Goal: Communication & Community: Answer question/provide support

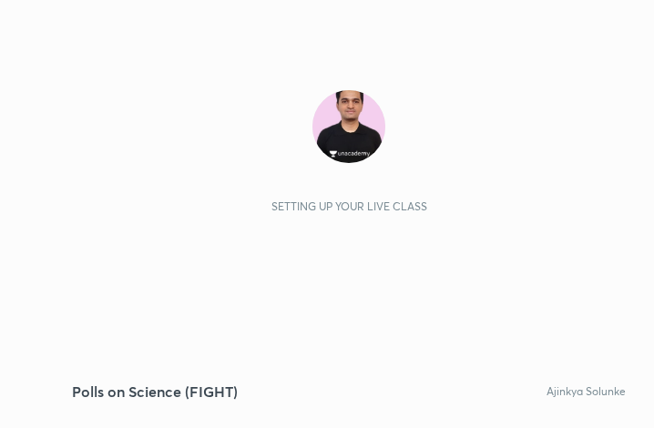
scroll to position [312, 581]
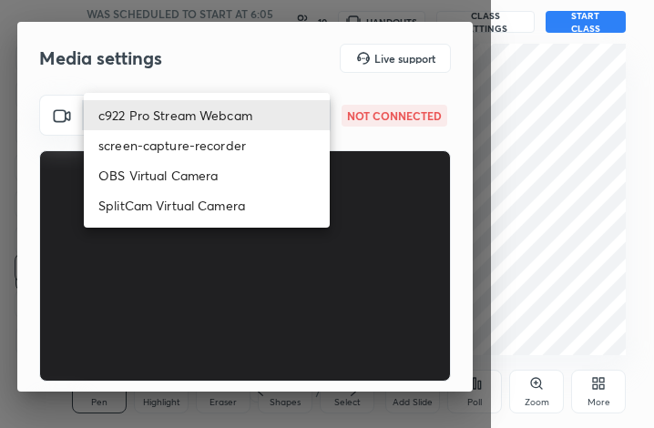
click at [262, 116] on body "1 2 3 4 5 6 7 C X Z C X Z E E Erase all H H Polls on Science (FIGHT) WAS SCHEDU…" at bounding box center [327, 214] width 654 height 428
click at [262, 116] on li "c922 Pro Stream Webcam" at bounding box center [207, 115] width 246 height 30
type input "mz5XeYAkNWp2QV5IzfhKg2mI2T6XPNDecROMxnJfp9w="
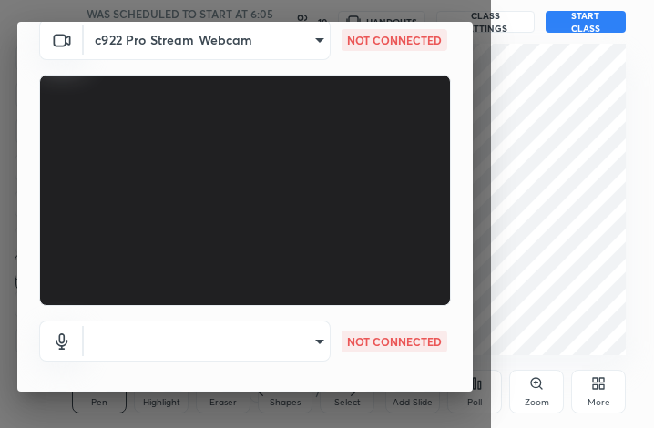
scroll to position [115, 0]
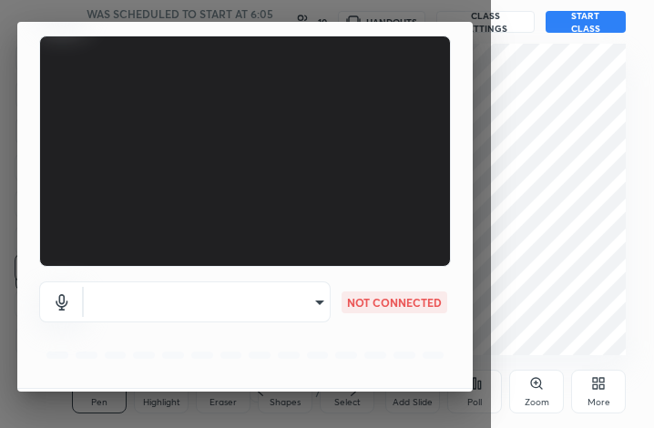
click at [321, 300] on body "1 2 3 4 5 6 7 C X Z C X Z E E Erase all H H Polls on Science (FIGHT) WAS SCHEDU…" at bounding box center [327, 214] width 654 height 428
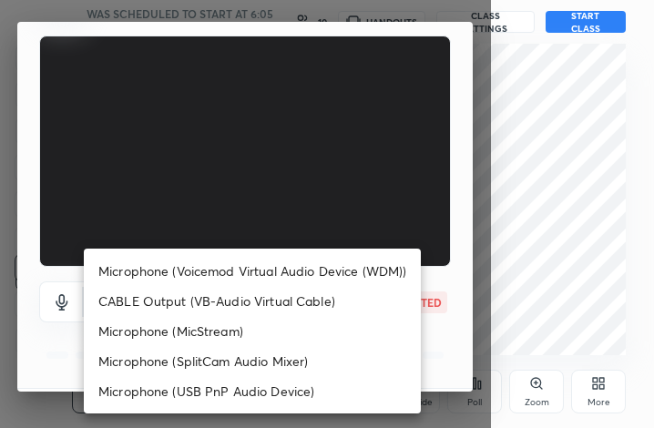
click at [298, 273] on li "Microphone (Voicemod Virtual Audio Device (WDM))" at bounding box center [252, 271] width 337 height 30
type input "VBCGzjgTZ+0gmPAsoHgp+LhUckAxO9S5WqeSPDF+pXU="
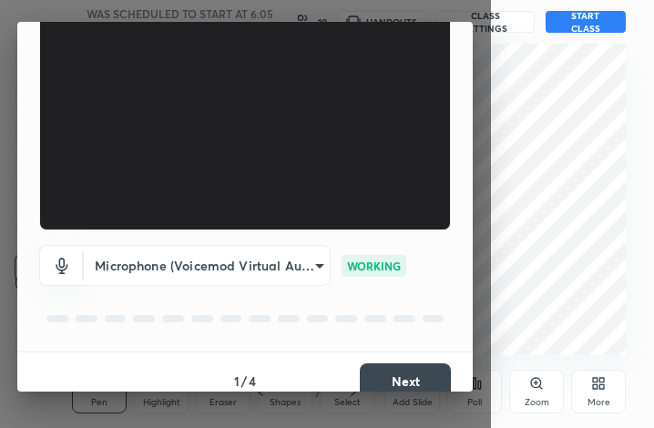
scroll to position [169, 0]
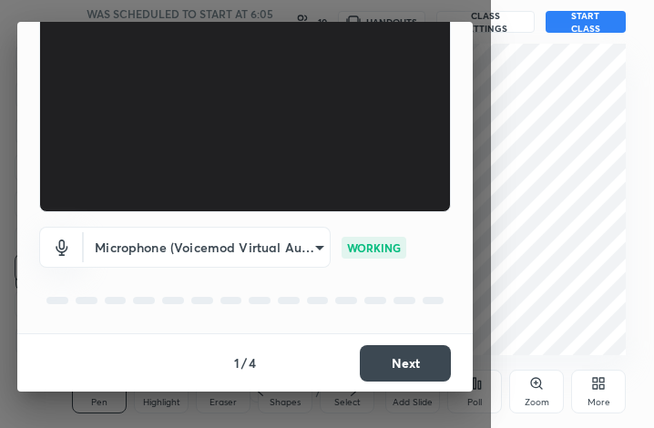
click at [397, 347] on button "Next" at bounding box center [405, 363] width 91 height 36
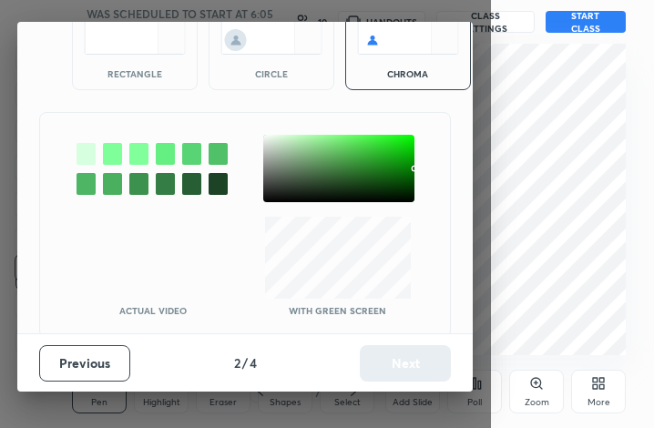
scroll to position [100, 0]
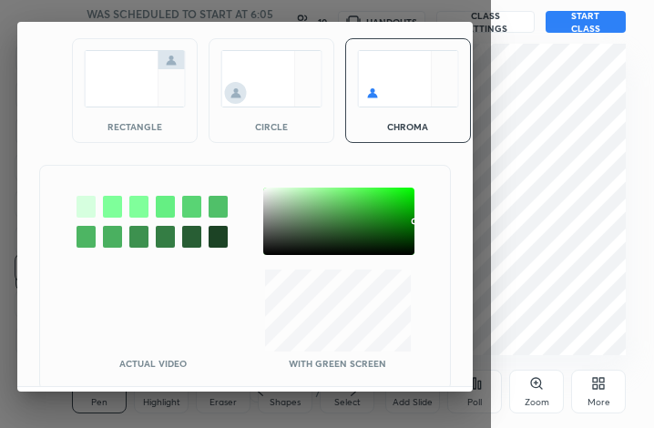
click at [398, 367] on div "With green screen" at bounding box center [338, 319] width 146 height 98
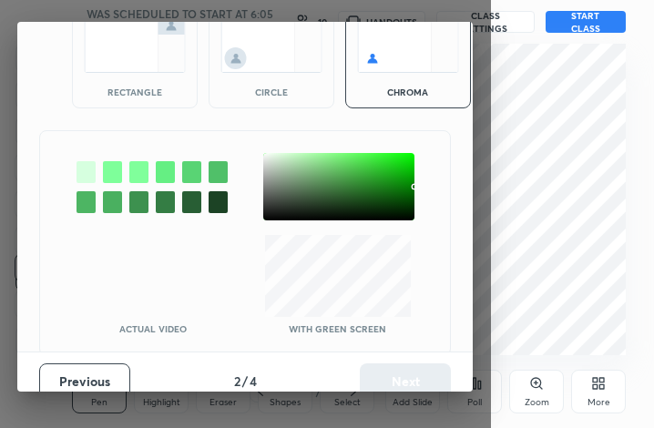
scroll to position [153, 0]
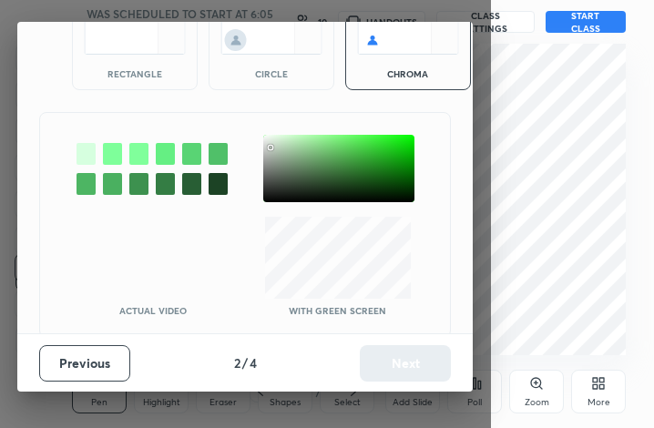
click at [271, 148] on div at bounding box center [338, 168] width 151 height 67
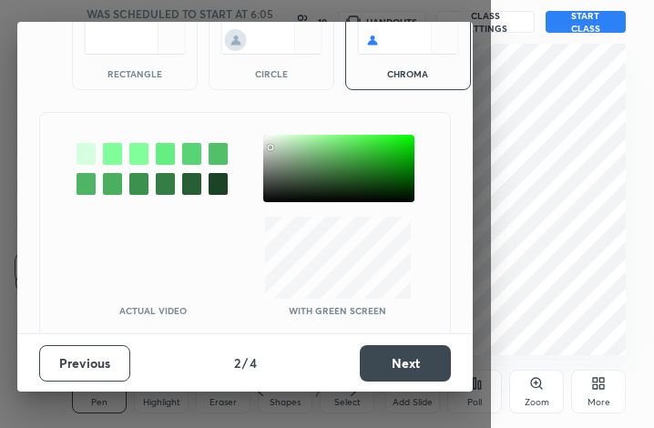
click at [410, 333] on div "Actual Video With green screen" at bounding box center [245, 225] width 412 height 226
click at [403, 355] on button "Next" at bounding box center [405, 363] width 91 height 36
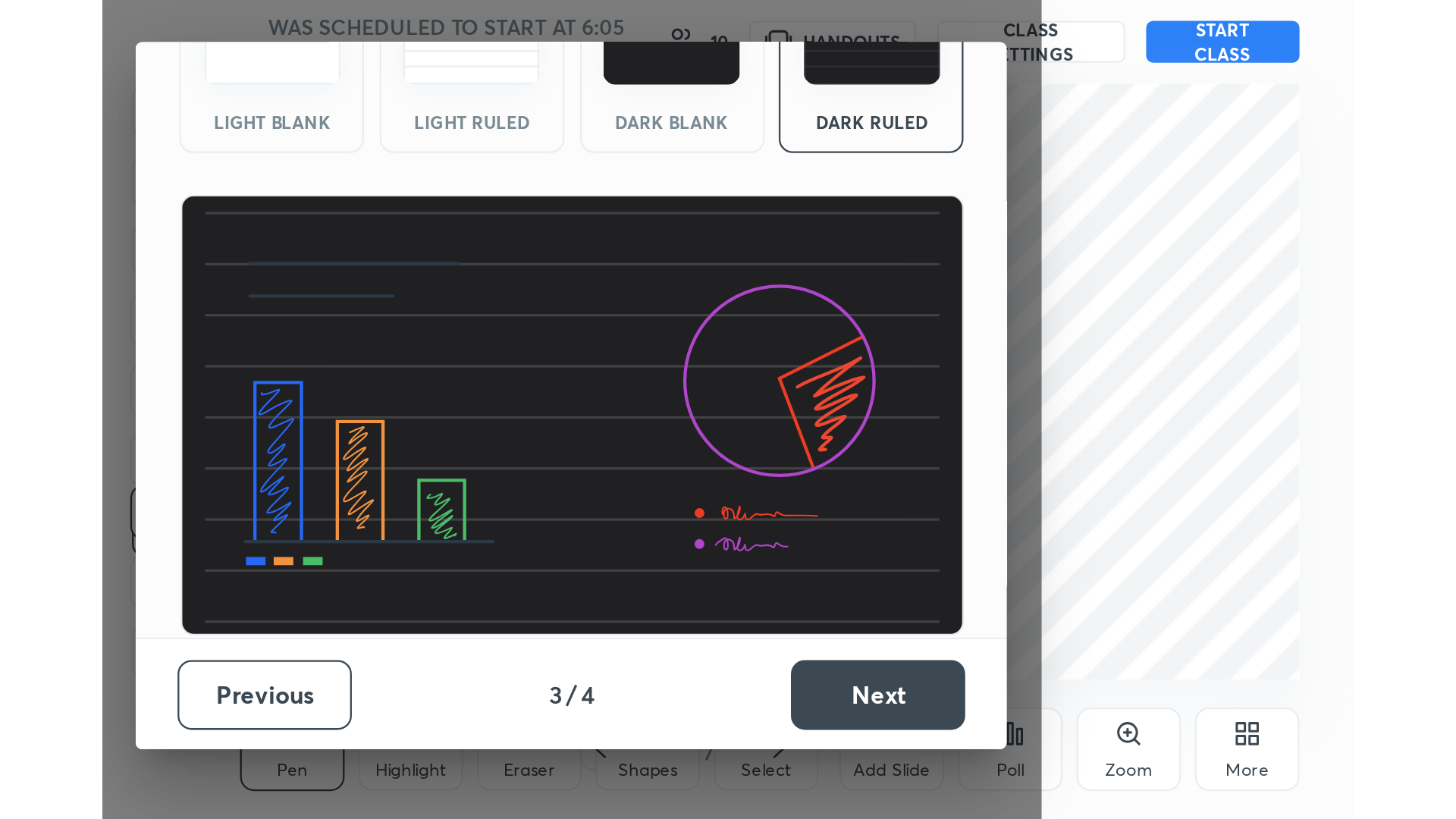
scroll to position [0, 0]
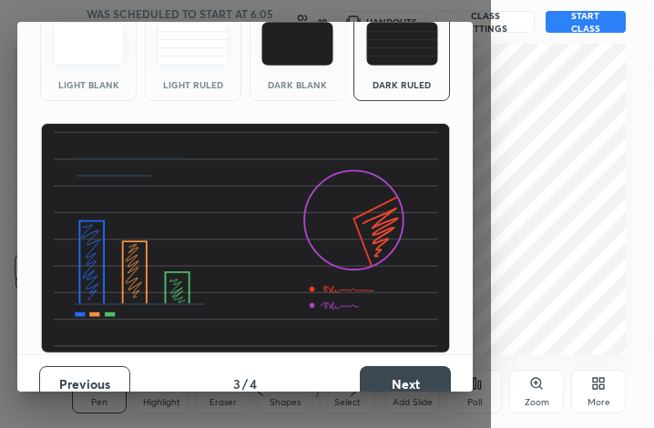
click at [403, 366] on button "Next" at bounding box center [405, 384] width 91 height 36
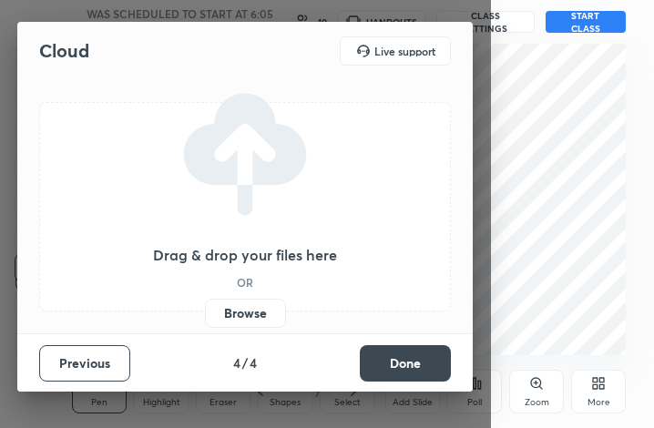
click at [403, 355] on button "Done" at bounding box center [405, 363] width 91 height 36
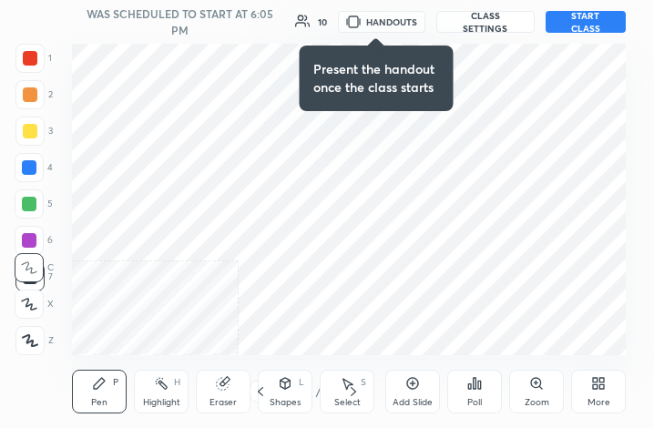
click at [600, 387] on icon at bounding box center [602, 387] width 5 height 5
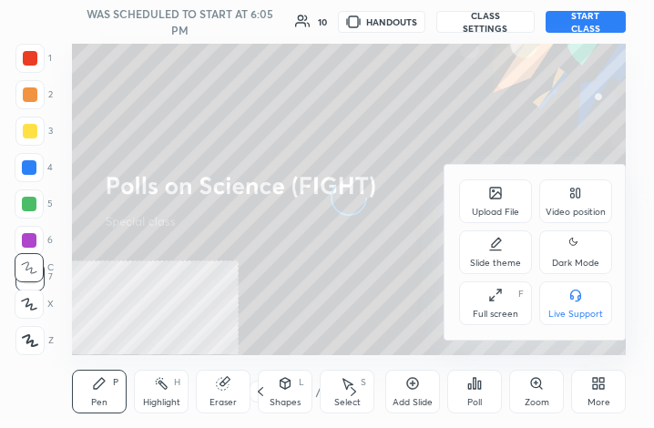
click at [499, 313] on div "Full screen" at bounding box center [496, 314] width 46 height 9
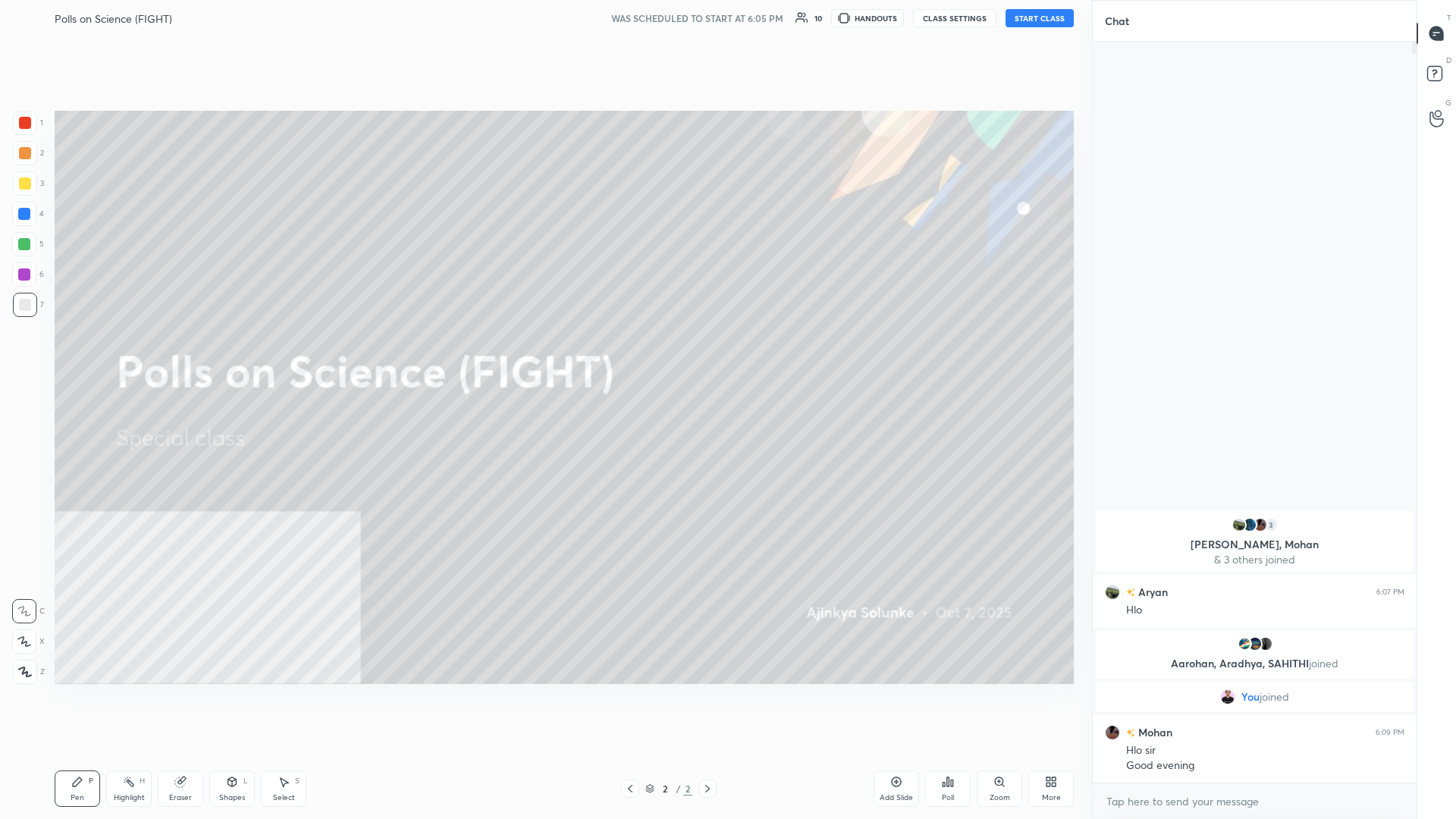
click at [544, 355] on div "More" at bounding box center [1051, 789] width 46 height 37
drag, startPoint x: 1042, startPoint y: 635, endPoint x: 1038, endPoint y: 650, distance: 15.5
click at [544, 355] on div "Video position" at bounding box center [1032, 639] width 50 height 7
click at [544, 355] on div at bounding box center [728, 410] width 1456 height 819
click at [544, 355] on div "More" at bounding box center [1051, 789] width 46 height 37
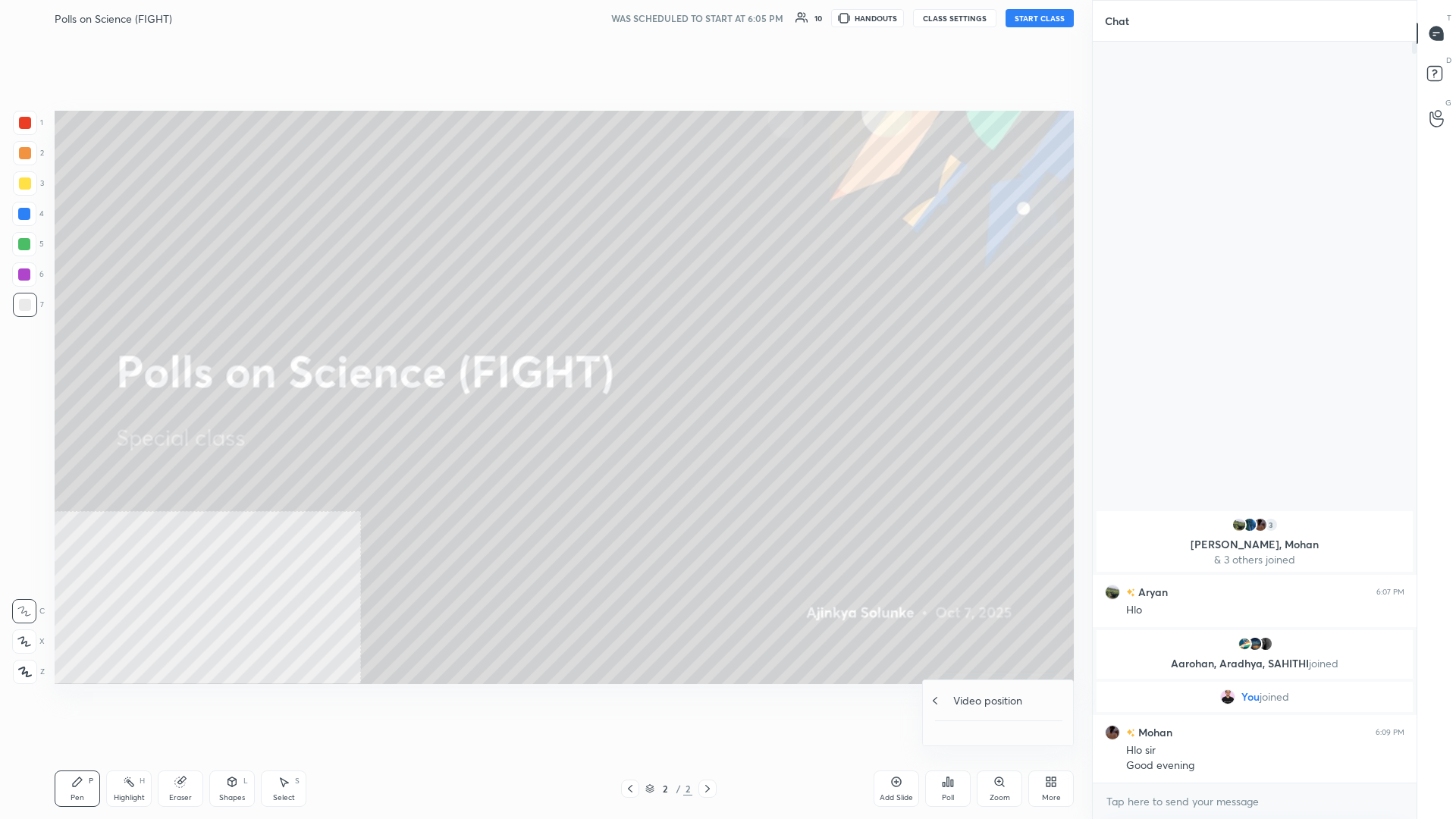
click at [544, 355] on icon at bounding box center [935, 701] width 12 height 12
click at [544, 355] on div "Video position" at bounding box center [1032, 630] width 61 height 37
click at [544, 355] on div "Bottom right" at bounding box center [1032, 715] width 61 height 37
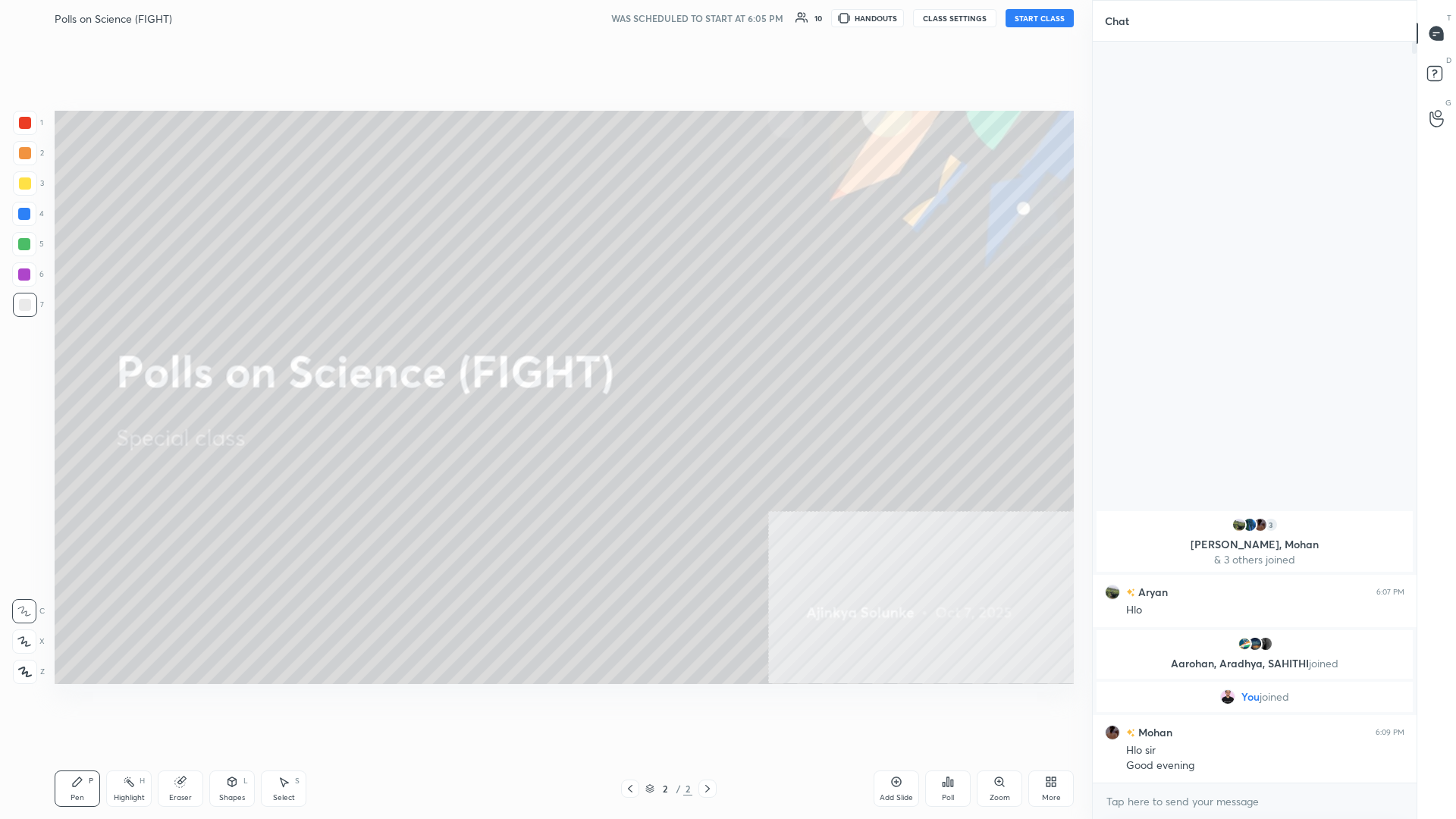
click at [544, 8] on div "Polls on Science (FIGHT) WAS SCHEDULED TO START AT 6:05 PM 10 HANDOUTS CLASS SE…" at bounding box center [564, 18] width 1020 height 37
click at [544, 12] on button "START CLASS" at bounding box center [1040, 18] width 68 height 18
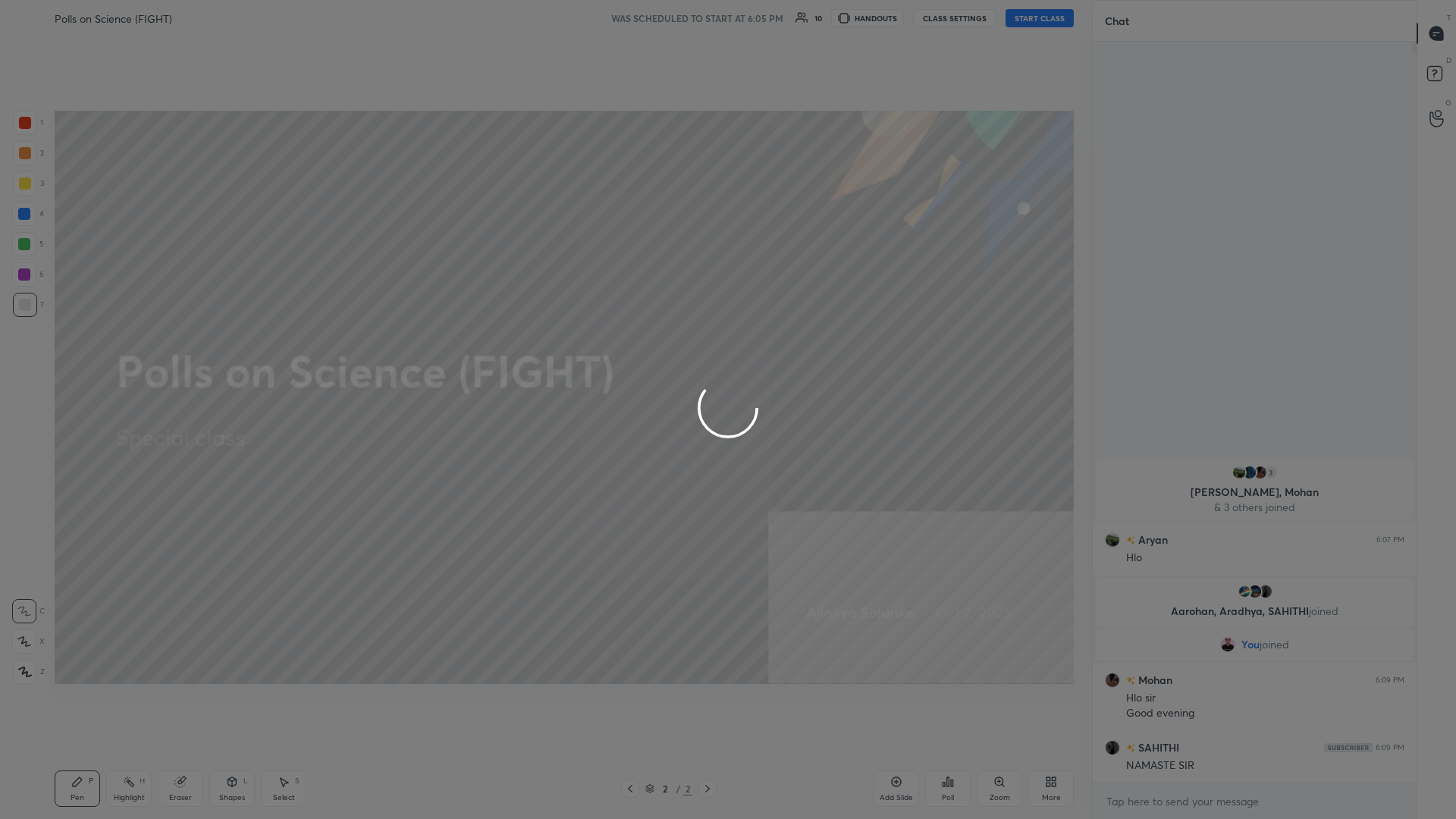
type textarea "x"
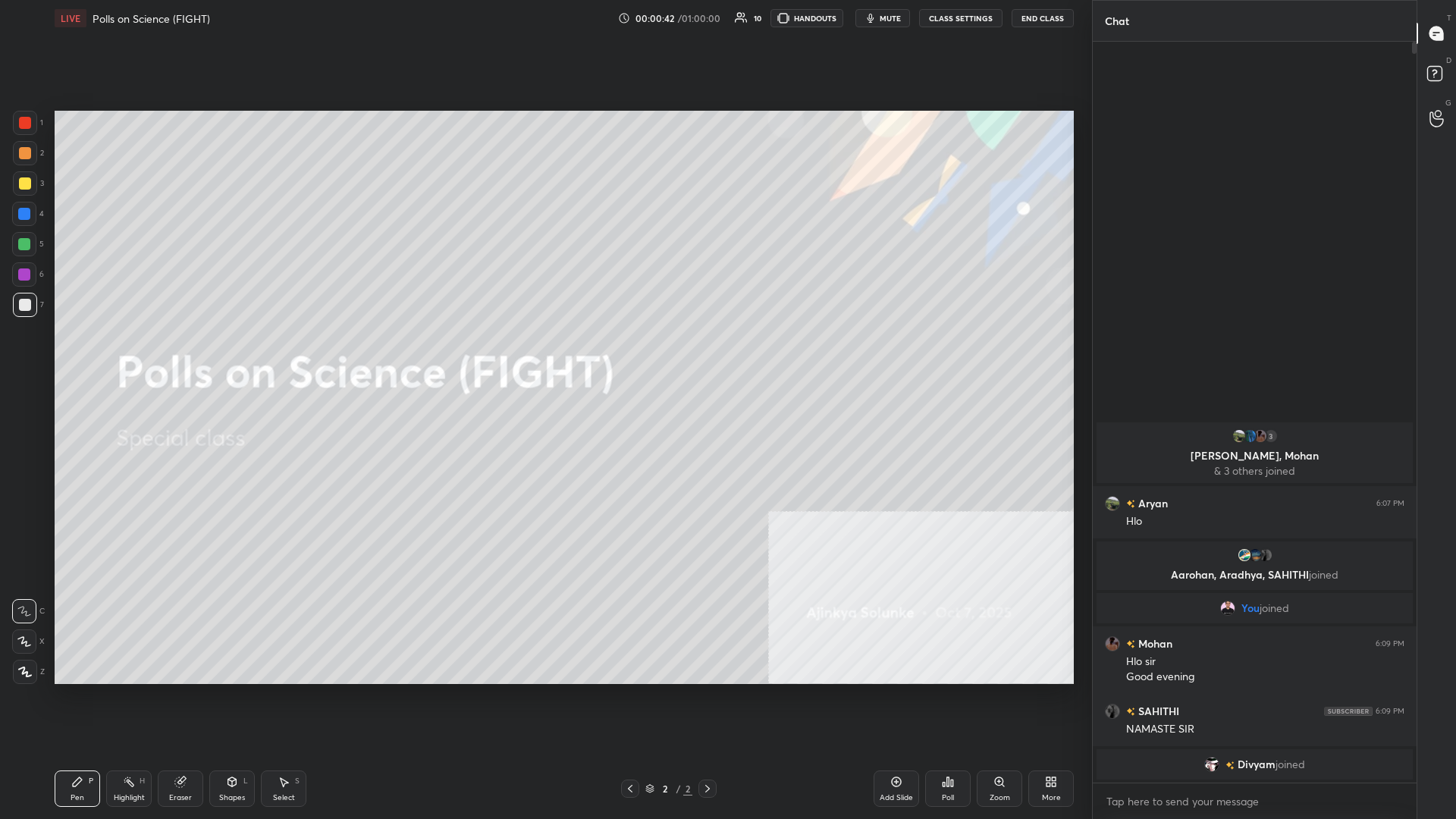
click at [544, 355] on div "More" at bounding box center [1051, 797] width 19 height 7
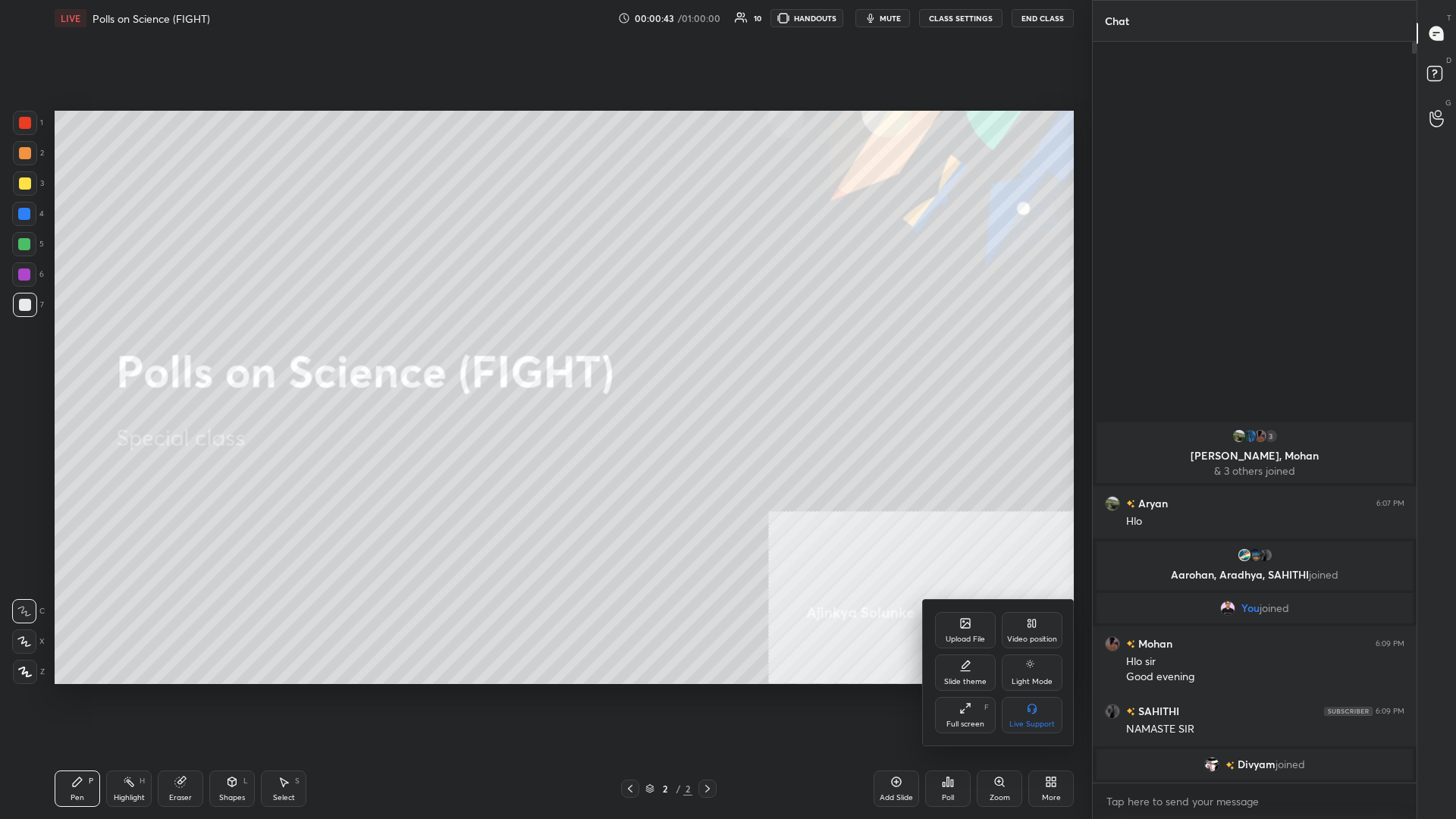
click at [544, 355] on div "Upload File" at bounding box center [965, 639] width 39 height 7
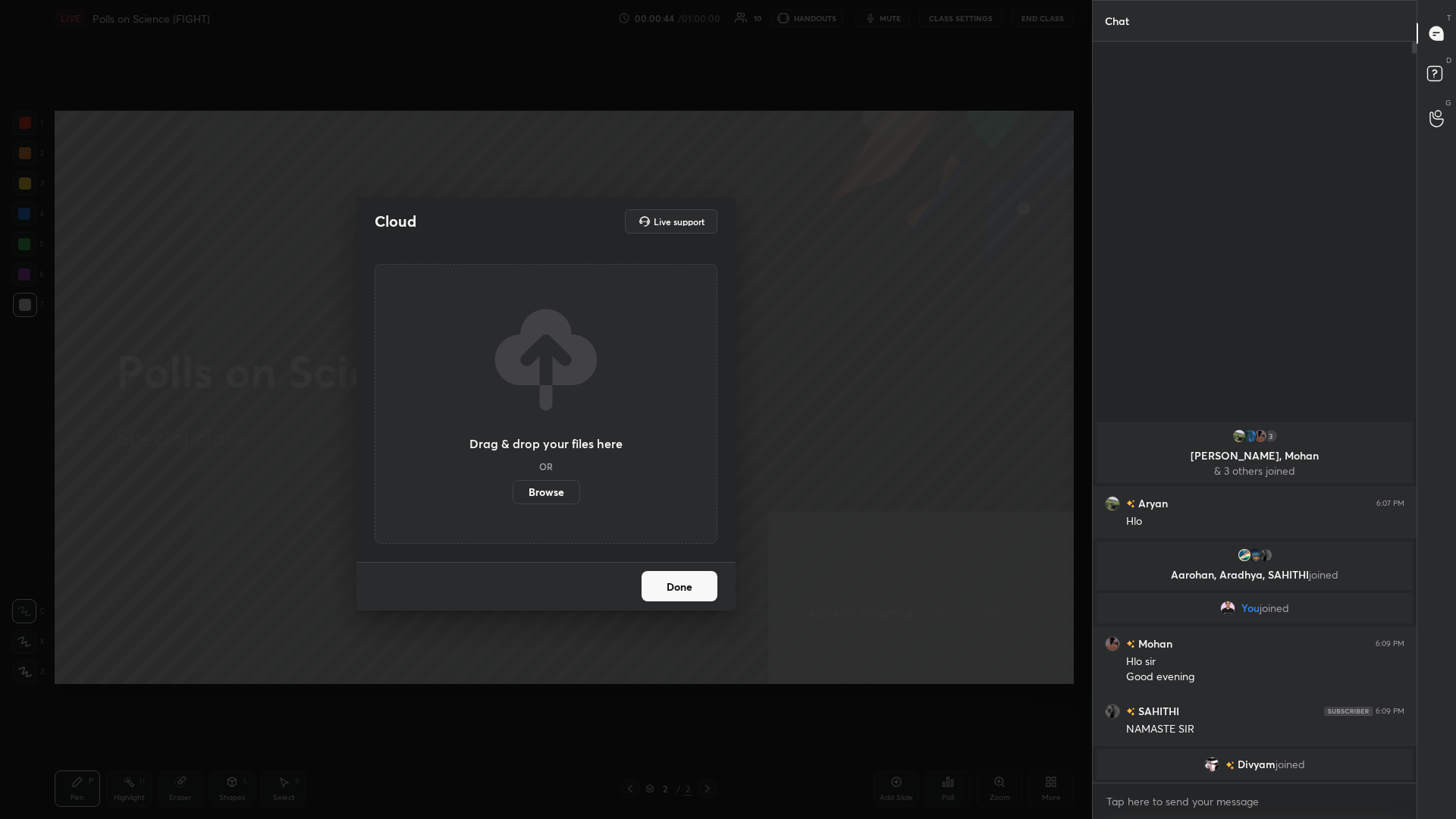
click at [538, 355] on label "Browse" at bounding box center [546, 492] width 67 height 24
click at [513, 355] on input "Browse" at bounding box center [513, 492] width 0 height 24
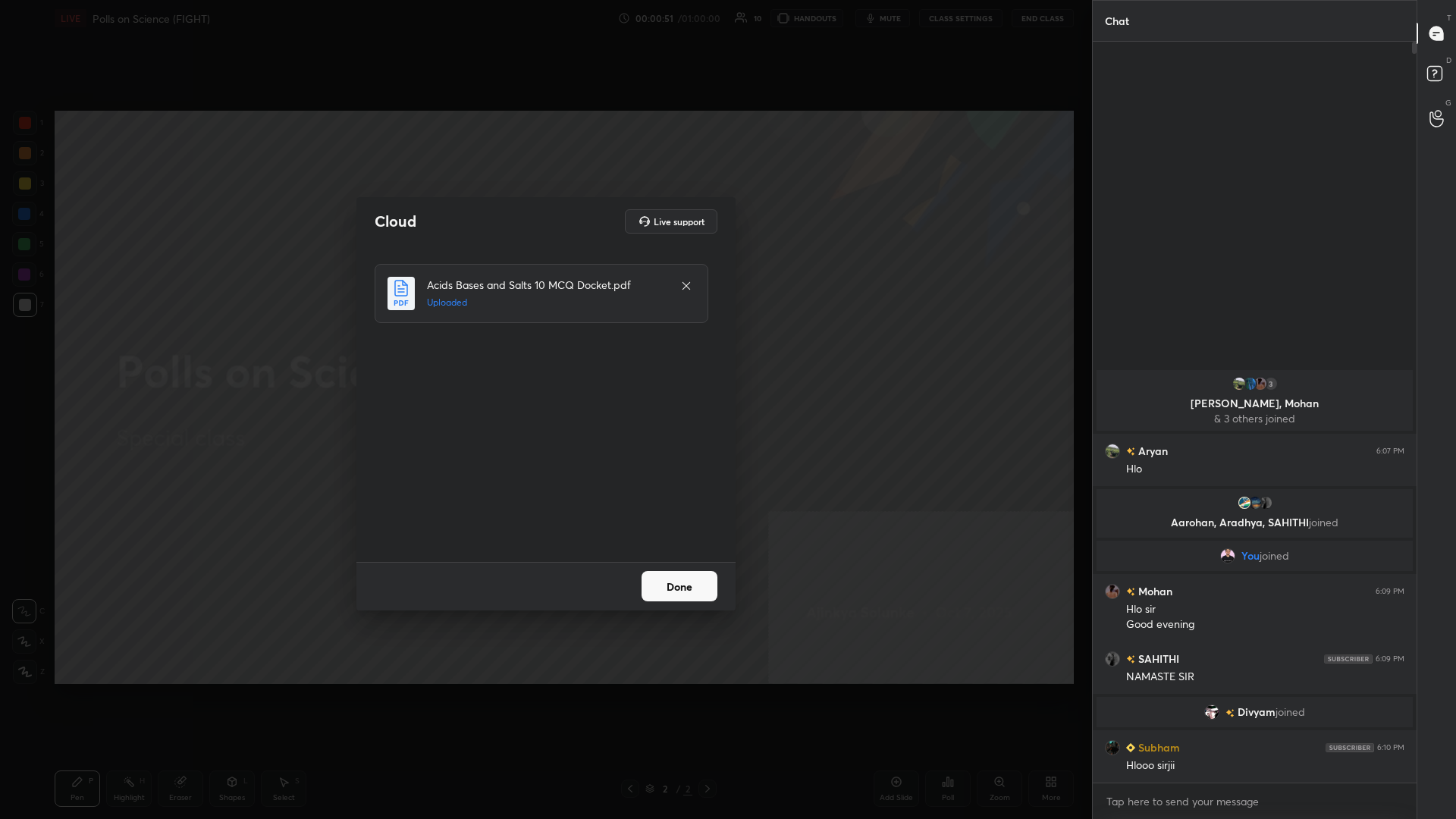
click at [544, 355] on button "Done" at bounding box center [679, 586] width 76 height 30
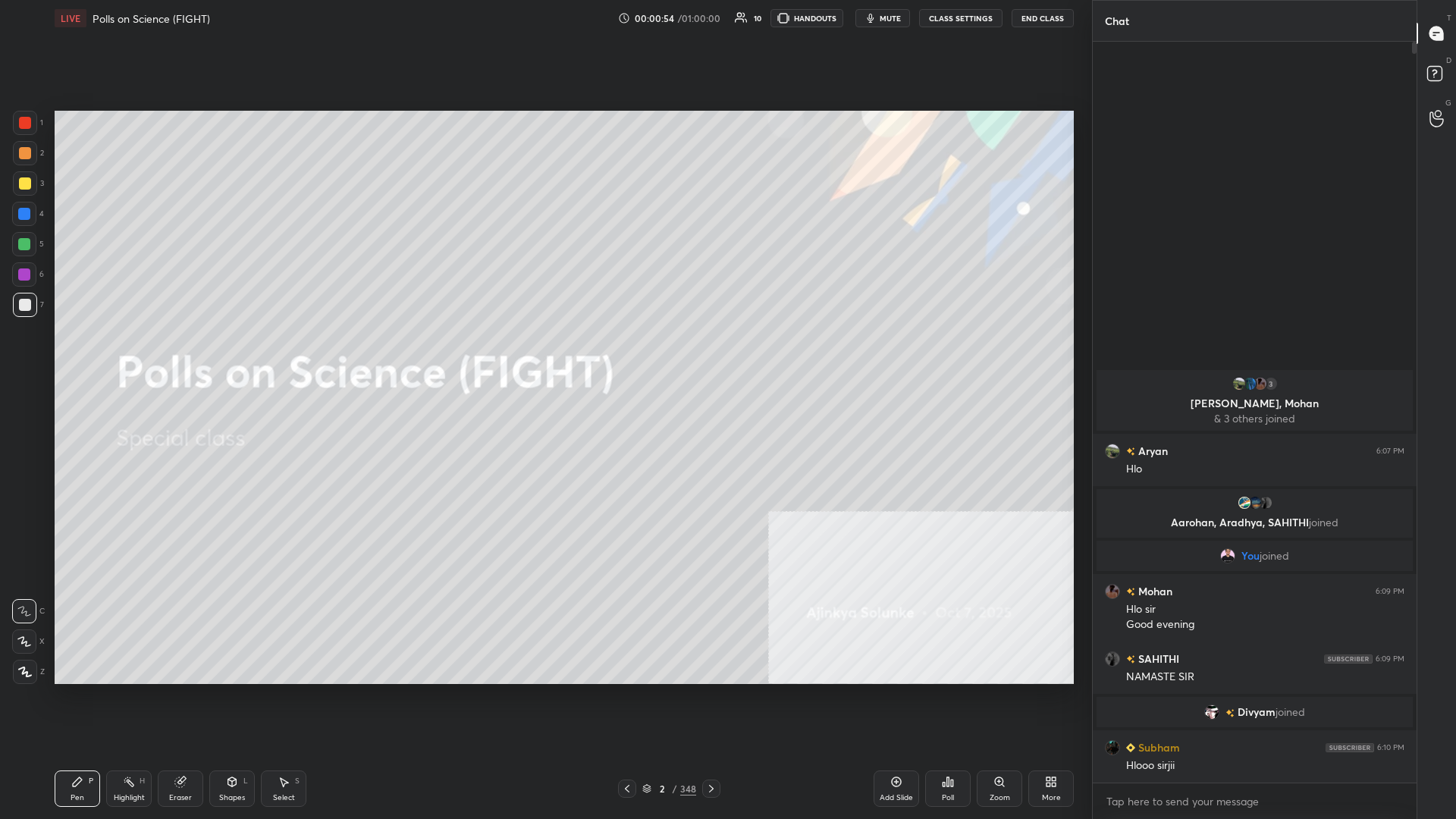
click at [544, 355] on div "2 / 348" at bounding box center [669, 788] width 54 height 13
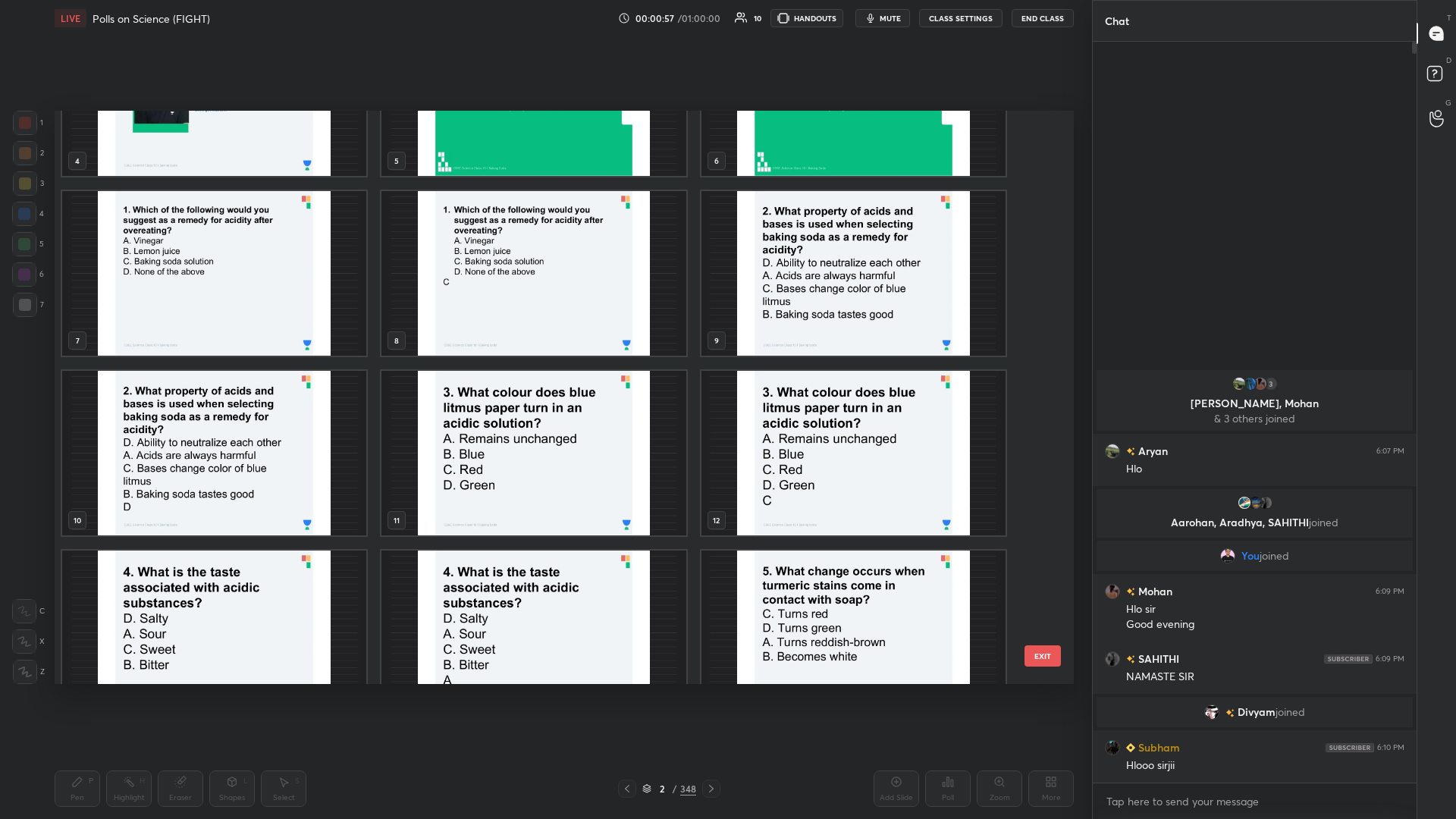
scroll to position [191, 0]
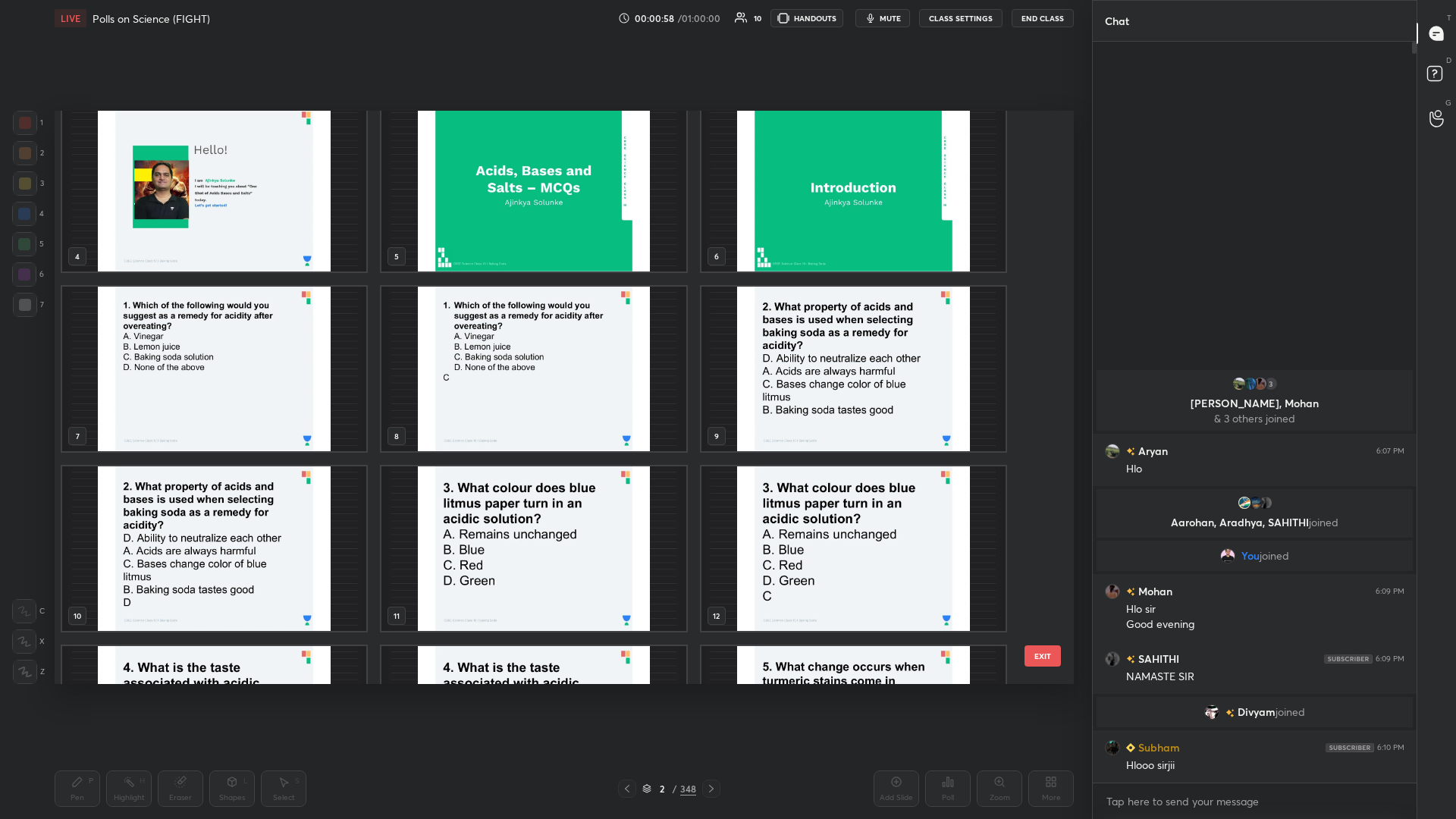
click at [256, 355] on img "grid" at bounding box center [214, 369] width 304 height 165
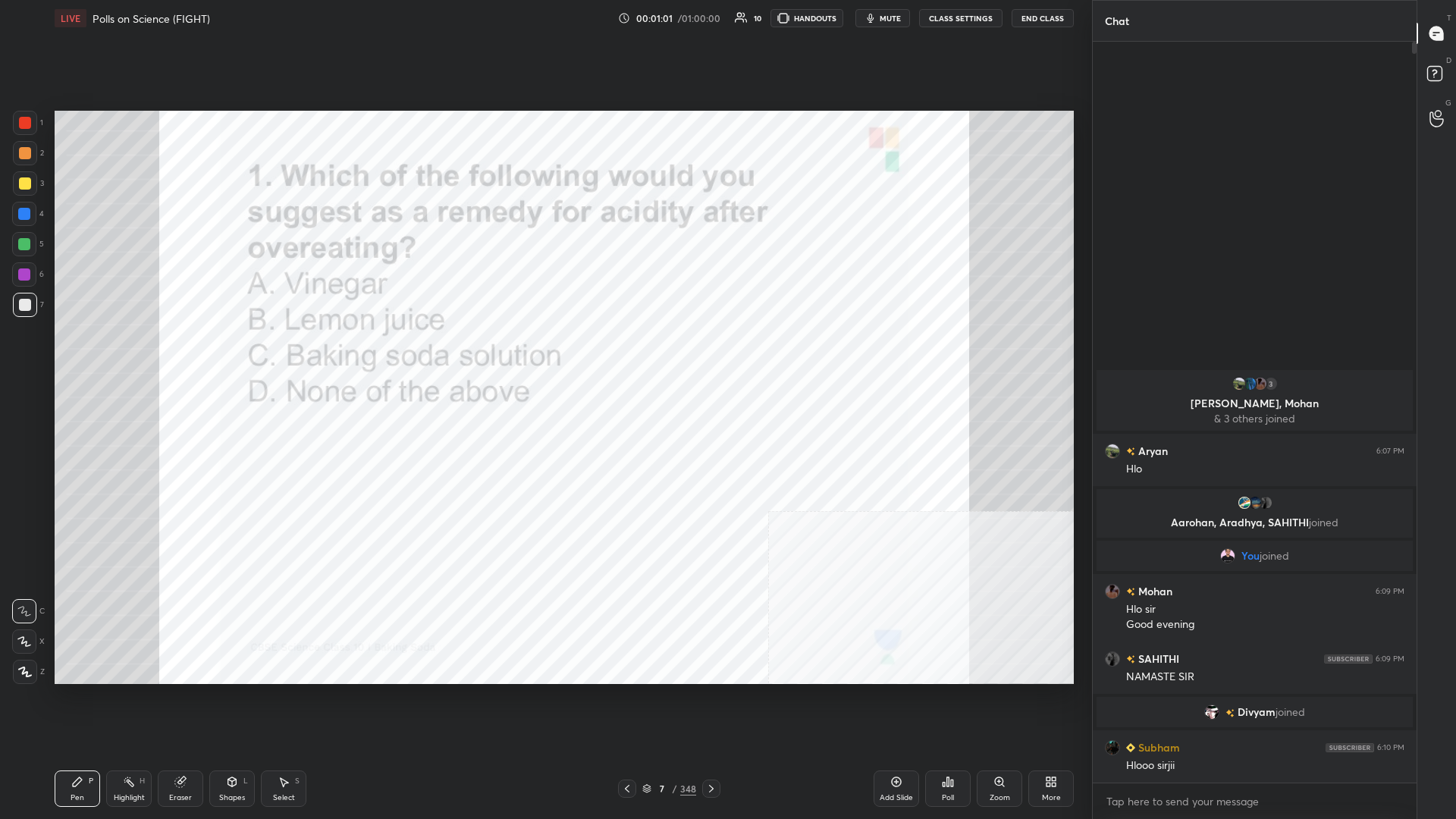
click at [544, 355] on div "348" at bounding box center [688, 788] width 16 height 13
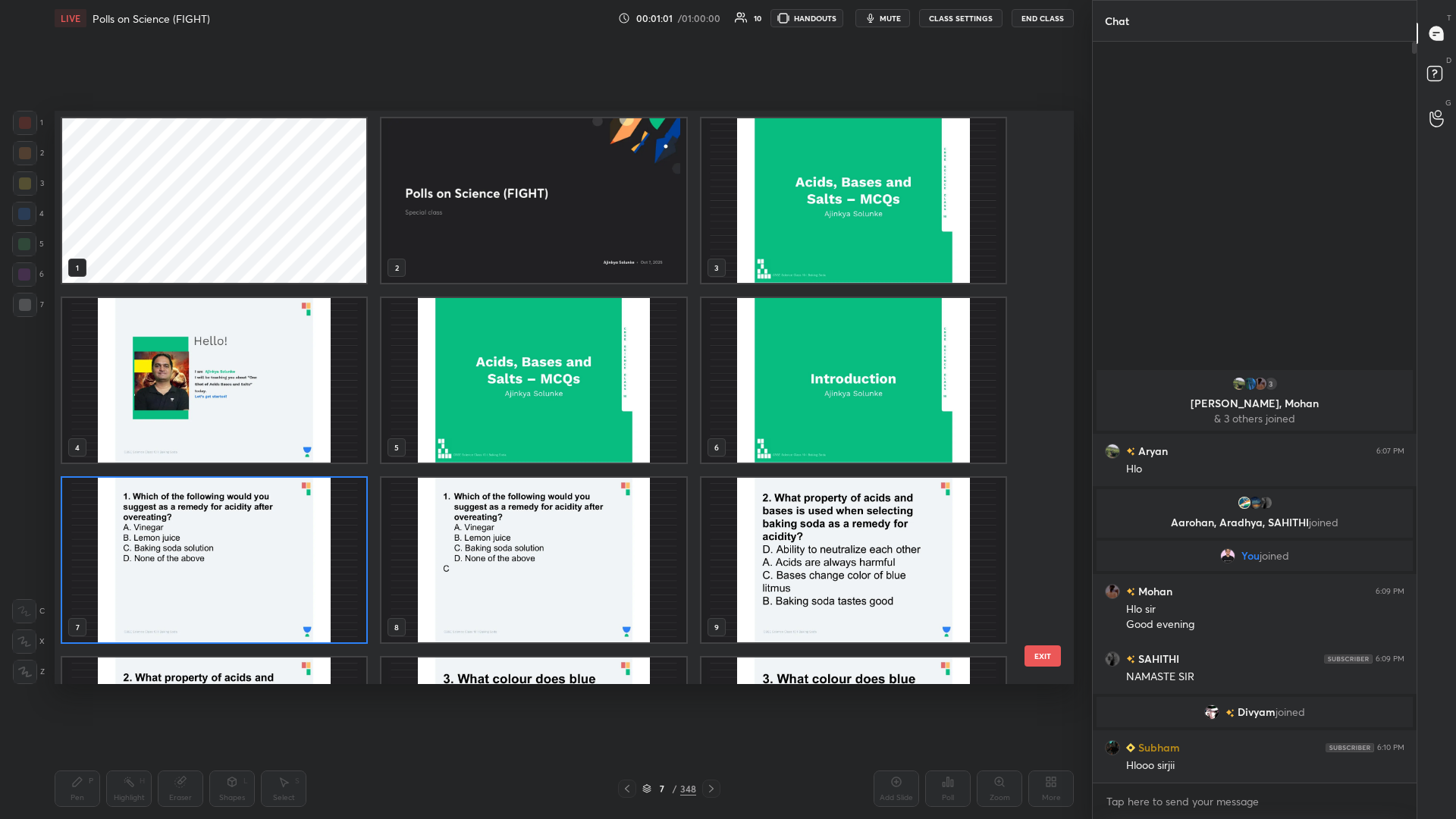
scroll to position [96, 0]
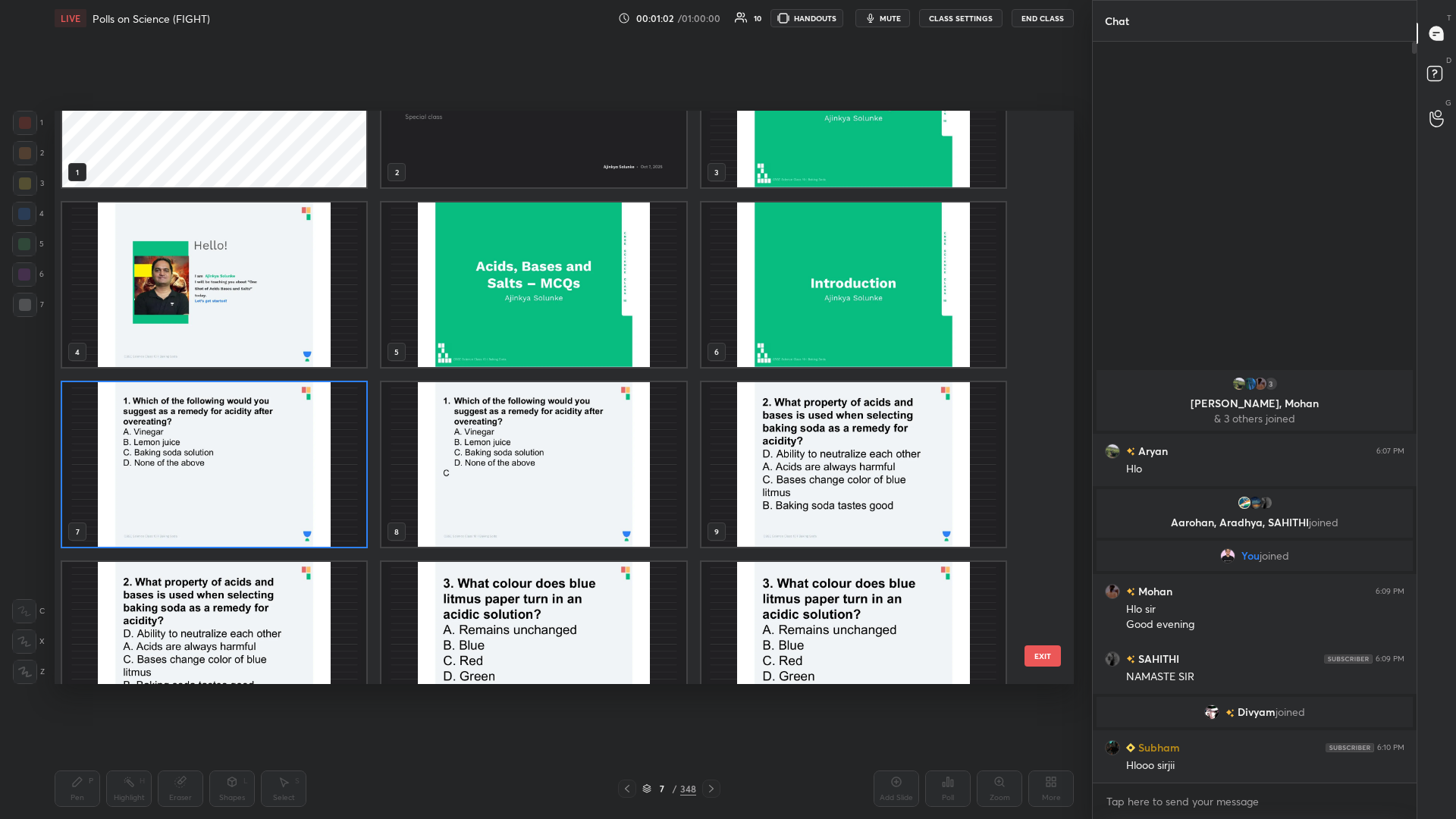
click at [240, 355] on img "grid" at bounding box center [214, 464] width 304 height 165
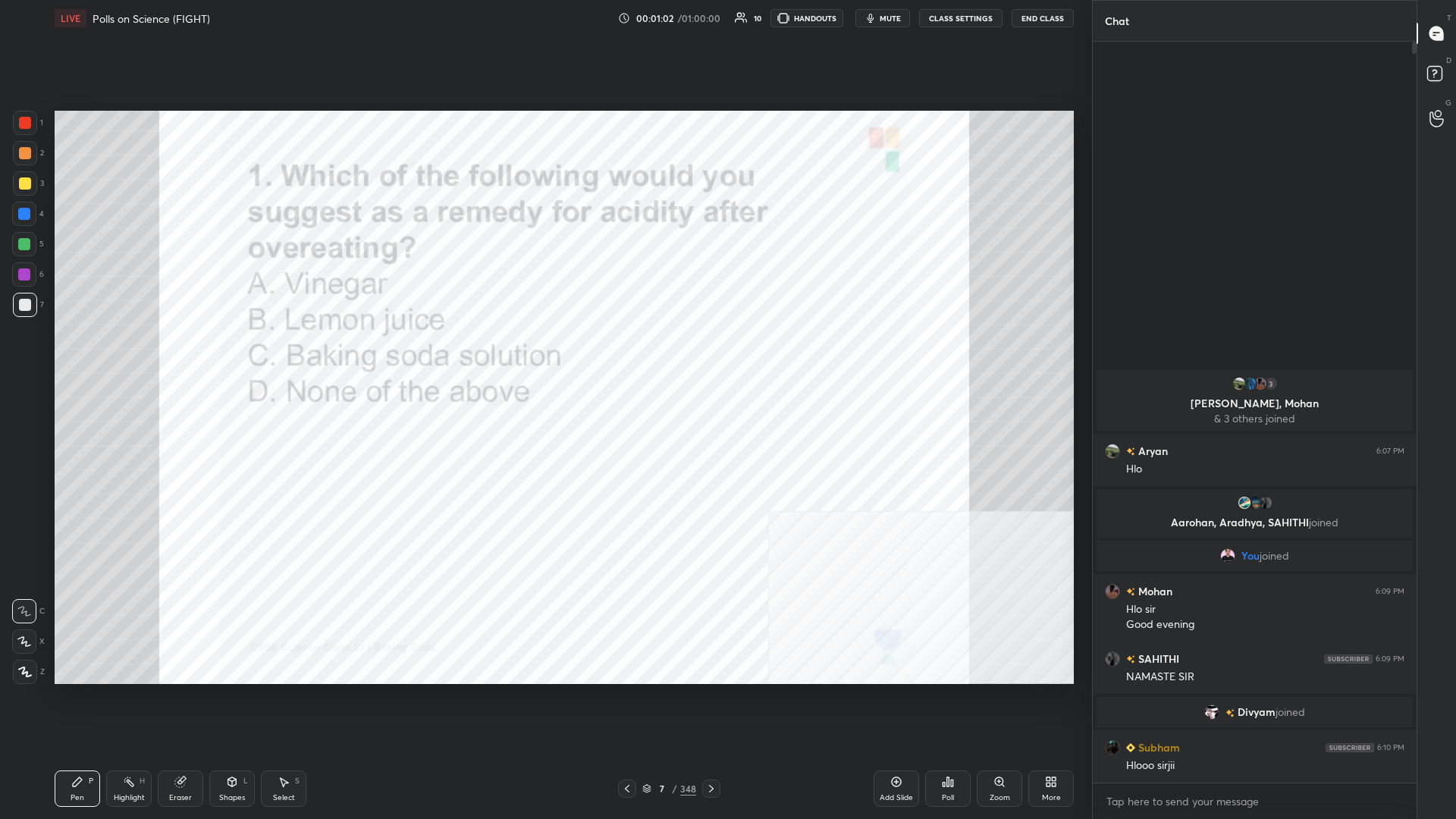
click at [240, 355] on img "grid" at bounding box center [214, 464] width 304 height 165
click at [544, 355] on div "Poll" at bounding box center [948, 789] width 46 height 37
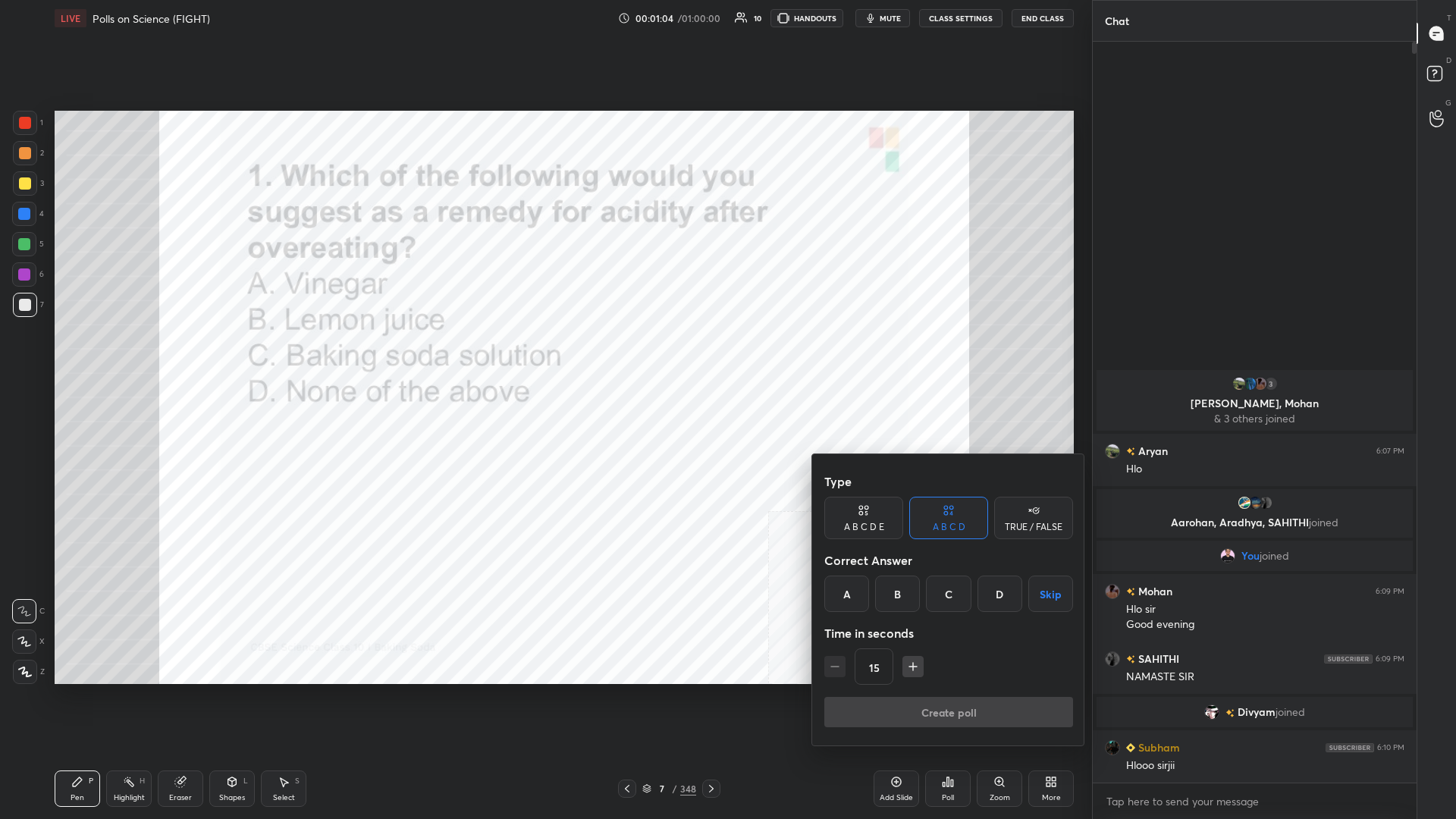
click at [544, 355] on icon "button" at bounding box center [913, 667] width 15 height 15
type input "45"
click at [544, 355] on div at bounding box center [728, 410] width 1456 height 819
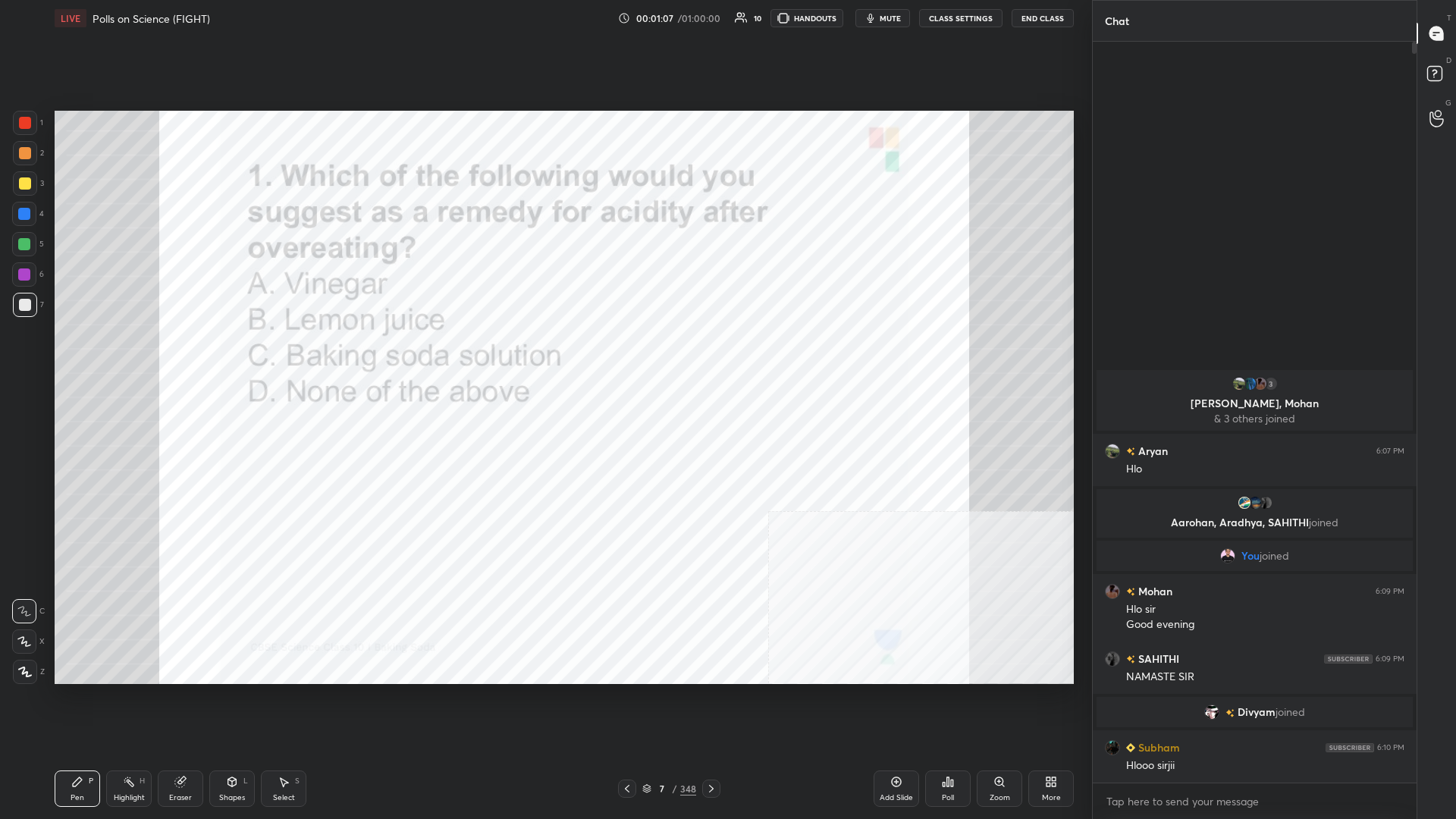
click at [544, 355] on div "7 / 348" at bounding box center [669, 789] width 102 height 18
click at [544, 355] on div "348" at bounding box center [688, 788] width 16 height 13
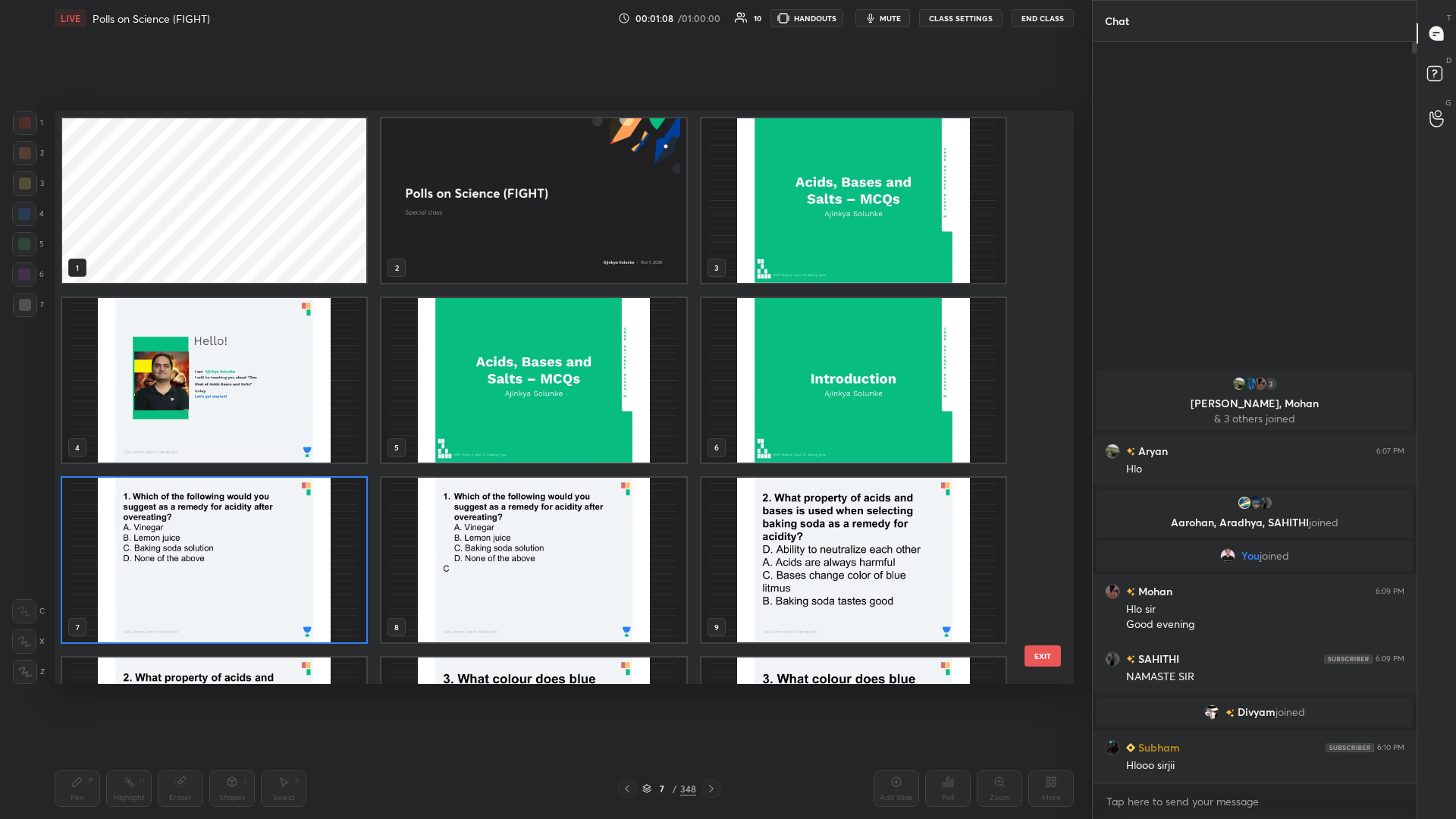
scroll to position [573, 1020]
click at [230, 355] on img "grid" at bounding box center [214, 560] width 304 height 165
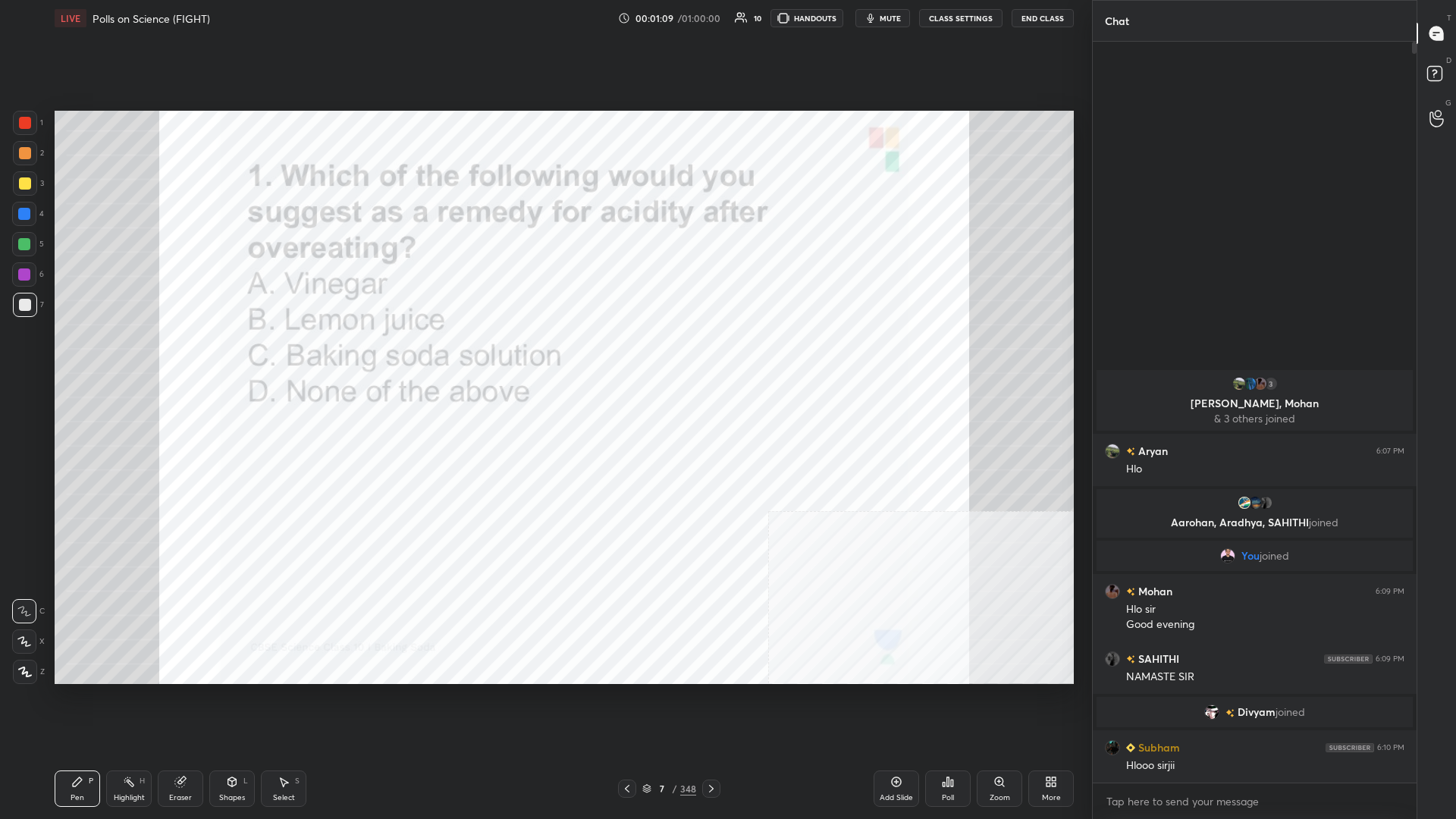
click at [544, 355] on div "Poll" at bounding box center [948, 789] width 46 height 37
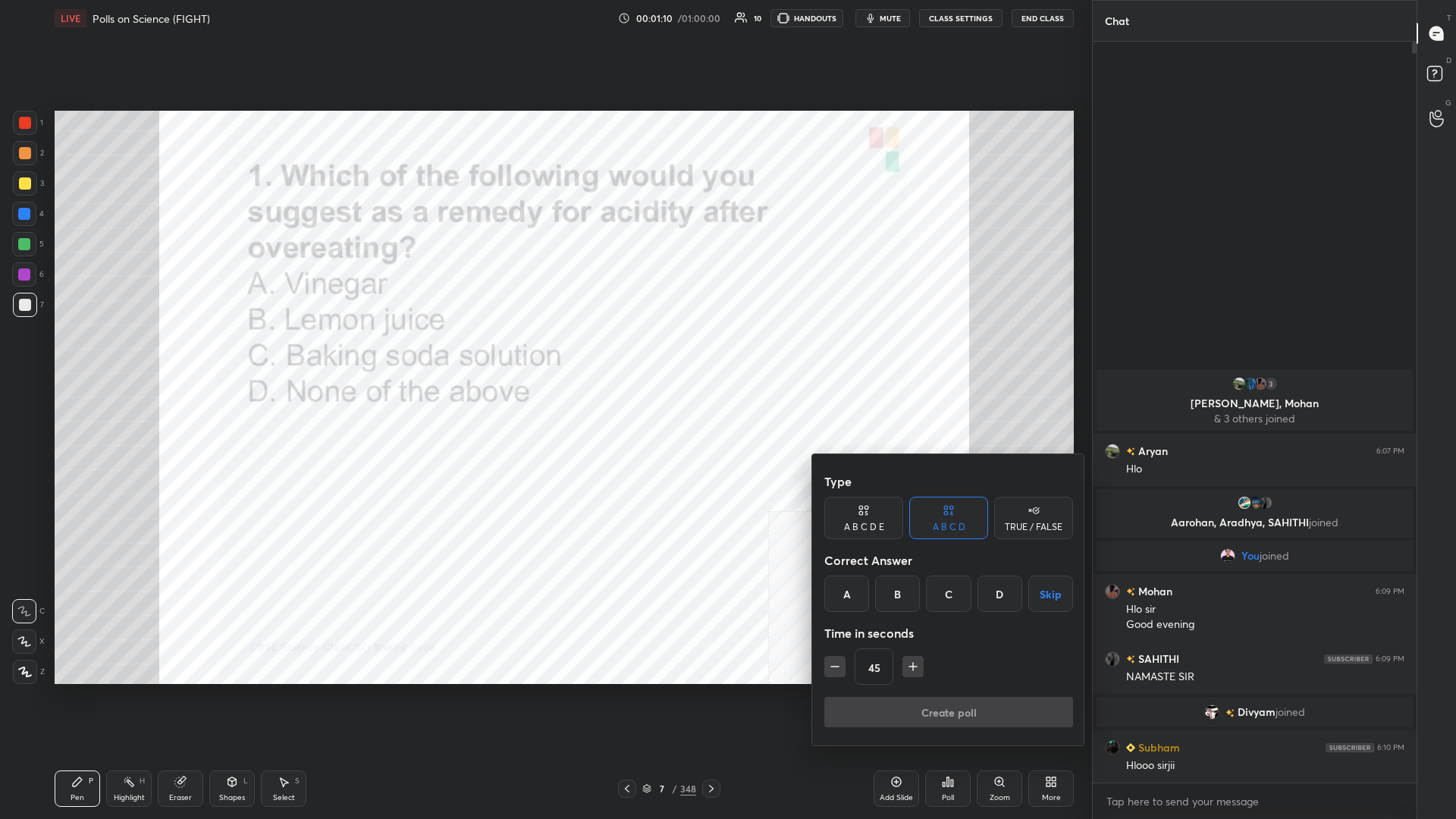
click at [544, 355] on div "C" at bounding box center [949, 594] width 45 height 37
click at [544, 355] on button "Create poll" at bounding box center [948, 712] width 249 height 30
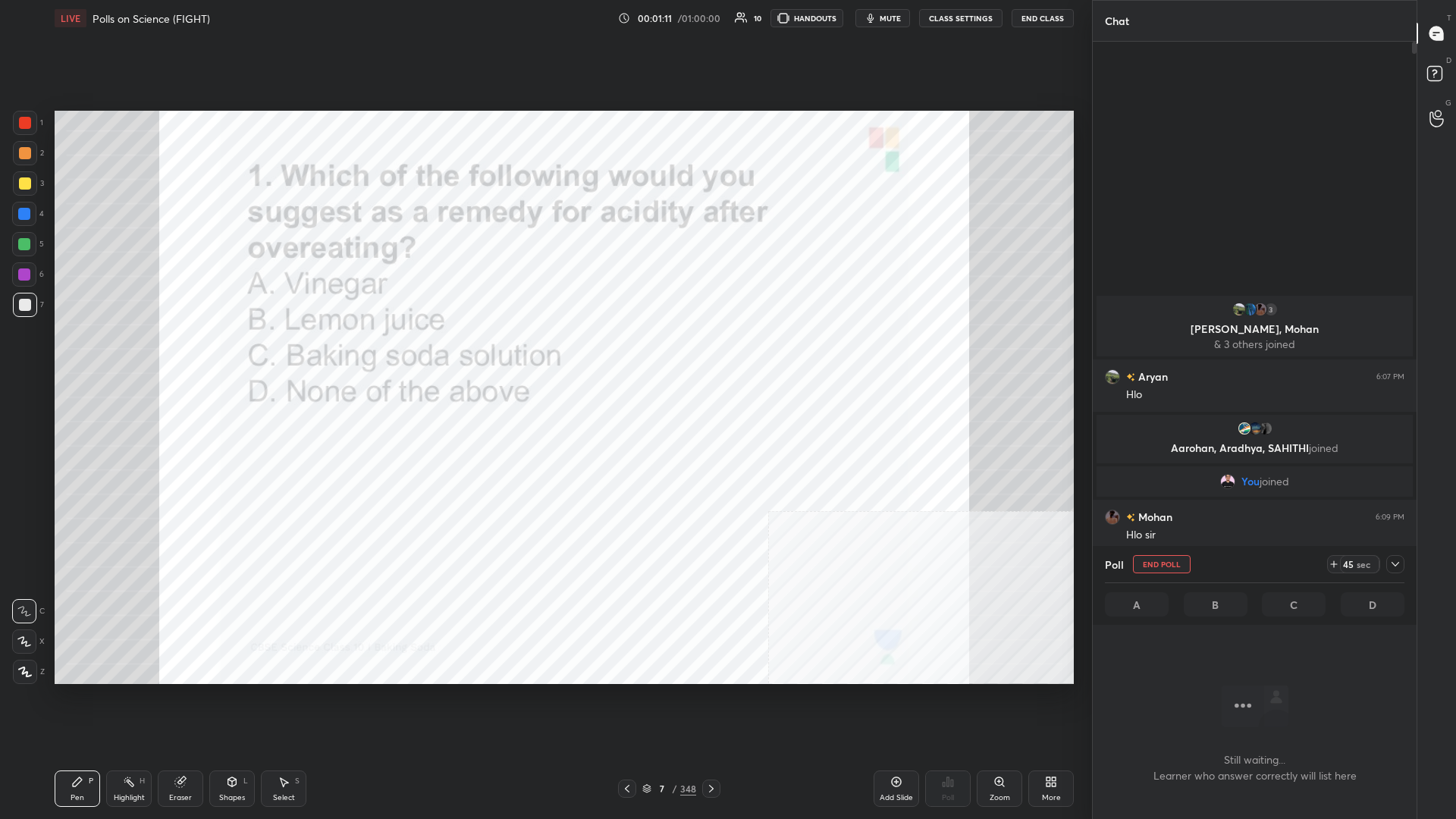
scroll to position [698, 324]
click at [544, 355] on icon at bounding box center [1395, 564] width 12 height 12
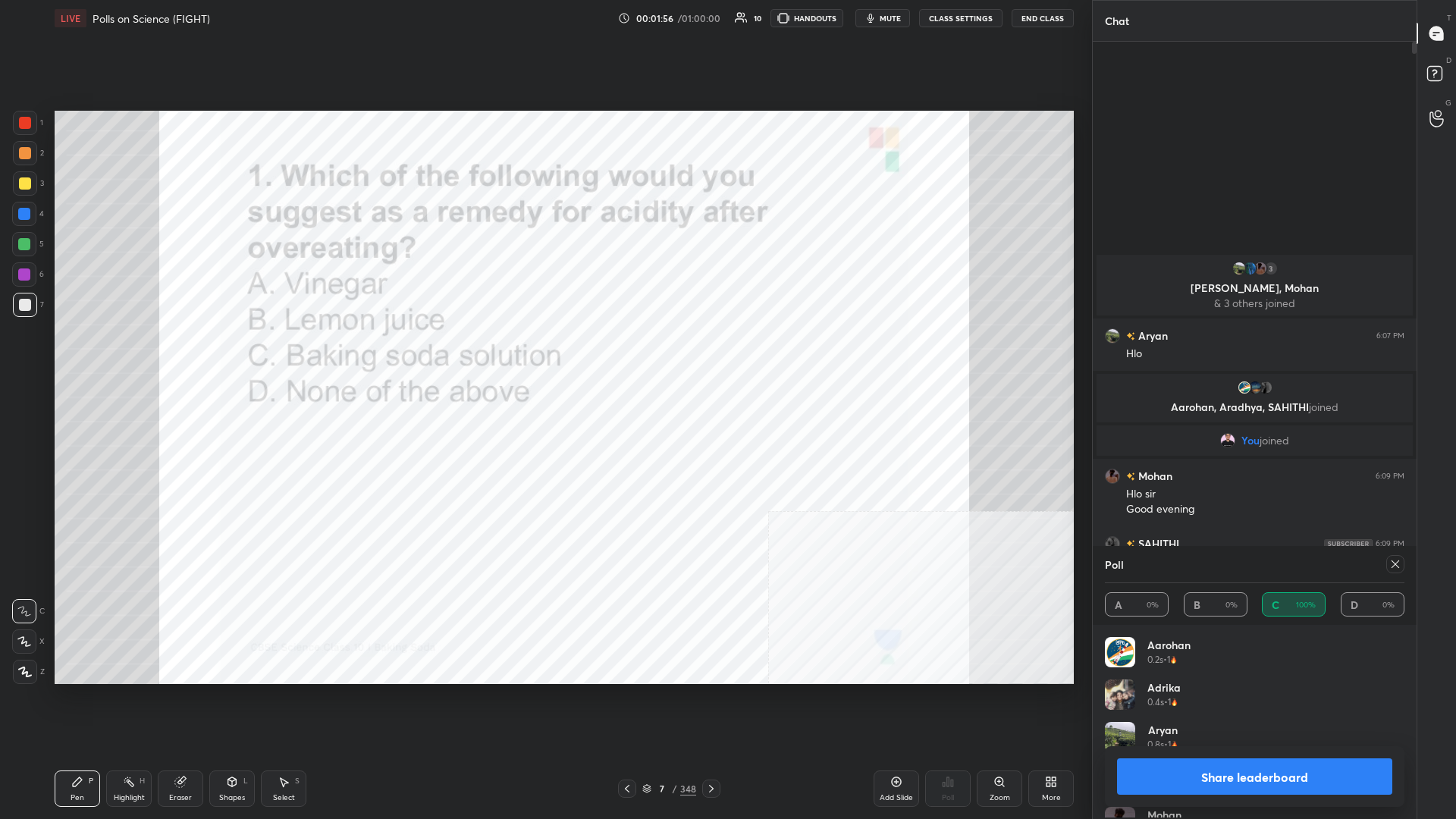
scroll to position [1, 1]
click at [544, 355] on button "Share leaderboard" at bounding box center [1255, 777] width 276 height 37
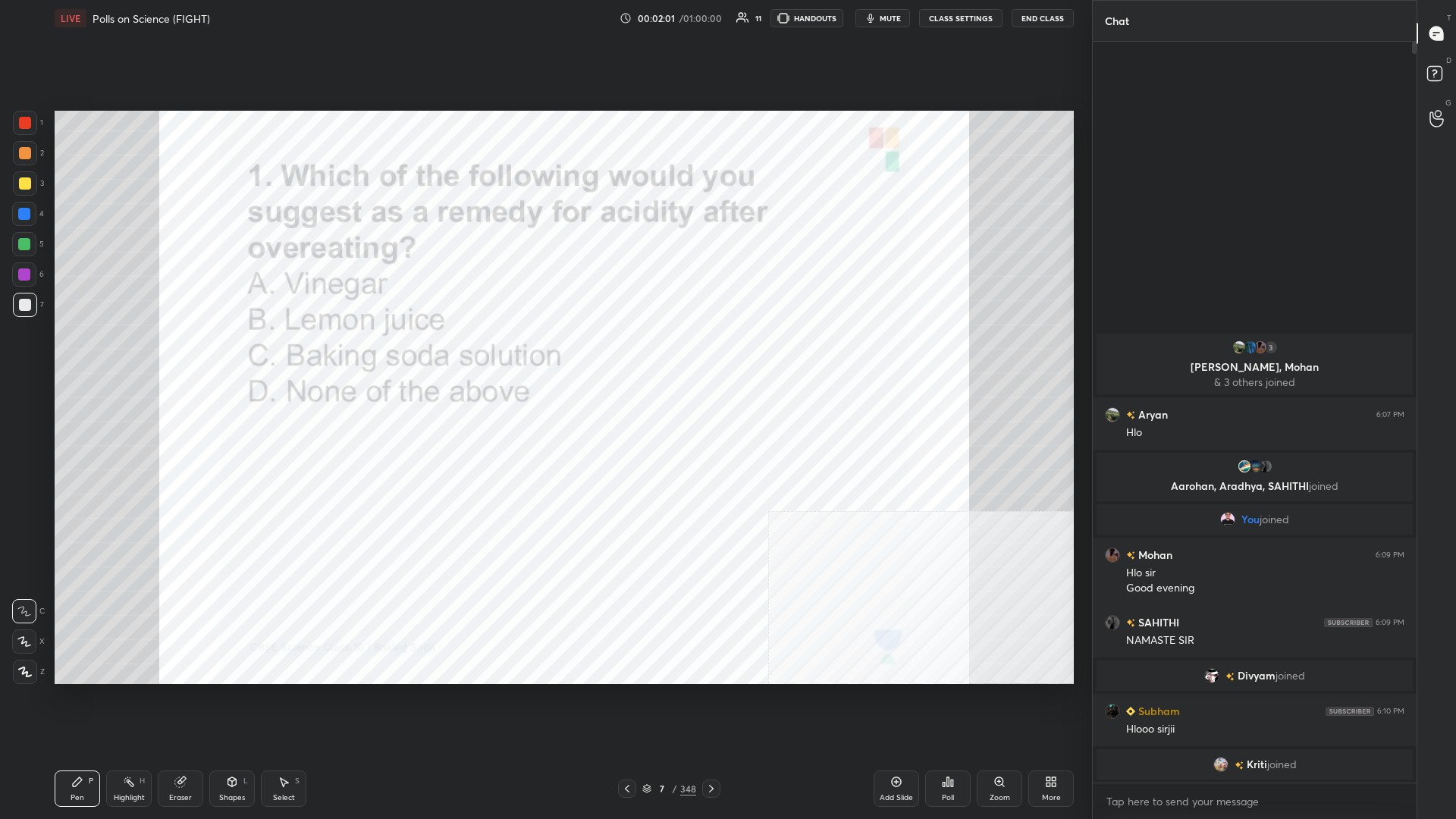
click at [22, 122] on div at bounding box center [25, 122] width 12 height 12
click at [24, 355] on div at bounding box center [24, 672] width 24 height 24
click at [544, 355] on div "7 / 348" at bounding box center [669, 788] width 54 height 13
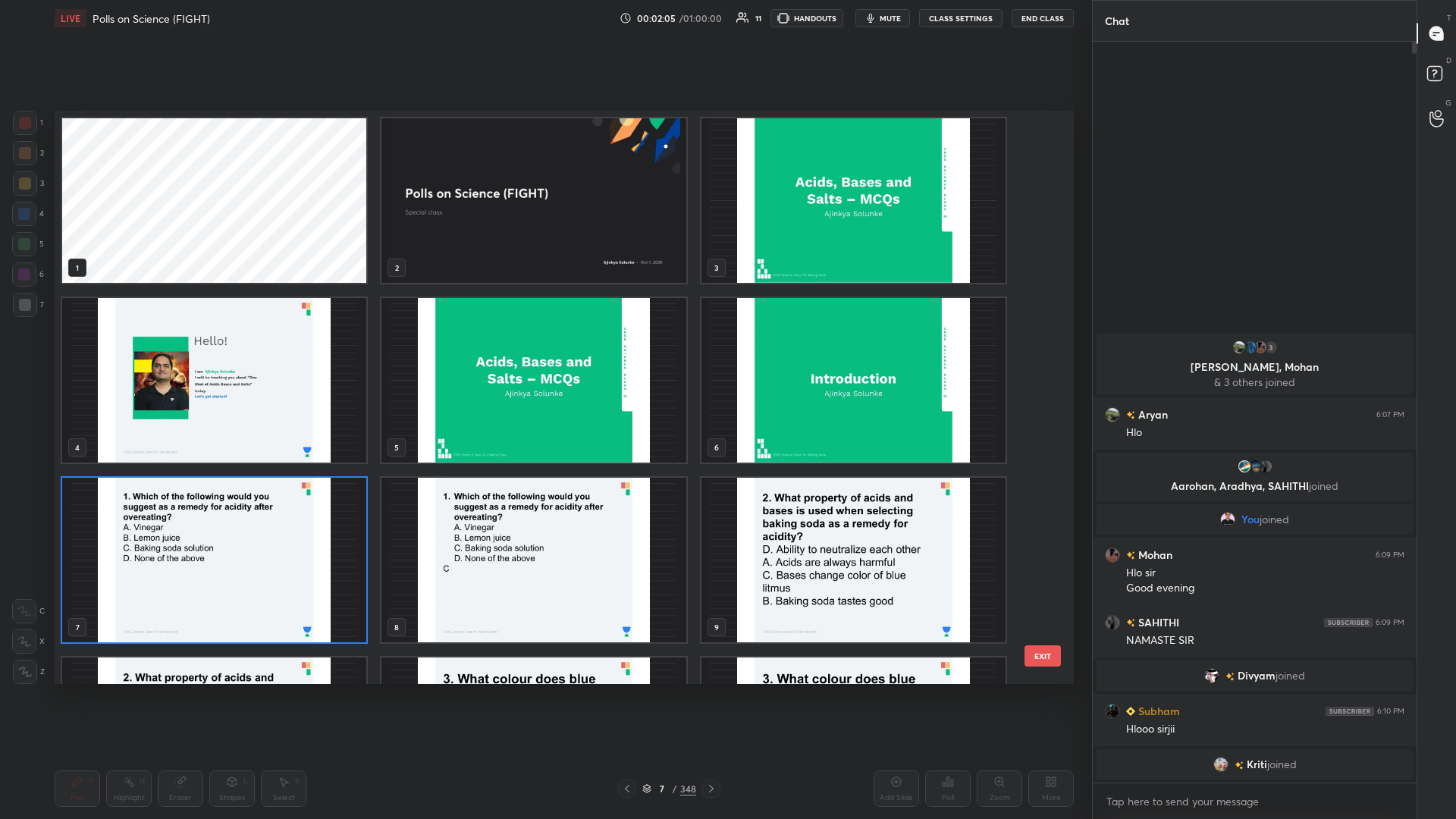
scroll to position [191, 0]
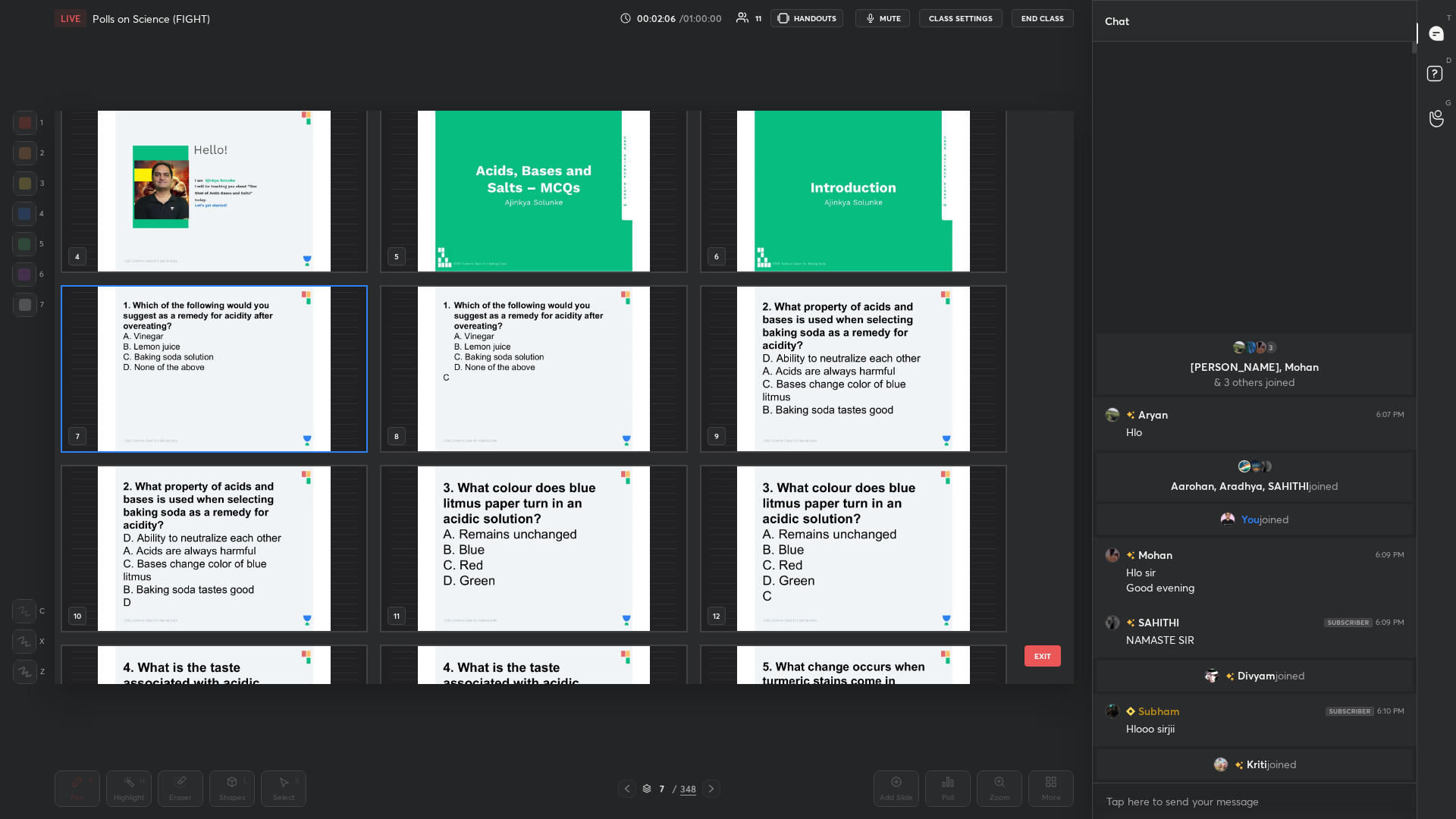
click at [544, 355] on img "grid" at bounding box center [853, 369] width 304 height 165
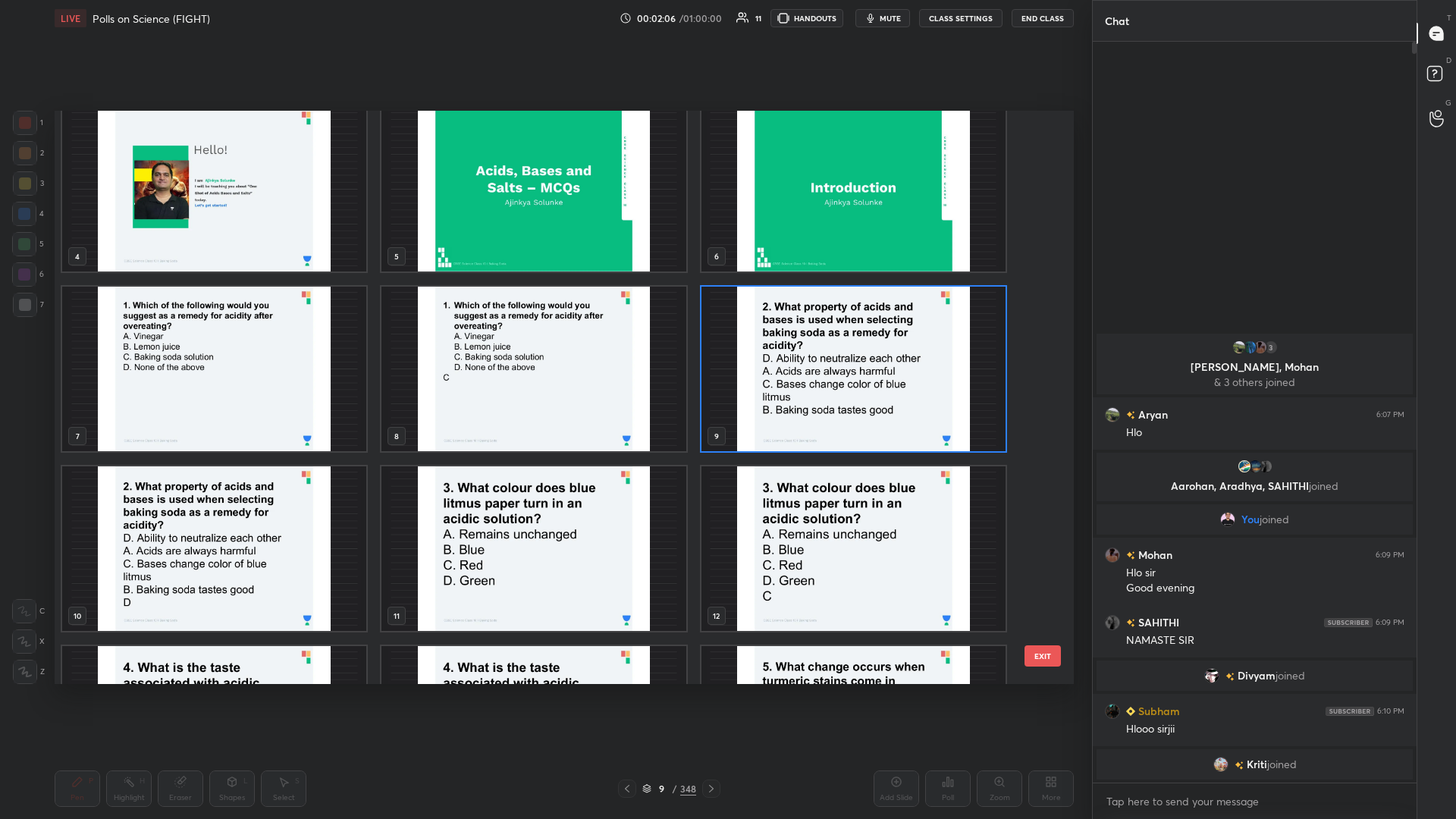
click at [544, 355] on img "grid" at bounding box center [853, 369] width 304 height 165
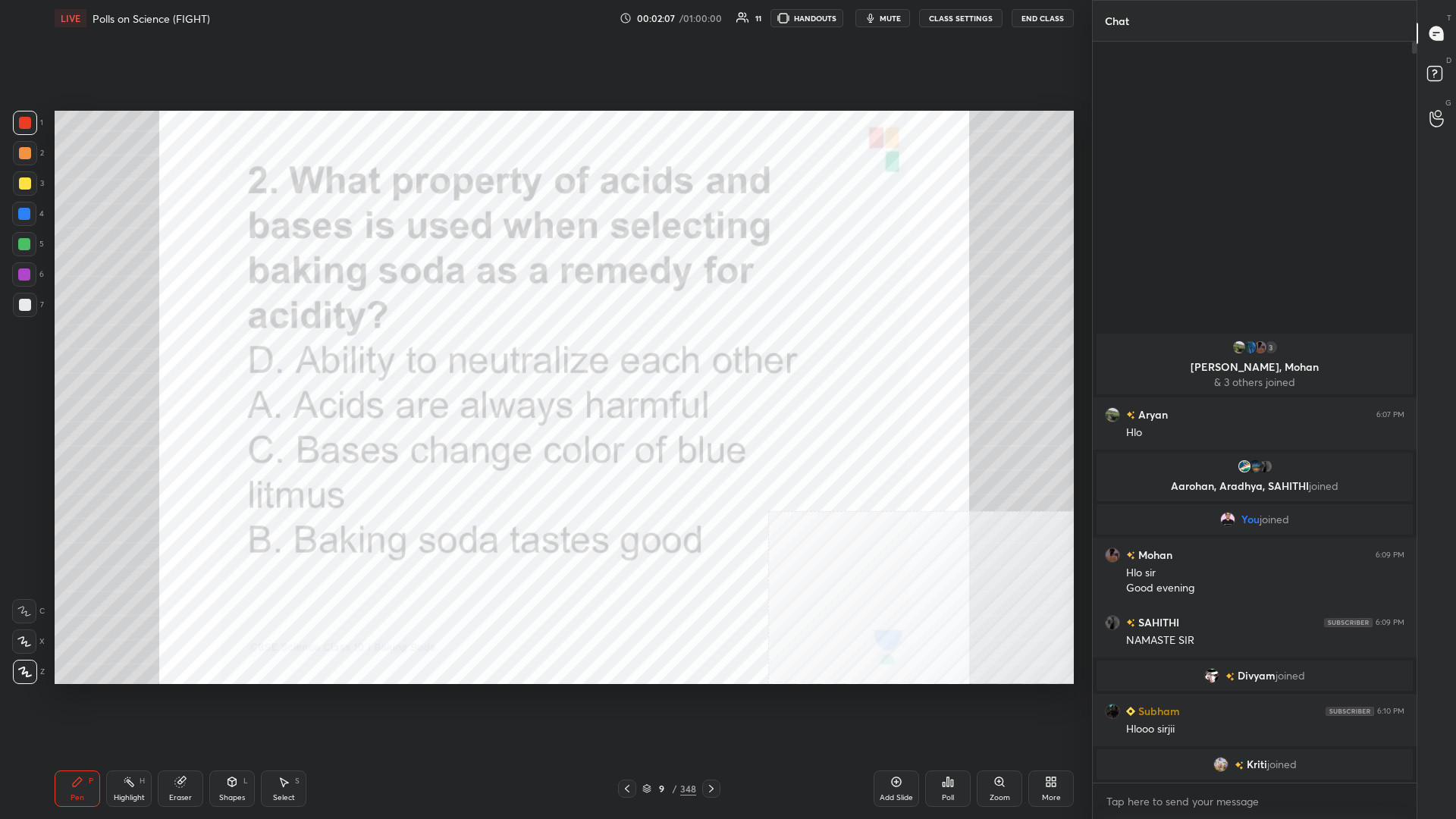
click at [544, 355] on div "Poll" at bounding box center [948, 789] width 46 height 37
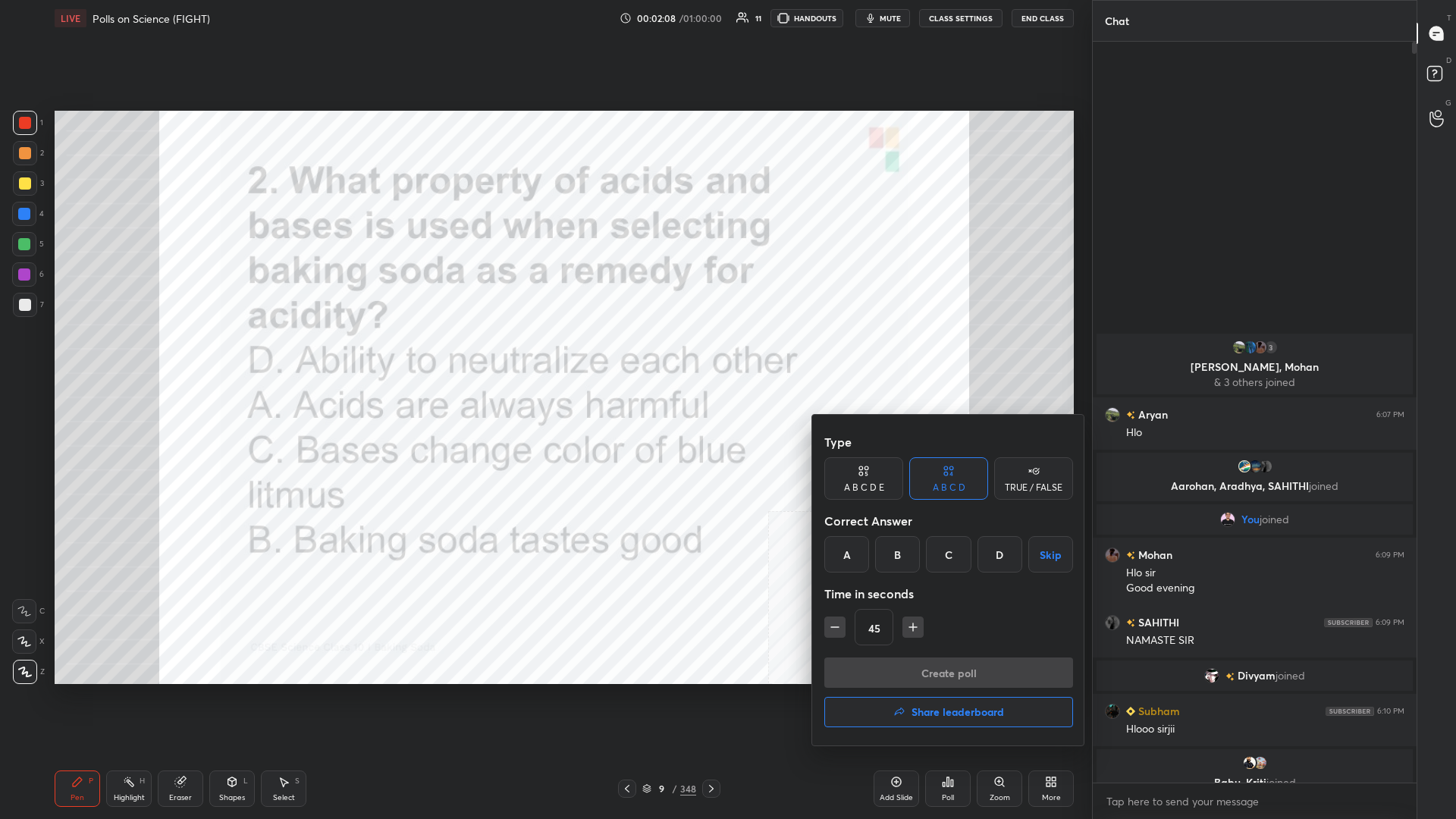
click at [544, 355] on div "D" at bounding box center [1001, 554] width 45 height 37
click at [544, 355] on button "Create poll" at bounding box center [948, 673] width 249 height 30
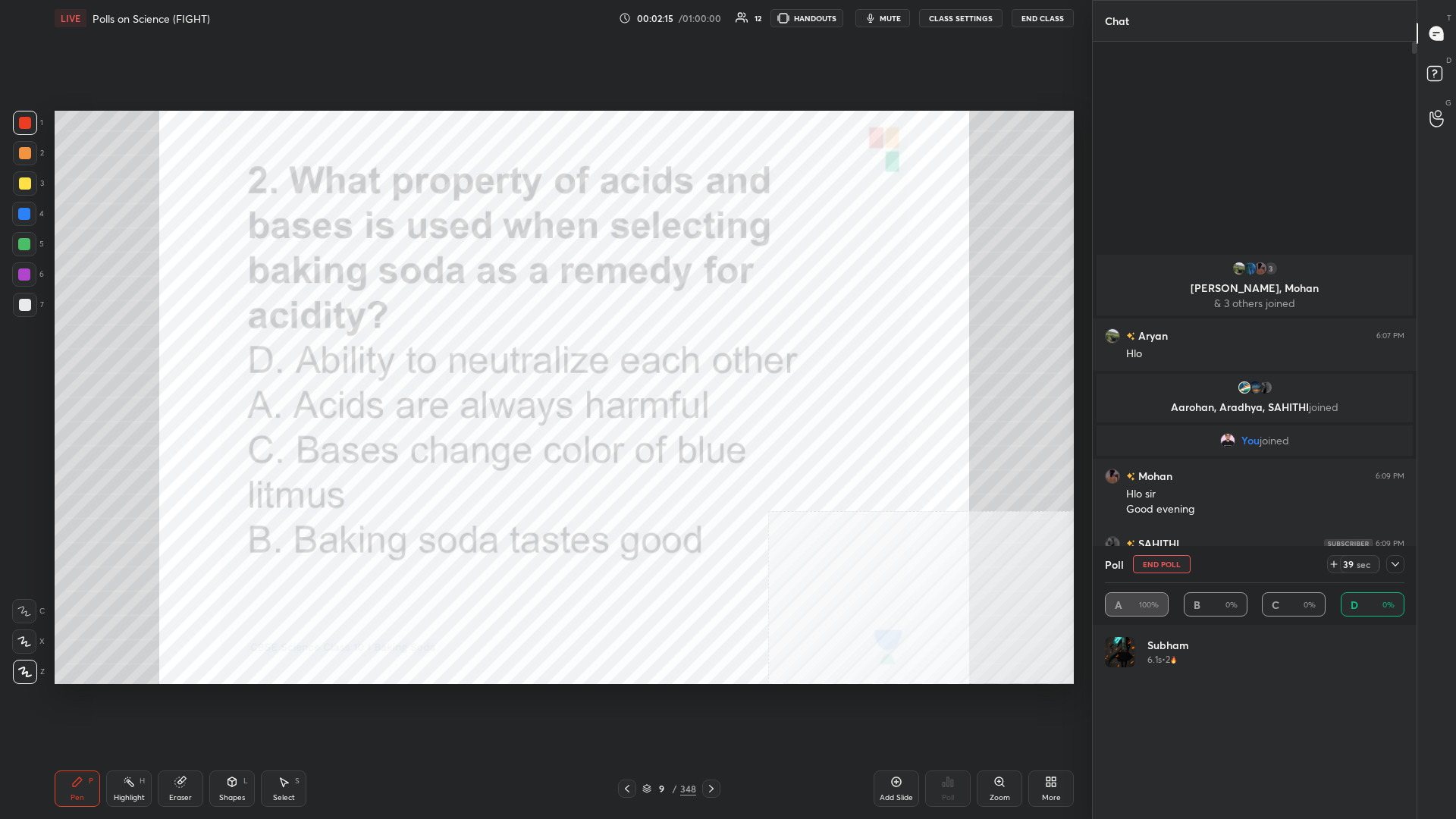
scroll to position [182, 300]
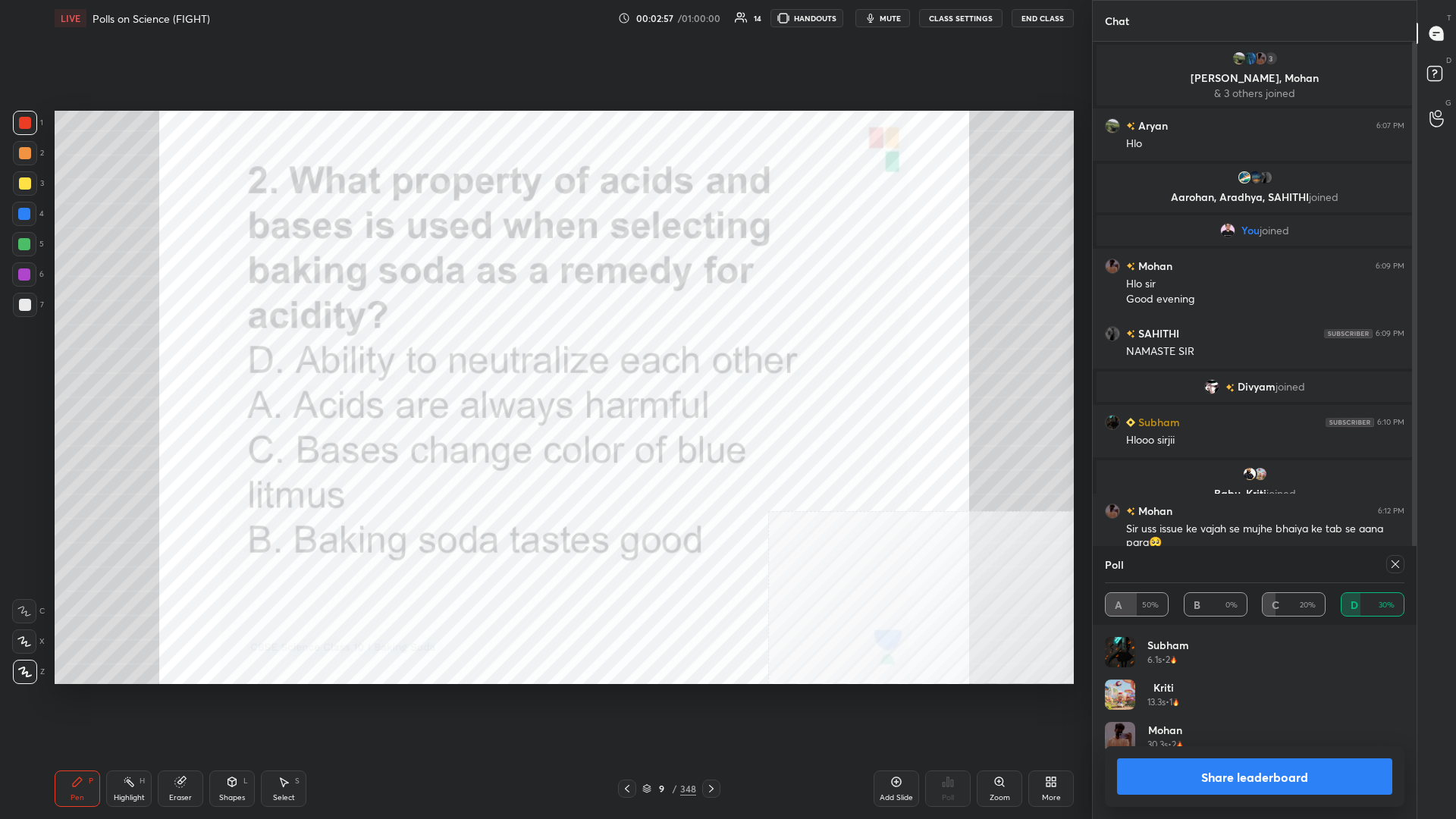
click at [544, 355] on button "Share leaderboard" at bounding box center [1255, 777] width 276 height 37
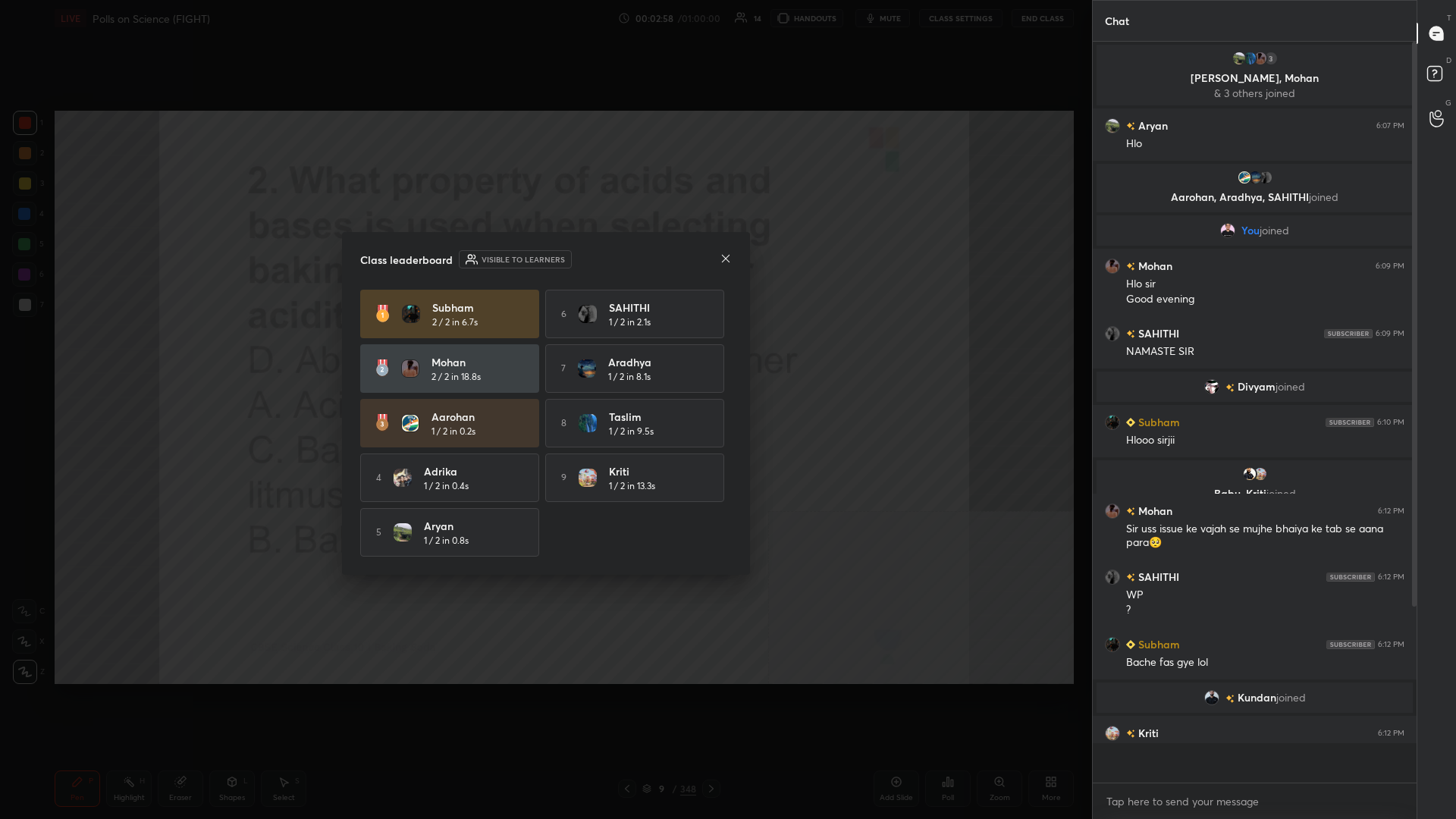
scroll to position [0, 1]
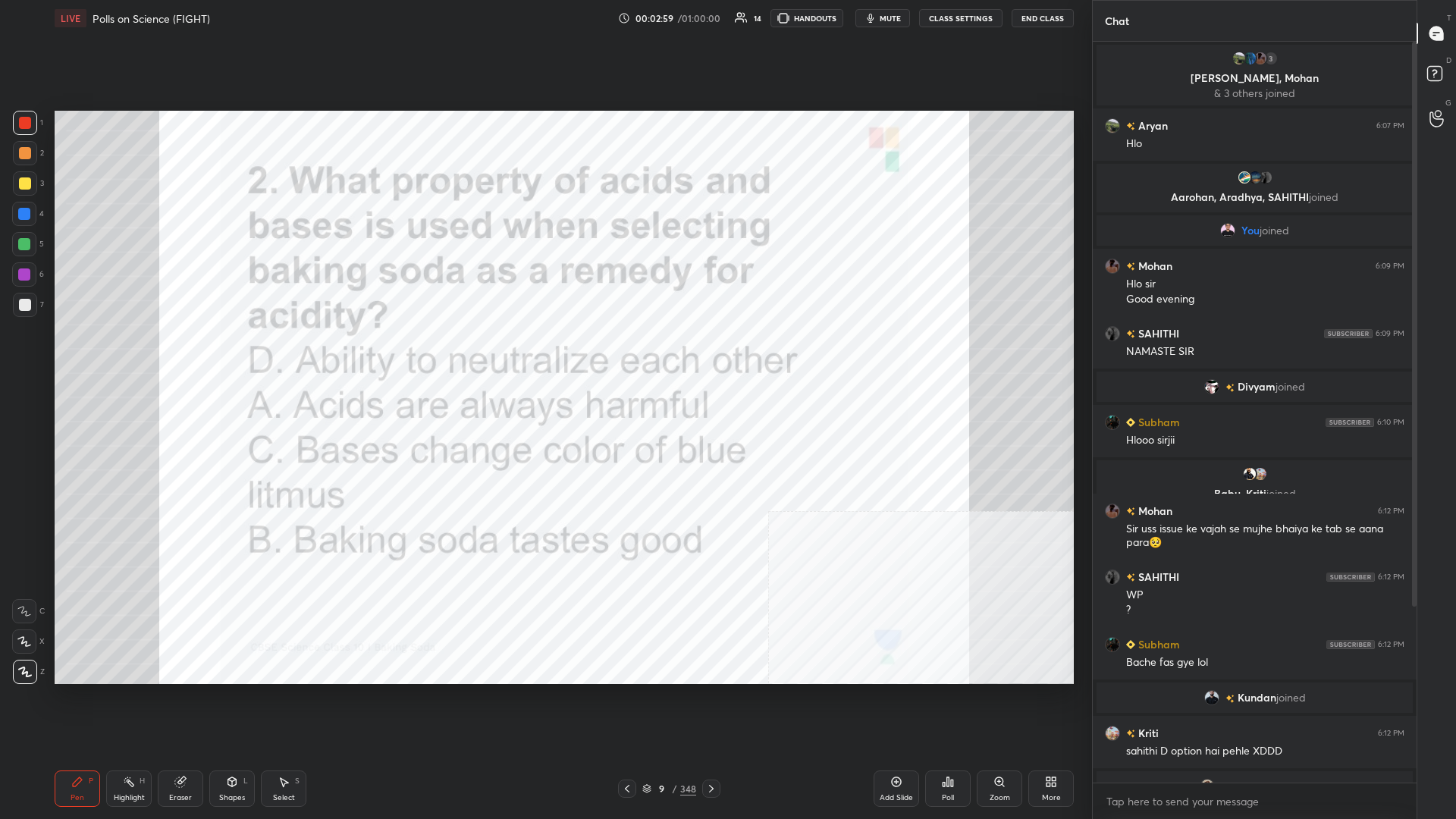
click at [28, 120] on div at bounding box center [25, 122] width 12 height 12
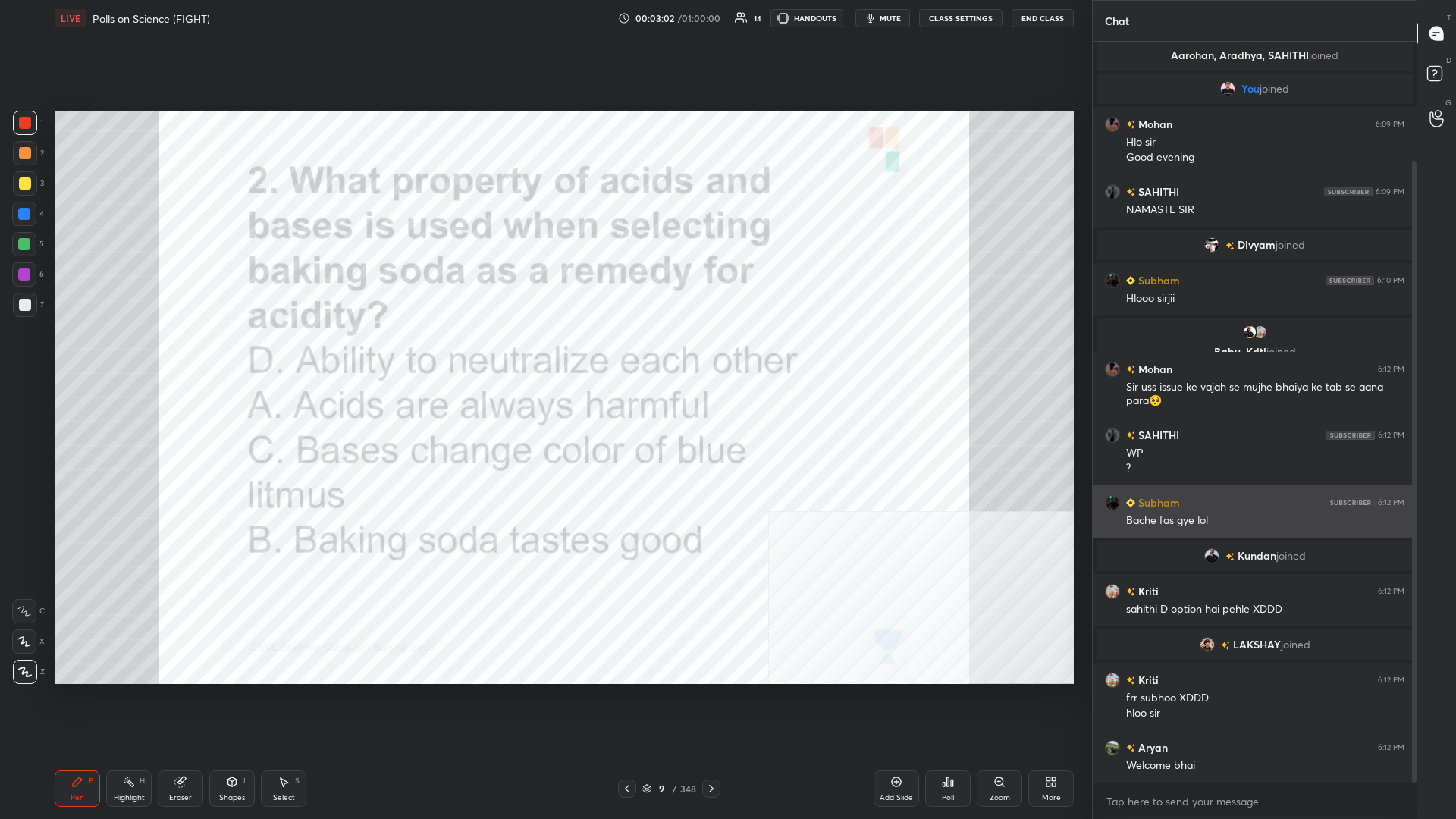
scroll to position [194, 0]
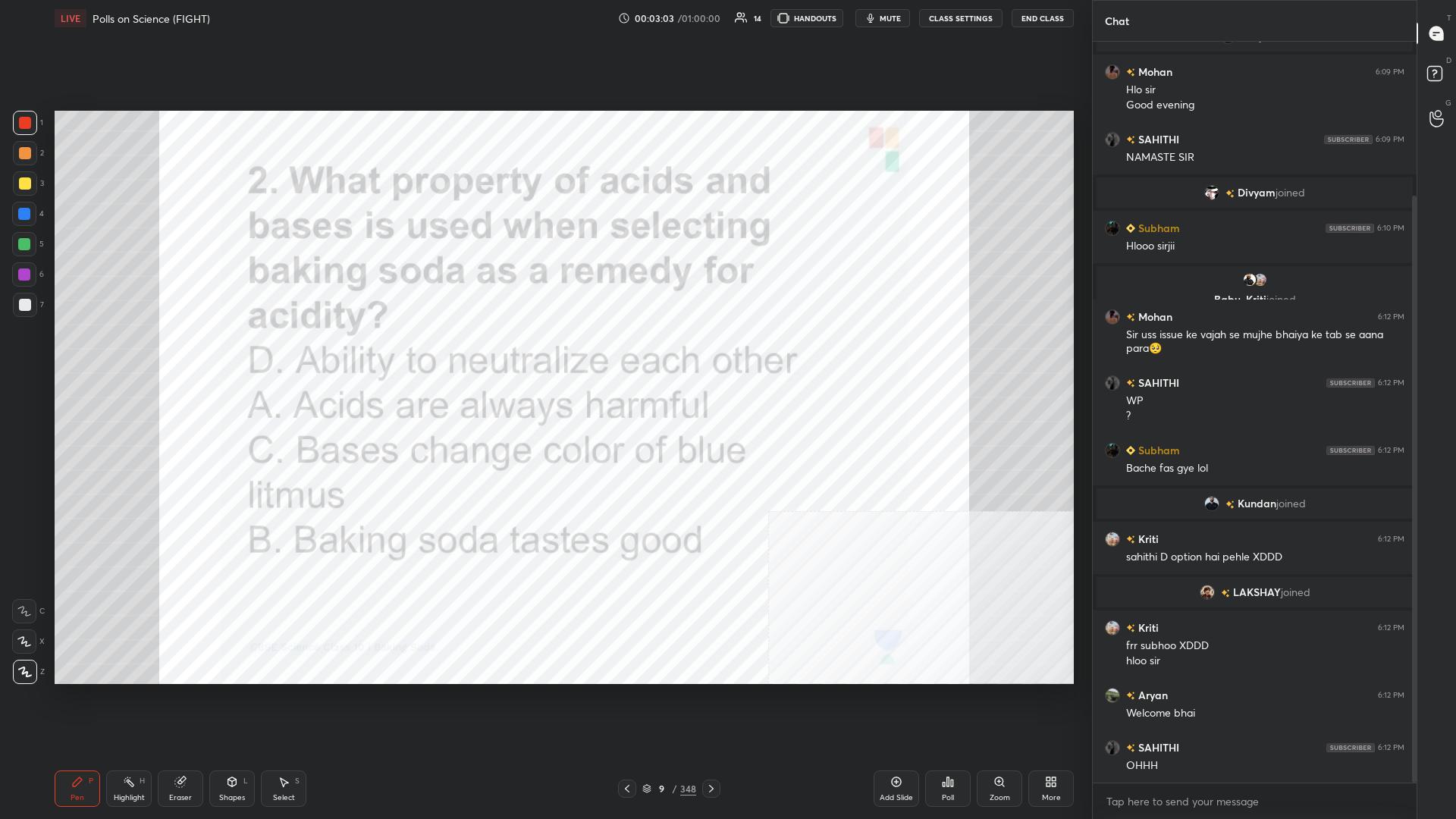
click at [544, 355] on div "9" at bounding box center [662, 788] width 15 height 9
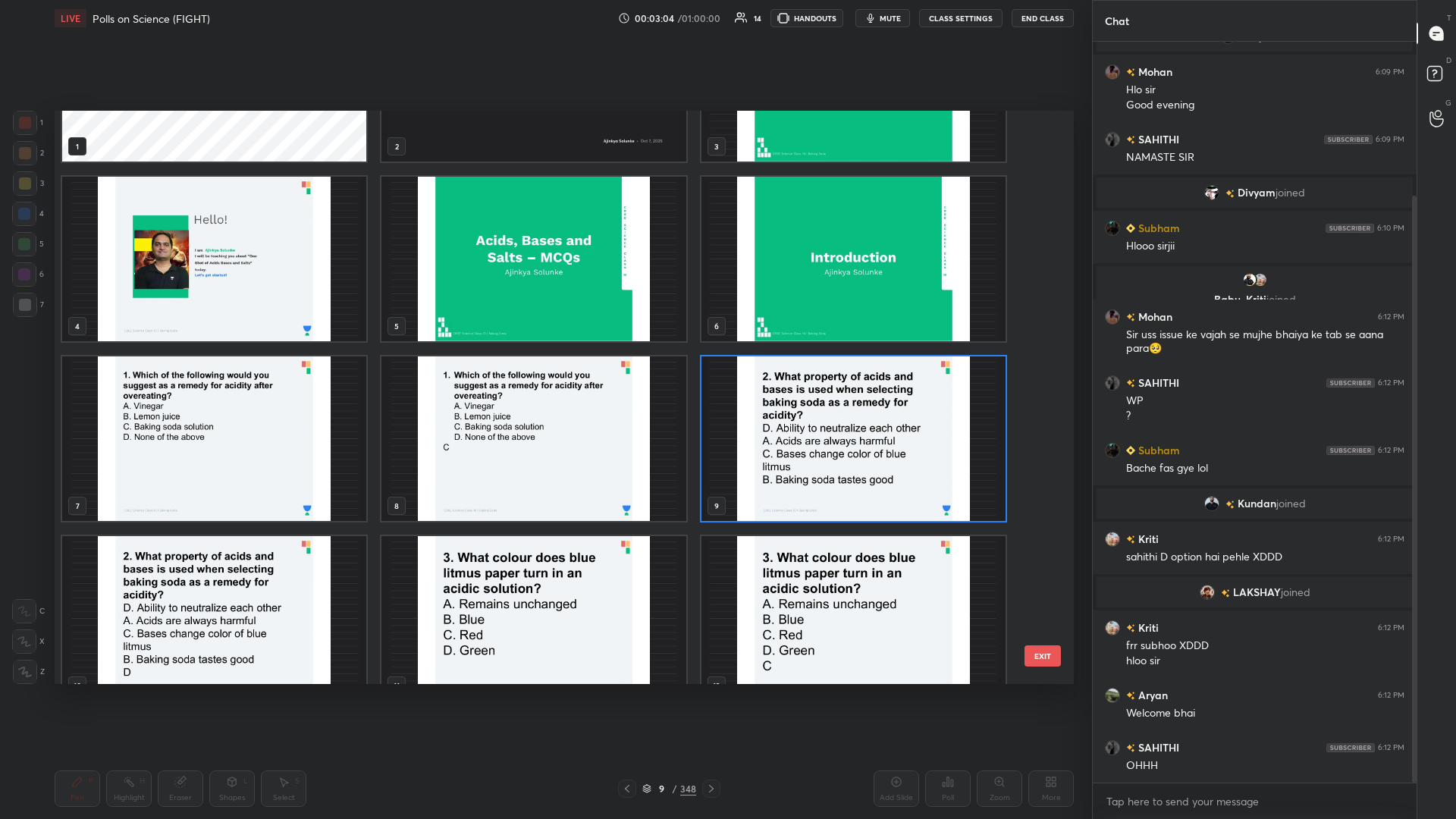
scroll to position [191, 0]
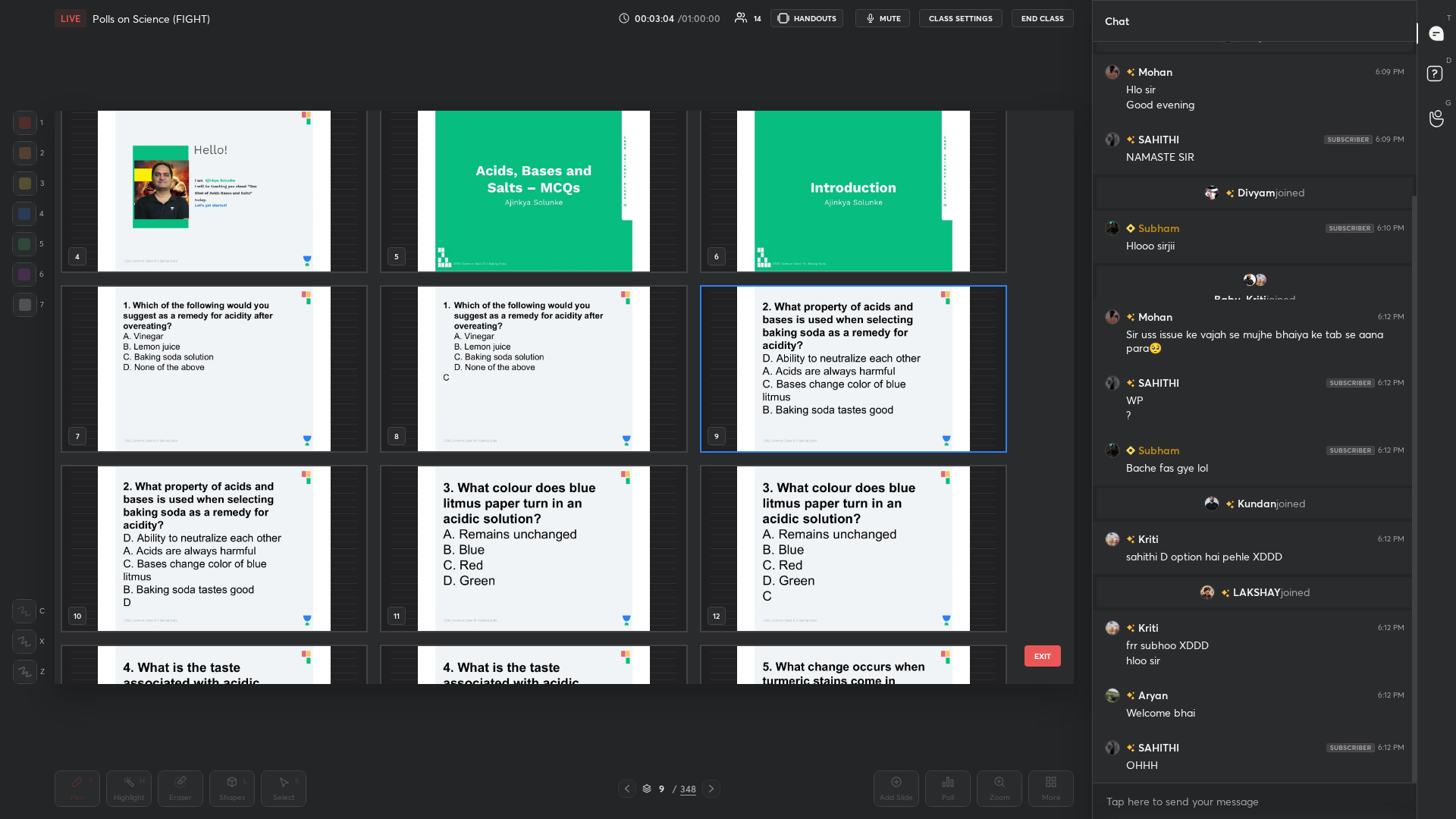
click at [544, 355] on img "grid" at bounding box center [533, 548] width 304 height 165
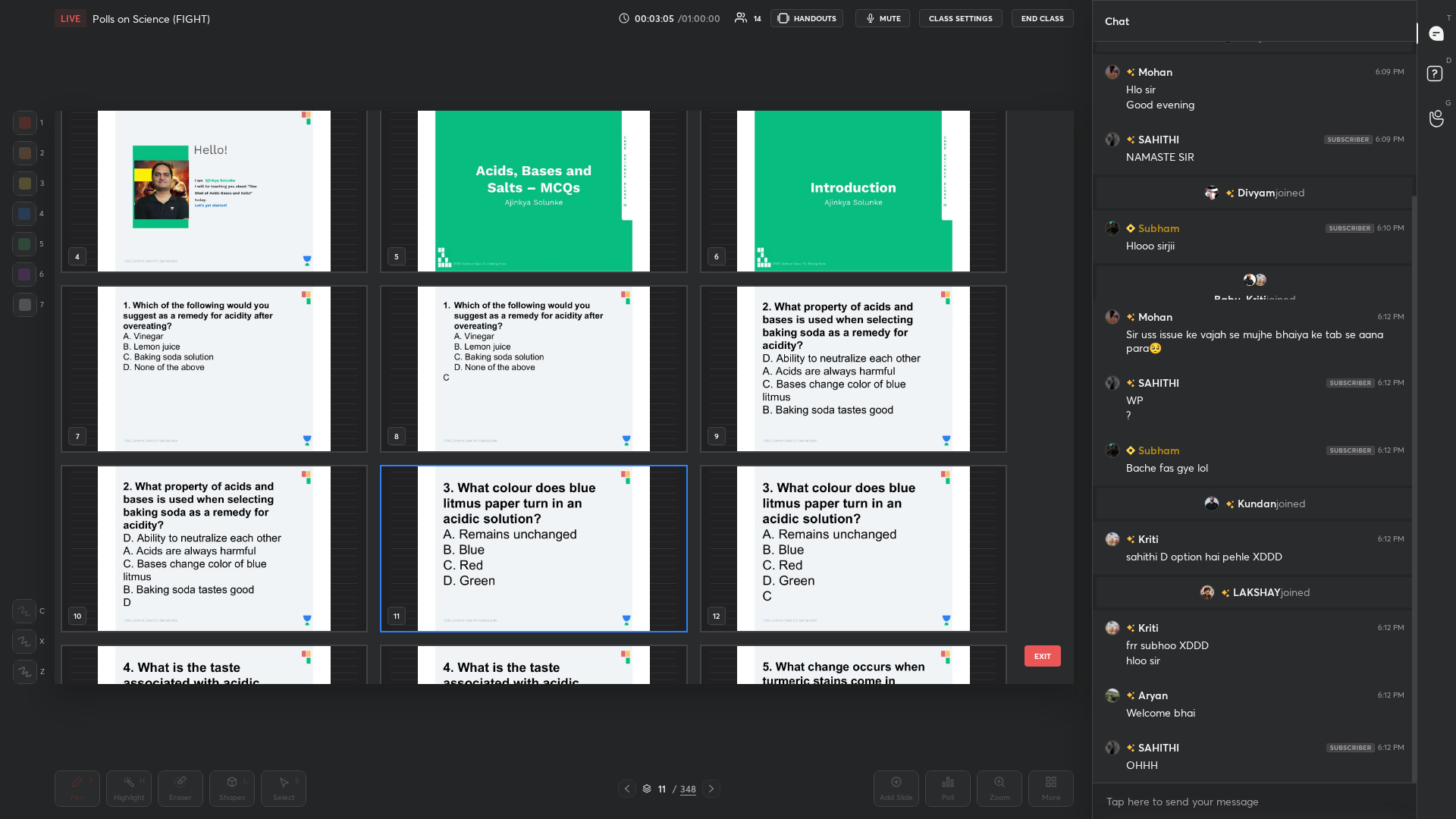
click at [544, 355] on img "grid" at bounding box center [533, 548] width 304 height 165
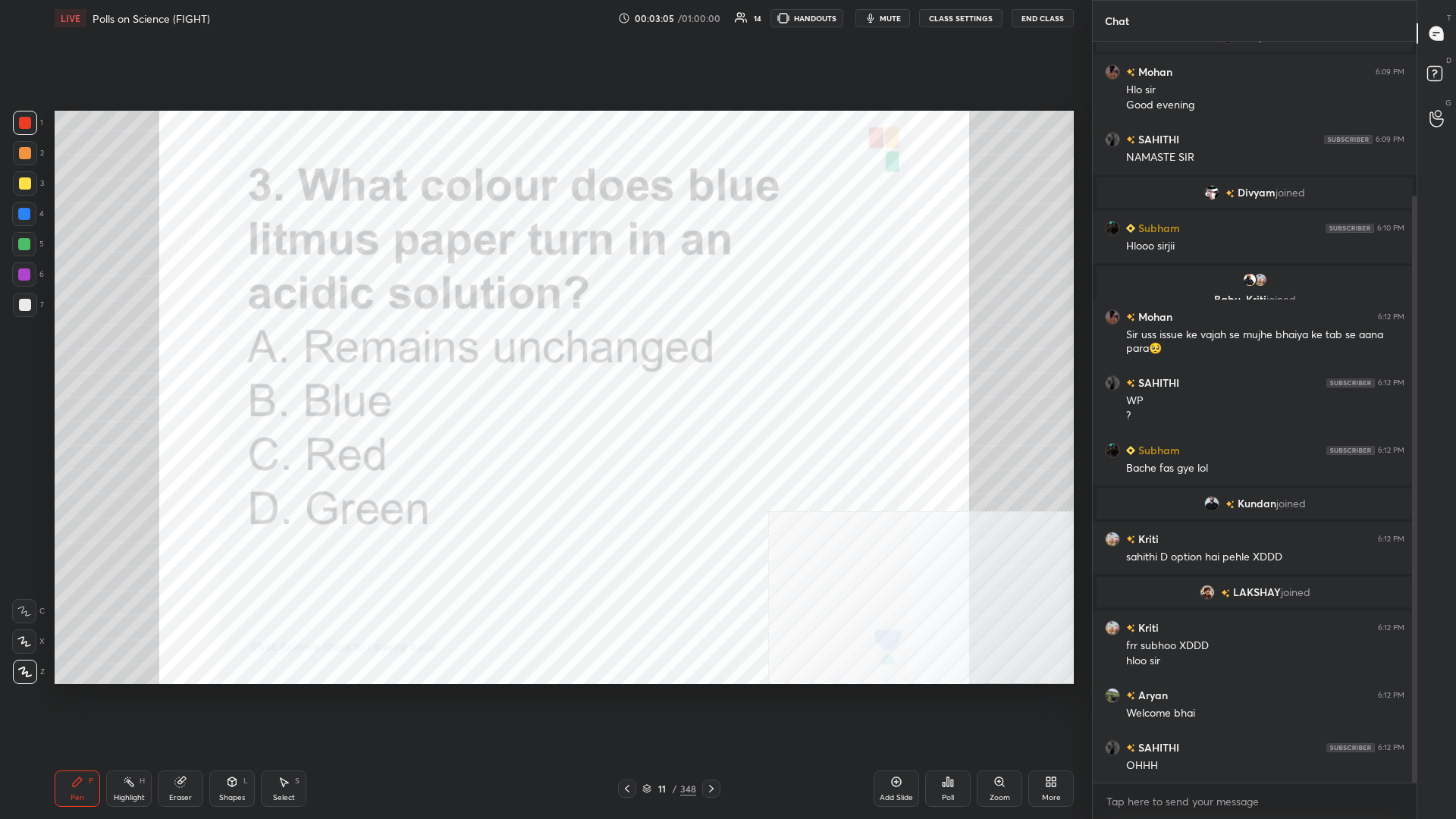
click at [544, 355] on div "Poll" at bounding box center [948, 789] width 46 height 37
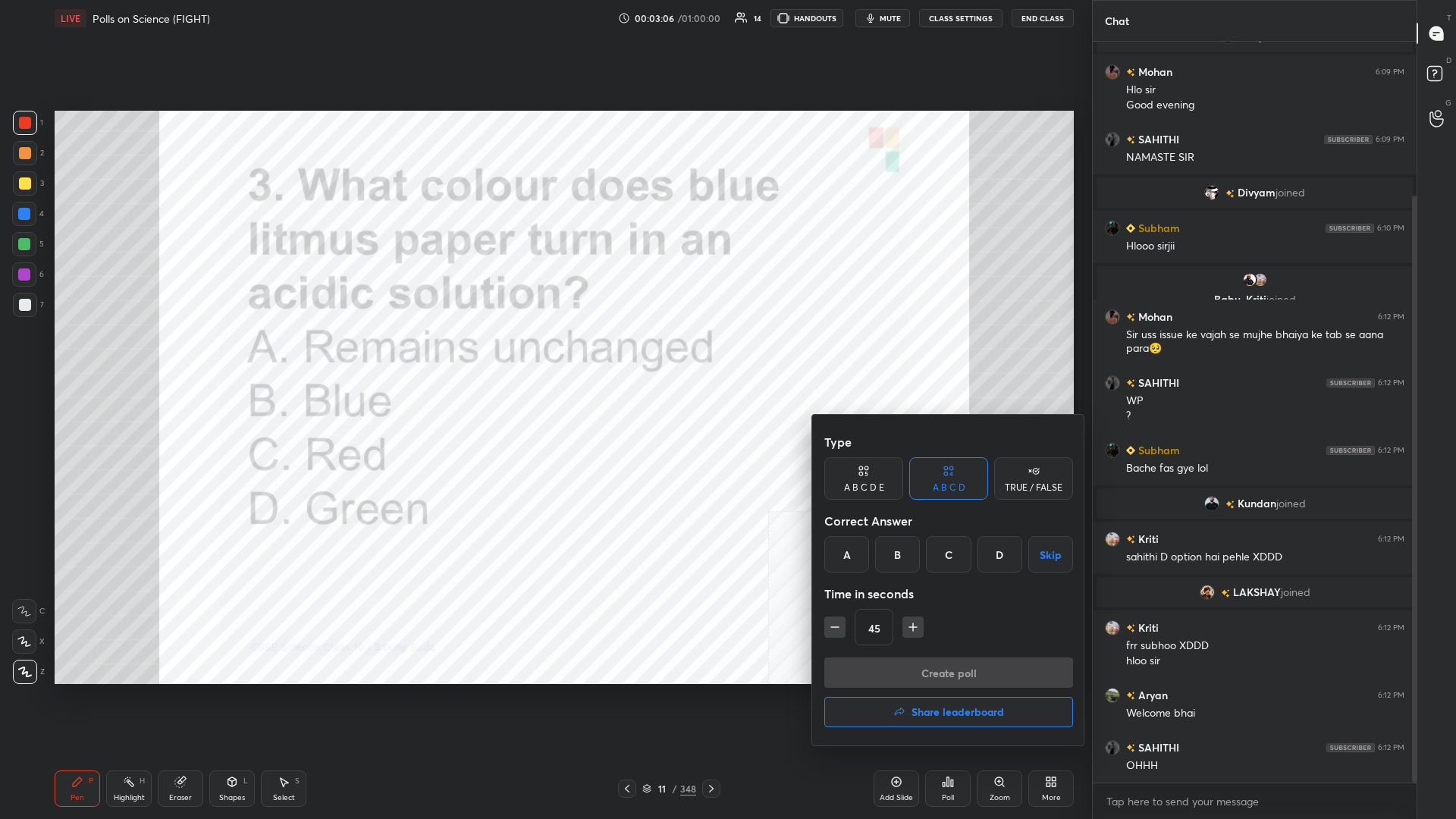
click at [544, 355] on div "C" at bounding box center [949, 554] width 45 height 37
click at [544, 355] on button "Create poll" at bounding box center [948, 673] width 249 height 30
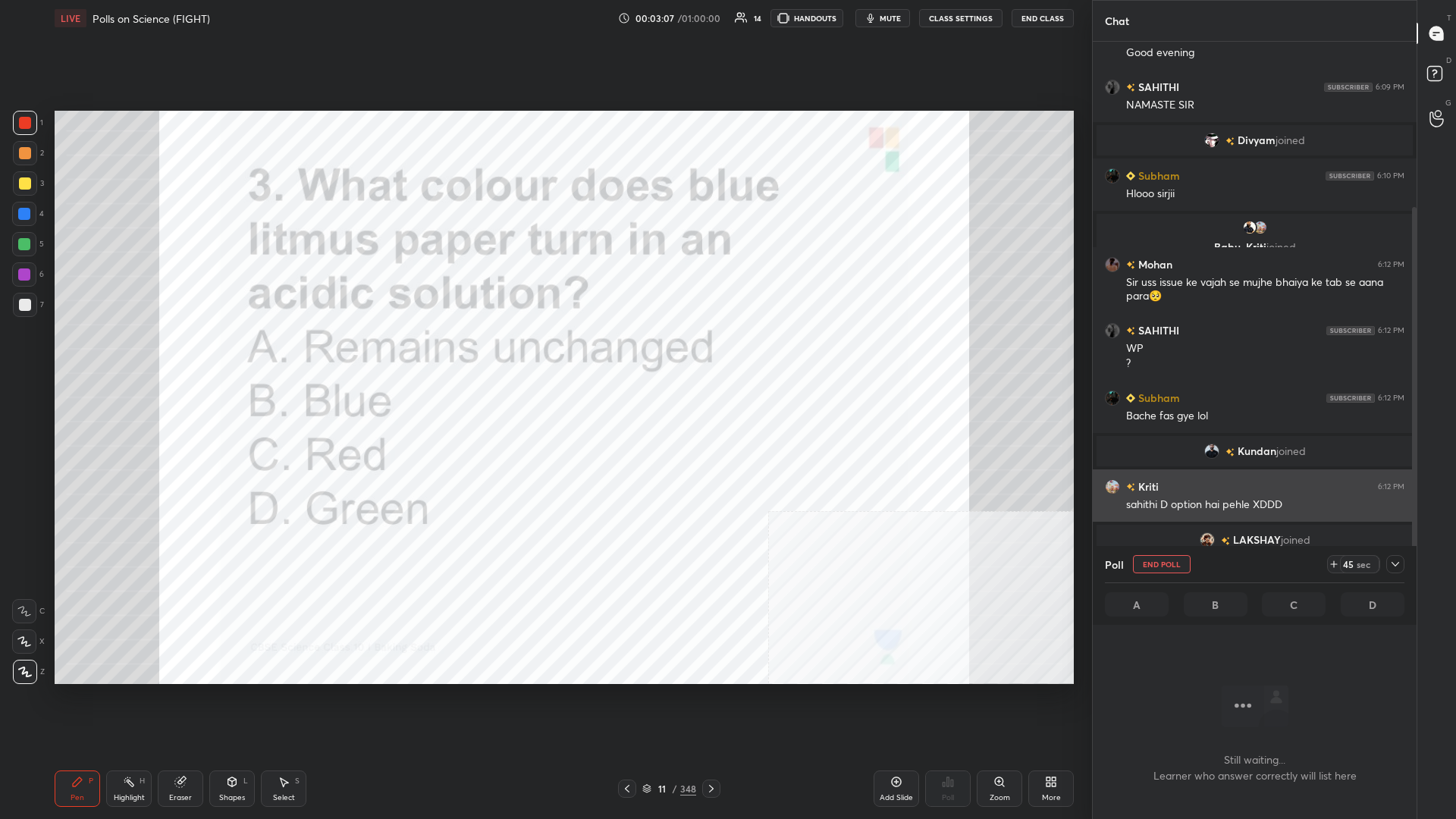
scroll to position [698, 324]
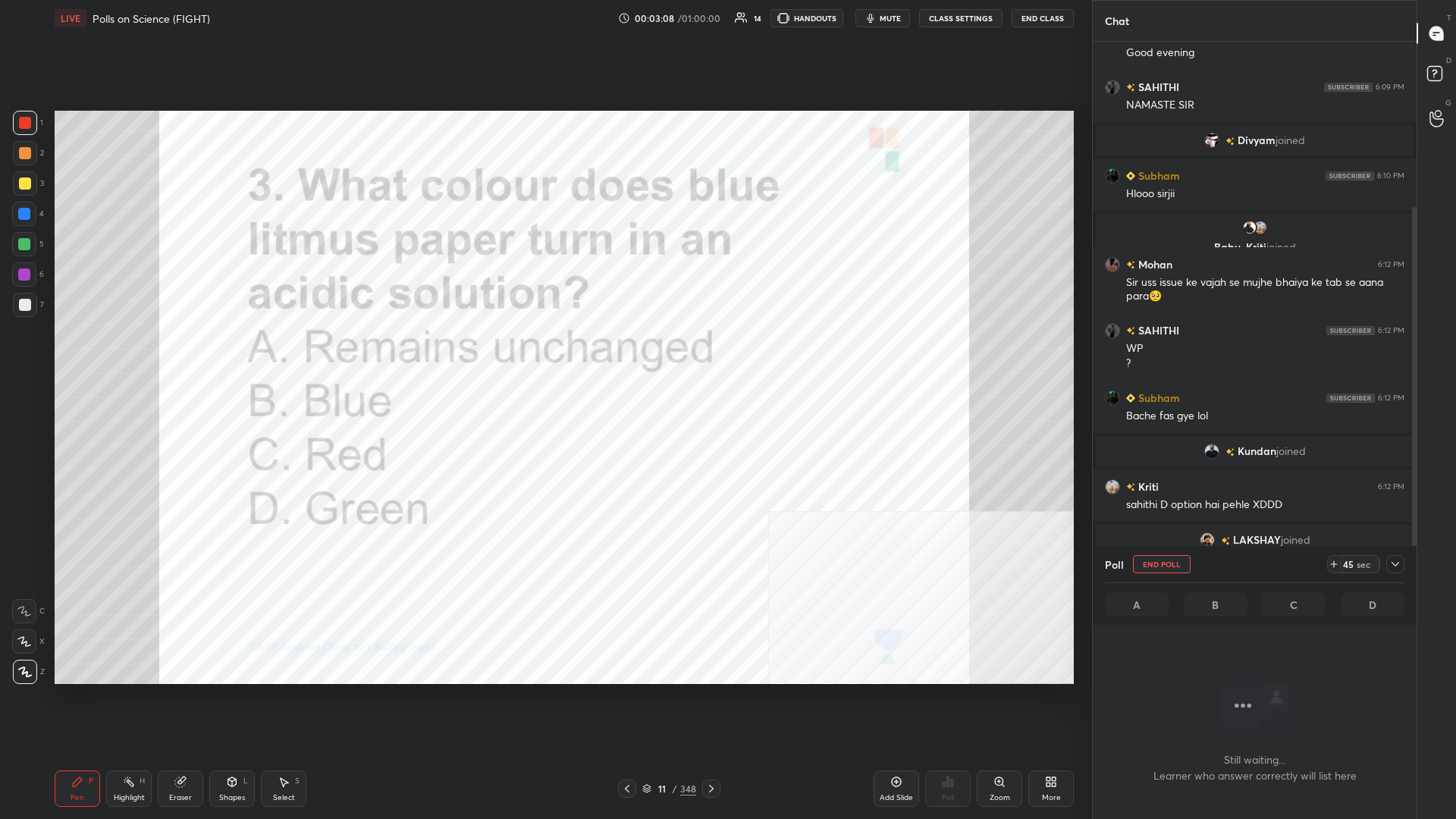
click at [544, 355] on span "Kundan" at bounding box center [1257, 451] width 38 height 12
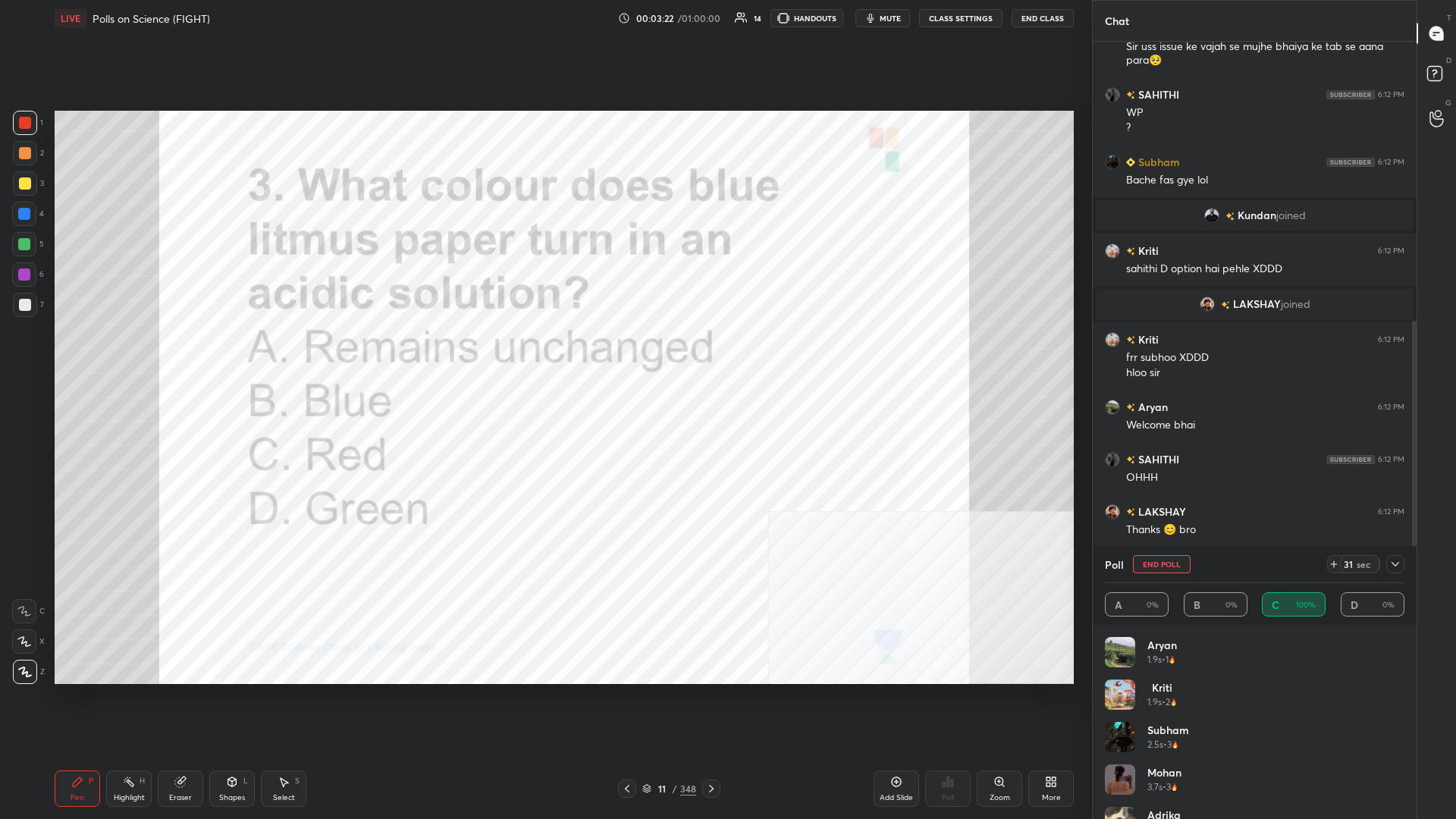
scroll to position [534, 0]
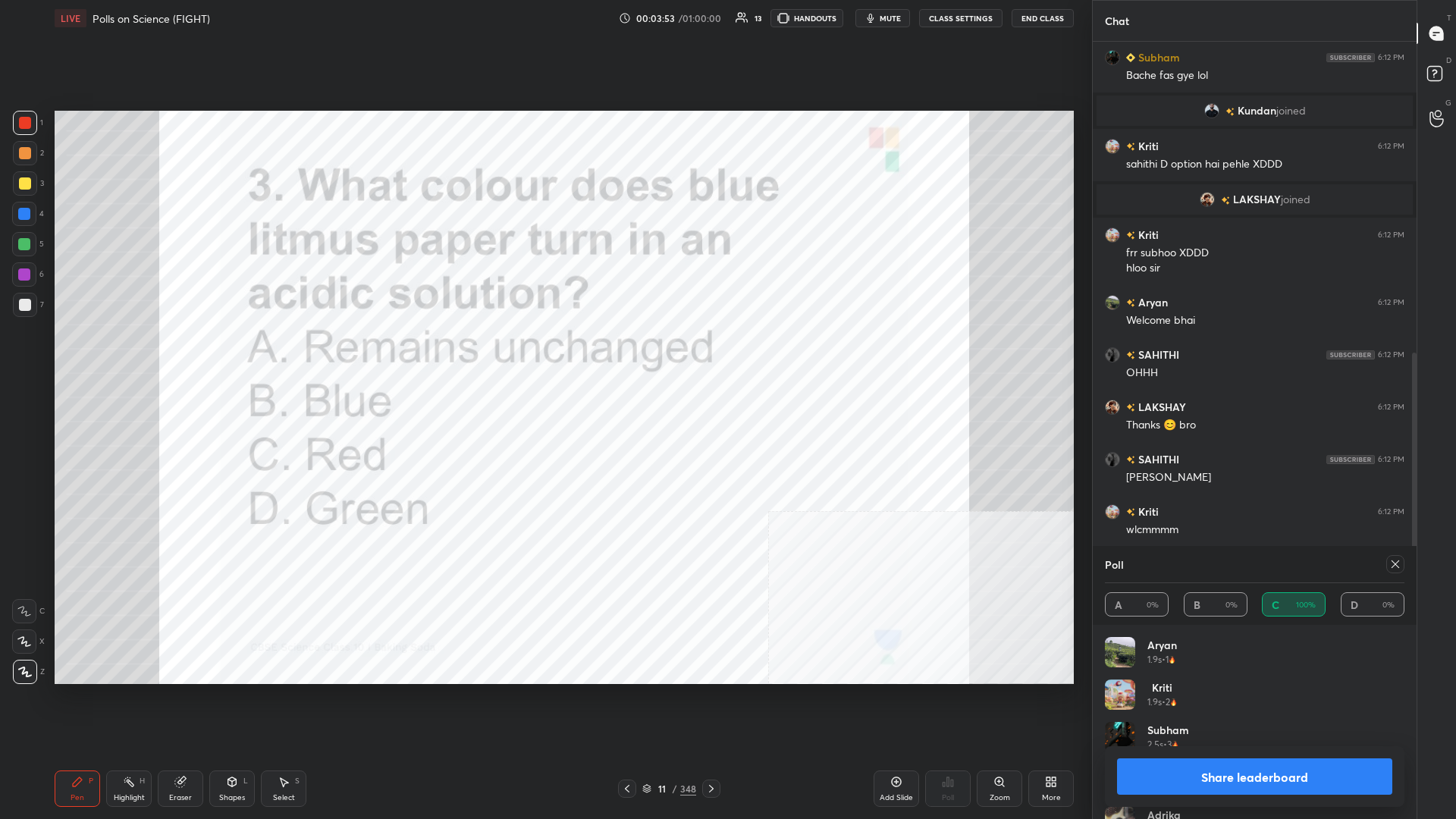
click at [544, 355] on button "Share leaderboard" at bounding box center [1255, 777] width 276 height 37
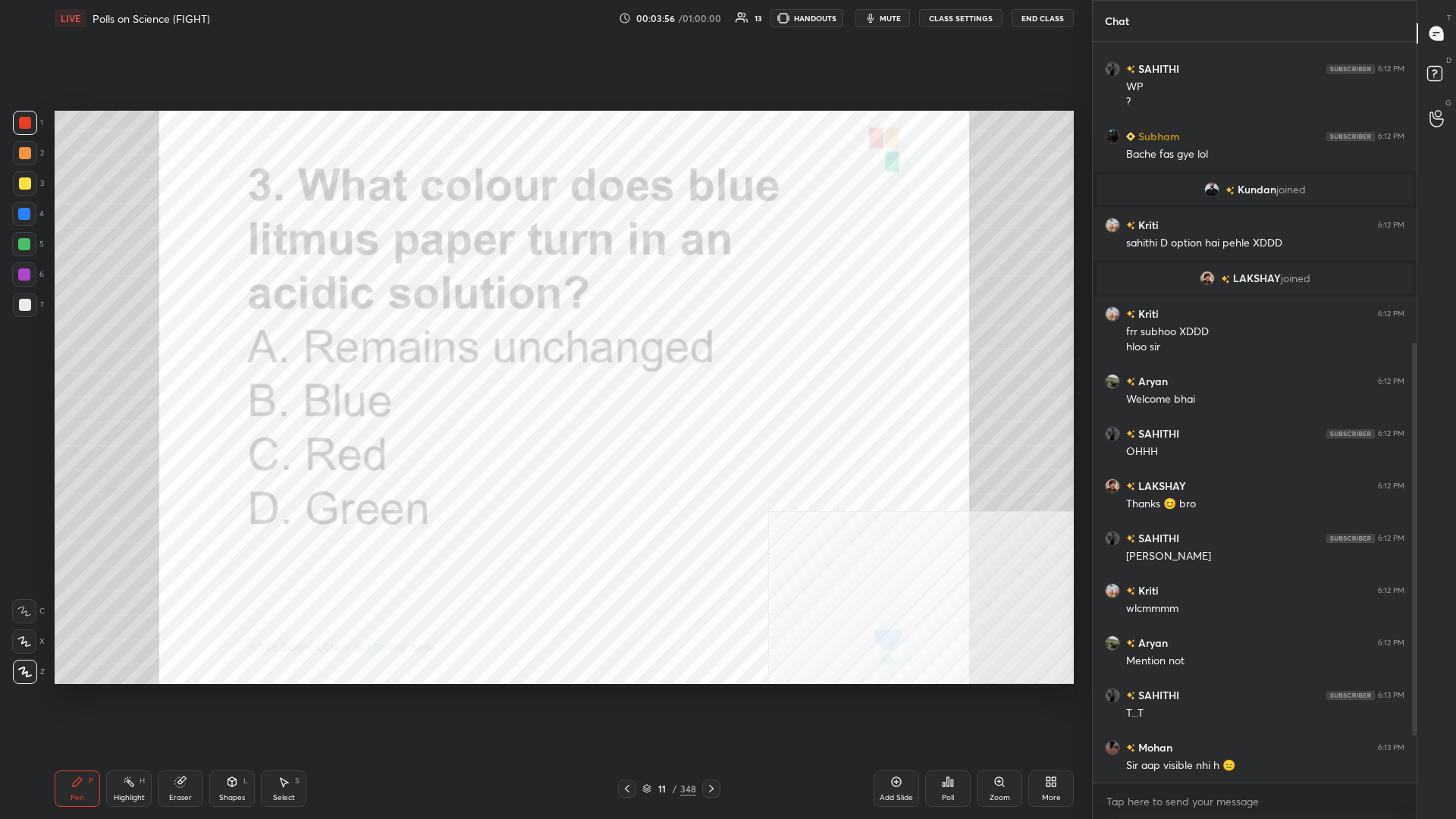
click at [544, 355] on div "11 / 348" at bounding box center [669, 788] width 54 height 13
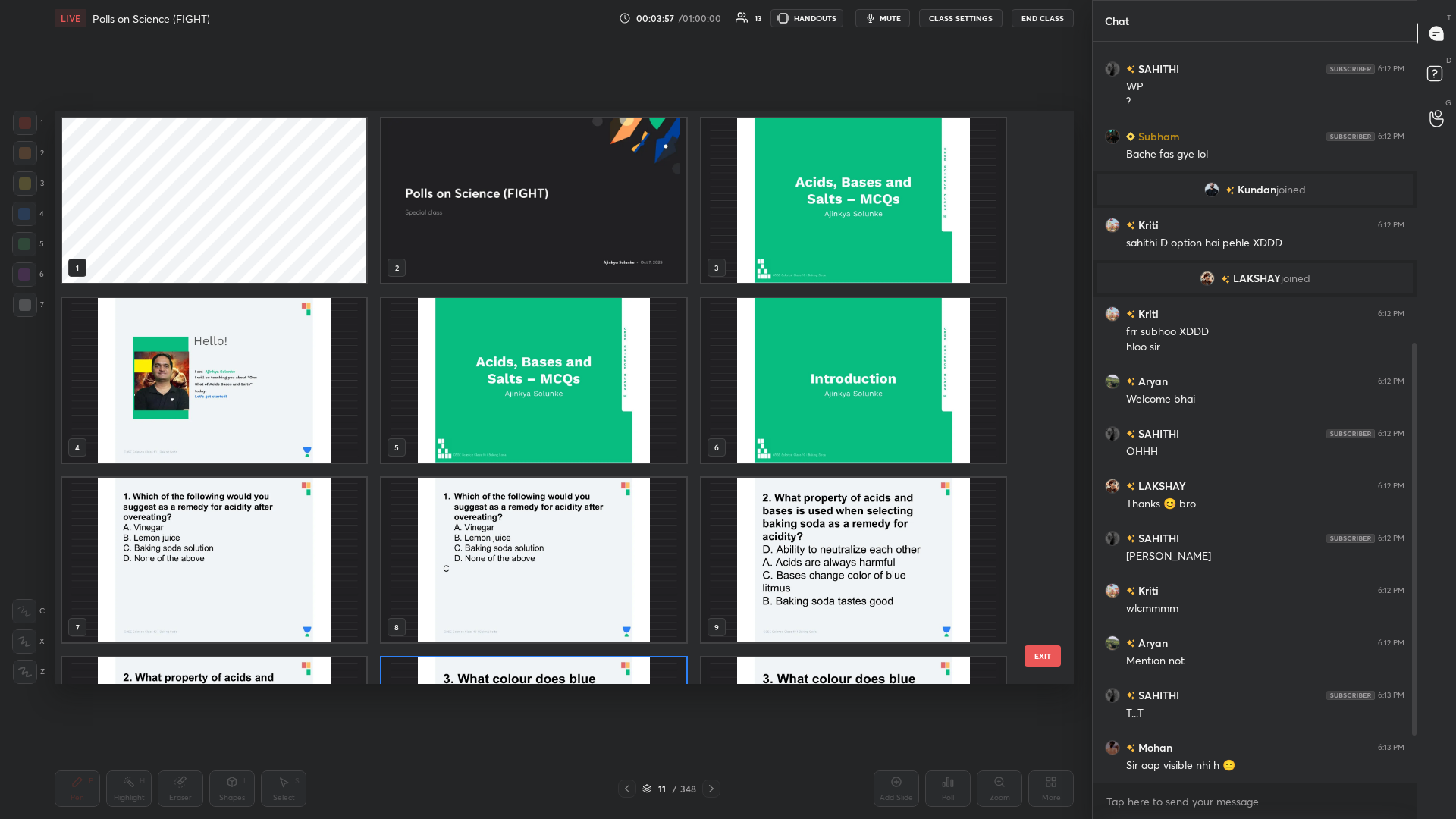
scroll to position [573, 1020]
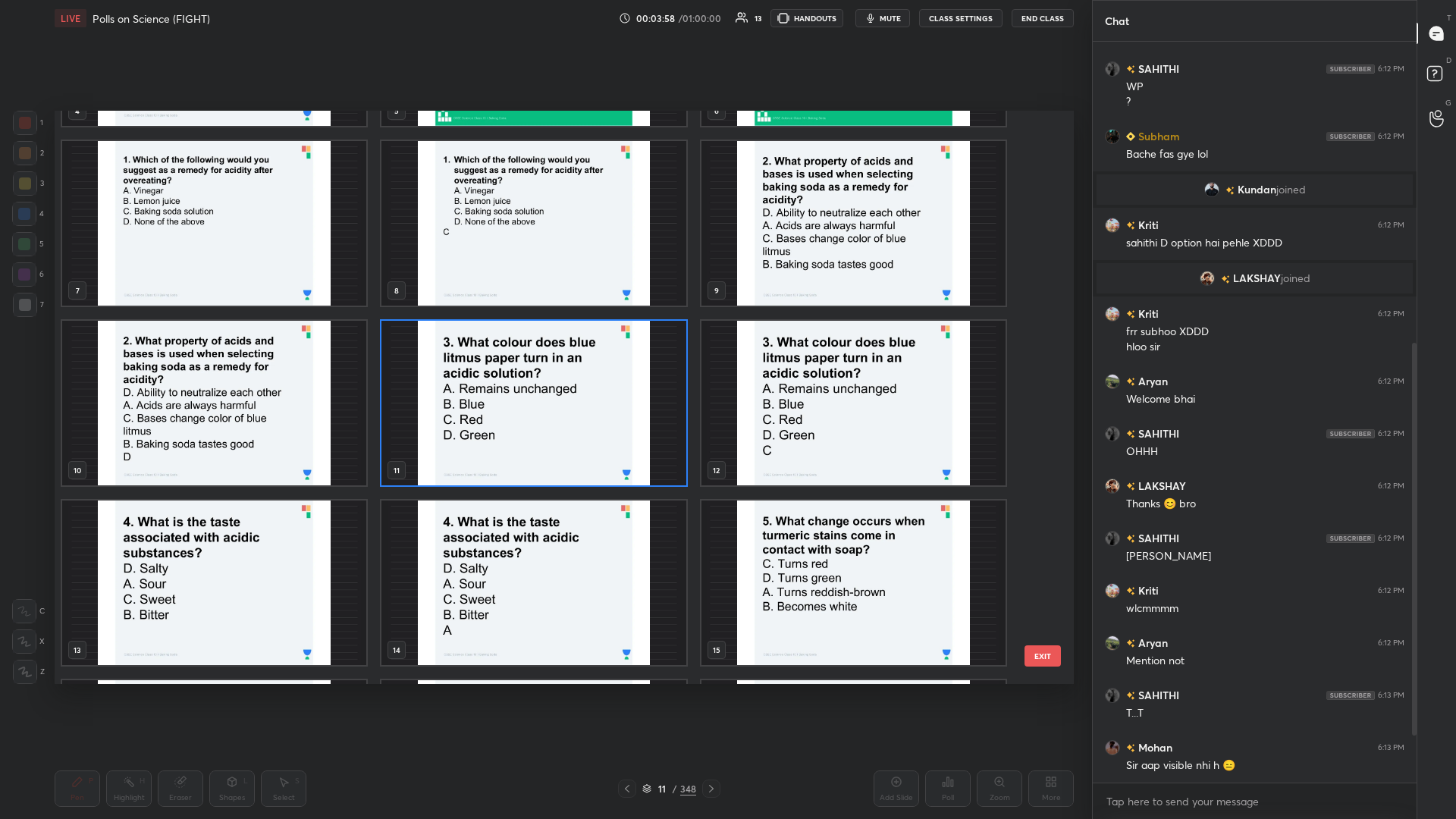
click at [236, 355] on img "grid" at bounding box center [214, 583] width 304 height 165
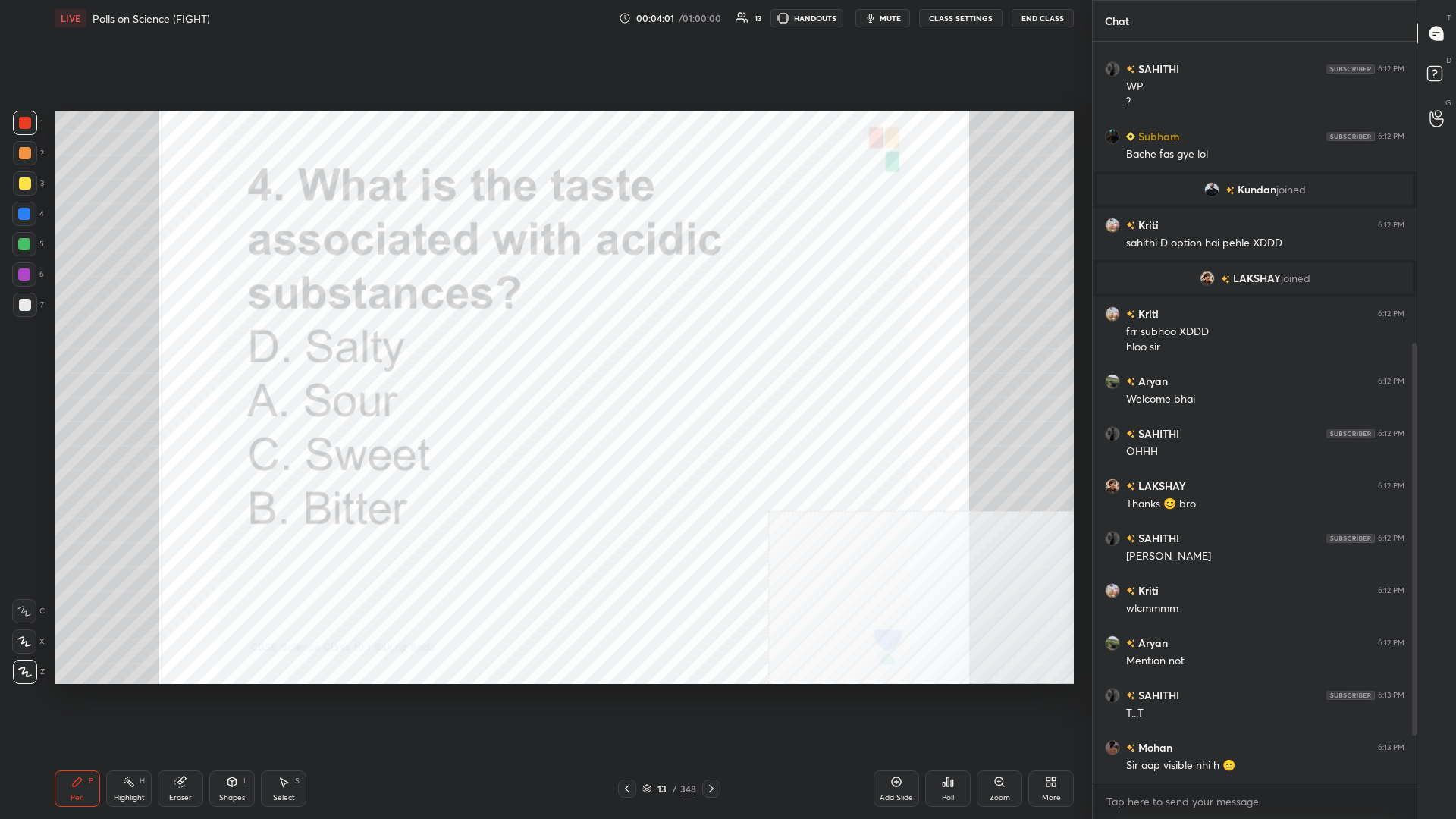
click at [544, 355] on div "Poll" at bounding box center [948, 789] width 46 height 37
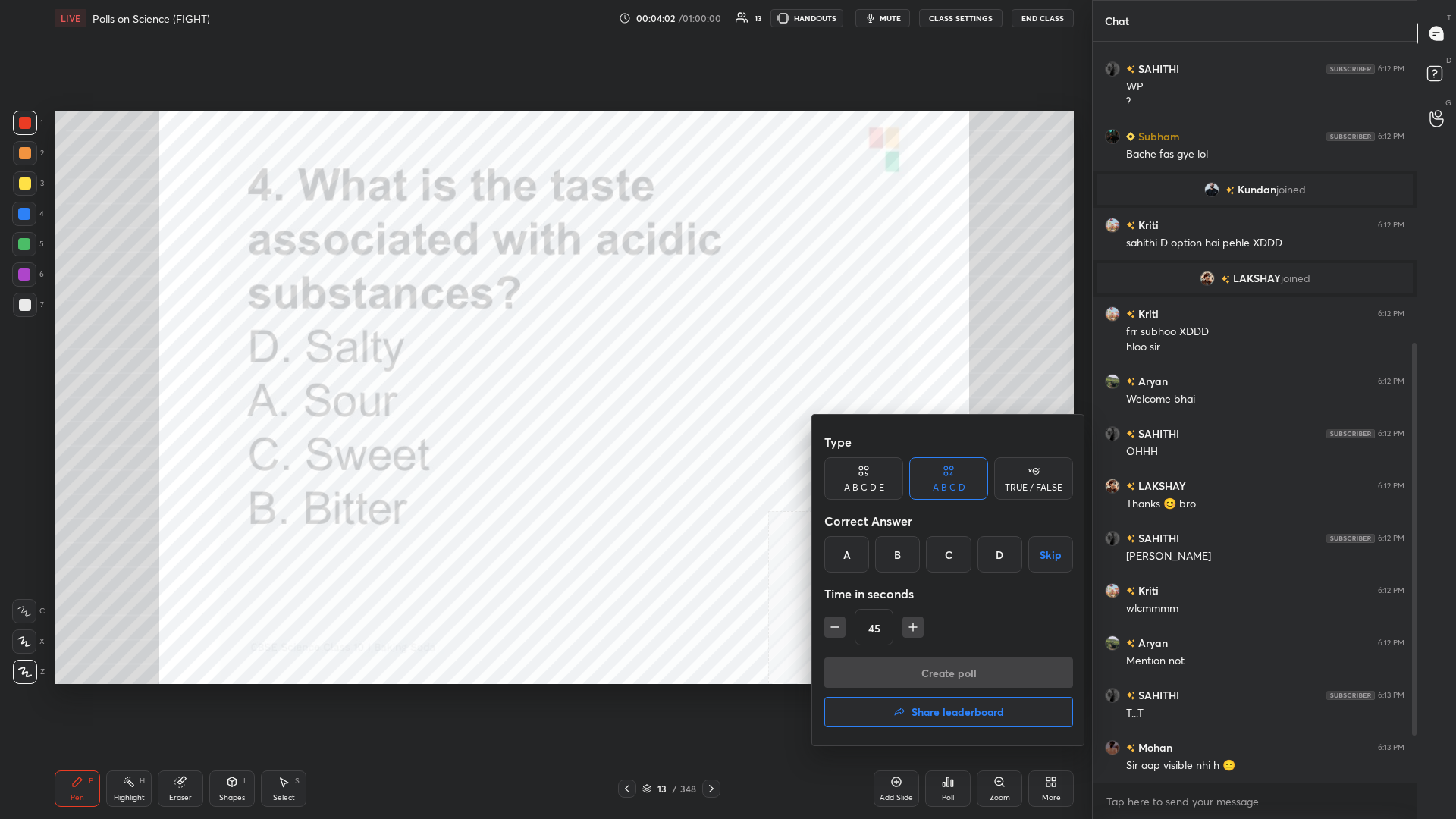
click at [544, 355] on div "A" at bounding box center [847, 554] width 45 height 37
click at [544, 355] on button "Create poll" at bounding box center [948, 673] width 249 height 30
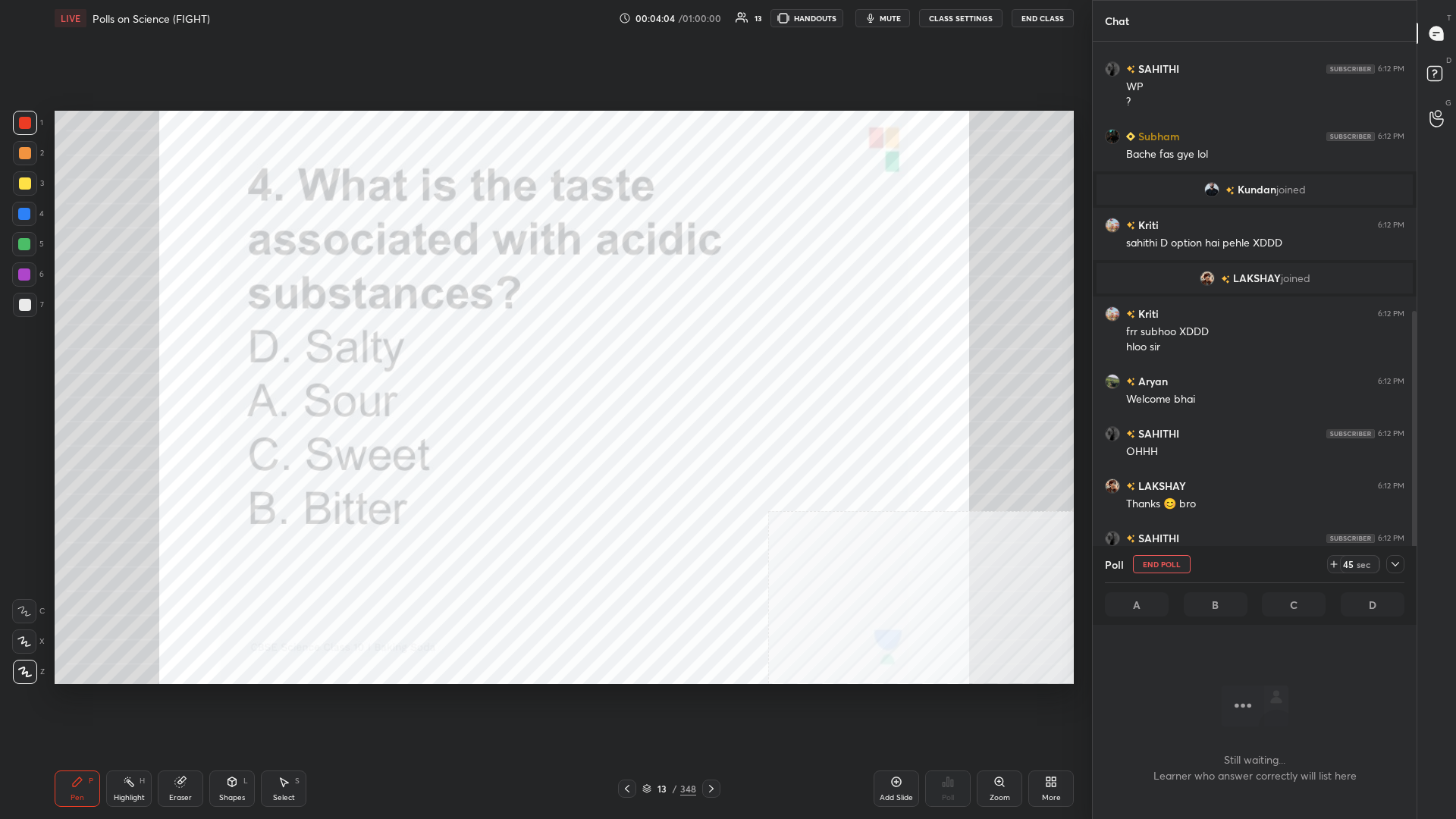
click at [544, 355] on icon at bounding box center [1395, 564] width 12 height 12
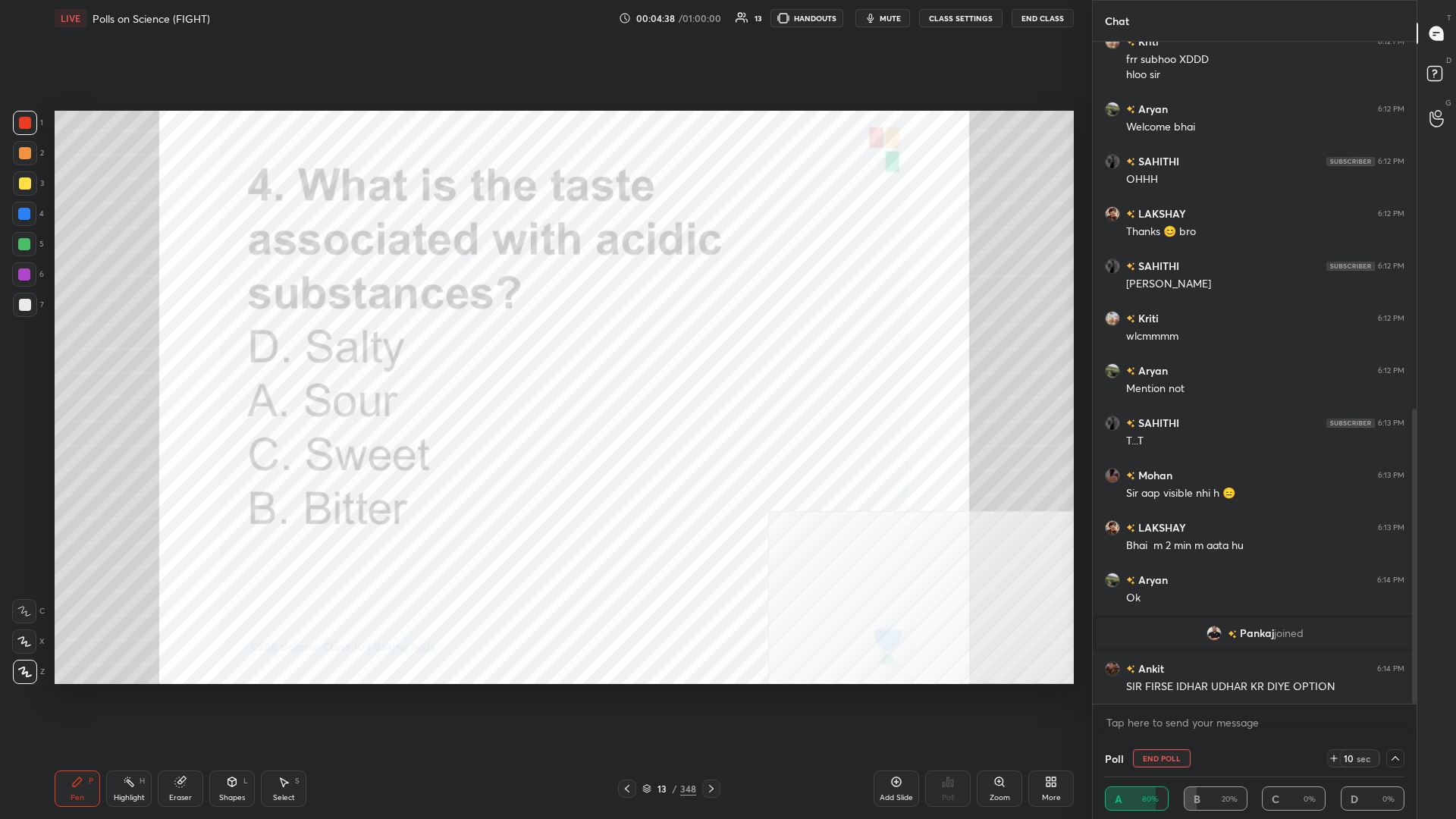
scroll to position [822, 0]
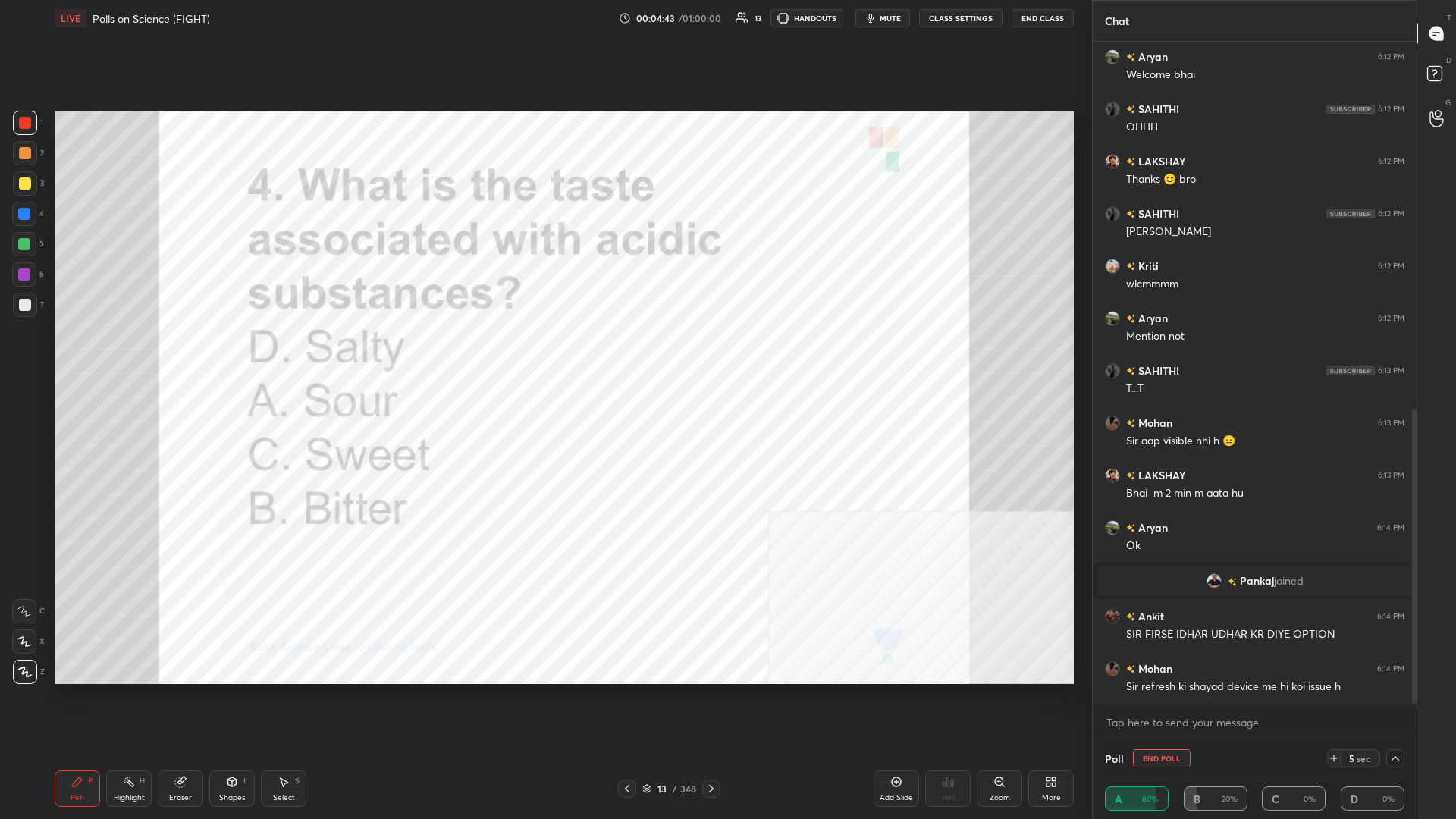
click at [544, 355] on span "Pankaj" at bounding box center [1257, 581] width 34 height 12
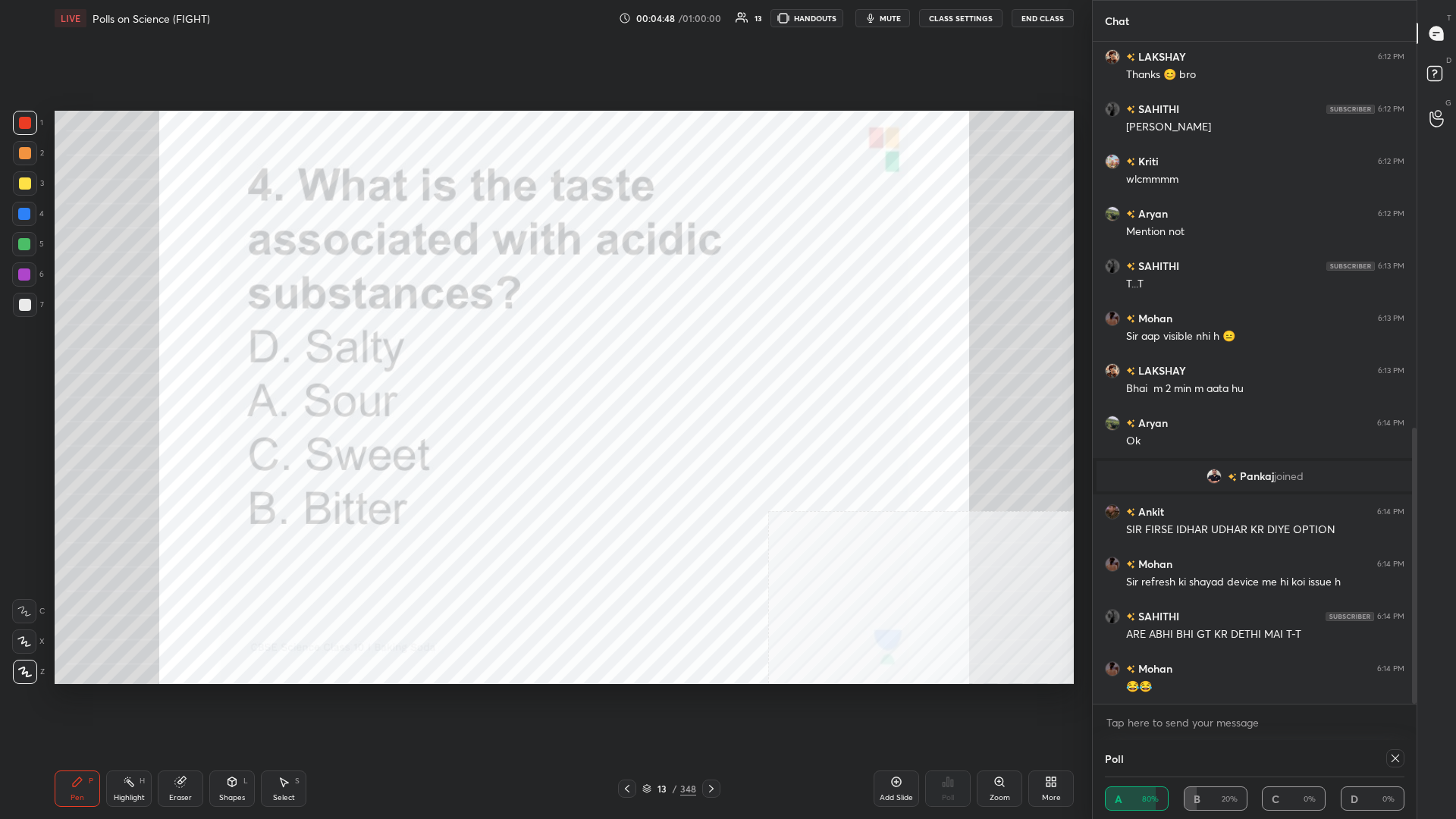
scroll to position [0, 1]
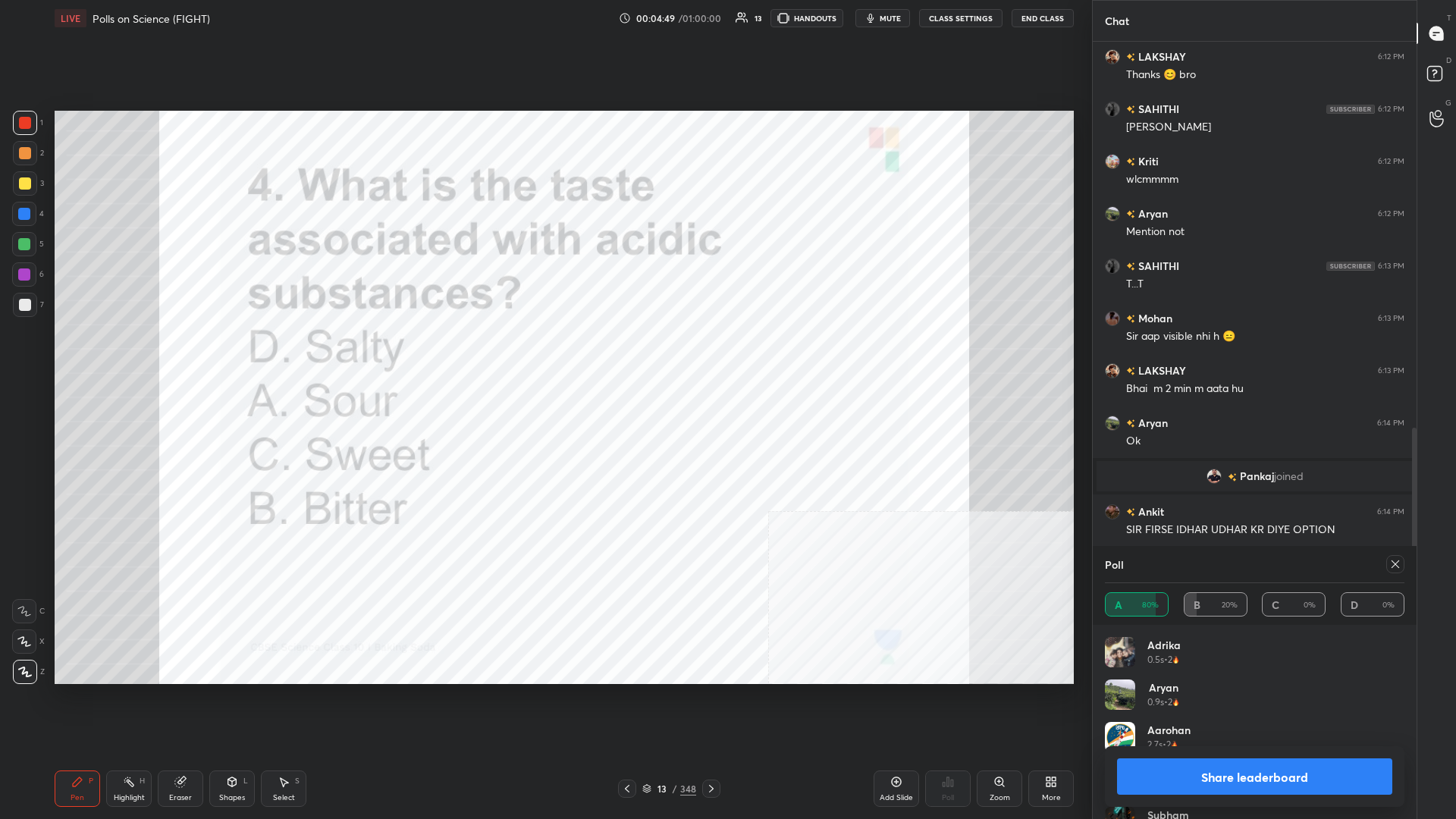
click at [544, 355] on button "Share leaderboard" at bounding box center [1255, 777] width 276 height 37
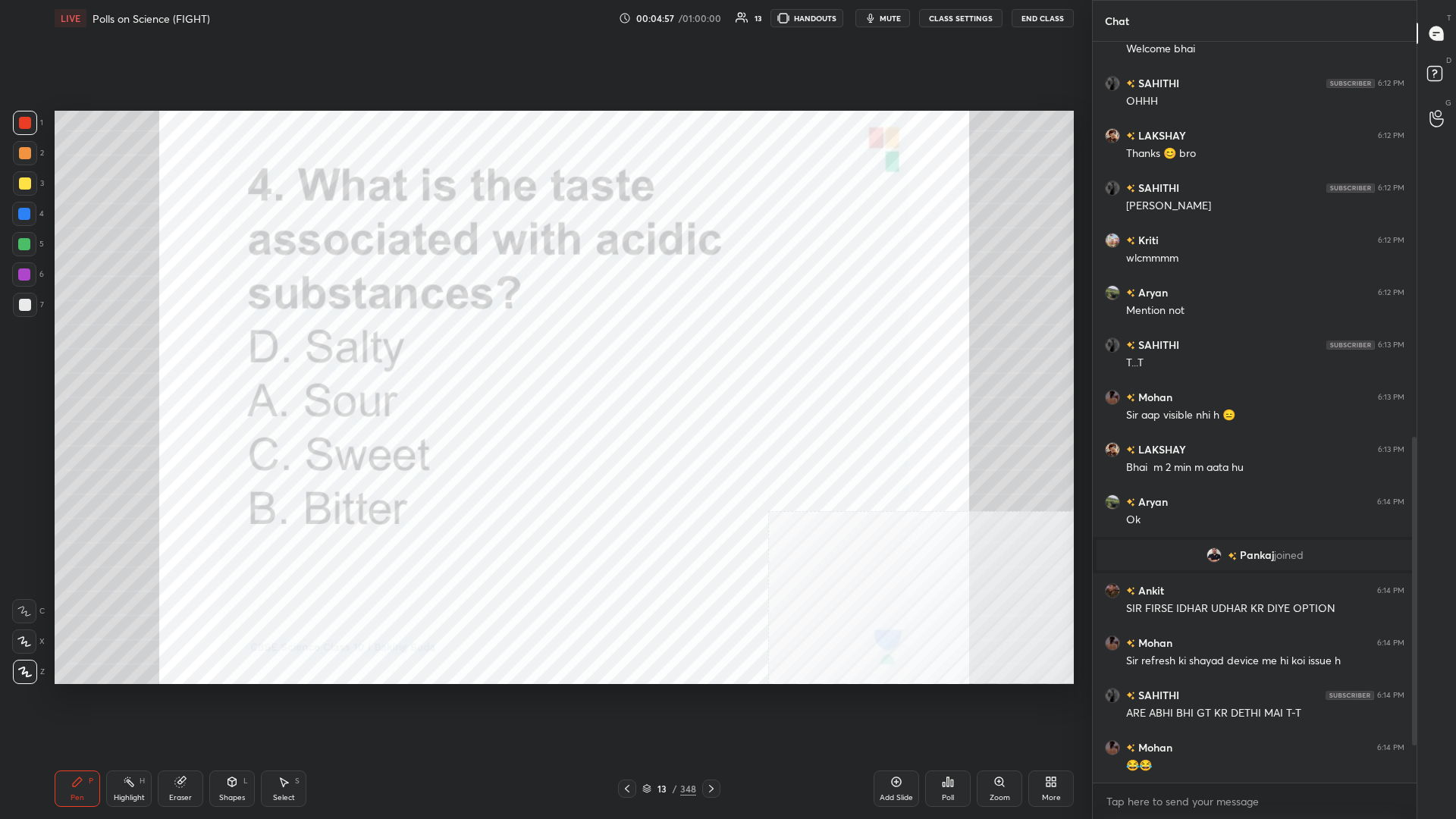
click at [544, 355] on div "13 / 348" at bounding box center [669, 788] width 54 height 13
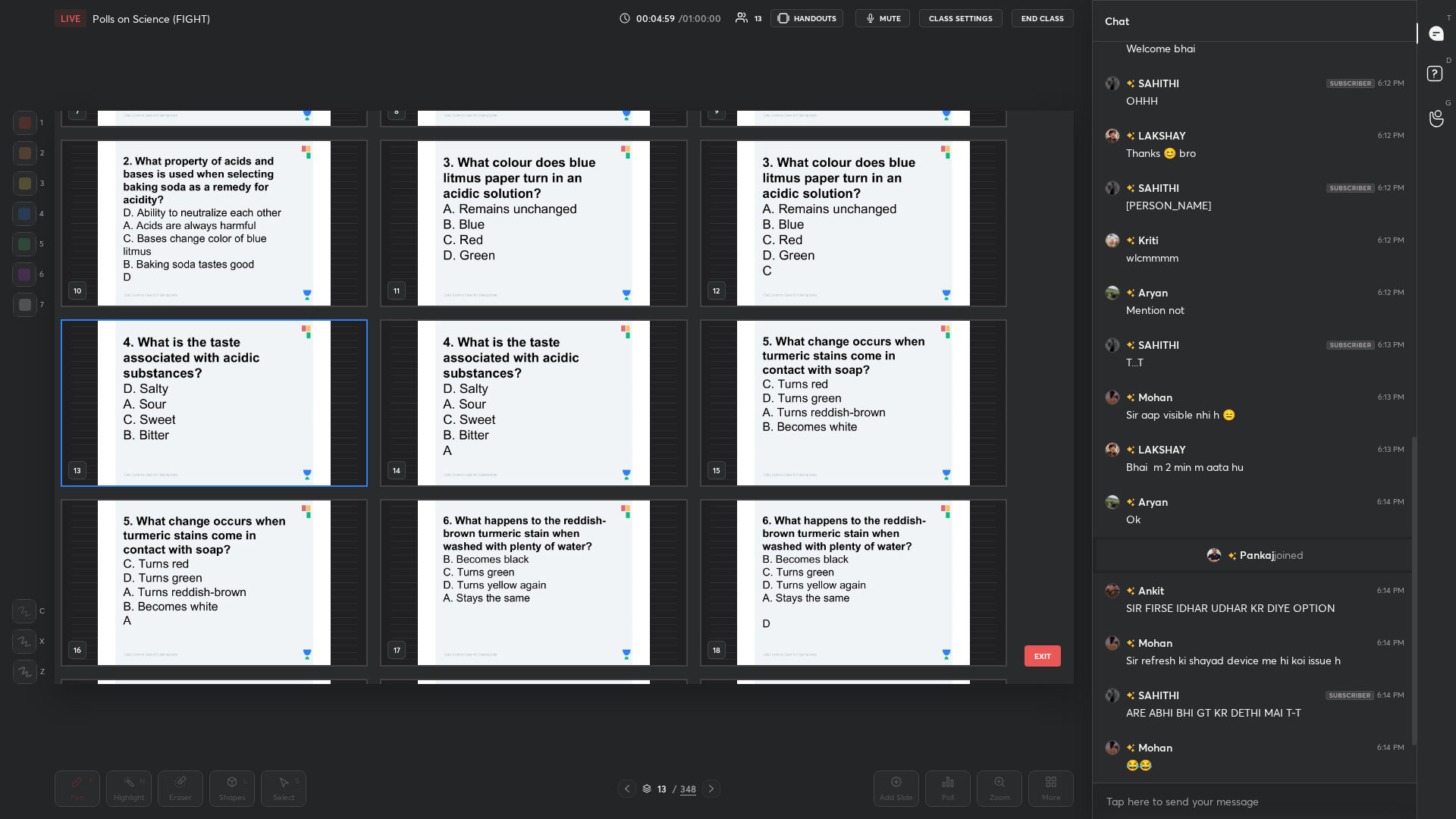
click at [544, 355] on img "grid" at bounding box center [853, 403] width 304 height 165
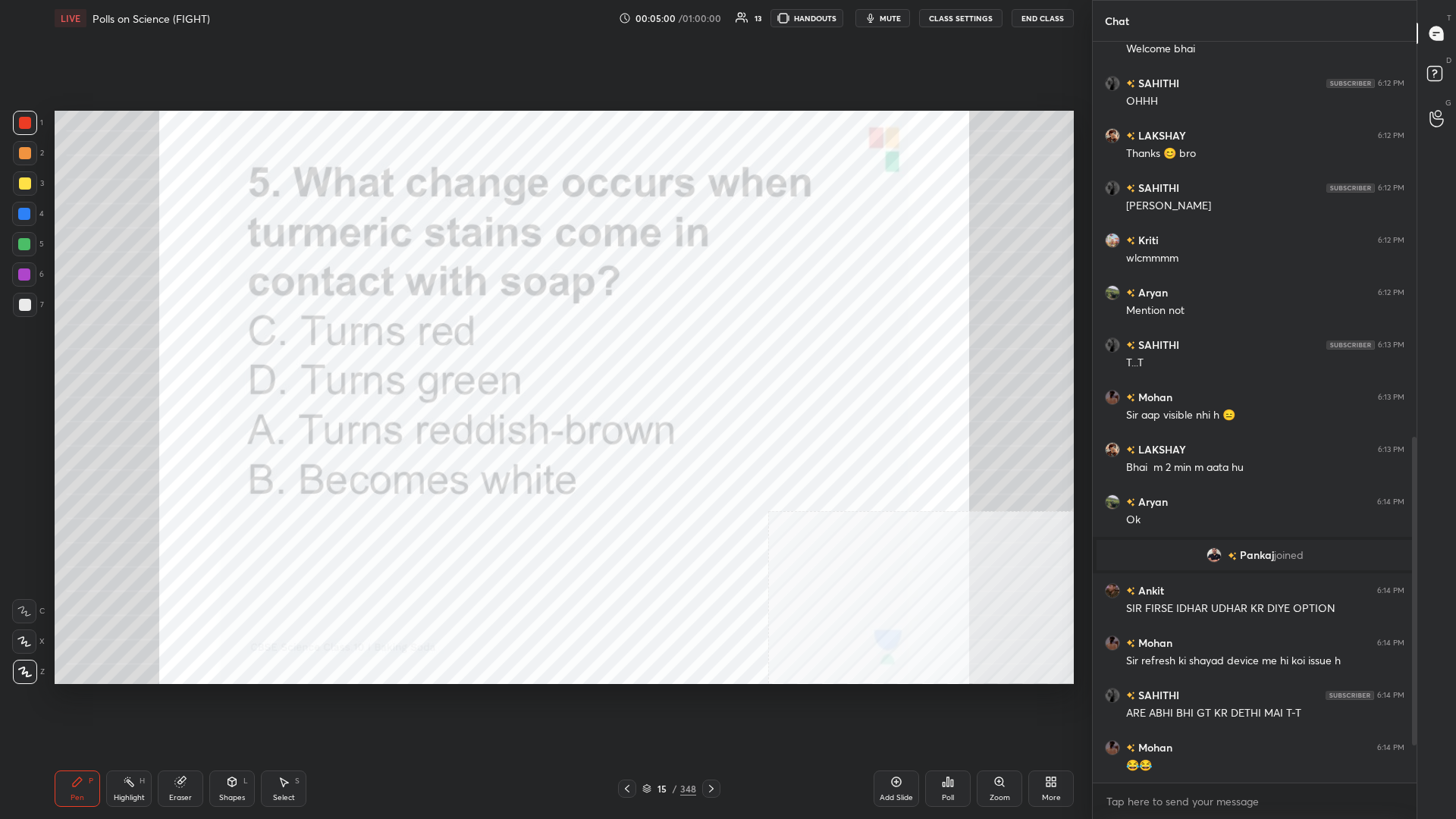
click at [544, 355] on icon at bounding box center [948, 782] width 12 height 12
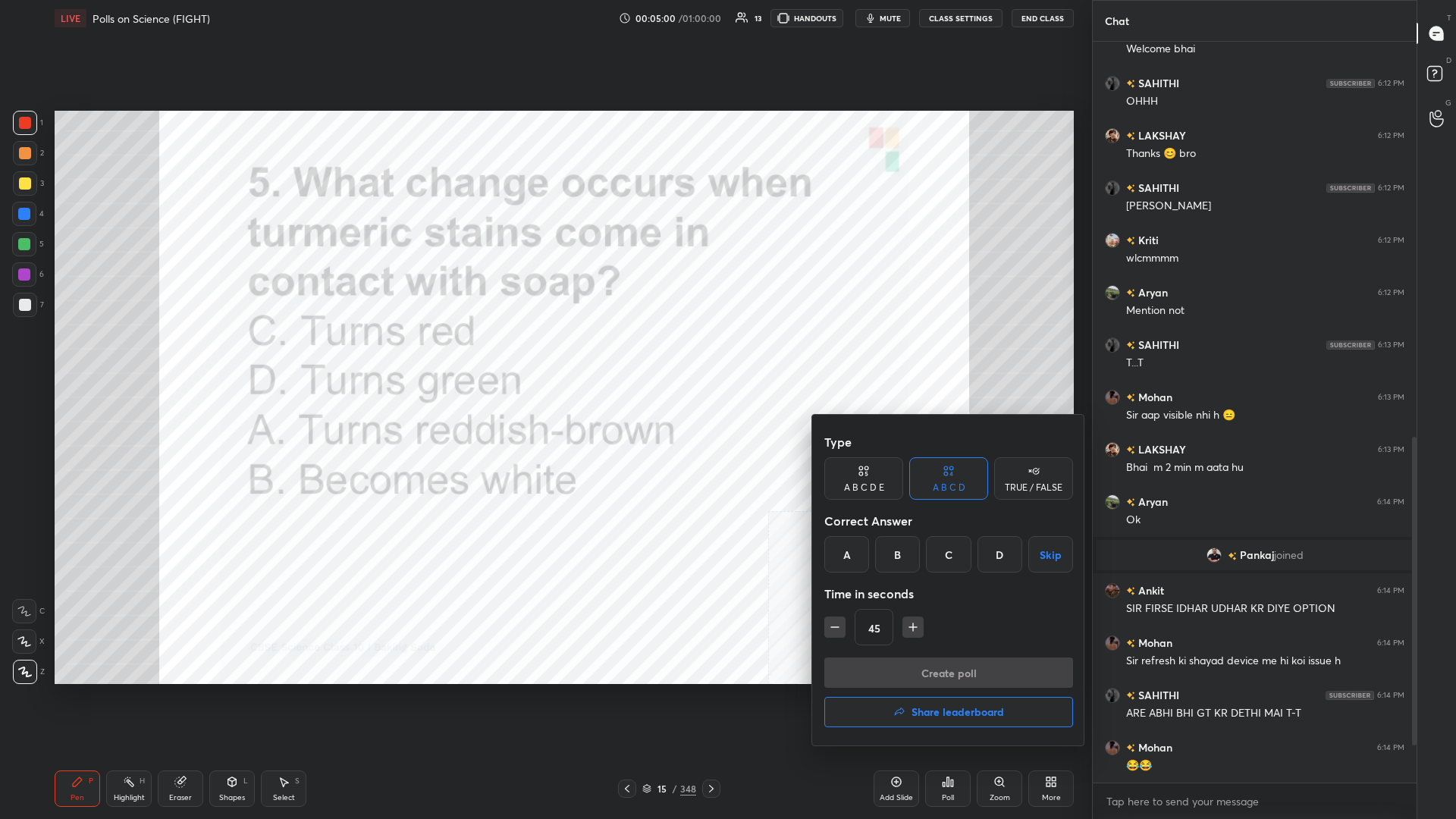
click at [544, 355] on div "A" at bounding box center [847, 554] width 45 height 37
click at [544, 355] on button "Create poll" at bounding box center [948, 673] width 249 height 30
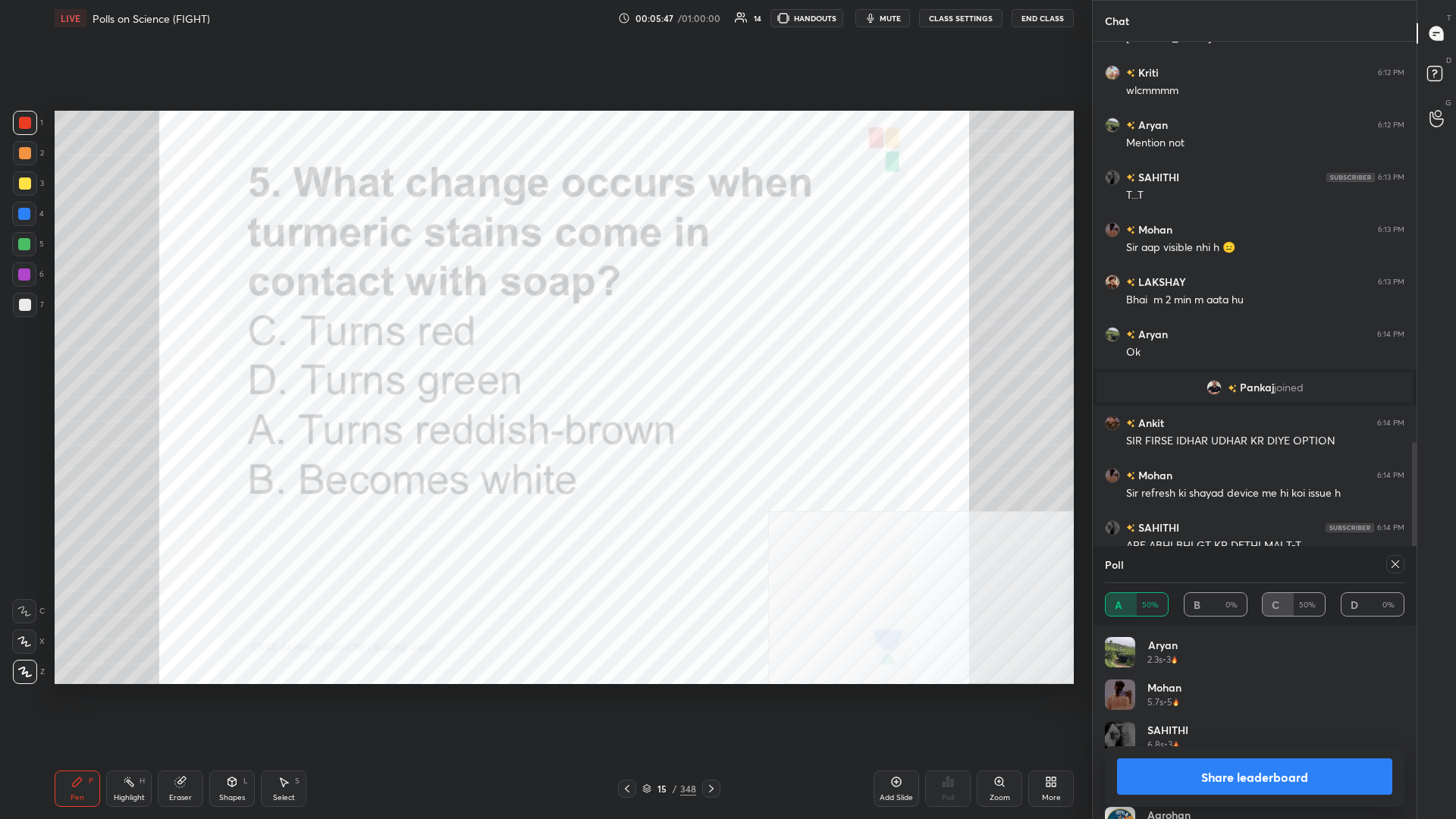
click at [544, 355] on button "Share leaderboard" at bounding box center [1255, 777] width 276 height 37
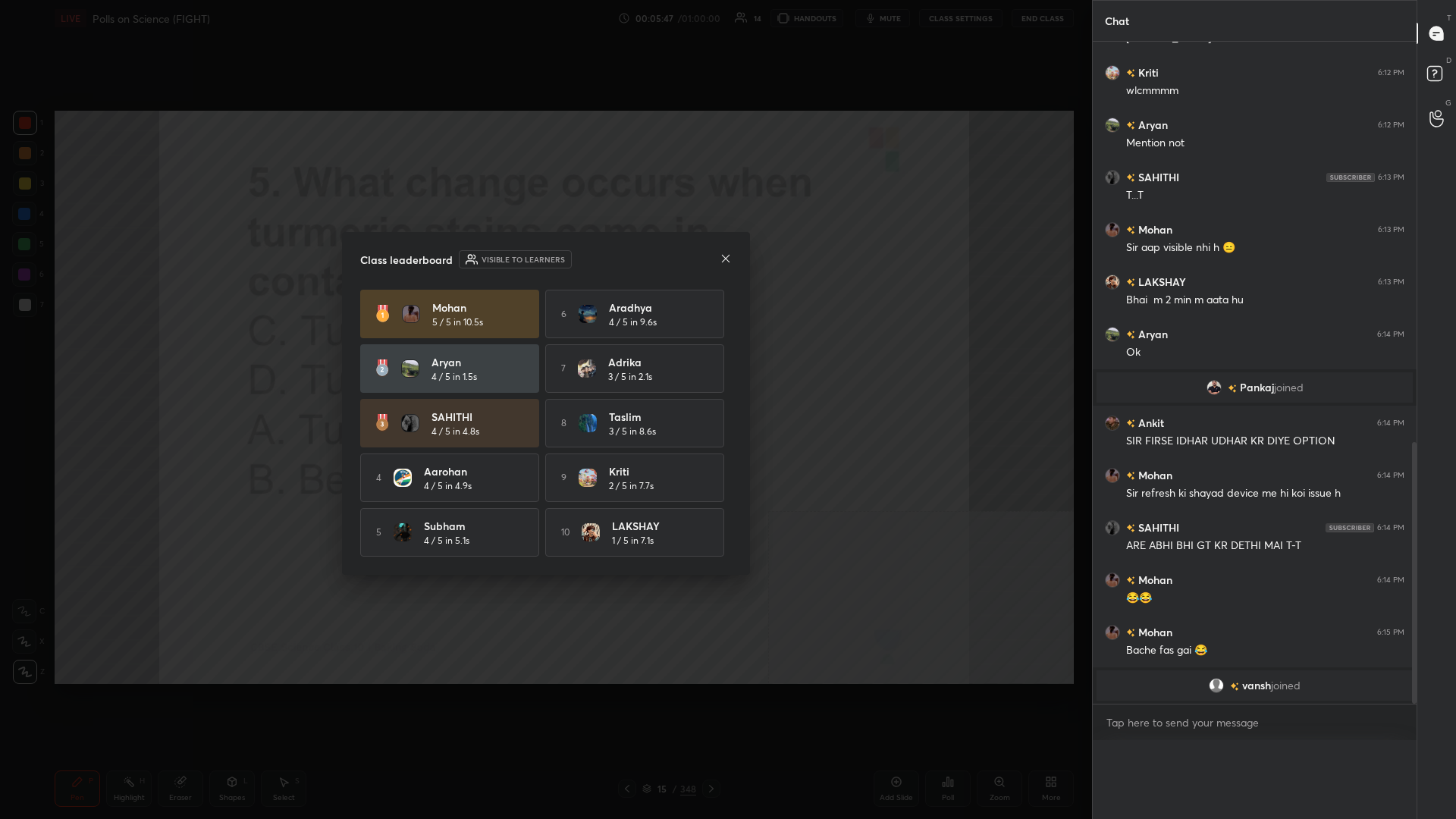
scroll to position [0, 0]
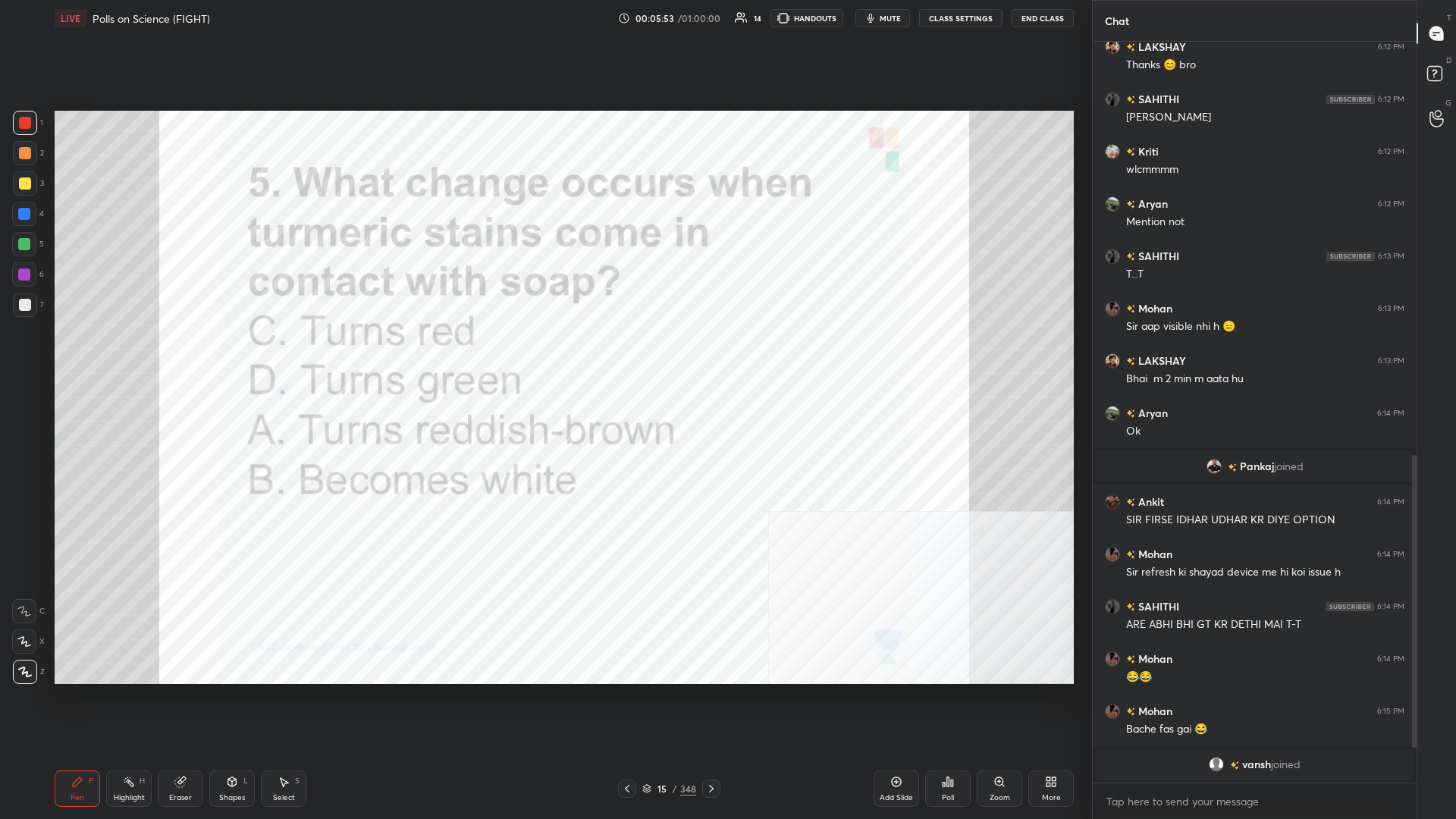
click at [544, 355] on div "15 / 348" at bounding box center [669, 788] width 54 height 13
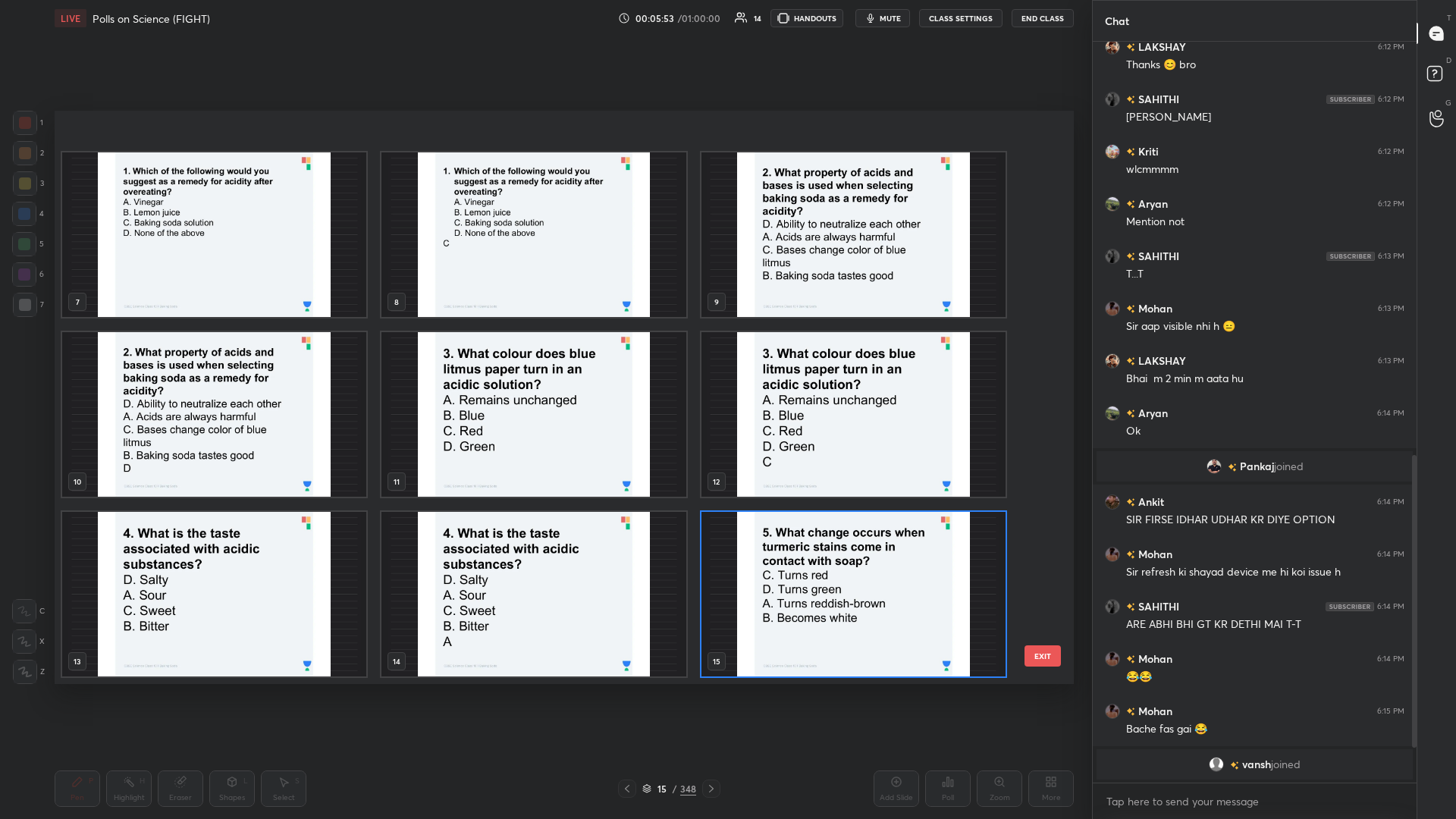
scroll to position [517, 0]
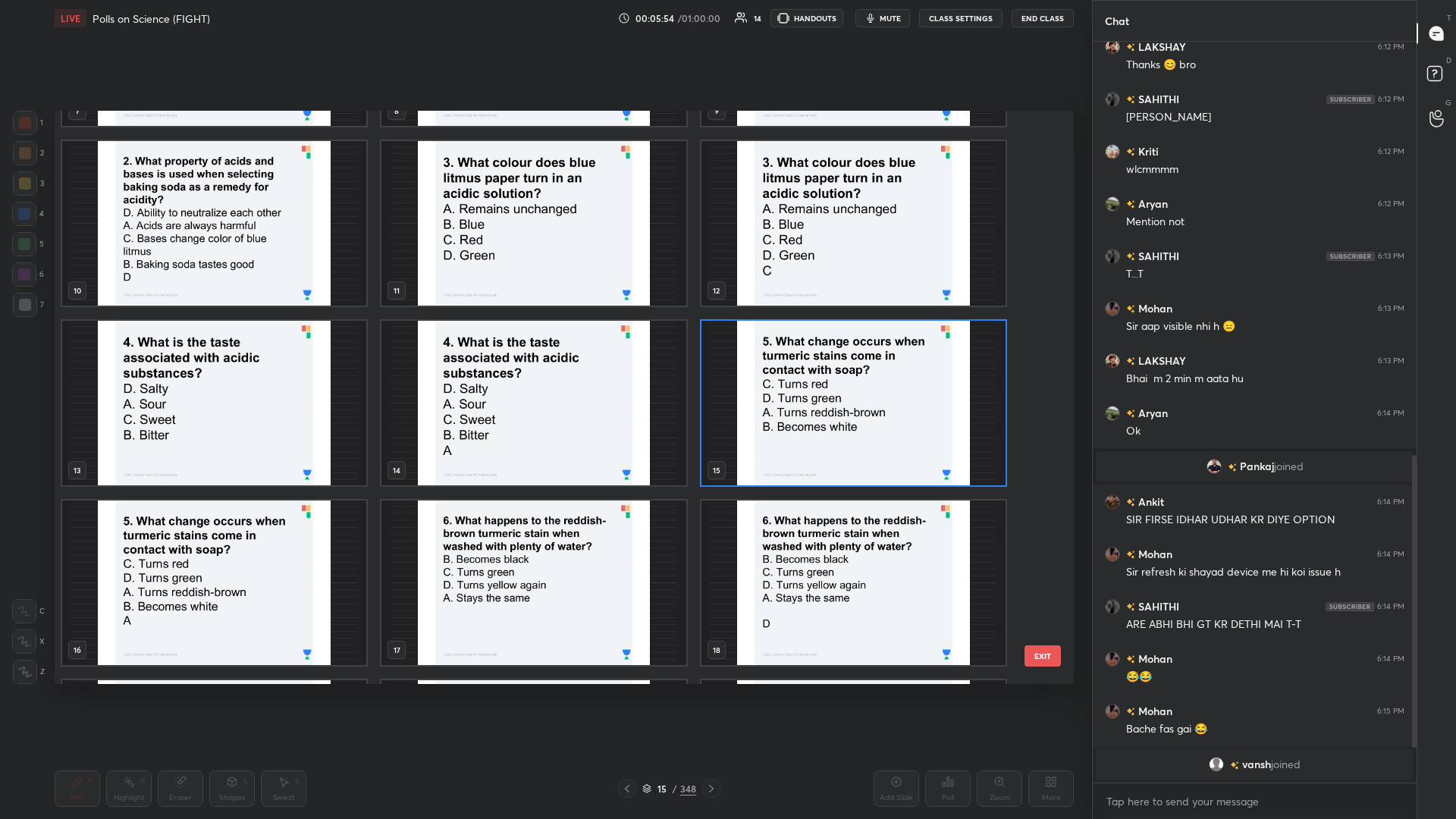
click at [544, 355] on img "grid" at bounding box center [533, 583] width 304 height 165
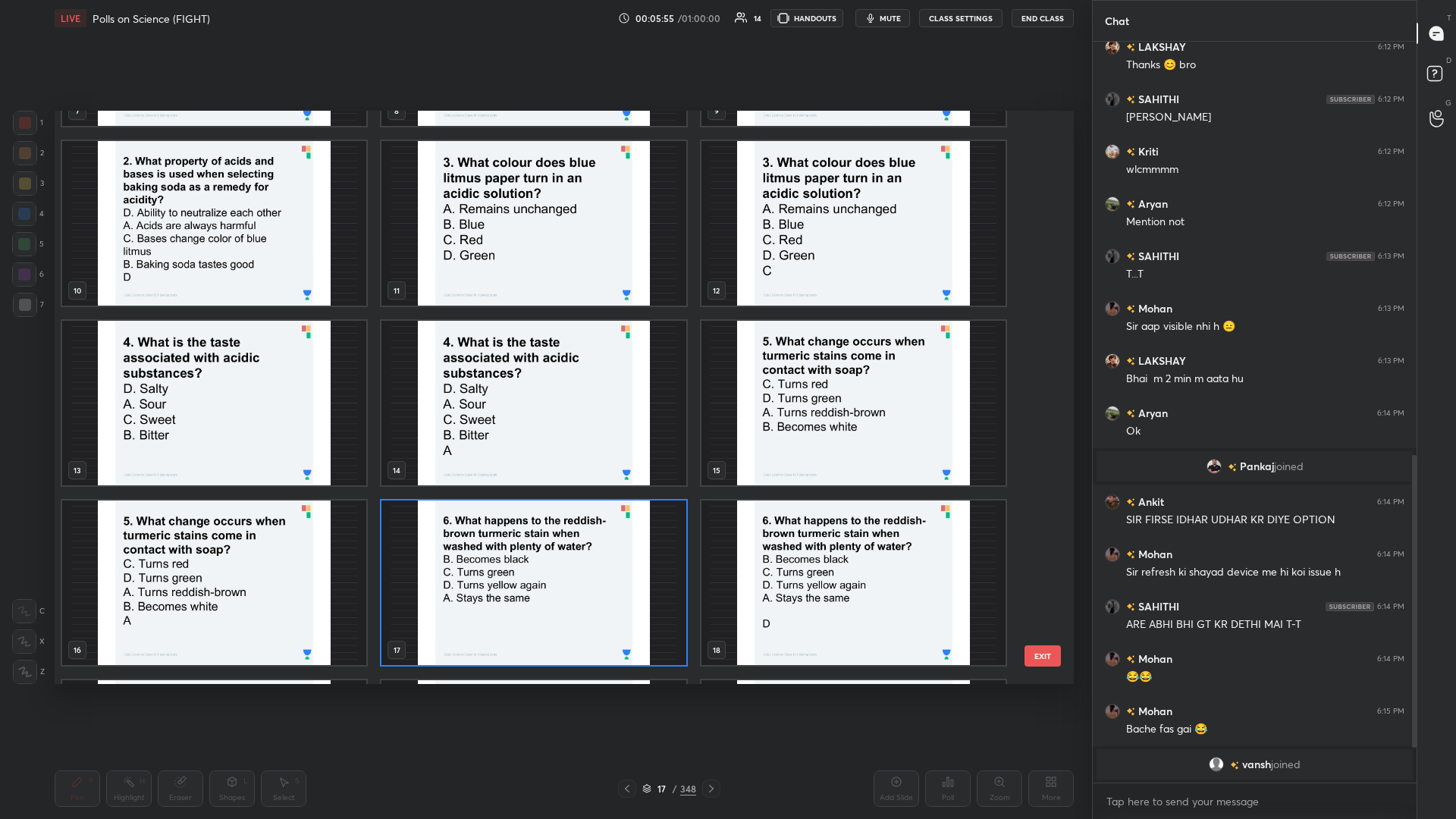
click at [544, 355] on img "grid" at bounding box center [533, 583] width 304 height 165
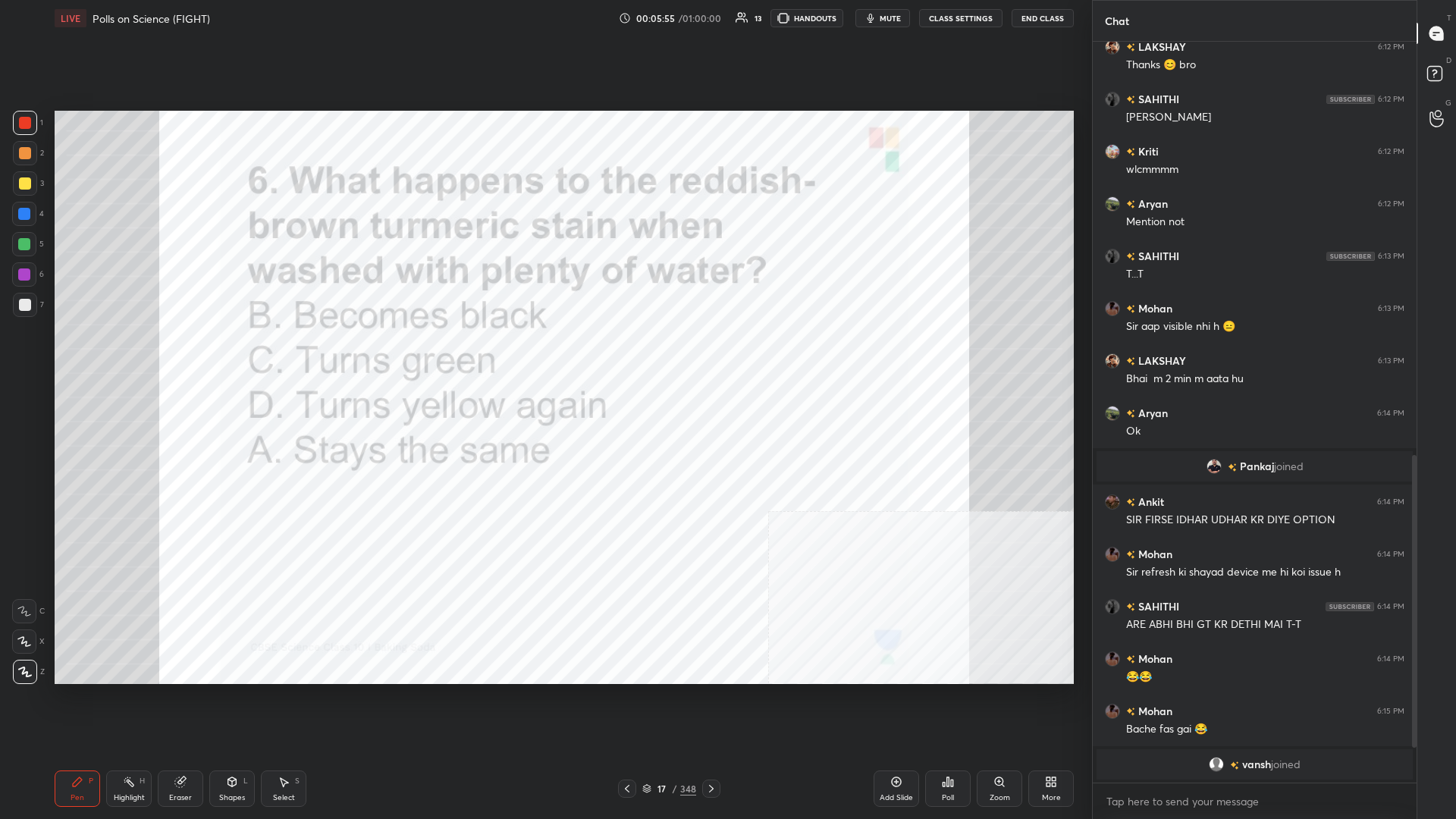
click at [544, 355] on icon at bounding box center [948, 782] width 12 height 12
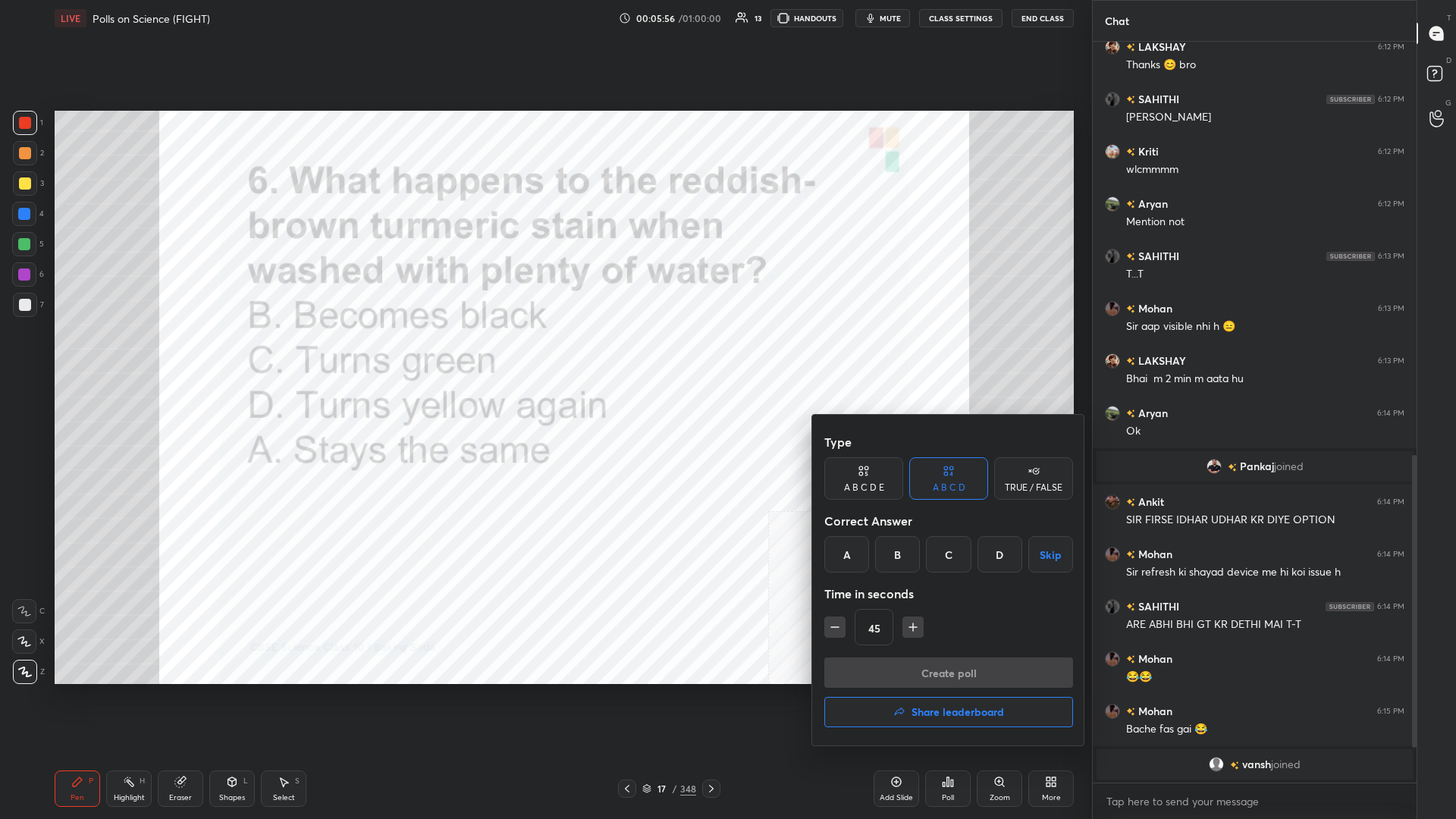
click at [544, 355] on div "D" at bounding box center [1001, 554] width 45 height 37
click at [544, 355] on button "Create poll" at bounding box center [948, 673] width 249 height 30
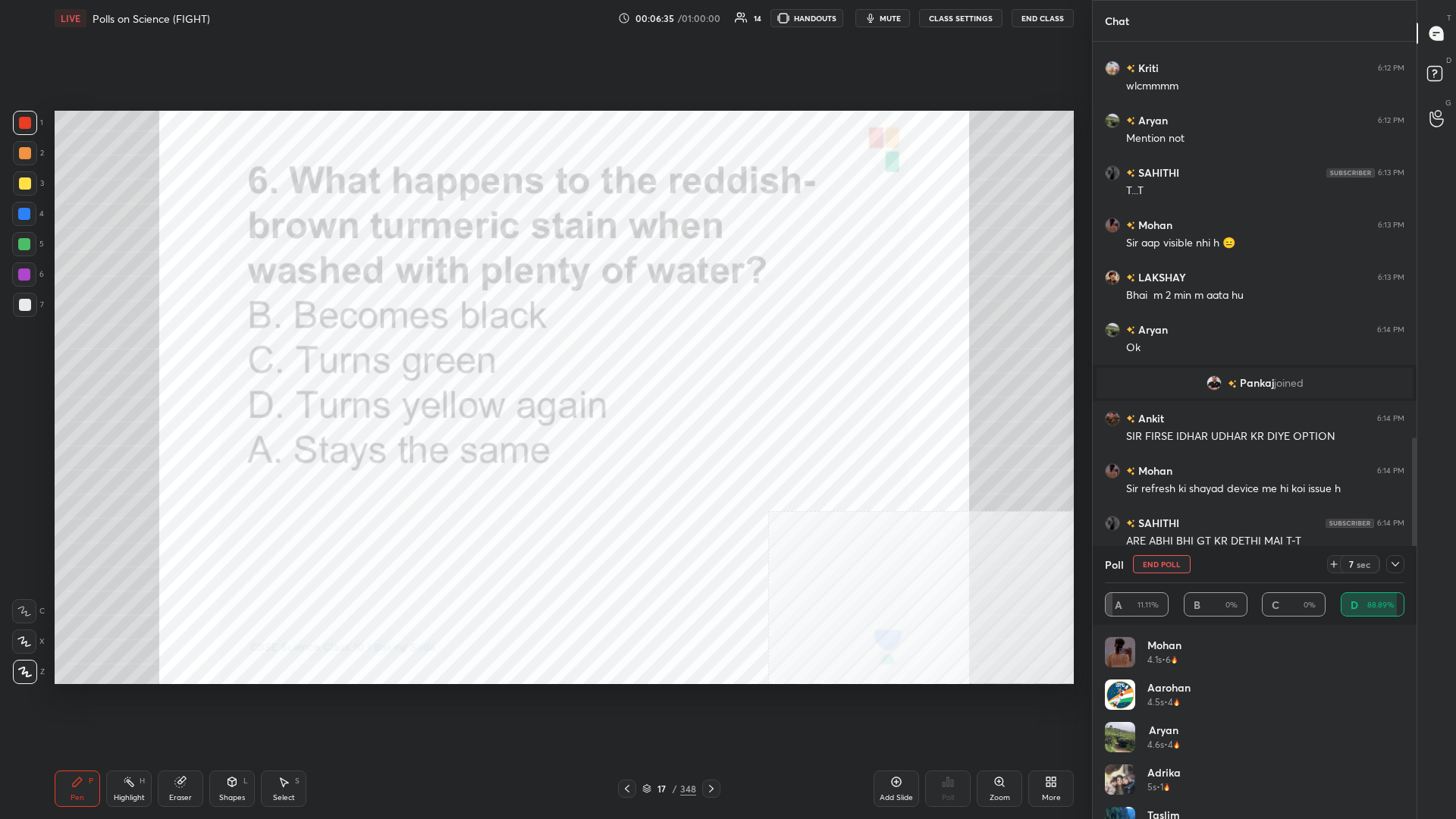
scroll to position [985, 0]
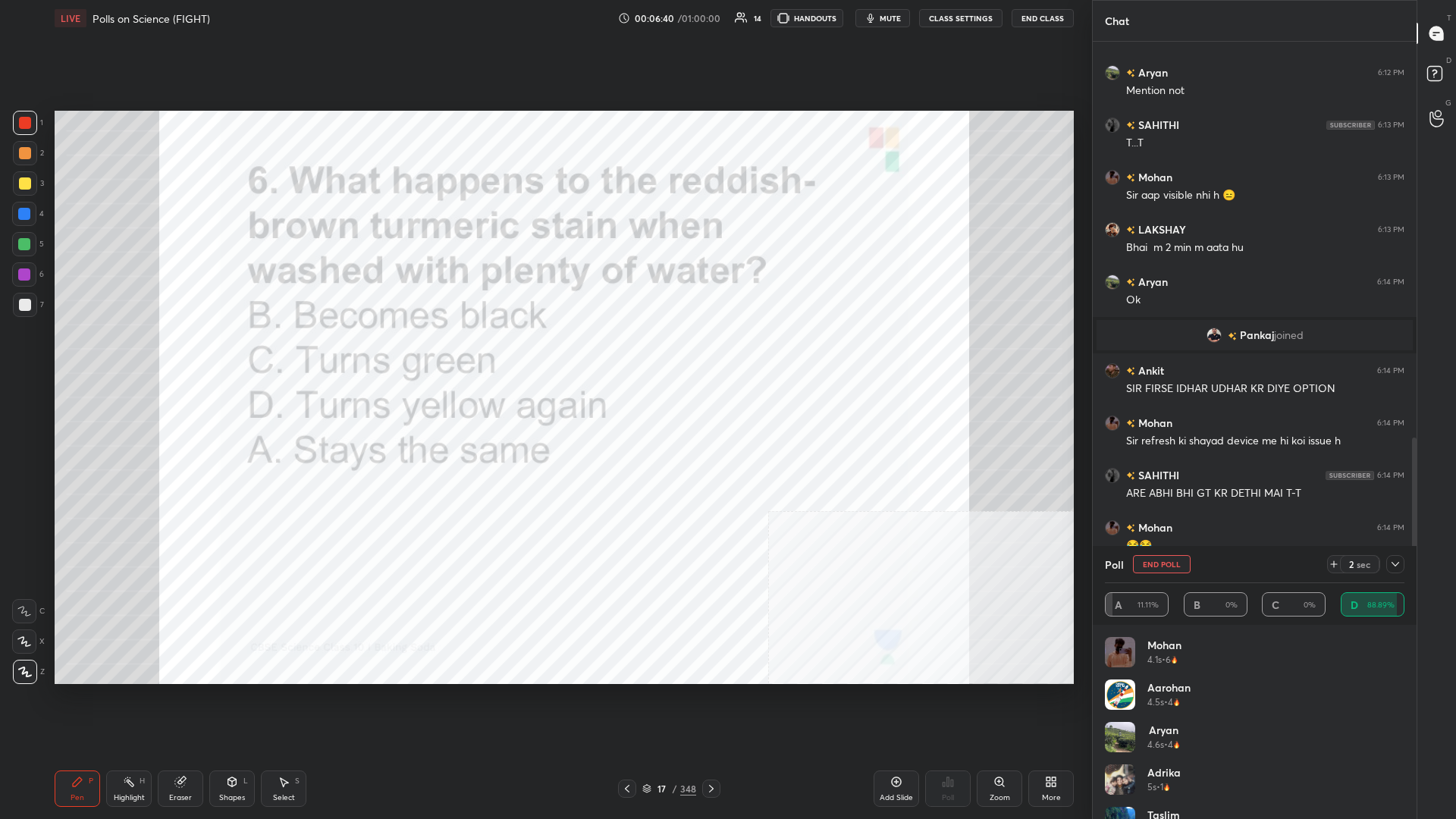
click at [544, 355] on icon at bounding box center [1395, 564] width 12 height 12
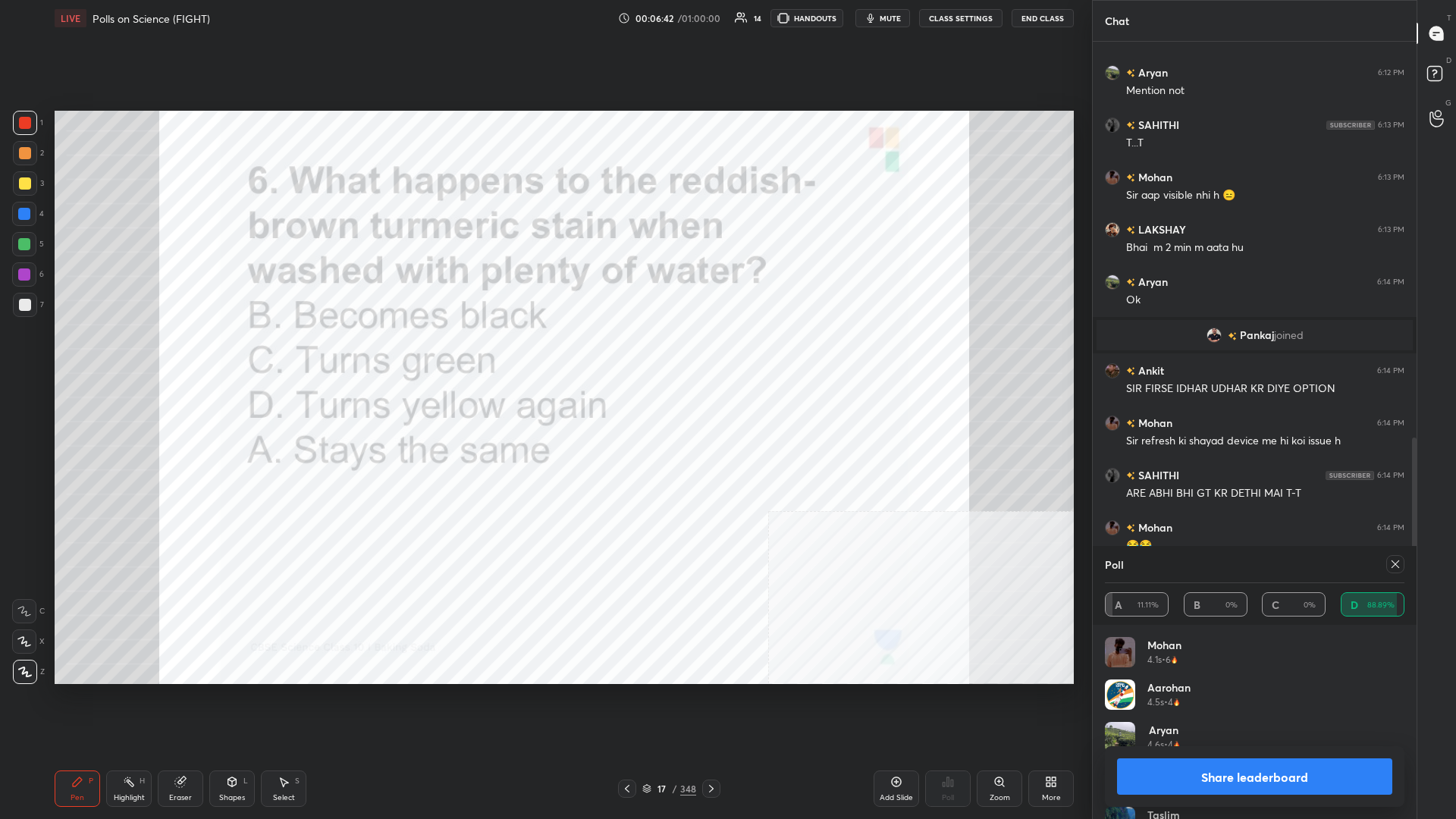
scroll to position [1, 1]
click at [544, 355] on button "Share leaderboard" at bounding box center [1255, 777] width 276 height 37
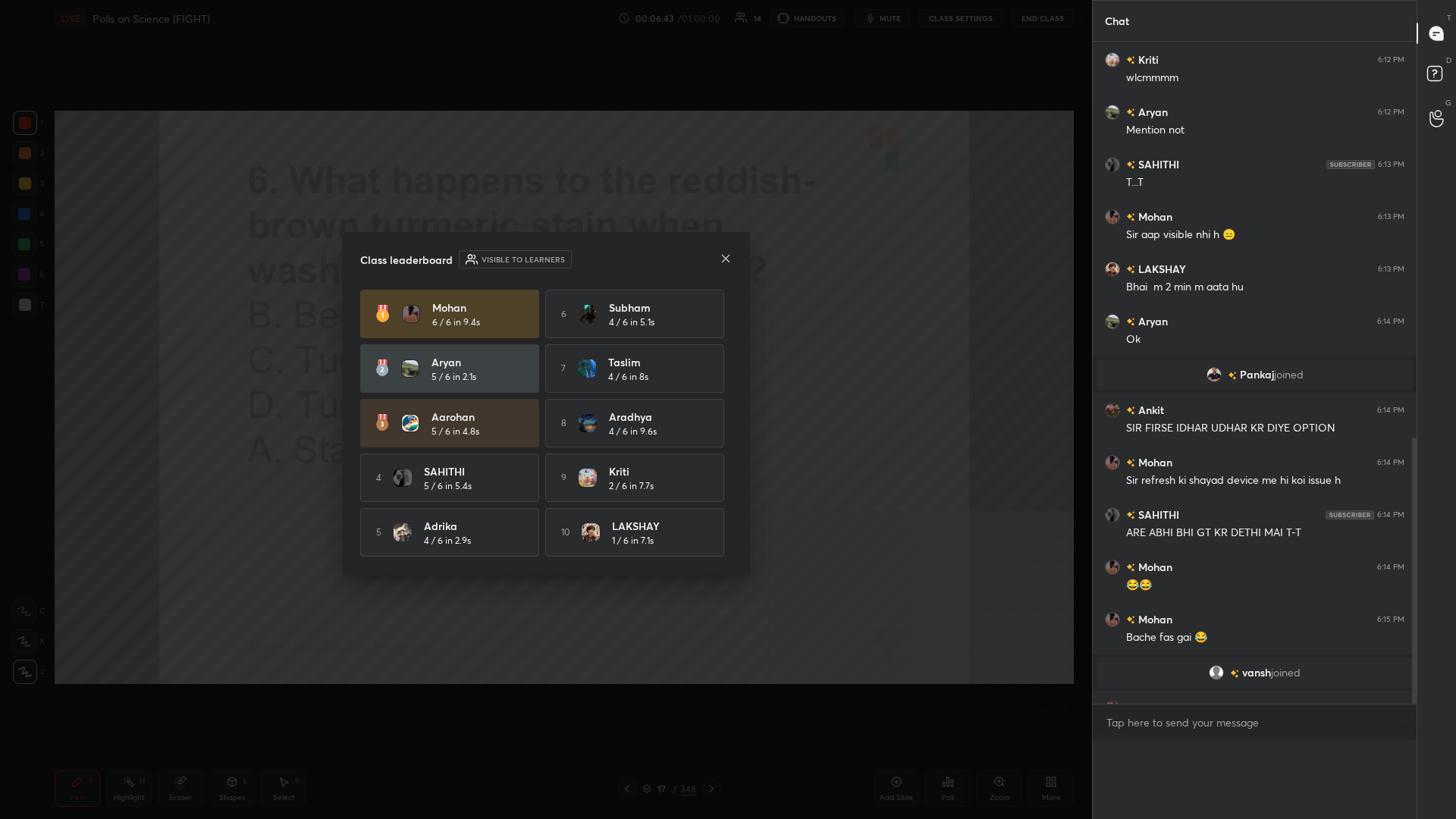
click at [400, 355] on div "Aarohan 5 / 6 in 4.8s" at bounding box center [450, 423] width 179 height 48
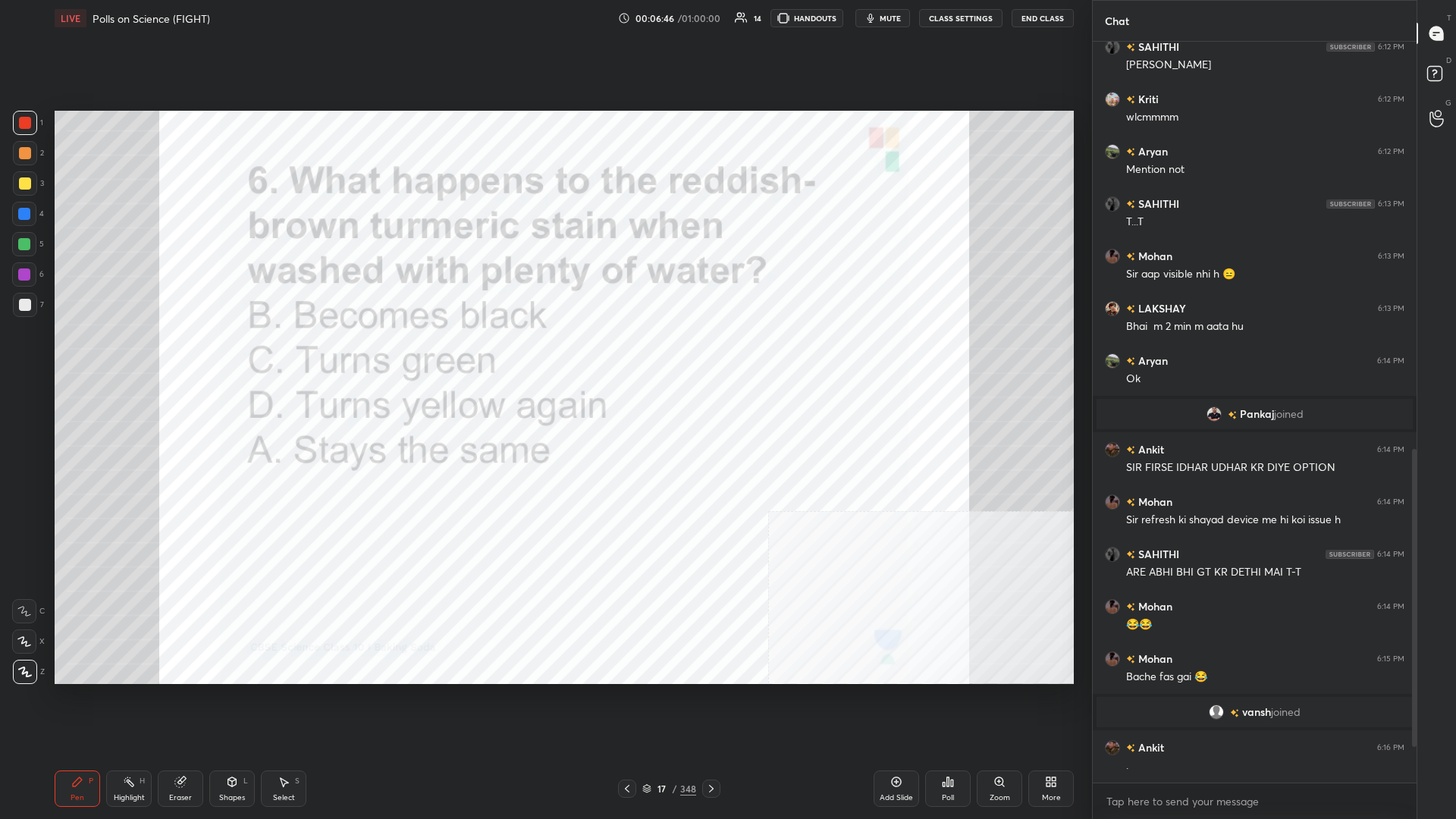
click at [544, 355] on div "17" at bounding box center [662, 788] width 15 height 9
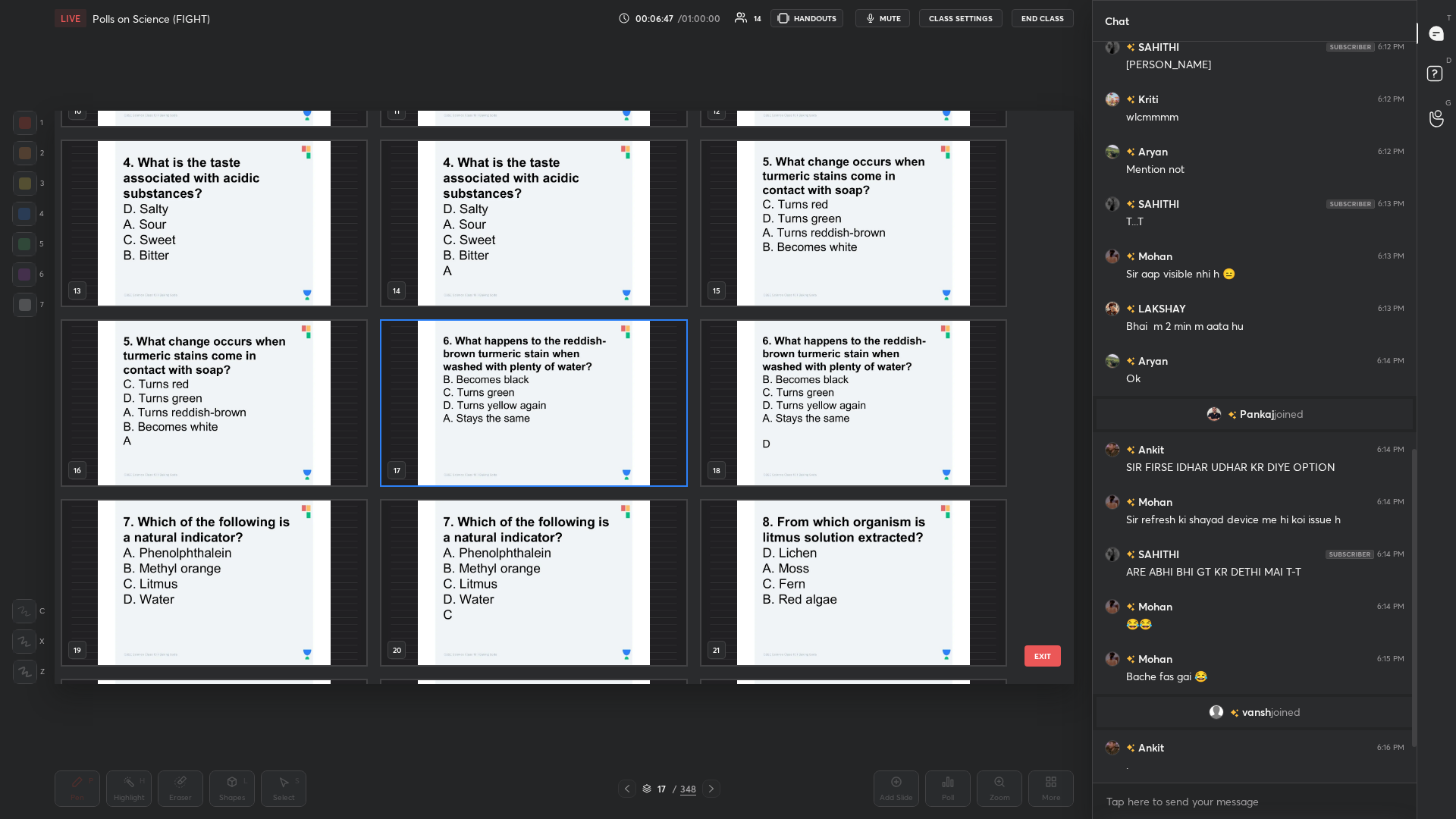
click at [247, 355] on img "grid" at bounding box center [214, 583] width 304 height 165
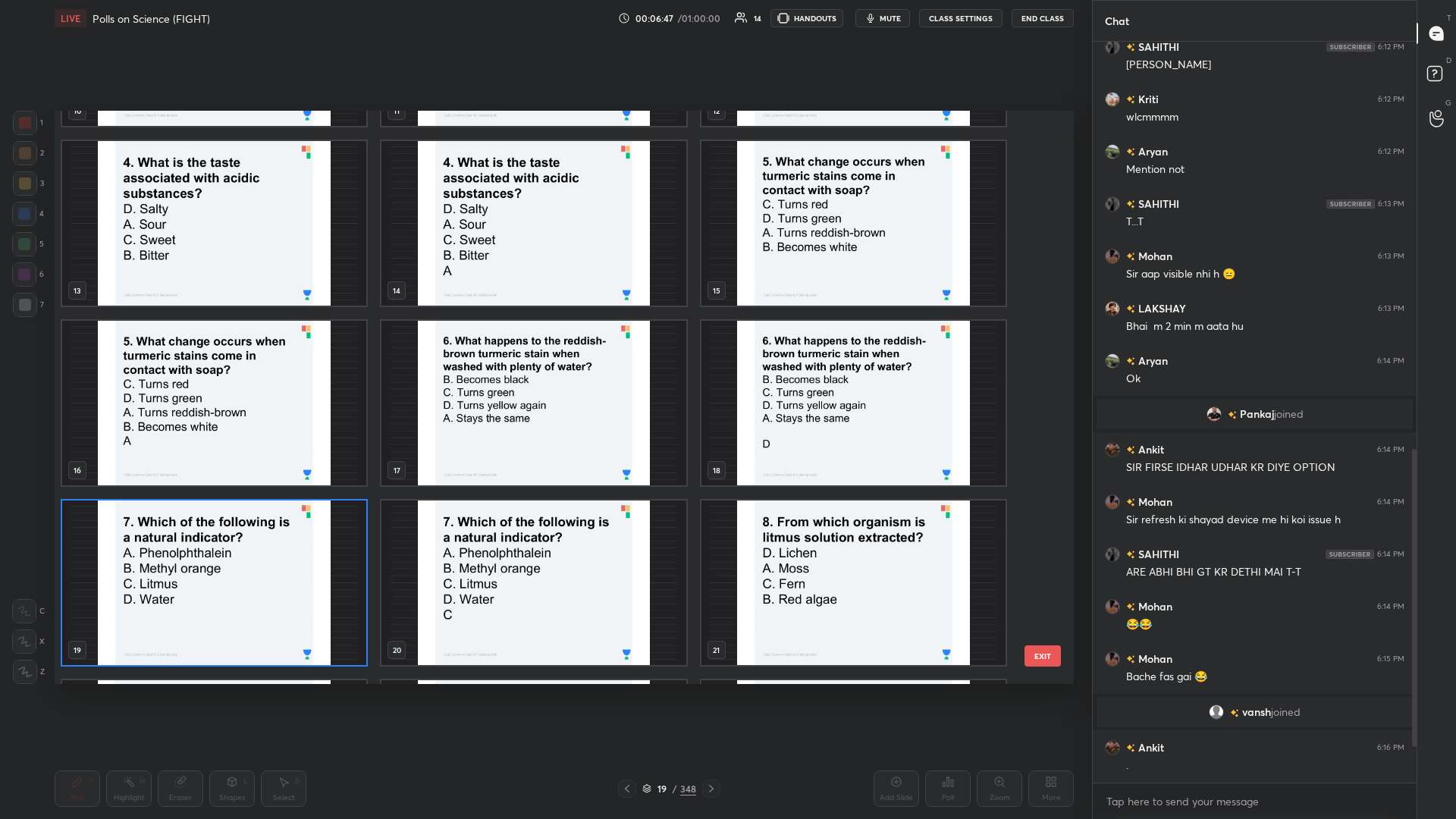
click at [247, 355] on img "grid" at bounding box center [214, 583] width 304 height 165
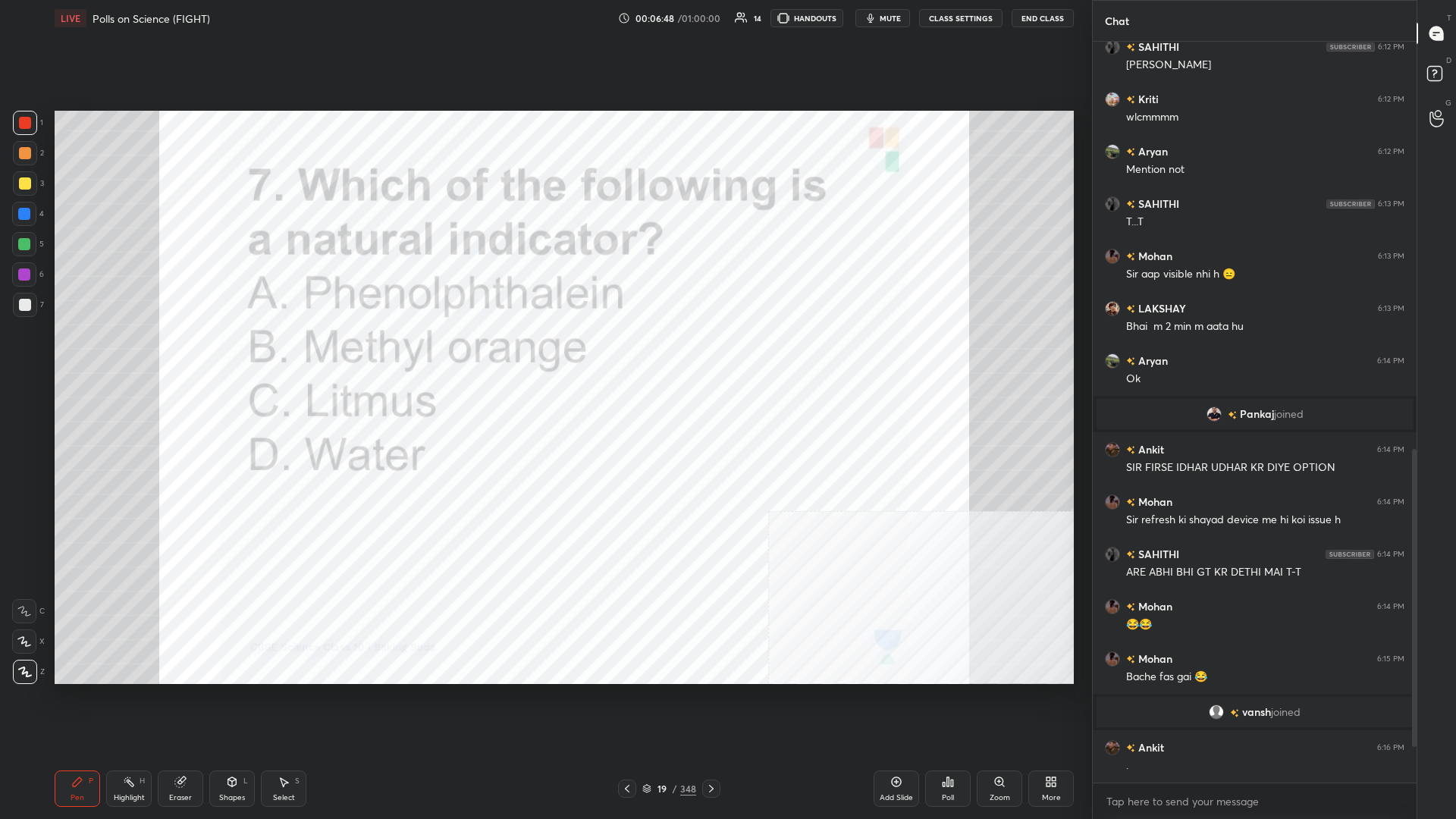
click at [544, 355] on div "Poll" at bounding box center [948, 789] width 46 height 37
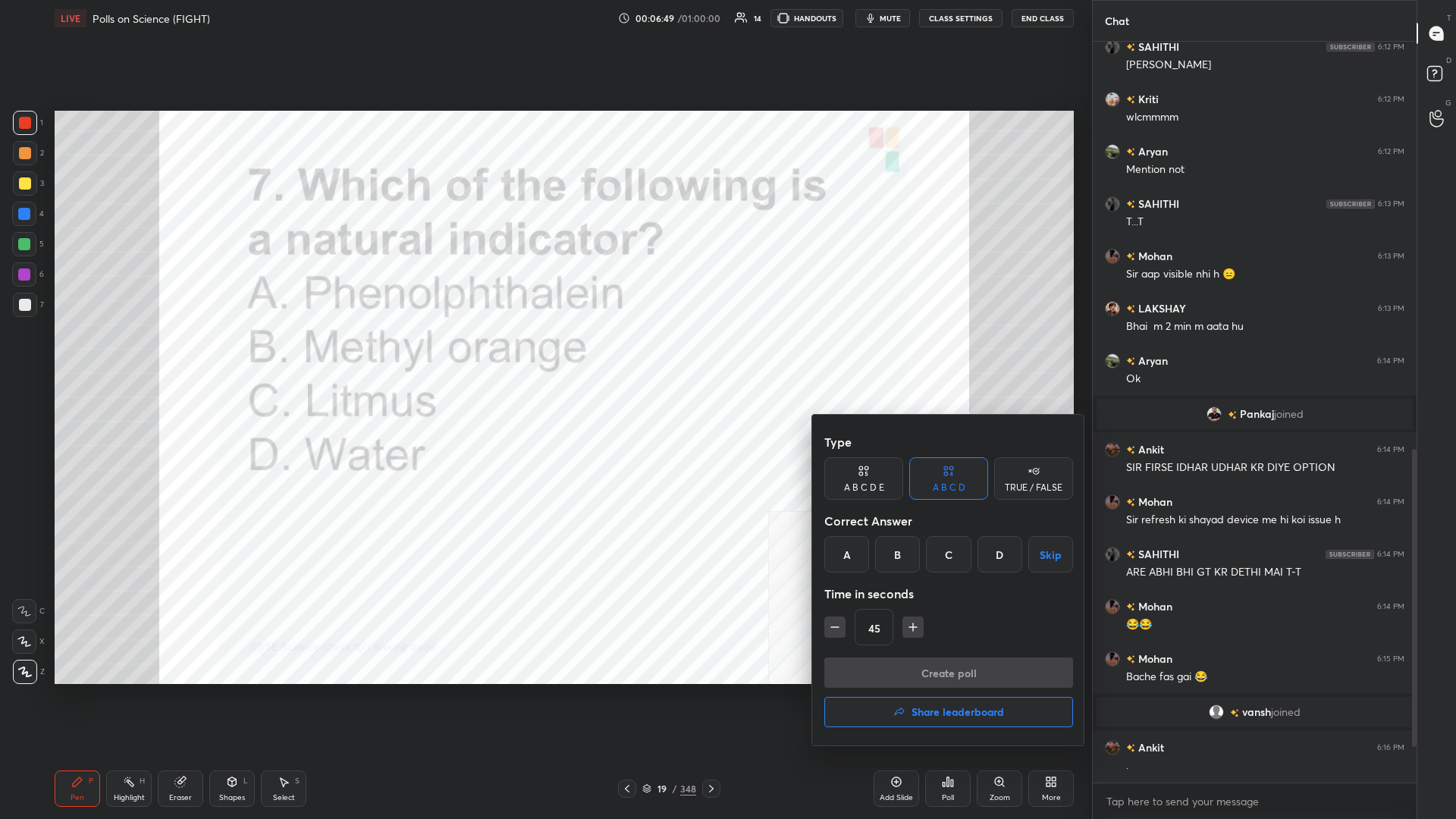
click at [544, 355] on div "C" at bounding box center [949, 554] width 45 height 37
click at [544, 355] on button "Create poll" at bounding box center [948, 673] width 249 height 30
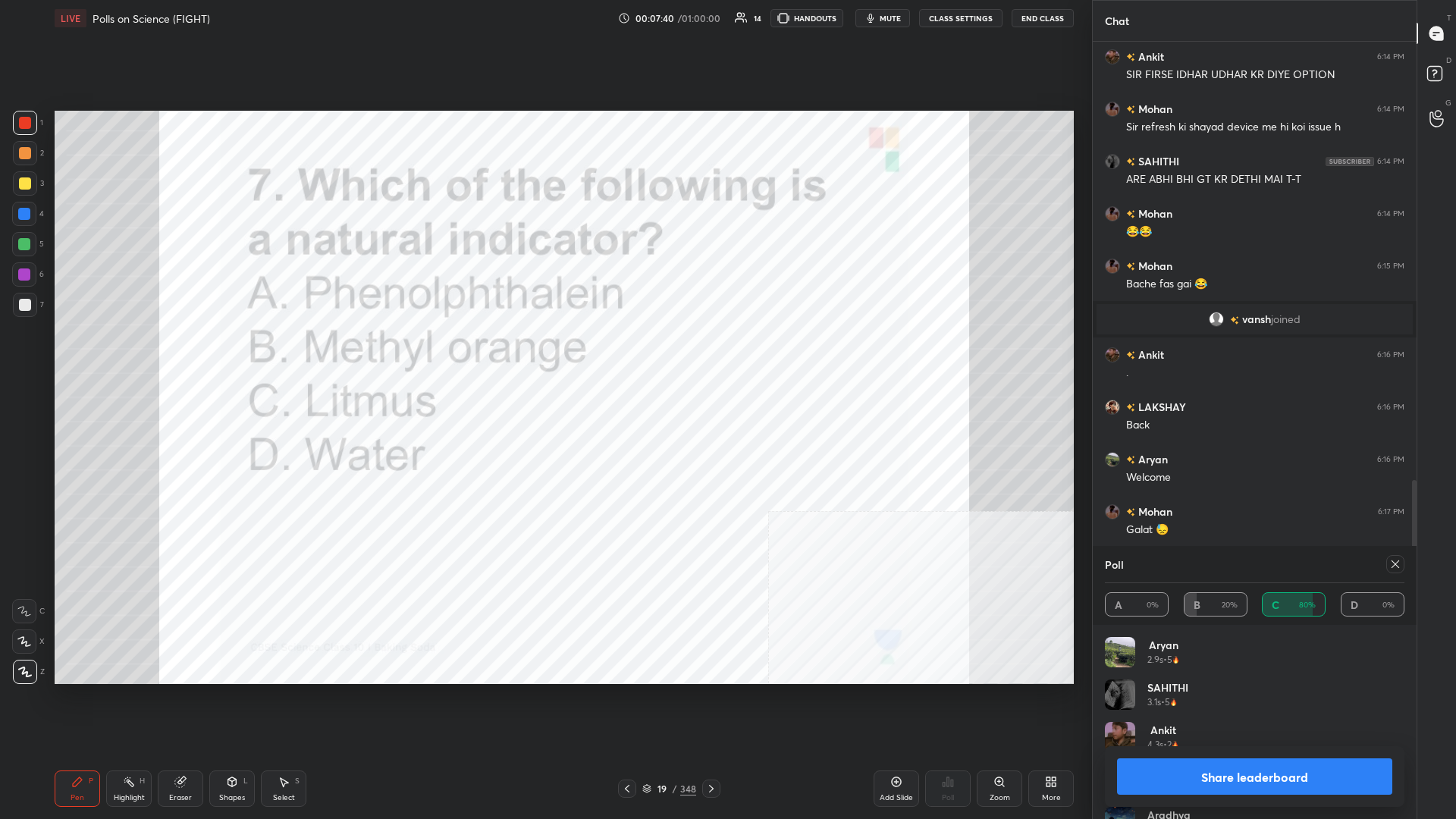
click at [544, 355] on button "Share leaderboard" at bounding box center [1255, 777] width 276 height 37
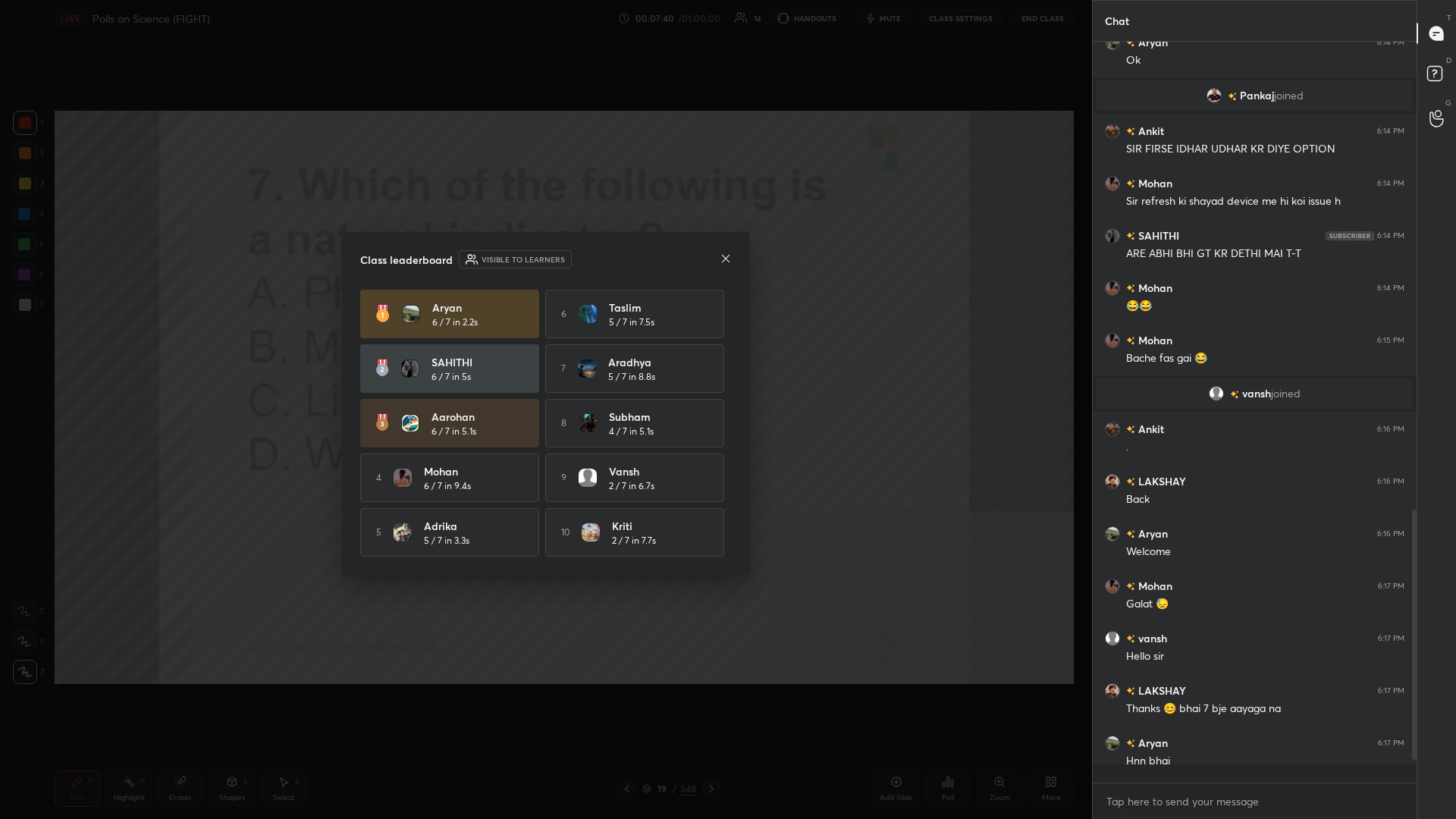
click at [406, 355] on div "Aryan 6 / 7 in 2.2s 6 Taslim 5 / 7 in 7.5s SAHITHI 6 / 7 in 5s 7 Aradhya 5 / 7 …" at bounding box center [546, 423] width 371 height 267
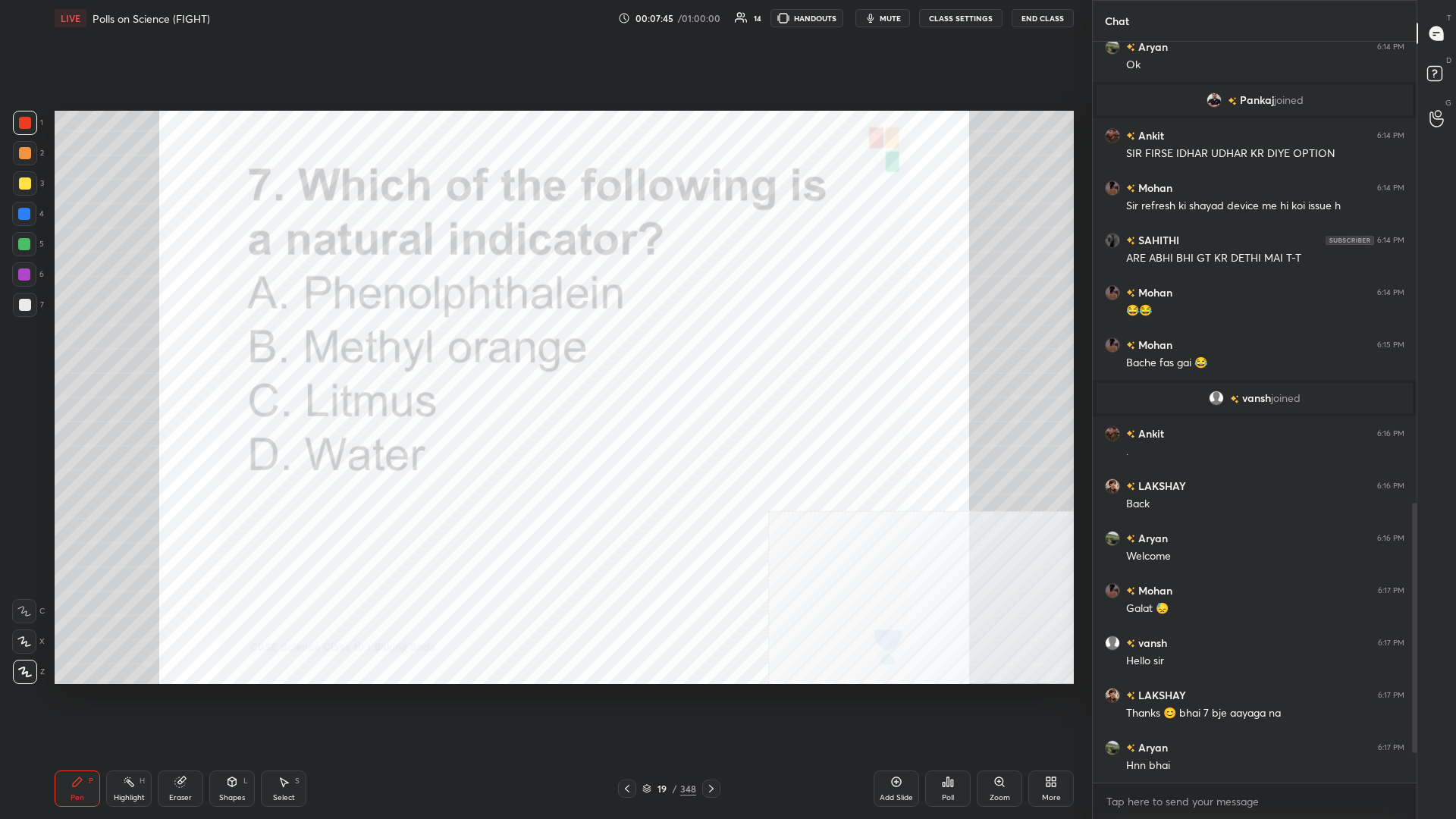
scroll to position [1272, 0]
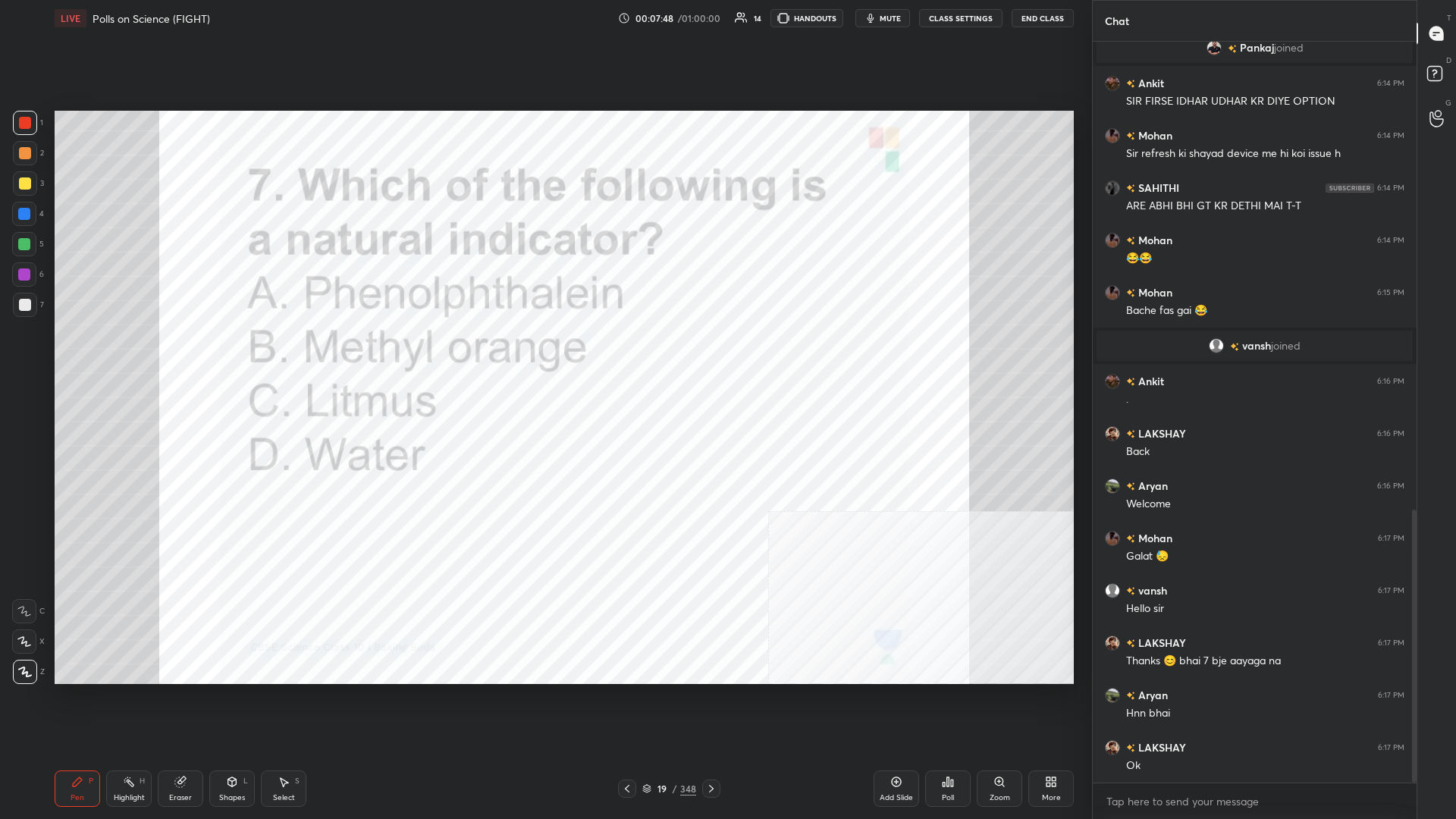
click at [544, 355] on div "19 / 348" at bounding box center [669, 788] width 54 height 13
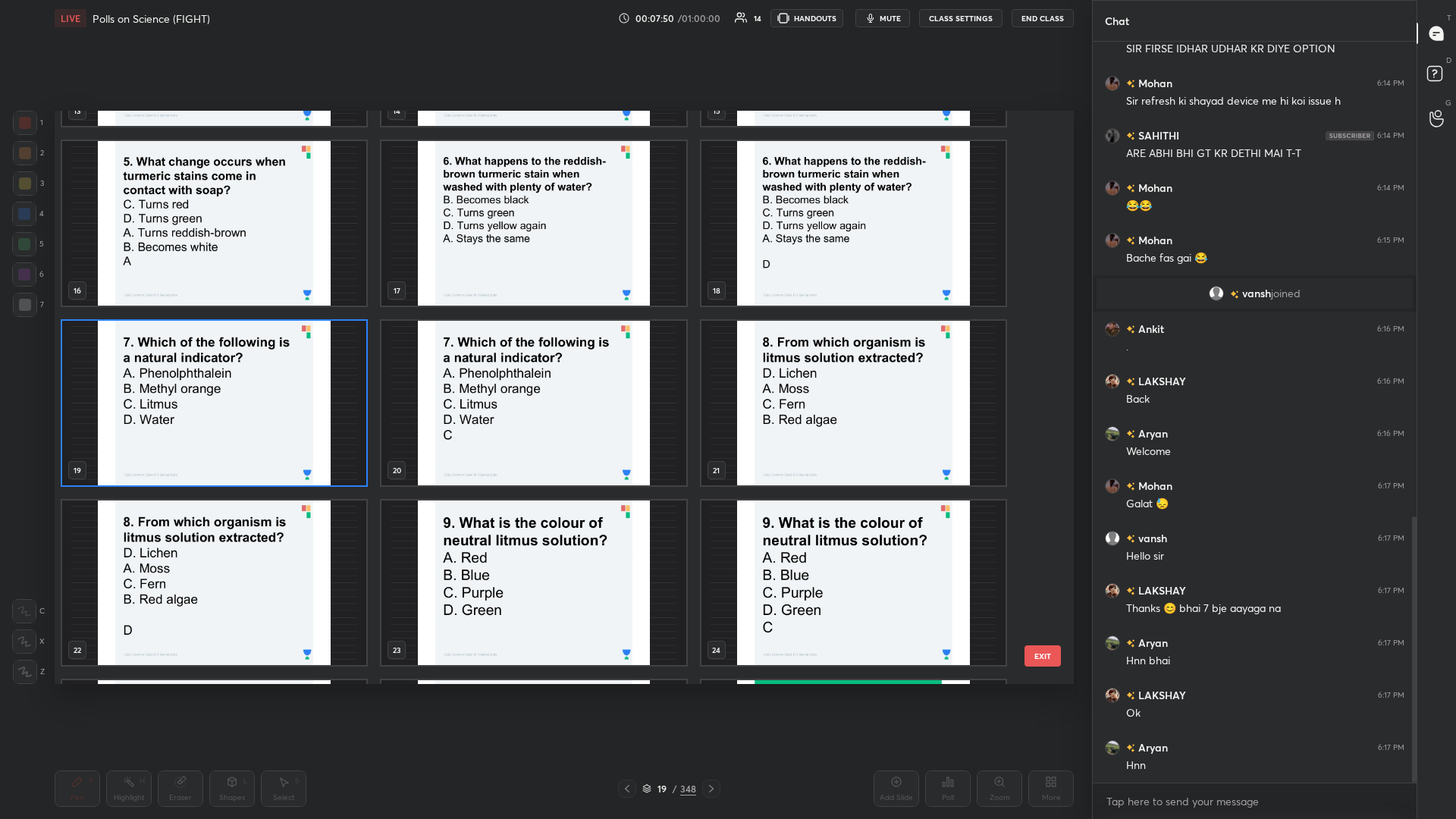
click at [544, 355] on img "grid" at bounding box center [853, 403] width 304 height 165
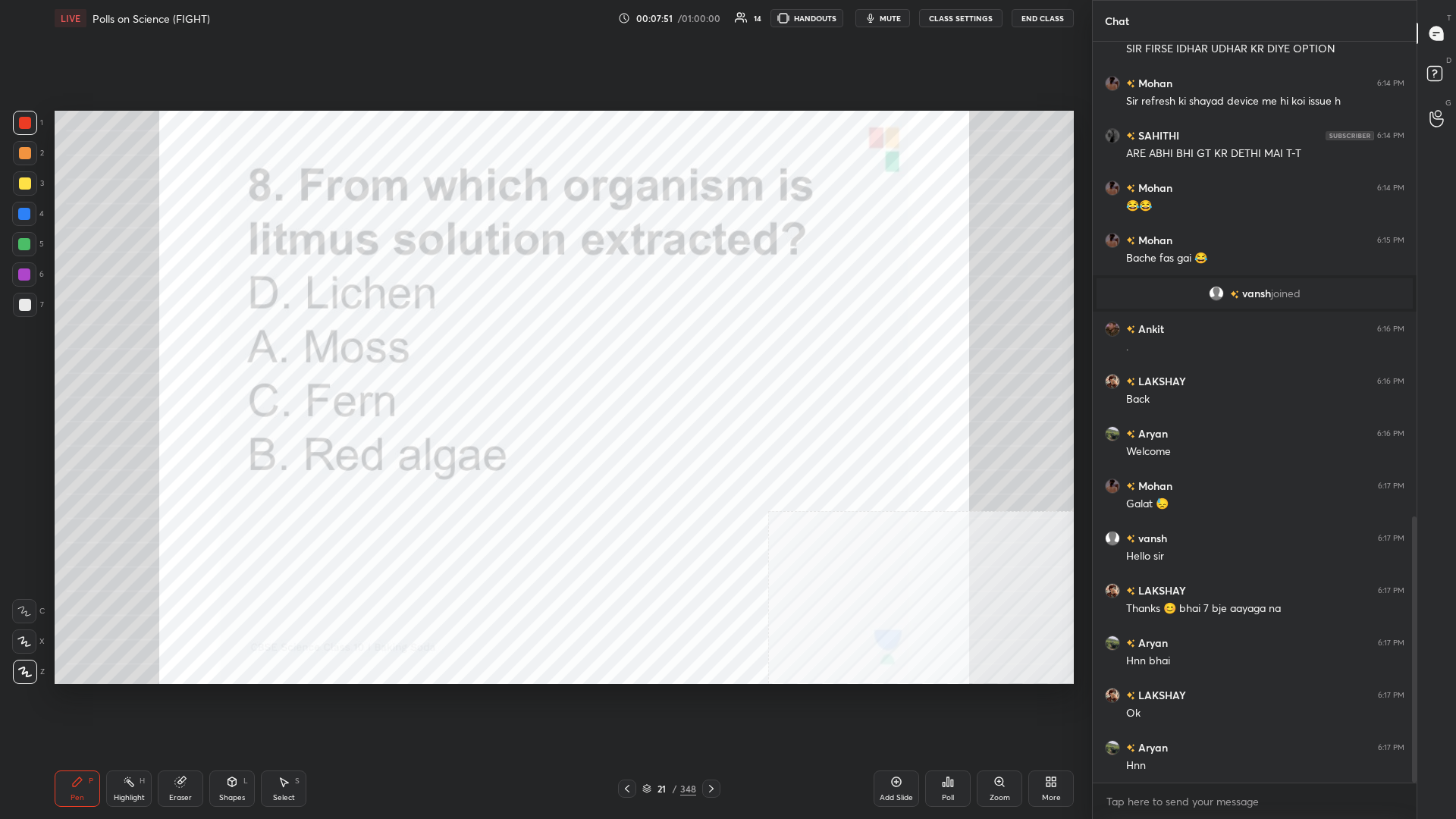
click at [544, 355] on div "Poll" at bounding box center [948, 789] width 46 height 37
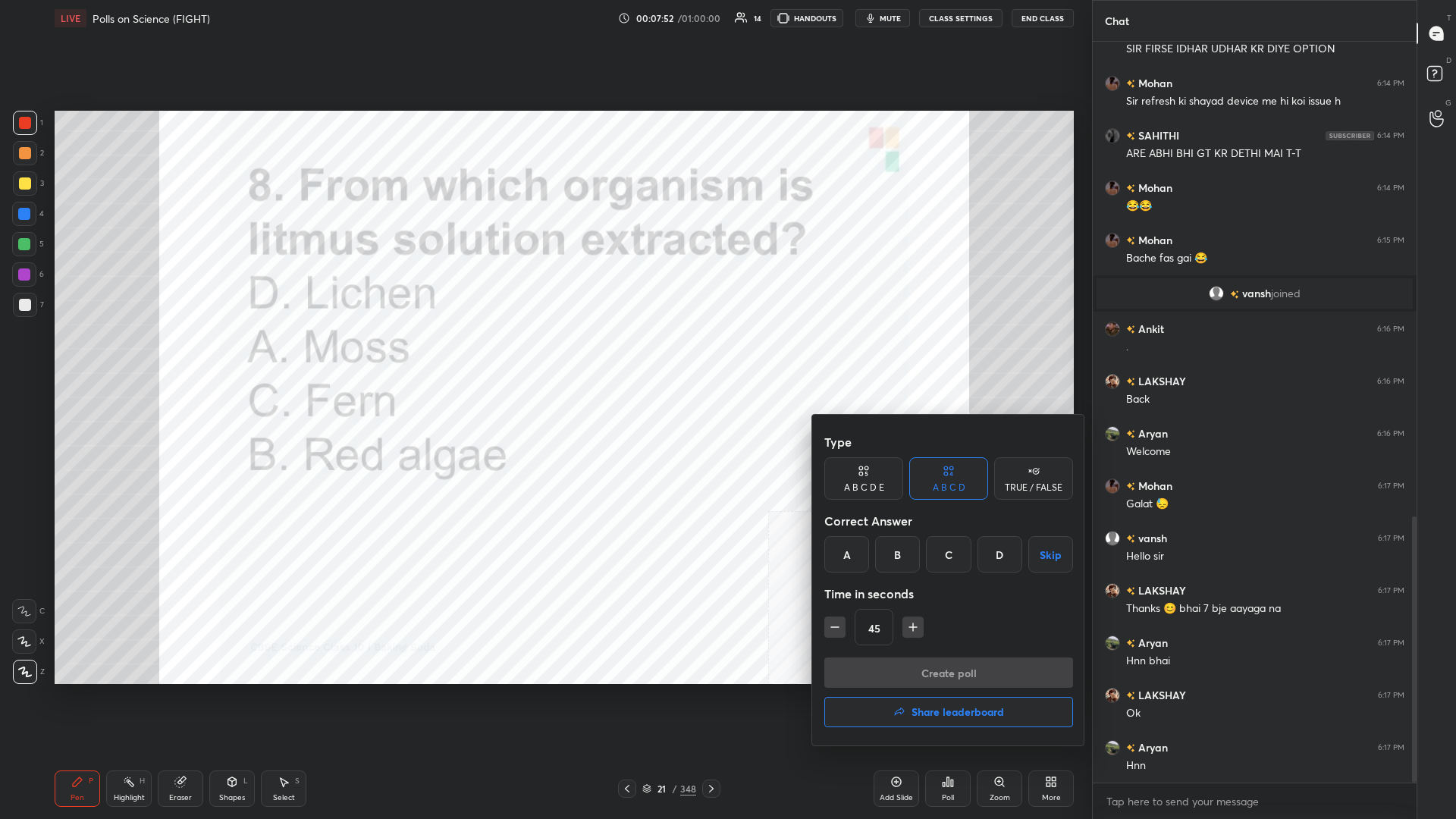
click at [544, 355] on div "D" at bounding box center [1001, 554] width 45 height 37
drag, startPoint x: 991, startPoint y: 664, endPoint x: 1190, endPoint y: 585, distance: 214.1
click at [544, 355] on button "Create poll" at bounding box center [948, 673] width 249 height 30
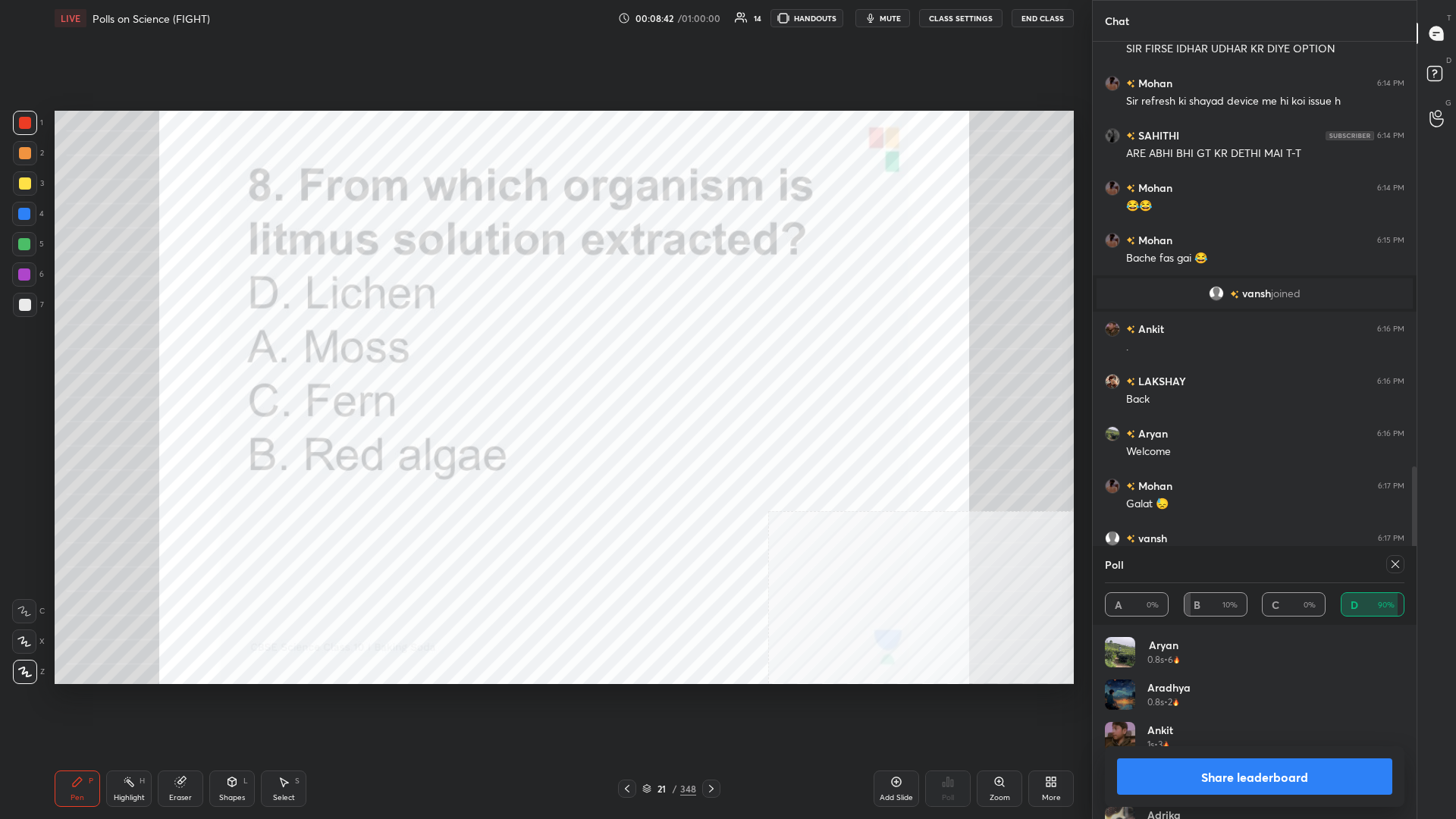
click at [544, 355] on button "Share leaderboard" at bounding box center [1255, 777] width 276 height 37
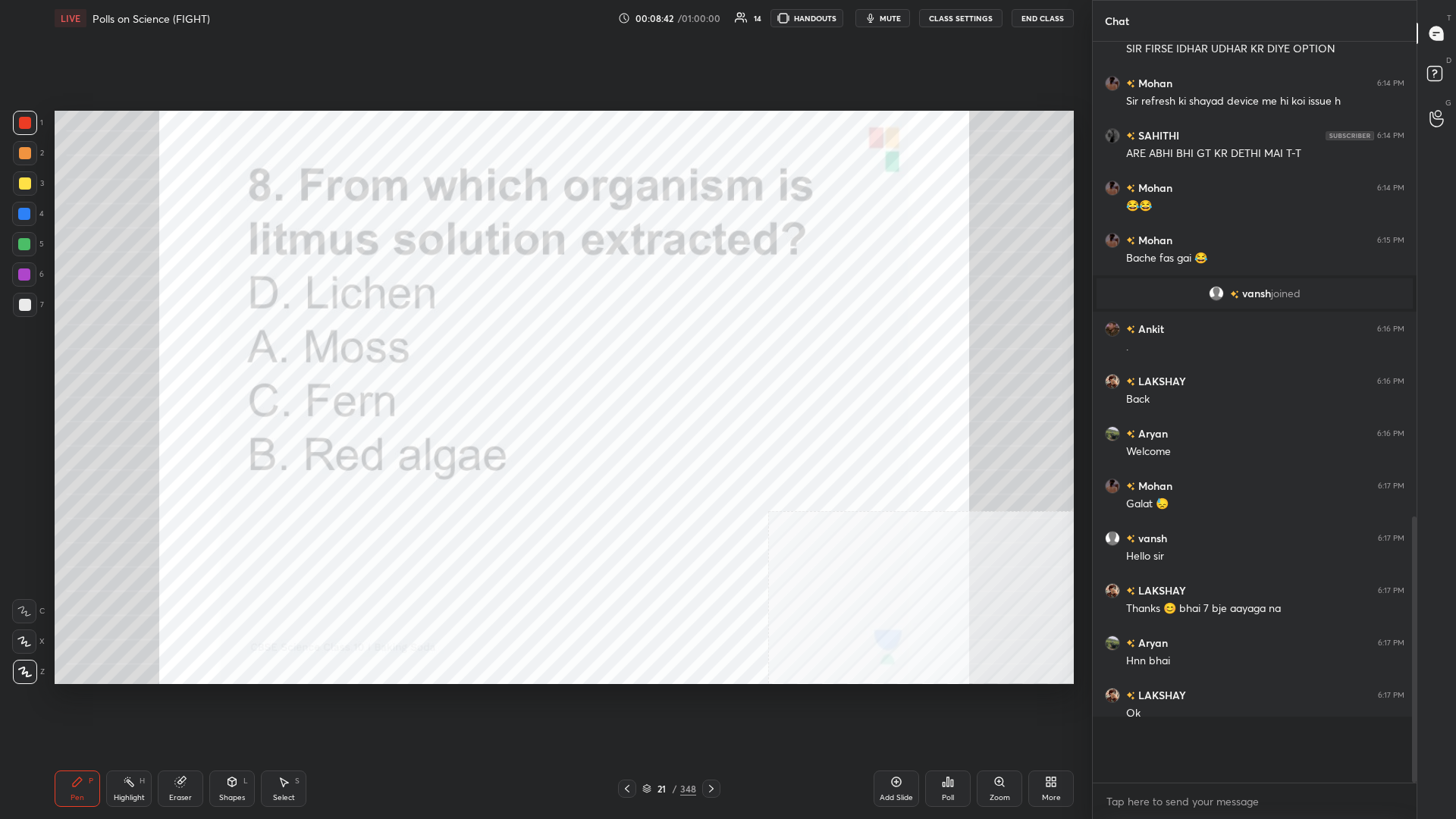
scroll to position [1, 1]
click at [544, 355] on div "21 / 348" at bounding box center [669, 789] width 102 height 18
click at [544, 355] on div "Pen P Highlight H Eraser Shapes L Select S 21 / 348 Add Slide Poll Zoom More" at bounding box center [564, 788] width 1020 height 61
click at [544, 355] on div "21" at bounding box center [662, 788] width 15 height 9
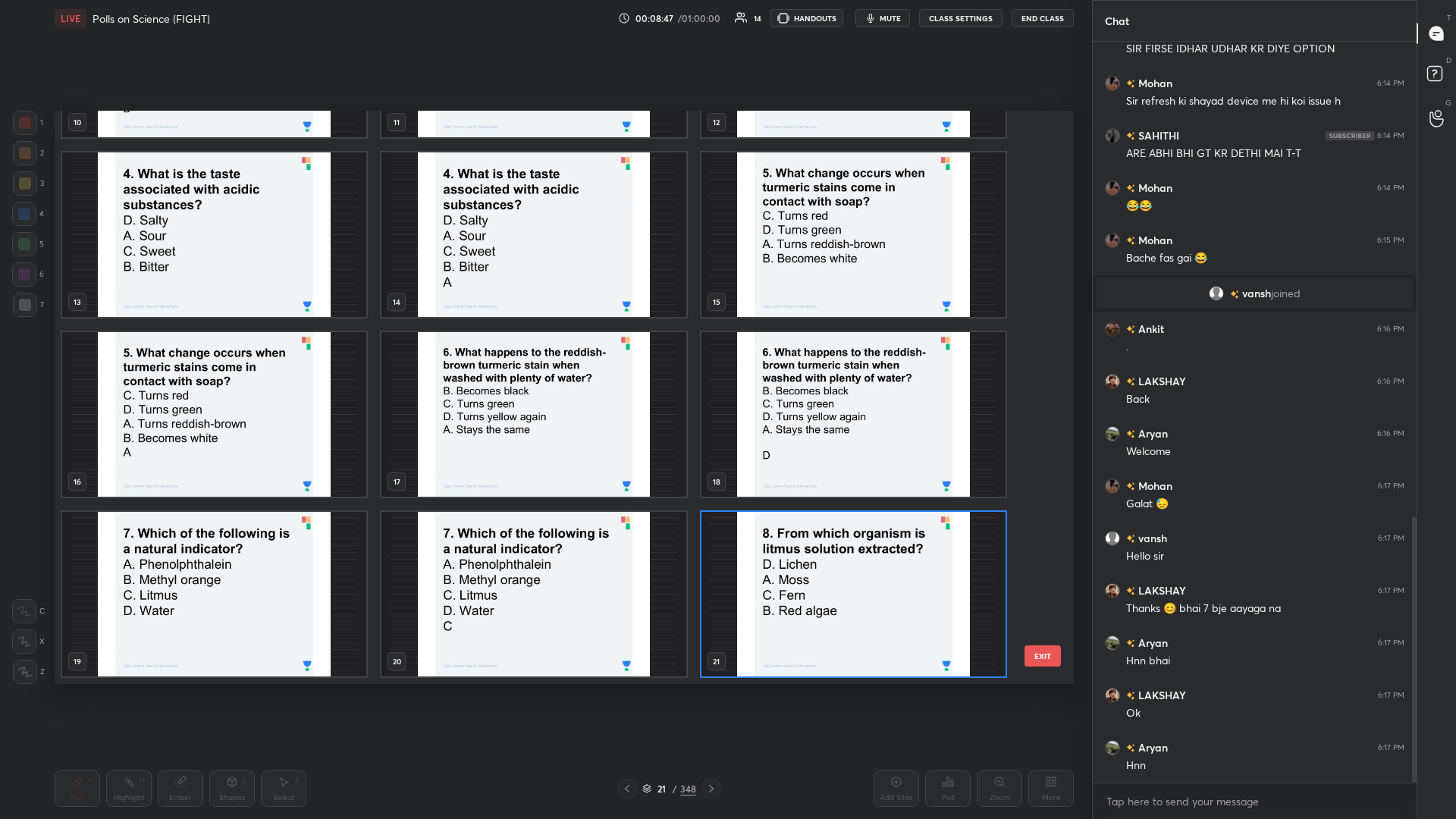
scroll to position [876, 0]
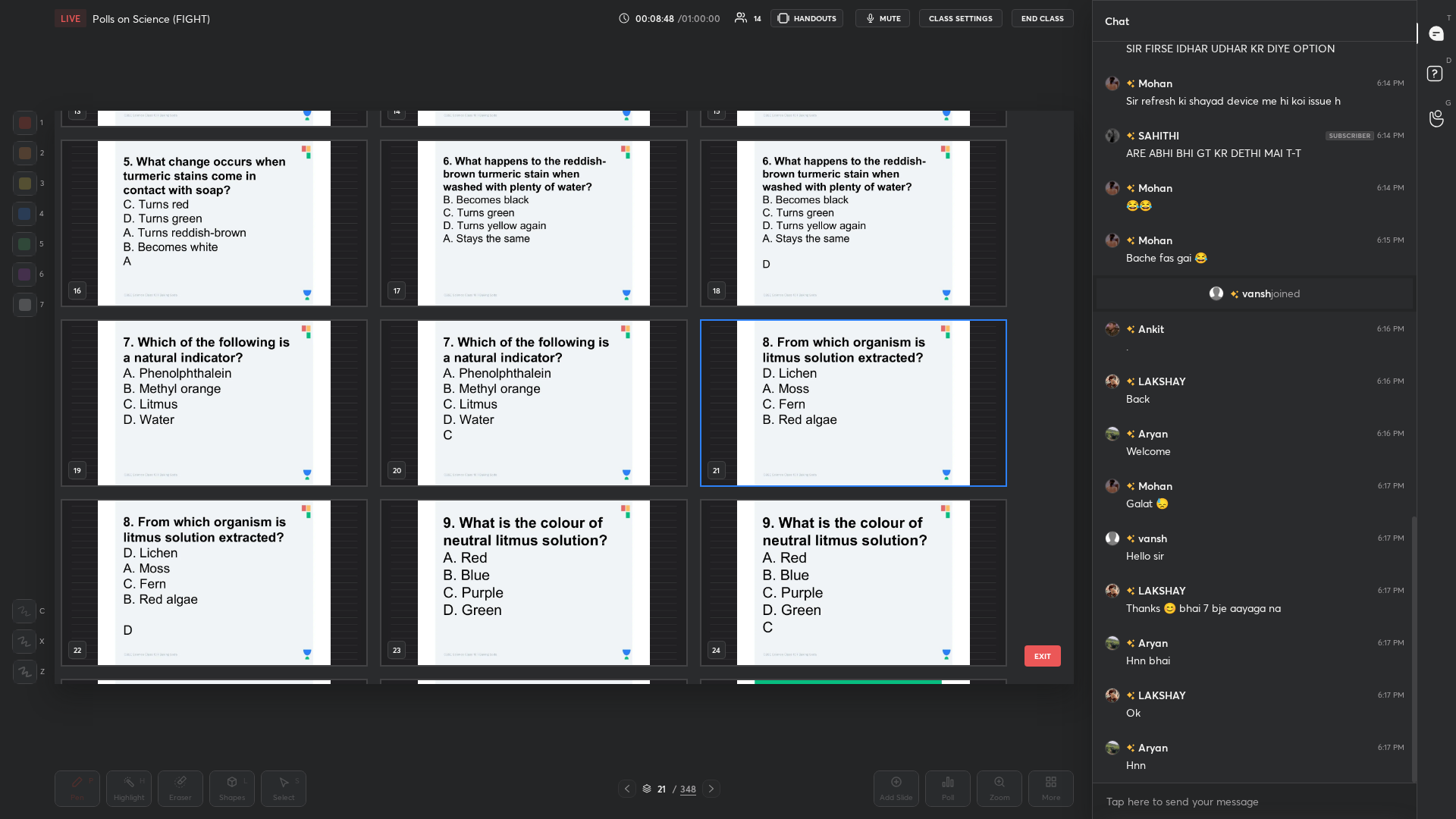
click at [544, 355] on img "grid" at bounding box center [533, 583] width 304 height 165
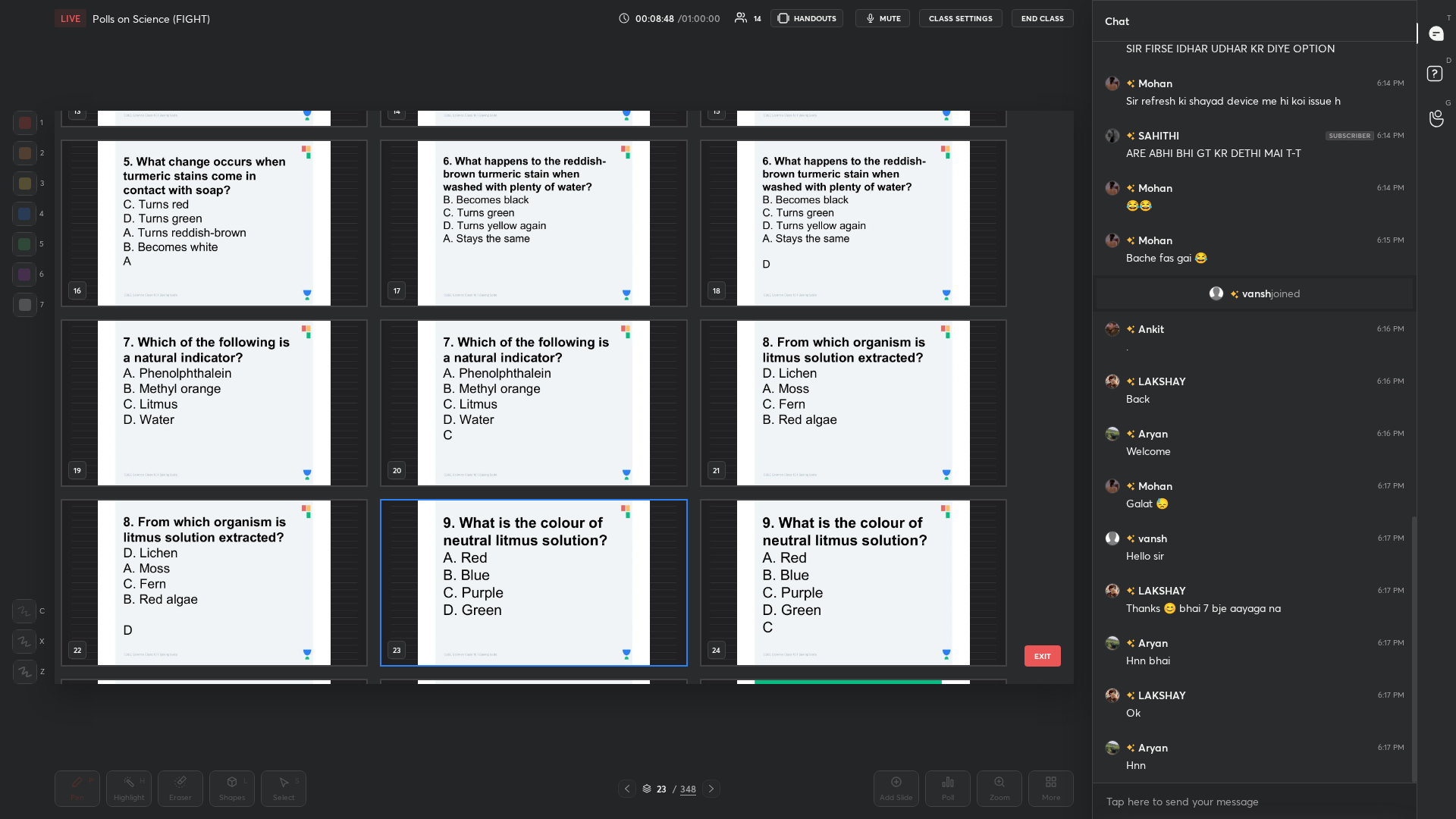
click at [543, 355] on img "grid" at bounding box center [533, 583] width 304 height 165
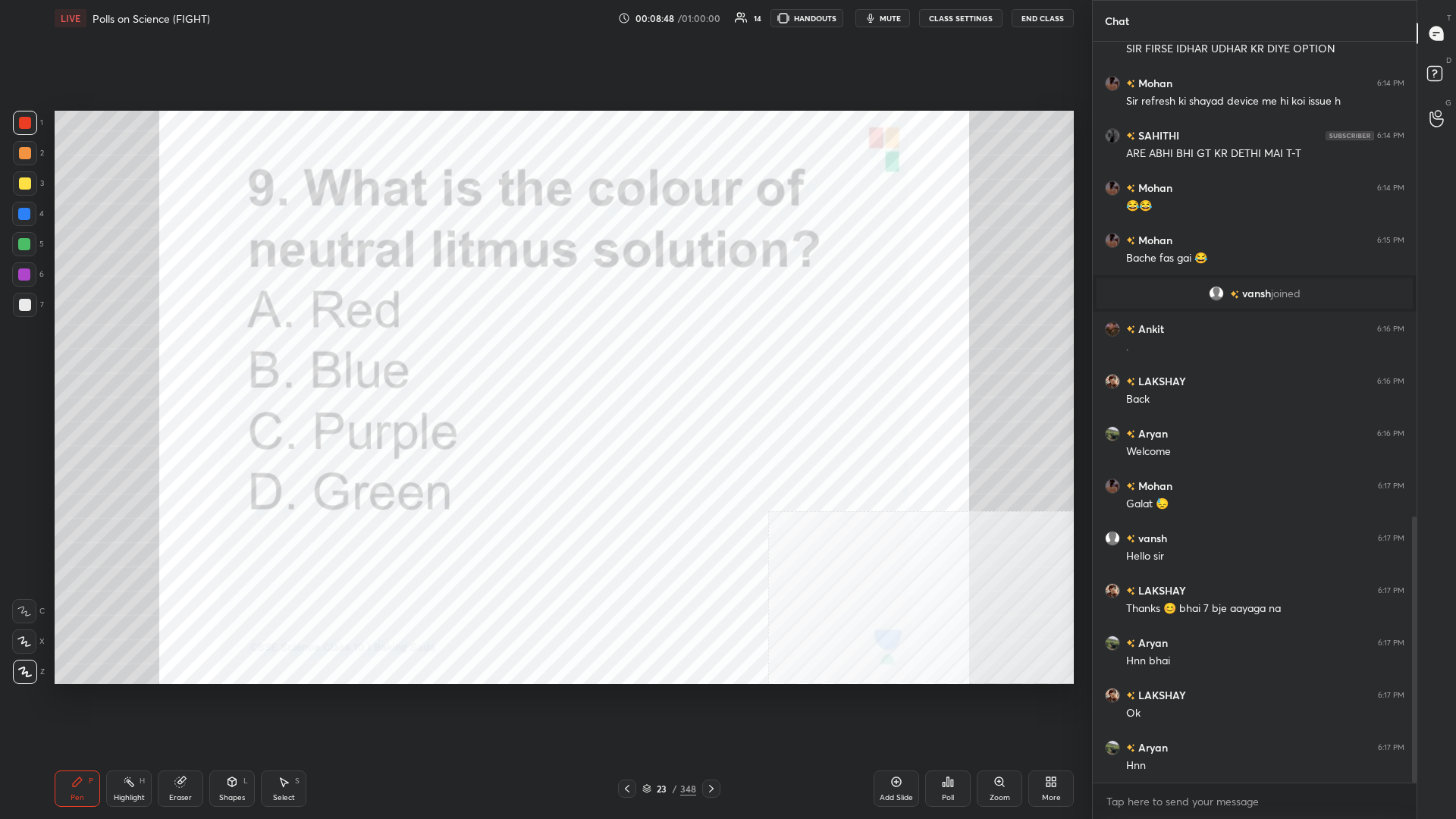
click at [543, 355] on img "grid" at bounding box center [533, 583] width 304 height 165
click at [544, 355] on div "Poll" at bounding box center [948, 789] width 46 height 37
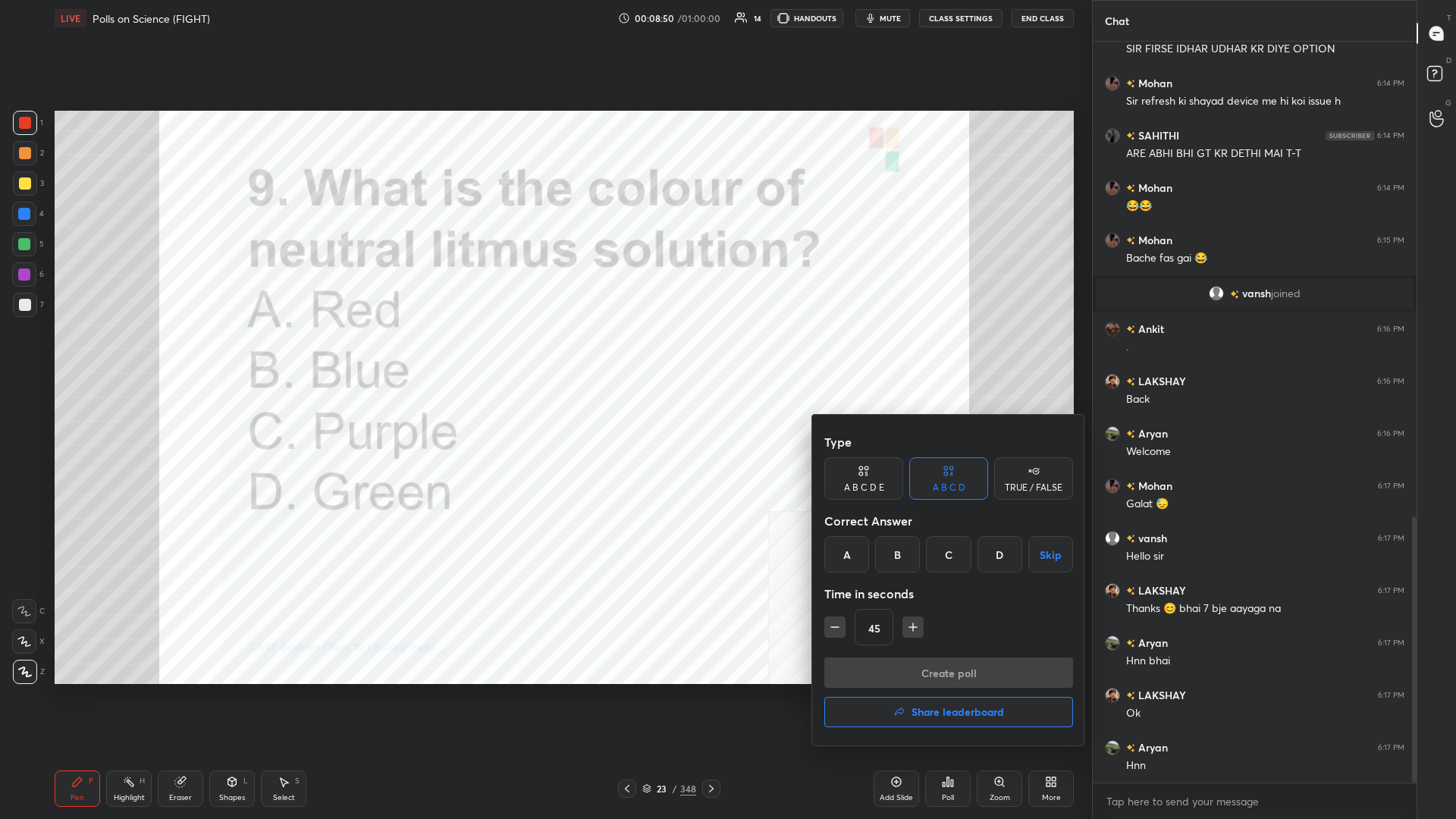
click at [544, 355] on div "C" at bounding box center [949, 554] width 45 height 37
click at [544, 355] on button "Create poll" at bounding box center [948, 673] width 249 height 30
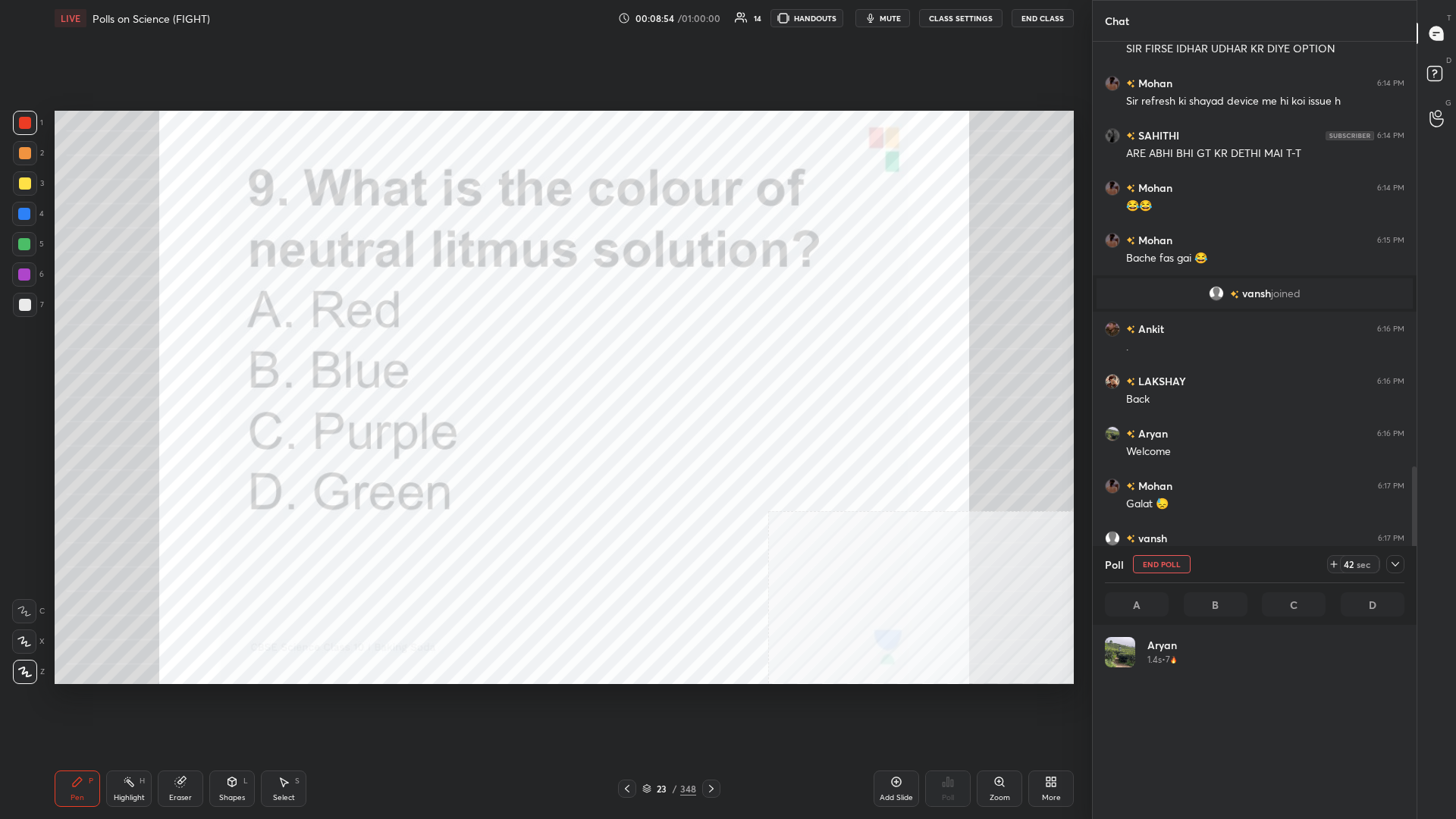
scroll to position [1456, 0]
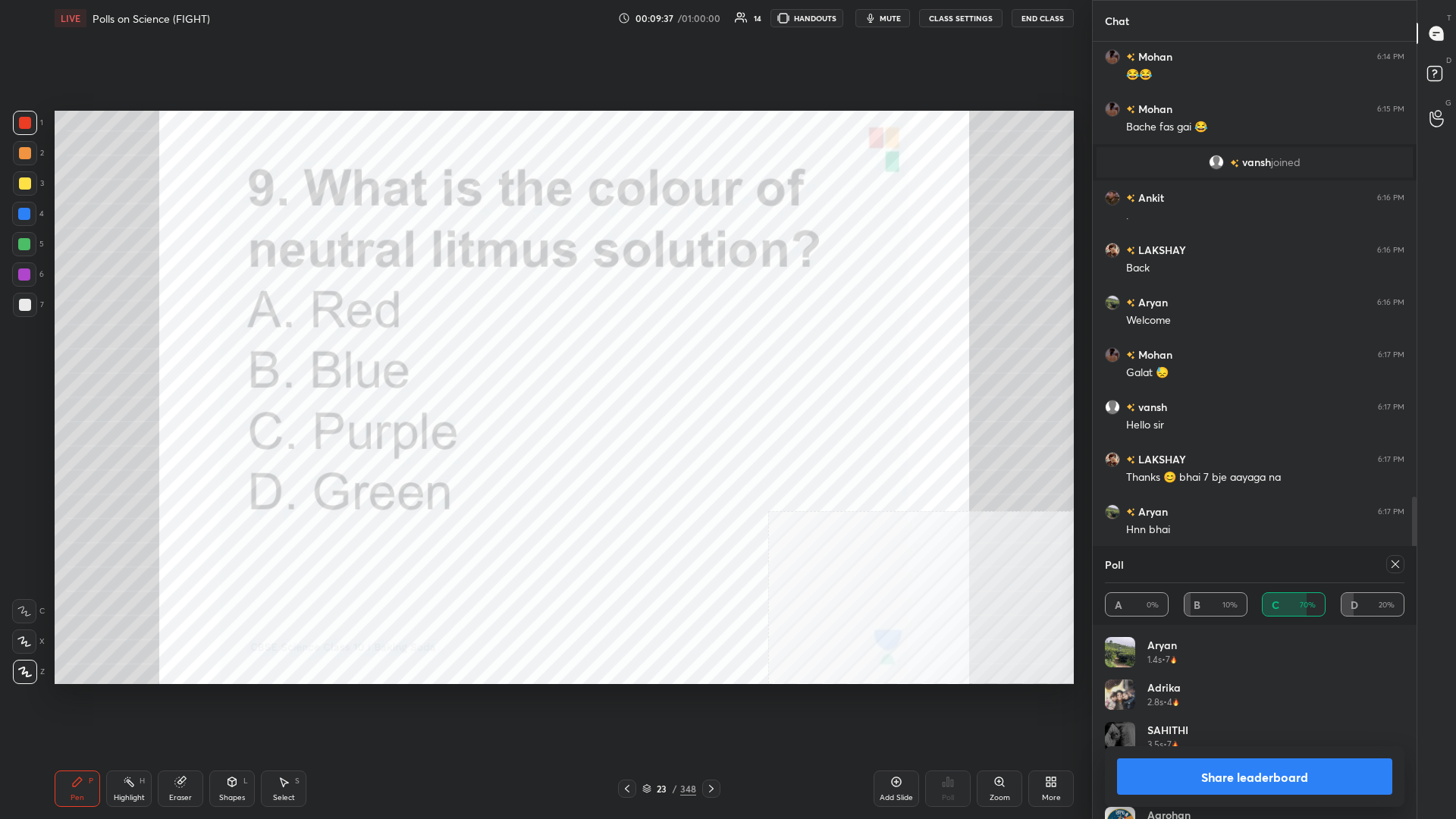
click at [544, 355] on button "Share leaderboard" at bounding box center [1255, 777] width 276 height 37
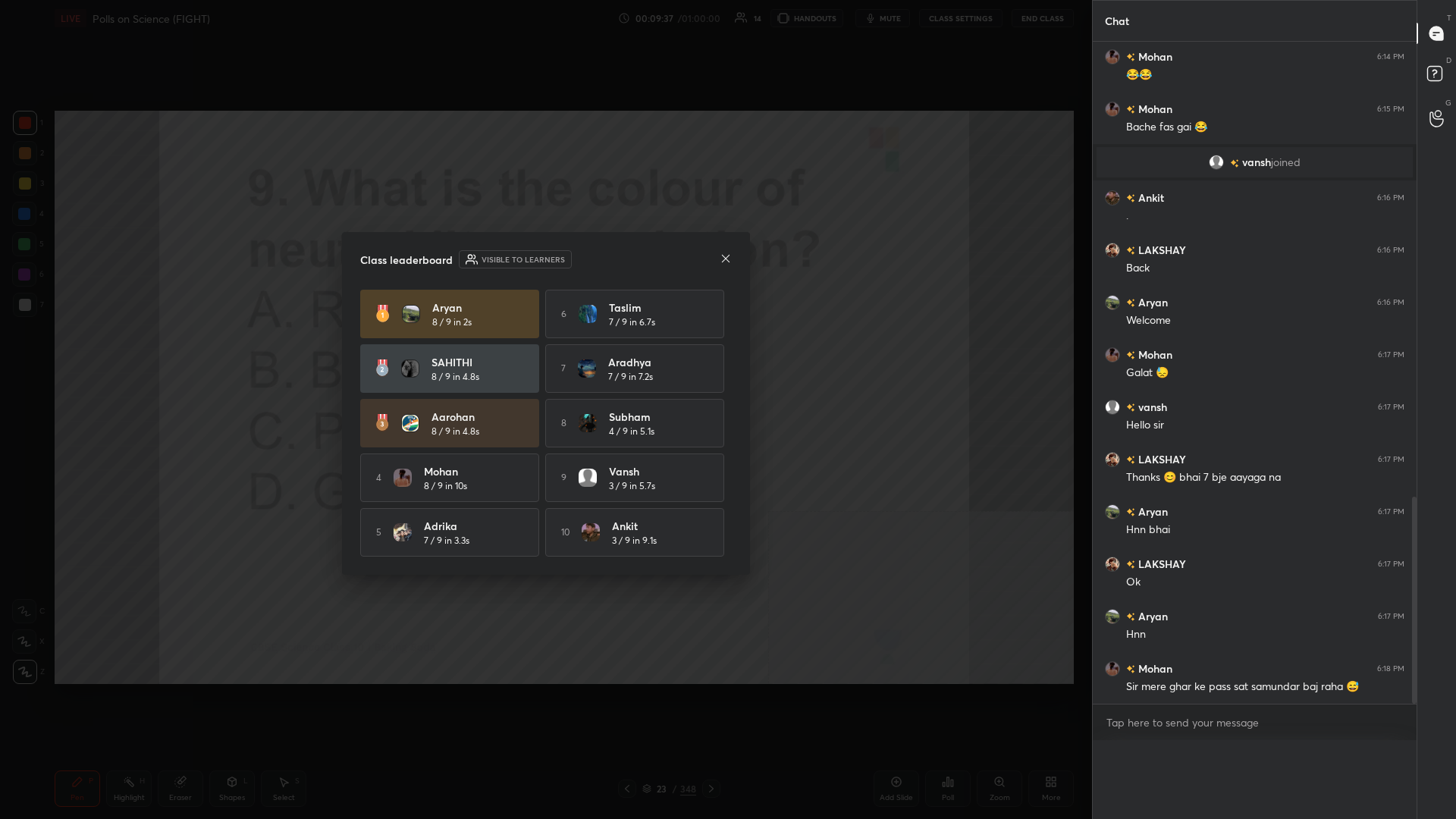
scroll to position [730, 324]
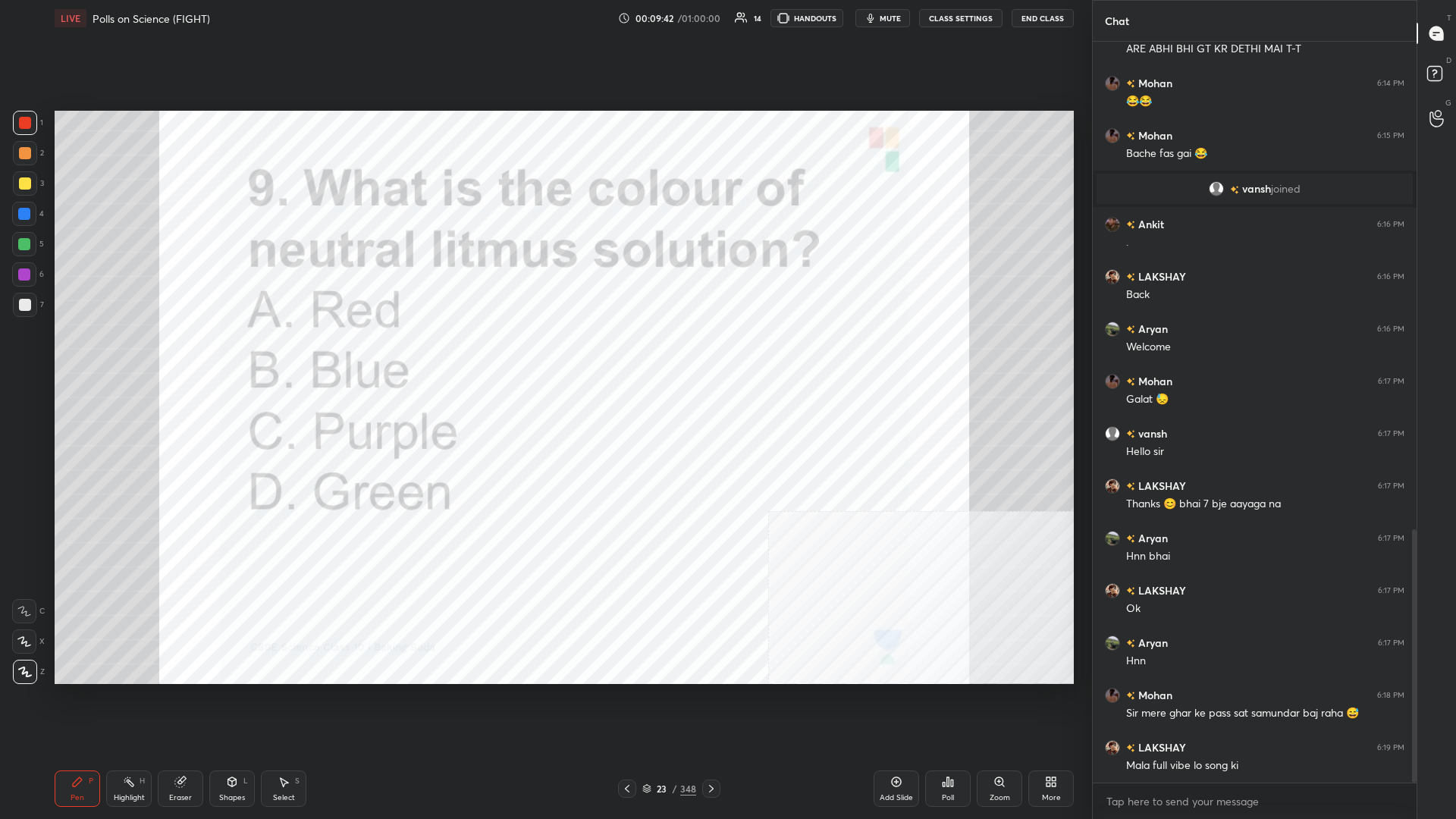
click at [544, 355] on div "23" at bounding box center [662, 788] width 15 height 9
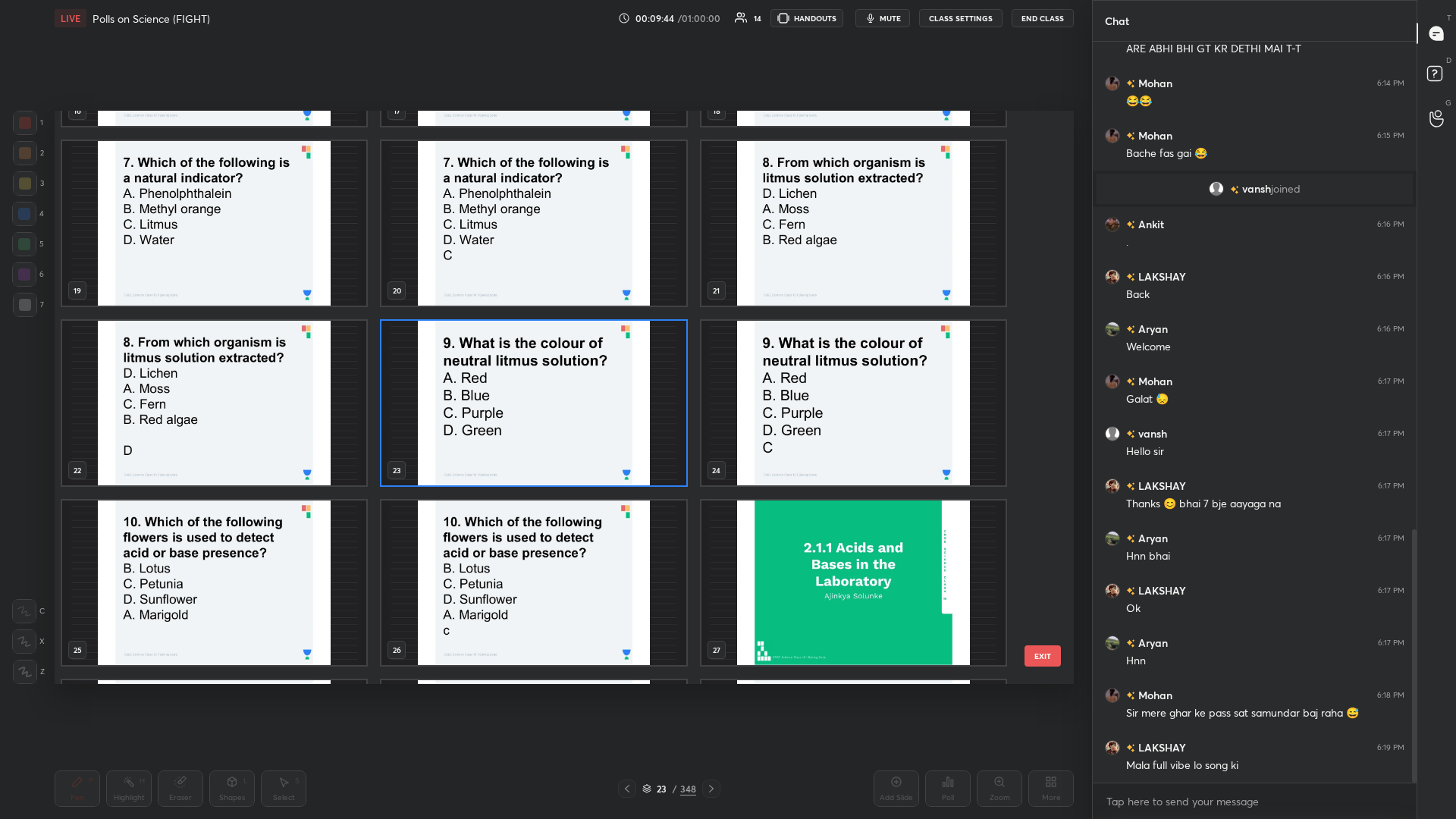
scroll to position [1151, 0]
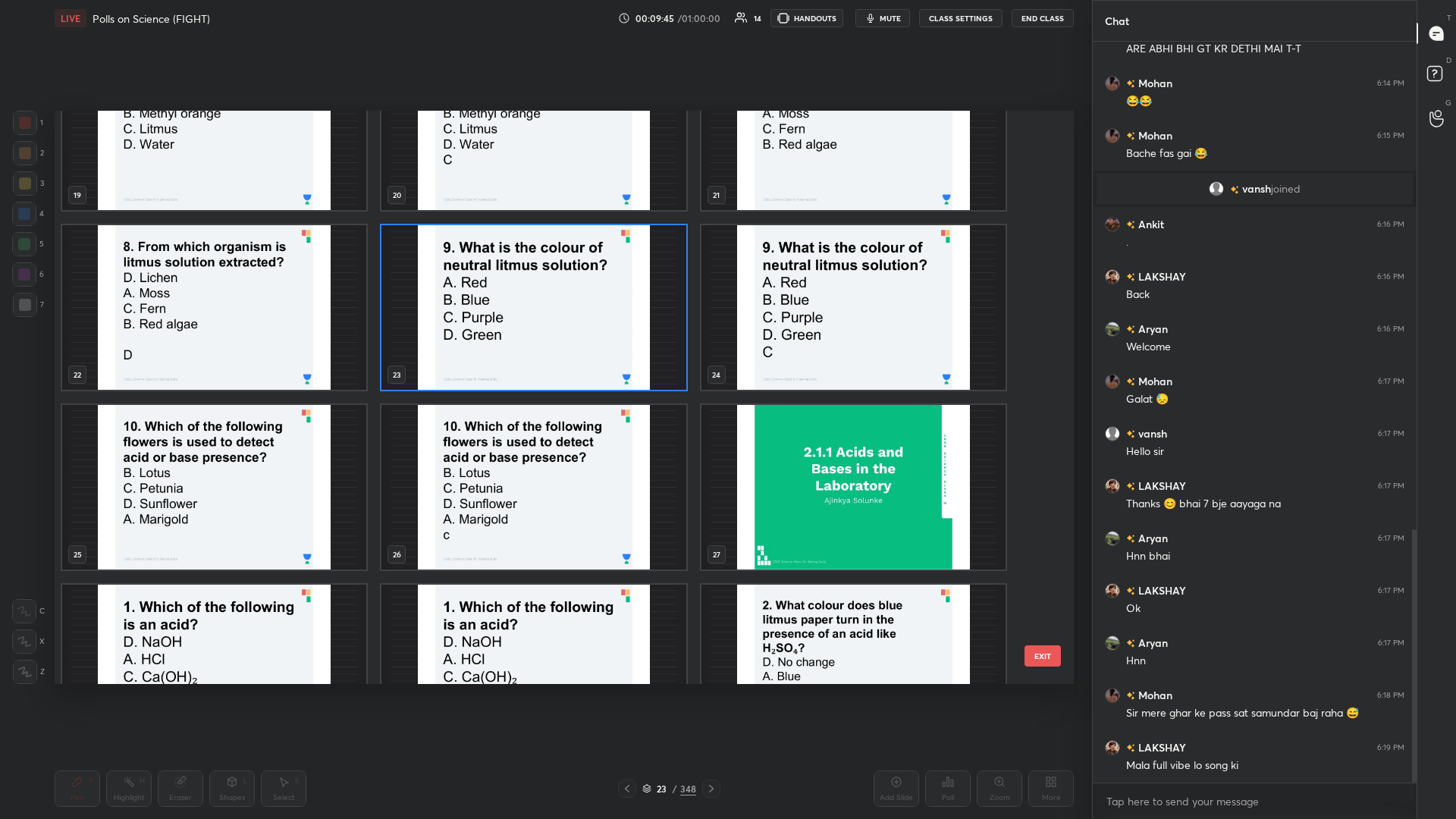
click at [277, 355] on img "grid" at bounding box center [214, 488] width 304 height 165
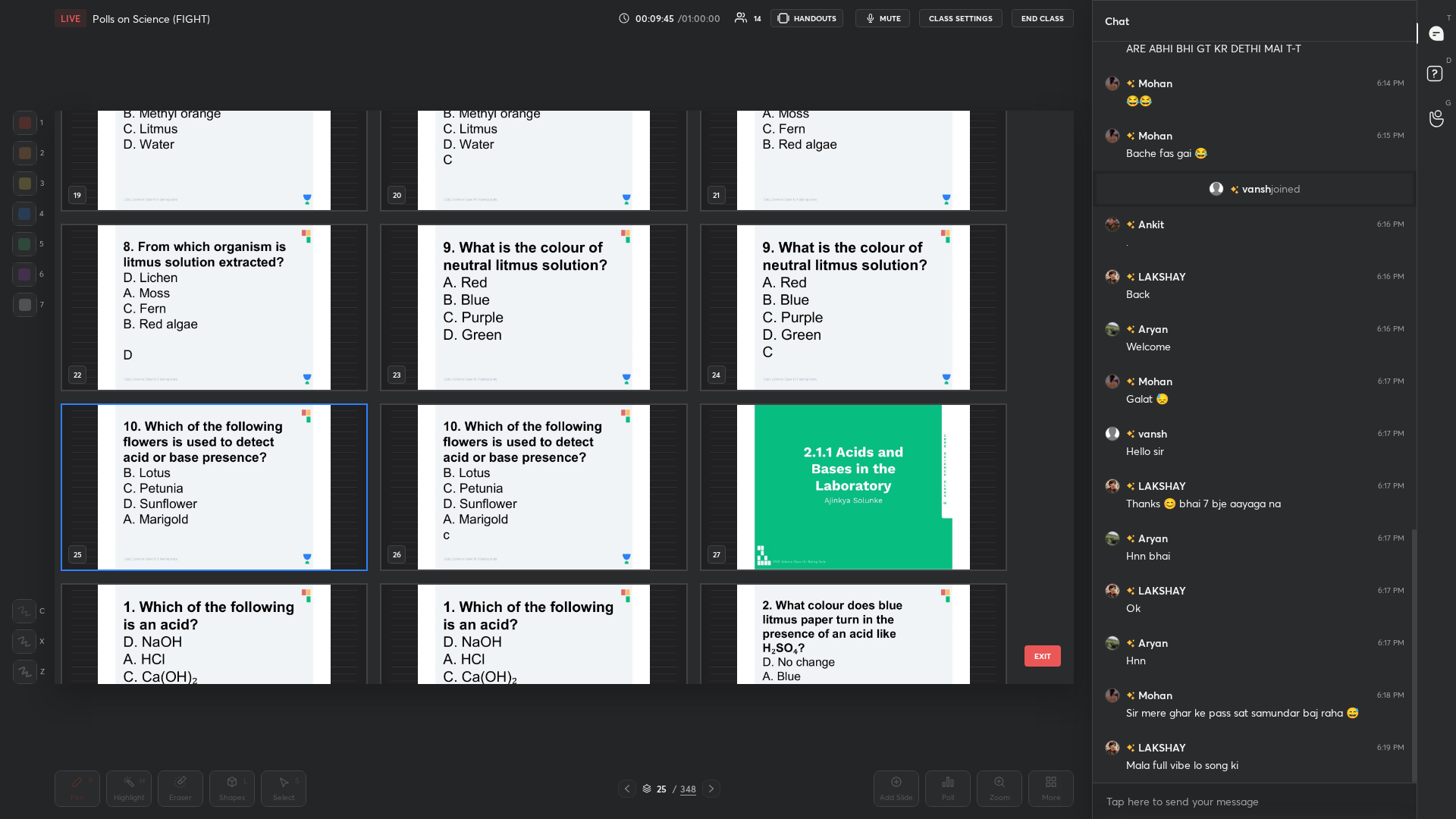
click at [277, 355] on img "grid" at bounding box center [214, 488] width 304 height 165
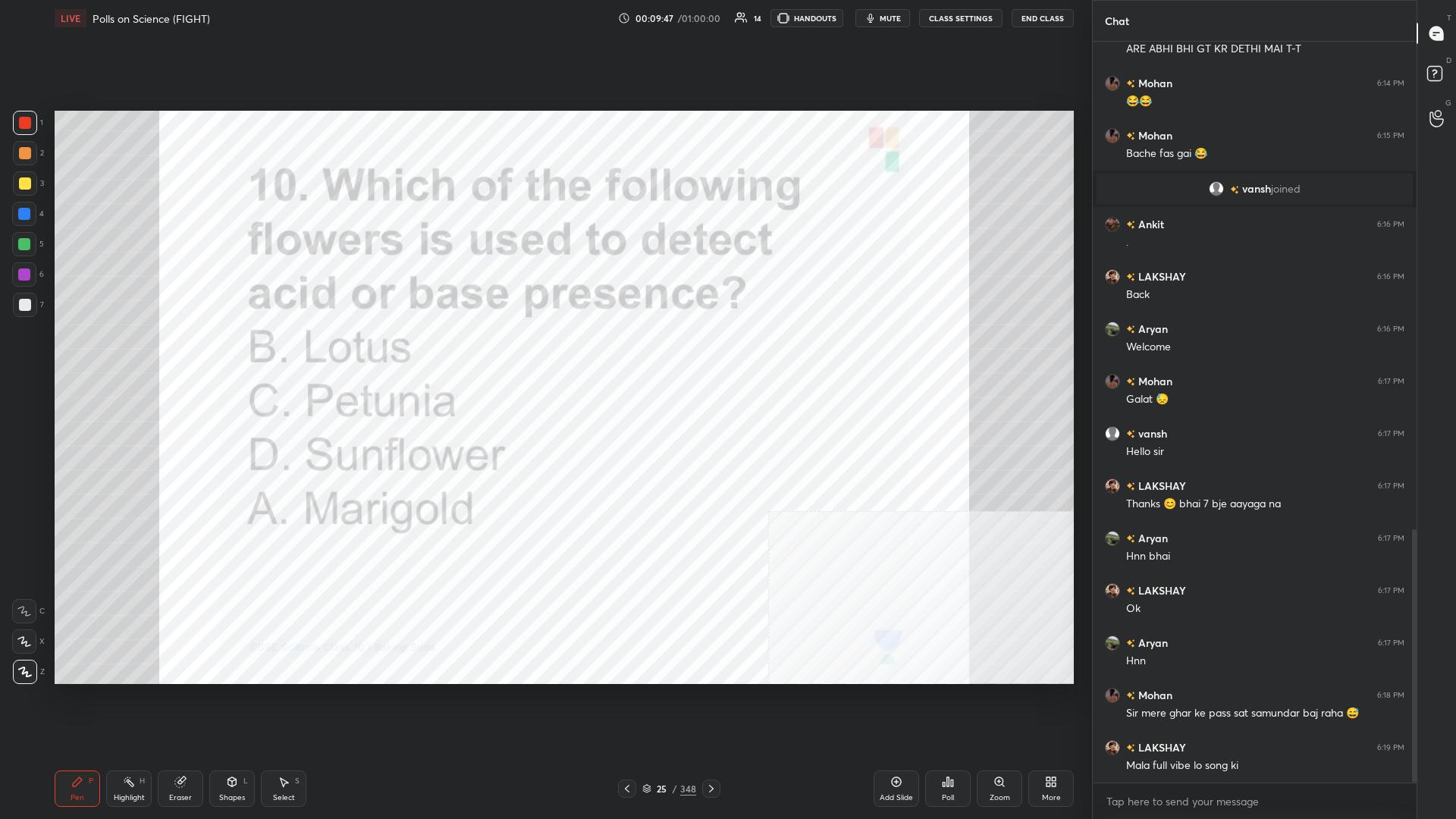
click at [544, 355] on div "Poll" at bounding box center [948, 789] width 46 height 37
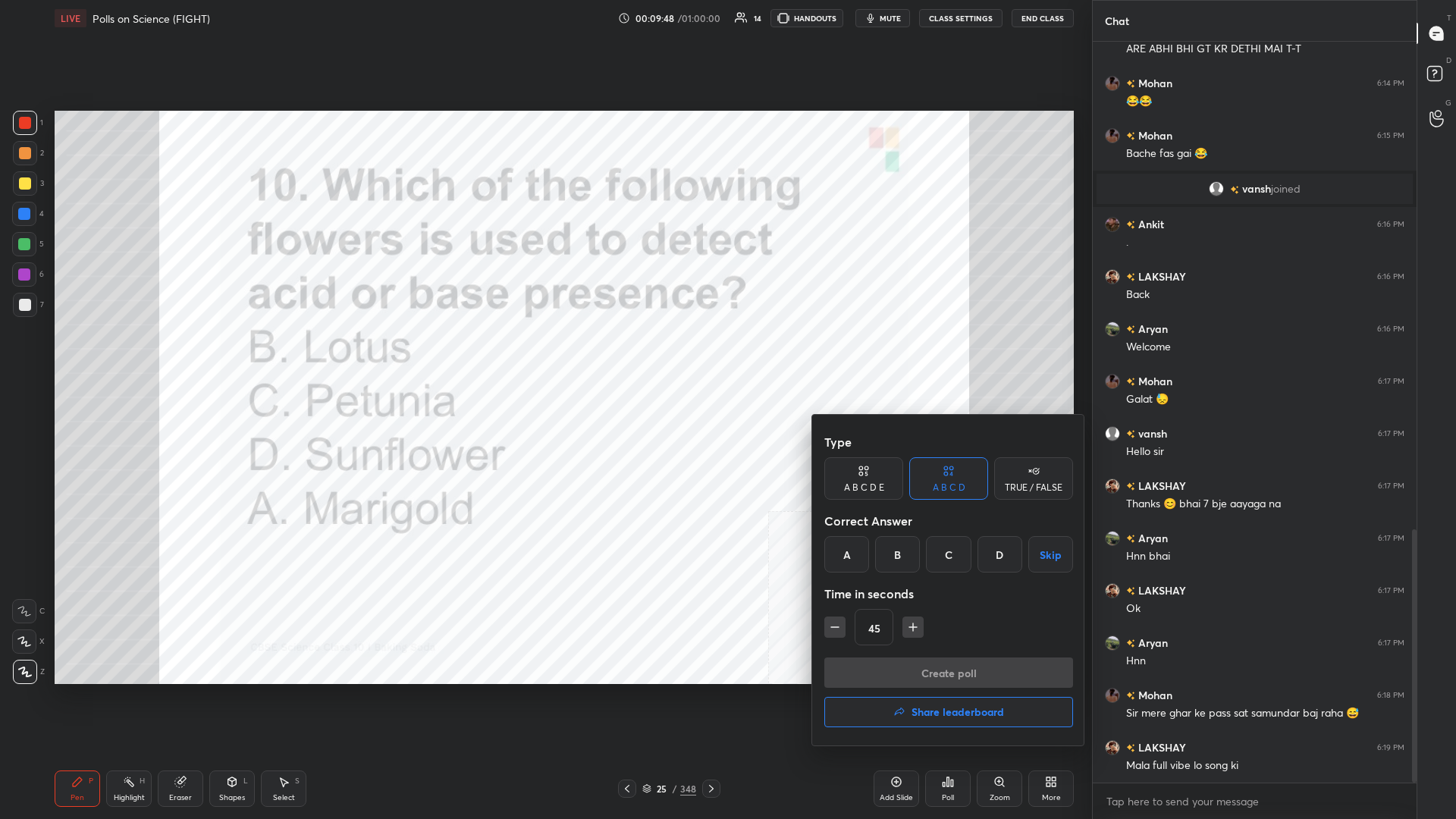
click at [544, 355] on div at bounding box center [728, 410] width 1456 height 819
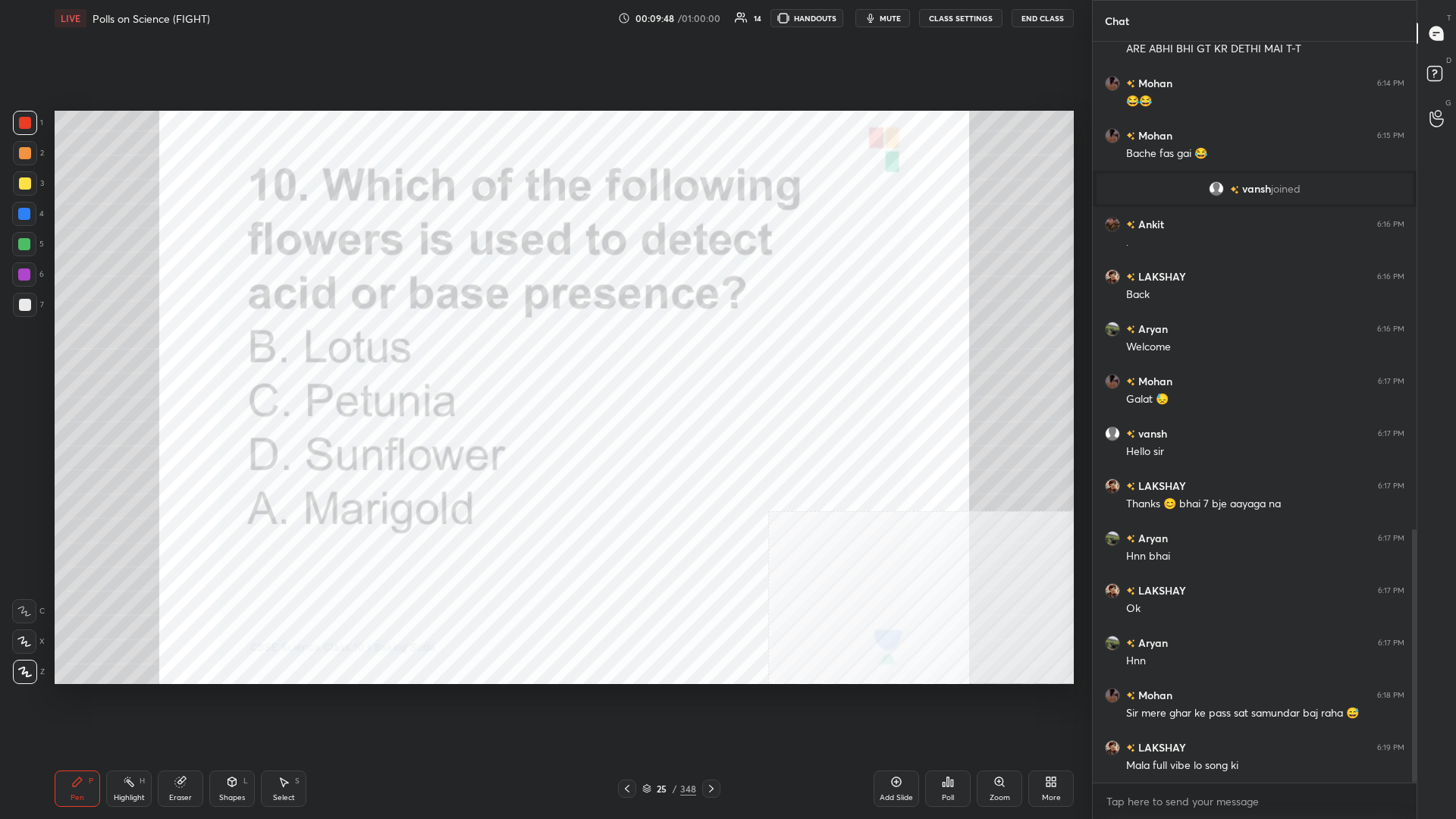
click at [544, 355] on div "25" at bounding box center [662, 788] width 15 height 9
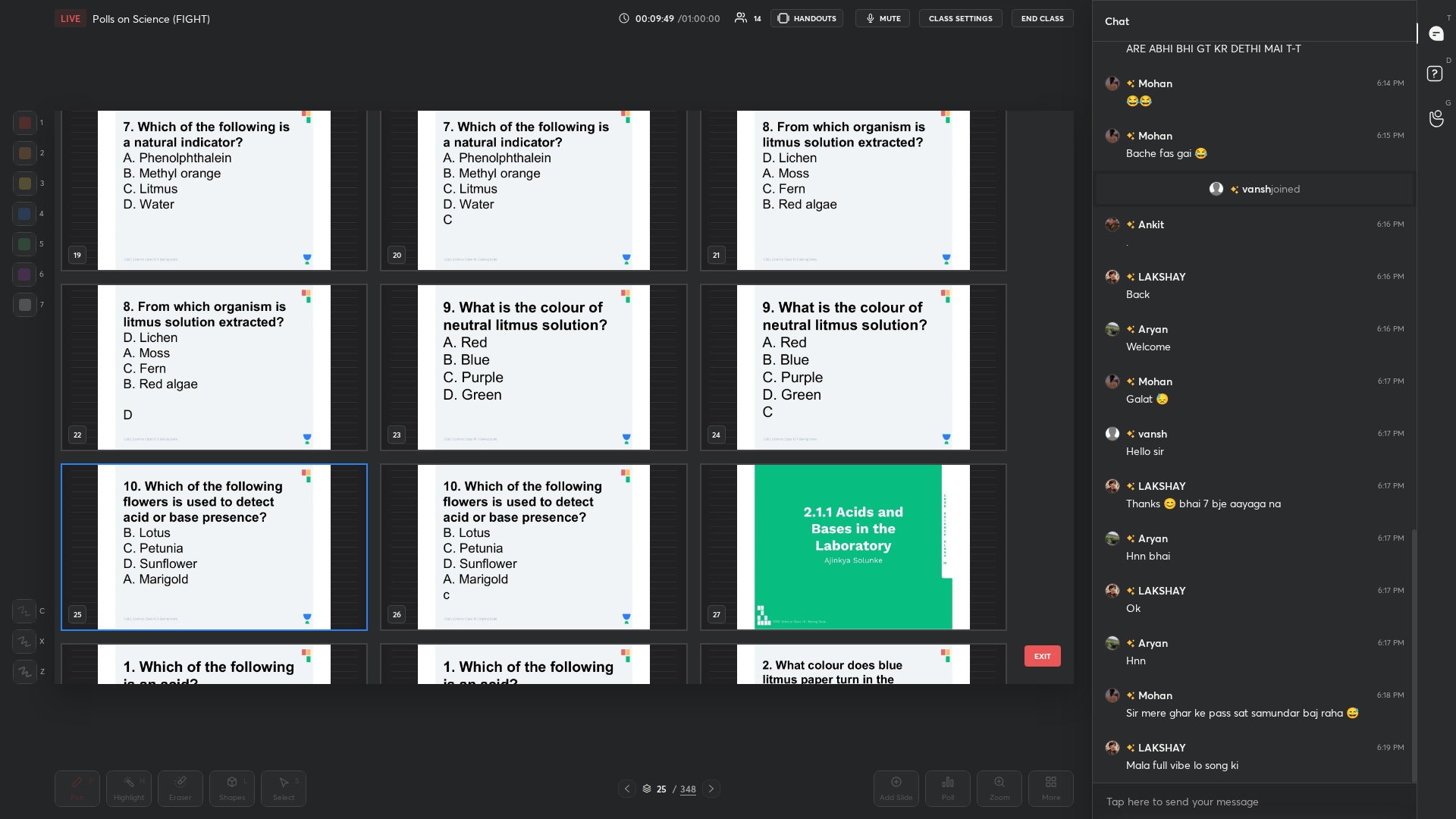
scroll to position [1140, 0]
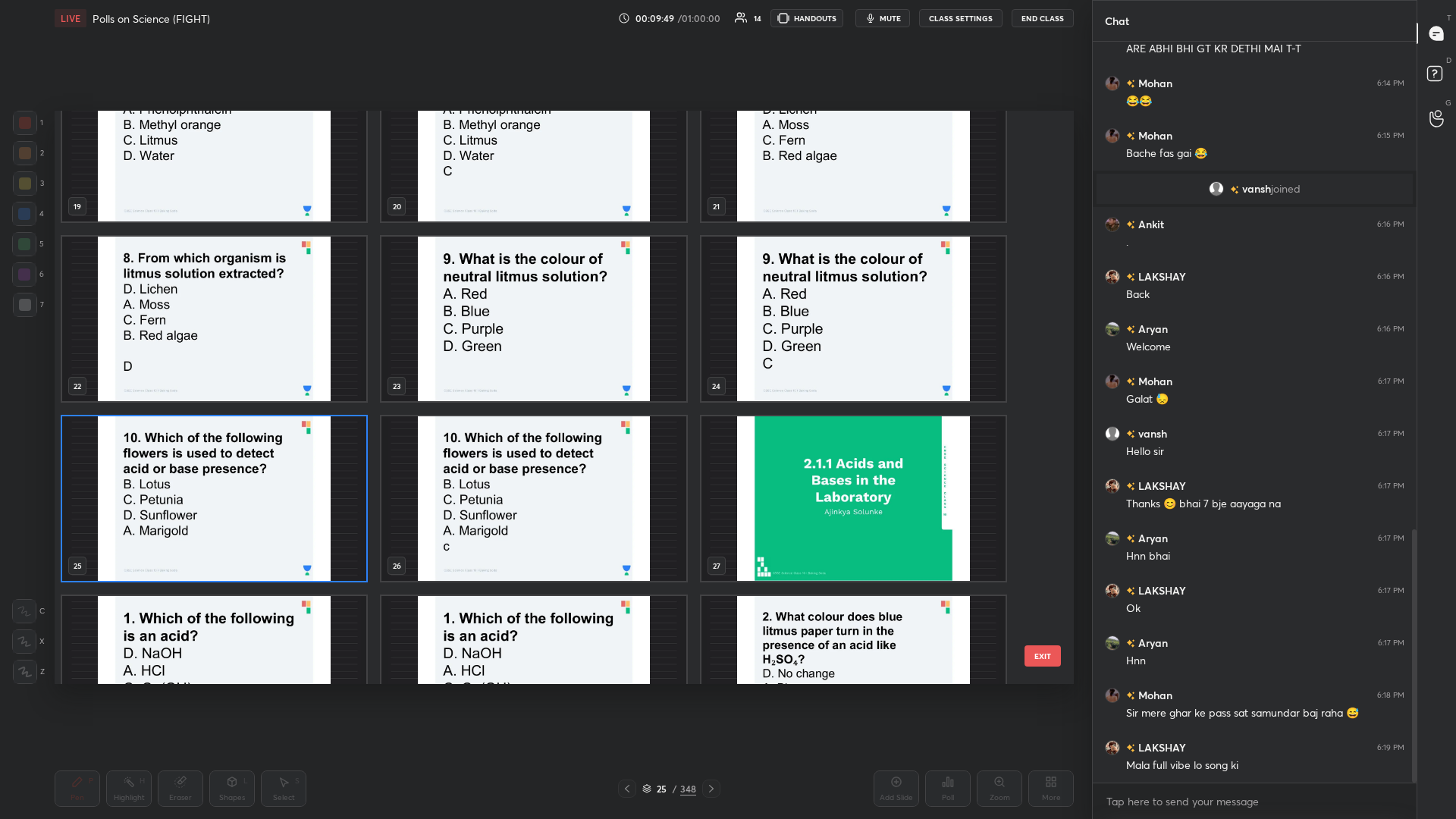
click at [296, 355] on img "grid" at bounding box center [214, 499] width 304 height 165
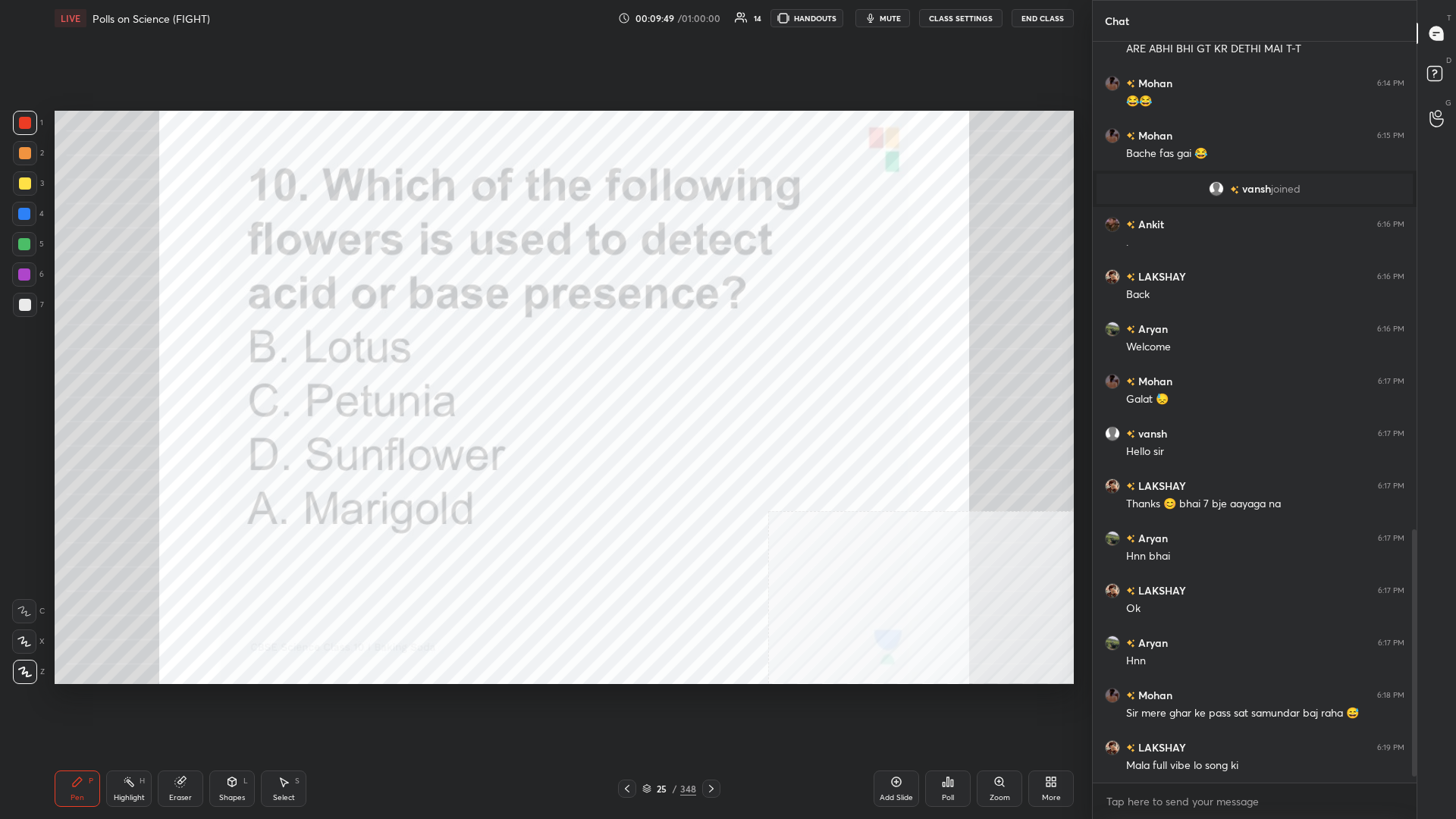
scroll to position [1482, 0]
click at [296, 355] on img "grid" at bounding box center [214, 499] width 304 height 165
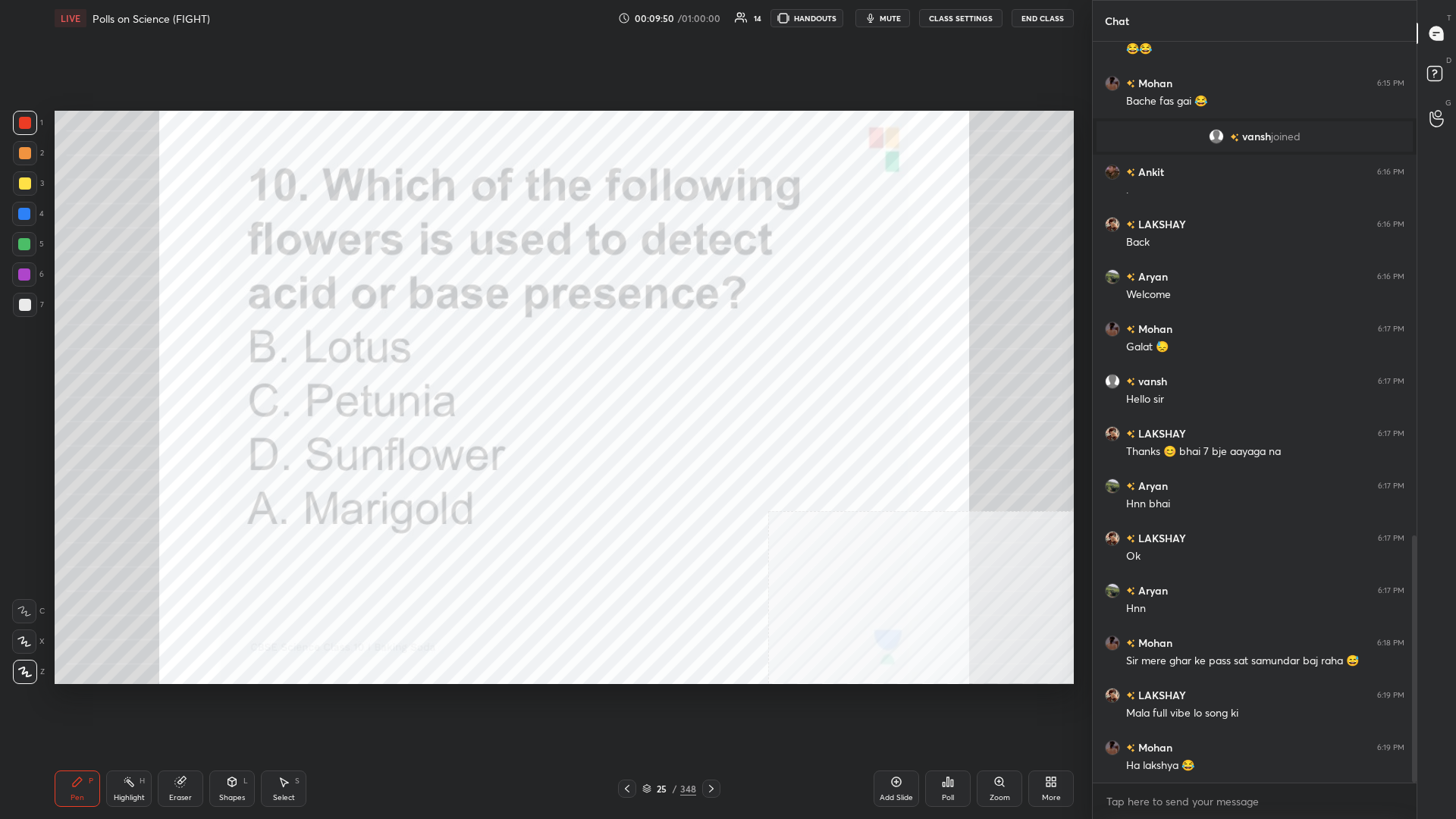
click at [544, 355] on div "Poll" at bounding box center [948, 789] width 46 height 37
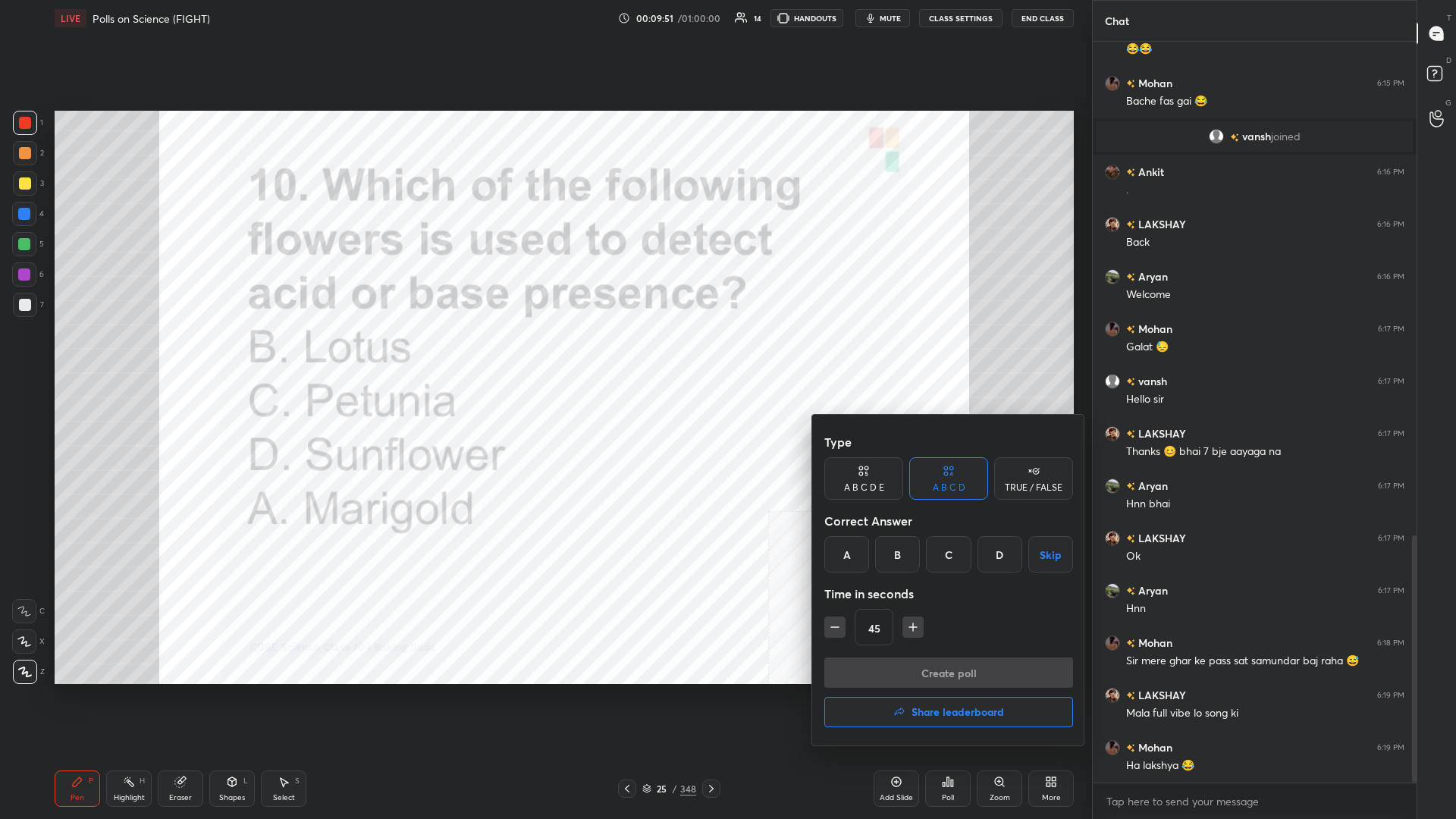
click at [544, 355] on div "C" at bounding box center [949, 554] width 45 height 37
click at [544, 355] on div "Type A B C D E A B C D TRUE / FALSE Correct Answer A B C D Skip Time in seconds…" at bounding box center [948, 542] width 249 height 231
click at [544, 355] on button "Create poll" at bounding box center [948, 673] width 249 height 30
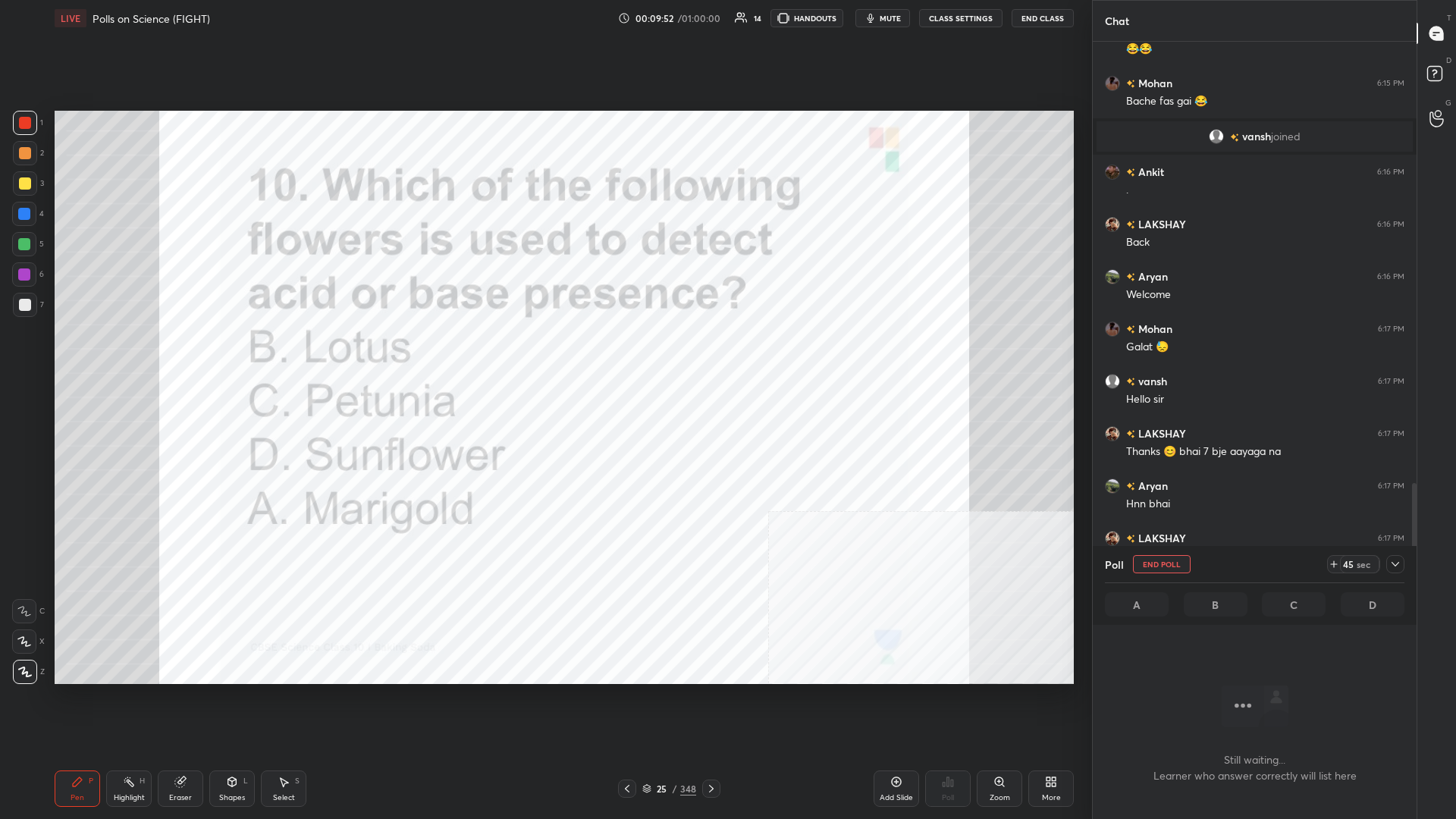
scroll to position [698, 324]
click at [544, 355] on icon at bounding box center [1395, 564] width 12 height 12
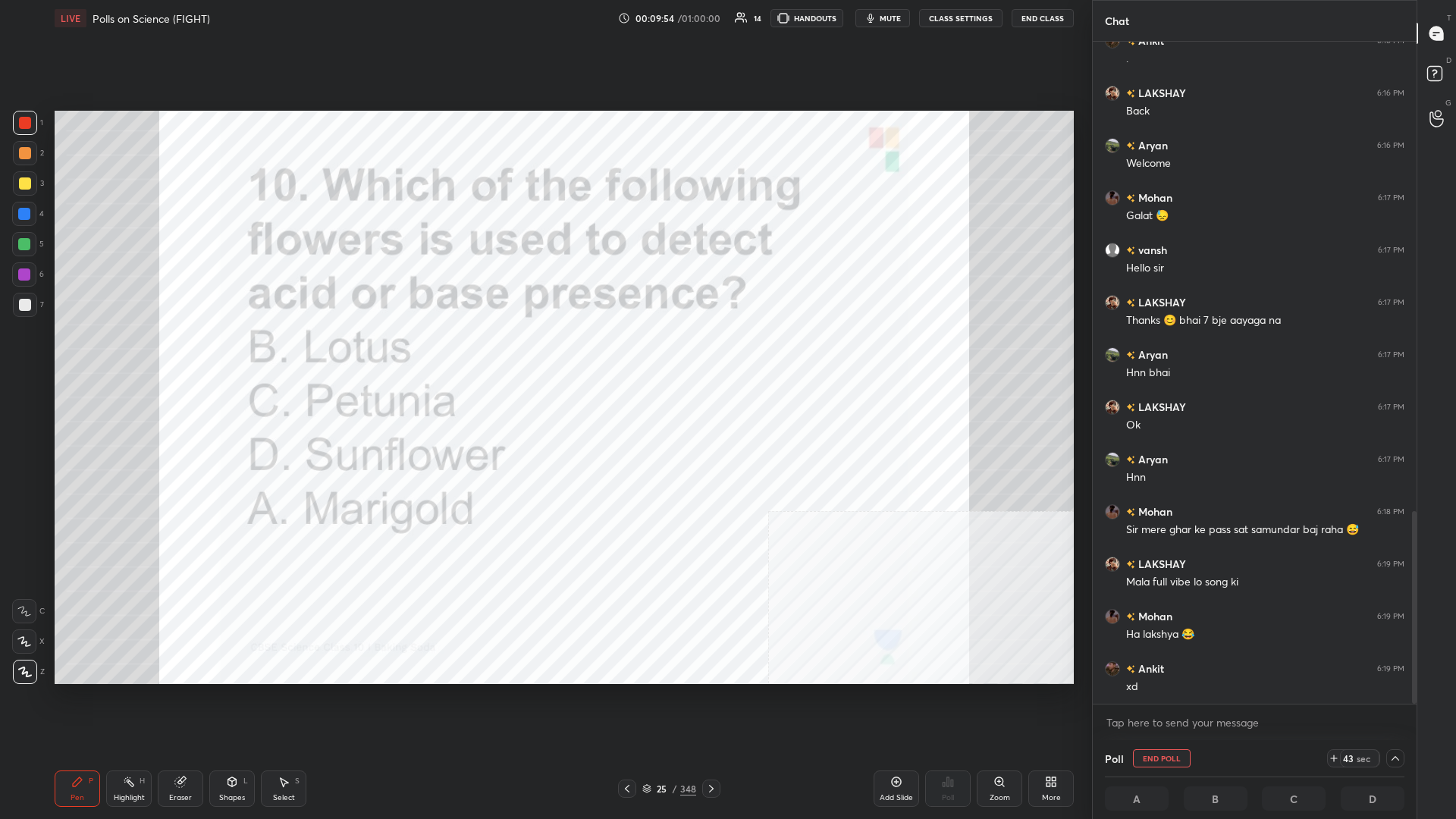
scroll to position [1, 1]
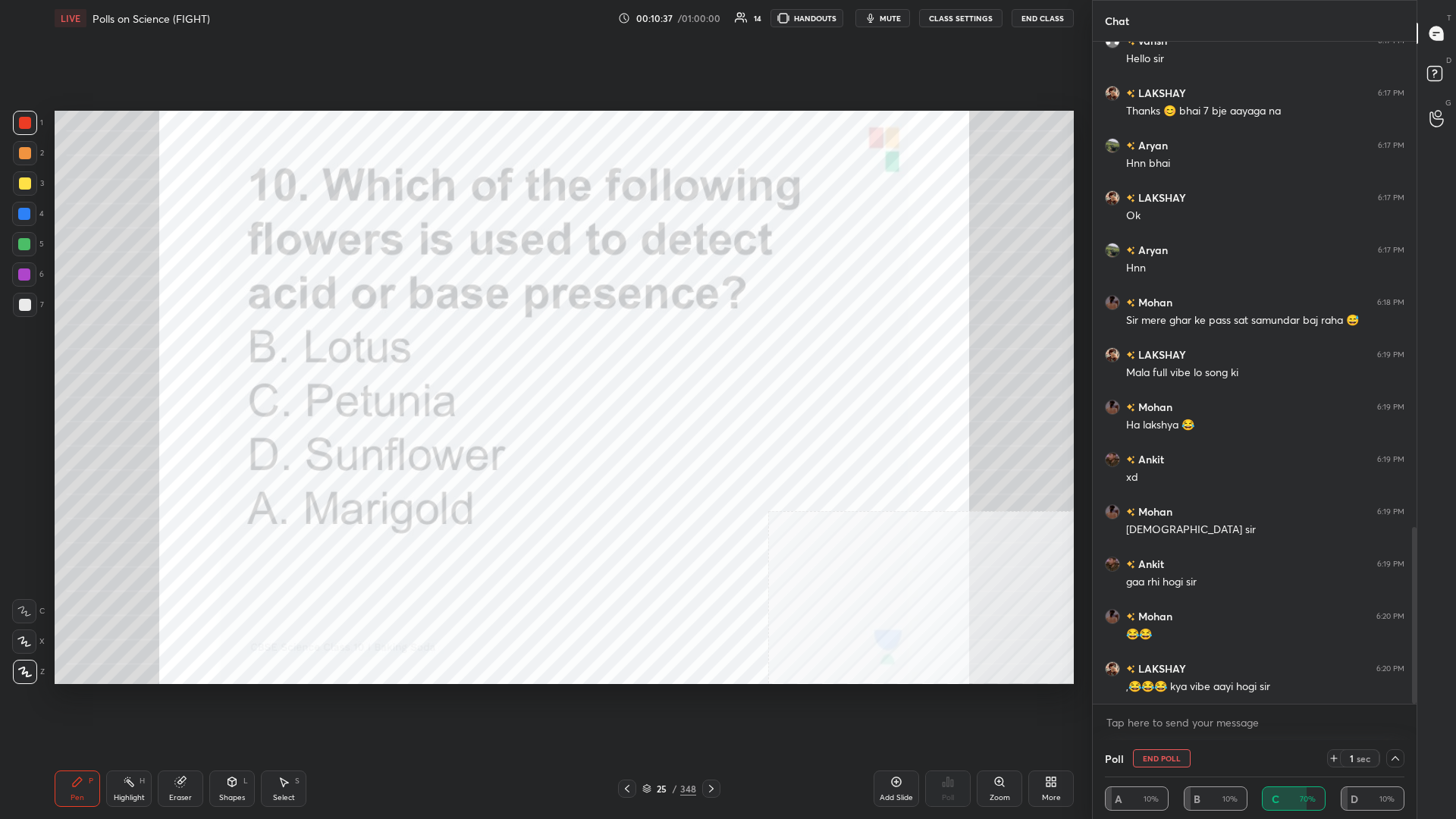
click at [544, 355] on div "Setting up your live class Poll for secs No correct answer Start poll" at bounding box center [564, 397] width 1031 height 722
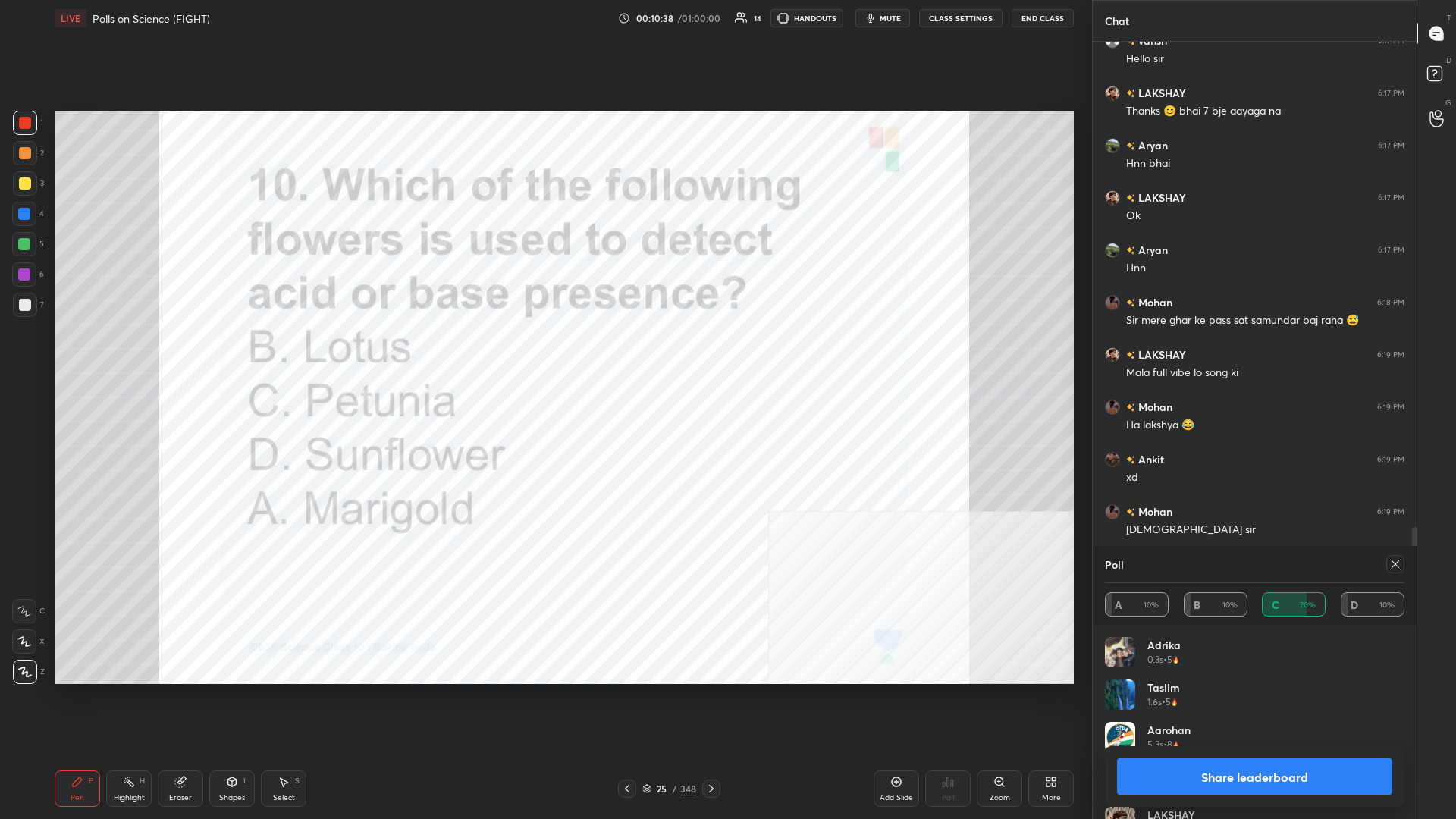
click at [544, 355] on button "Share leaderboard" at bounding box center [1255, 777] width 276 height 37
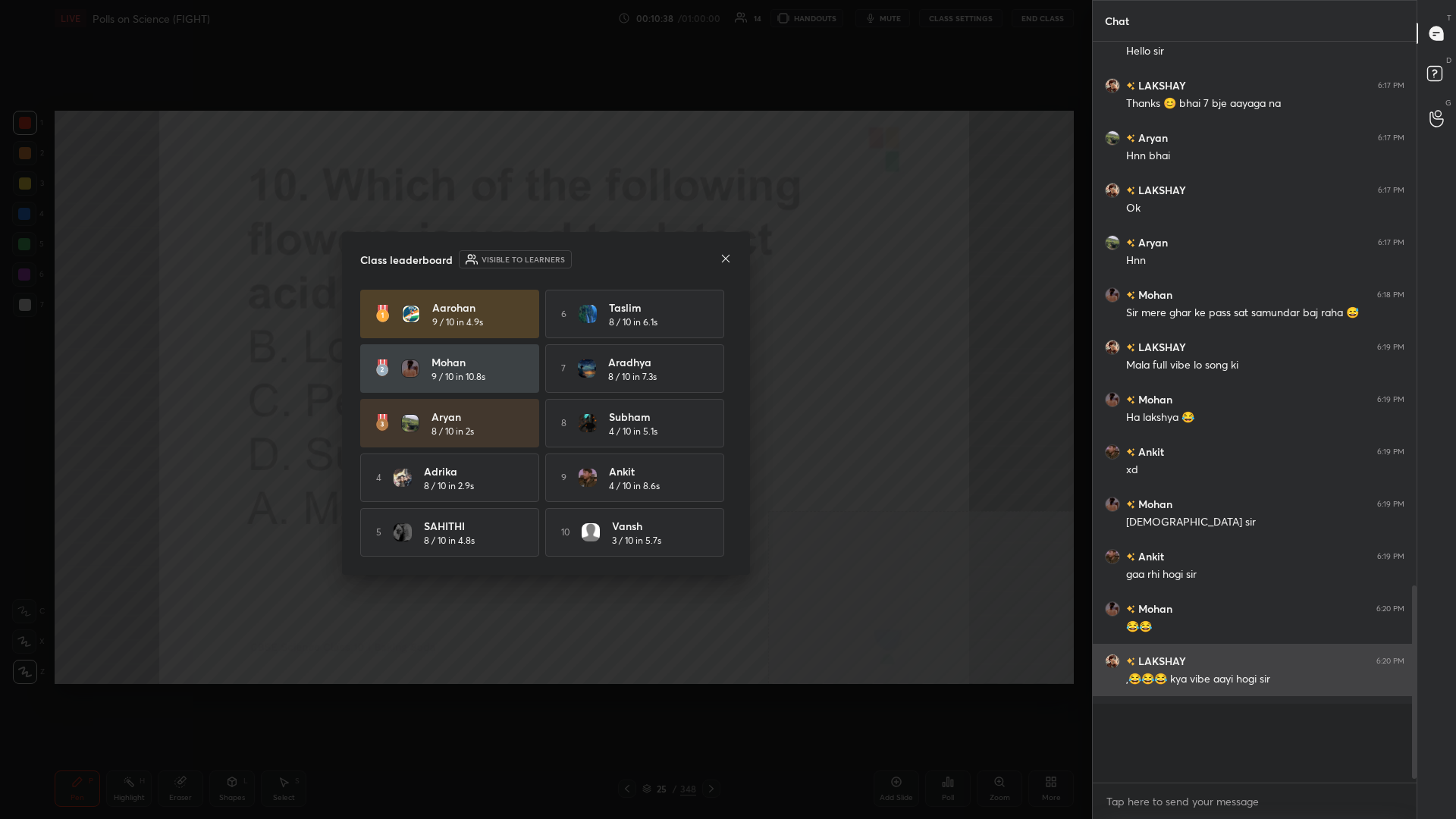
scroll to position [702, 324]
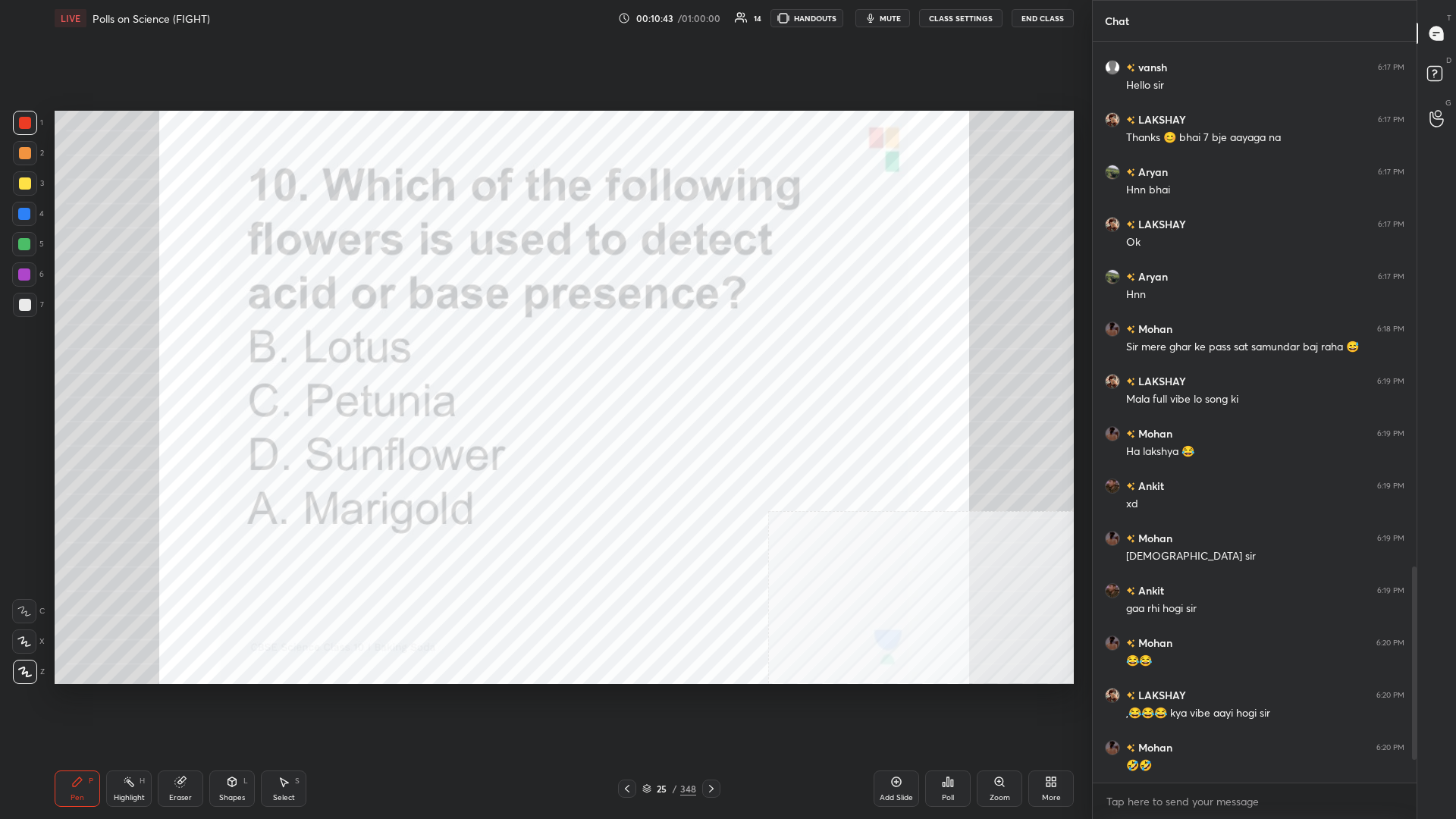
click at [544, 355] on div "/" at bounding box center [674, 788] width 4 height 9
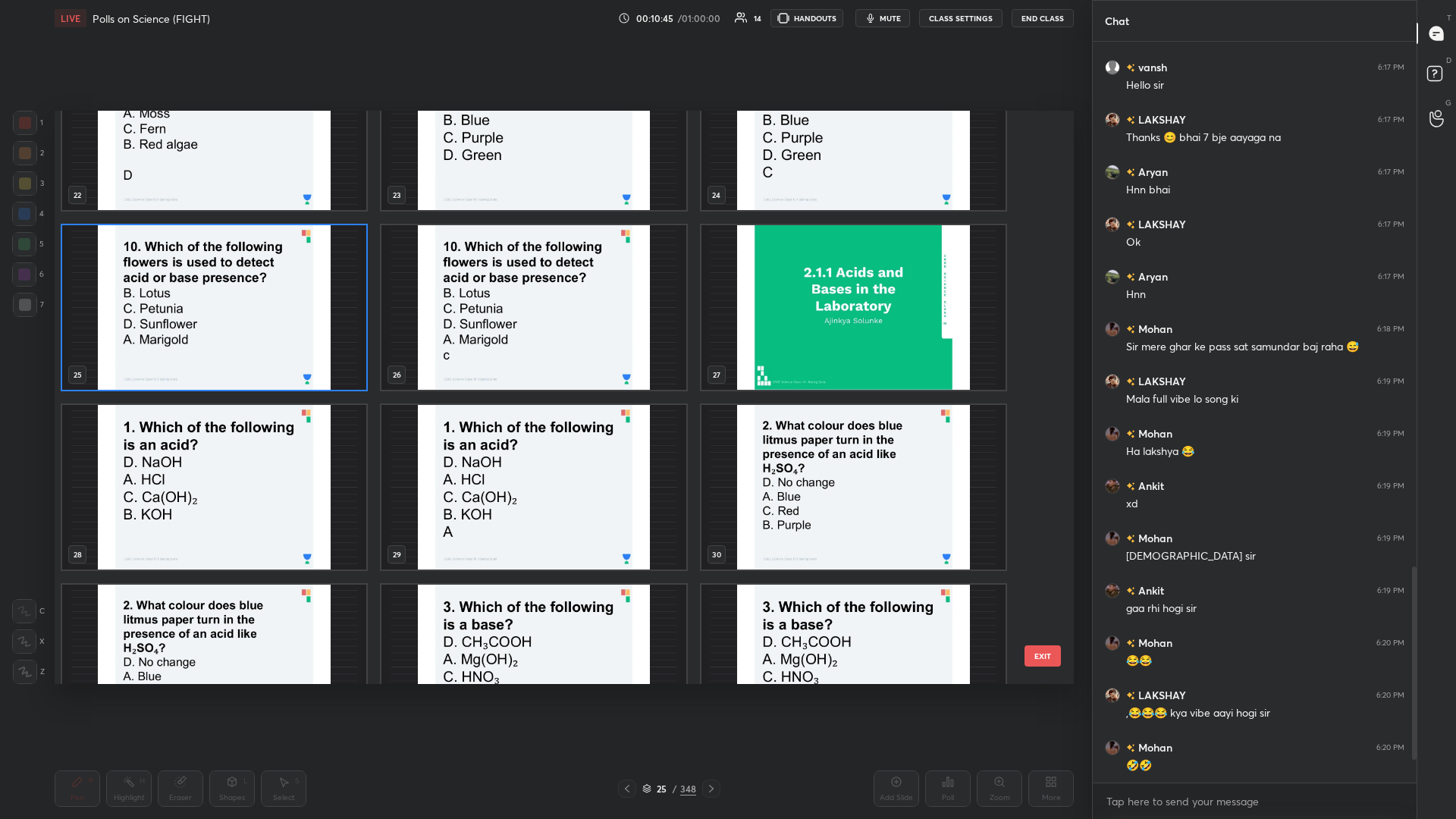
click at [171, 355] on img "grid" at bounding box center [214, 488] width 304 height 165
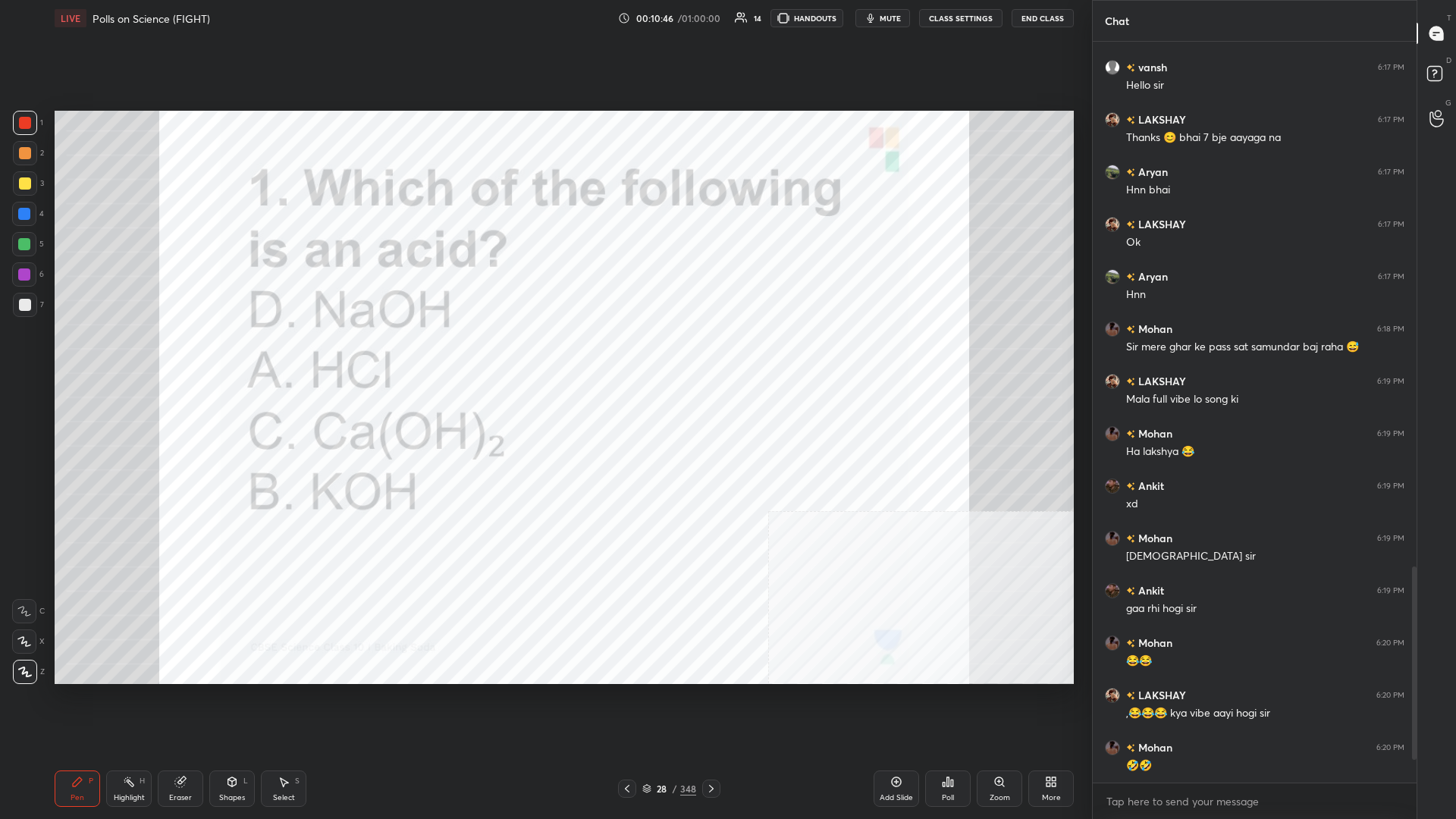
click at [544, 355] on div "Poll" at bounding box center [948, 789] width 46 height 37
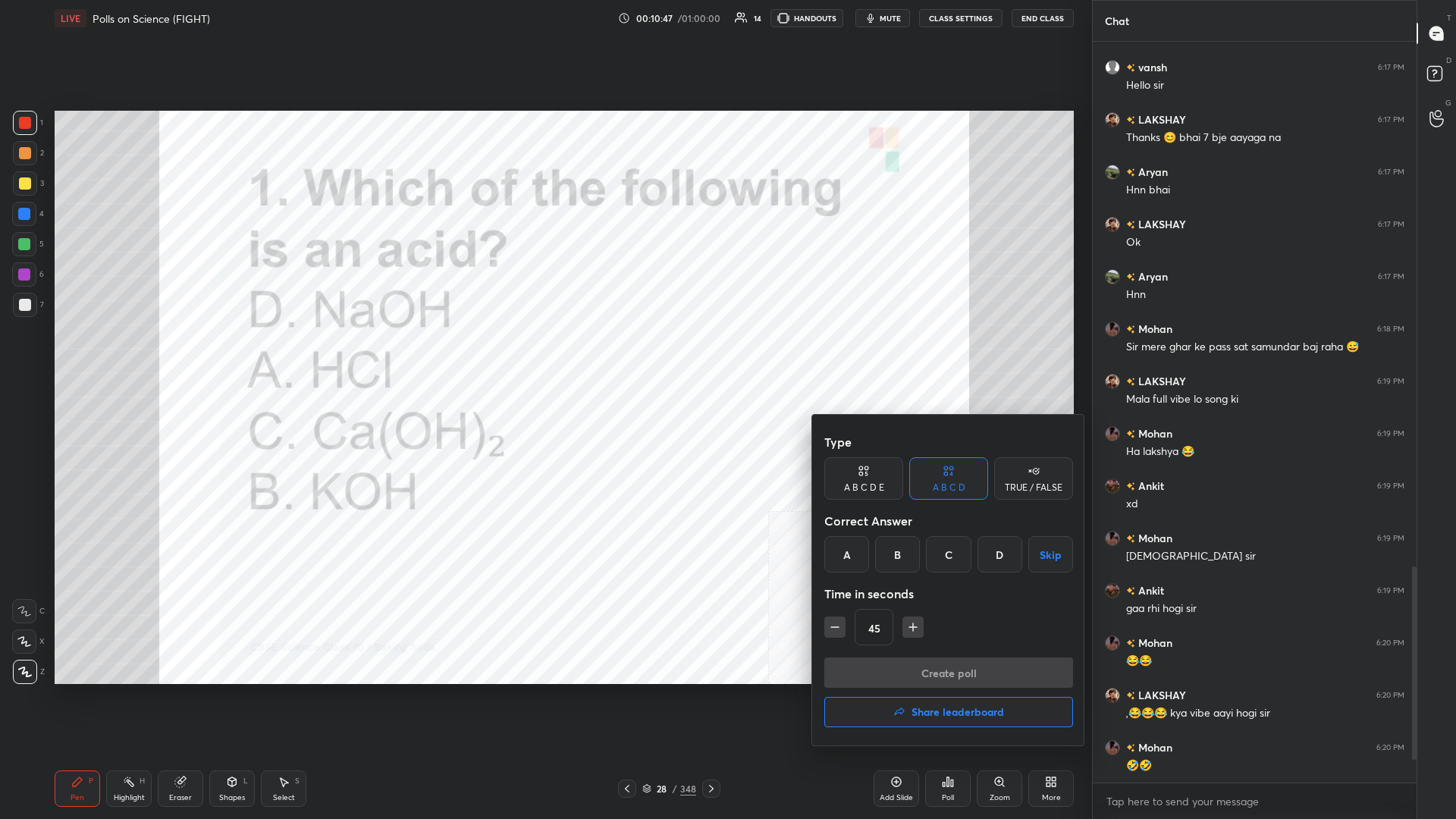
click at [544, 355] on div "A" at bounding box center [847, 554] width 45 height 37
click at [544, 355] on button "Create poll" at bounding box center [948, 673] width 249 height 30
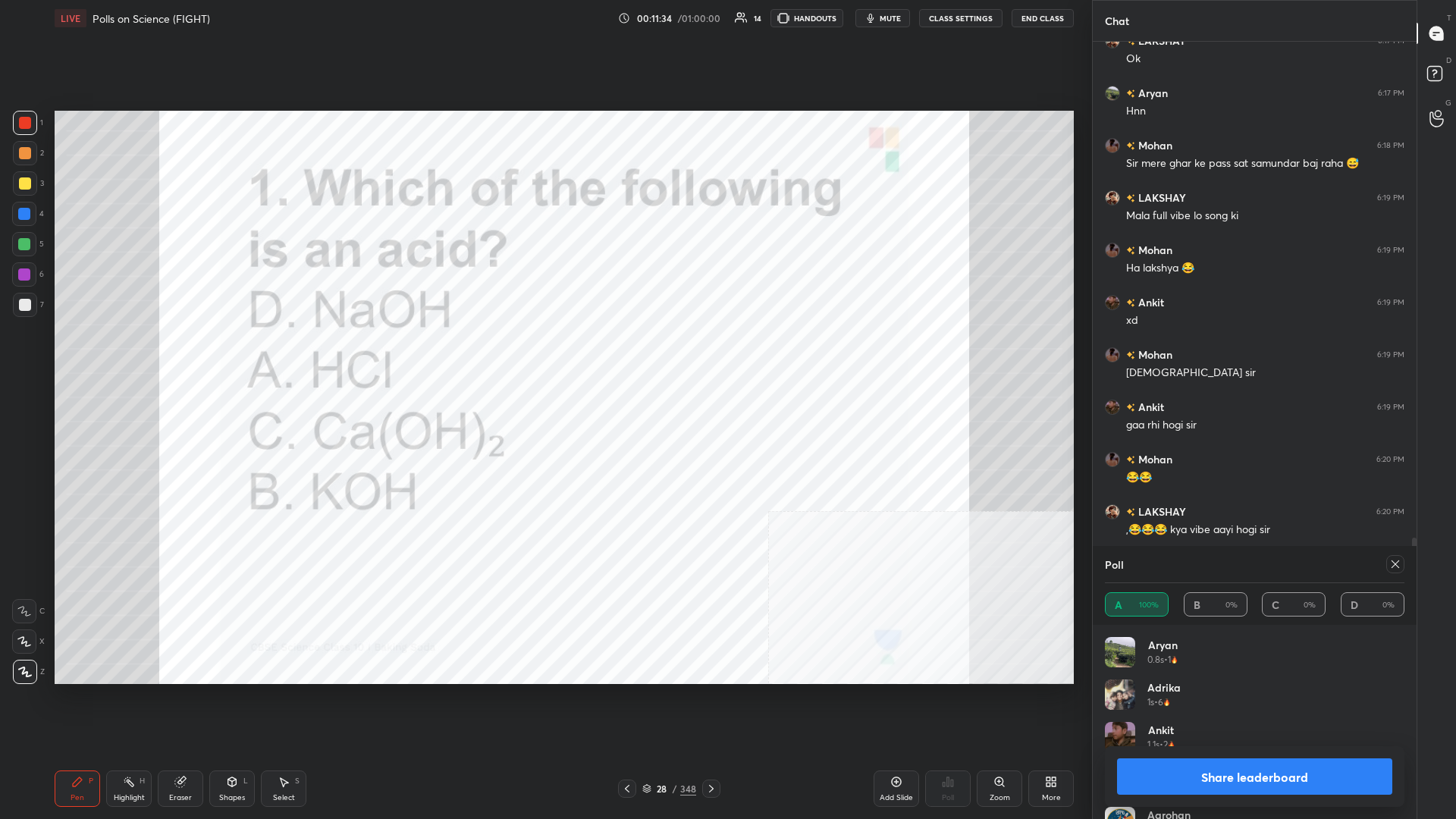
scroll to position [2015, 0]
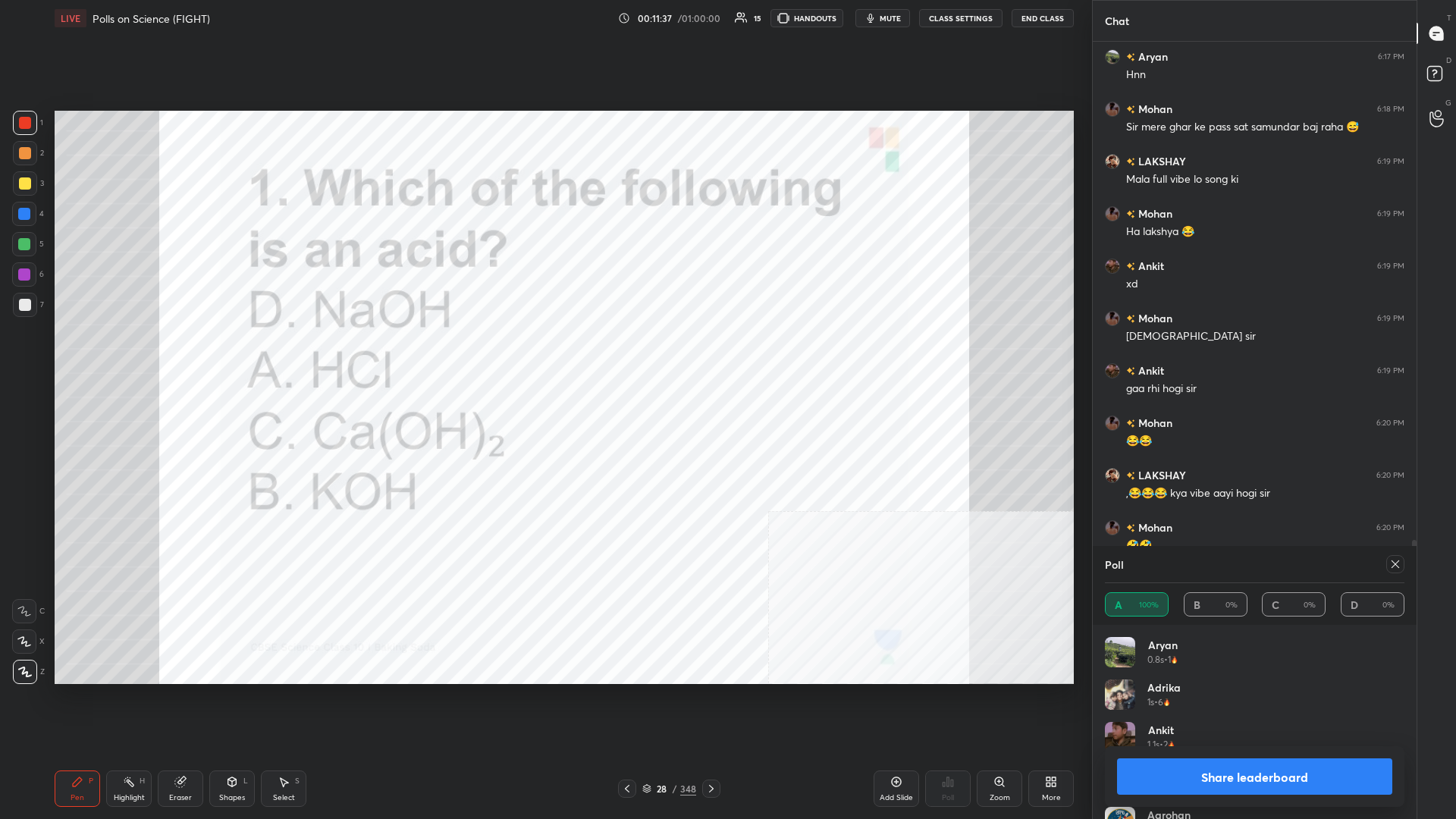
click at [544, 355] on button "Share leaderboard" at bounding box center [1255, 777] width 276 height 37
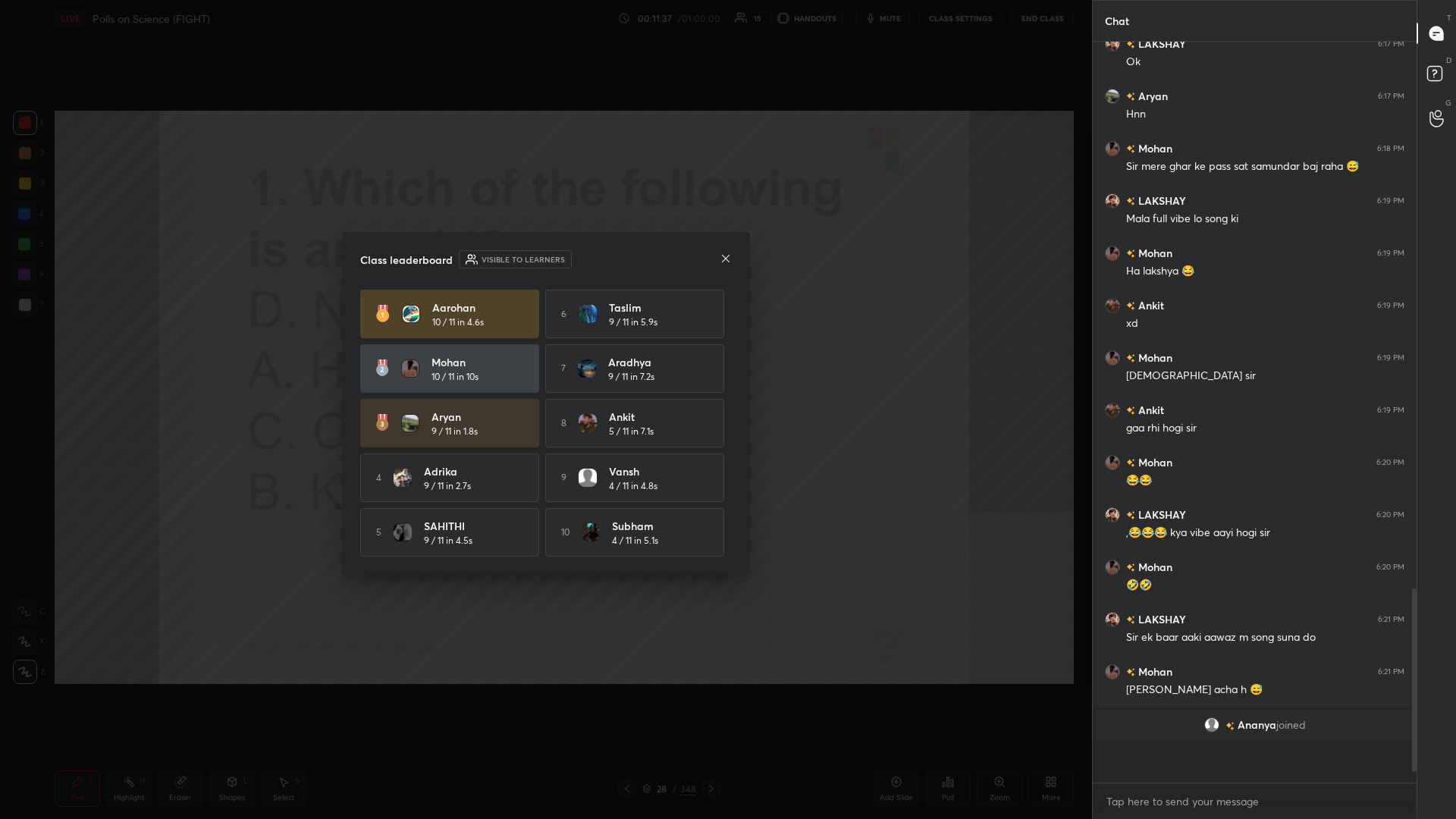
scroll to position [777, 324]
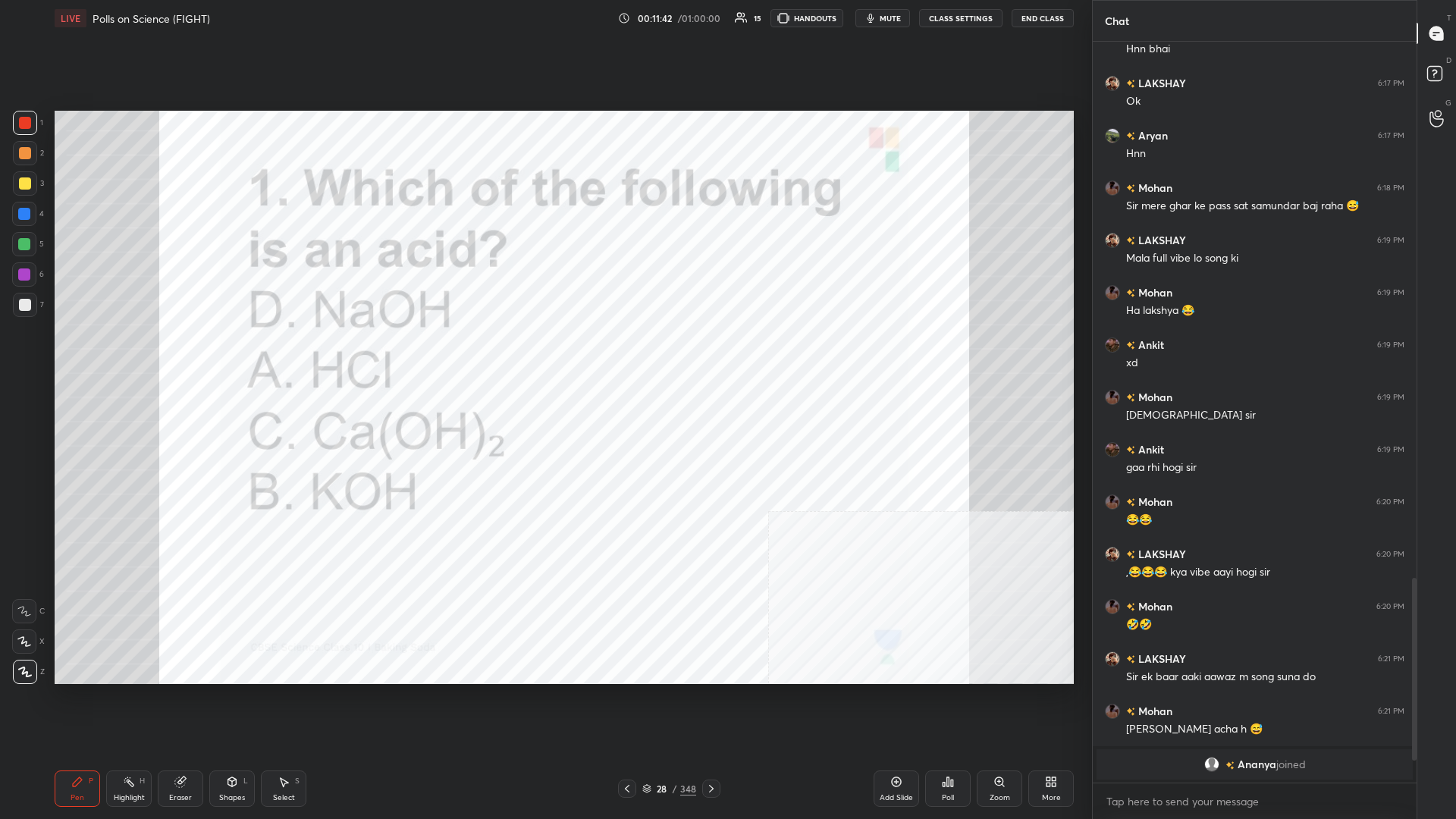
click at [544, 355] on div "28 / 348" at bounding box center [669, 788] width 54 height 13
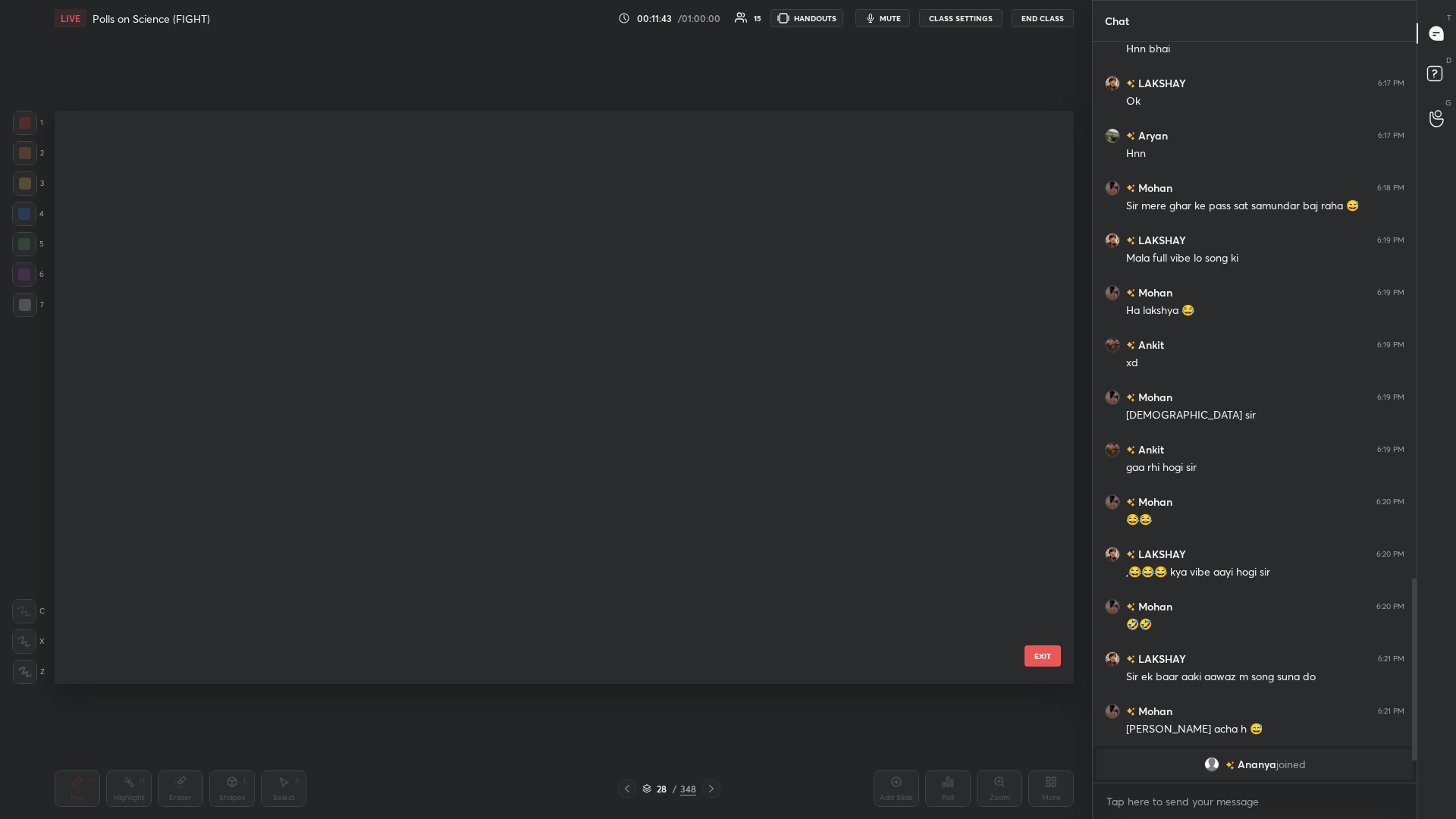
scroll to position [573, 1020]
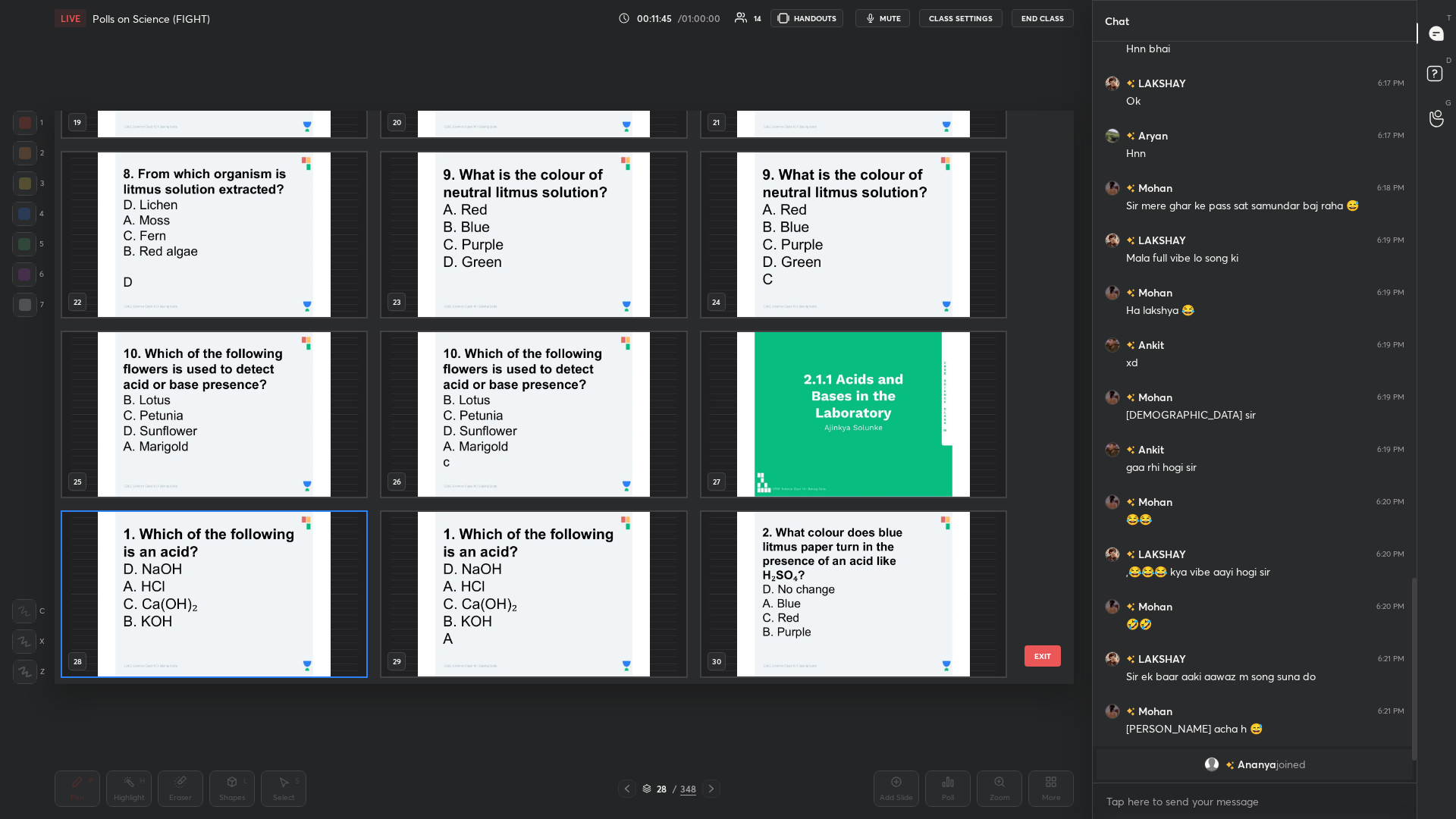
click at [267, 355] on img "grid" at bounding box center [214, 594] width 304 height 165
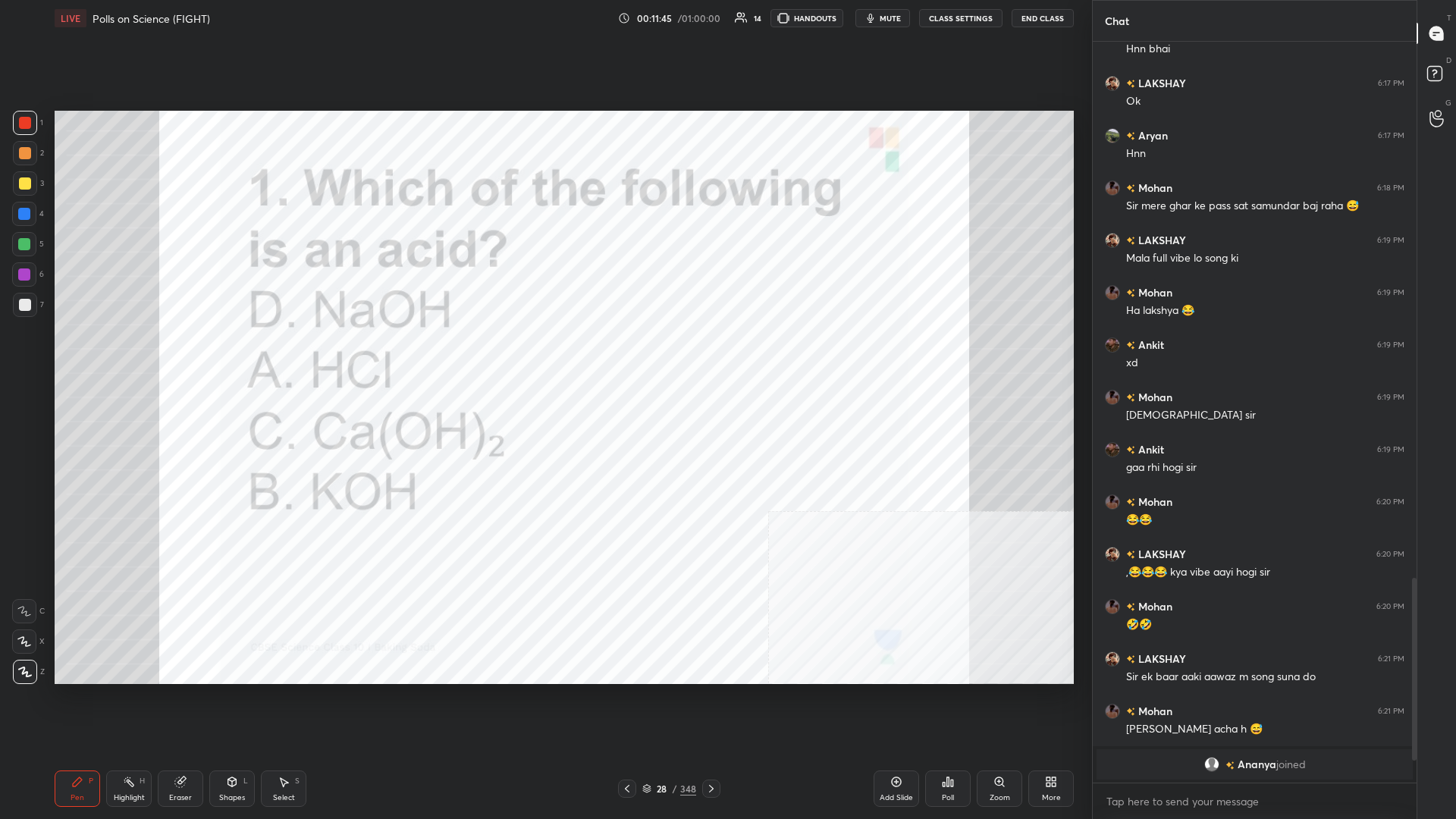
click at [267, 355] on img "grid" at bounding box center [214, 594] width 304 height 165
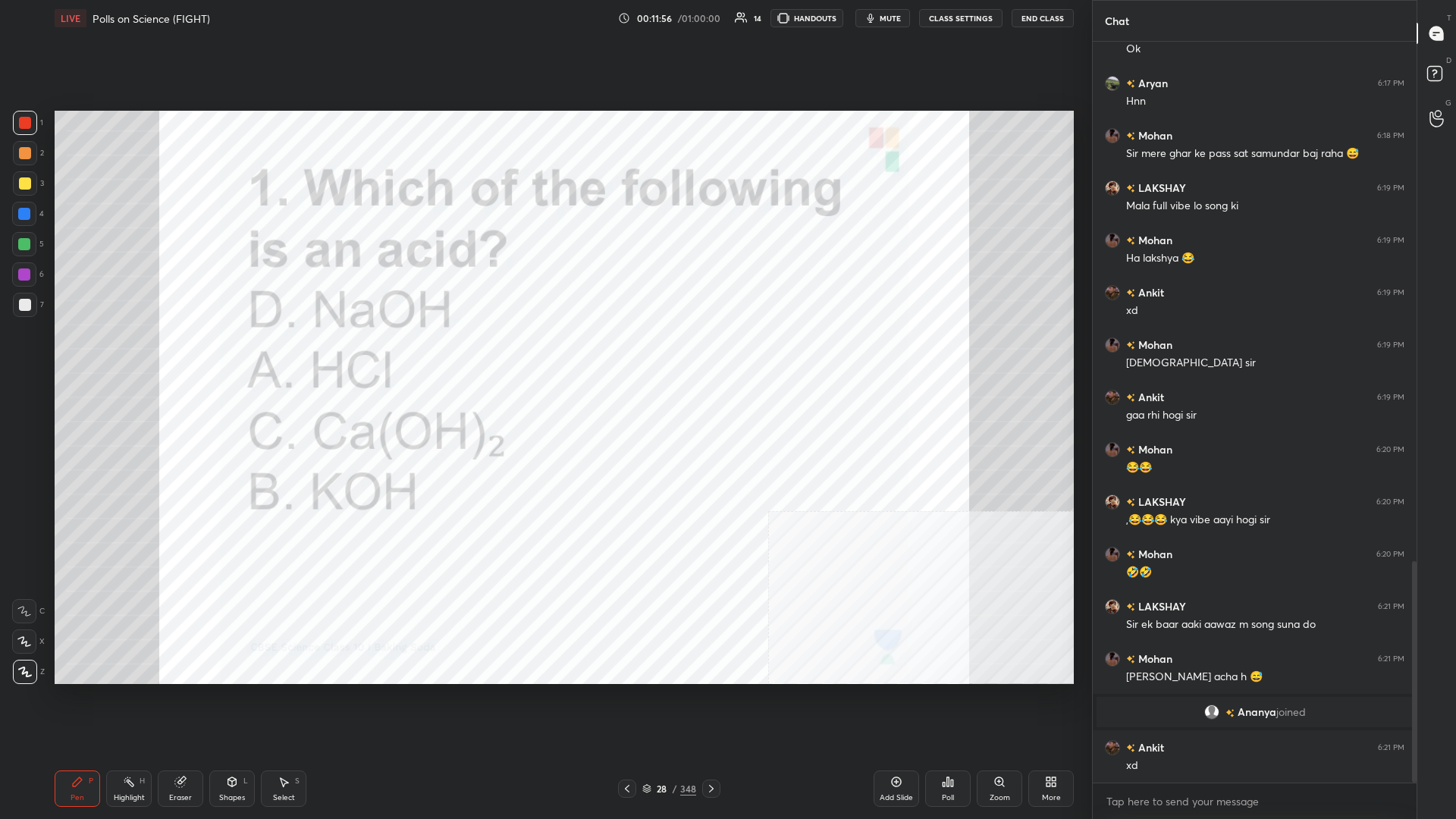
scroll to position [1740, 0]
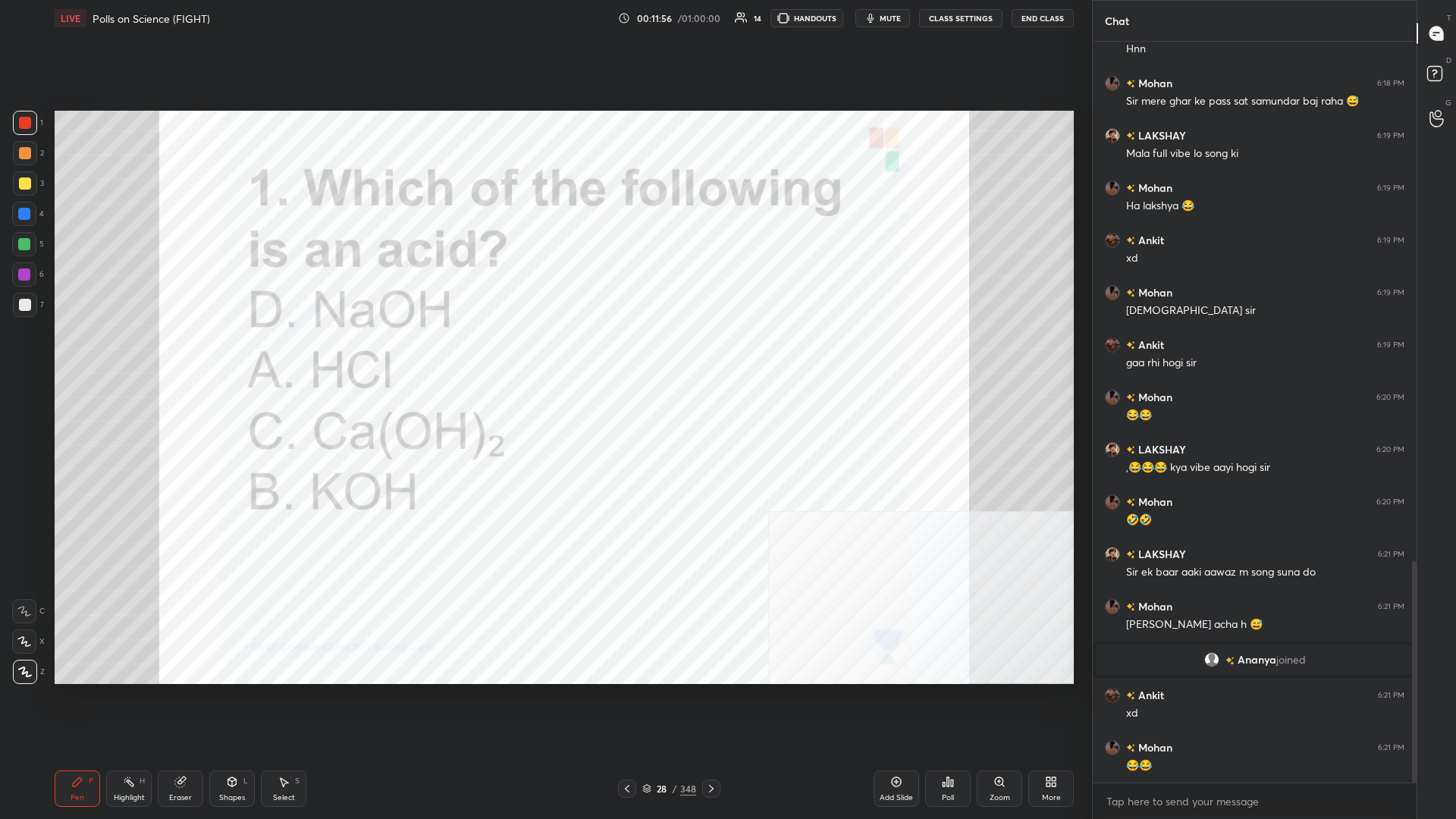
click at [544, 355] on div "28" at bounding box center [662, 788] width 15 height 9
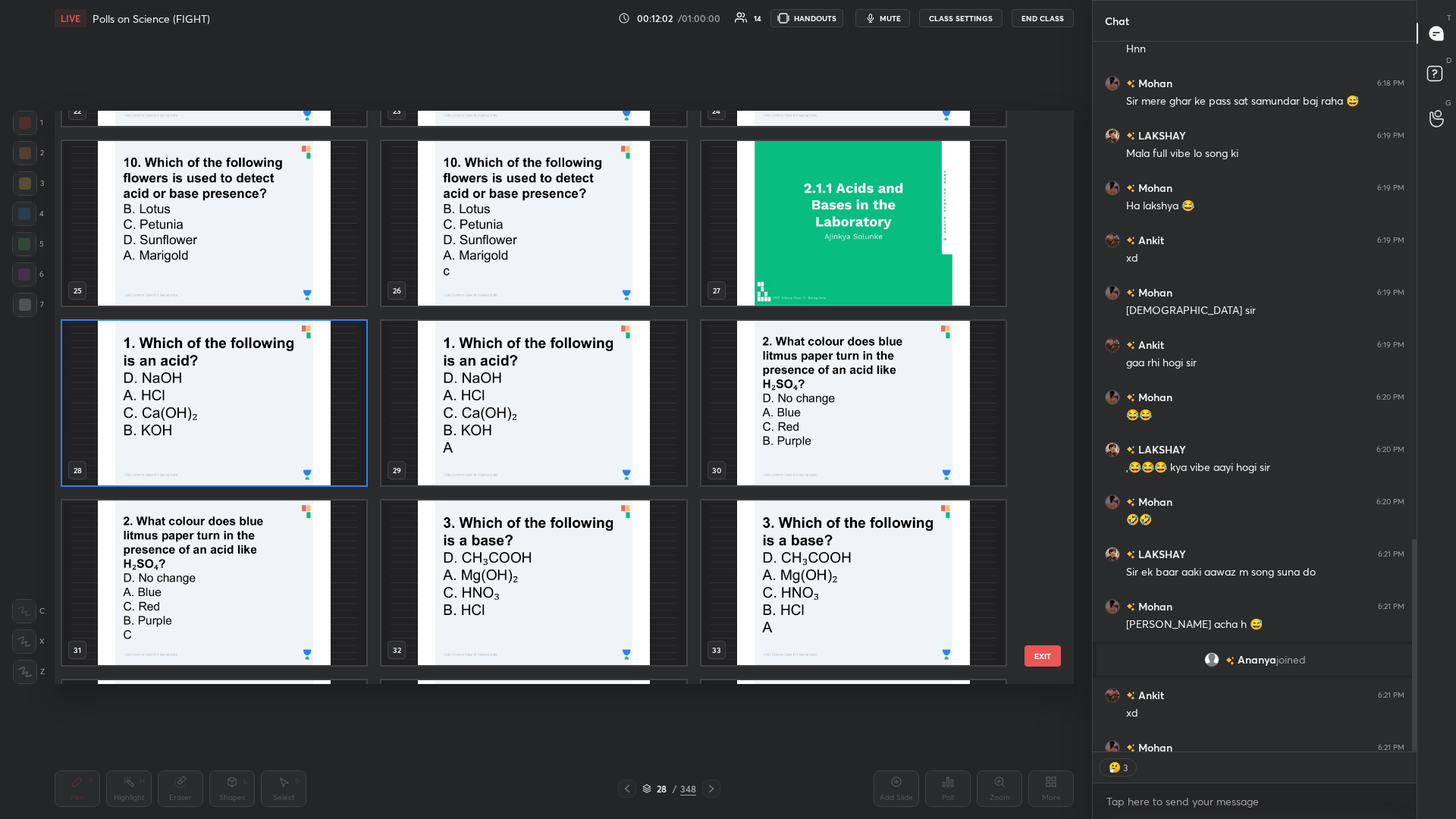
scroll to position [1823, 0]
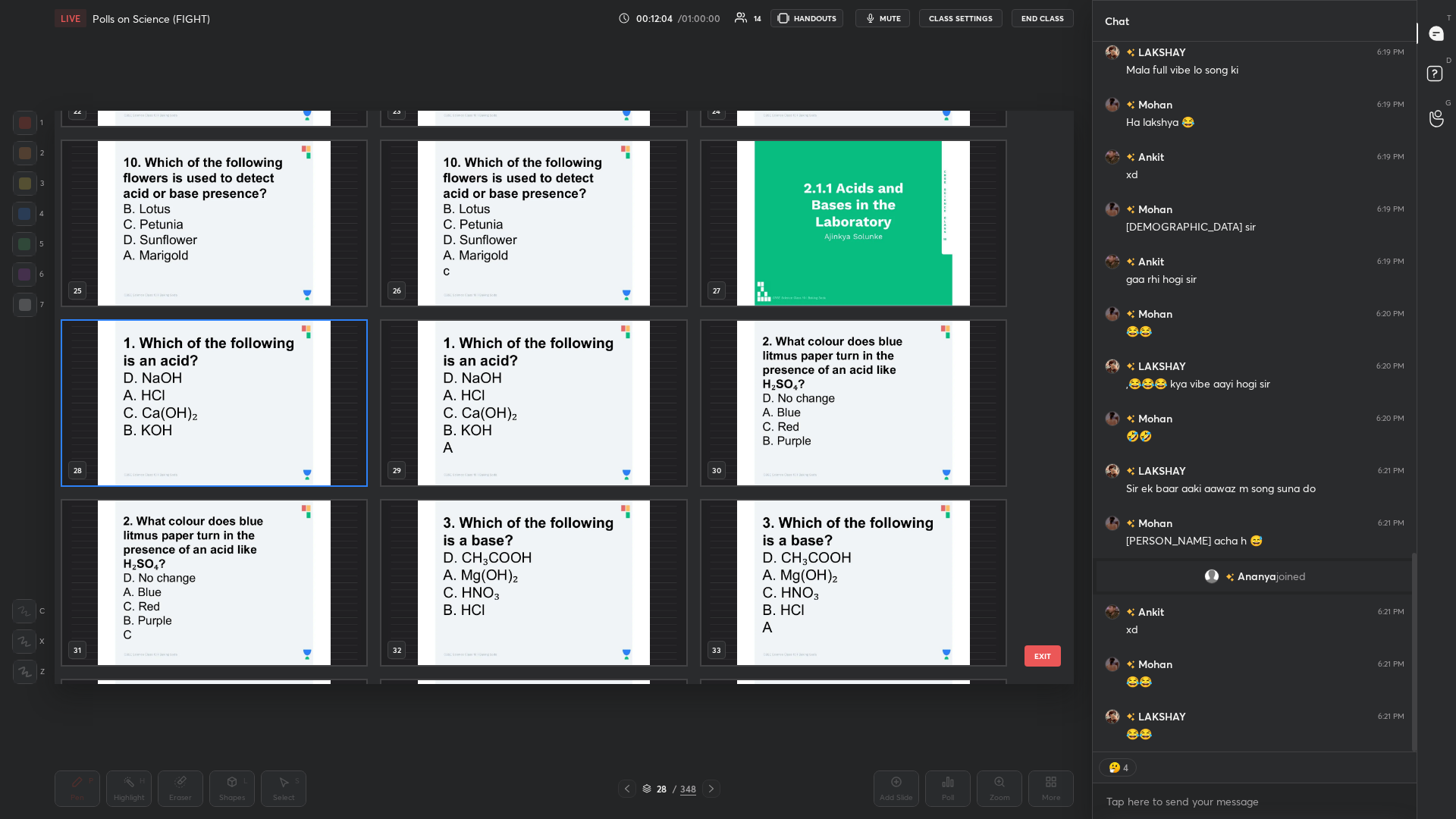
click at [544, 355] on img "grid" at bounding box center [853, 403] width 304 height 165
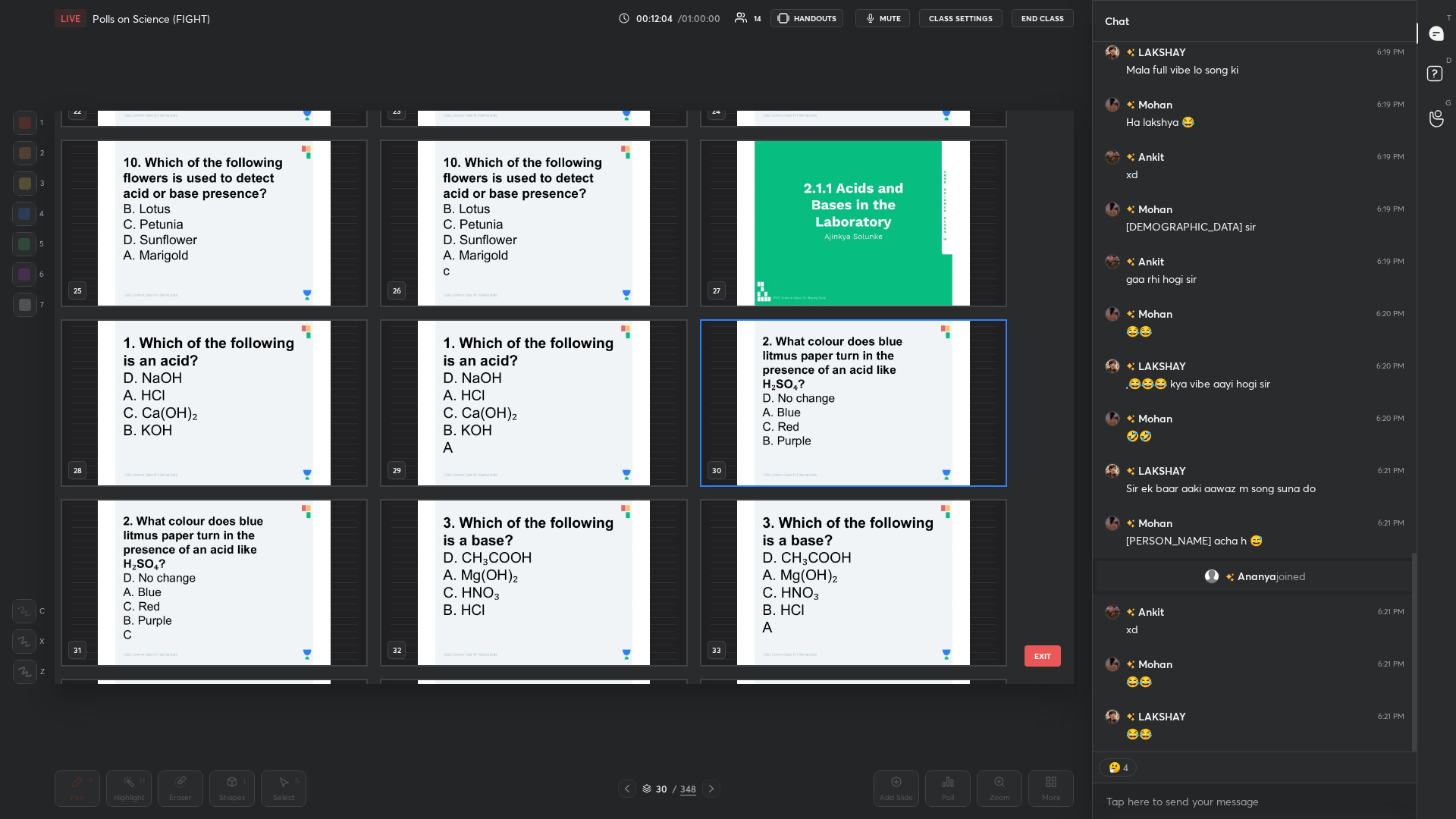
click at [544, 355] on img "grid" at bounding box center [853, 403] width 304 height 165
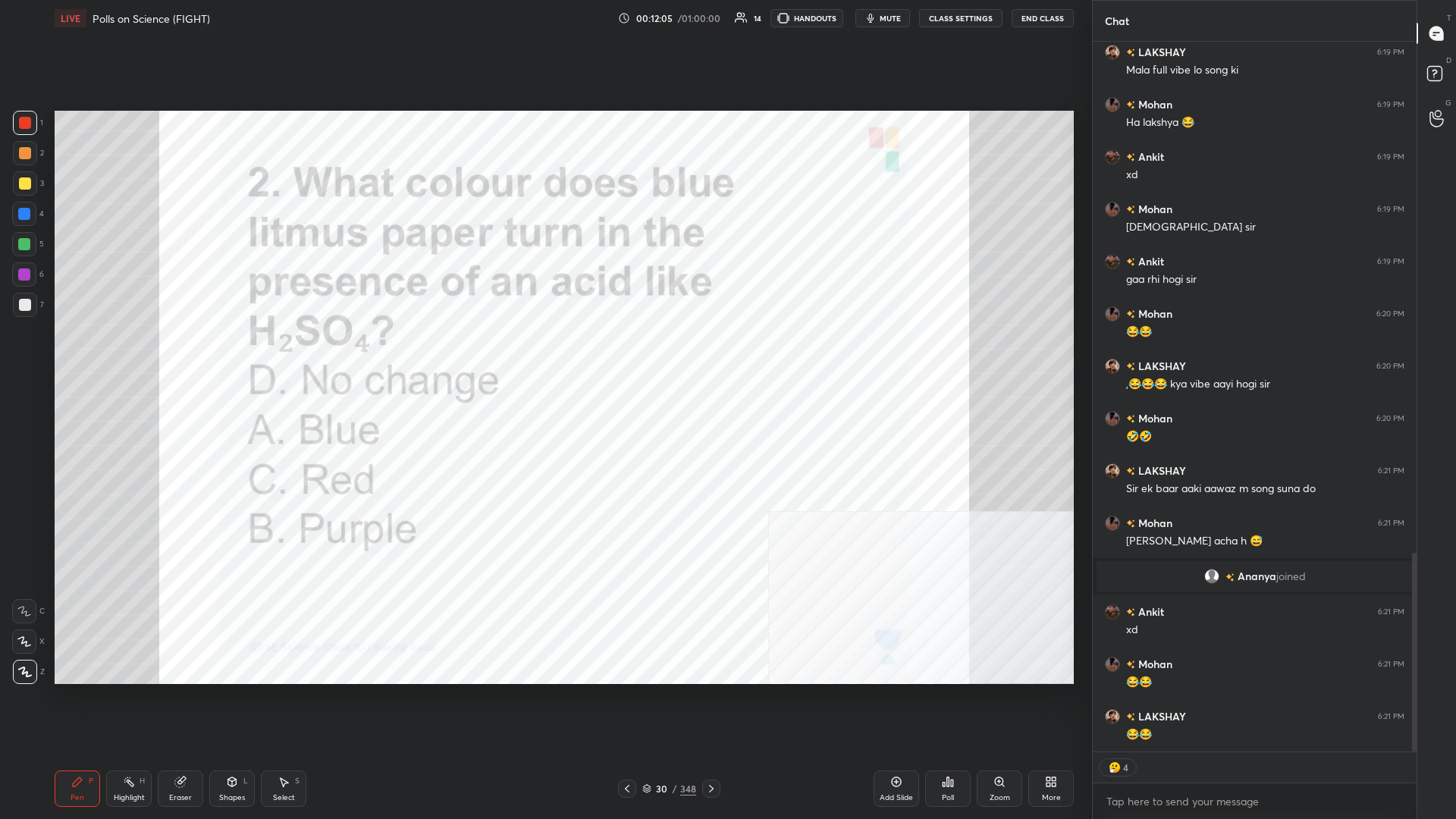
click at [544, 355] on div "Poll" at bounding box center [948, 789] width 46 height 37
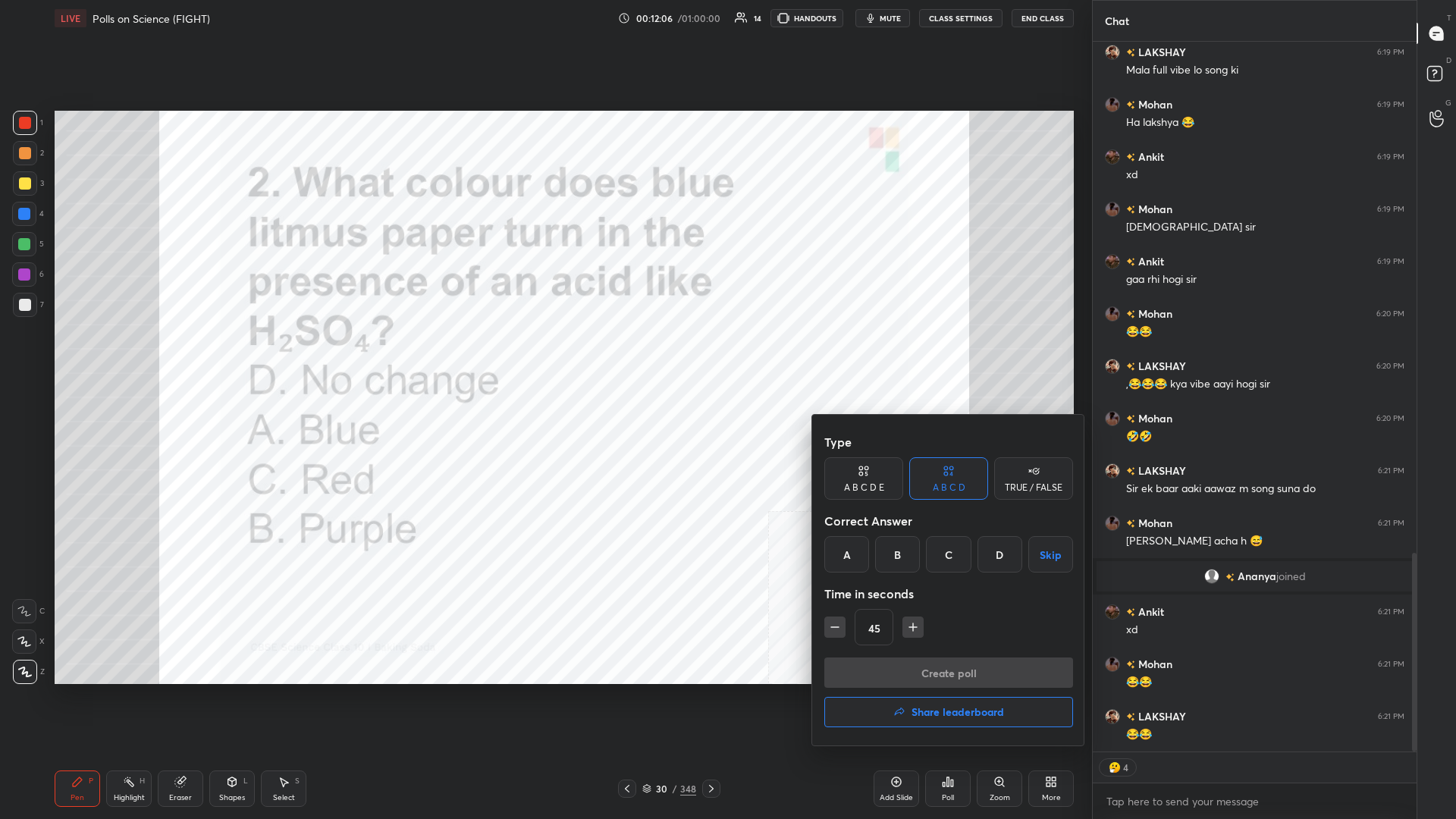
click at [544, 355] on div "C" at bounding box center [949, 554] width 45 height 37
click at [544, 355] on button "Create poll" at bounding box center [948, 673] width 249 height 30
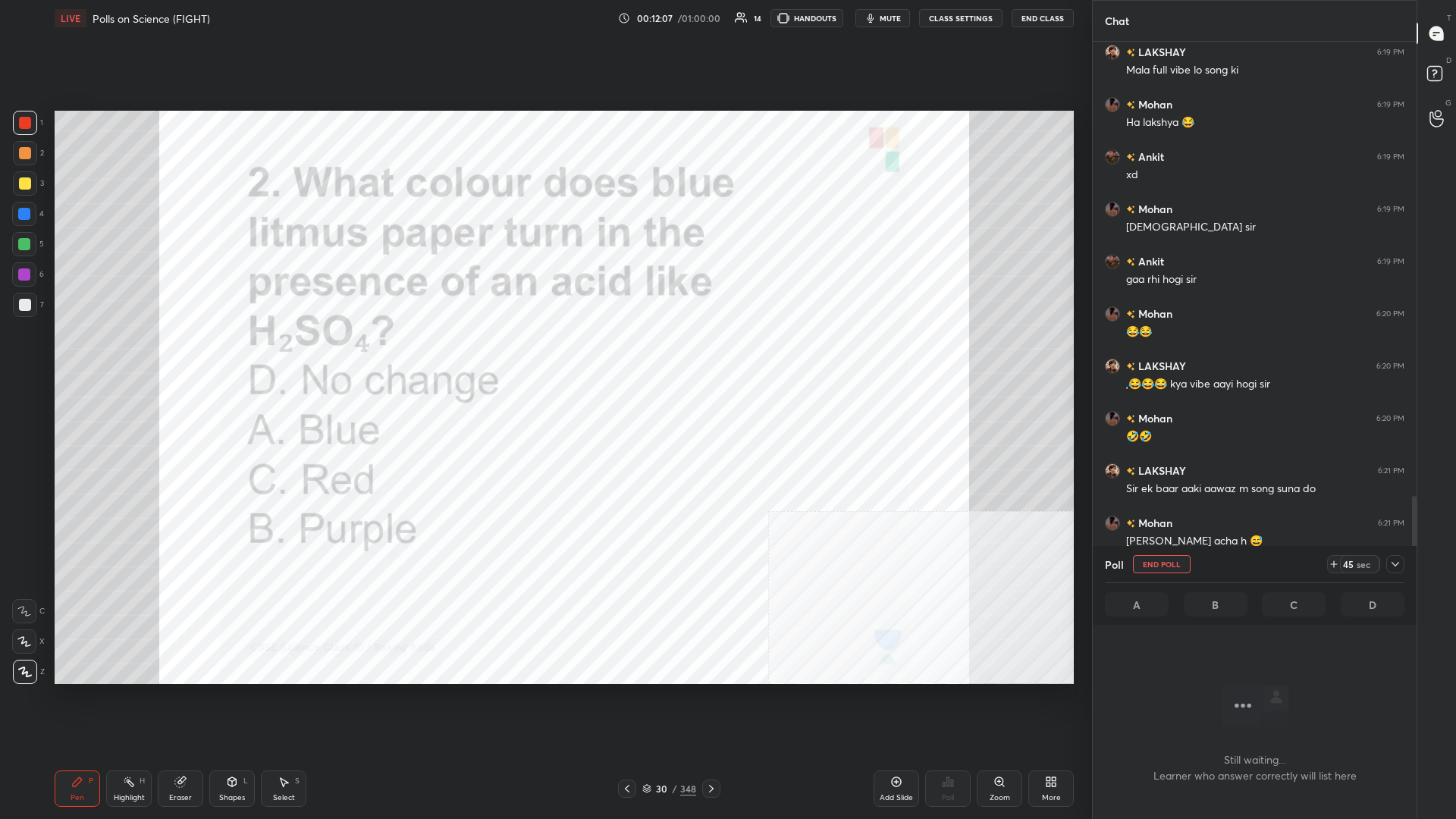
scroll to position [698, 324]
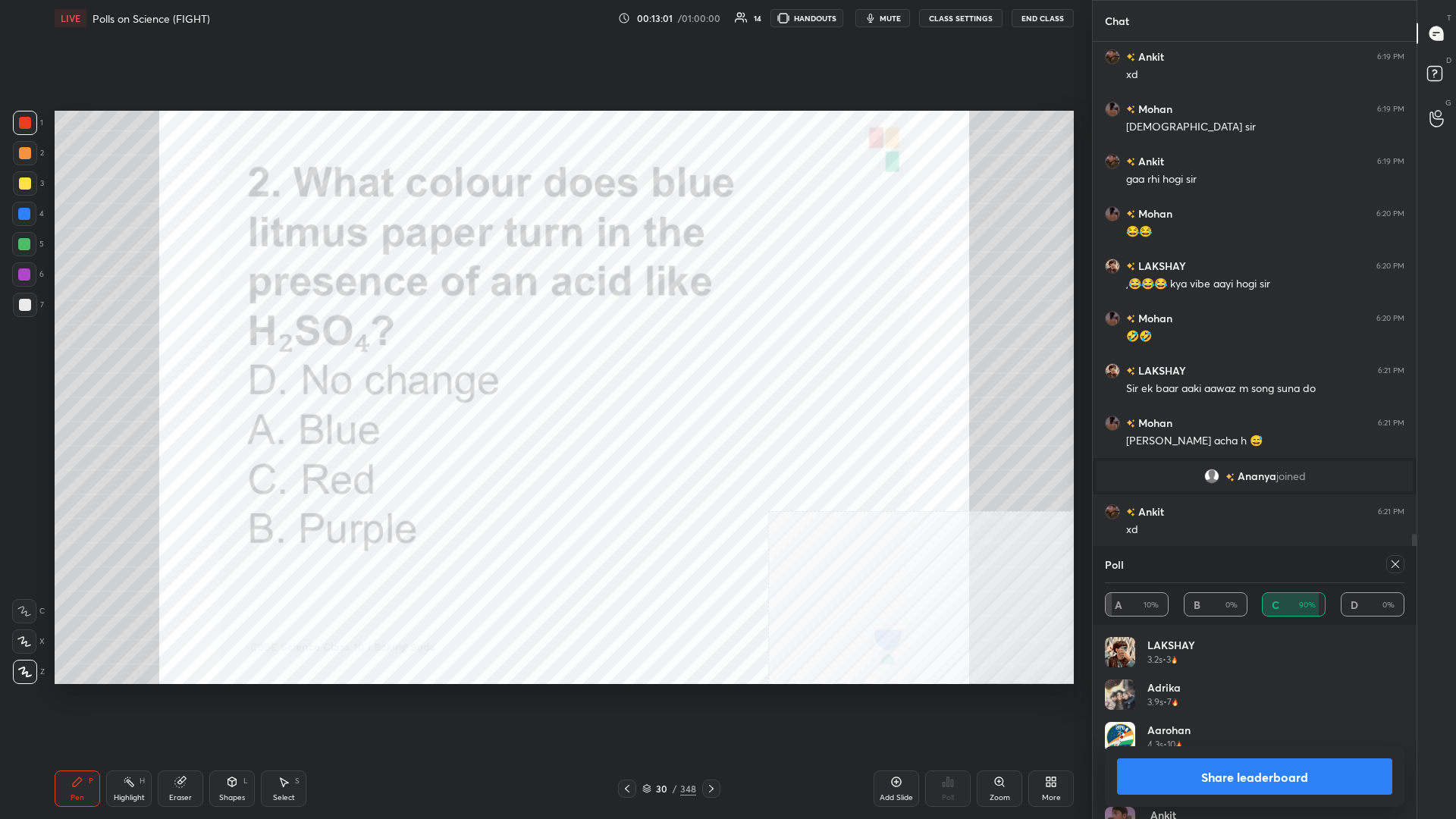
click at [544, 355] on button "Share leaderboard" at bounding box center [1255, 777] width 276 height 37
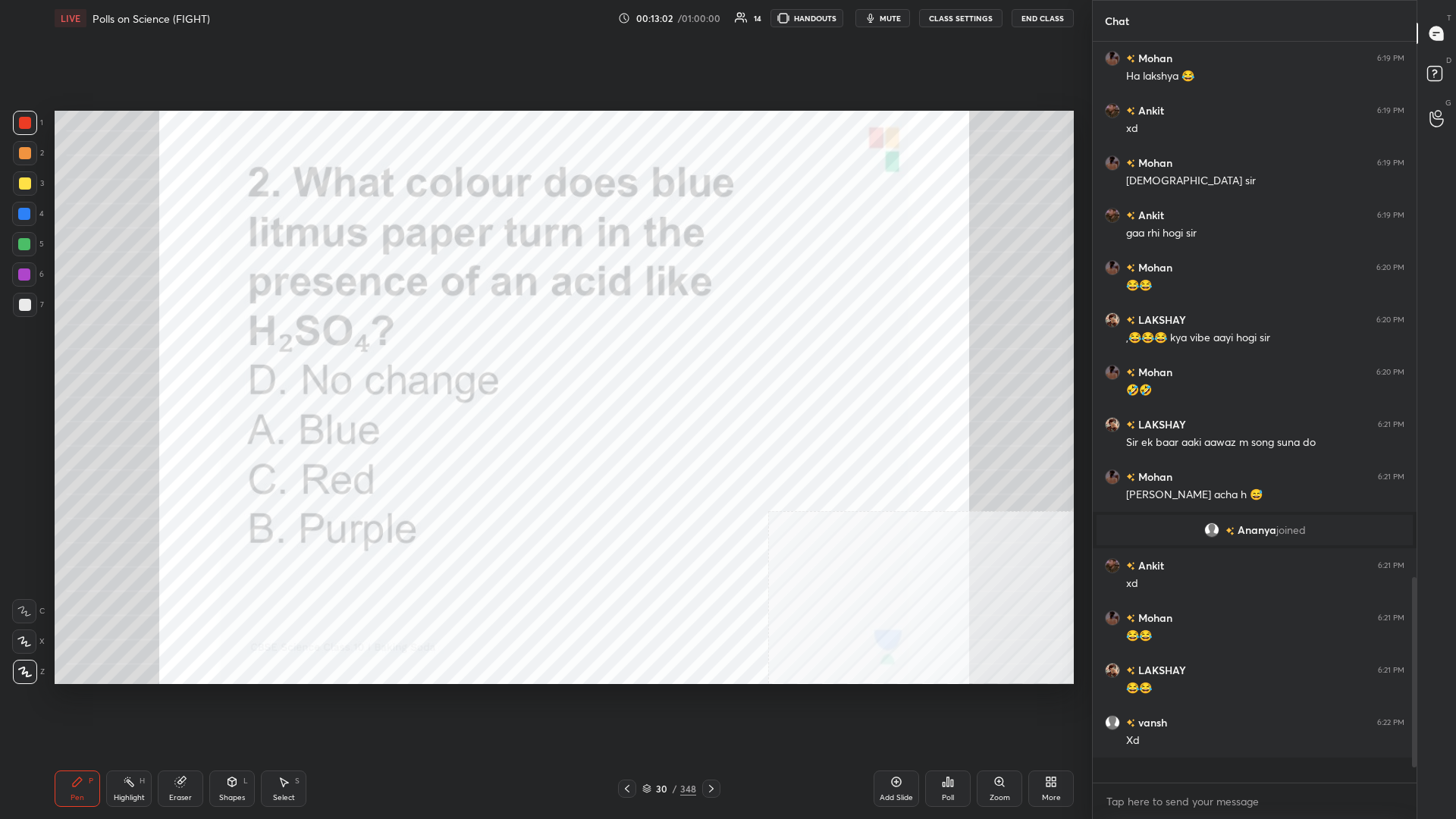
scroll to position [0, 1]
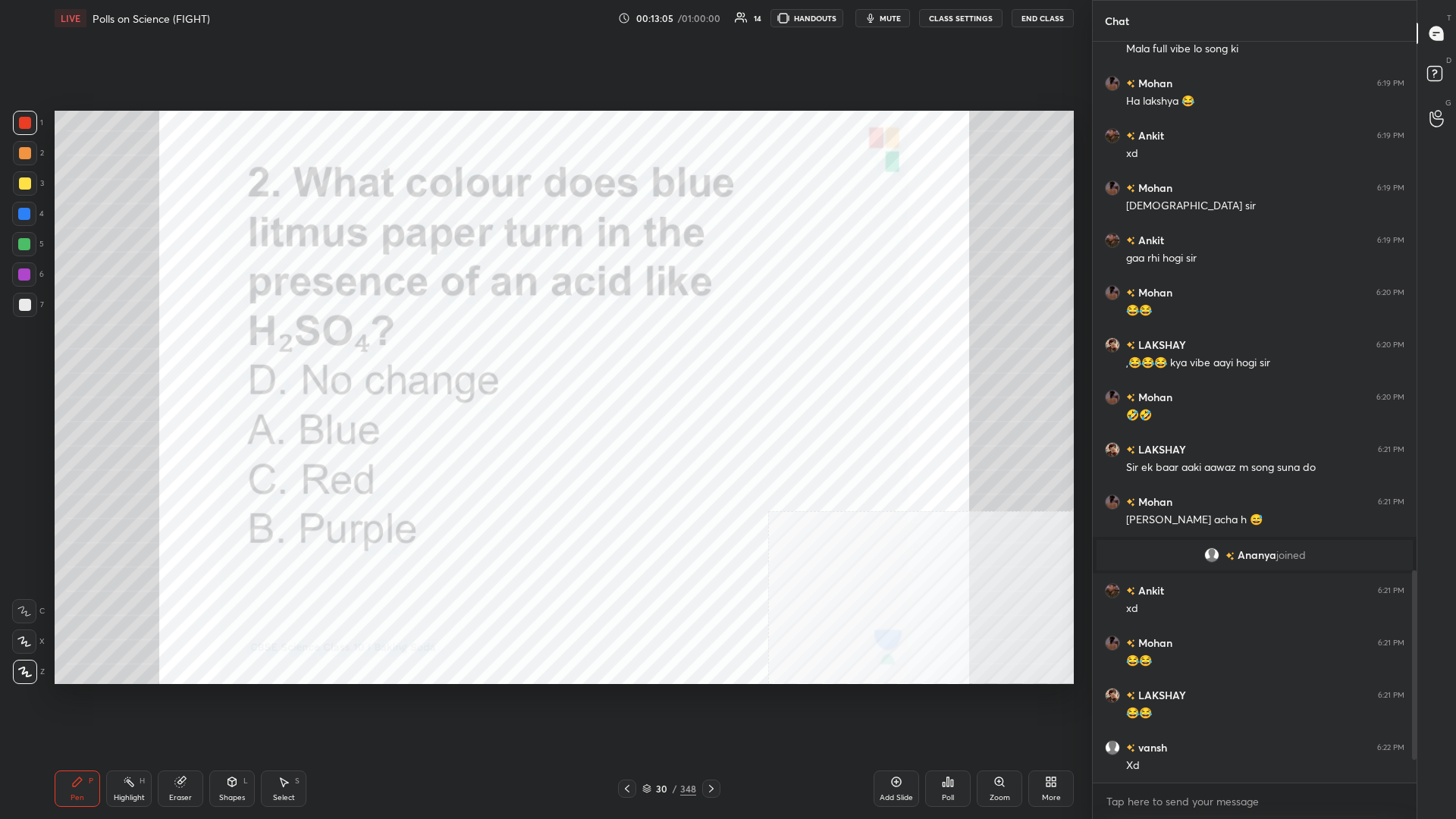
click at [544, 355] on div "348" at bounding box center [688, 788] width 16 height 13
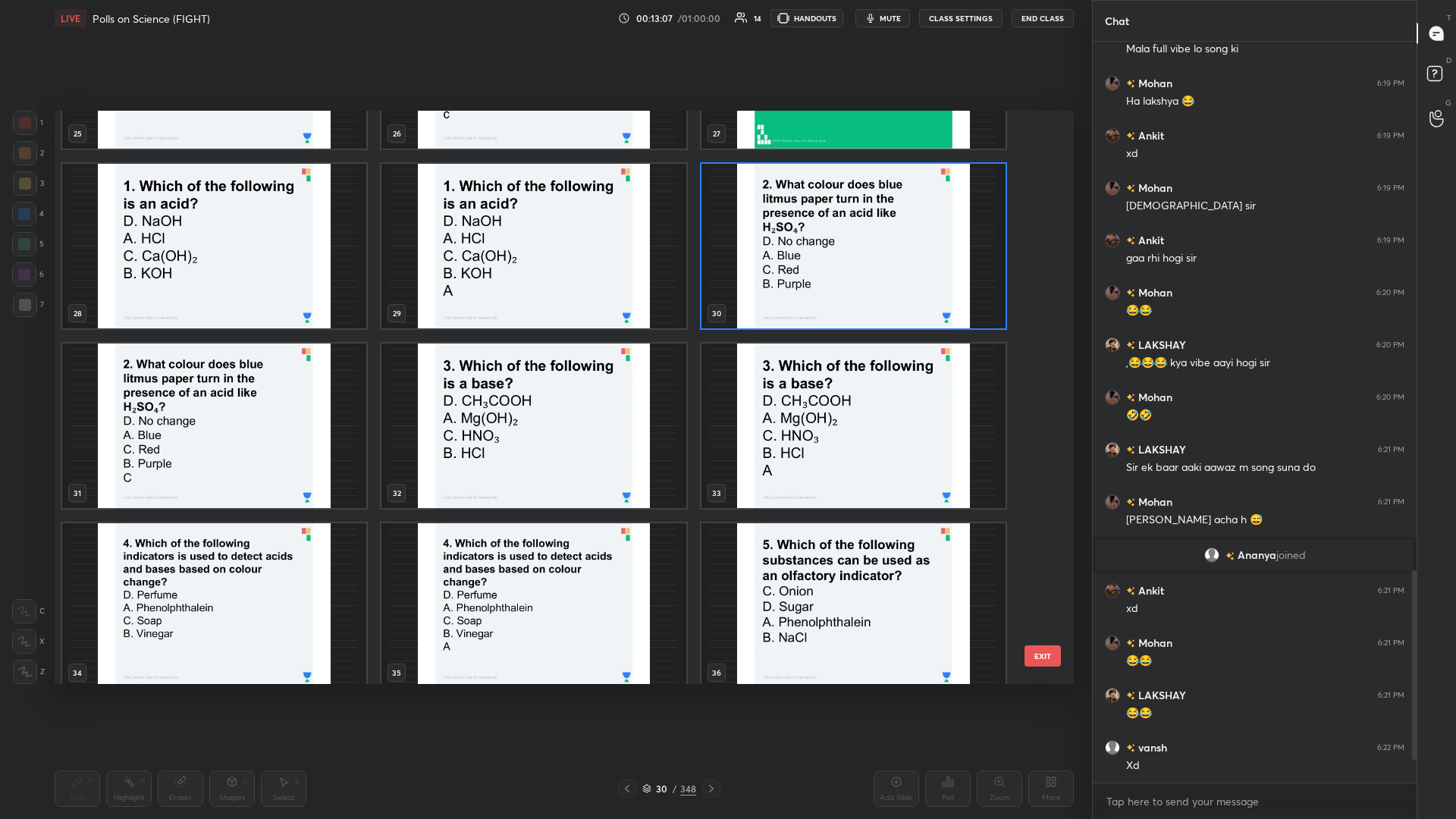
scroll to position [1606, 0]
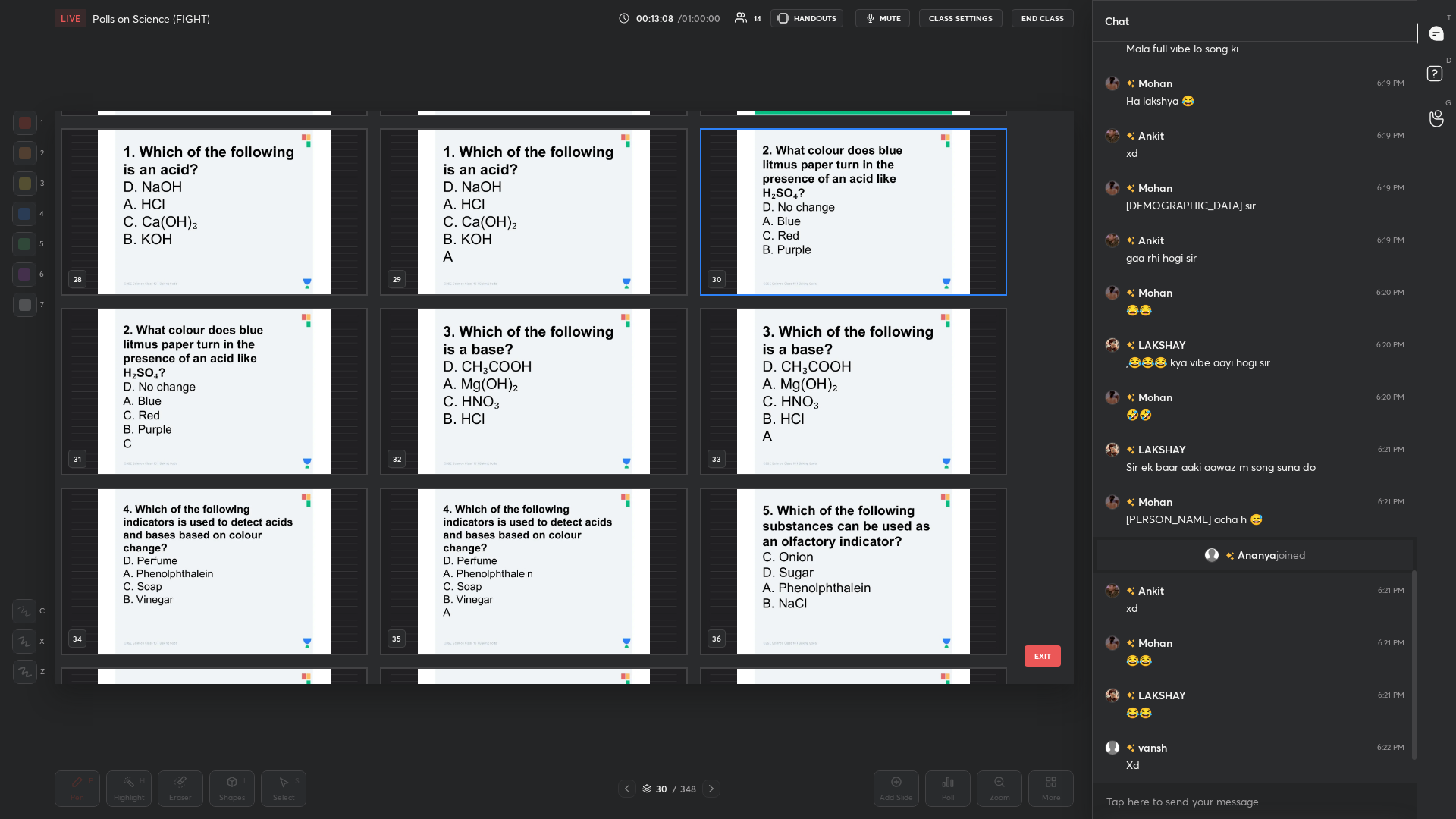
click at [534, 355] on img "grid" at bounding box center [533, 392] width 304 height 165
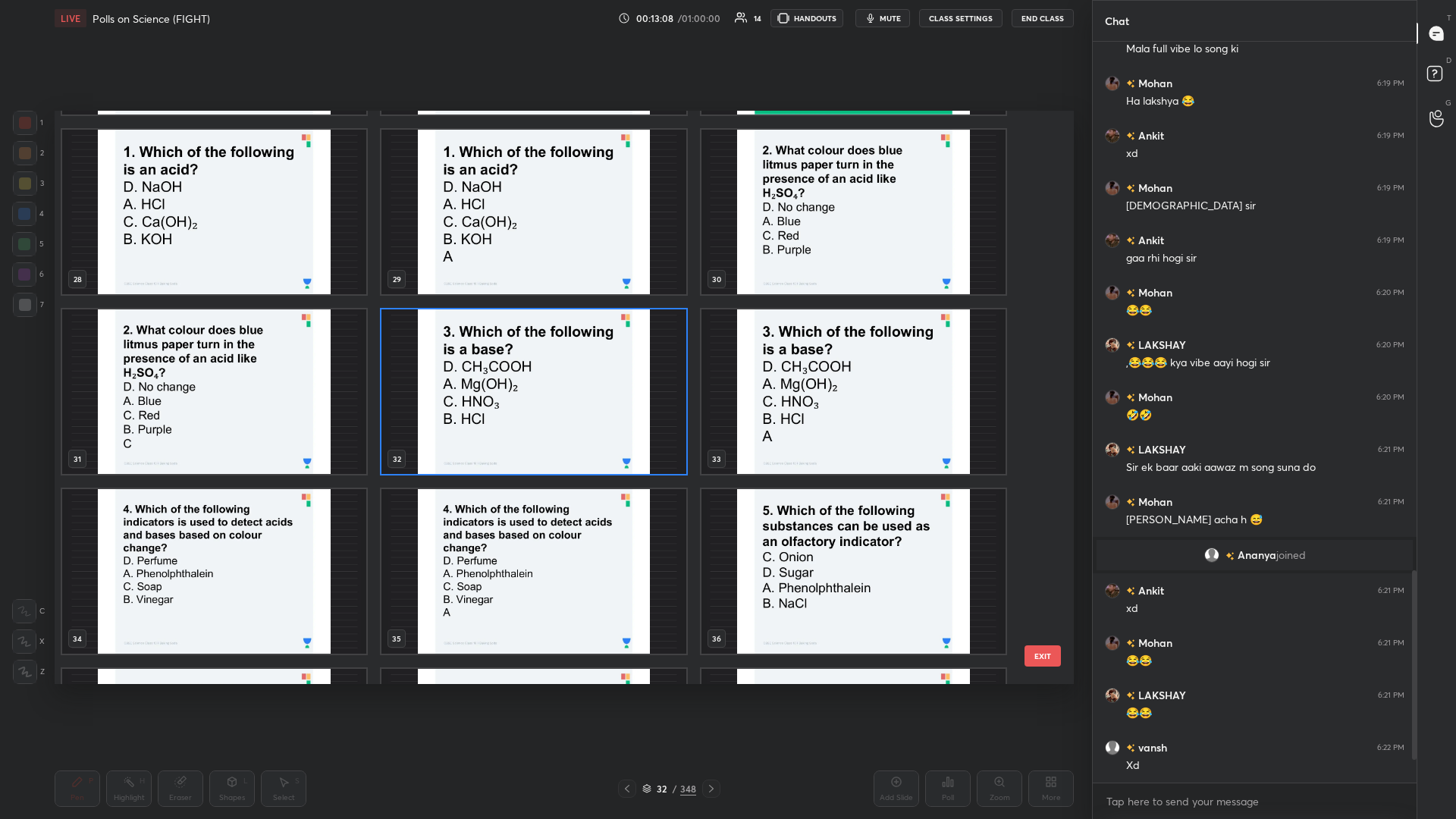
click at [534, 355] on img "grid" at bounding box center [533, 392] width 304 height 165
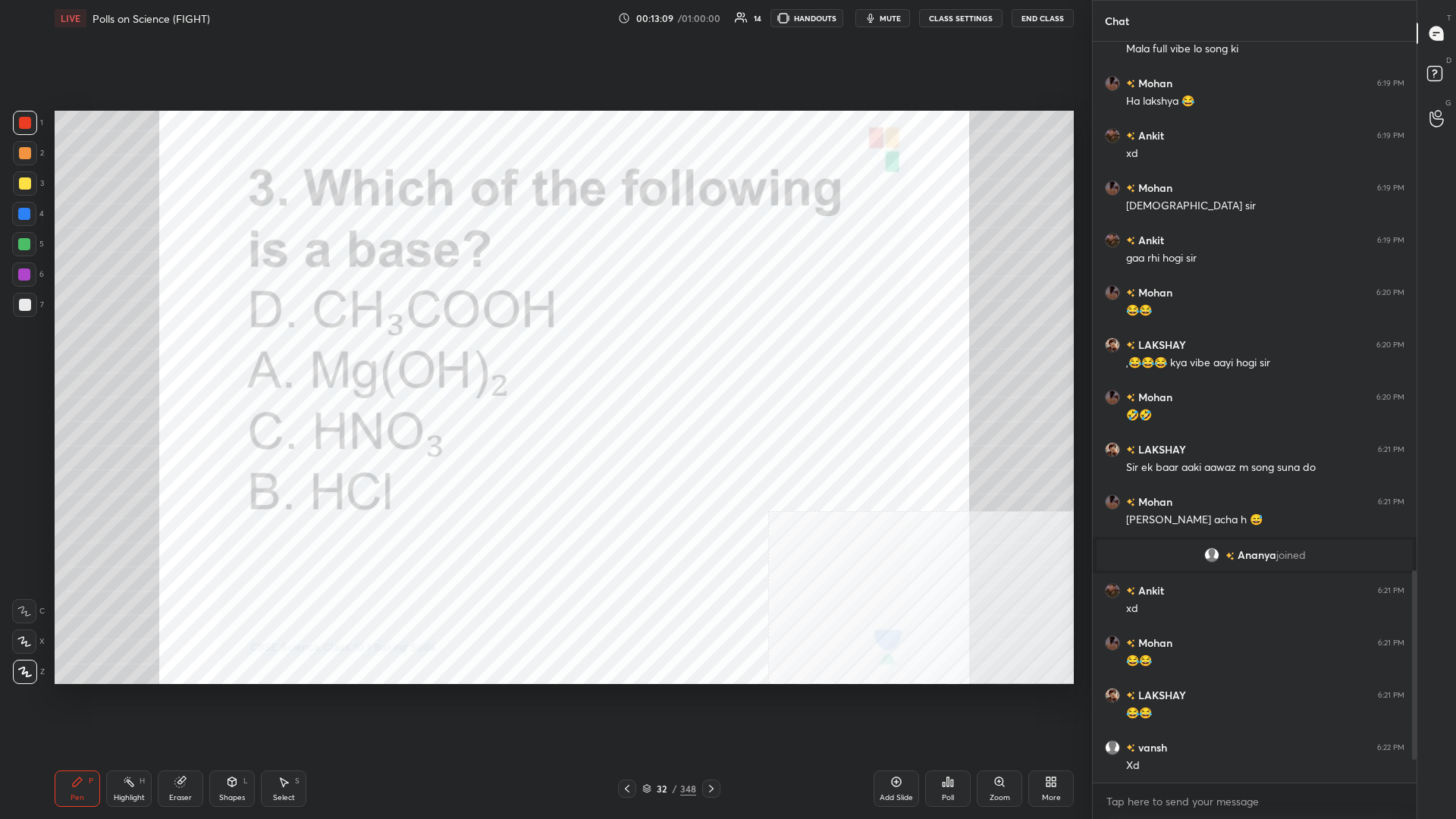
click at [544, 355] on div "Poll" at bounding box center [948, 789] width 46 height 37
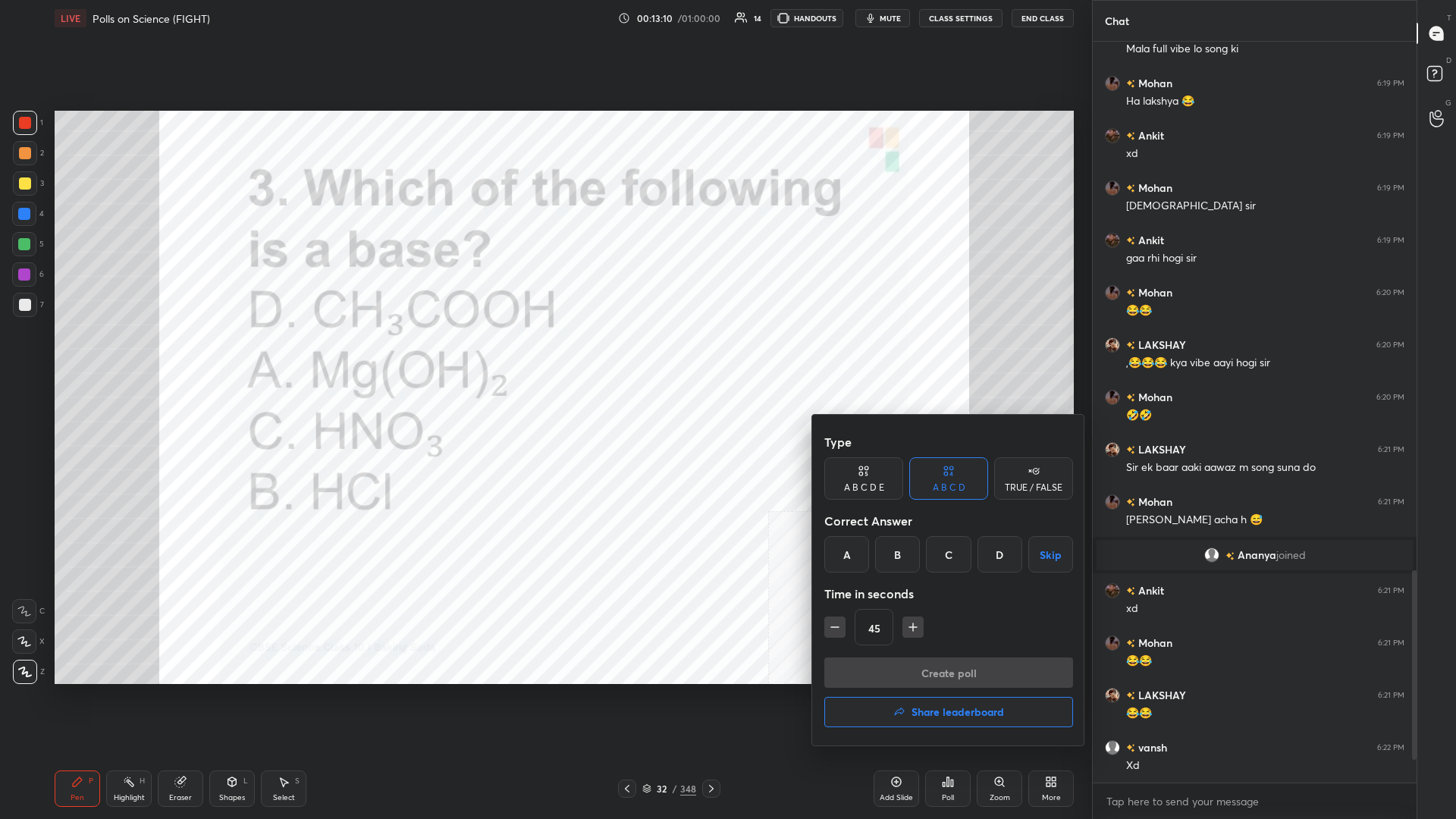
click at [544, 355] on div "A" at bounding box center [847, 554] width 45 height 37
click at [544, 355] on div "Type A B C D E A B C D TRUE / FALSE Correct Answer A B C D Skip Time in seconds…" at bounding box center [948, 542] width 249 height 231
click at [544, 355] on button "Create poll" at bounding box center [948, 673] width 249 height 30
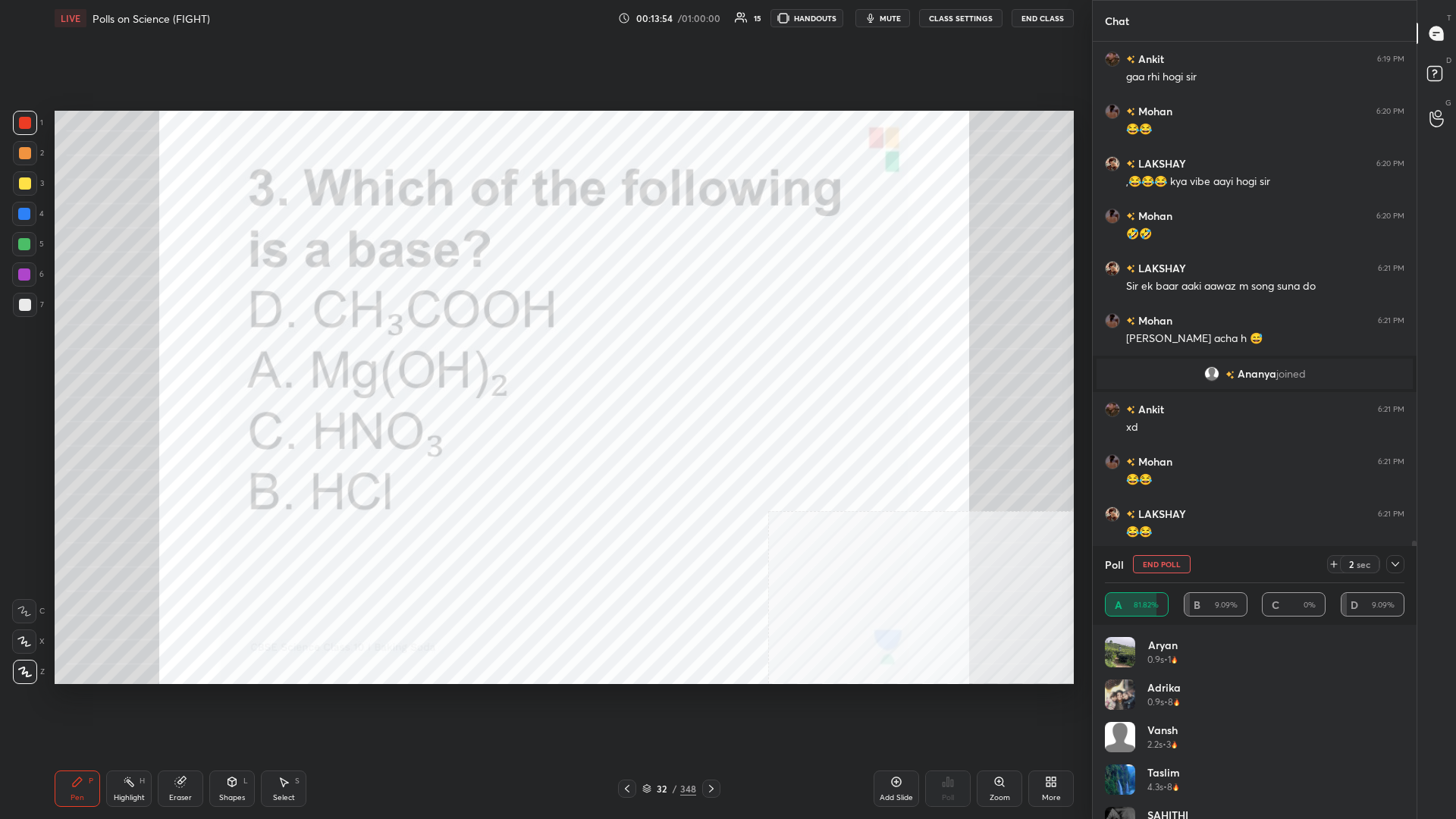
scroll to position [2008, 0]
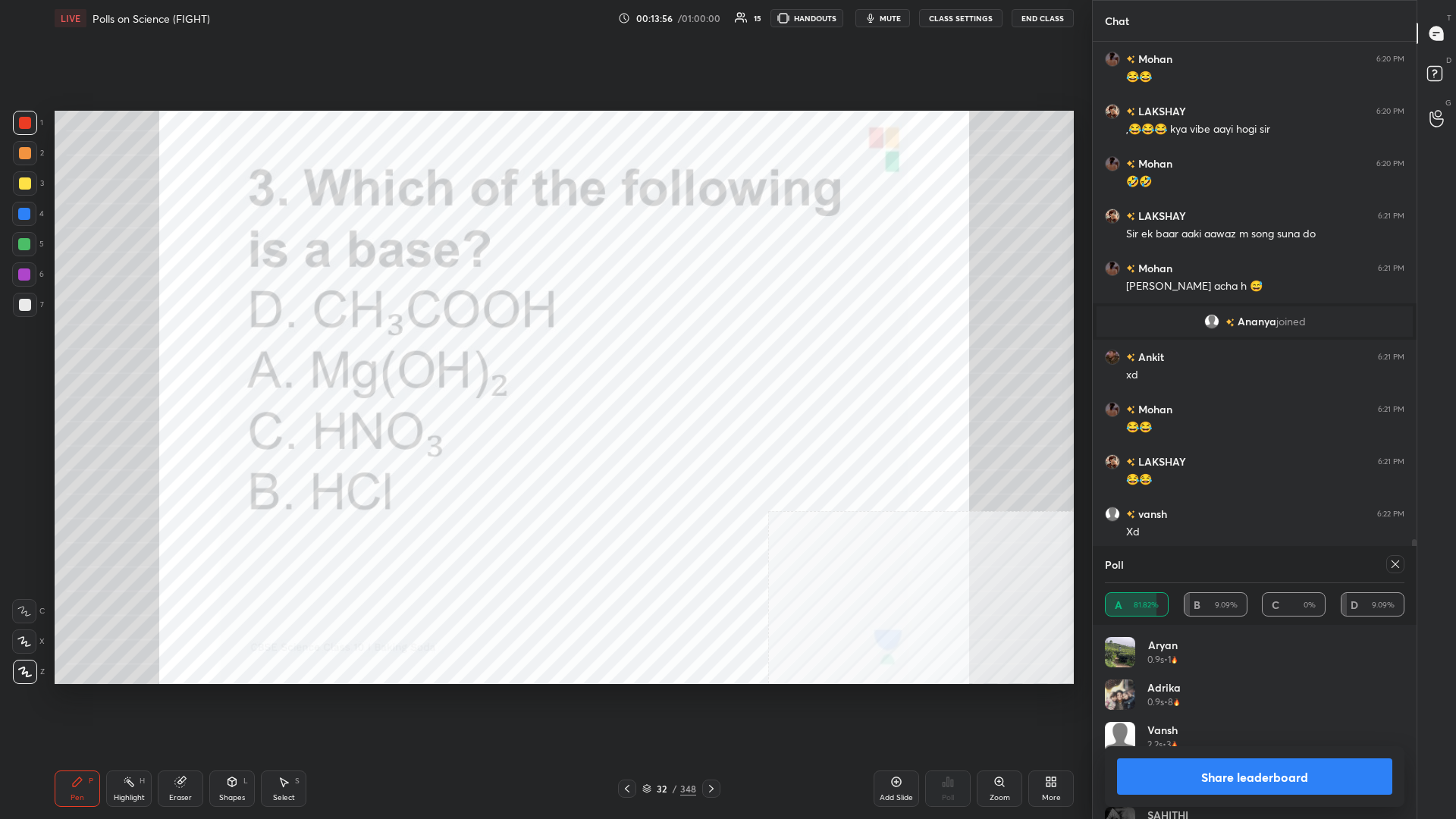
click at [544, 355] on button "Share leaderboard" at bounding box center [1255, 777] width 276 height 37
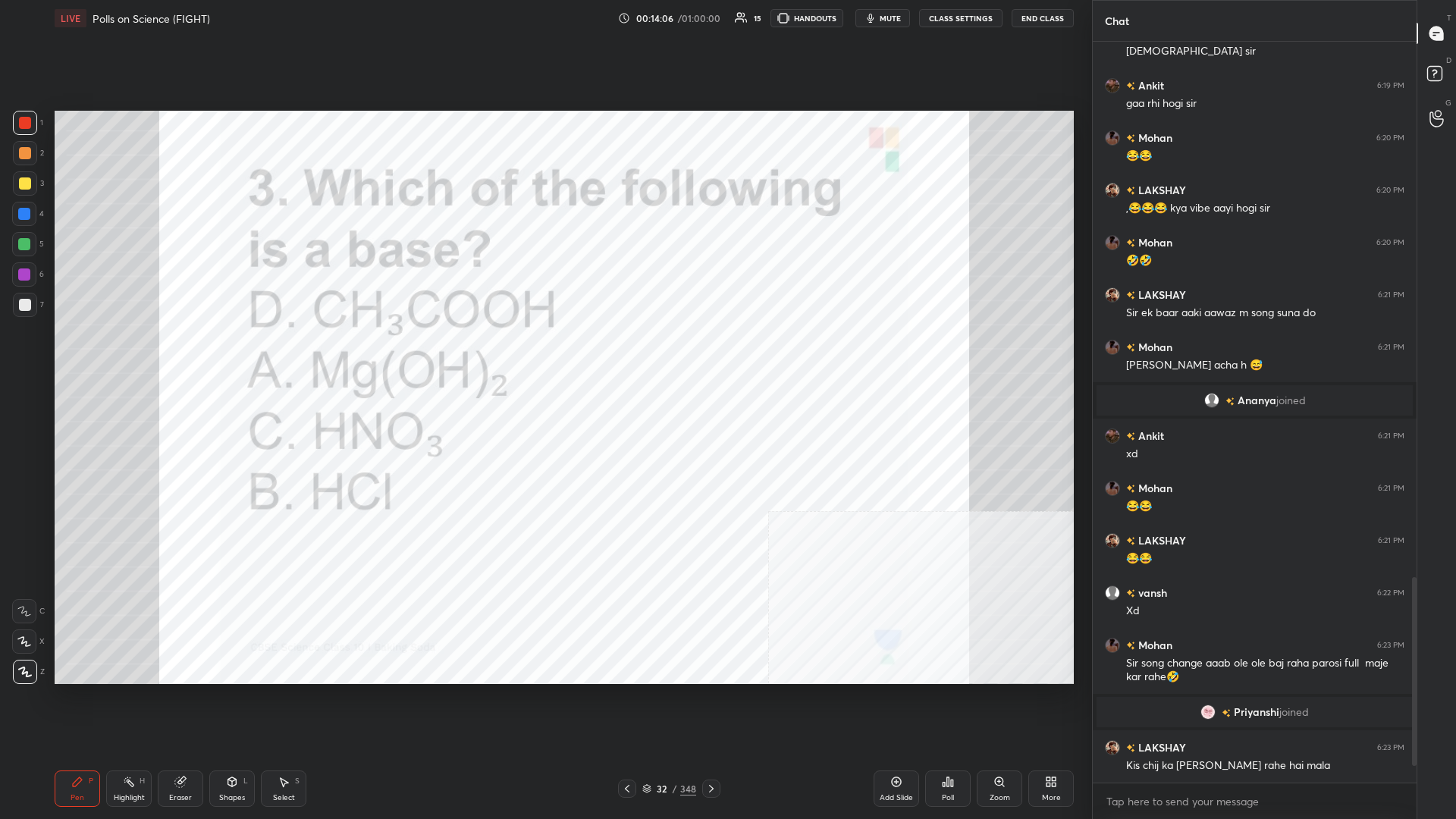
click at [544, 355] on div "32" at bounding box center [662, 788] width 15 height 9
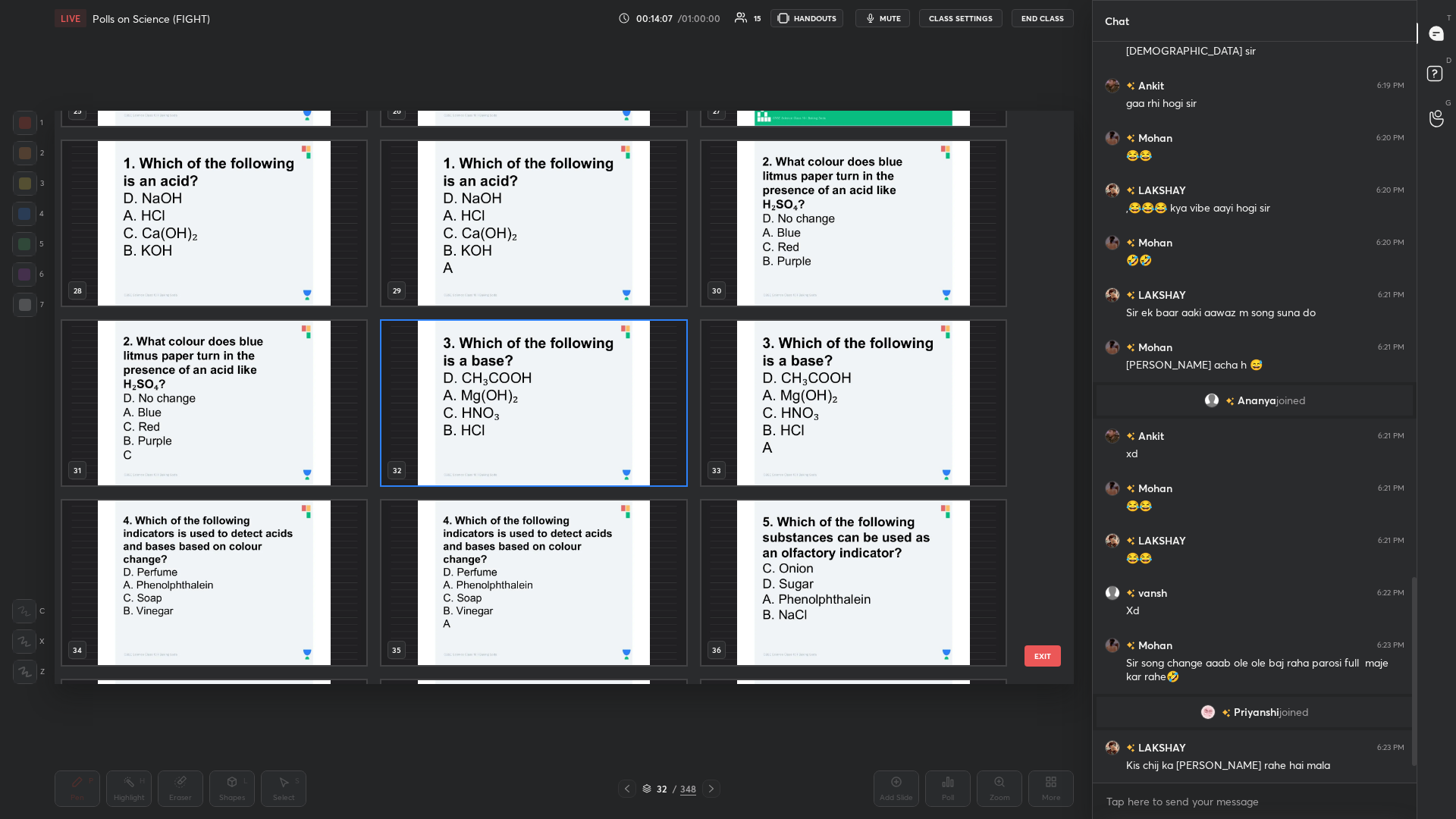
scroll to position [1690, 0]
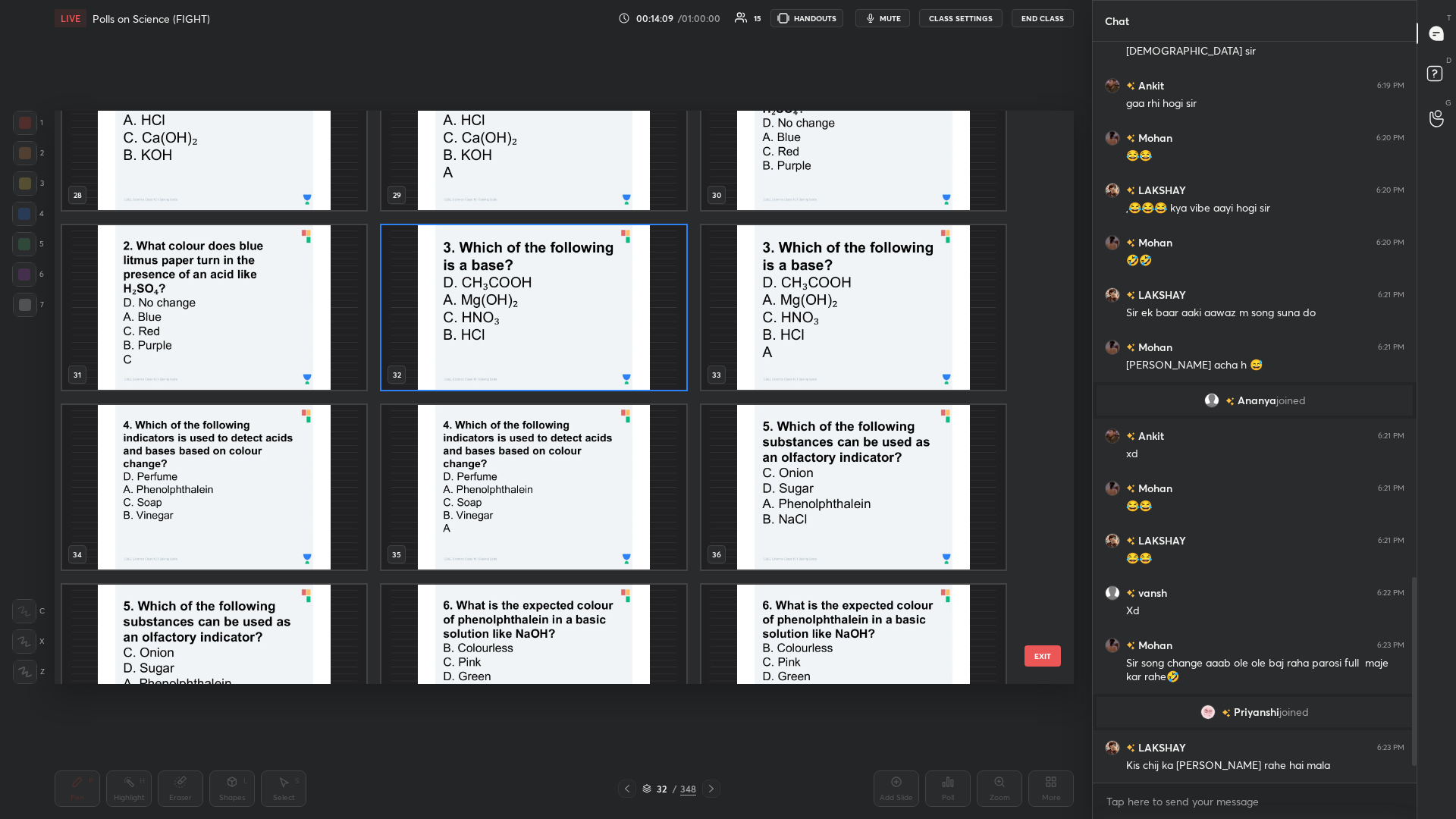
click at [271, 355] on img "grid" at bounding box center [214, 488] width 304 height 165
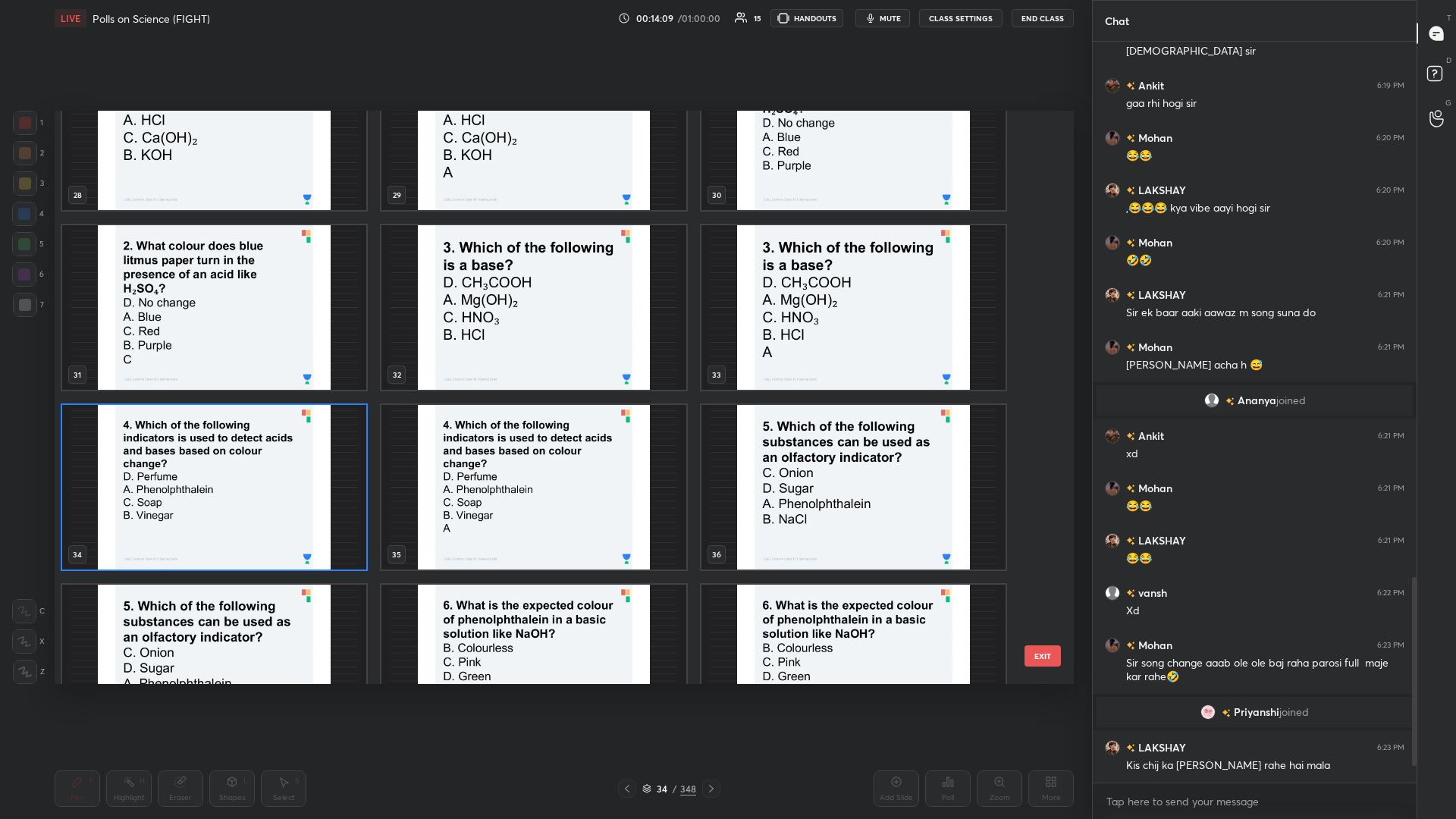
click at [271, 355] on img "grid" at bounding box center [214, 488] width 304 height 165
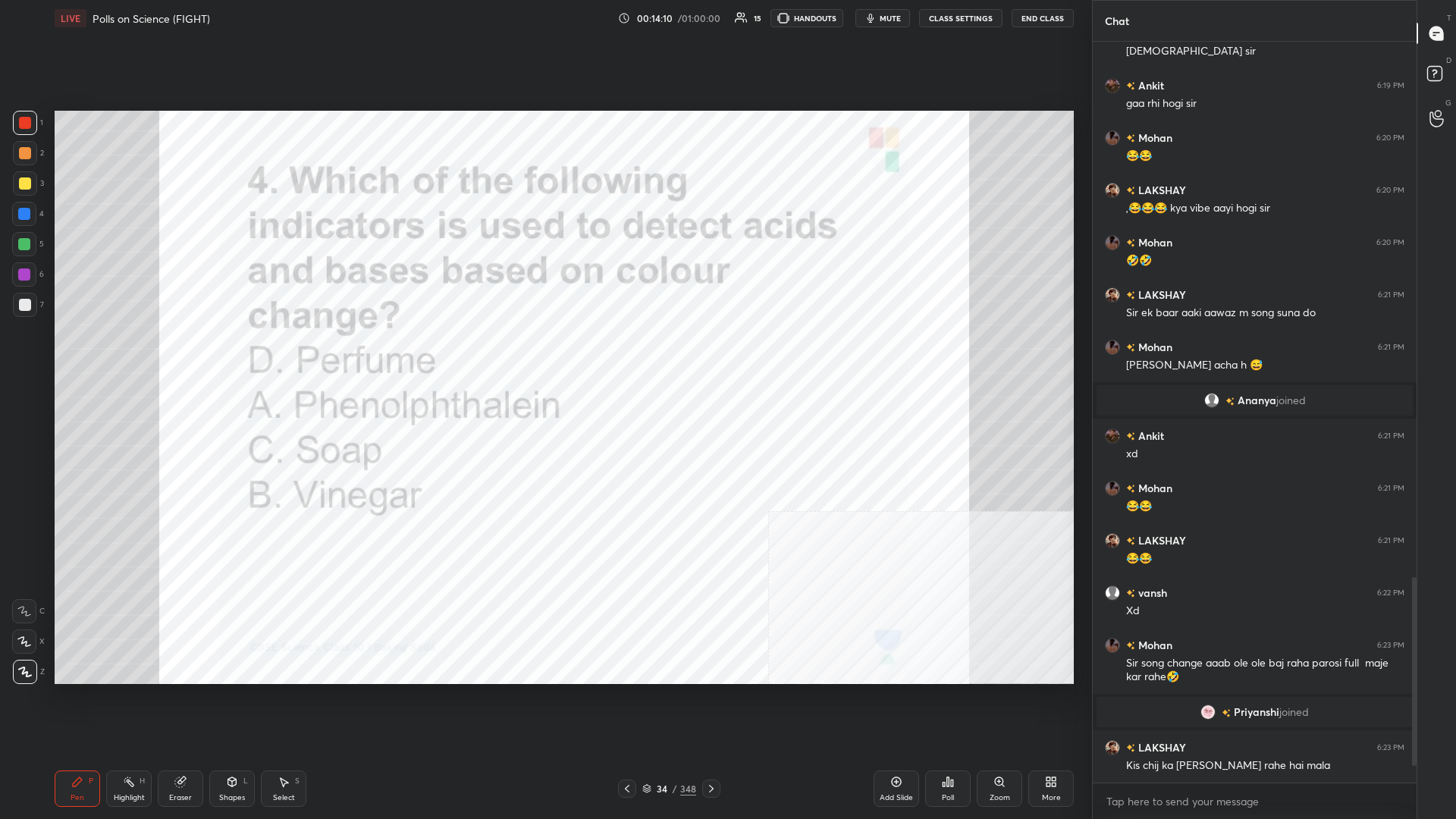
click at [544, 355] on div "Poll" at bounding box center [948, 789] width 46 height 37
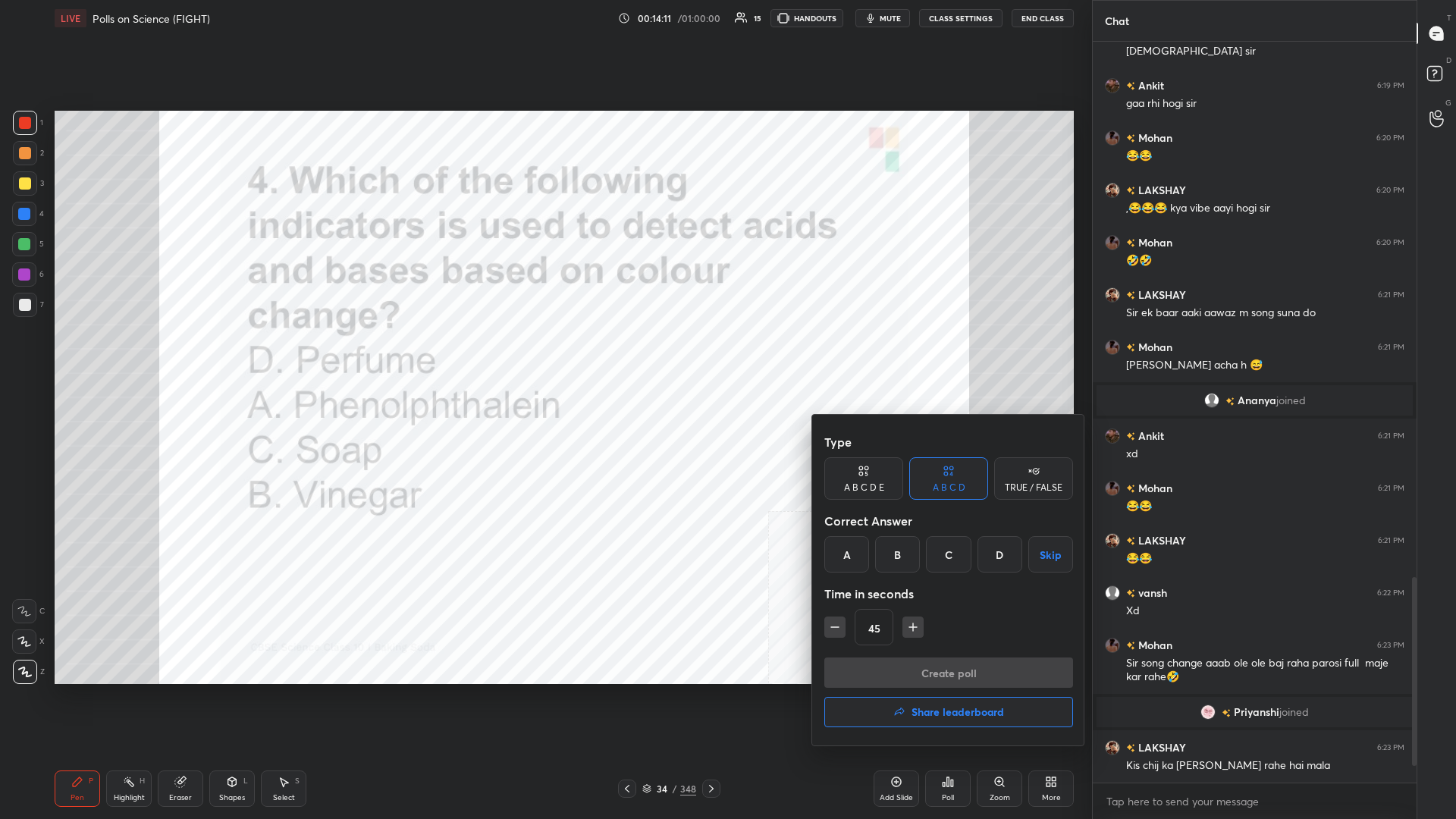
click at [544, 355] on div "A" at bounding box center [847, 554] width 45 height 37
click at [544, 355] on button "Create poll" at bounding box center [948, 673] width 249 height 30
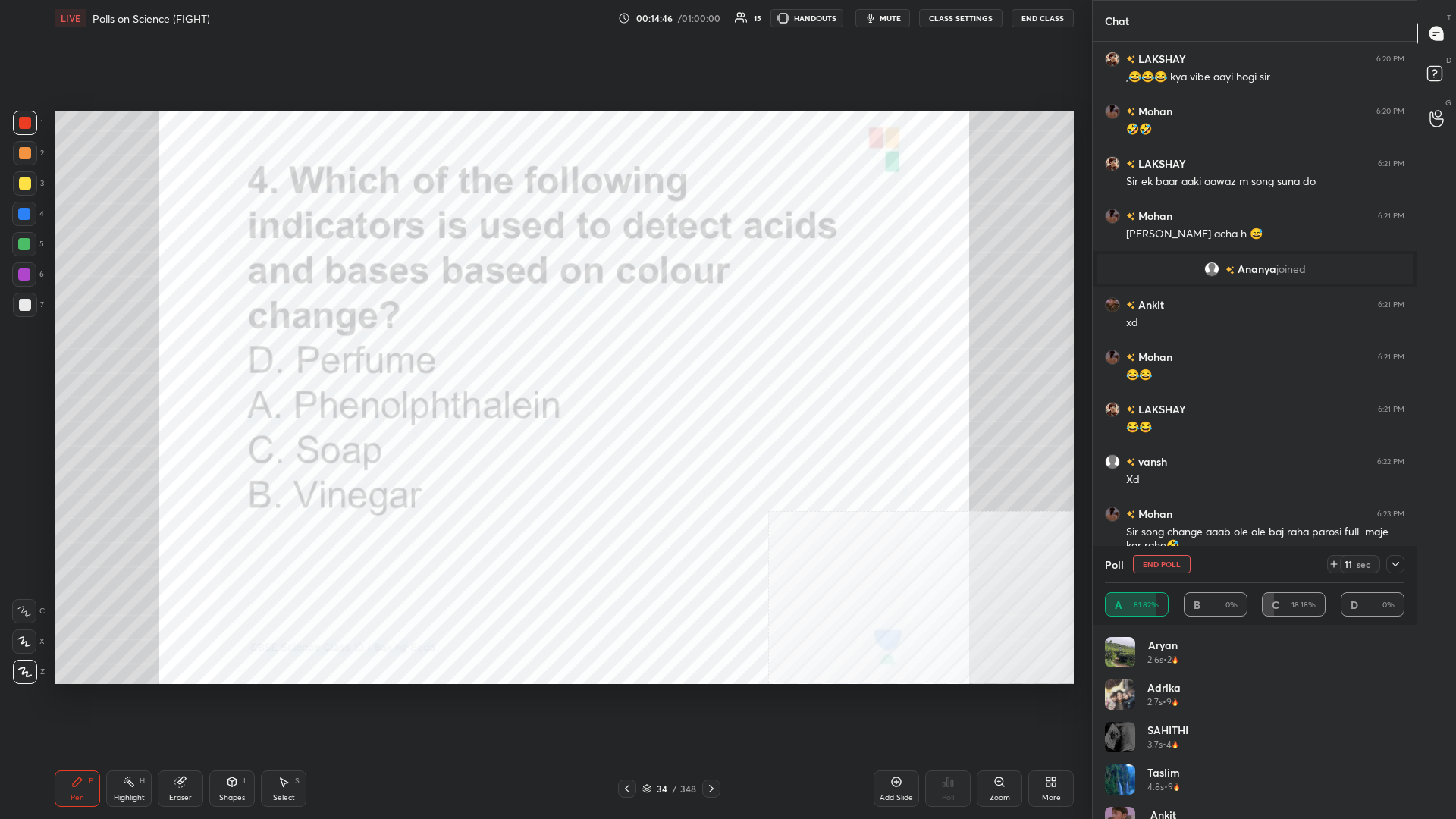
scroll to position [2112, 0]
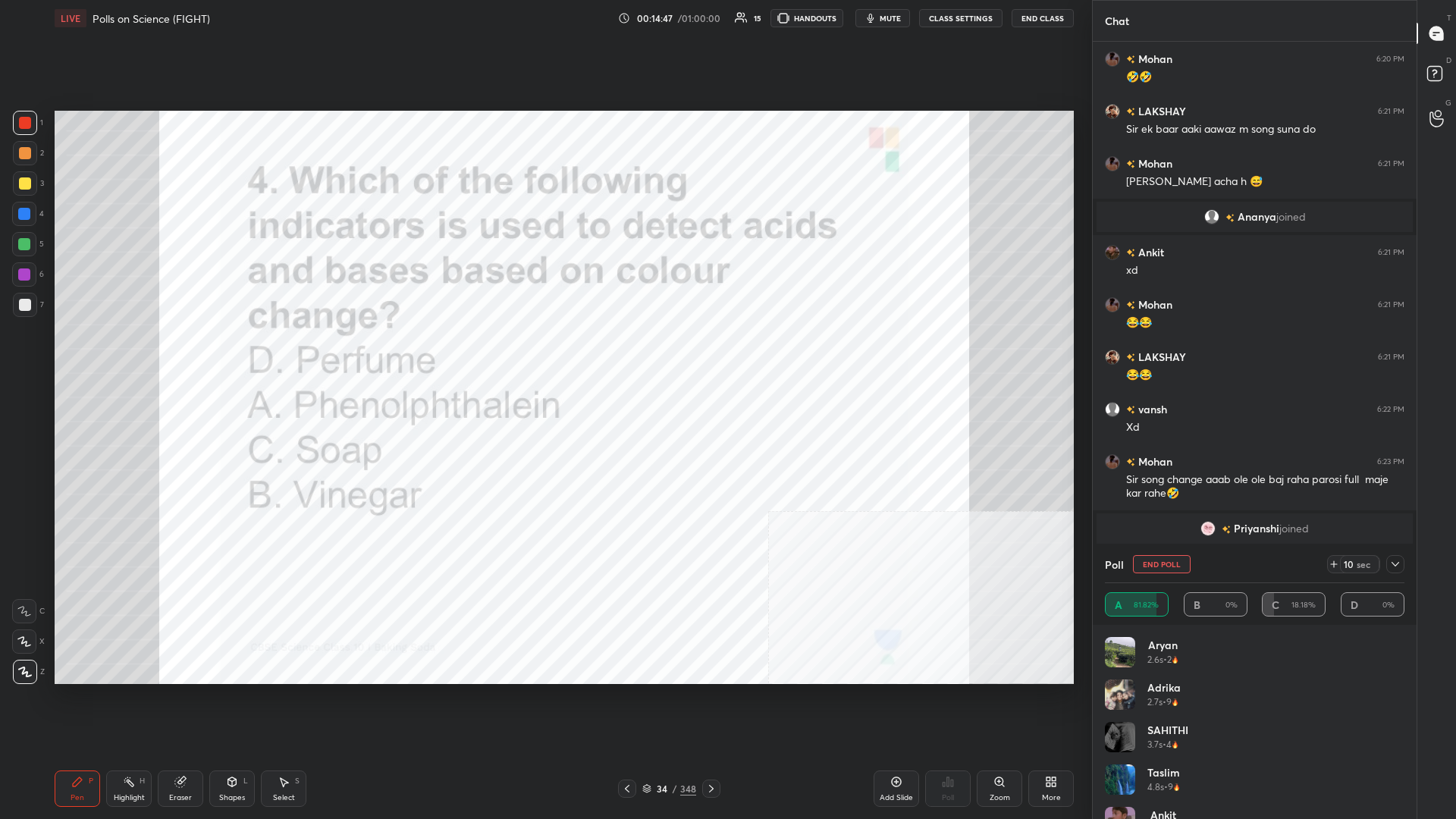
click at [544, 355] on icon at bounding box center [1395, 564] width 12 height 12
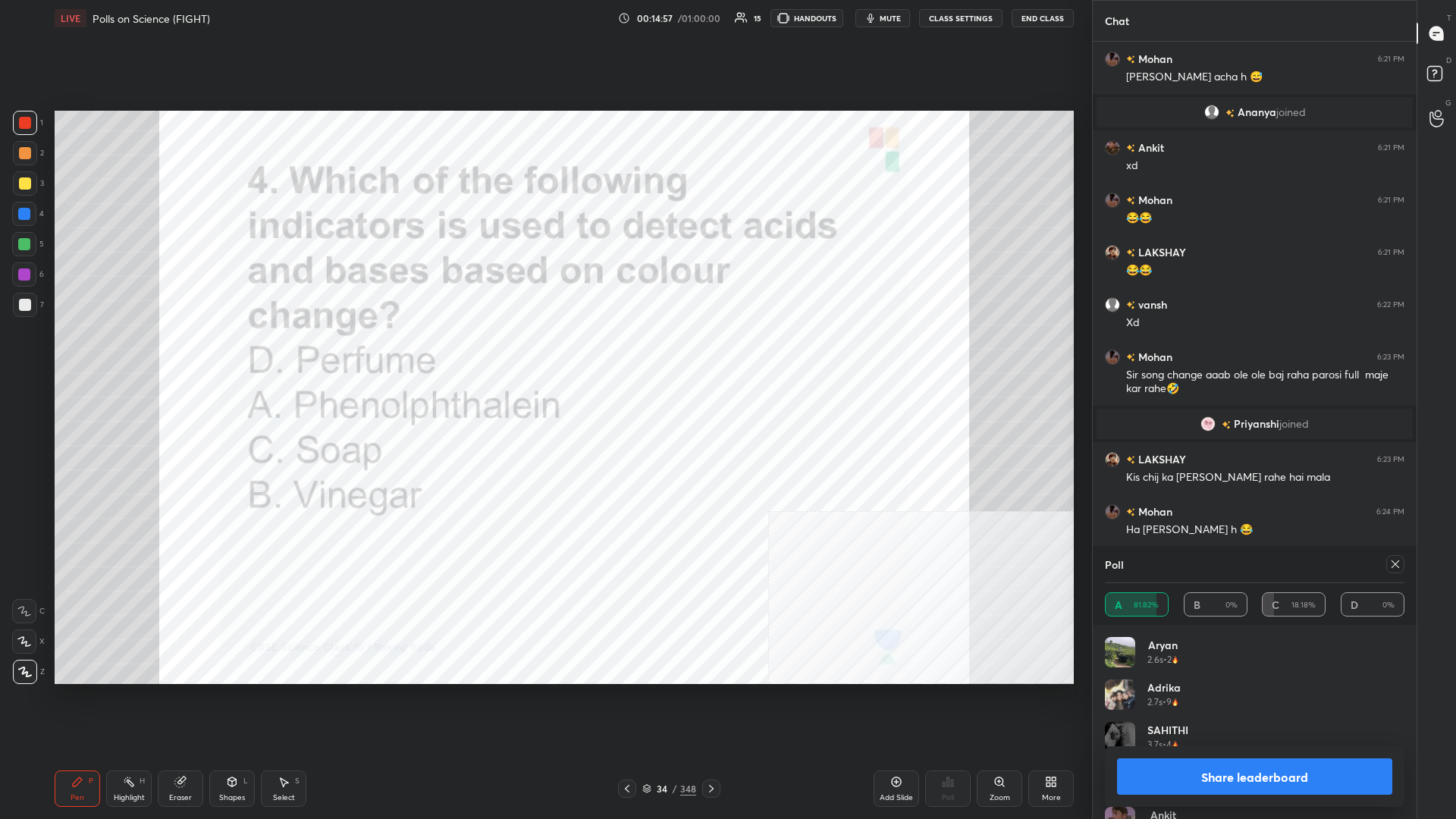
scroll to position [1, 1]
click at [544, 355] on button "Share leaderboard" at bounding box center [1255, 777] width 276 height 37
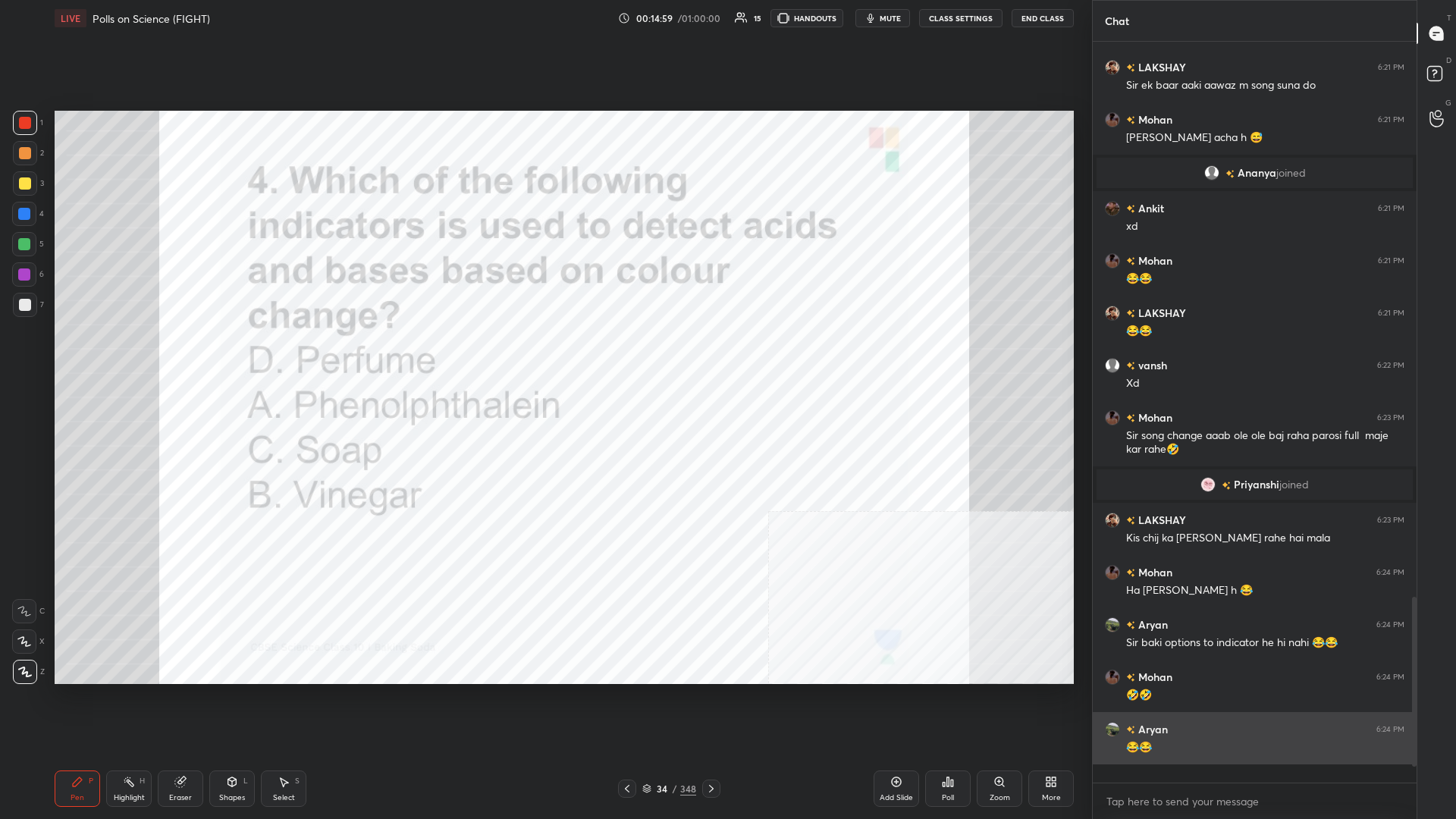
scroll to position [770, 324]
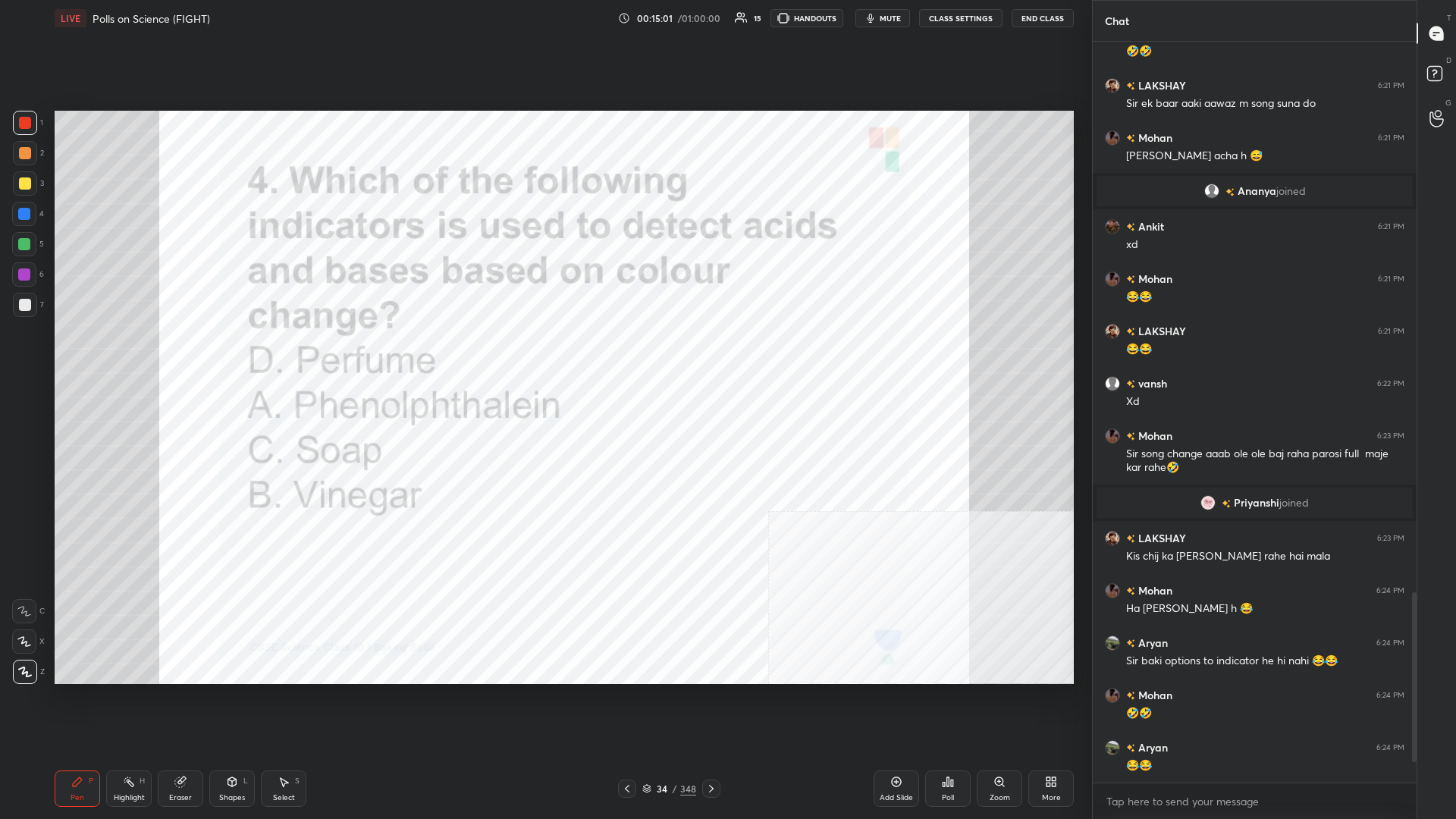
click at [544, 355] on div "34 / 348" at bounding box center [669, 788] width 54 height 13
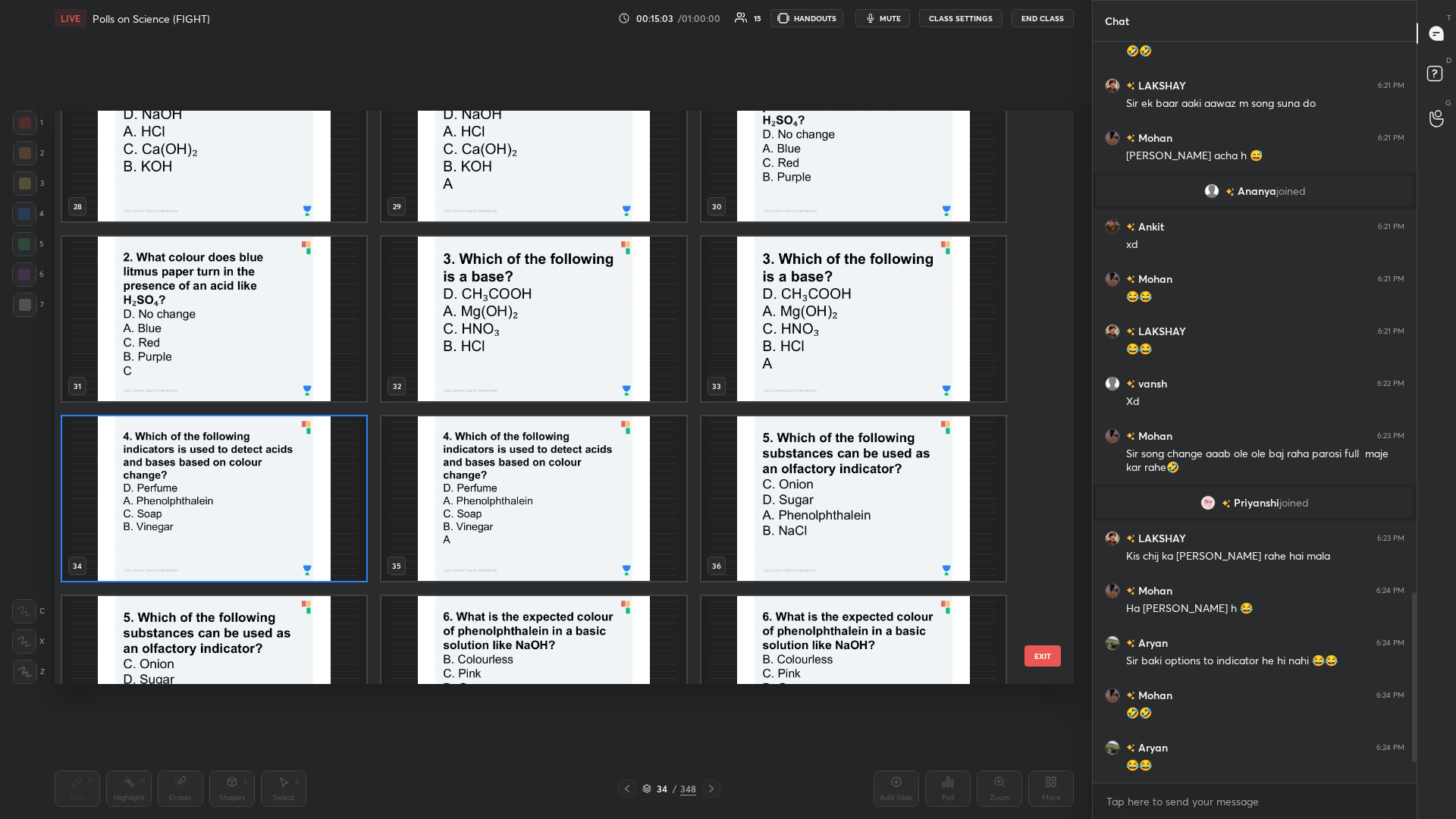
click at [337, 355] on img "grid" at bounding box center [214, 499] width 304 height 165
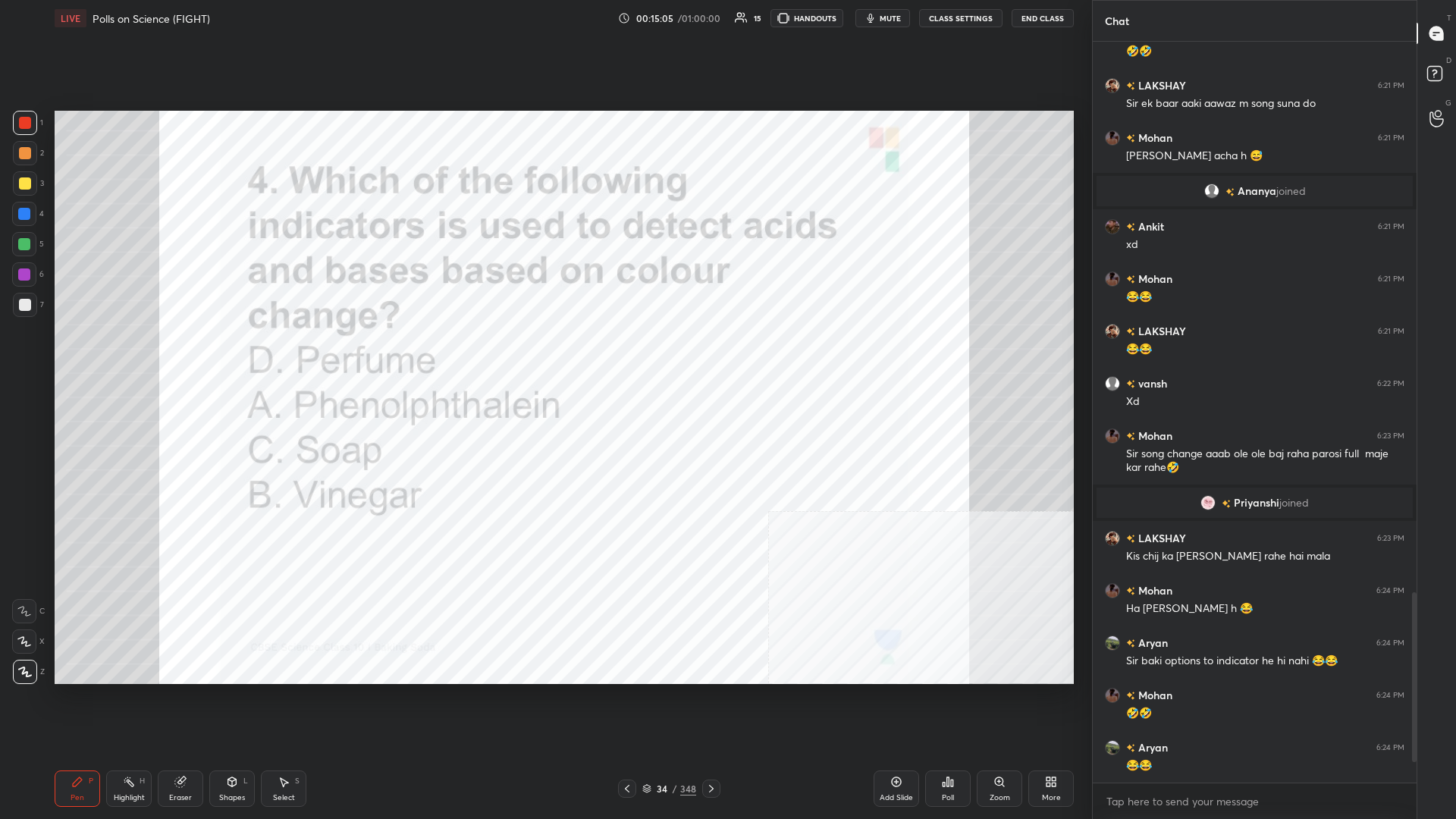
click at [544, 355] on div "348" at bounding box center [688, 788] width 16 height 13
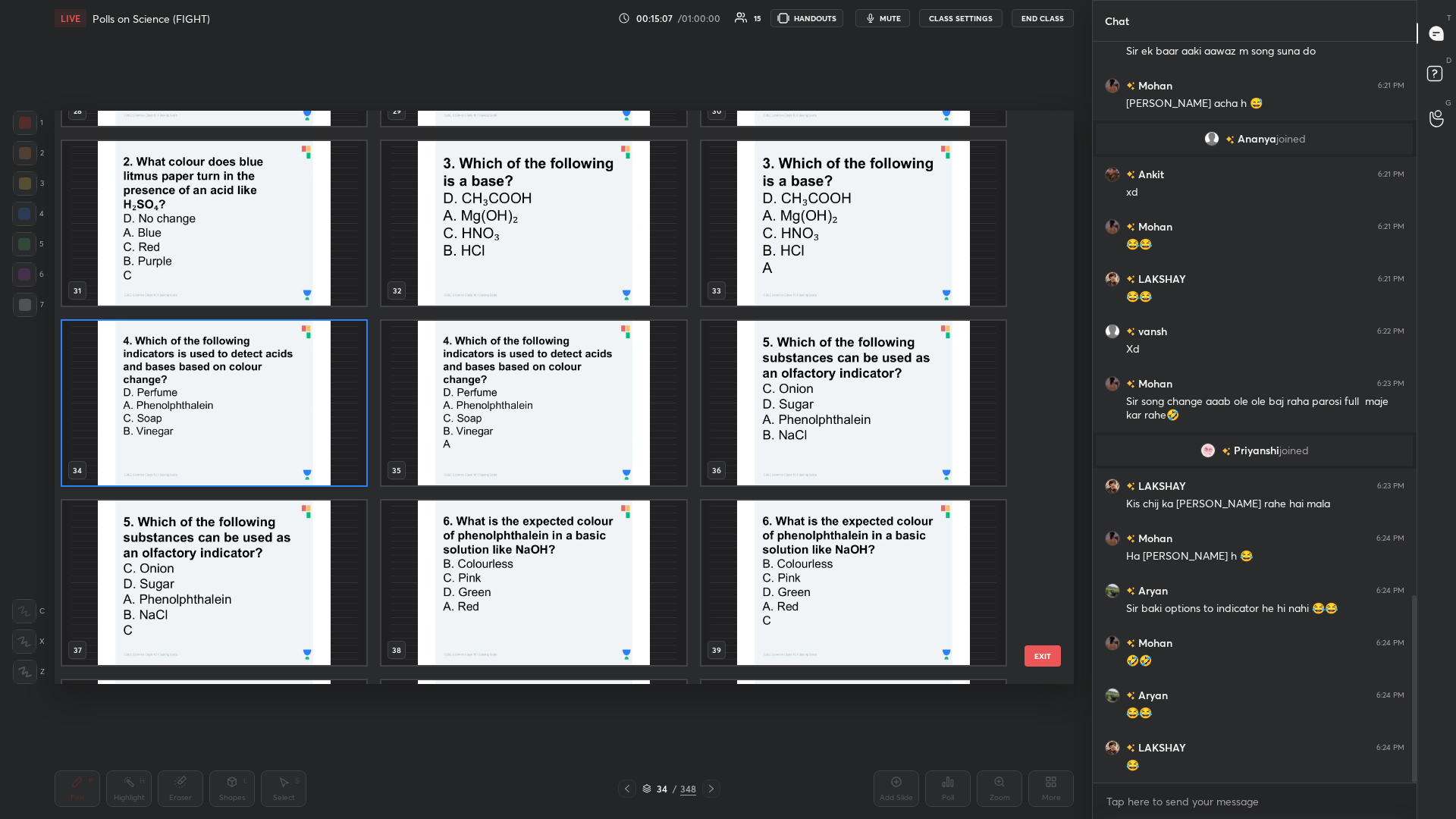
click at [544, 355] on img "grid" at bounding box center [853, 403] width 304 height 165
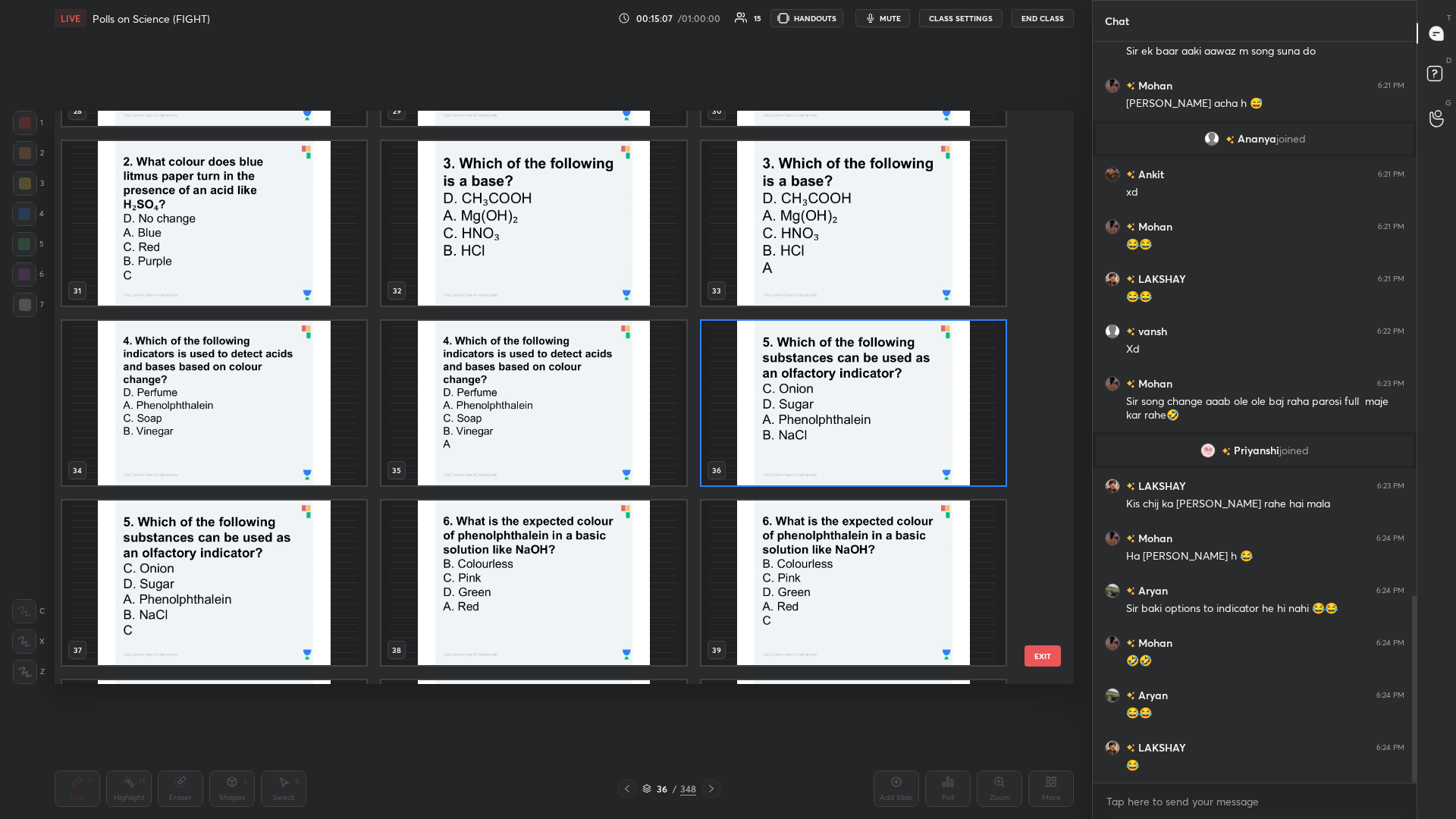
click at [544, 355] on img "grid" at bounding box center [853, 403] width 304 height 165
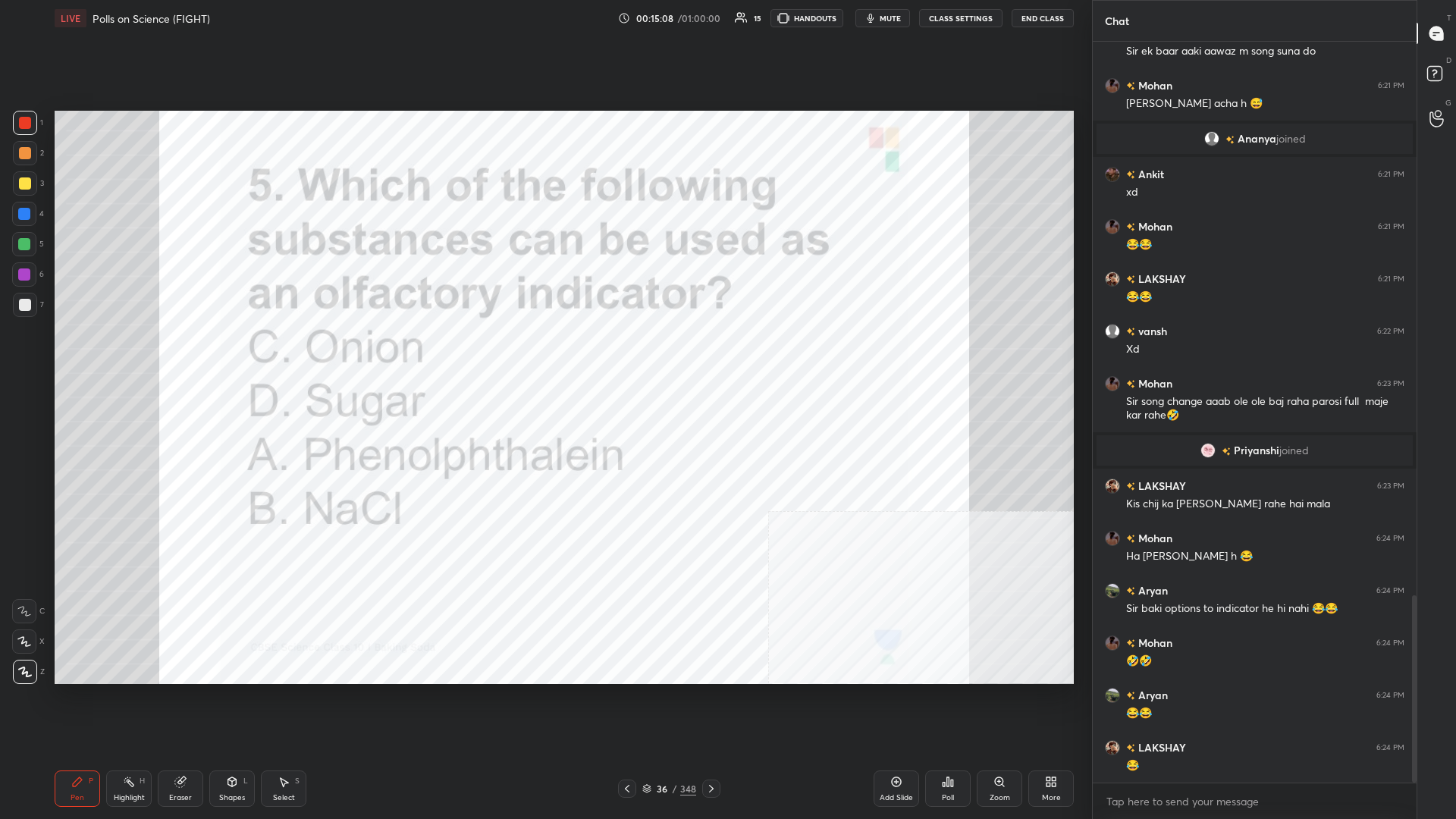
click at [544, 355] on div "Poll" at bounding box center [948, 797] width 12 height 7
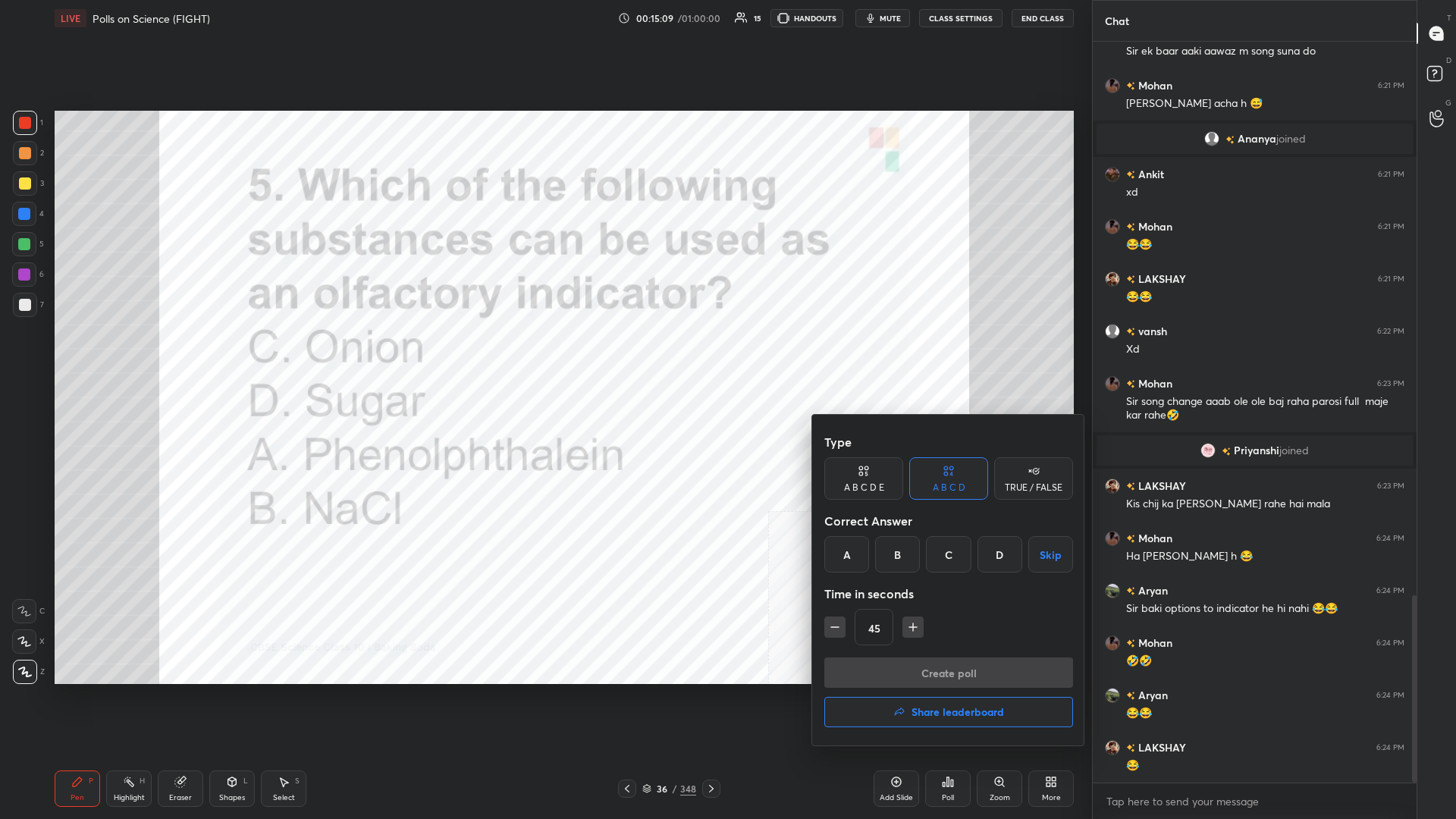
click at [544, 355] on div "C" at bounding box center [949, 554] width 45 height 37
click at [544, 355] on button "Create poll" at bounding box center [948, 673] width 249 height 30
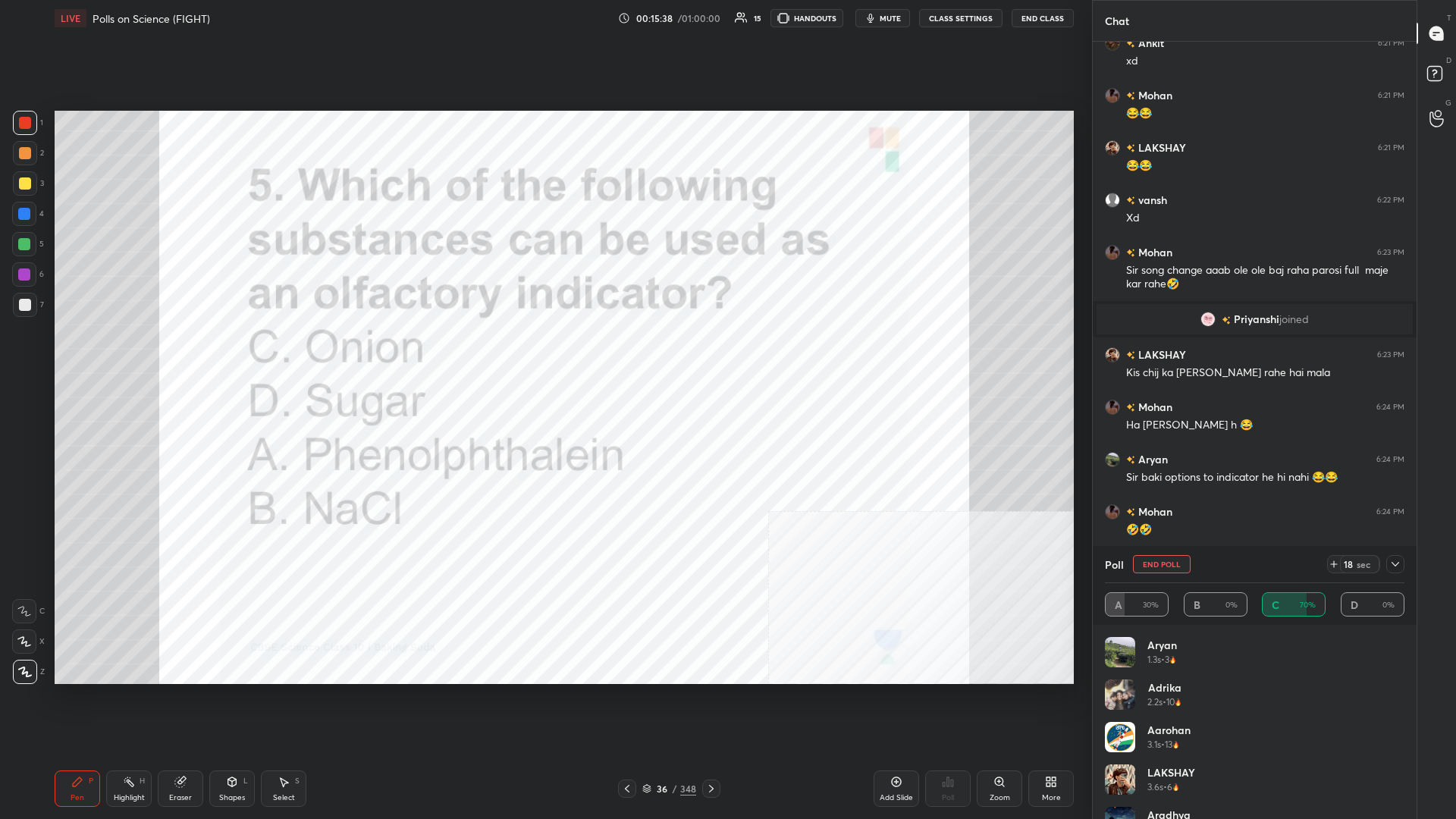
click at [544, 355] on icon at bounding box center [1395, 563] width 7 height 4
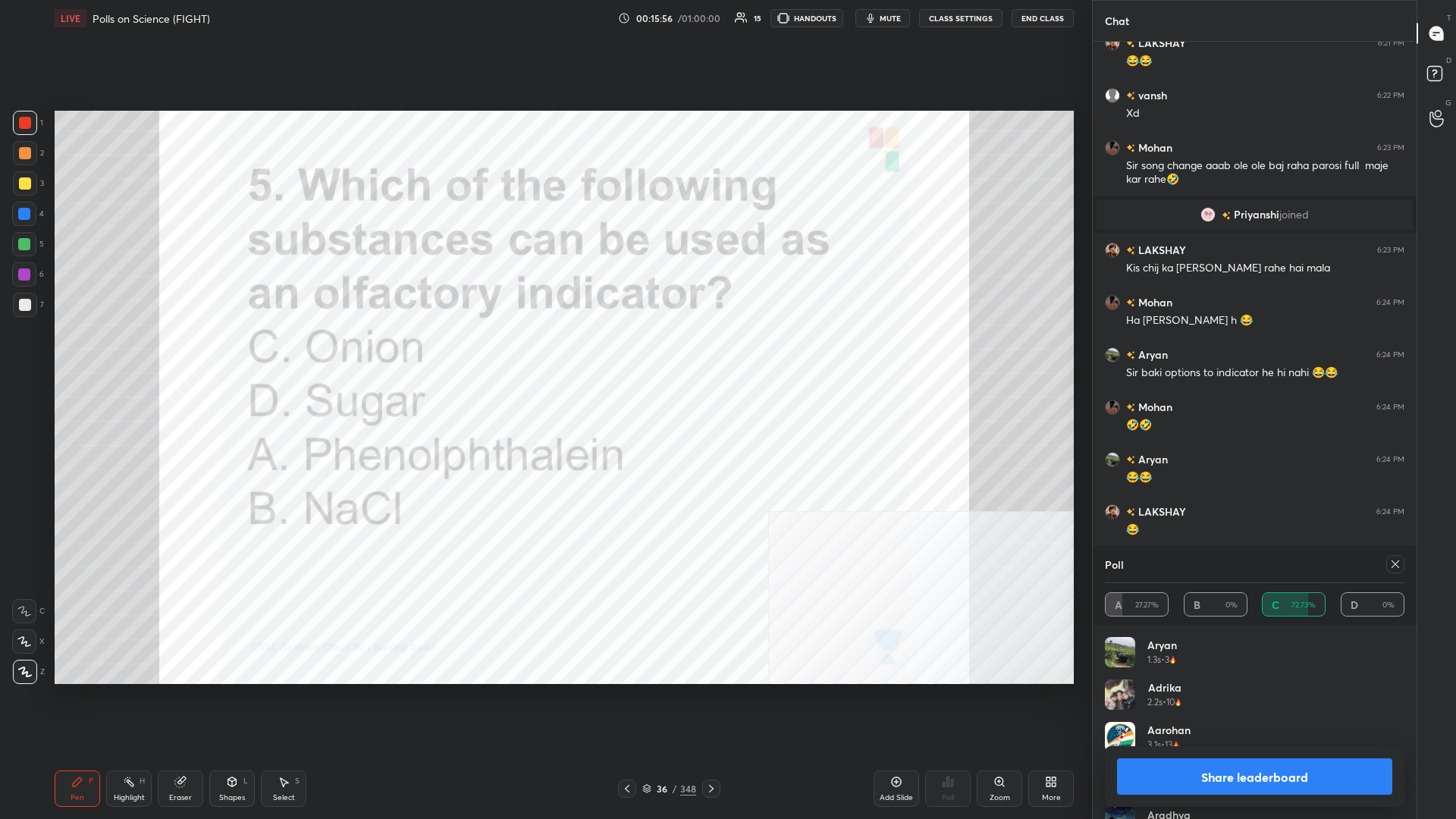
click at [544, 355] on button "Share leaderboard" at bounding box center [1255, 777] width 276 height 37
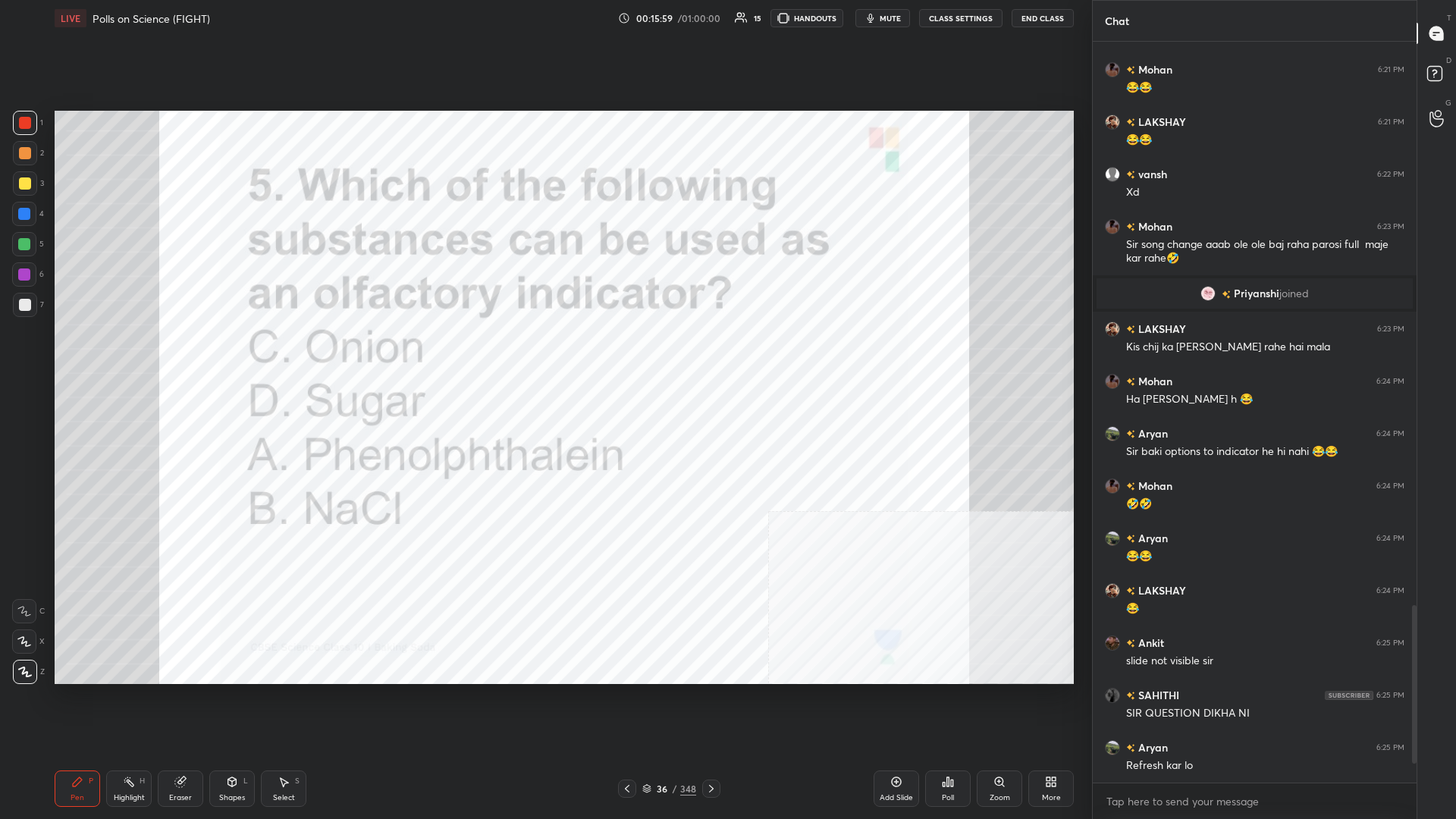
click at [544, 355] on div "36 / 348" at bounding box center [669, 788] width 54 height 13
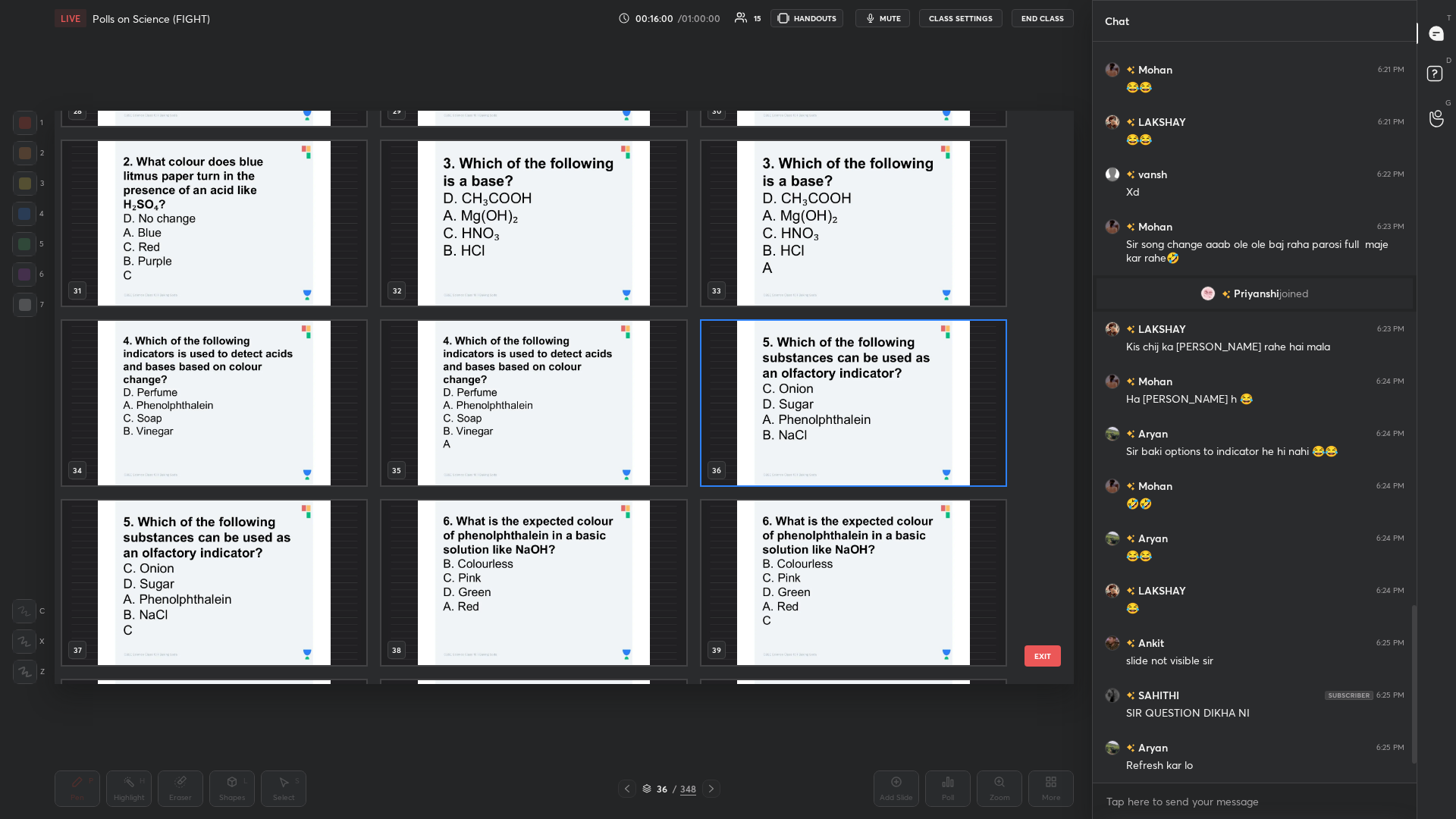
click at [544, 355] on img "grid" at bounding box center [533, 583] width 304 height 165
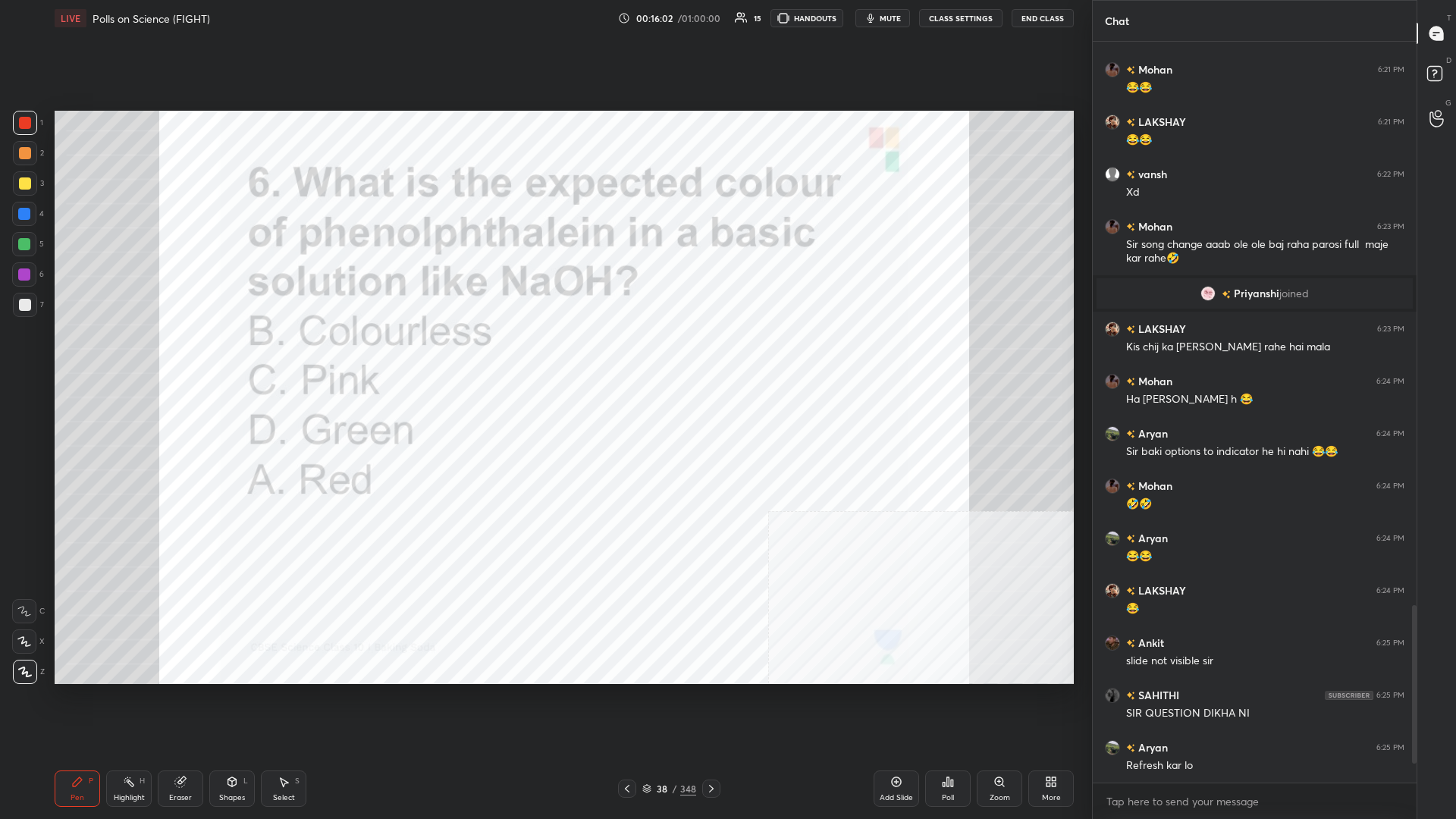
click at [544, 355] on icon at bounding box center [948, 782] width 2 height 9
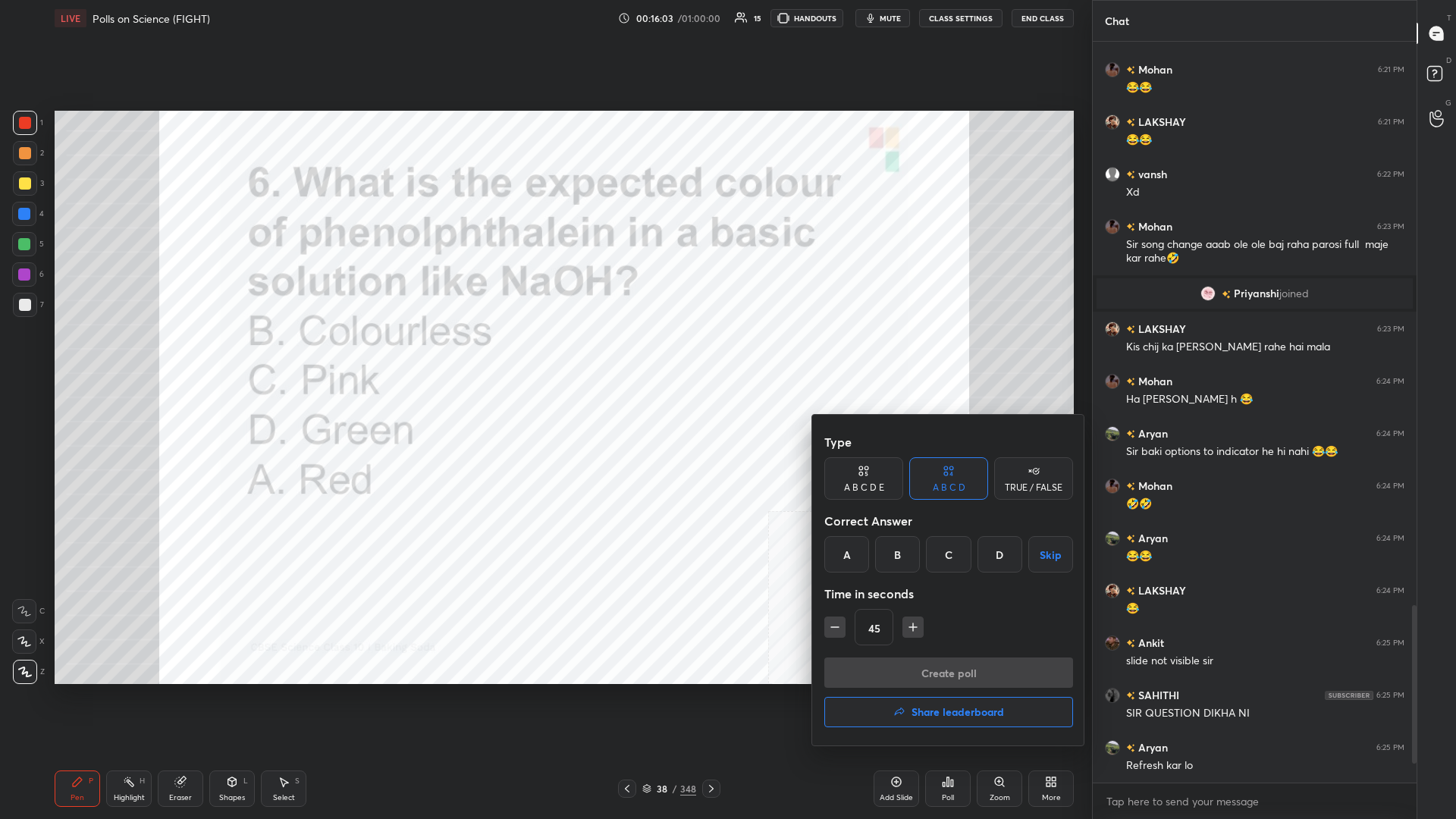
click at [544, 355] on div "C" at bounding box center [949, 554] width 45 height 37
click at [544, 355] on button "Create poll" at bounding box center [948, 673] width 249 height 30
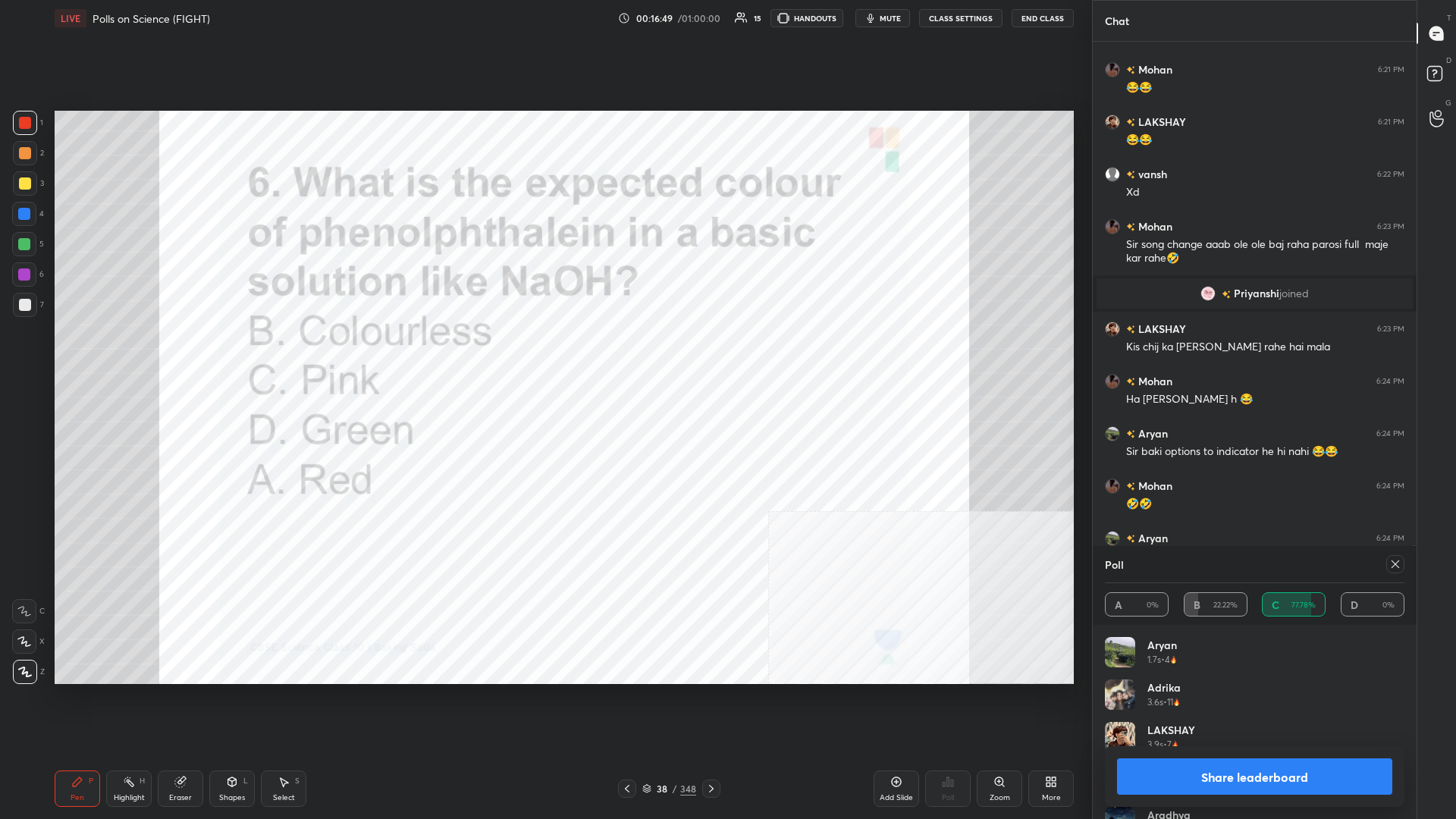
click at [544, 355] on button "Share leaderboard" at bounding box center [1255, 777] width 276 height 37
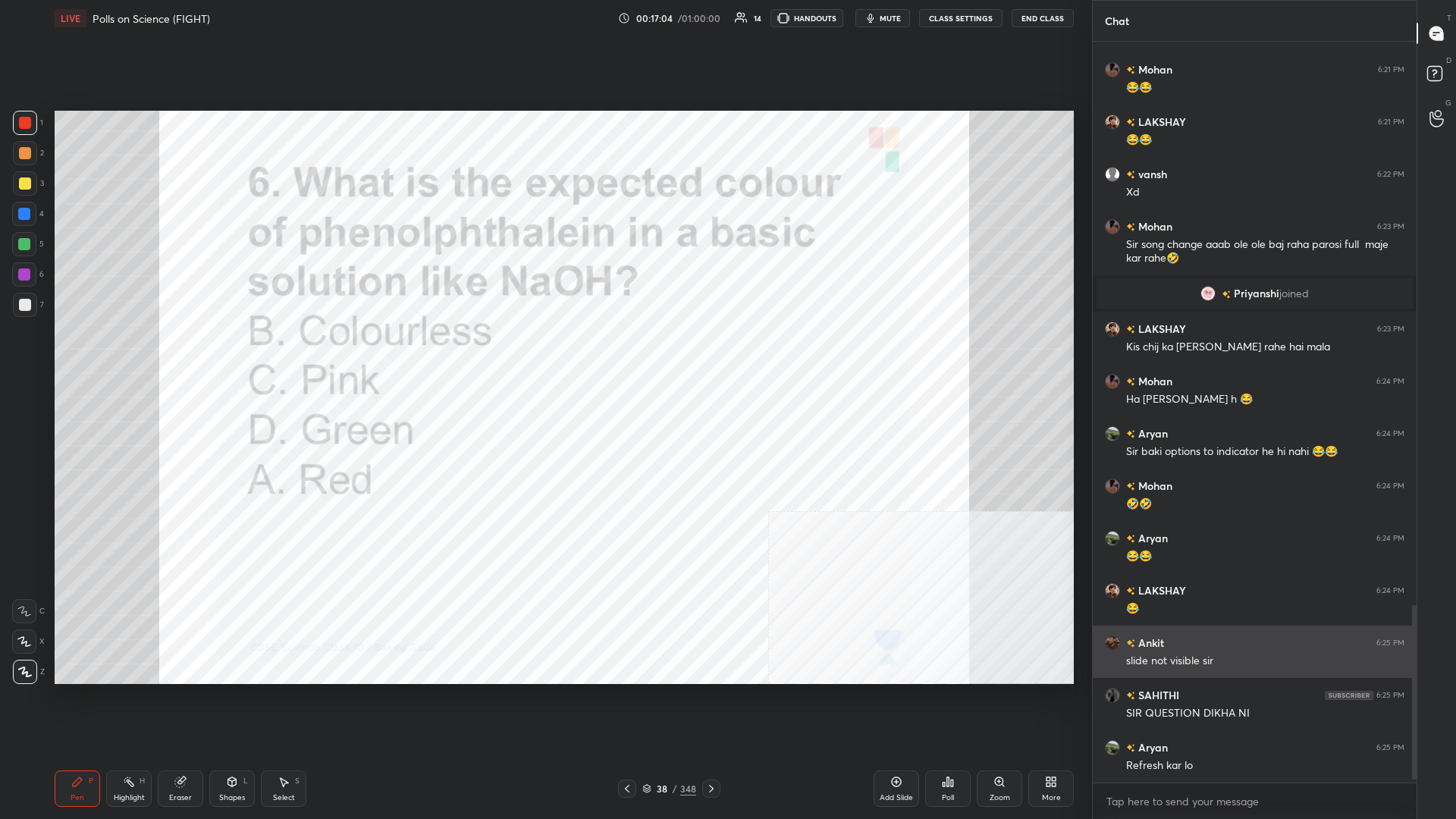
scroll to position [2400, 0]
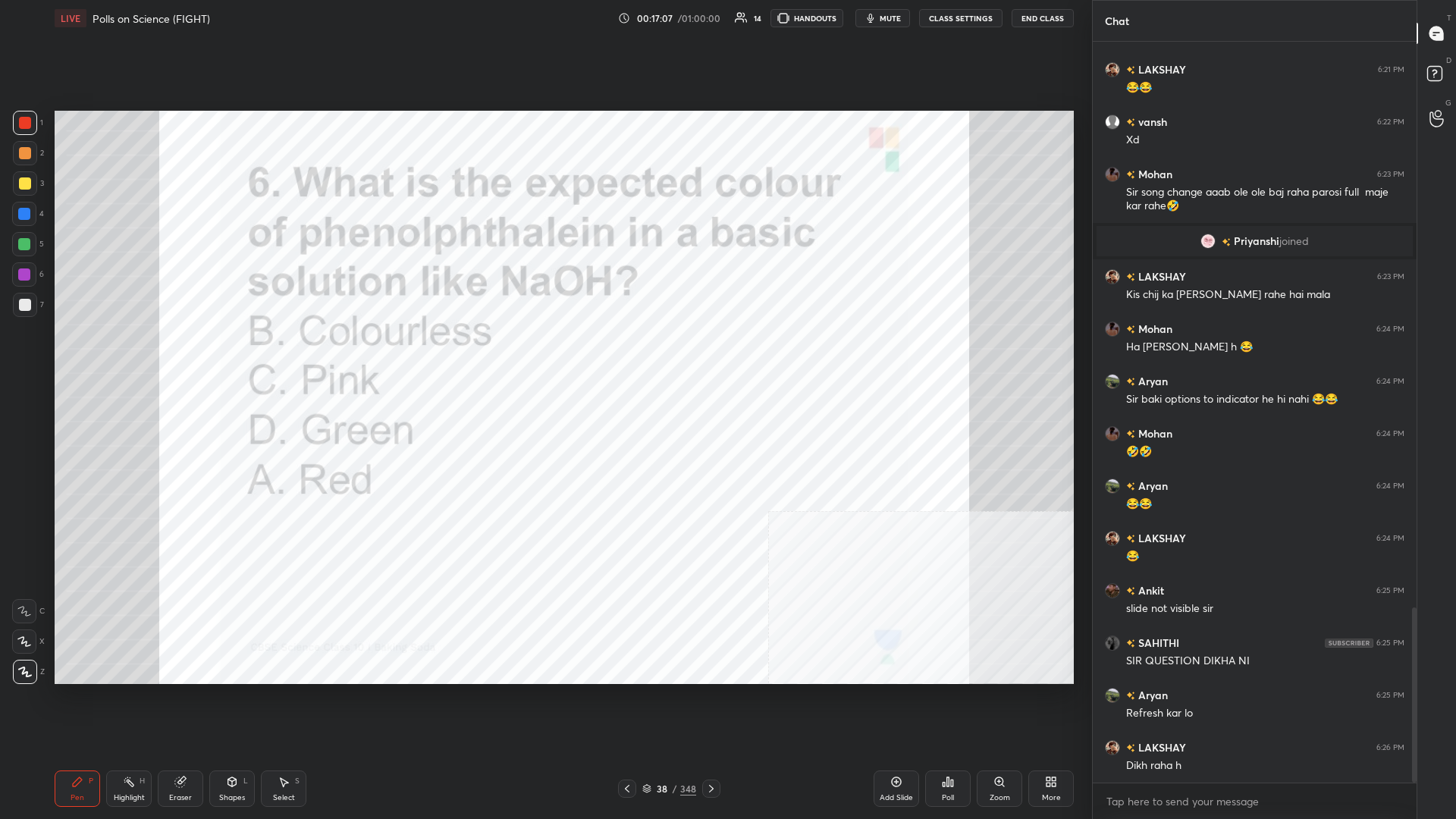
click at [544, 355] on div "38 / 348" at bounding box center [669, 788] width 54 height 13
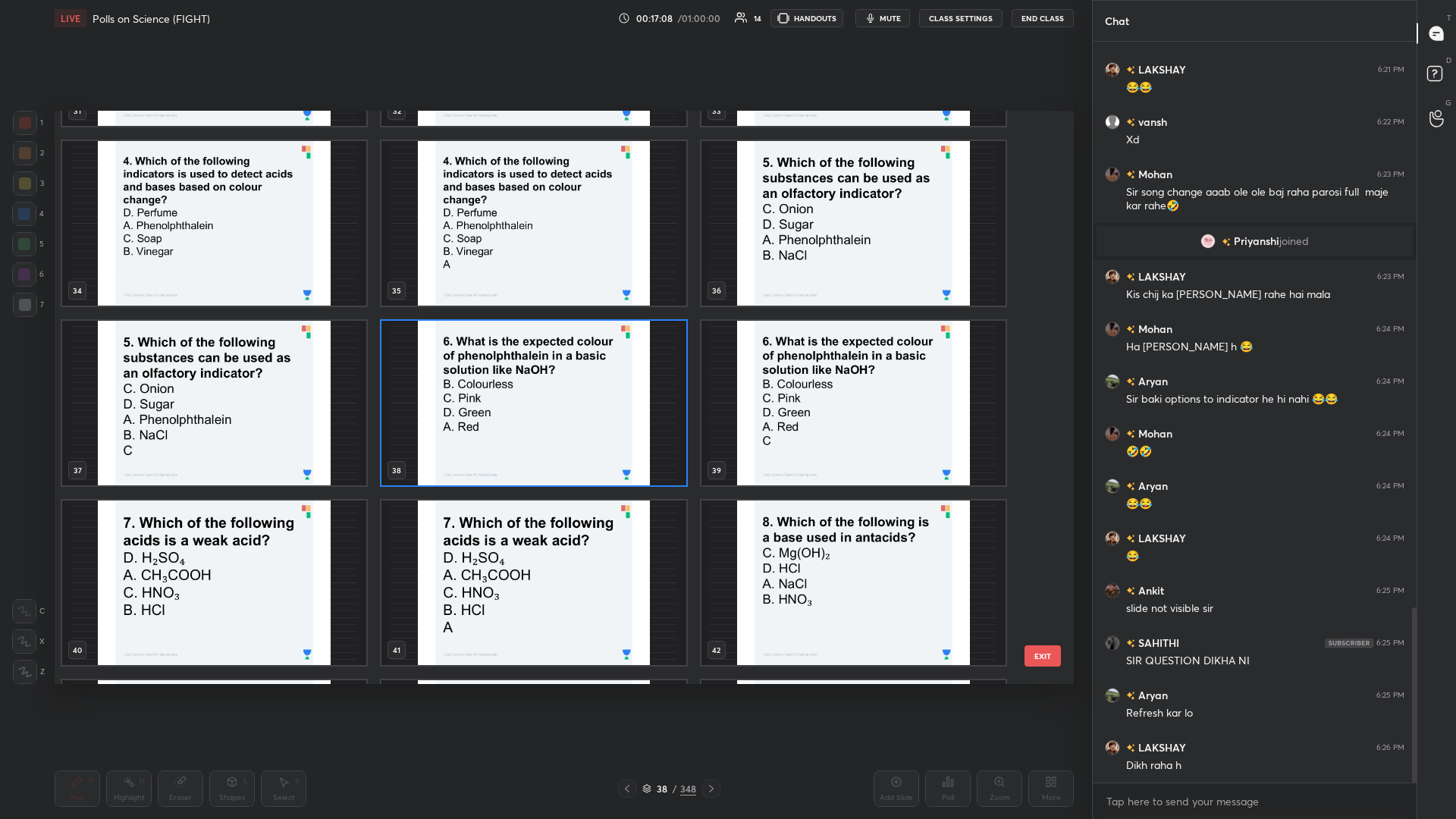
scroll to position [2050, 0]
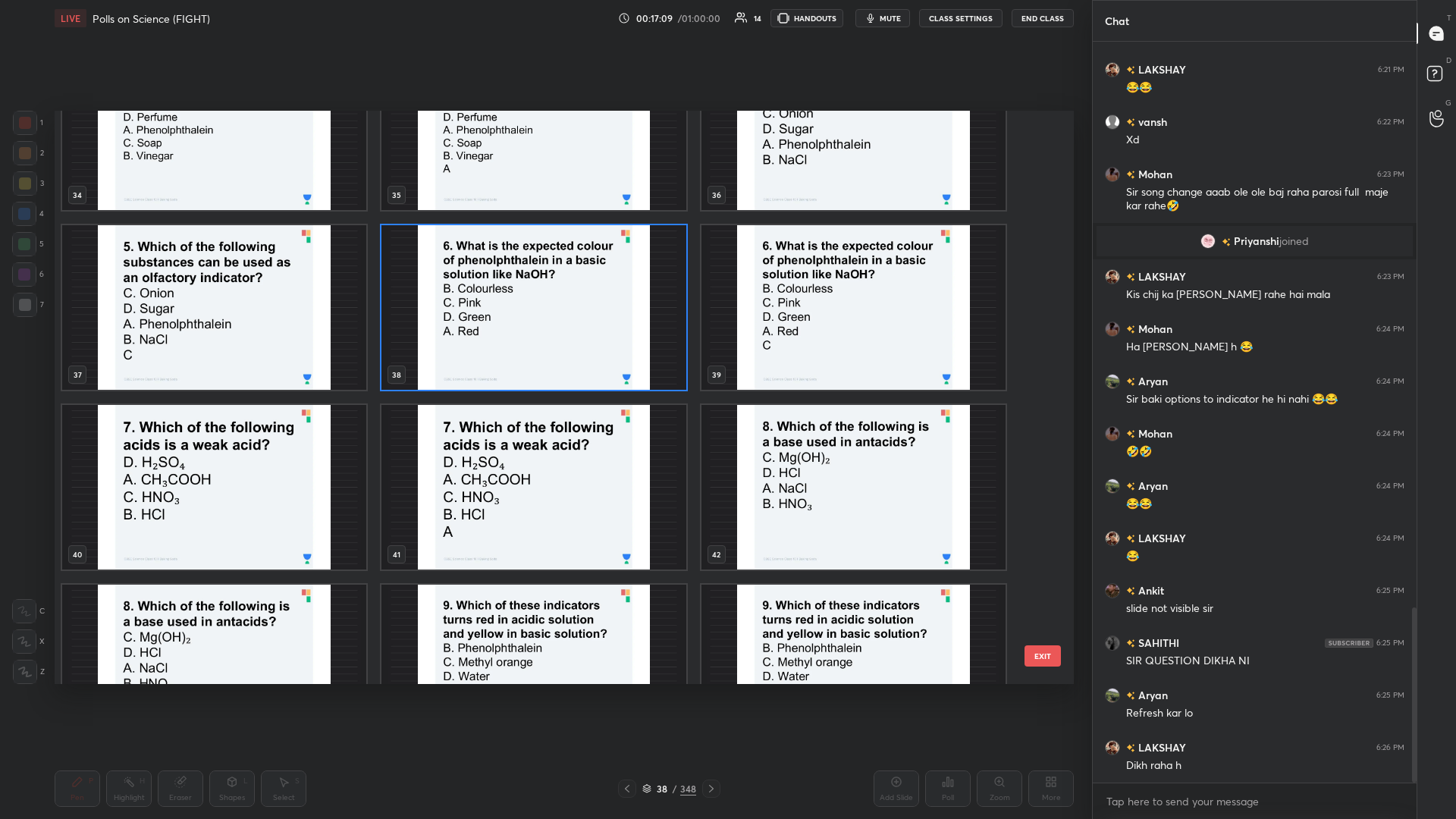
click at [250, 355] on img "grid" at bounding box center [214, 488] width 304 height 165
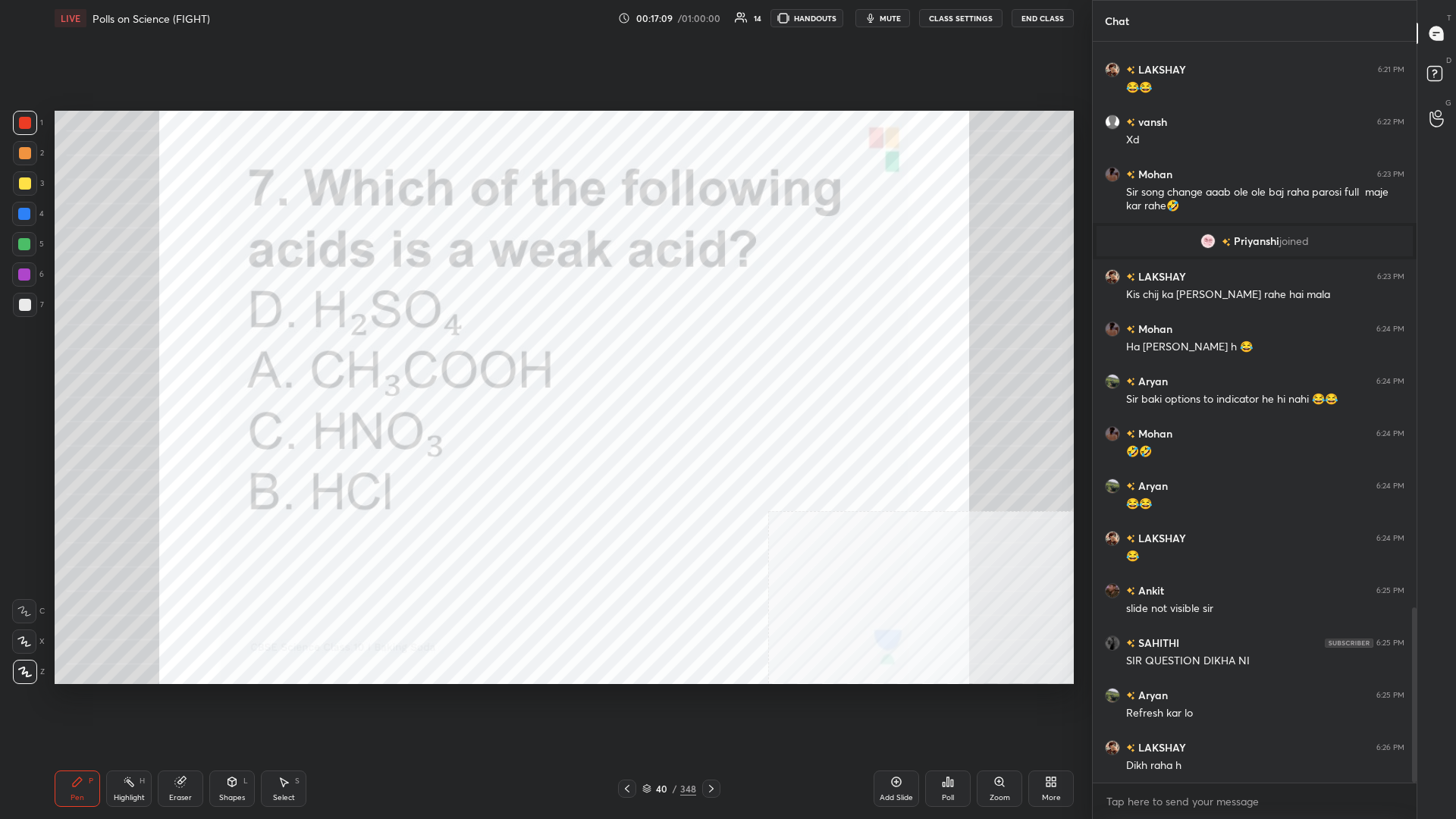
click at [544, 355] on div "Poll" at bounding box center [948, 797] width 12 height 7
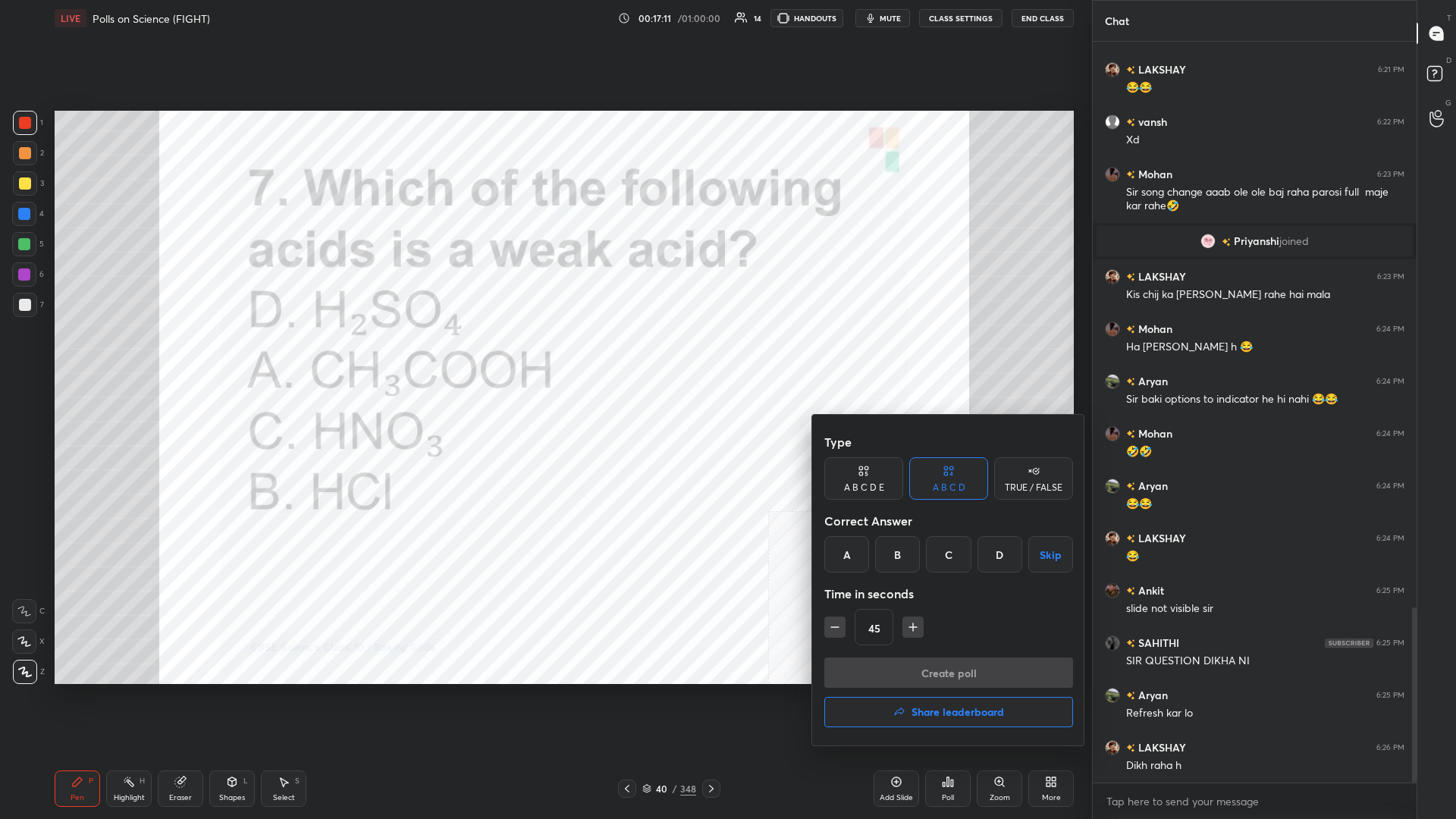
click at [544, 355] on div "A" at bounding box center [847, 554] width 45 height 37
click at [544, 355] on button "Create poll" at bounding box center [948, 673] width 249 height 30
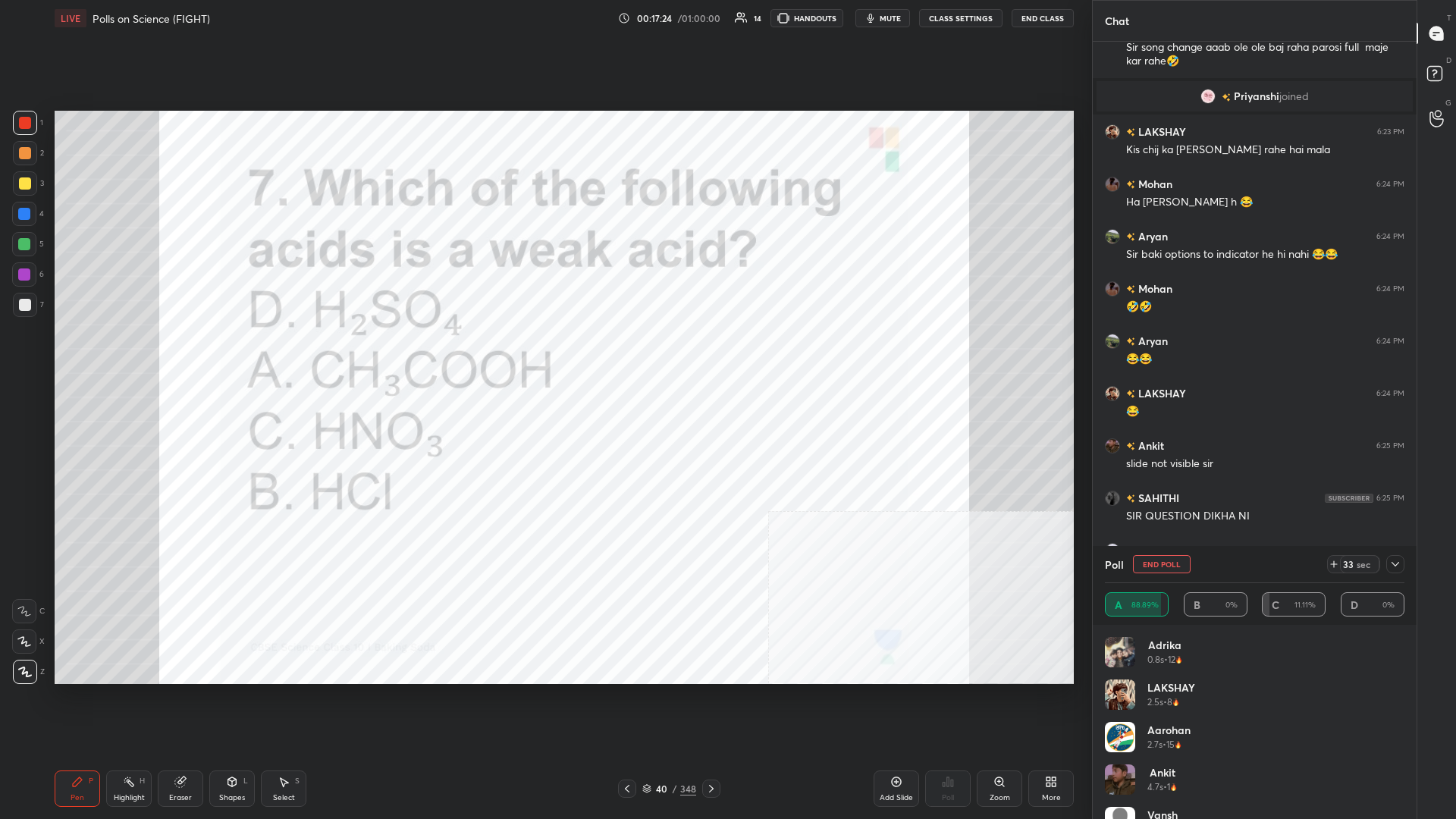
scroll to position [2610, 0]
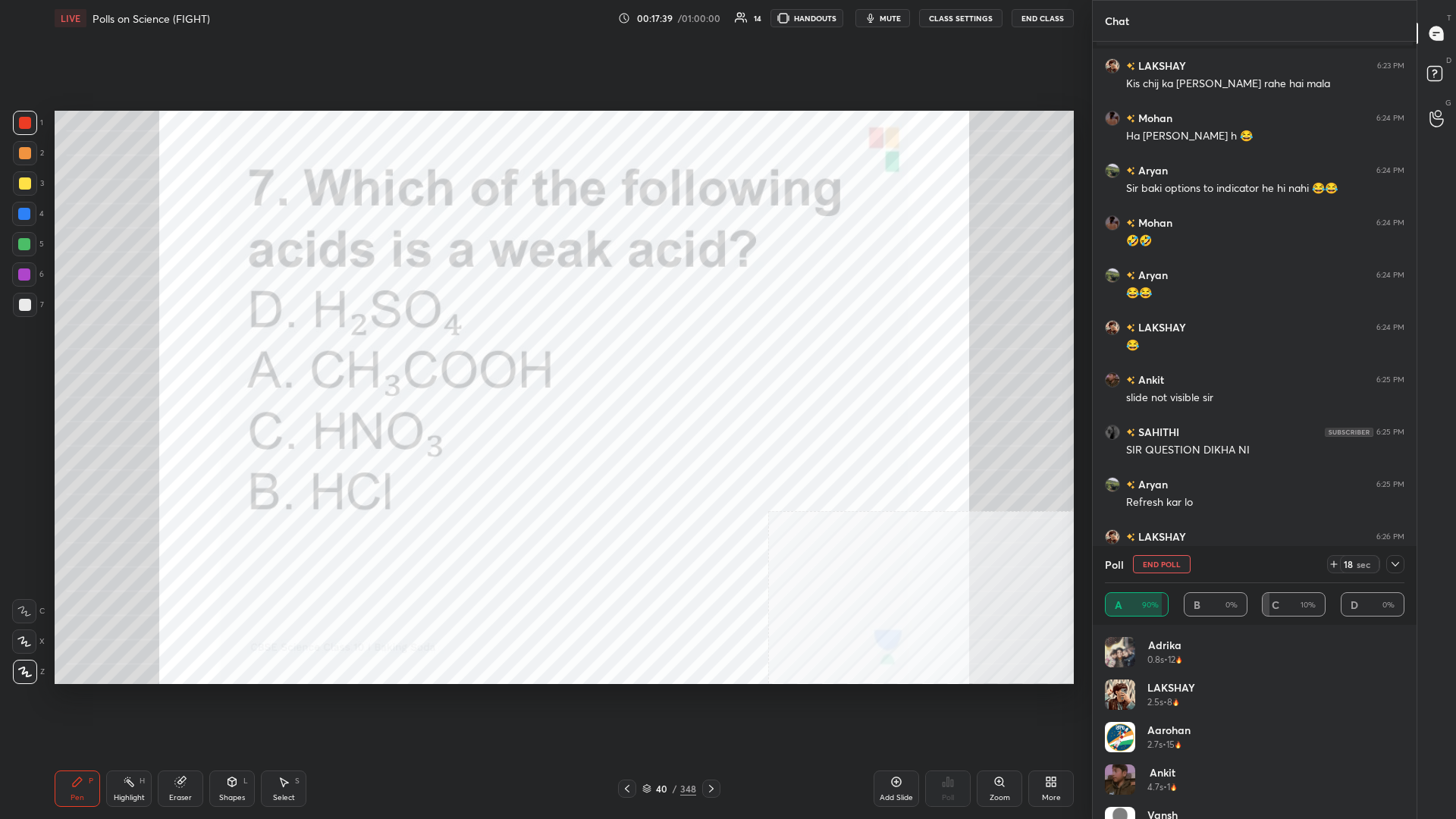
click at [544, 355] on icon at bounding box center [1395, 563] width 7 height 4
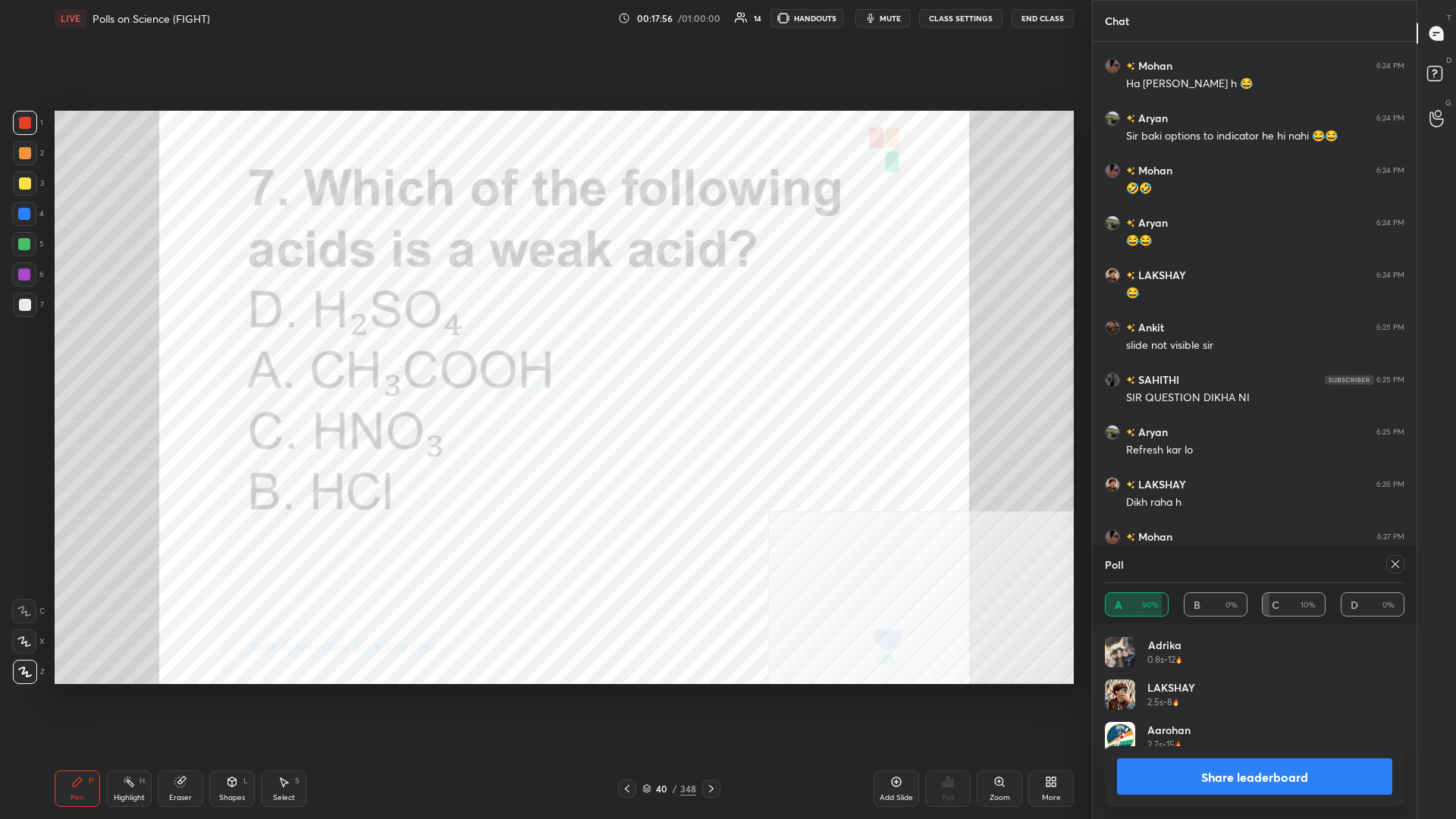
scroll to position [1, 1]
click at [544, 355] on button "Share leaderboard" at bounding box center [1255, 777] width 276 height 37
type textarea "x"
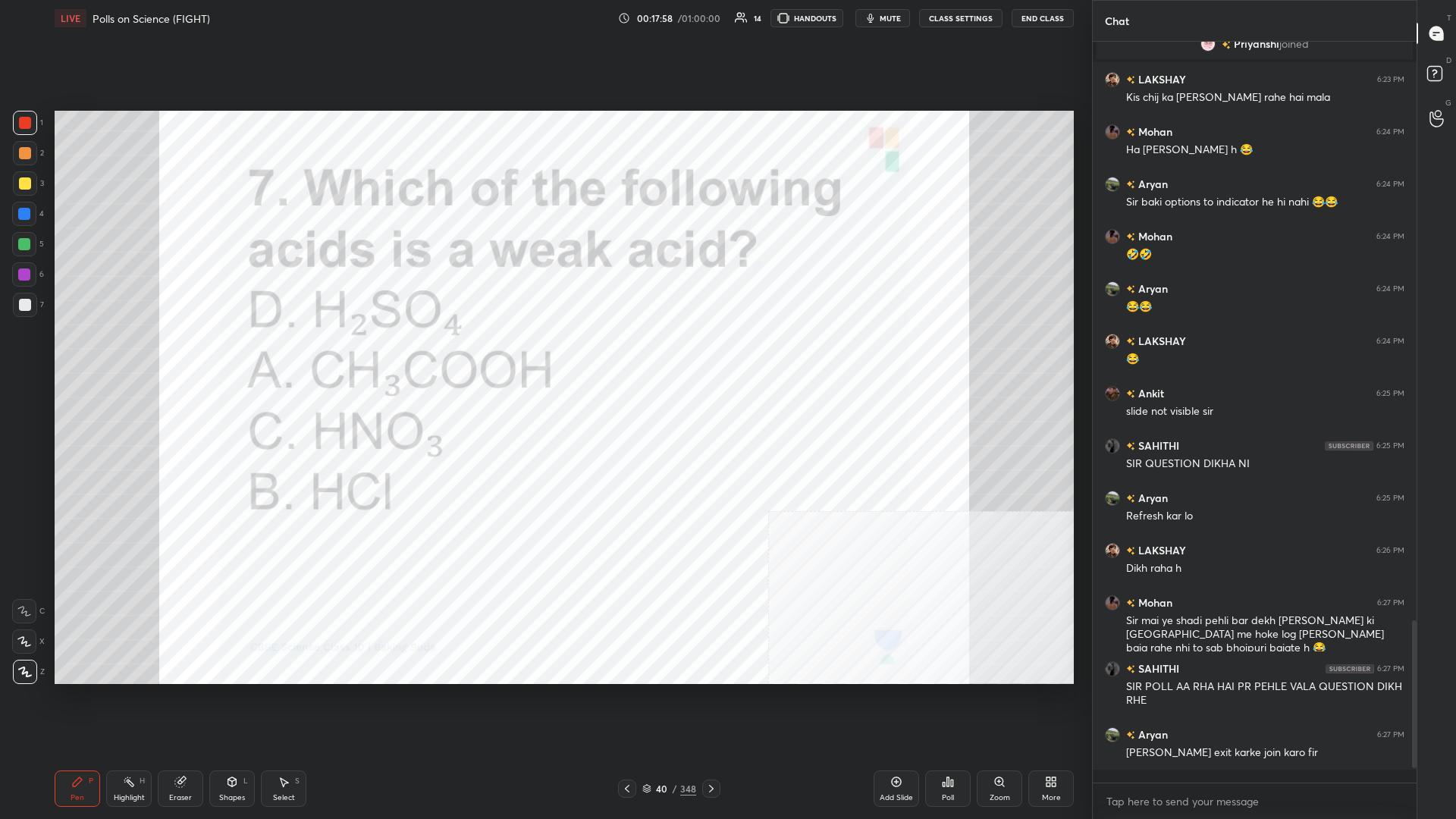
scroll to position [0, 1]
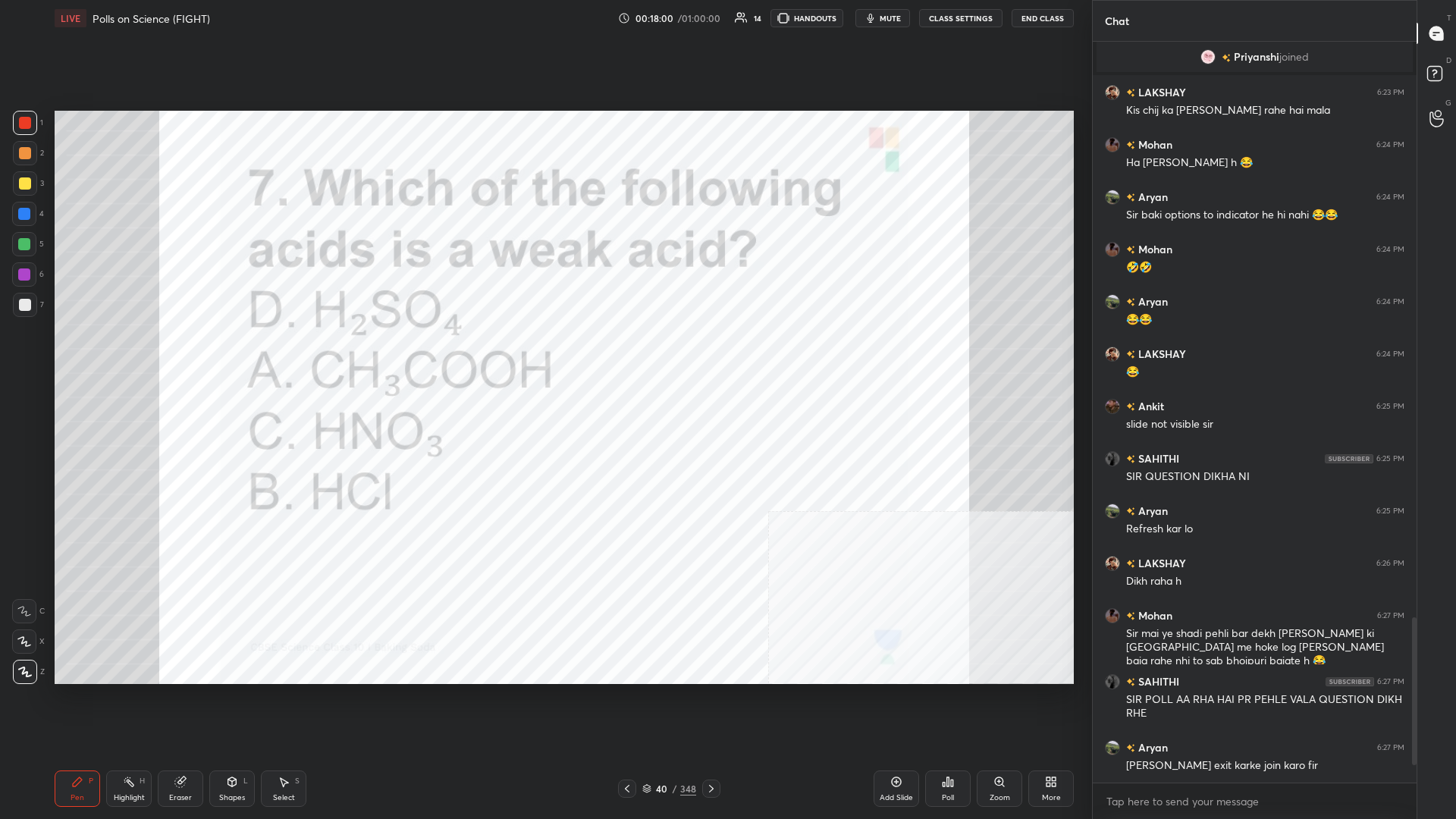
click at [544, 355] on div "40 / 348" at bounding box center [669, 788] width 54 height 13
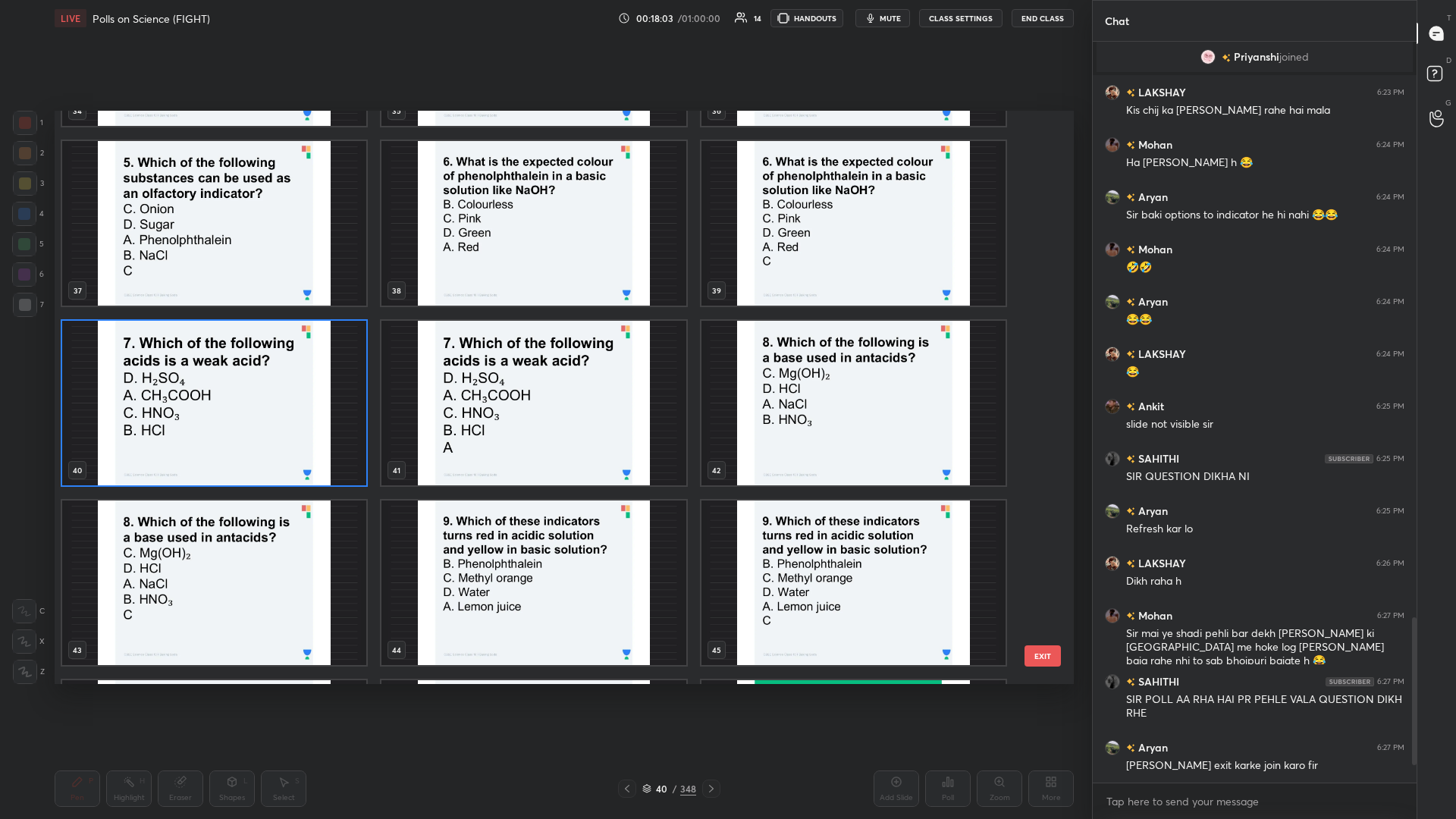
click at [281, 355] on img "grid" at bounding box center [214, 403] width 304 height 165
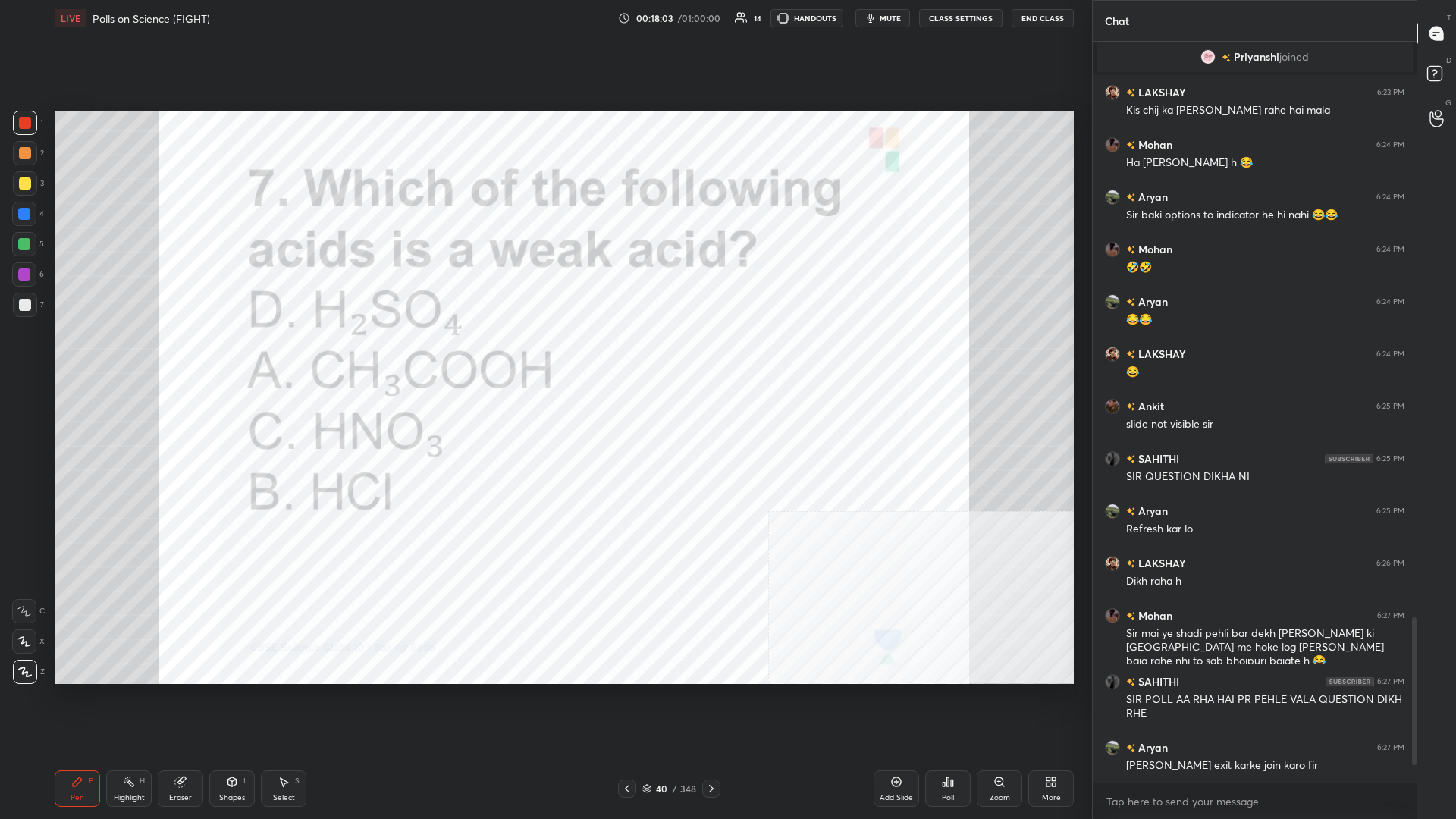
click at [281, 355] on img "grid" at bounding box center [214, 403] width 304 height 165
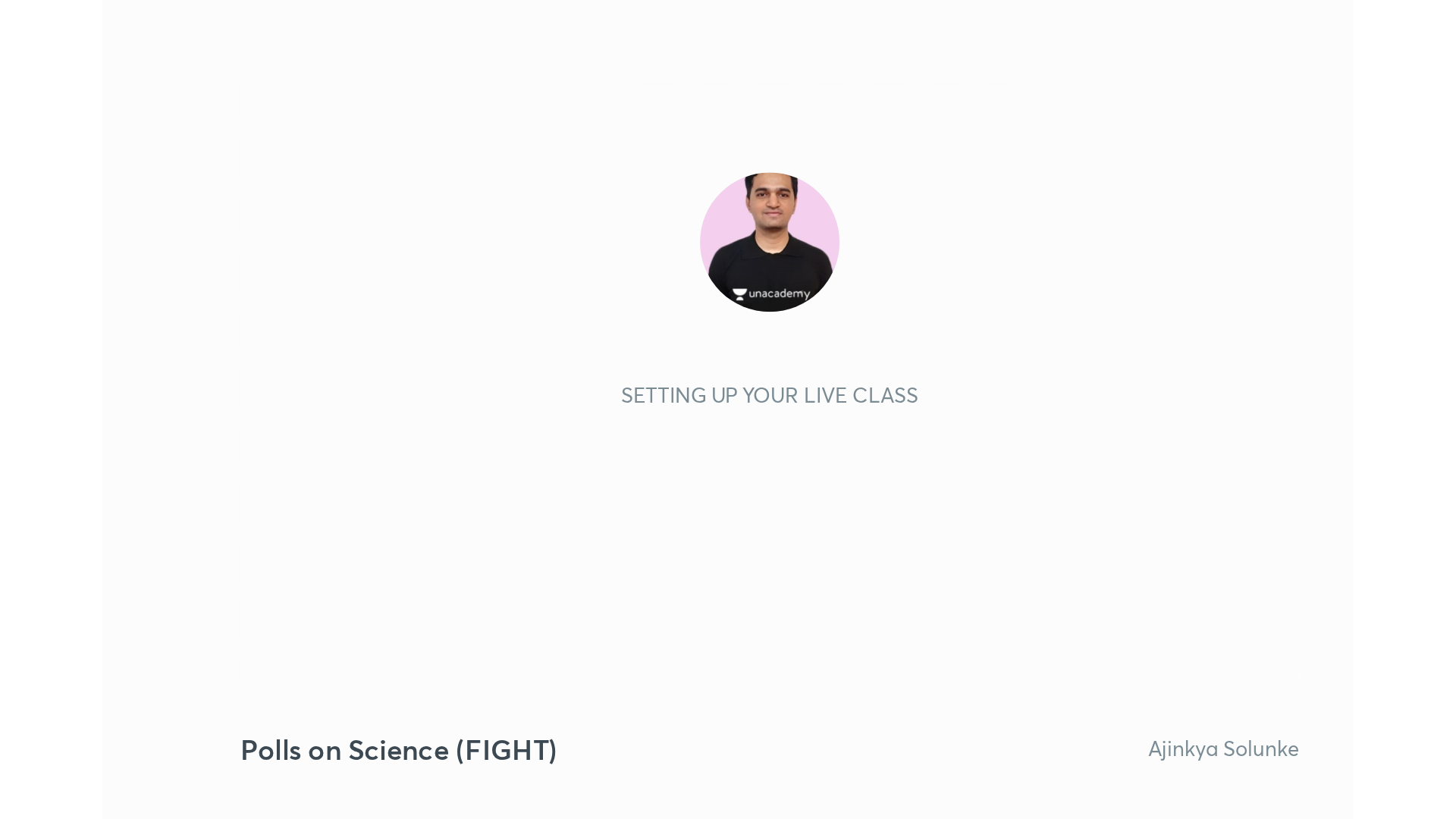
scroll to position [260, 484]
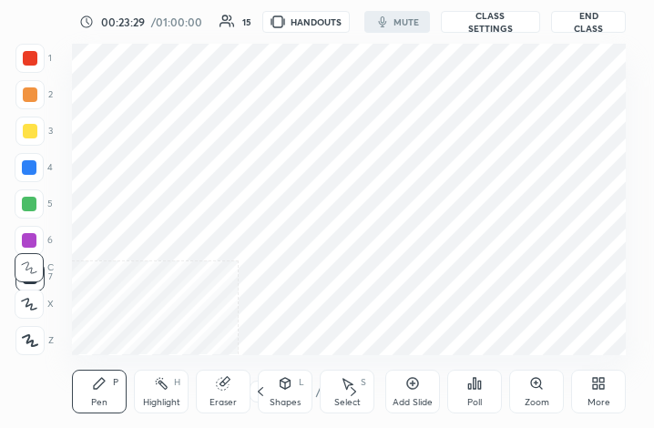
click at [622, 406] on div "More" at bounding box center [598, 392] width 55 height 44
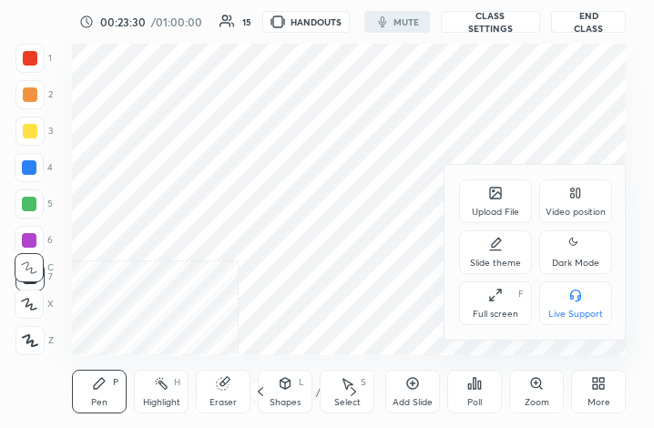
click at [515, 316] on div "Full screen" at bounding box center [496, 314] width 46 height 9
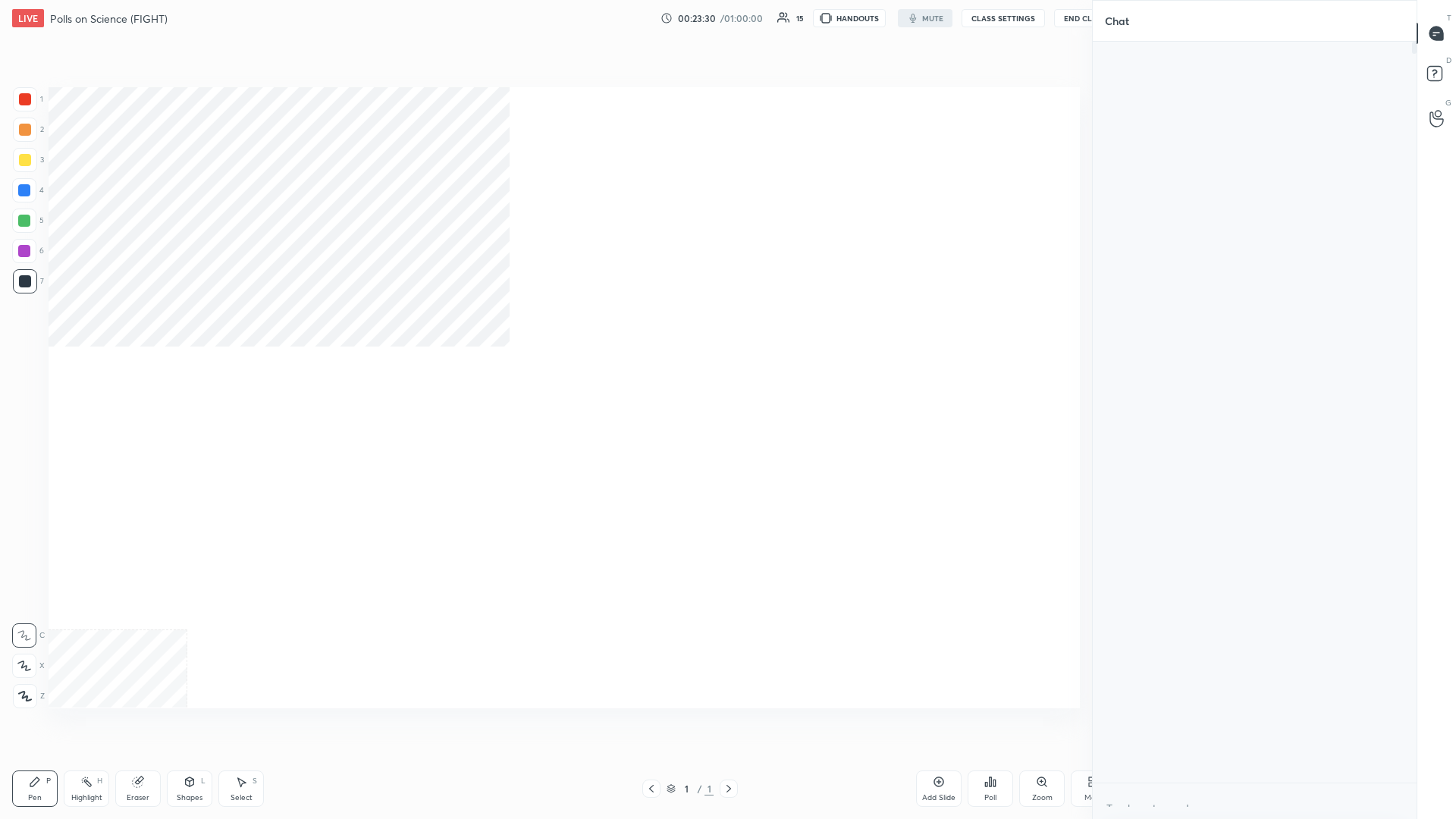
scroll to position [1, 1]
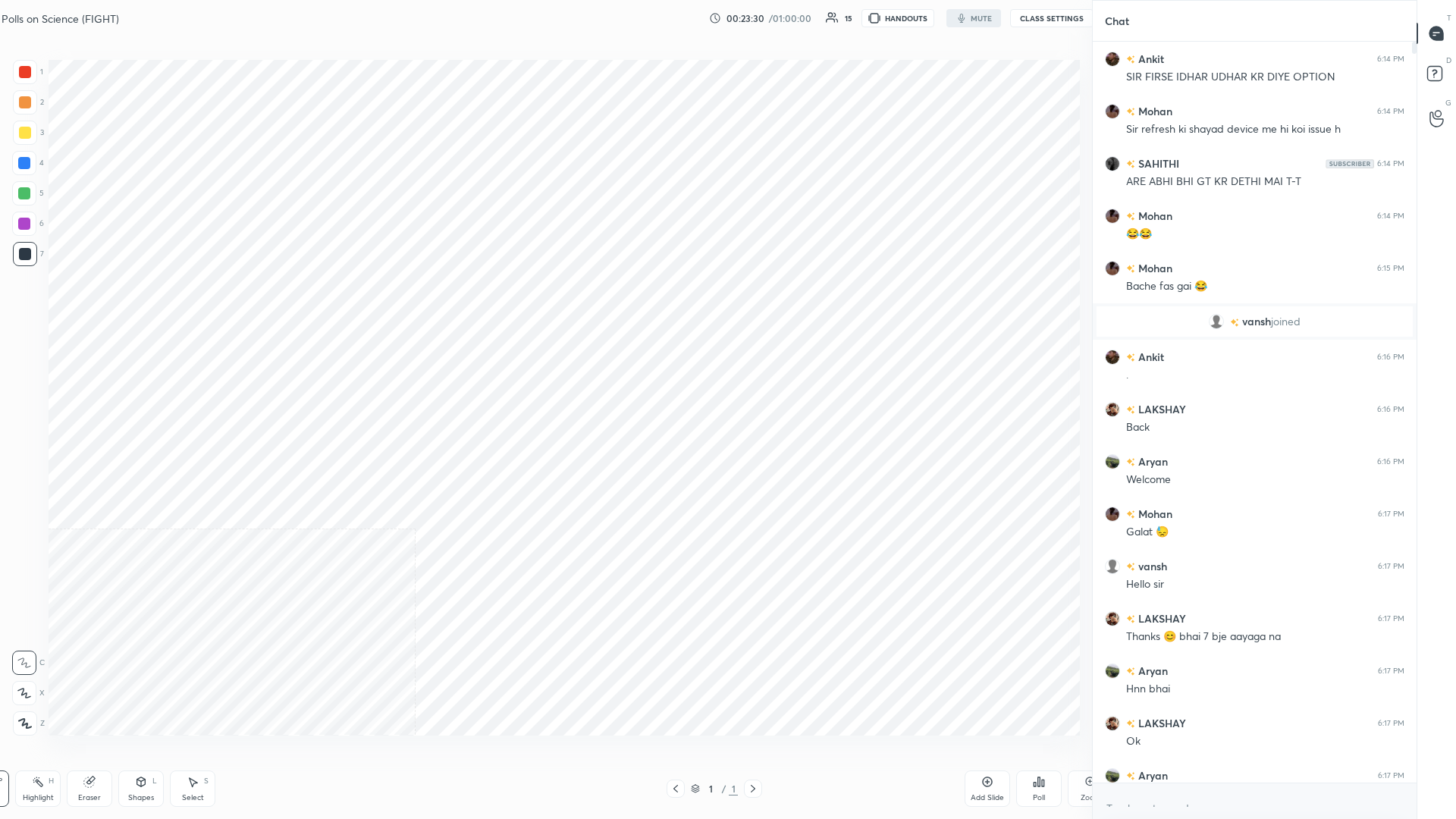
type textarea "x"
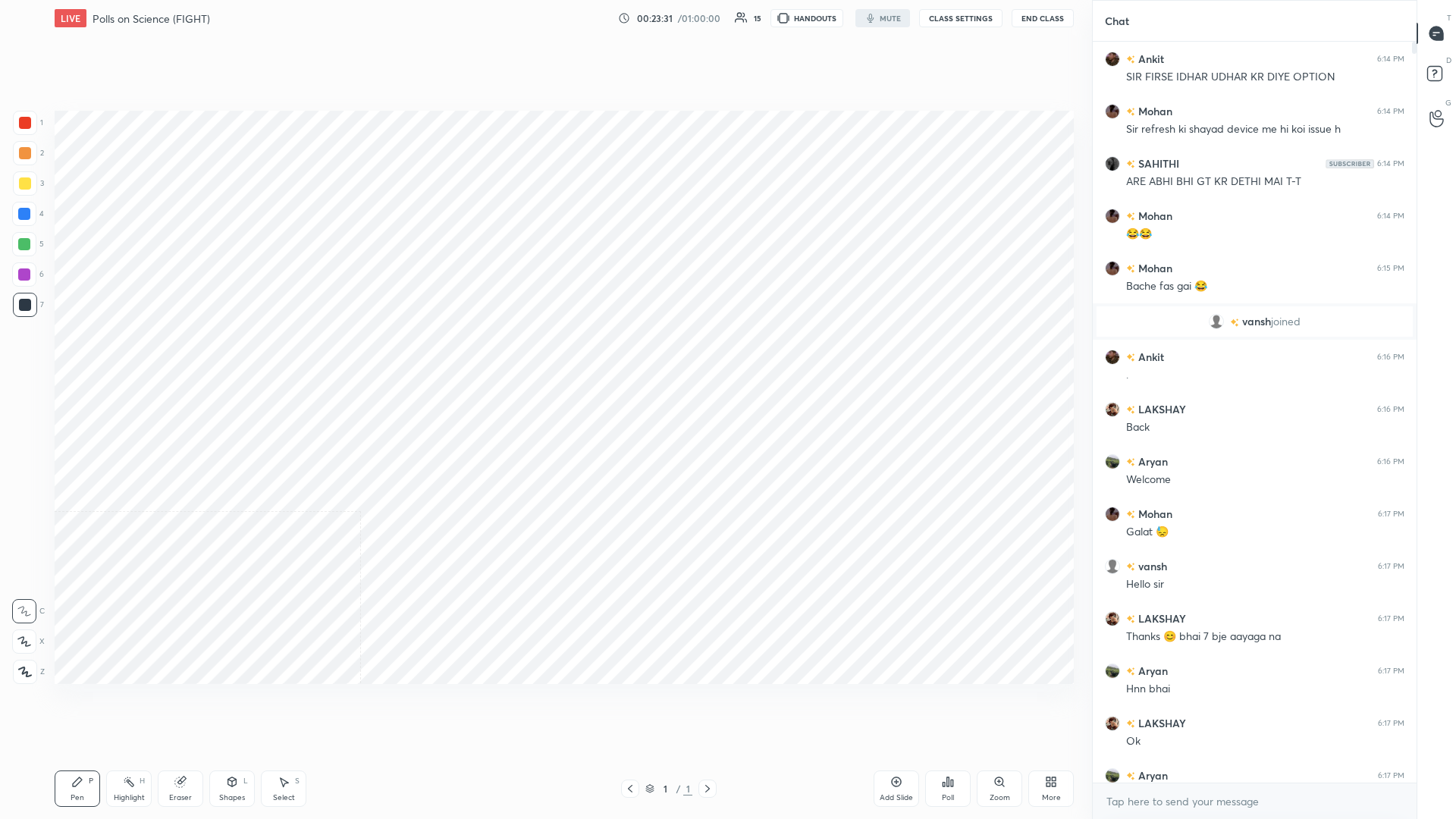
scroll to position [722, 1031]
click at [544, 22] on button "CLASS SETTINGS" at bounding box center [961, 18] width 83 height 18
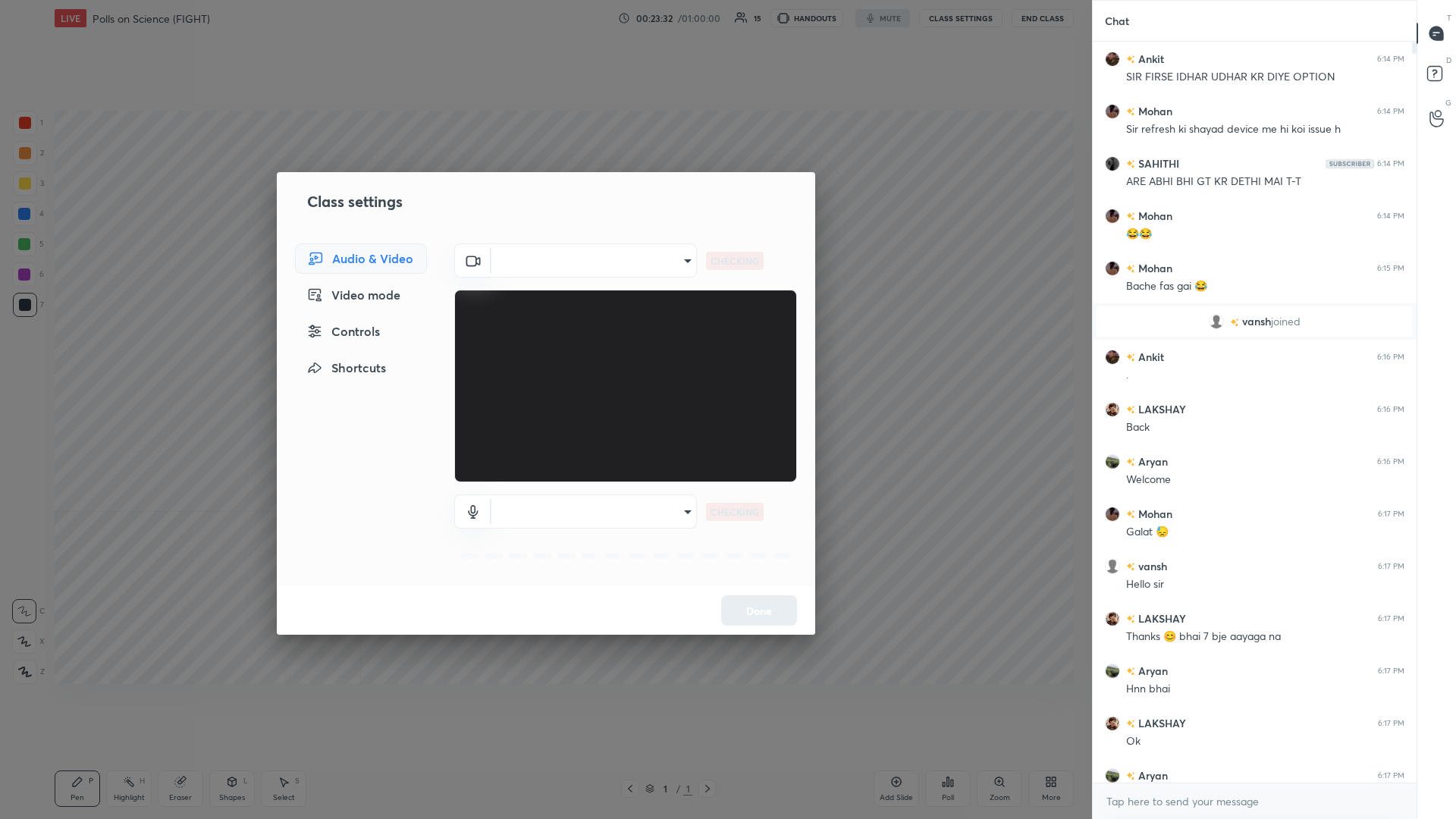
click at [385, 303] on div "Video mode" at bounding box center [360, 295] width 132 height 30
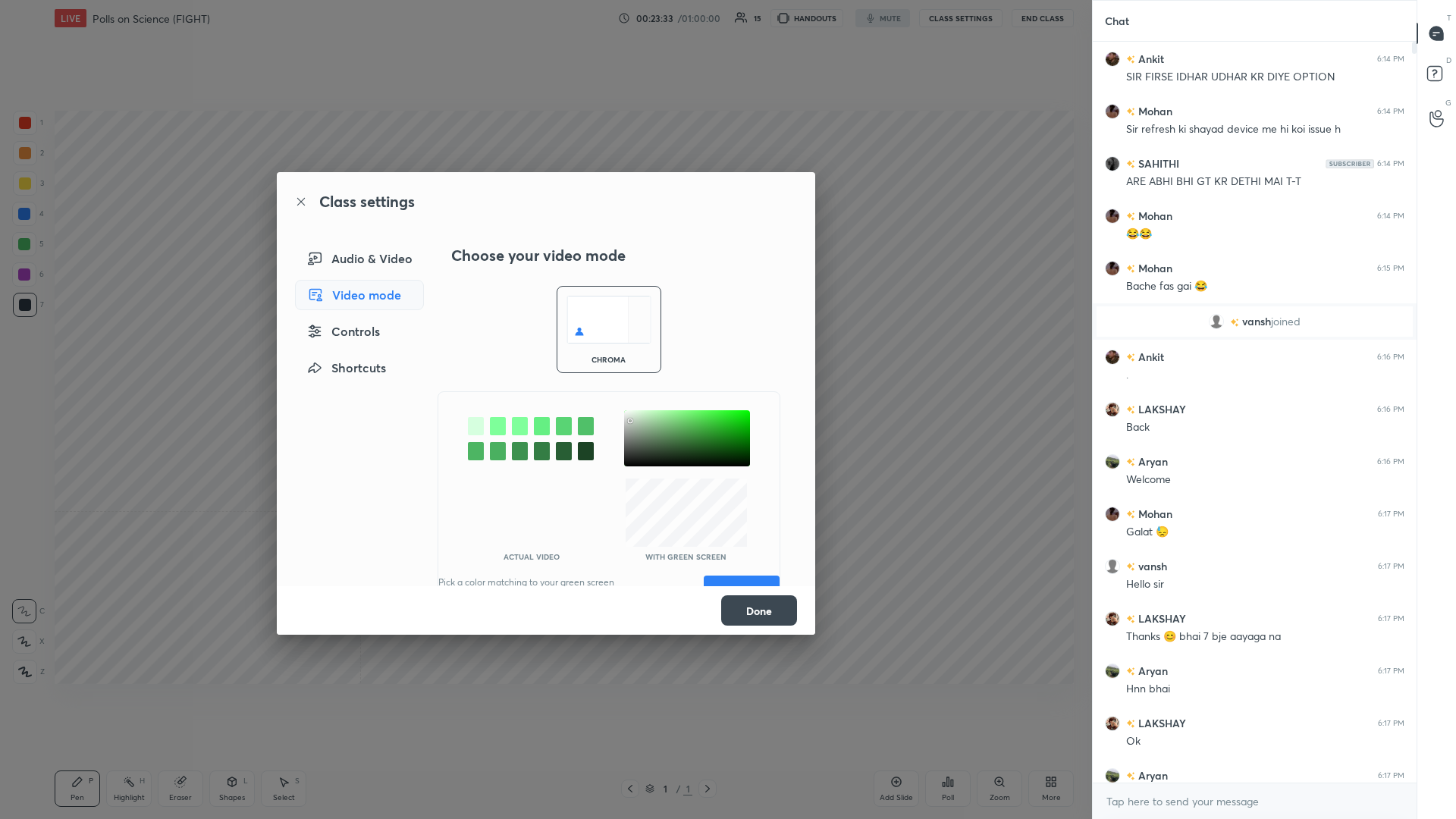
click at [397, 269] on div "Audio & Video" at bounding box center [359, 258] width 129 height 30
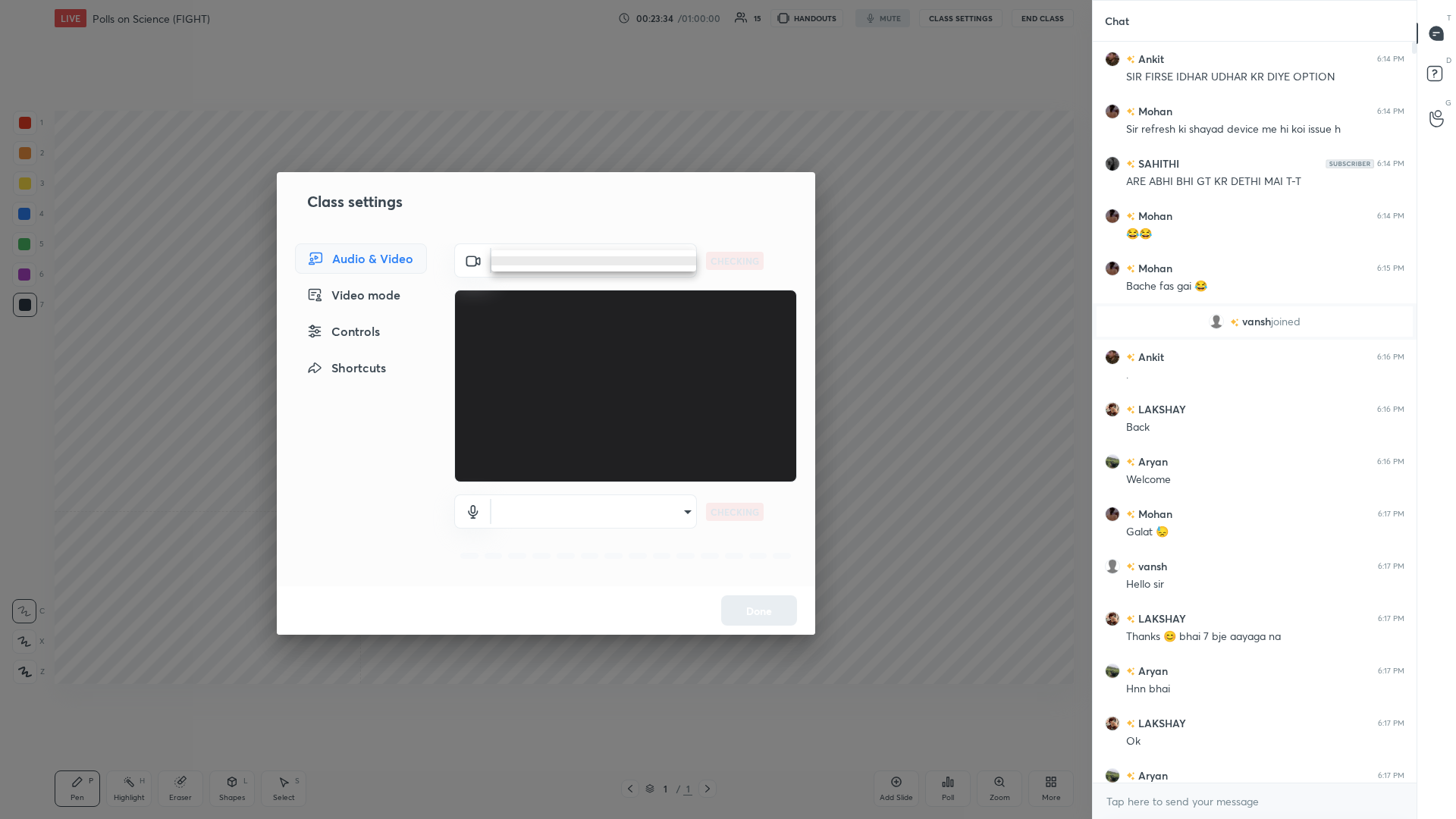
click at [532, 272] on body "1 2 3 4 5 6 7 C X Z C X Z E E Erase all H H LIVE Polls on Science (FIGHT) 00:23…" at bounding box center [728, 410] width 1456 height 819
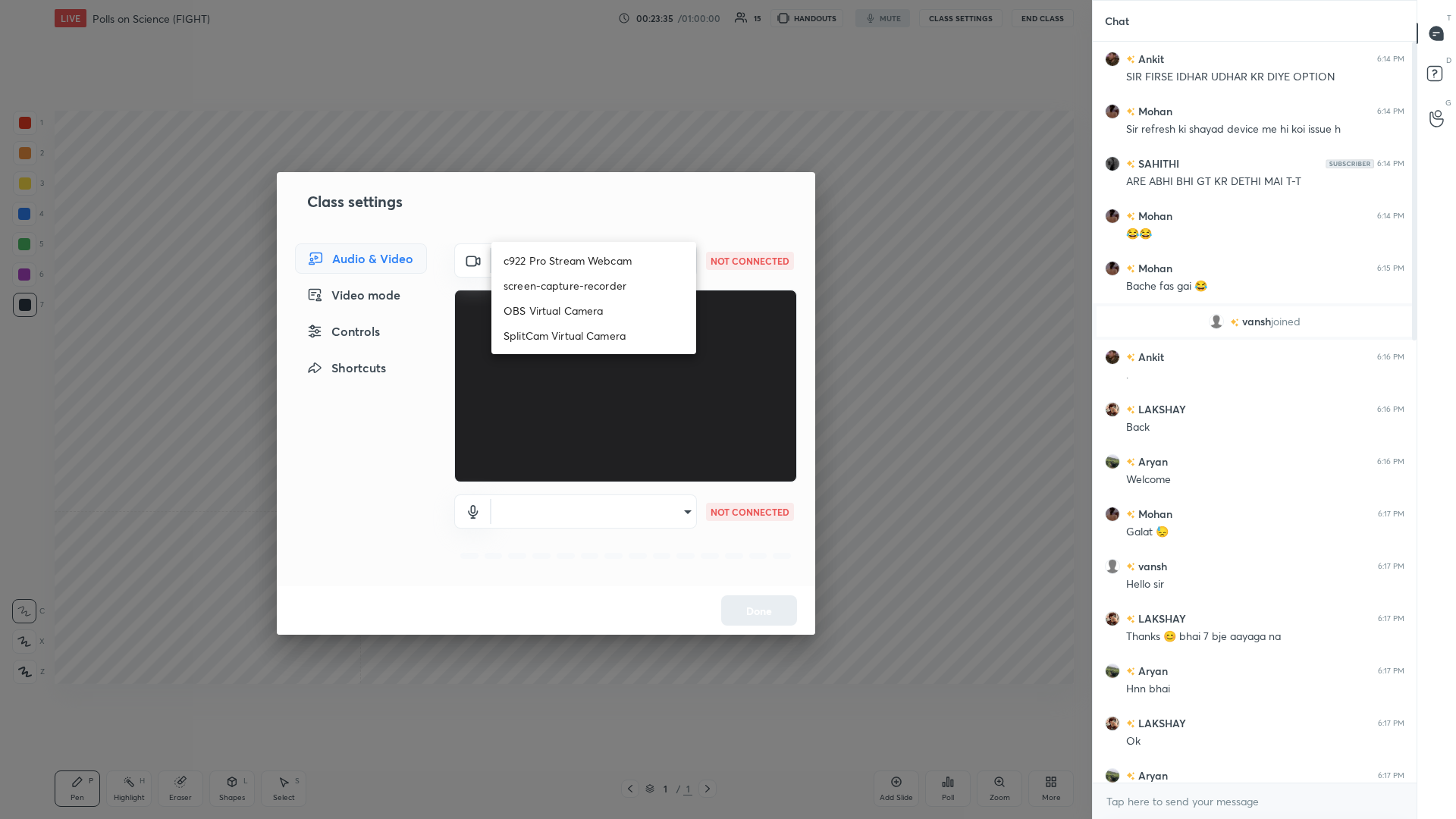
click at [540, 266] on li "c922 Pro Stream Webcam" at bounding box center [594, 261] width 205 height 25
type input "mz5XeYAkNWp2QV5IzfhKg2mI2T6XPNDecROMxnJfp9w="
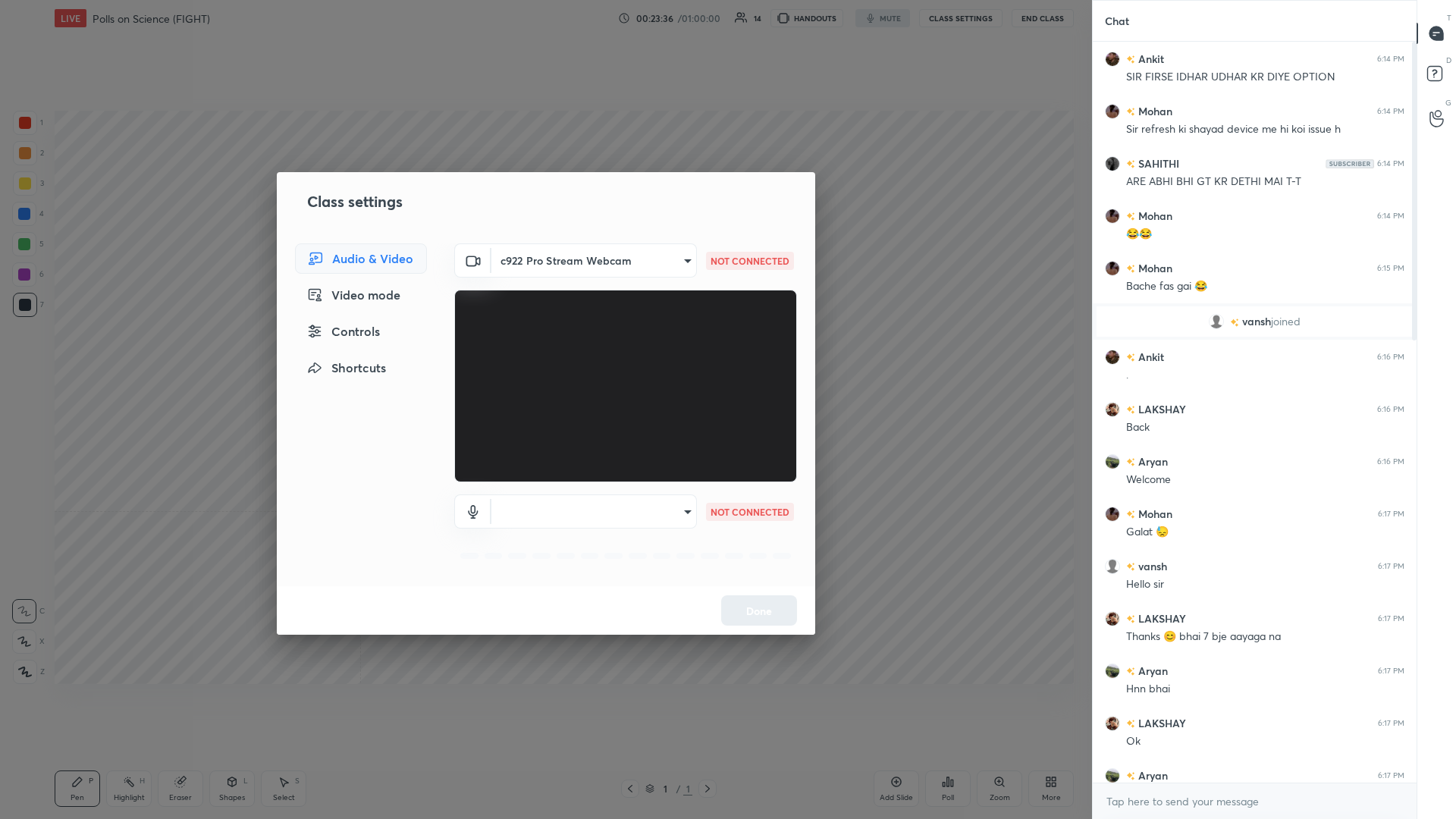
click at [544, 355] on body "1 2 3 4 5 6 7 C X Z C X Z E E Erase all H H LIVE Polls on Science (FIGHT) 00:23…" at bounding box center [728, 410] width 1456 height 819
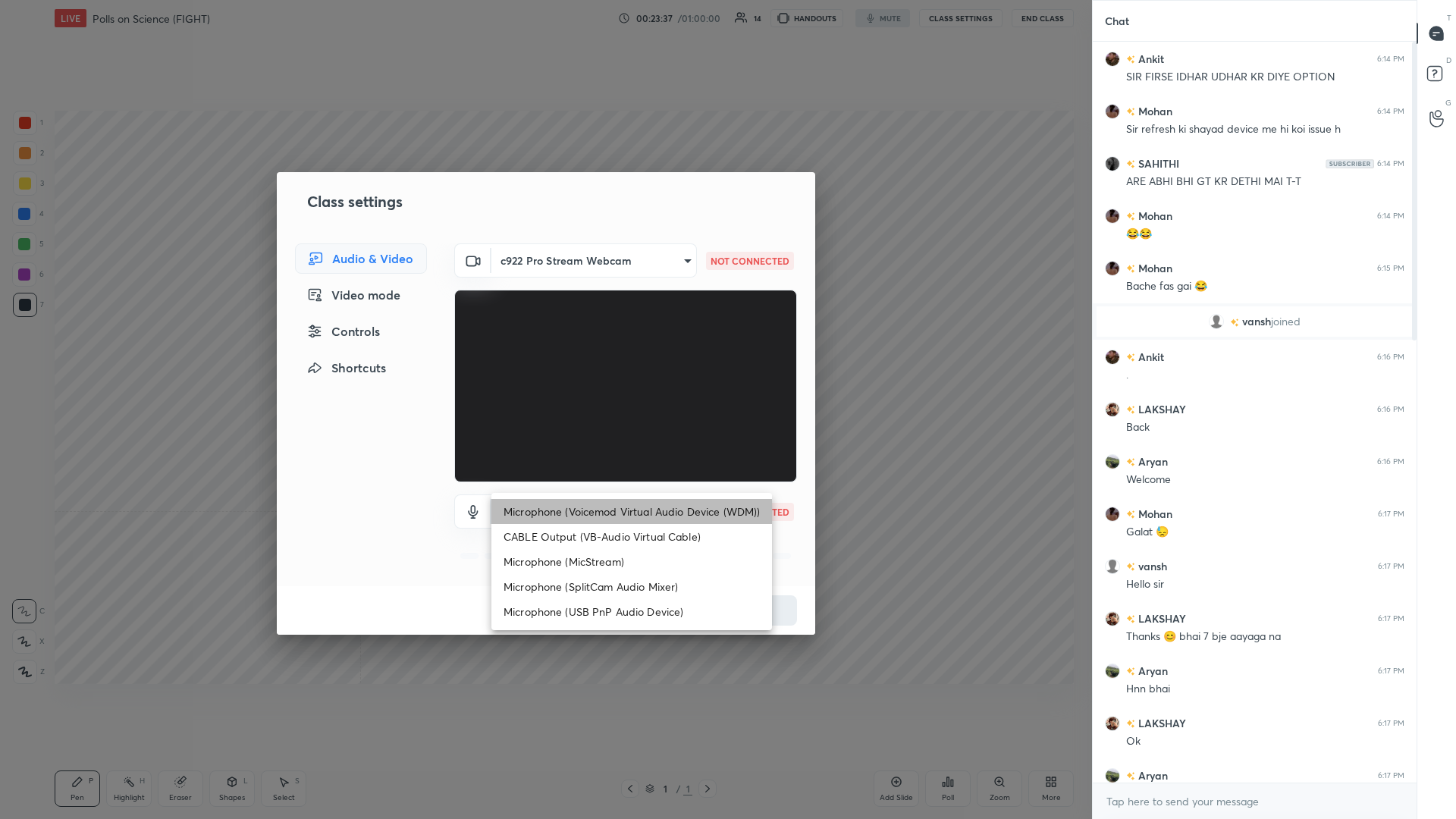
click at [544, 355] on li "Microphone (Voicemod Virtual Audio Device (WDM))" at bounding box center [631, 512] width 281 height 25
type input "VBCGzjgTZ+0gmPAsoHgp+LhUckAxO9S5WqeSPDF+pXU="
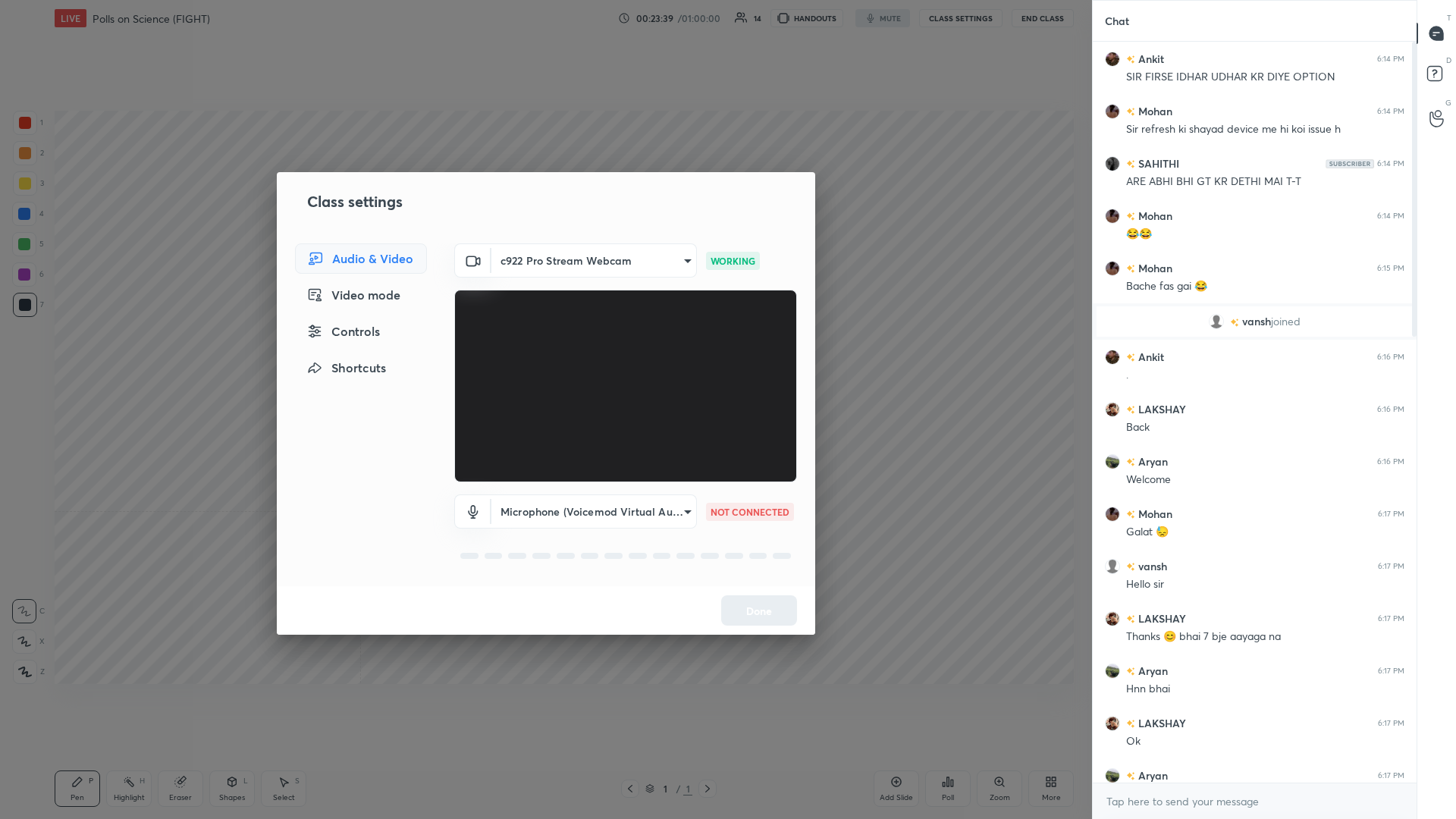
click at [544, 355] on div "Done" at bounding box center [546, 610] width 539 height 48
click at [544, 355] on button "Done" at bounding box center [759, 610] width 76 height 30
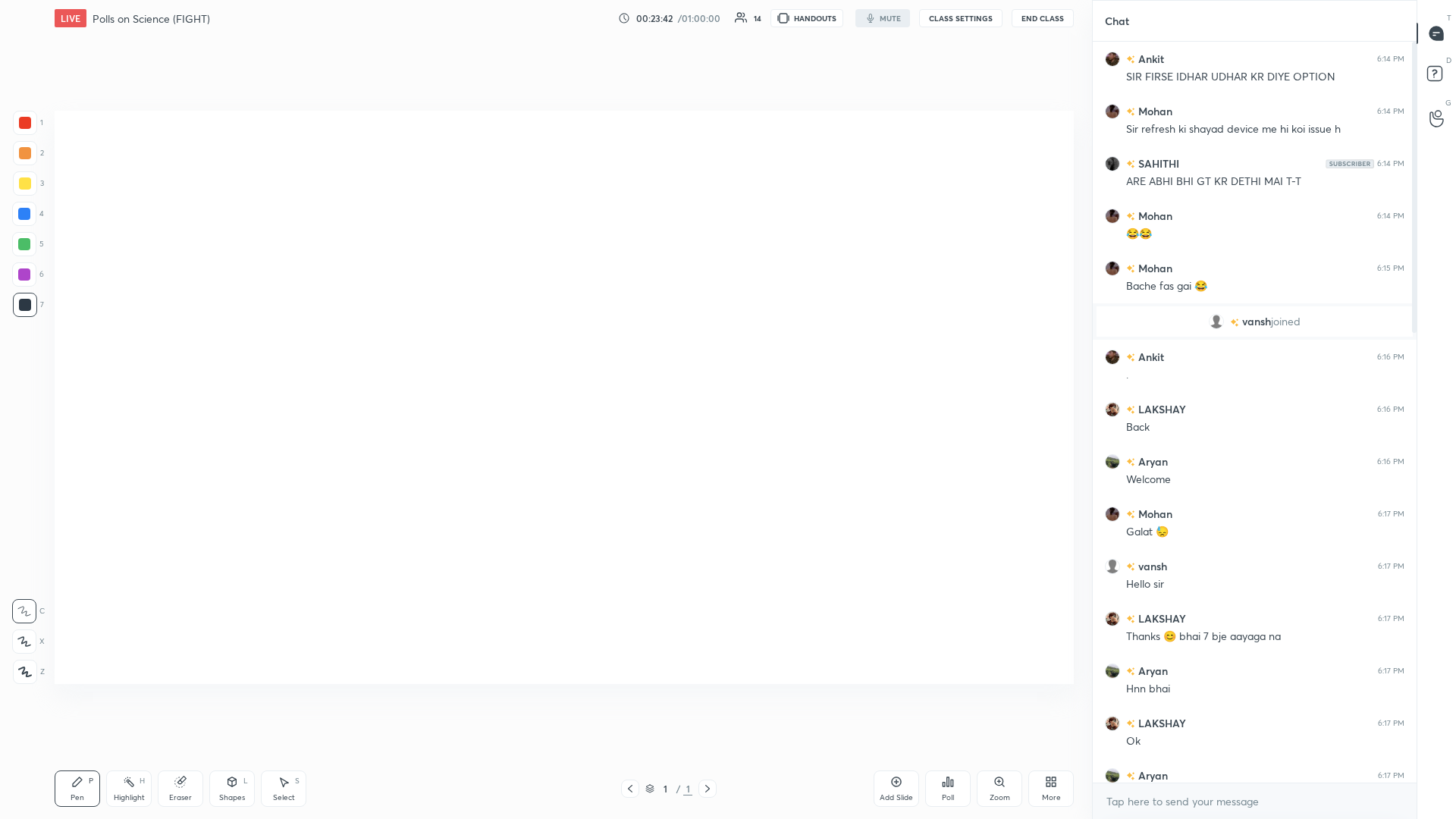
click at [544, 355] on div "More" at bounding box center [1051, 797] width 19 height 7
click at [544, 355] on div "Dark Mode" at bounding box center [1031, 682] width 39 height 7
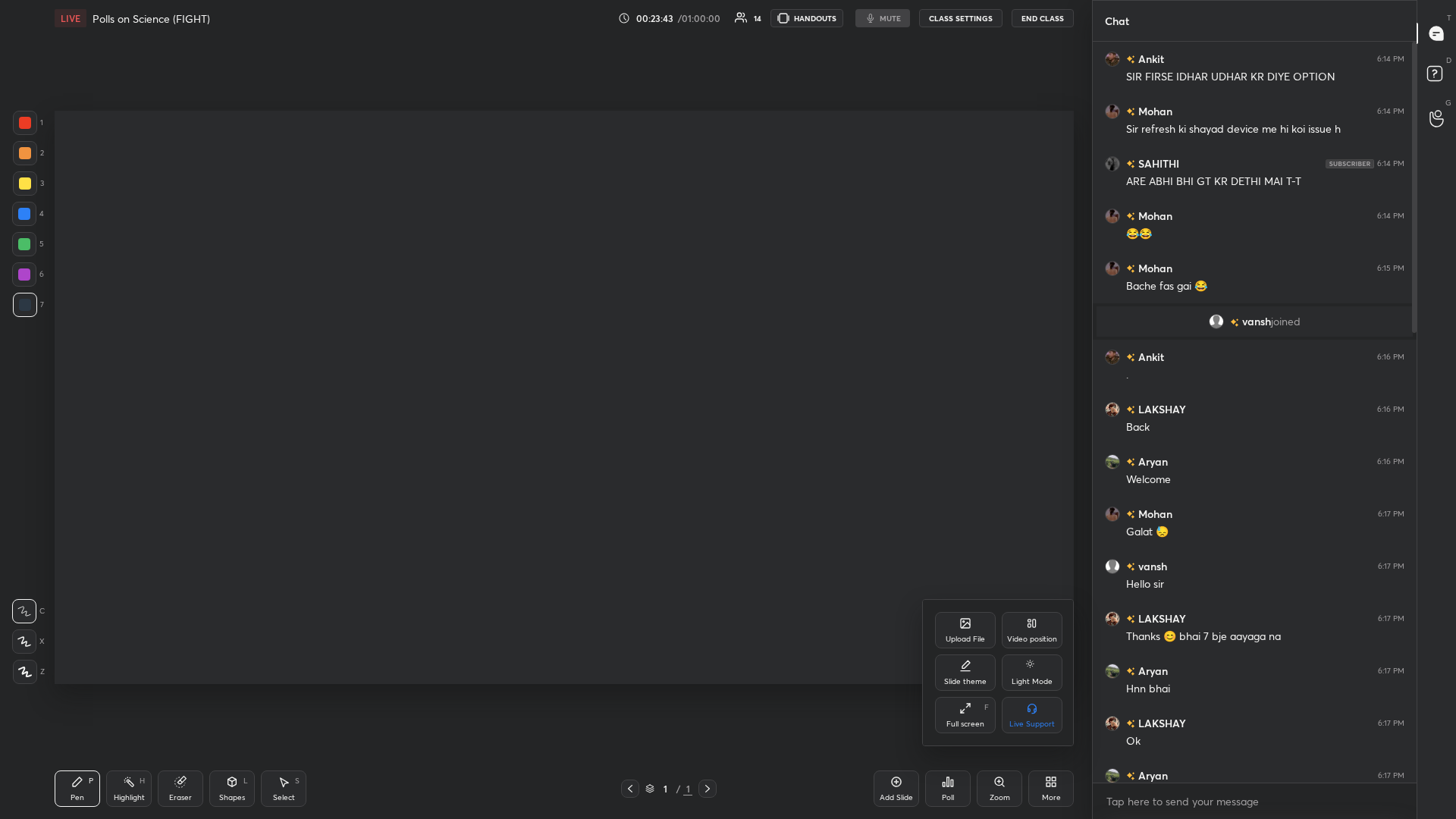
click at [544, 355] on div "Video position" at bounding box center [1032, 639] width 50 height 7
click at [544, 355] on div "Bottom right" at bounding box center [1032, 715] width 61 height 37
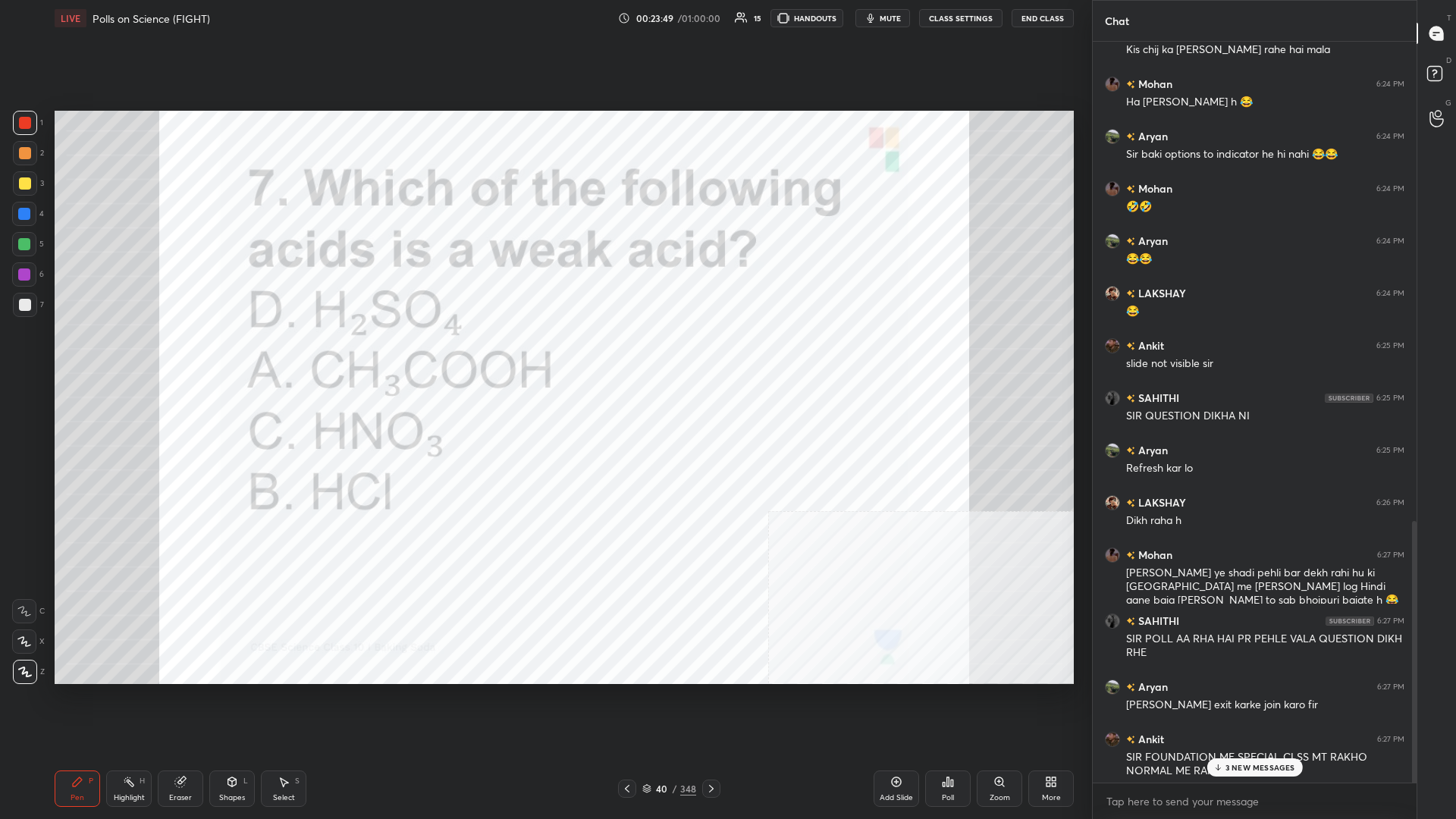
scroll to position [1918, 0]
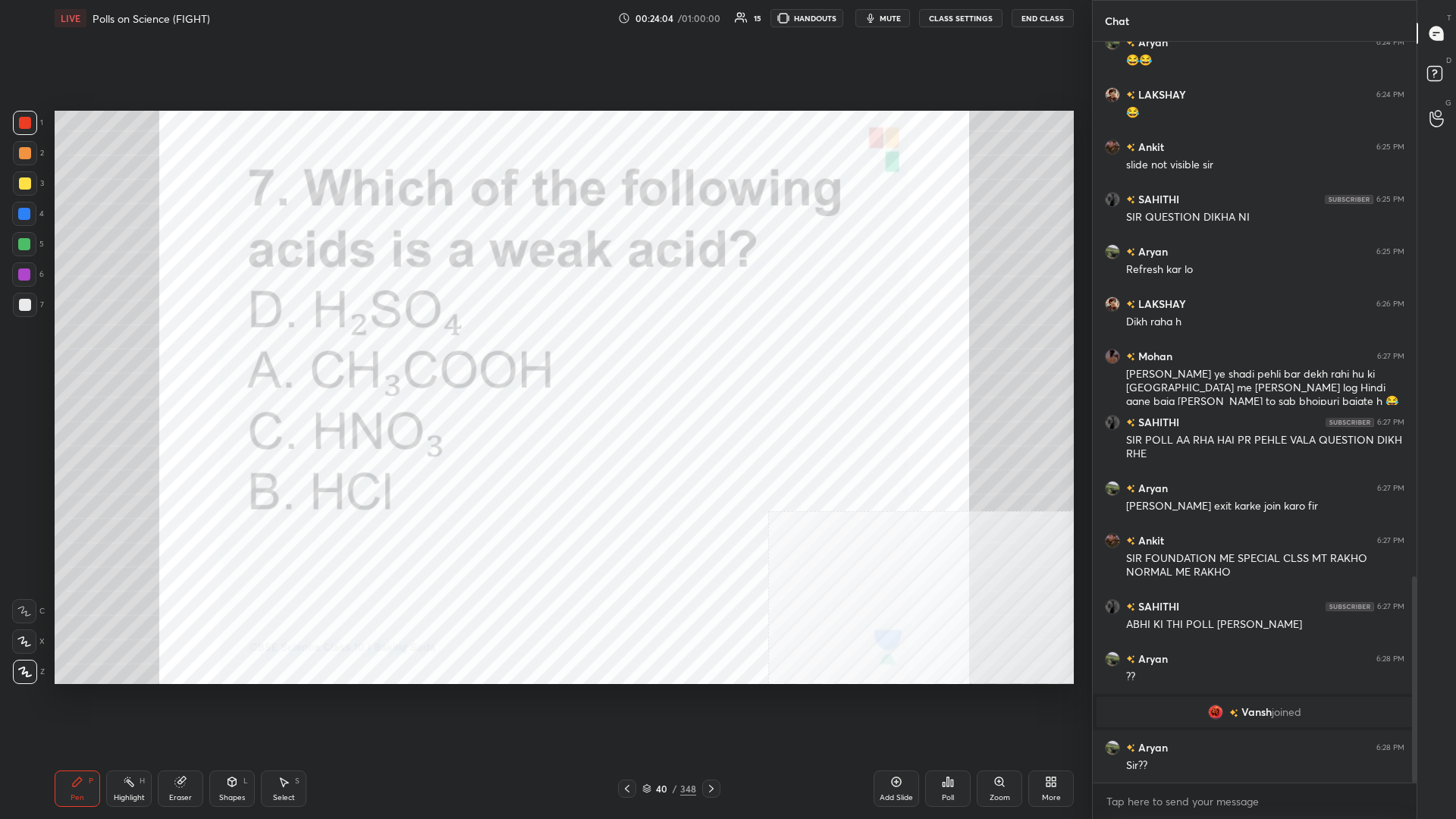
click at [544, 355] on div "Pen P Highlight H Eraser Shapes L Select S 40 / 348 Add Slide Poll Zoom More" at bounding box center [564, 788] width 1020 height 61
click at [544, 355] on div "40 / 348" at bounding box center [669, 788] width 54 height 13
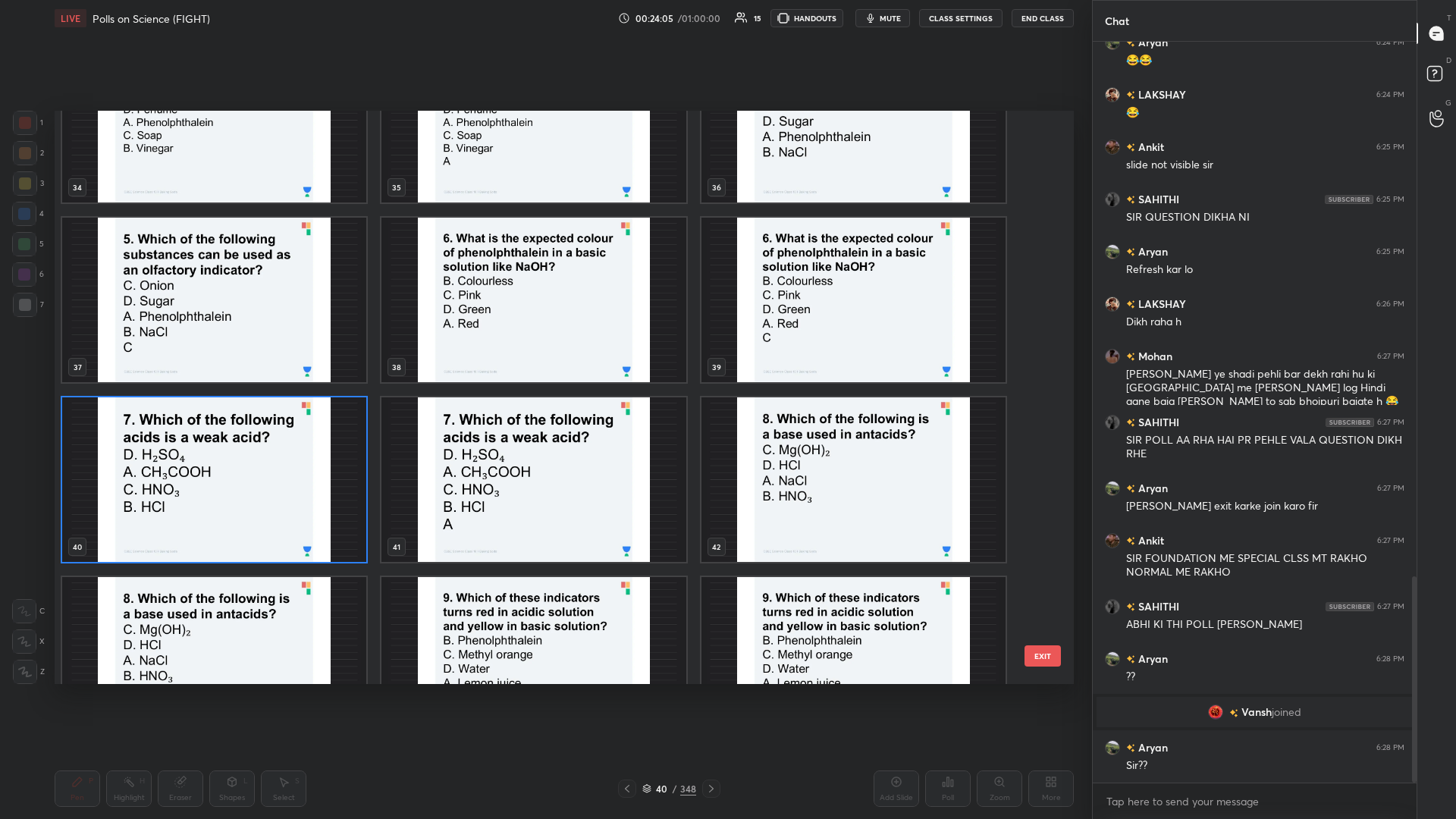
scroll to position [2134, 0]
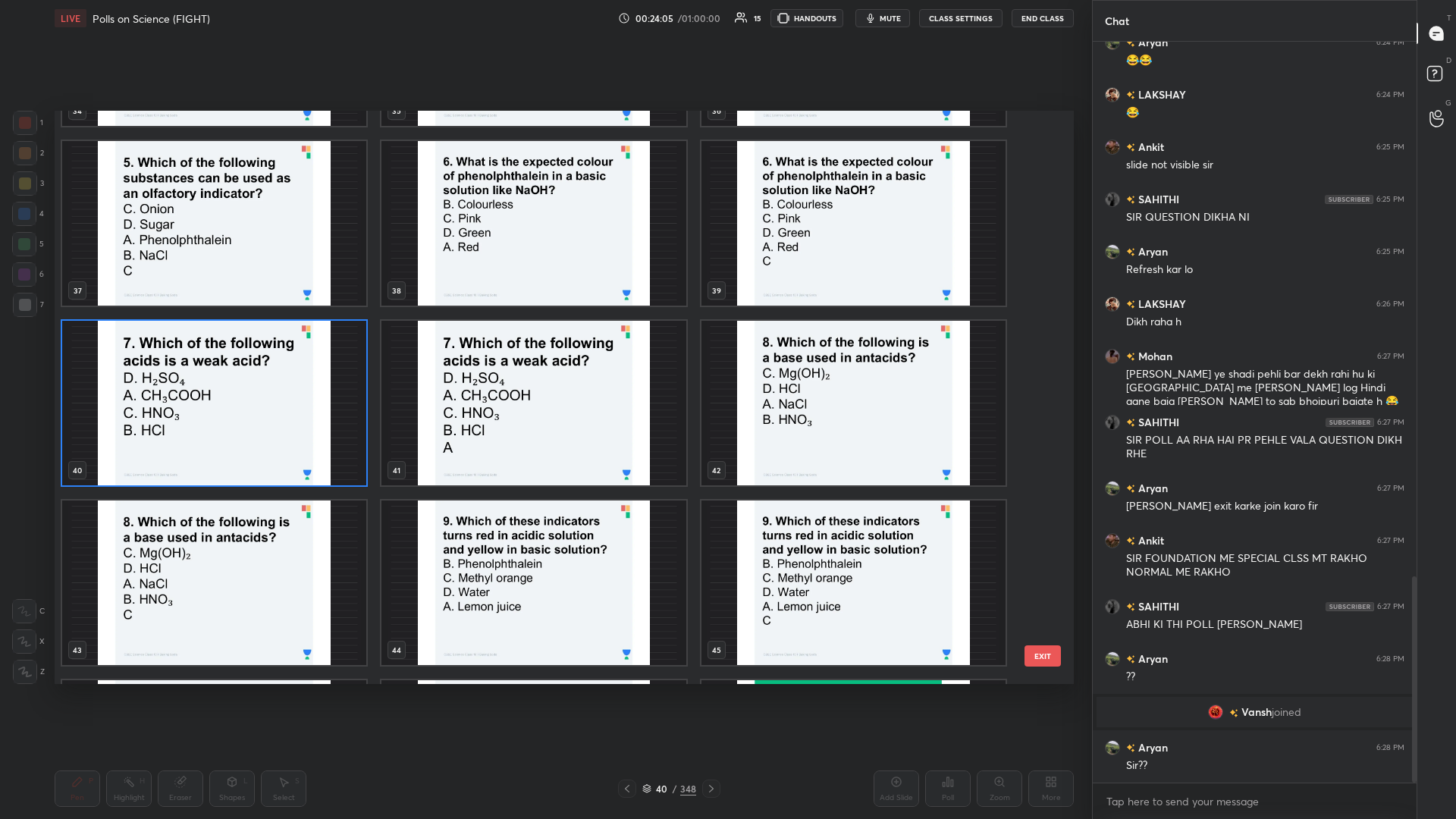
click at [544, 355] on img "grid" at bounding box center [853, 403] width 304 height 165
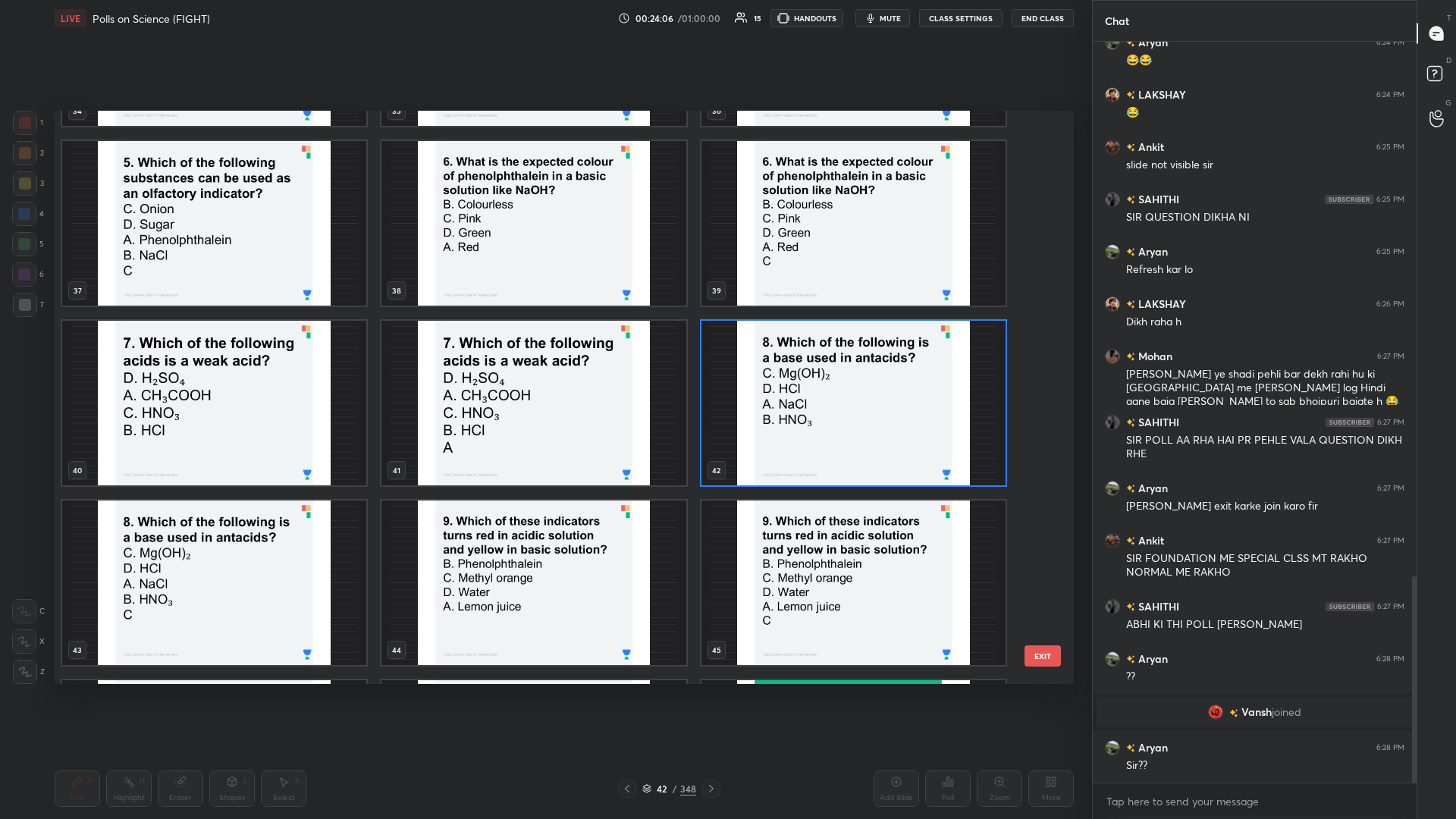
click at [544, 355] on img "grid" at bounding box center [853, 403] width 304 height 165
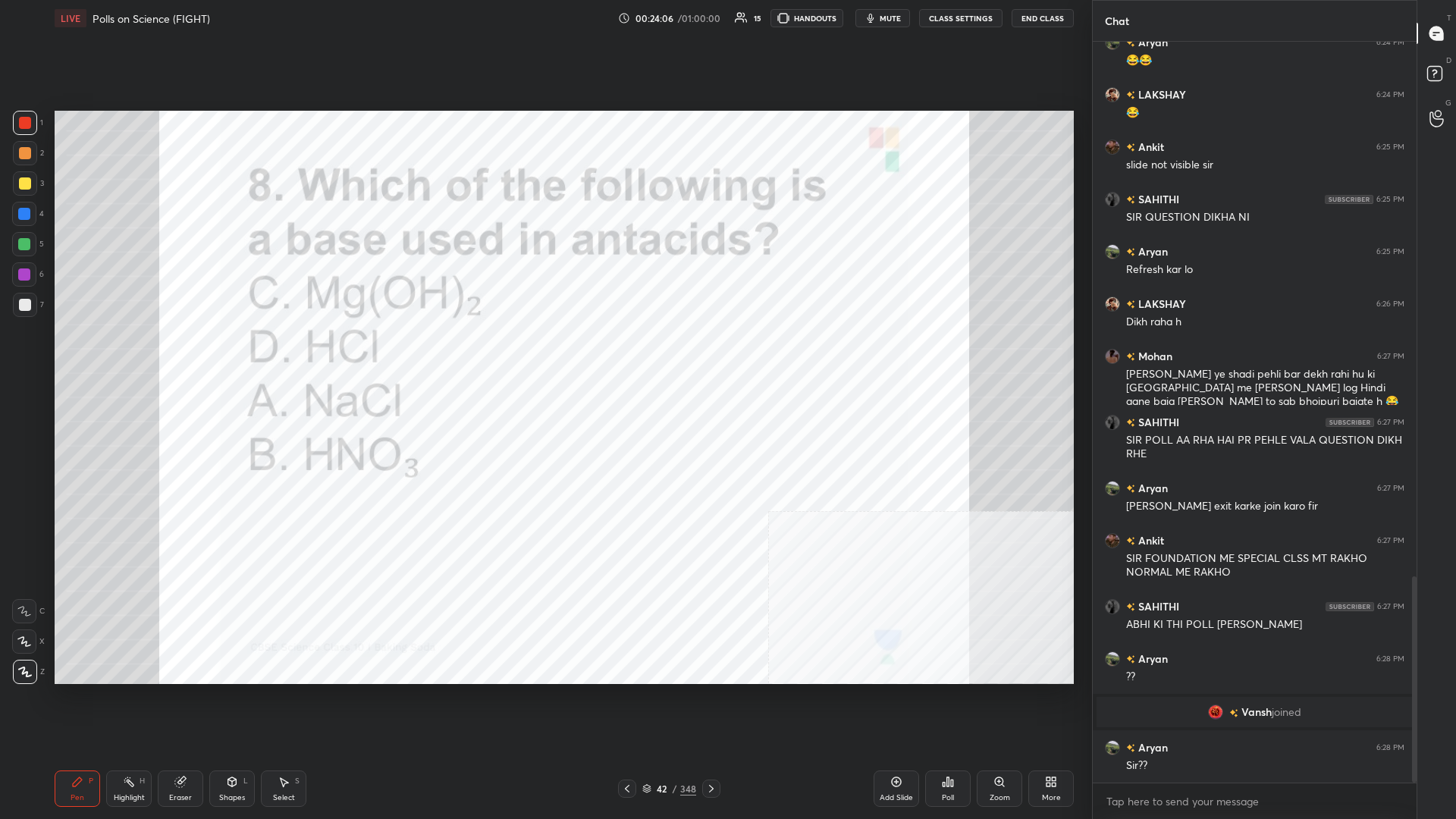
click at [544, 355] on div "Poll" at bounding box center [948, 789] width 46 height 37
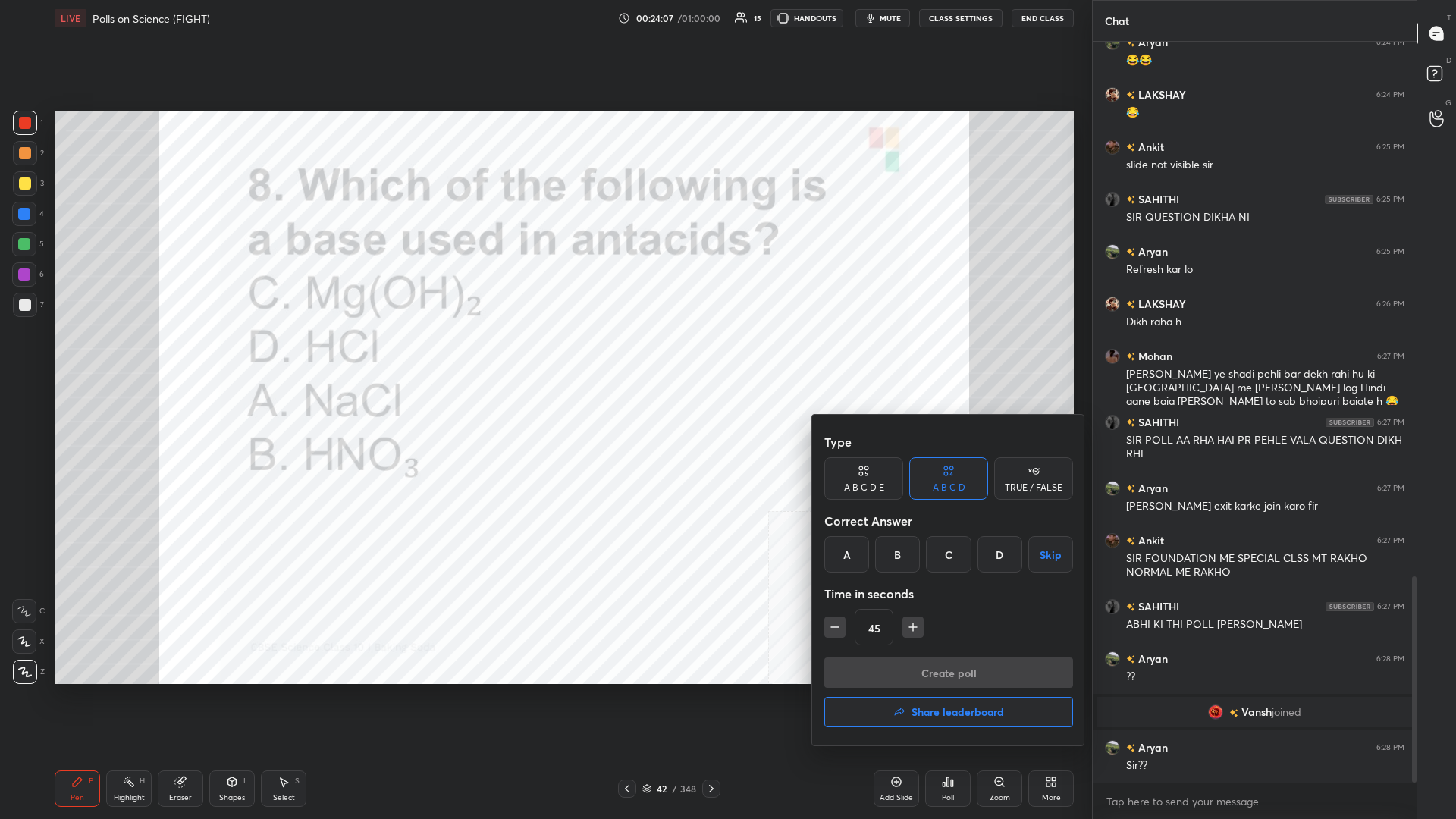
click at [544, 355] on div "C" at bounding box center [949, 554] width 45 height 37
click at [544, 355] on button "Create poll" at bounding box center [948, 673] width 249 height 30
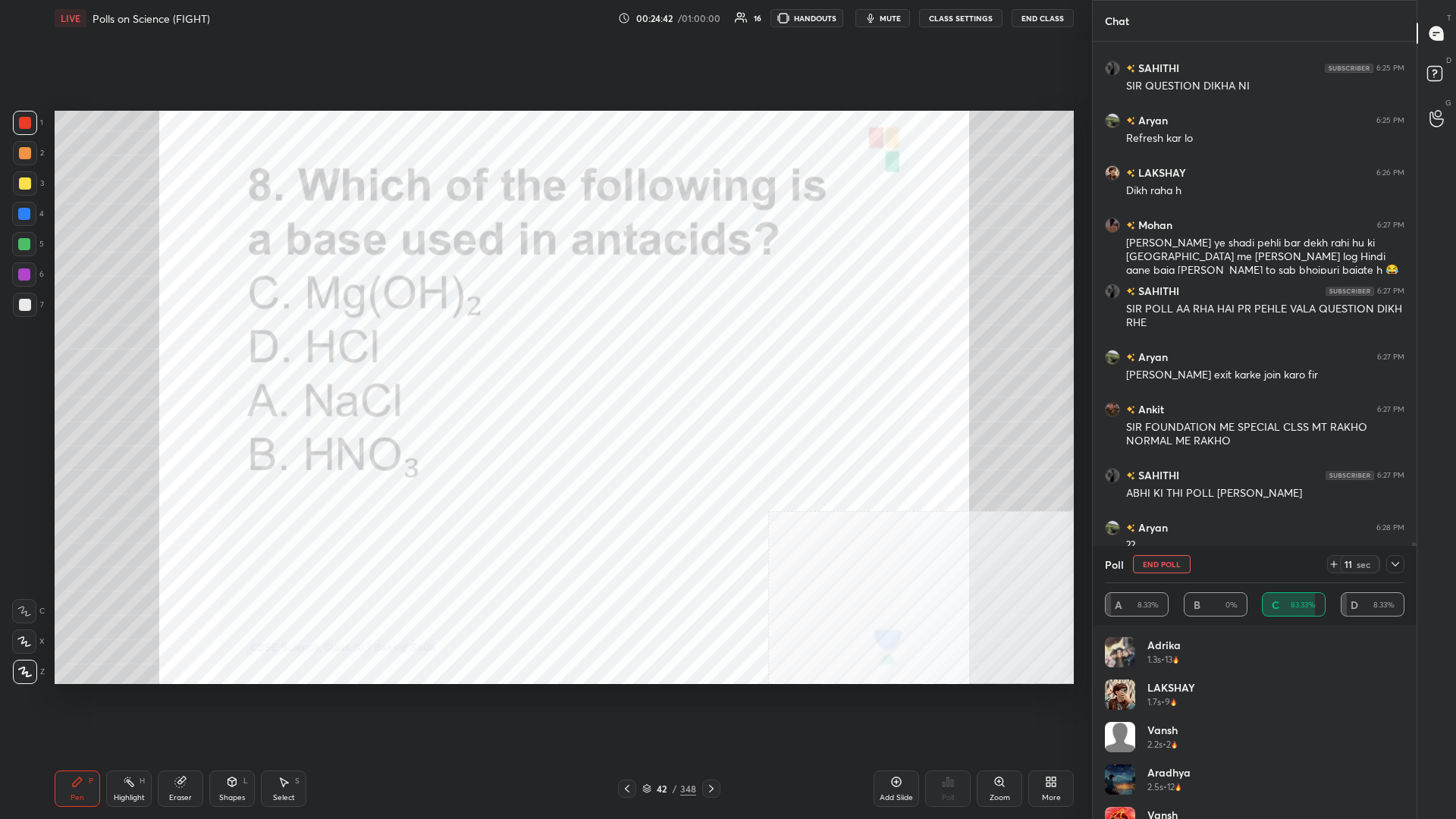
scroll to position [2102, 0]
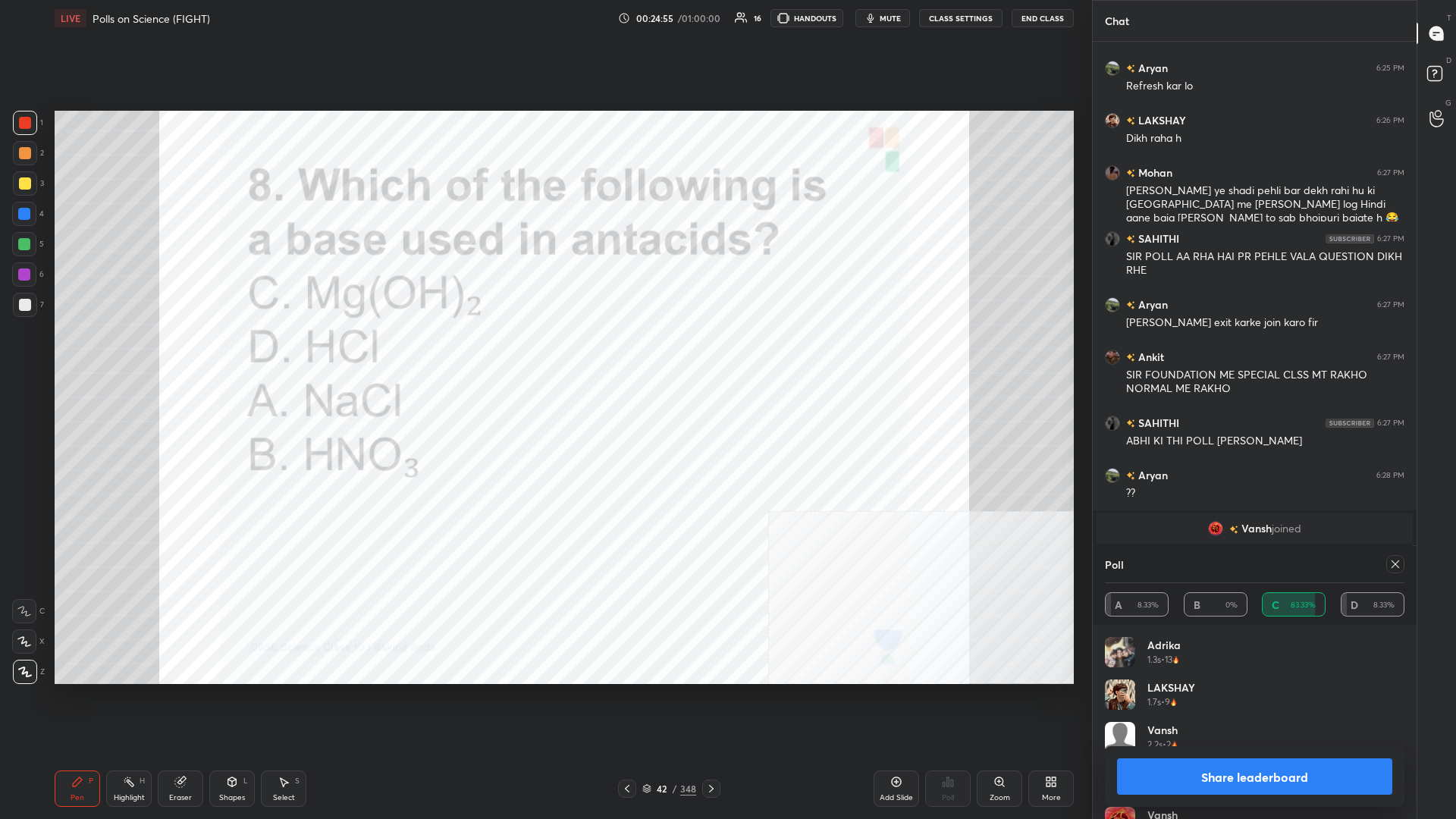
click at [544, 355] on button "Share leaderboard" at bounding box center [1255, 777] width 276 height 37
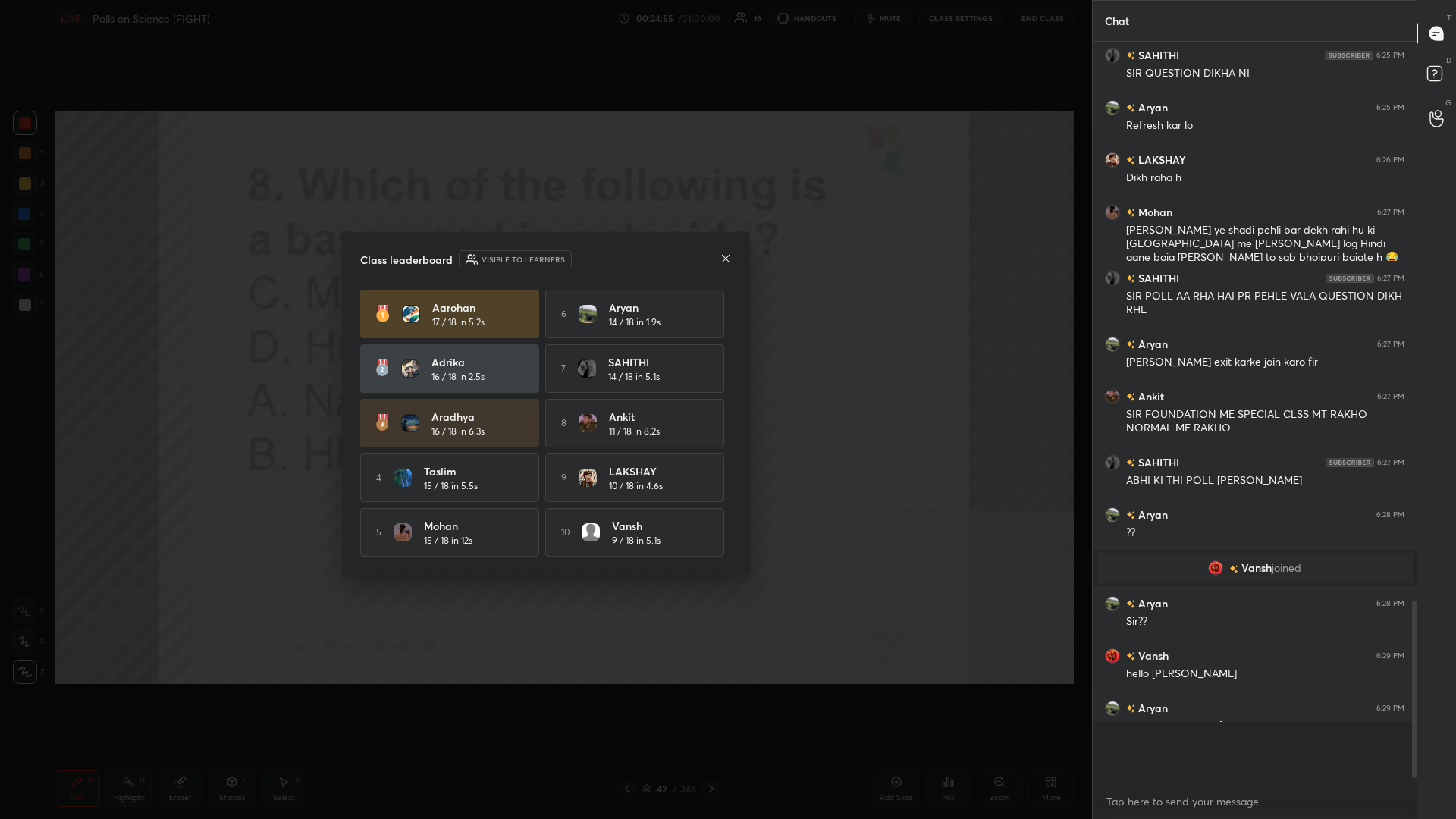
scroll to position [0, 0]
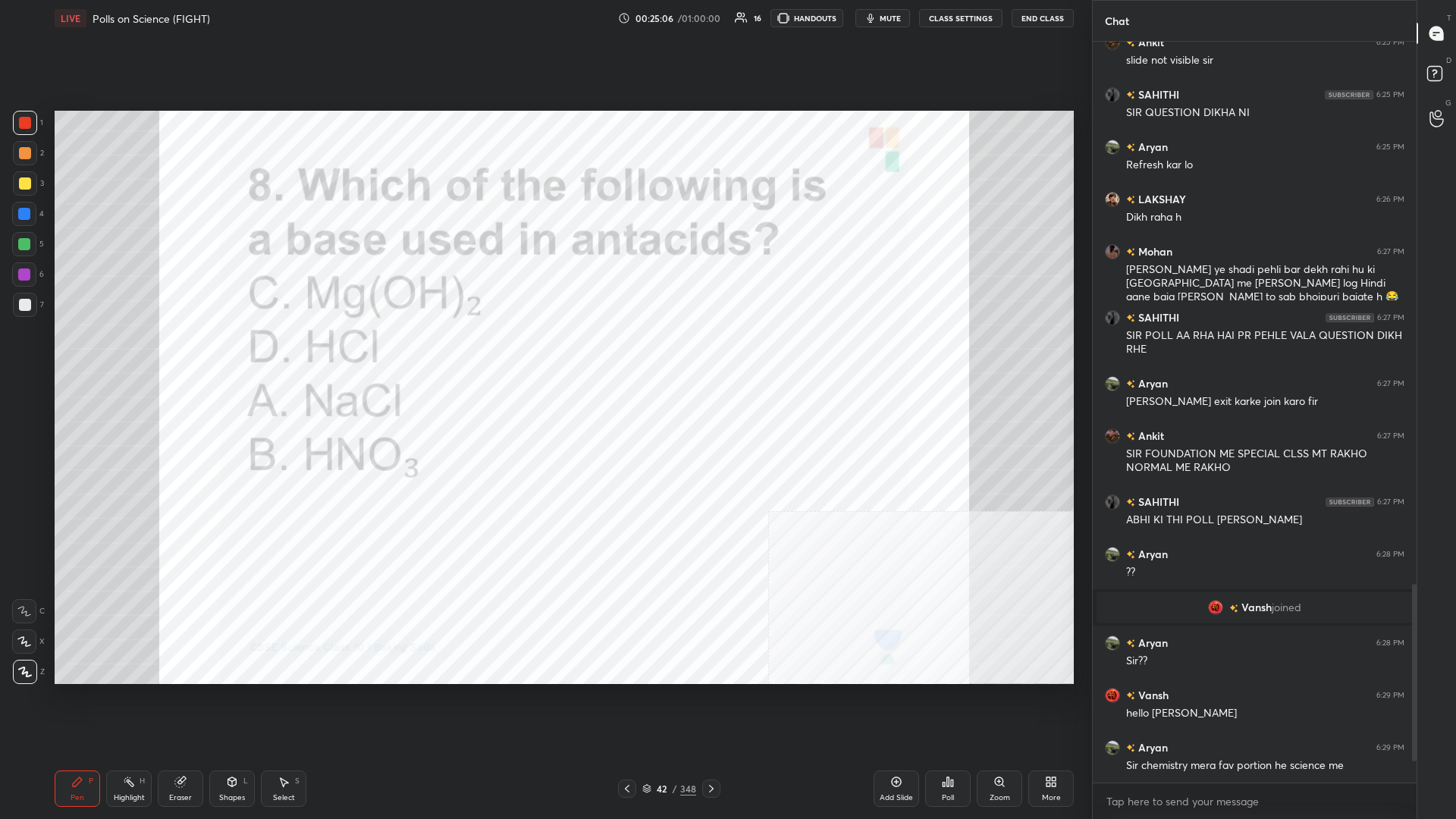
click at [544, 355] on div "42" at bounding box center [662, 788] width 15 height 9
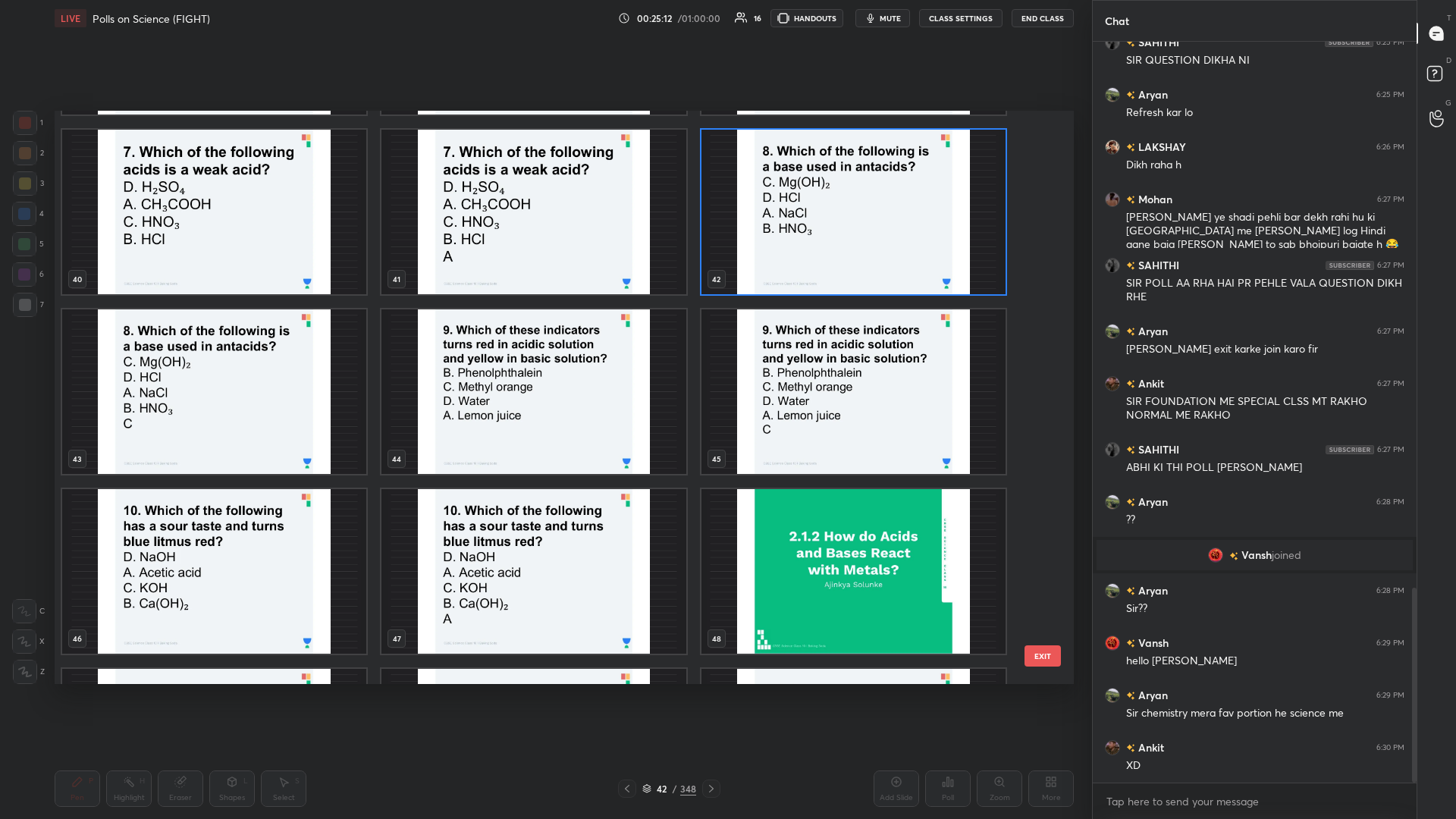
scroll to position [2128, 0]
click at [544, 355] on img "grid" at bounding box center [533, 392] width 304 height 165
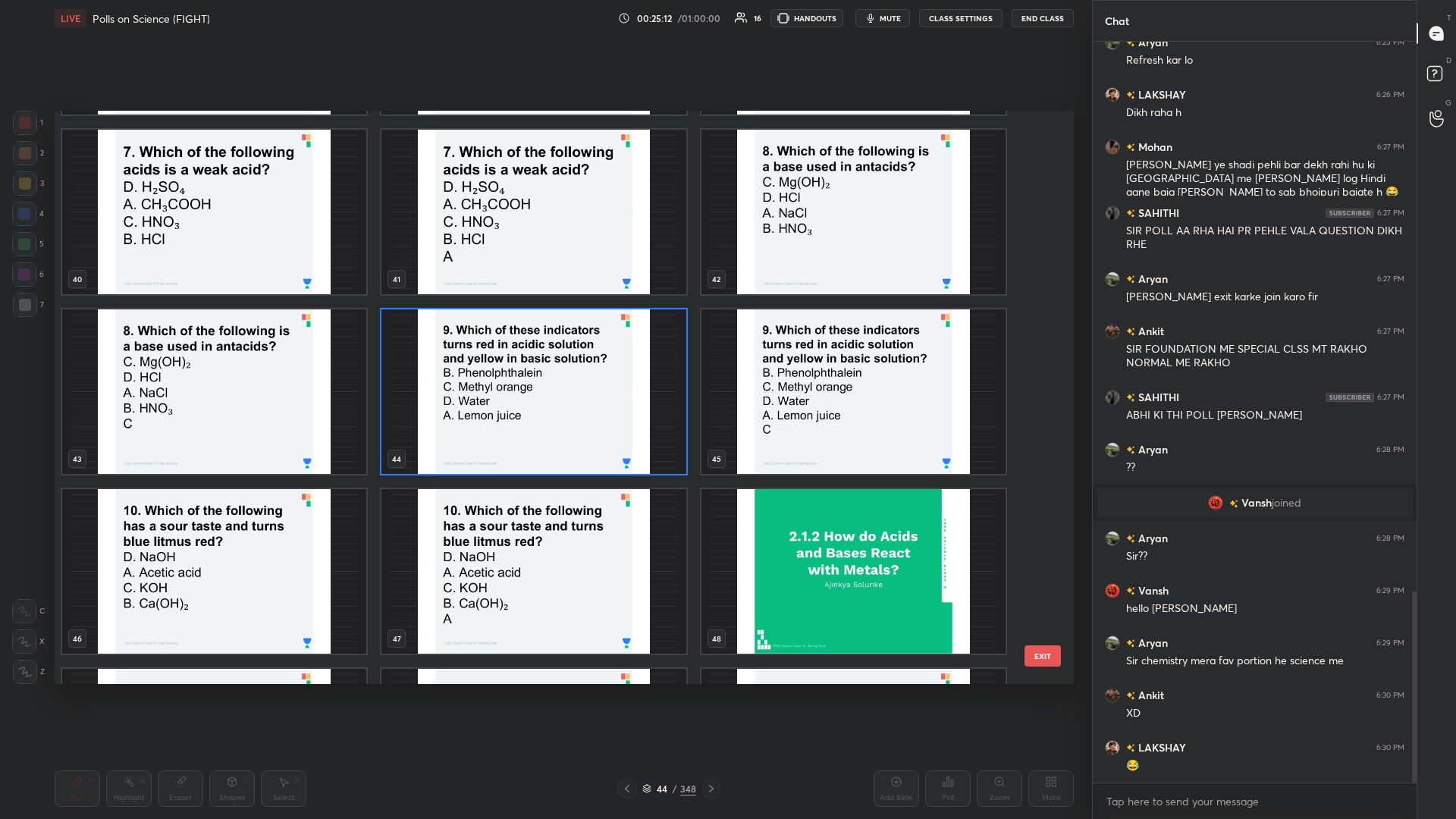
click at [544, 355] on img "grid" at bounding box center [533, 392] width 304 height 165
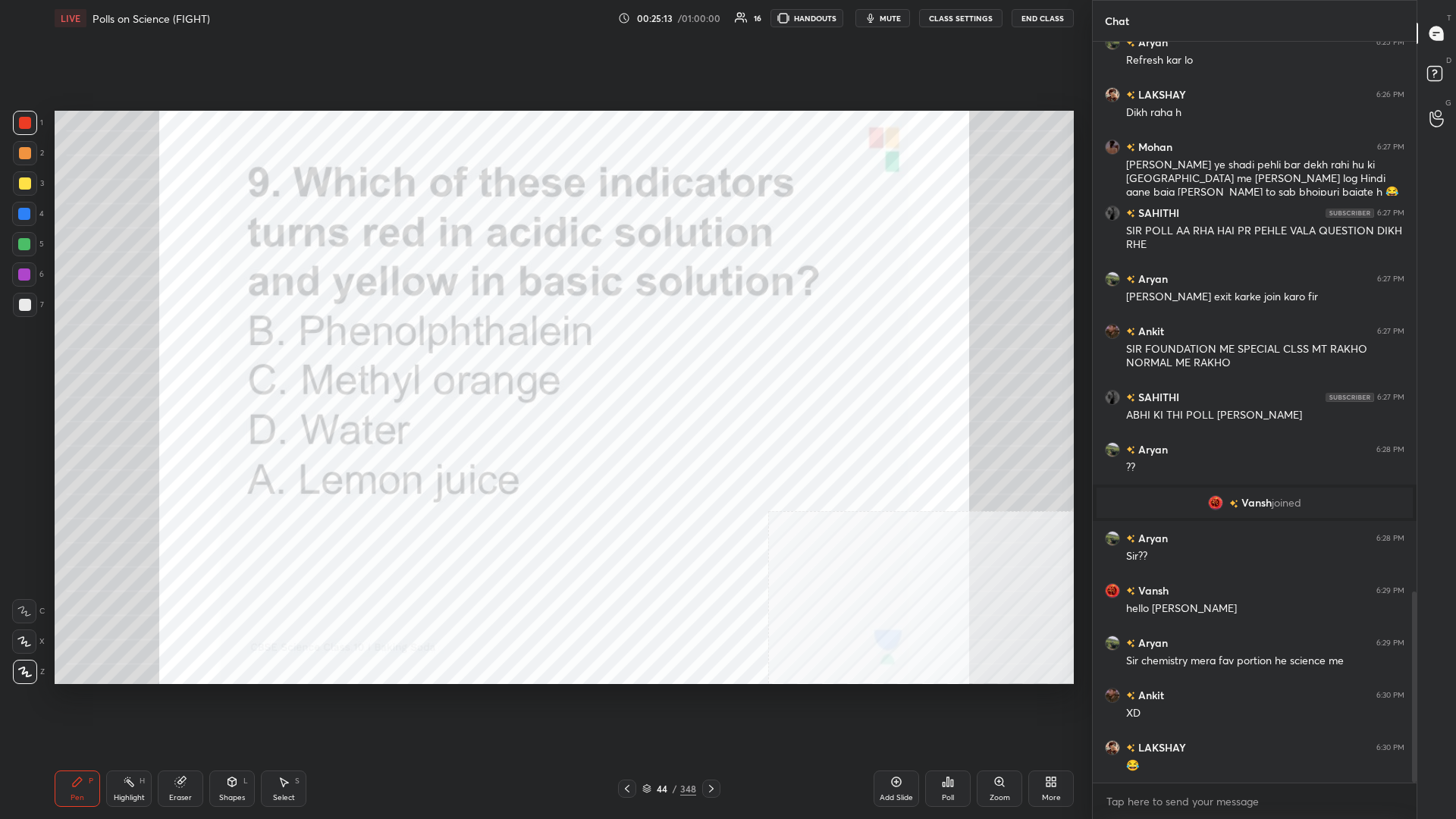
click at [544, 355] on icon at bounding box center [944, 784] width 2 height 4
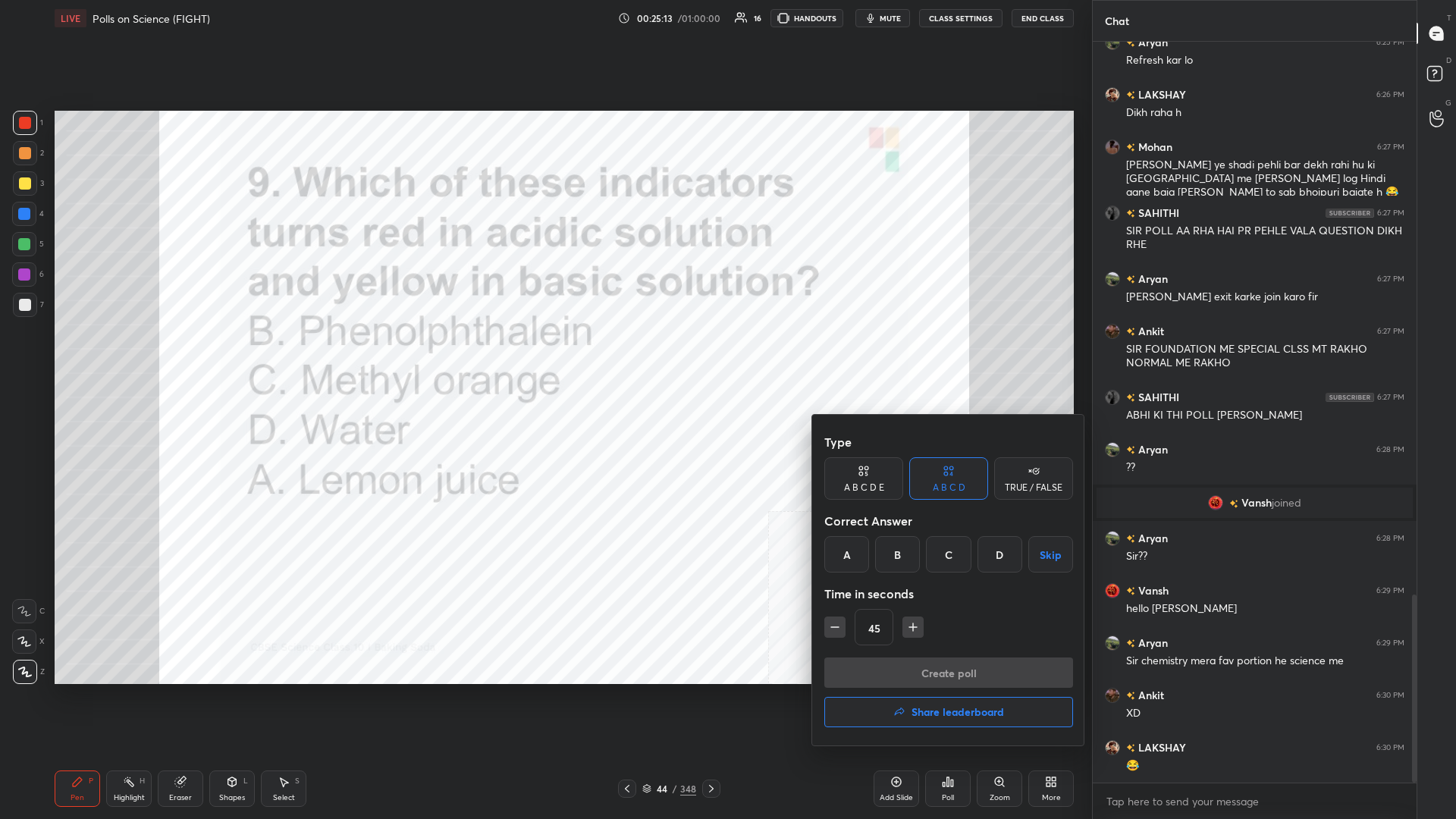
scroll to position [2181, 0]
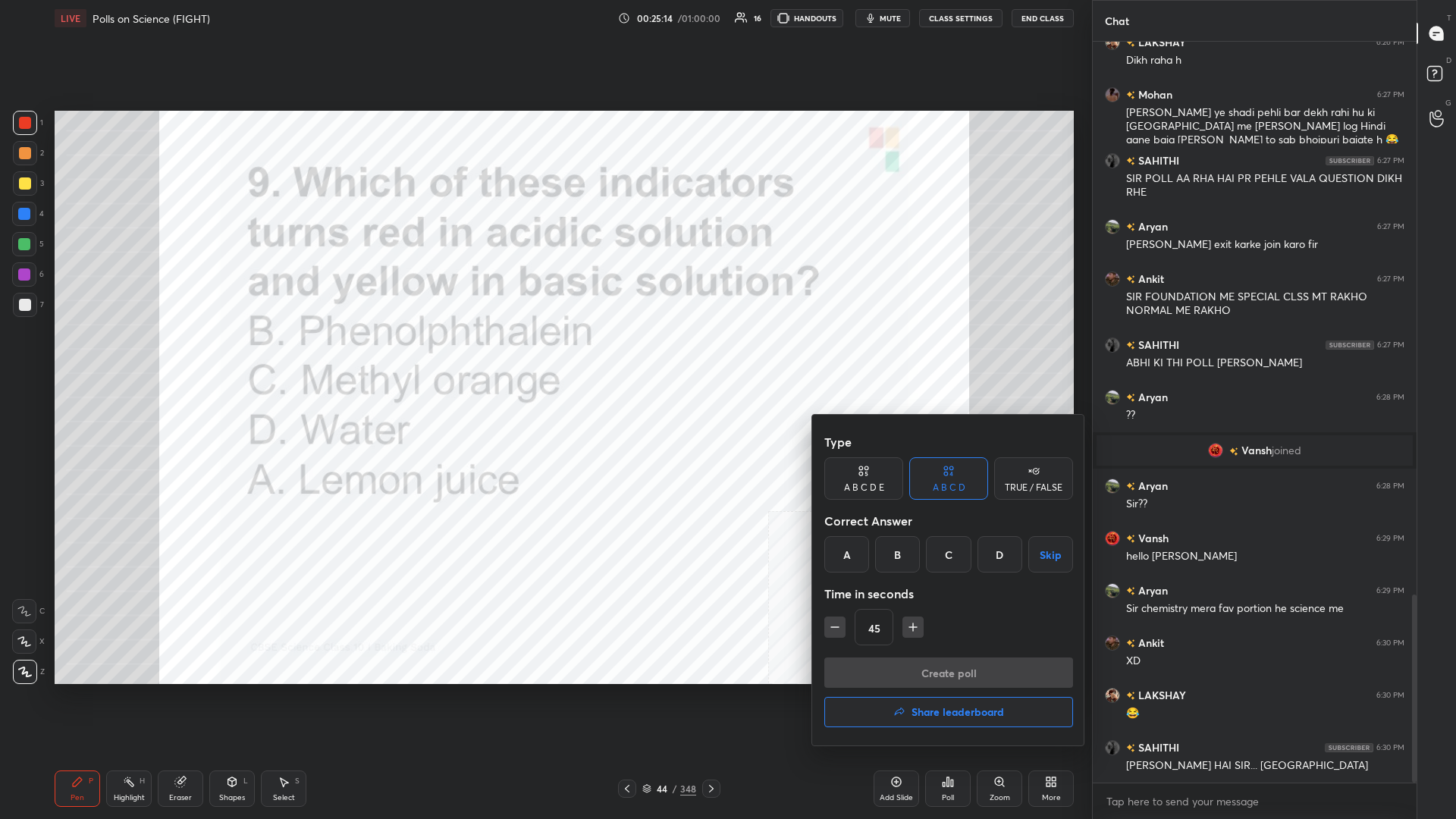
click at [544, 355] on div "C" at bounding box center [949, 554] width 45 height 37
click at [544, 355] on button "Create poll" at bounding box center [948, 673] width 249 height 30
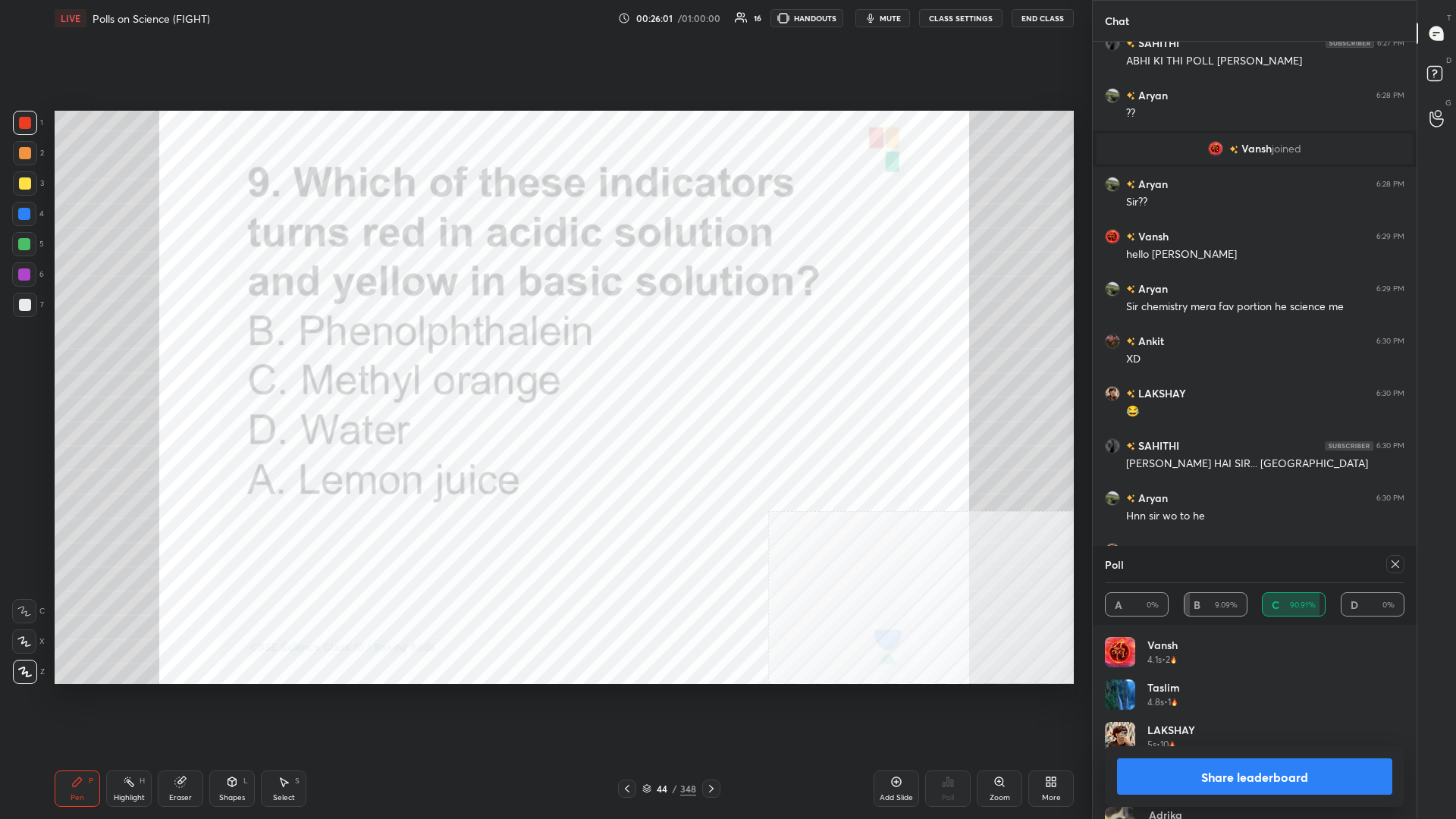
click at [544, 355] on button "Share leaderboard" at bounding box center [1255, 777] width 276 height 37
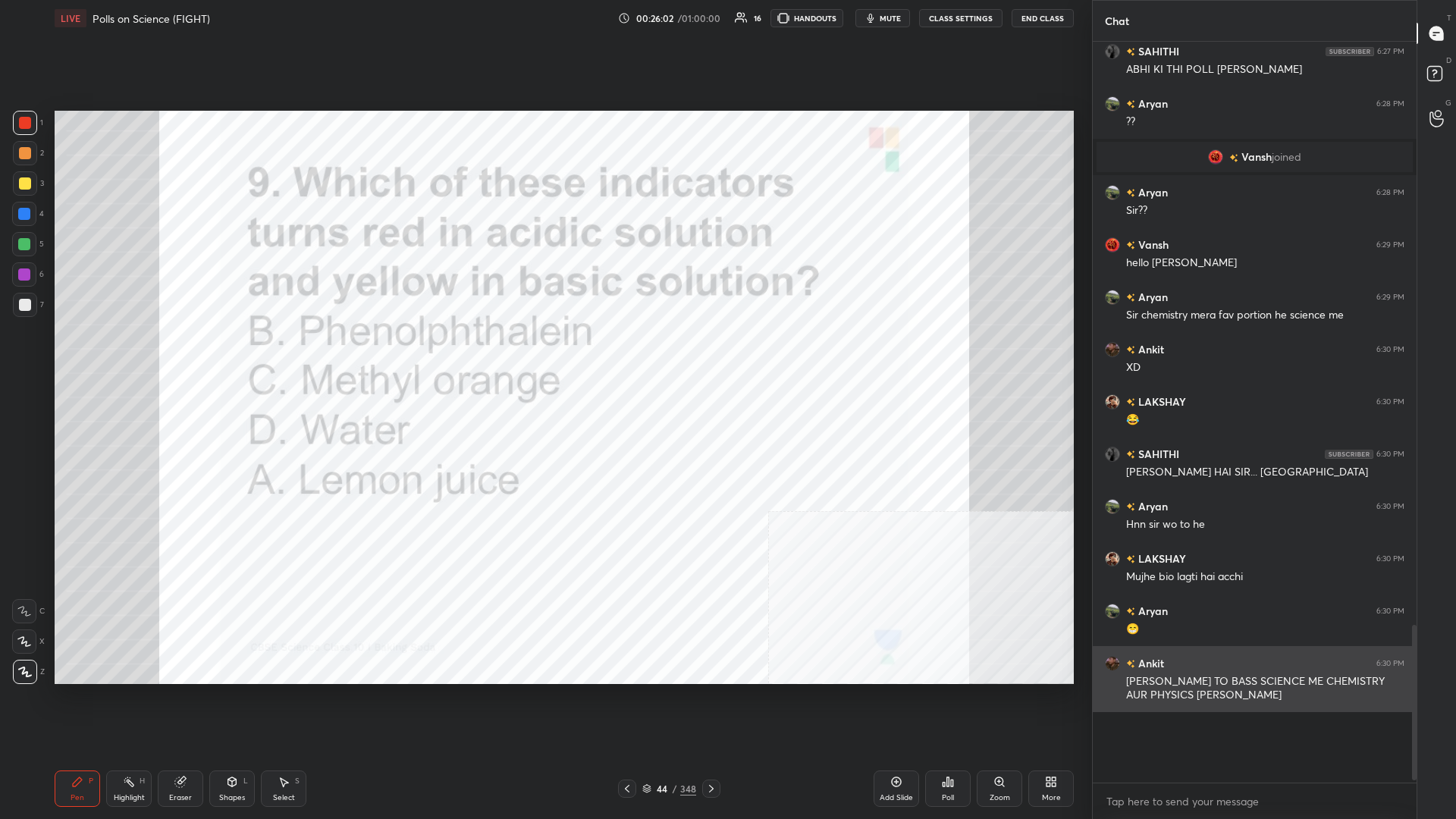
scroll to position [765, 324]
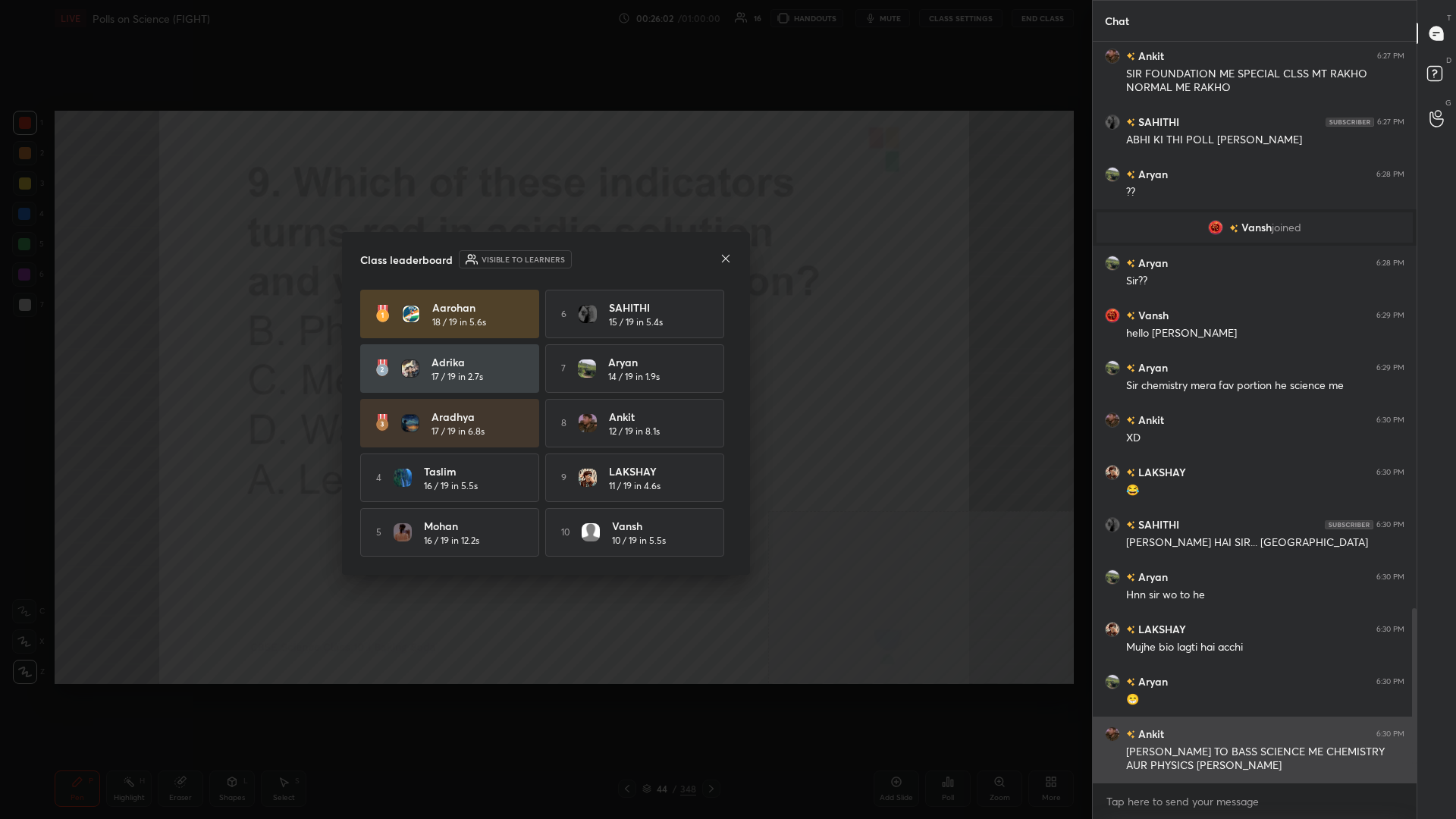
click at [211, 355] on div "Class leaderboard Visible to learners Aarohan 18 / 19 in 5.6s 6 [PERSON_NAME] 1…" at bounding box center [546, 410] width 1092 height 819
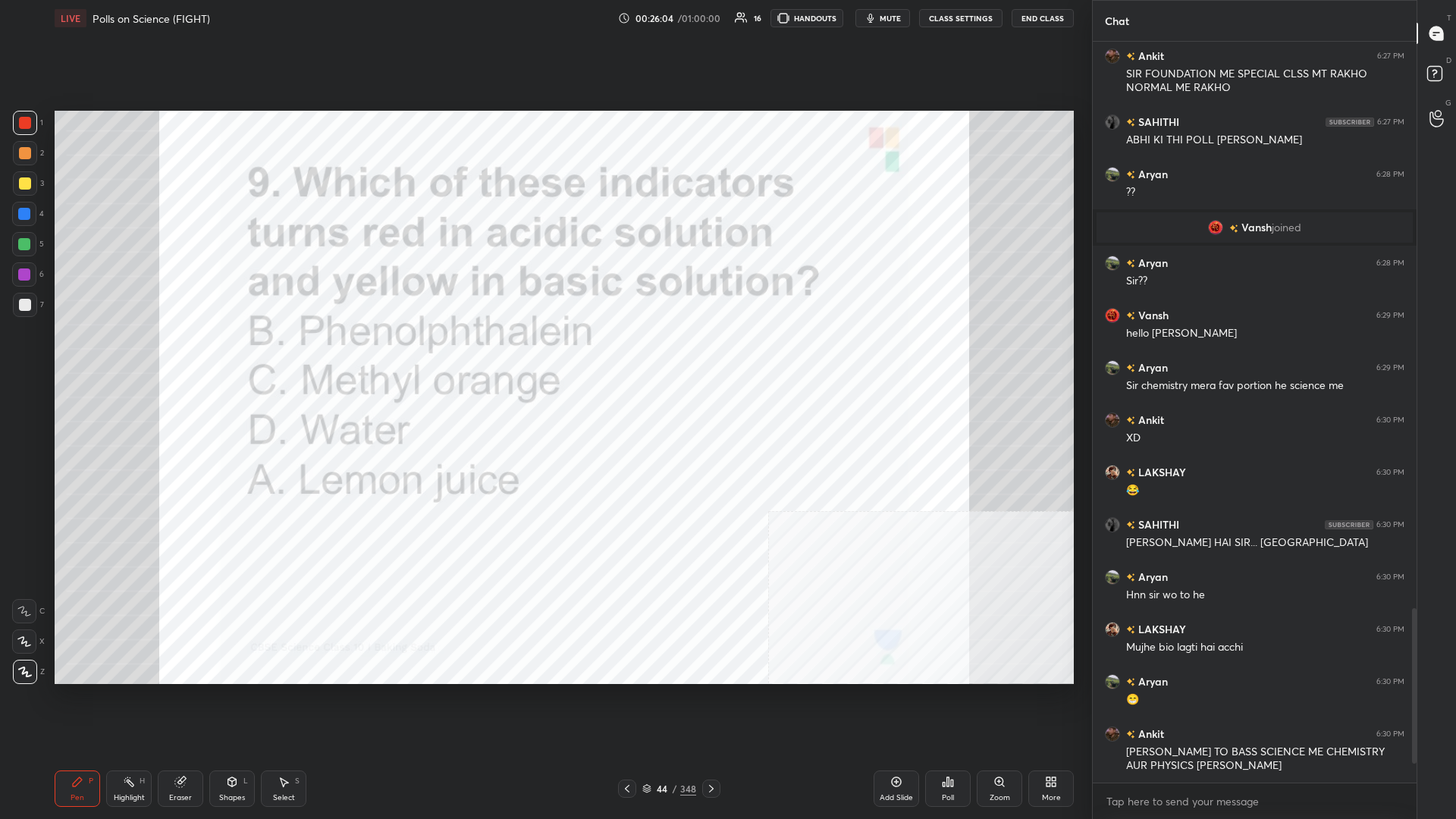
click at [544, 355] on div "44 / 348" at bounding box center [669, 789] width 102 height 18
click at [544, 355] on div "44" at bounding box center [662, 788] width 15 height 9
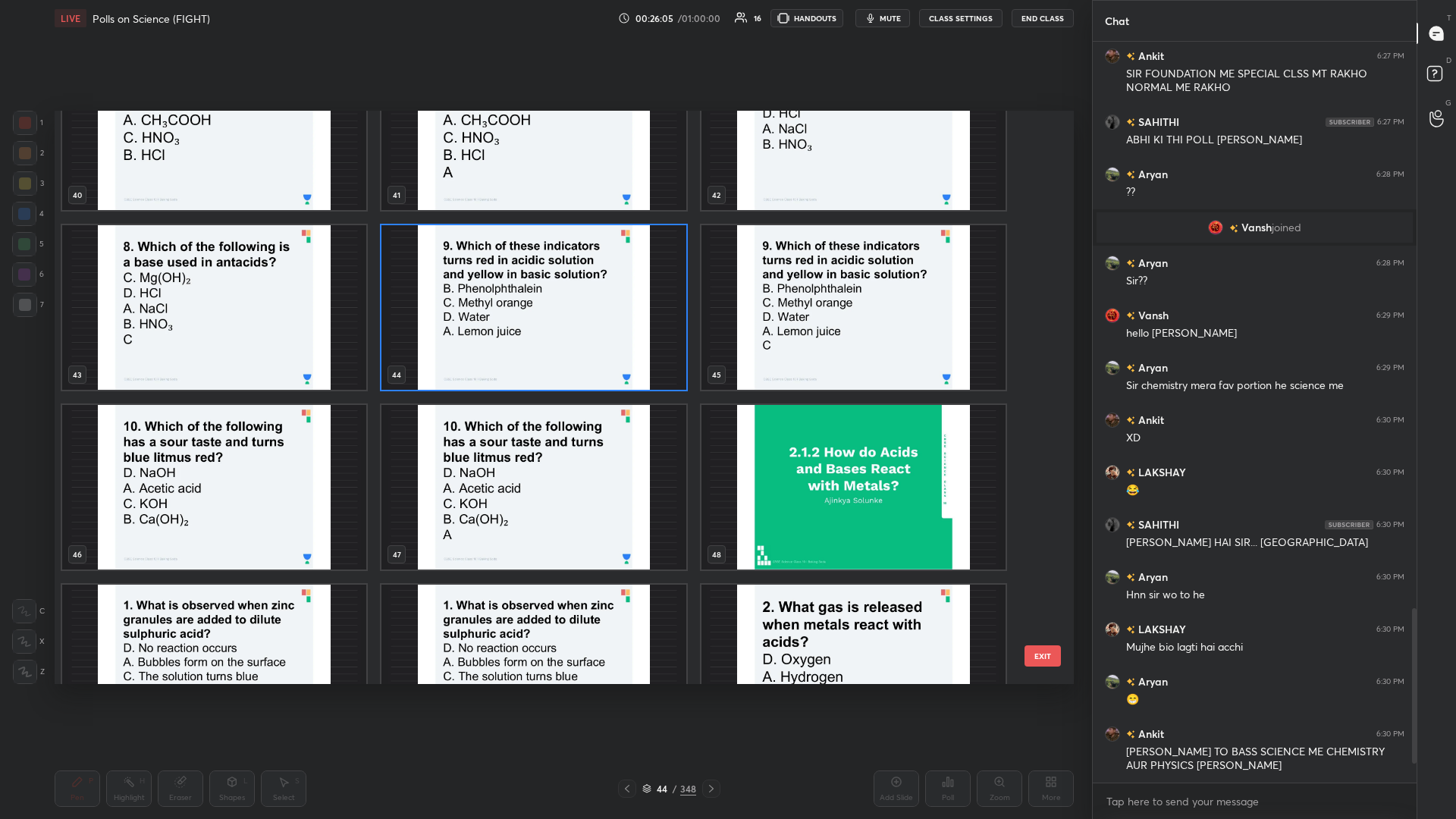
click at [305, 355] on img "grid" at bounding box center [214, 488] width 304 height 165
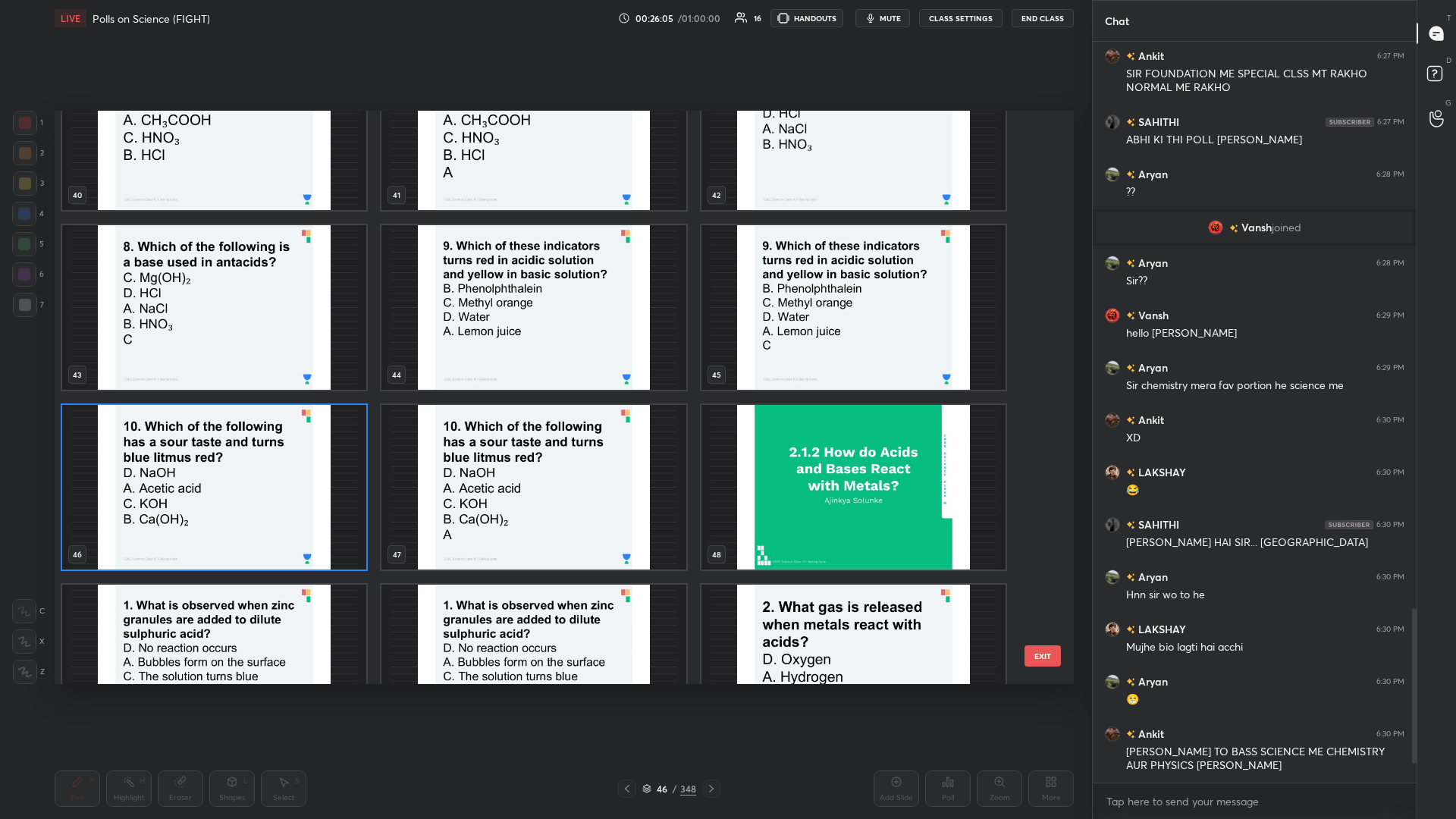
click at [305, 355] on img "grid" at bounding box center [214, 488] width 304 height 165
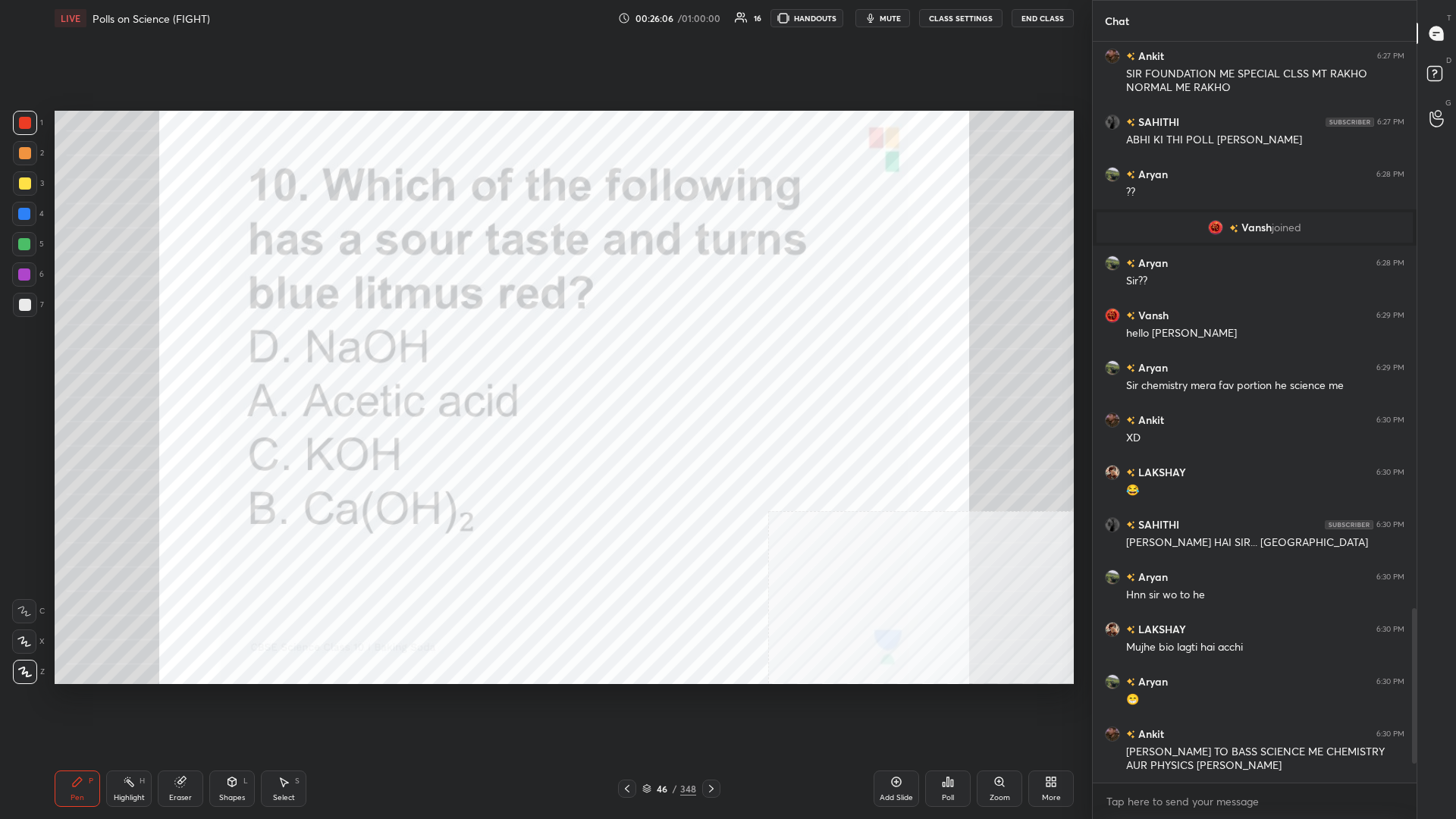
click at [544, 355] on div "Poll" at bounding box center [948, 789] width 46 height 37
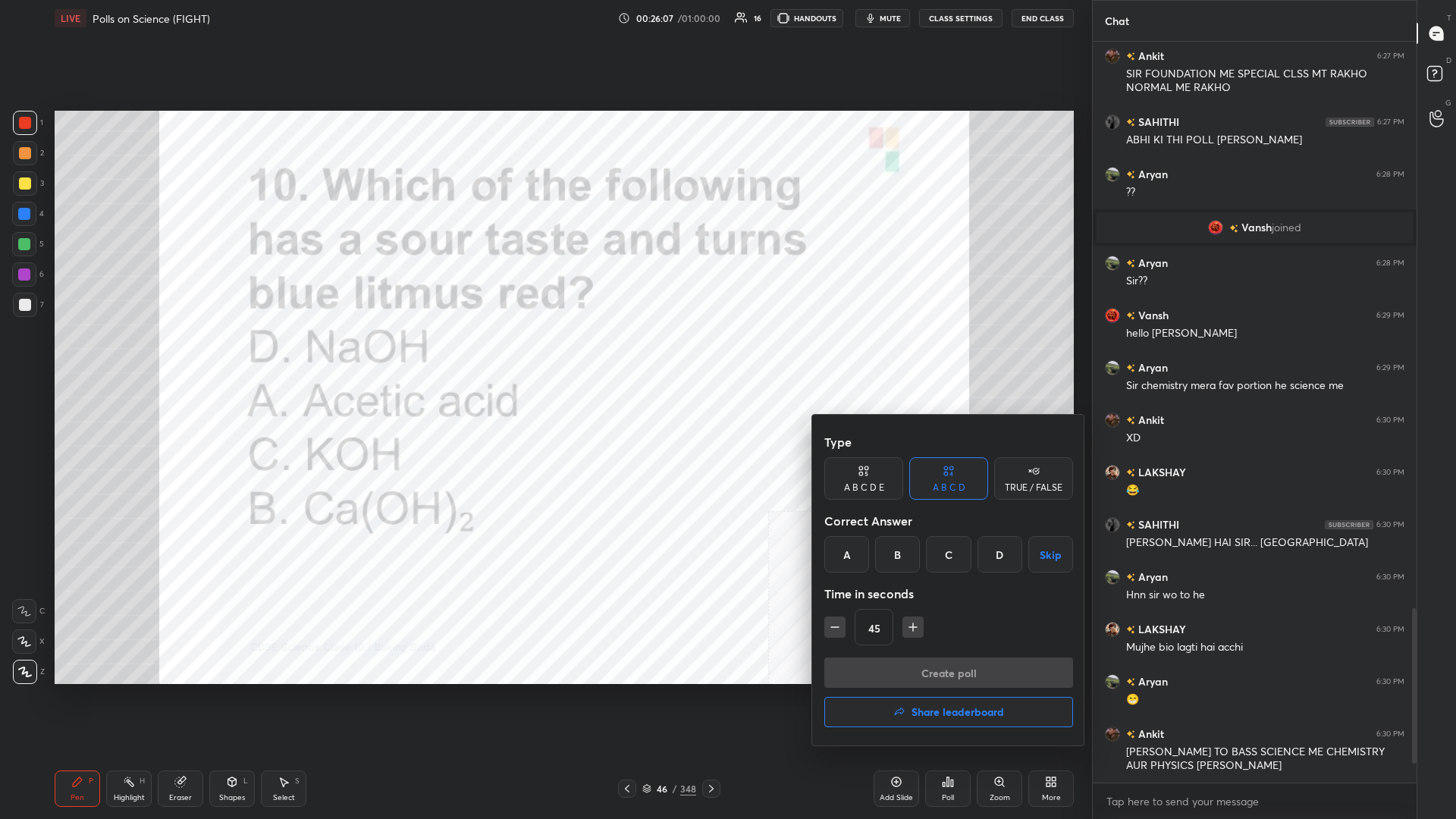
click at [544, 355] on div "A" at bounding box center [847, 554] width 45 height 37
click at [544, 355] on button "Create poll" at bounding box center [948, 673] width 249 height 30
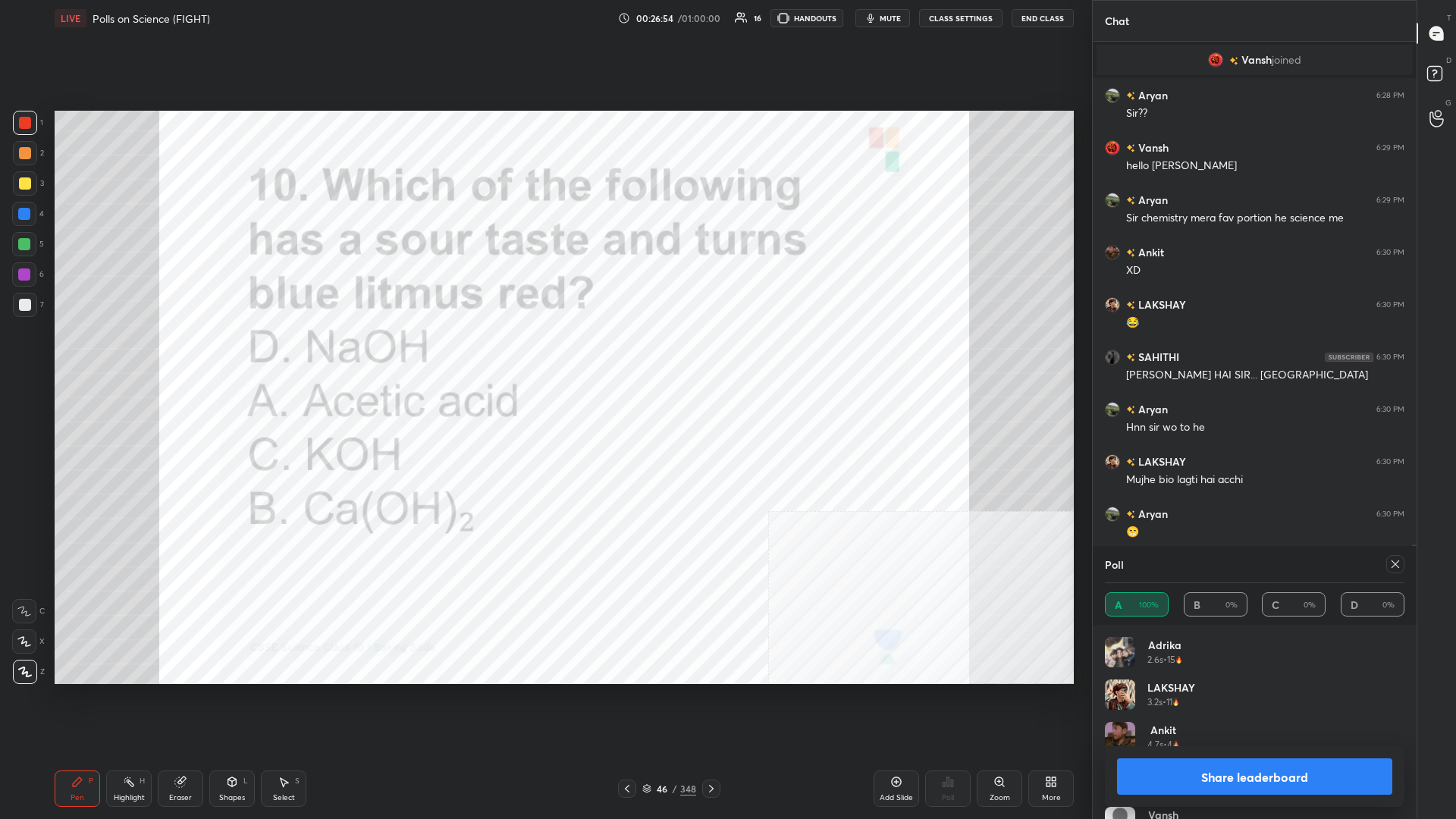
click at [544, 355] on button "Share leaderboard" at bounding box center [1255, 777] width 276 height 37
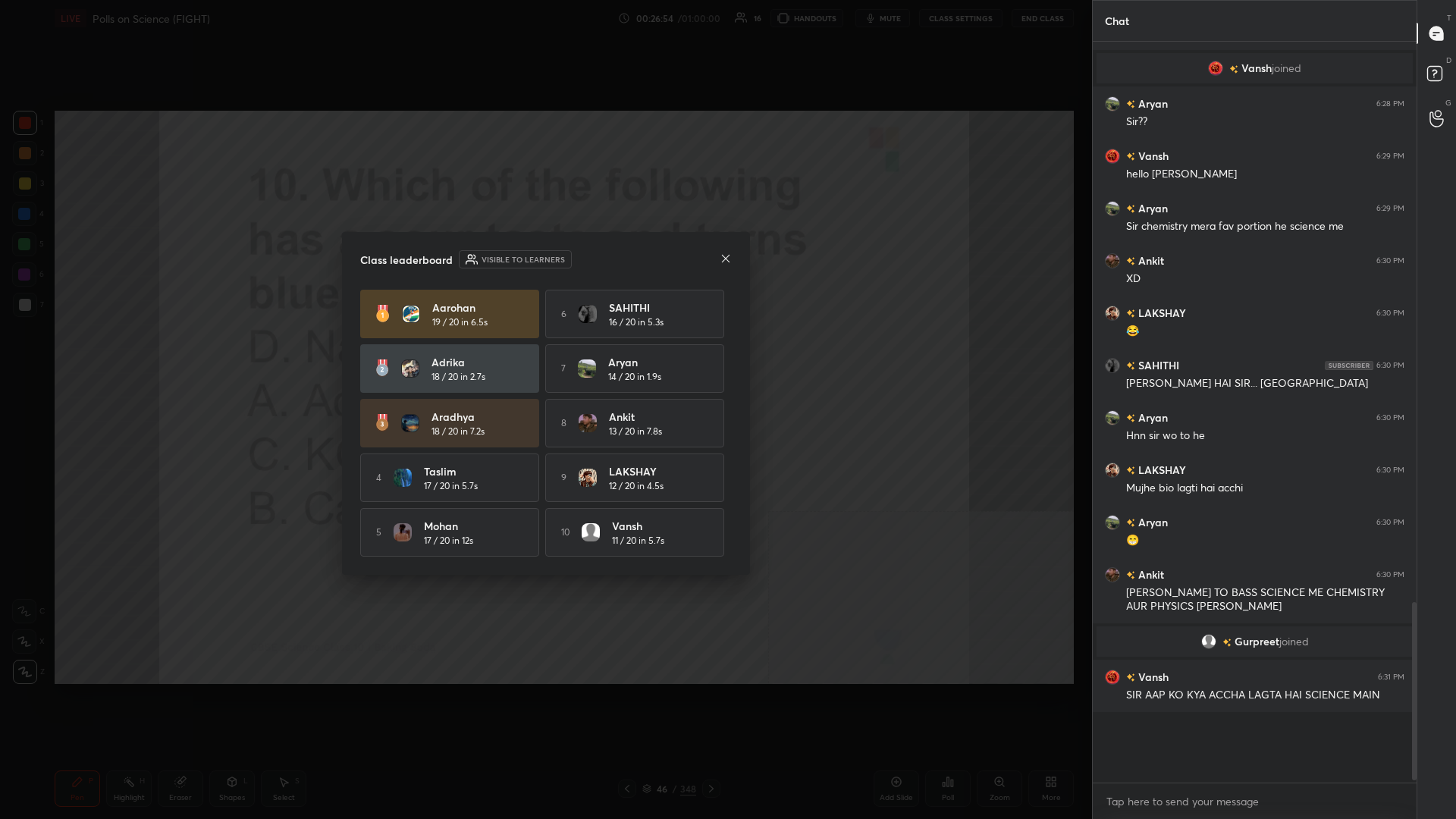
scroll to position [0, 1]
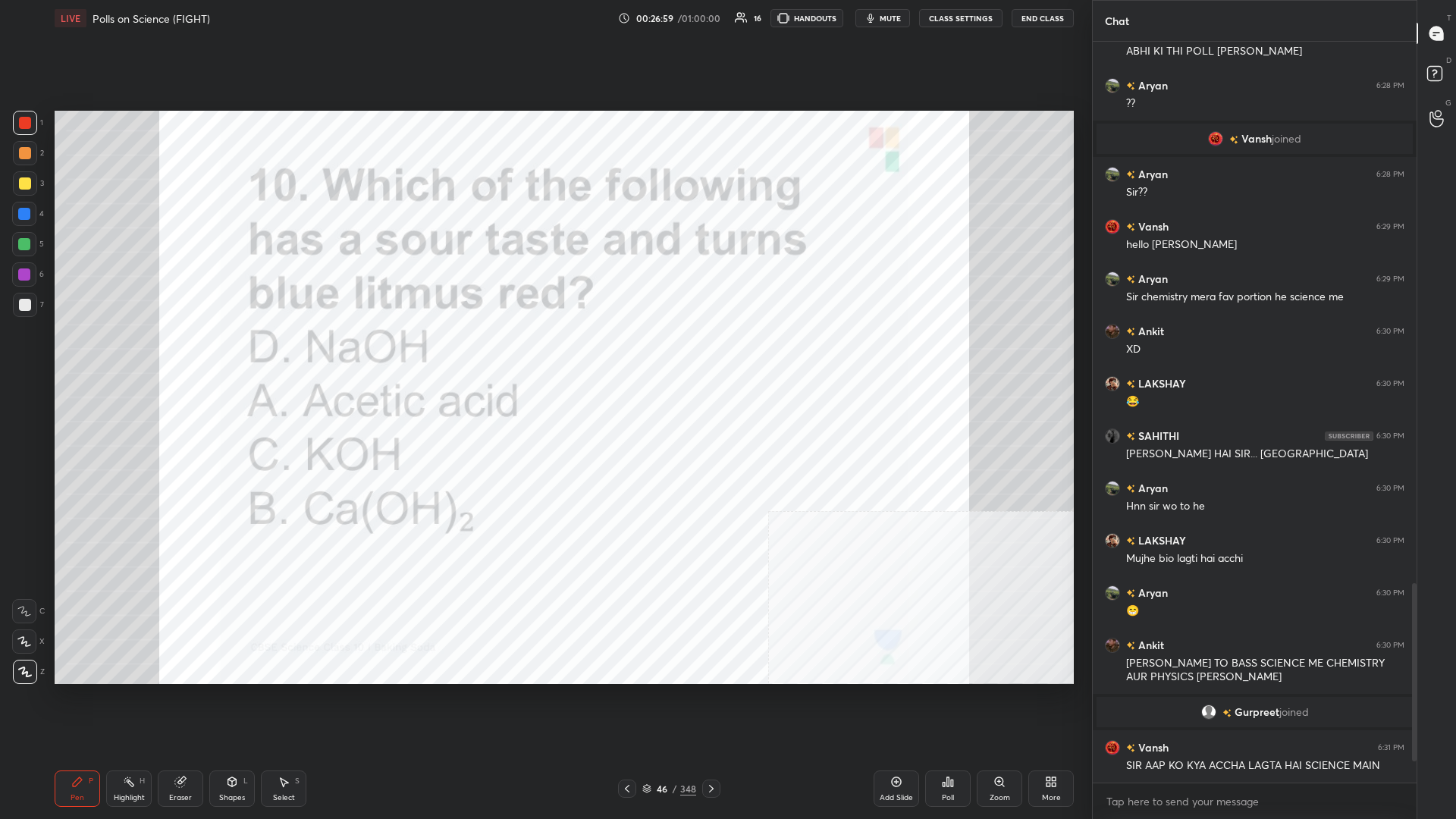
click at [544, 355] on div "348" at bounding box center [688, 788] width 16 height 13
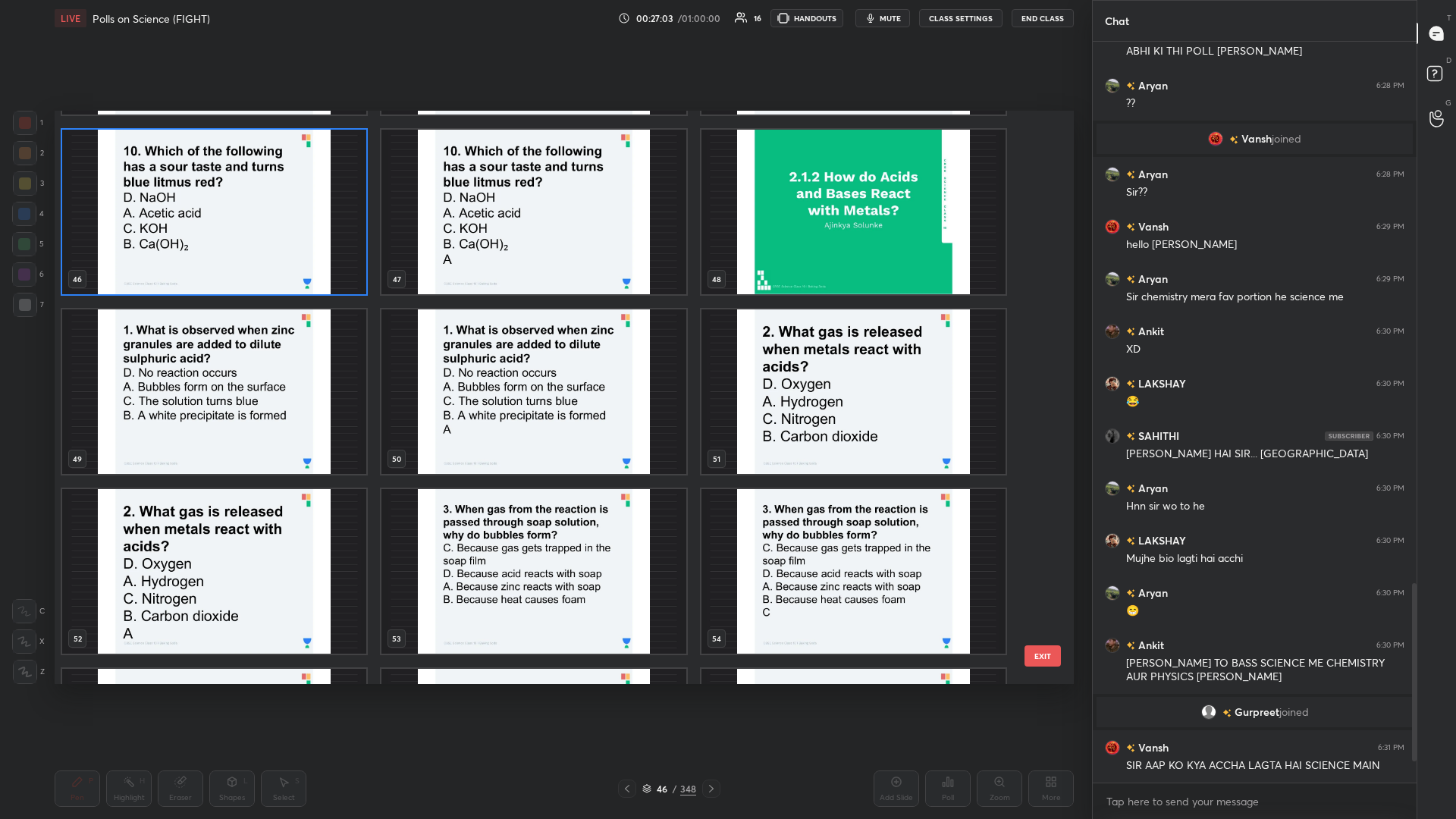
click at [273, 355] on img "grid" at bounding box center [214, 392] width 304 height 165
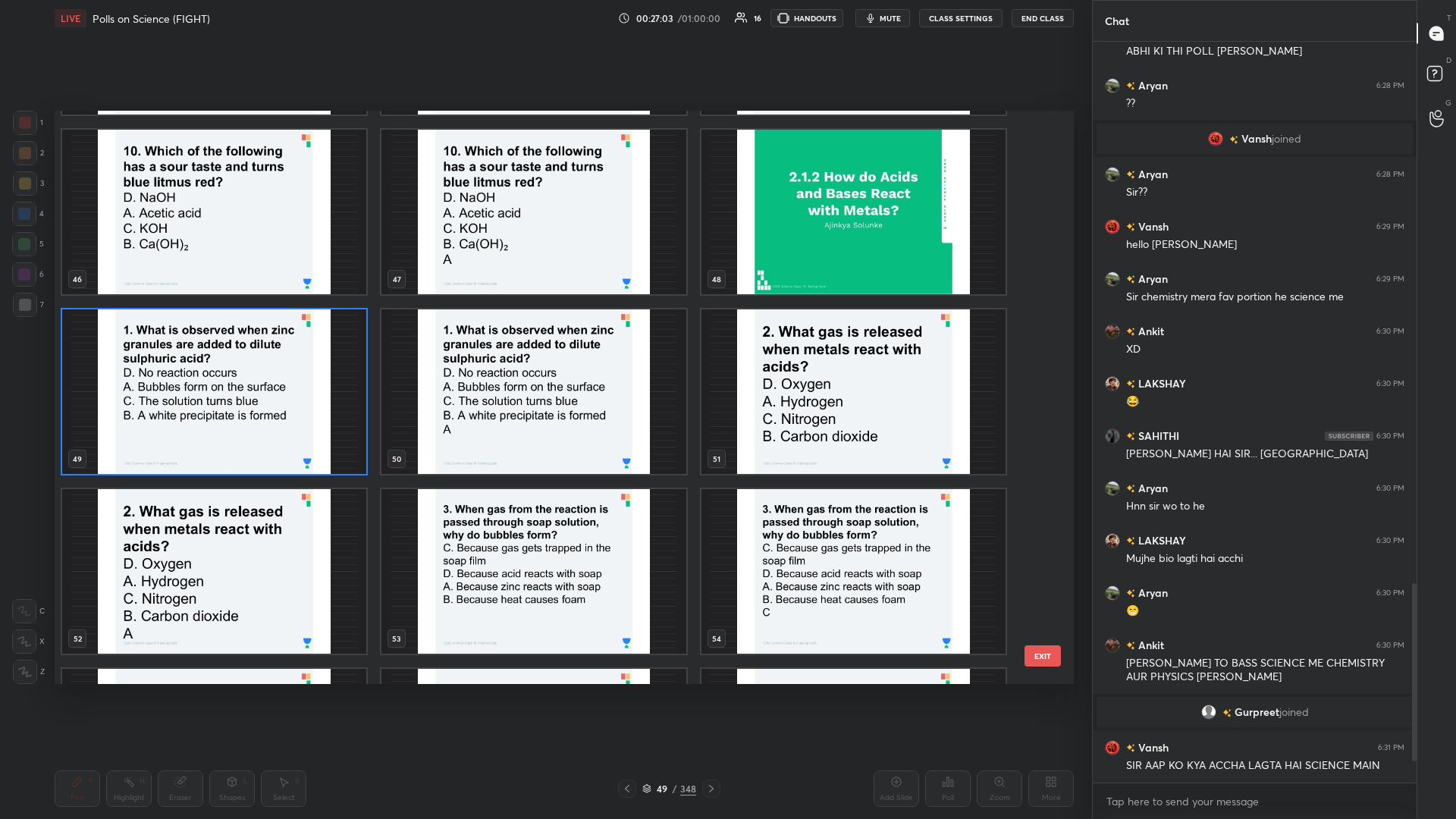
click at [273, 355] on img "grid" at bounding box center [214, 392] width 304 height 165
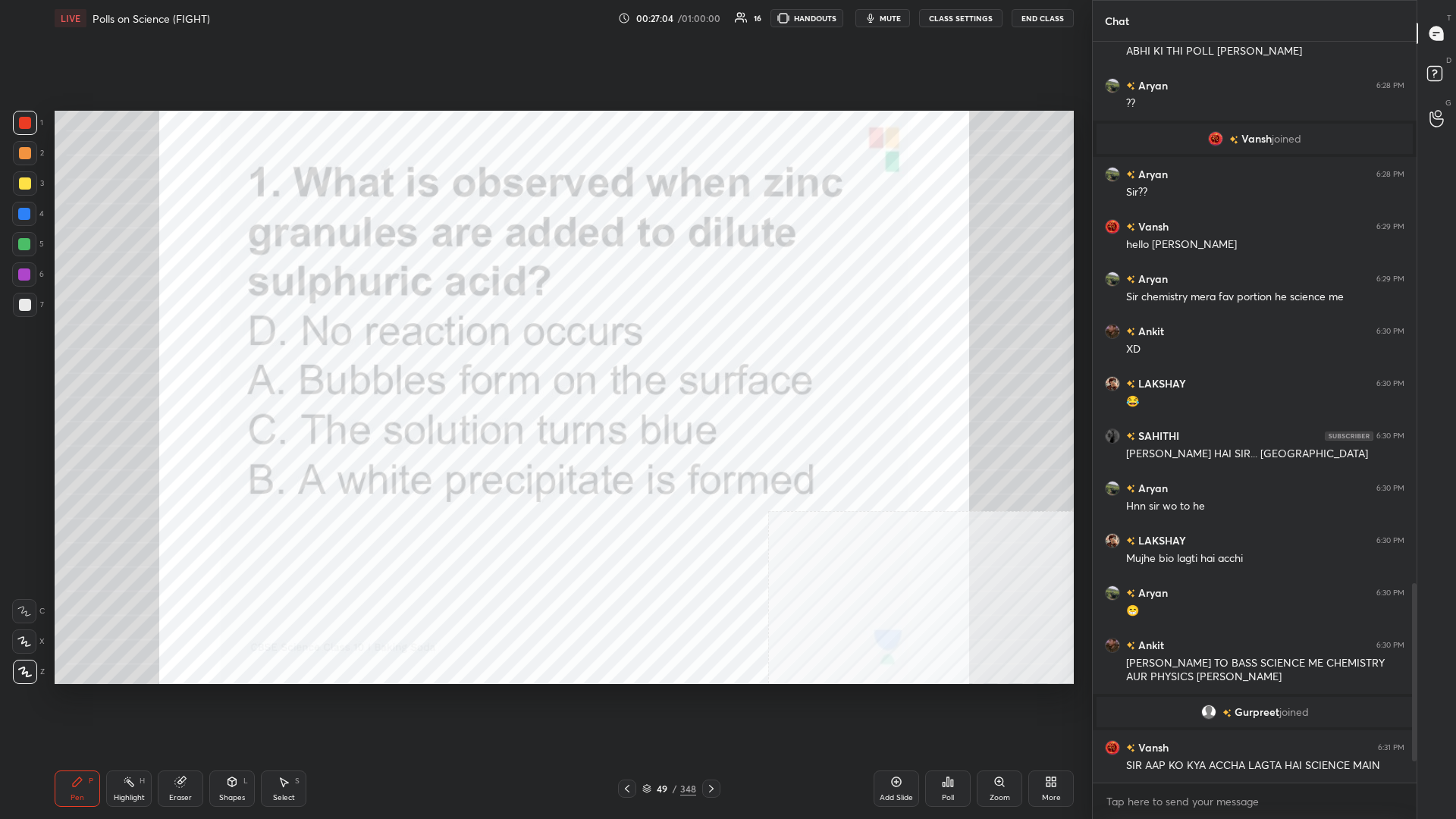
click at [544, 355] on div "Poll" at bounding box center [948, 789] width 46 height 37
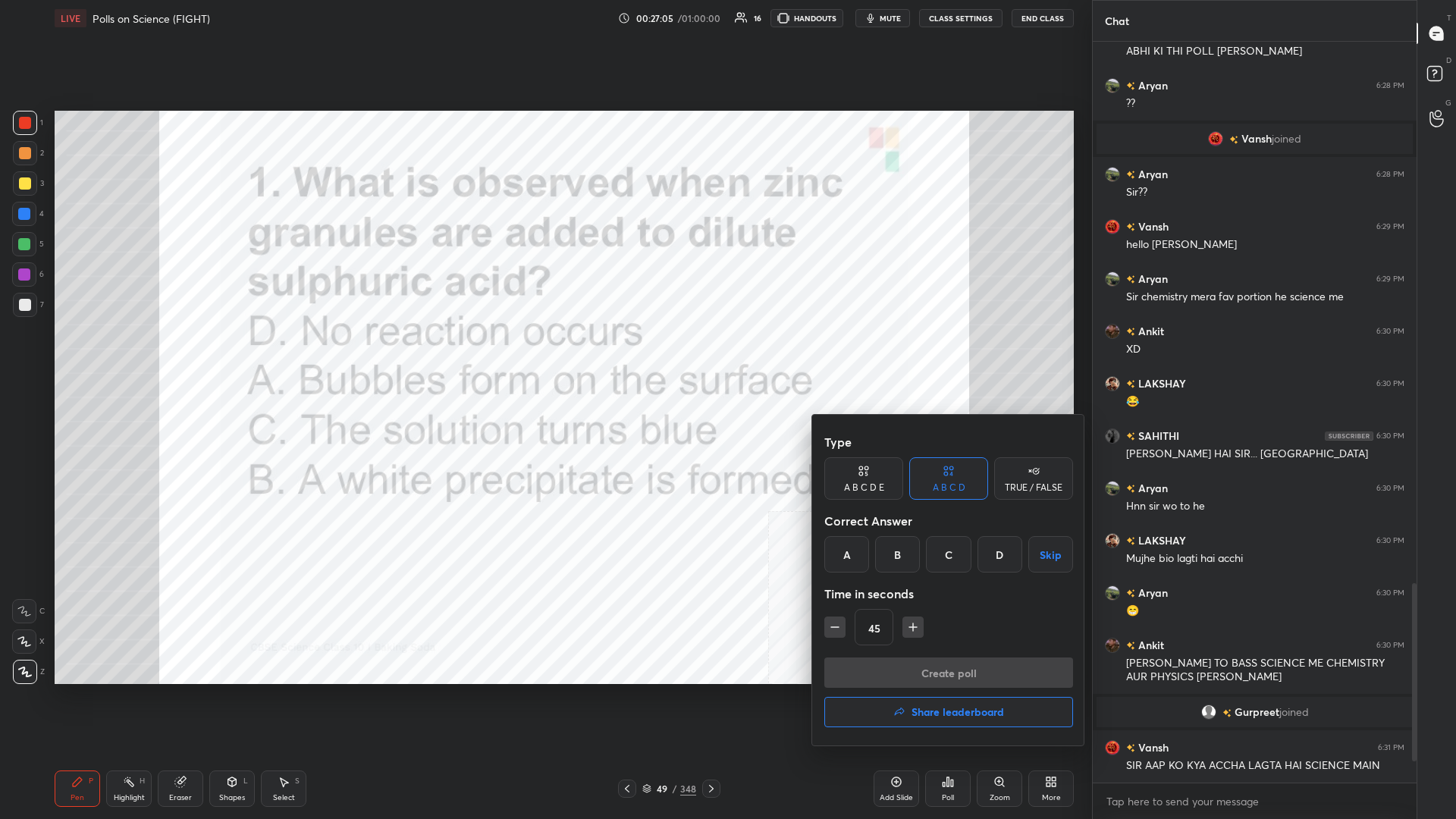
click at [544, 355] on div "A" at bounding box center [847, 554] width 45 height 37
click at [544, 355] on button "Create poll" at bounding box center [948, 673] width 249 height 30
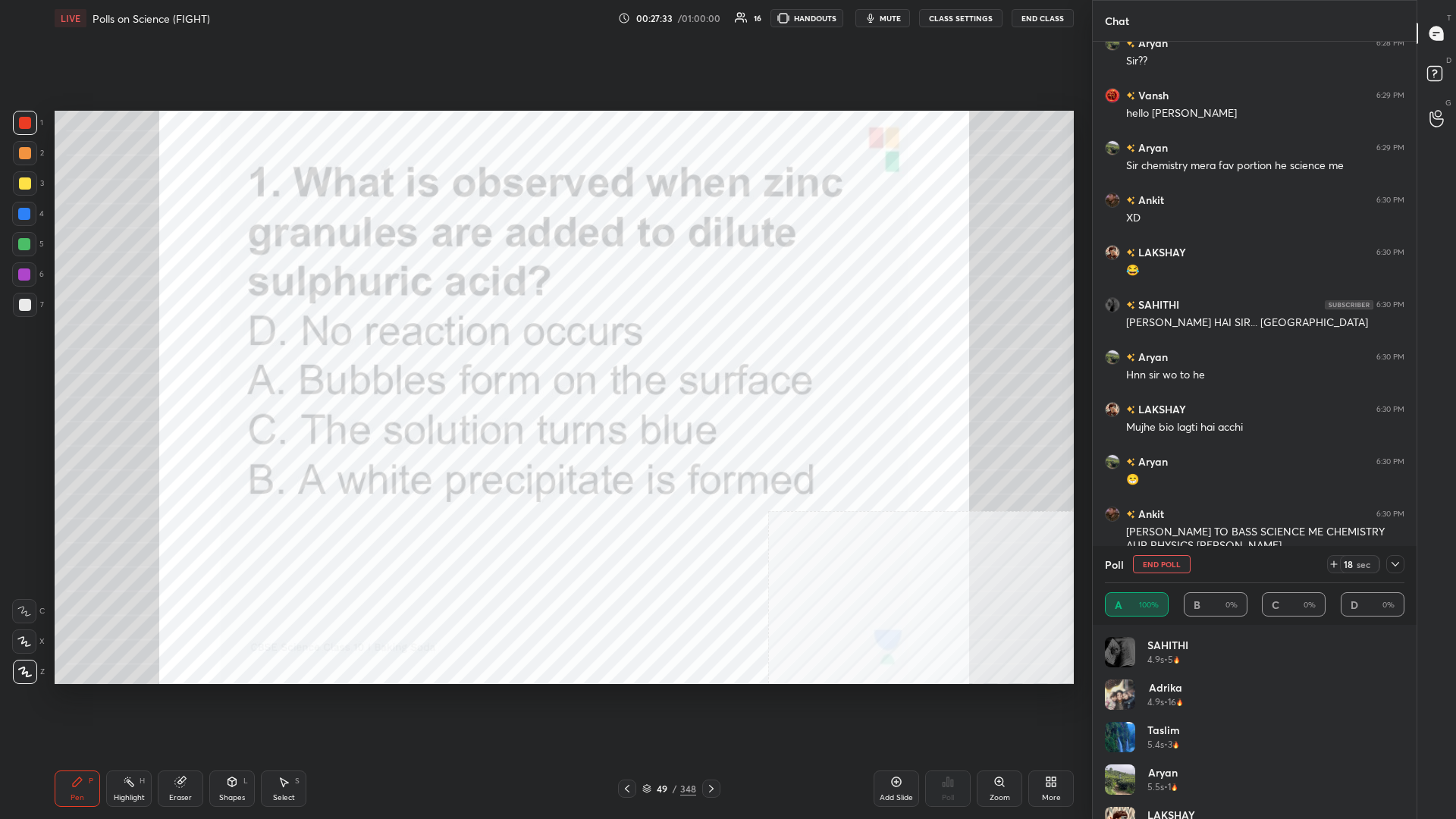
scroll to position [2175, 0]
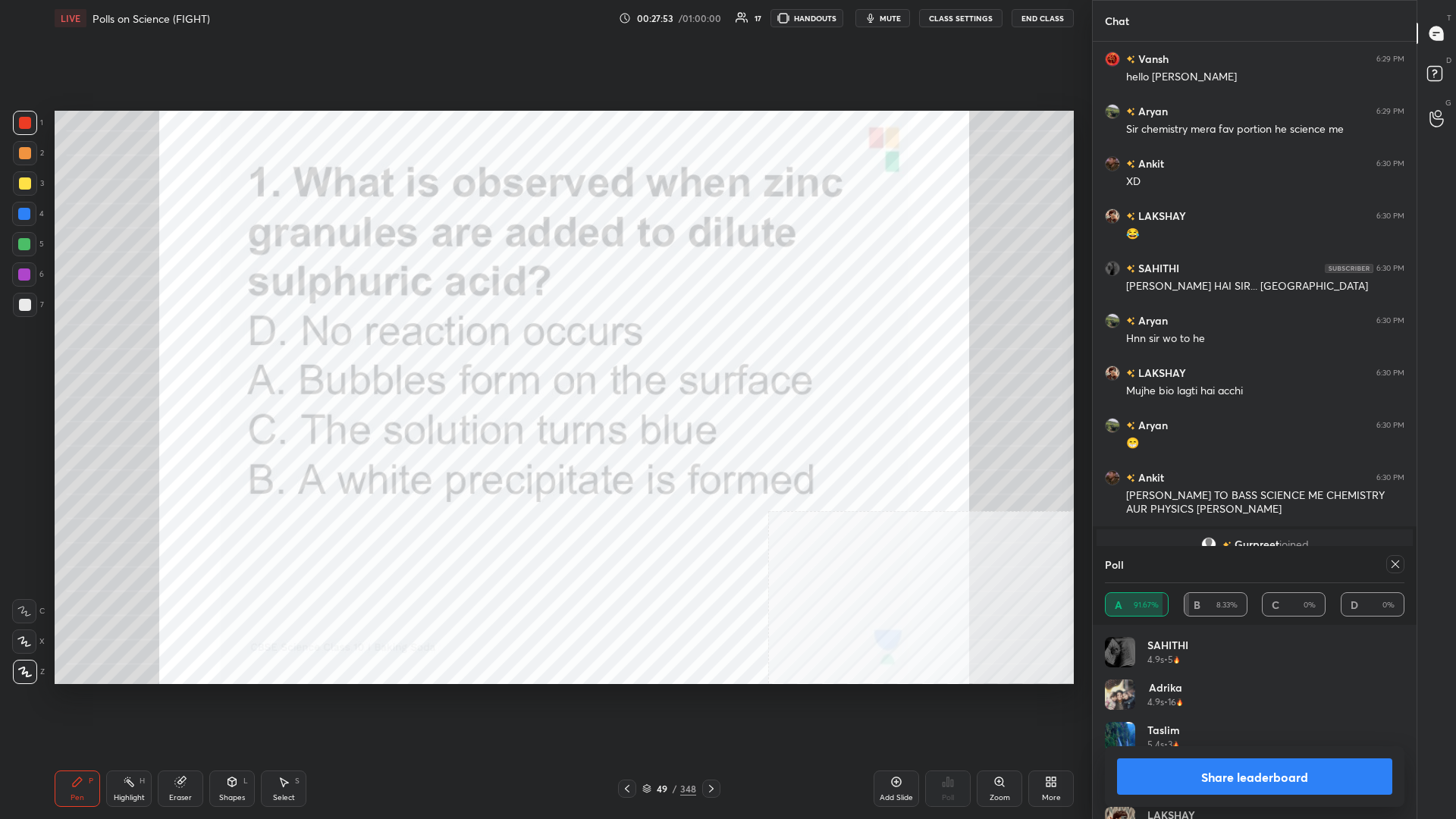
click at [544, 355] on button "Share leaderboard" at bounding box center [1255, 777] width 276 height 37
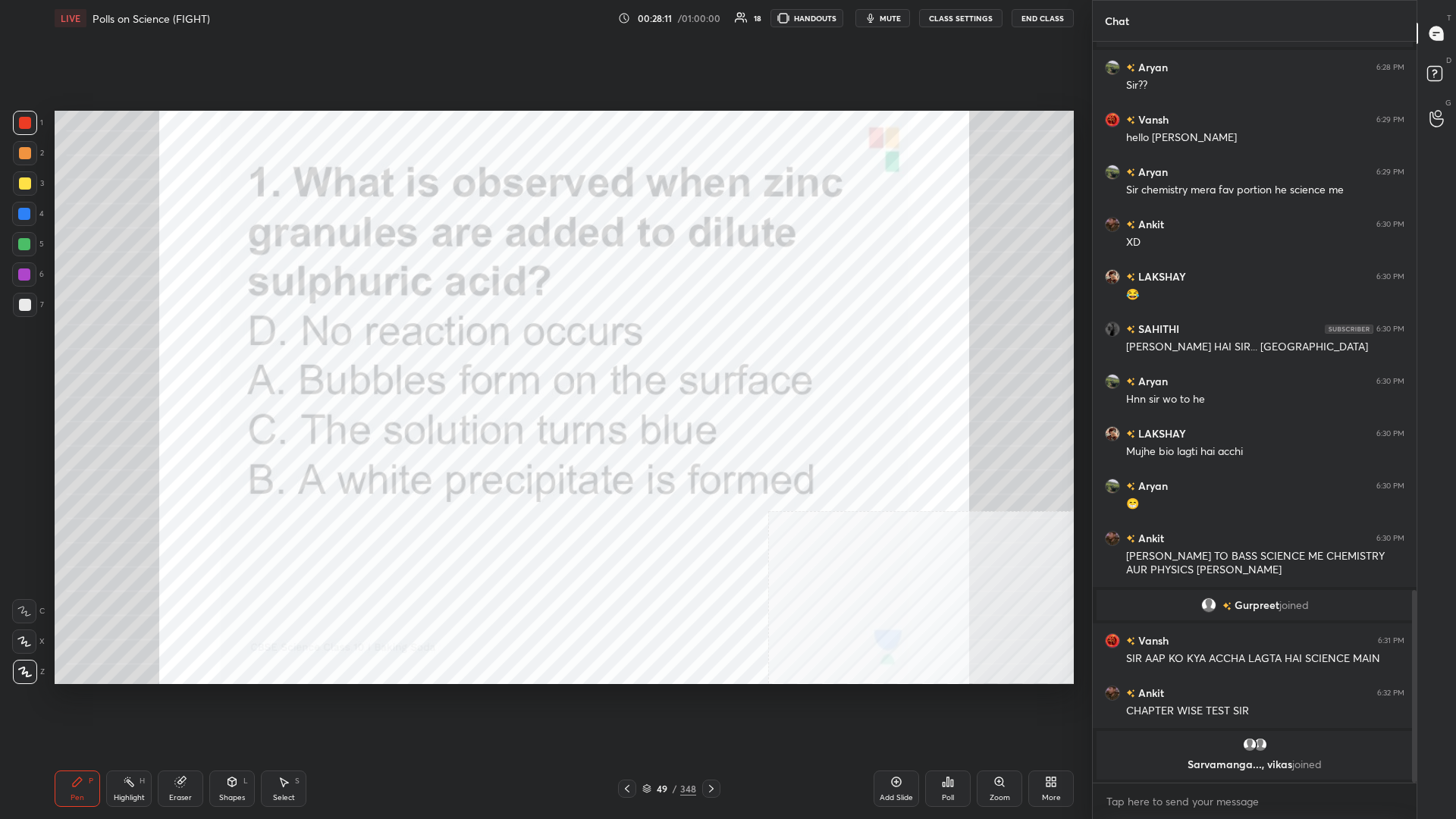
scroll to position [2137, 0]
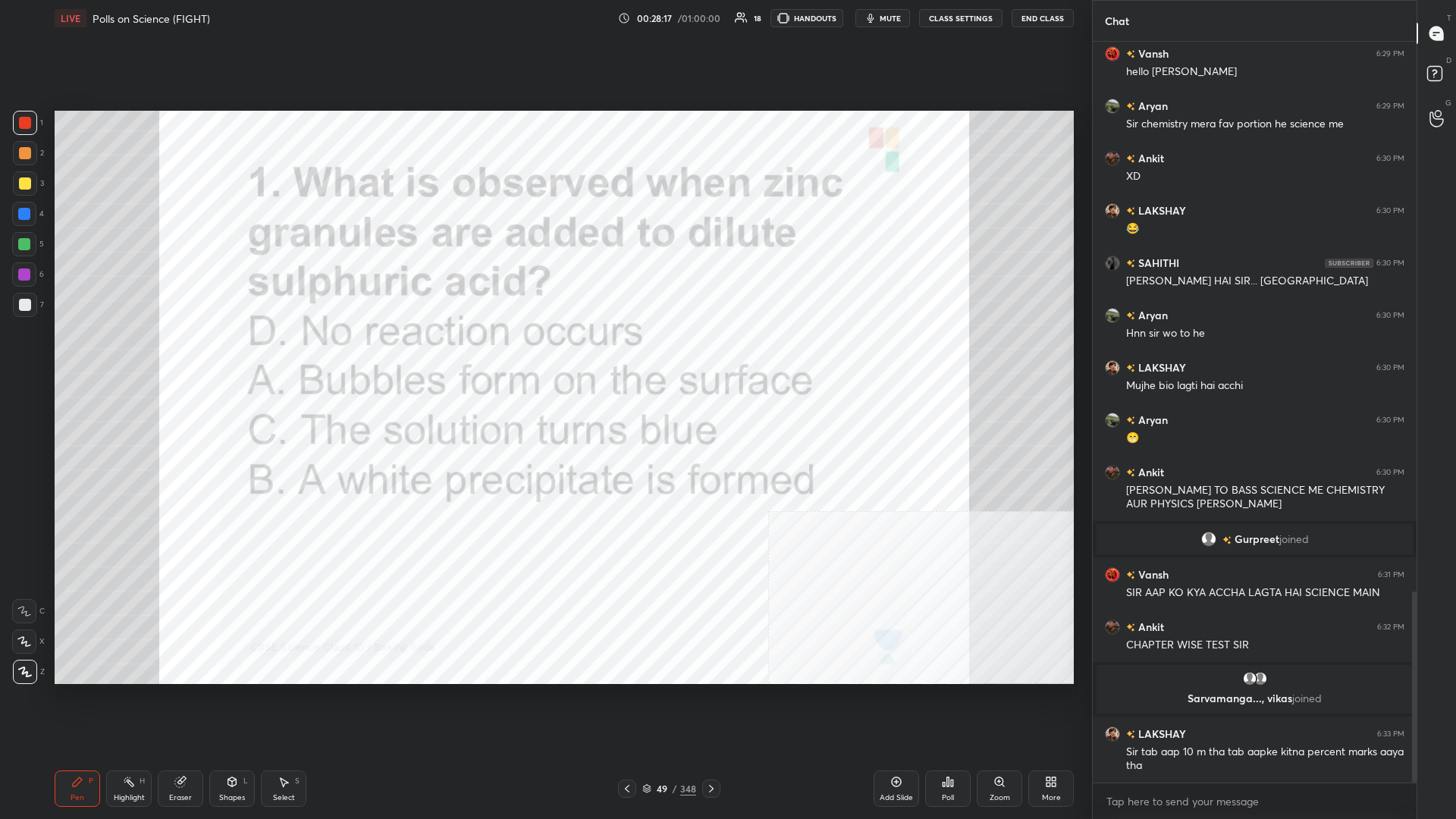
click at [544, 355] on div "49 / 348" at bounding box center [669, 788] width 54 height 13
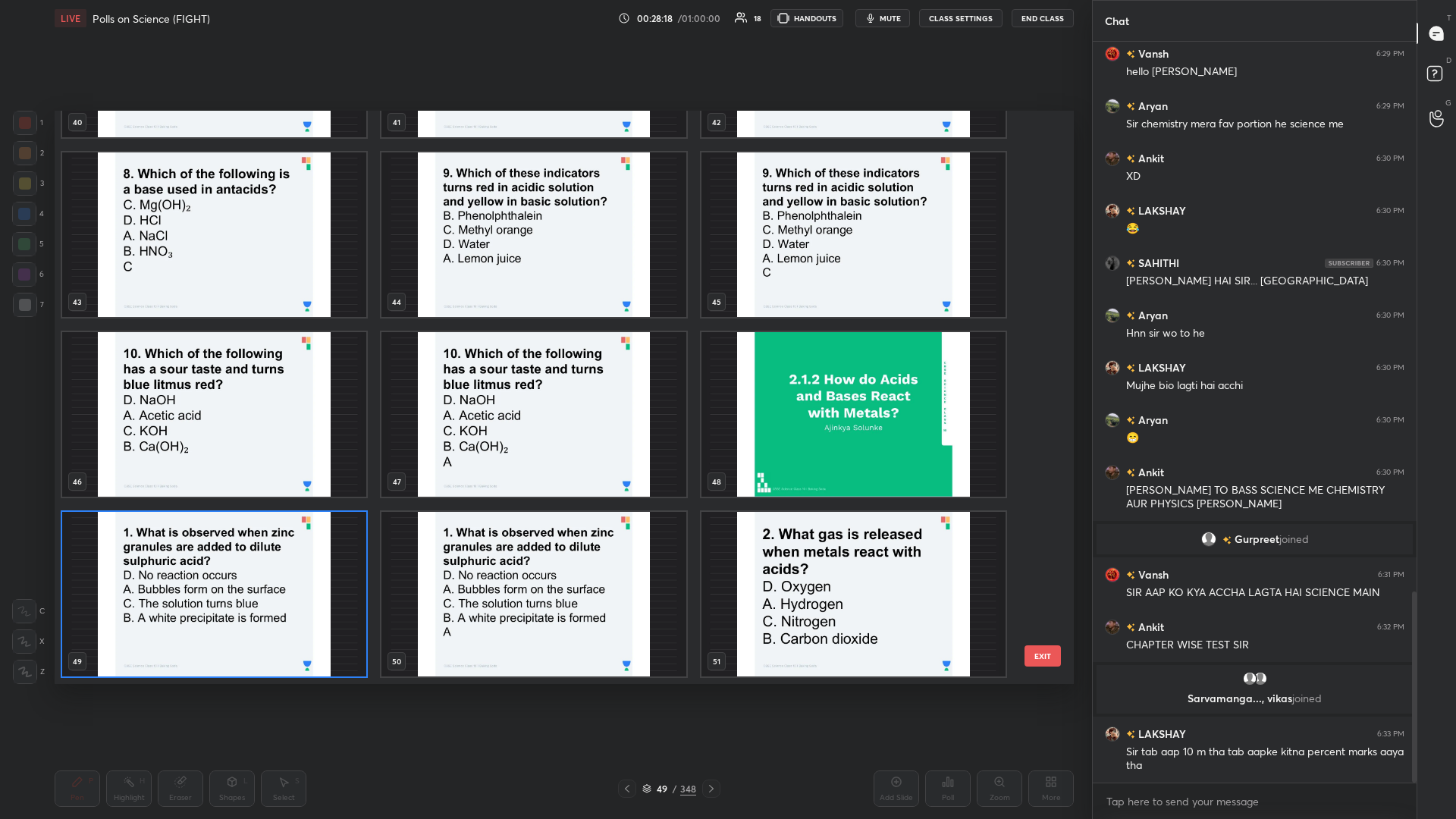
scroll to position [2673, 0]
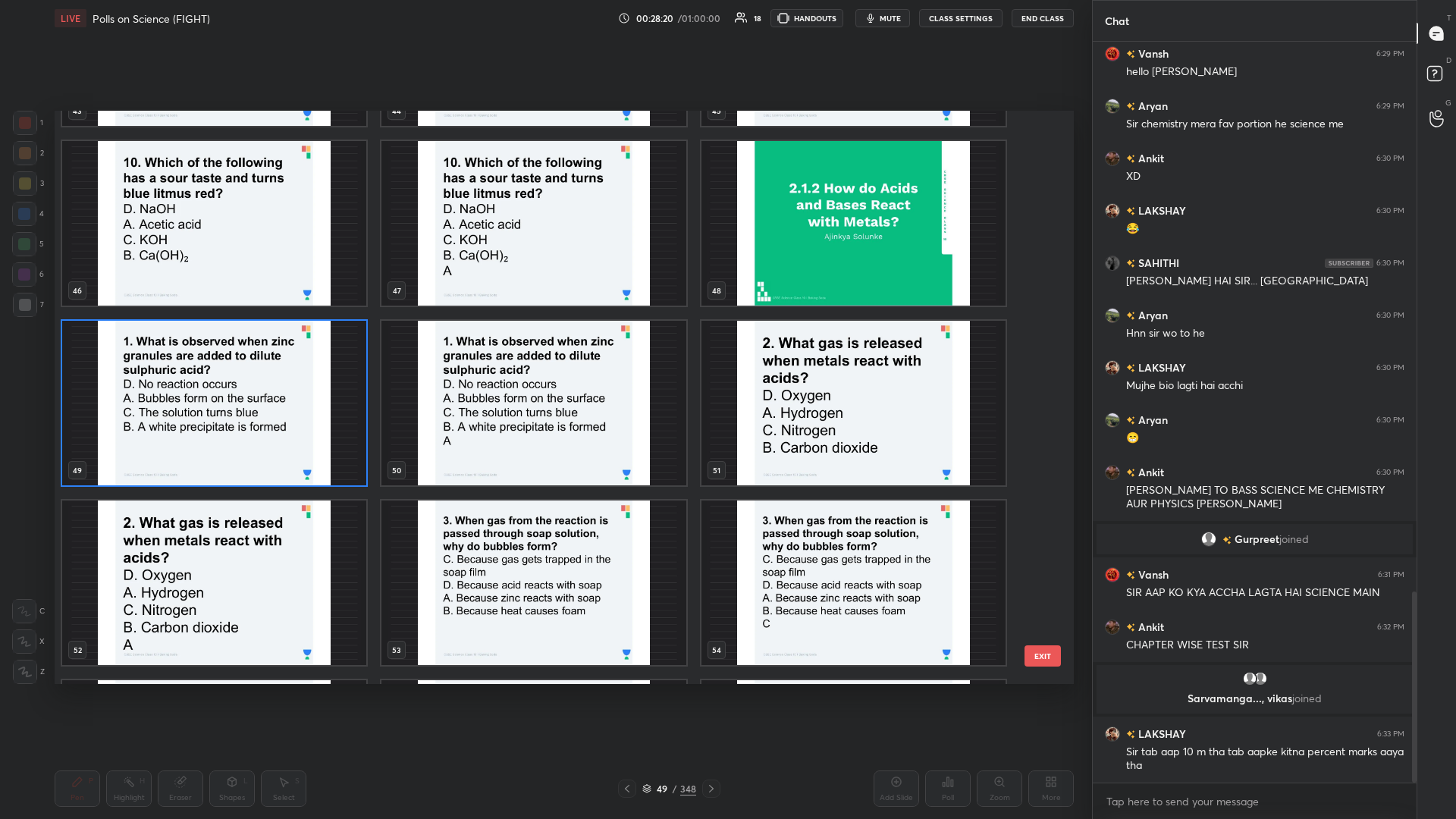
click at [544, 355] on img "grid" at bounding box center [853, 403] width 304 height 165
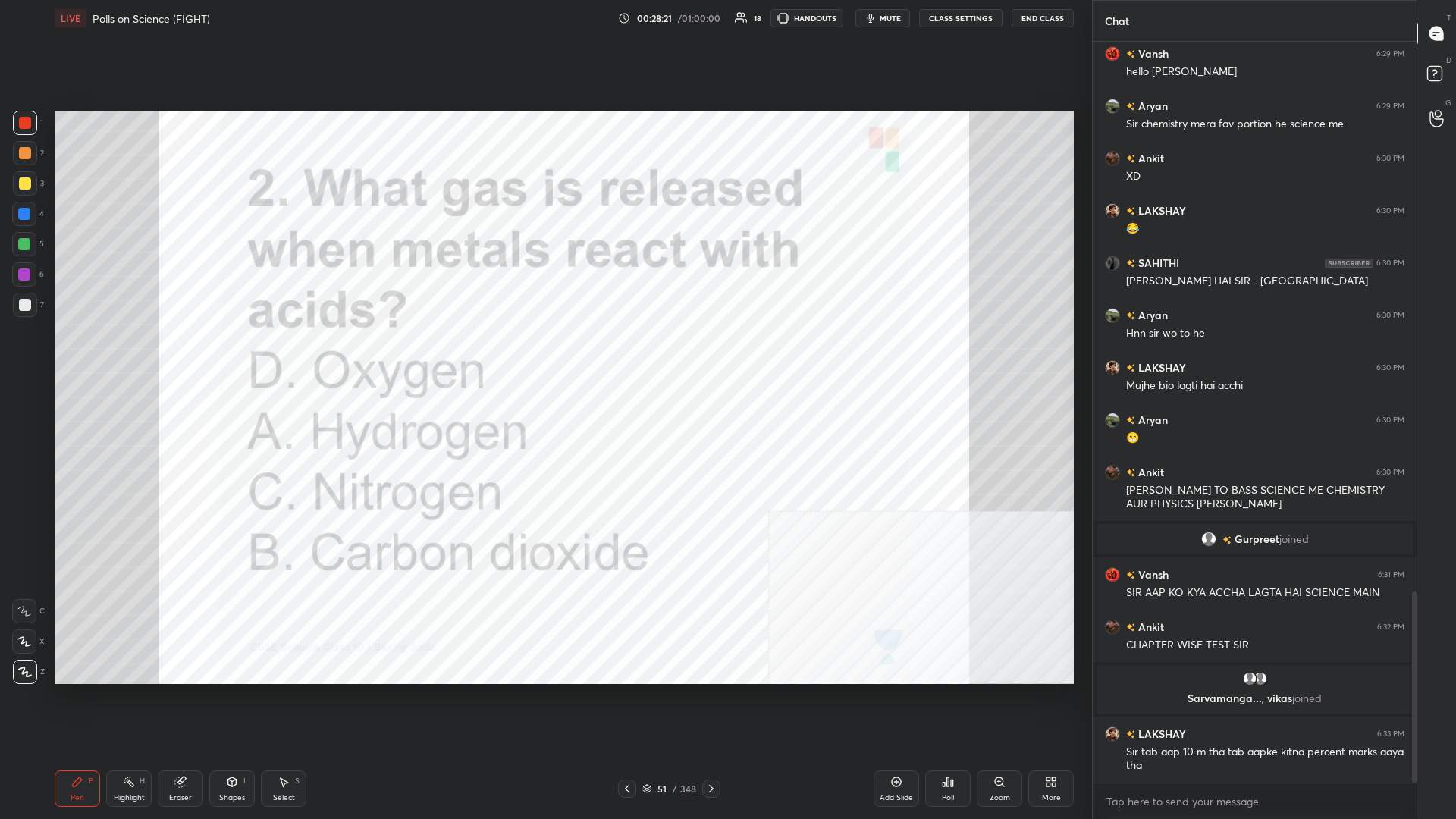
click at [544, 355] on icon at bounding box center [952, 783] width 2 height 7
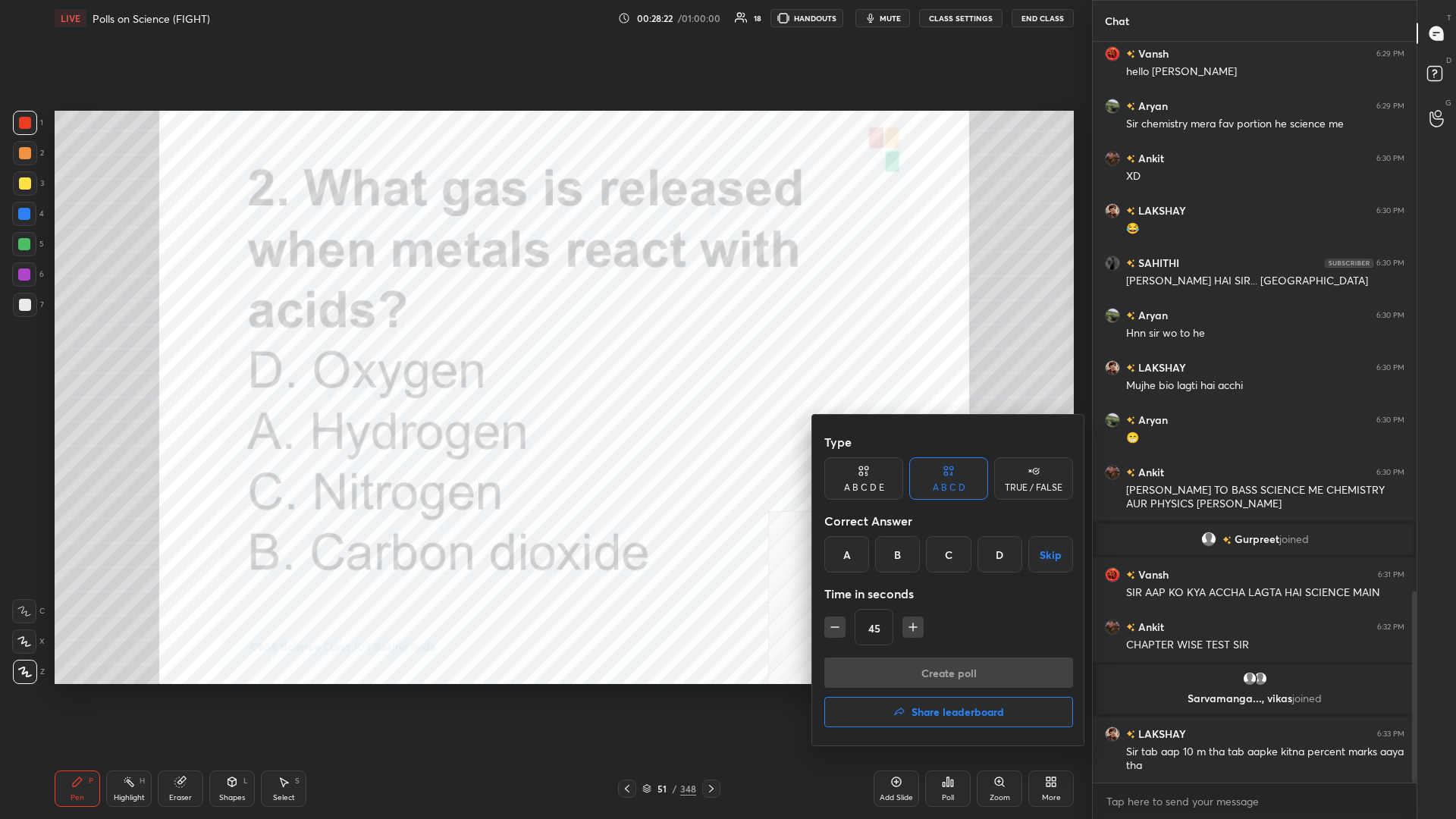
click at [544, 355] on div "A" at bounding box center [847, 554] width 45 height 37
click at [544, 355] on button "Create poll" at bounding box center [948, 673] width 249 height 30
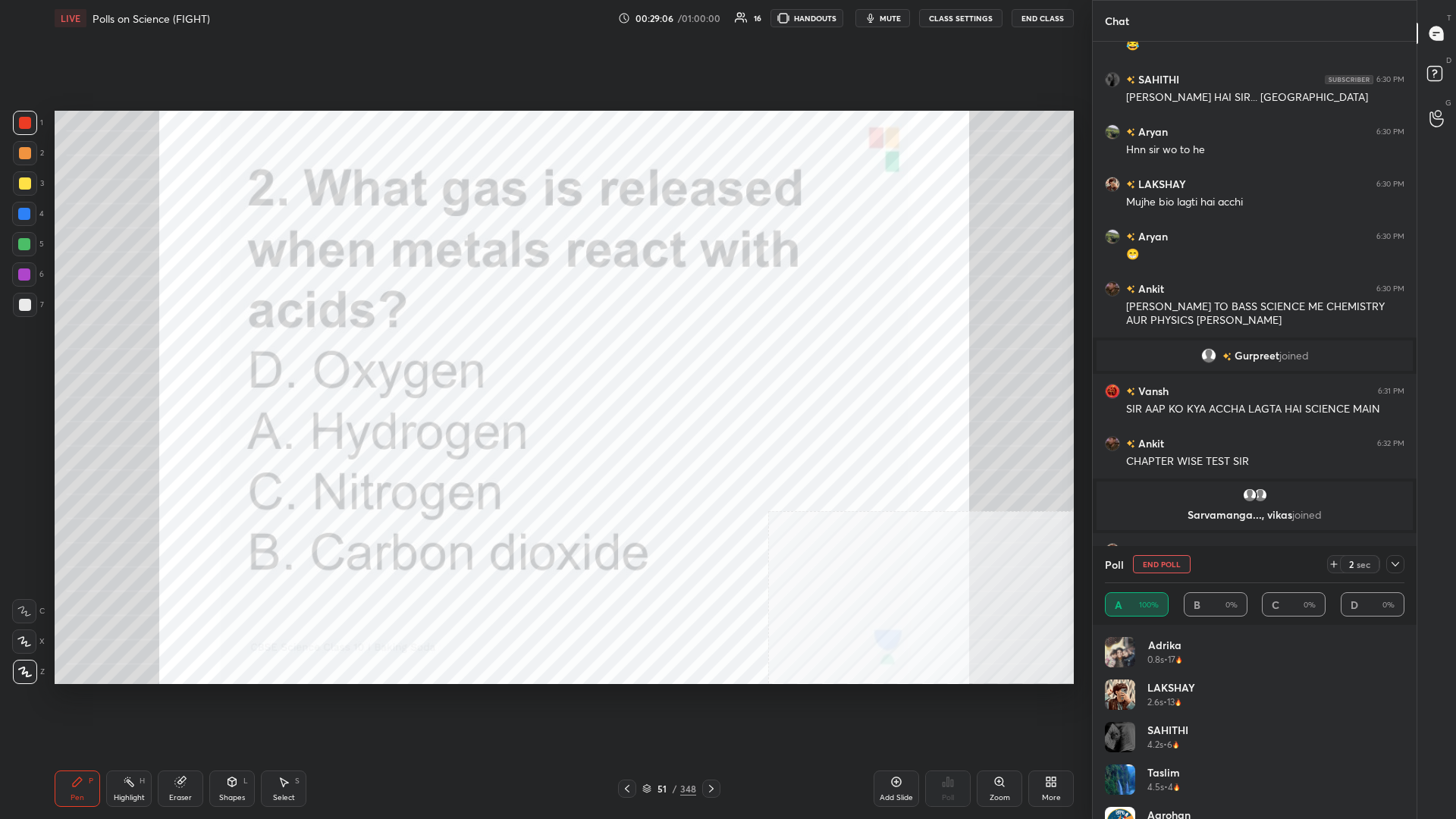
scroll to position [243, 0]
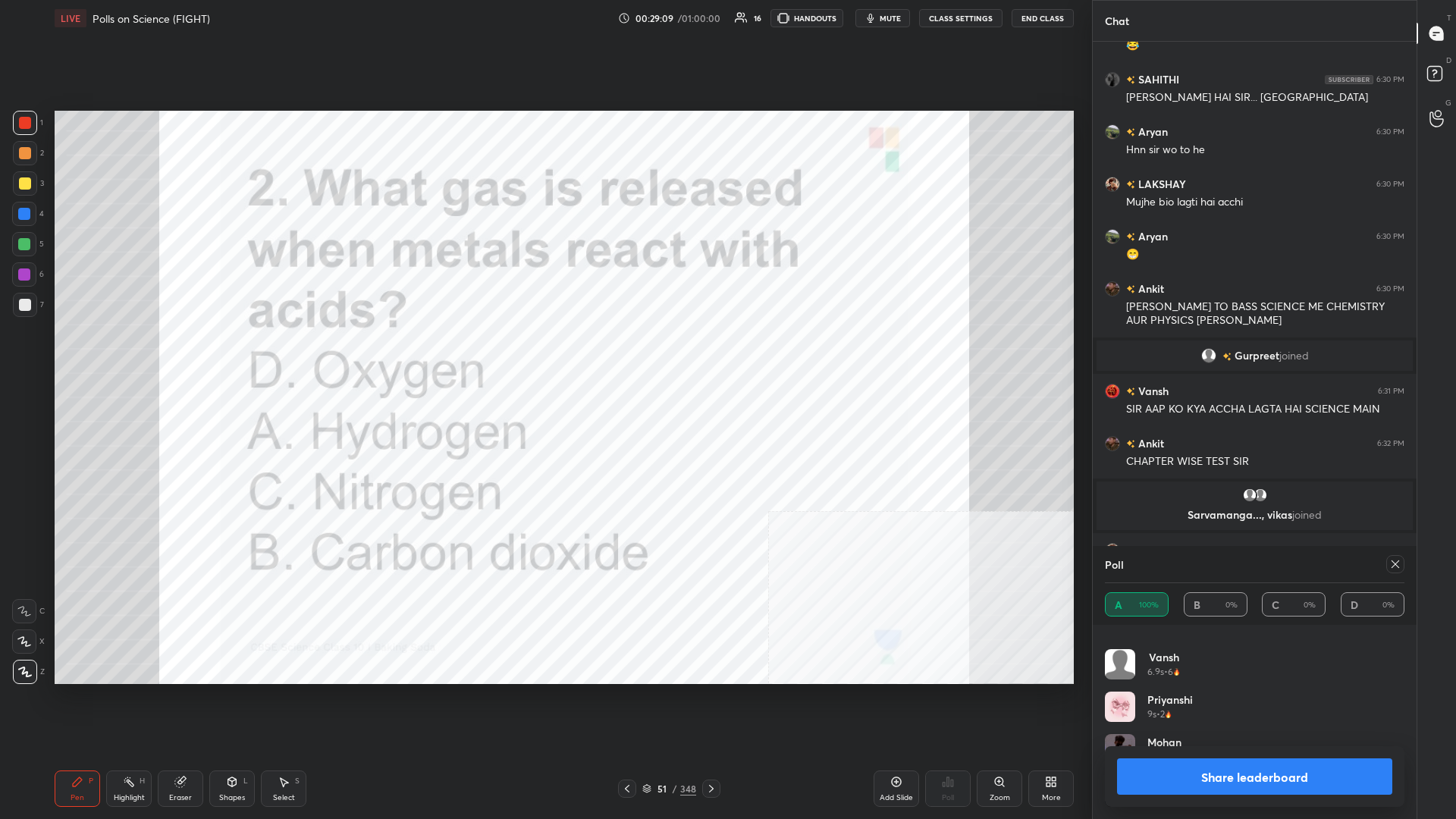
click at [544, 355] on button "Share leaderboard" at bounding box center [1255, 777] width 276 height 37
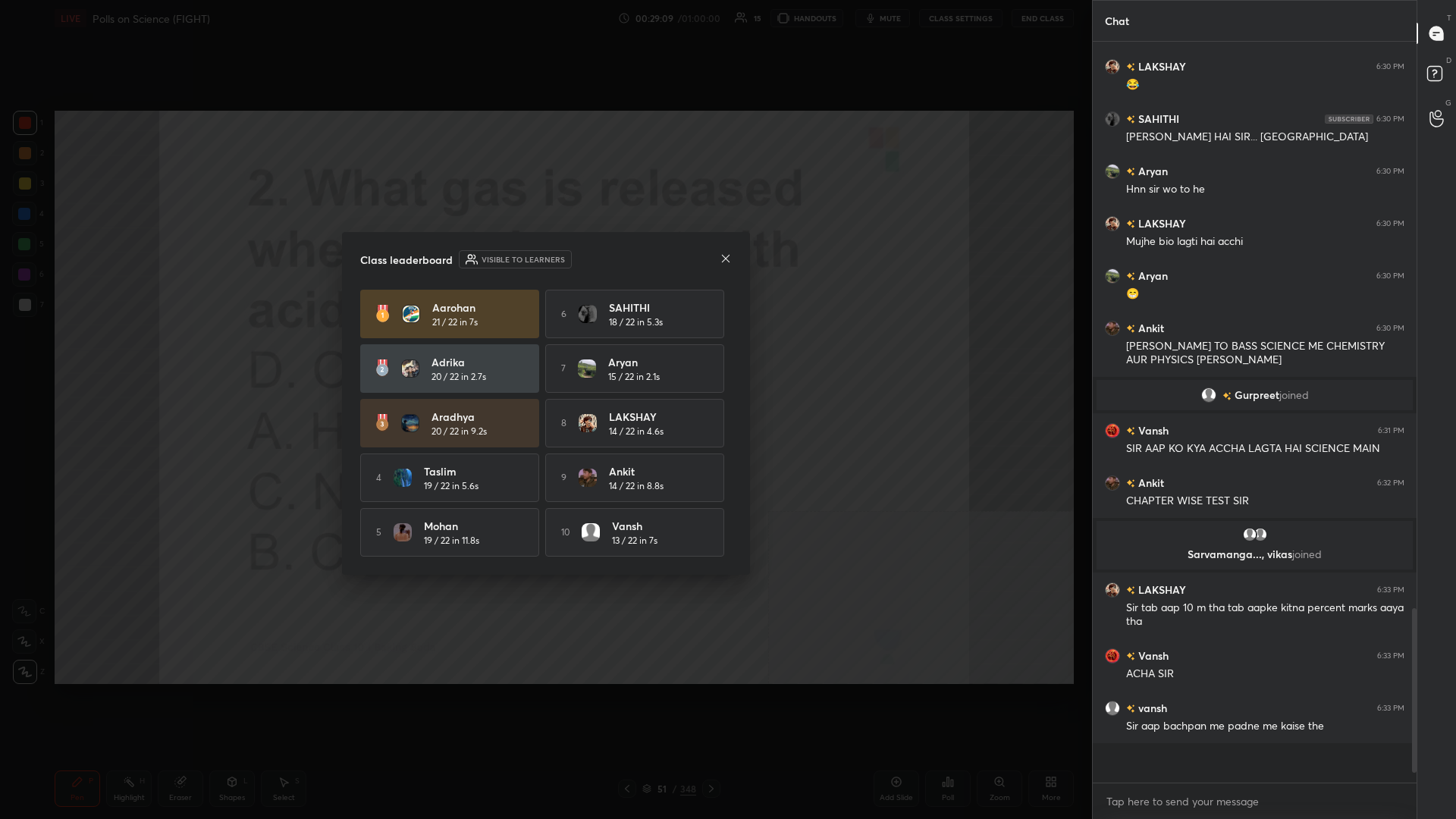
scroll to position [1, 1]
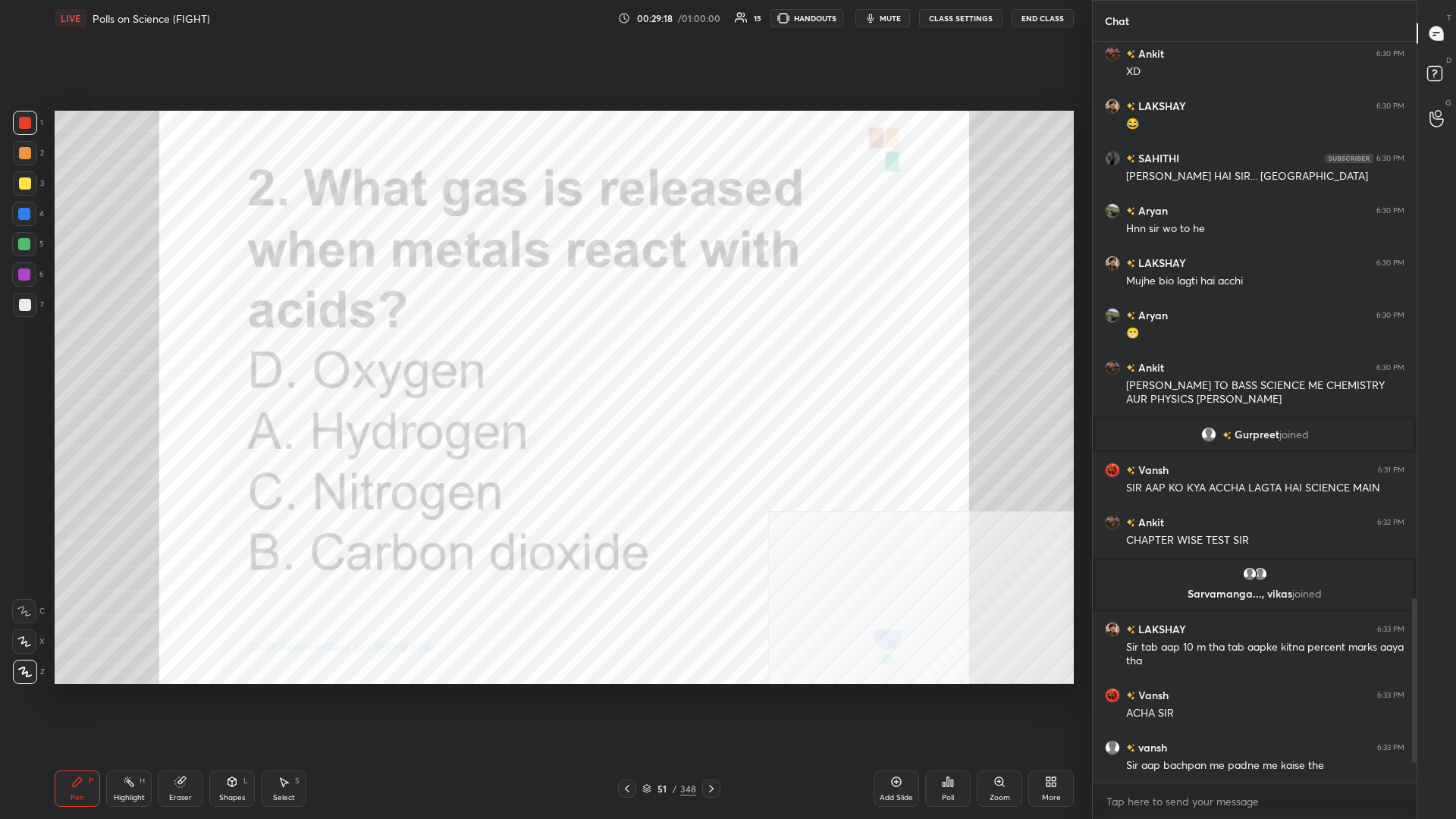
click at [544, 355] on div "51 / 348" at bounding box center [669, 788] width 54 height 13
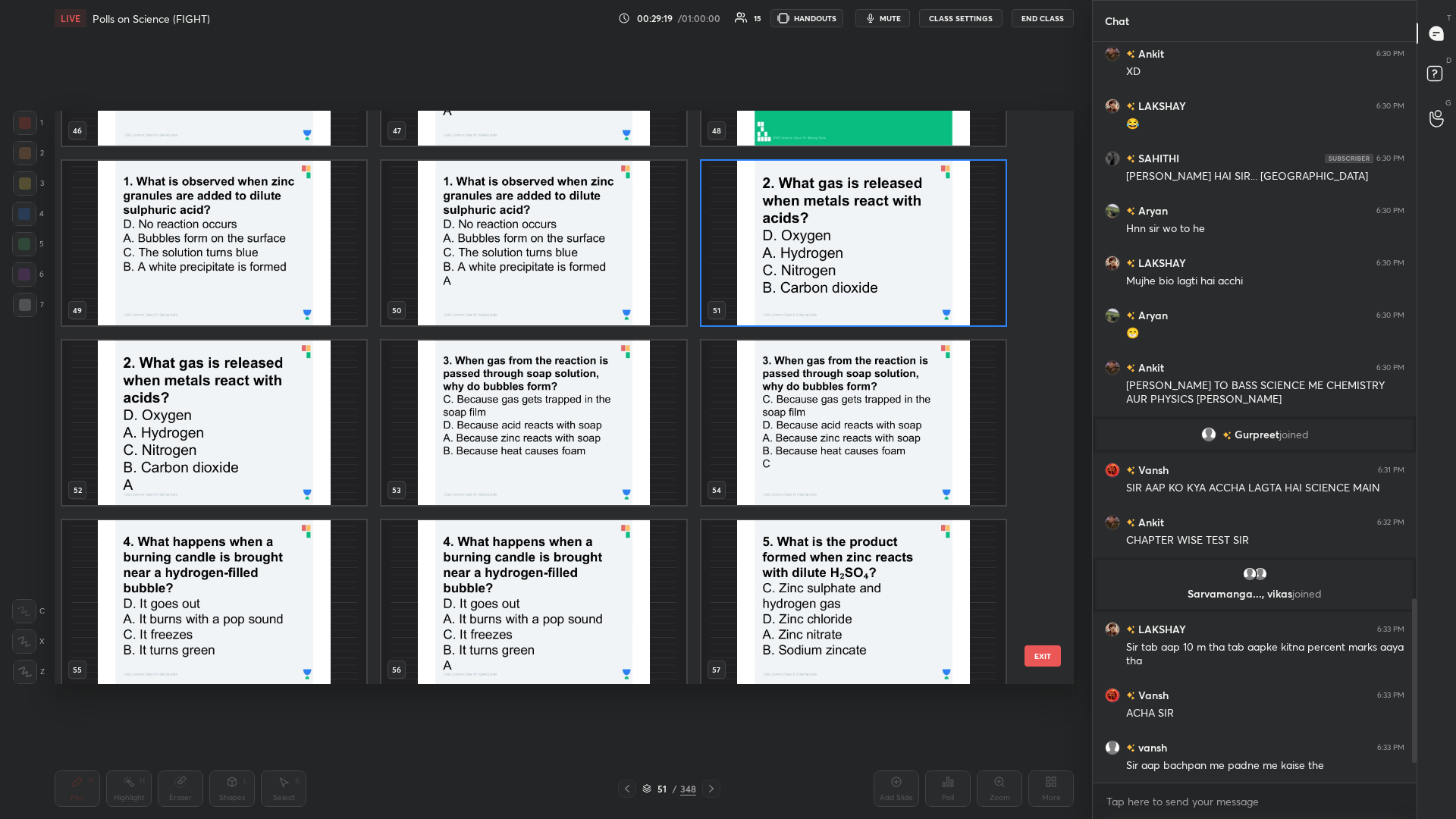
scroll to position [2865, 0]
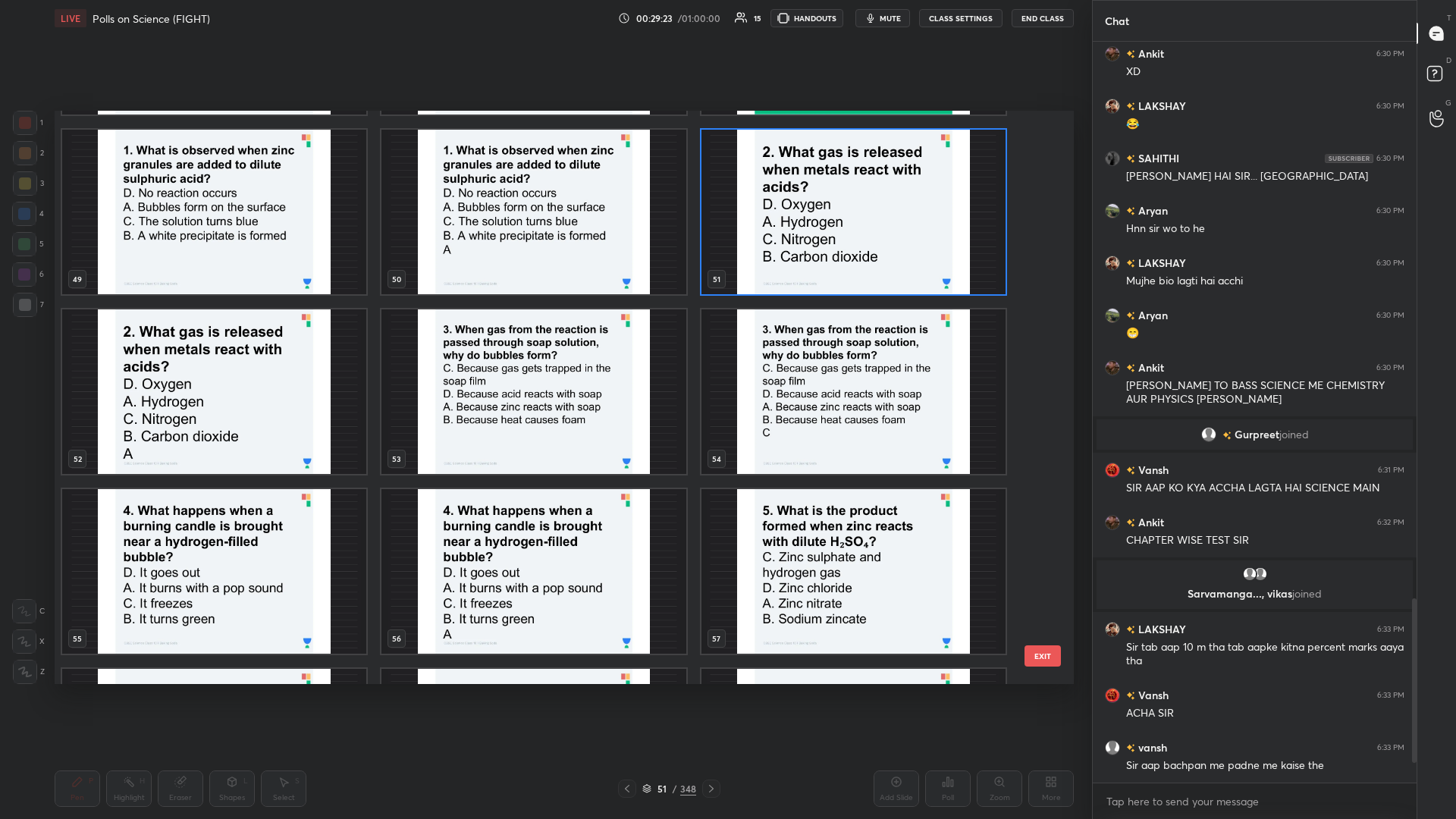
click at [544, 355] on img "grid" at bounding box center [533, 392] width 304 height 165
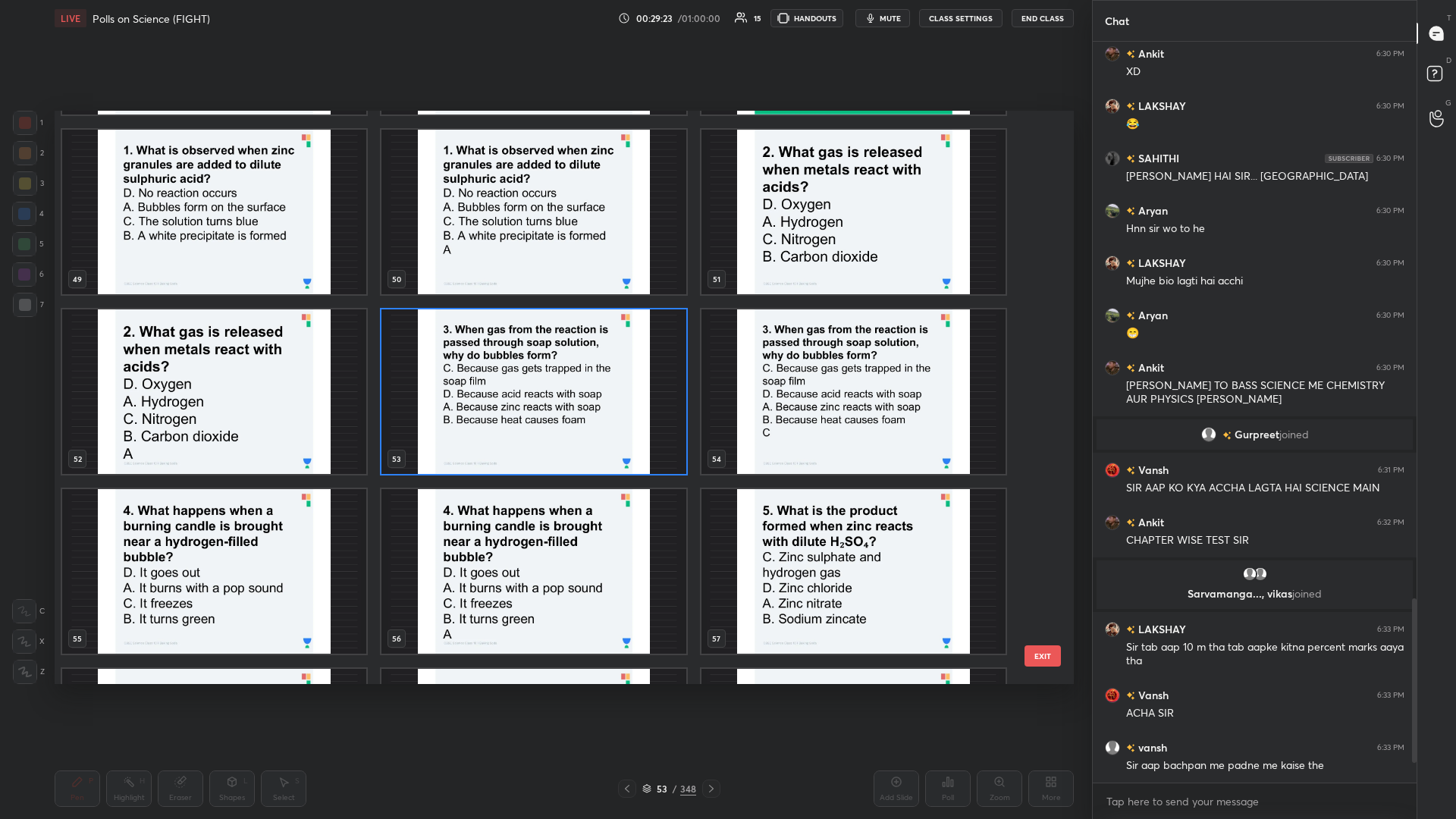
click at [544, 355] on img "grid" at bounding box center [533, 392] width 304 height 165
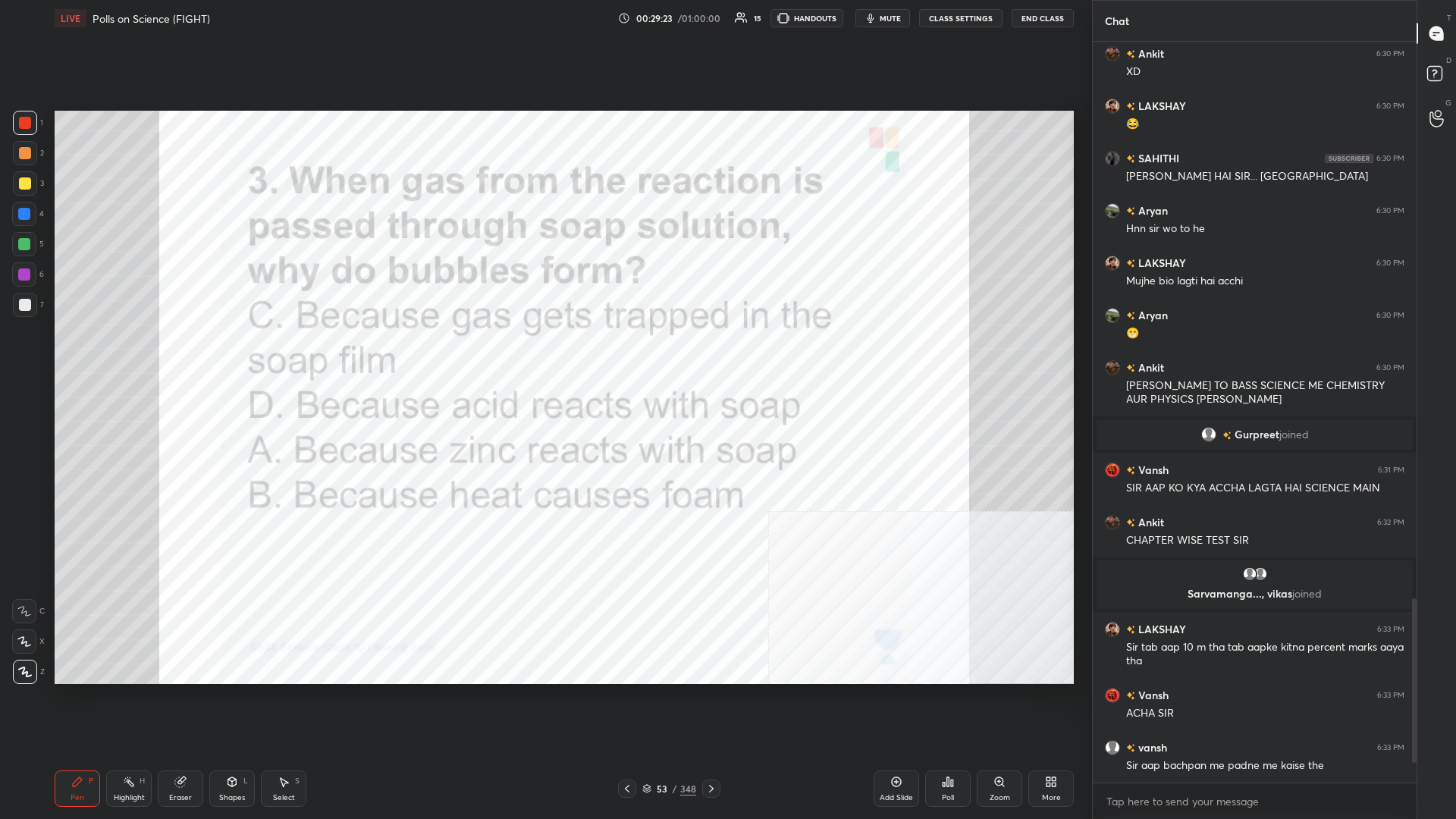
scroll to position [0, 0]
click at [544, 355] on div "Poll" at bounding box center [948, 789] width 46 height 37
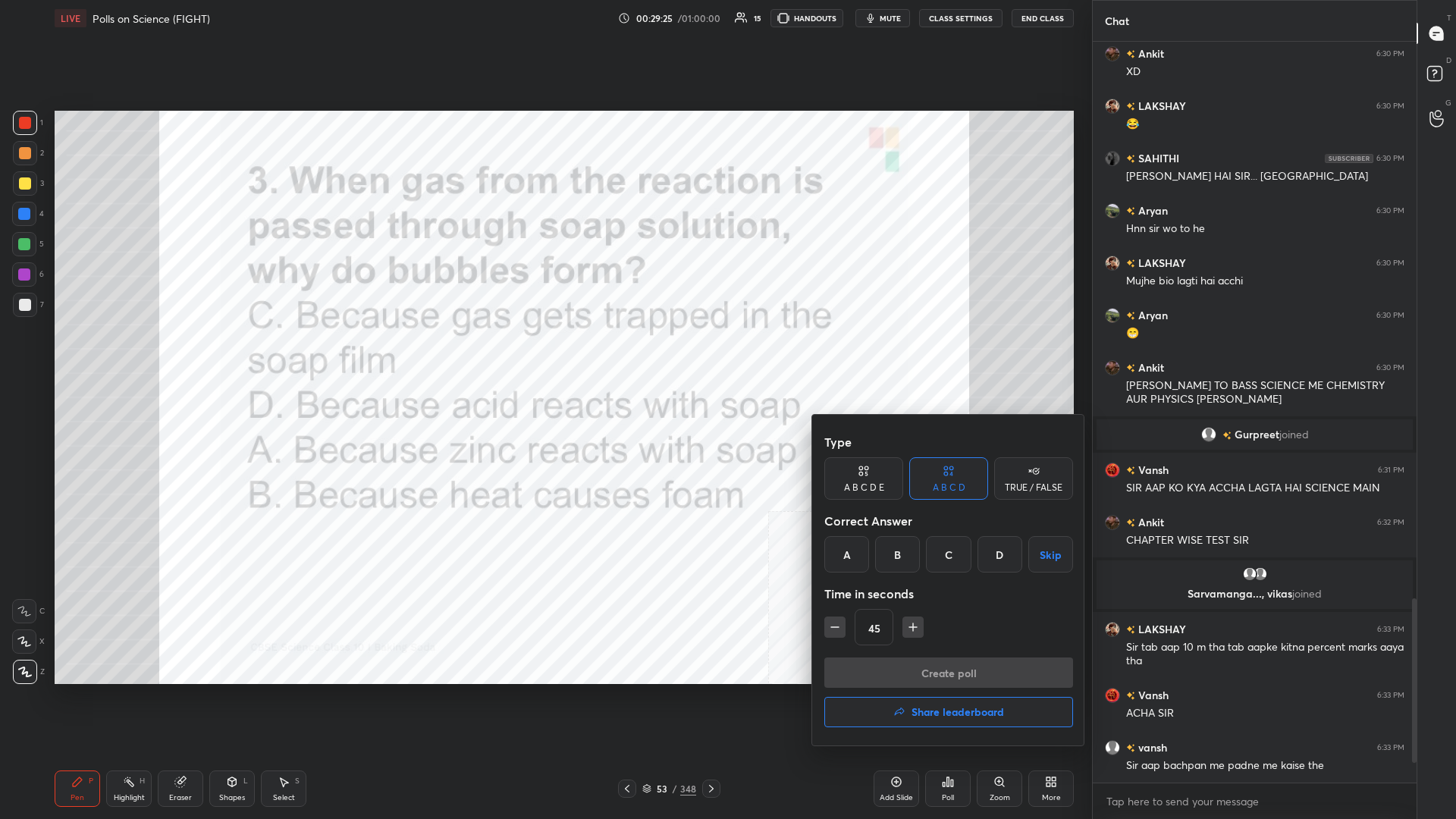
click at [544, 355] on div "C" at bounding box center [949, 554] width 45 height 37
click at [544, 355] on button "Create poll" at bounding box center [948, 673] width 249 height 30
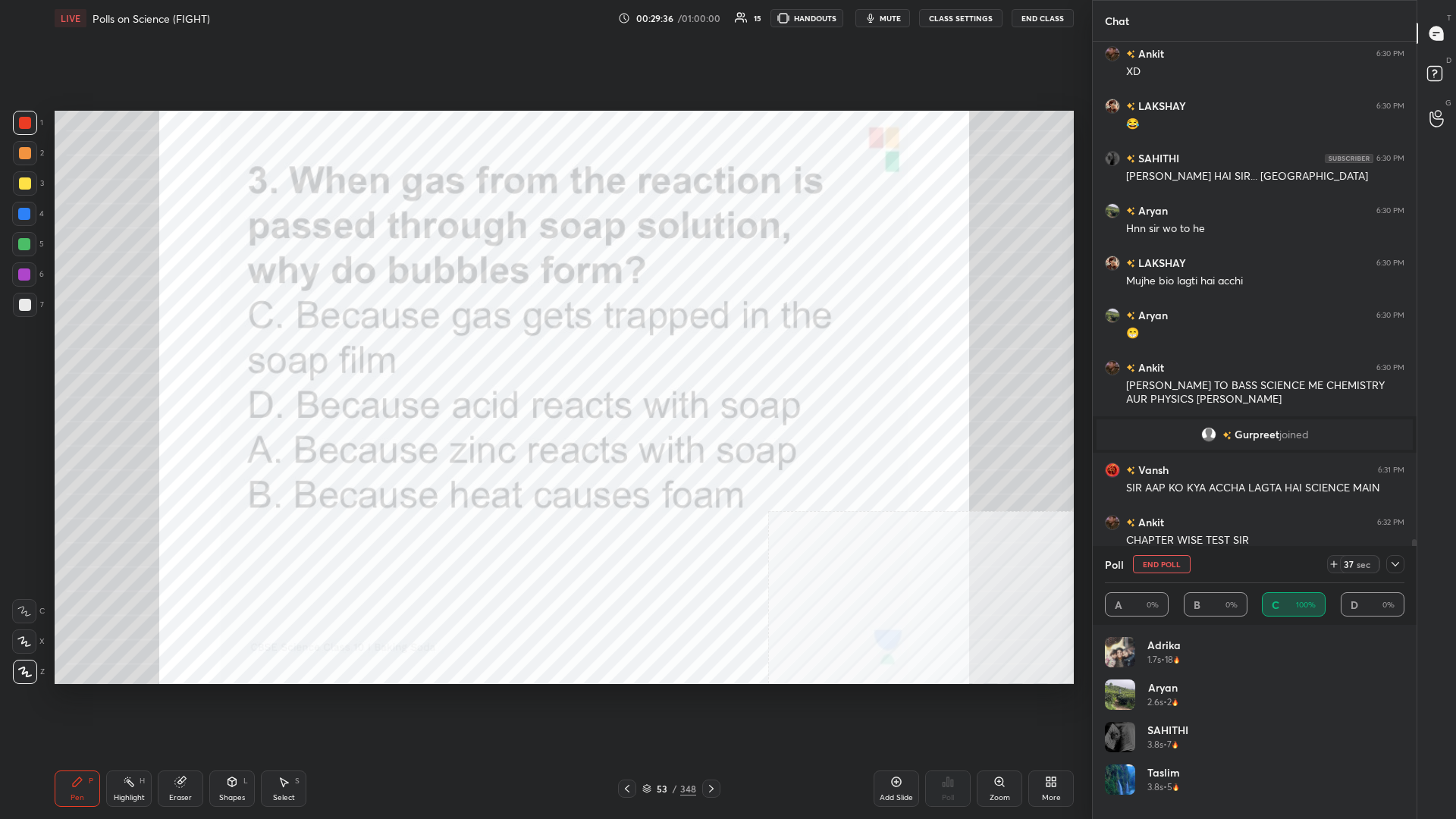
scroll to position [2373, 0]
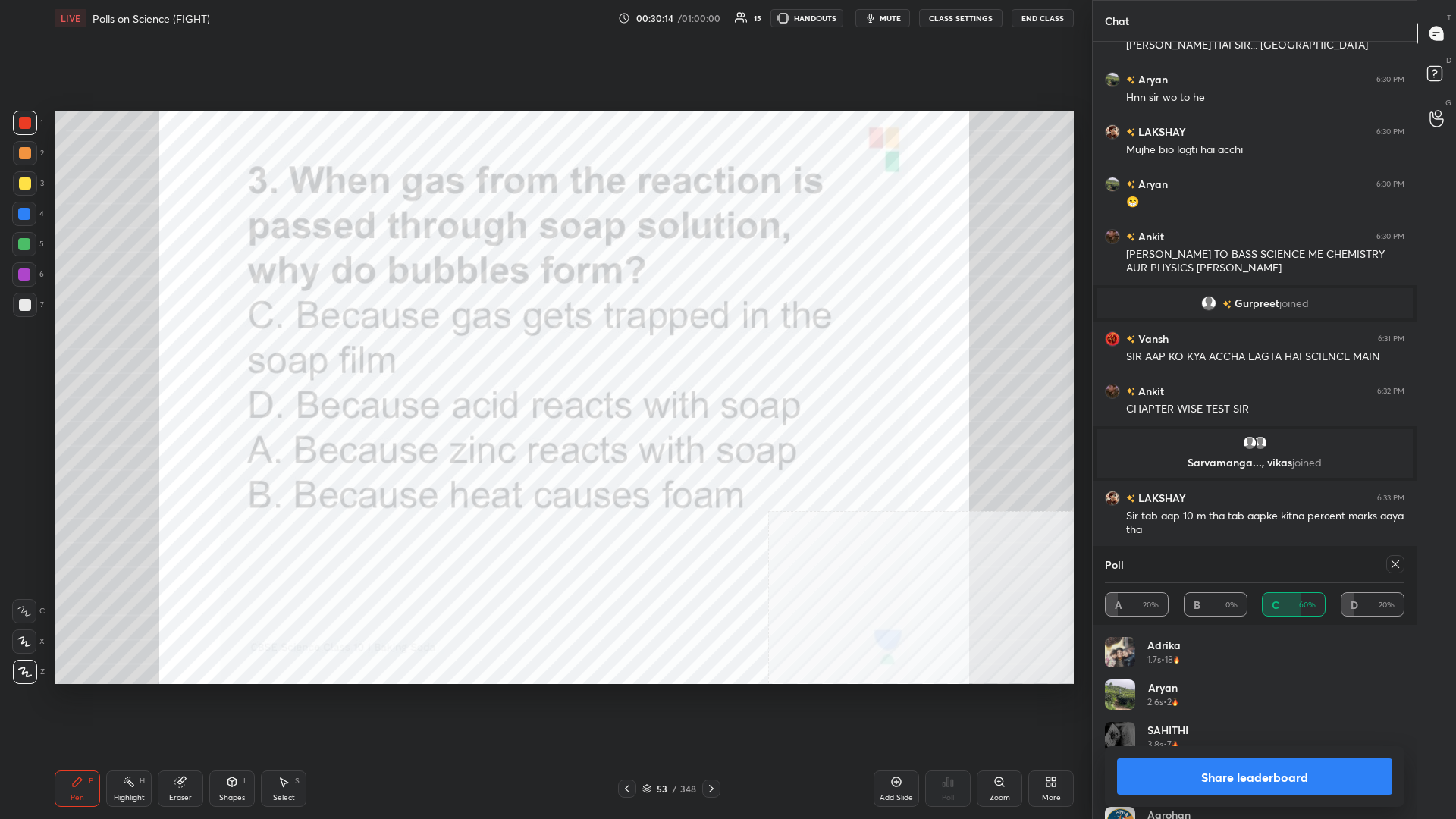
click at [544, 355] on button "Share leaderboard" at bounding box center [1255, 777] width 276 height 37
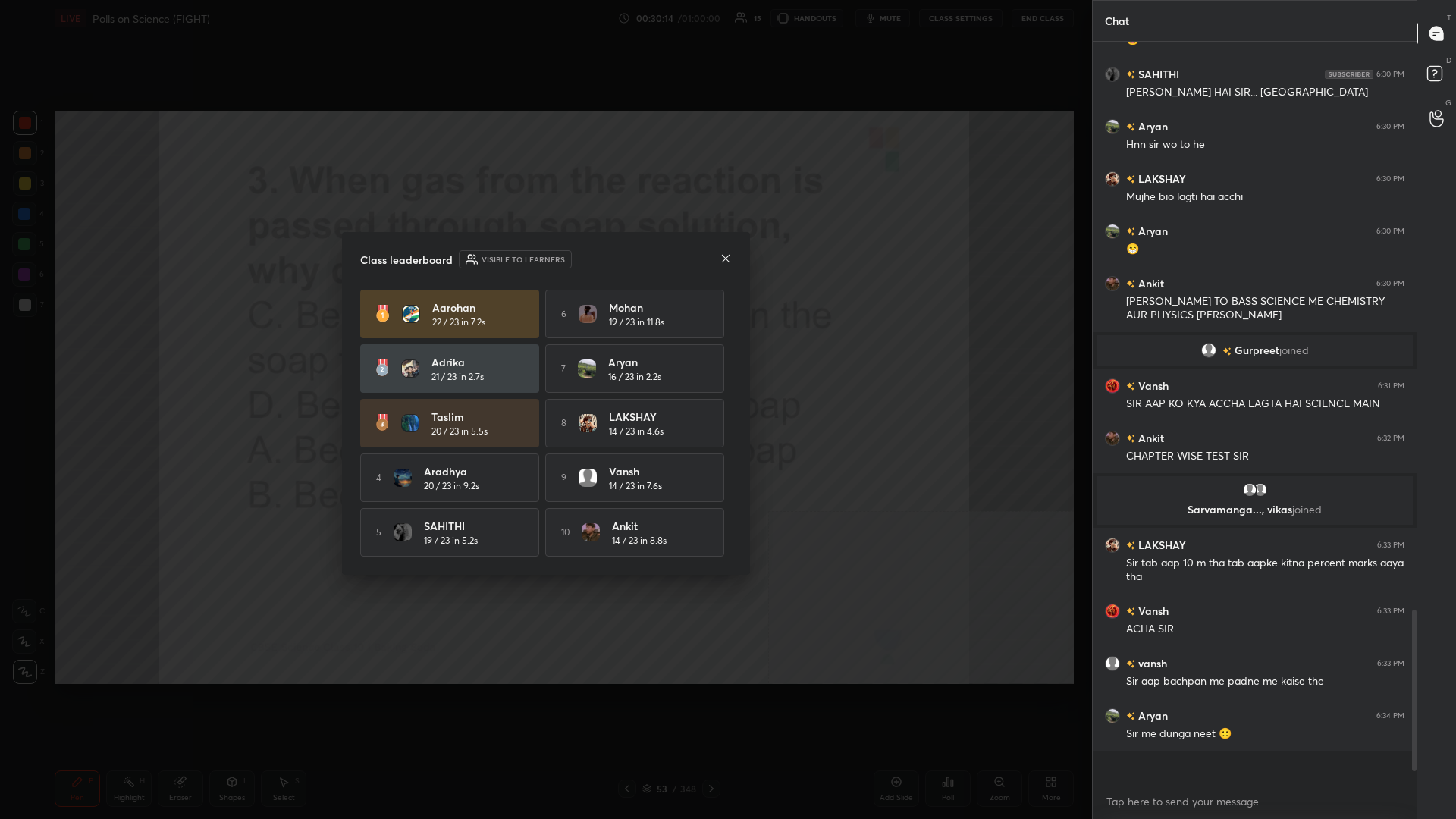
scroll to position [777, 324]
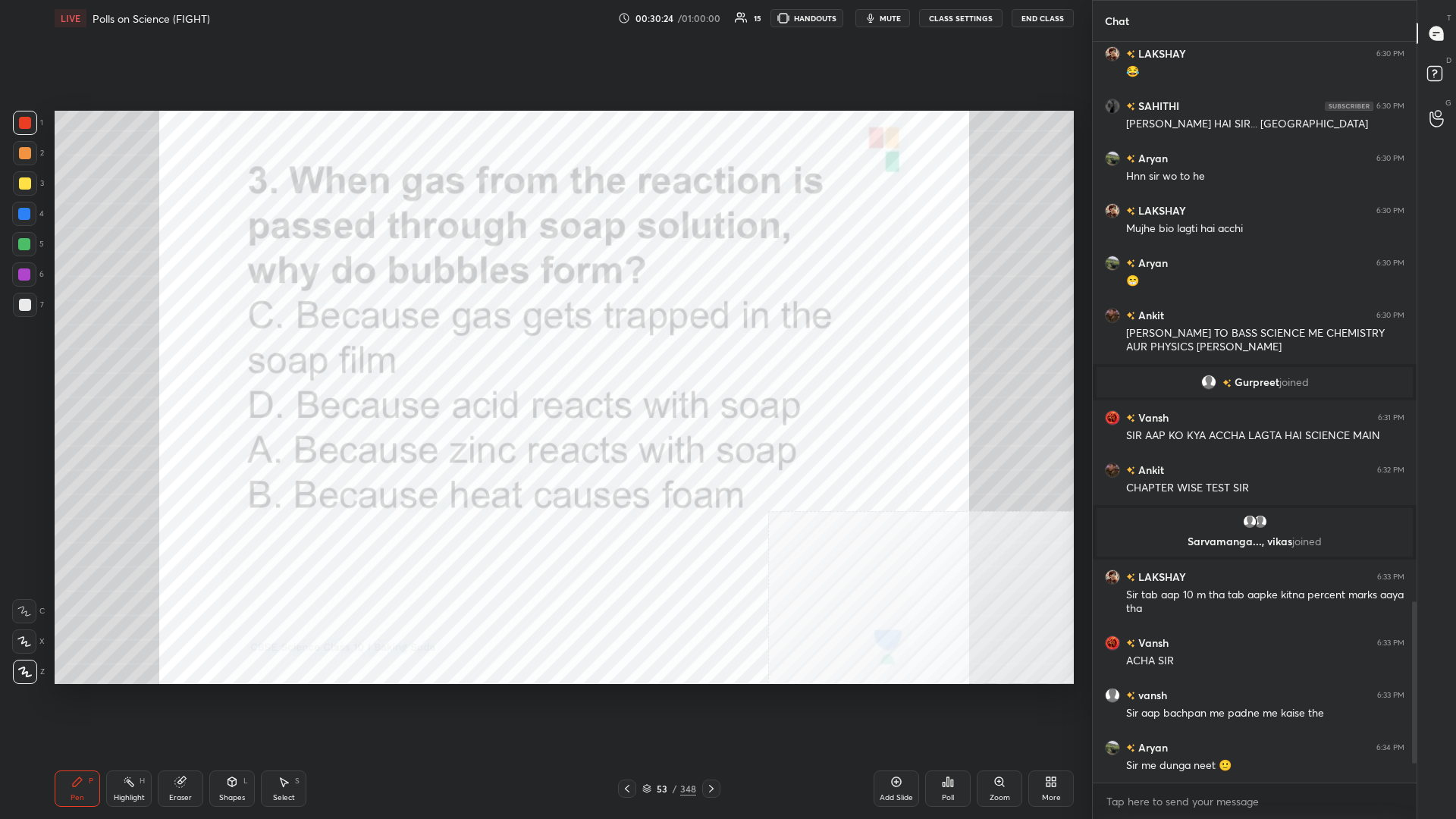
click at [544, 355] on div "53" at bounding box center [662, 788] width 15 height 9
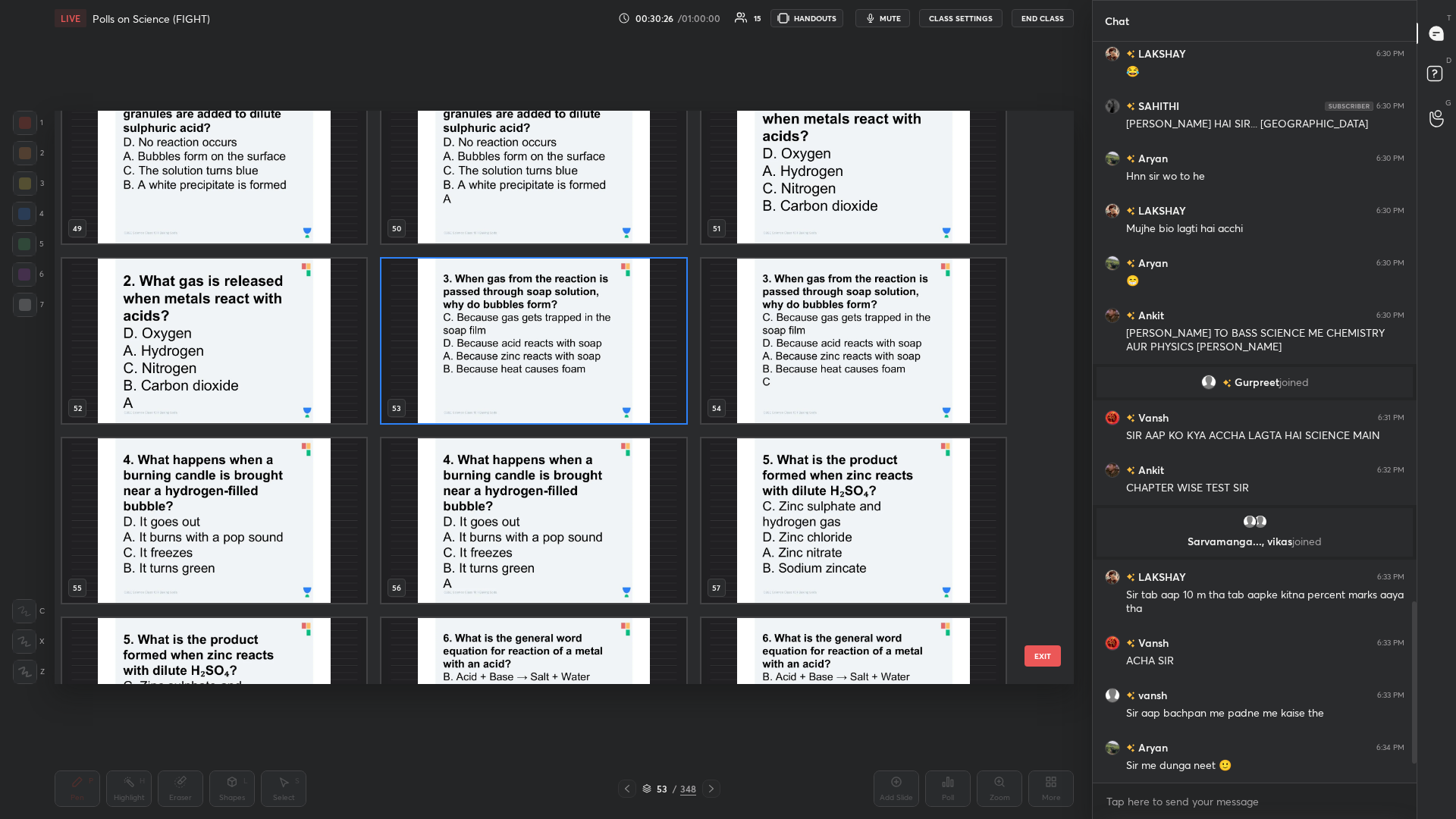
scroll to position [2949, 0]
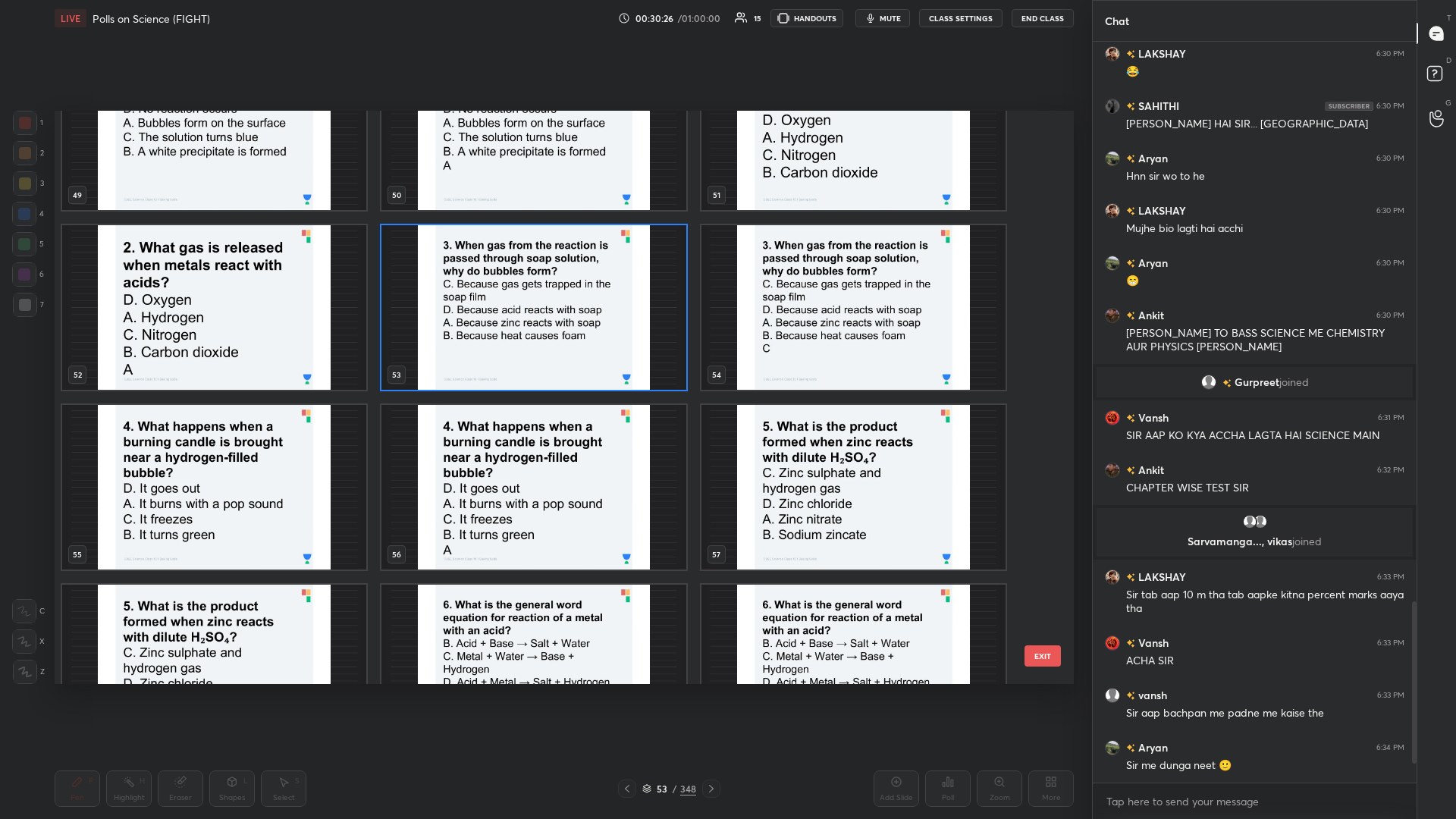
click at [269, 355] on img "grid" at bounding box center [214, 488] width 304 height 165
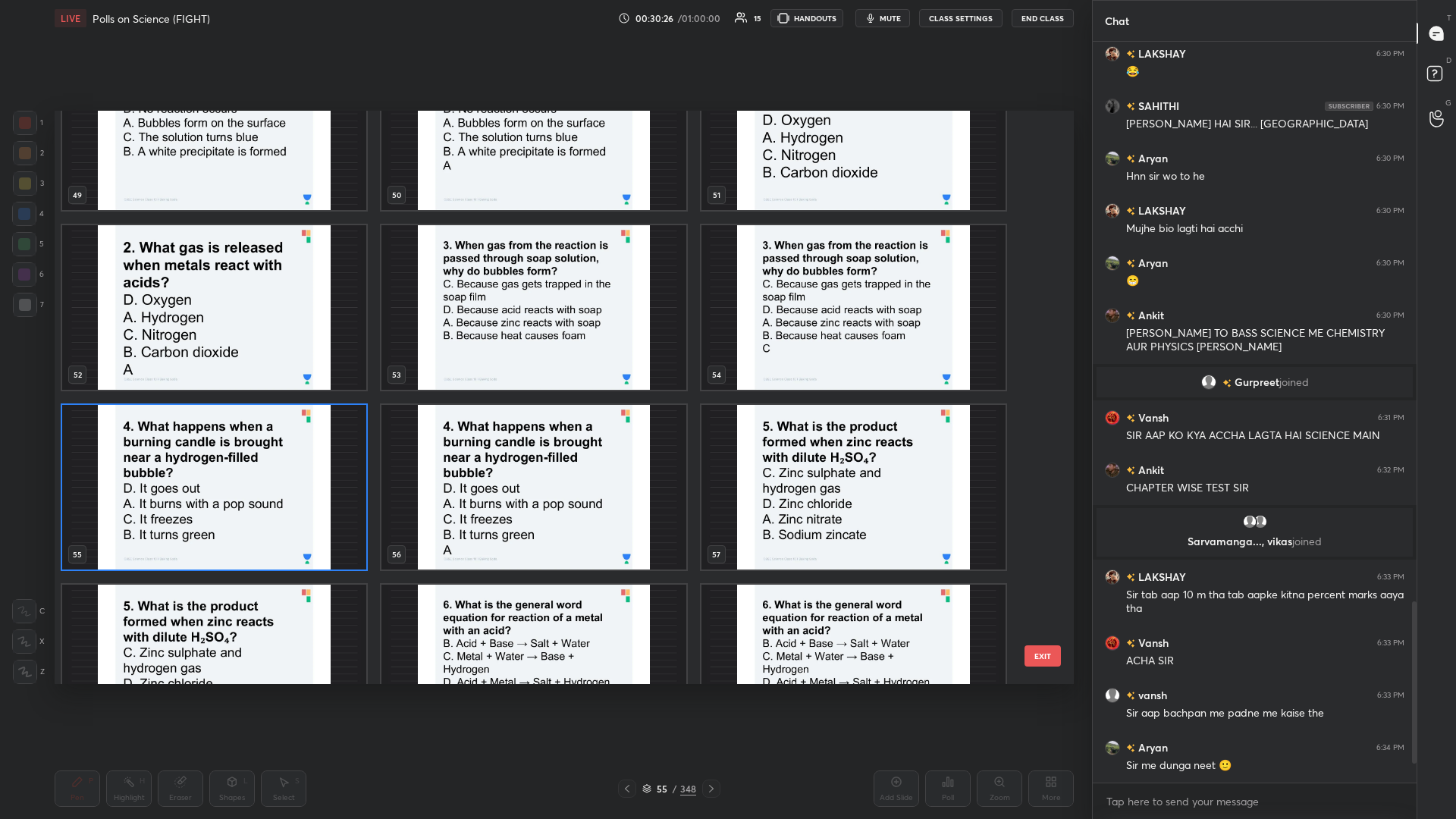
click at [269, 355] on img "grid" at bounding box center [214, 488] width 304 height 165
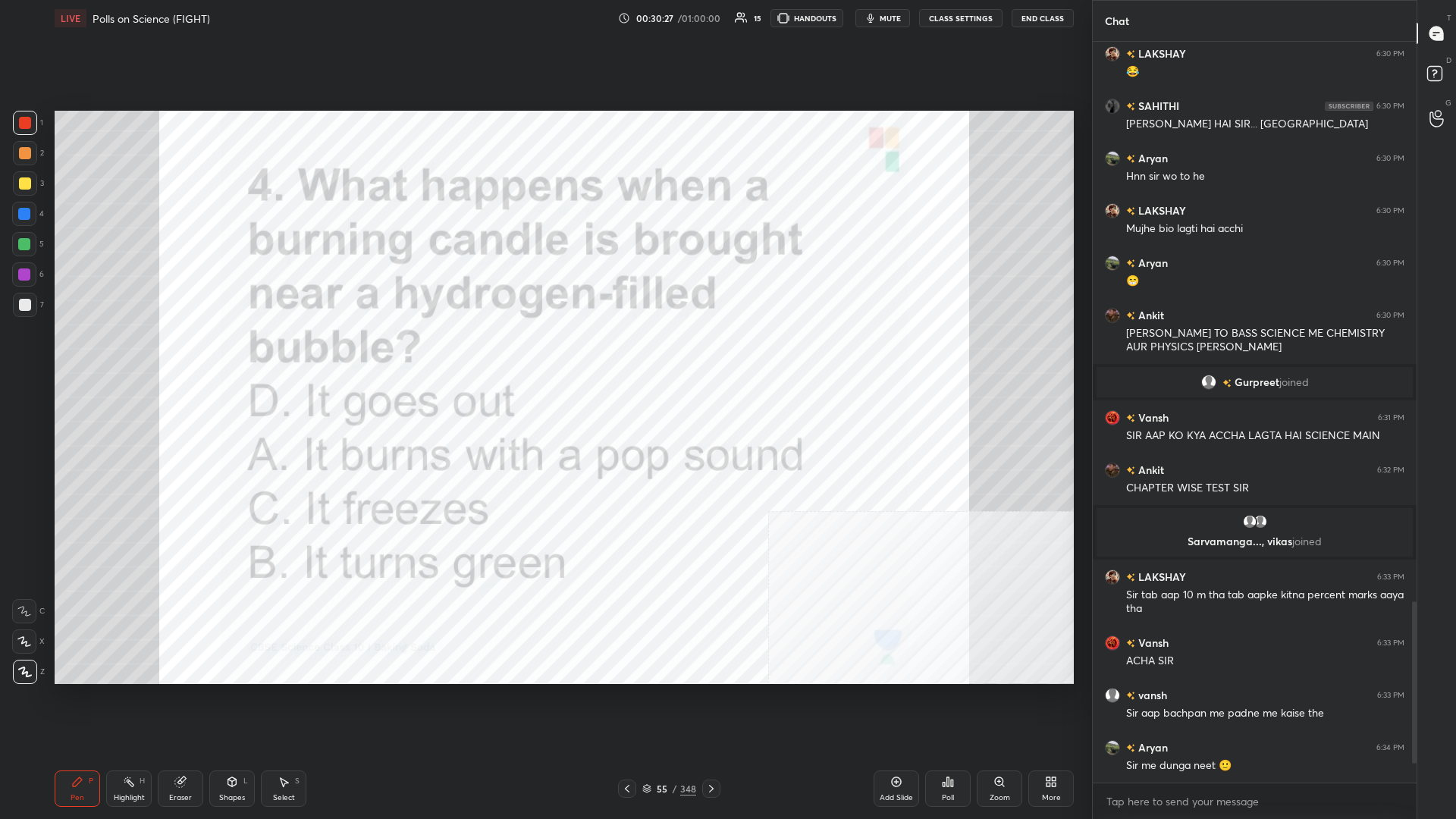
click at [544, 355] on div "Poll" at bounding box center [948, 789] width 46 height 37
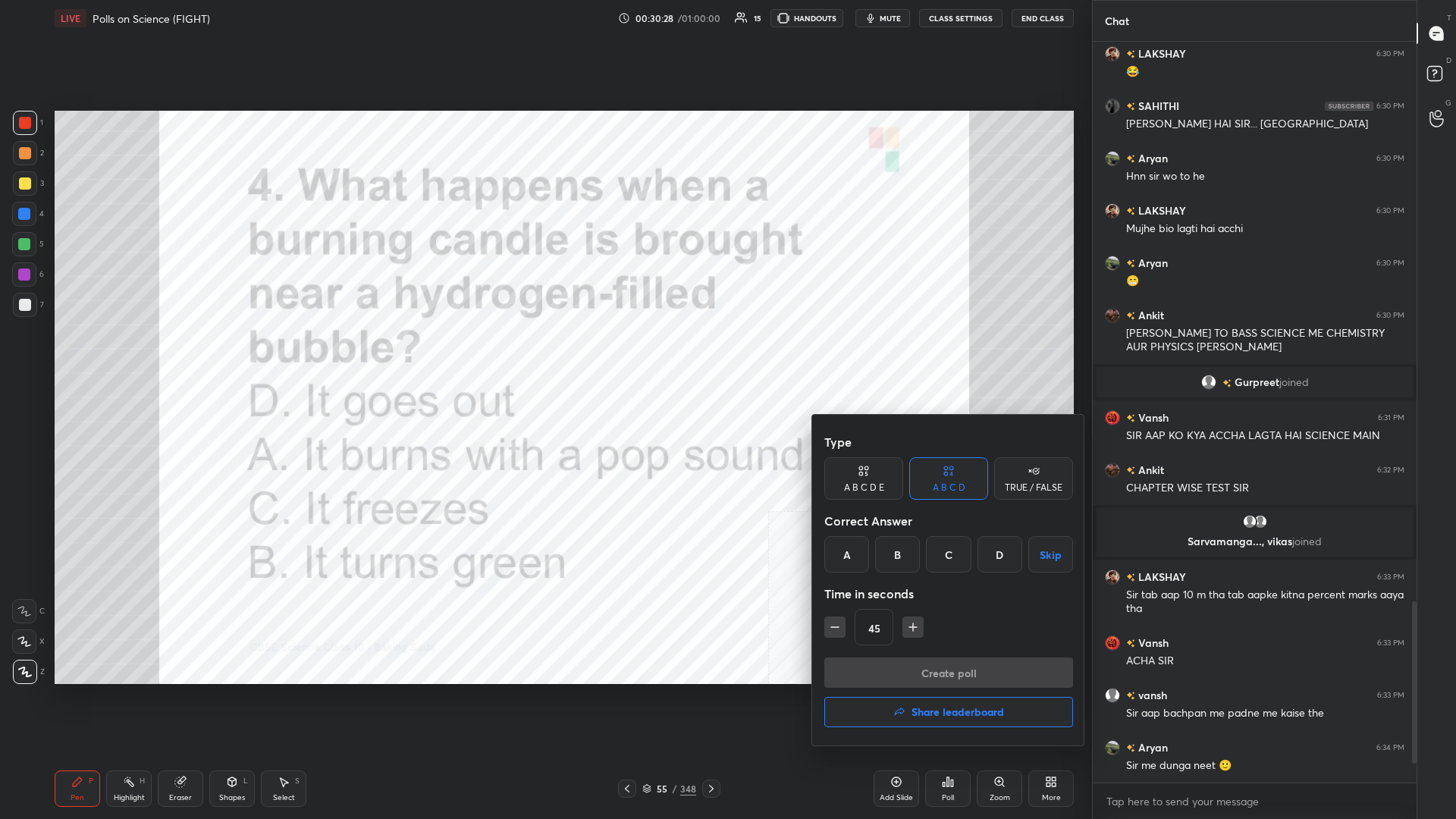
click at [544, 355] on div "A" at bounding box center [847, 554] width 45 height 37
click at [544, 355] on button "Create poll" at bounding box center [948, 673] width 249 height 30
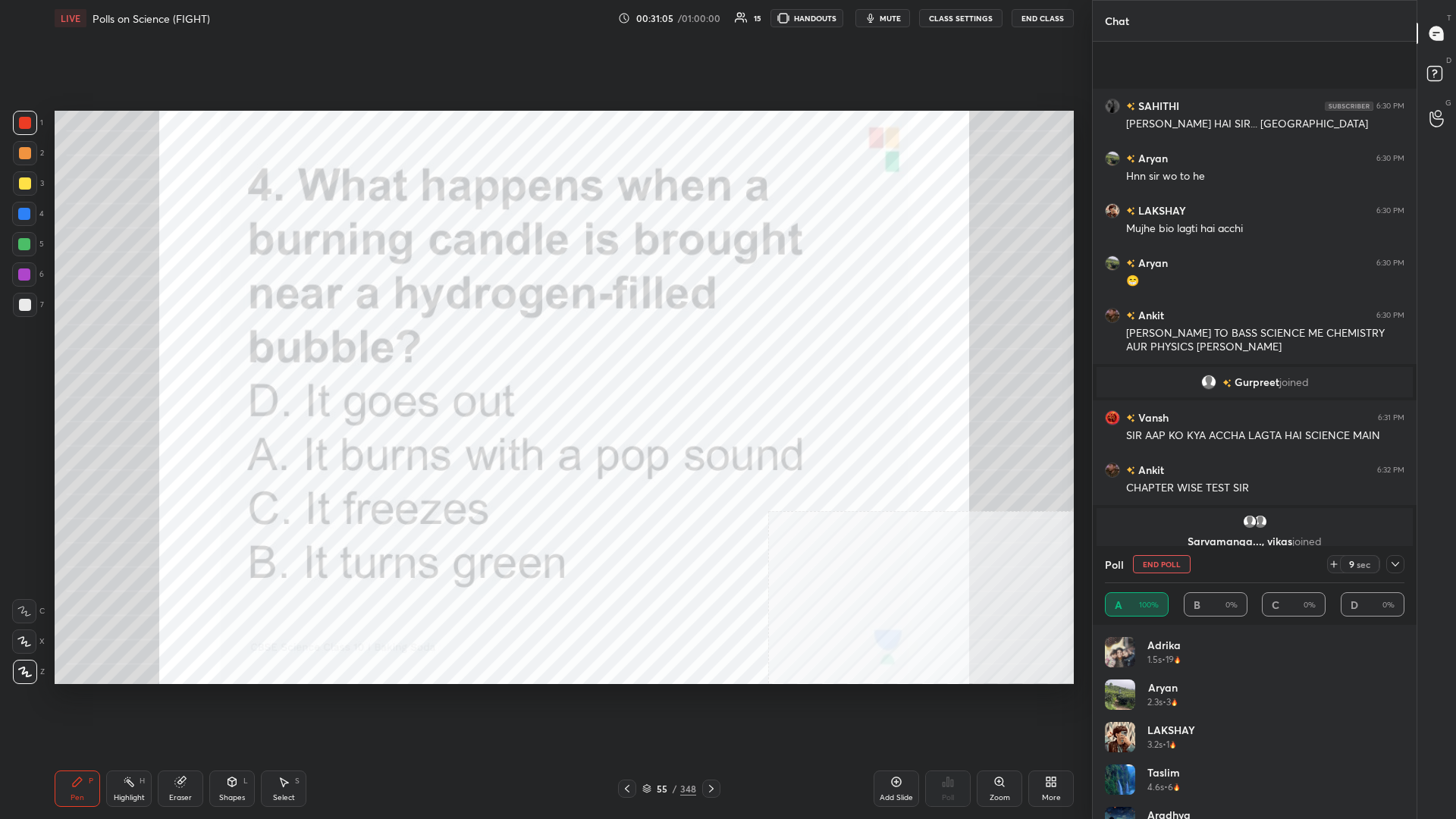
scroll to position [2425, 0]
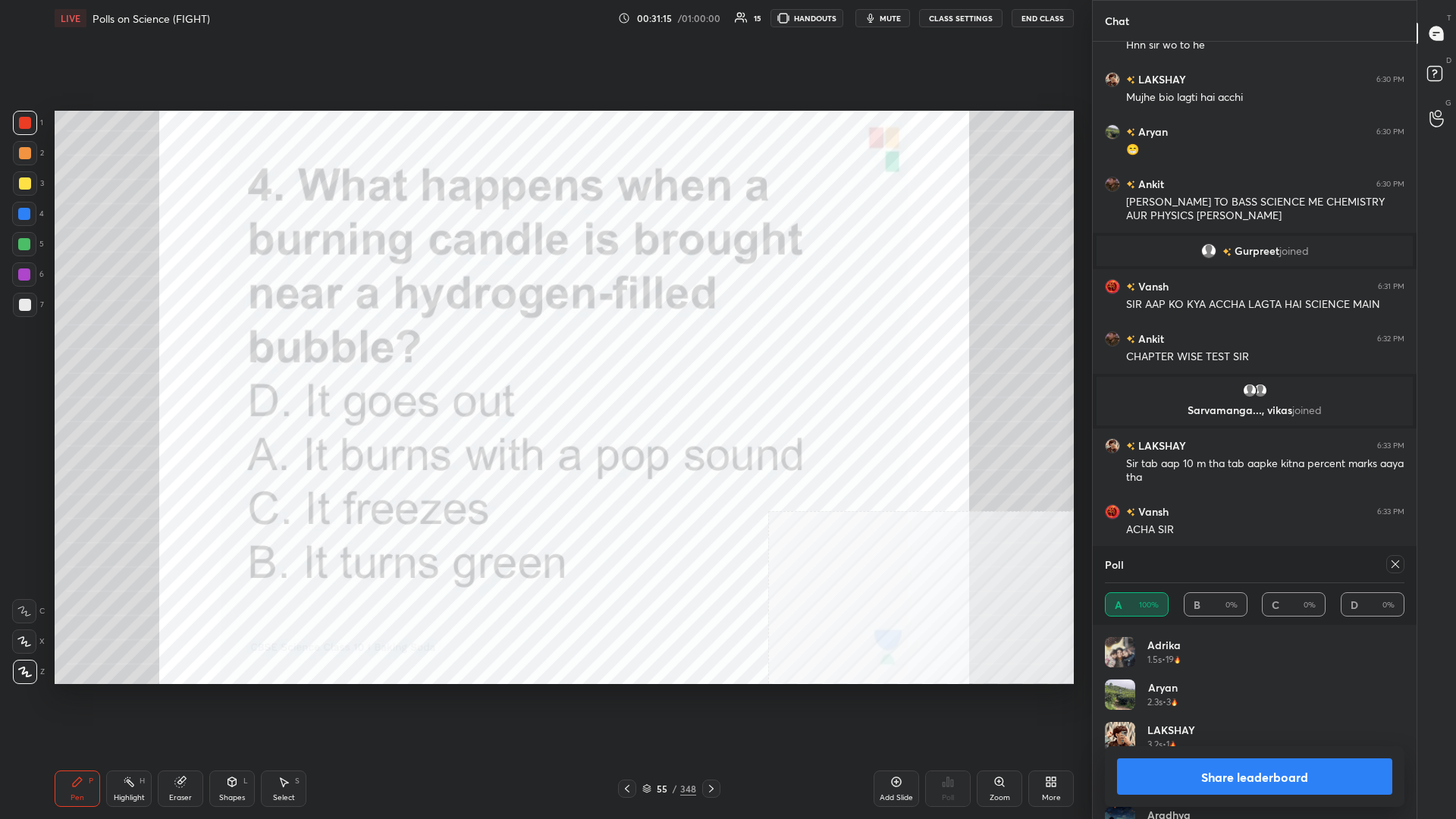
click at [544, 355] on button "Share leaderboard" at bounding box center [1255, 777] width 276 height 37
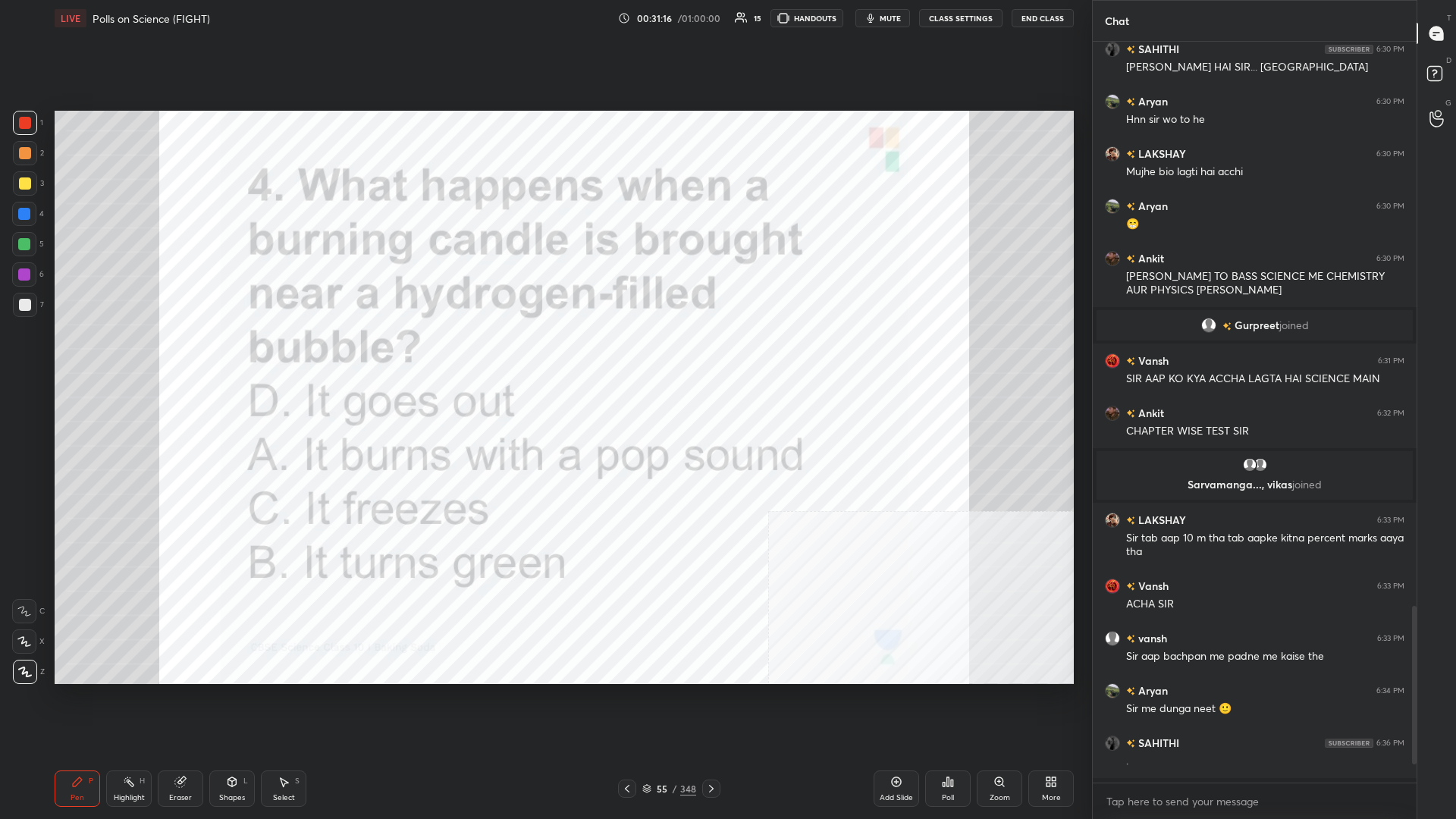
scroll to position [772, 324]
click at [544, 355] on div "348" at bounding box center [688, 788] width 16 height 13
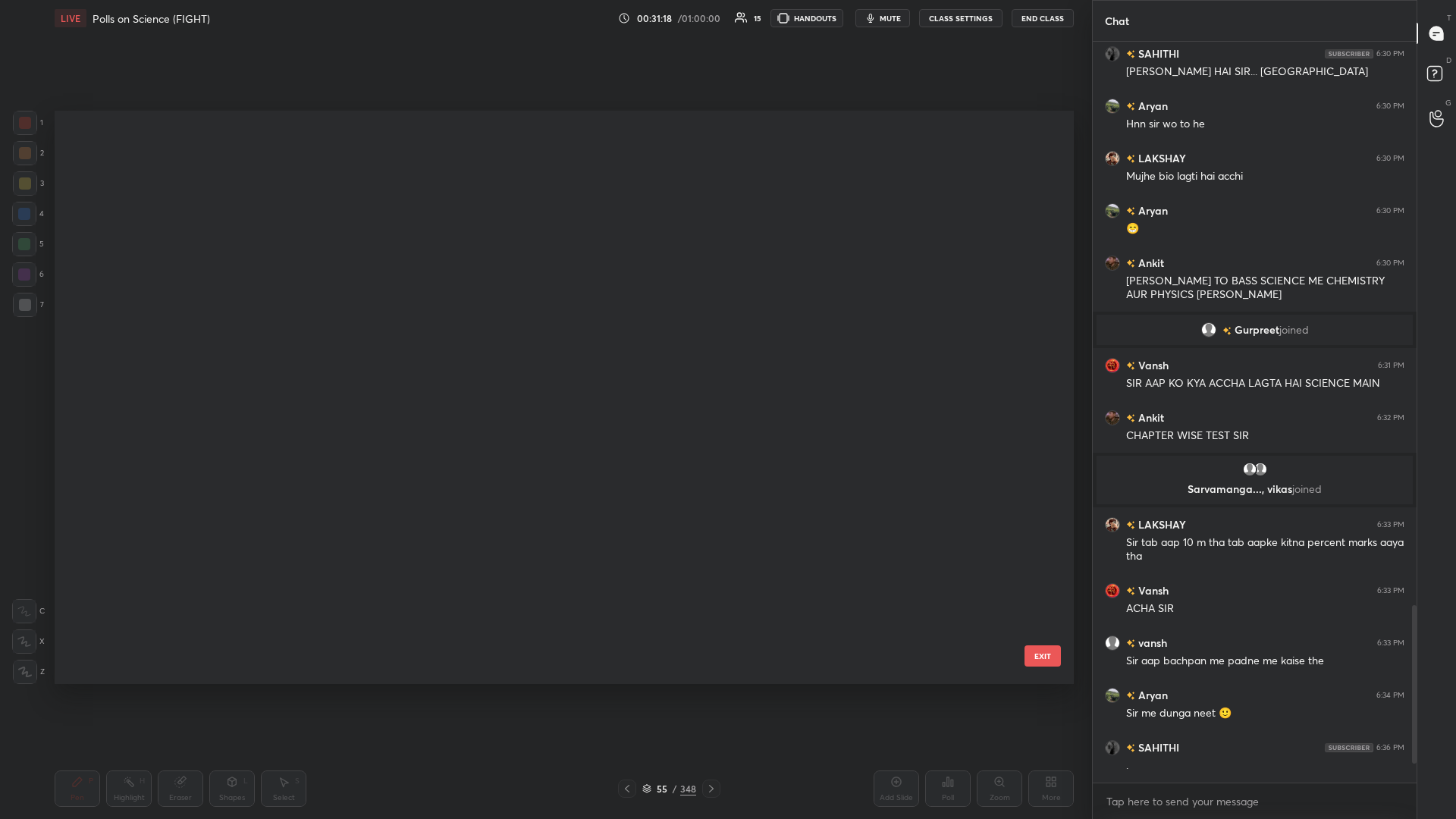
scroll to position [2842, 0]
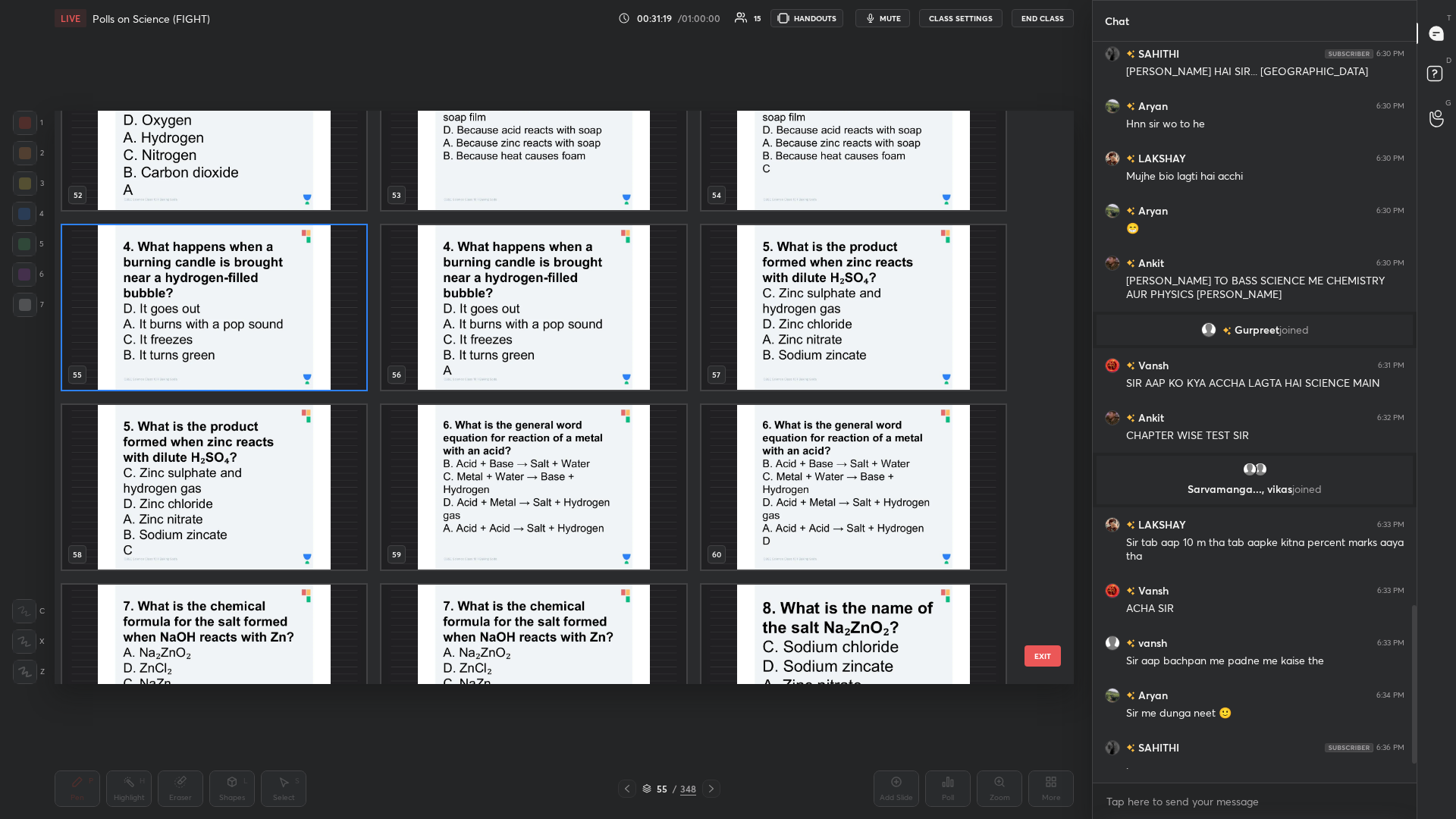
click at [544, 286] on img "grid" at bounding box center [853, 308] width 304 height 165
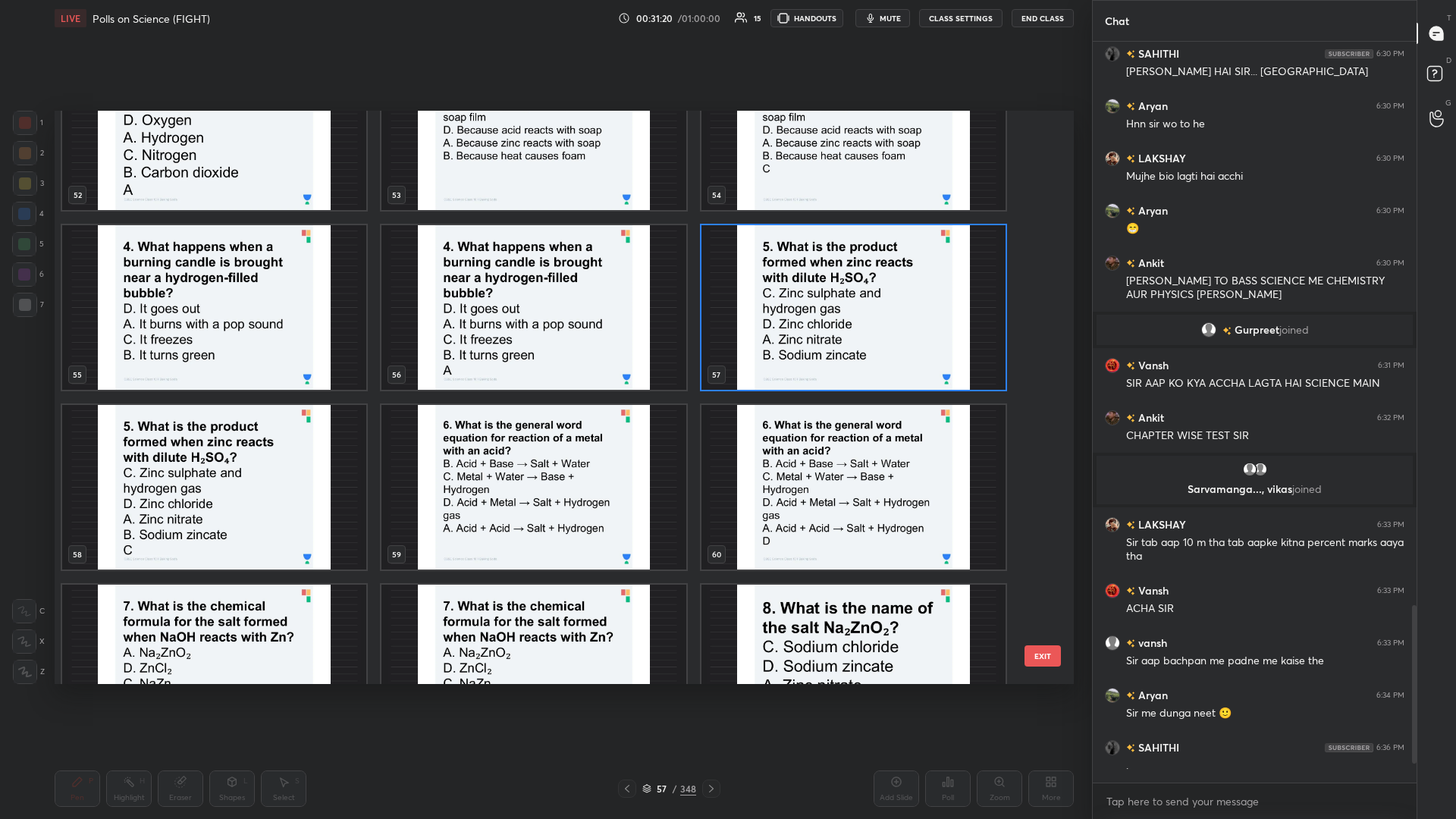
click at [544, 286] on img "grid" at bounding box center [853, 308] width 304 height 165
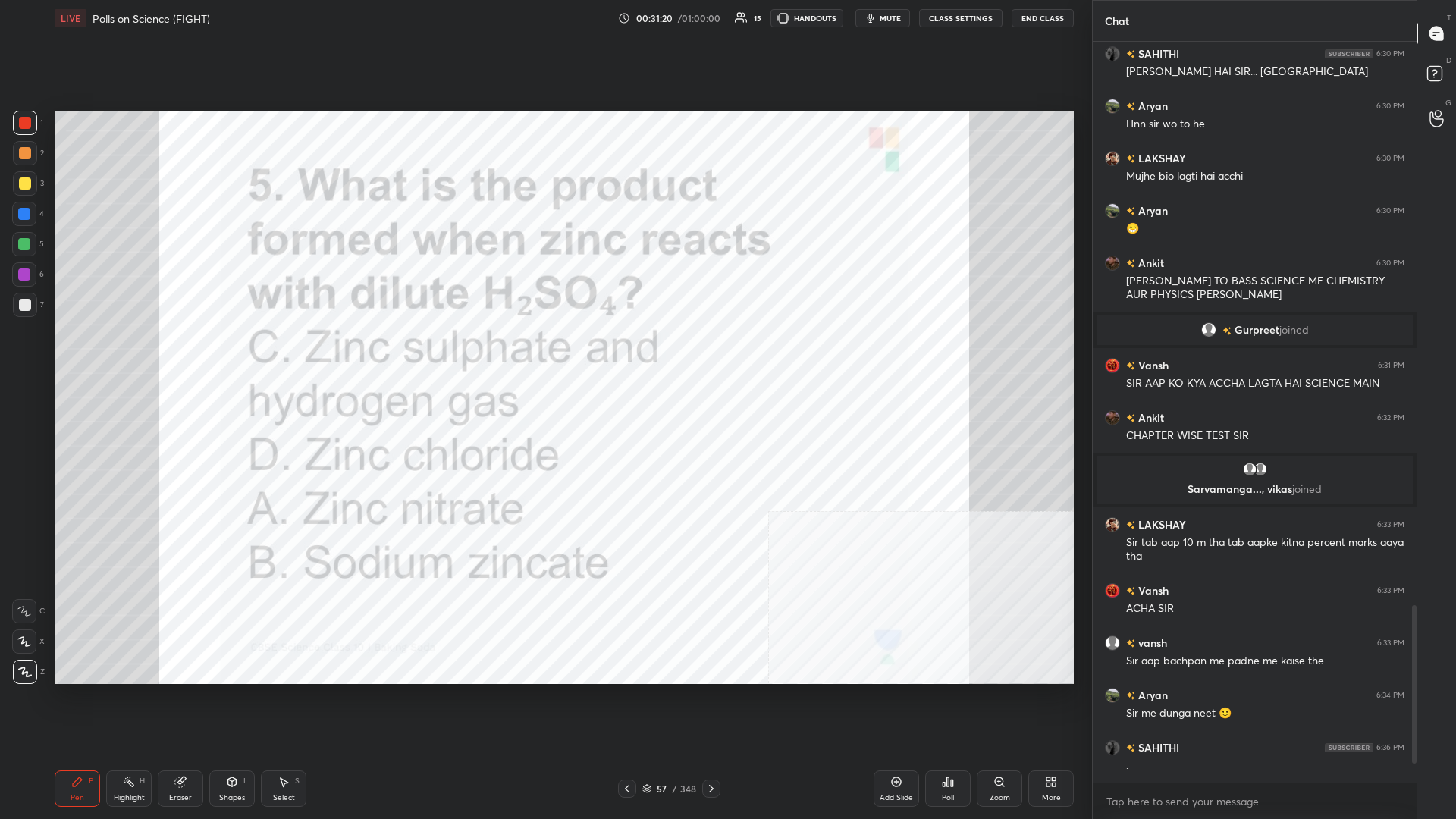
click at [544, 355] on icon at bounding box center [948, 782] width 2 height 9
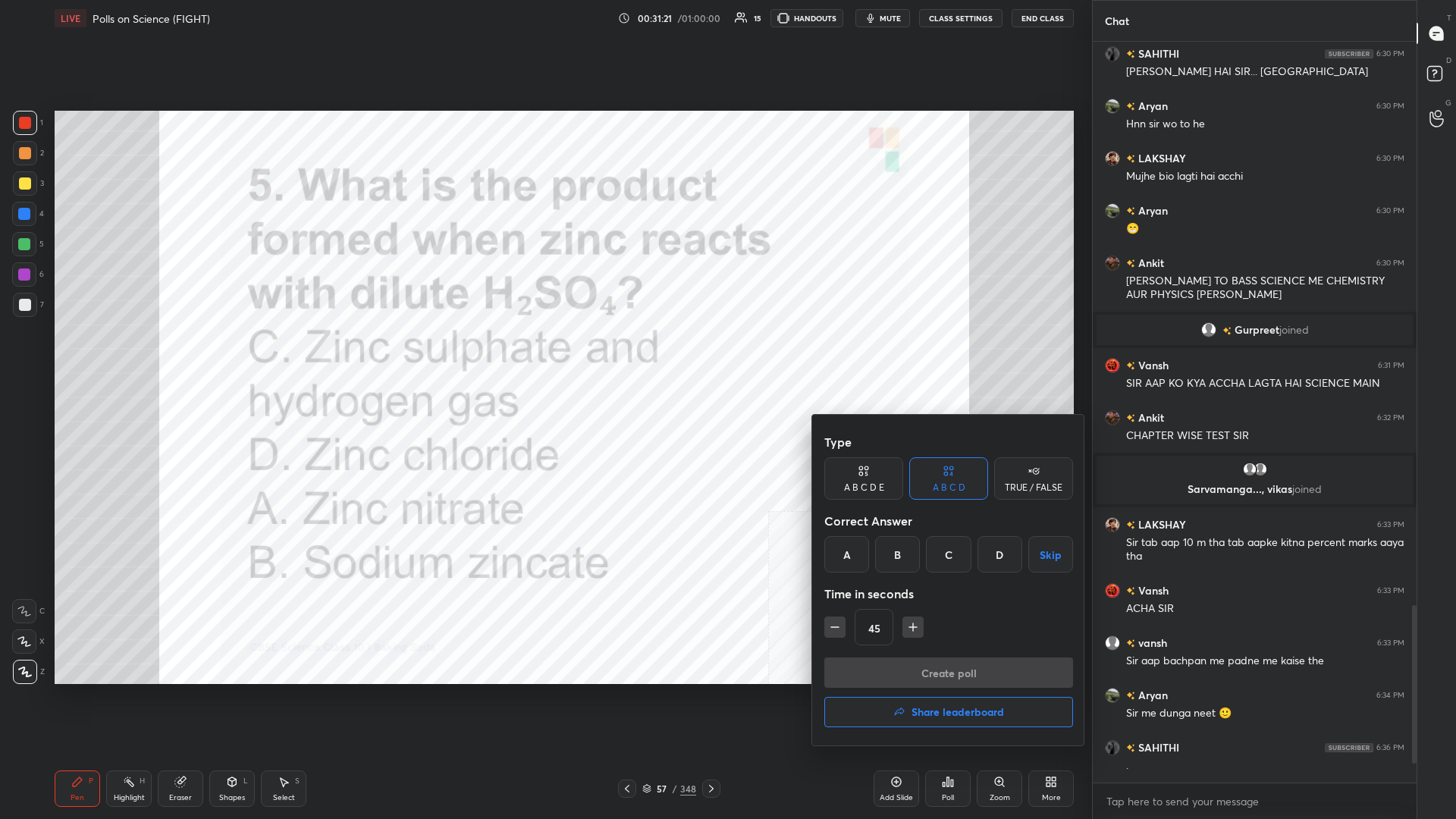
click at [544, 355] on div "C" at bounding box center [949, 554] width 45 height 37
click at [544, 355] on button "Create poll" at bounding box center [948, 673] width 249 height 30
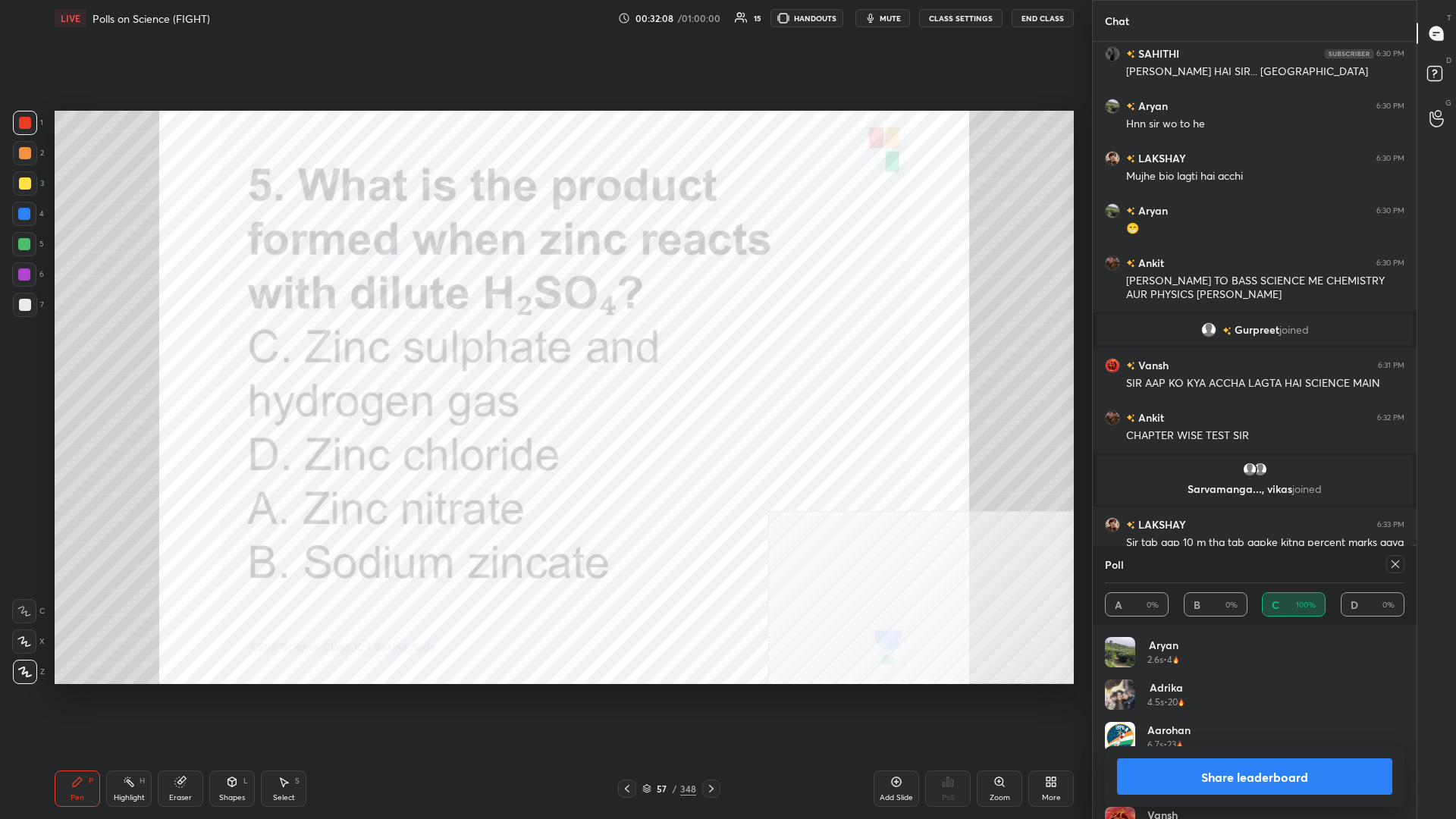
click at [544, 355] on button "Share leaderboard" at bounding box center [1255, 777] width 276 height 37
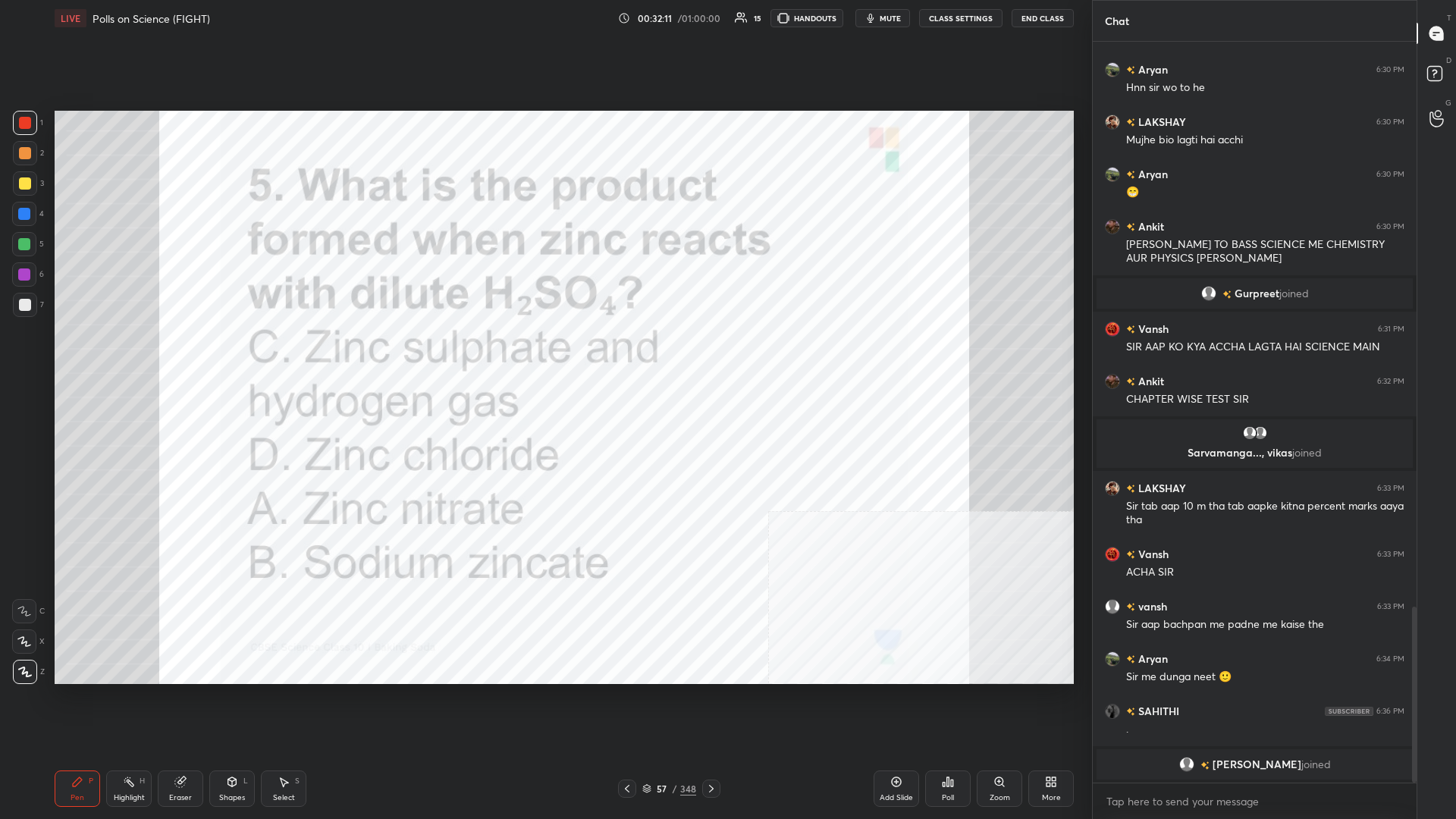
click at [544, 355] on div "57" at bounding box center [662, 788] width 15 height 9
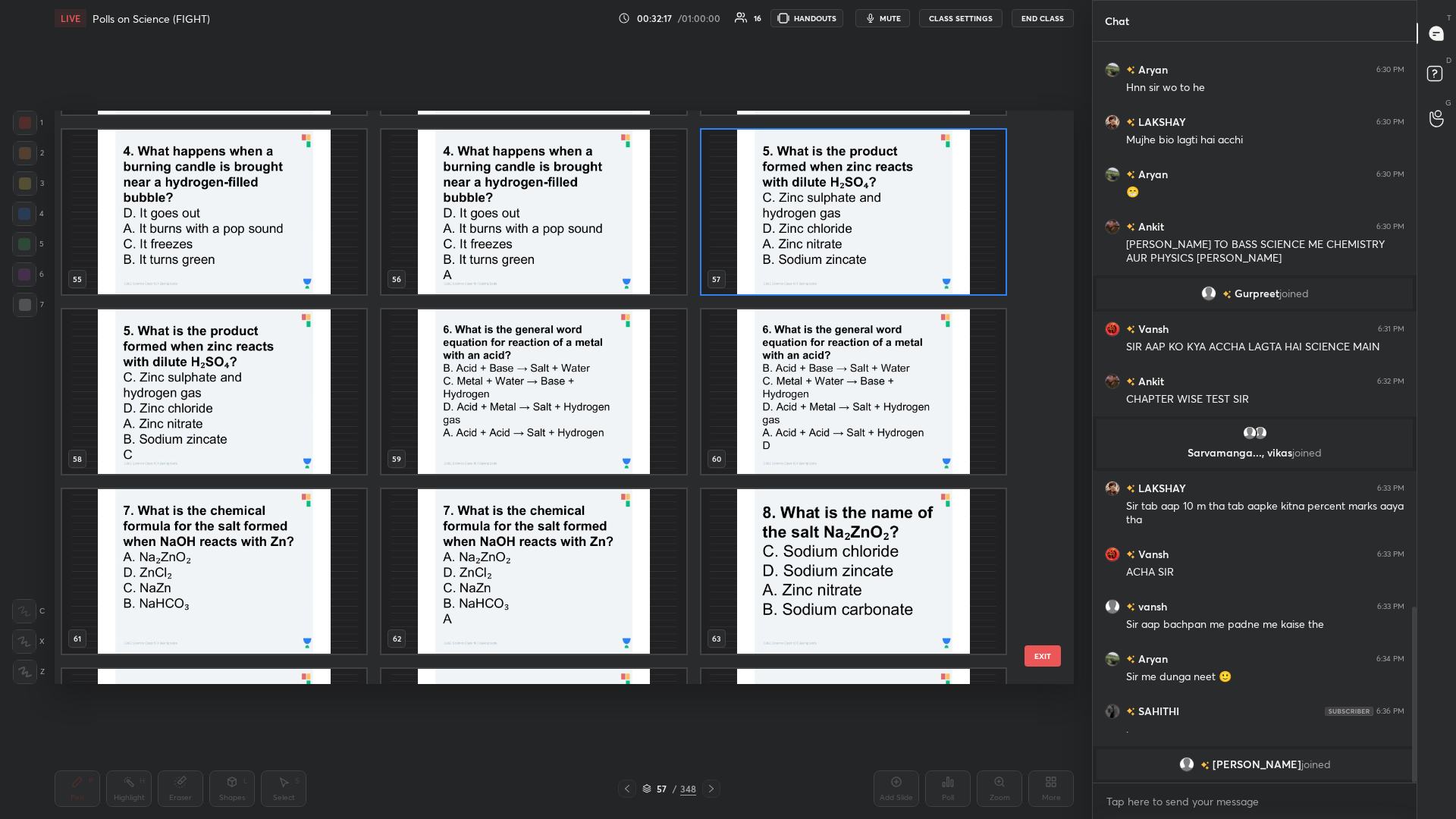
click at [544, 355] on img "grid" at bounding box center [533, 392] width 304 height 165
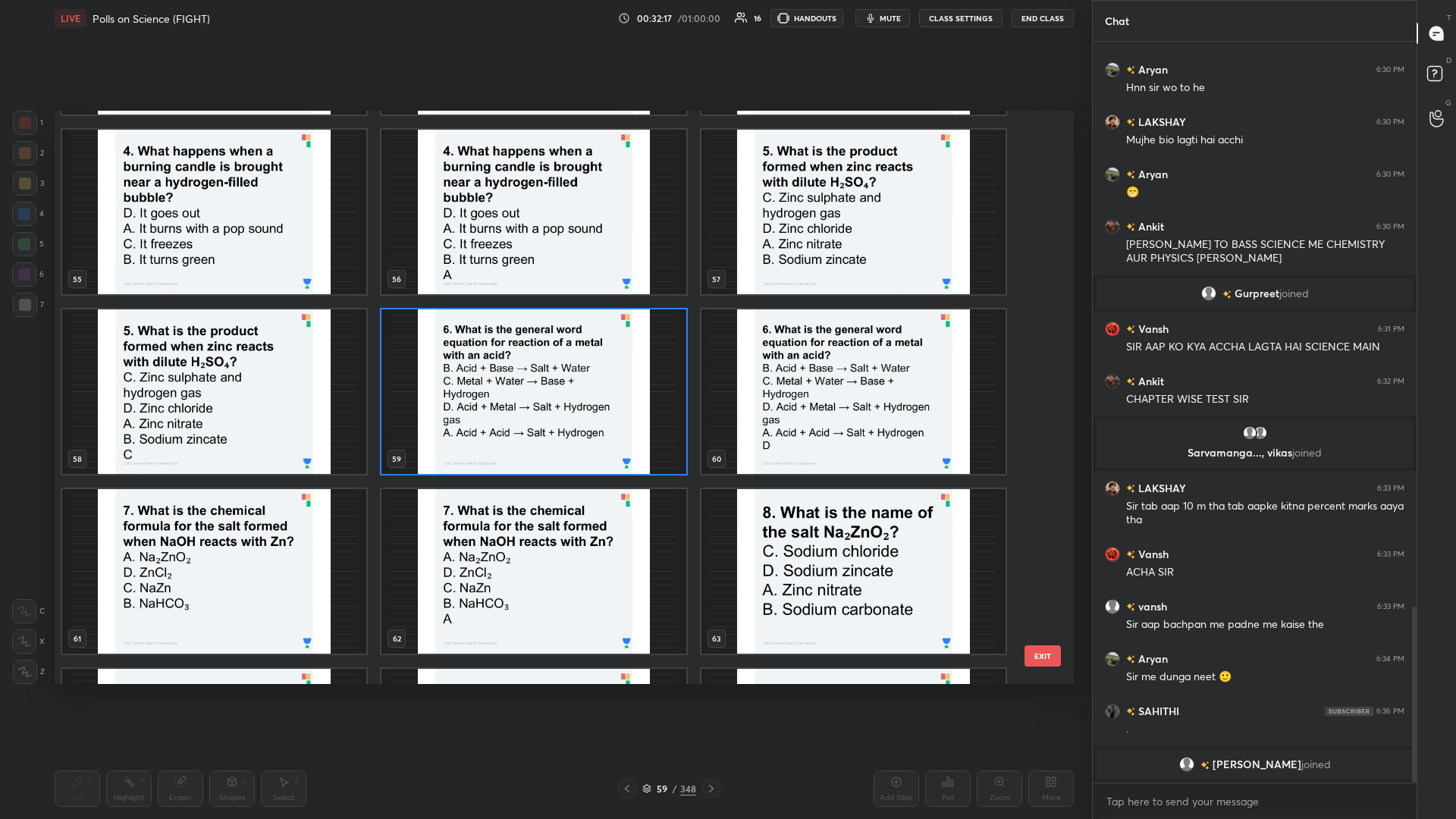
click at [544, 355] on img "grid" at bounding box center [533, 392] width 304 height 165
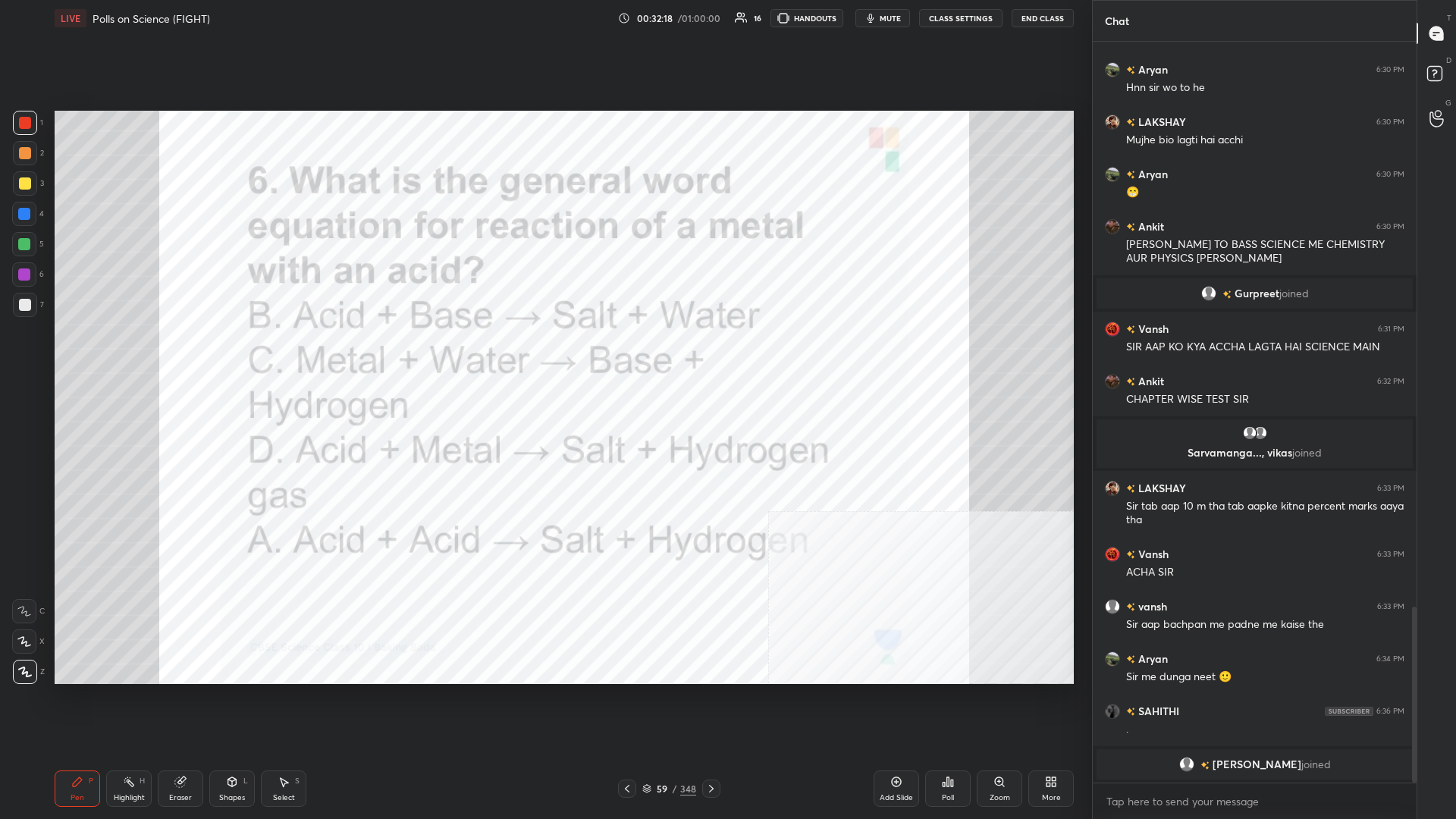
click at [544, 355] on div "Poll" at bounding box center [948, 789] width 46 height 37
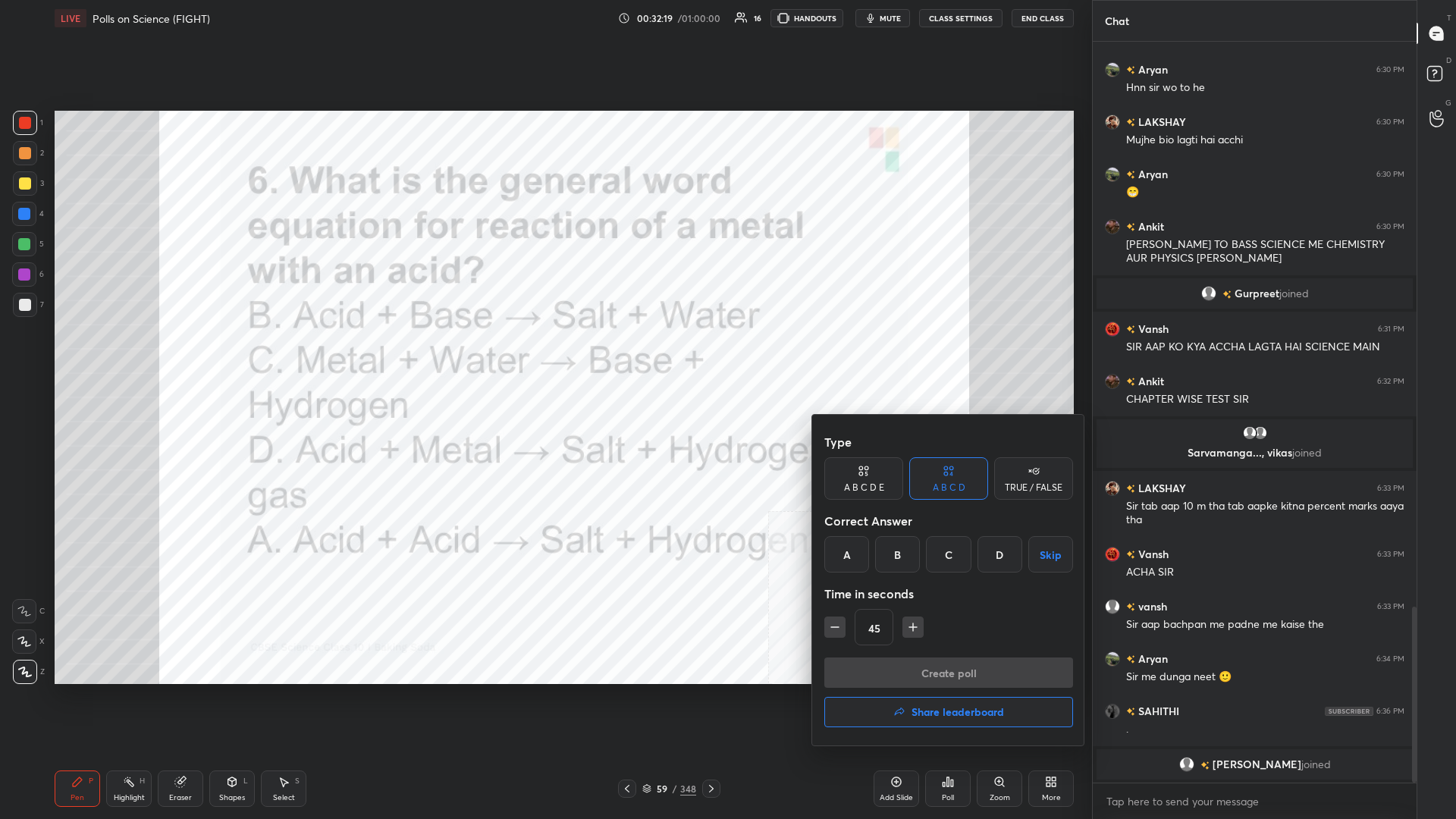
click at [544, 355] on div "D" at bounding box center [1001, 554] width 45 height 37
click at [544, 355] on button "Create poll" at bounding box center [948, 673] width 249 height 30
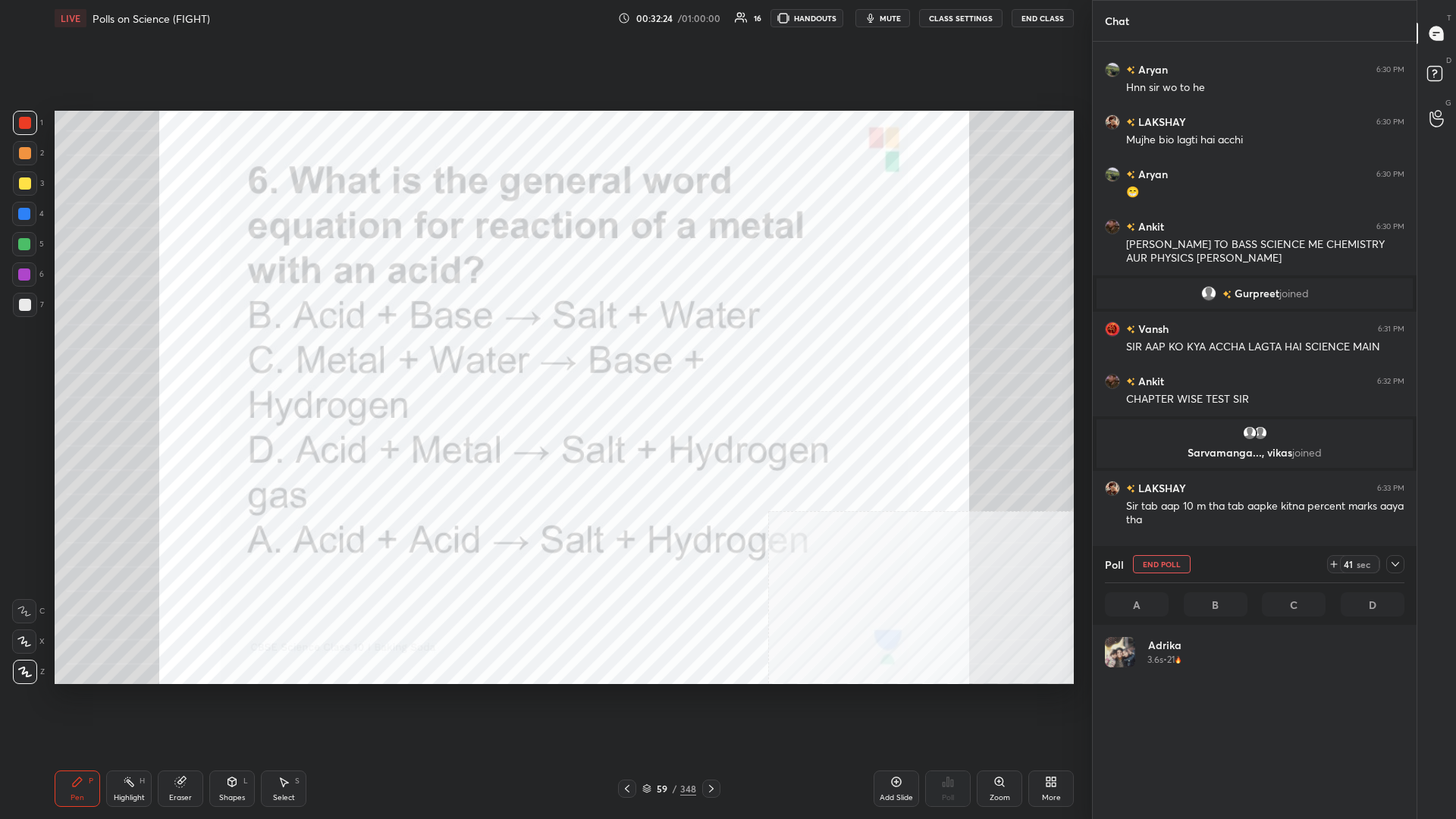
scroll to position [182, 300]
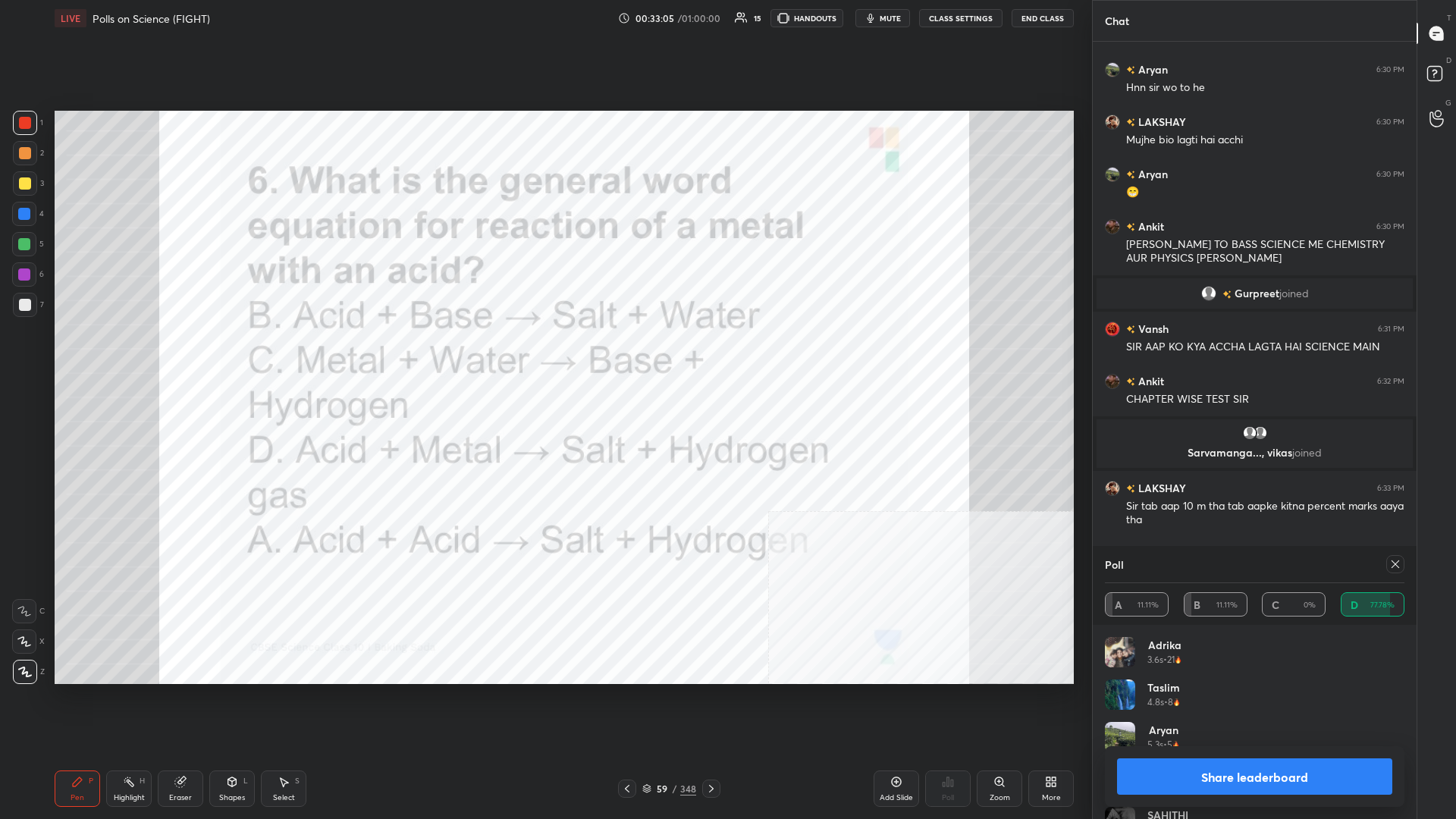
click at [544, 355] on button "Share leaderboard" at bounding box center [1255, 777] width 276 height 37
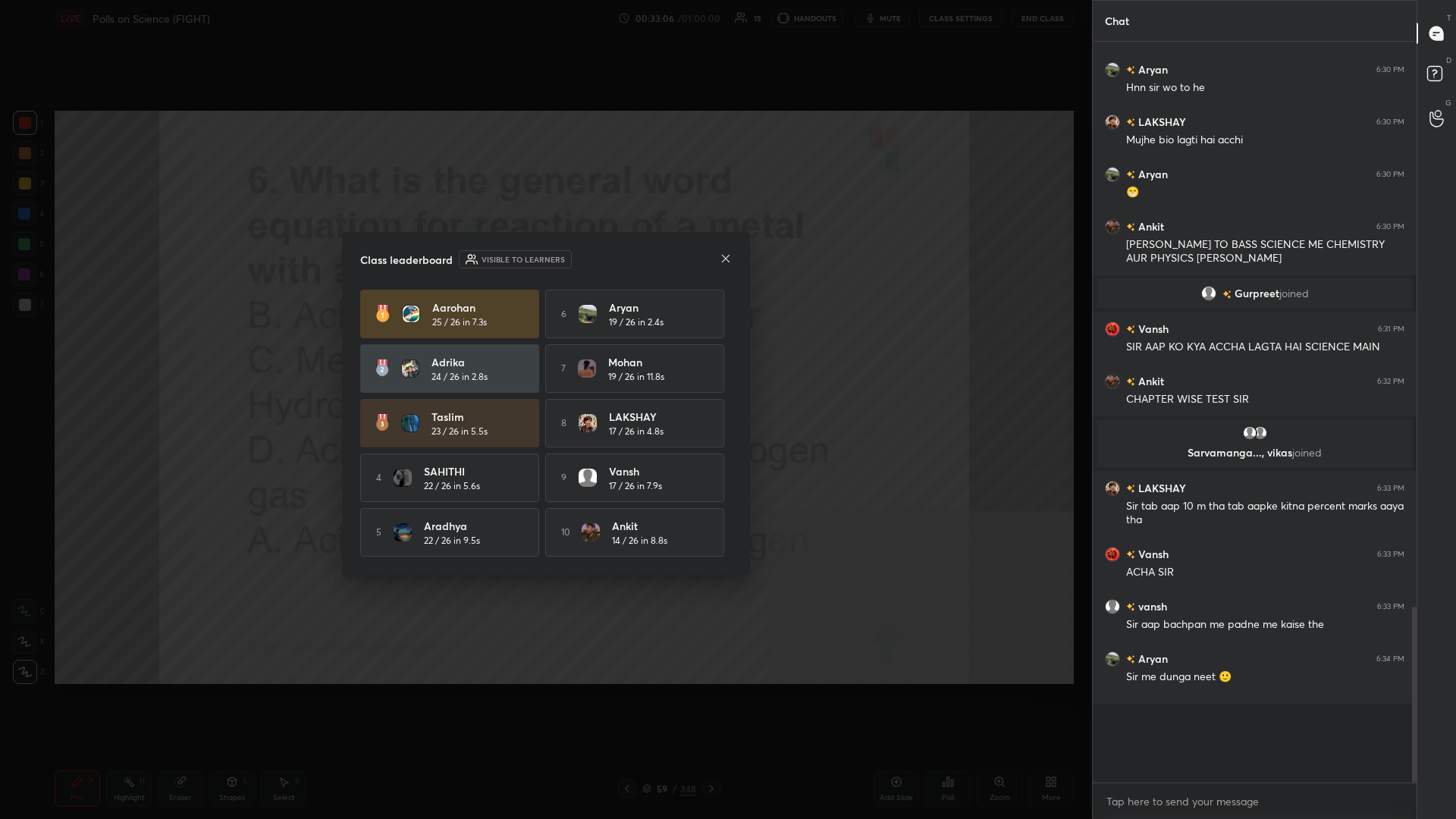
scroll to position [737, 324]
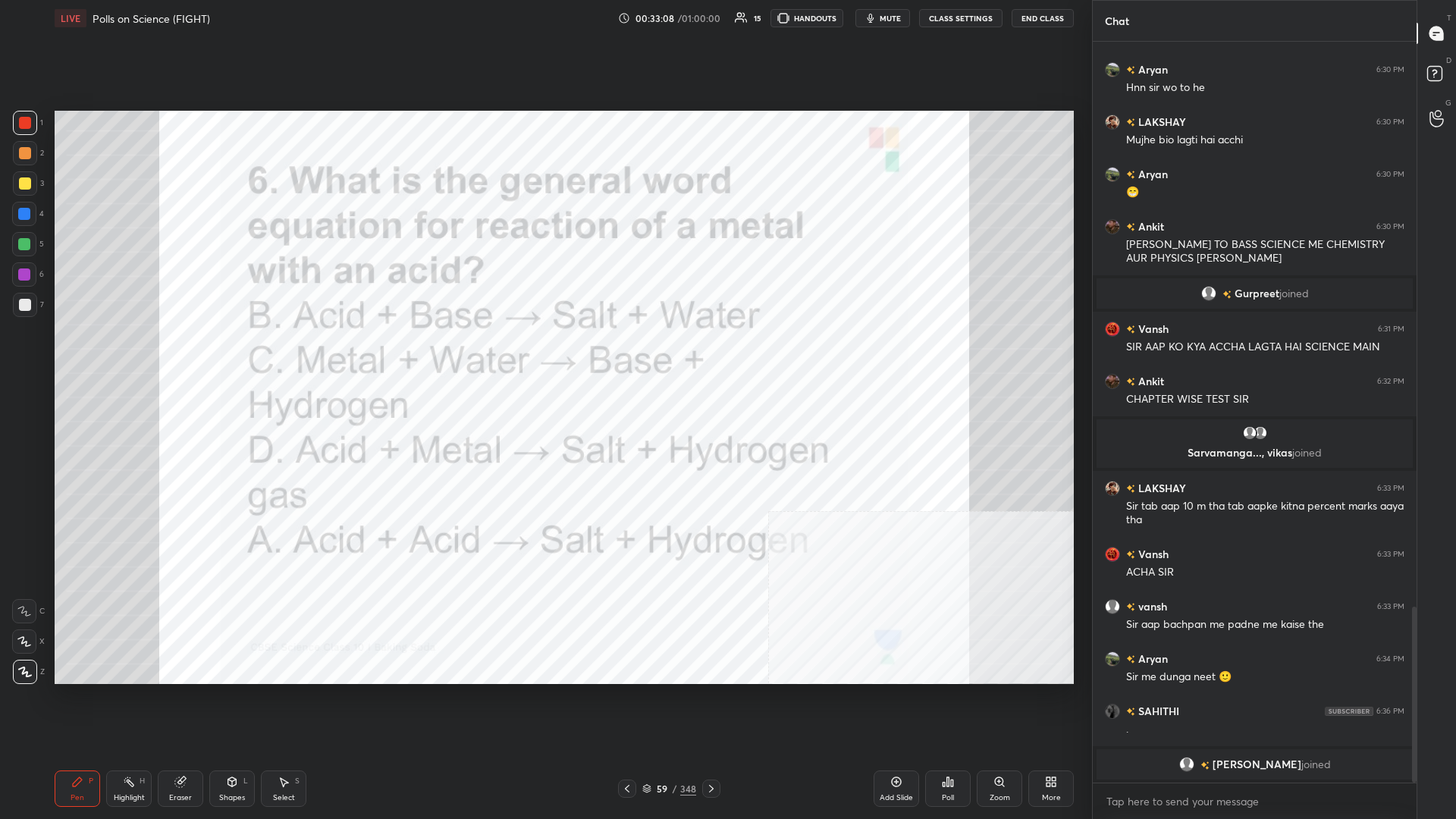
click at [544, 355] on div "59 / 348" at bounding box center [669, 788] width 54 height 13
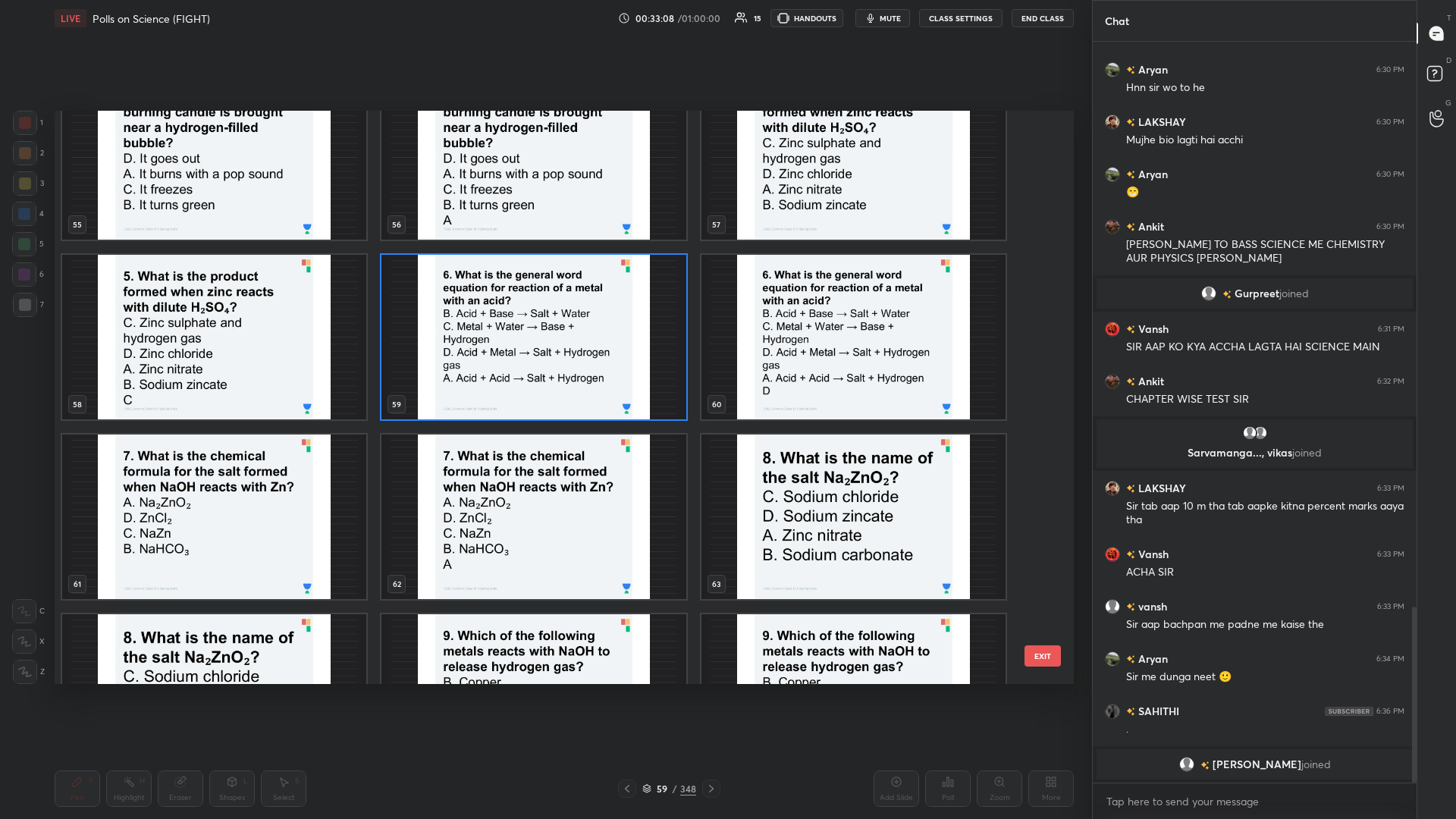
scroll to position [3308, 0]
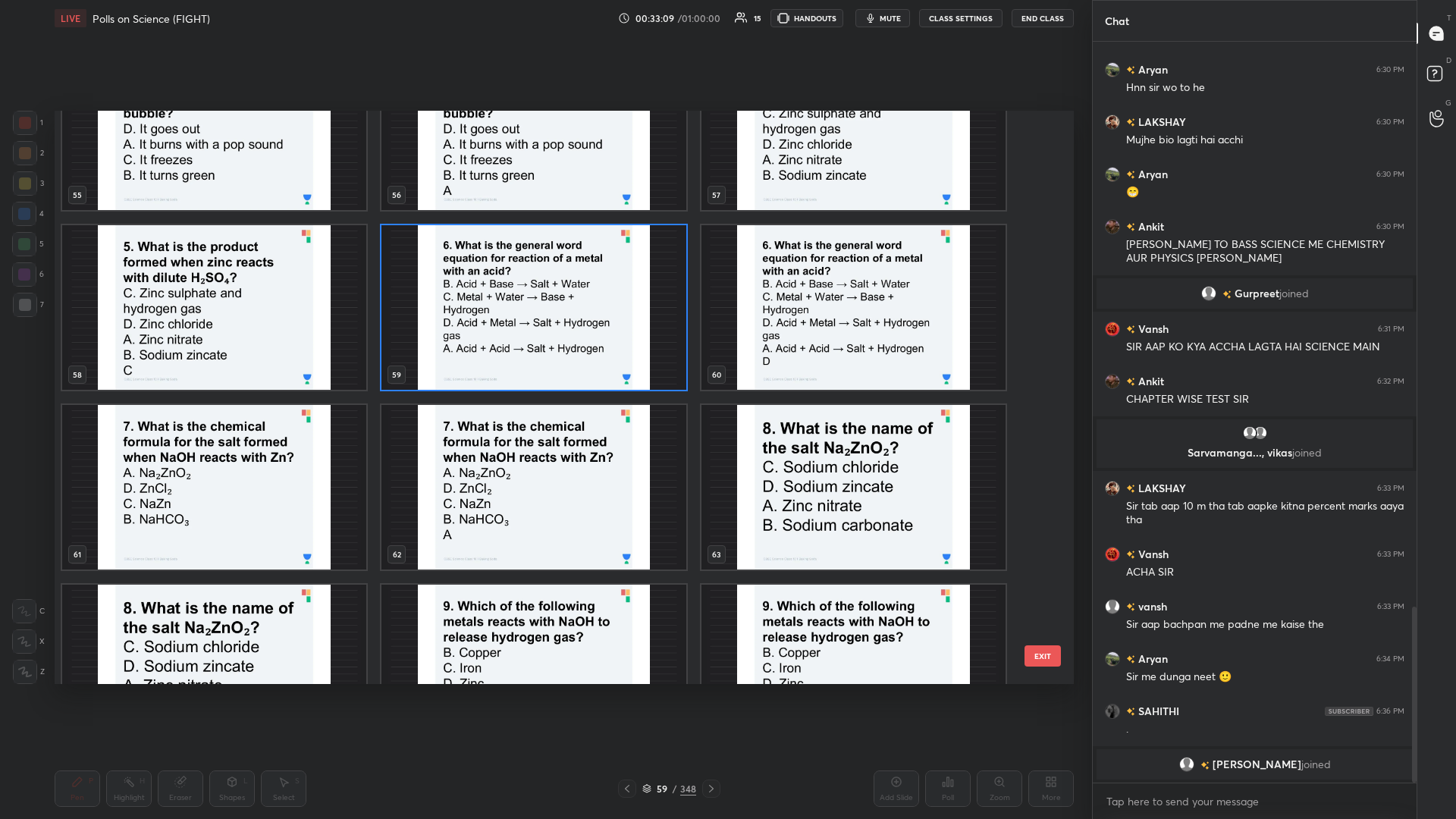
click at [209, 355] on img "grid" at bounding box center [214, 488] width 304 height 165
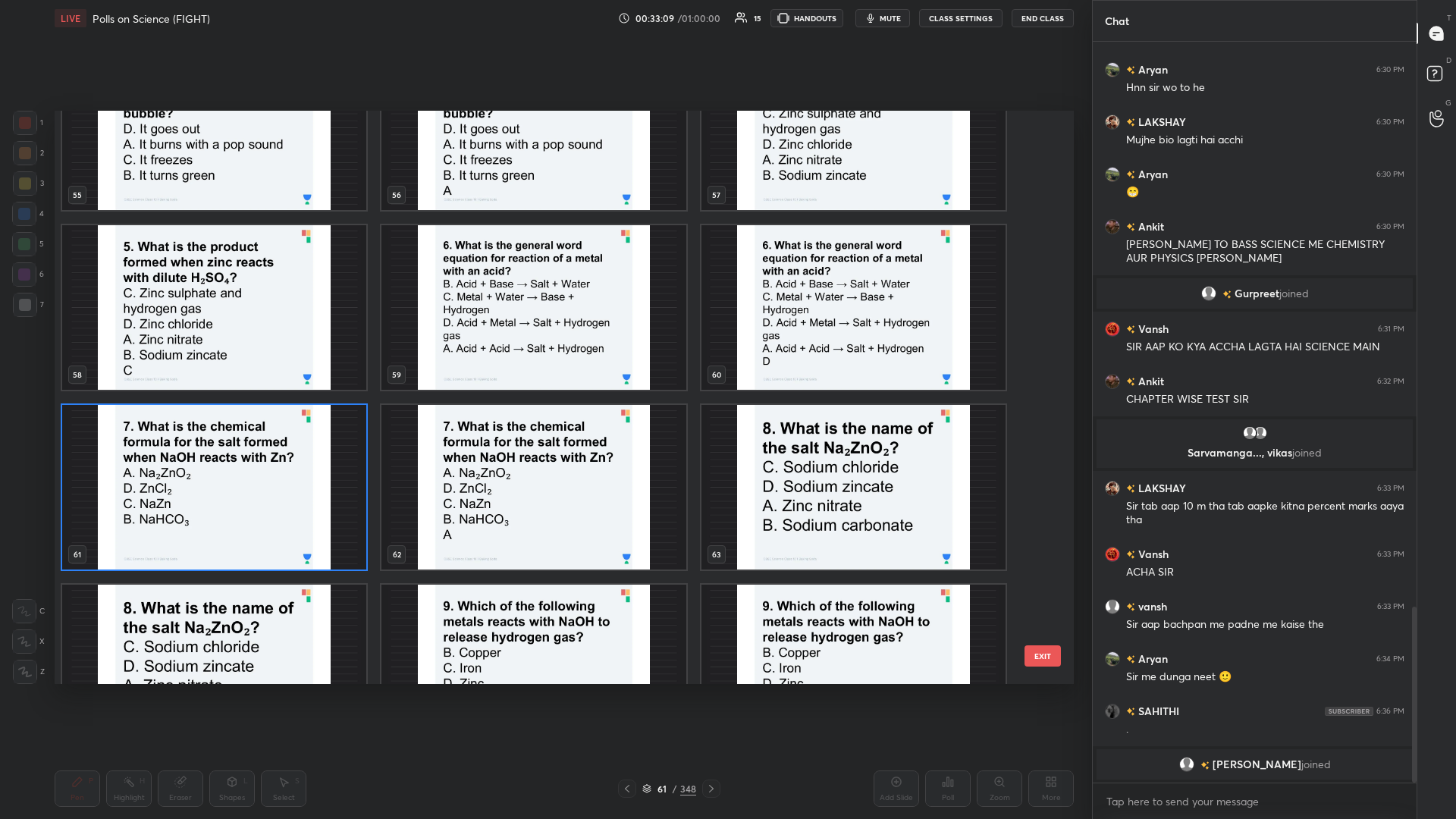
click at [209, 355] on img "grid" at bounding box center [214, 488] width 304 height 165
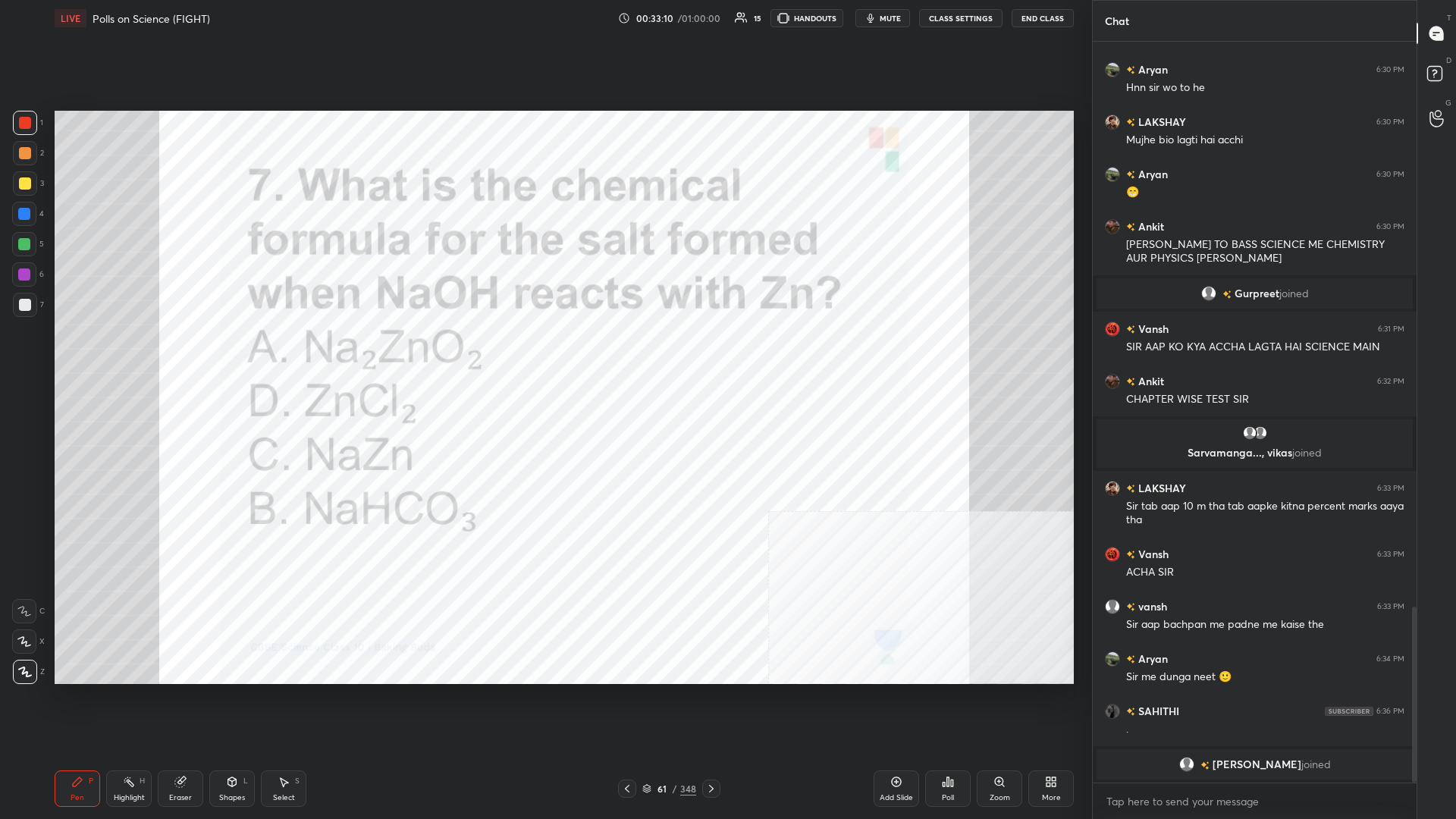
click at [544, 355] on div "Poll" at bounding box center [948, 789] width 46 height 37
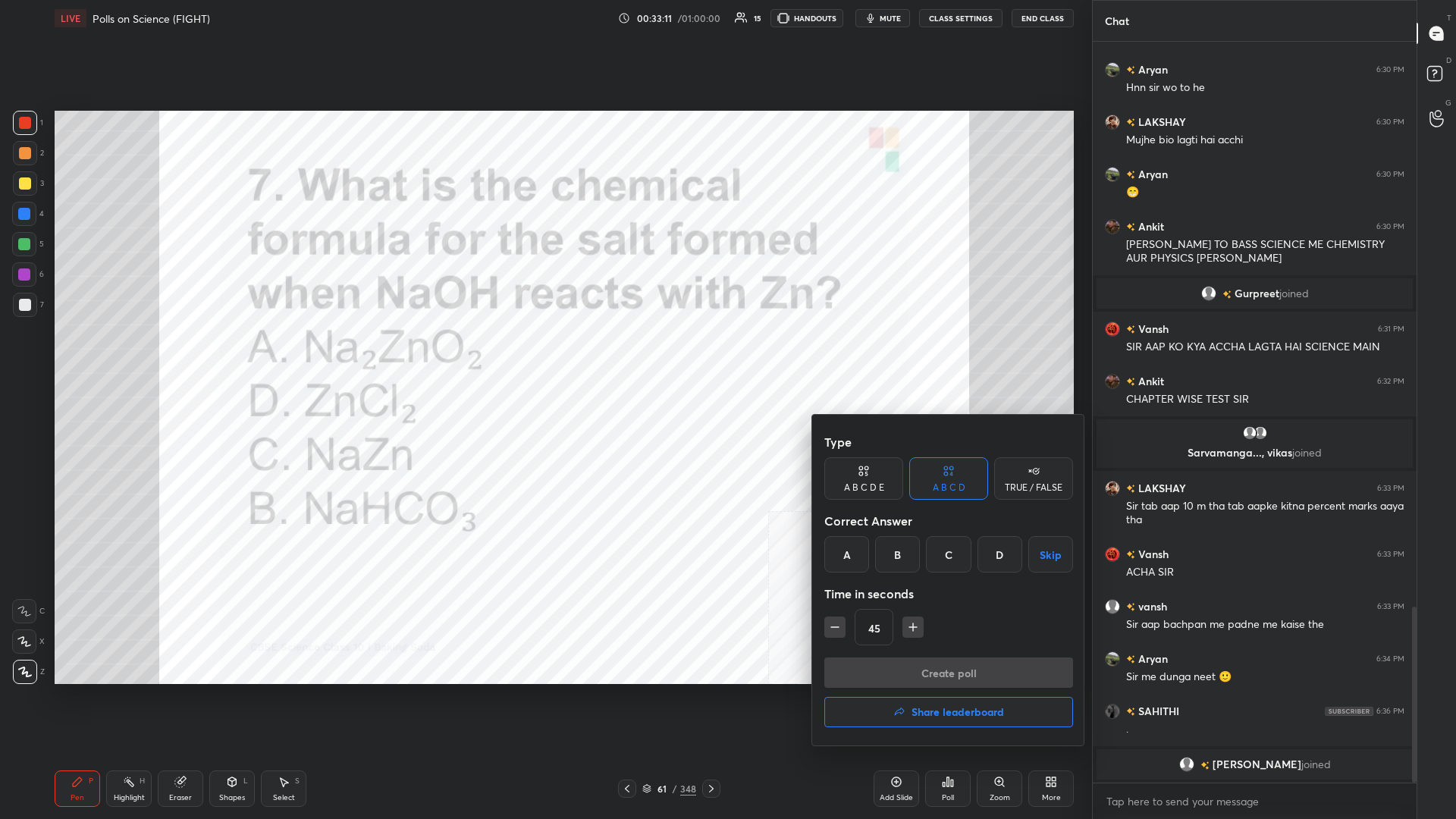
click at [544, 355] on div "A" at bounding box center [847, 554] width 45 height 37
click at [544, 355] on button "Create poll" at bounding box center [948, 673] width 249 height 30
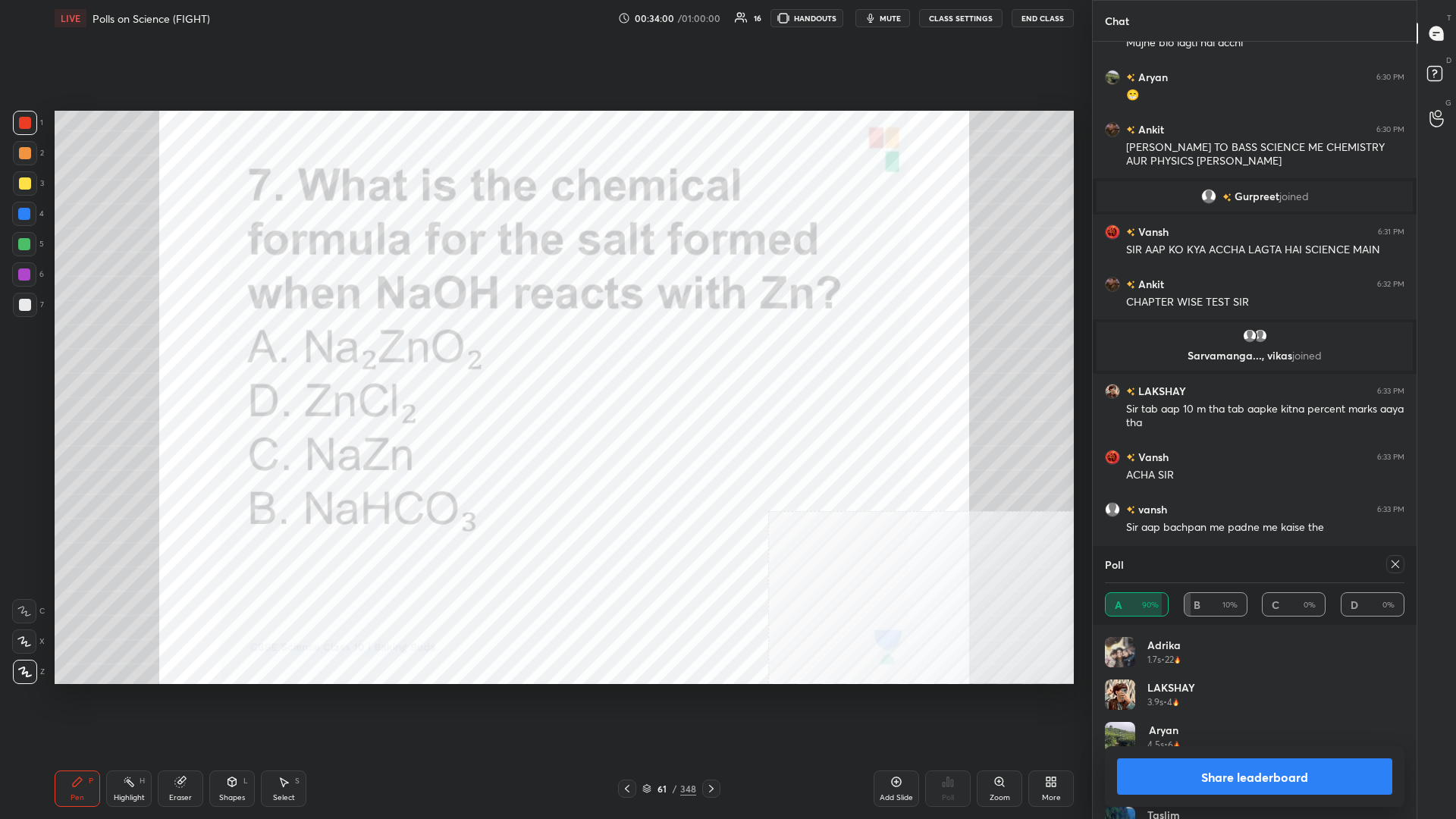
scroll to position [2376, 0]
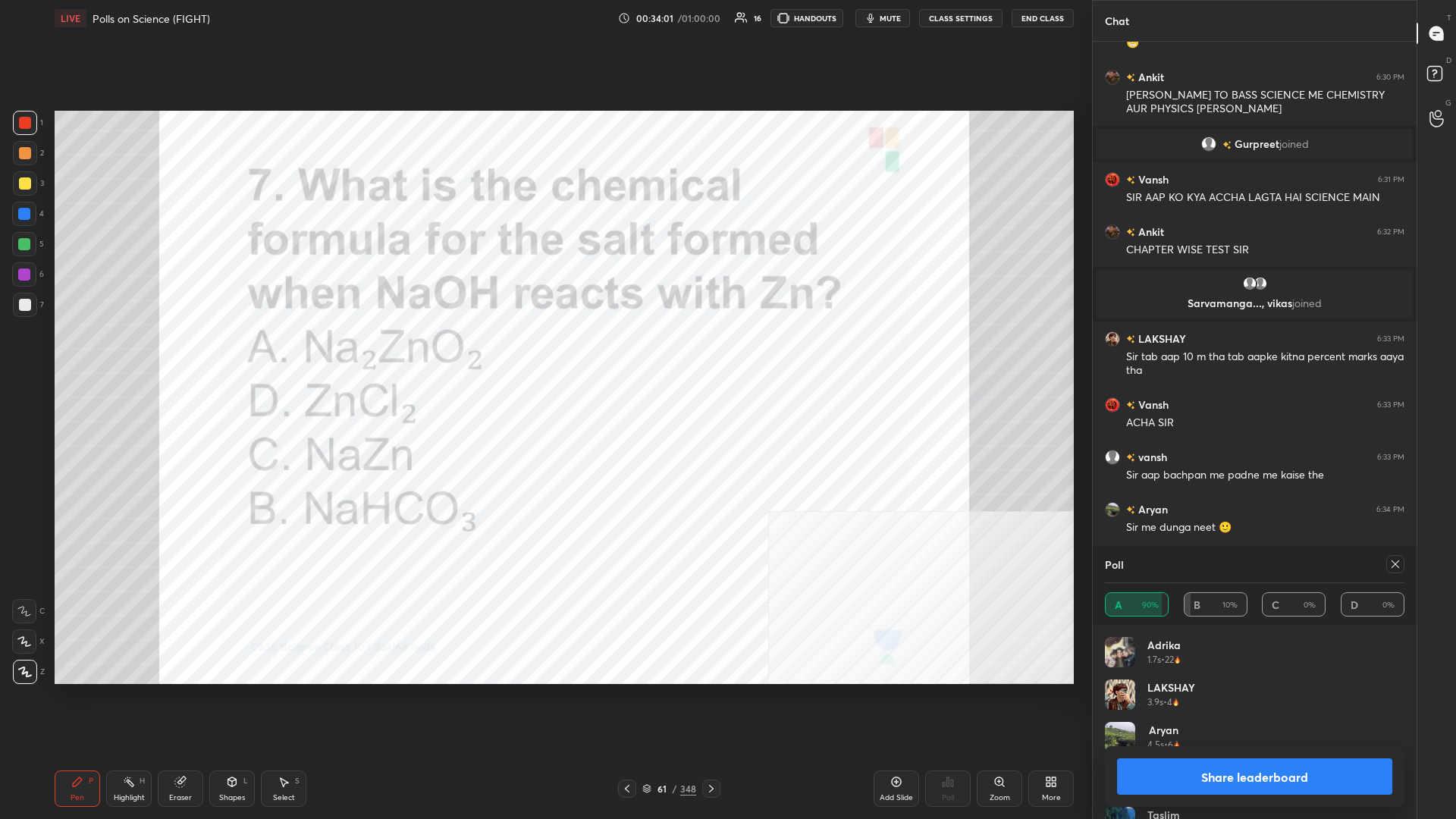
click at [544, 355] on button "Share leaderboard" at bounding box center [1255, 777] width 276 height 37
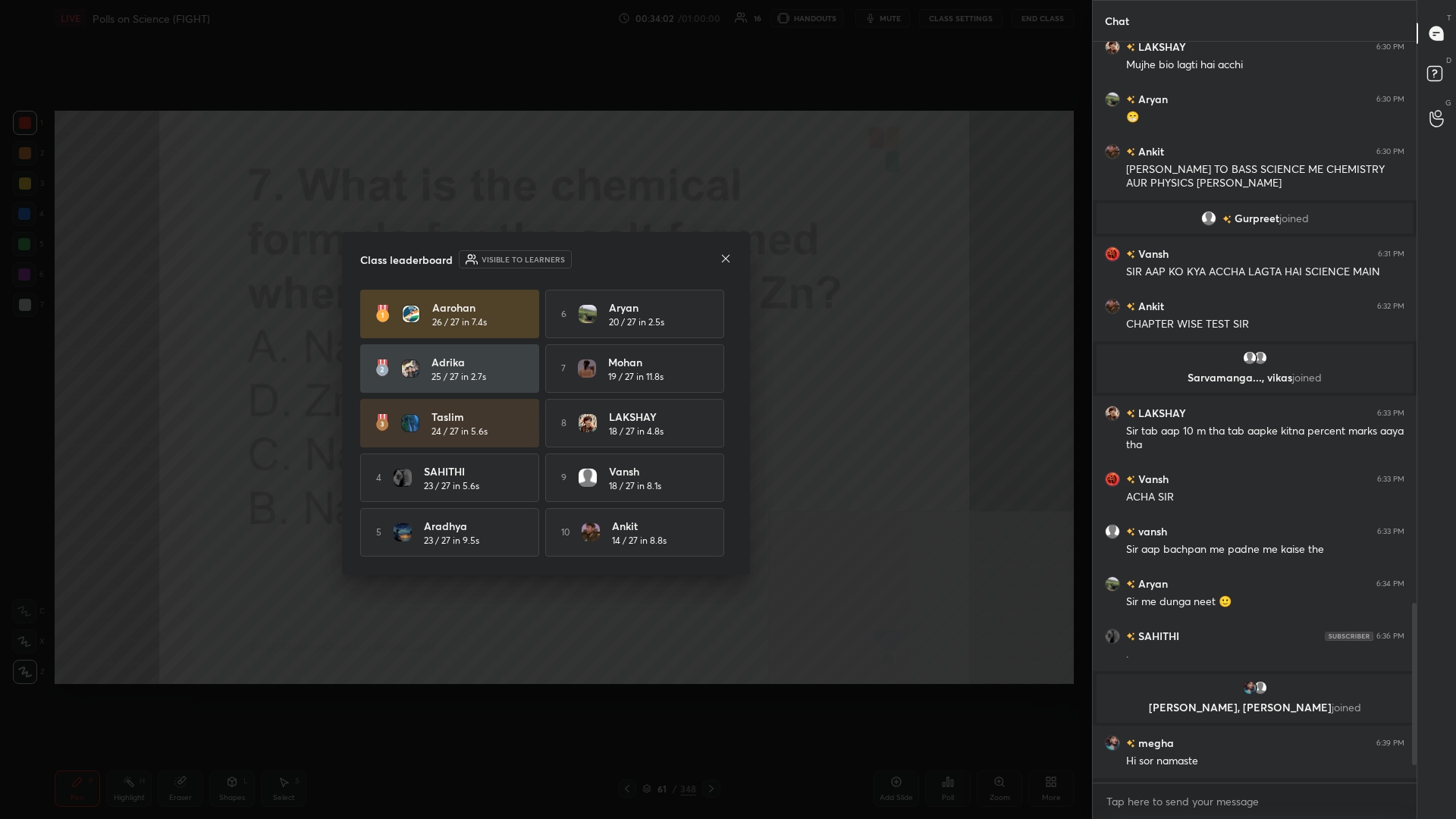
scroll to position [741, 324]
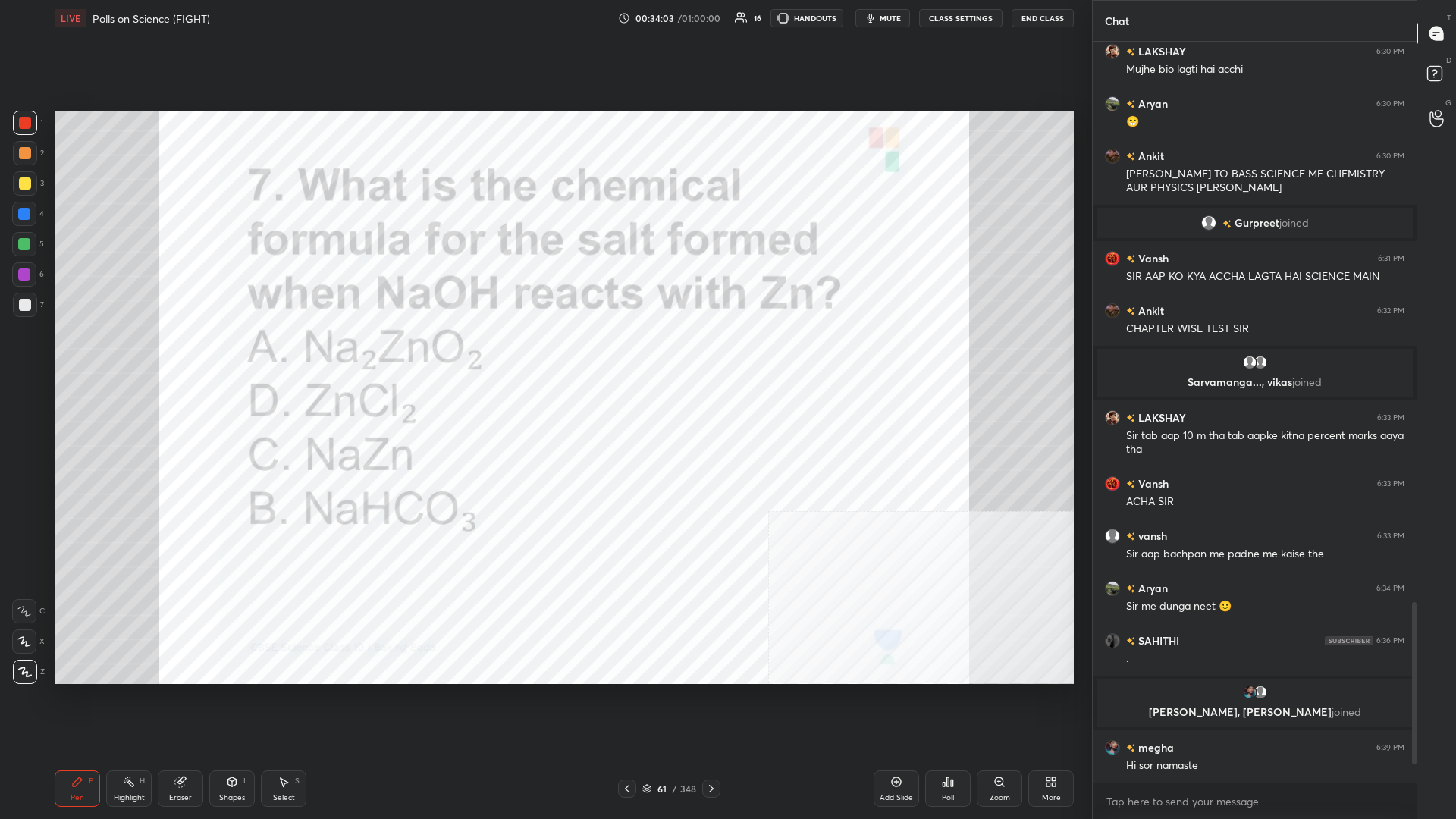
click at [544, 355] on div "61" at bounding box center [662, 788] width 15 height 9
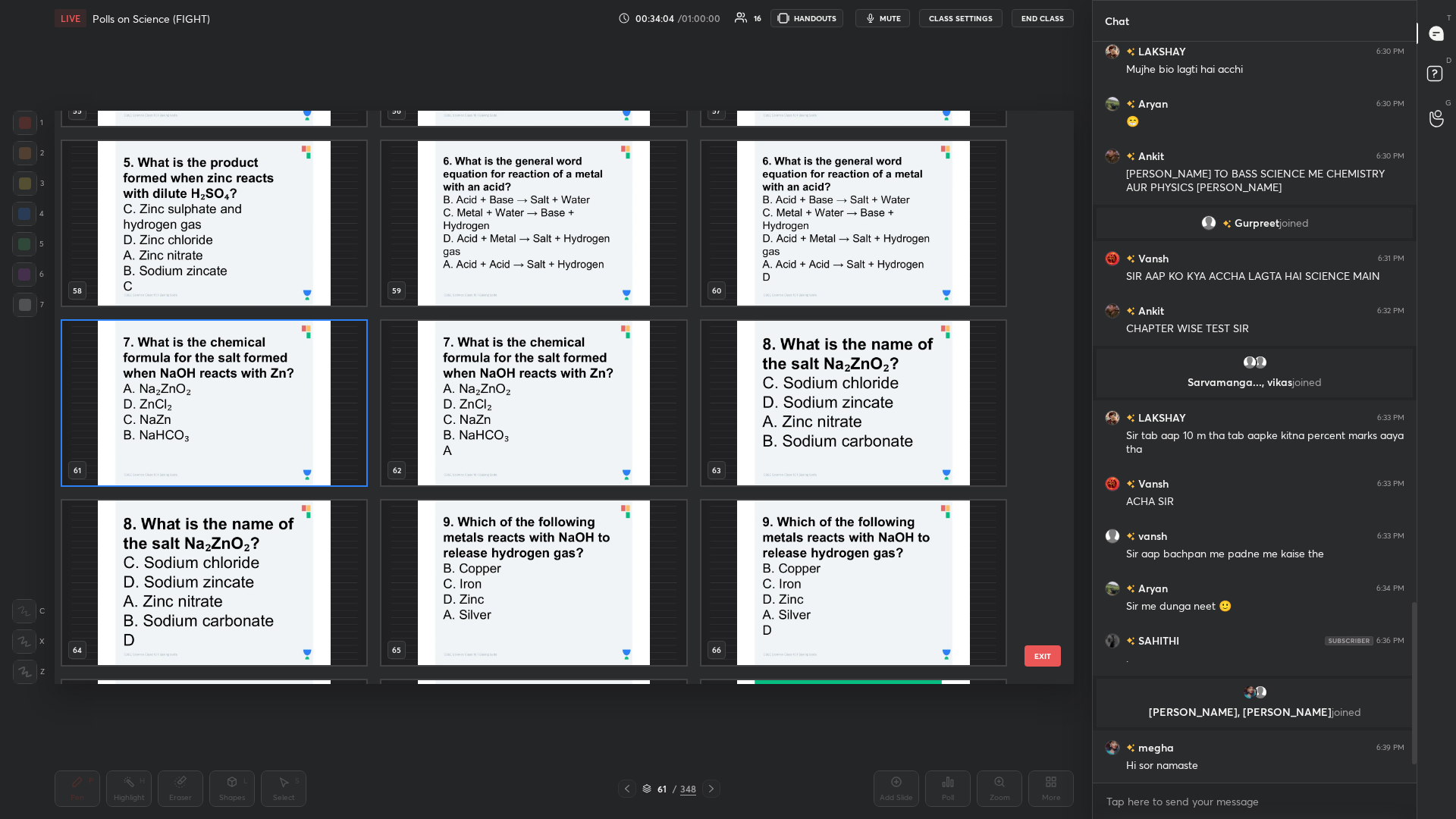
click at [235, 355] on img "grid" at bounding box center [214, 403] width 304 height 165
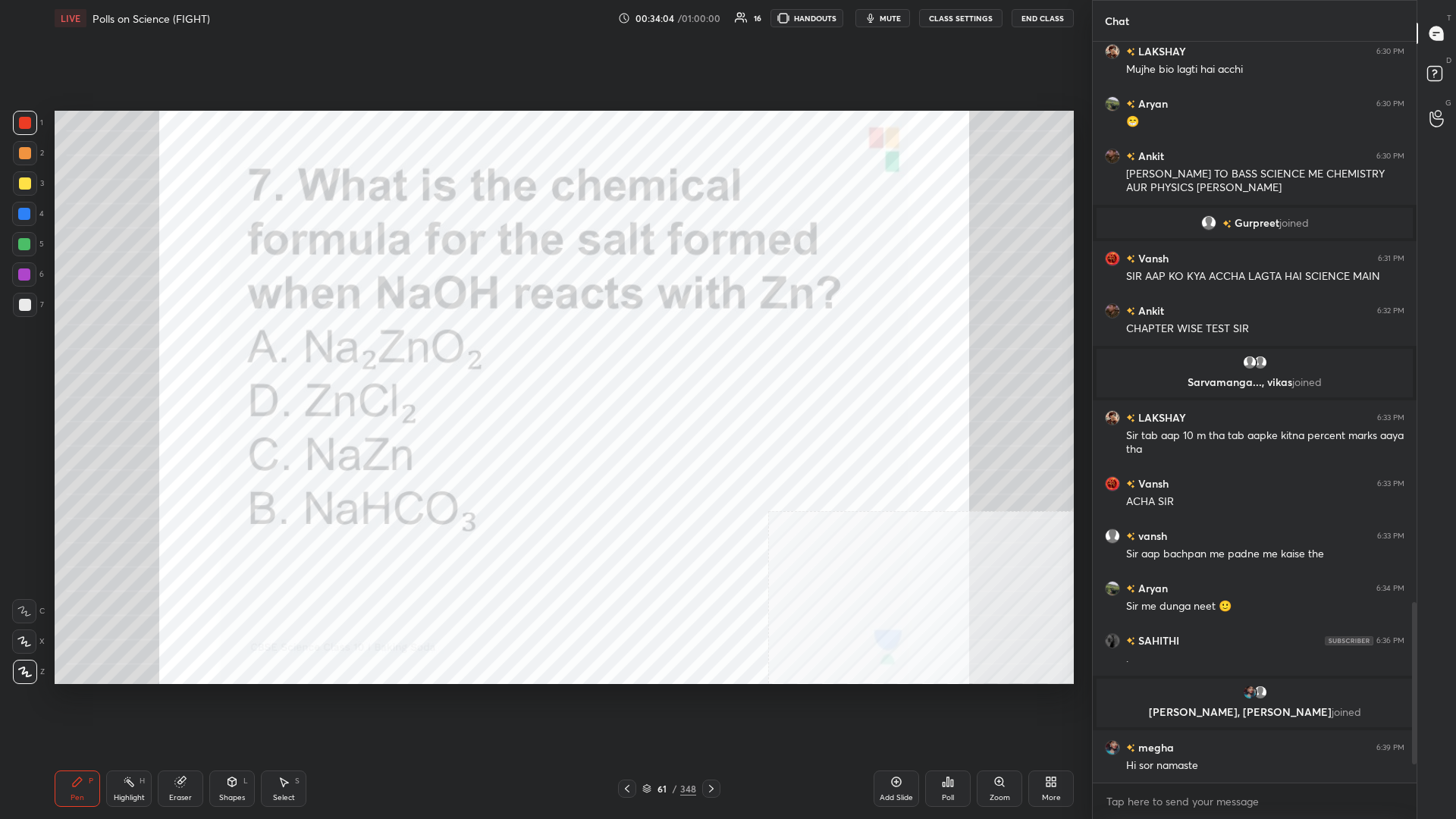
click at [235, 355] on img "grid" at bounding box center [214, 403] width 304 height 165
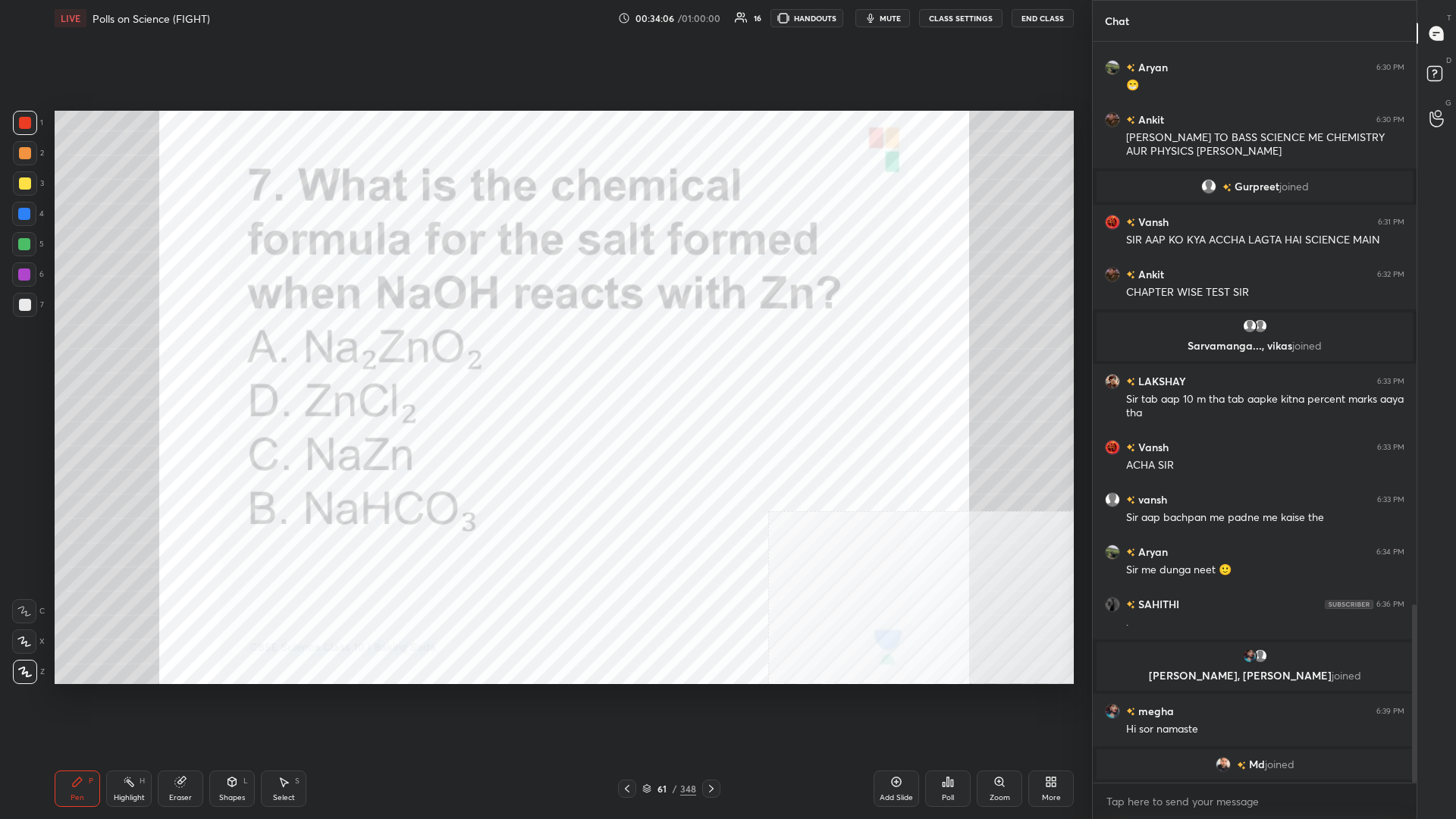
click at [544, 355] on div "61" at bounding box center [662, 788] width 15 height 9
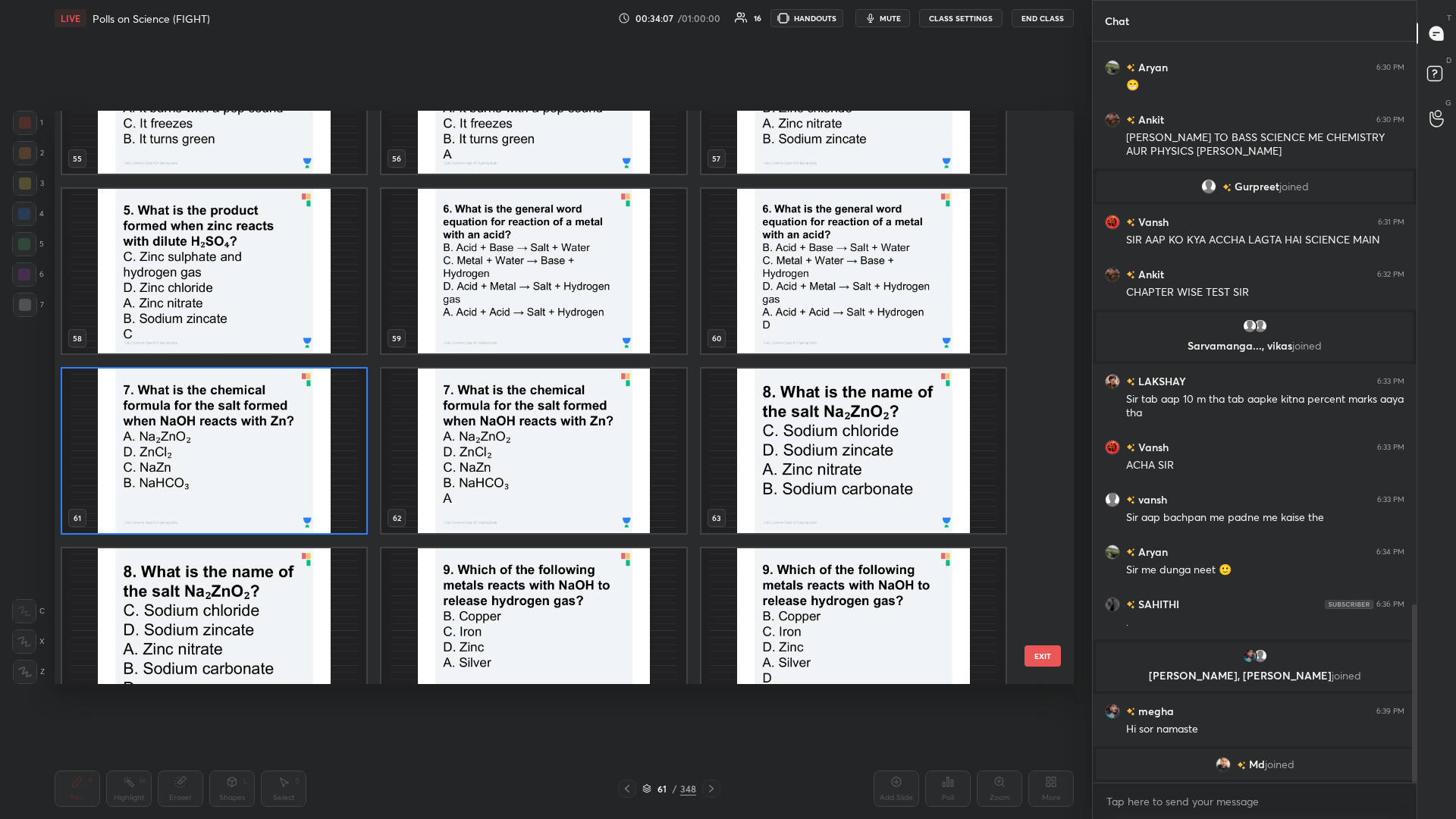
scroll to position [3393, 0]
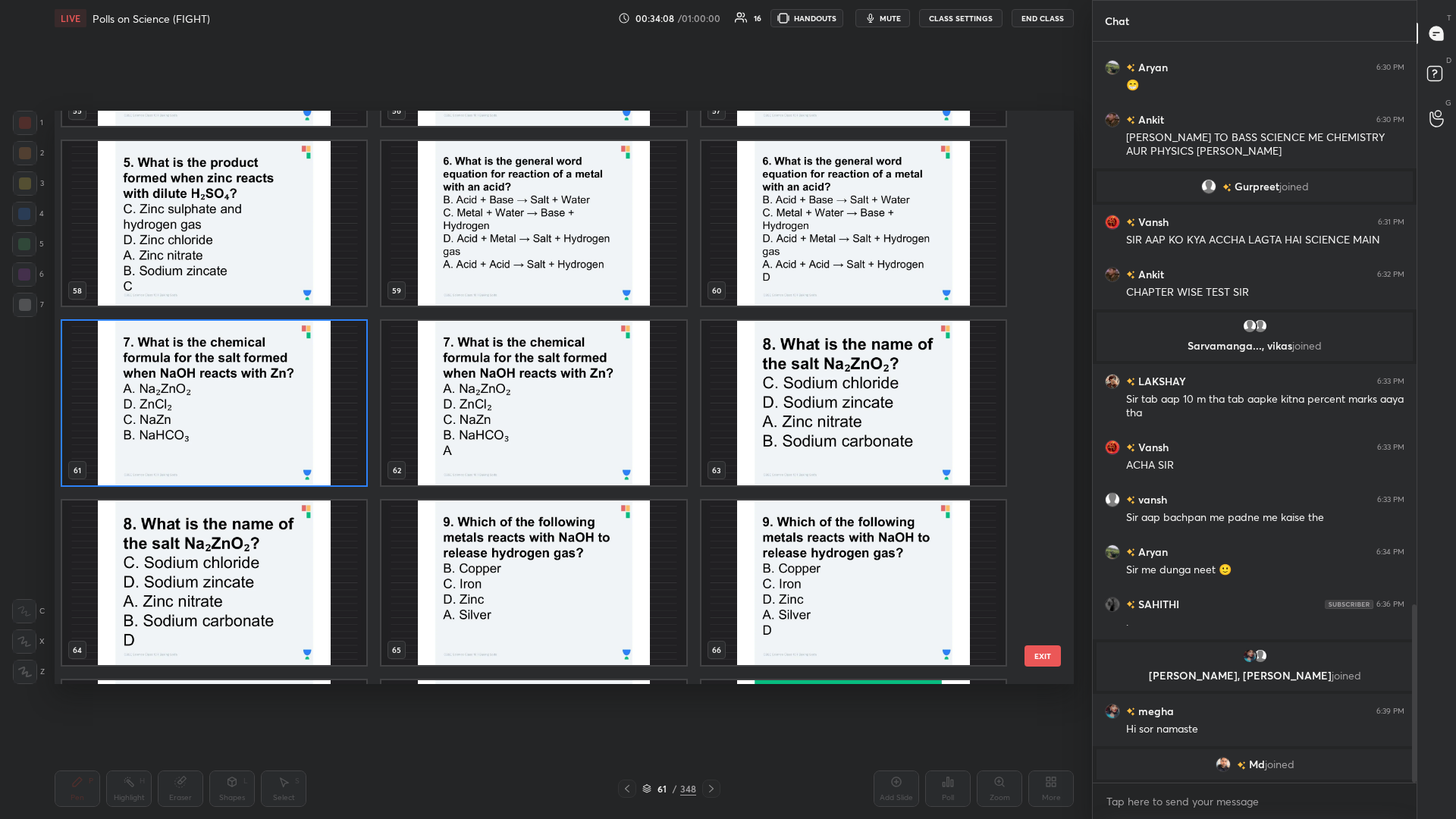
click at [544, 355] on img "grid" at bounding box center [853, 403] width 304 height 165
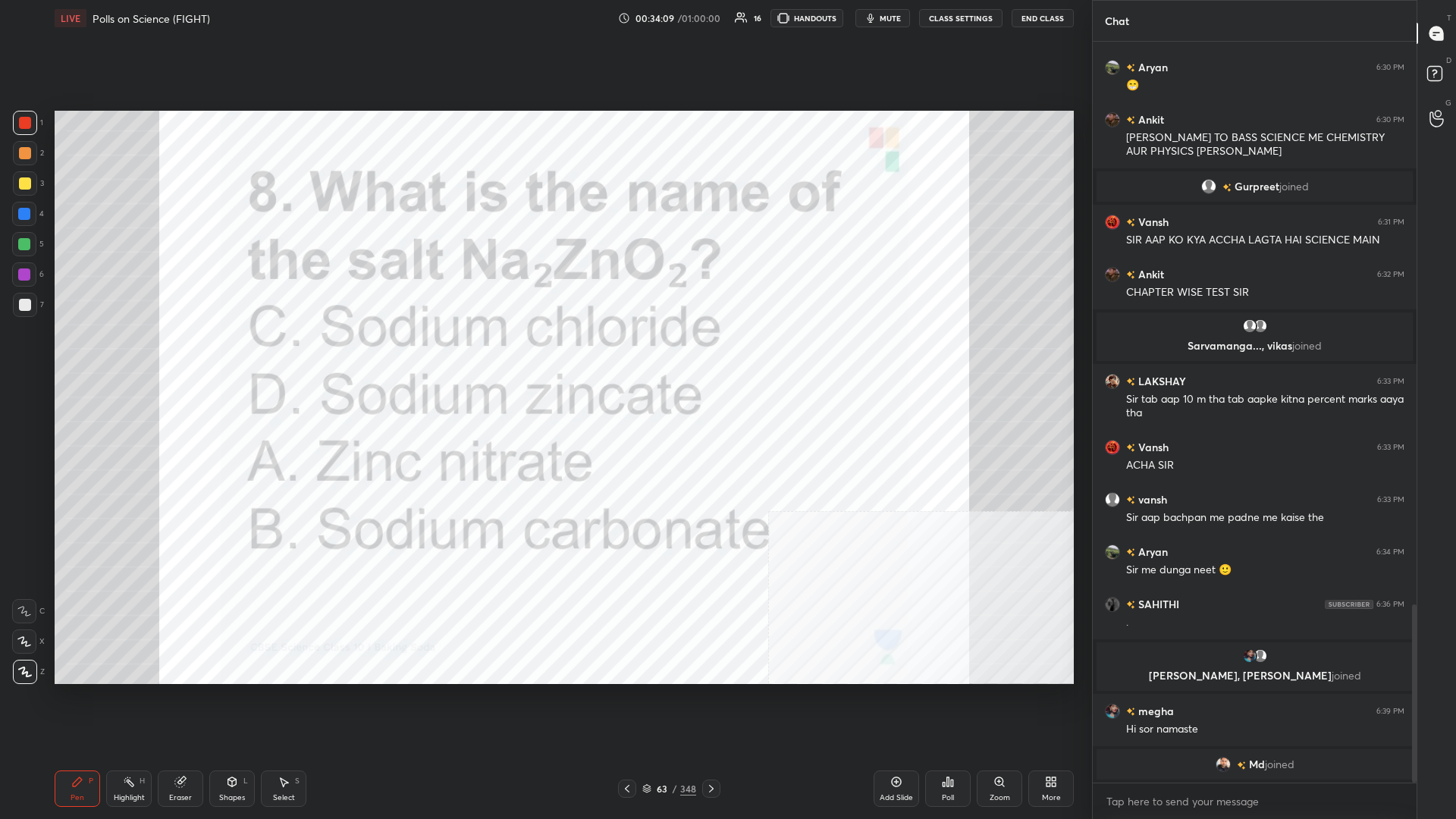
click at [544, 355] on div "Poll" at bounding box center [948, 789] width 46 height 37
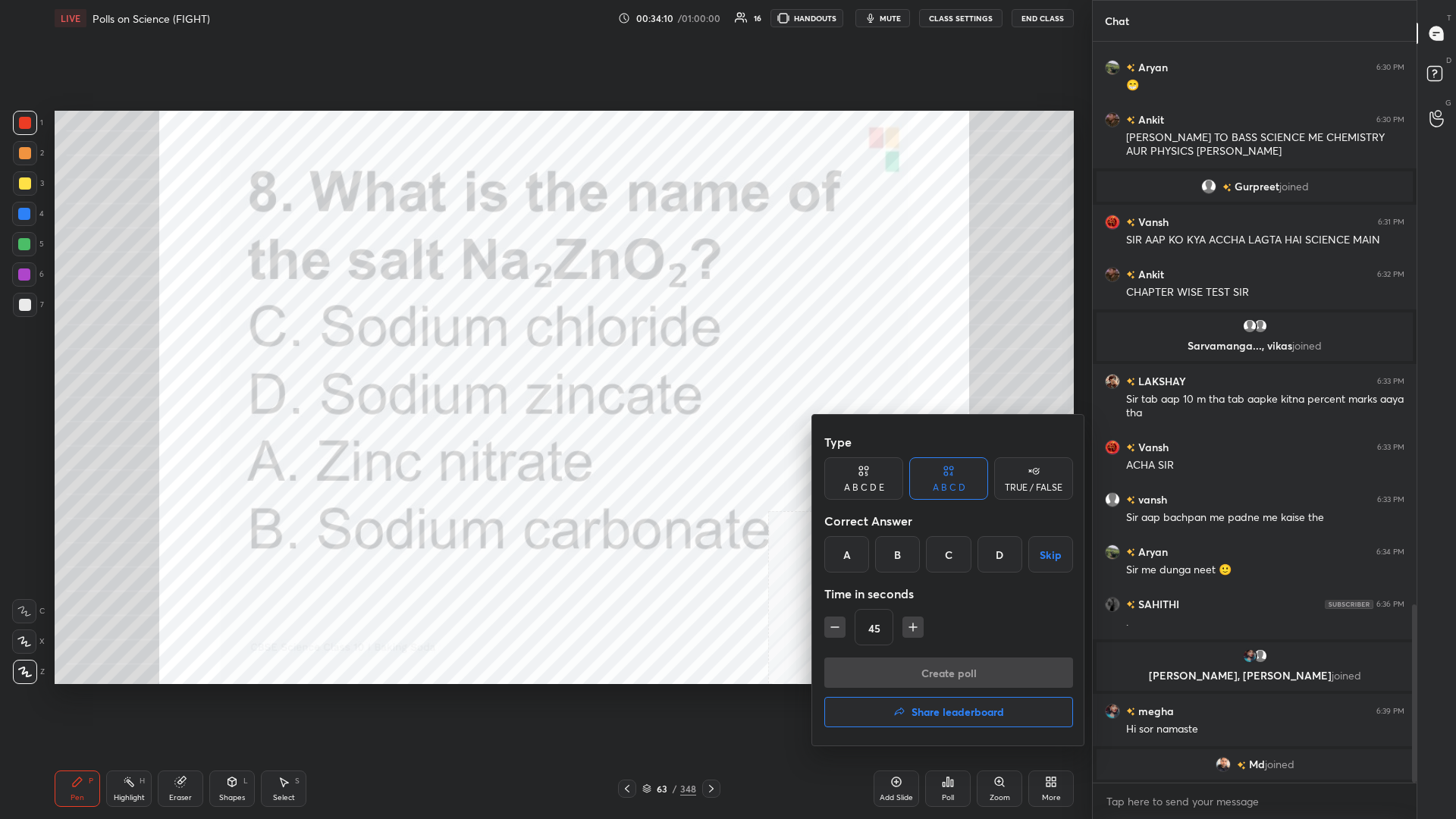
click at [544, 355] on div "D" at bounding box center [1001, 554] width 45 height 37
click at [544, 355] on button "Create poll" at bounding box center [948, 673] width 249 height 30
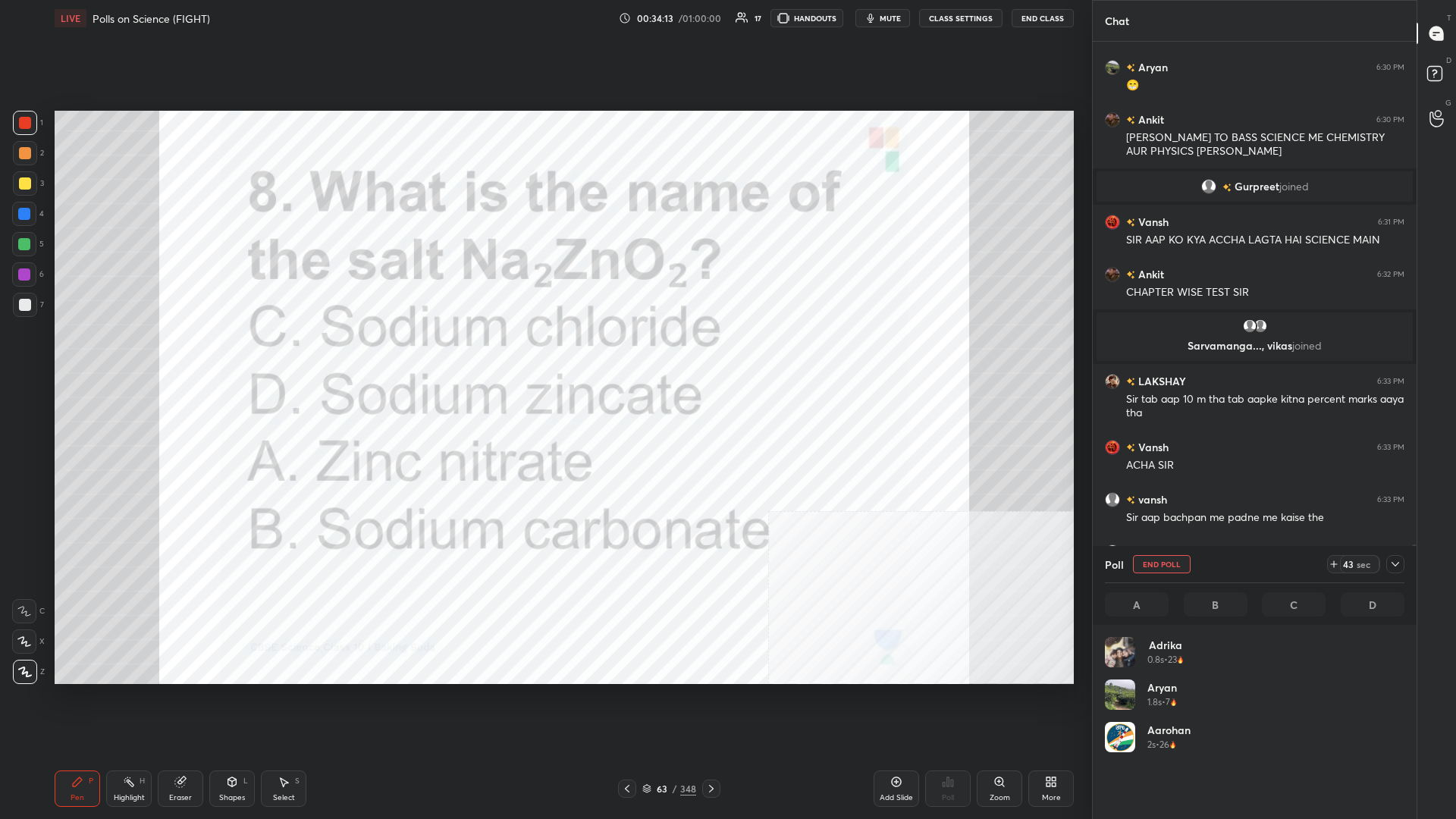
scroll to position [1, 1]
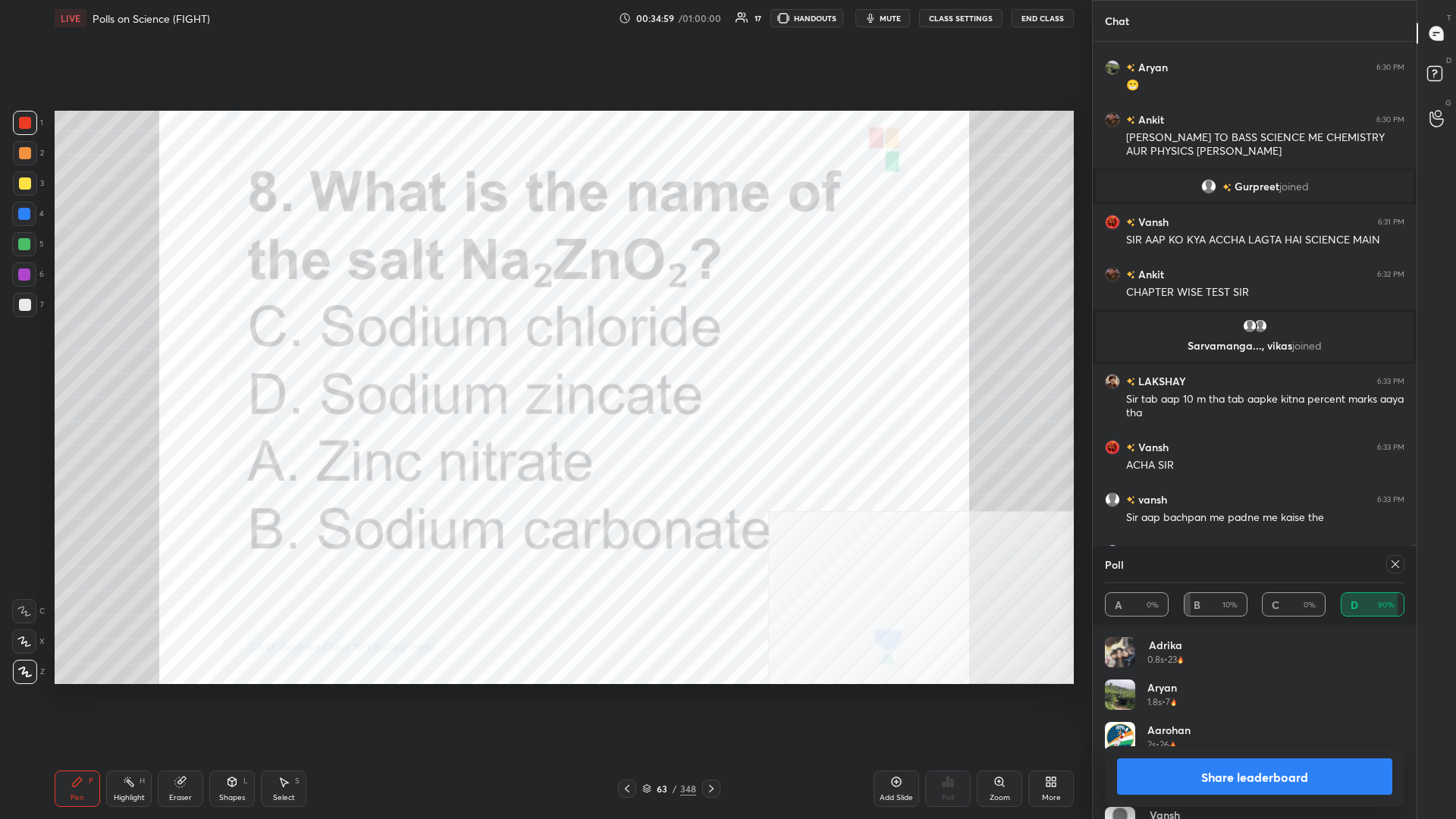
click at [544, 355] on button "Share leaderboard" at bounding box center [1255, 777] width 276 height 37
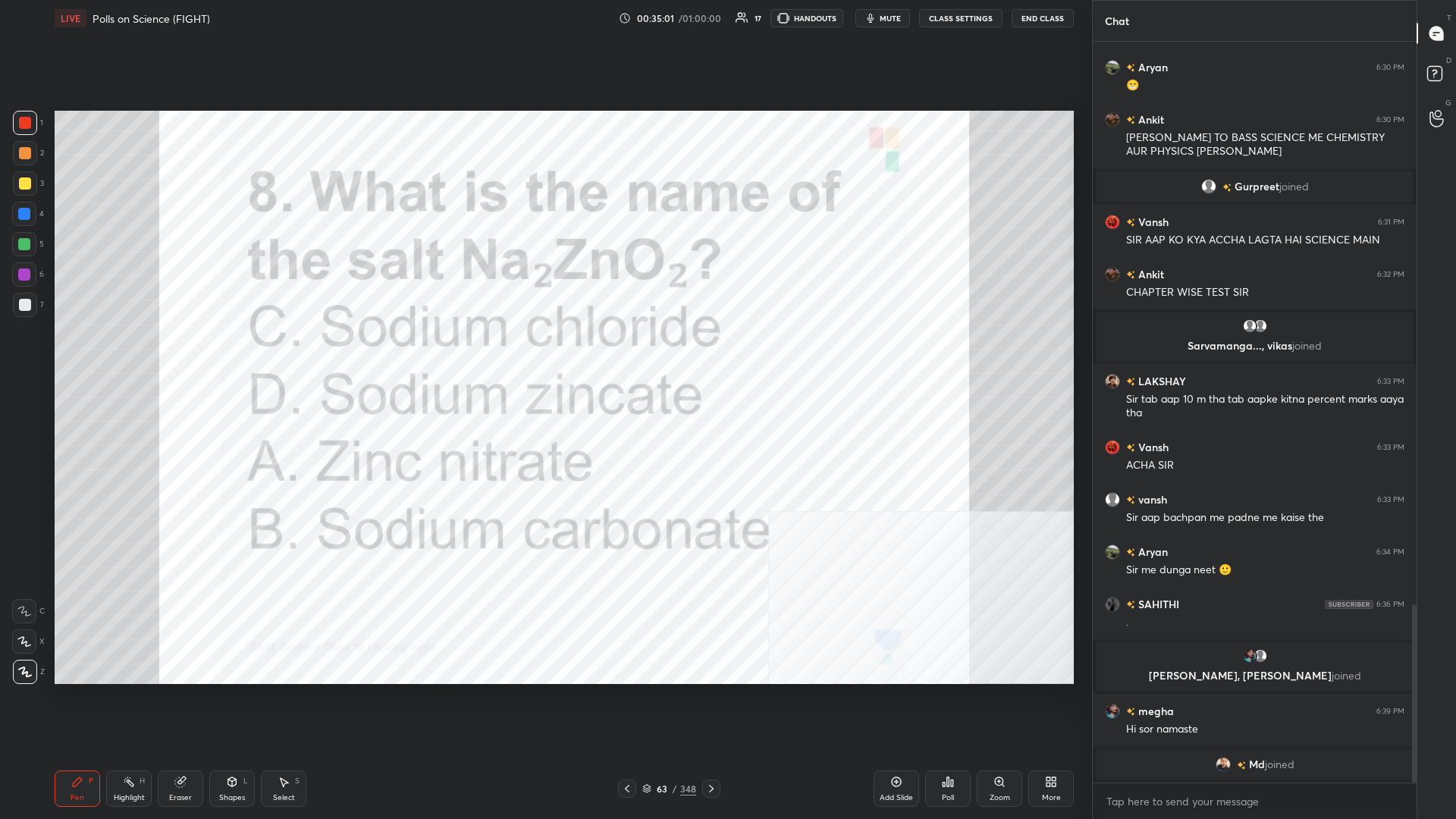
click at [544, 355] on div "348" at bounding box center [688, 788] width 16 height 13
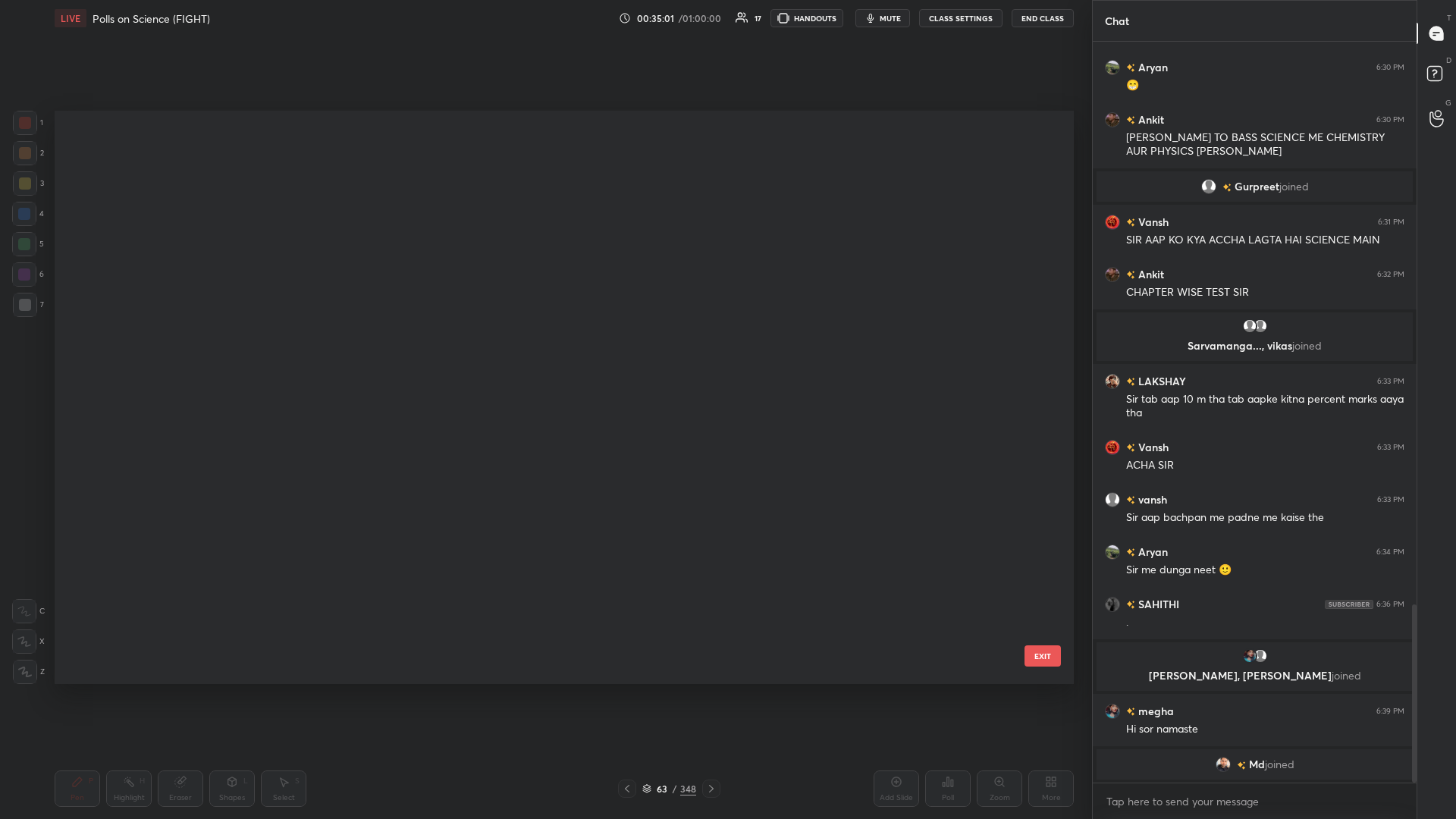
scroll to position [1, 1]
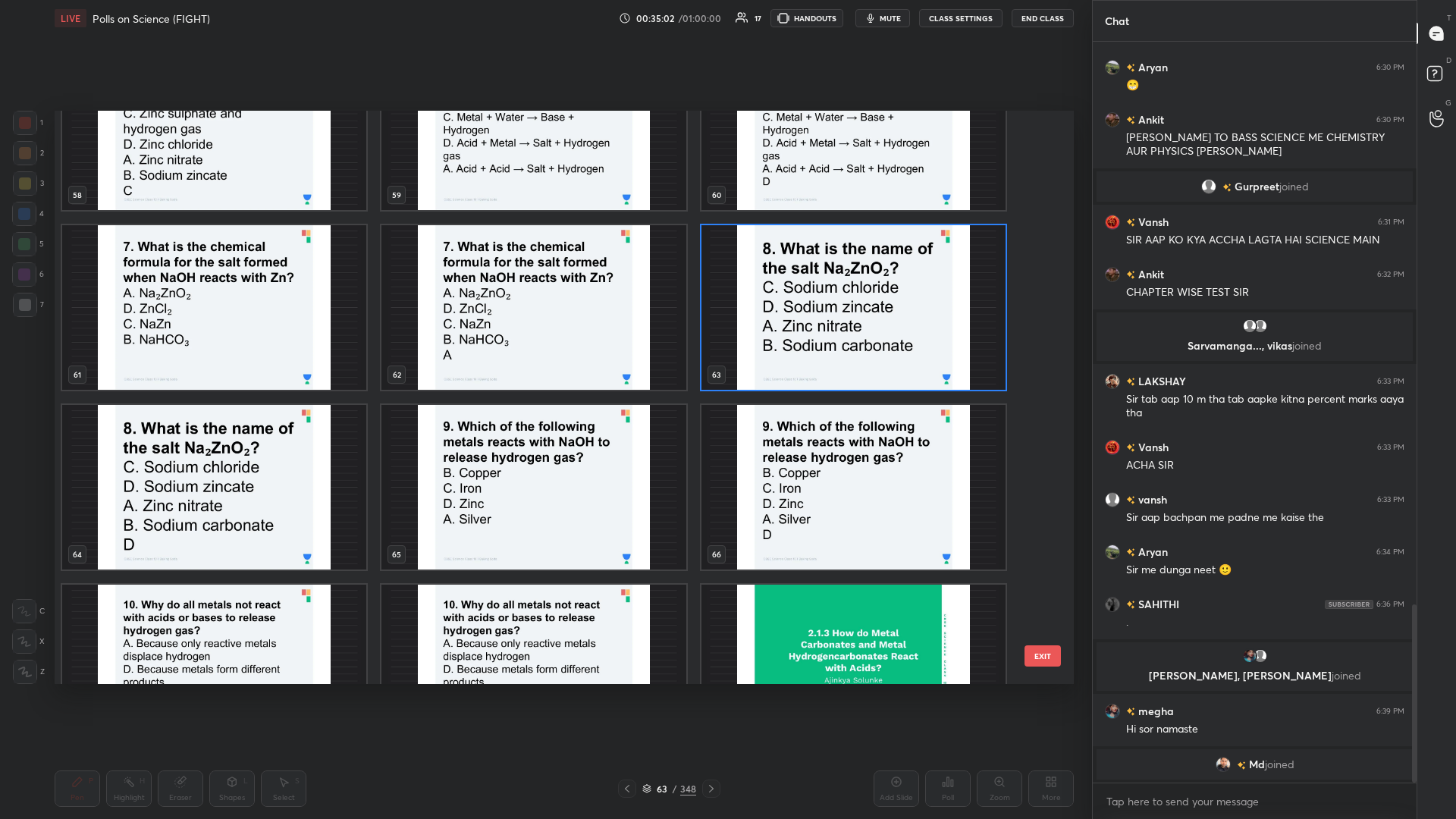
click at [544, 355] on img "grid" at bounding box center [533, 488] width 304 height 165
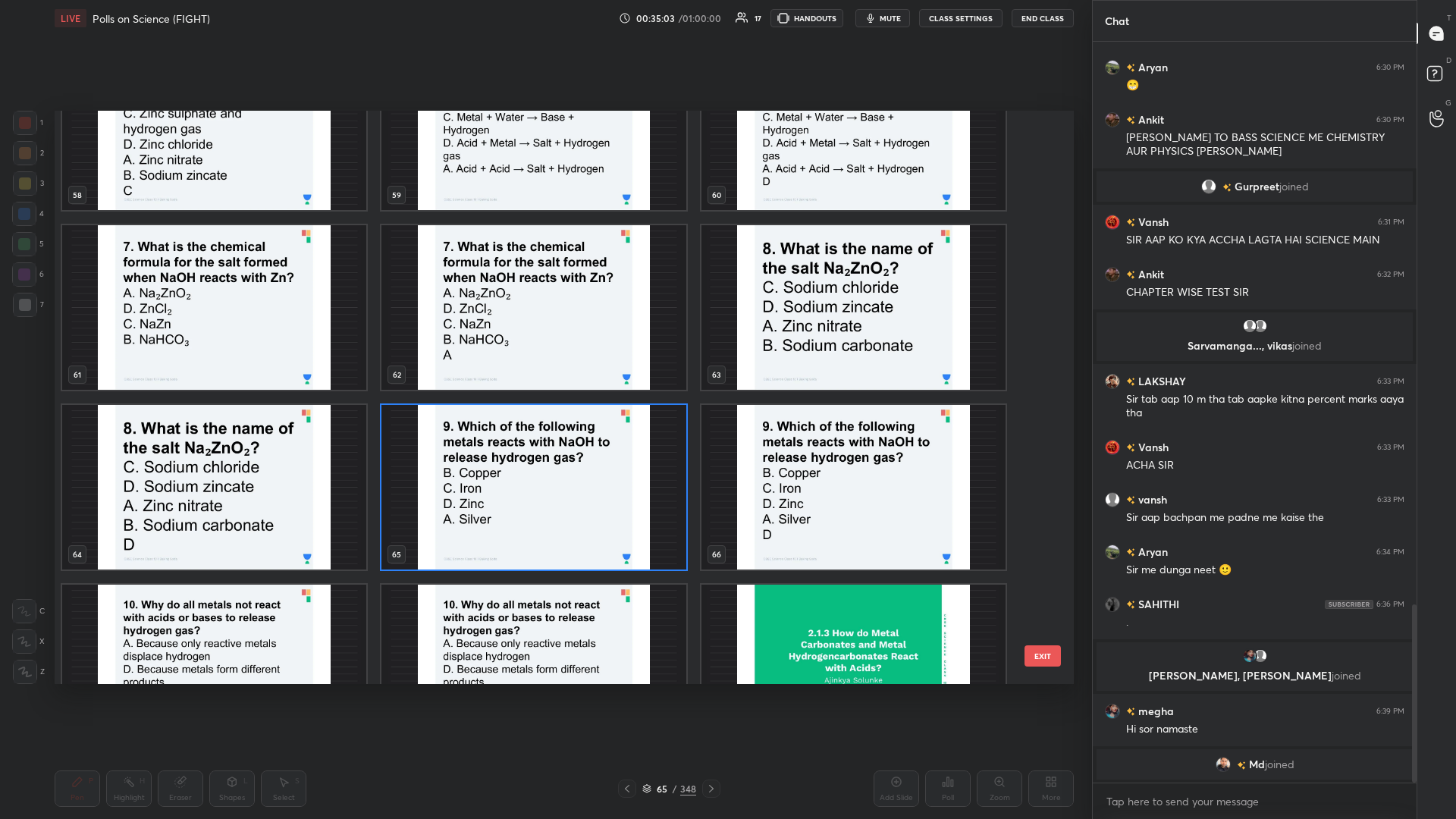
click at [544, 355] on img "grid" at bounding box center [533, 488] width 304 height 165
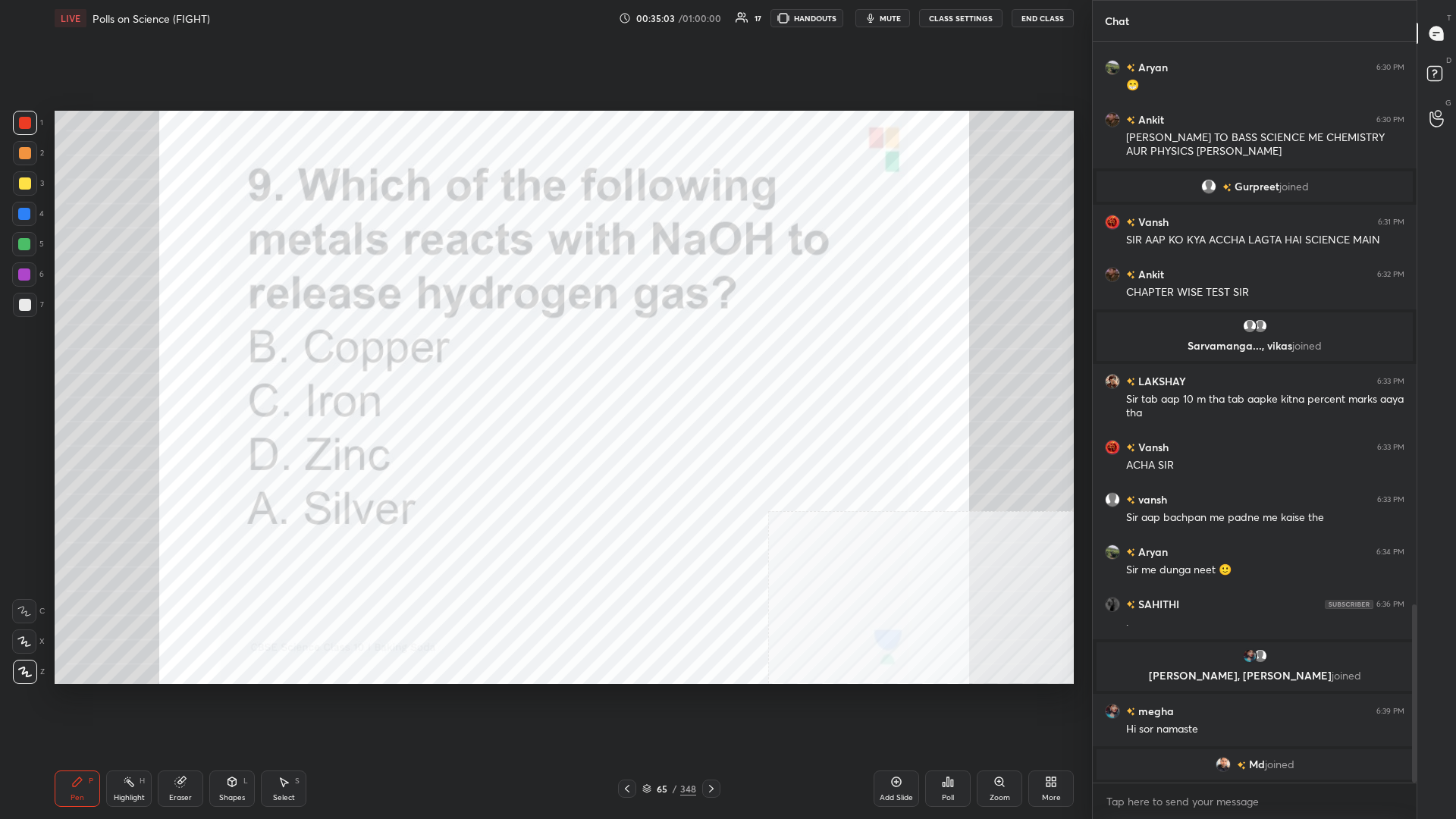
click at [544, 355] on icon at bounding box center [948, 782] width 12 height 12
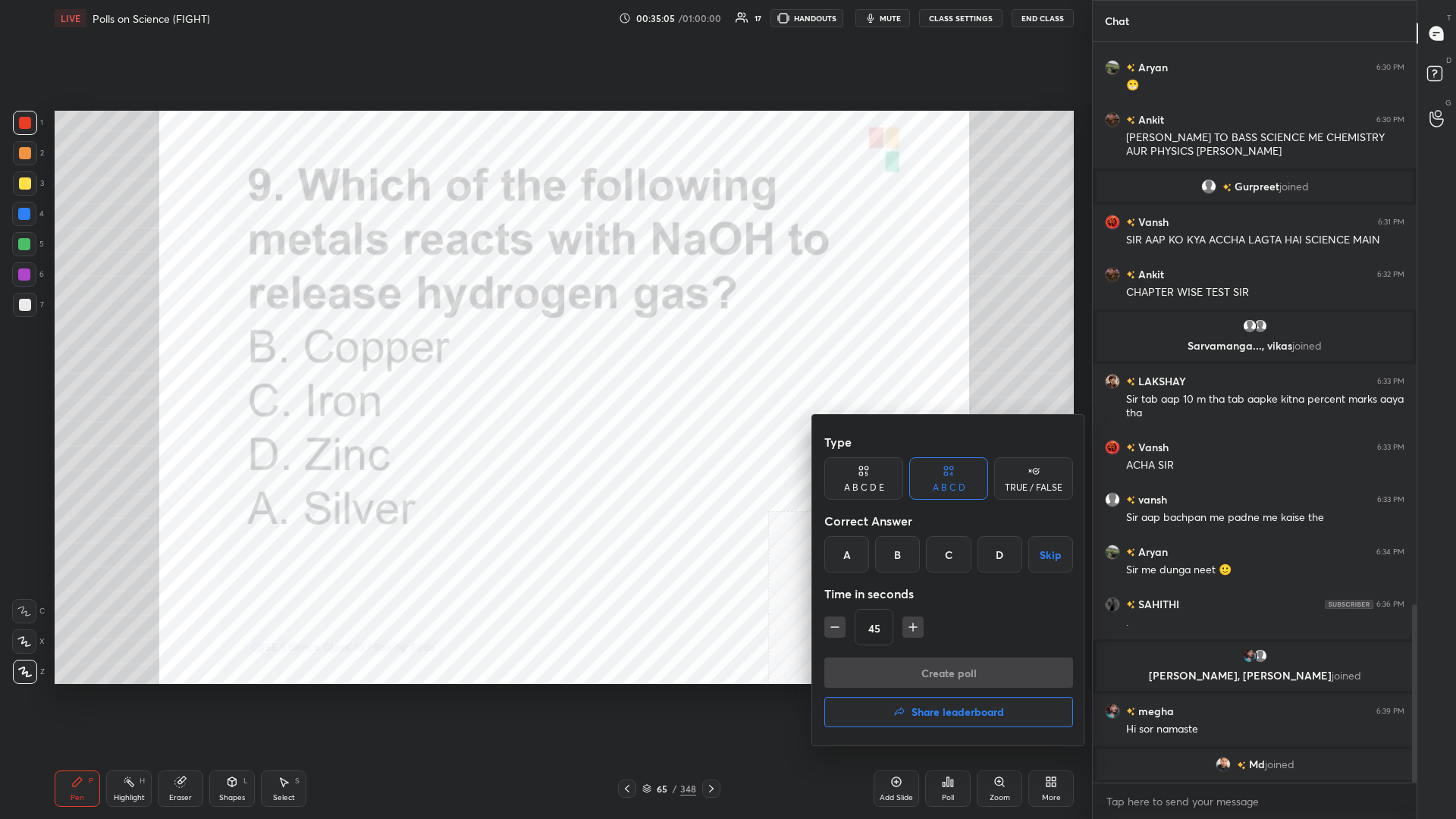
click at [544, 355] on div "D" at bounding box center [1001, 554] width 45 height 37
click at [544, 355] on button "Create poll" at bounding box center [948, 673] width 249 height 30
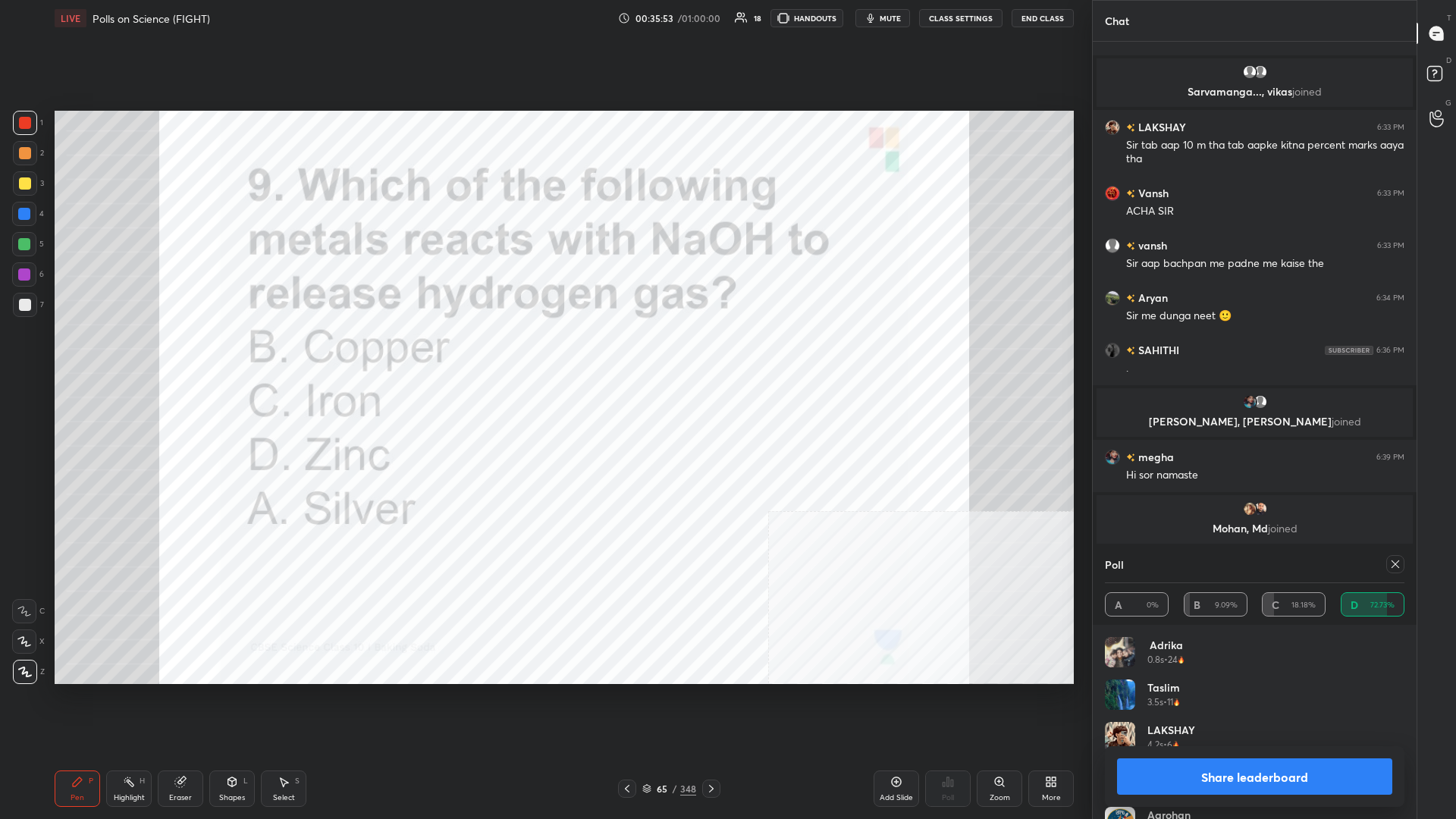
scroll to position [2611, 0]
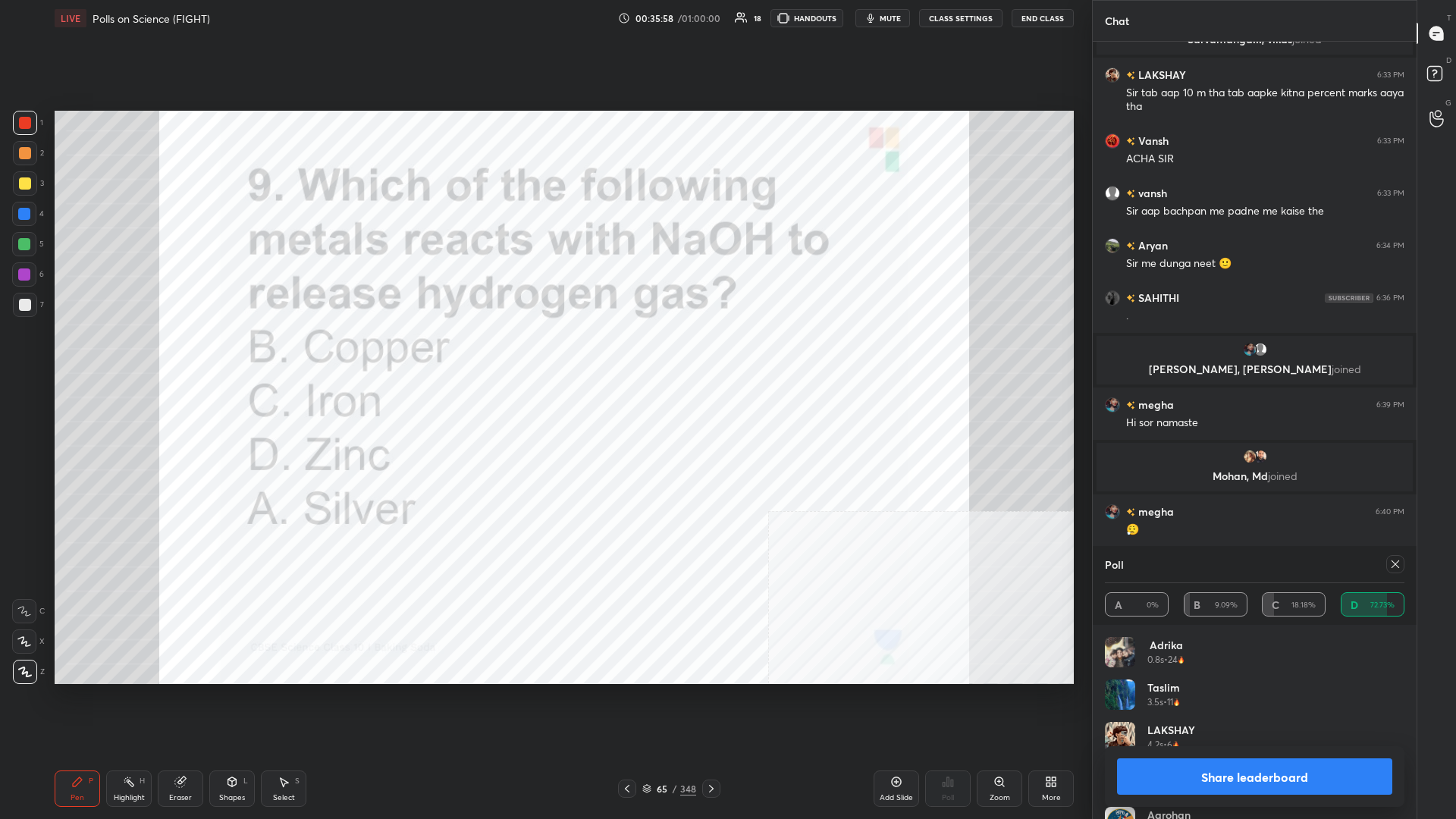
click at [544, 355] on button "Share leaderboard" at bounding box center [1255, 777] width 276 height 37
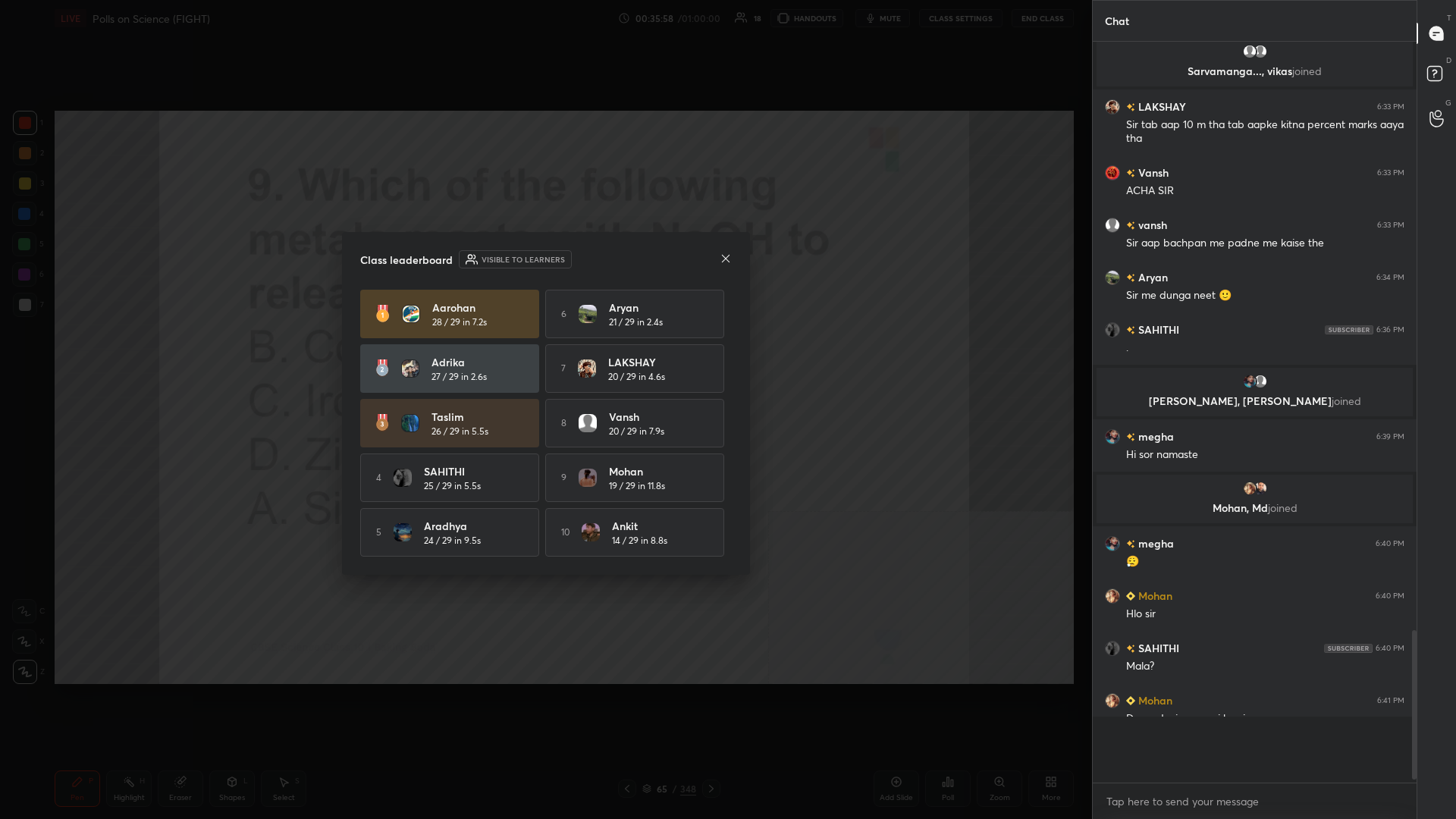
scroll to position [770, 324]
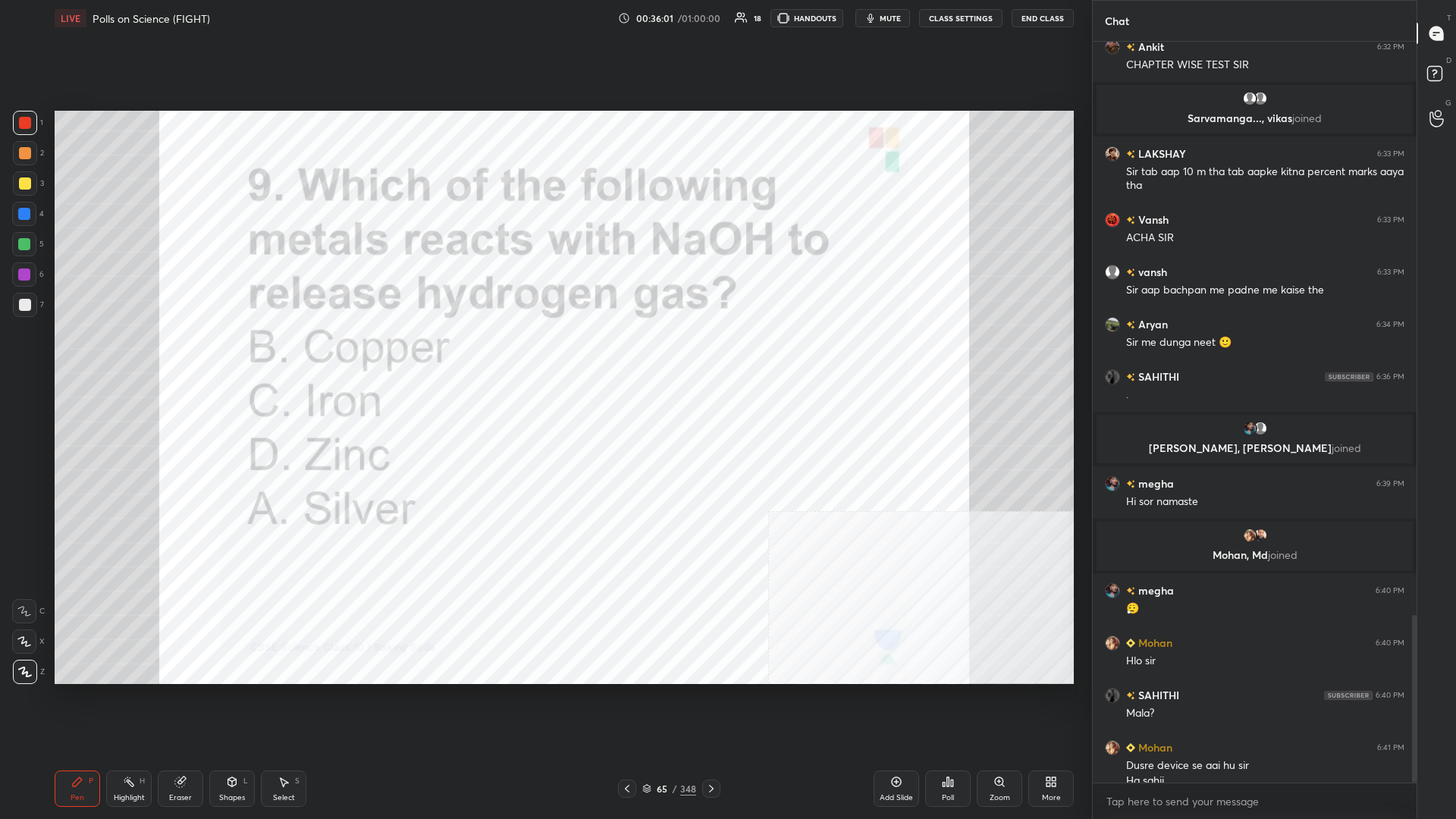
click at [544, 355] on div "65 / 348" at bounding box center [669, 789] width 102 height 18
click at [544, 355] on div "65 / 348" at bounding box center [669, 788] width 54 height 13
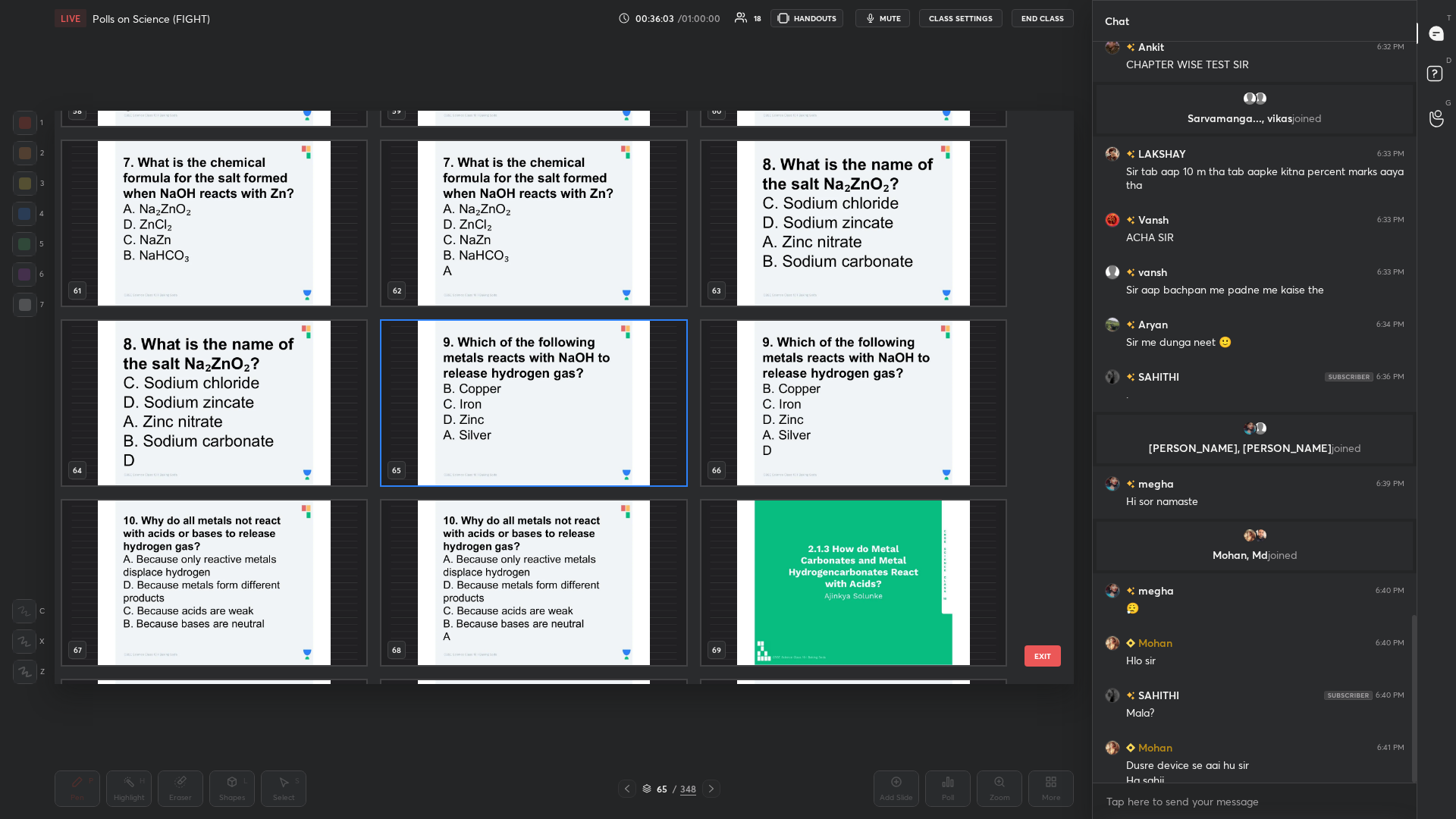
click at [244, 355] on img "grid" at bounding box center [214, 583] width 304 height 165
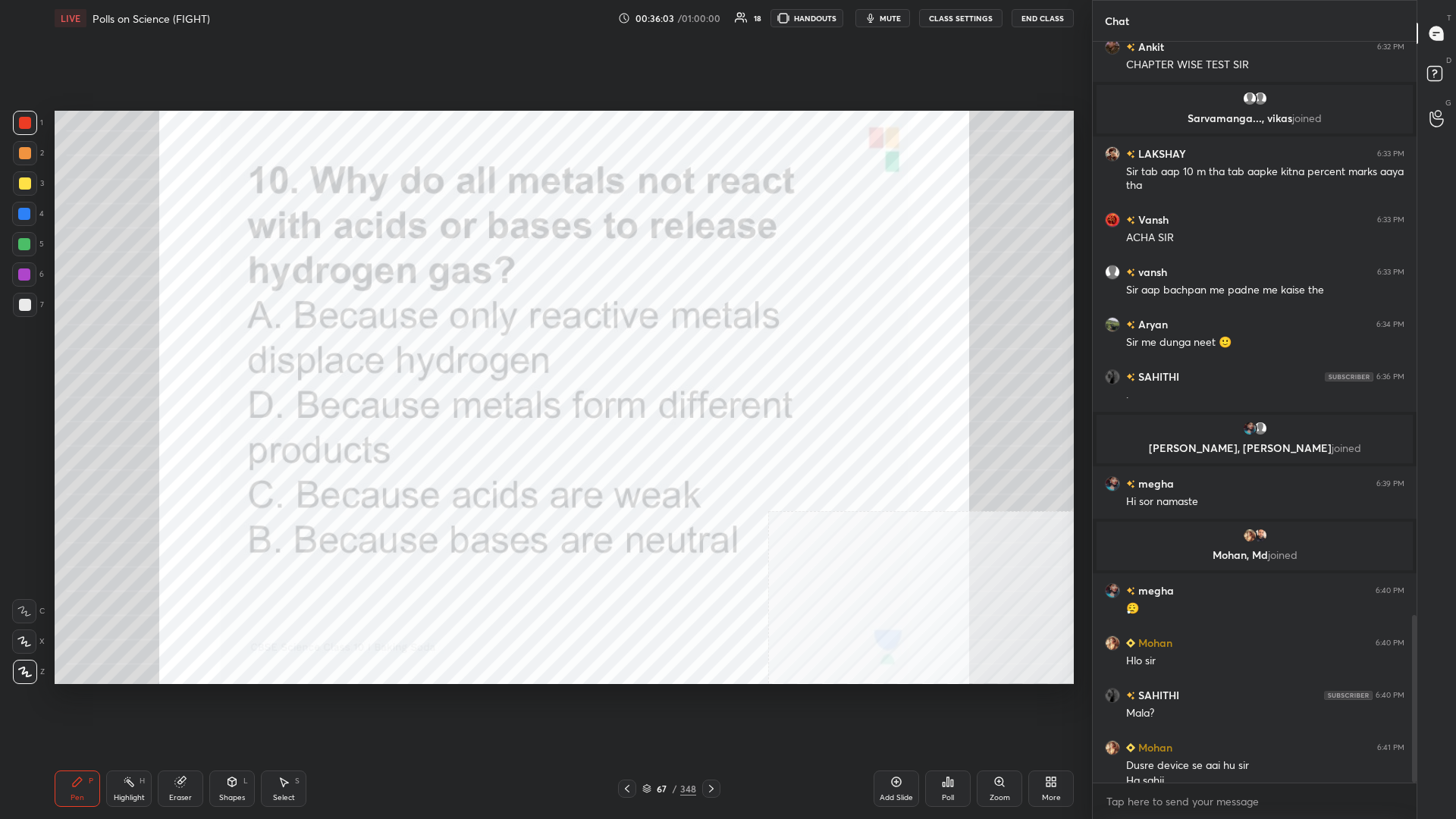
click at [544, 355] on div "Poll" at bounding box center [948, 789] width 46 height 37
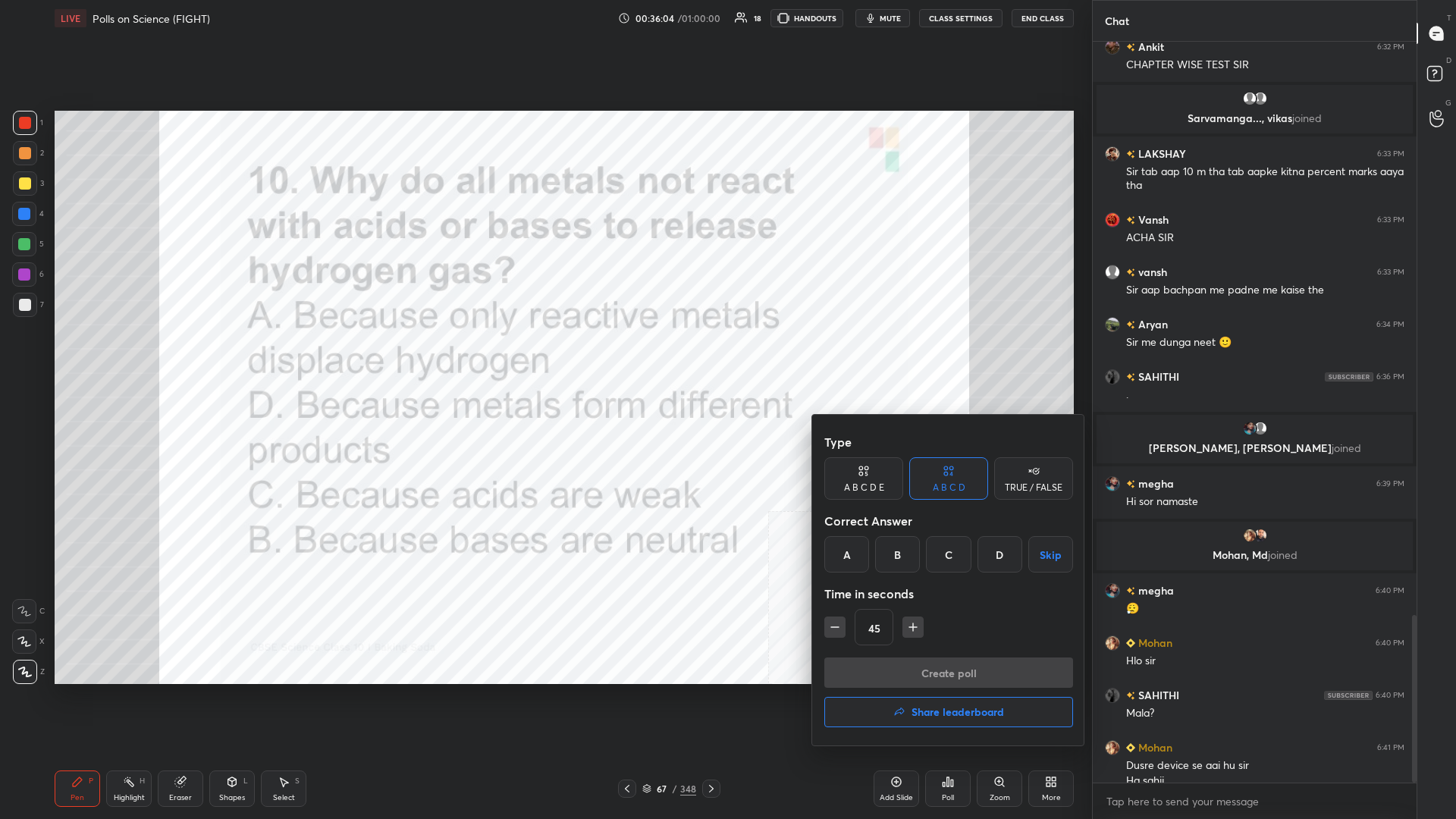
click at [544, 355] on div "A" at bounding box center [847, 554] width 45 height 37
click at [544, 355] on button "Create poll" at bounding box center [948, 673] width 249 height 30
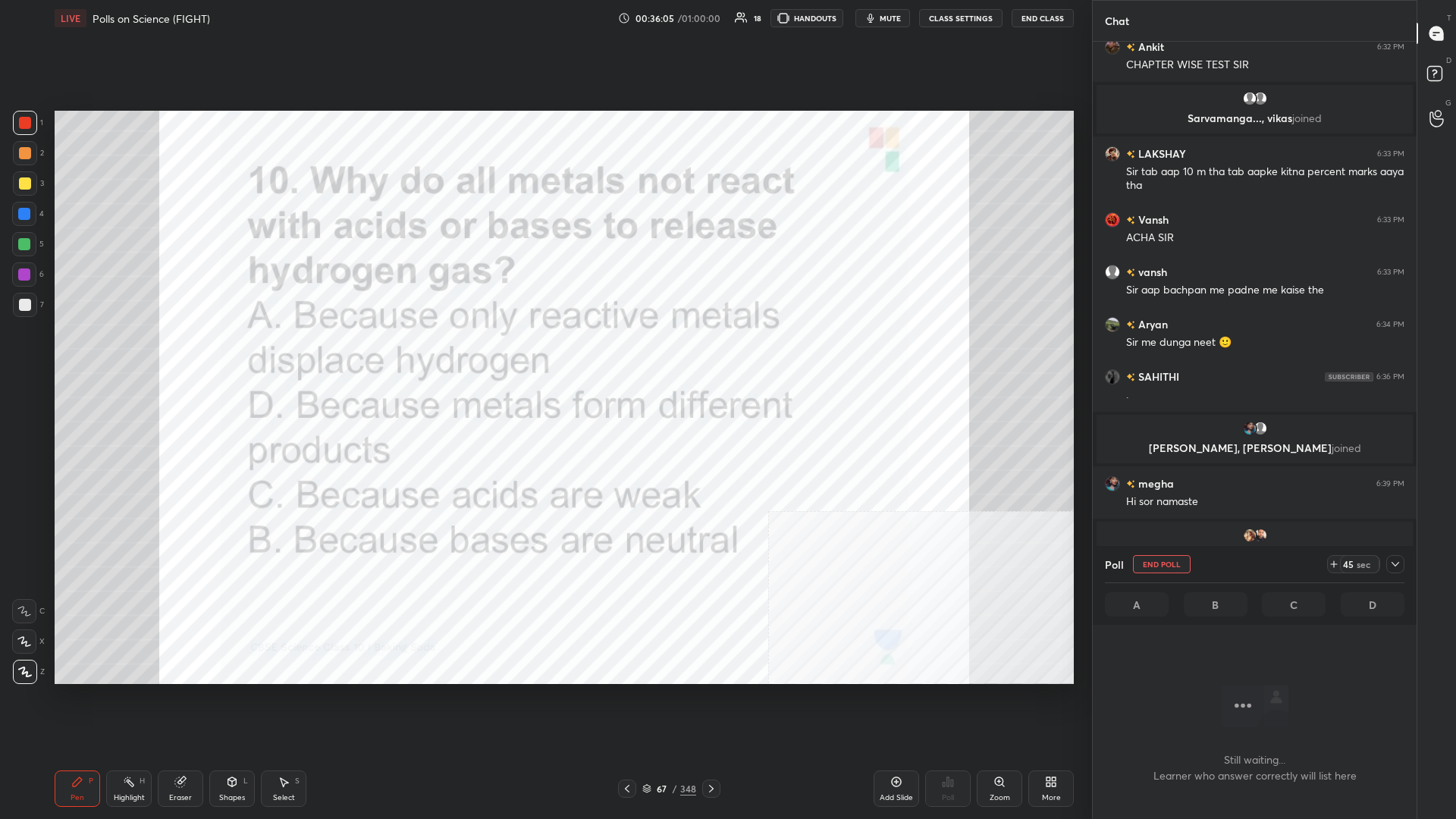
scroll to position [663, 324]
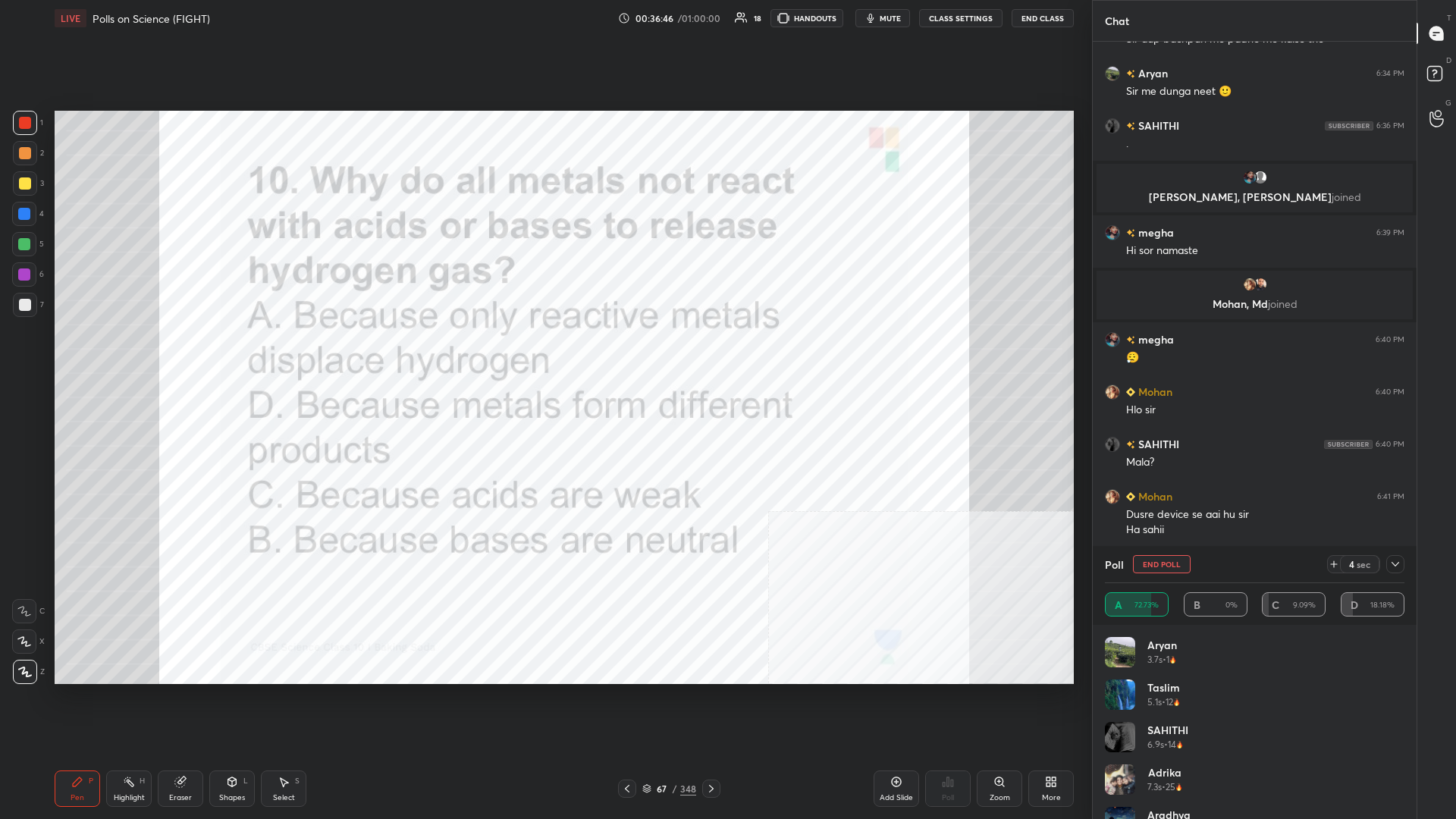
click at [544, 355] on div "Setting up your live class Poll for secs No correct answer Start poll" at bounding box center [564, 397] width 1031 height 722
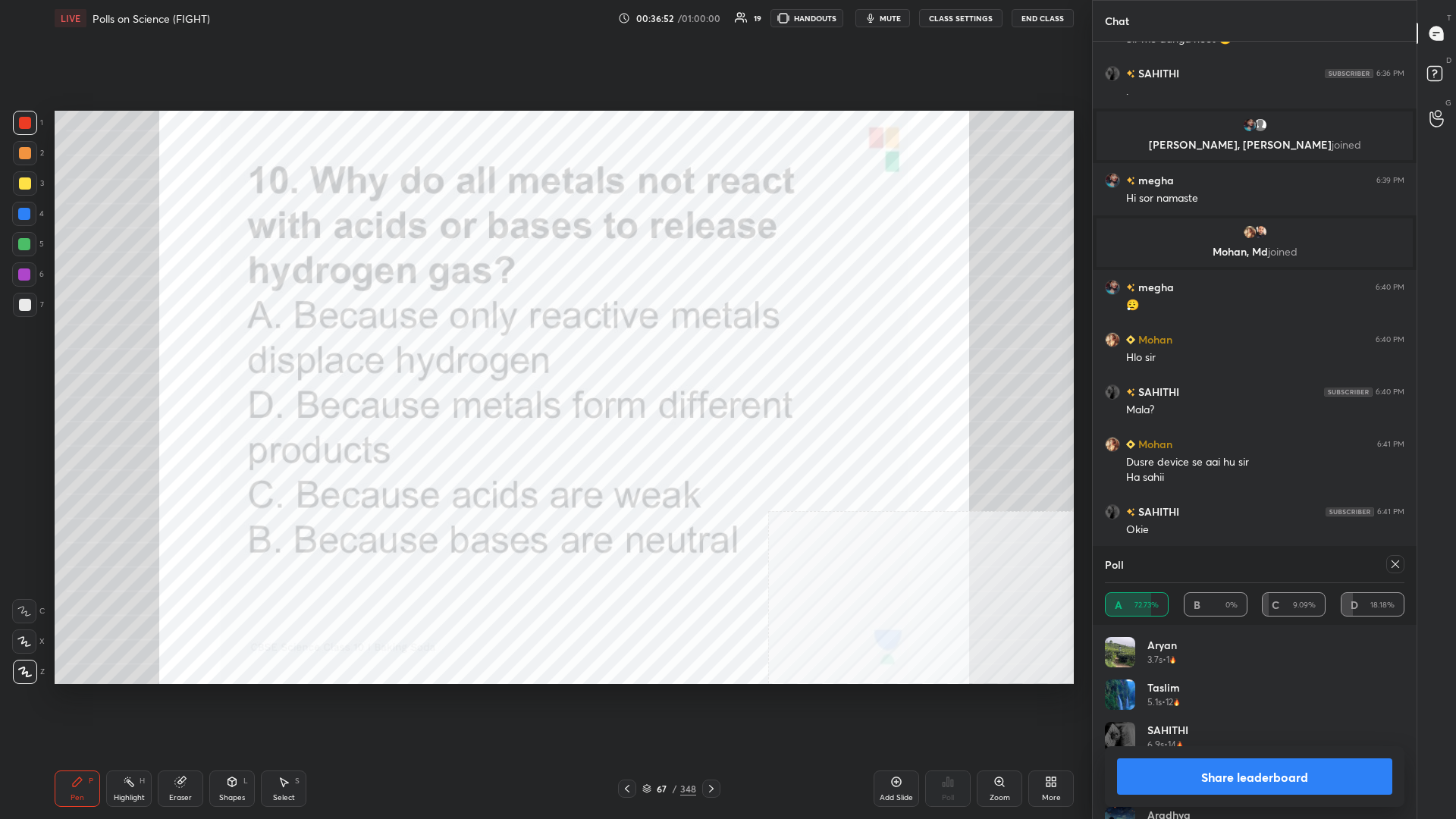
click at [544, 355] on button "Share leaderboard" at bounding box center [1255, 777] width 276 height 37
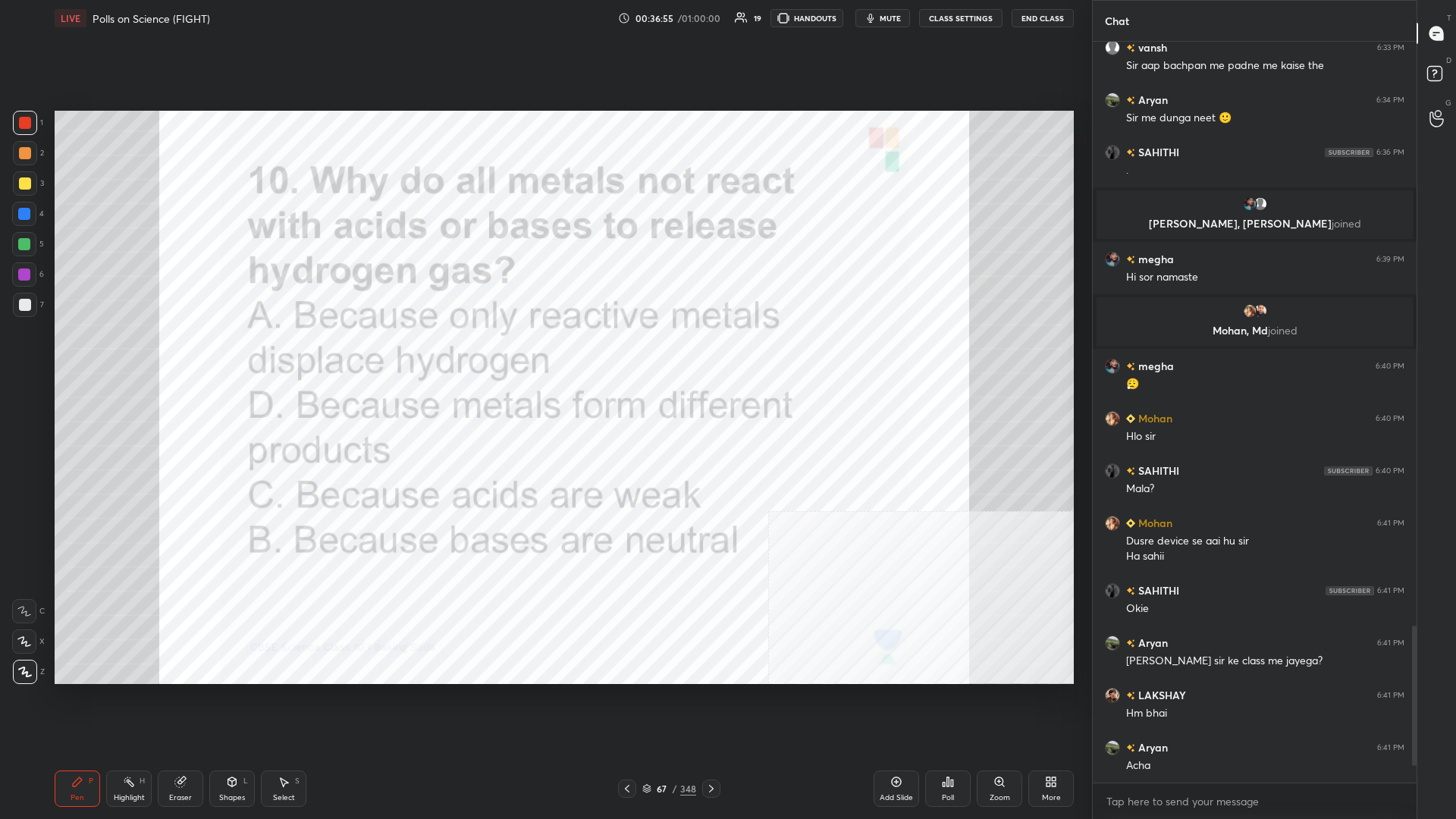
click at [544, 355] on div "67" at bounding box center [662, 788] width 15 height 9
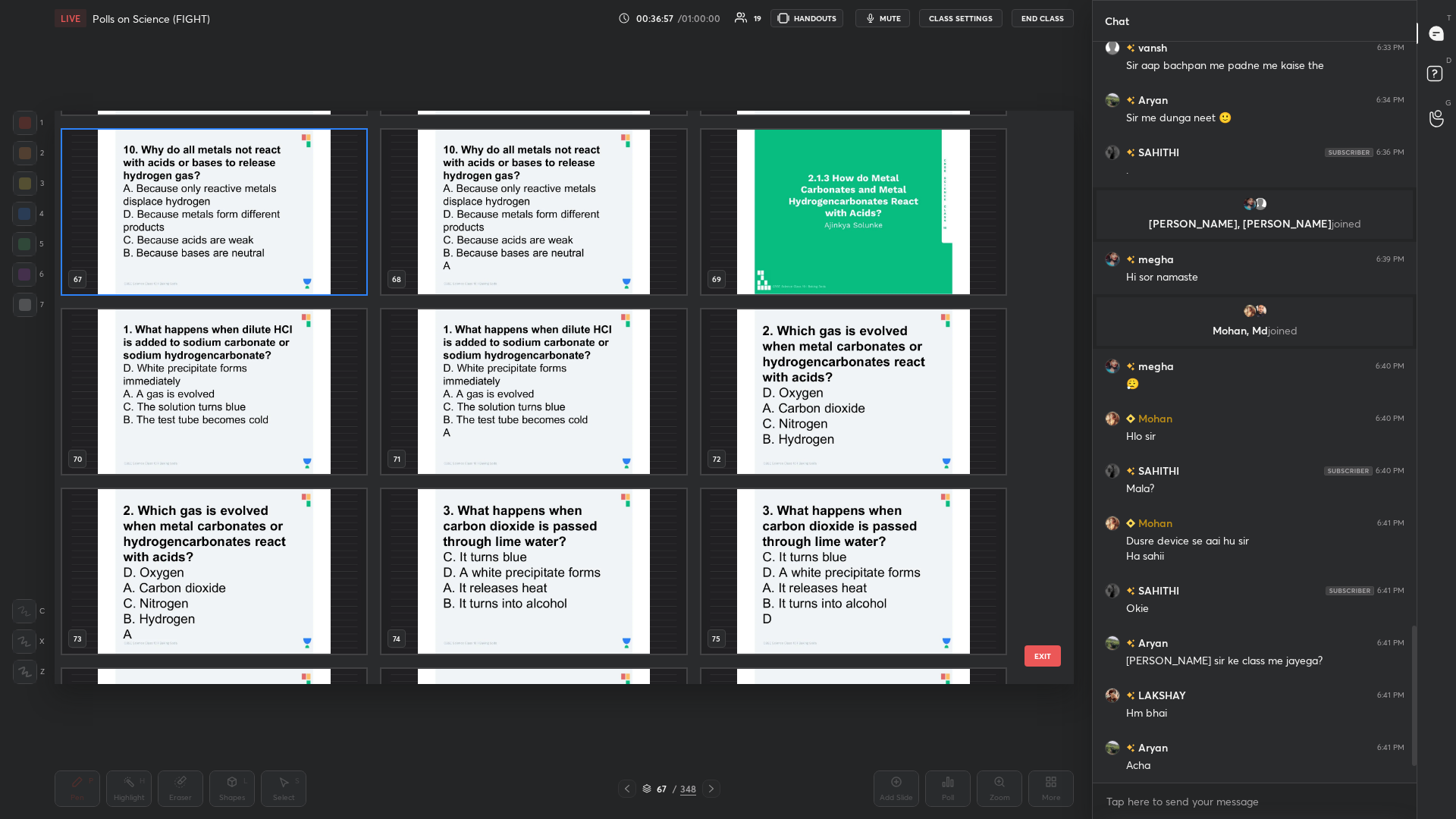
click at [239, 355] on img "grid" at bounding box center [214, 392] width 304 height 165
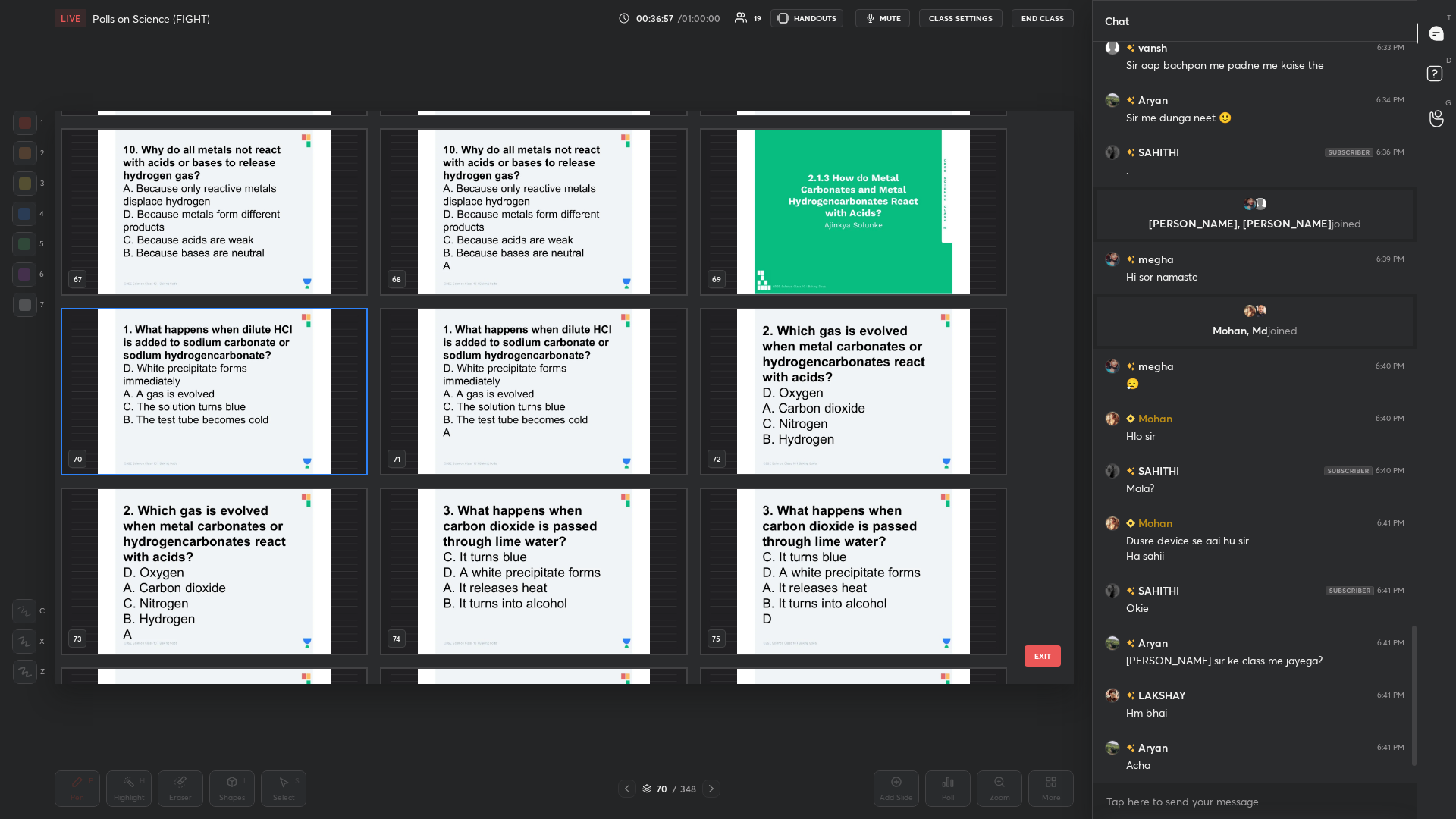
click at [239, 355] on img "grid" at bounding box center [214, 392] width 304 height 165
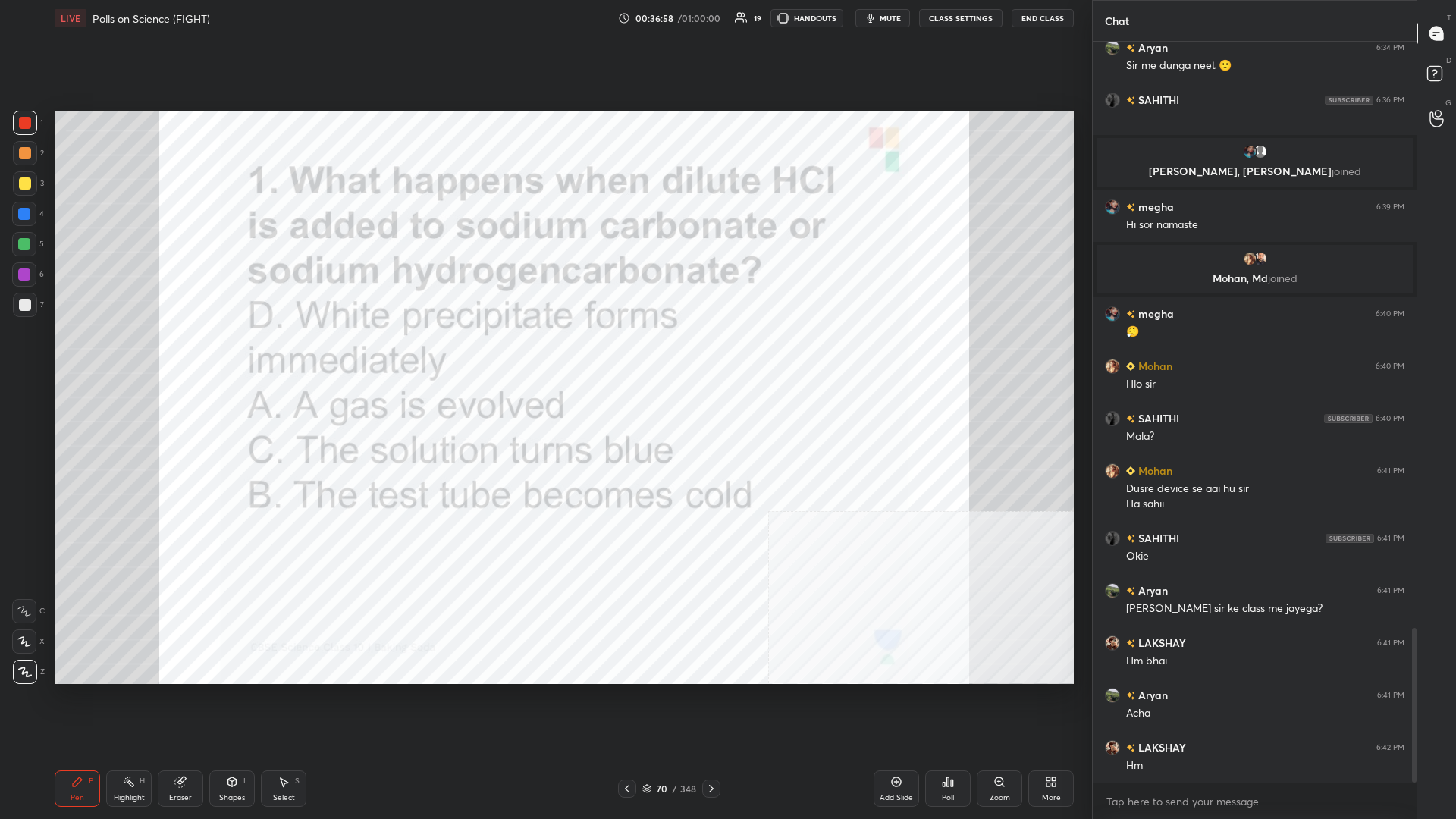
click at [544, 355] on div "Poll" at bounding box center [948, 789] width 46 height 37
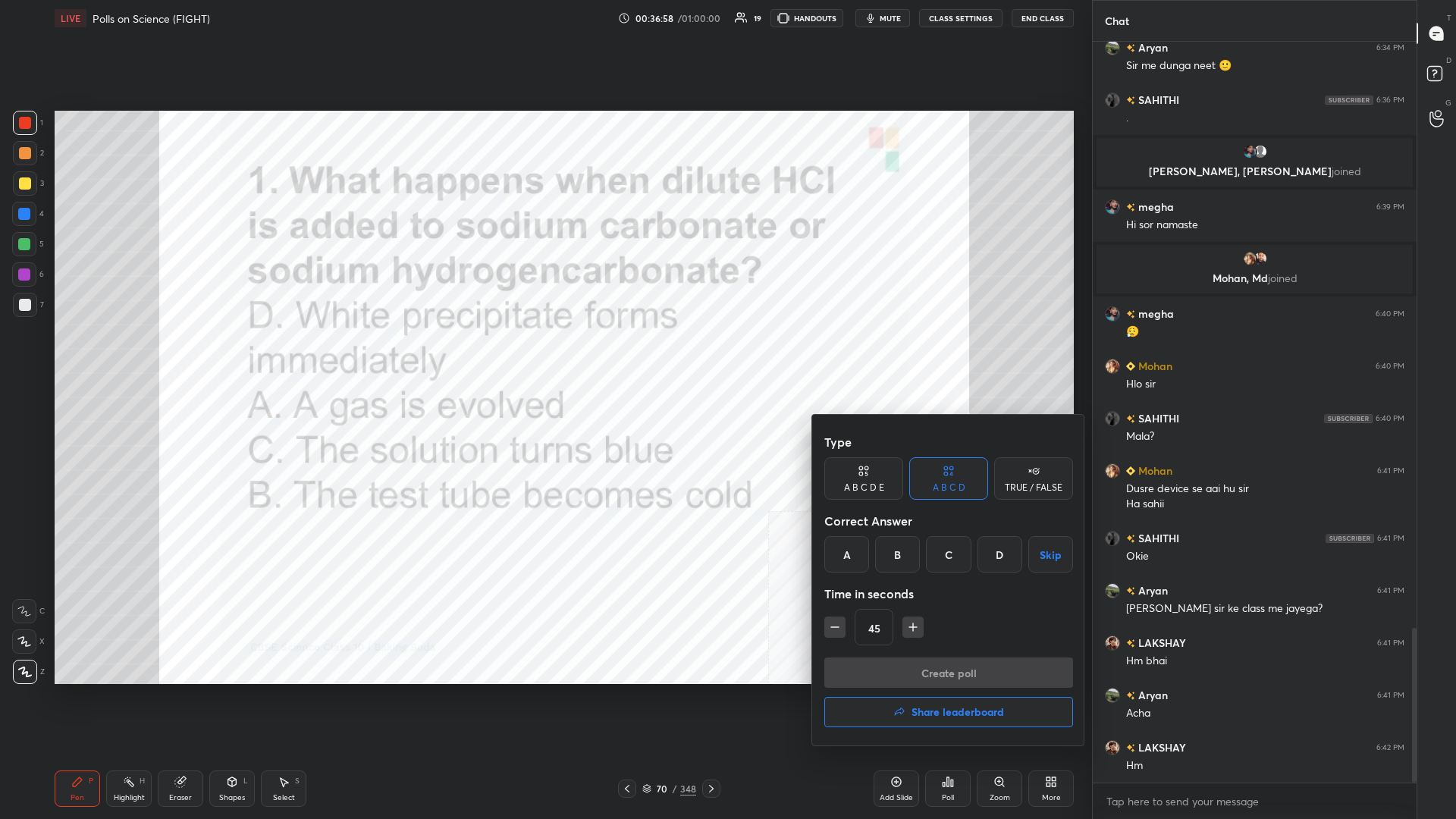
click at [544, 355] on div "A" at bounding box center [847, 554] width 45 height 37
click at [544, 355] on button "Create poll" at bounding box center [948, 673] width 249 height 30
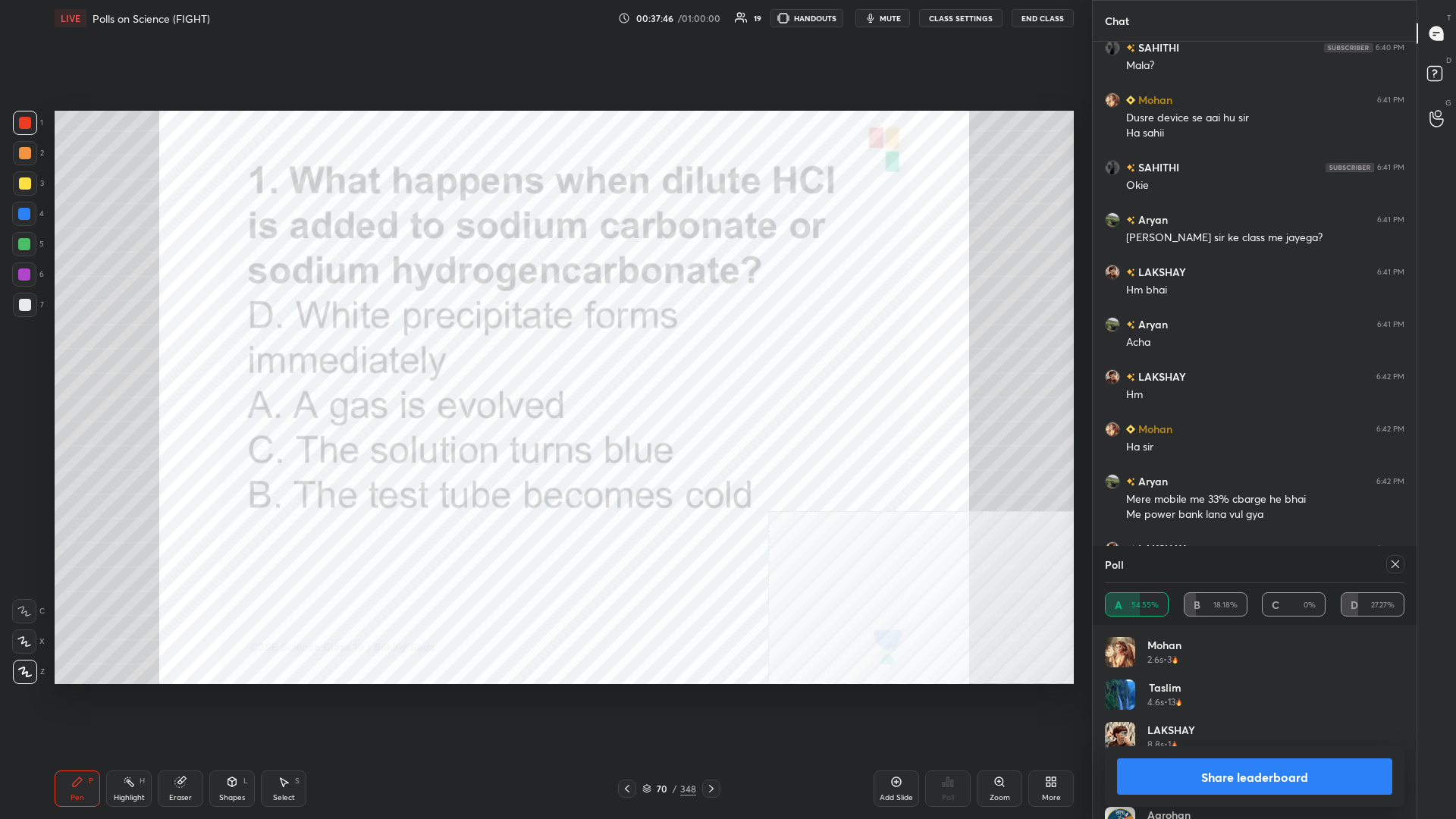
click at [544, 355] on button "Share leaderboard" at bounding box center [1255, 777] width 276 height 37
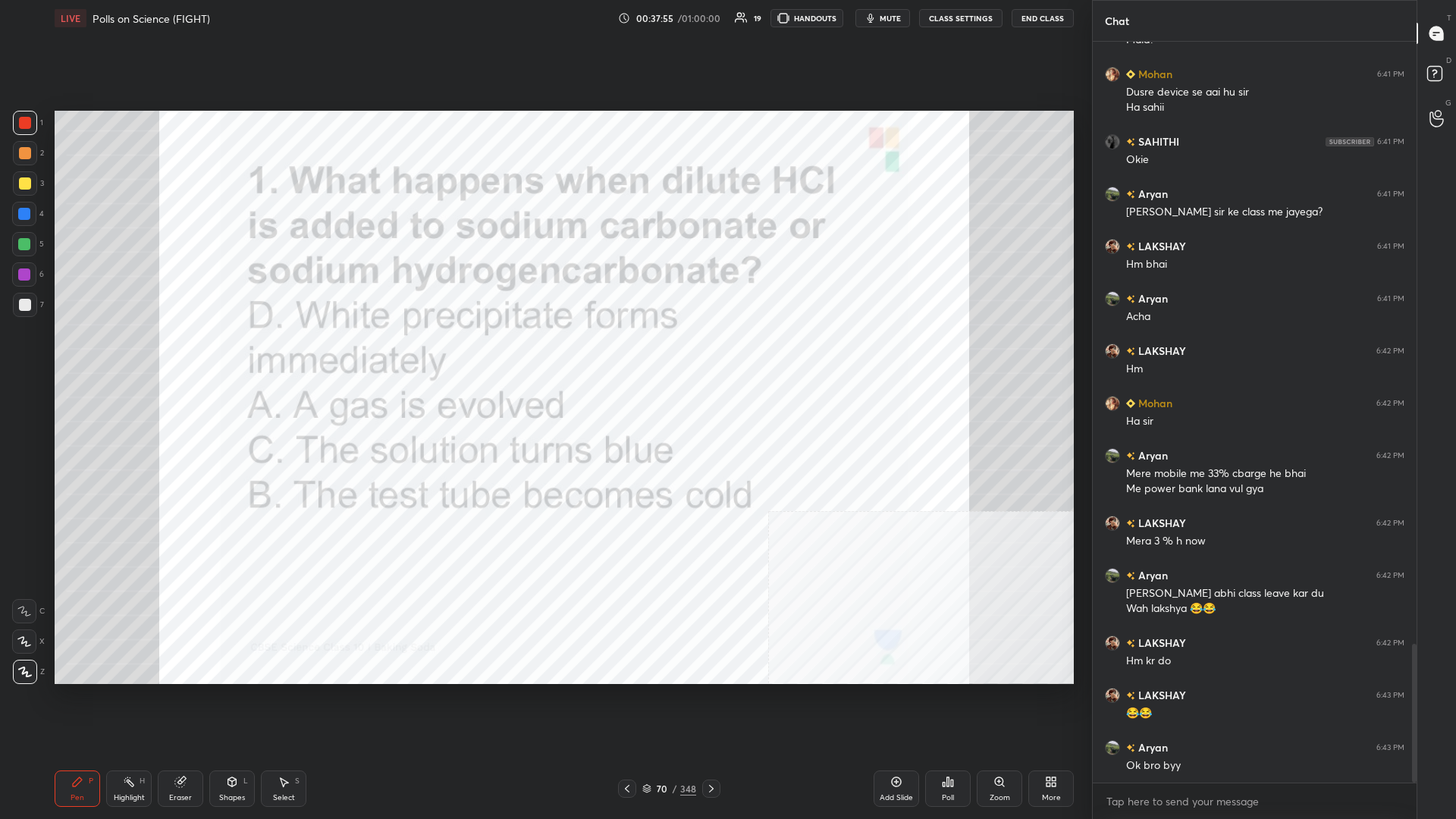
click at [544, 355] on div "70 / 348" at bounding box center [669, 788] width 54 height 13
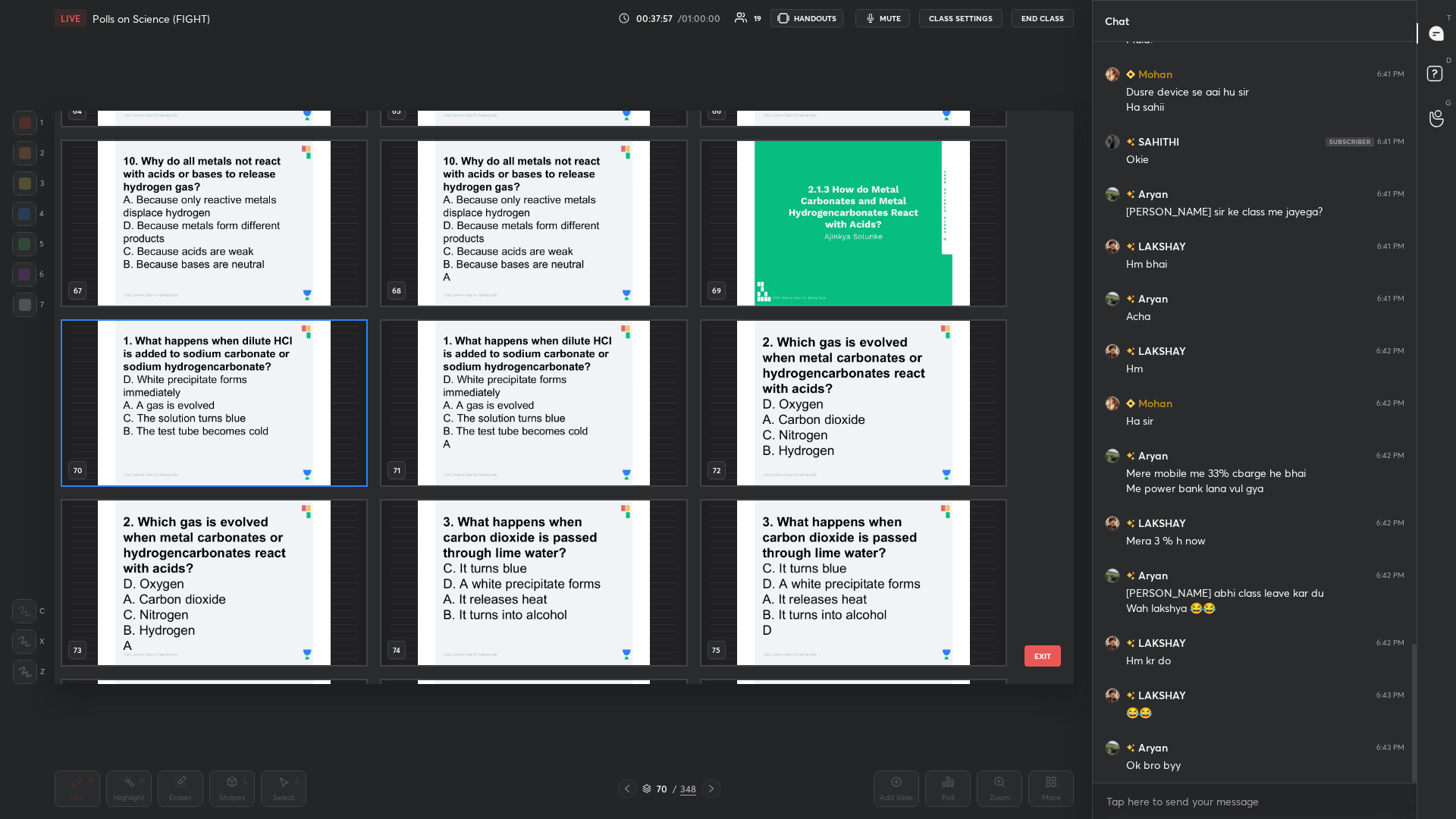
click at [544, 355] on img "grid" at bounding box center [853, 403] width 304 height 165
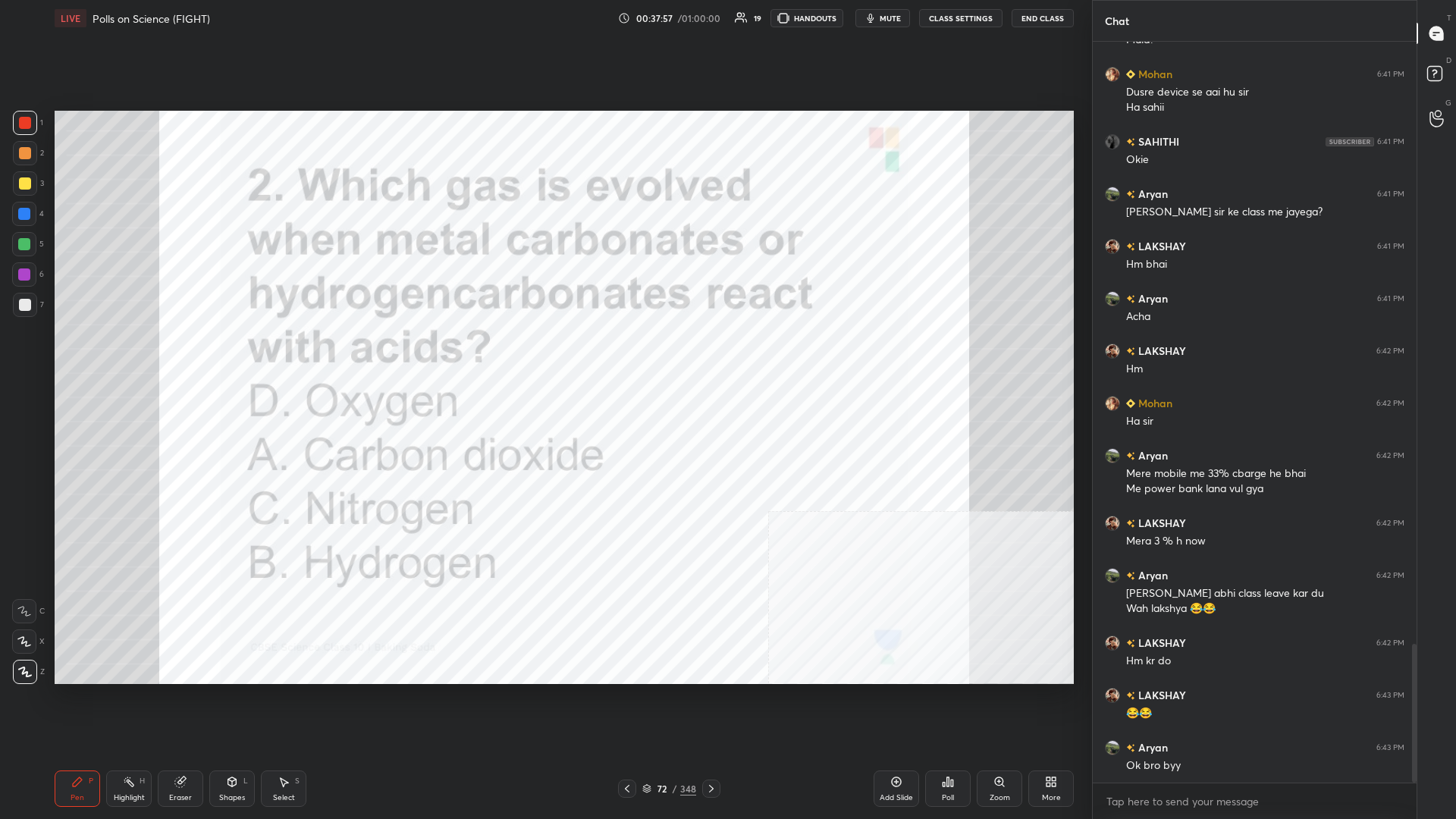
click at [544, 355] on div "Poll" at bounding box center [948, 789] width 46 height 37
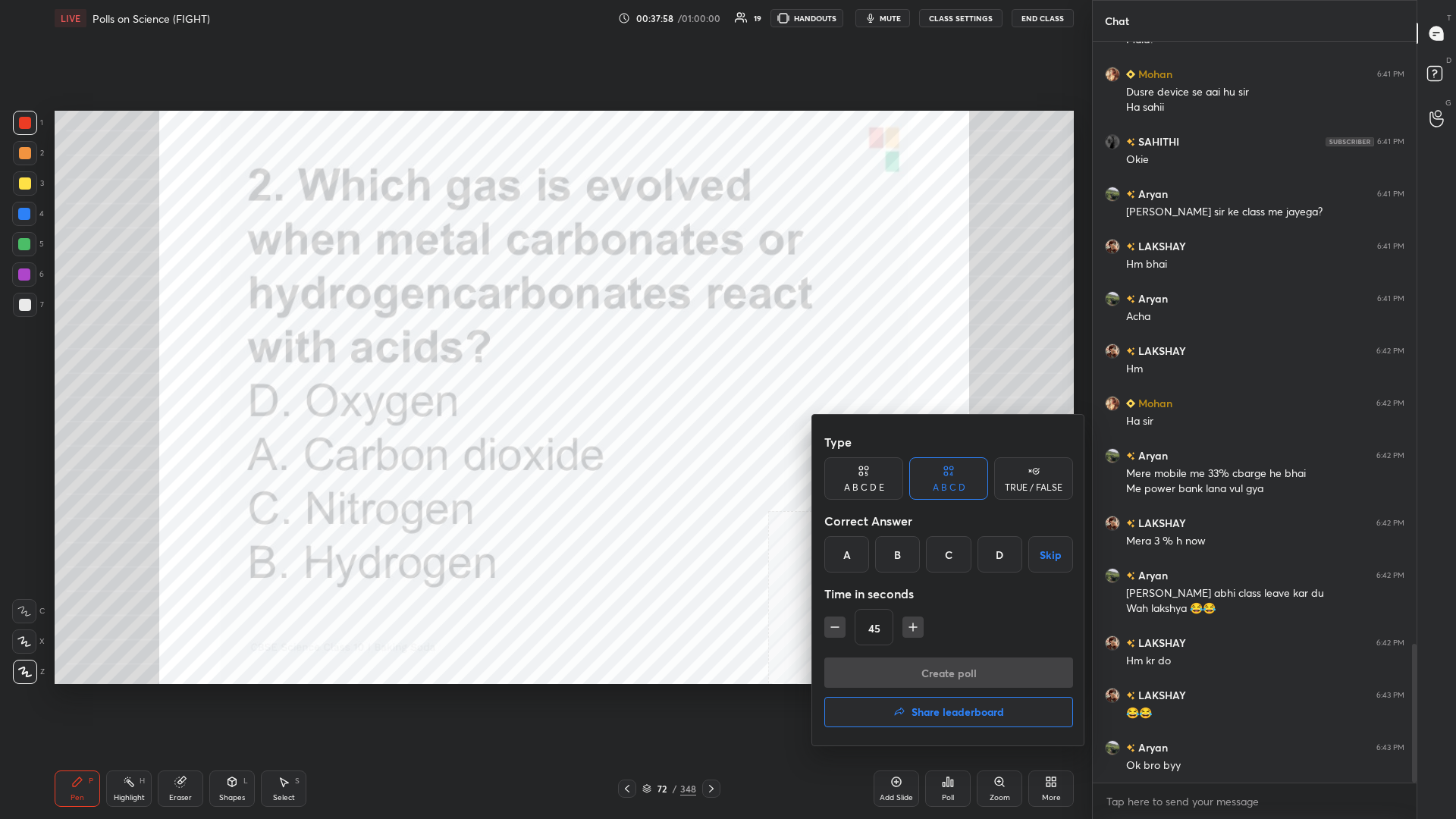
click at [544, 355] on div "A" at bounding box center [847, 554] width 45 height 37
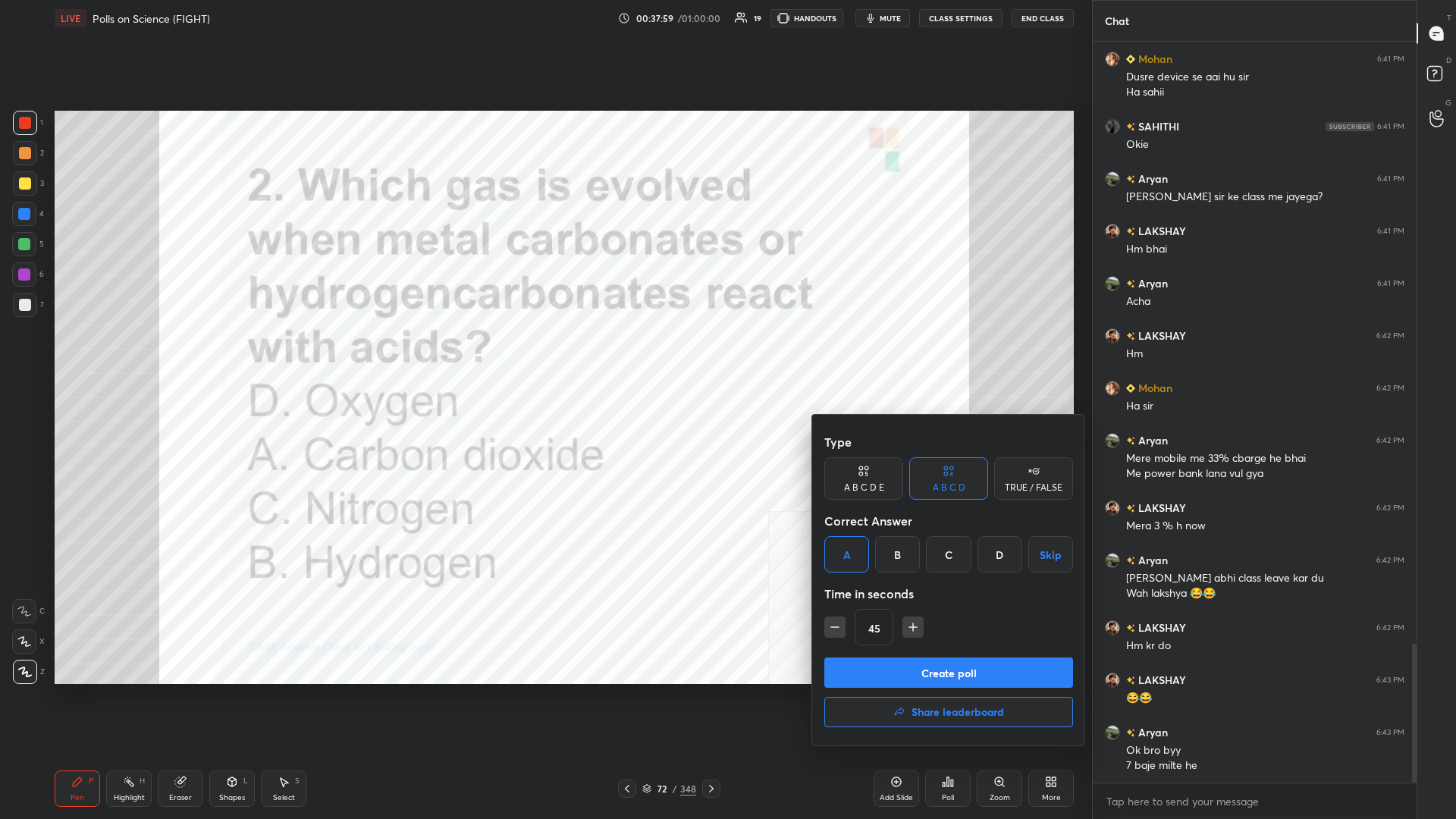
click at [544, 355] on button "Create poll" at bounding box center [948, 673] width 249 height 30
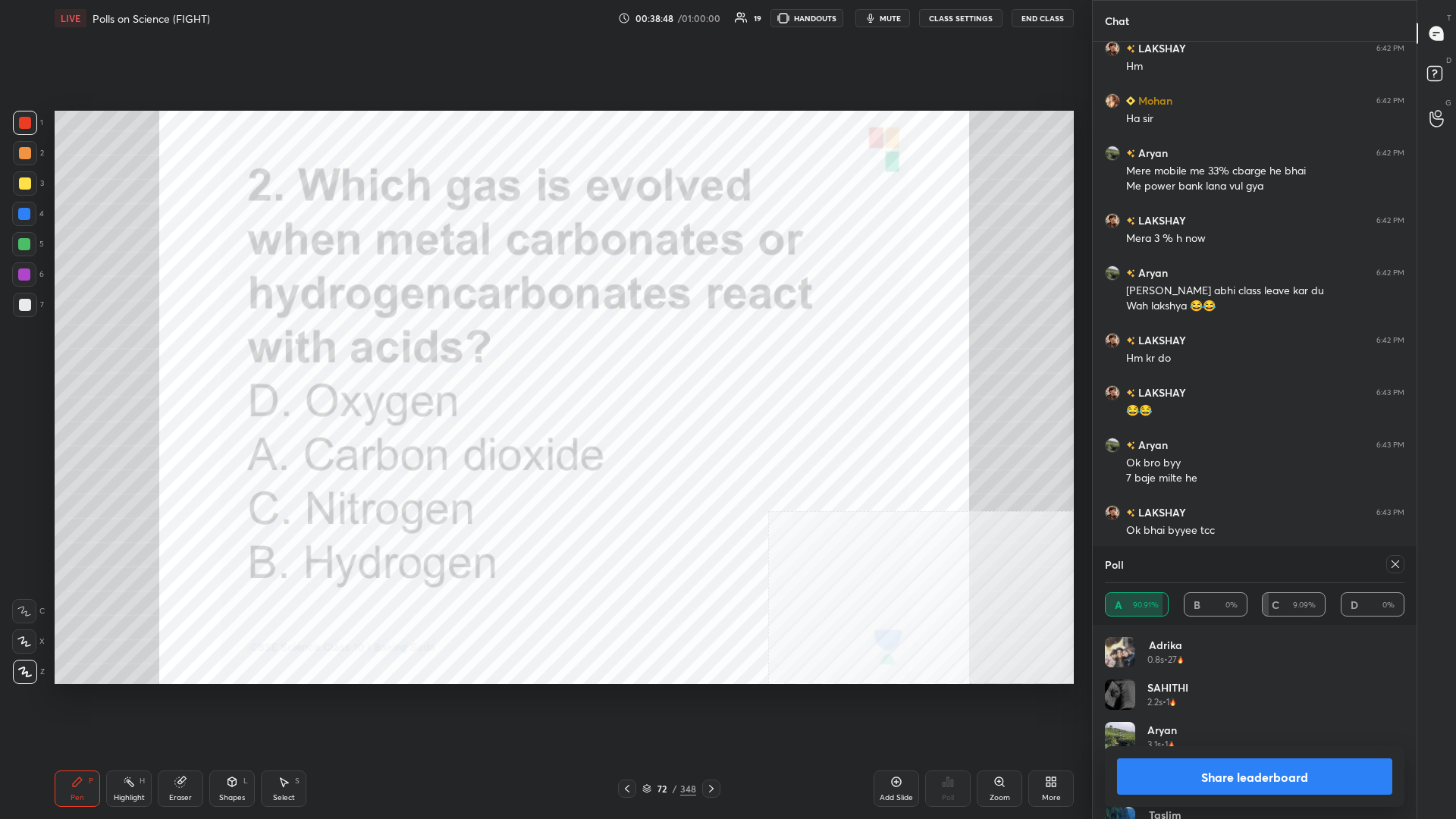
click at [544, 355] on button "Share leaderboard" at bounding box center [1255, 777] width 276 height 37
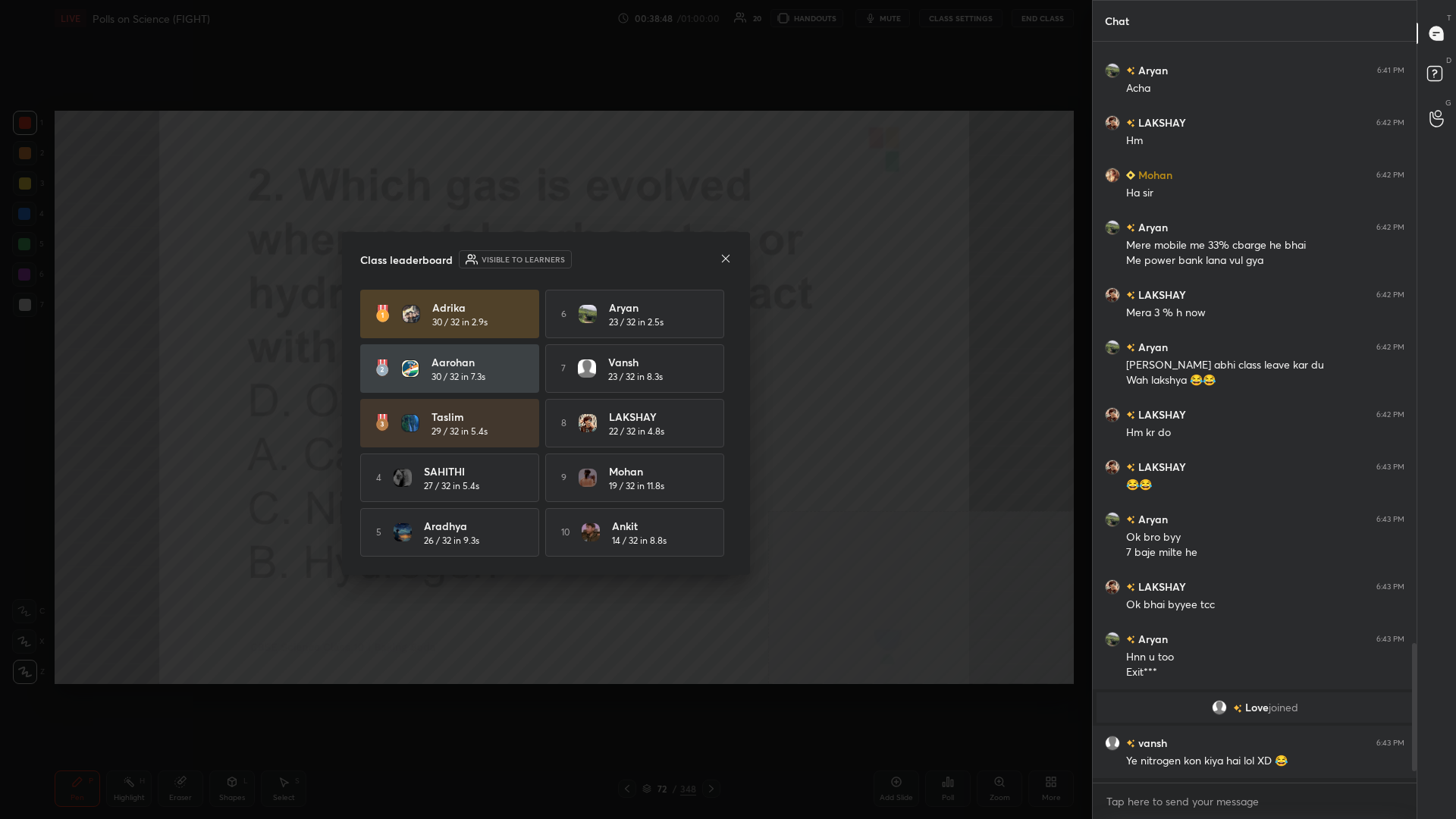
scroll to position [1, 1]
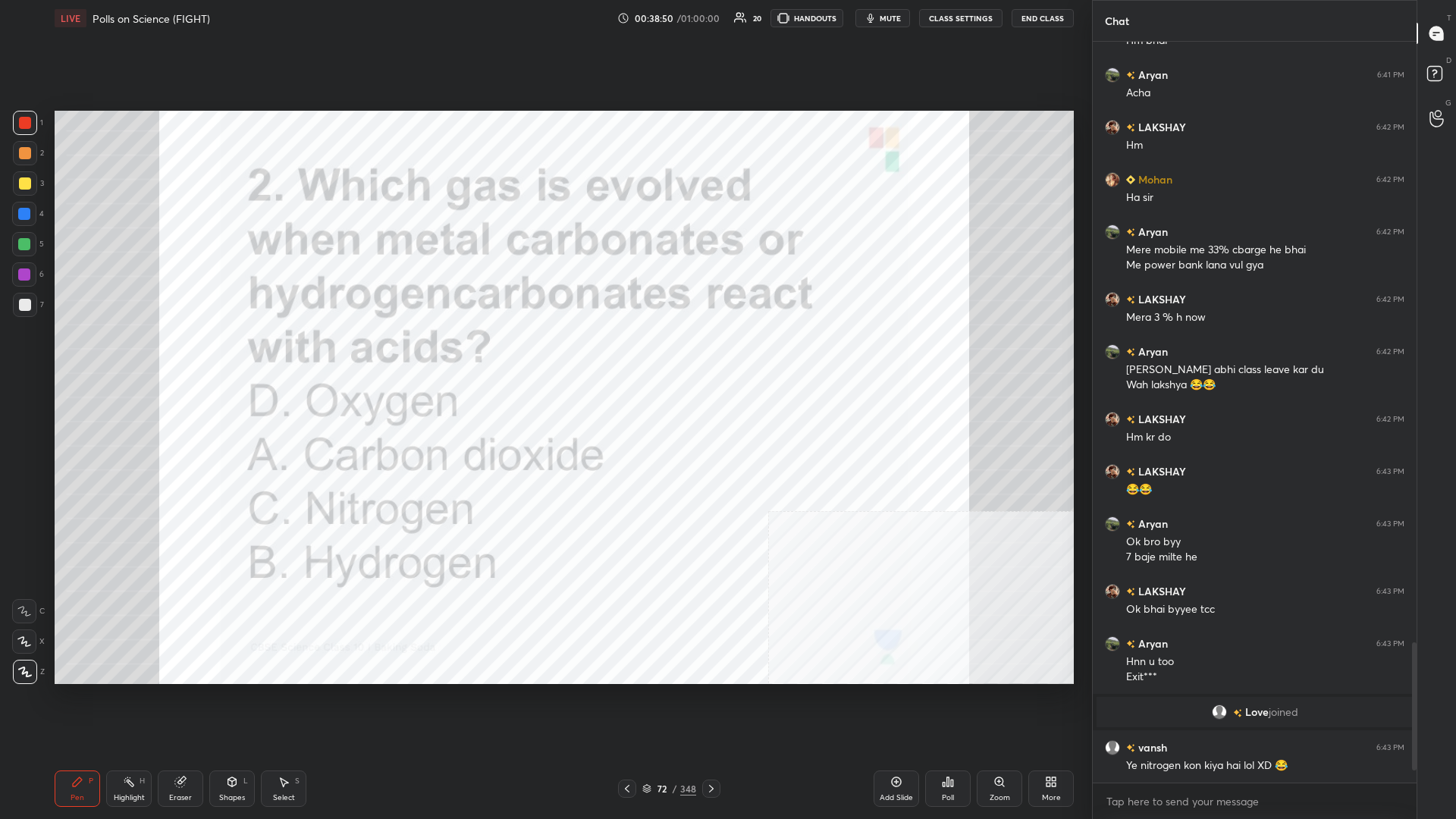
click at [544, 355] on div "/" at bounding box center [674, 788] width 4 height 9
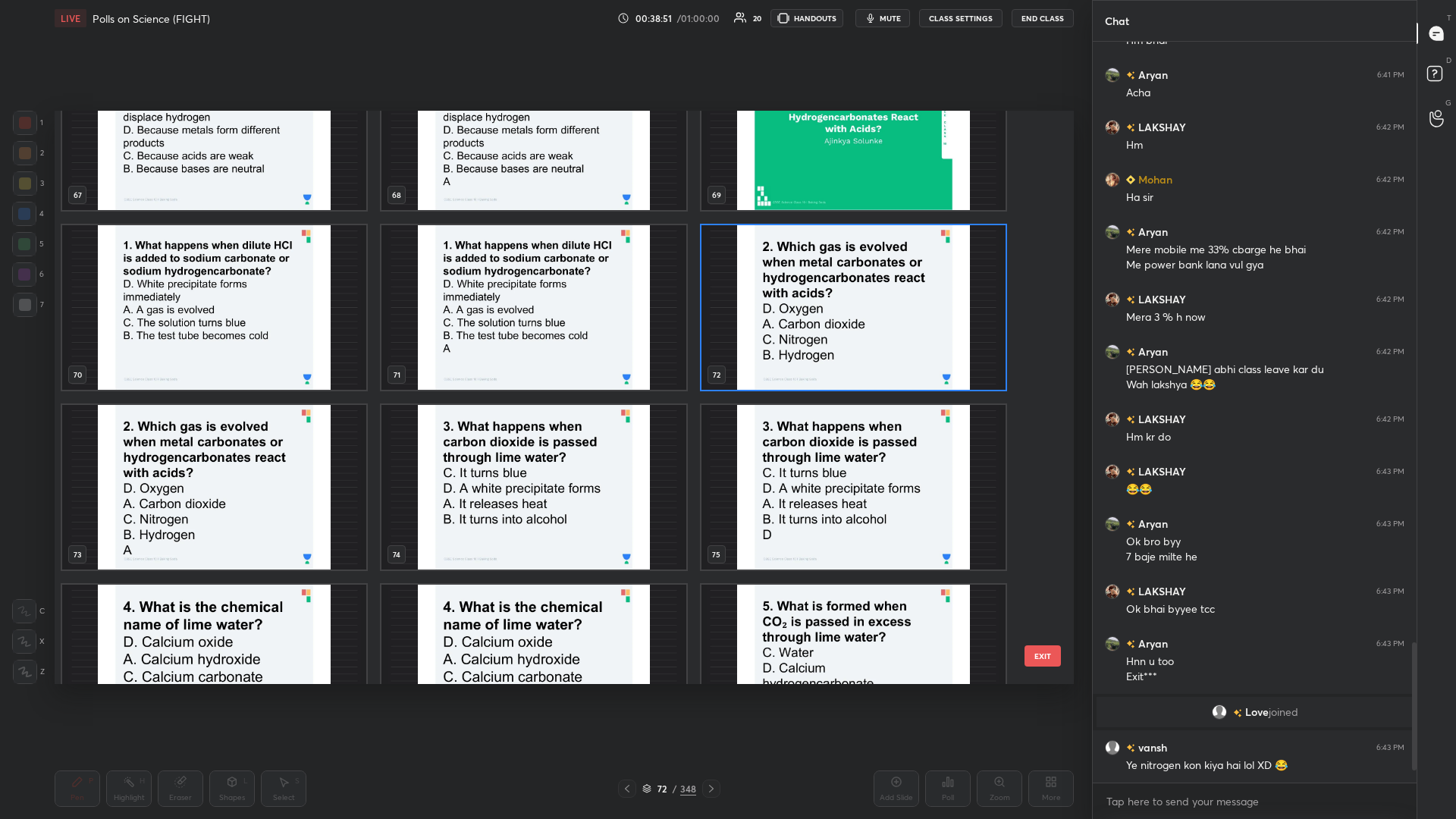
click at [530, 355] on img "grid" at bounding box center [533, 488] width 304 height 165
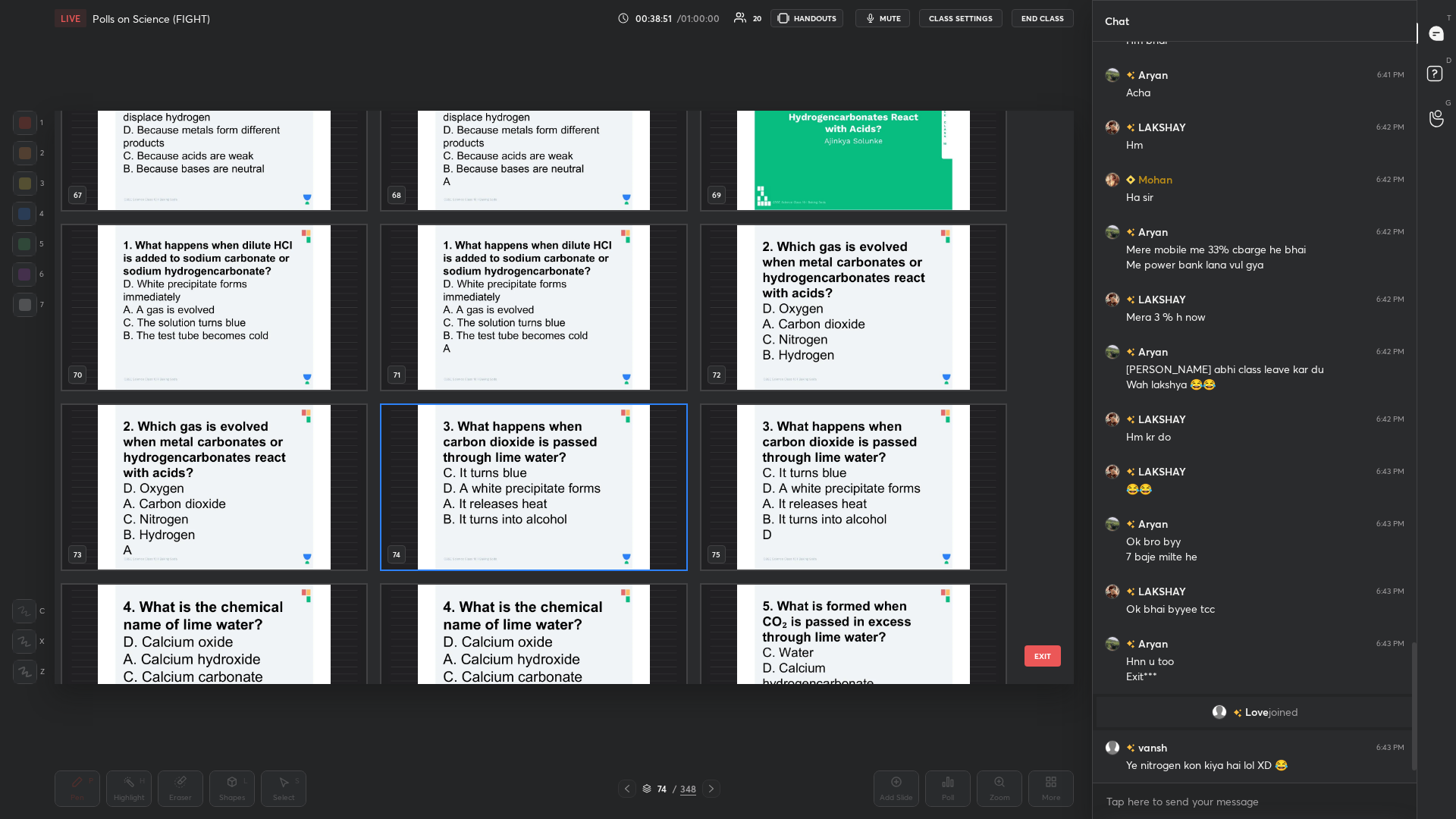
click at [530, 355] on img "grid" at bounding box center [533, 488] width 304 height 165
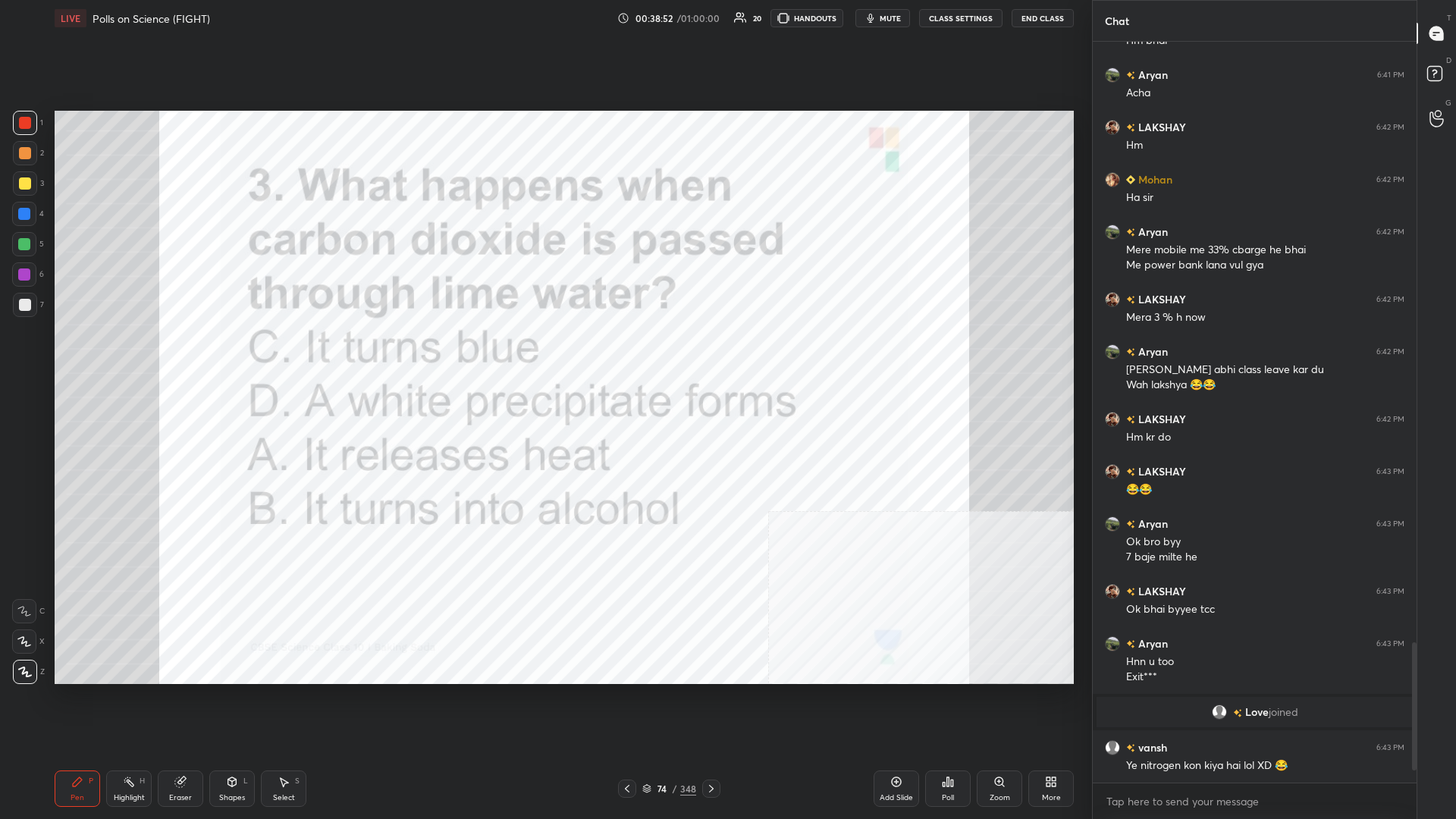
click at [544, 355] on div "Poll" at bounding box center [948, 789] width 46 height 37
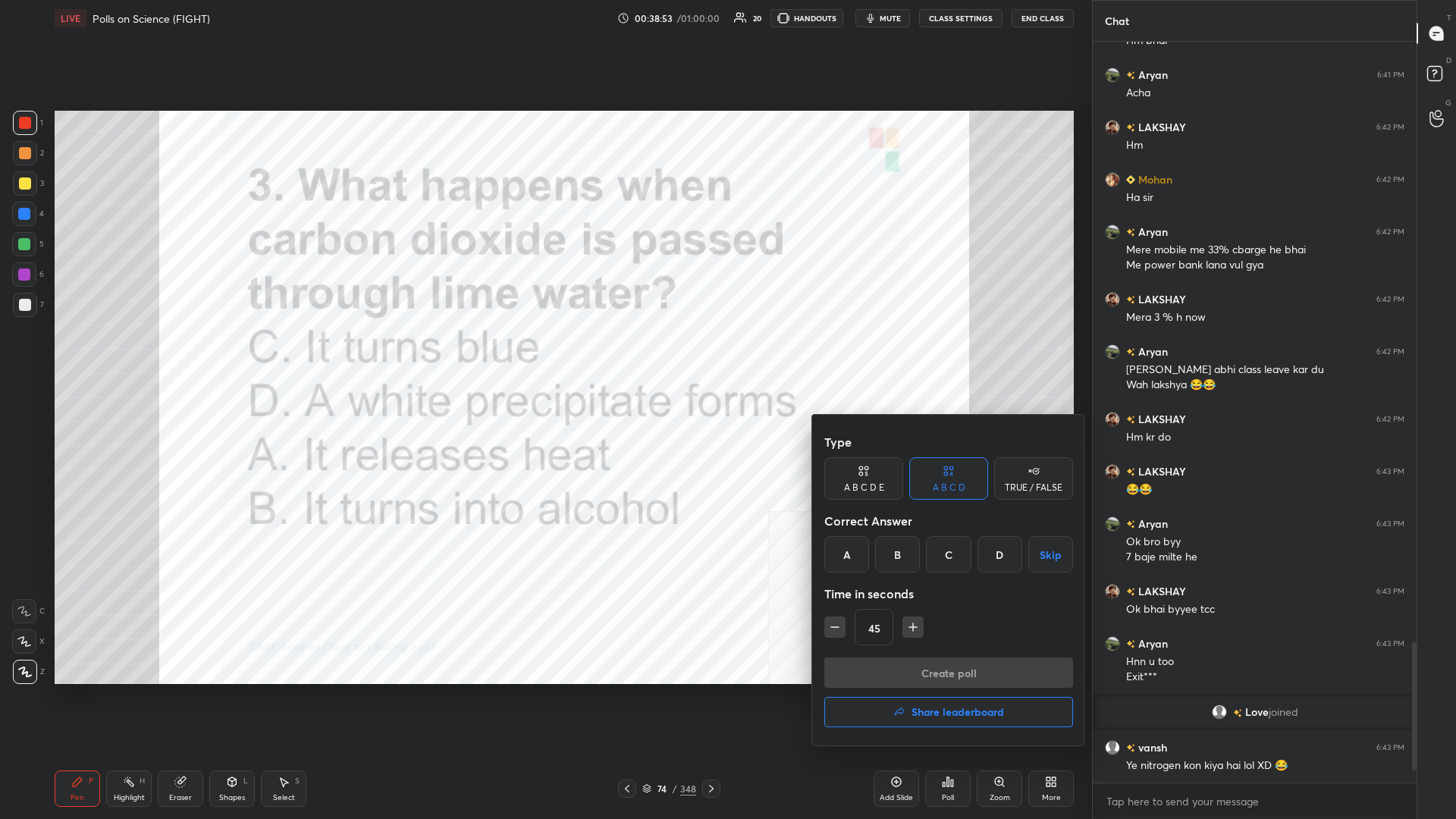
click at [544, 355] on div "D" at bounding box center [1001, 554] width 45 height 37
click at [544, 355] on button "Create poll" at bounding box center [948, 673] width 249 height 30
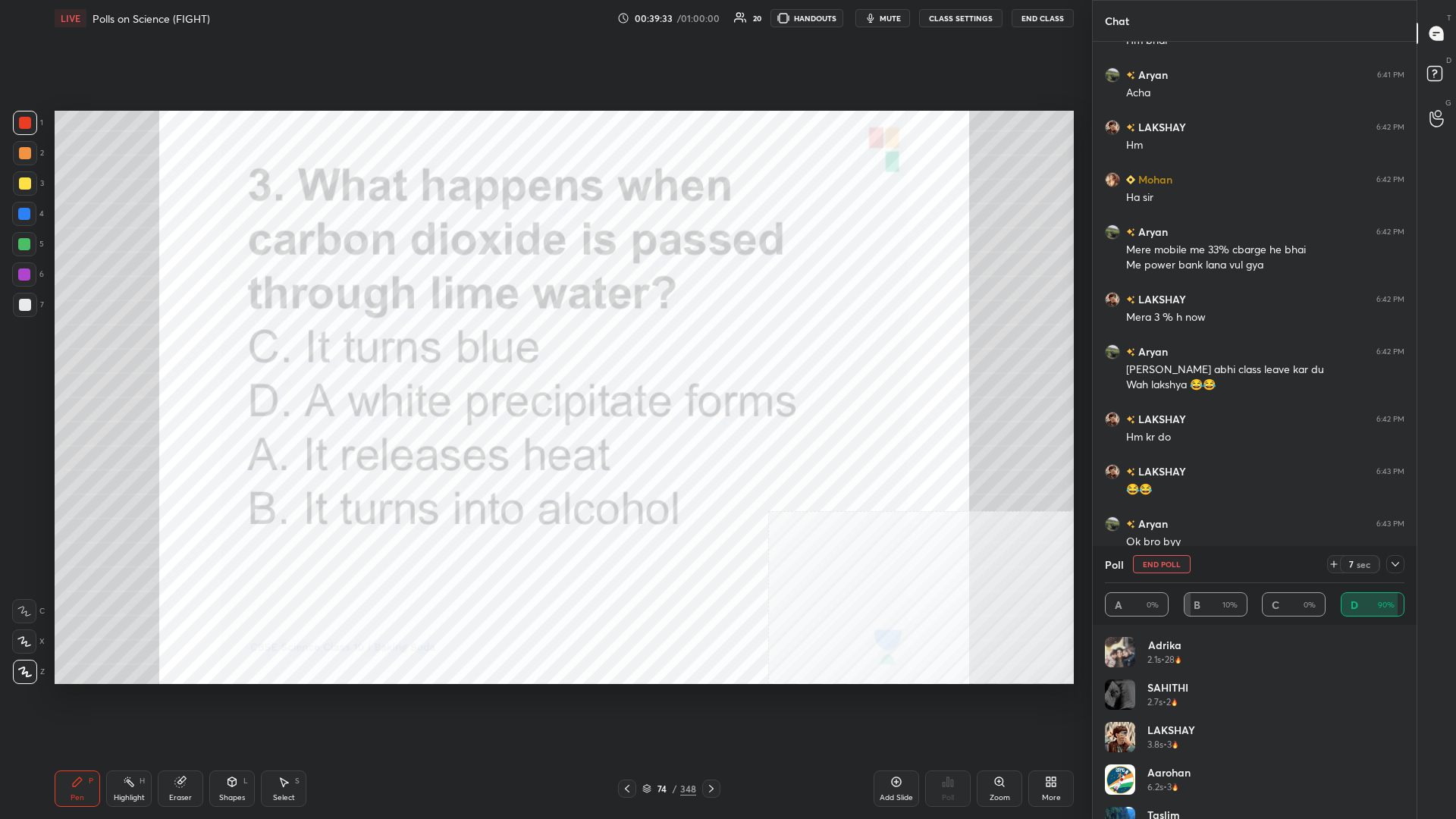
scroll to position [3303, 0]
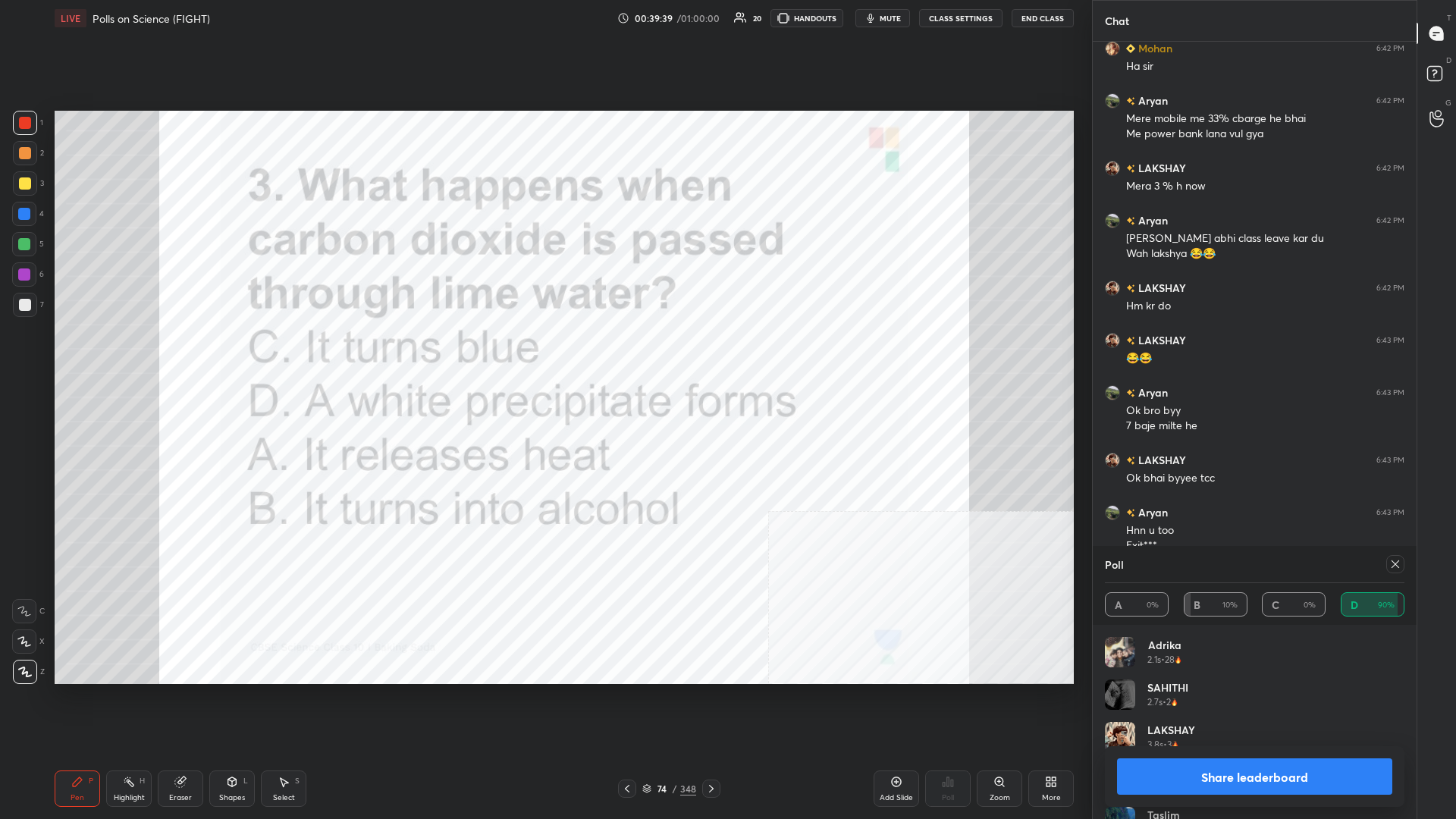
click at [544, 355] on button "Share leaderboard" at bounding box center [1255, 777] width 276 height 37
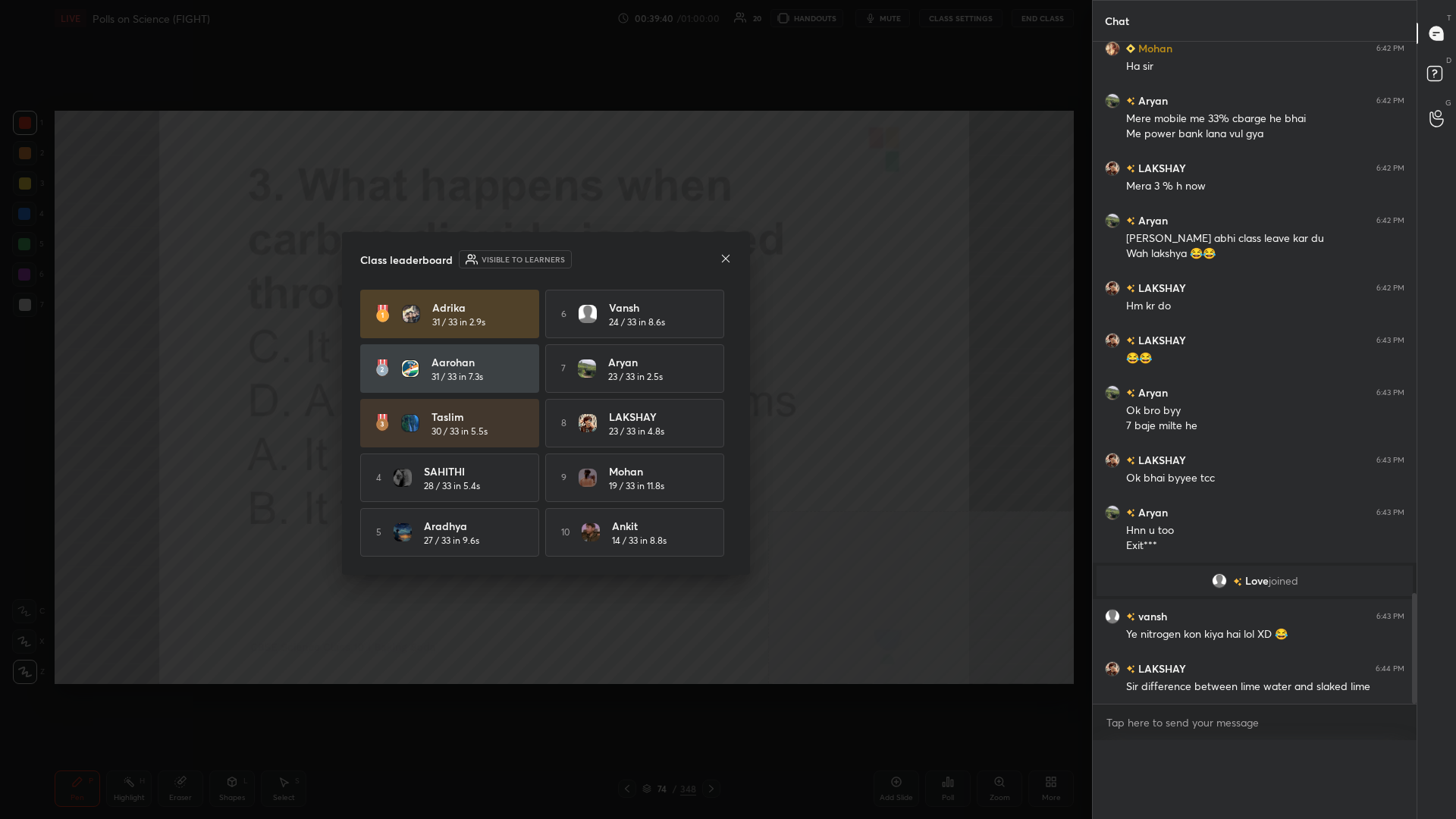
scroll to position [0, 0]
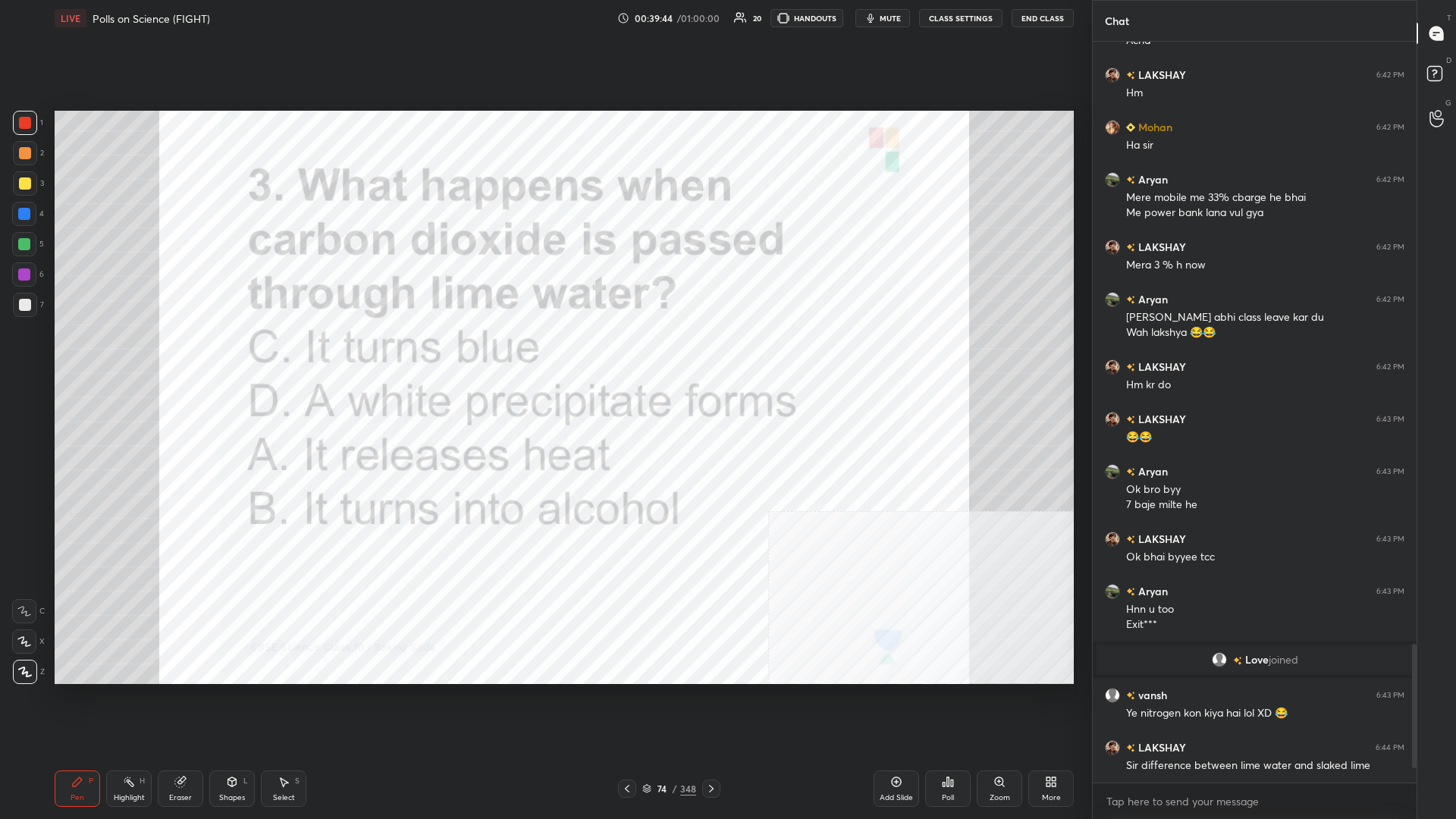
click at [544, 355] on div "74 / 348" at bounding box center [669, 788] width 54 height 13
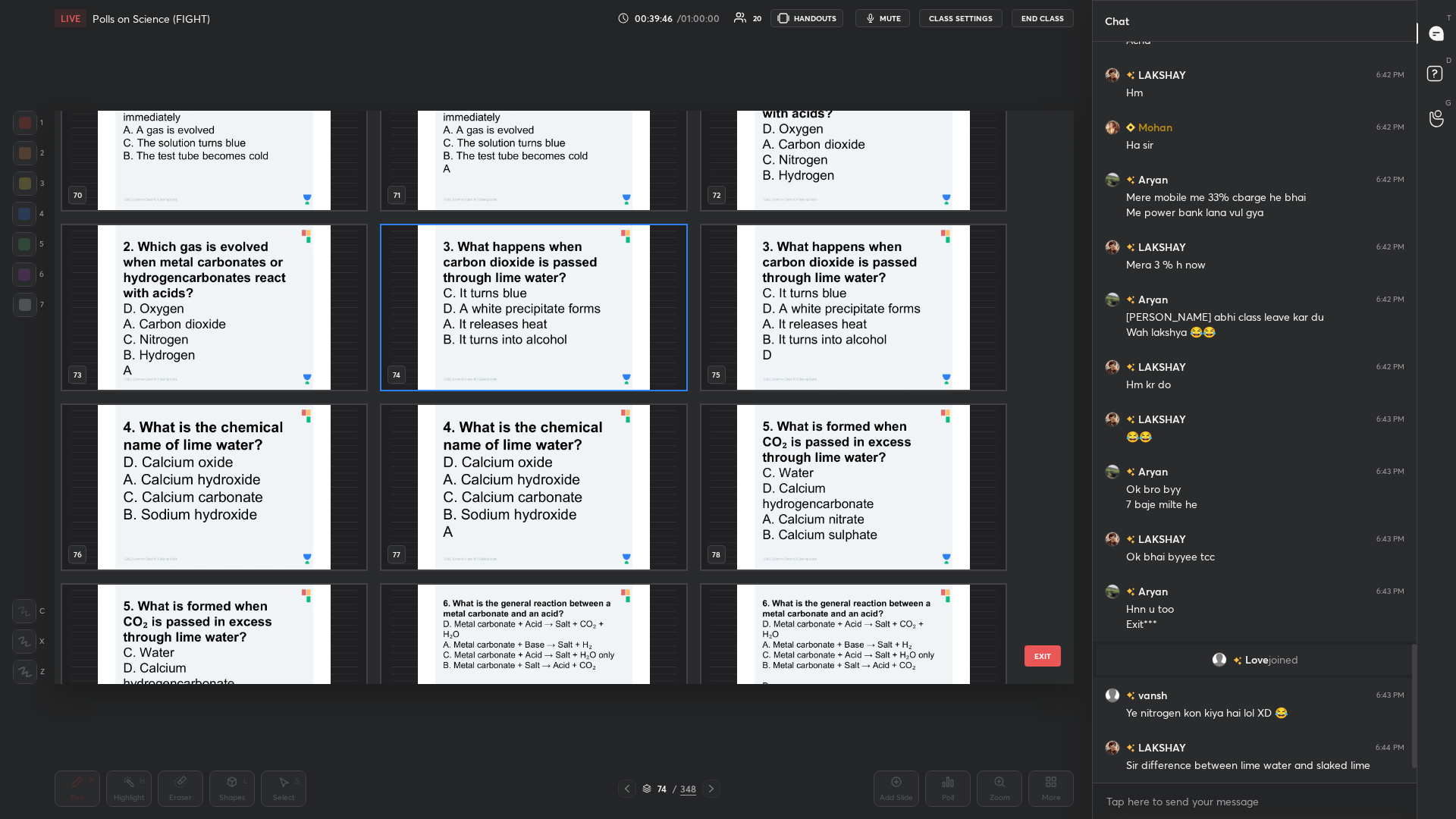
click at [209, 355] on img "grid" at bounding box center [214, 488] width 304 height 165
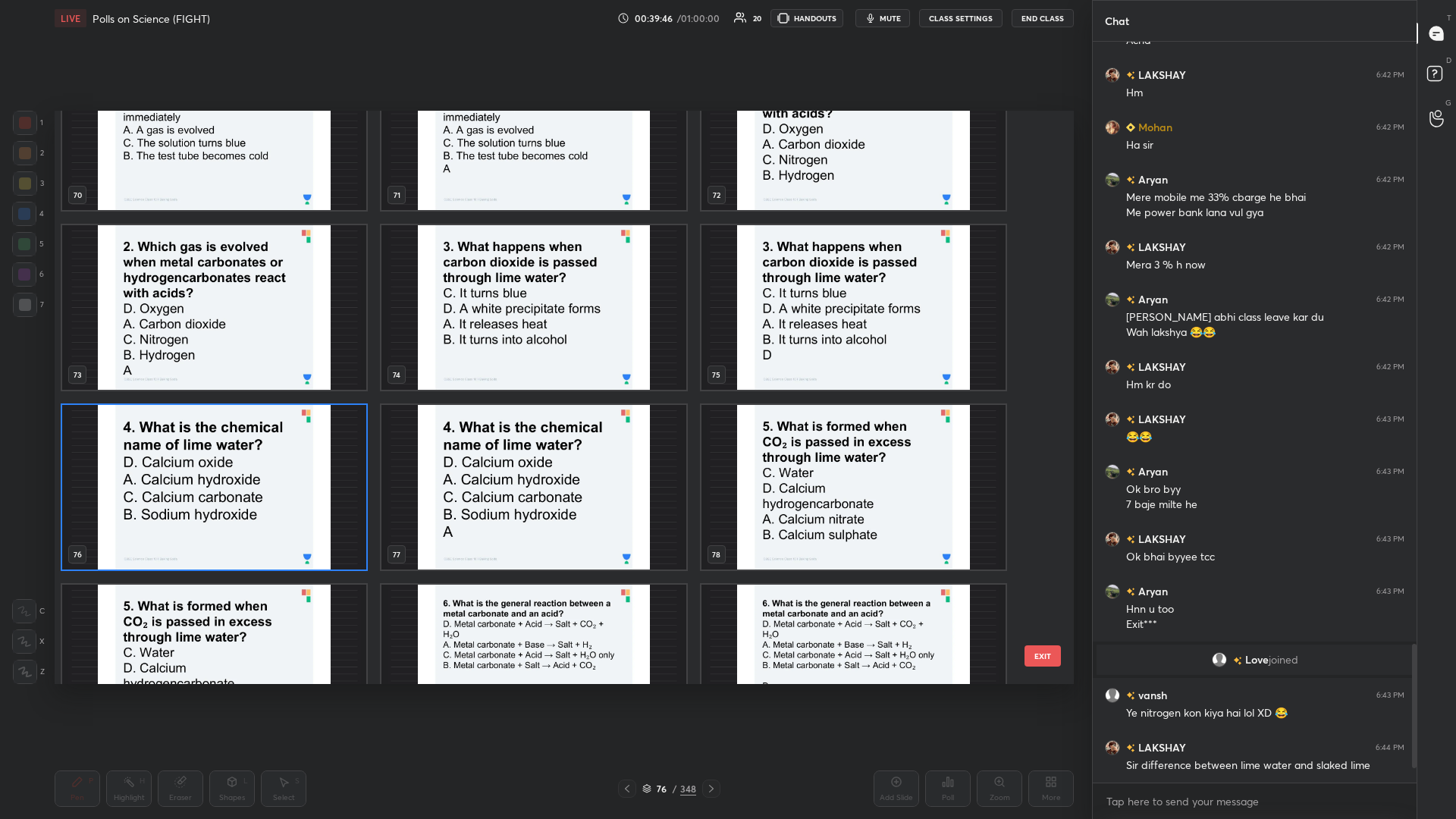
click at [209, 355] on img "grid" at bounding box center [214, 488] width 304 height 165
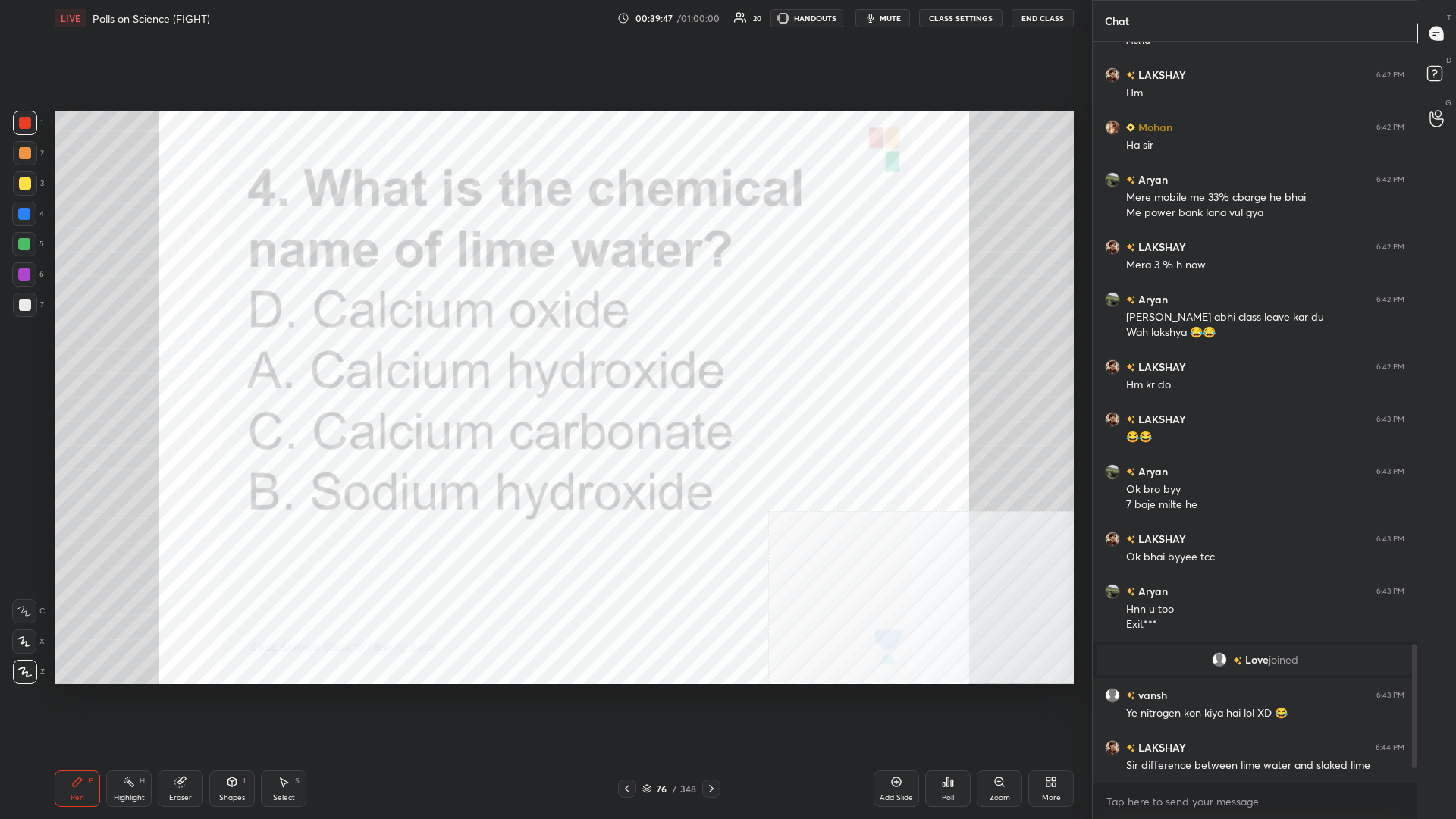
click at [544, 355] on div "Poll" at bounding box center [948, 797] width 12 height 7
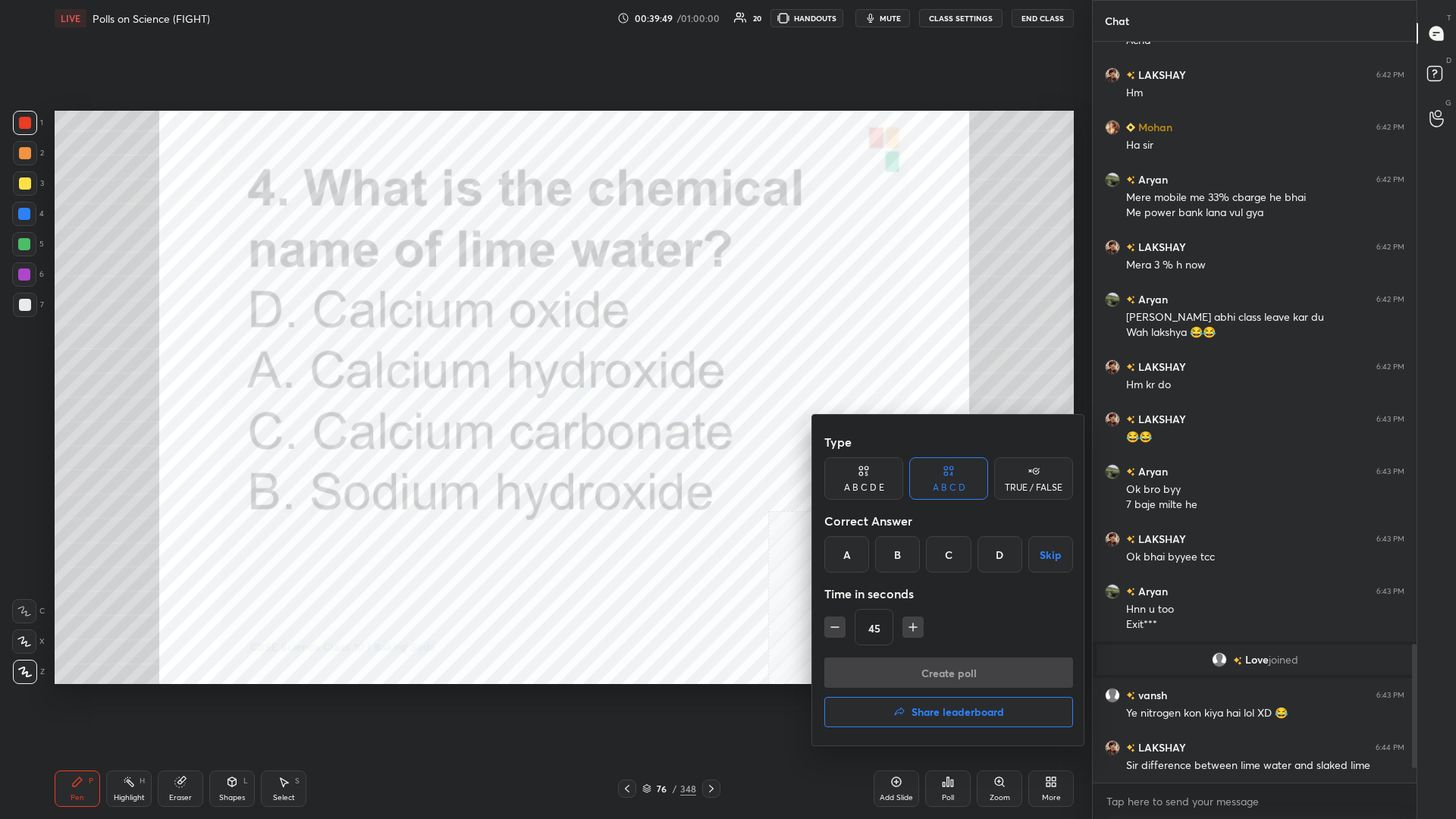
click at [544, 355] on div at bounding box center [728, 410] width 1456 height 819
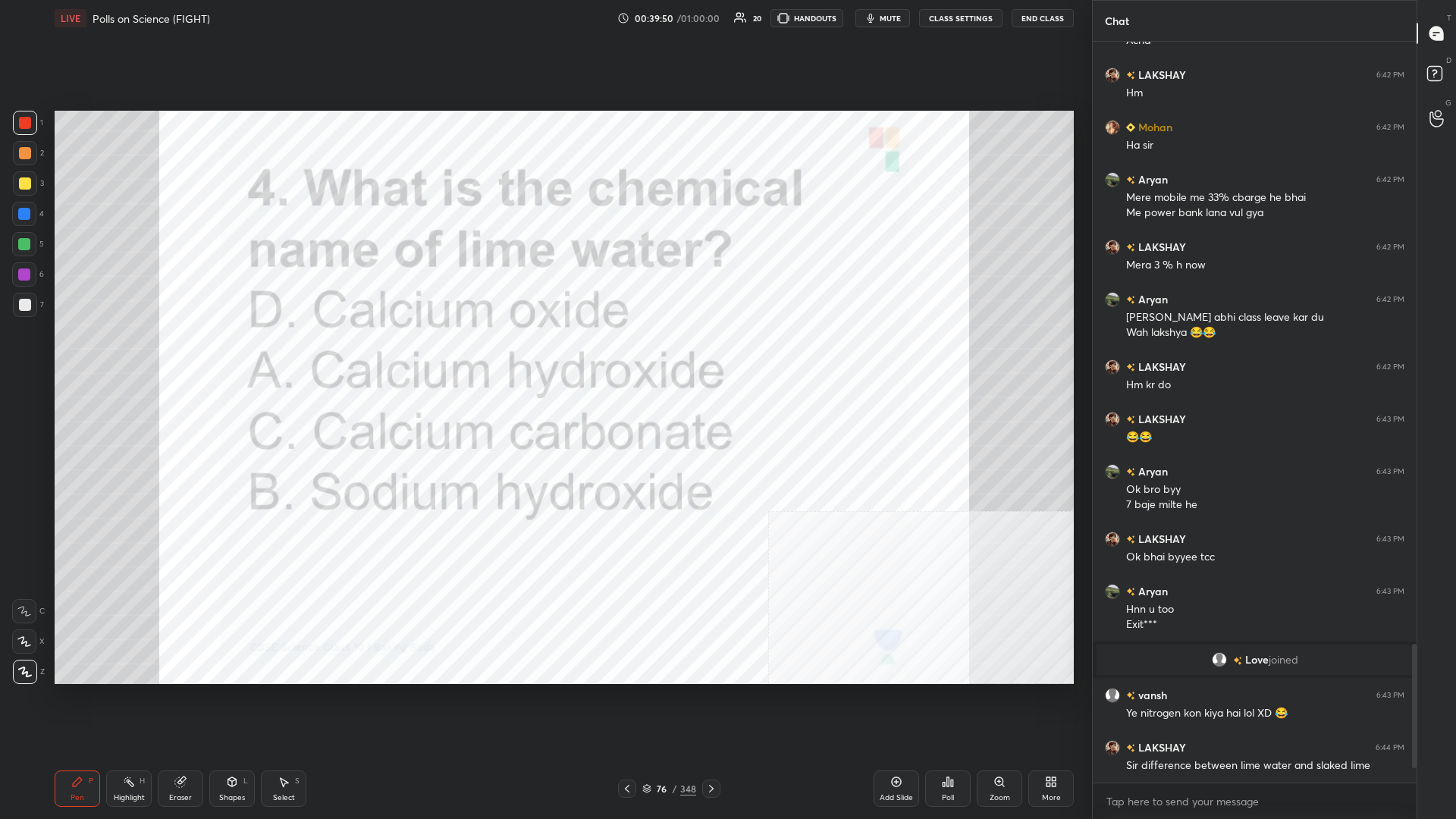
click at [544, 355] on div "Add Slide" at bounding box center [897, 797] width 33 height 7
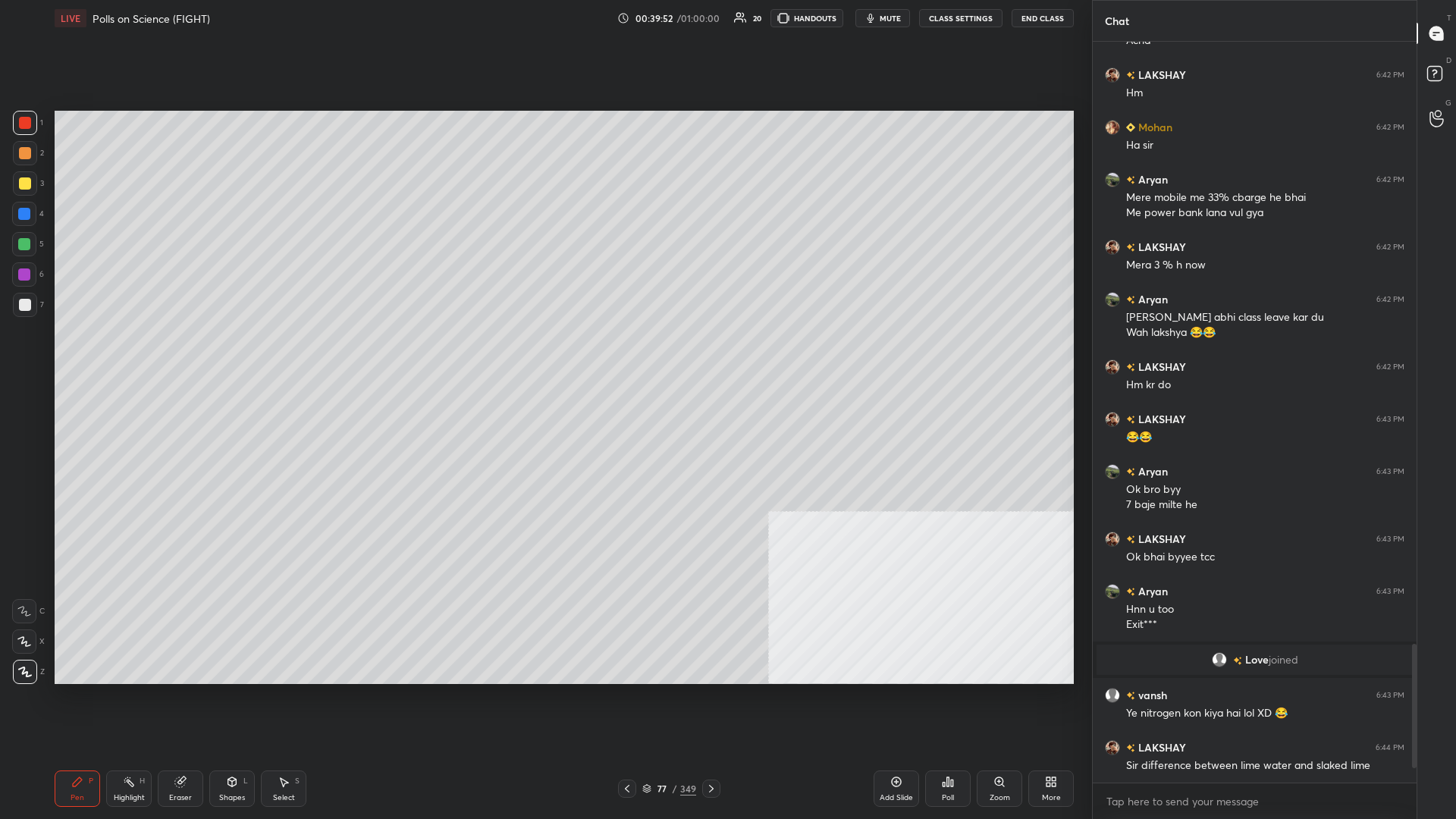
click at [30, 196] on div "3" at bounding box center [27, 186] width 31 height 30
click at [36, 192] on div at bounding box center [24, 183] width 24 height 24
click at [34, 308] on div at bounding box center [24, 305] width 24 height 24
click at [22, 125] on div at bounding box center [25, 122] width 12 height 12
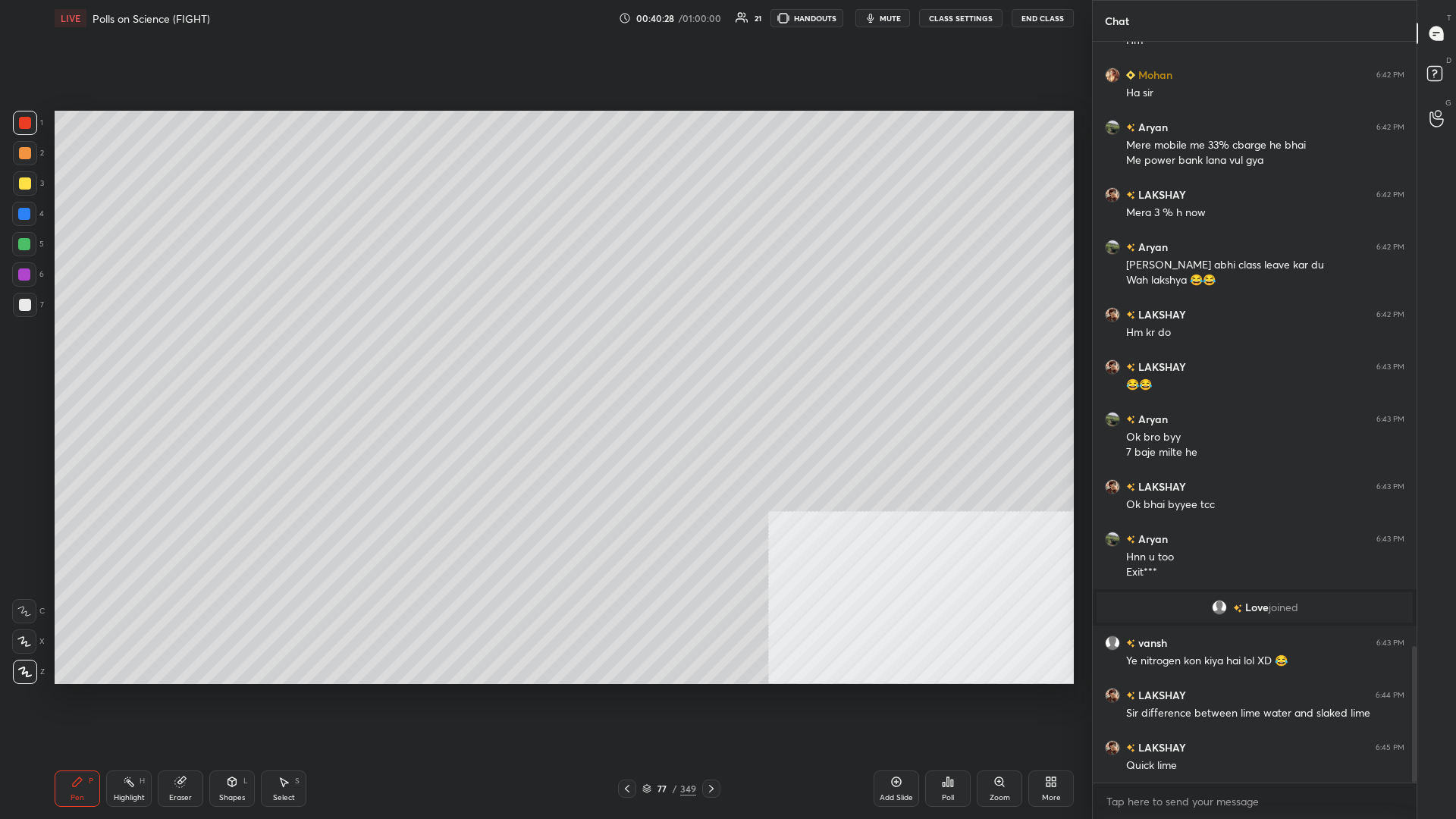
click at [29, 156] on div at bounding box center [25, 153] width 12 height 12
click at [544, 355] on div "77" at bounding box center [662, 788] width 15 height 9
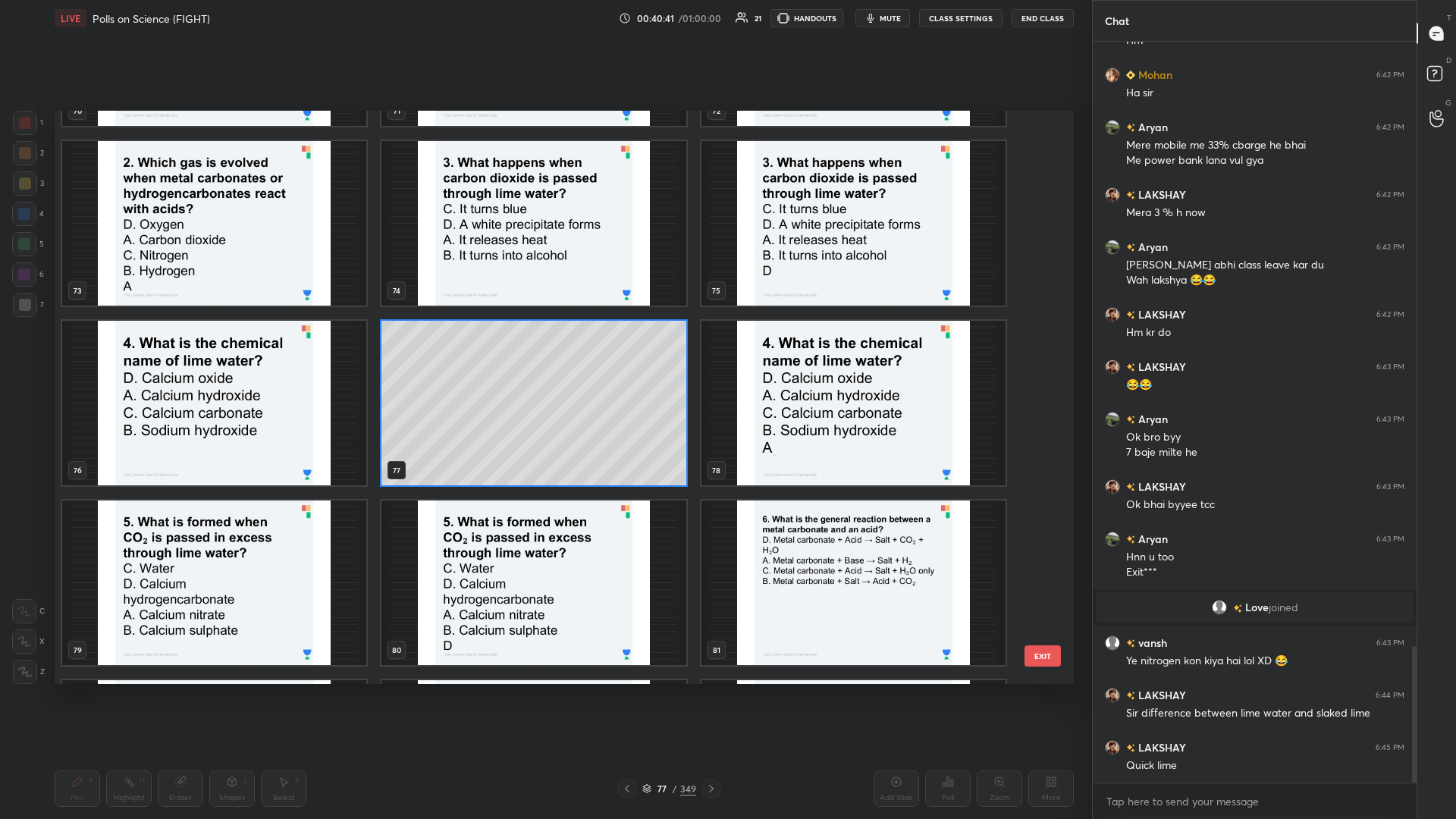
scroll to position [3292, 0]
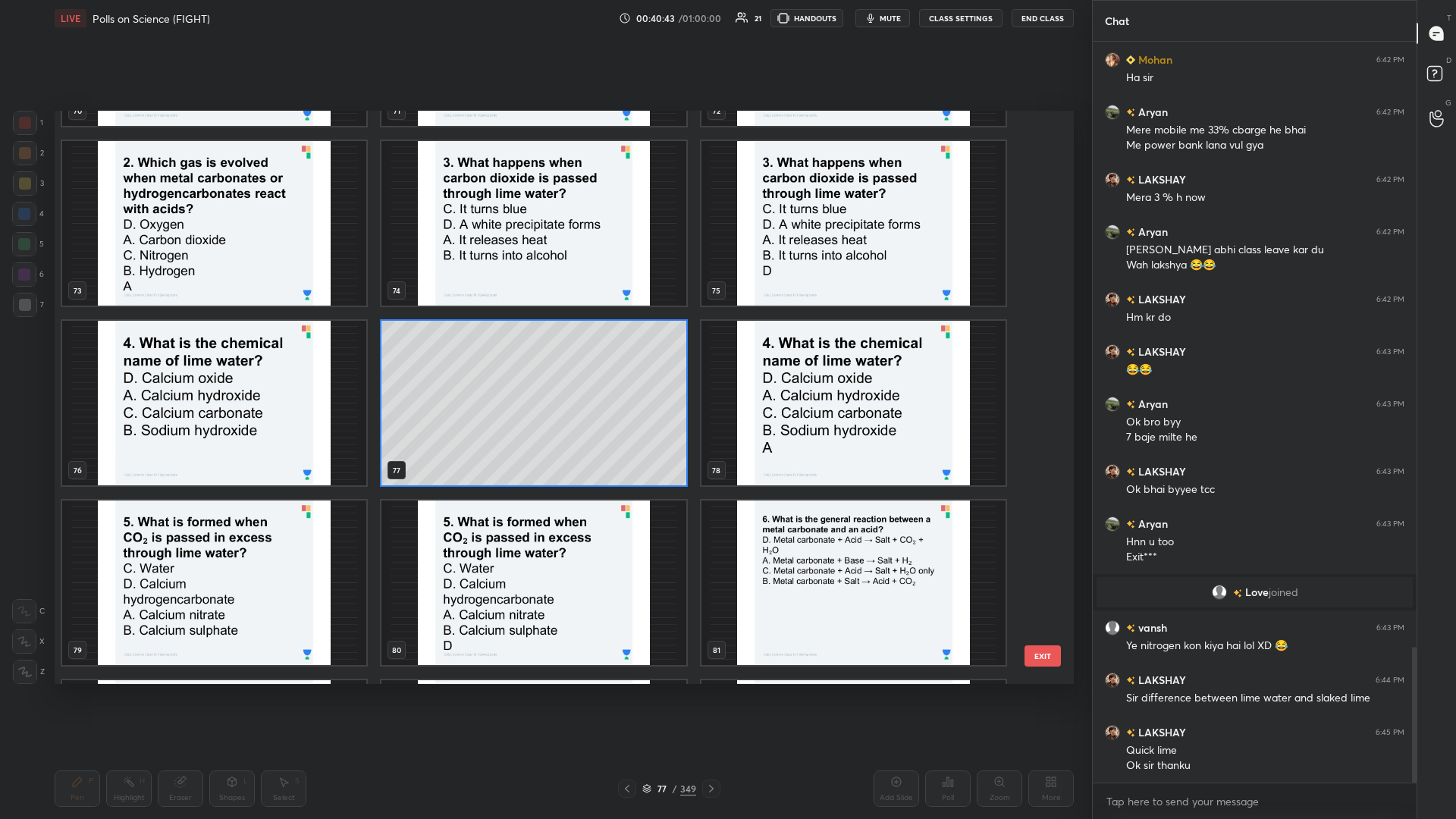
click at [244, 355] on img "grid" at bounding box center [214, 583] width 304 height 165
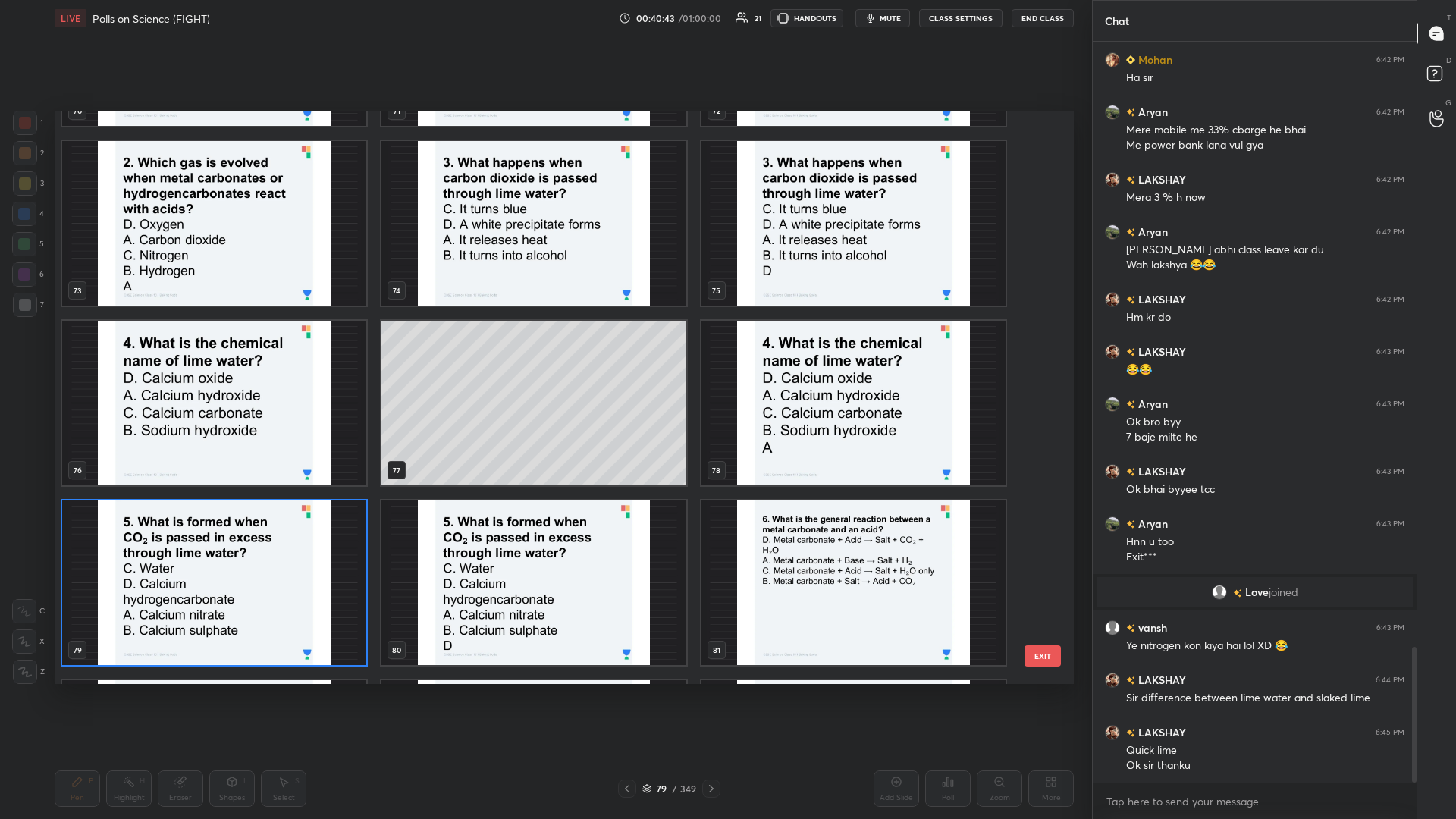
click at [212, 355] on img "grid" at bounding box center [214, 583] width 304 height 165
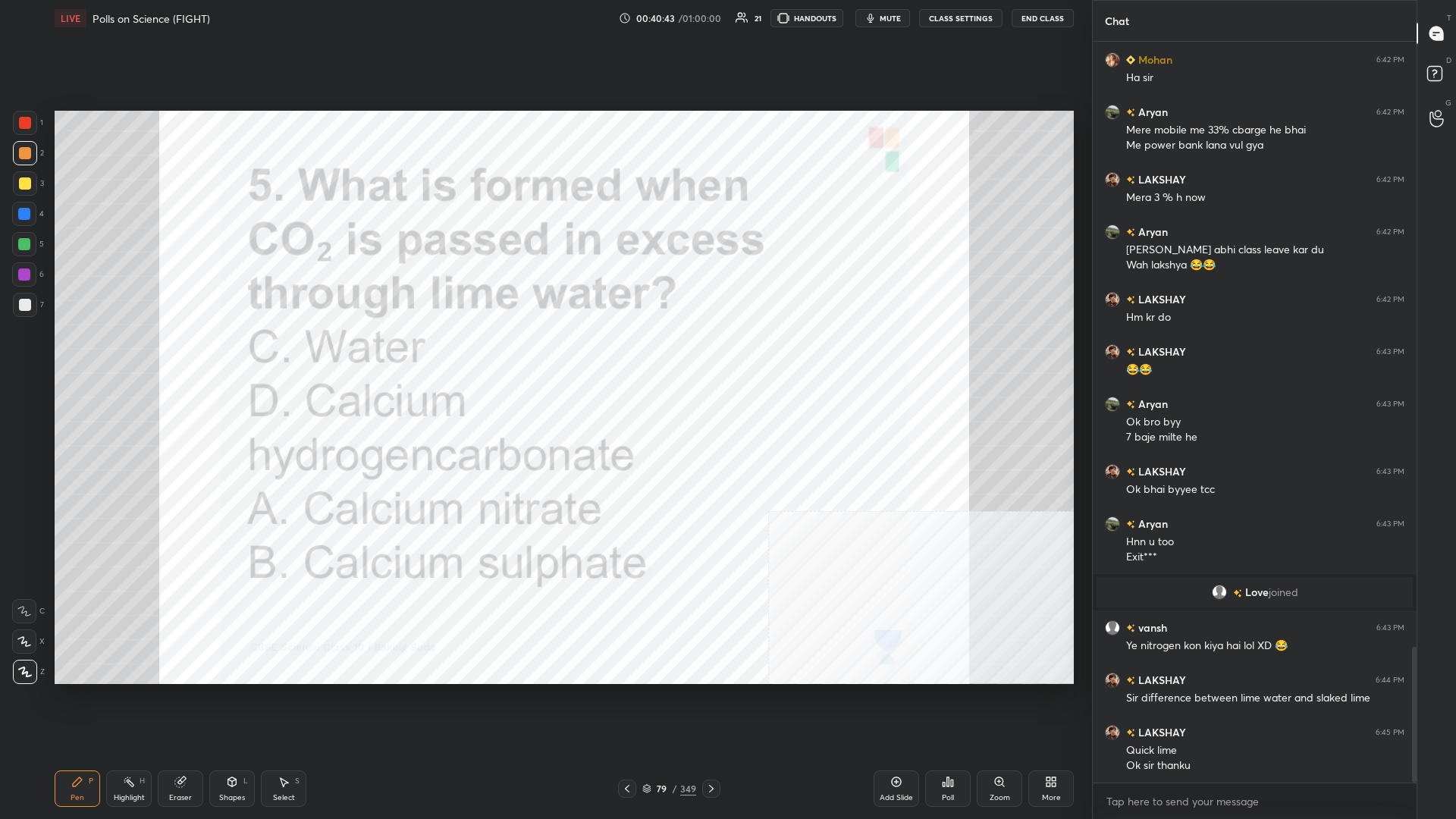
click at [212, 355] on img "grid" at bounding box center [214, 583] width 304 height 165
click at [544, 355] on div "Poll" at bounding box center [948, 789] width 46 height 37
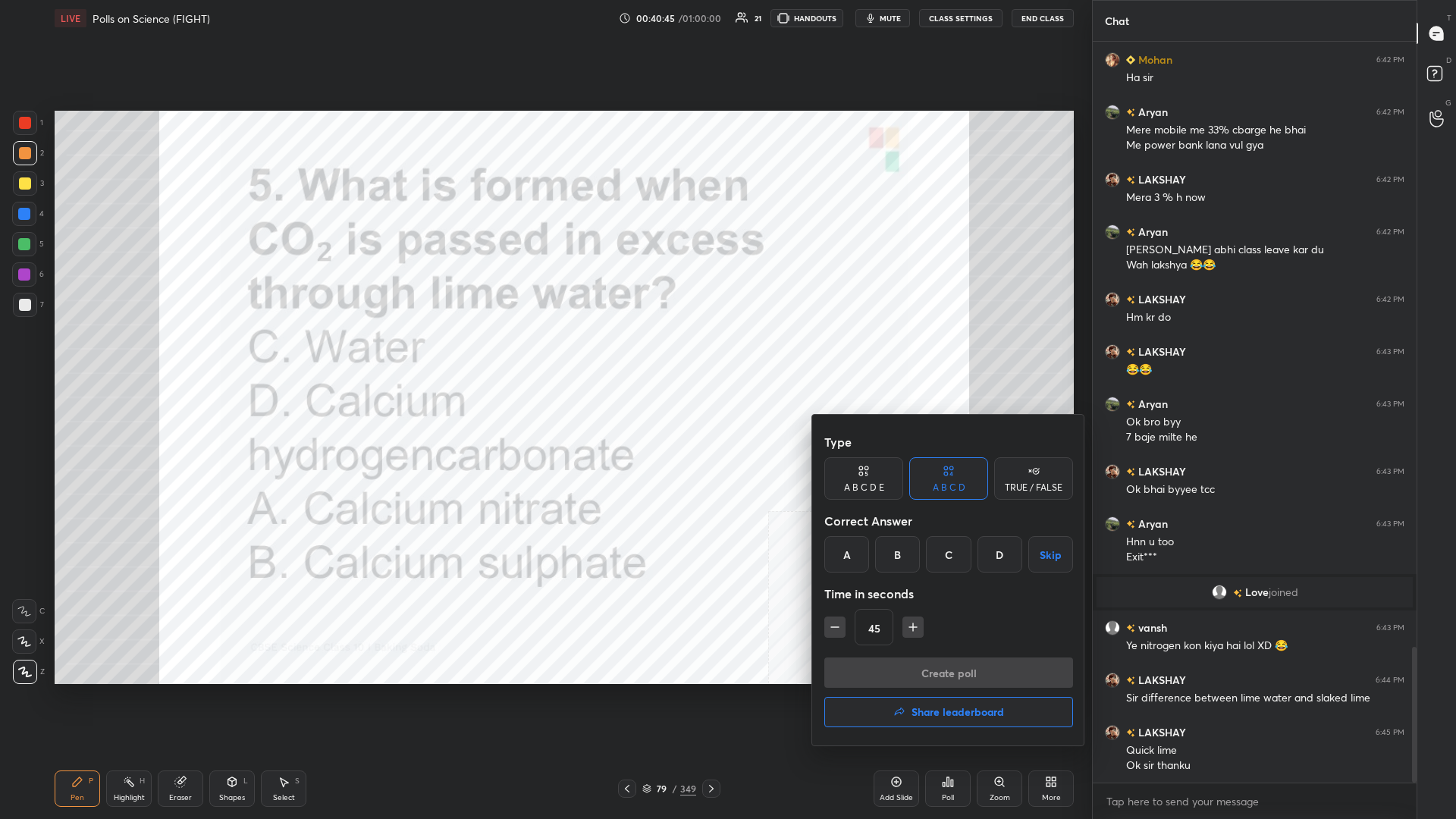
click at [544, 355] on div "D" at bounding box center [1001, 554] width 45 height 37
click at [544, 355] on button "Create poll" at bounding box center [948, 673] width 249 height 30
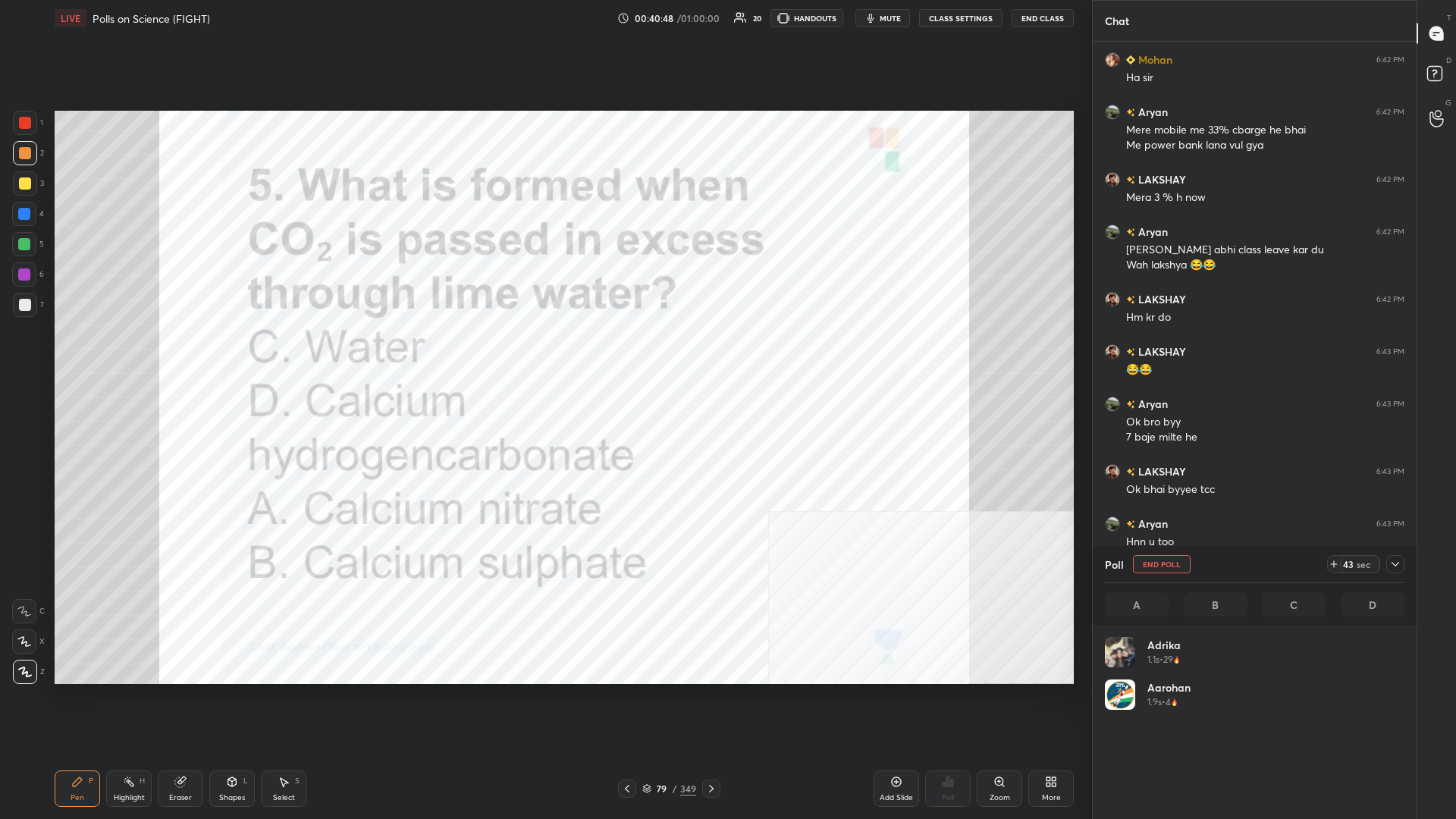
scroll to position [182, 300]
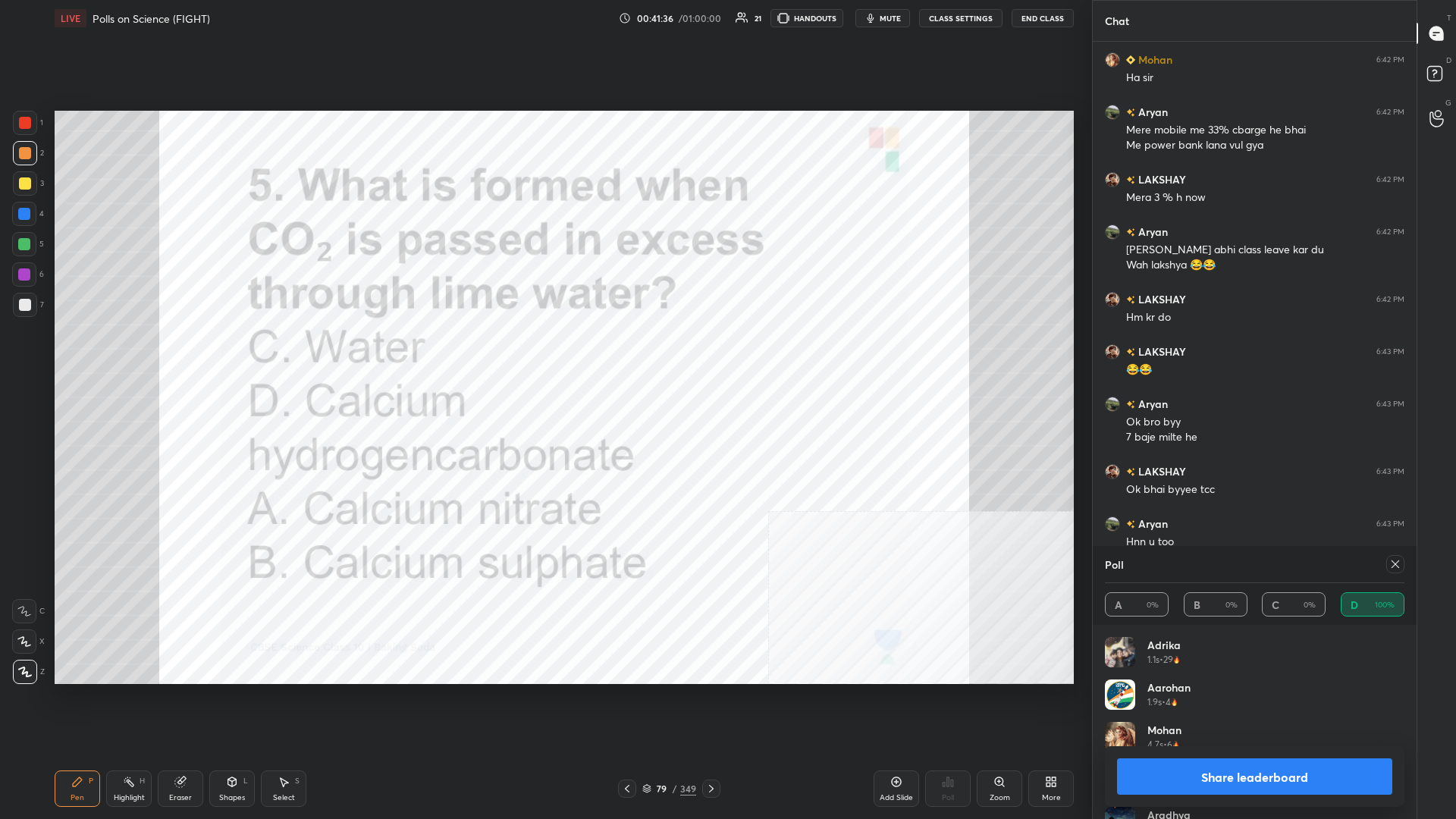
click at [544, 355] on button "Share leaderboard" at bounding box center [1255, 777] width 276 height 37
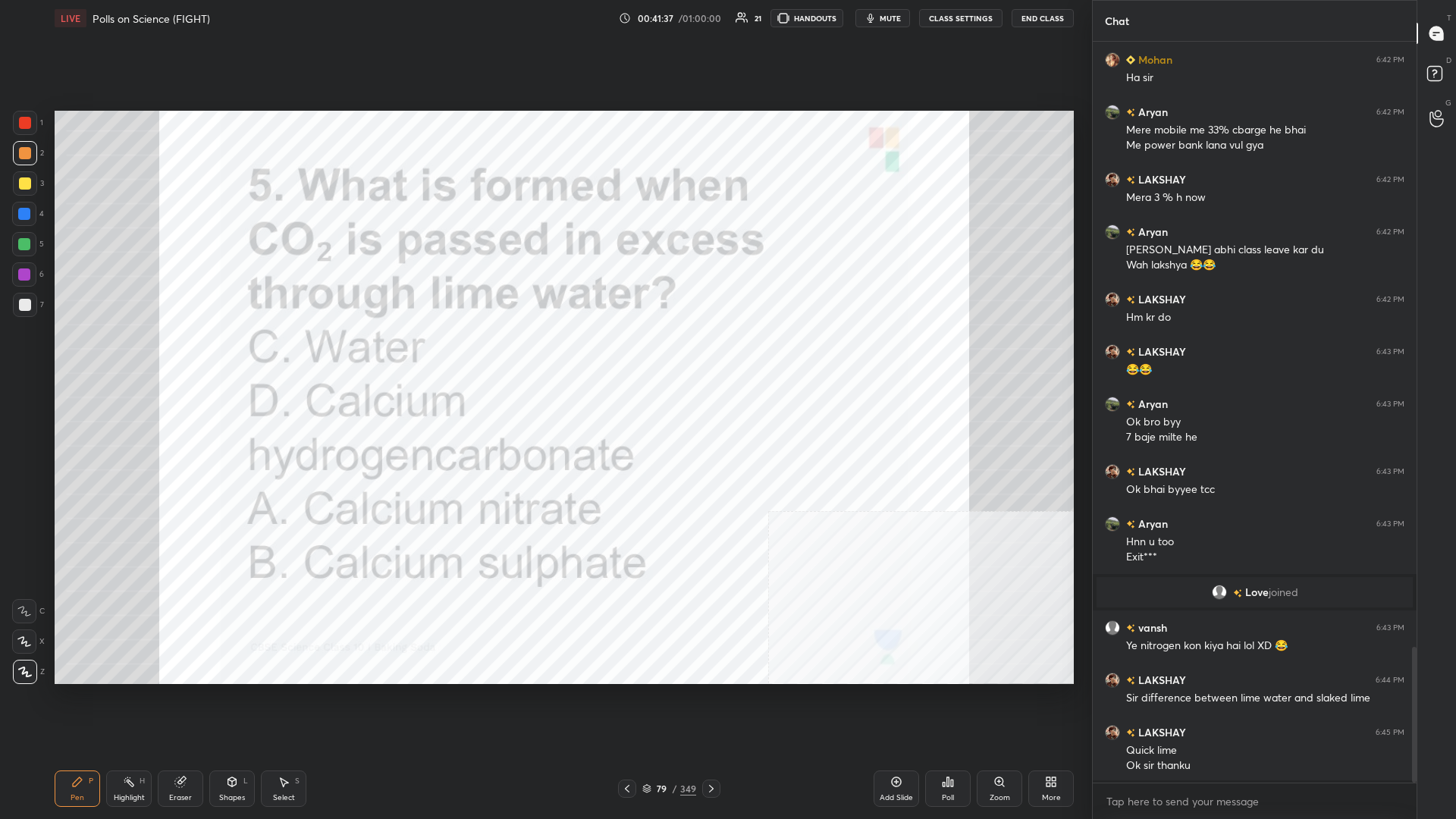
scroll to position [741, 324]
click at [544, 355] on div "79" at bounding box center [662, 788] width 15 height 9
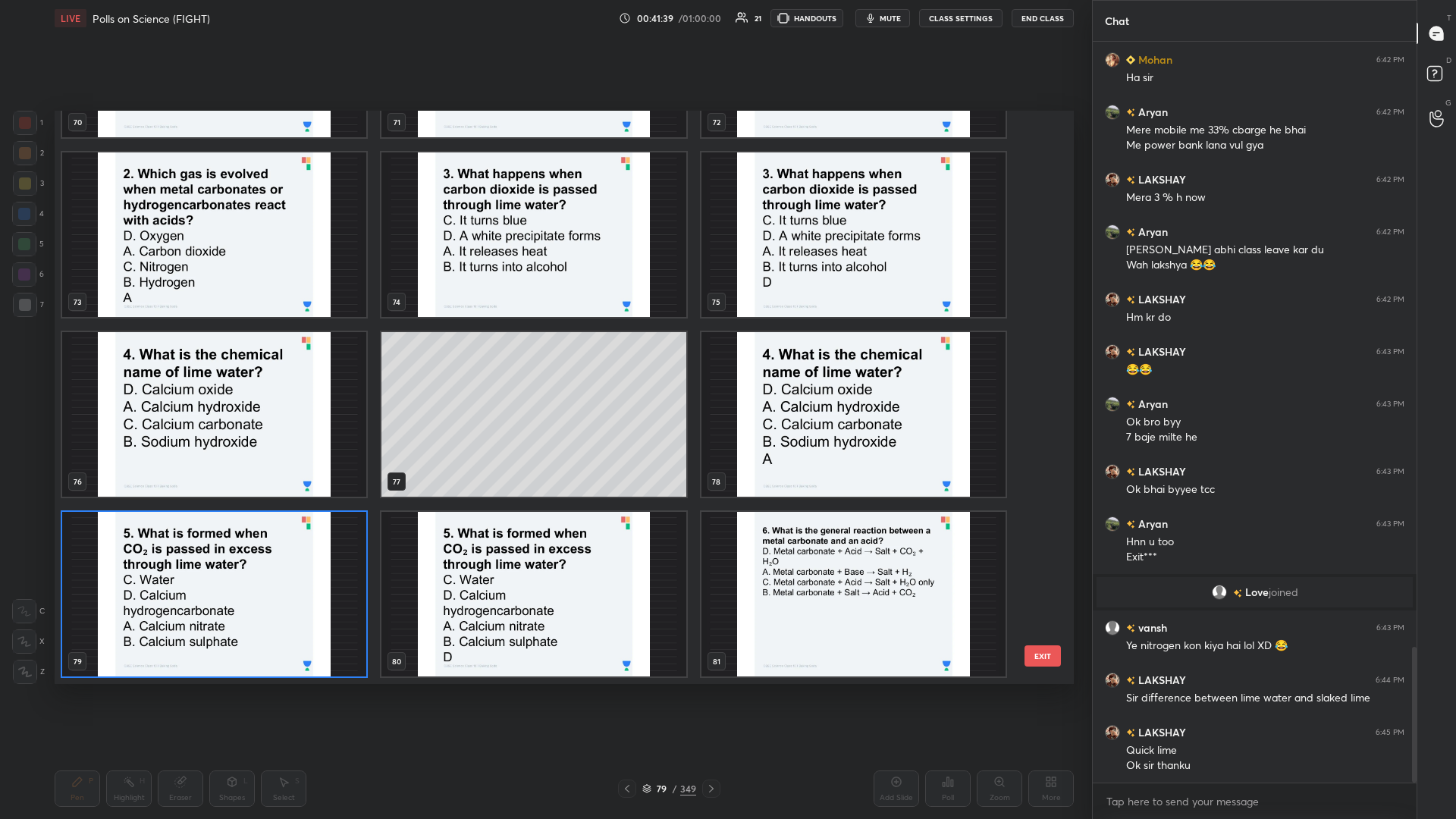
scroll to position [4566, 0]
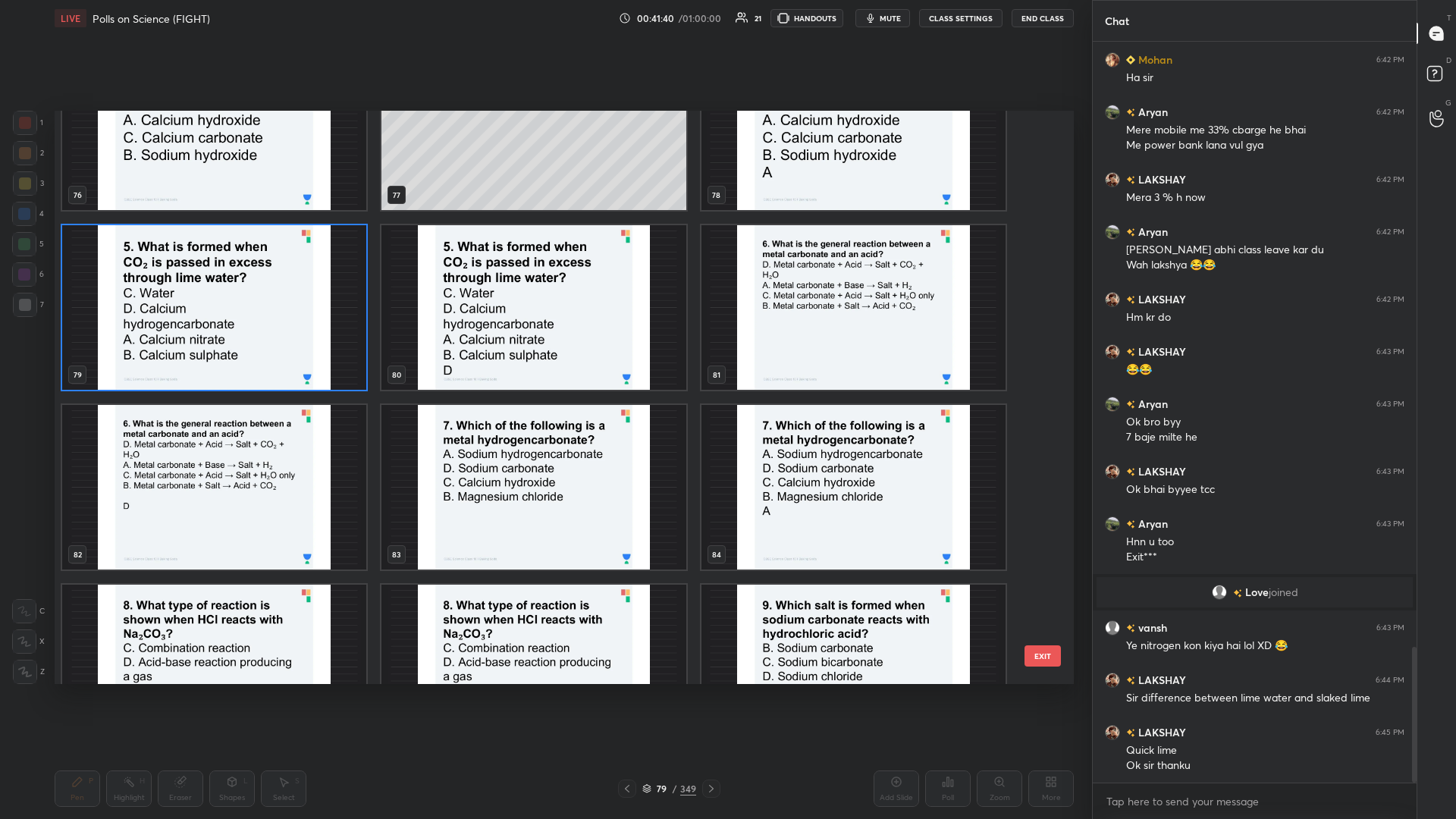
click at [544, 347] on img "grid" at bounding box center [853, 308] width 304 height 165
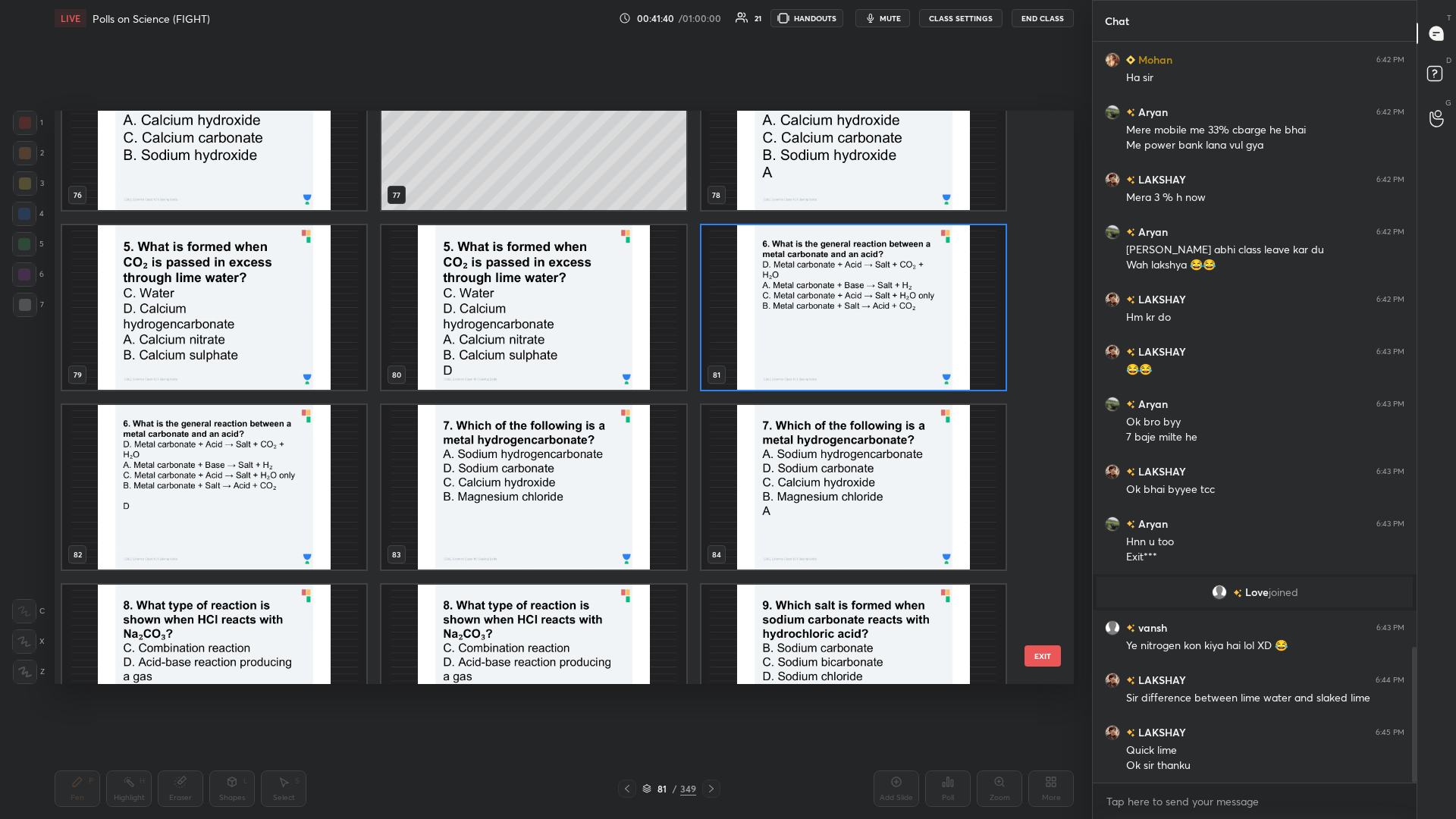
click at [544, 347] on img "grid" at bounding box center [853, 308] width 304 height 165
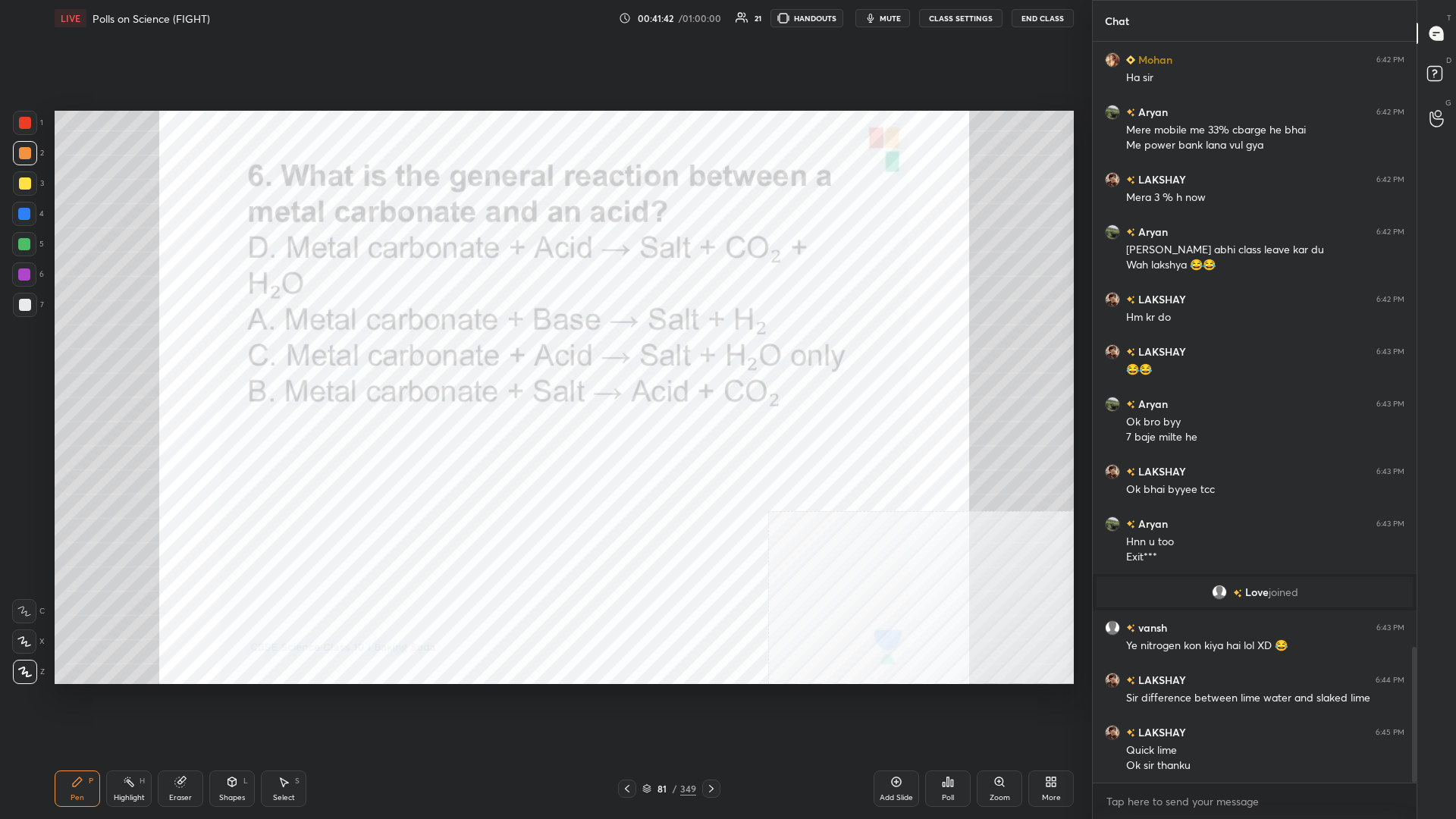
click at [544, 355] on div "Poll" at bounding box center [948, 789] width 46 height 37
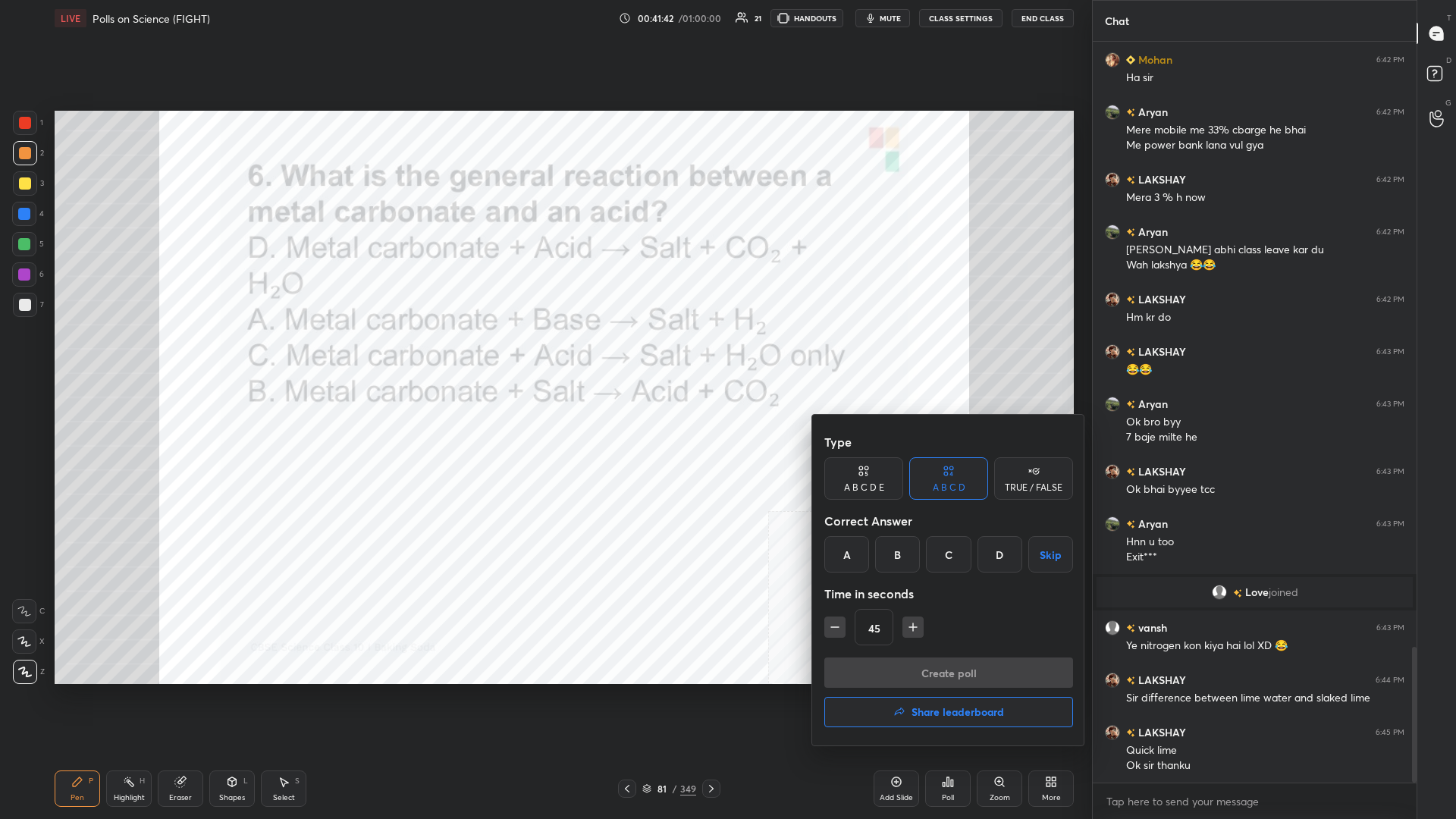
click at [544, 355] on div "D" at bounding box center [1001, 554] width 45 height 37
click at [544, 355] on div "Type A B C D E A B C D TRUE / FALSE Correct Answer A B C D Skip Time in seconds…" at bounding box center [948, 542] width 249 height 231
click at [544, 355] on button "Create poll" at bounding box center [948, 673] width 249 height 30
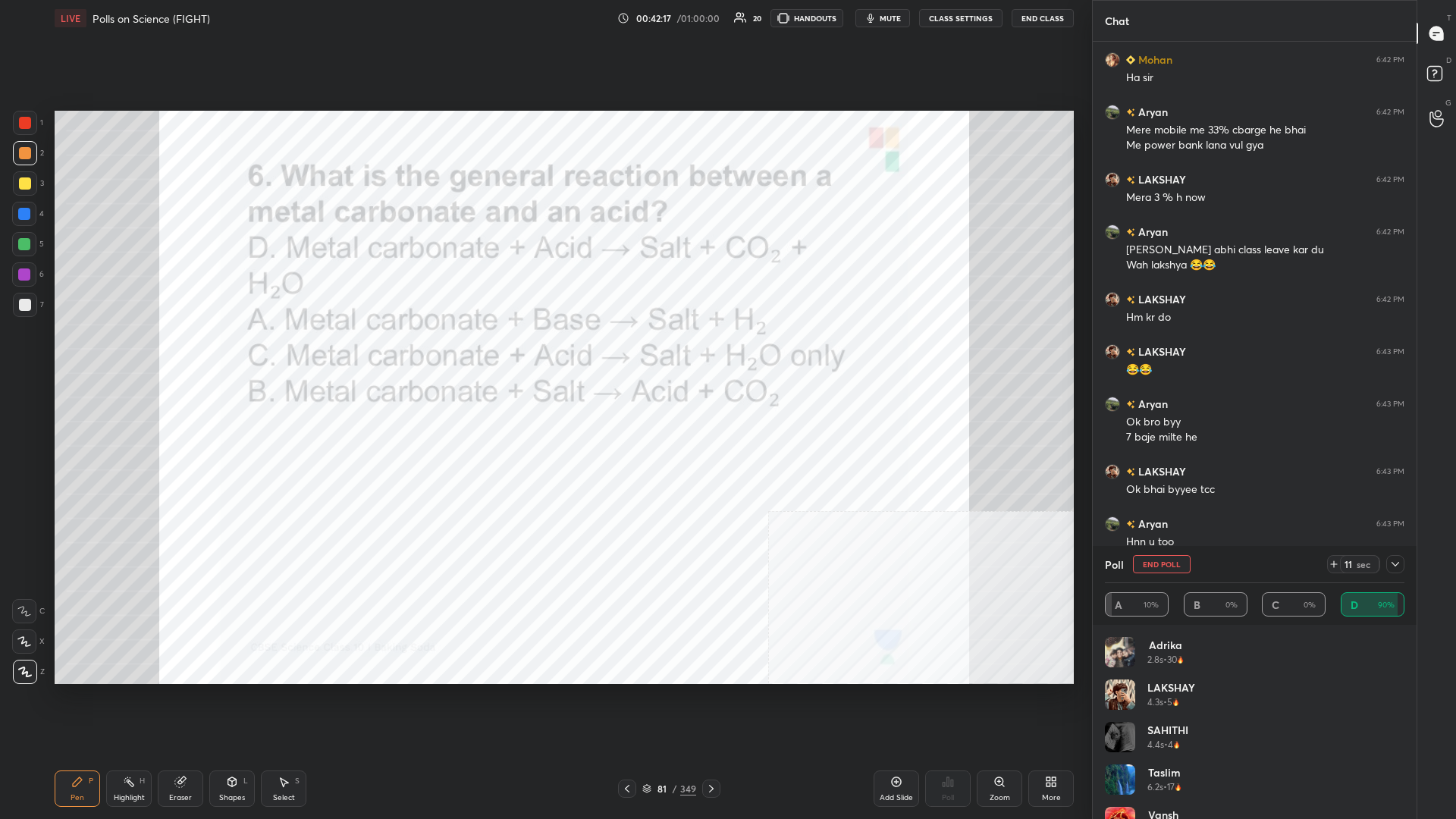
scroll to position [3423, 0]
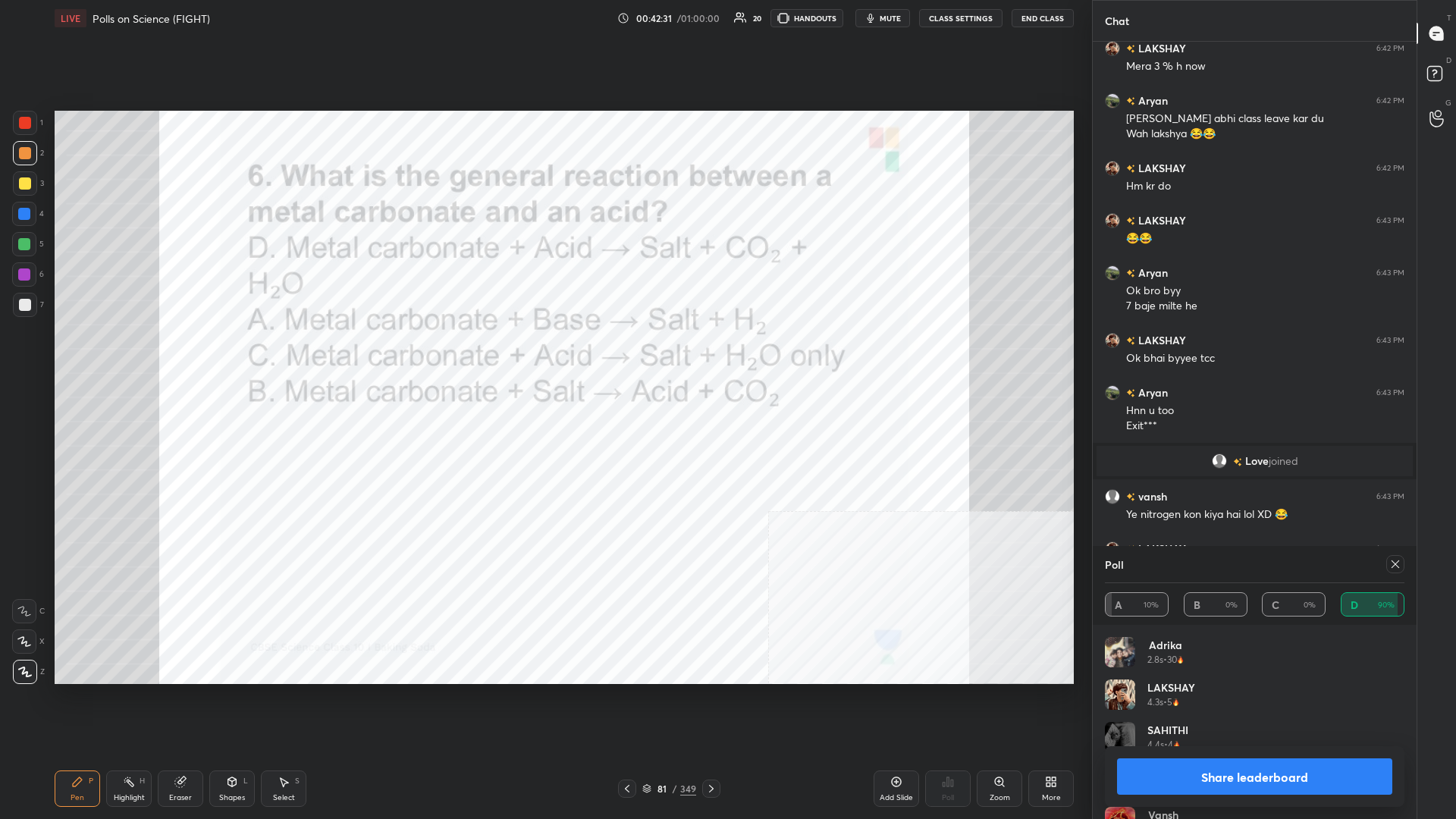
click at [544, 355] on div "Share leaderboard" at bounding box center [1255, 777] width 300 height 61
click at [544, 355] on button "Share leaderboard" at bounding box center [1255, 777] width 276 height 37
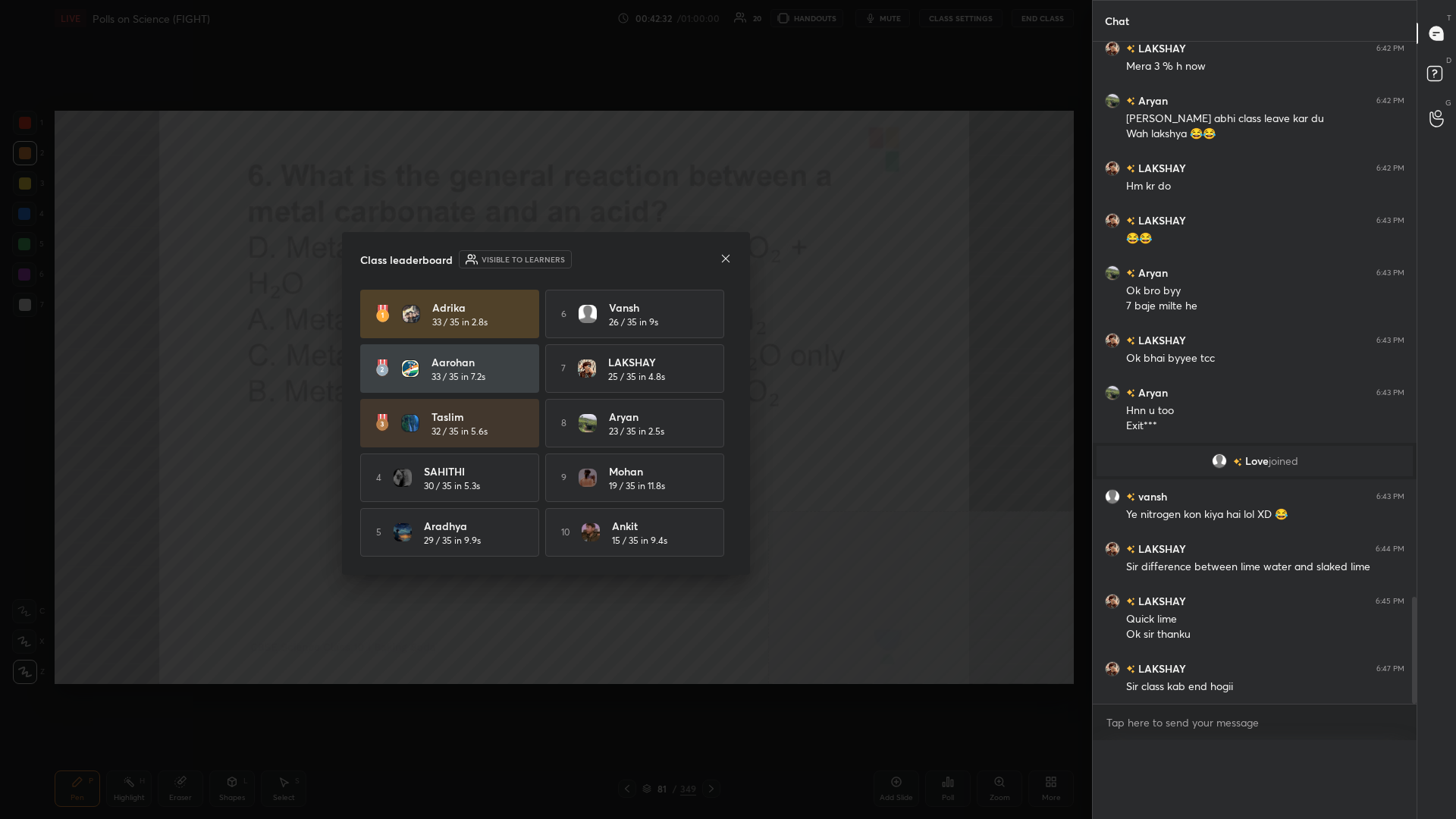
scroll to position [730, 324]
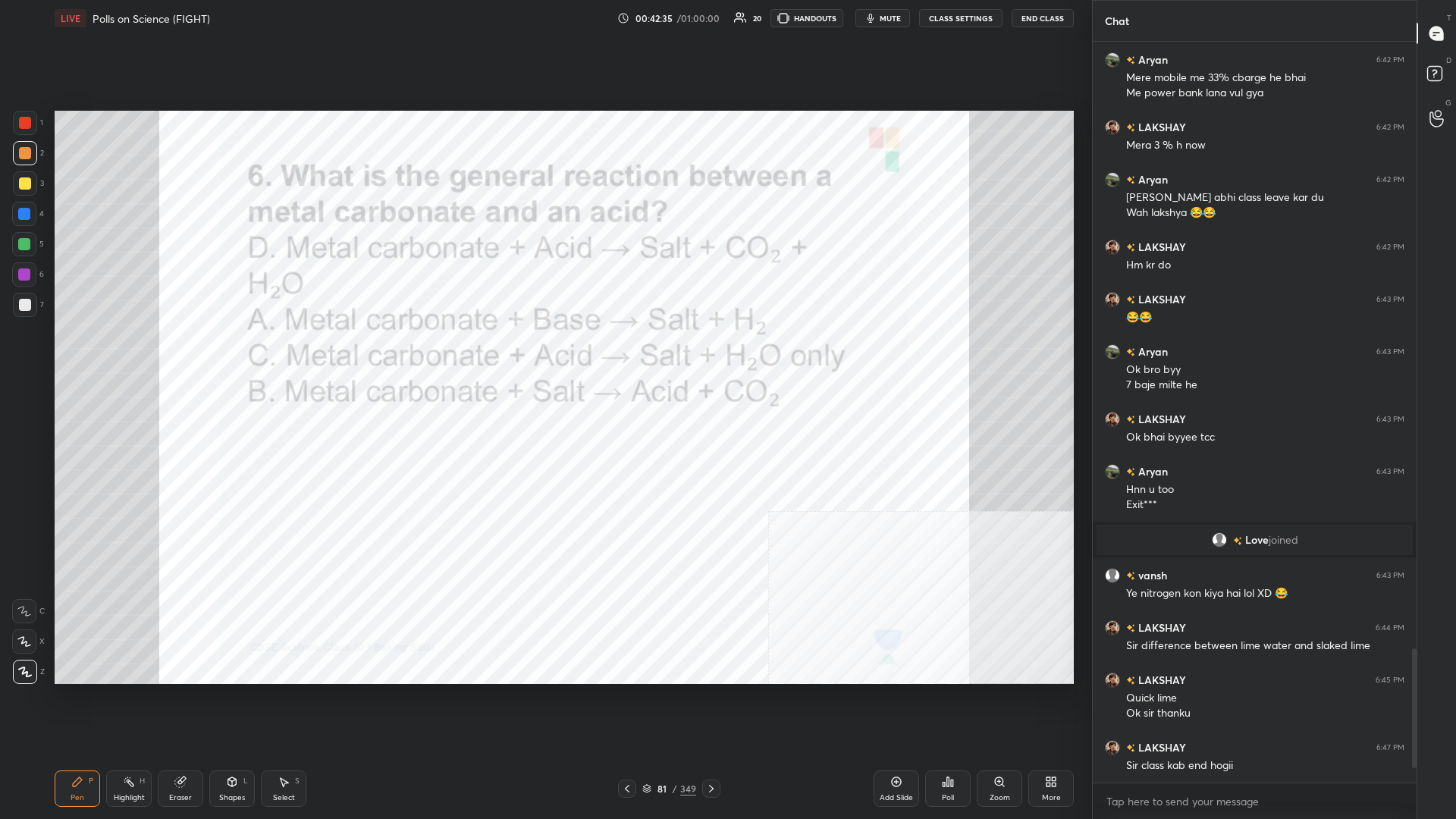
click at [544, 355] on div "81" at bounding box center [662, 788] width 15 height 9
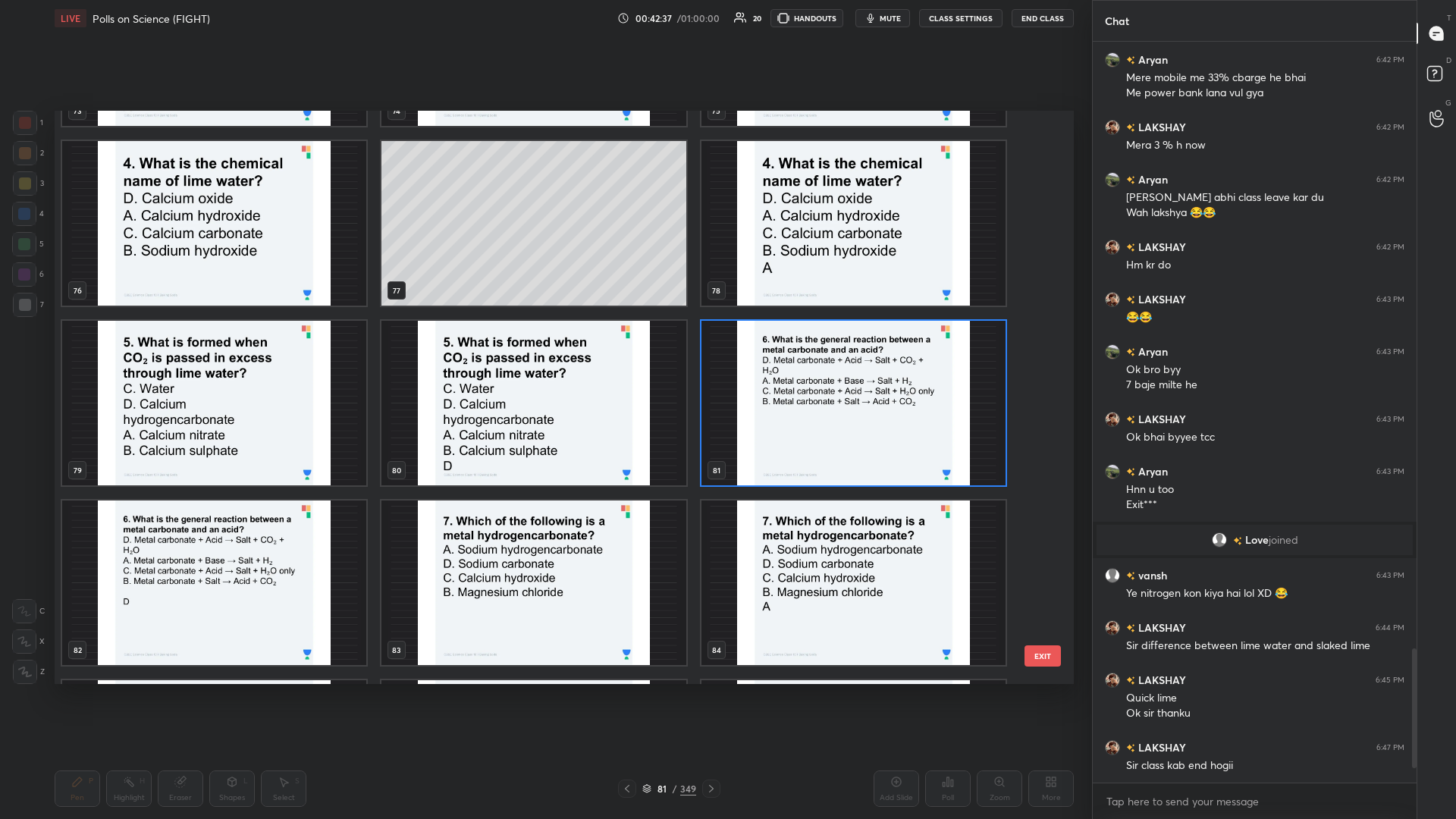
scroll to position [4566, 0]
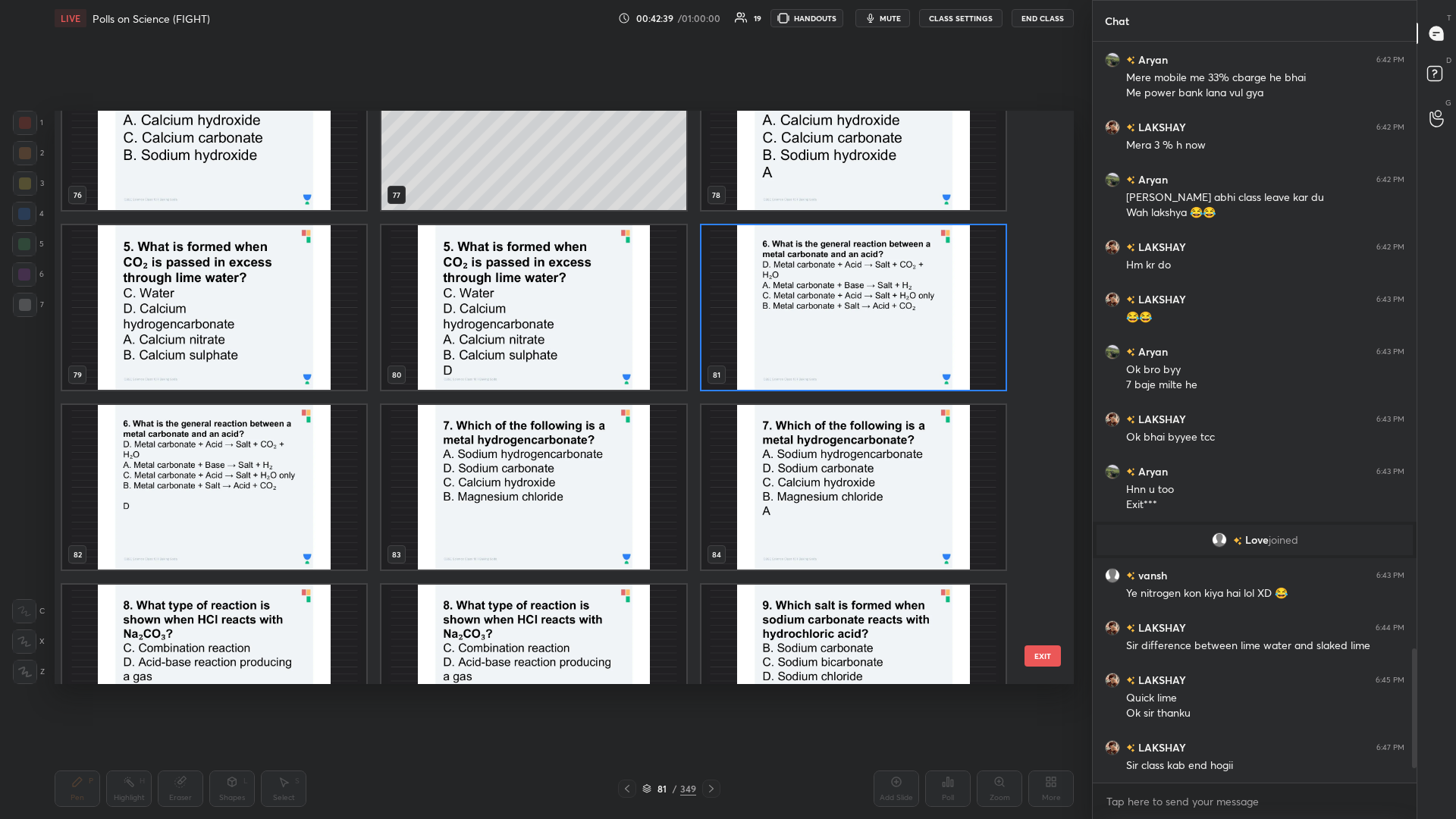
click at [544, 355] on img "grid" at bounding box center [533, 488] width 304 height 165
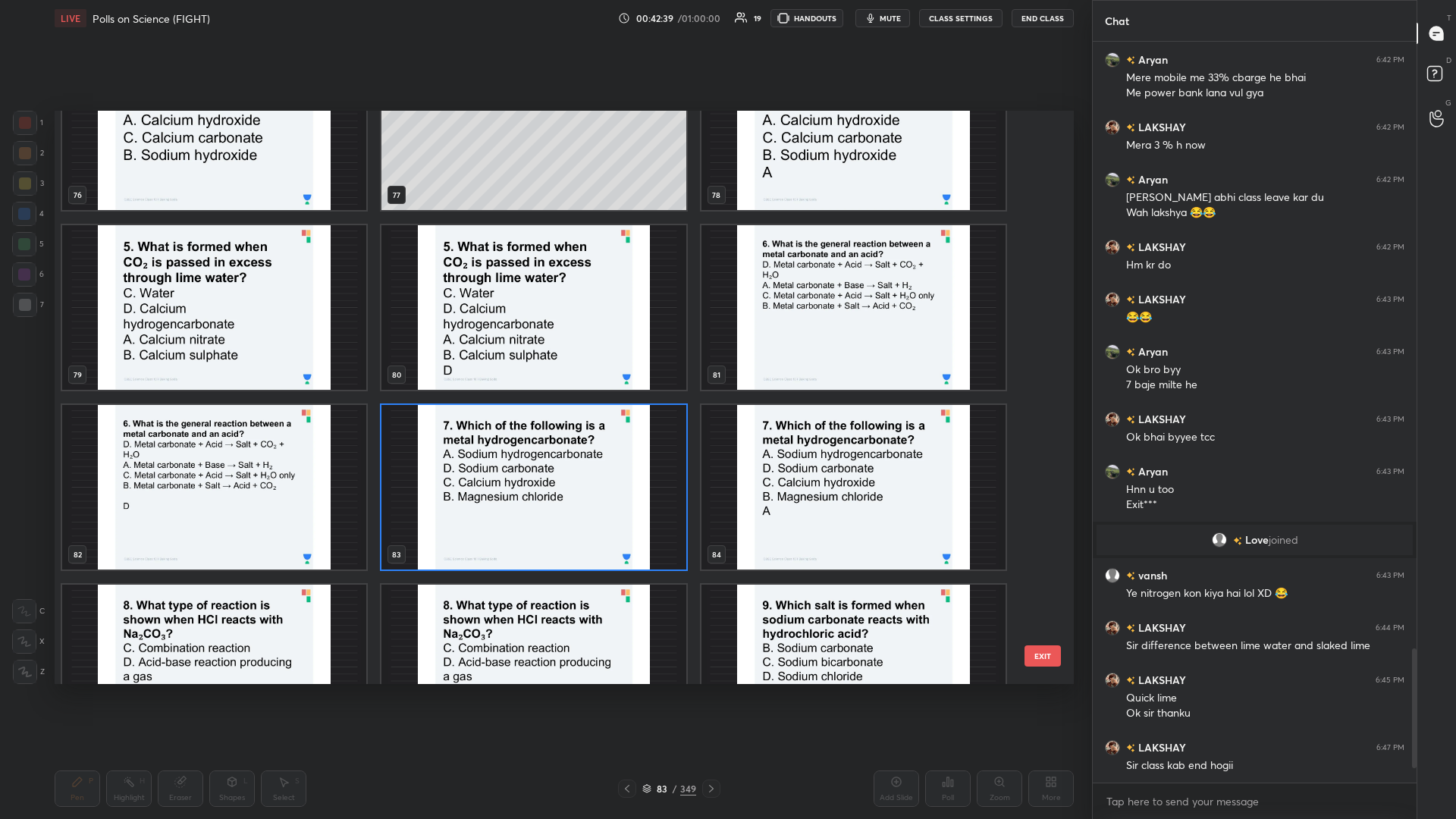
click at [544, 355] on img "grid" at bounding box center [533, 488] width 304 height 165
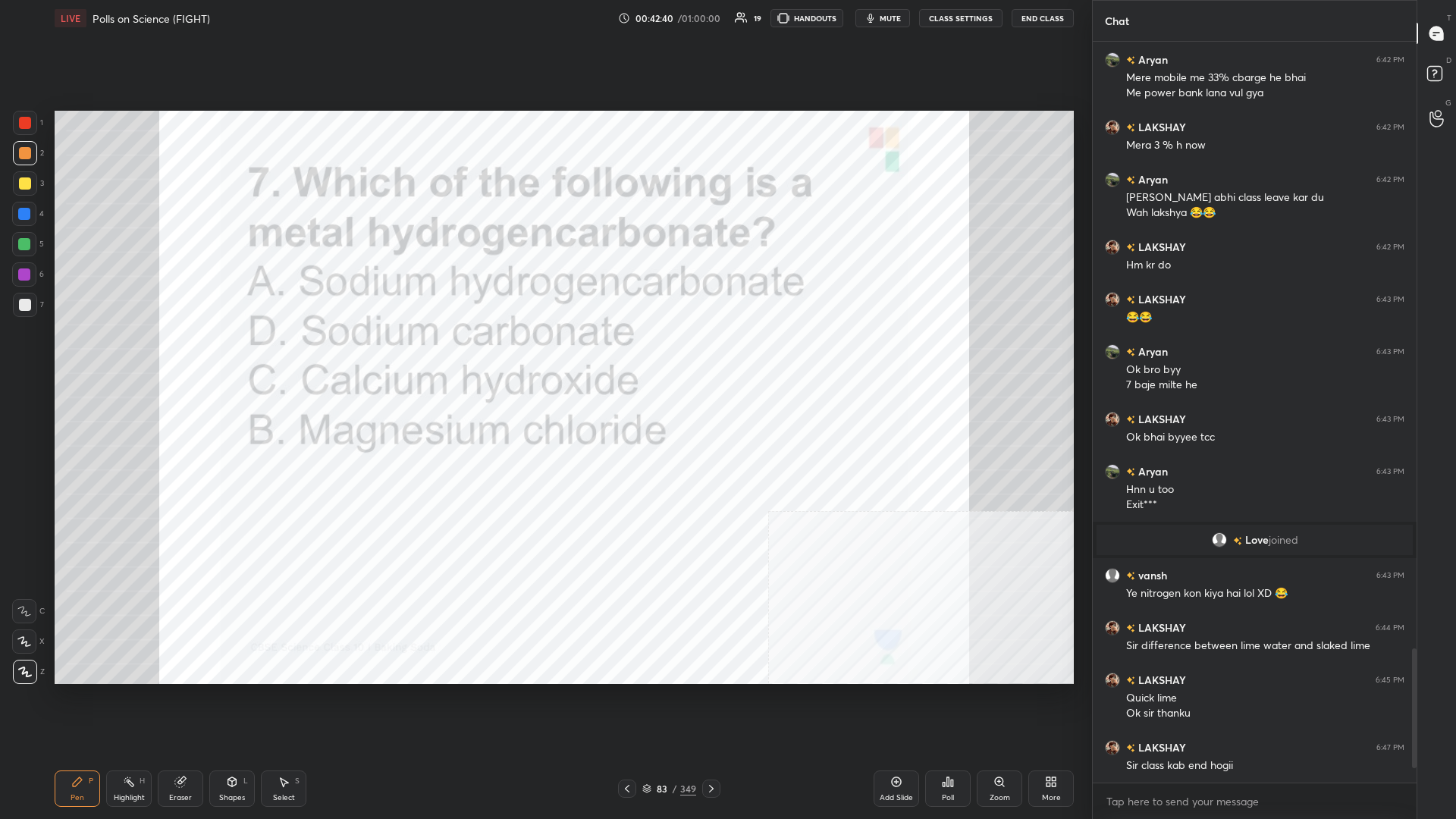
click at [544, 355] on div "Poll" at bounding box center [948, 789] width 46 height 37
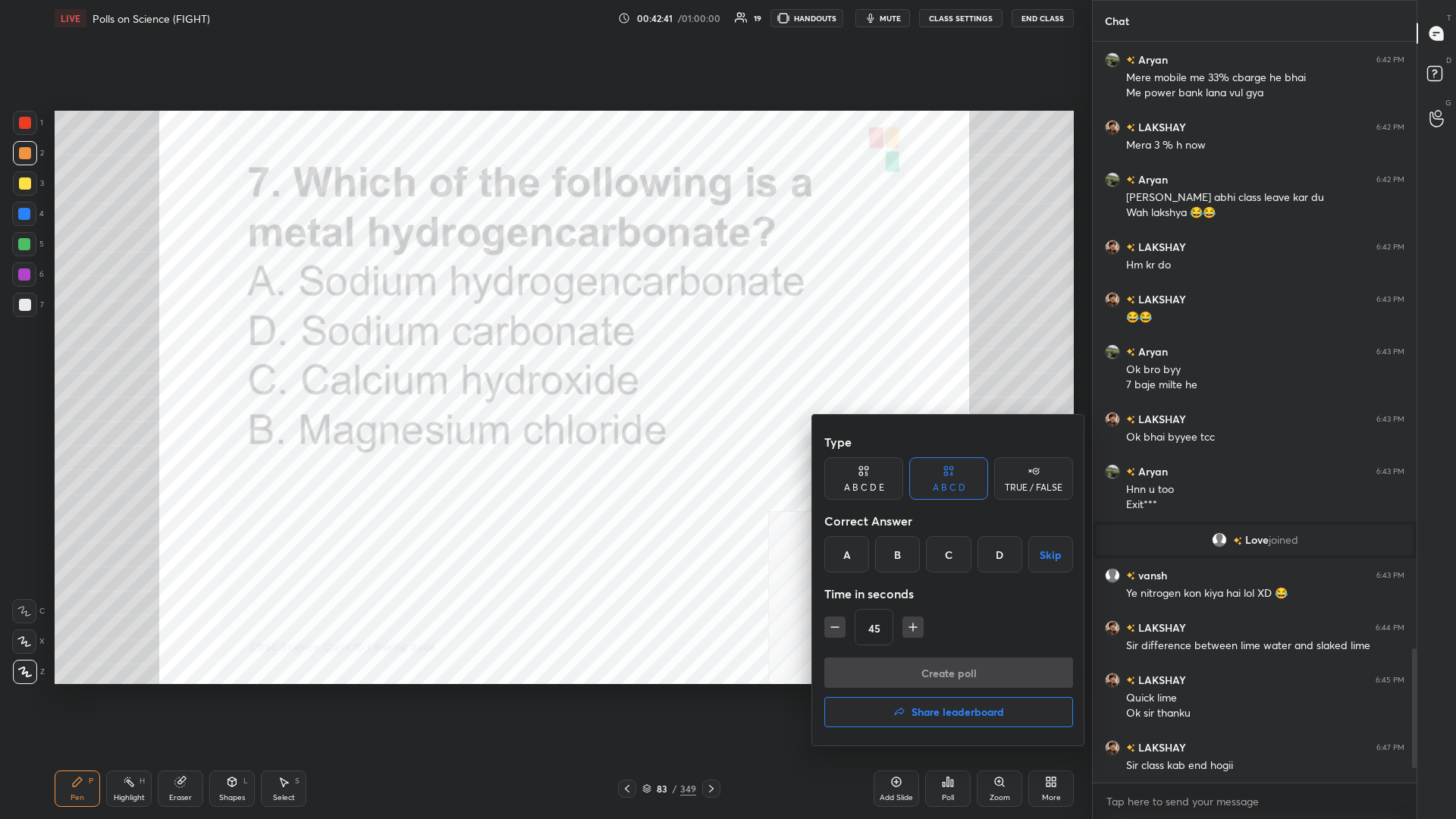
click at [544, 355] on div "A" at bounding box center [847, 554] width 45 height 37
click at [544, 355] on button "Create poll" at bounding box center [948, 673] width 249 height 30
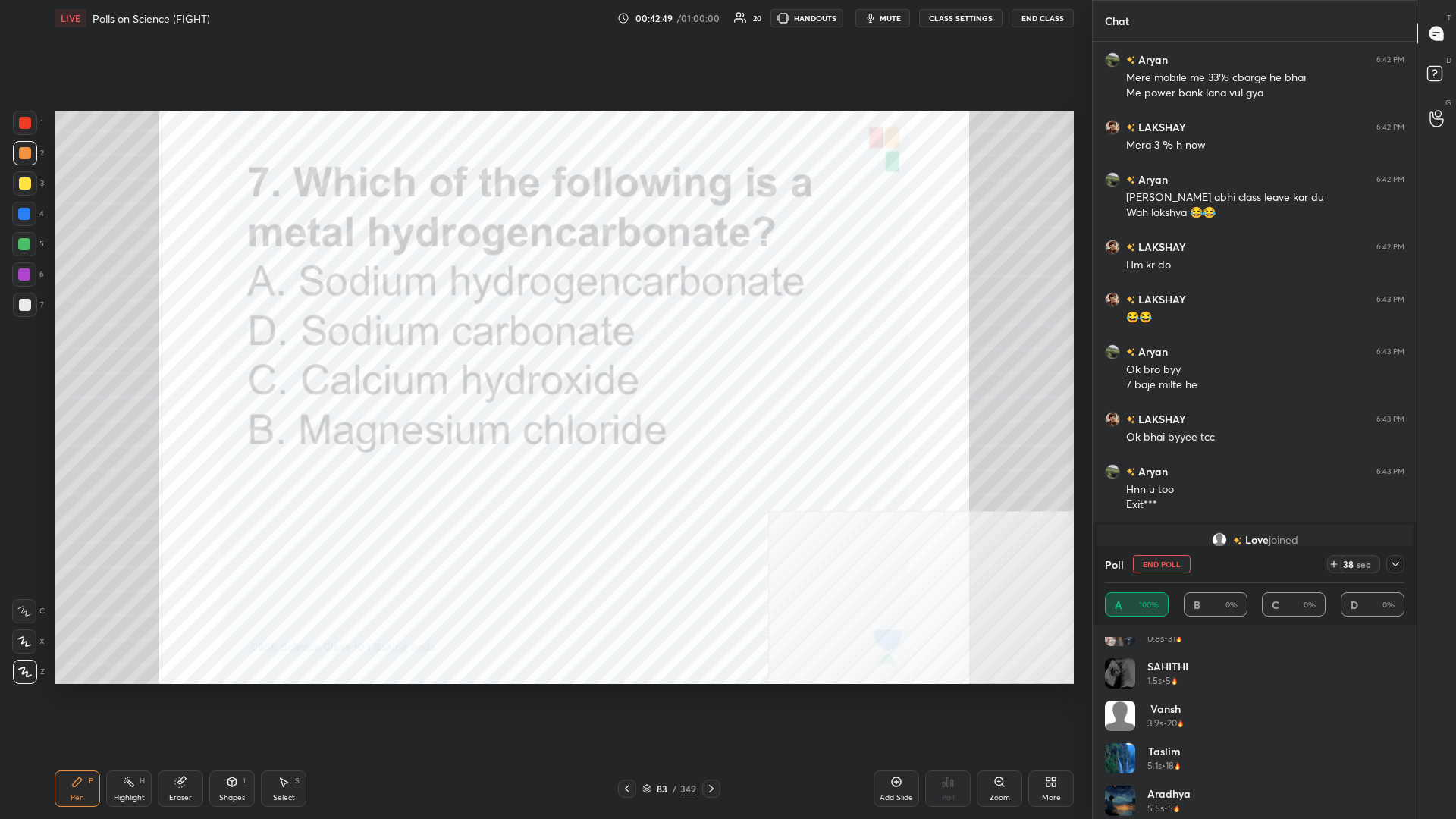
scroll to position [30, 0]
click at [544, 355] on div at bounding box center [1396, 564] width 18 height 18
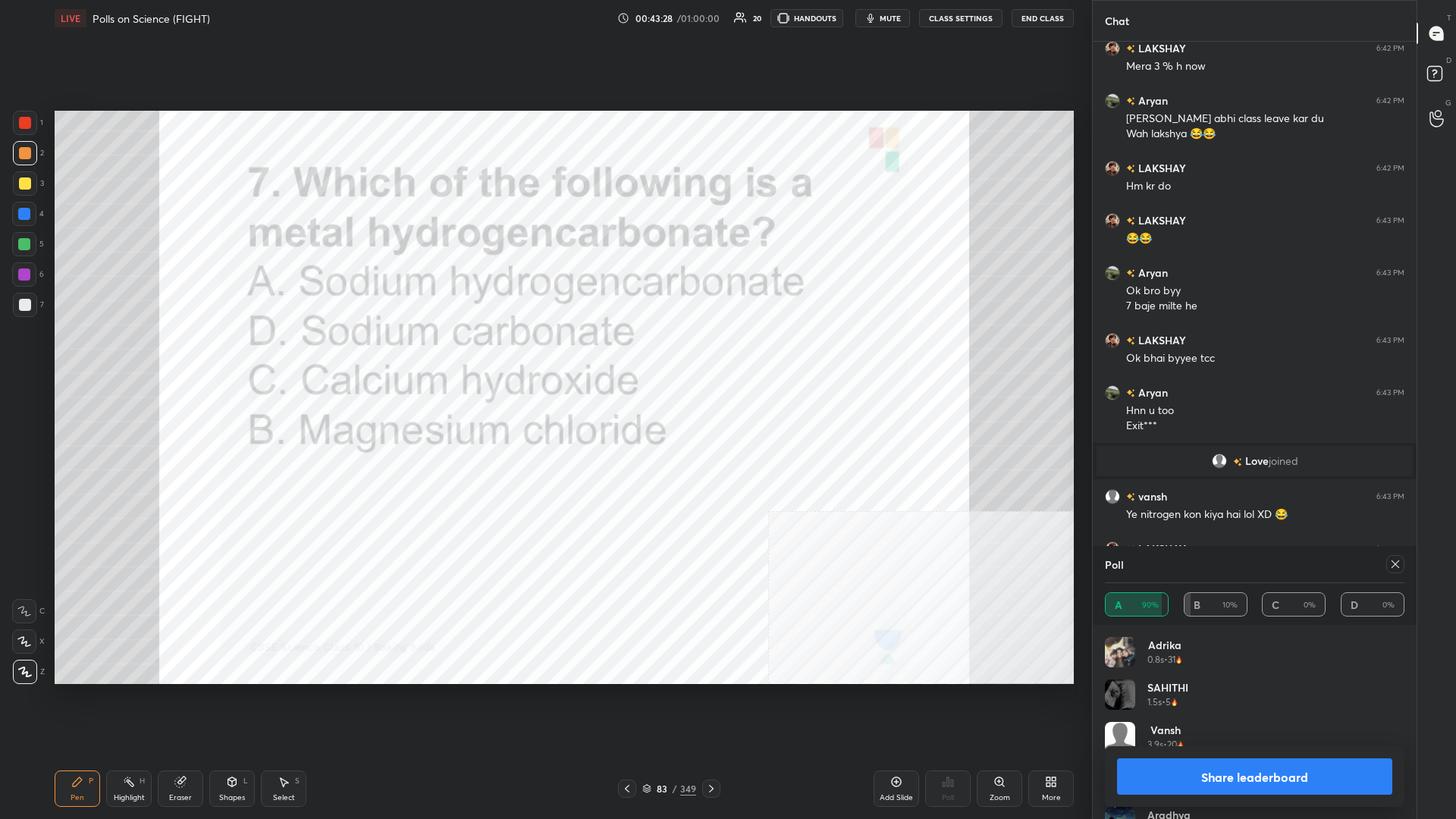
scroll to position [1, 1]
click at [544, 355] on button "Share leaderboard" at bounding box center [1255, 777] width 276 height 37
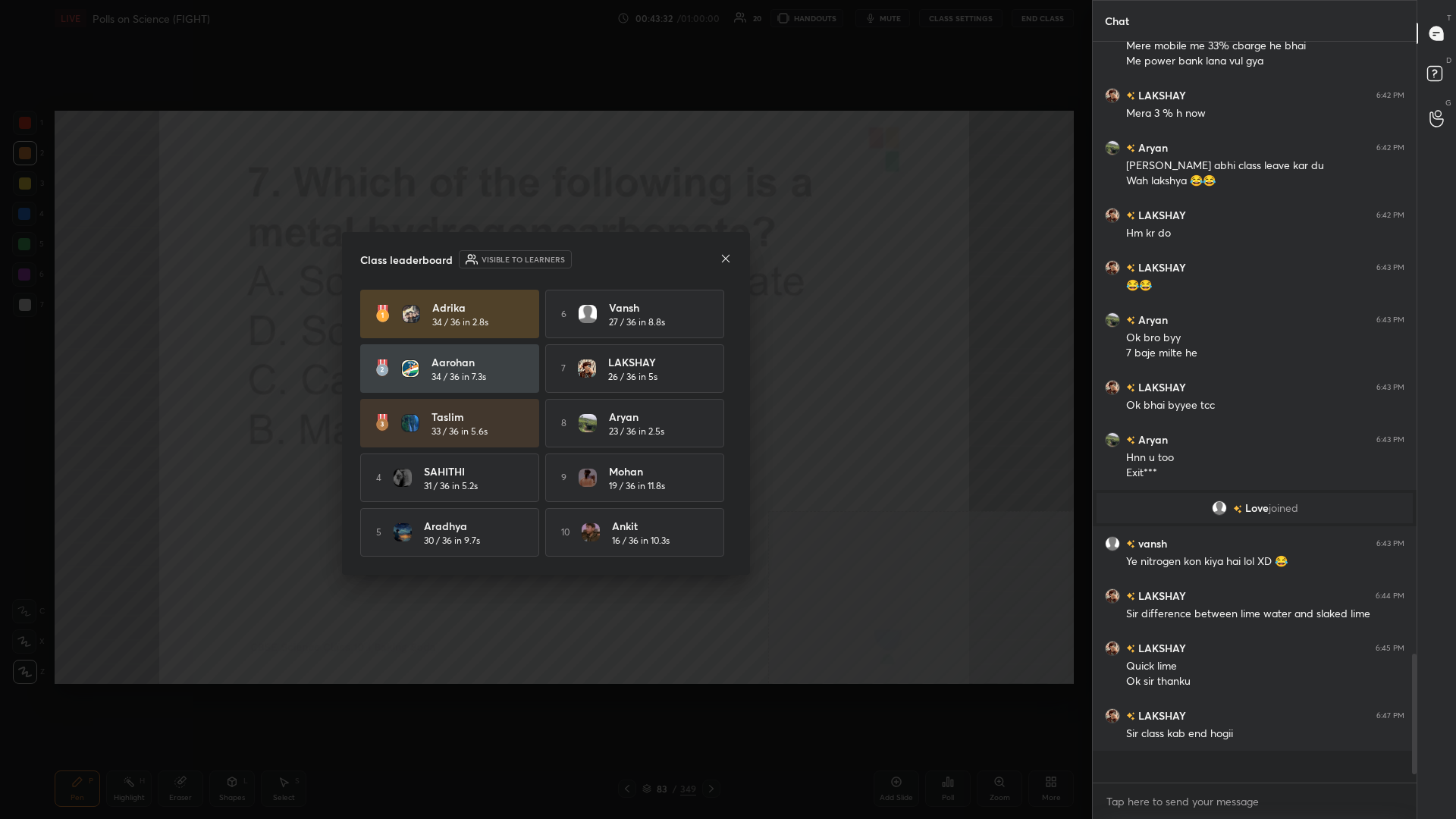
scroll to position [777, 324]
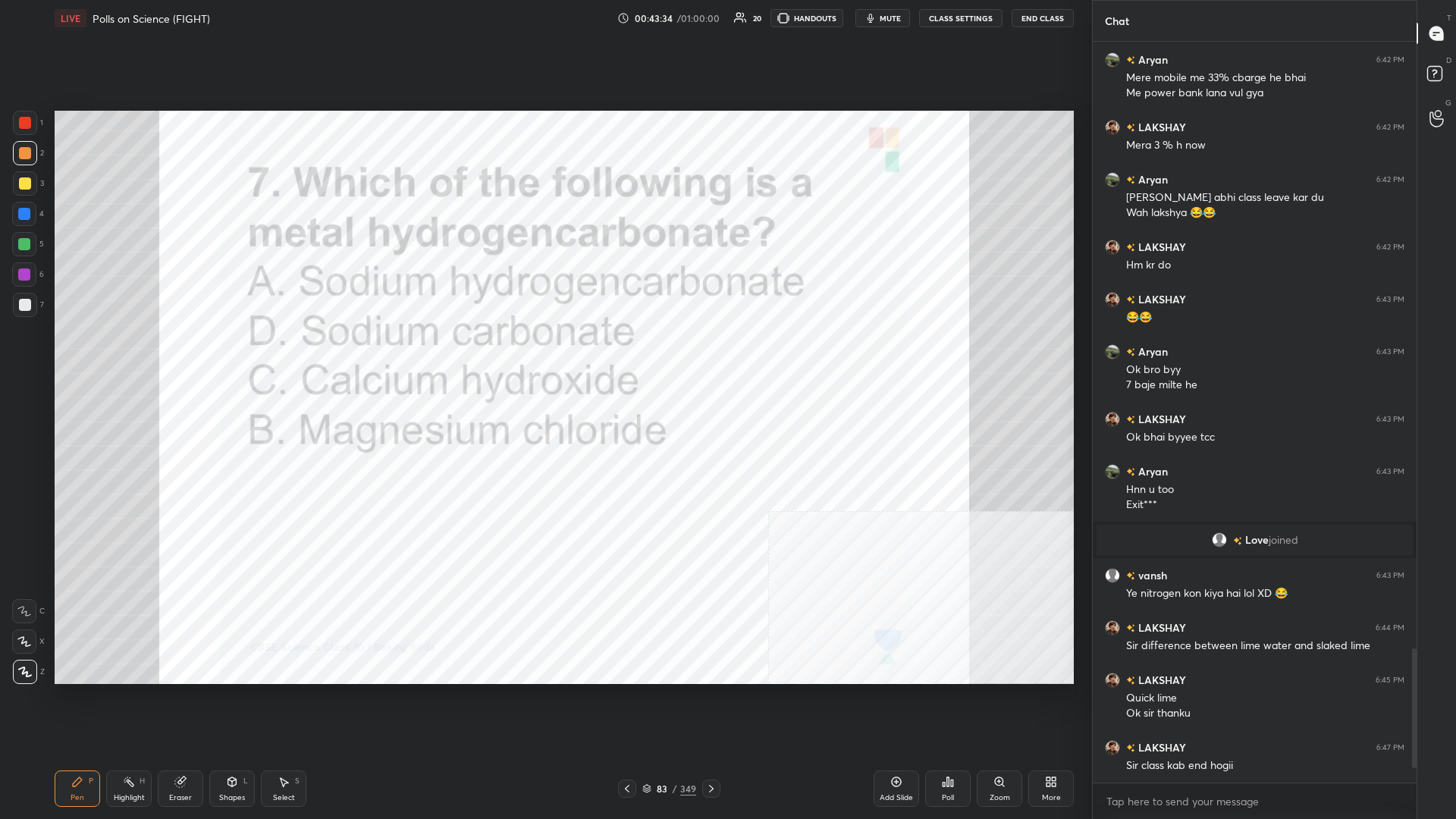
drag, startPoint x: 675, startPoint y: 786, endPoint x: 670, endPoint y: 776, distance: 11.2
click at [544, 355] on div "/" at bounding box center [674, 788] width 4 height 9
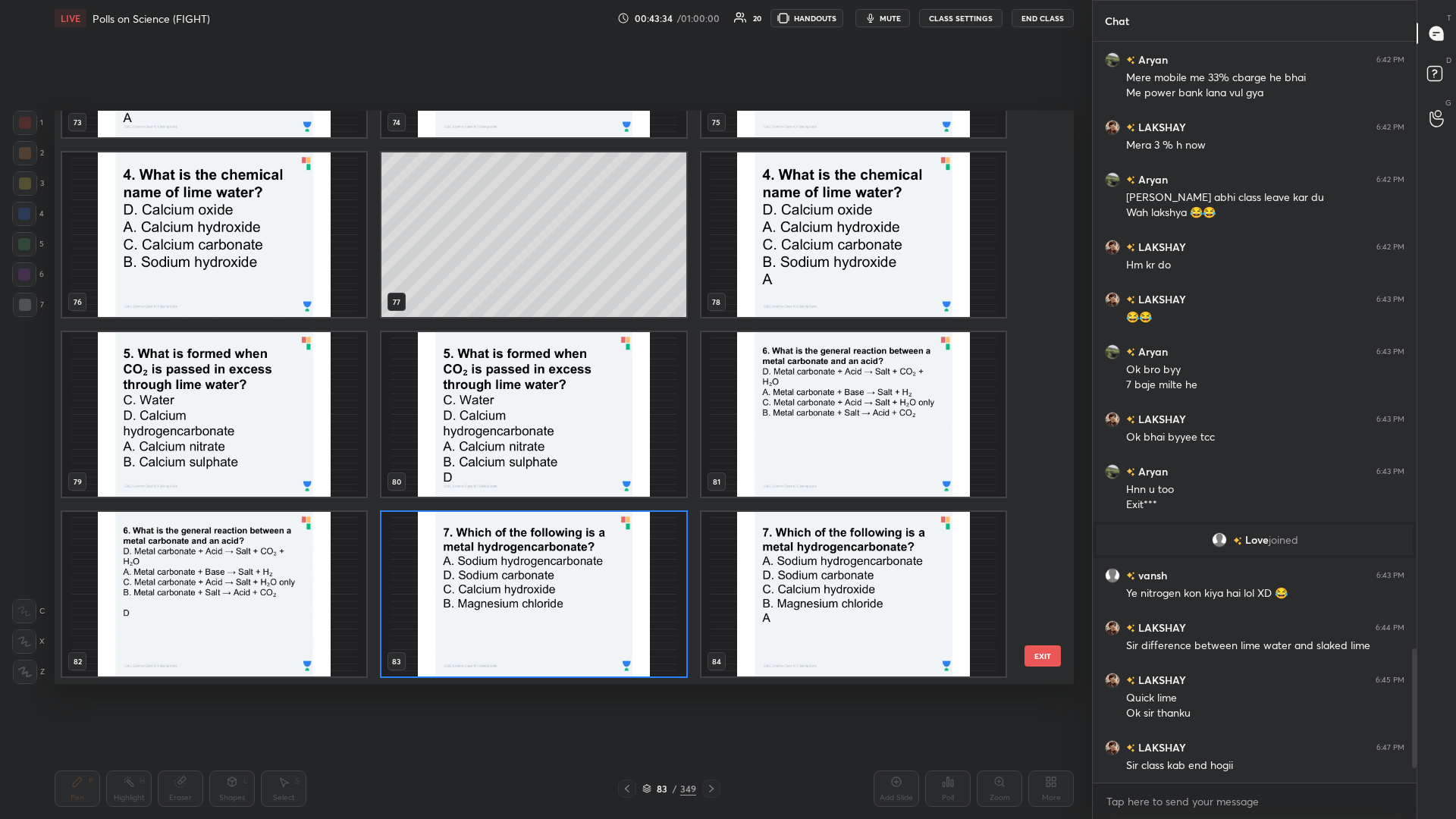
scroll to position [4650, 0]
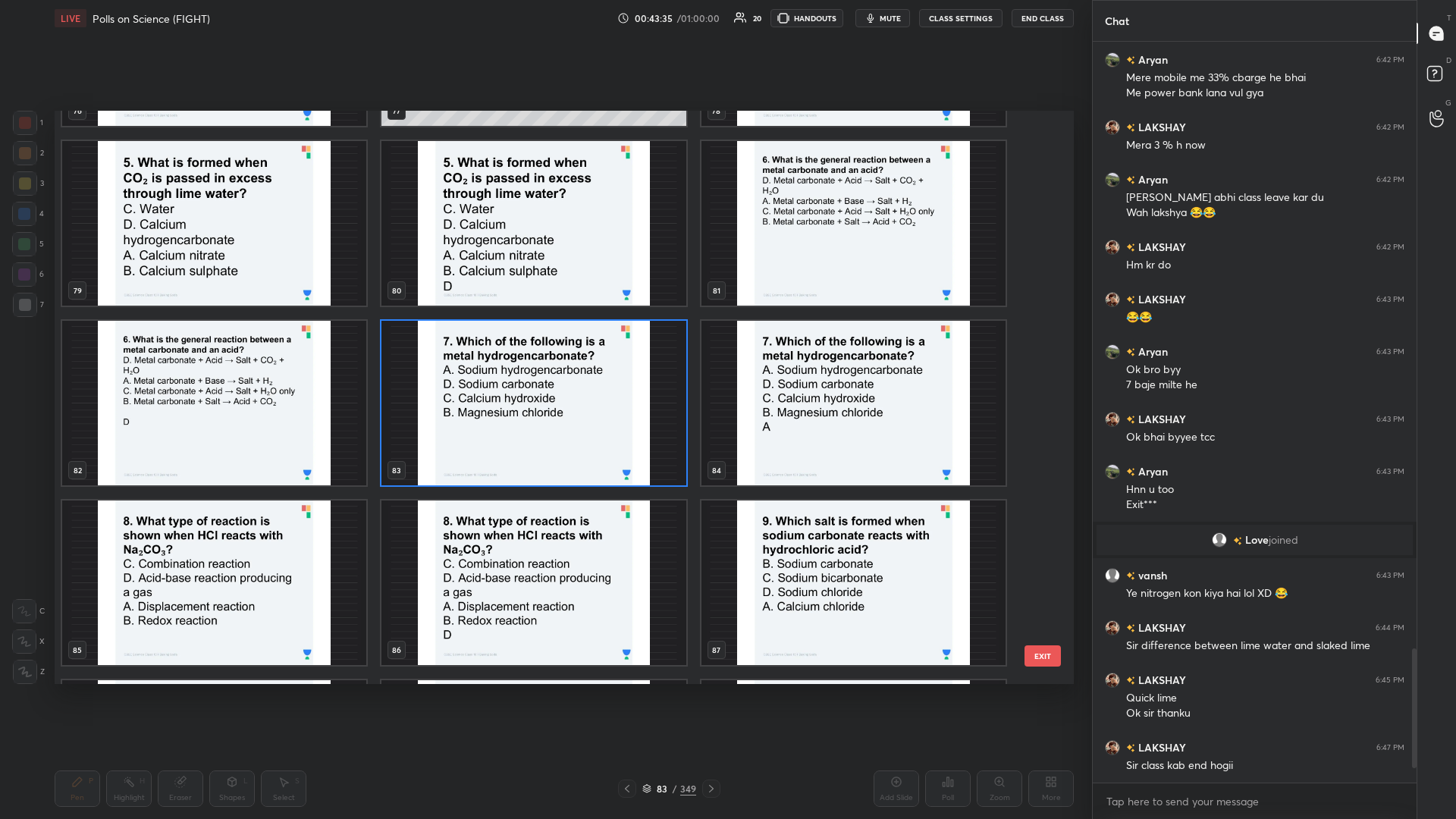
click at [208, 355] on img "grid" at bounding box center [214, 583] width 304 height 165
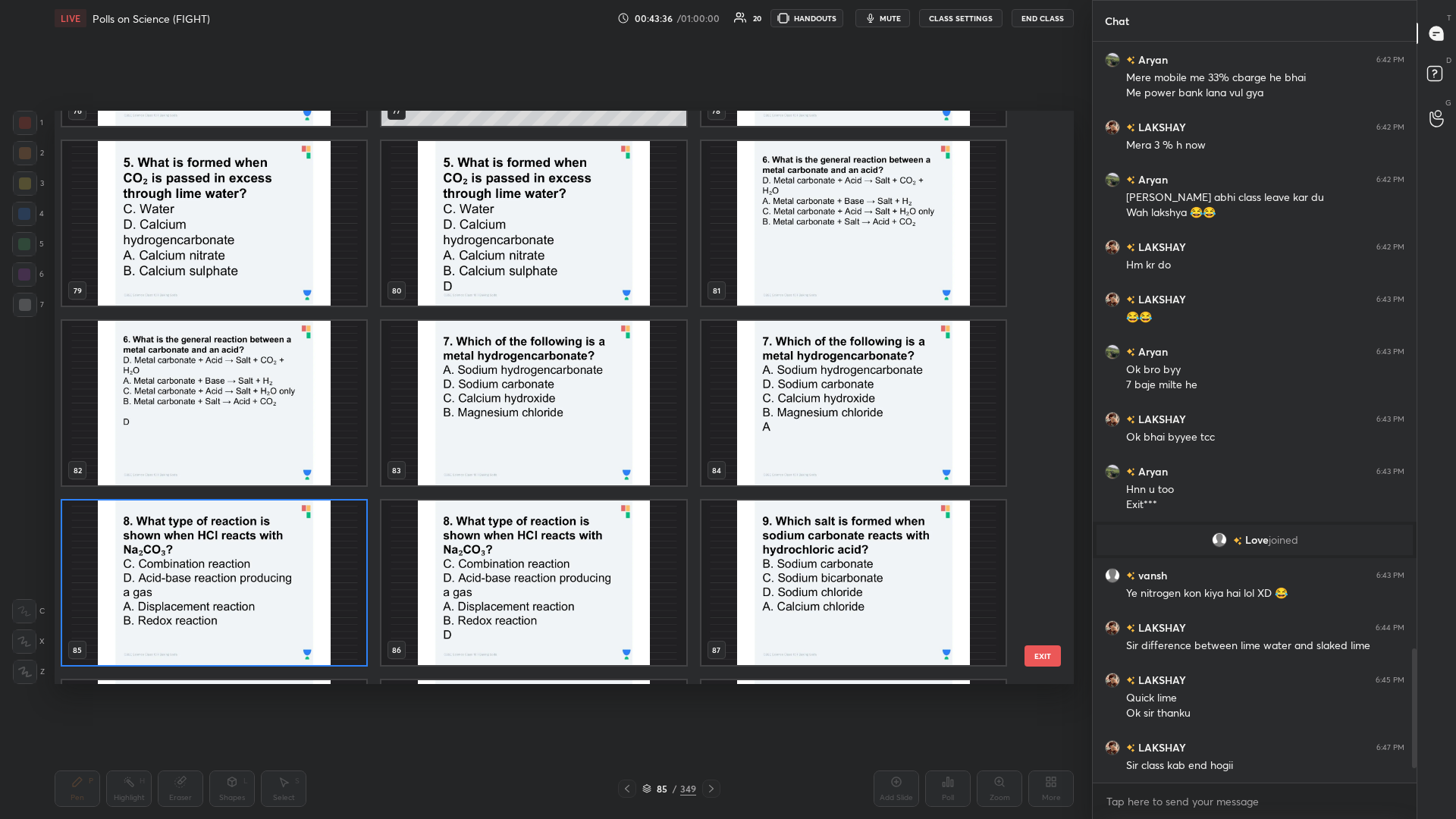
click at [208, 355] on img "grid" at bounding box center [214, 583] width 304 height 165
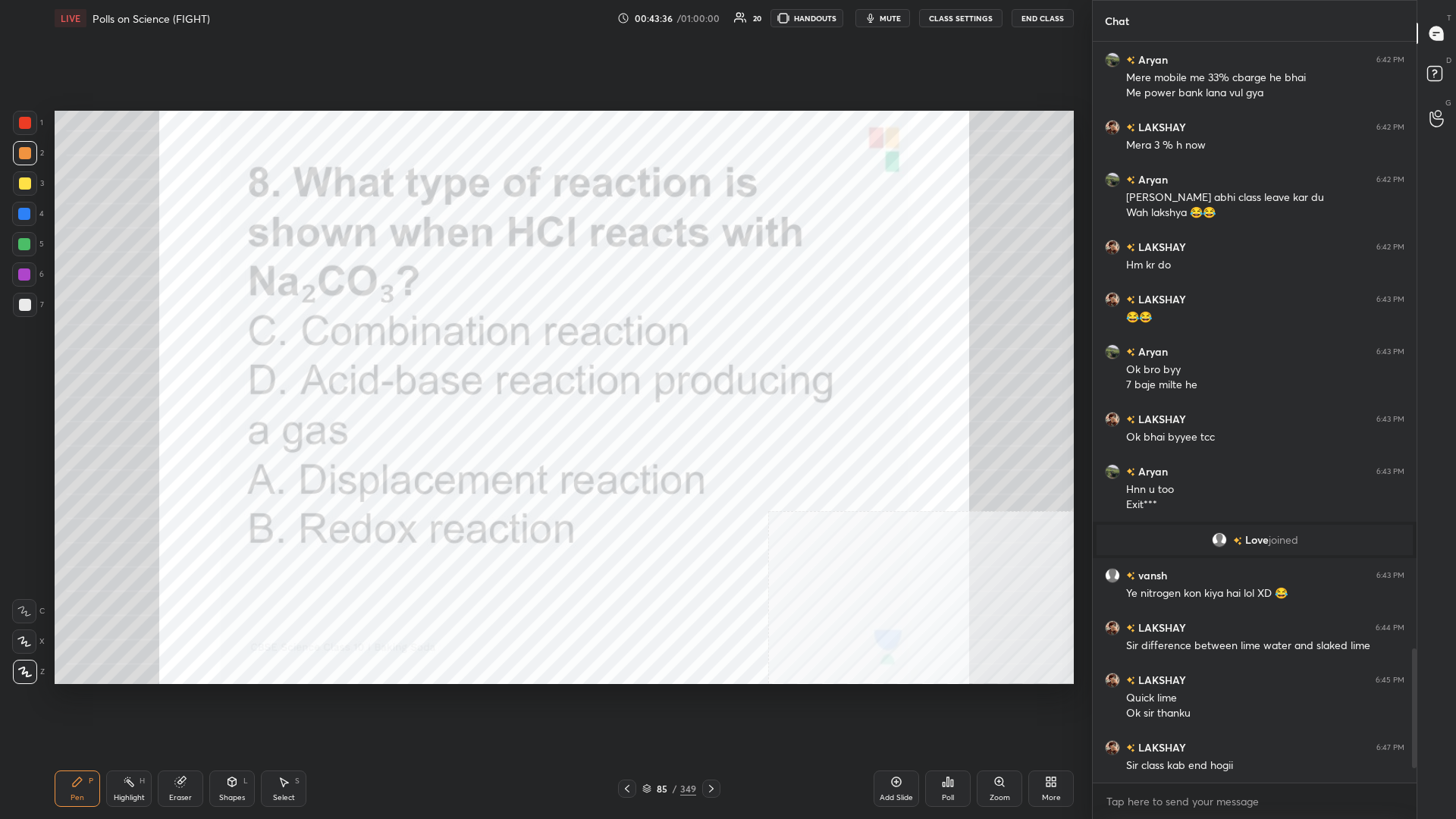
click at [544, 355] on div "Poll" at bounding box center [948, 789] width 46 height 37
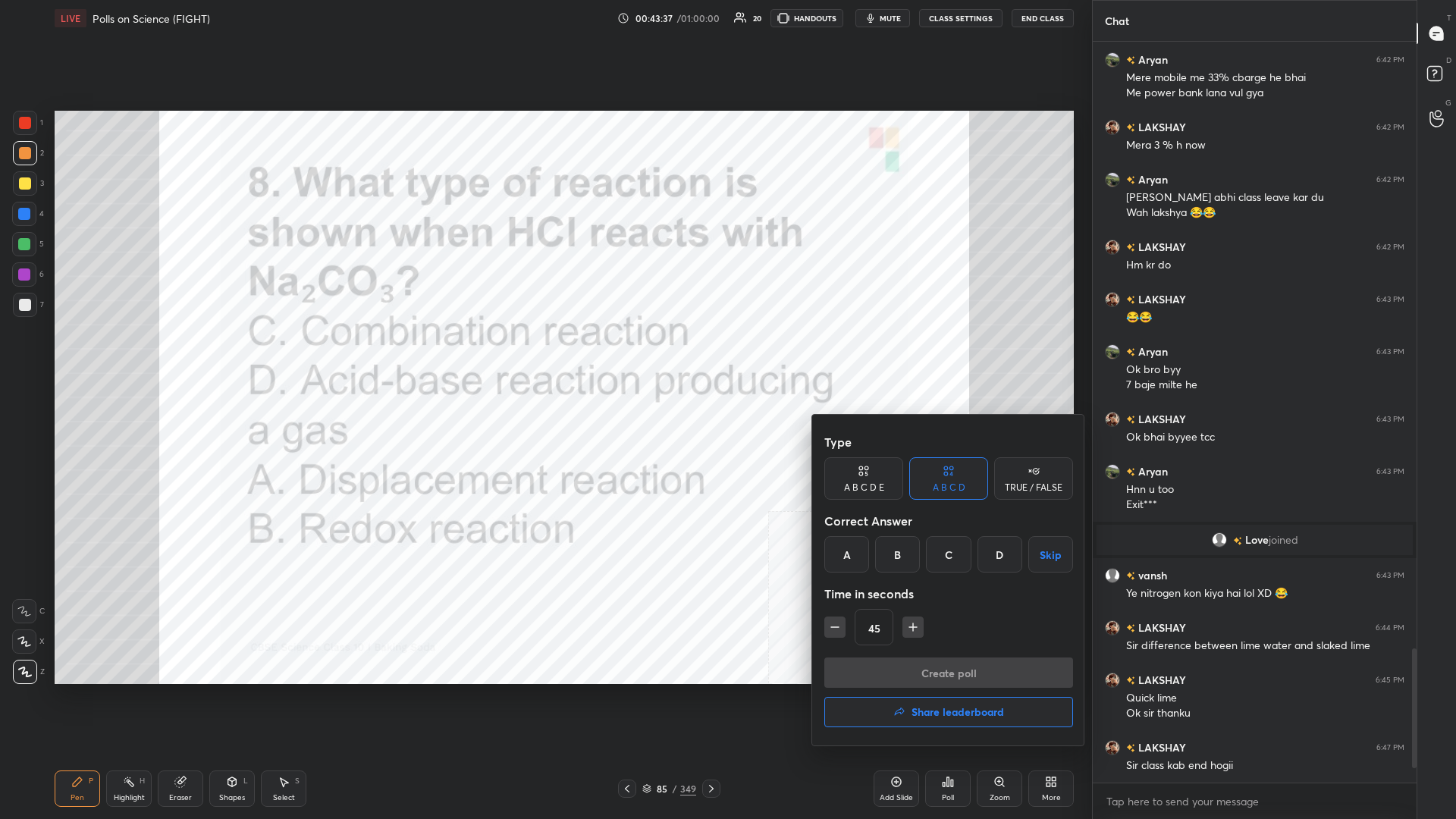
click at [544, 355] on div "D" at bounding box center [1001, 554] width 45 height 37
click at [544, 355] on button "Create poll" at bounding box center [948, 673] width 249 height 30
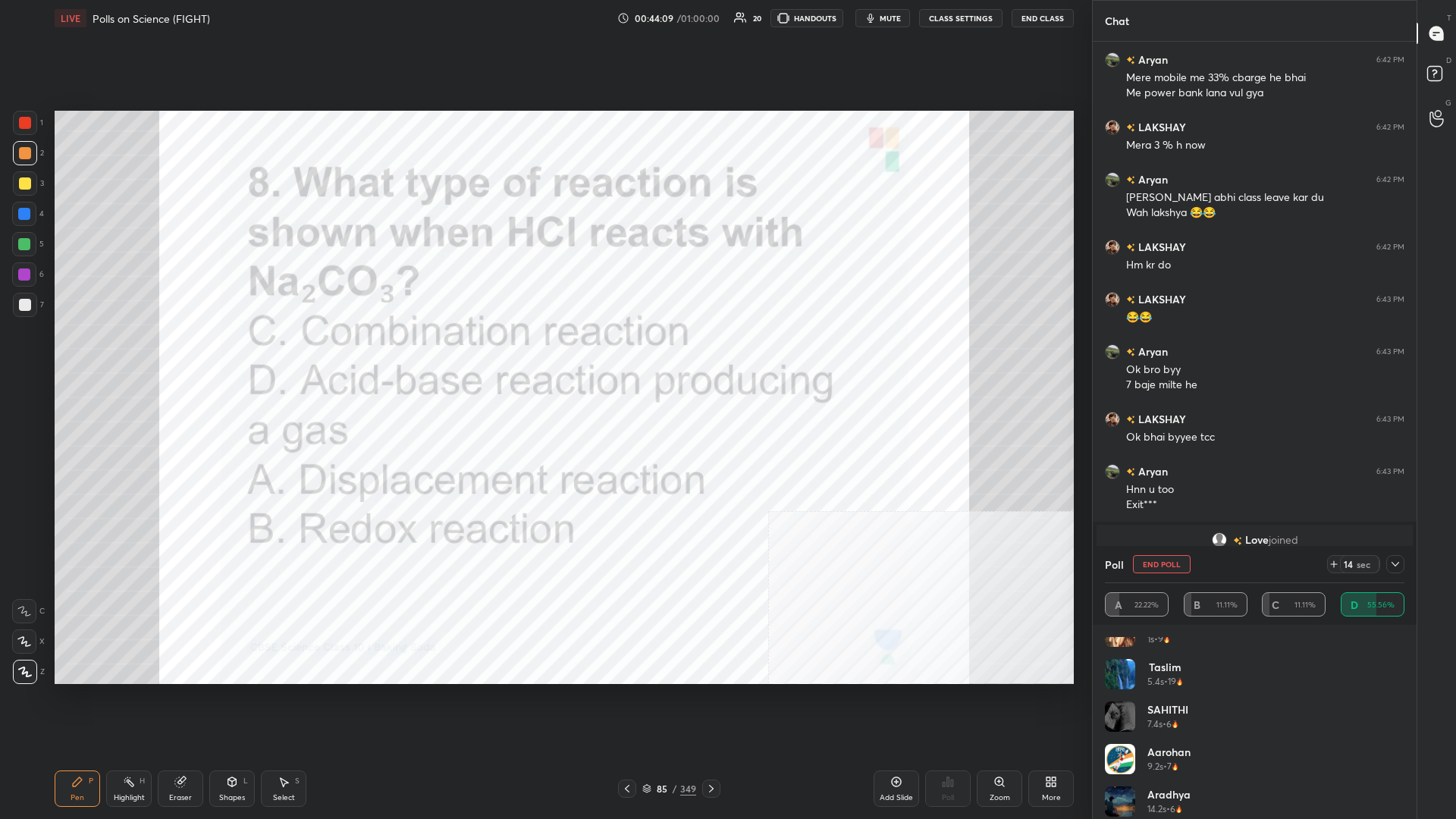
scroll to position [30, 0]
click at [30, 127] on div at bounding box center [25, 122] width 12 height 12
click at [29, 127] on div at bounding box center [25, 122] width 12 height 12
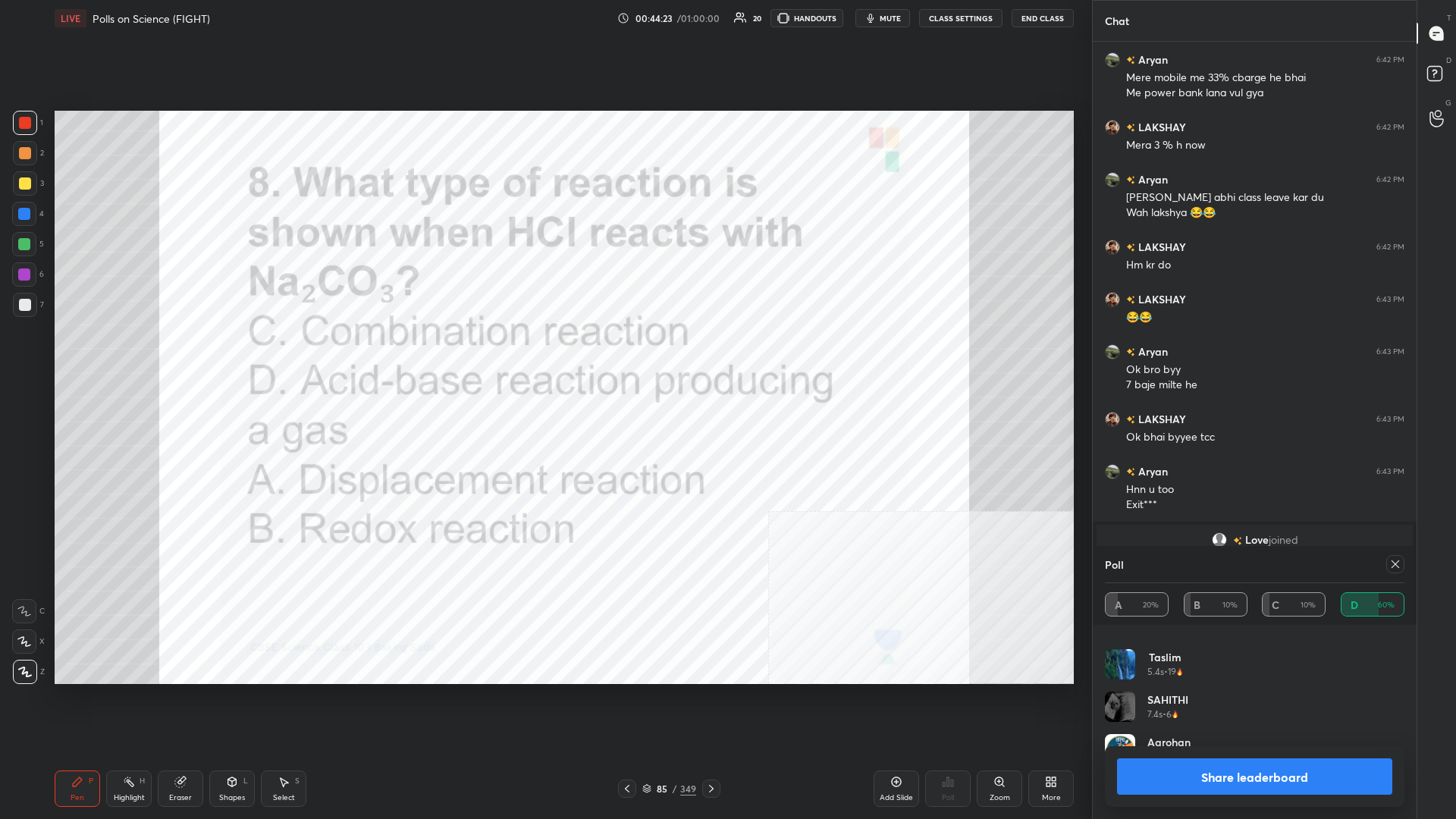
click at [544, 355] on button "Share leaderboard" at bounding box center [1255, 777] width 276 height 37
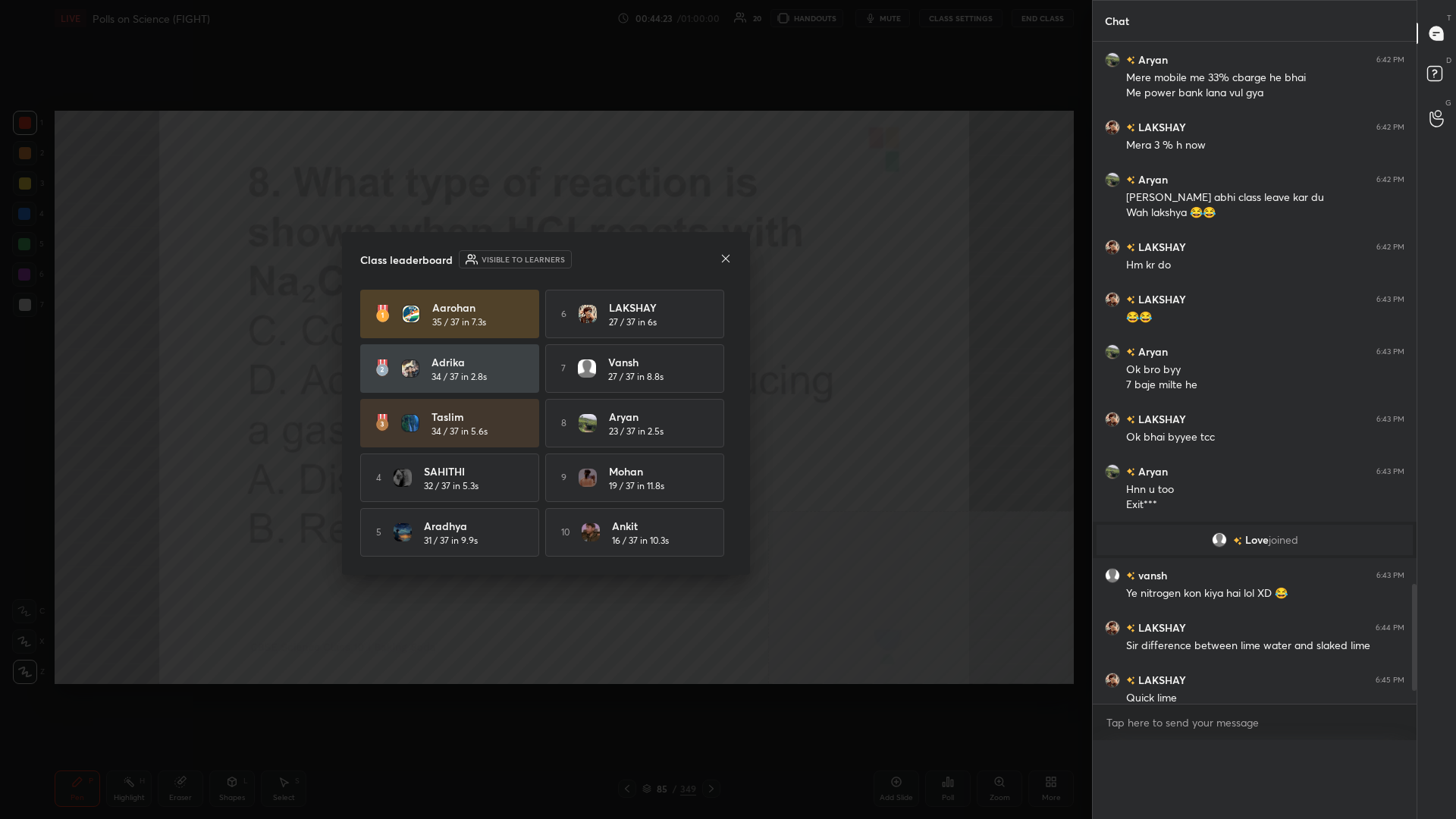
scroll to position [0, 1]
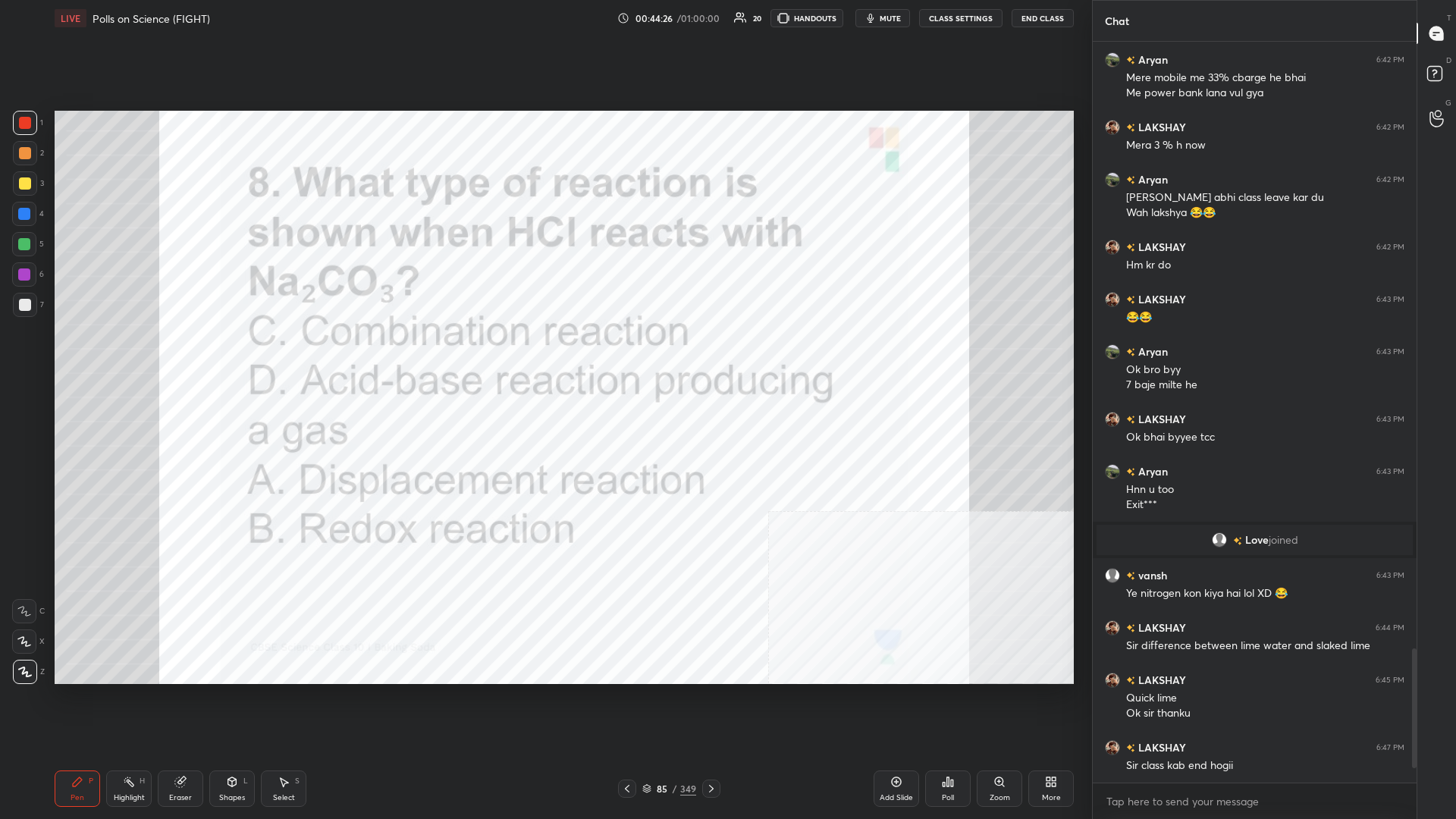
click at [544, 355] on div "85 / 349" at bounding box center [669, 789] width 102 height 18
click at [544, 355] on div "85" at bounding box center [662, 788] width 15 height 9
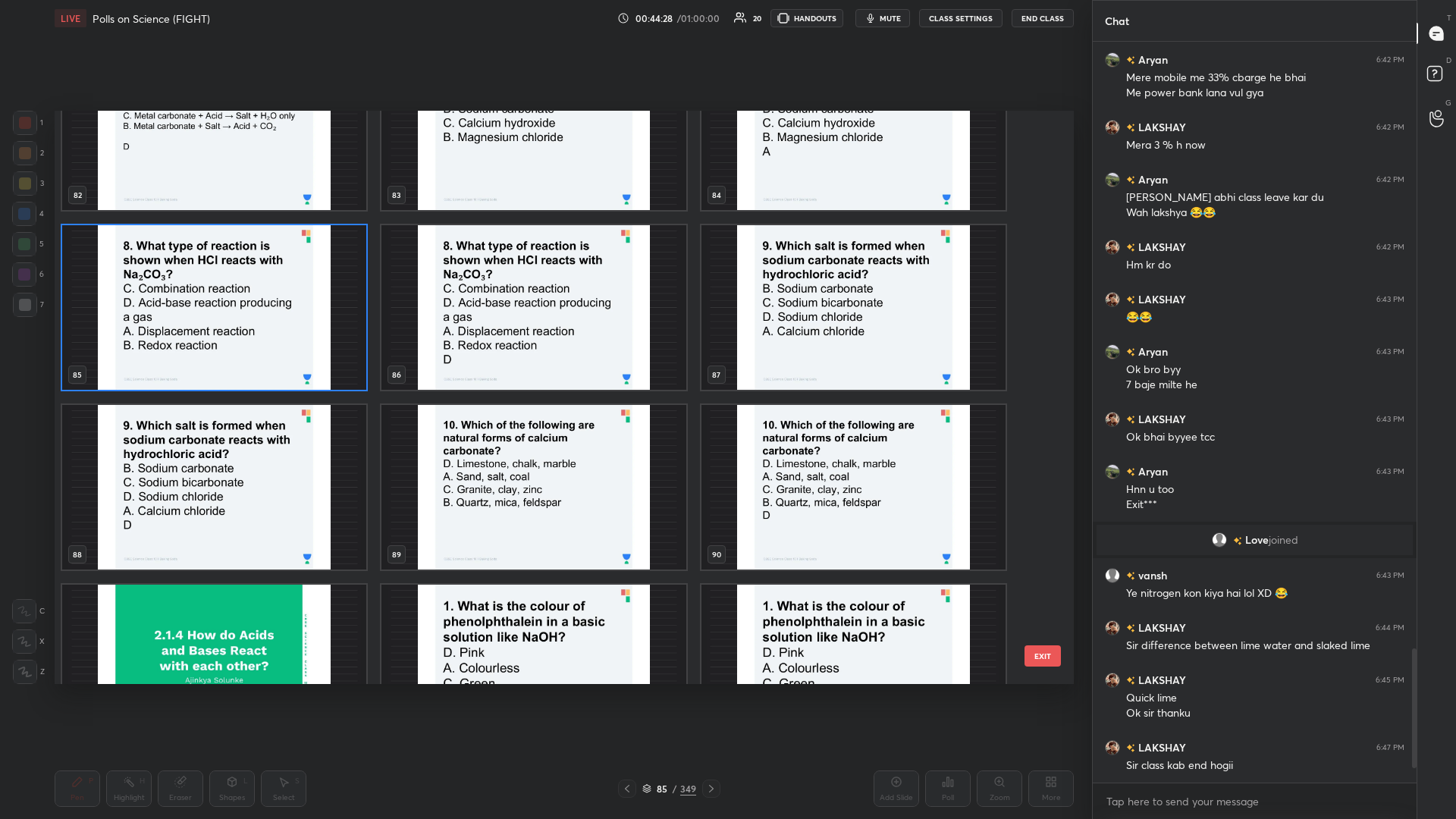
click at [544, 330] on img "grid" at bounding box center [853, 308] width 304 height 165
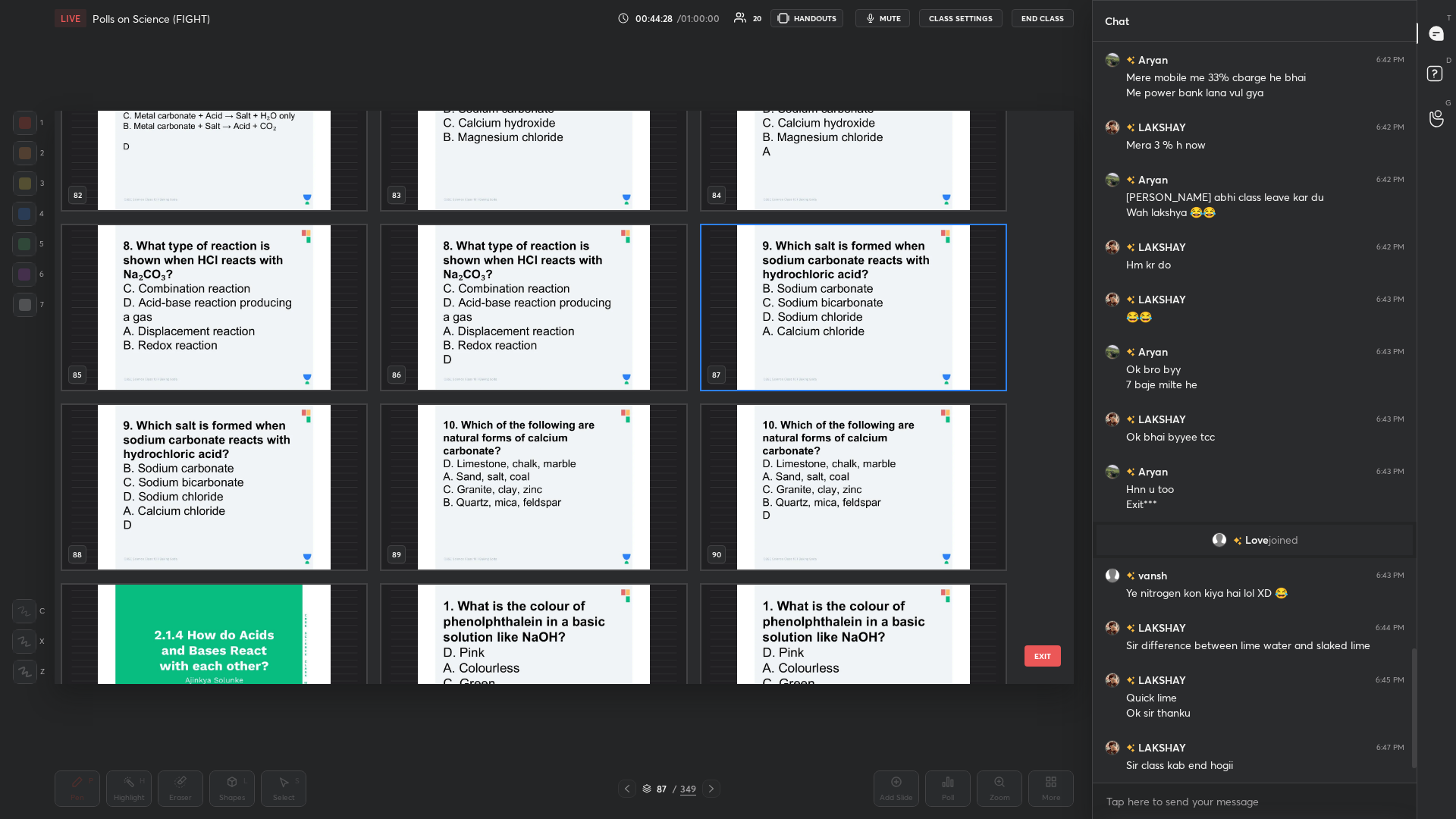
click at [544, 330] on img "grid" at bounding box center [853, 308] width 304 height 165
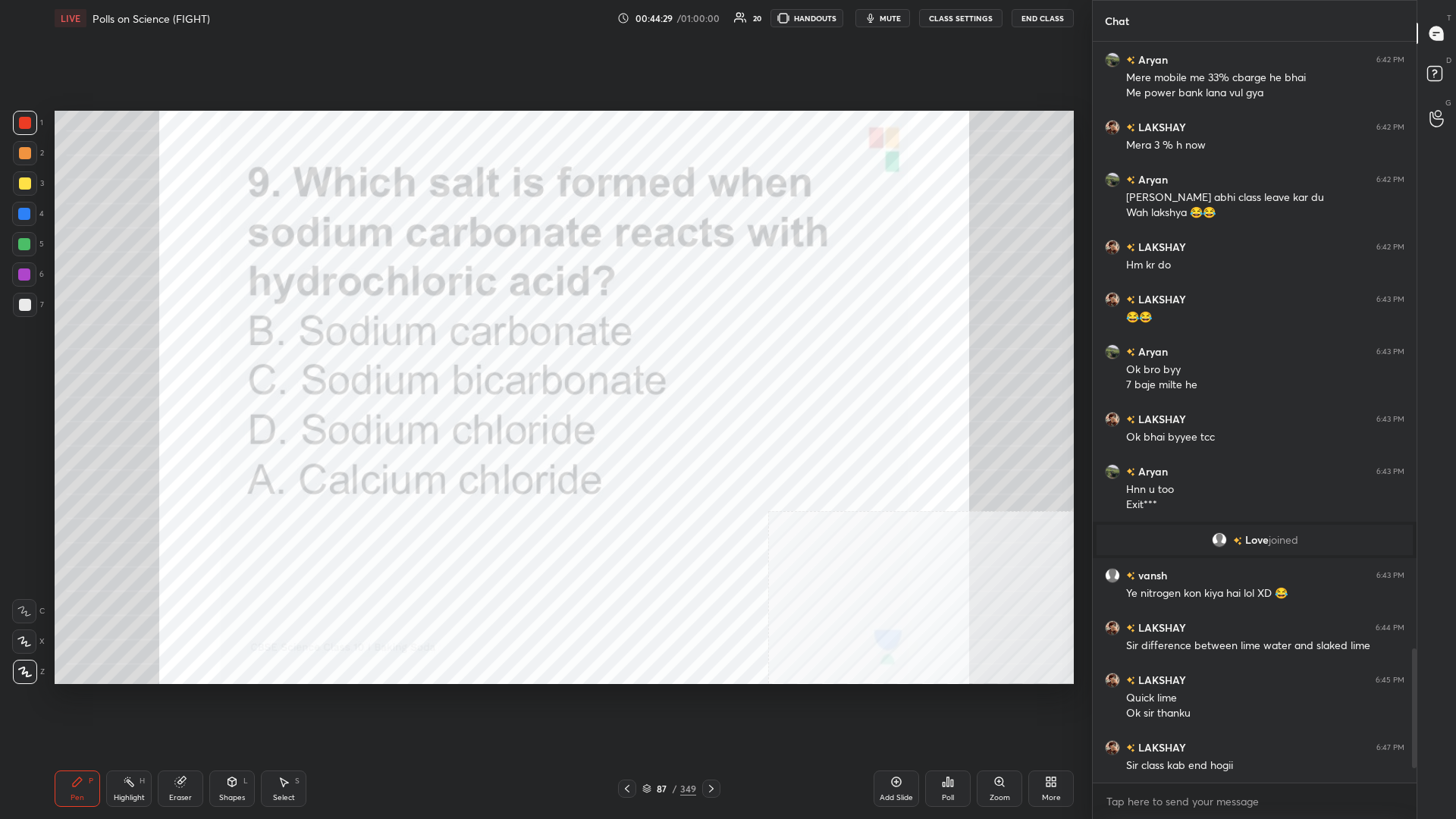
click at [544, 355] on div "Poll" at bounding box center [948, 789] width 46 height 37
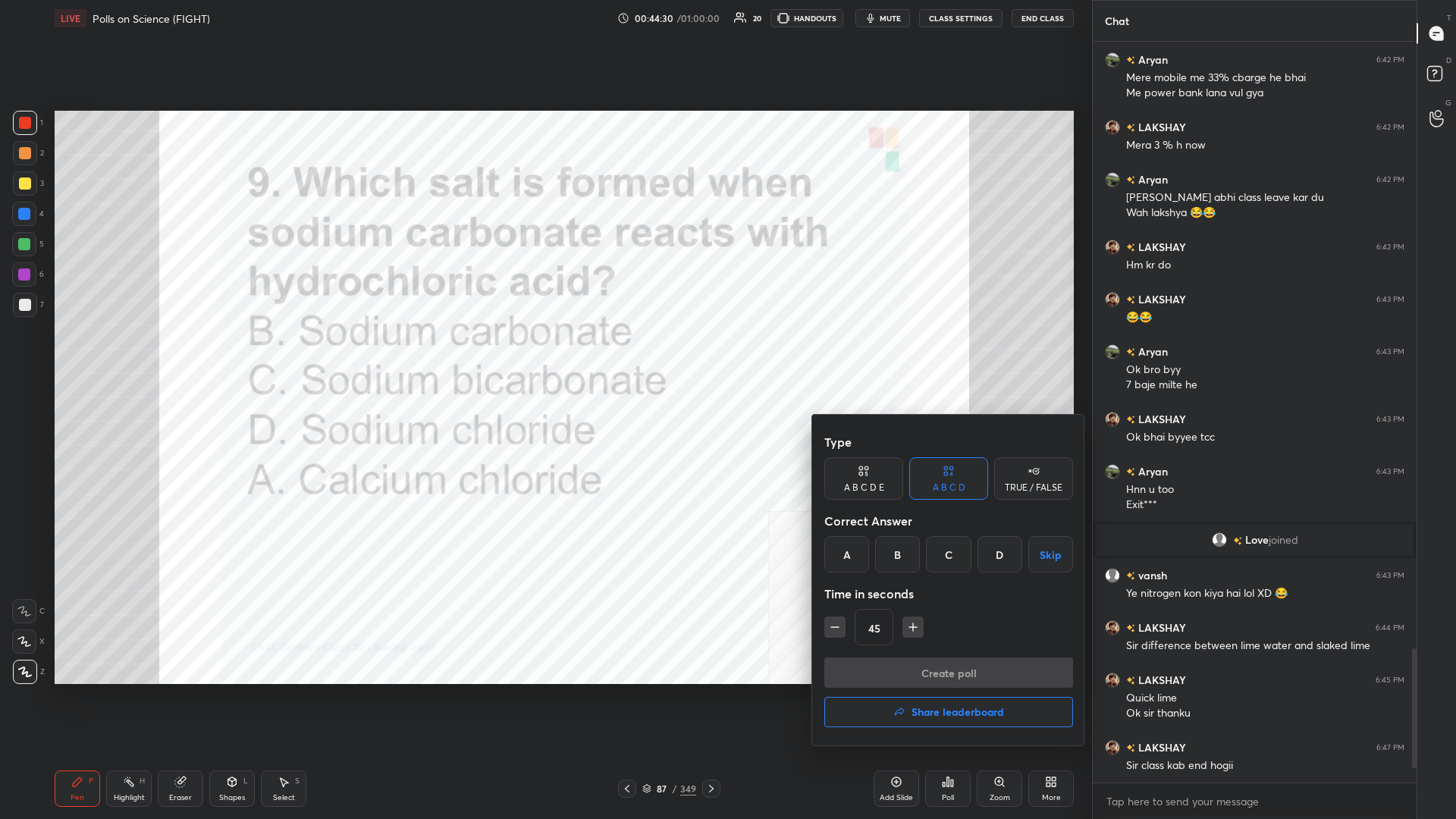
click at [544, 355] on div "D" at bounding box center [1001, 554] width 45 height 37
click at [544, 355] on div "Type A B C D E A B C D TRUE / FALSE Correct Answer A B C D Skip Time in seconds…" at bounding box center [948, 542] width 249 height 231
click at [544, 355] on button "Create poll" at bounding box center [948, 673] width 249 height 30
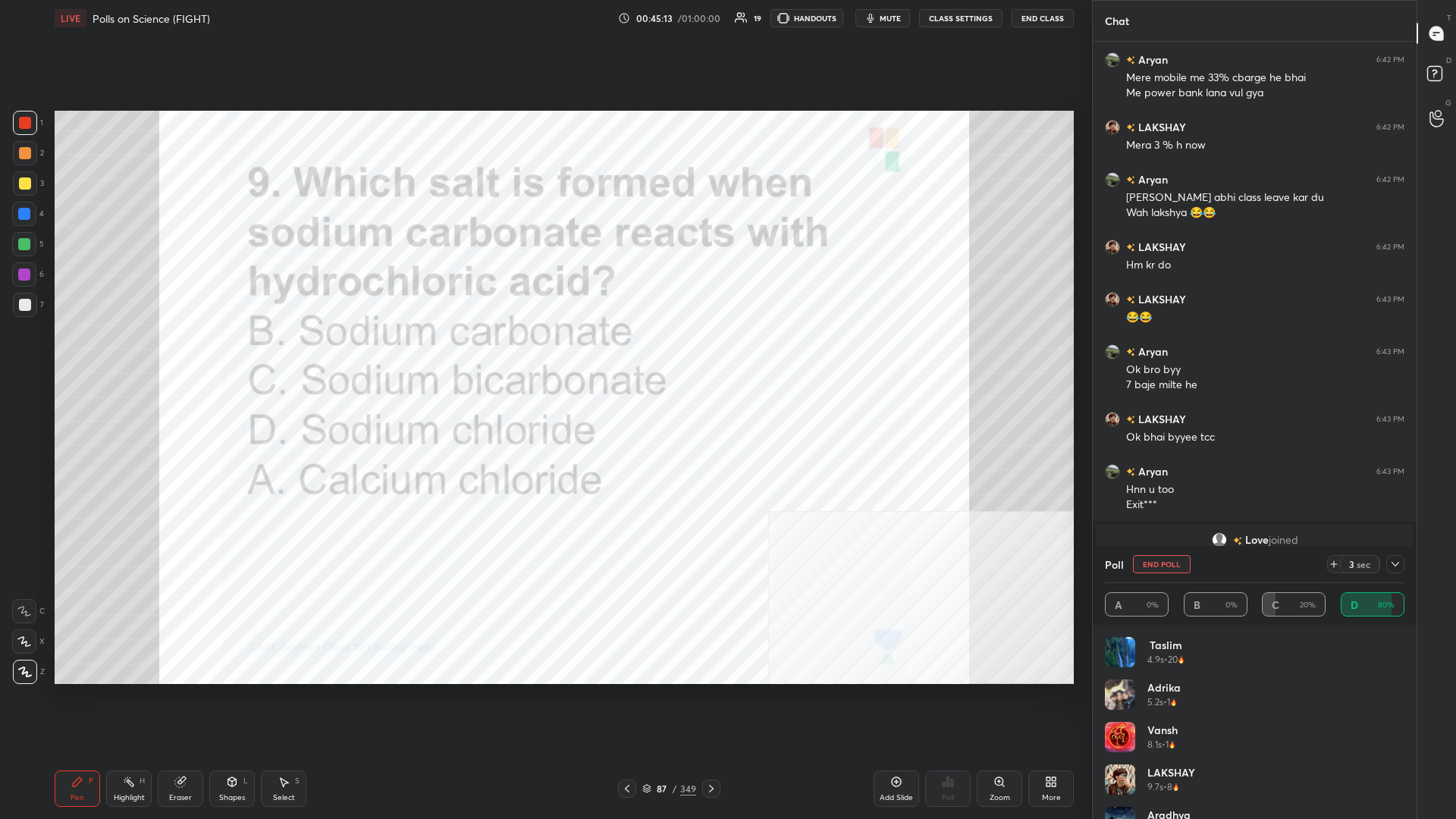
scroll to position [3476, 0]
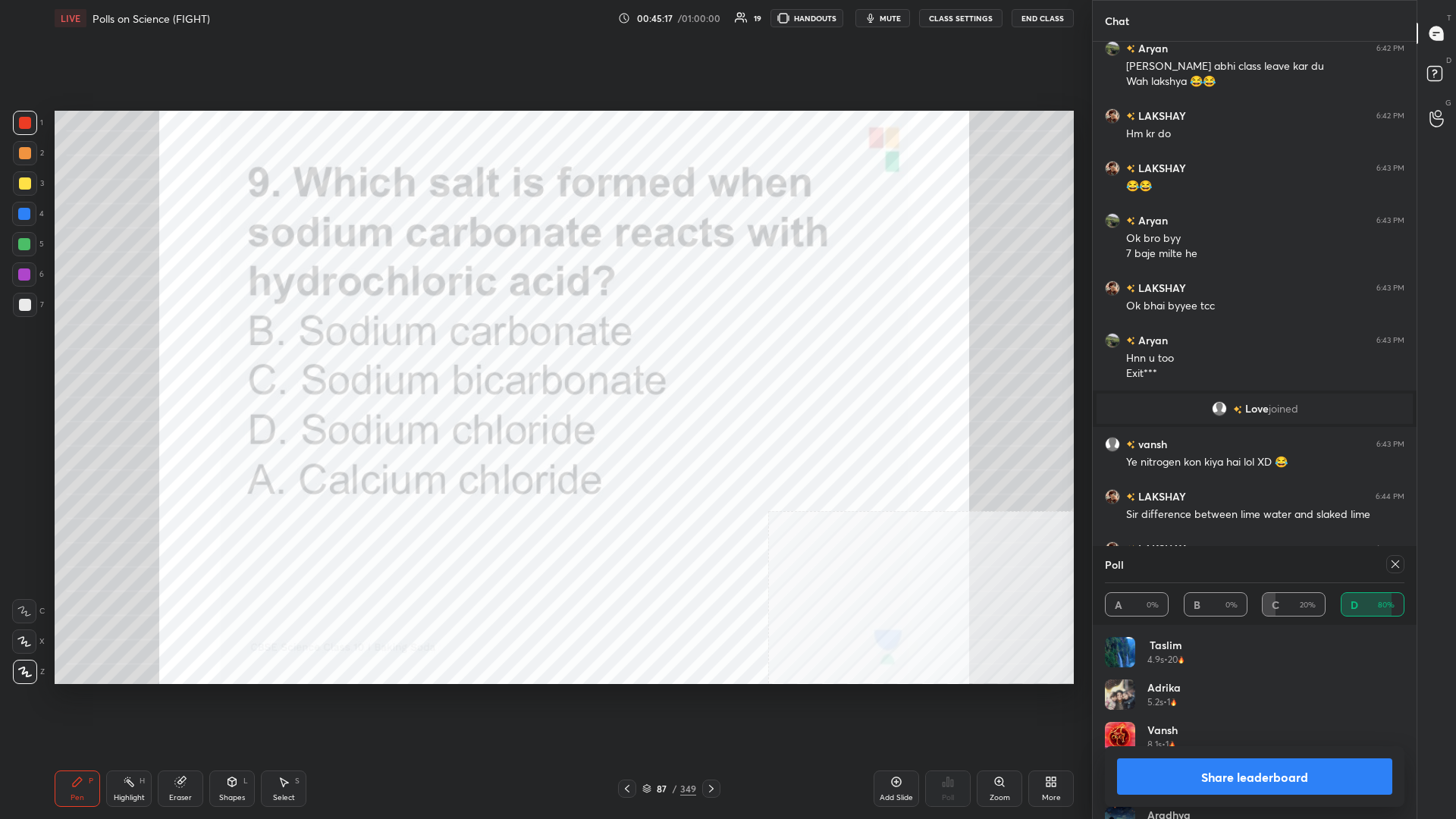
click at [544, 355] on button "Share leaderboard" at bounding box center [1255, 777] width 276 height 37
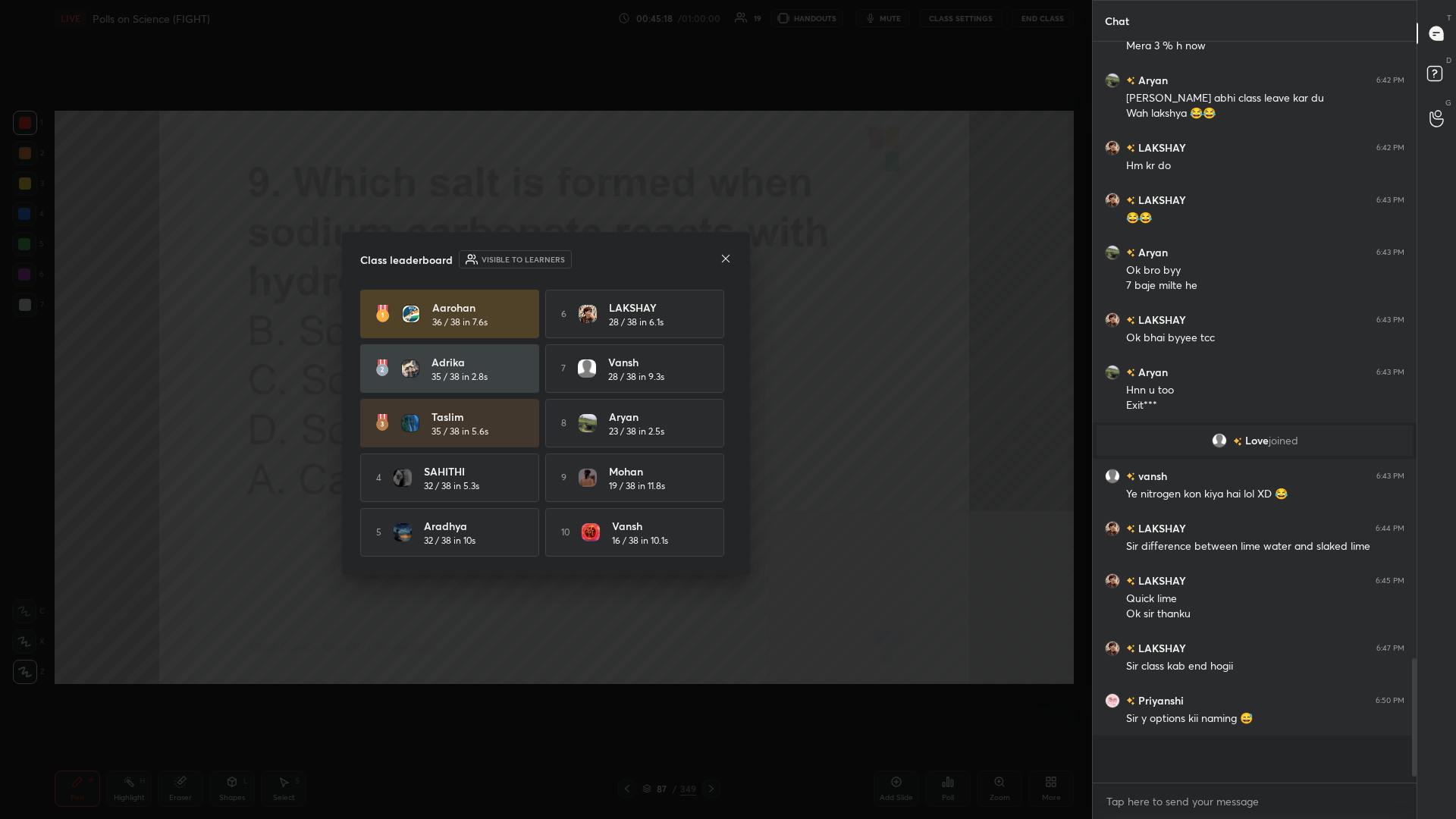
scroll to position [0, 1]
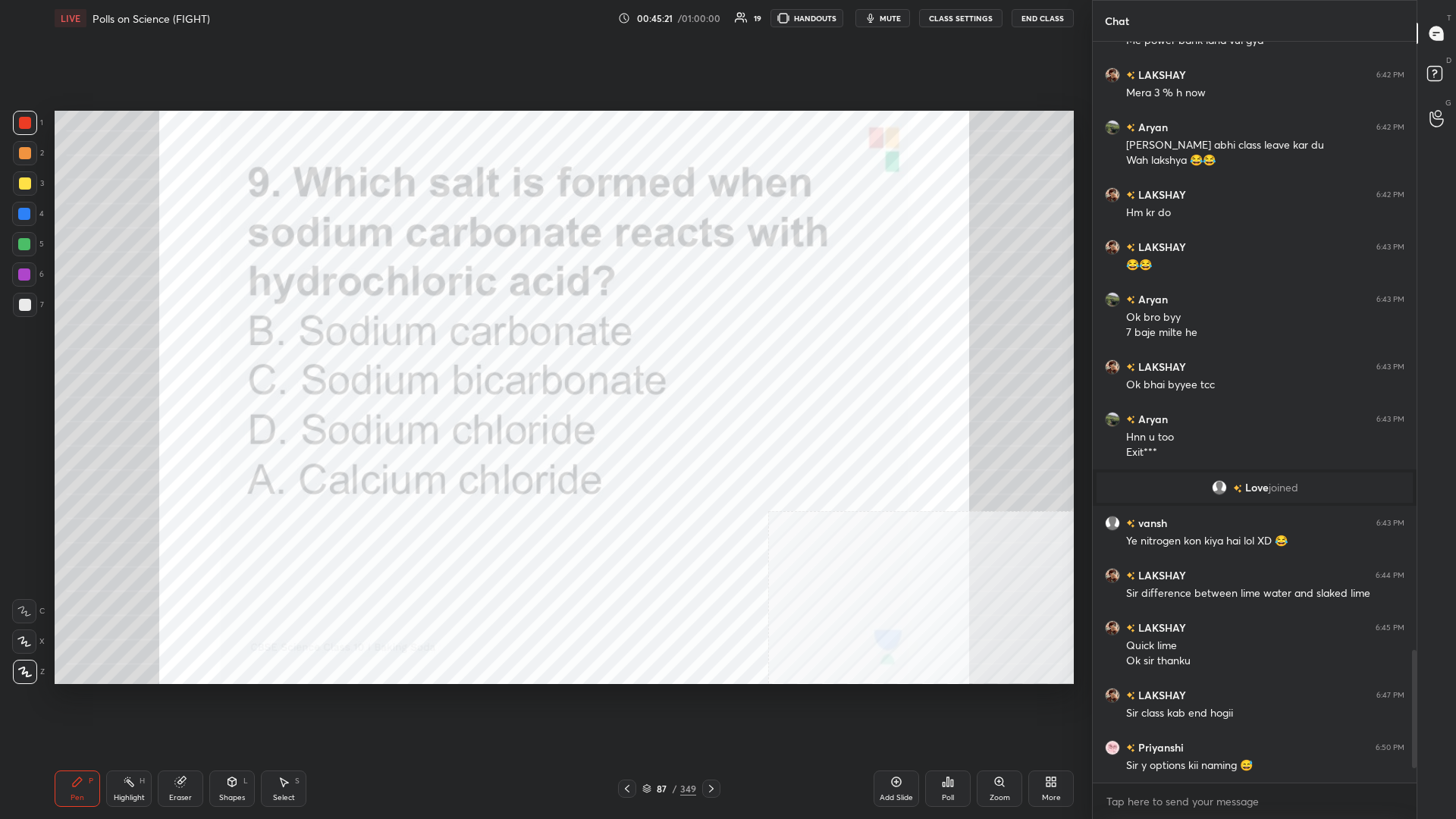
click at [544, 355] on div "87" at bounding box center [662, 788] width 15 height 9
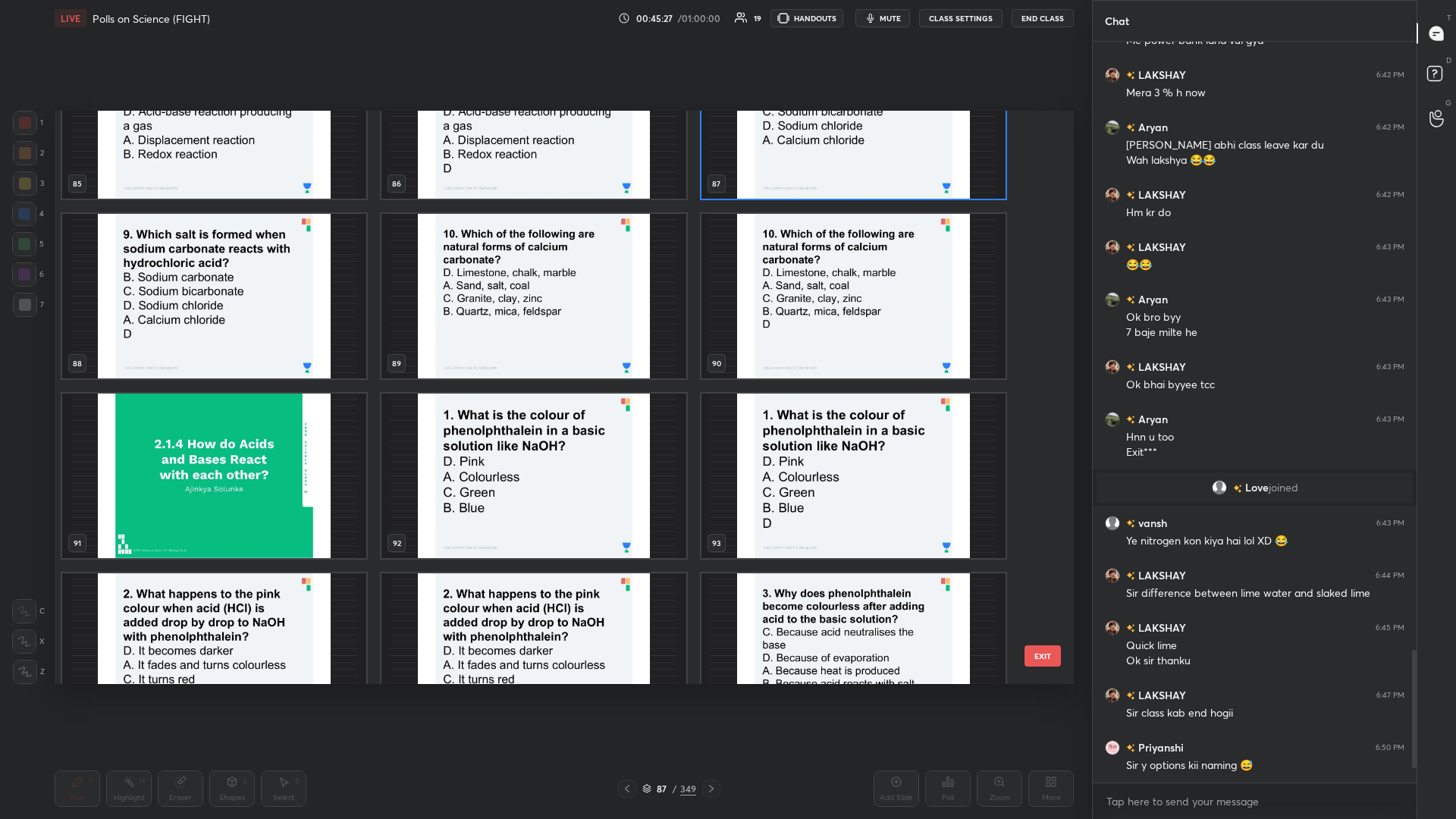
click at [544, 339] on img "grid" at bounding box center [533, 296] width 304 height 165
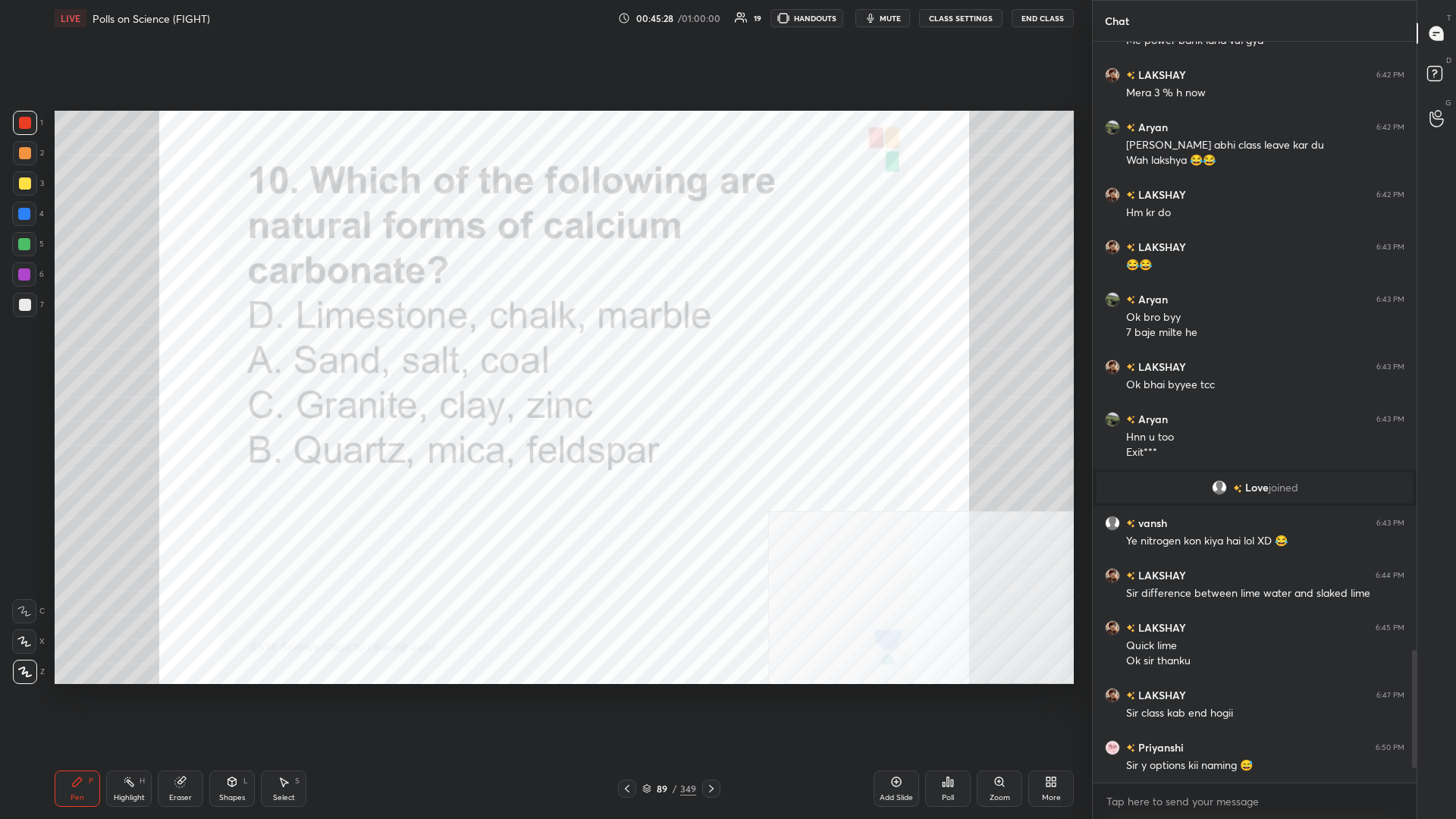
click at [544, 355] on div "Poll" at bounding box center [948, 789] width 46 height 37
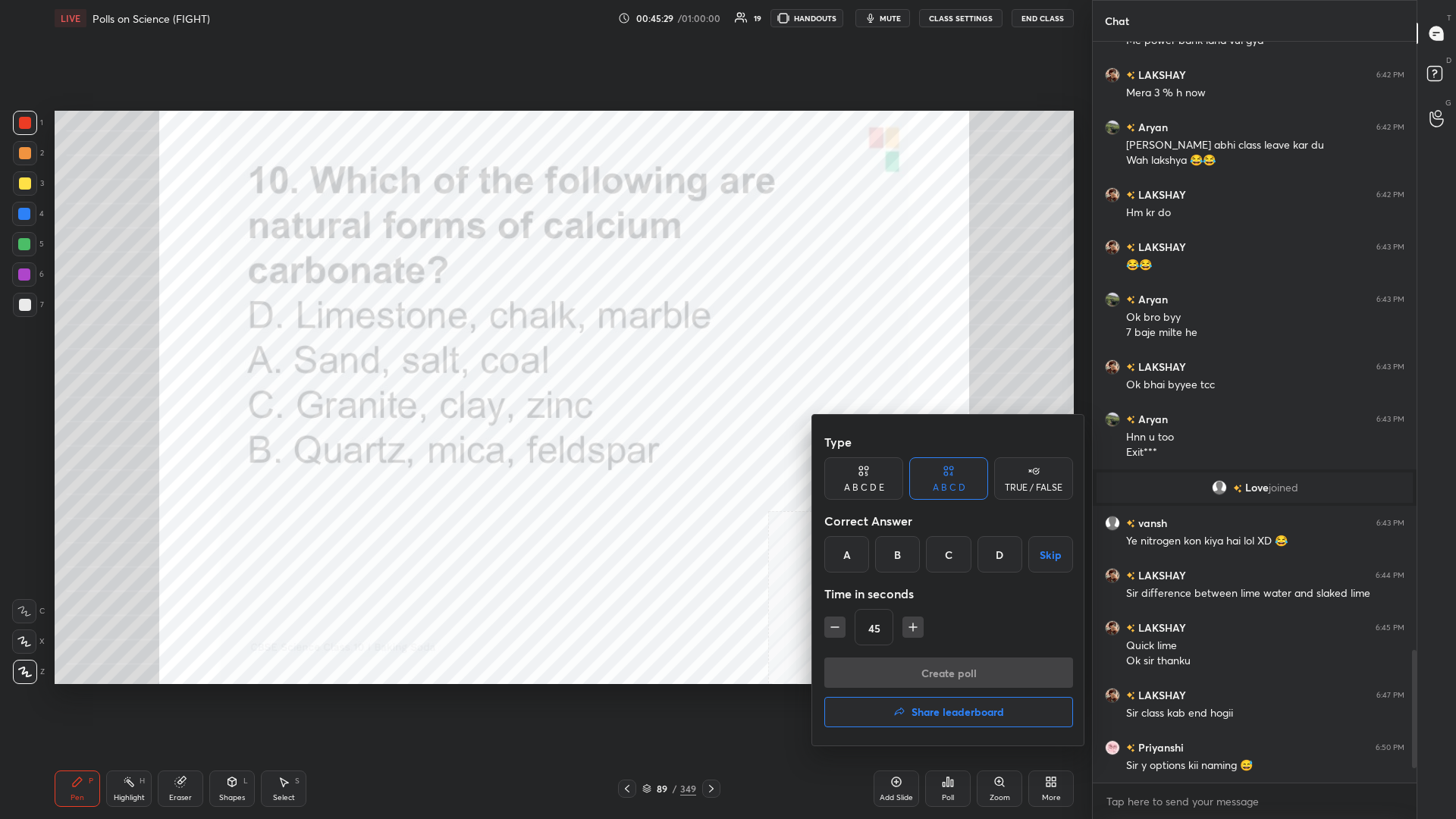
click at [544, 355] on div "Type A B C D E A B C D TRUE / FALSE Correct Answer A B C D Skip Time in seconds…" at bounding box center [948, 542] width 249 height 231
click at [544, 355] on div "D" at bounding box center [1001, 554] width 45 height 37
click at [544, 355] on button "Create poll" at bounding box center [948, 673] width 249 height 30
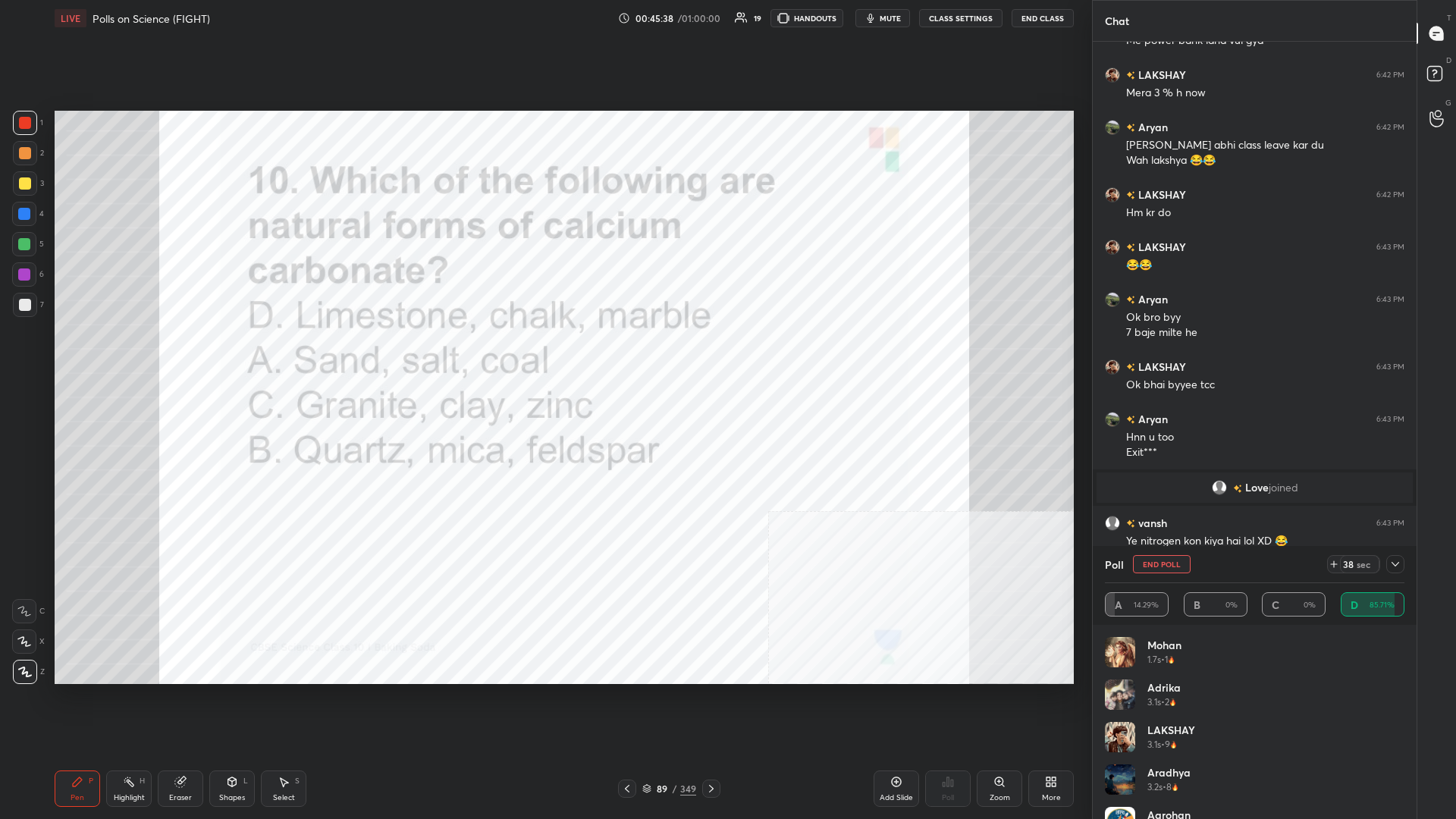
scroll to position [3491, 0]
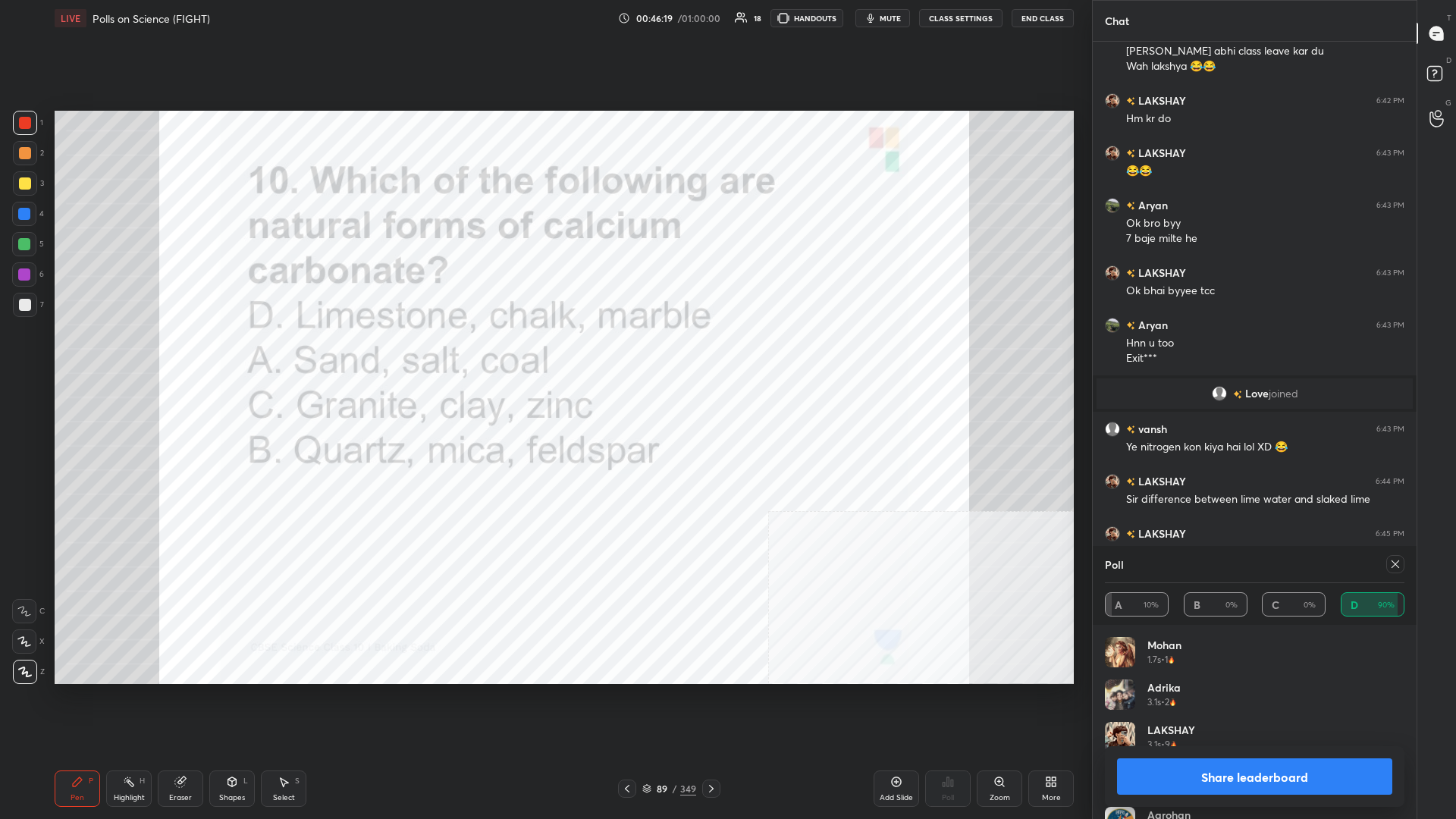
click at [544, 355] on button "Share leaderboard" at bounding box center [1255, 777] width 276 height 37
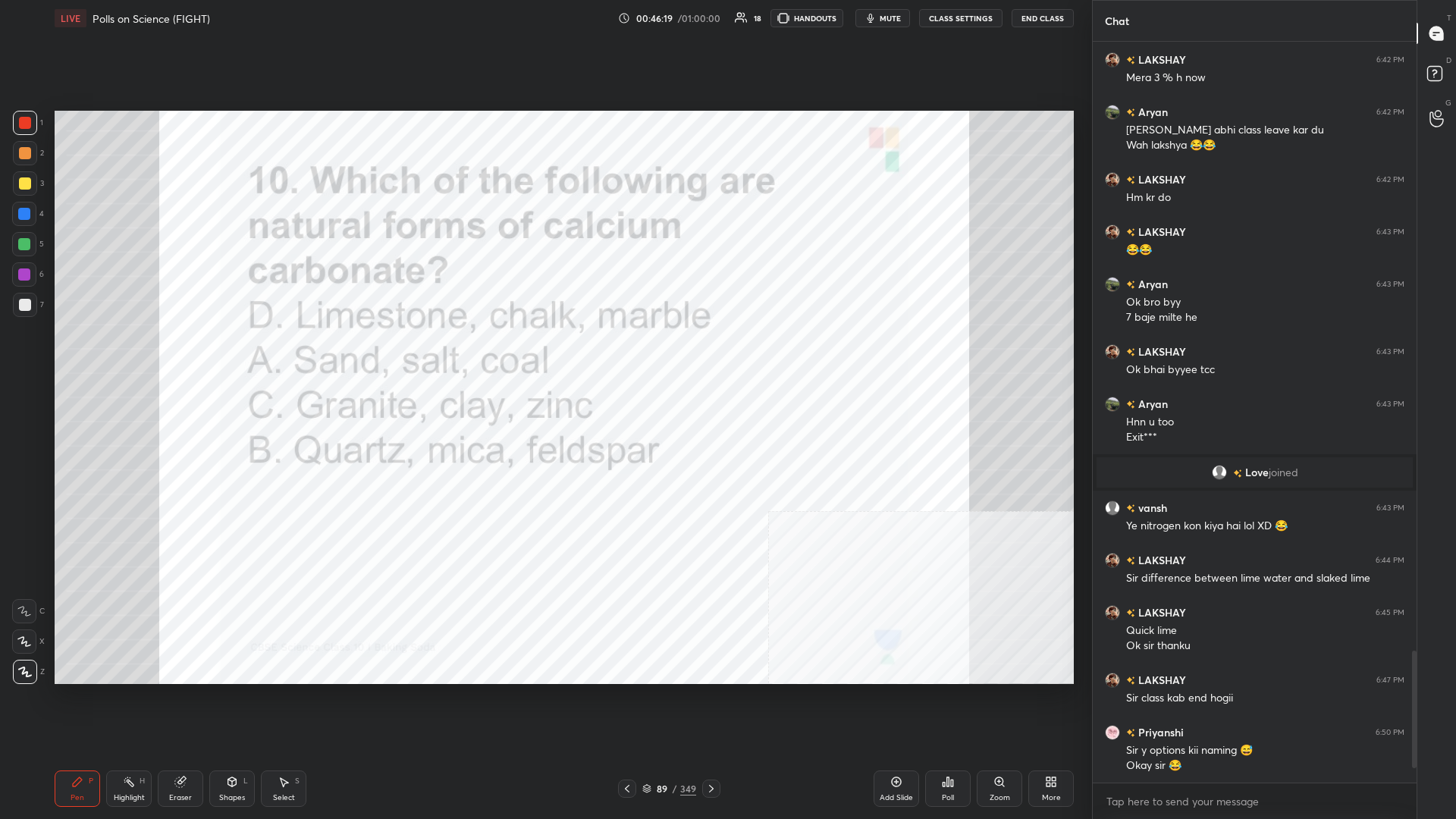
scroll to position [1, 1]
click at [544, 355] on div "89 / 349" at bounding box center [669, 789] width 102 height 18
click at [544, 355] on div "349" at bounding box center [688, 788] width 16 height 13
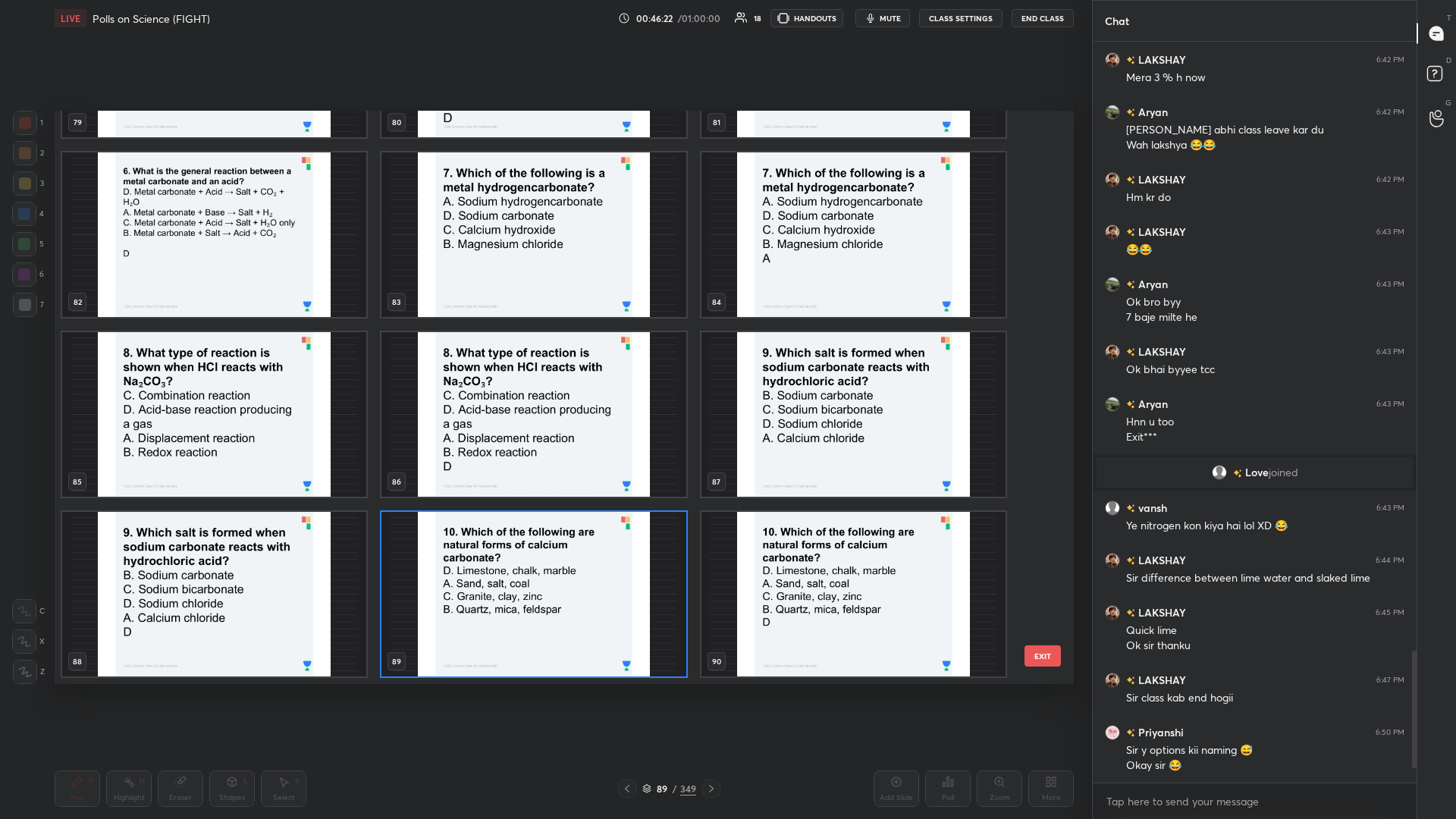
scroll to position [5105, 0]
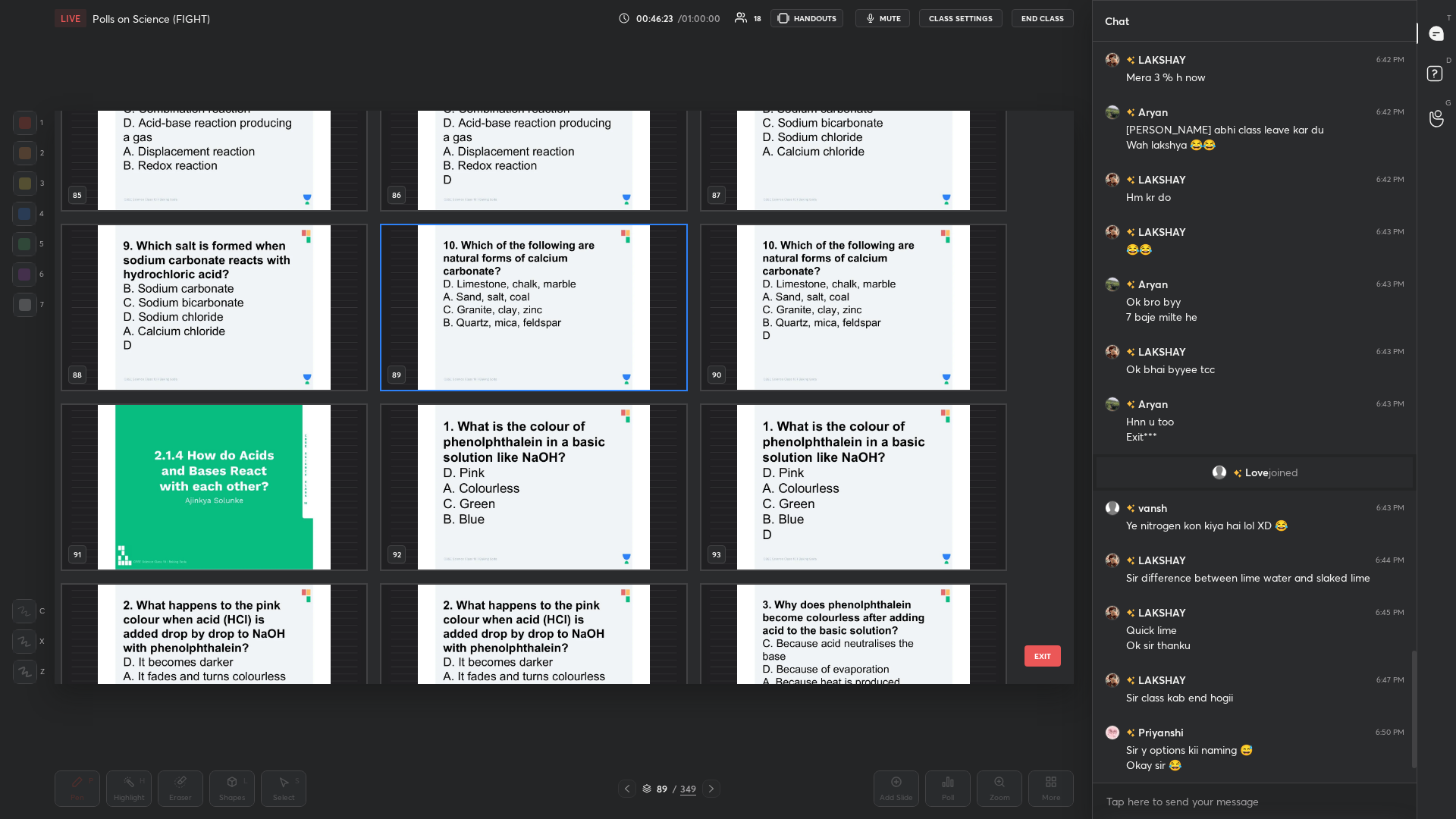
click at [520, 355] on img "grid" at bounding box center [533, 488] width 304 height 165
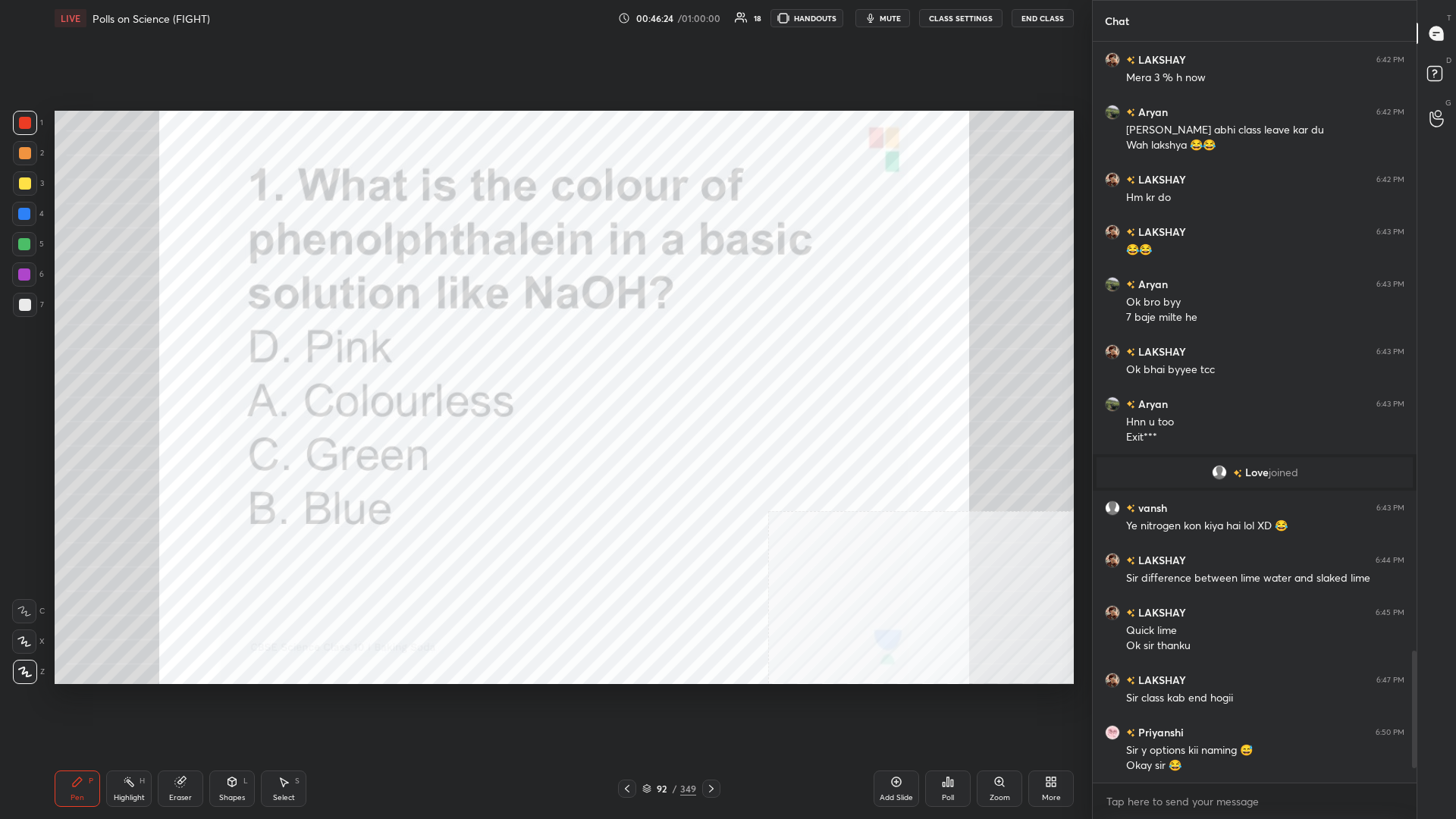
click at [544, 355] on div "Poll" at bounding box center [948, 789] width 46 height 37
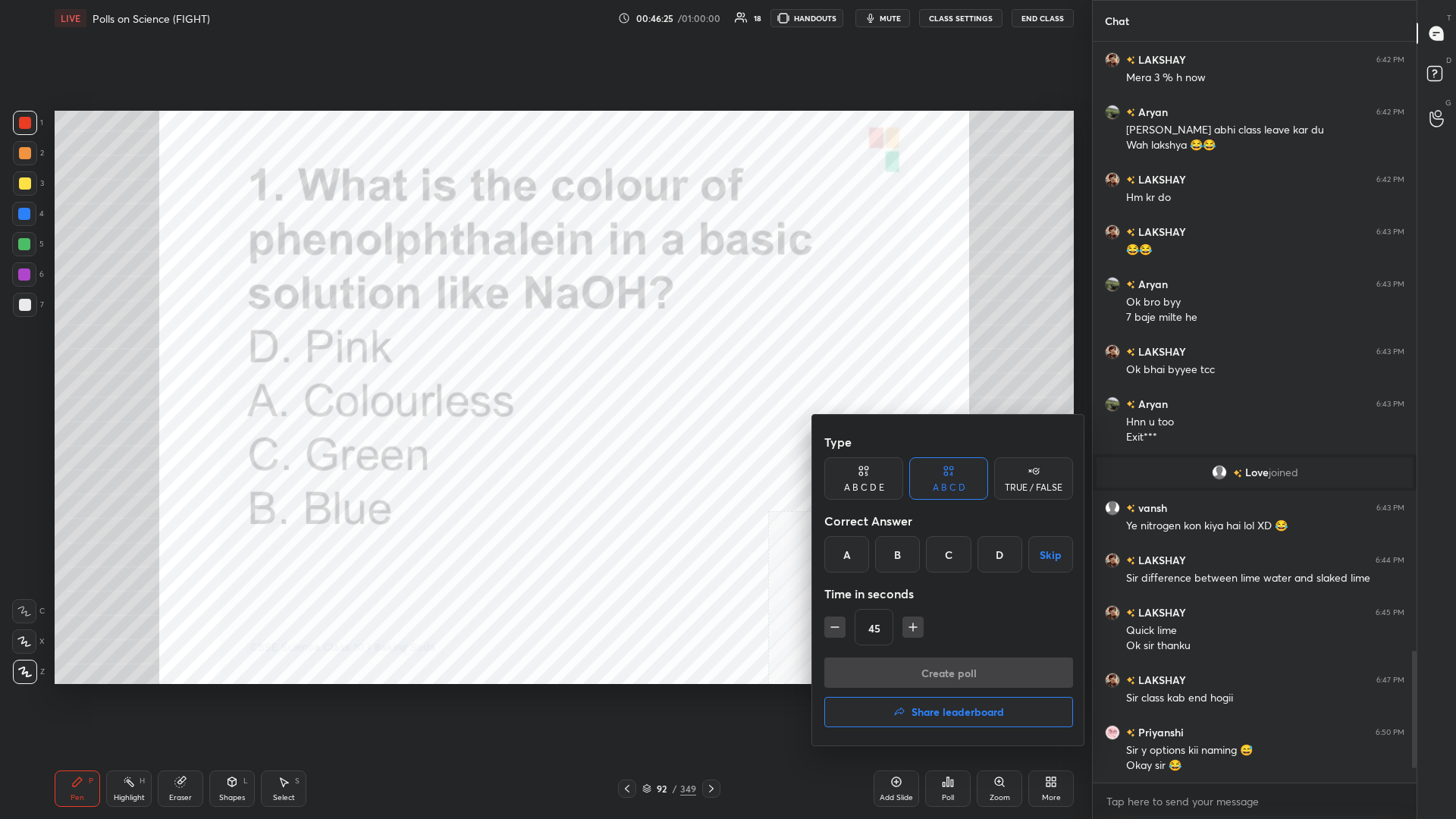
click at [544, 355] on div "D" at bounding box center [1001, 554] width 45 height 37
click at [544, 355] on button "Create poll" at bounding box center [948, 673] width 249 height 30
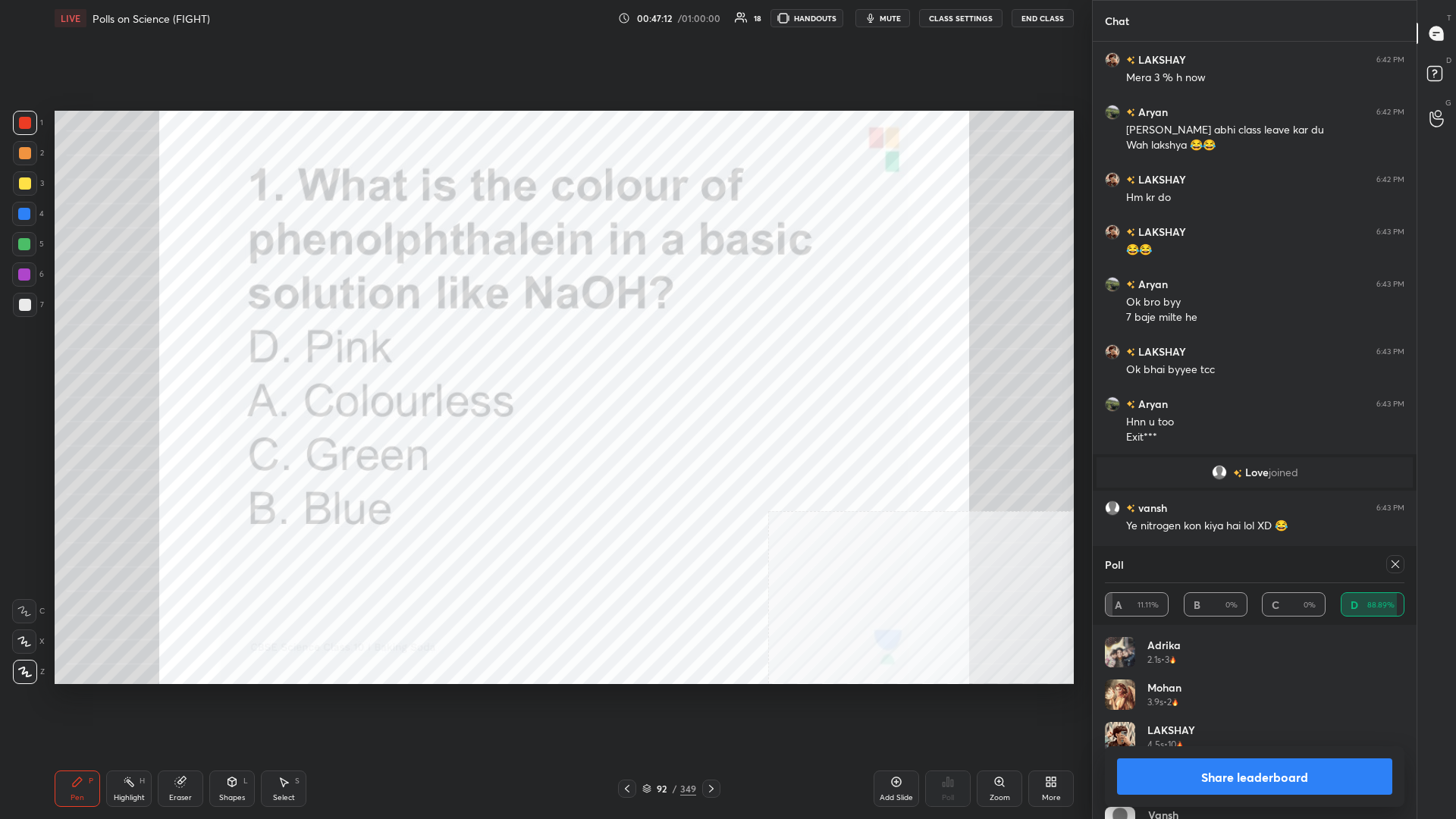
scroll to position [3543, 0]
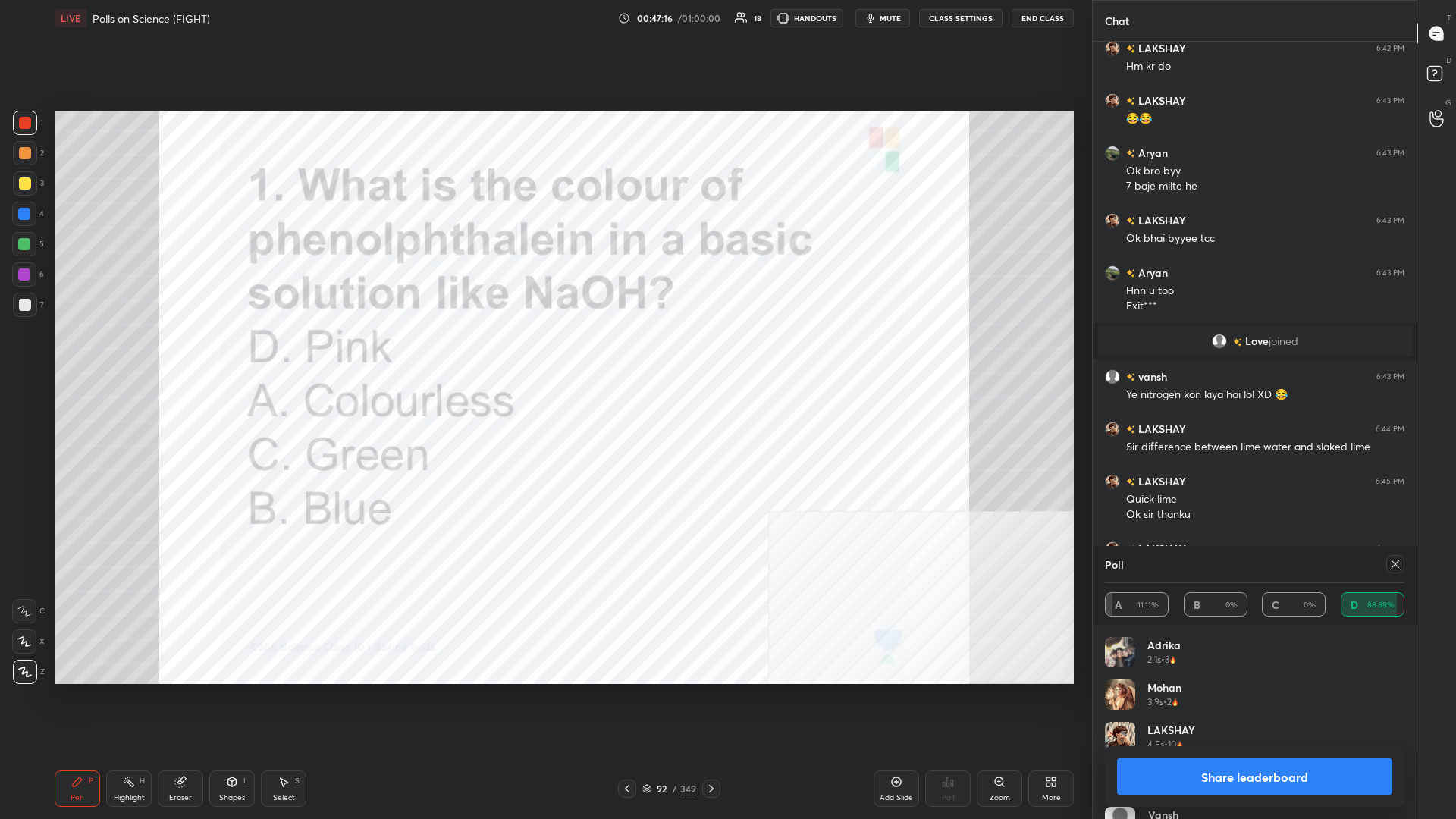
click at [544, 355] on button "Share leaderboard" at bounding box center [1255, 777] width 276 height 37
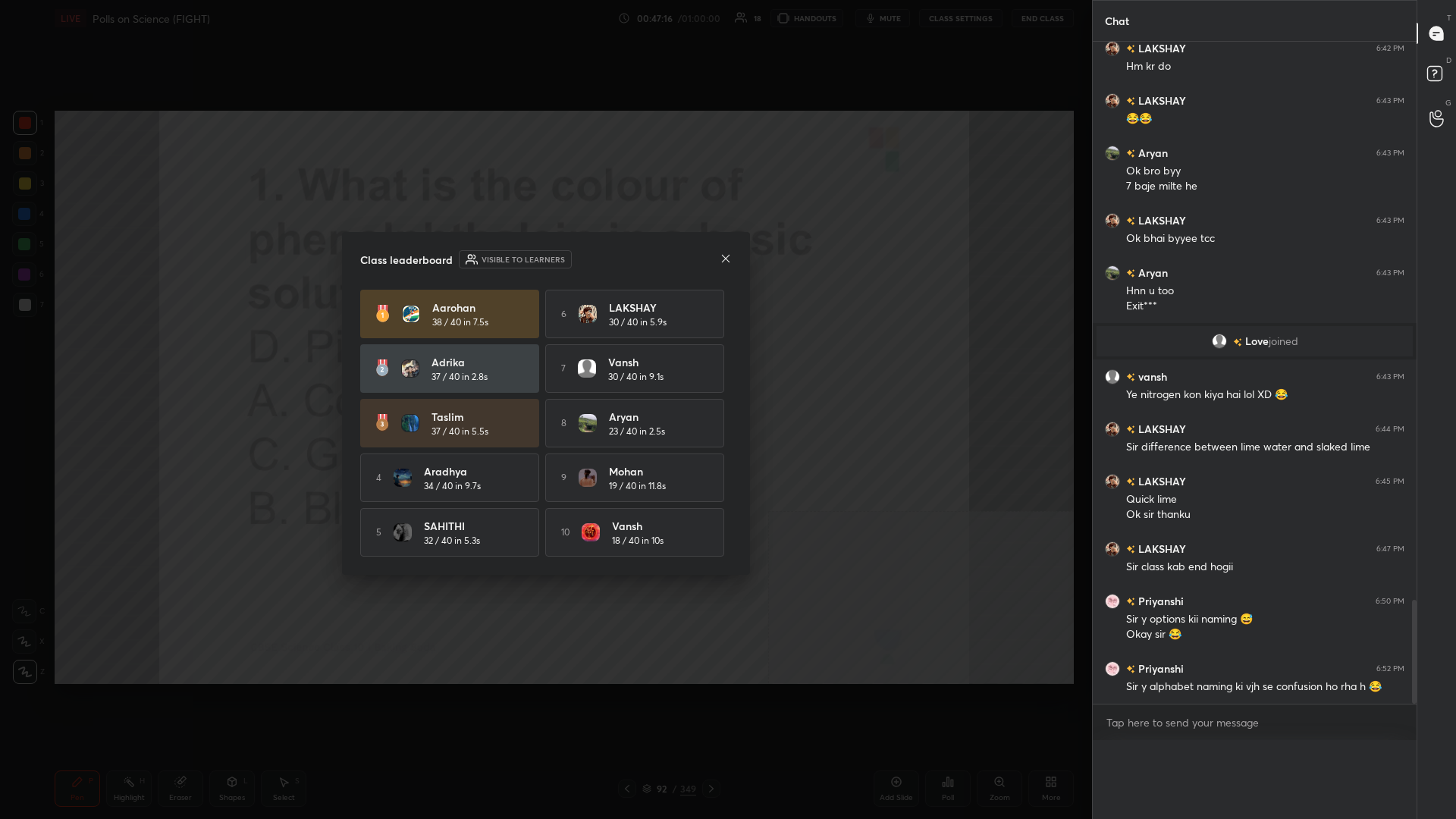
scroll to position [0, 1]
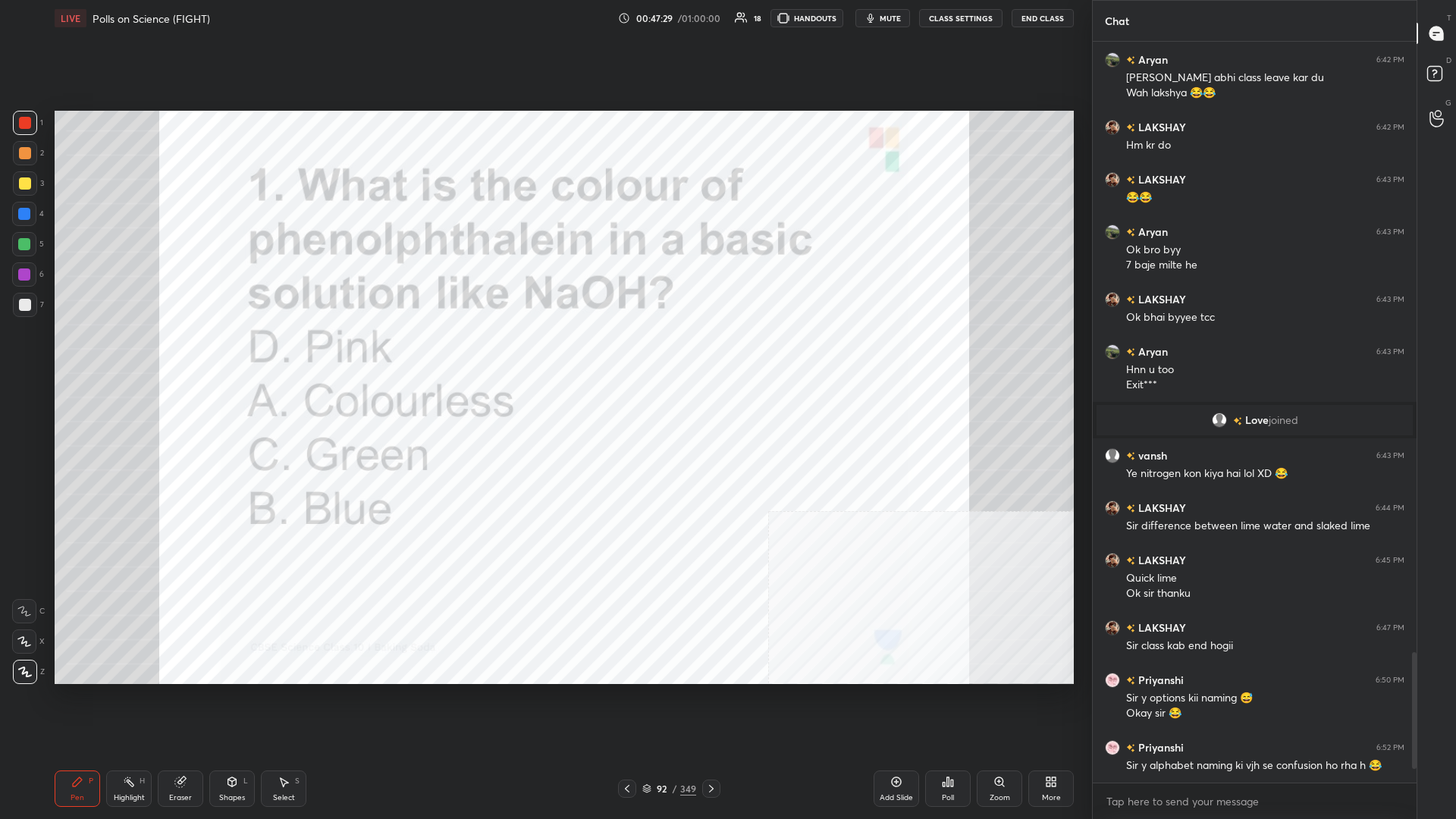
click at [544, 355] on div "92" at bounding box center [662, 788] width 15 height 9
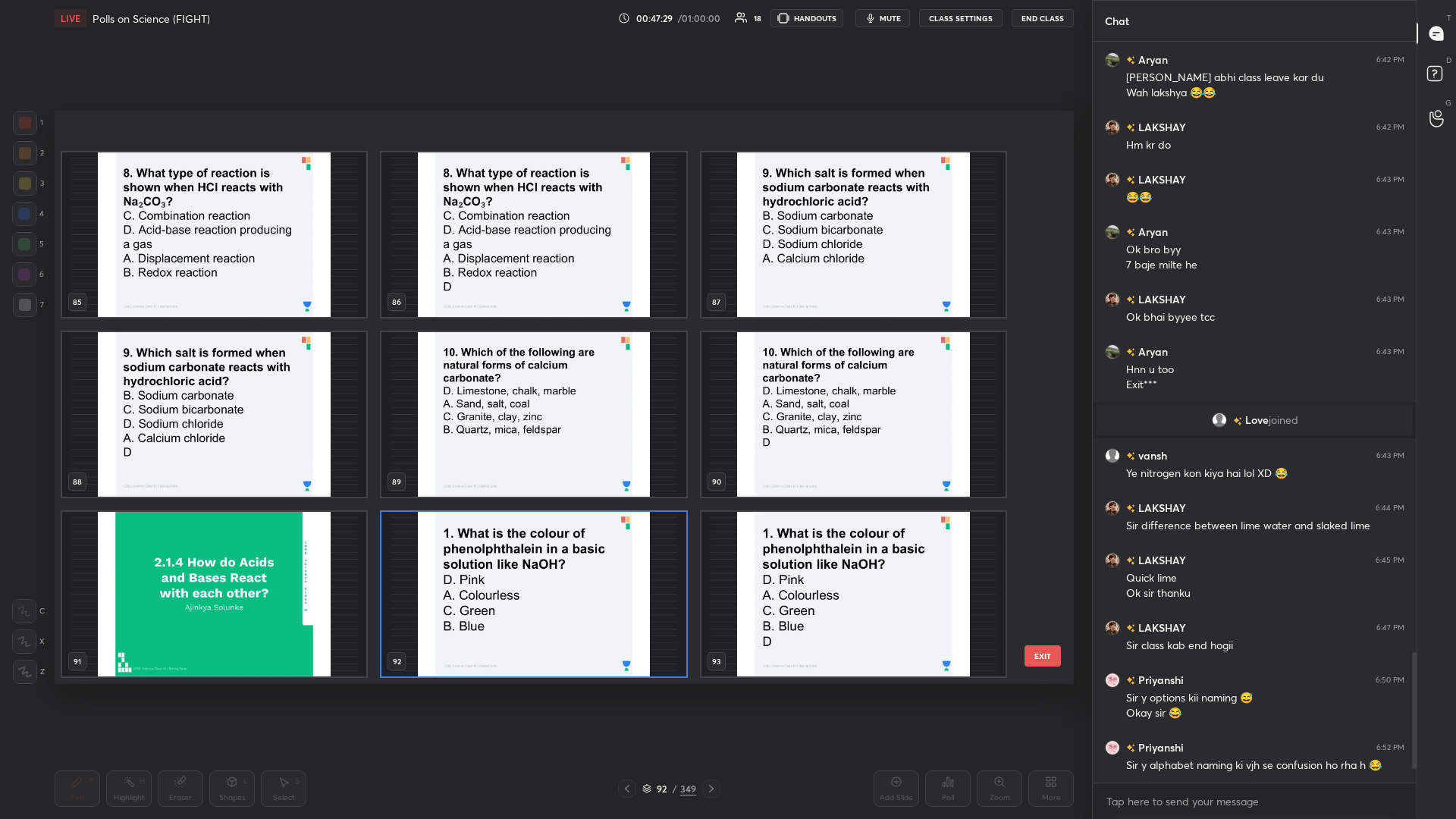
scroll to position [5285, 0]
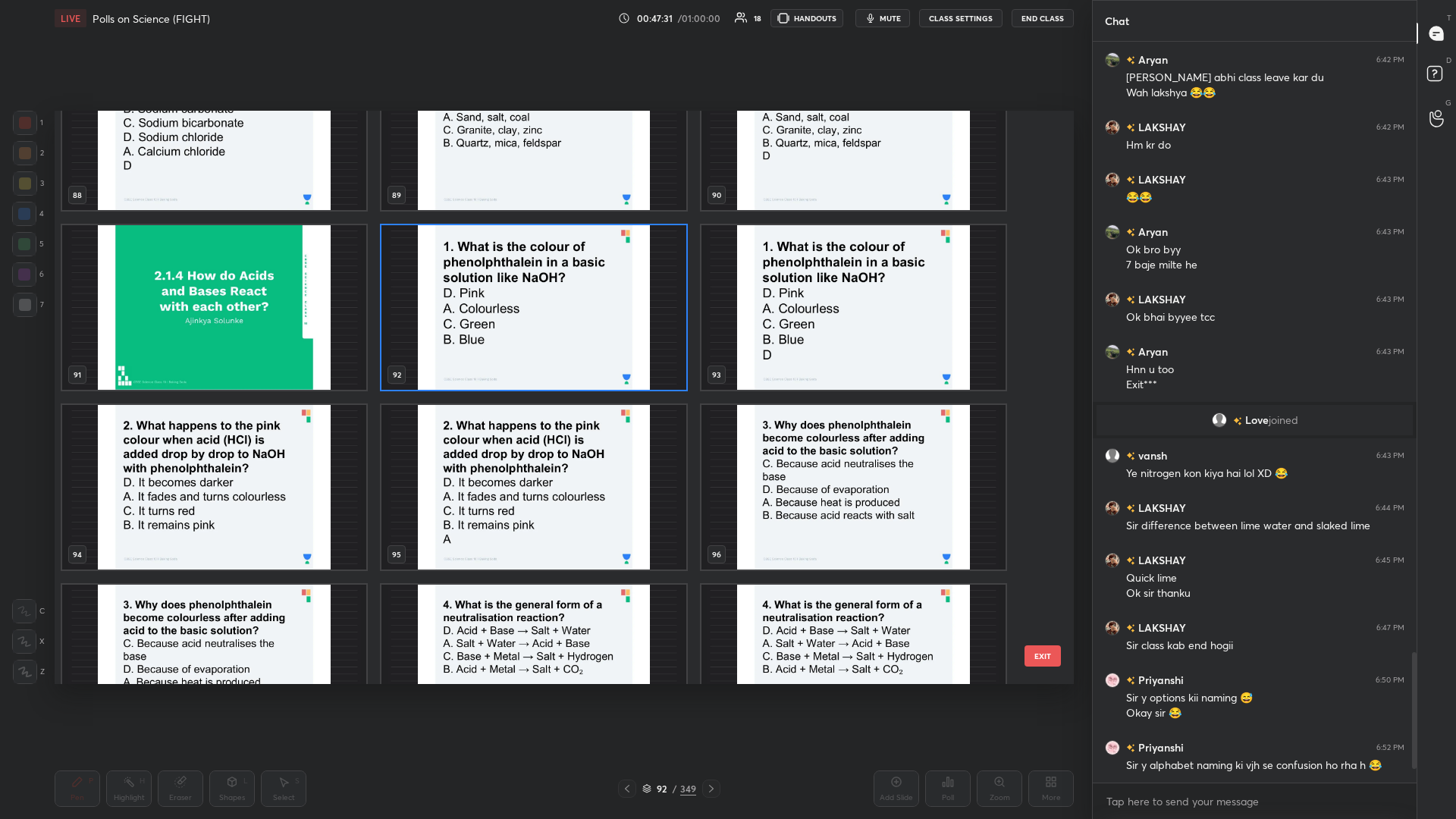
click at [283, 355] on img "grid" at bounding box center [214, 488] width 304 height 165
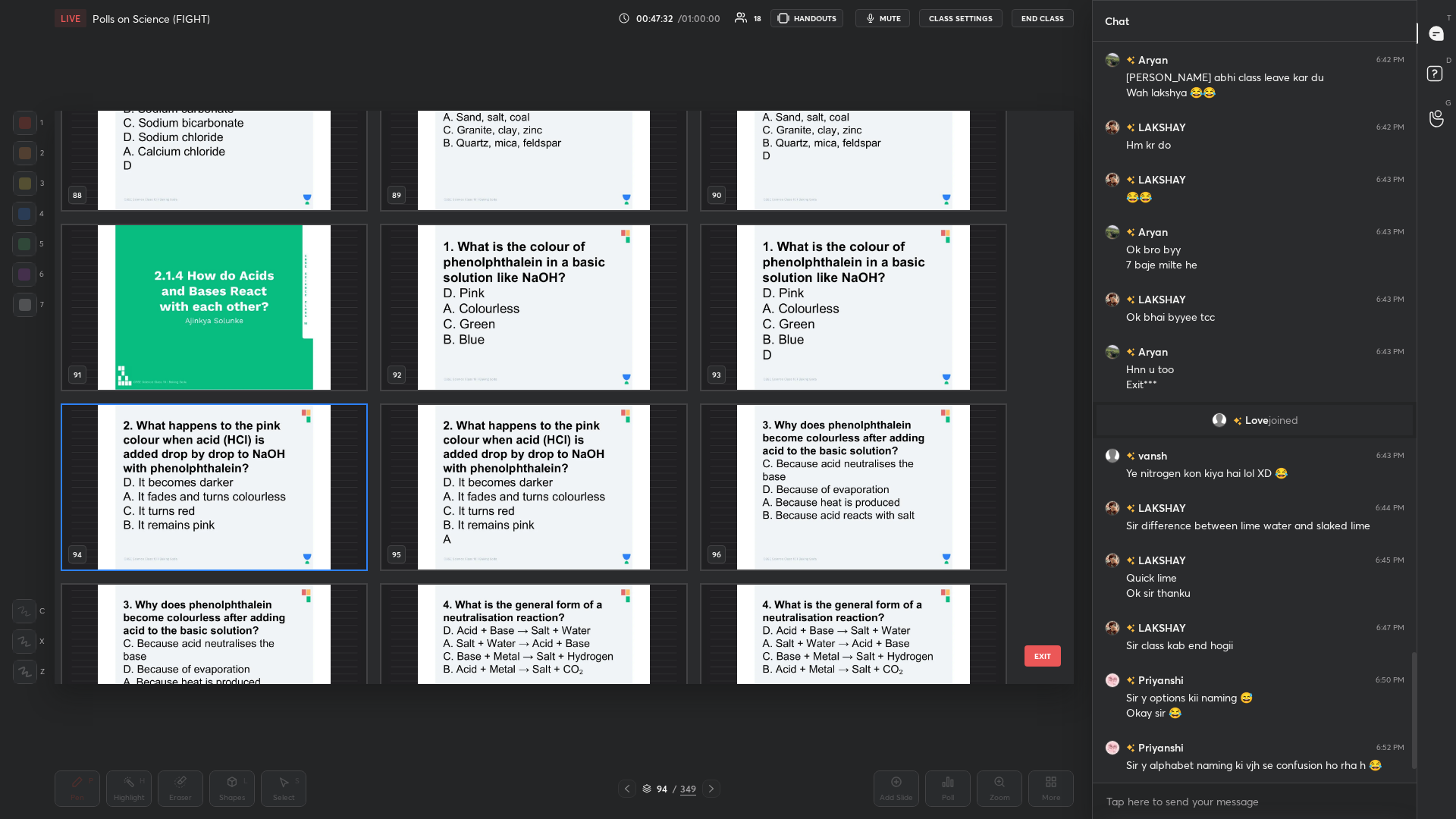
click at [283, 355] on img "grid" at bounding box center [214, 488] width 304 height 165
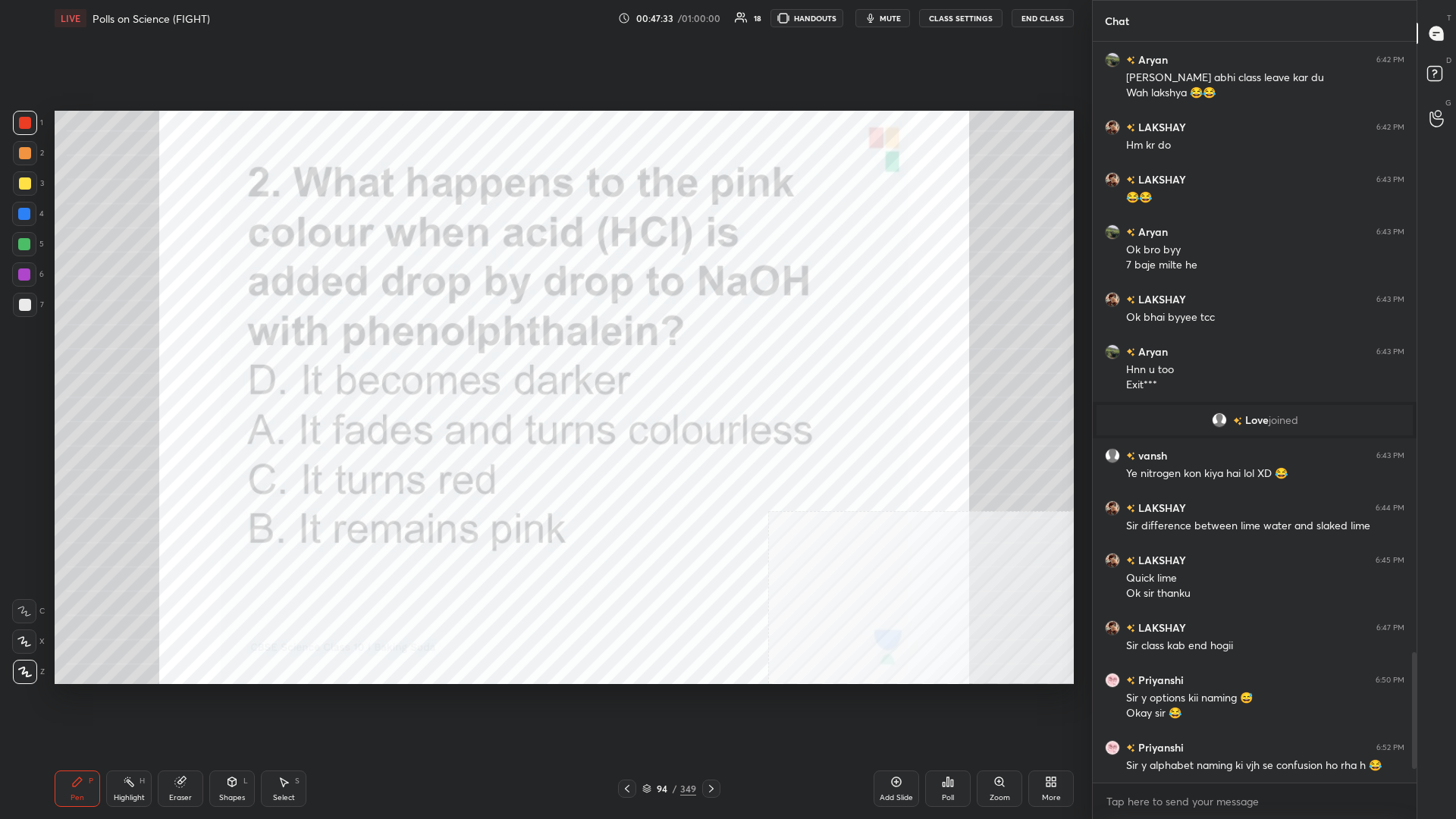
click at [544, 355] on div "Poll" at bounding box center [948, 789] width 46 height 37
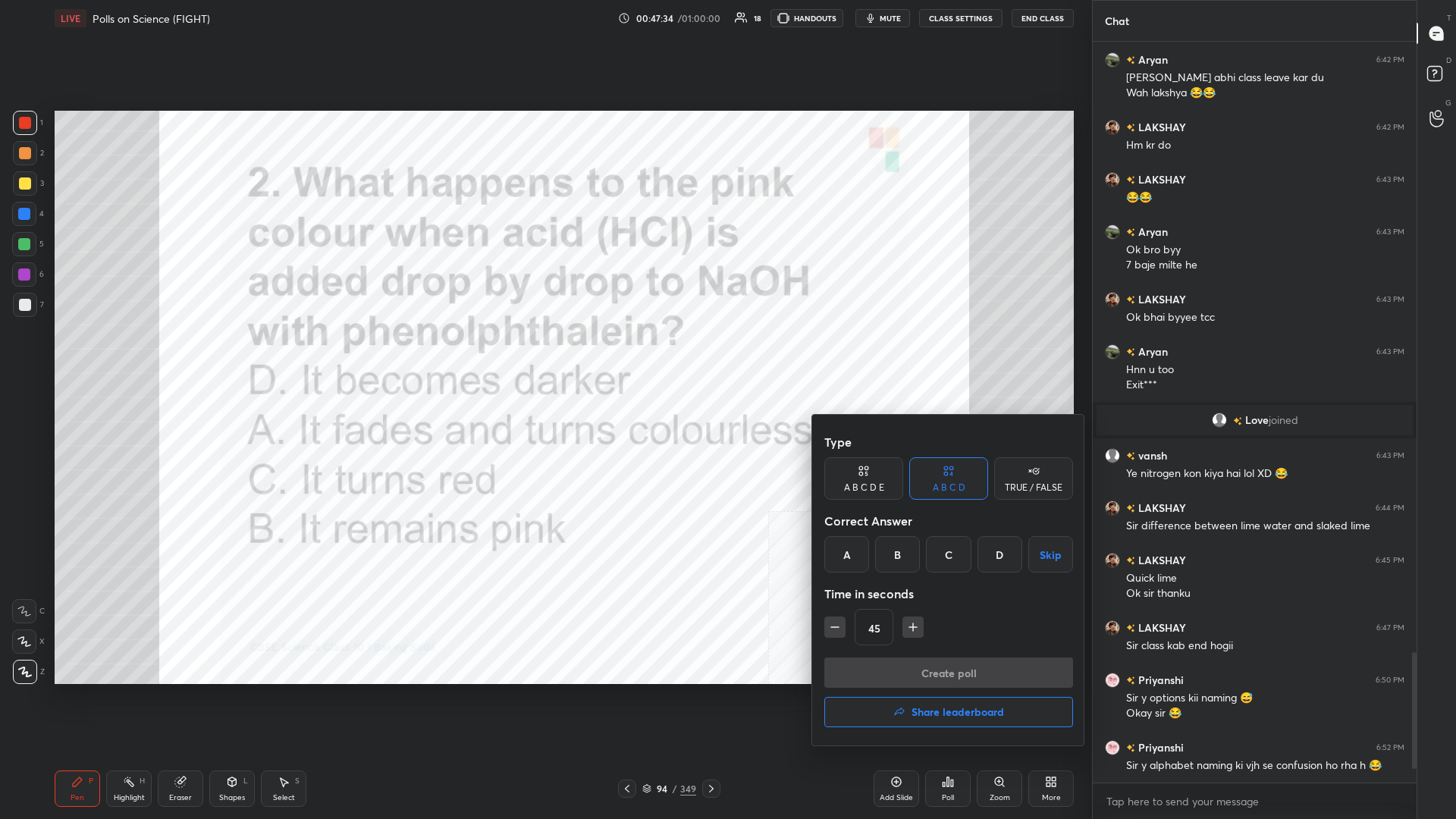
click at [544, 355] on div "B" at bounding box center [898, 554] width 45 height 37
click at [544, 355] on div "A" at bounding box center [847, 554] width 45 height 37
click at [544, 355] on button "Create poll" at bounding box center [948, 673] width 249 height 30
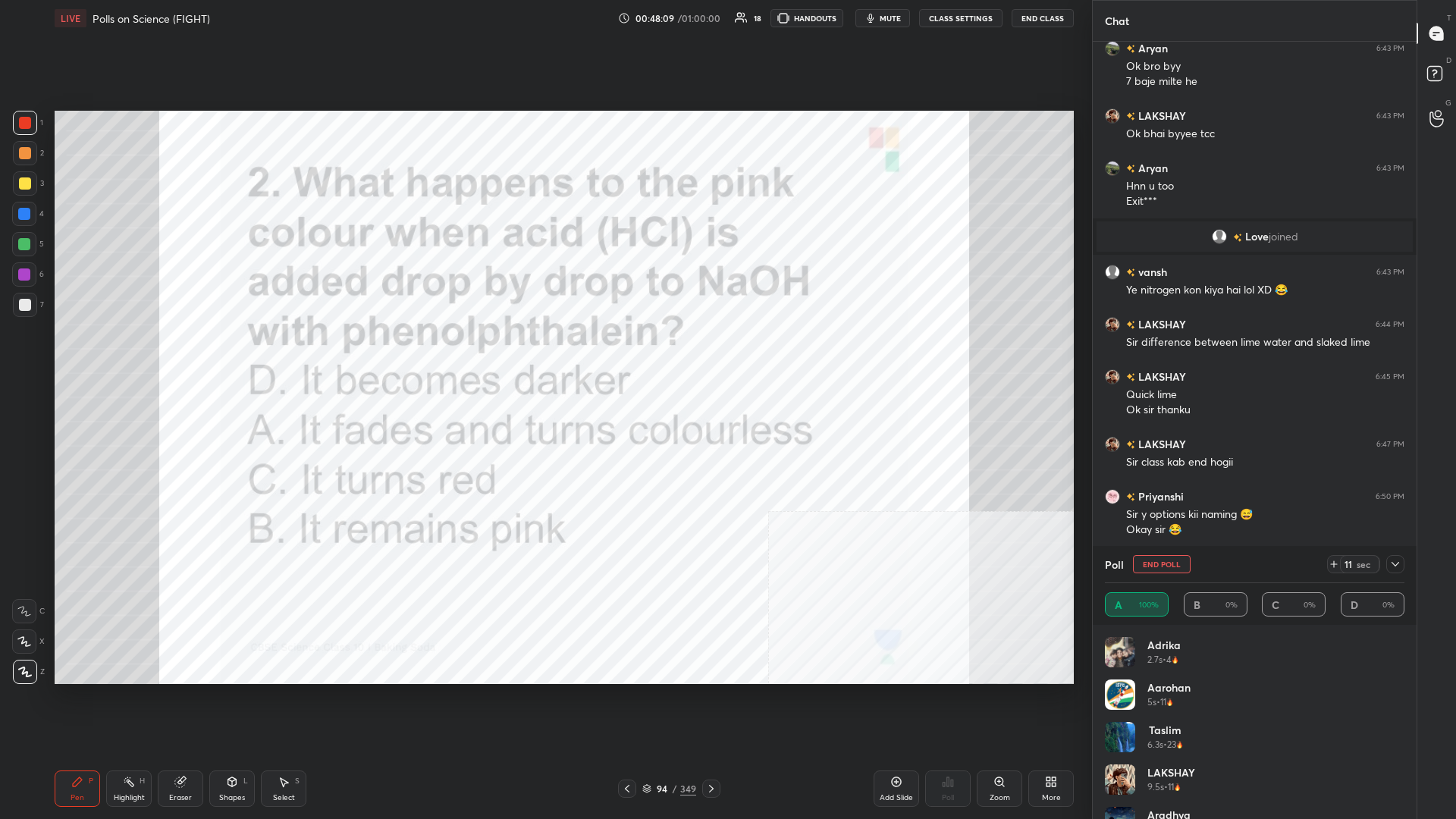
scroll to position [3700, 0]
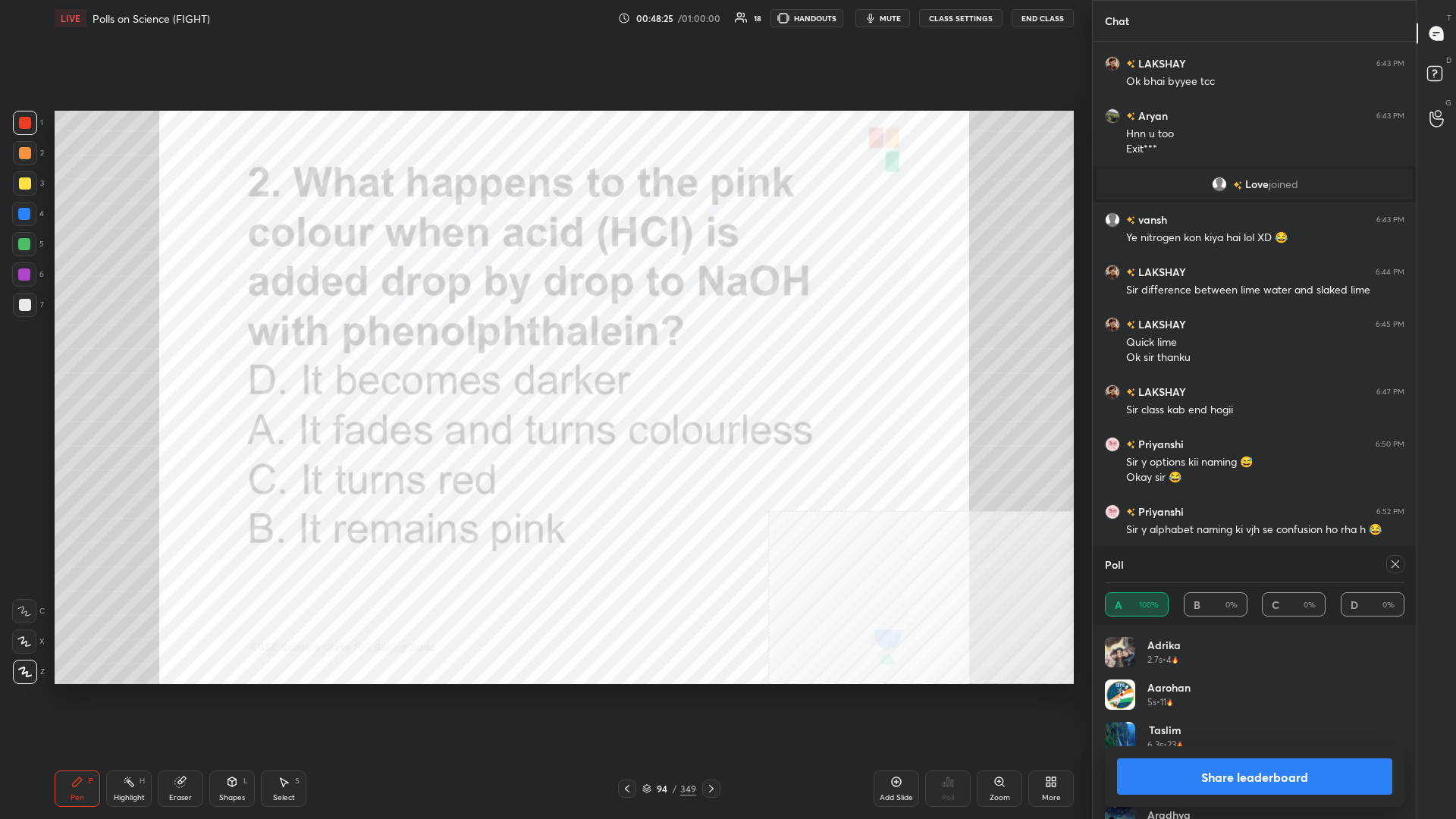
click at [544, 355] on button "Share leaderboard" at bounding box center [1255, 777] width 276 height 37
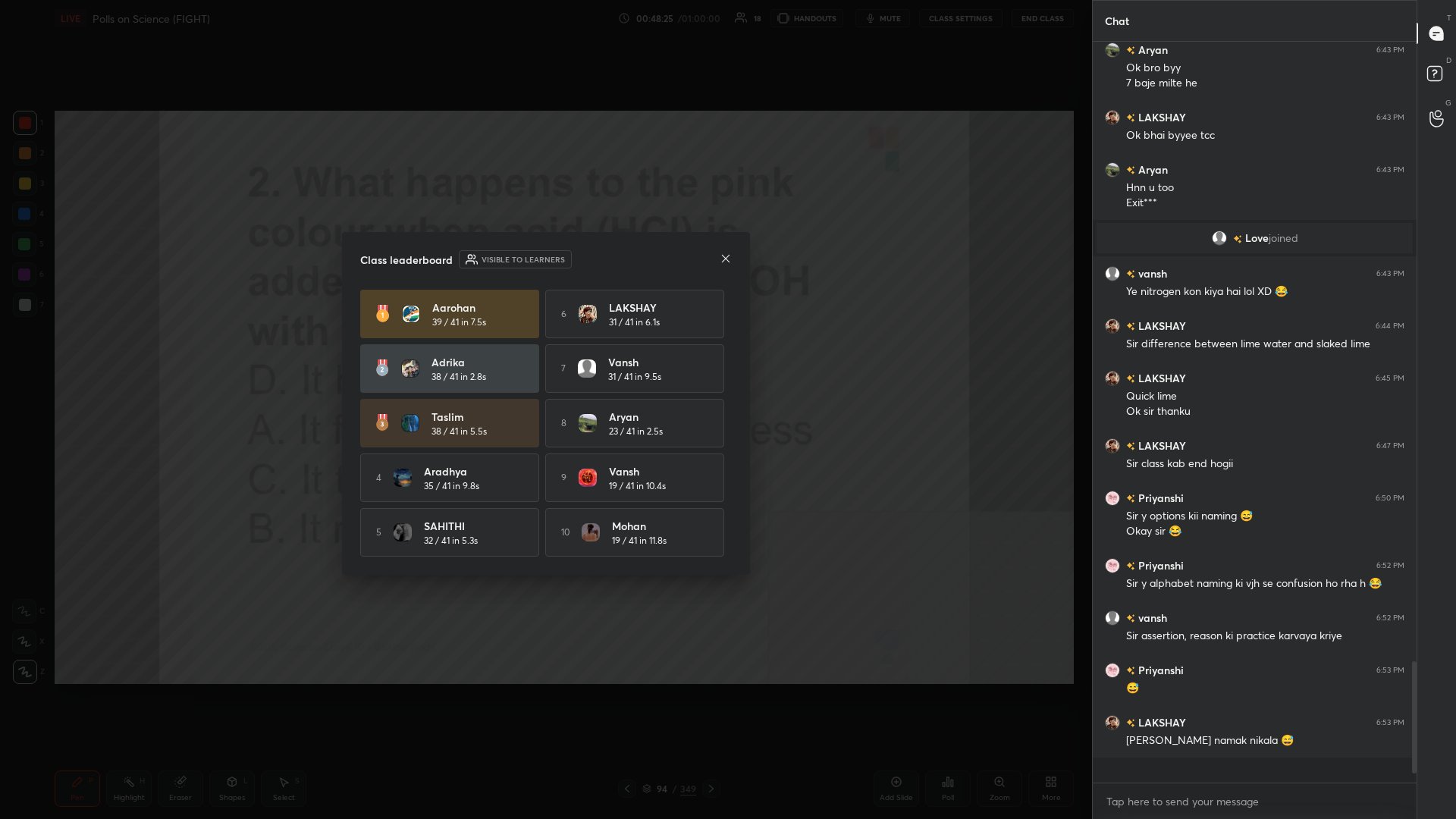
scroll to position [765, 324]
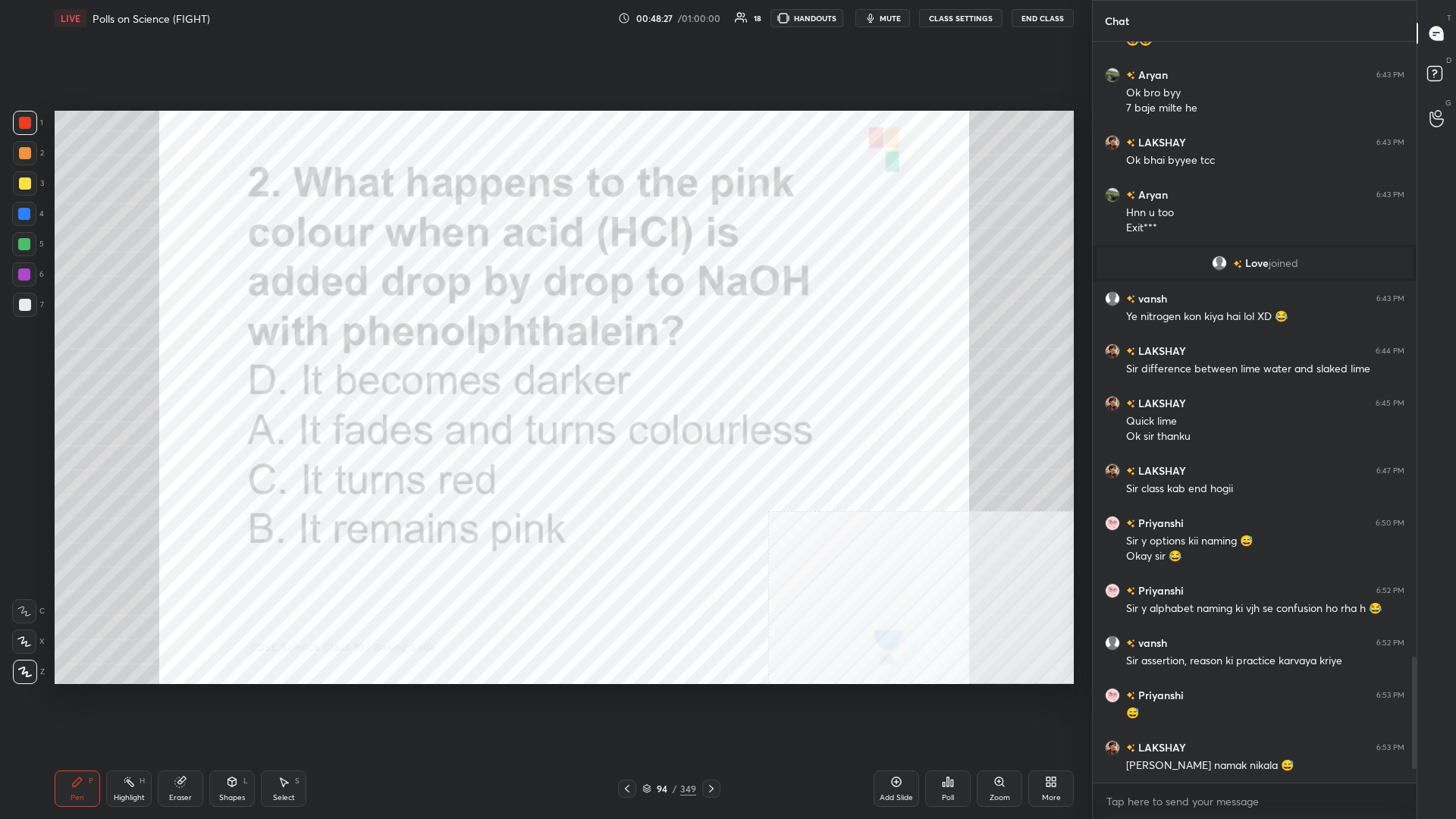
click at [544, 355] on div "349" at bounding box center [688, 788] width 16 height 13
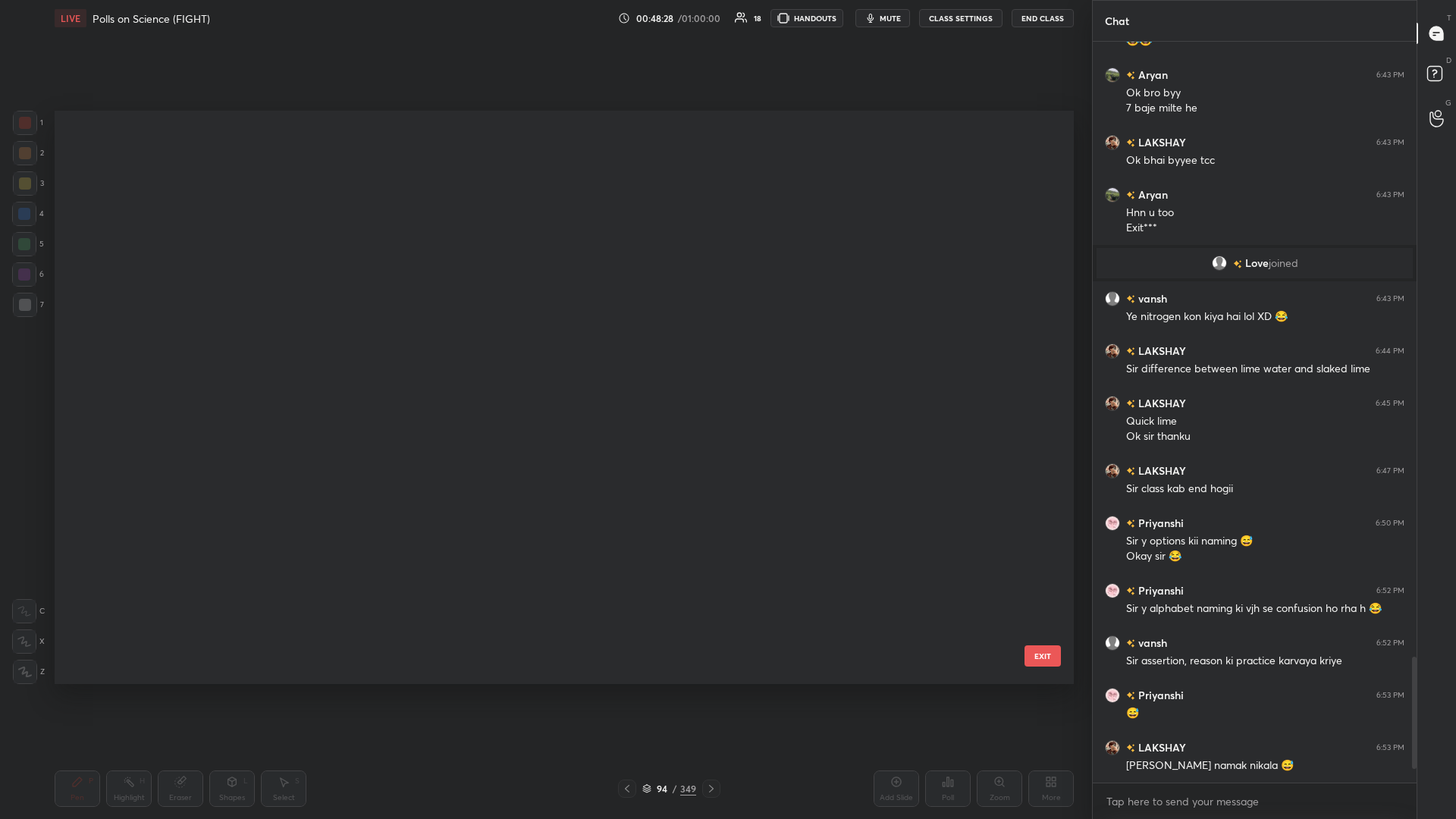
scroll to position [1, 1]
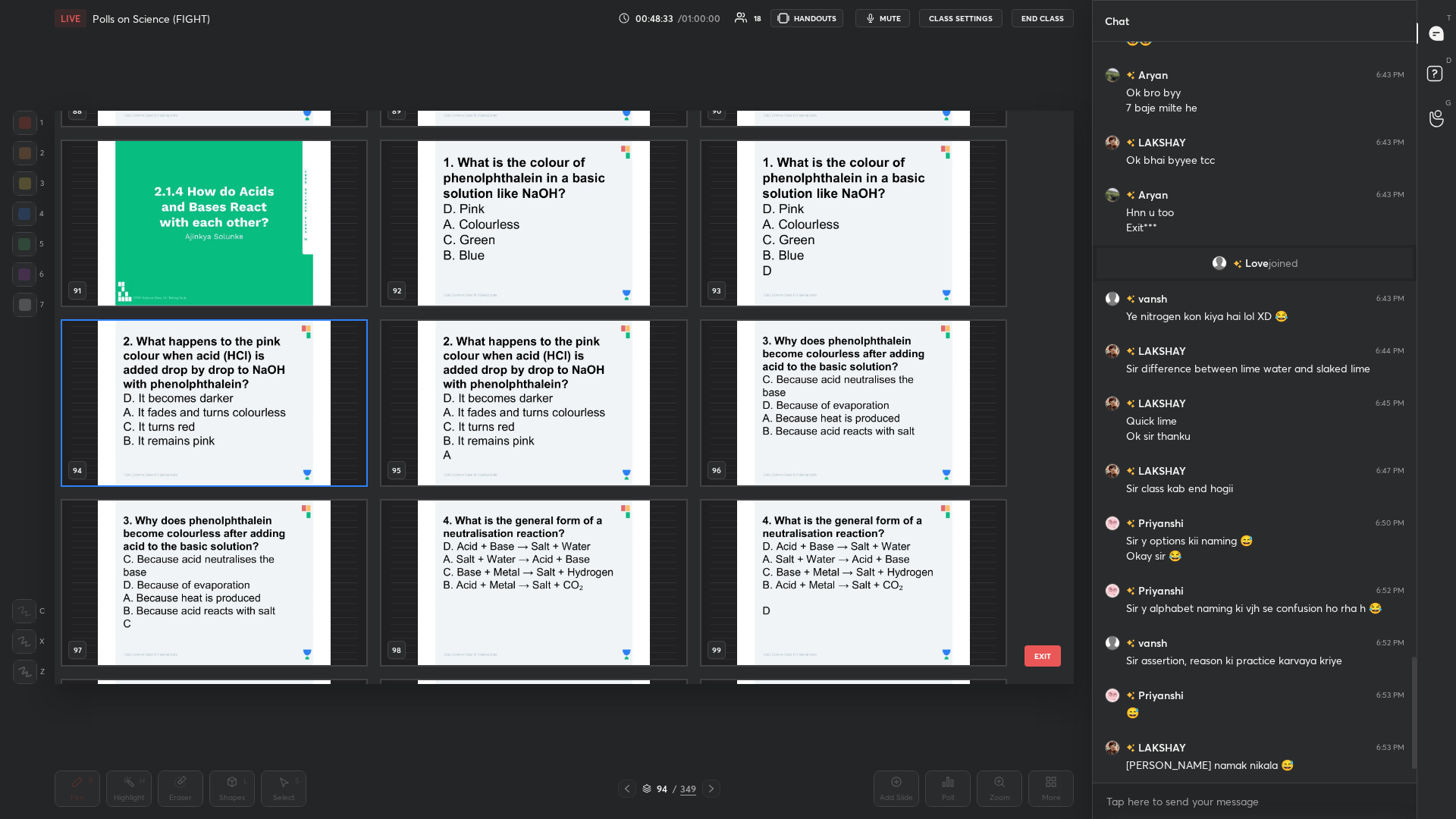
click at [544, 355] on img "grid" at bounding box center [853, 403] width 304 height 165
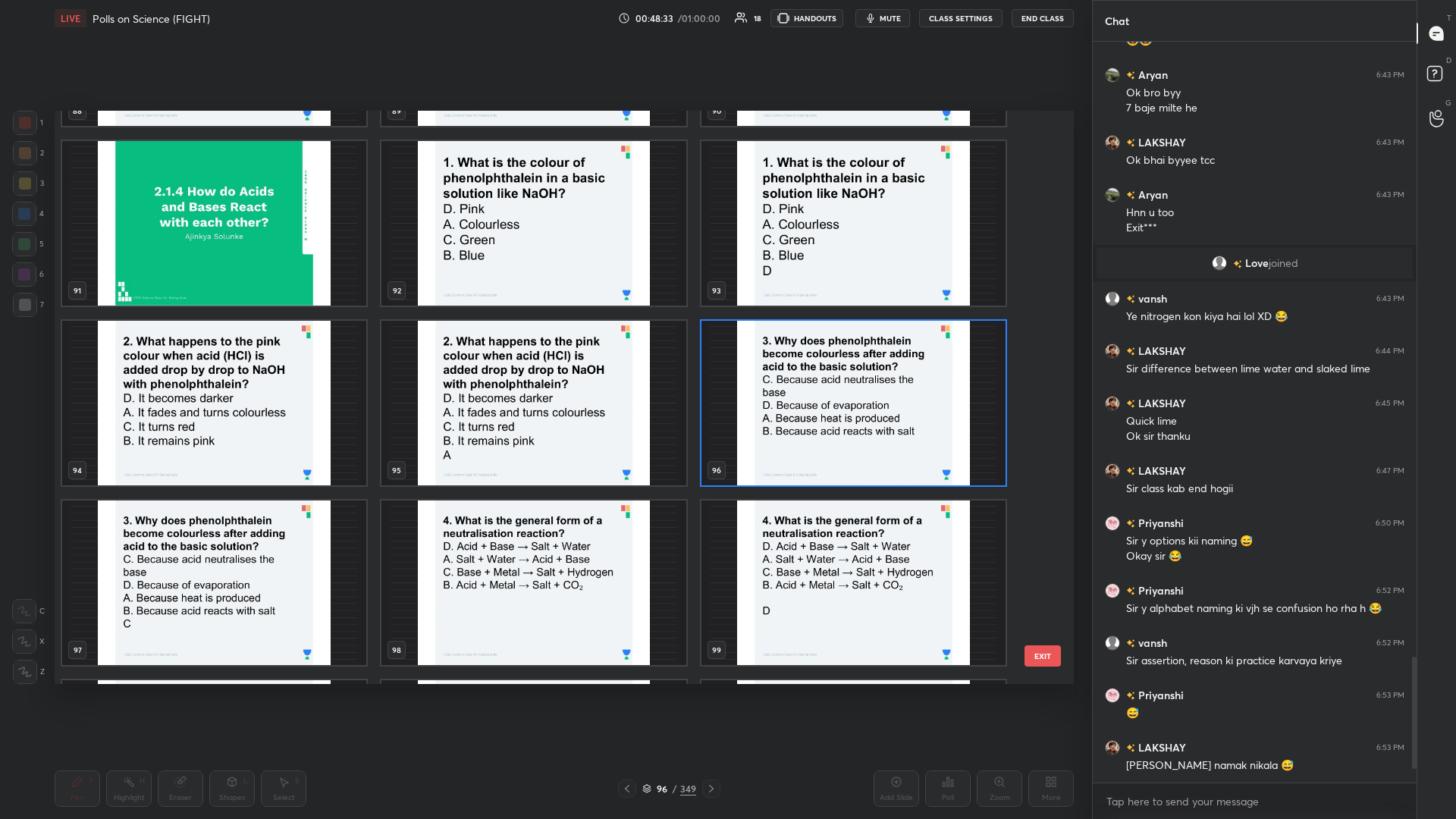
click at [544, 355] on img "grid" at bounding box center [853, 403] width 304 height 165
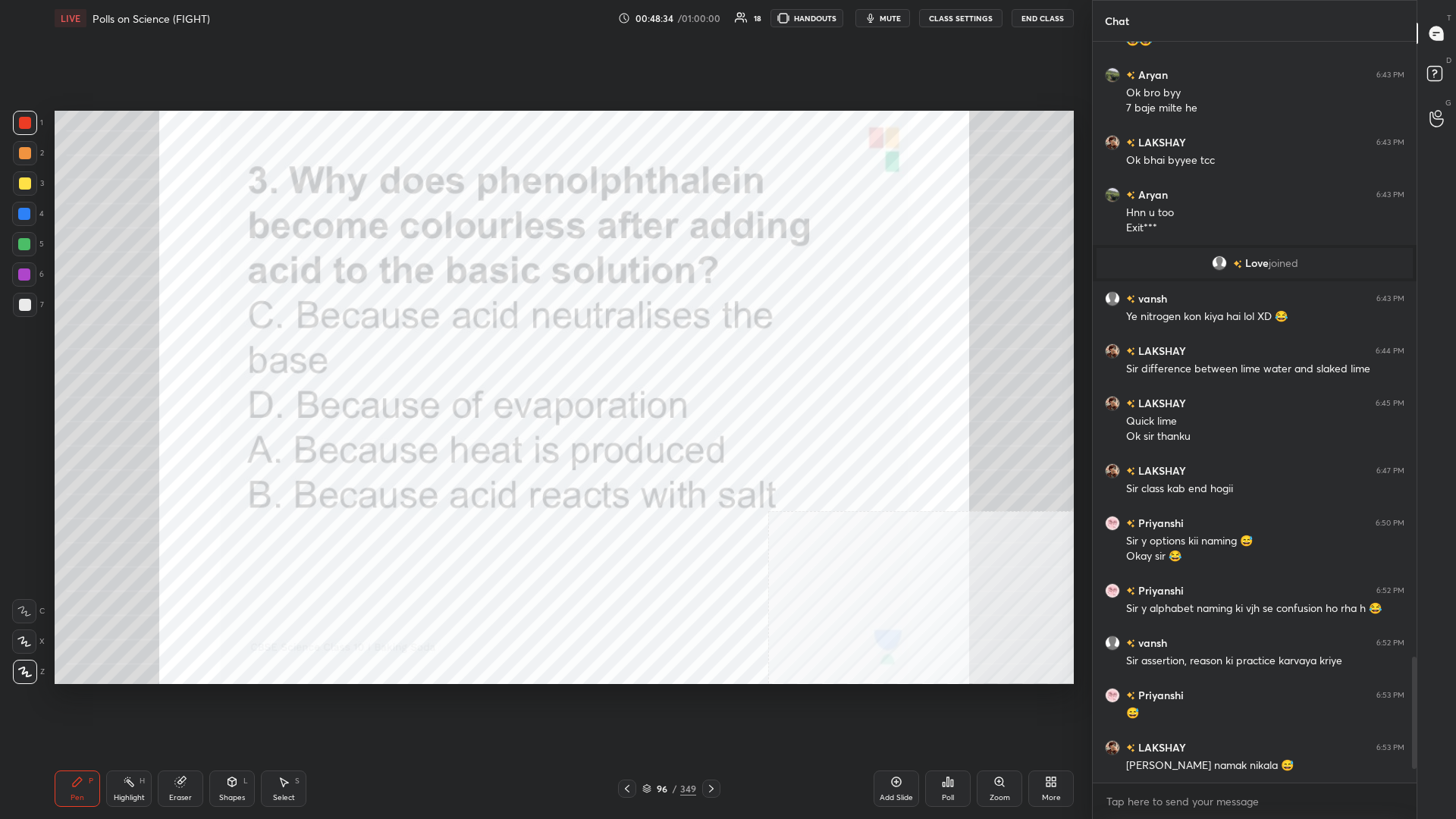
scroll to position [0, 0]
click at [544, 355] on icon at bounding box center [948, 782] width 12 height 12
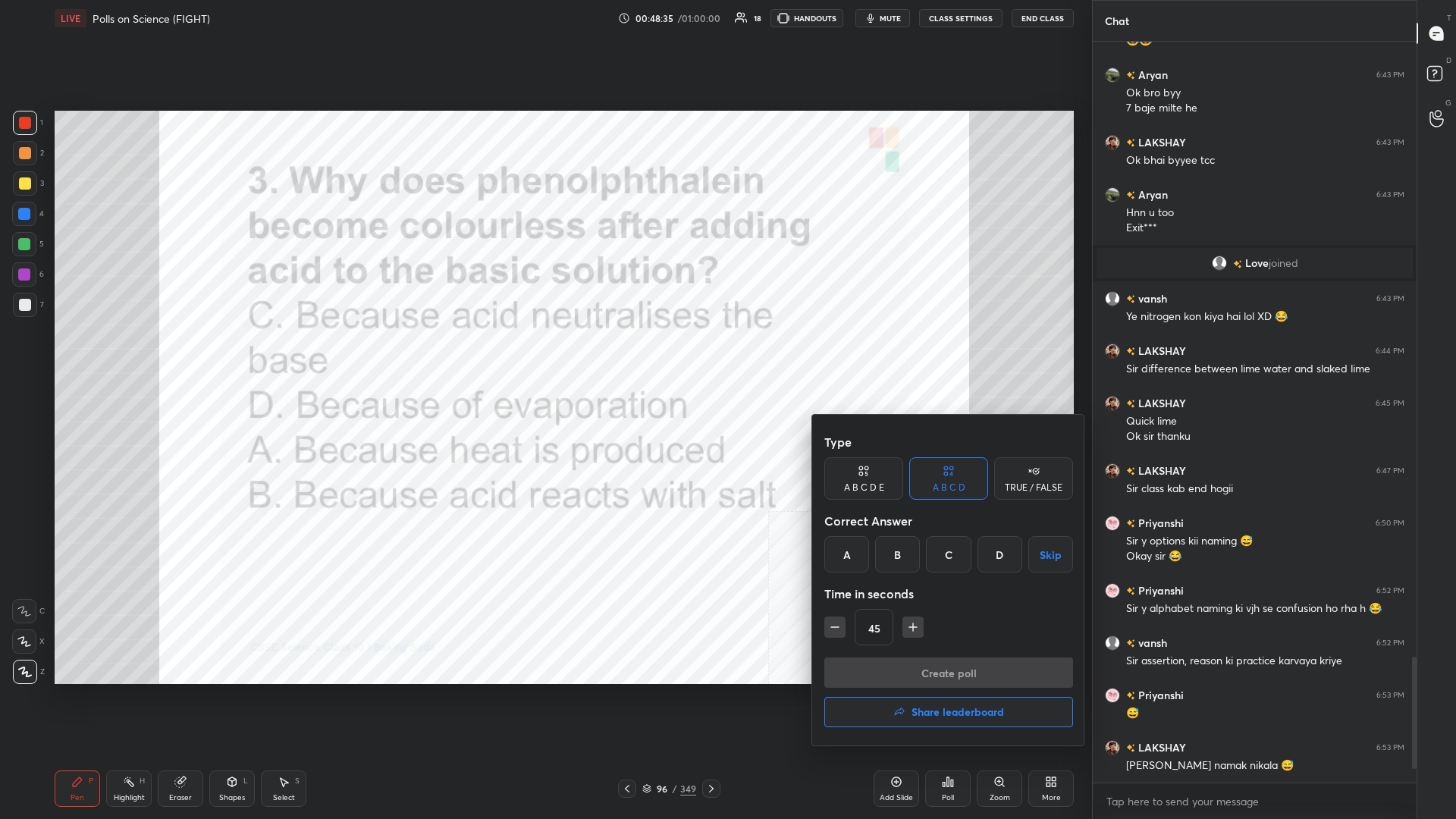
click at [544, 355] on div "C" at bounding box center [949, 554] width 45 height 37
click at [544, 355] on button "Create poll" at bounding box center [948, 673] width 249 height 30
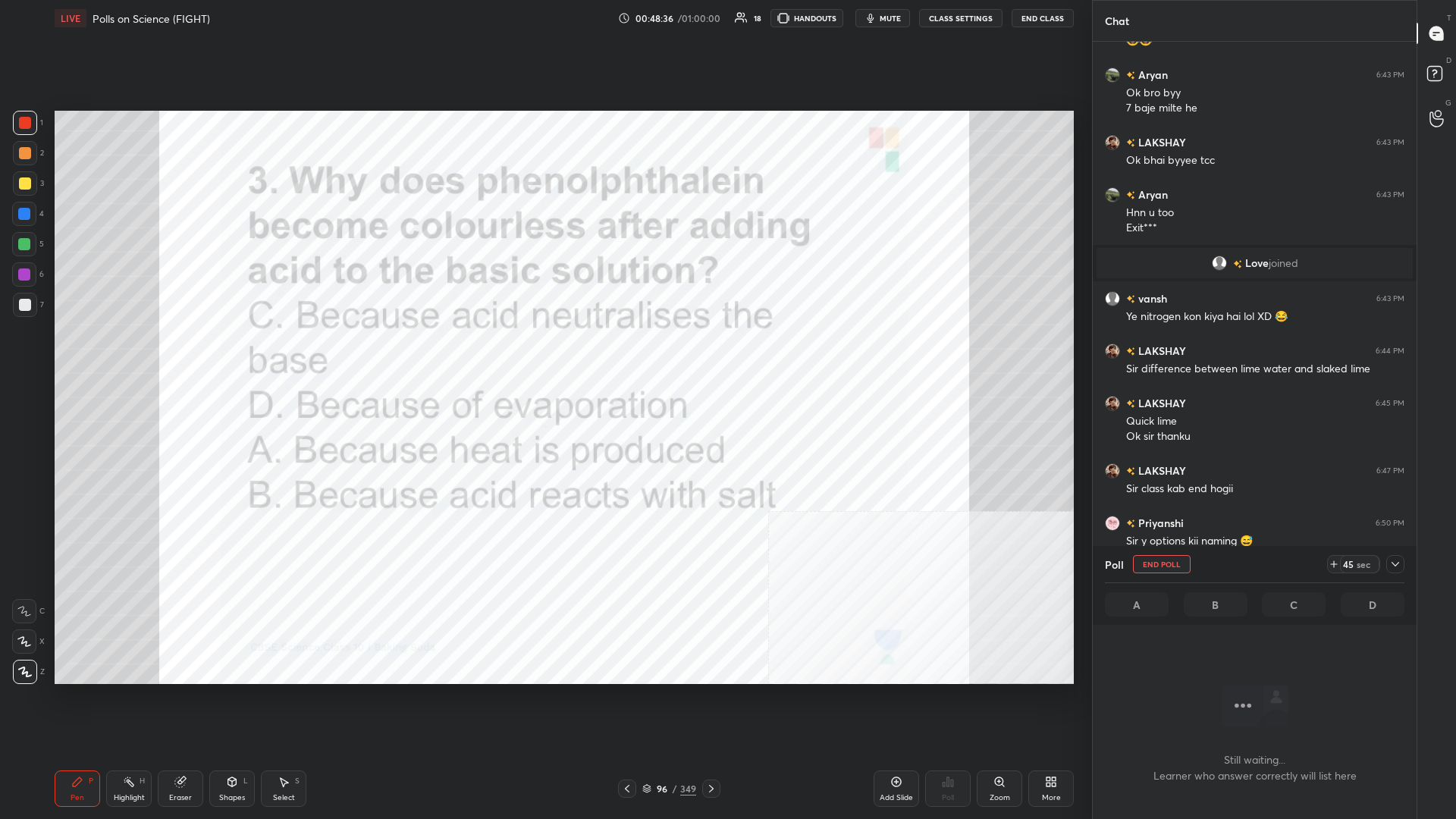
scroll to position [700, 324]
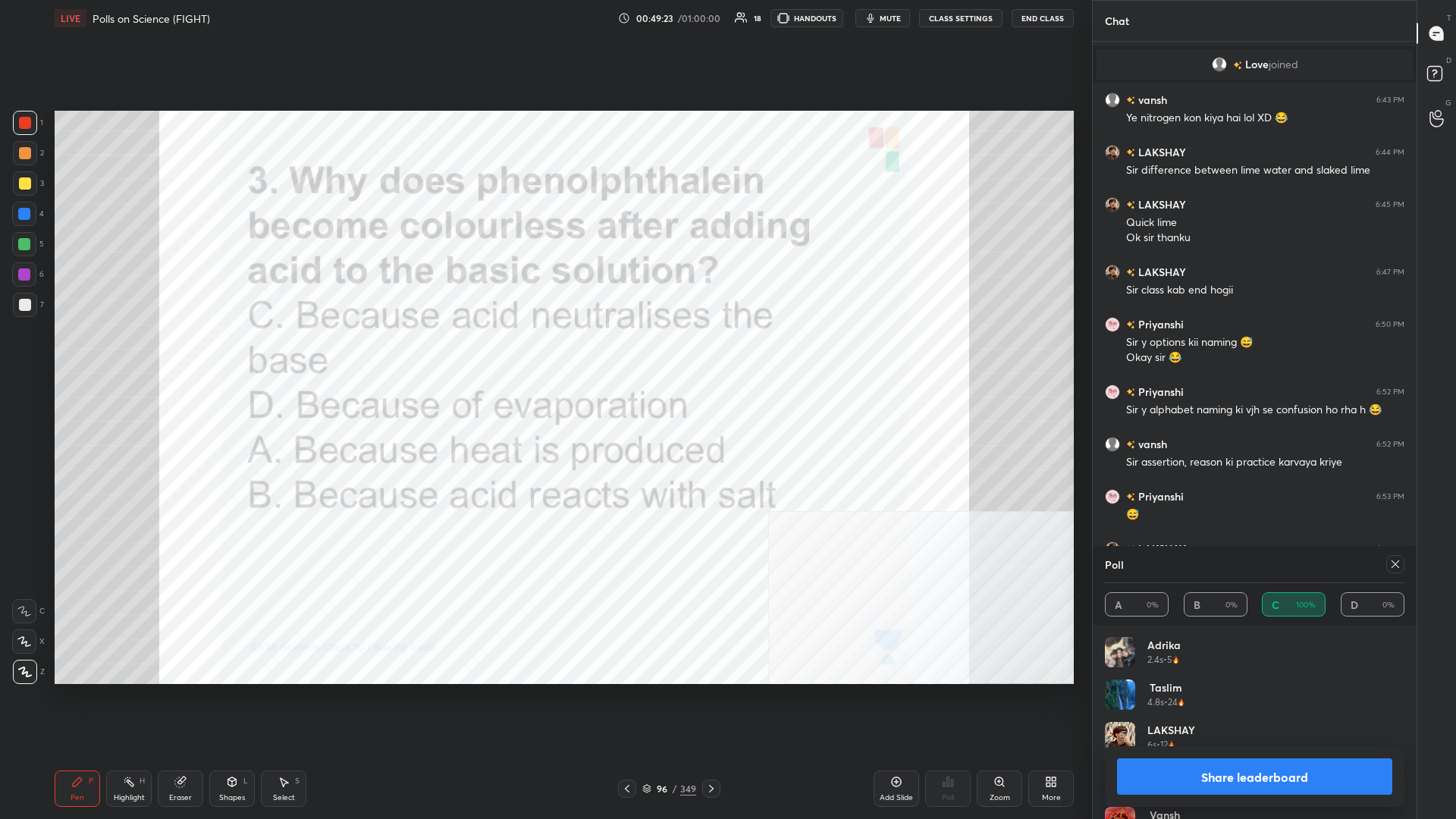
click at [544, 355] on button "Share leaderboard" at bounding box center [1255, 777] width 276 height 37
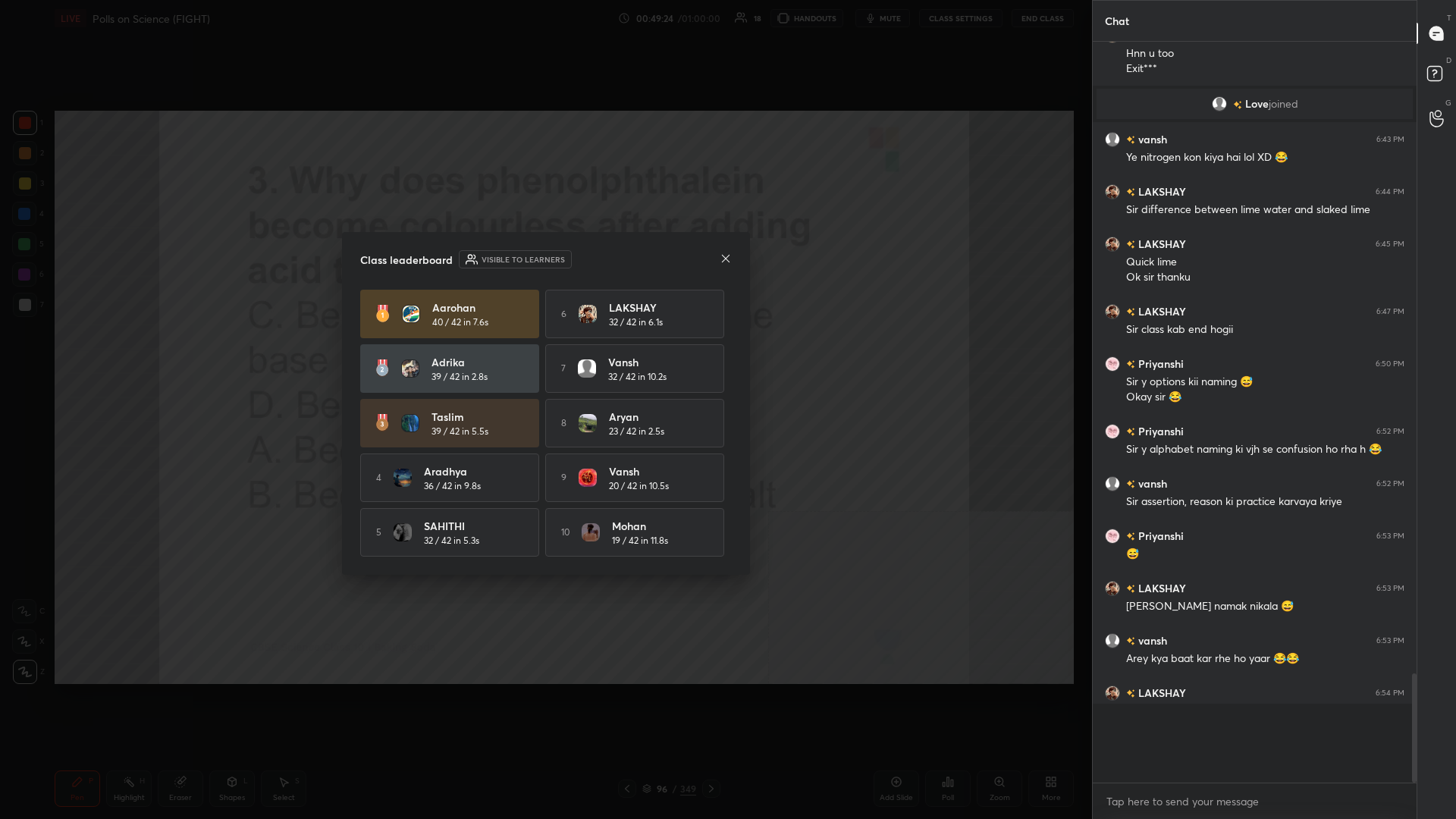
click at [514, 355] on h4 "SAHITHI" at bounding box center [470, 525] width 94 height 16
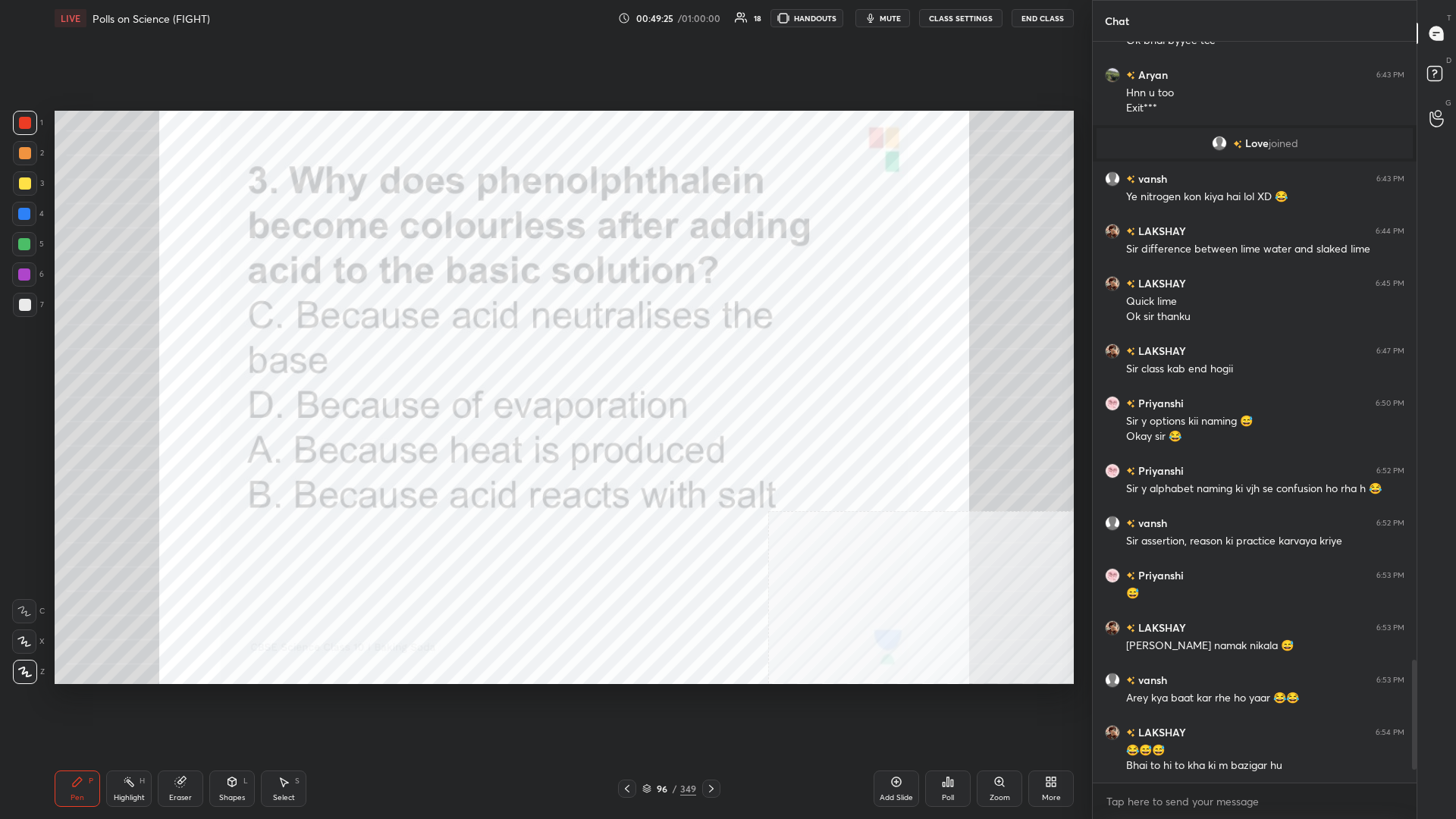
click at [544, 355] on div "96" at bounding box center [662, 788] width 15 height 9
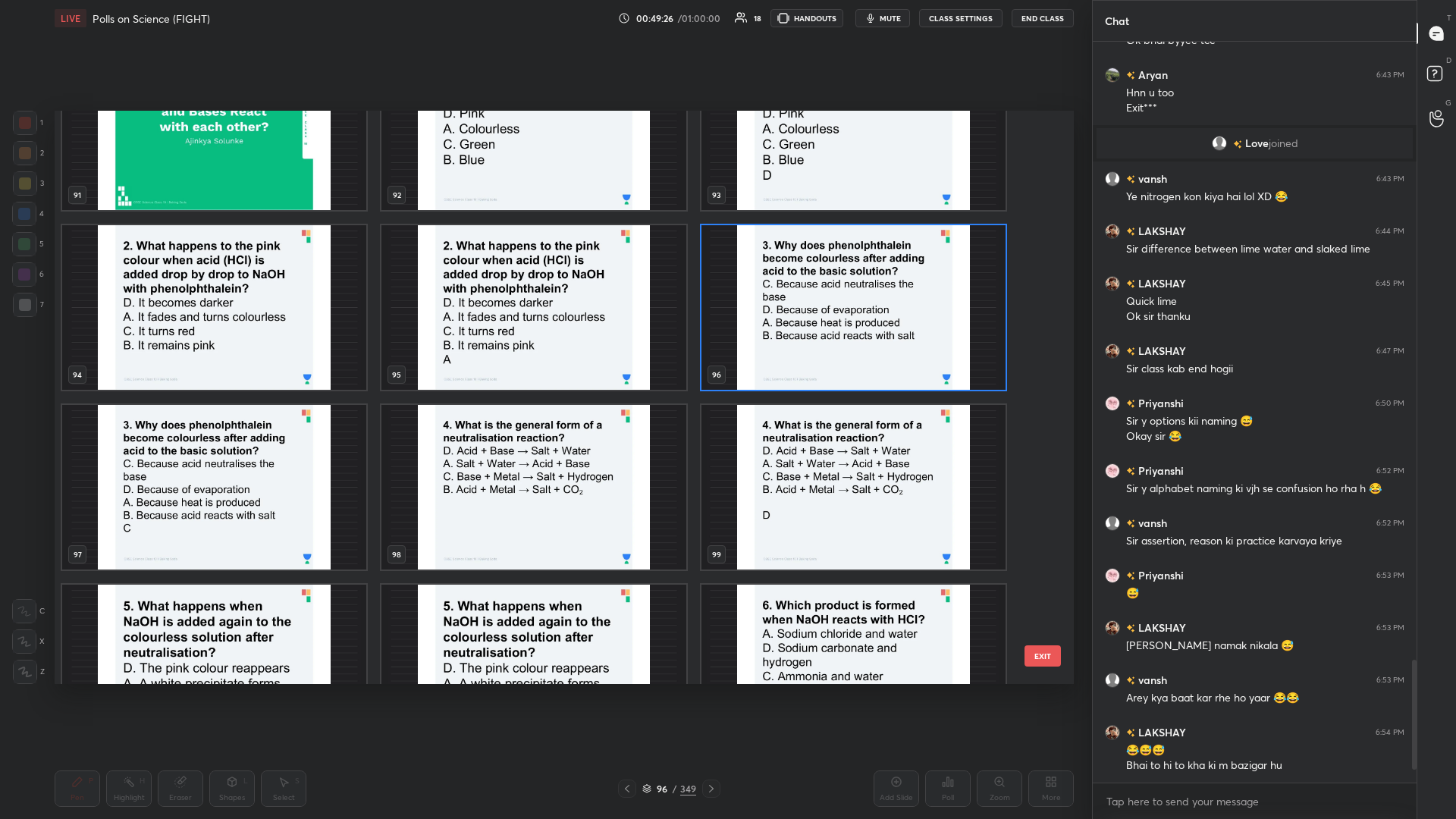
click at [544, 355] on img "grid" at bounding box center [533, 488] width 304 height 165
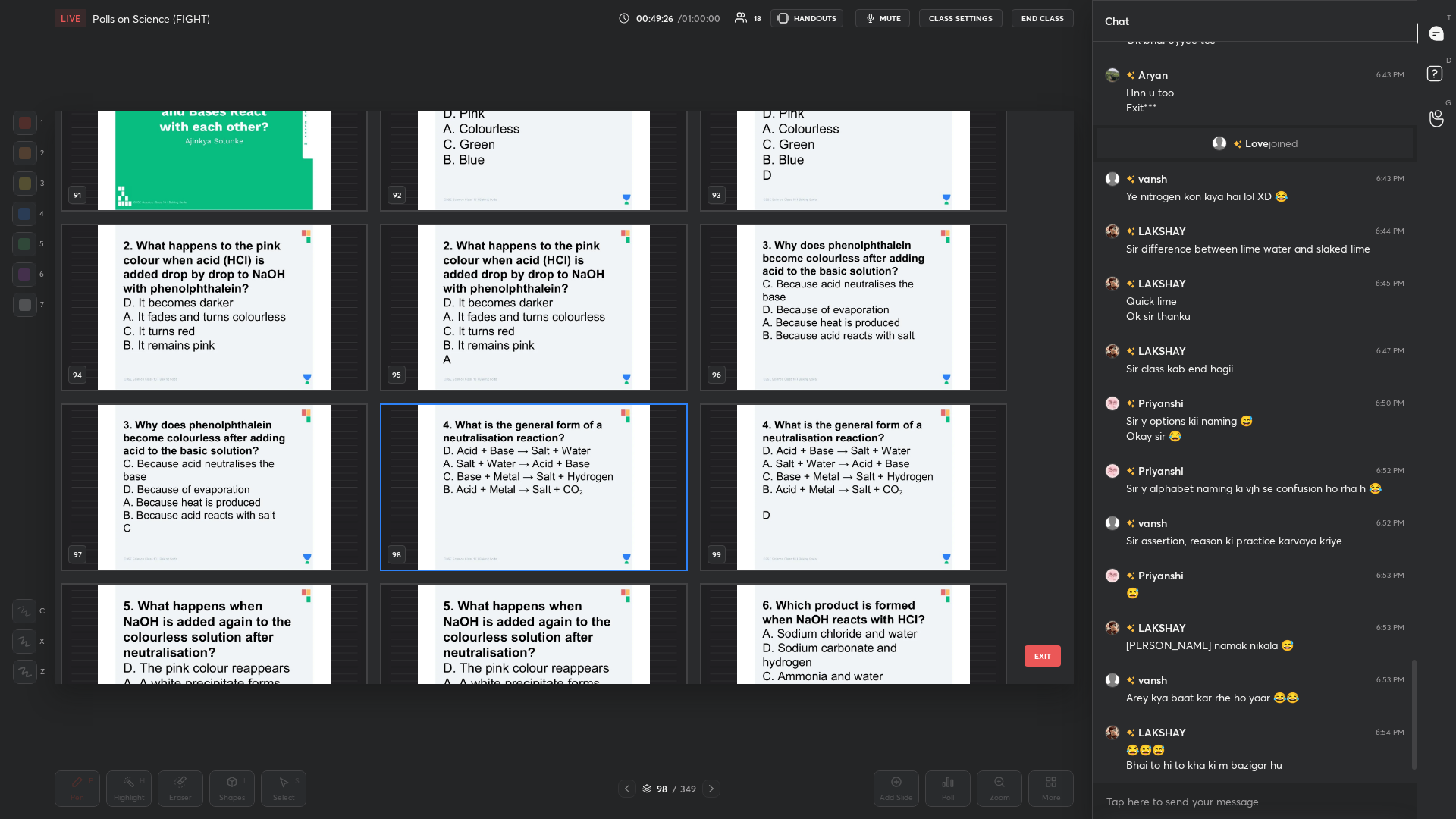
click at [544, 355] on img "grid" at bounding box center [533, 488] width 304 height 165
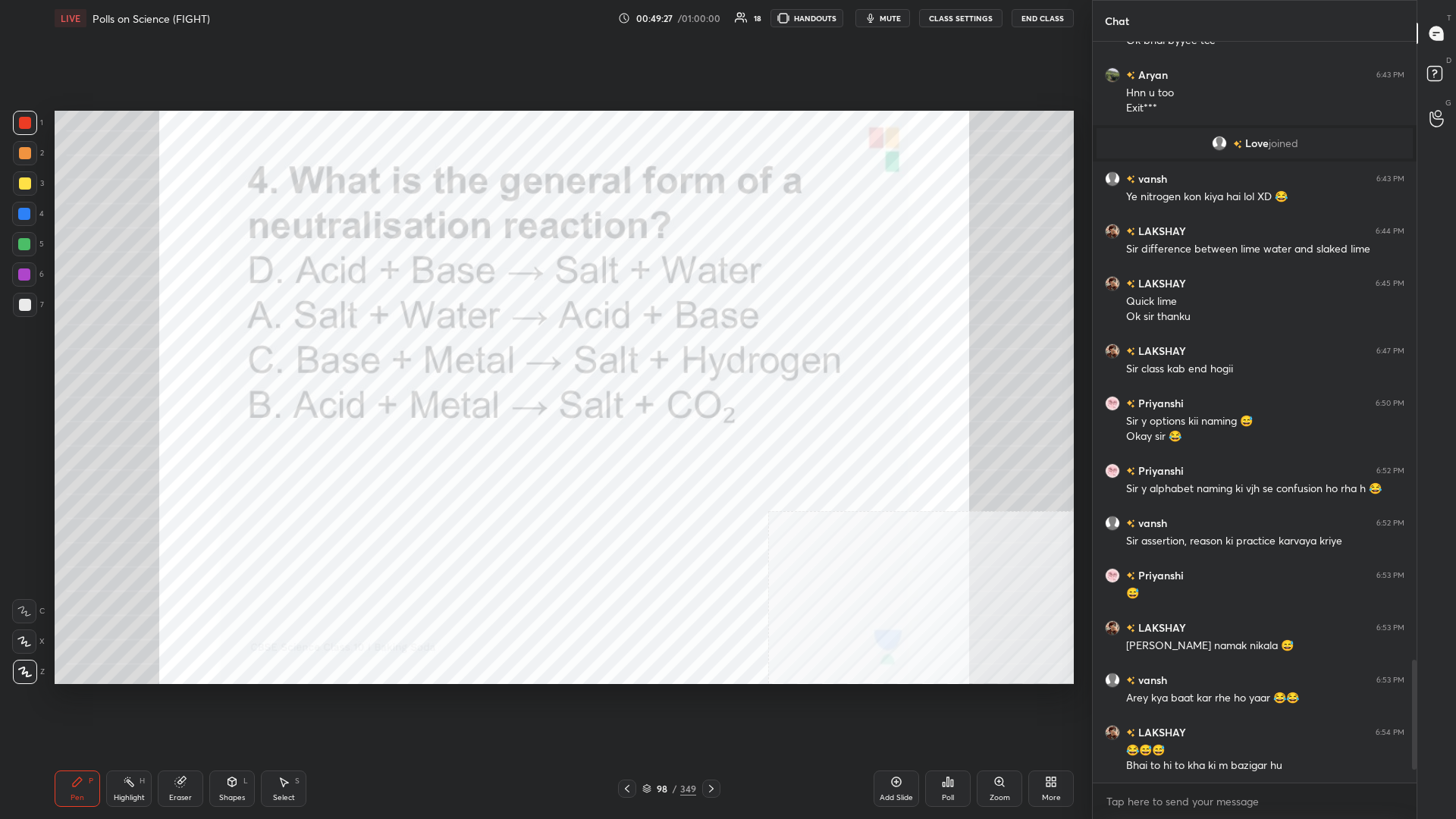
click at [544, 355] on icon at bounding box center [948, 782] width 12 height 12
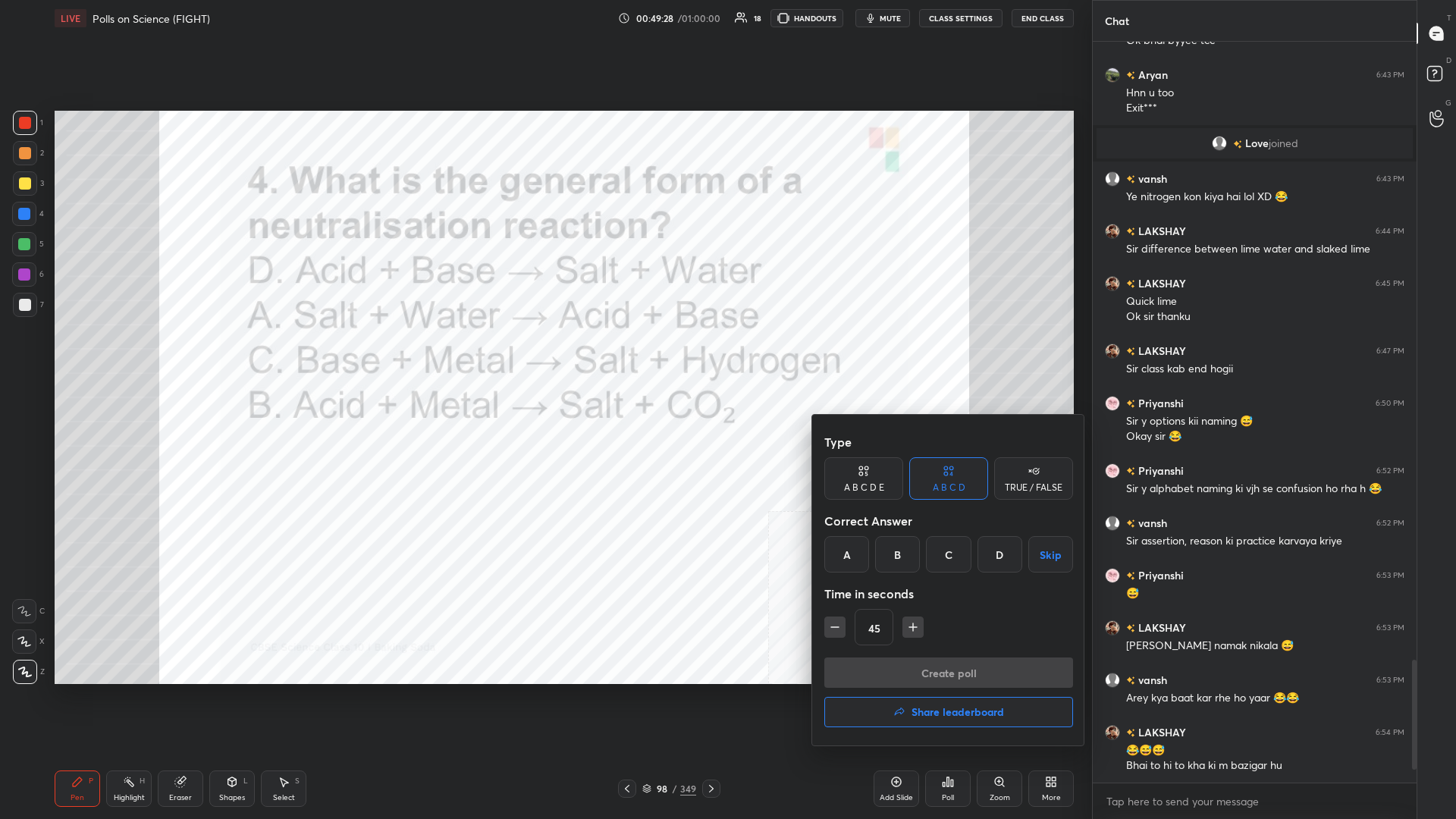
click at [544, 355] on button "Skip" at bounding box center [1051, 554] width 45 height 37
click at [544, 355] on div "D" at bounding box center [1001, 554] width 45 height 37
click at [544, 355] on button "Create poll" at bounding box center [948, 673] width 249 height 30
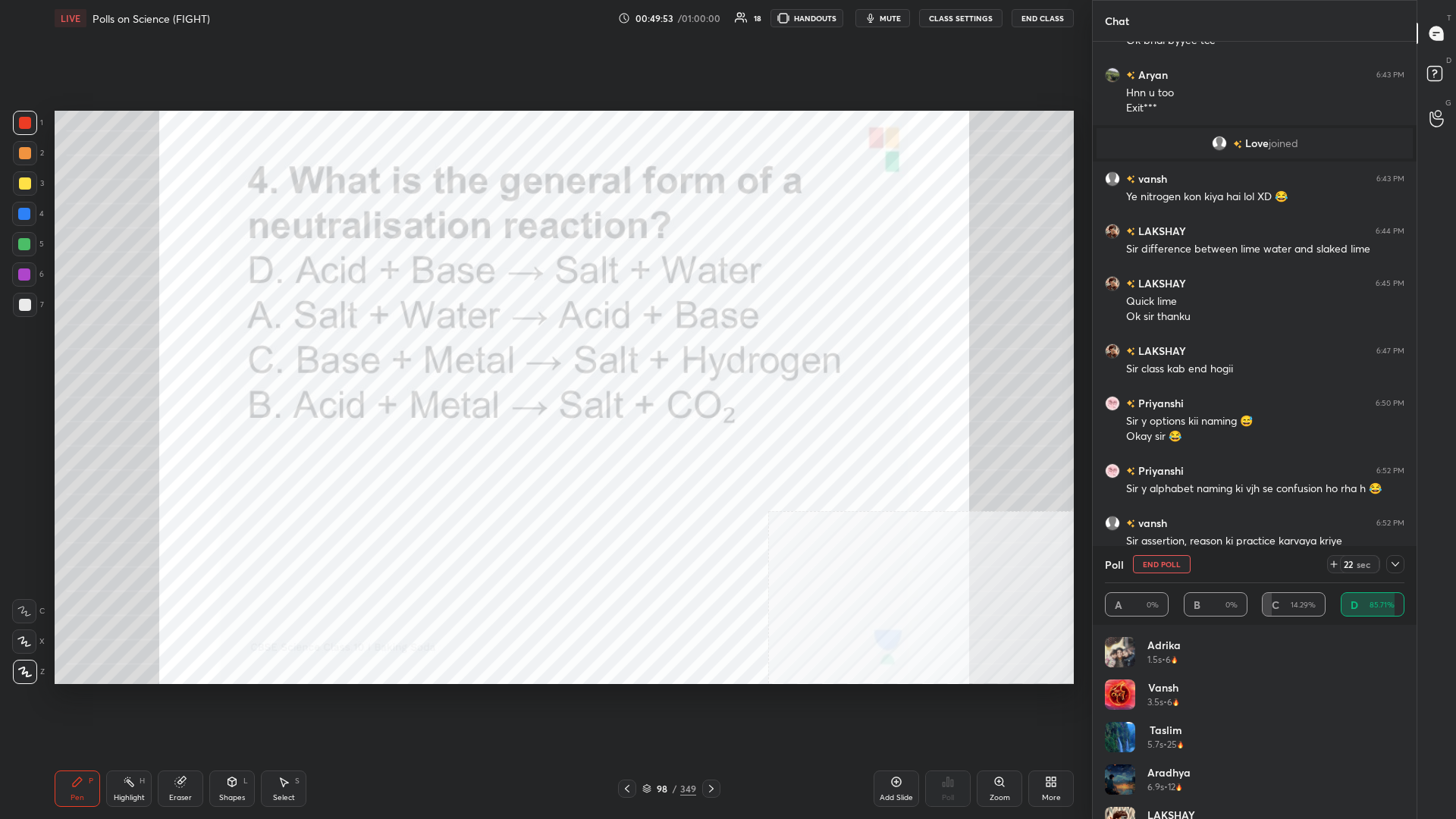
scroll to position [3886, 0]
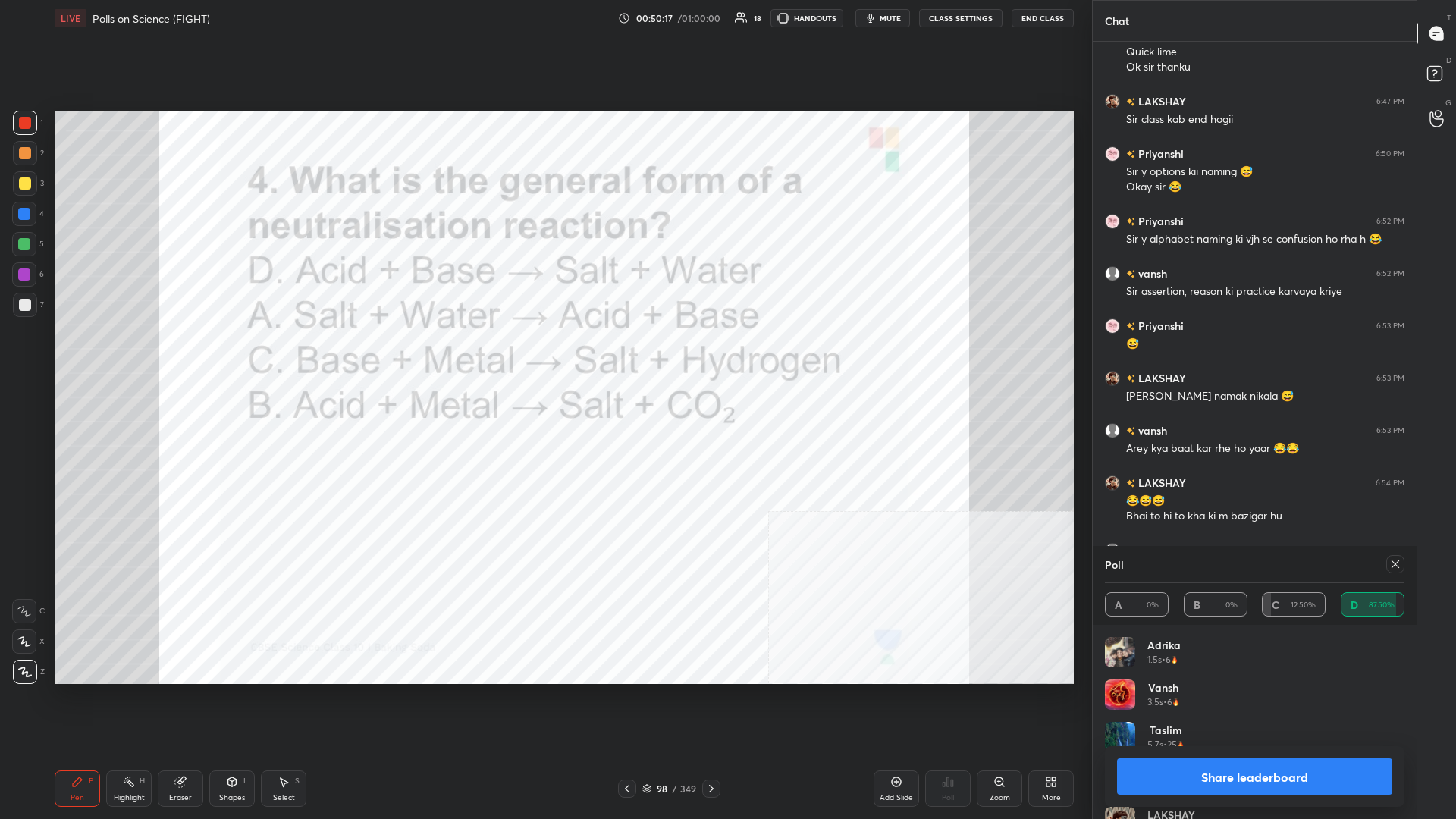
click at [544, 355] on button "Share leaderboard" at bounding box center [1255, 777] width 276 height 37
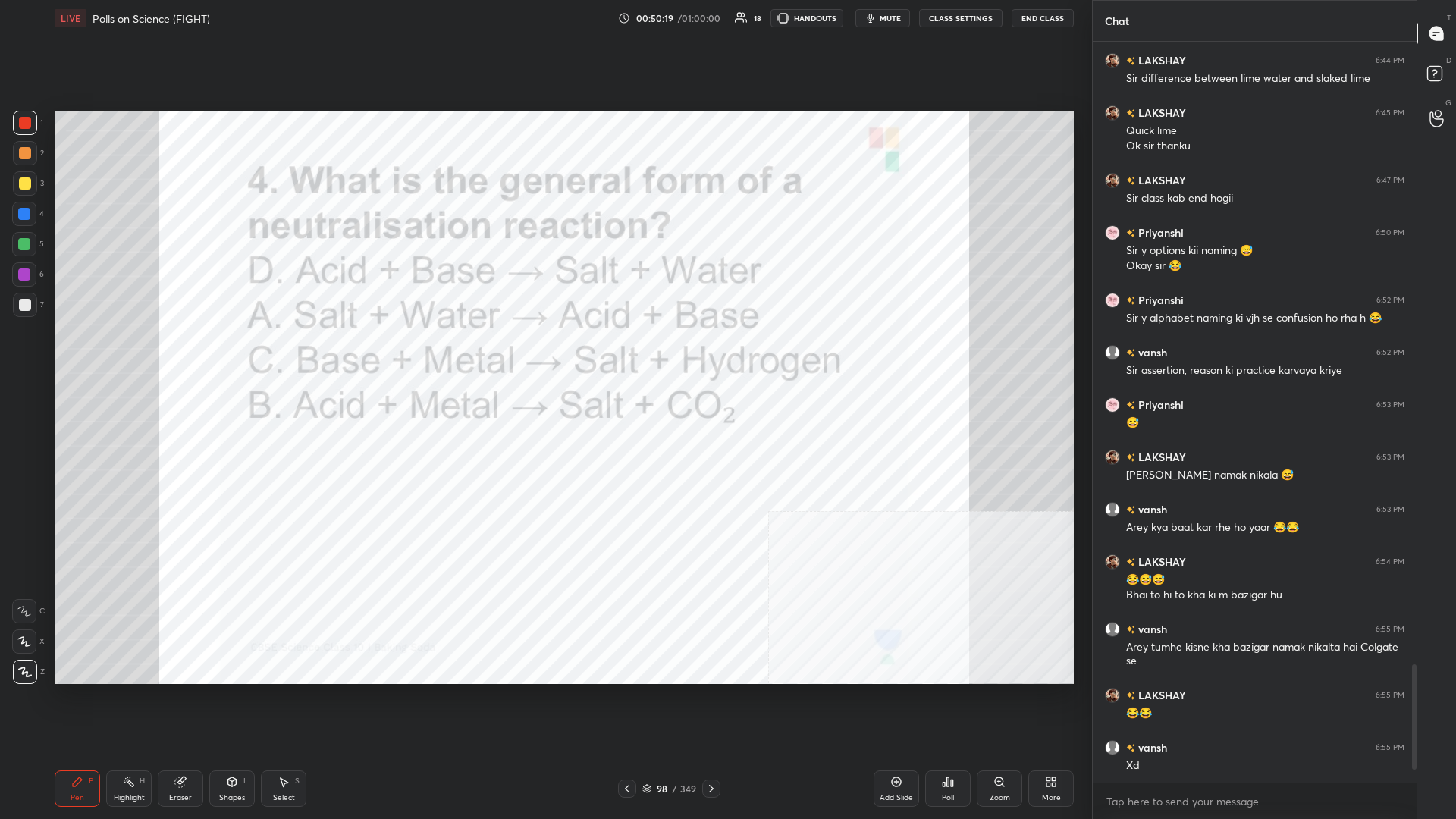
click at [544, 355] on div "98" at bounding box center [662, 788] width 15 height 9
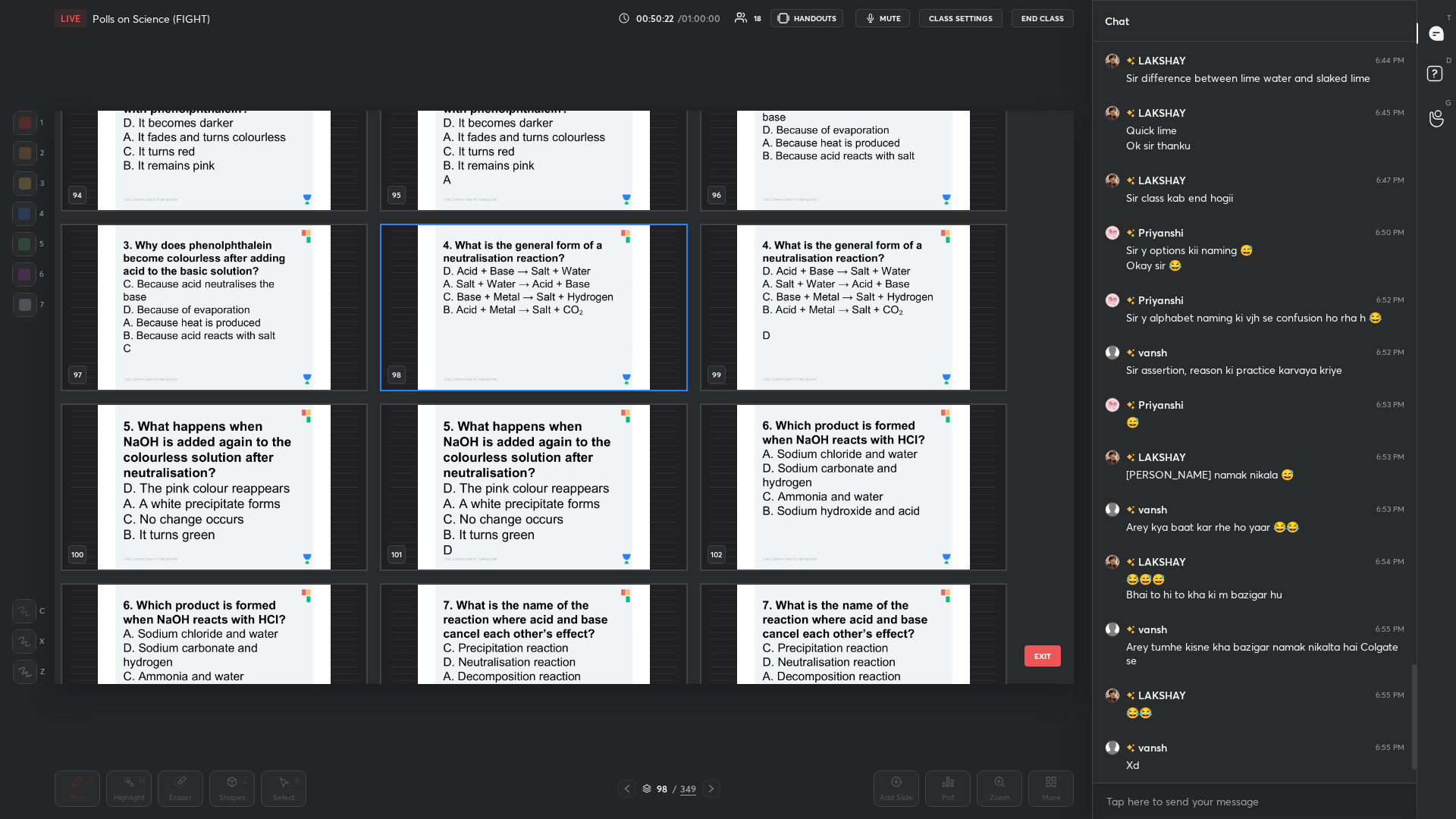
click at [235, 355] on img "grid" at bounding box center [214, 488] width 304 height 165
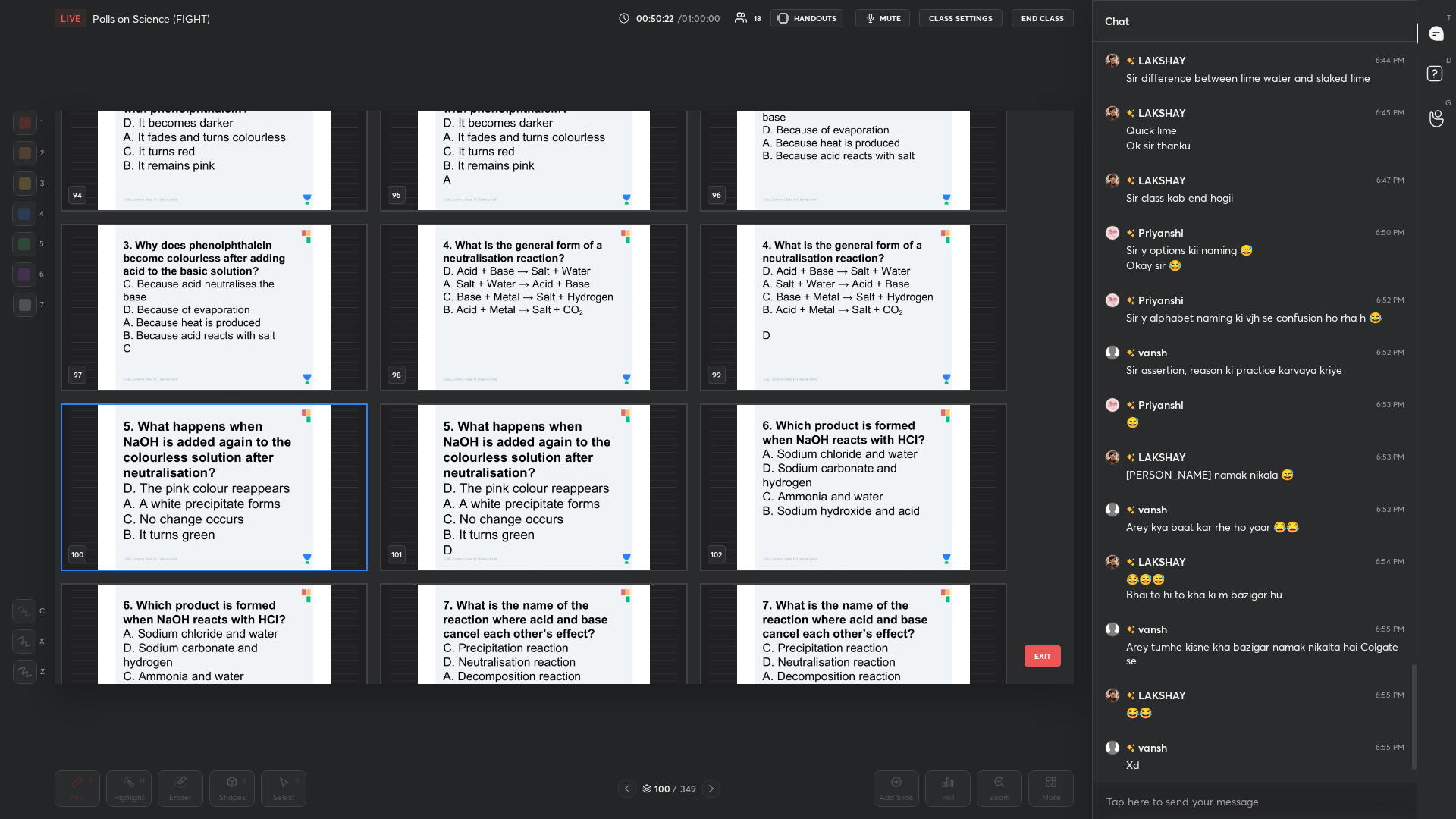
click at [235, 355] on img "grid" at bounding box center [214, 488] width 304 height 165
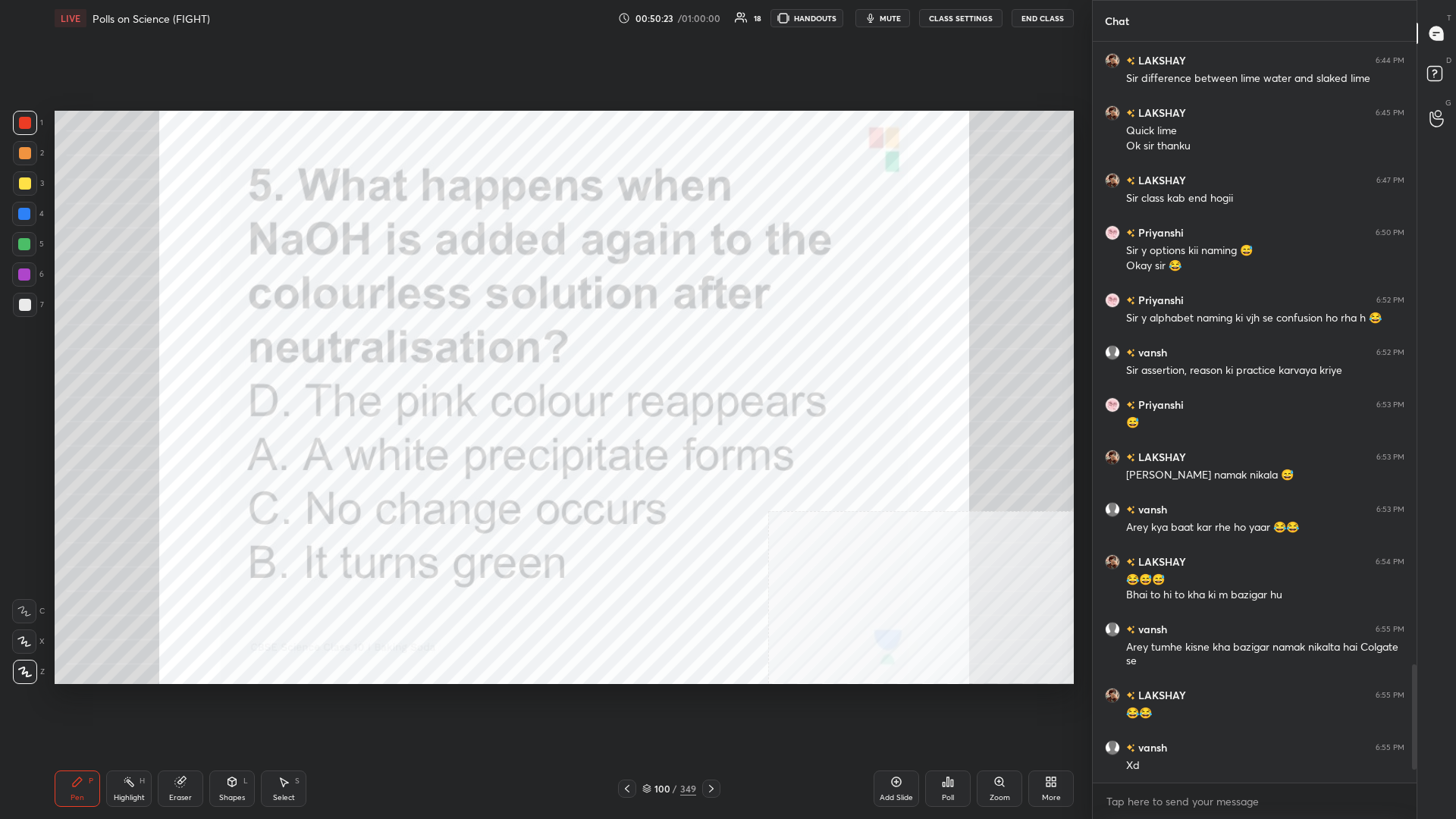
click at [544, 355] on div "Poll" at bounding box center [948, 789] width 46 height 37
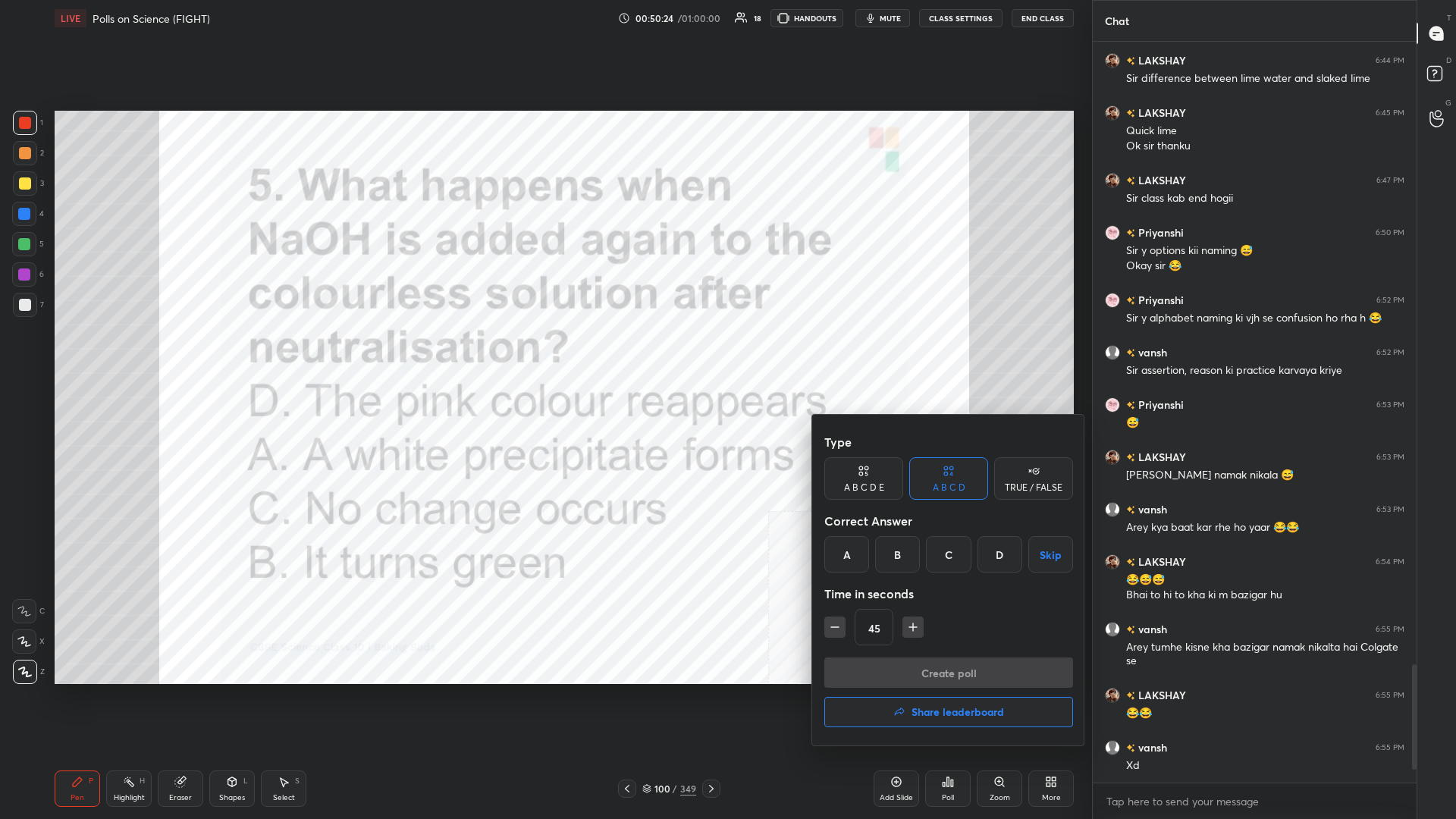
click at [544, 355] on div "D" at bounding box center [1001, 554] width 45 height 37
click at [544, 355] on button "Create poll" at bounding box center [948, 673] width 249 height 30
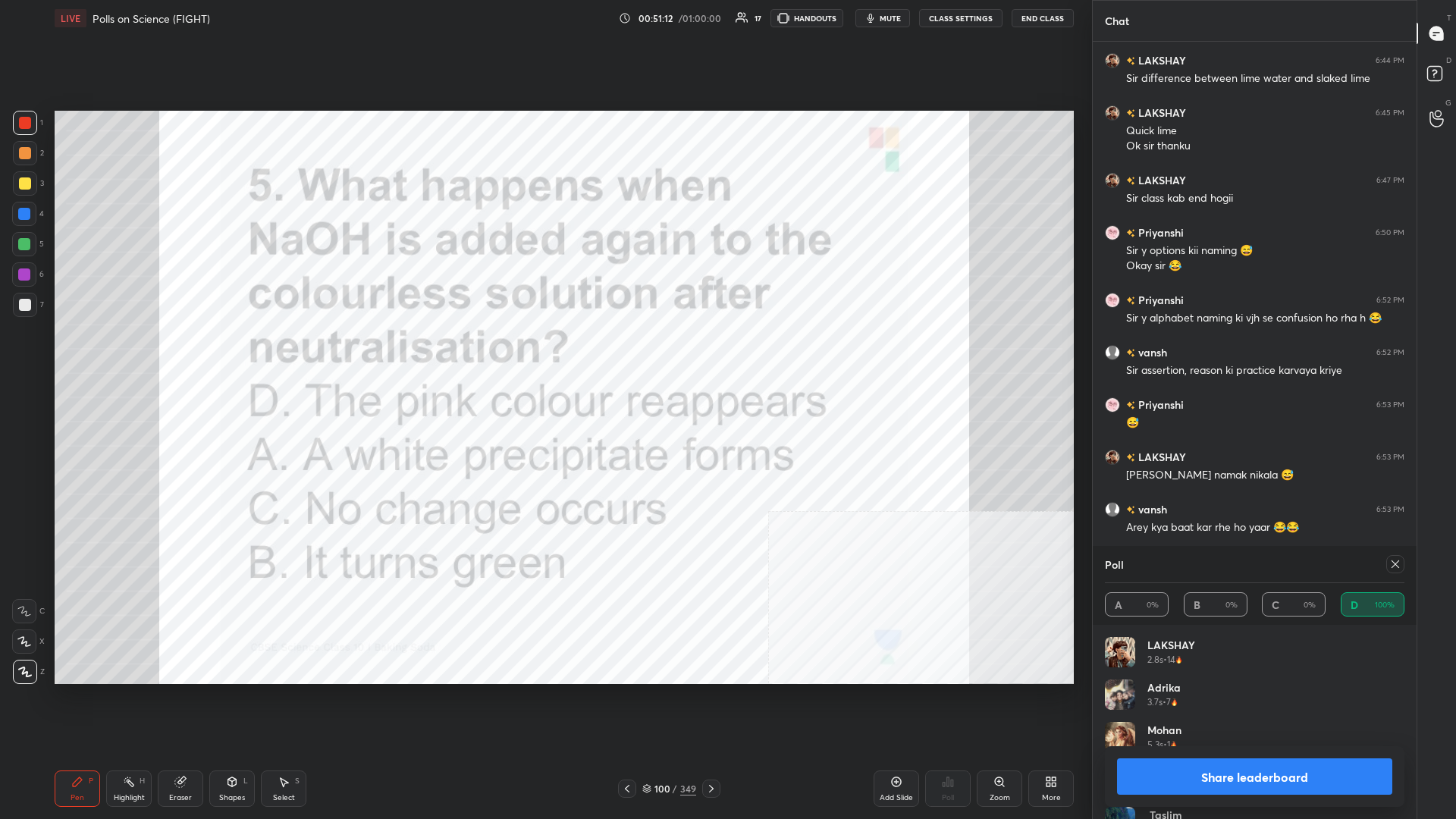
click at [544, 355] on button "Share leaderboard" at bounding box center [1255, 777] width 276 height 37
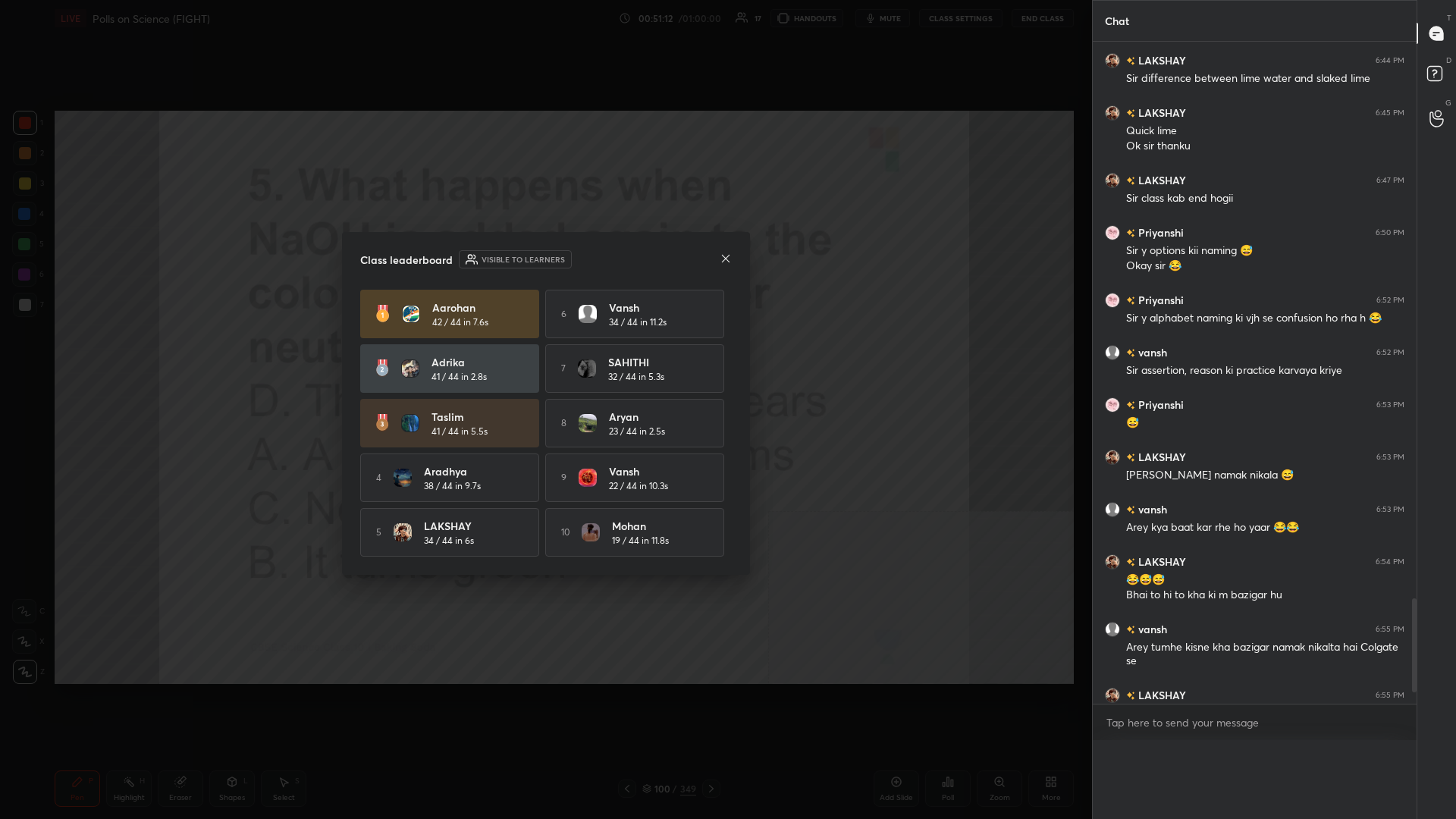
scroll to position [0, 0]
click at [467, 355] on h5 "41 / 44 in 5.5s" at bounding box center [459, 431] width 56 height 13
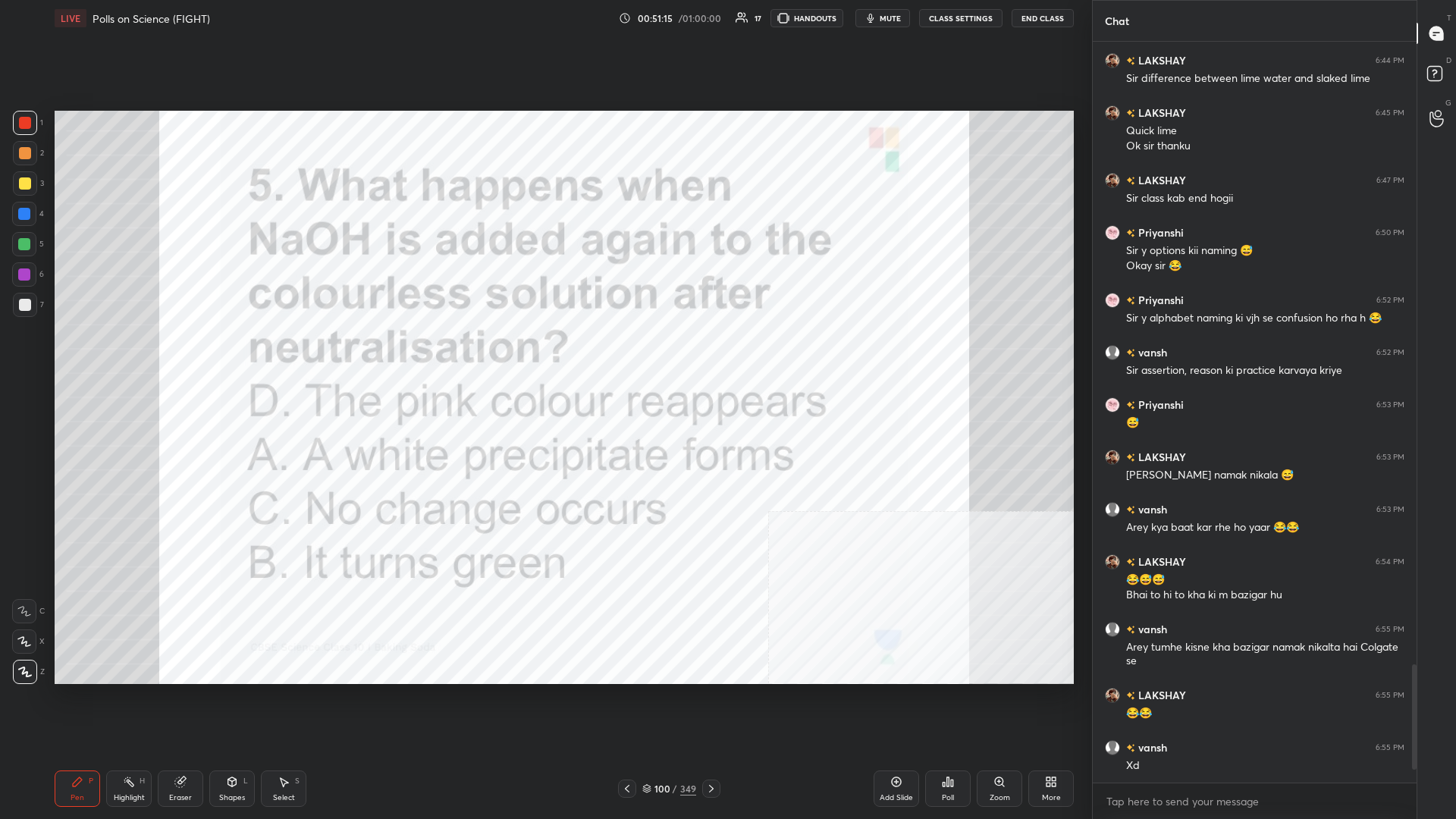
click at [544, 355] on div "/" at bounding box center [674, 788] width 4 height 9
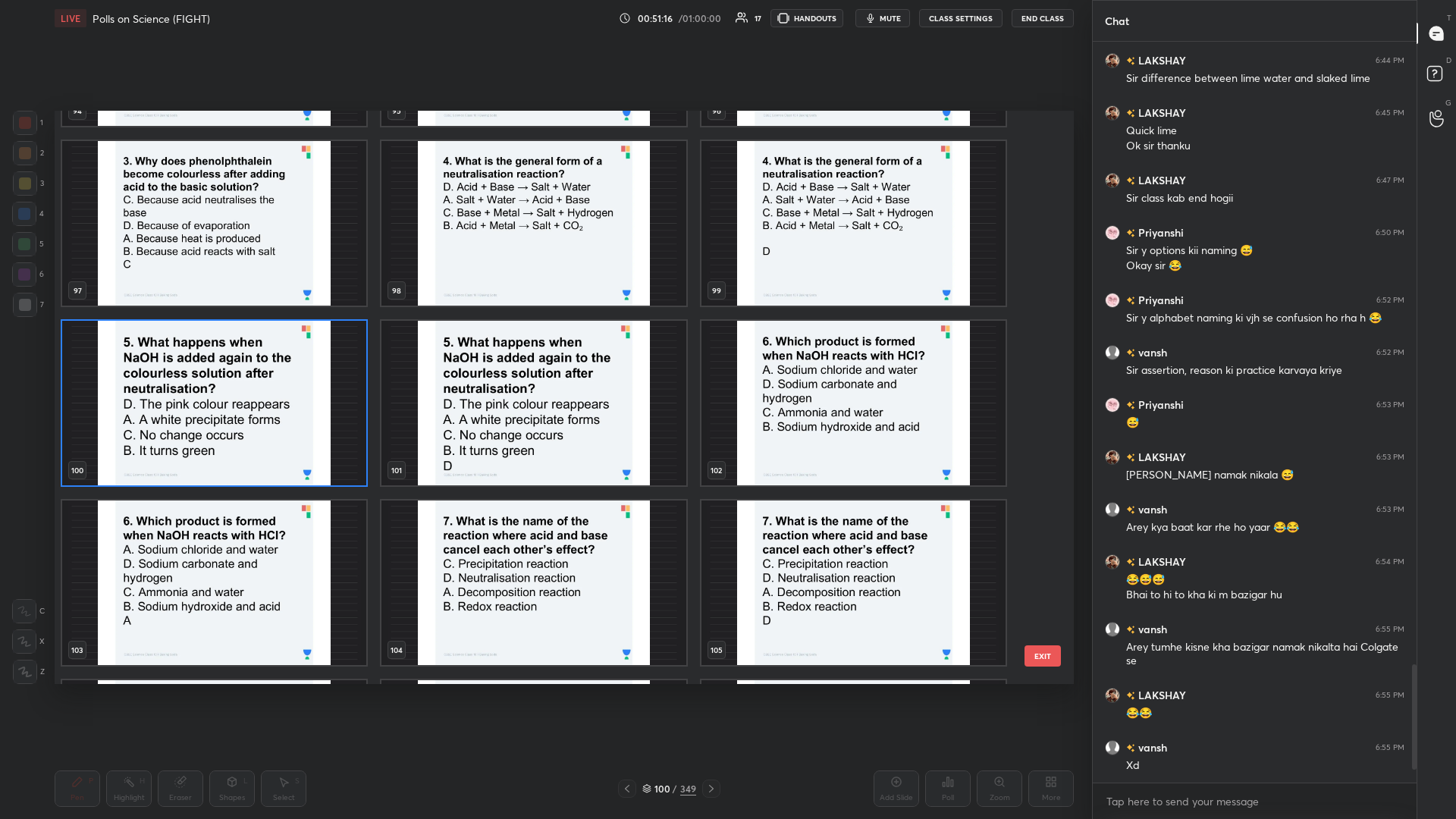
click at [544, 355] on img "grid" at bounding box center [853, 403] width 304 height 165
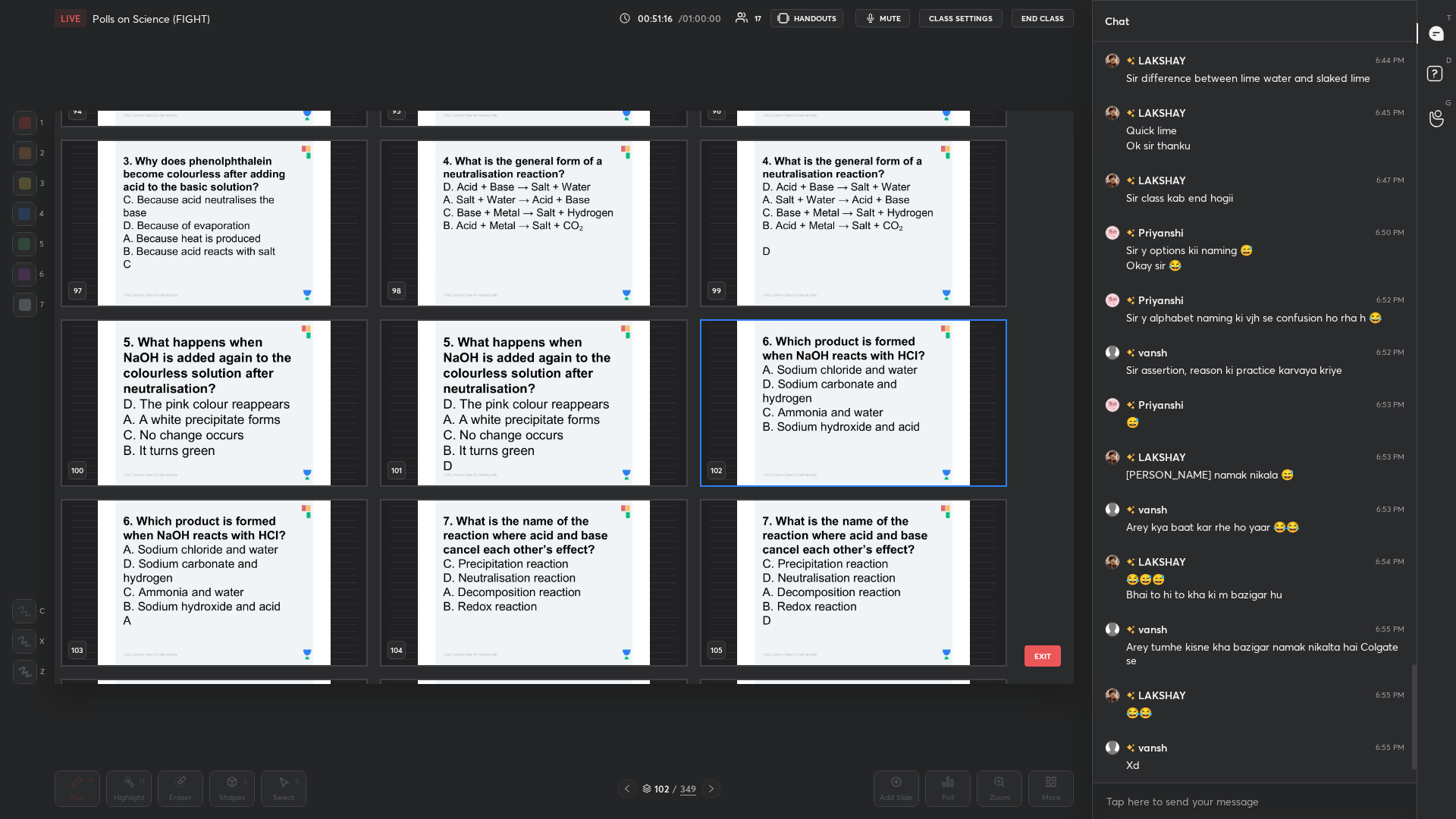
click at [544, 355] on img "grid" at bounding box center [853, 403] width 304 height 165
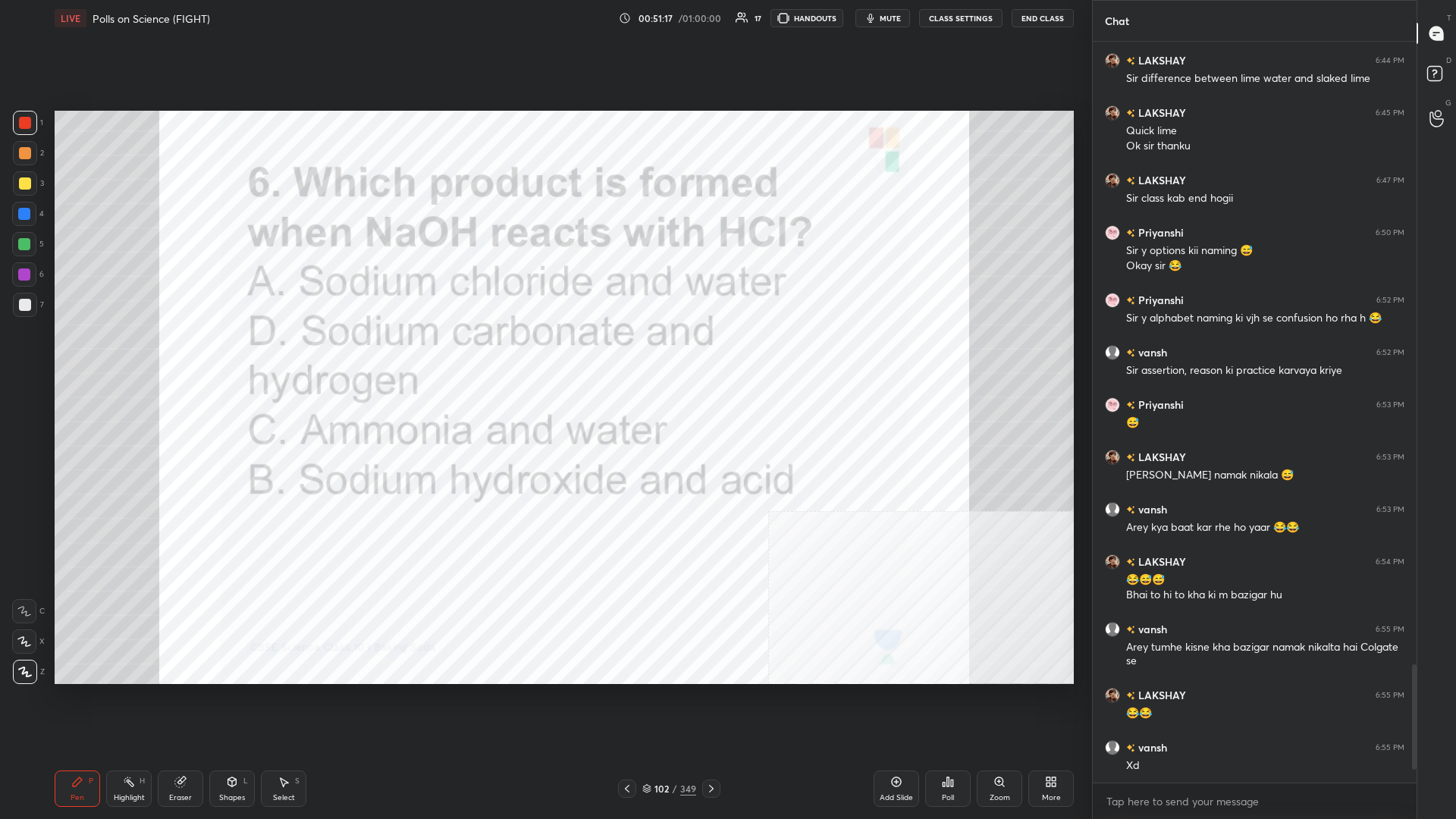
click at [544, 355] on icon at bounding box center [948, 782] width 12 height 12
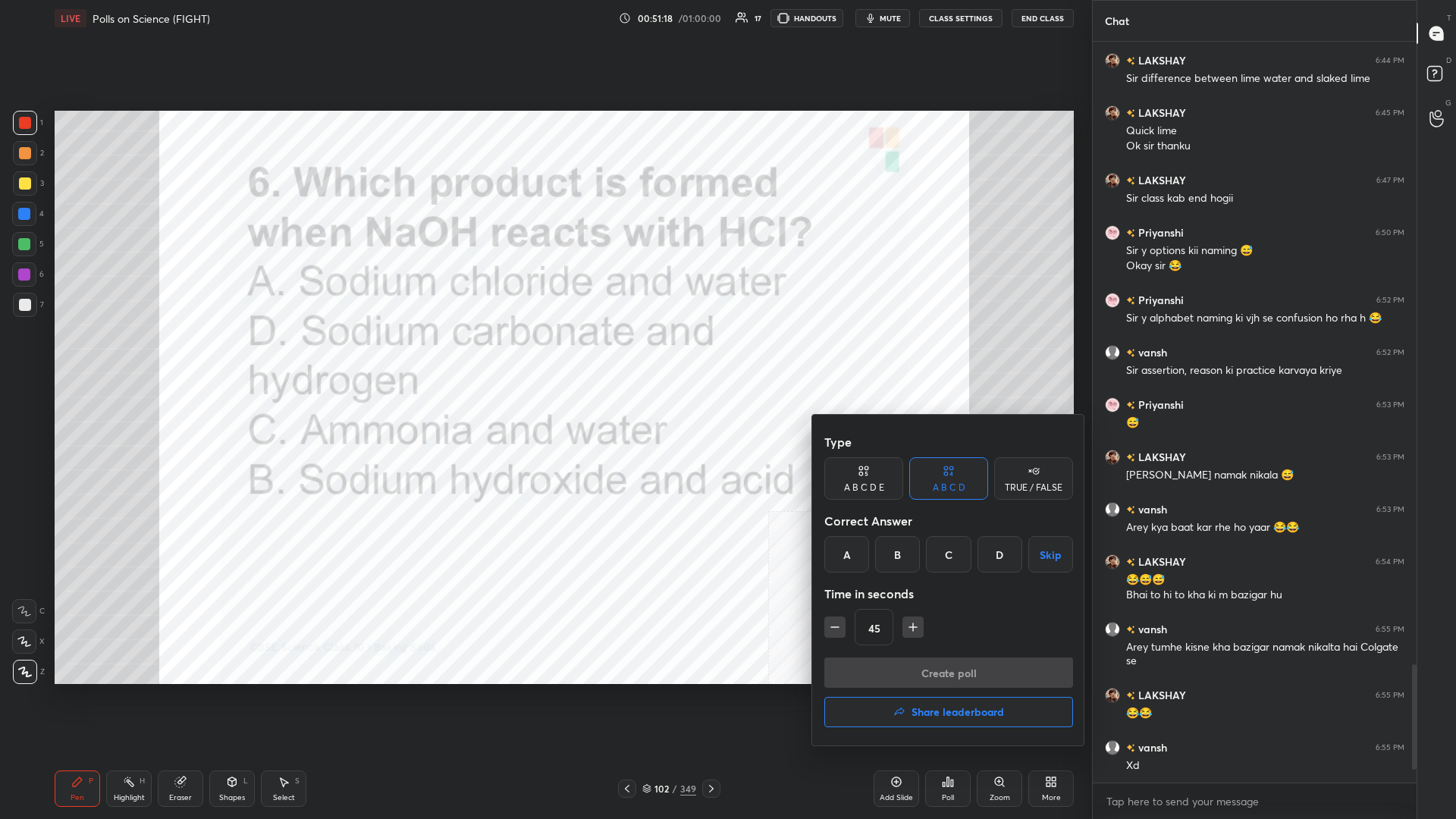
click at [544, 355] on div "A" at bounding box center [847, 554] width 45 height 37
click at [544, 355] on button "Create poll" at bounding box center [948, 673] width 249 height 30
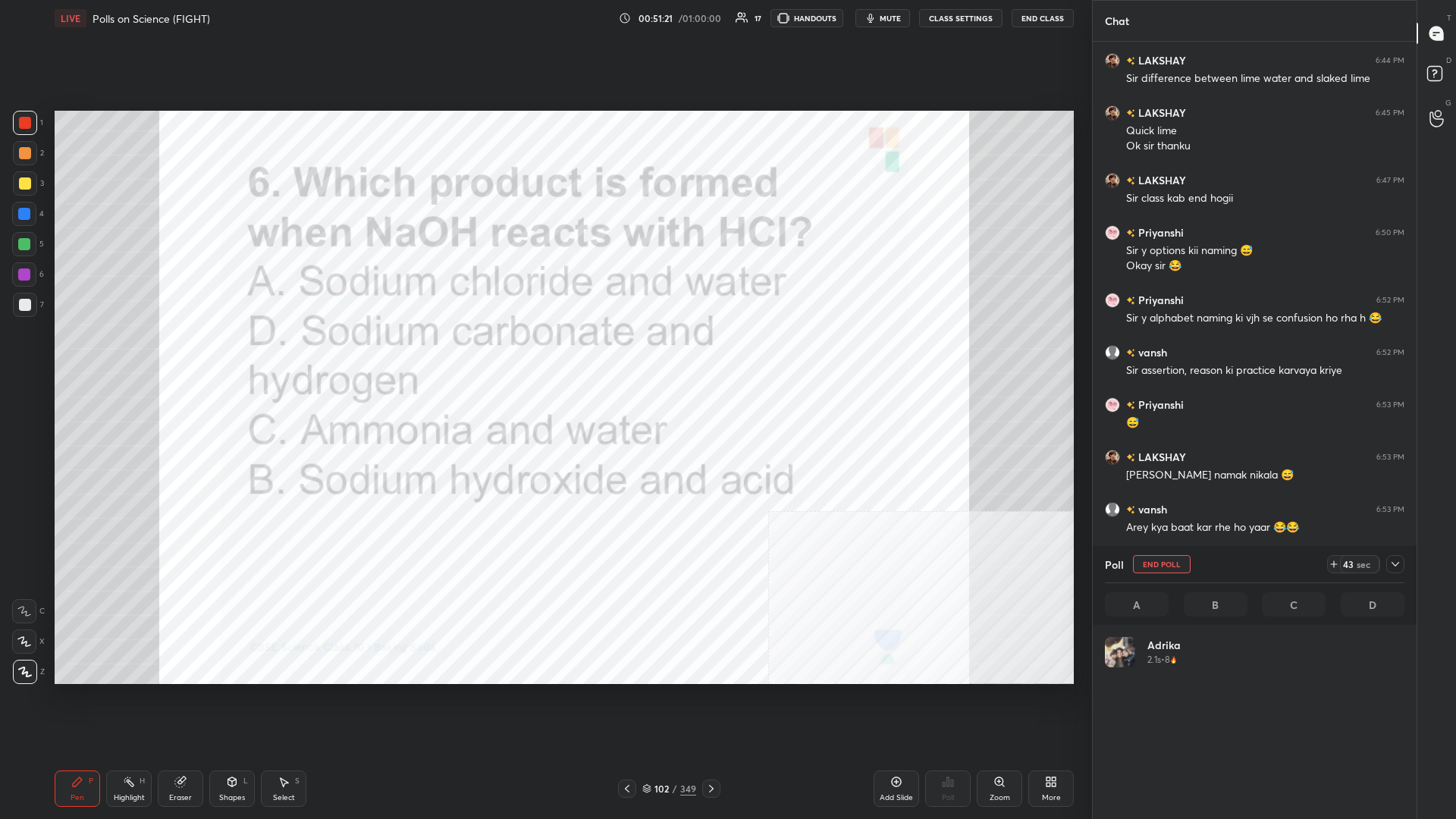
scroll to position [182, 300]
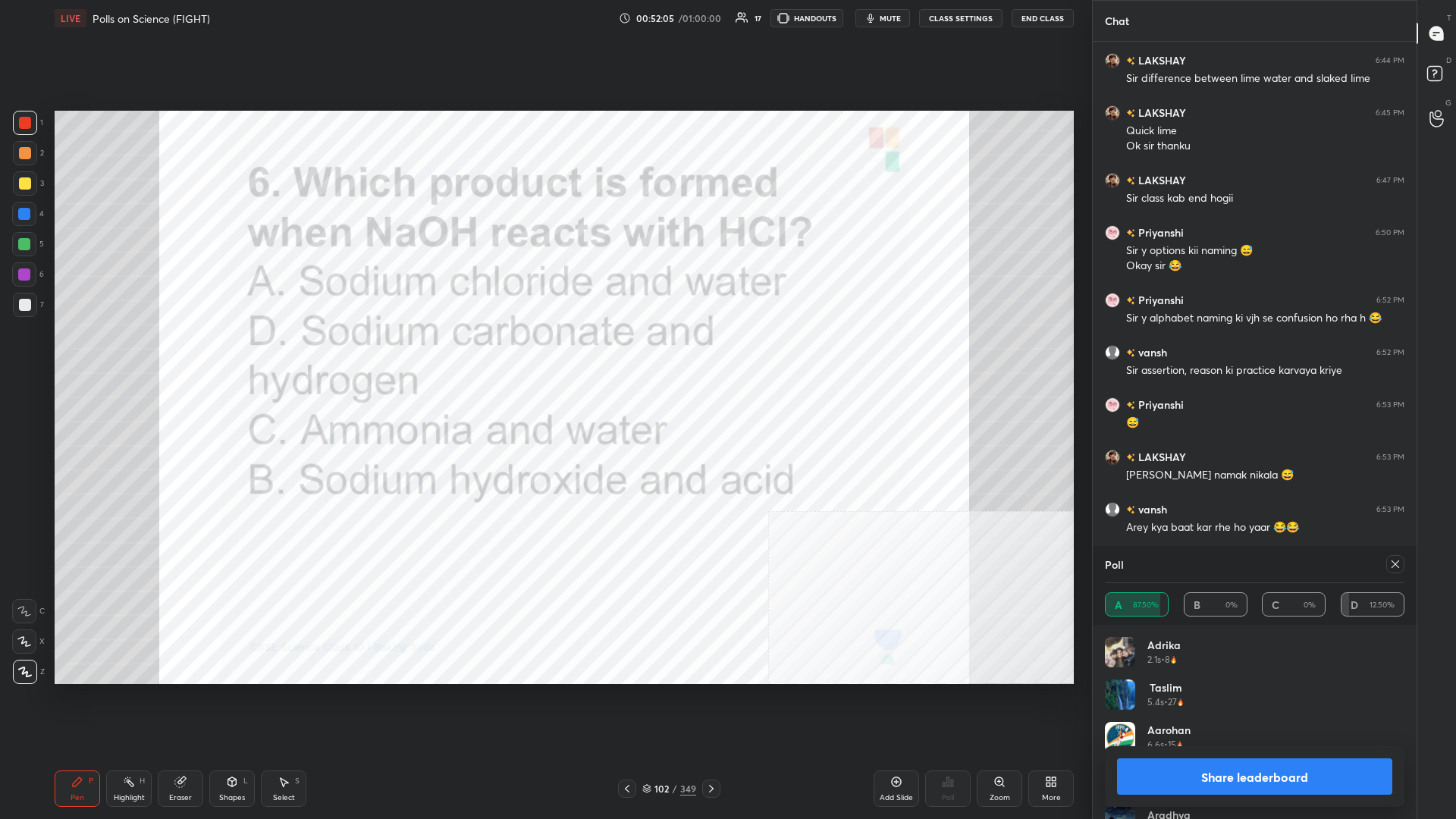
click at [544, 355] on button "Share leaderboard" at bounding box center [1255, 777] width 276 height 37
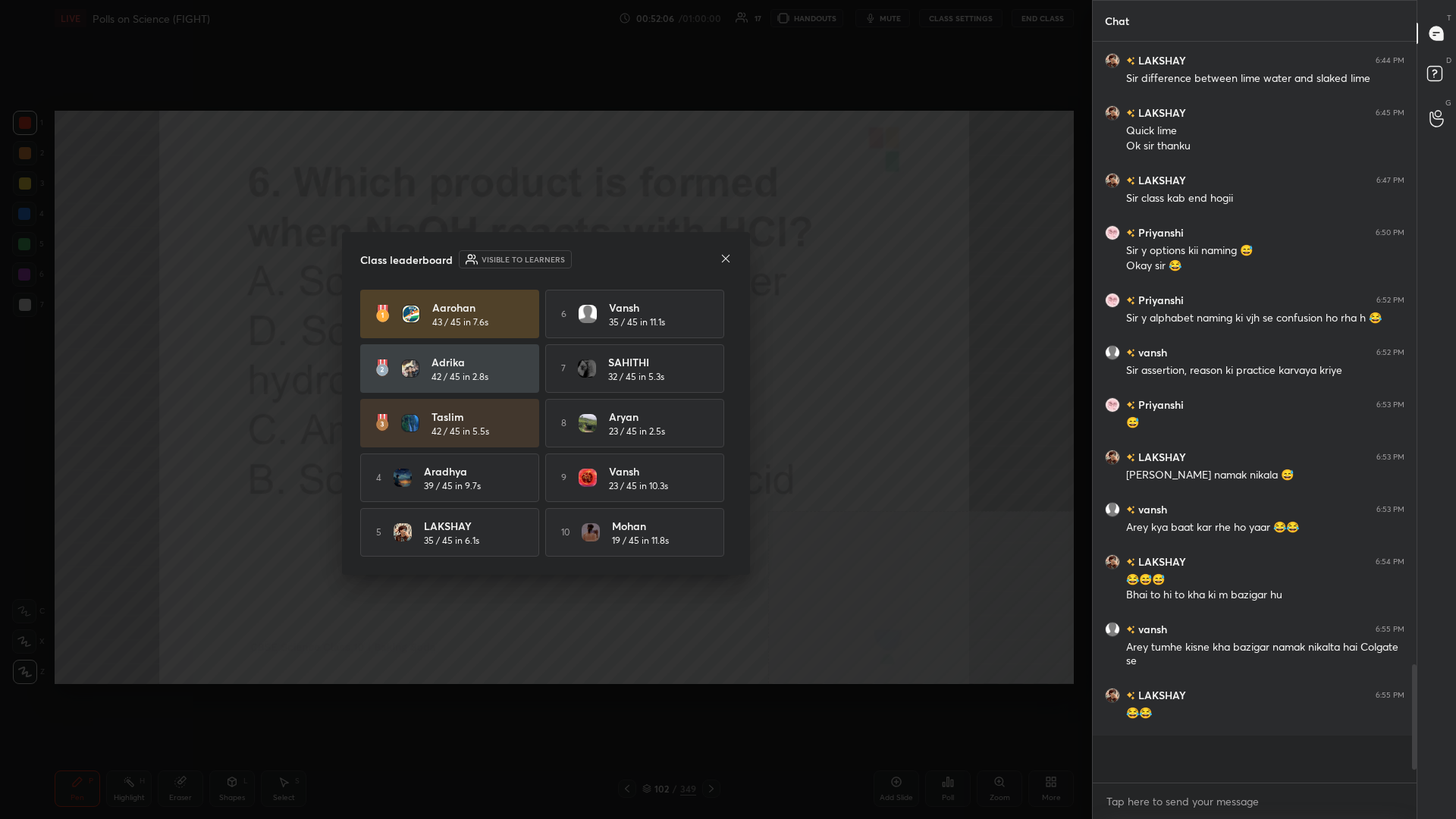
scroll to position [730, 324]
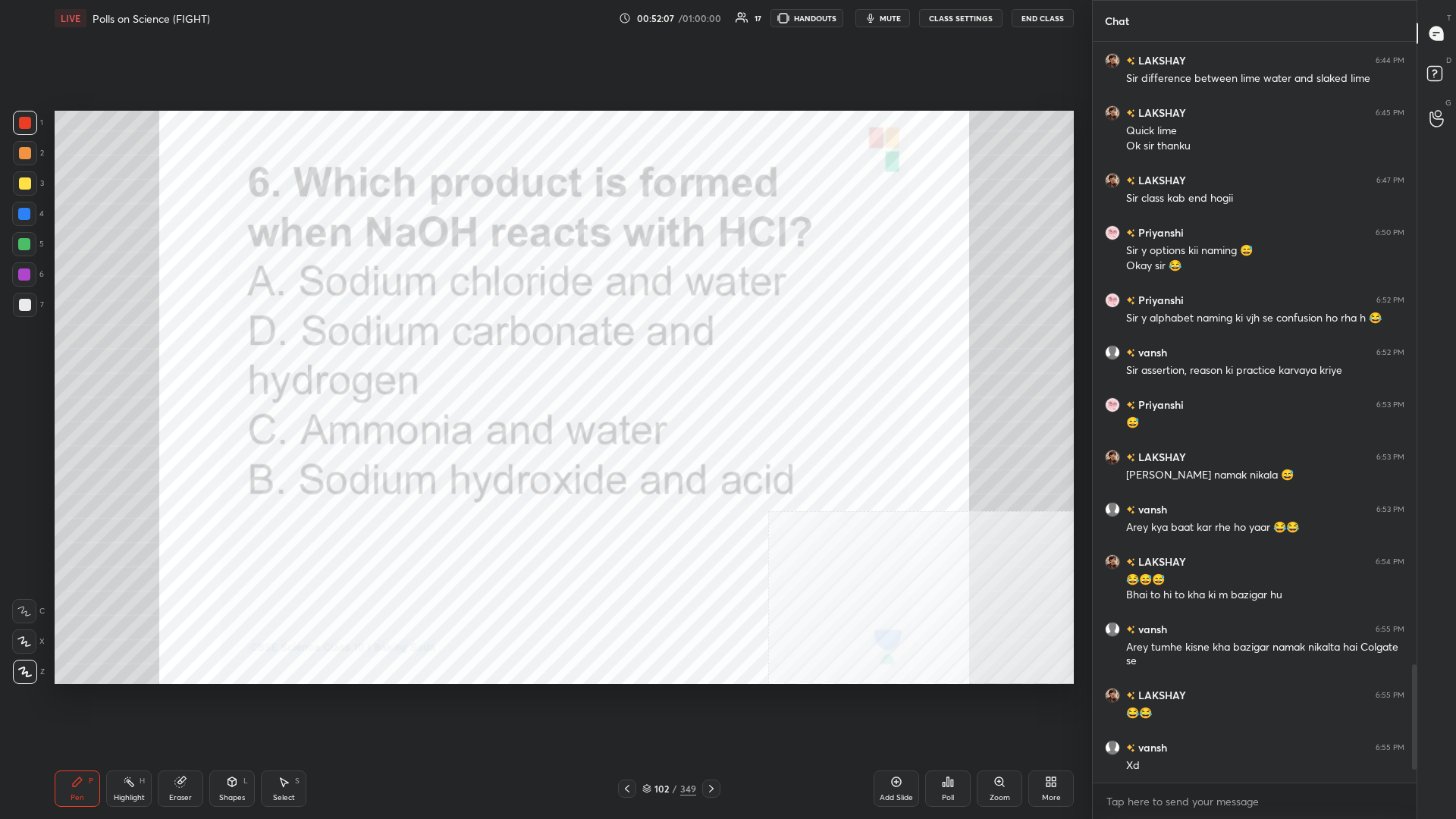
click at [544, 355] on div "102" at bounding box center [662, 788] width 15 height 9
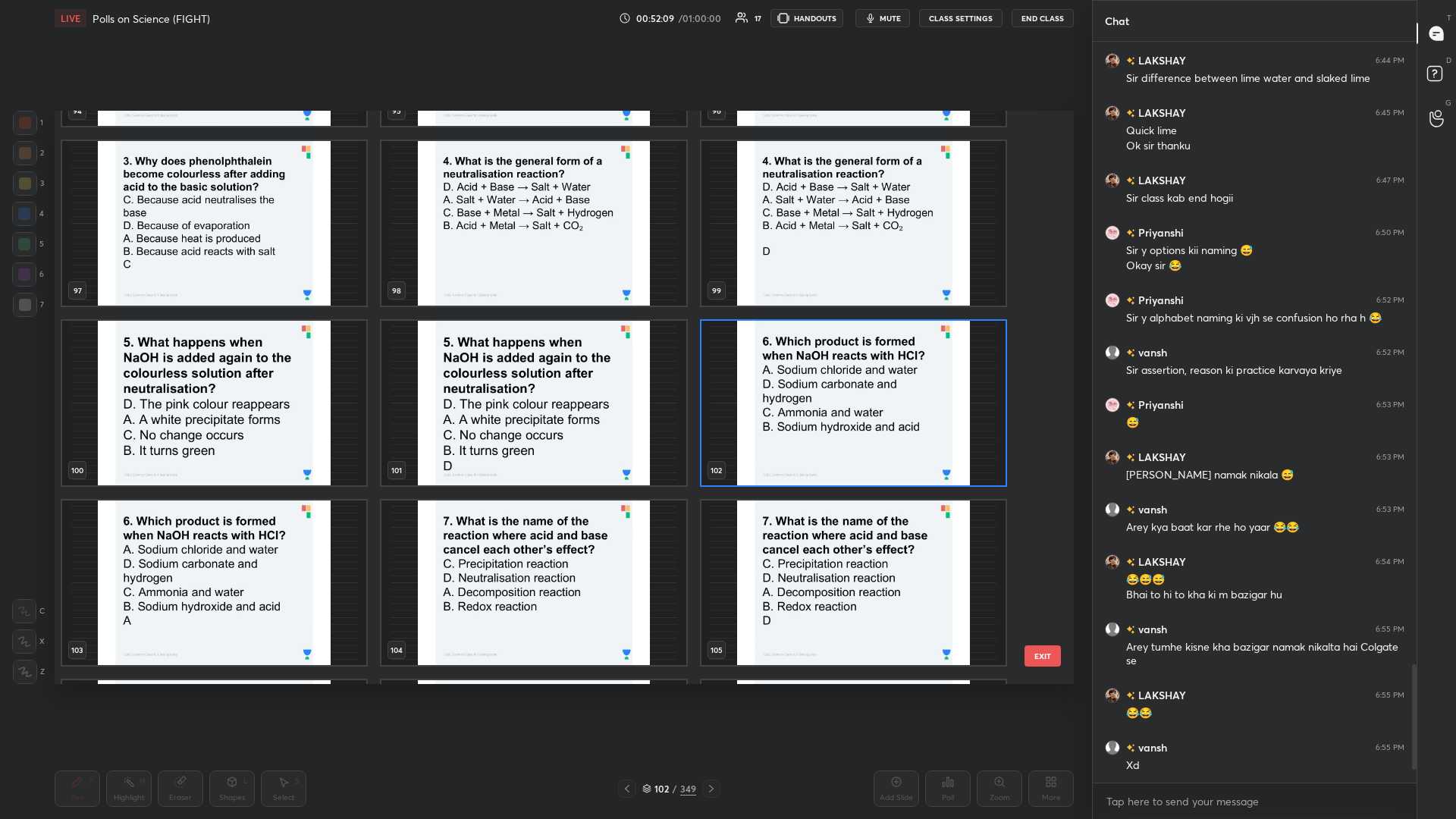
click at [544, 355] on img "grid" at bounding box center [853, 403] width 304 height 165
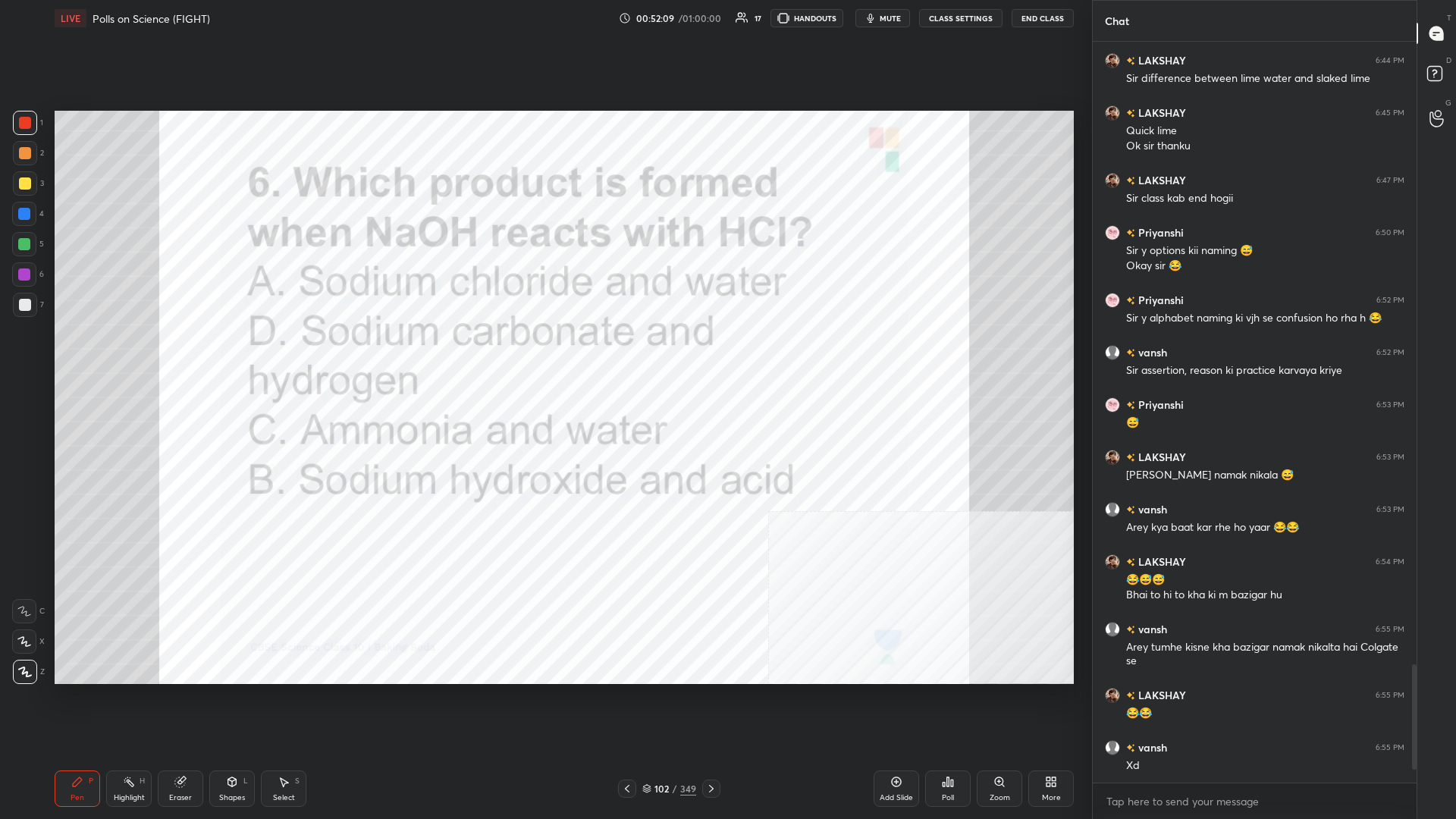
click at [544, 355] on img "grid" at bounding box center [853, 403] width 304 height 165
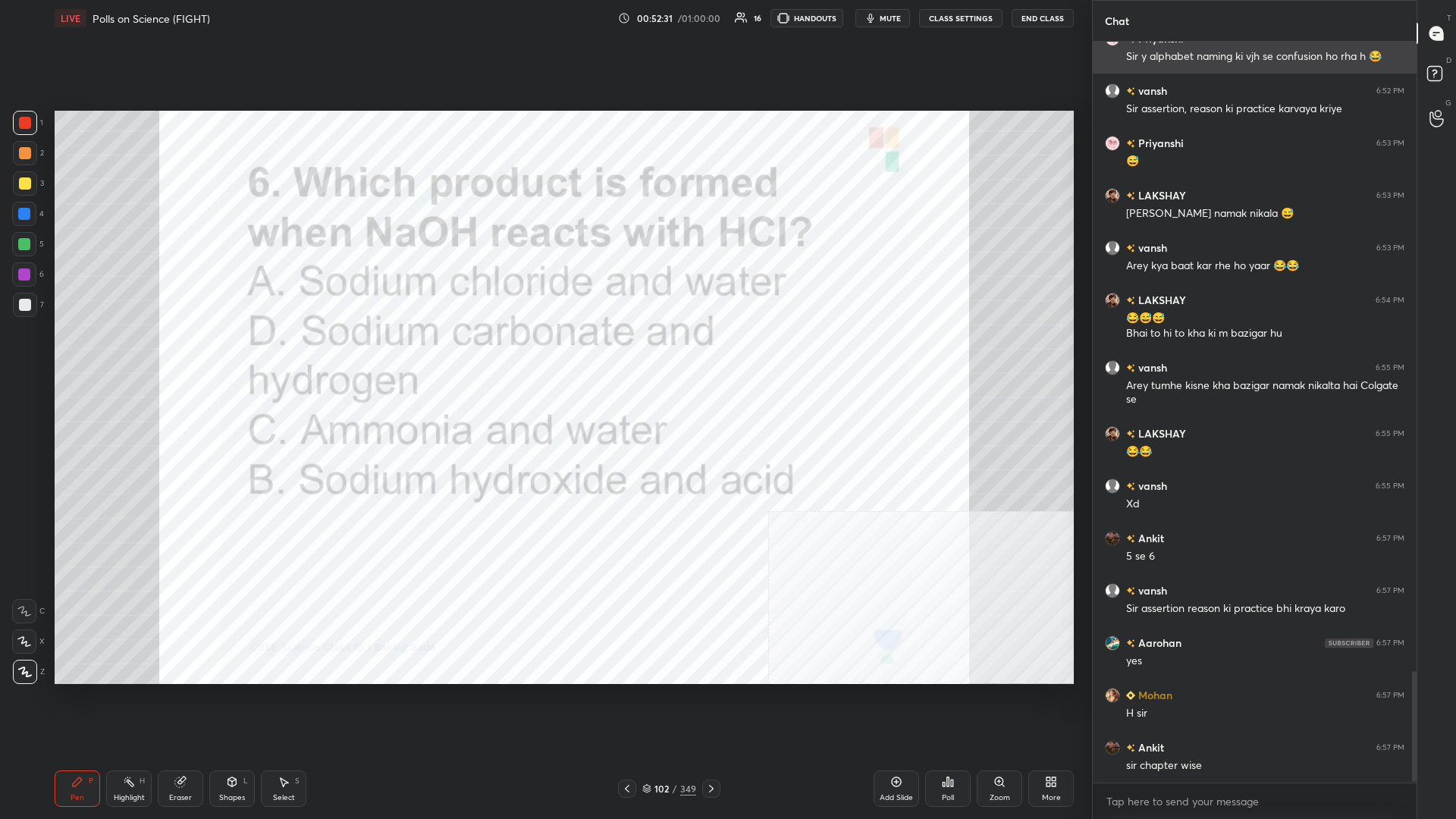
scroll to position [4226, 0]
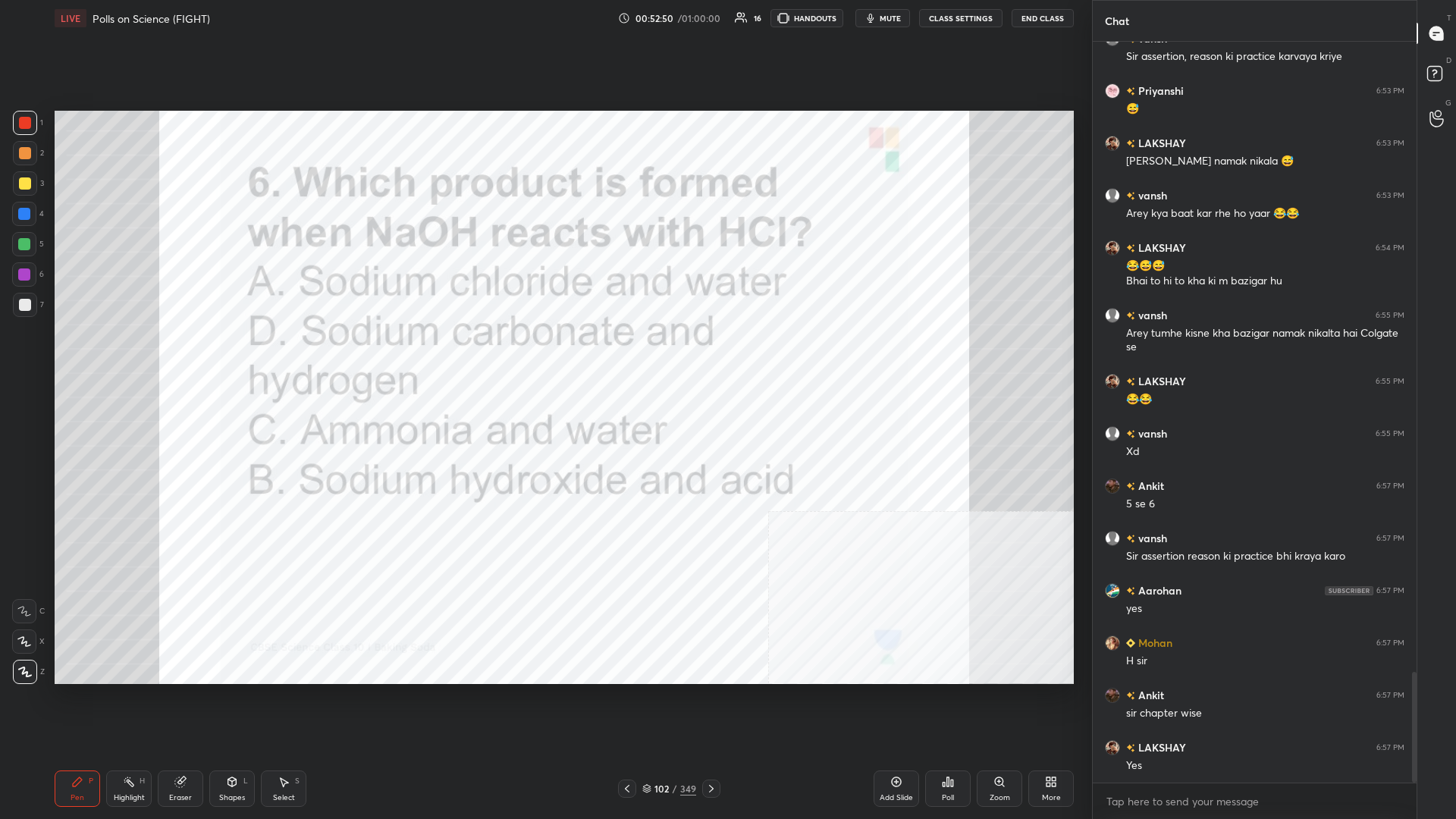
click at [544, 355] on div "/" at bounding box center [674, 788] width 4 height 9
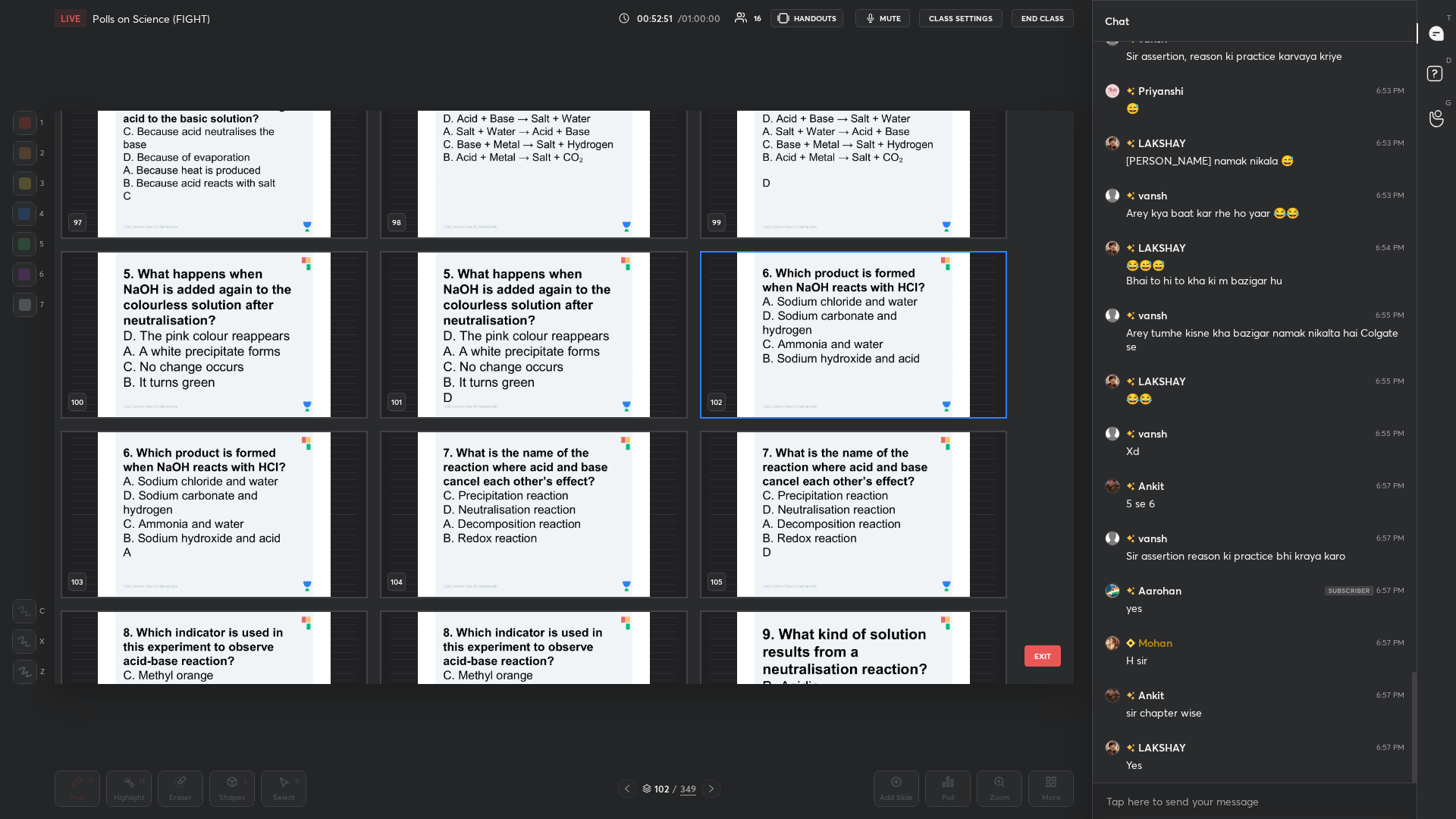
scroll to position [5825, 0]
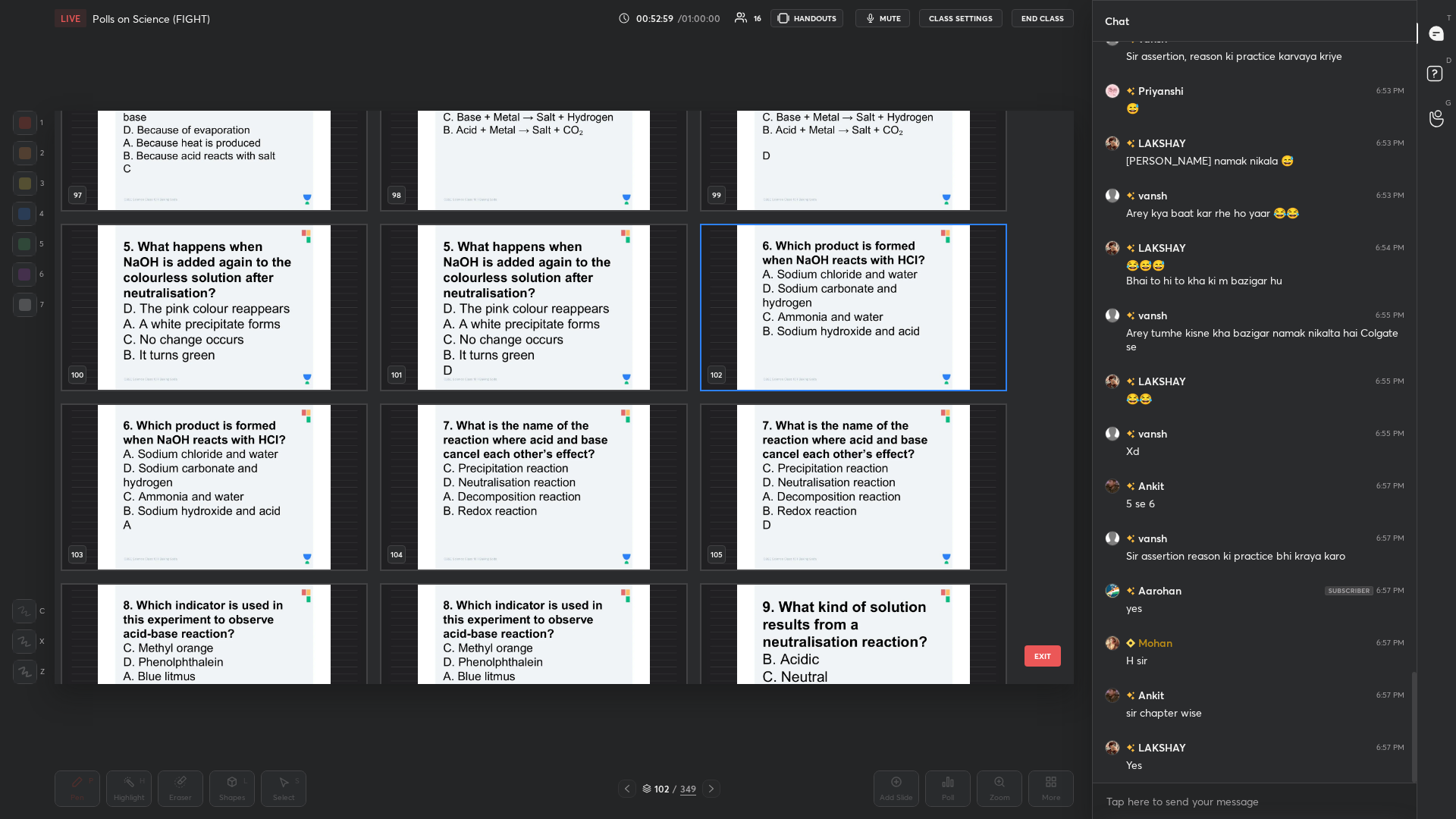
click at [544, 355] on img "grid" at bounding box center [533, 488] width 304 height 165
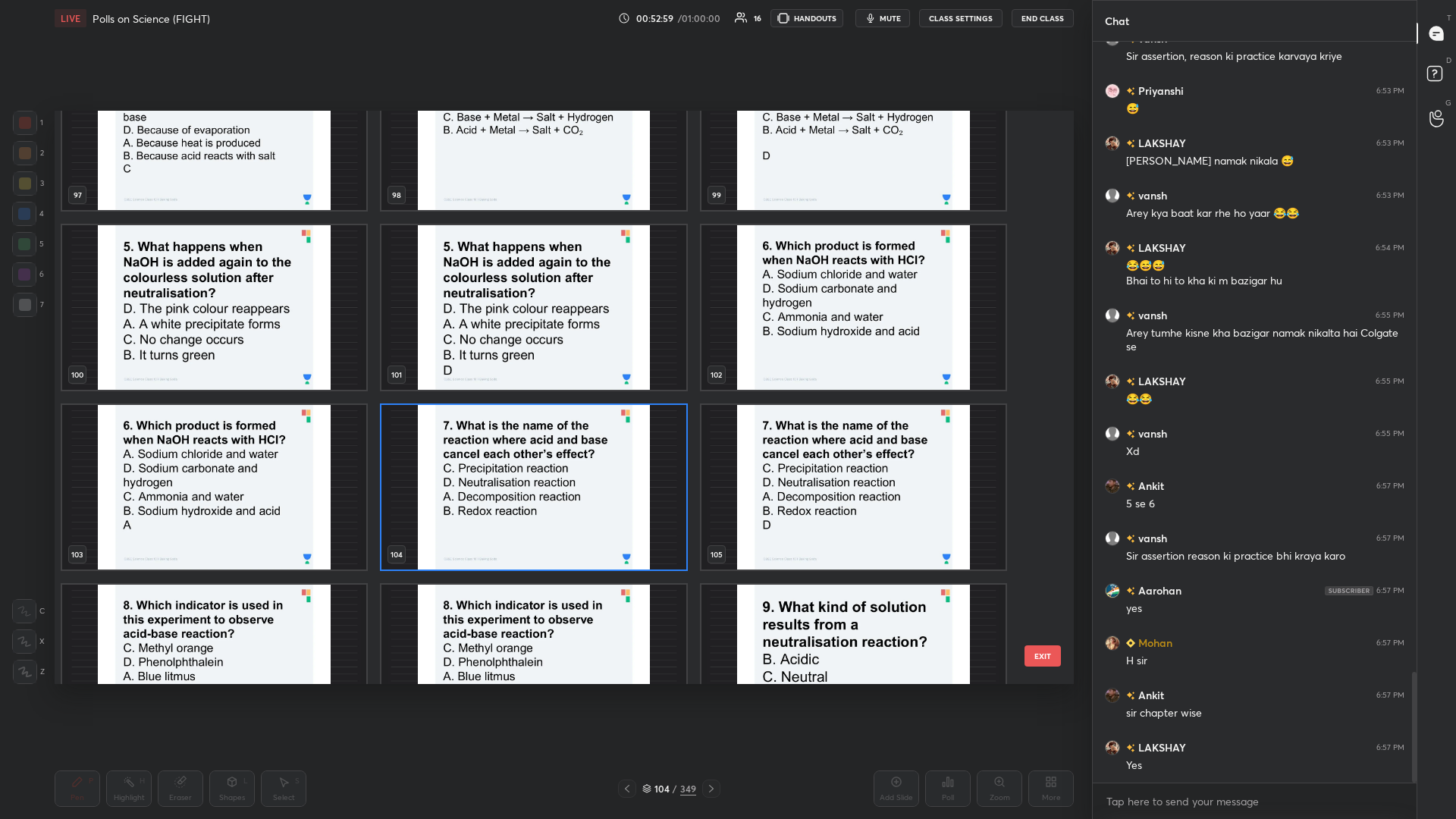
click at [544, 355] on img "grid" at bounding box center [533, 488] width 304 height 165
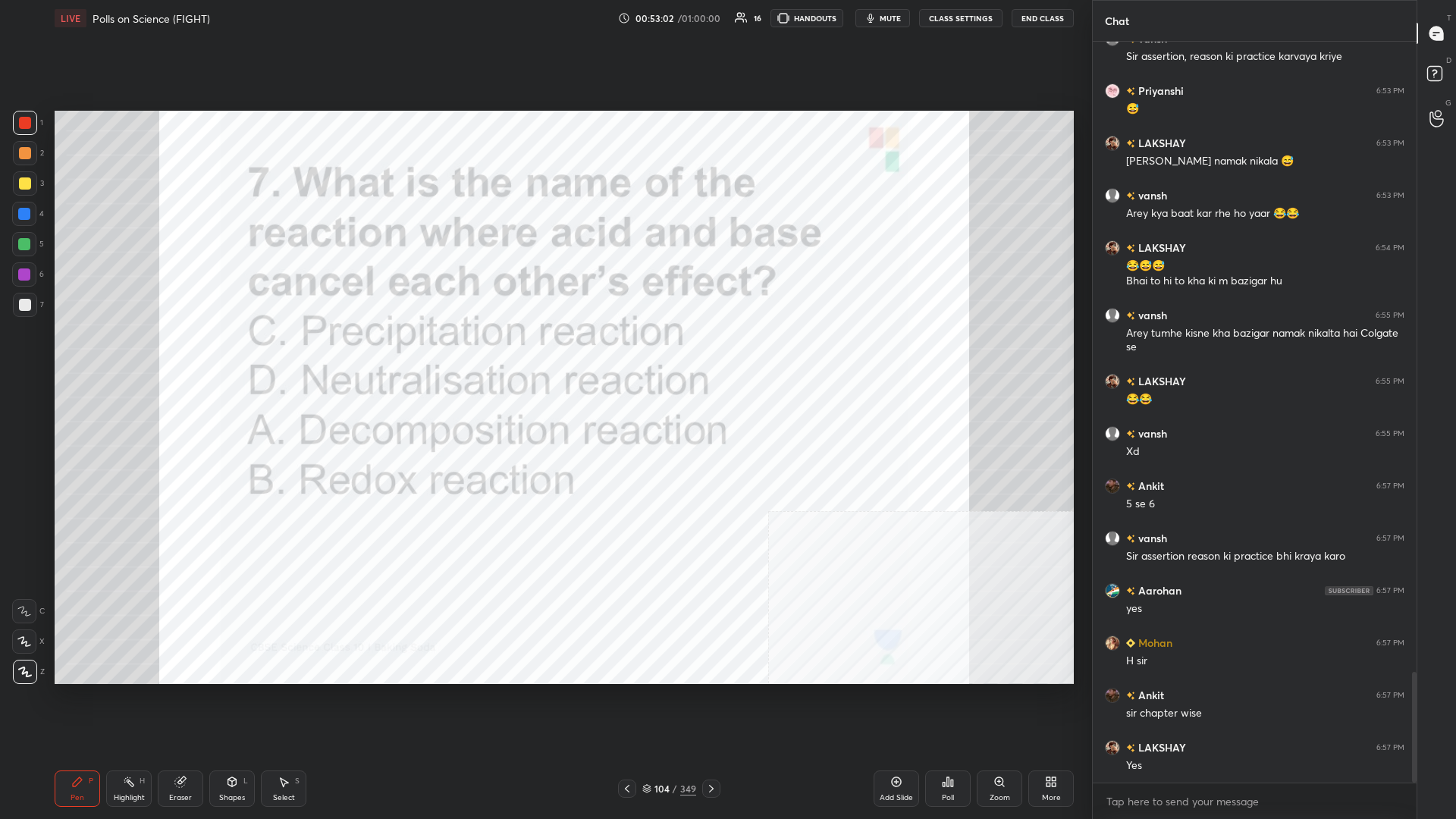
click at [544, 355] on div "Poll" at bounding box center [948, 789] width 46 height 37
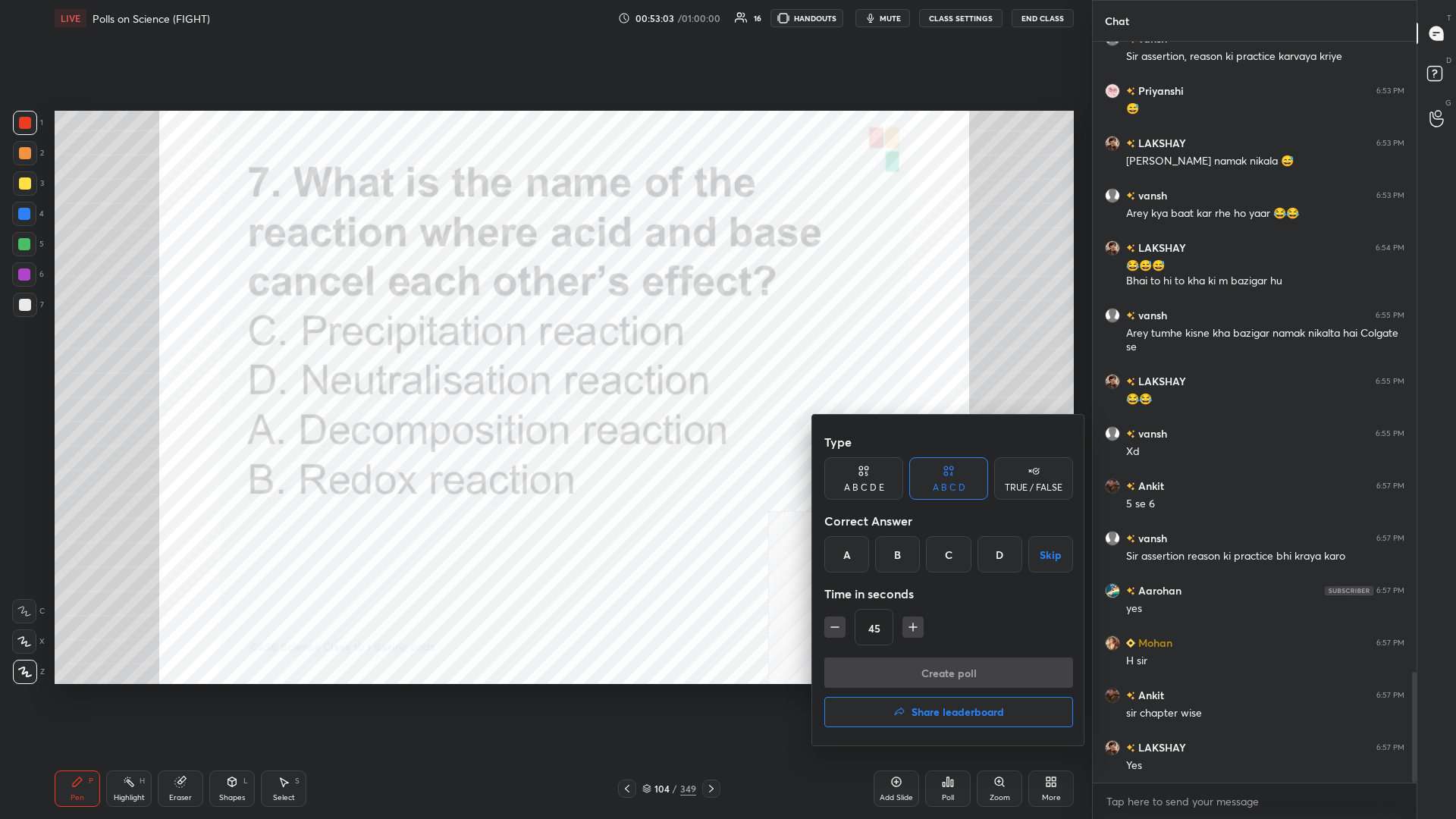
click at [544, 355] on div "D" at bounding box center [1001, 554] width 45 height 37
click at [544, 355] on button "Create poll" at bounding box center [948, 673] width 249 height 30
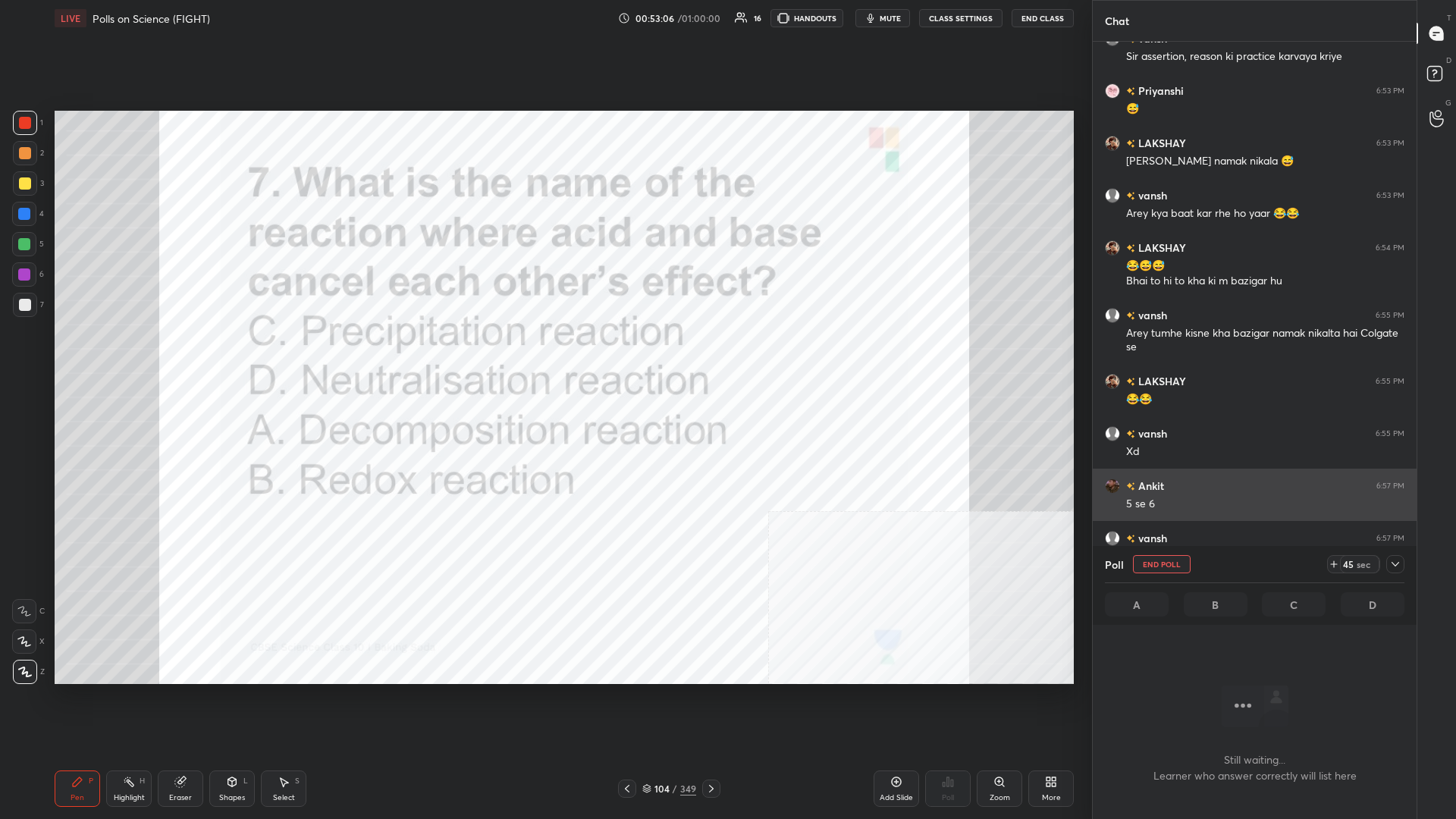
scroll to position [698, 324]
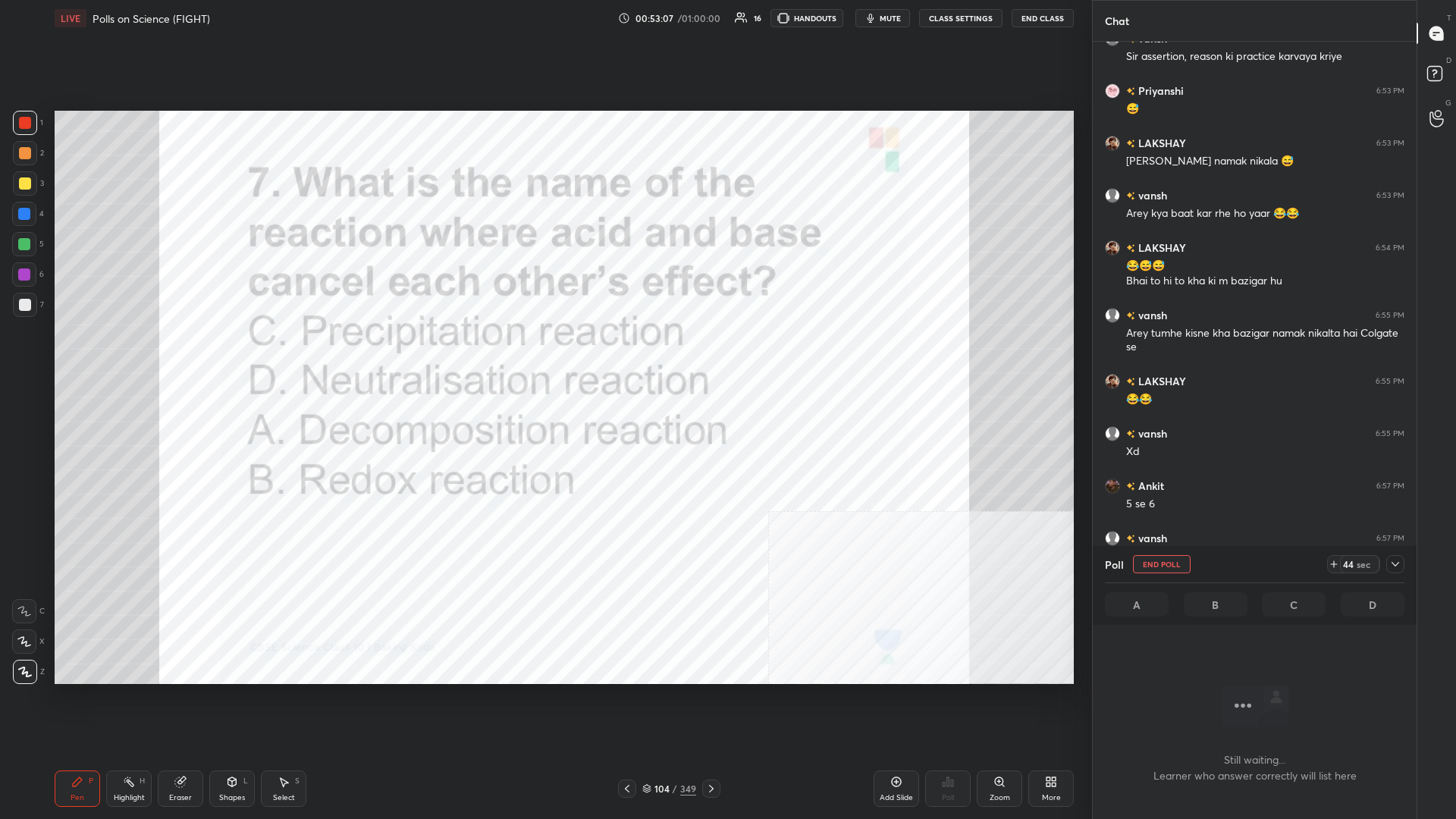
click at [544, 355] on icon at bounding box center [1395, 564] width 12 height 12
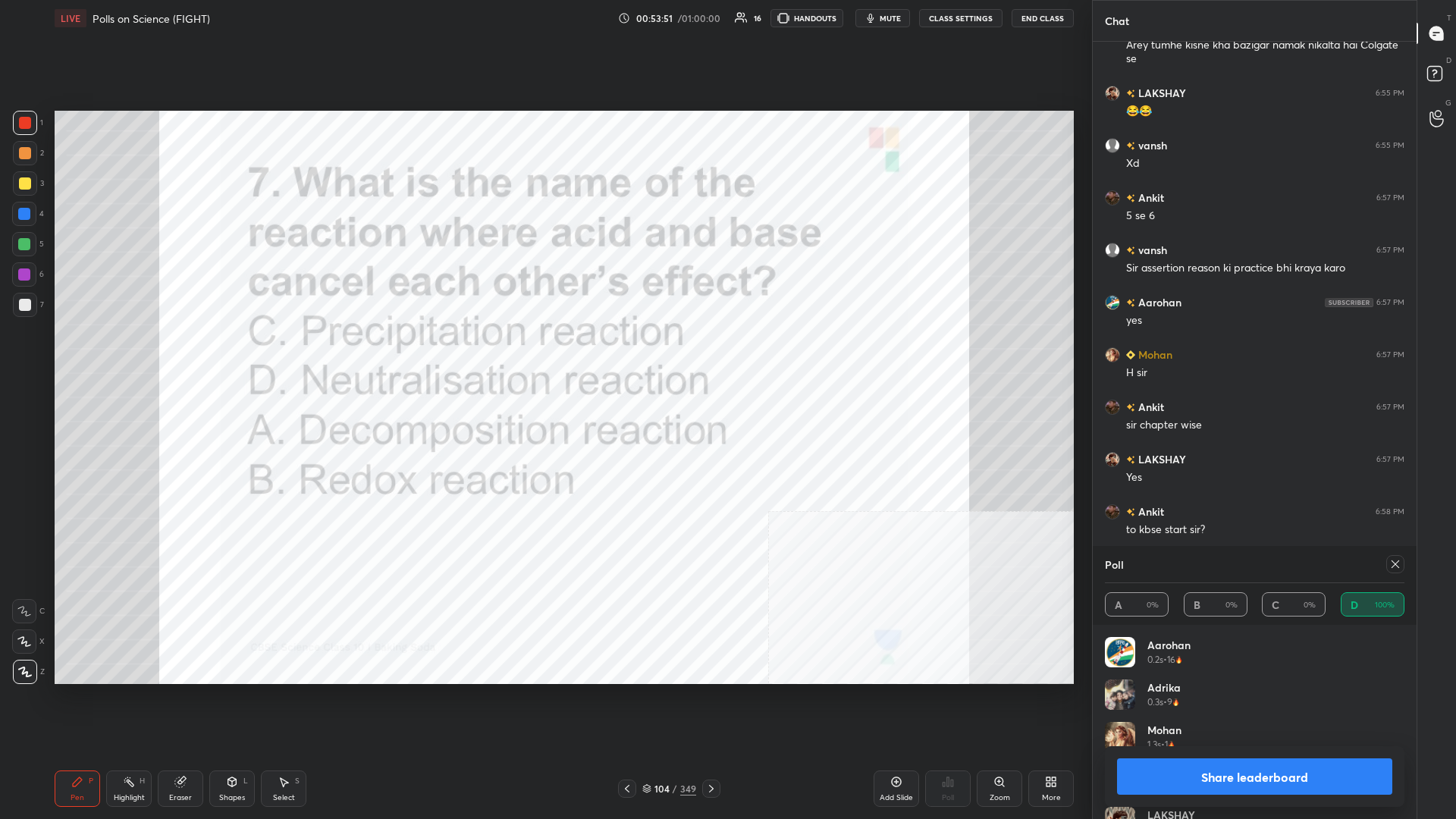
scroll to position [1, 1]
click at [544, 355] on button "Share leaderboard" at bounding box center [1255, 777] width 276 height 37
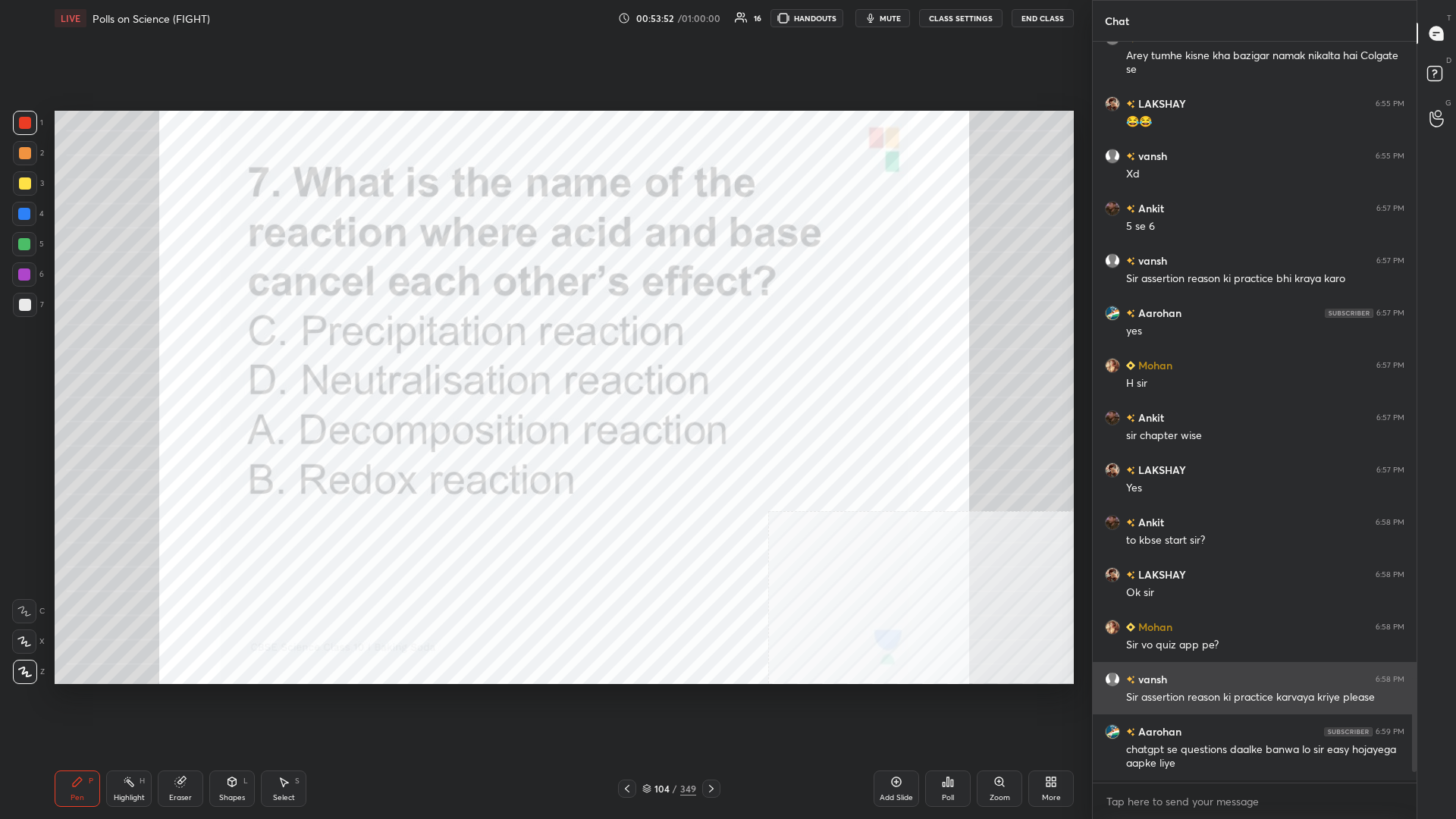
scroll to position [737, 324]
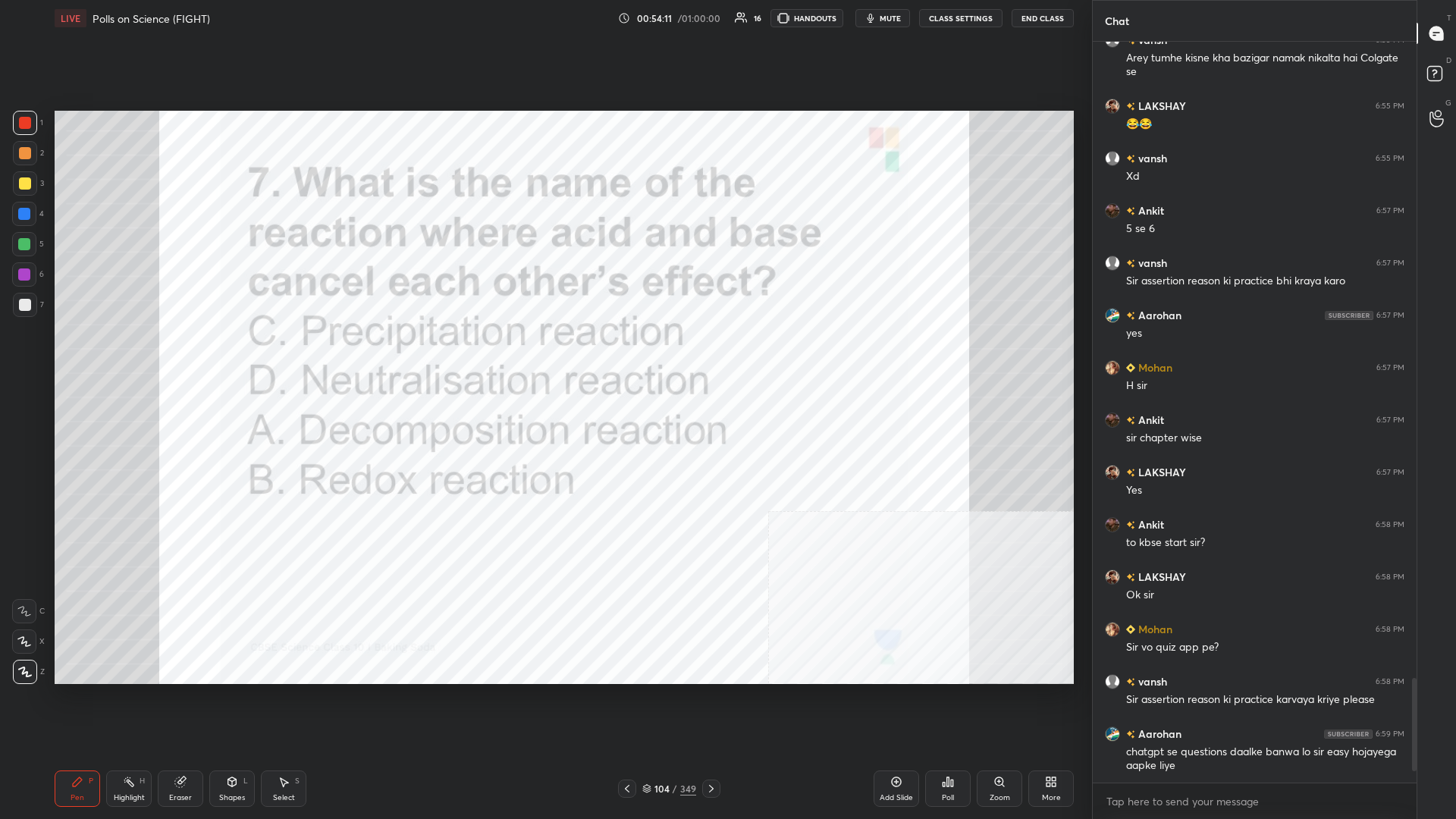
click at [544, 355] on div "104" at bounding box center [662, 788] width 15 height 9
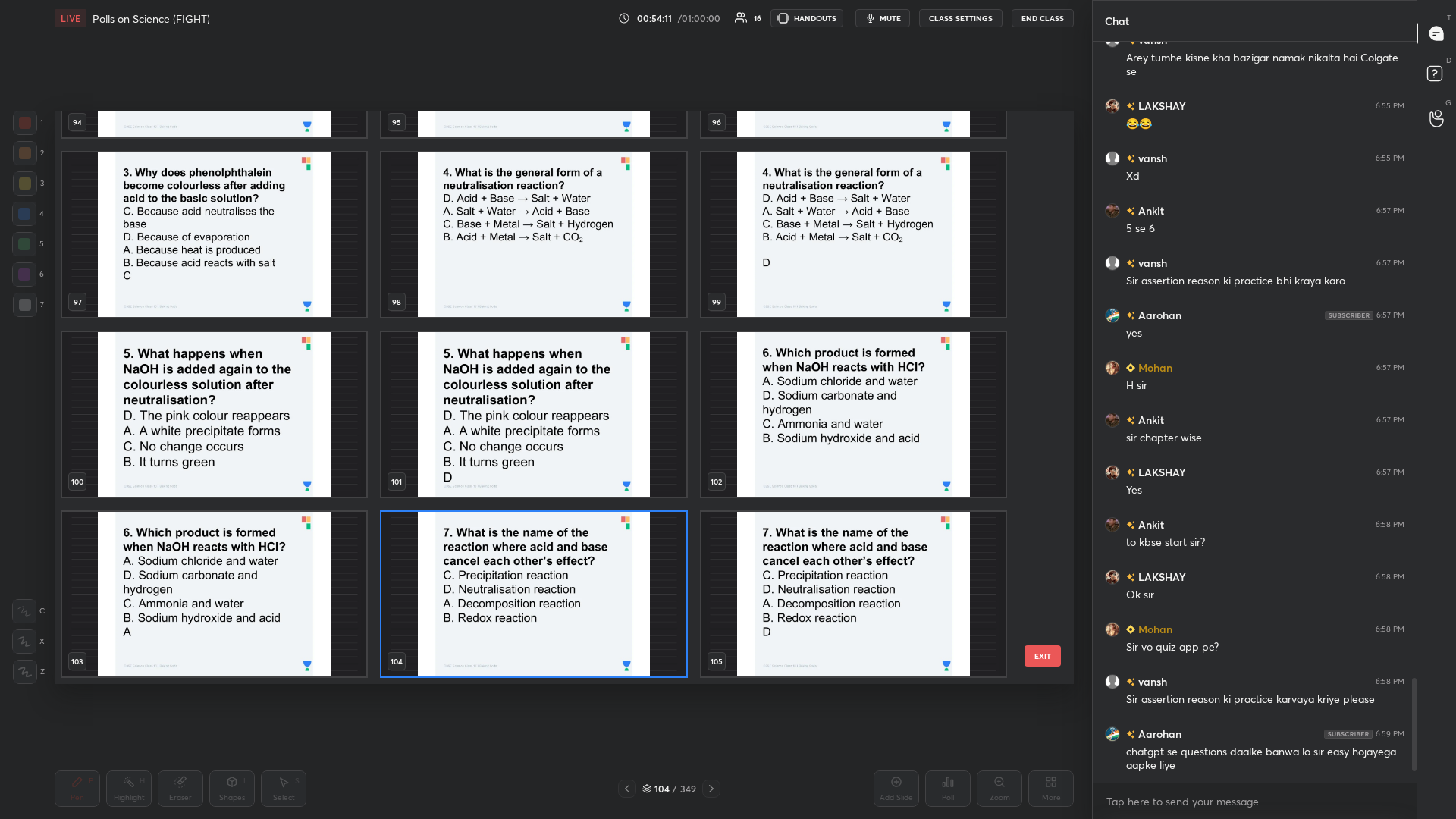
scroll to position [6004, 0]
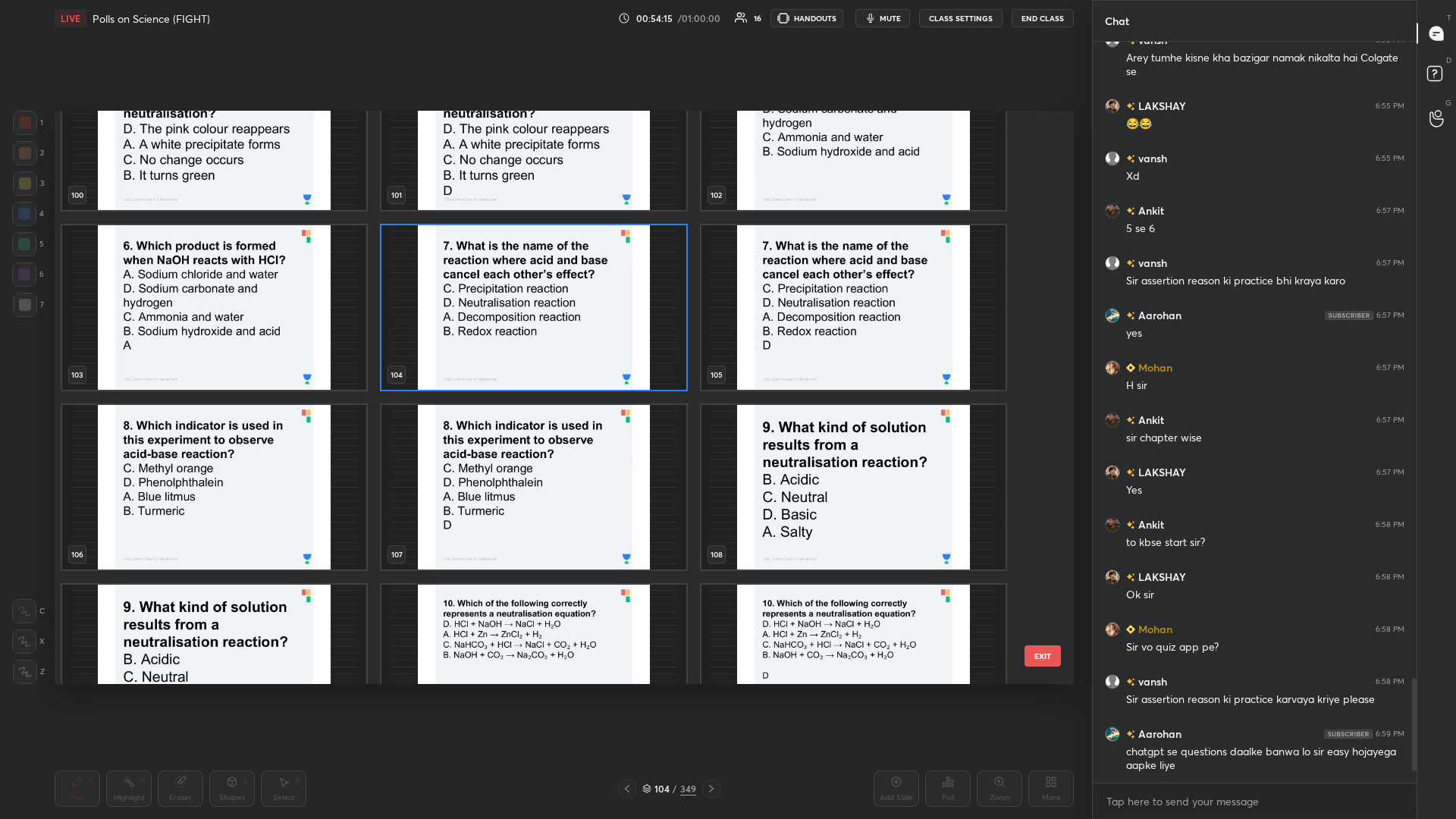
click at [269, 355] on img "grid" at bounding box center [214, 488] width 304 height 165
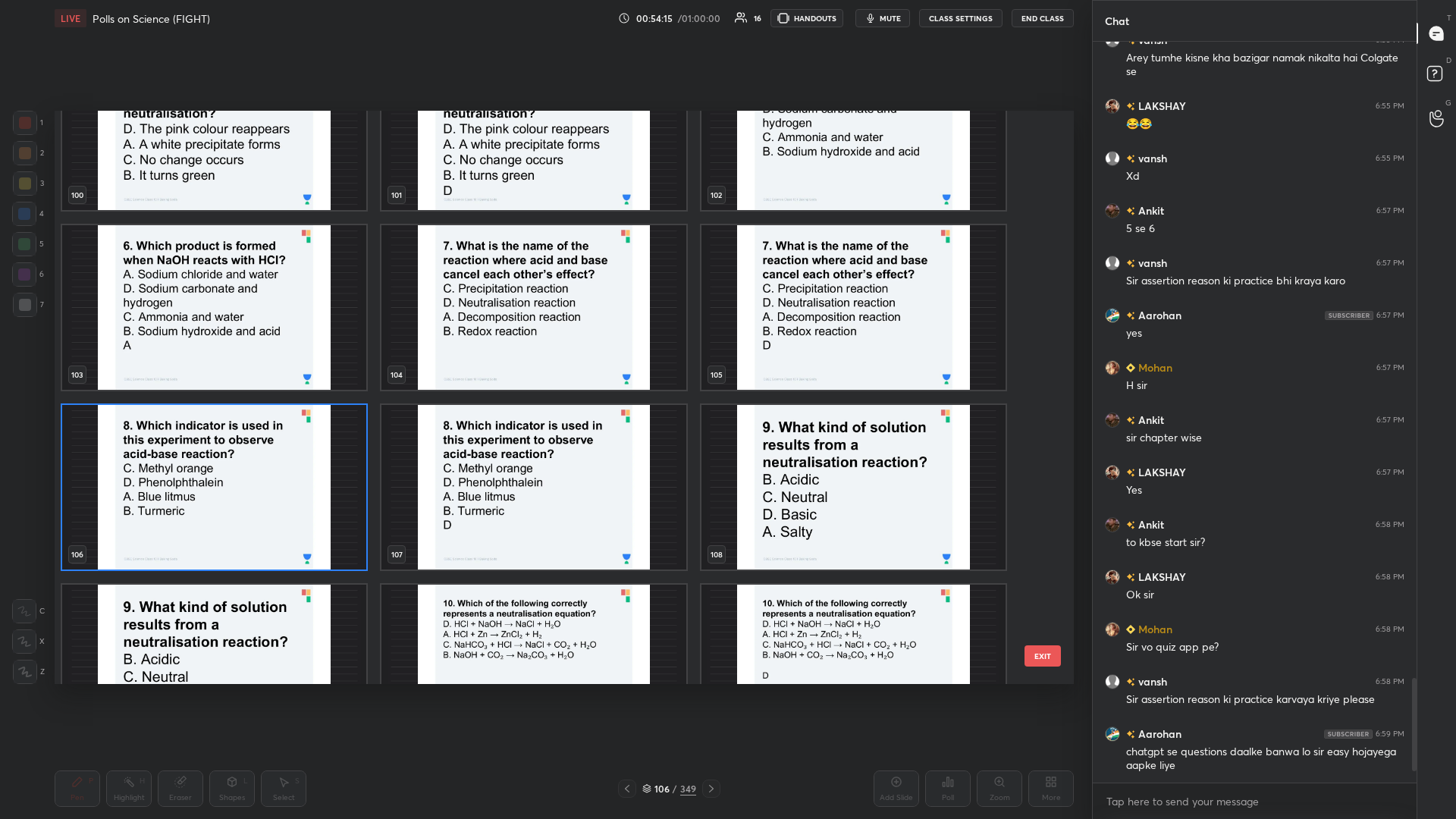
click at [269, 355] on img "grid" at bounding box center [214, 488] width 304 height 165
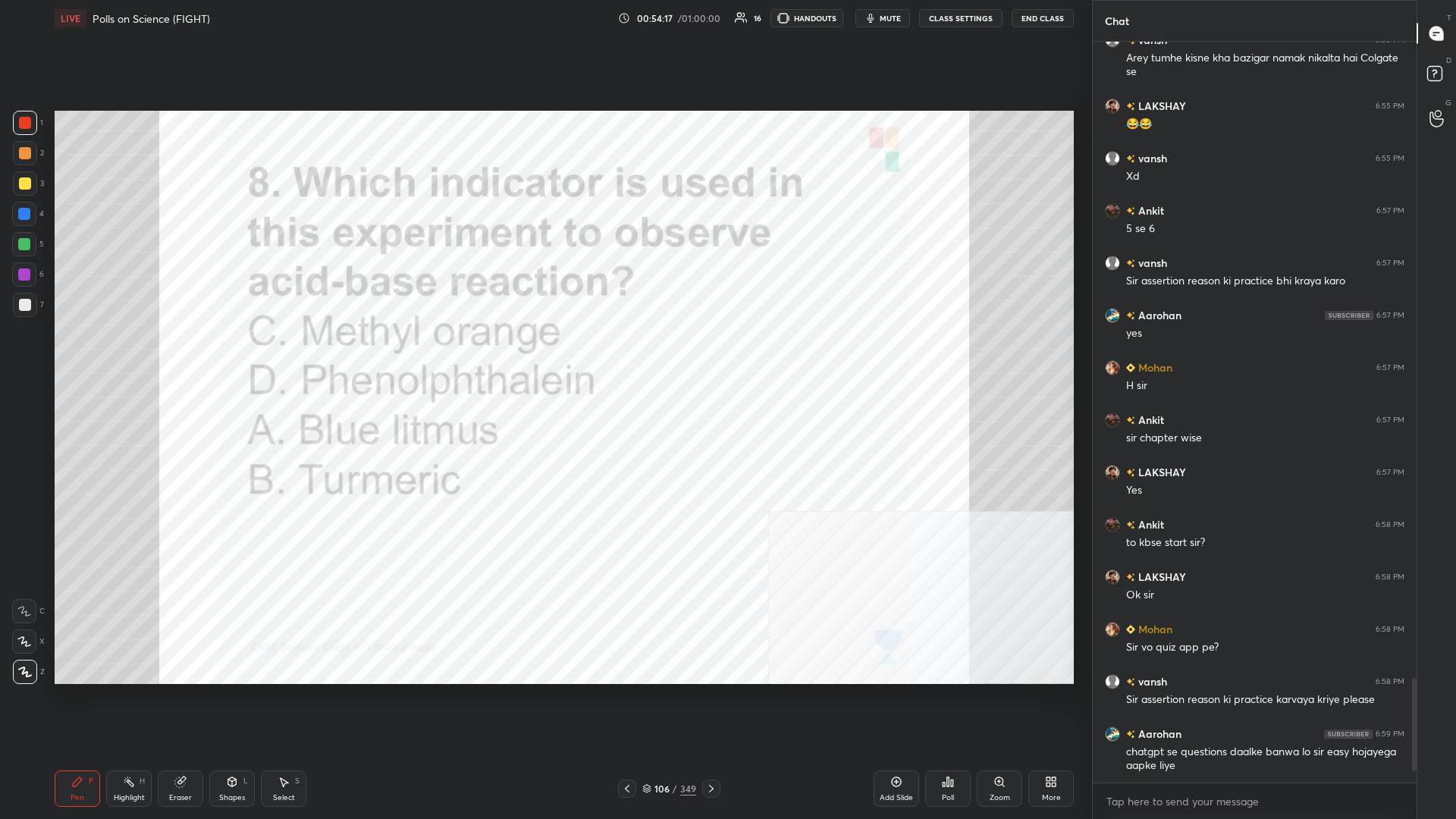
scroll to position [4554, 0]
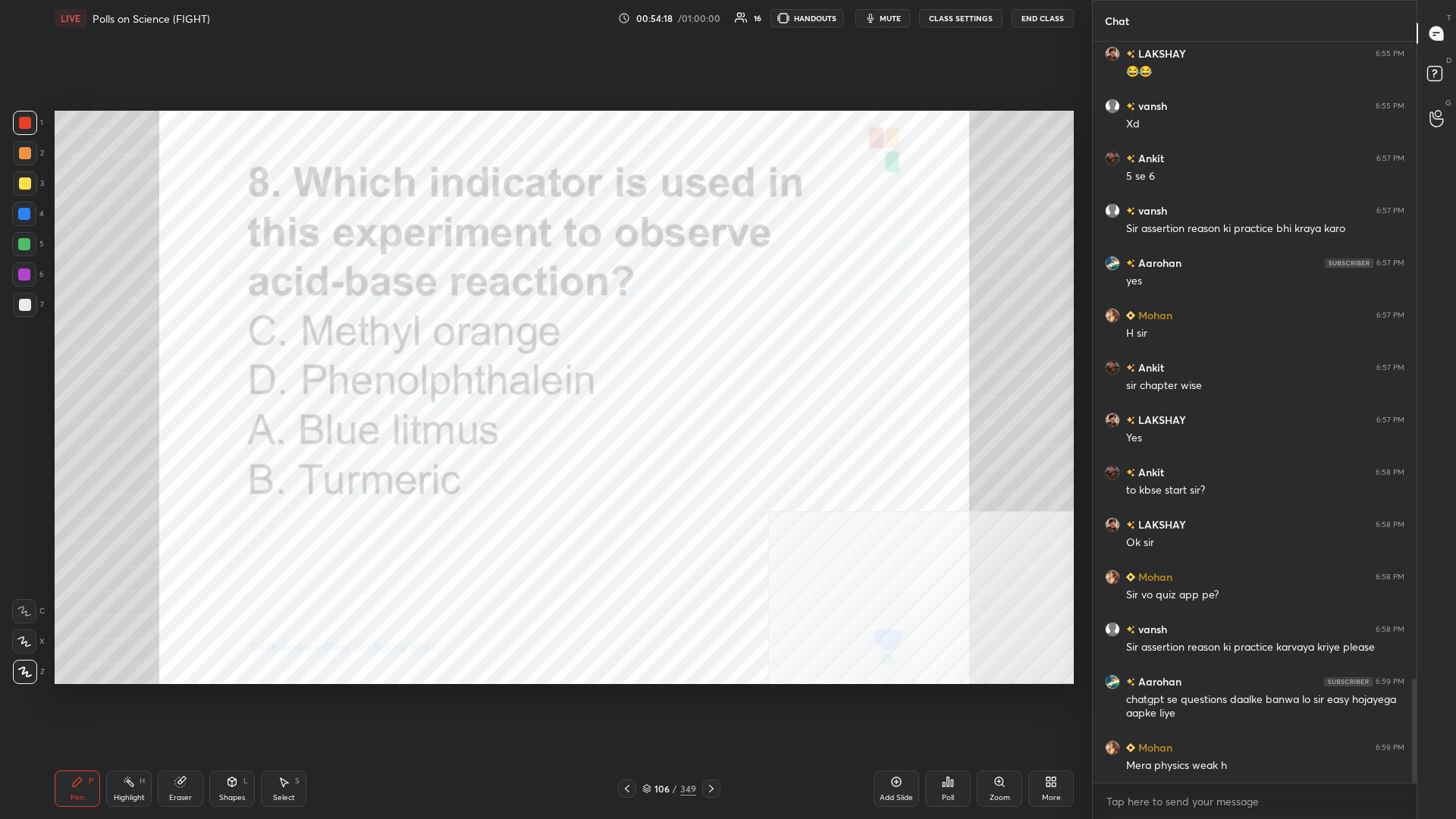
click at [544, 355] on div "Poll" at bounding box center [948, 789] width 46 height 37
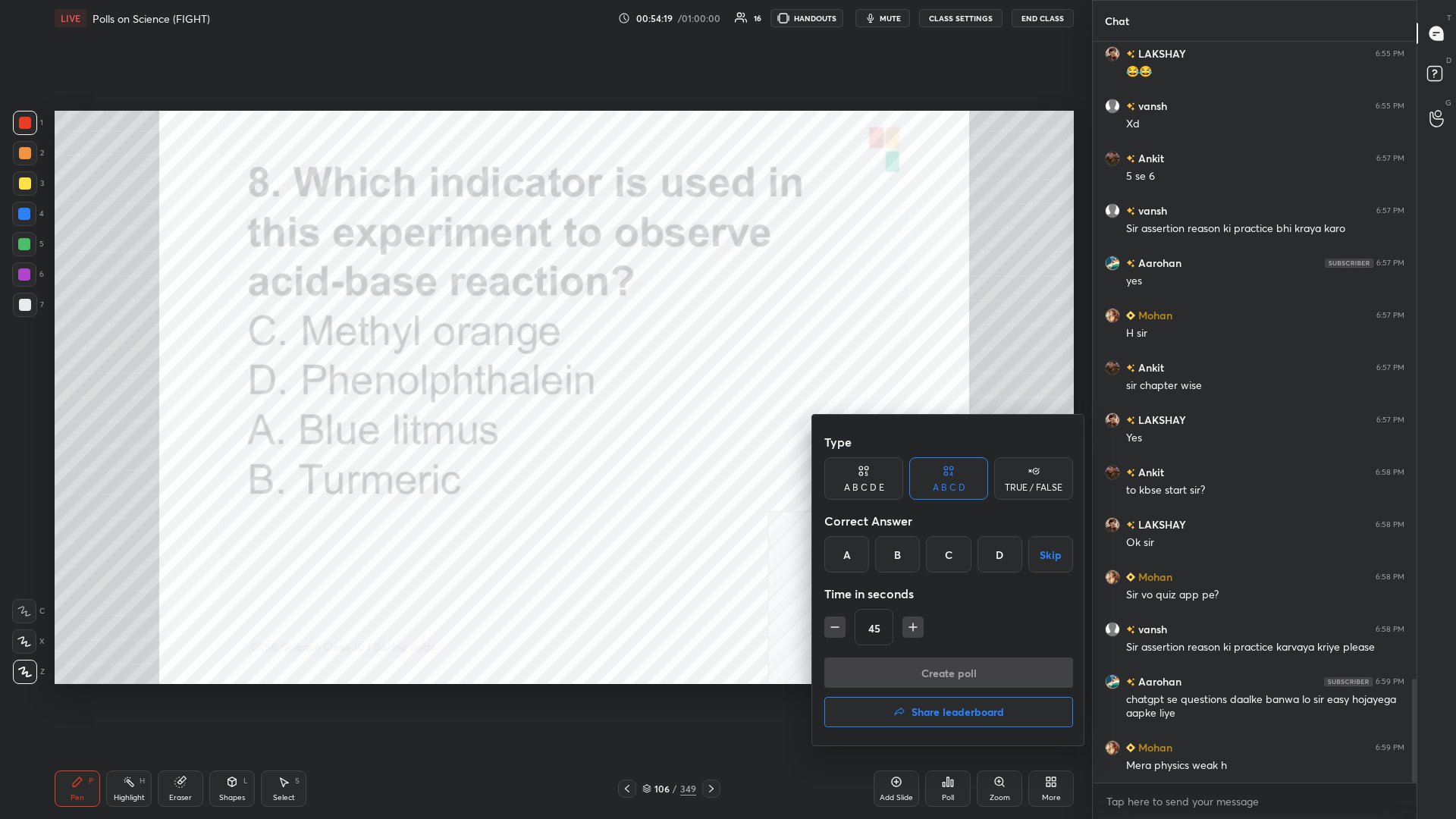
click at [544, 355] on div at bounding box center [728, 410] width 1456 height 819
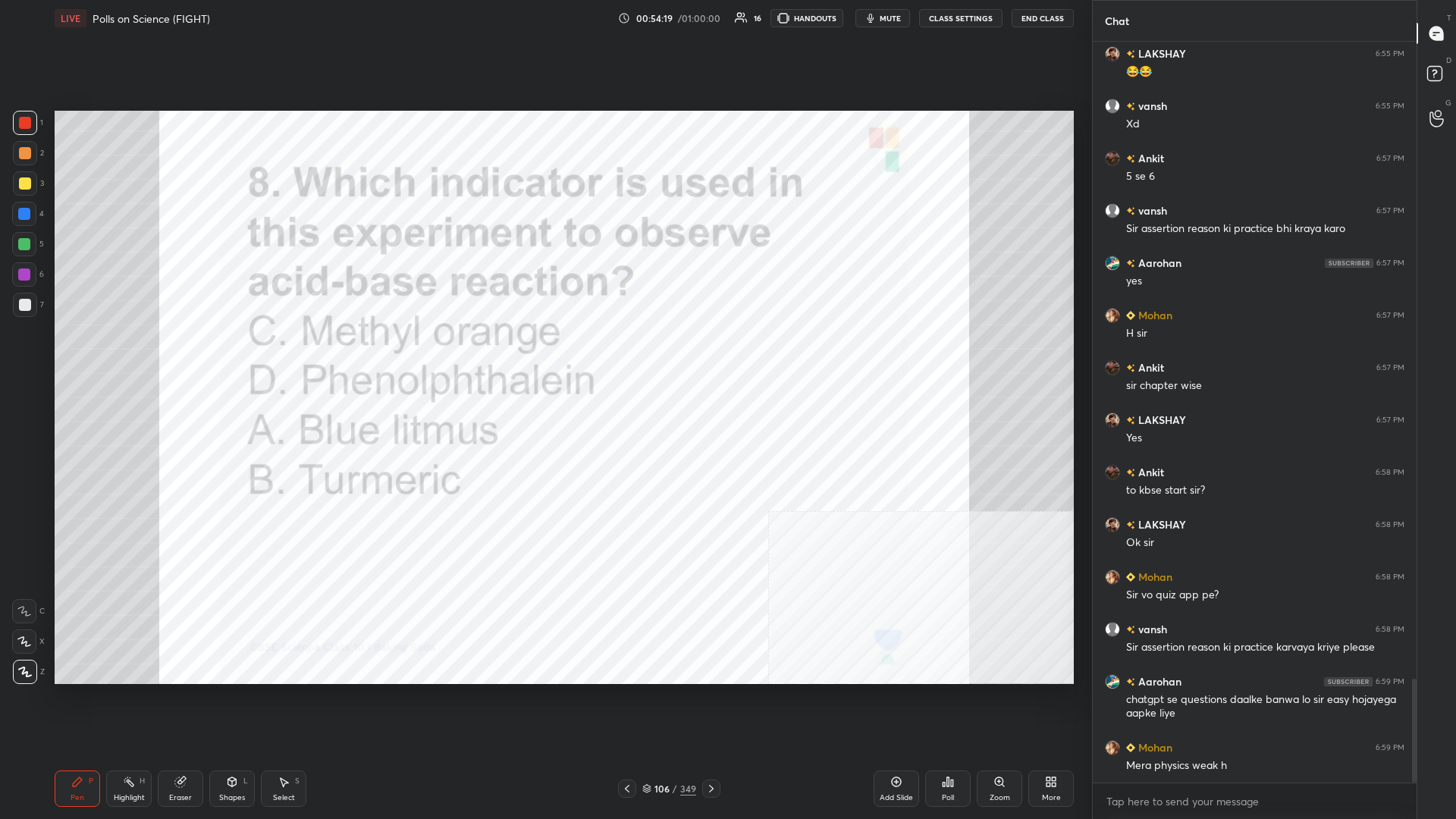
click at [544, 355] on div "106" at bounding box center [662, 788] width 15 height 9
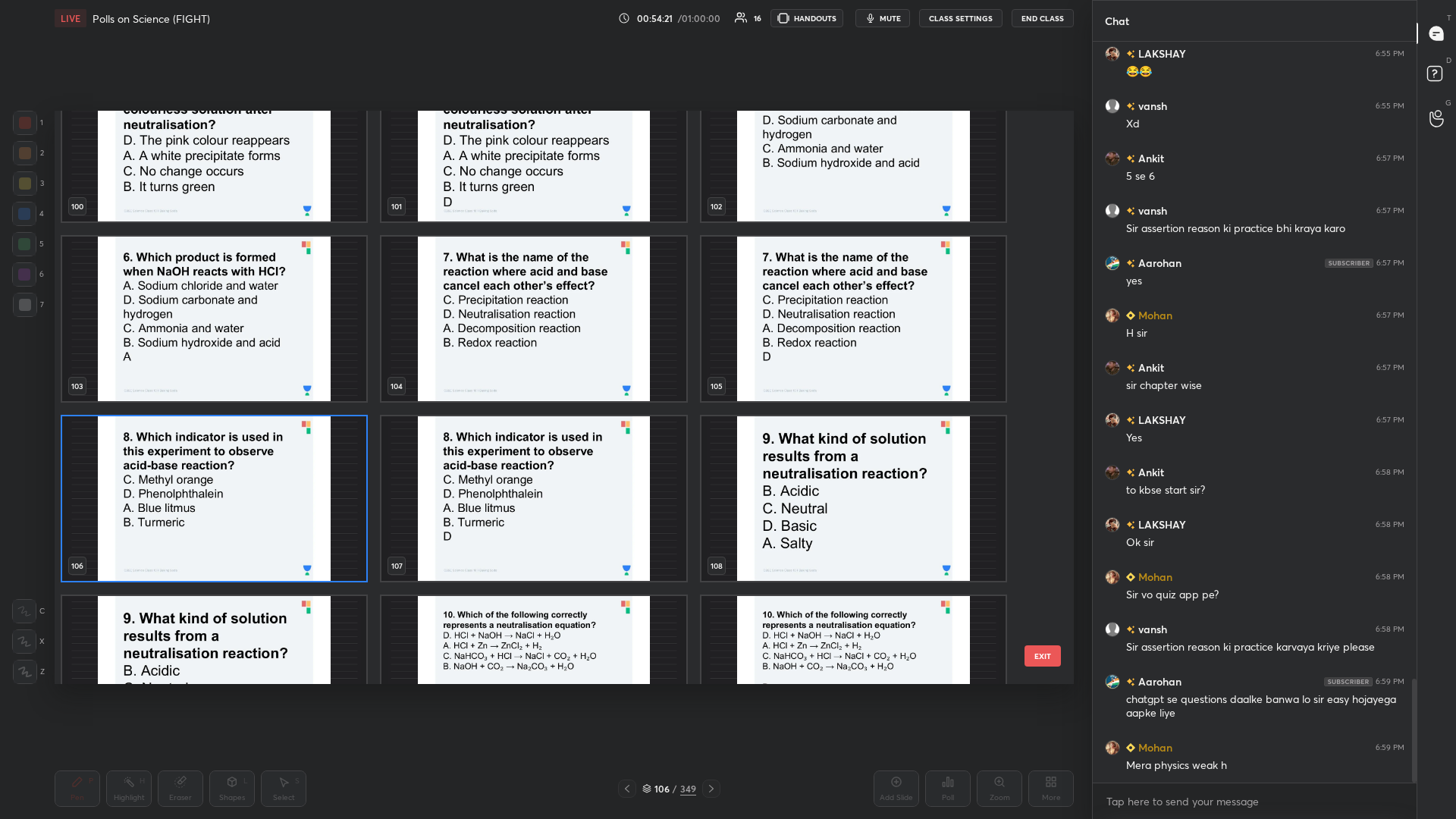
click at [299, 355] on img "grid" at bounding box center [214, 499] width 304 height 165
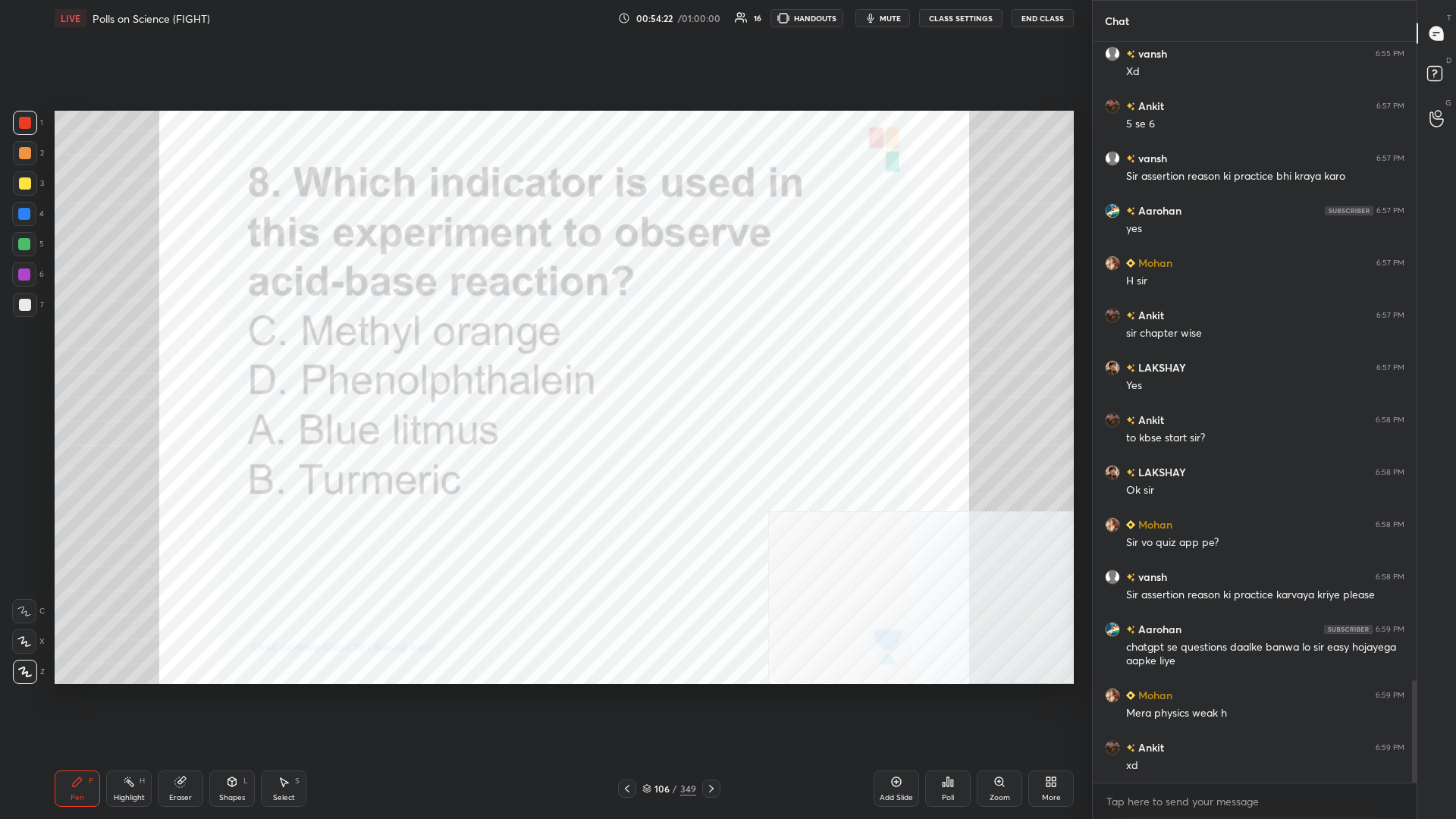
click at [544, 355] on div "Poll" at bounding box center [948, 797] width 12 height 7
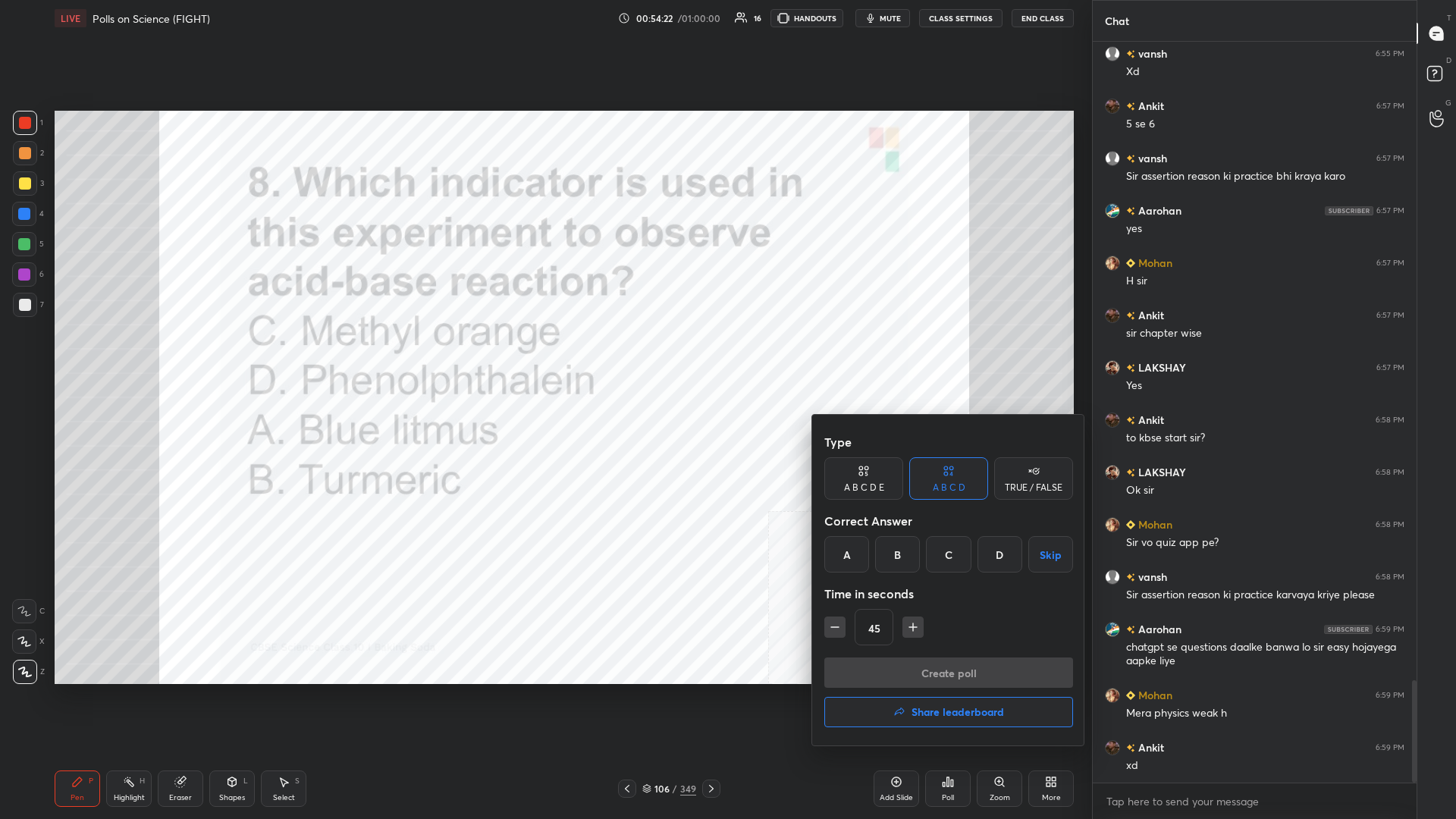
click at [544, 355] on div "D" at bounding box center [1001, 554] width 45 height 37
click at [544, 355] on button "Create poll" at bounding box center [948, 673] width 249 height 30
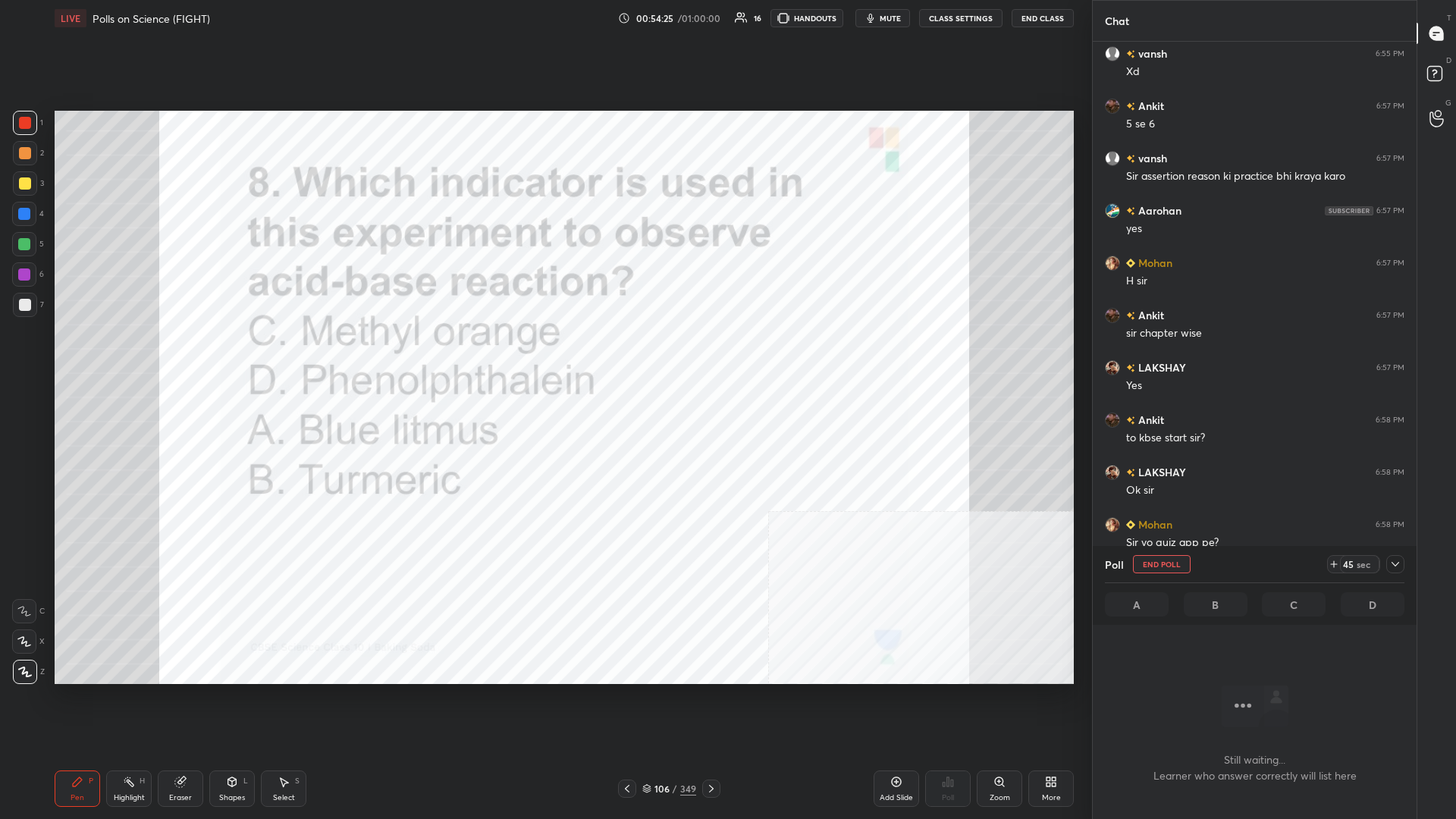
click at [544, 355] on icon at bounding box center [1395, 563] width 7 height 4
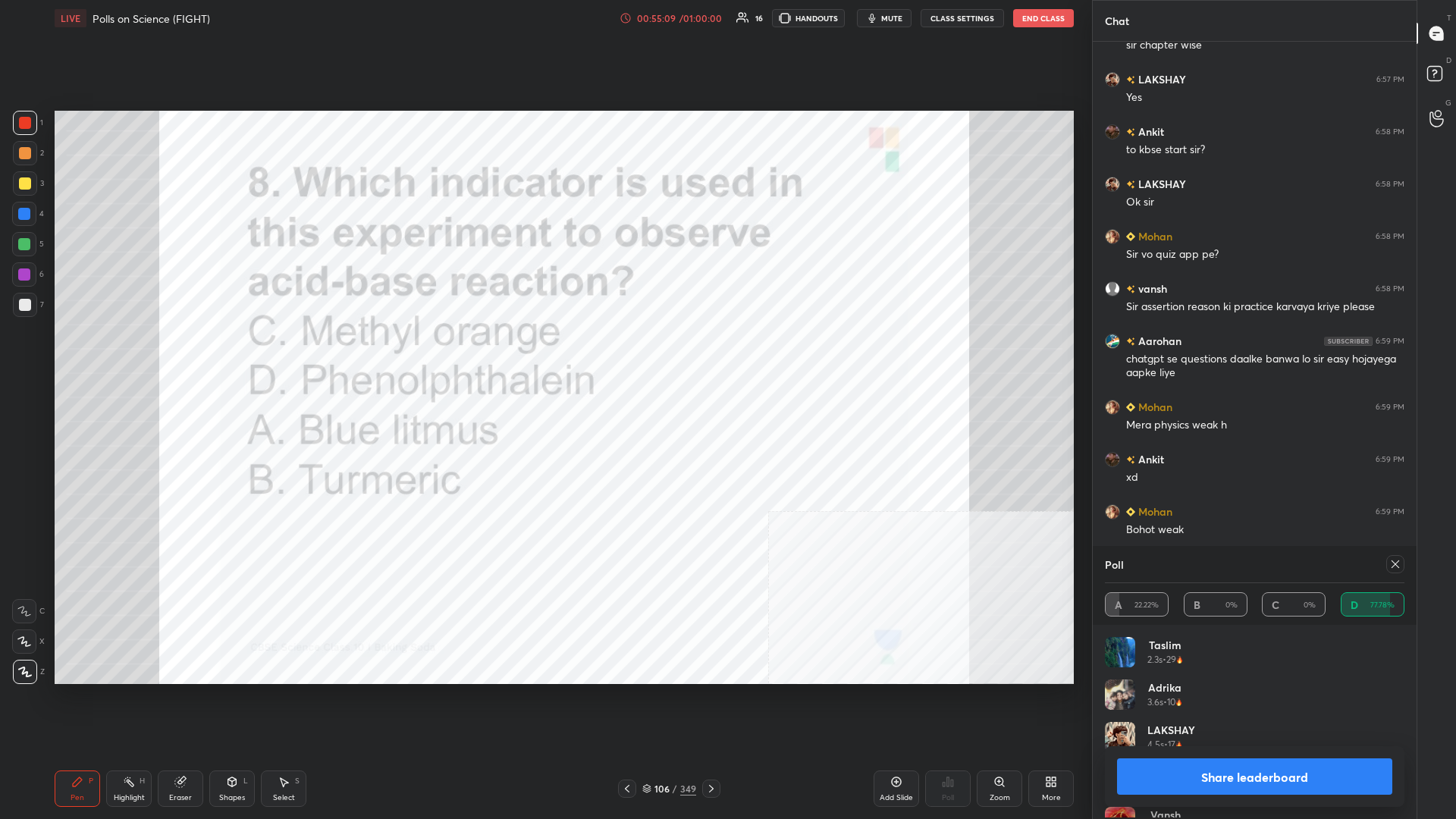
scroll to position [1, 1]
click at [544, 355] on button "Share leaderboard" at bounding box center [1255, 777] width 276 height 37
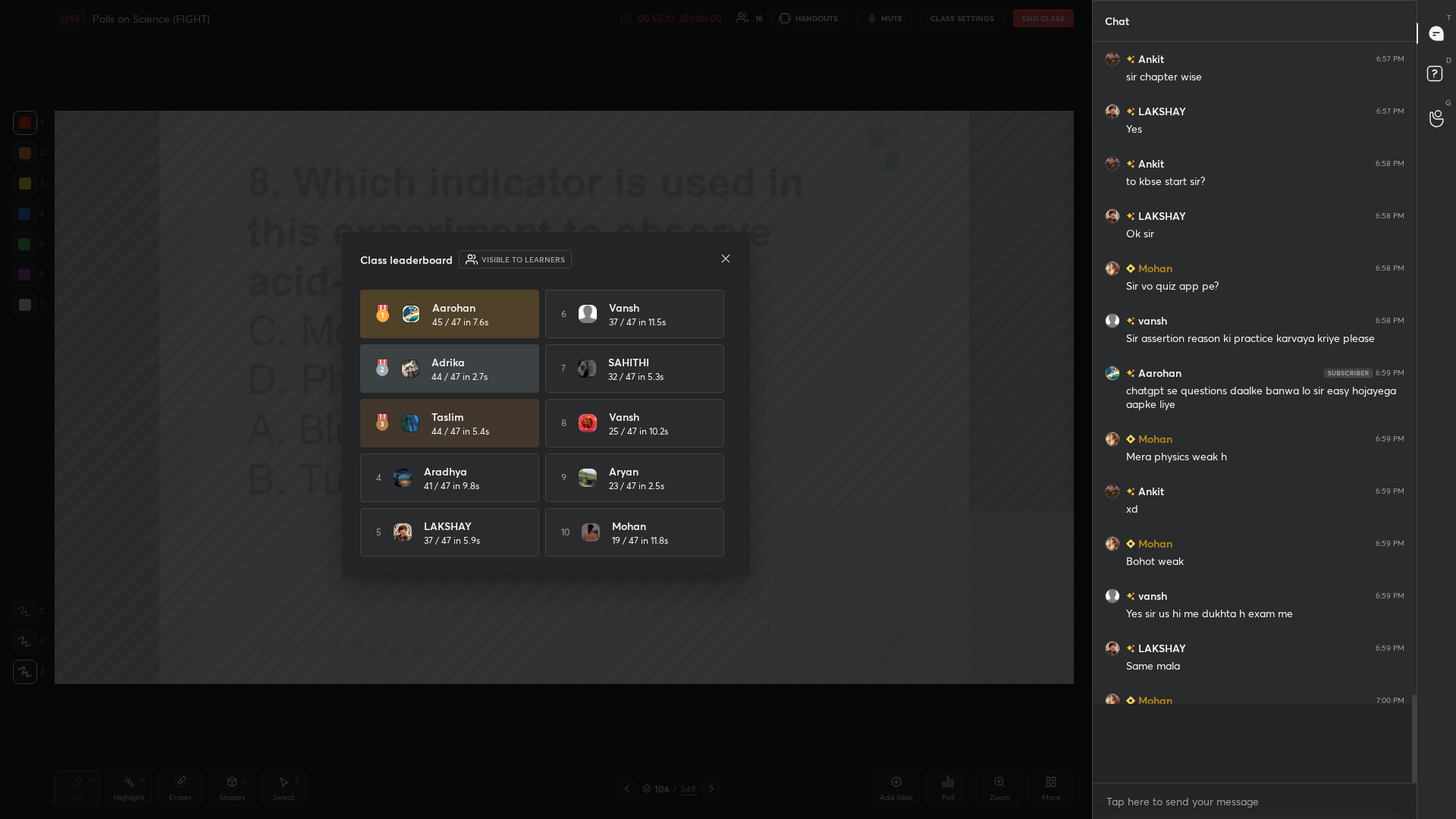
scroll to position [0, 1]
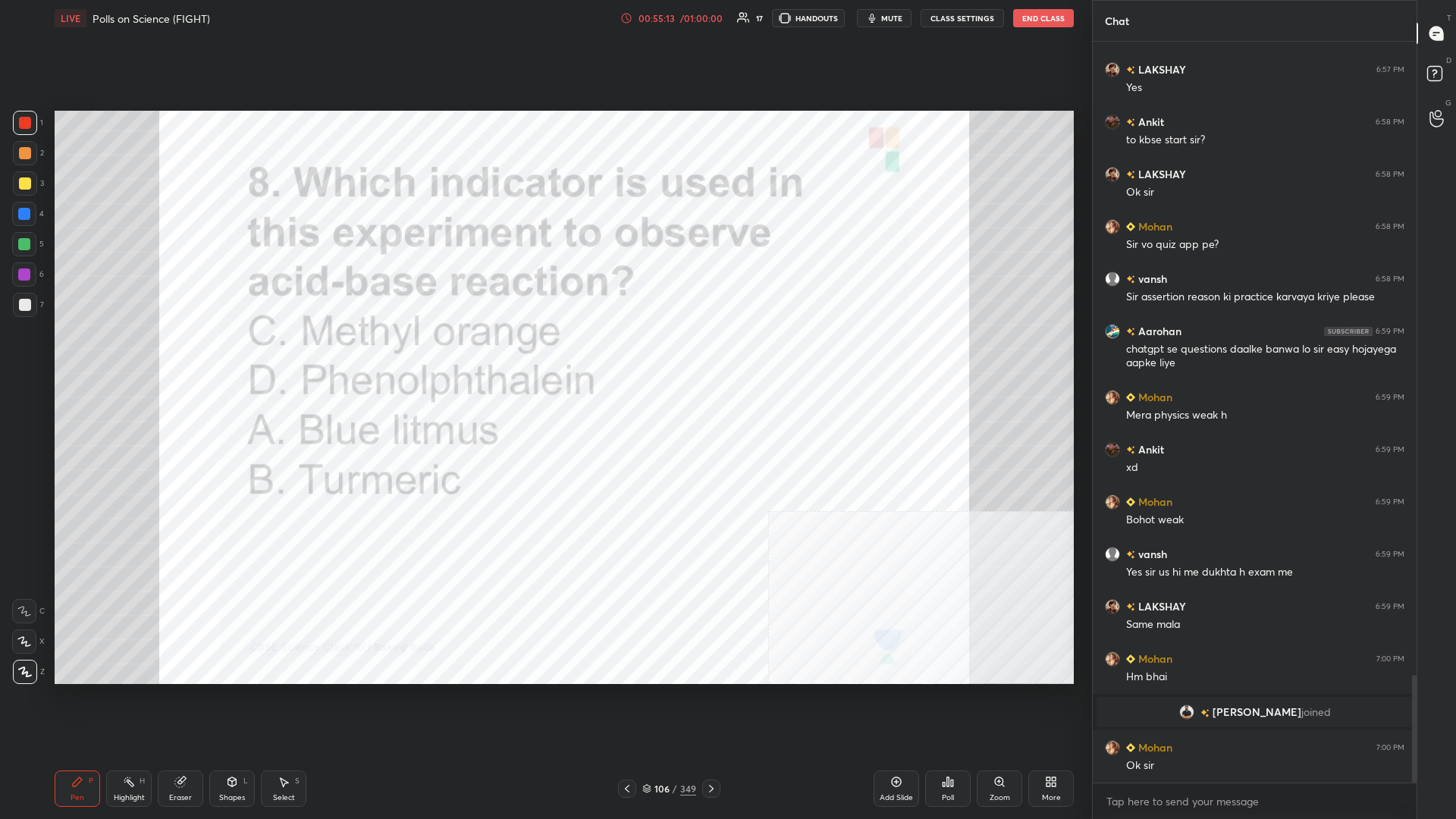
click at [544, 355] on div "106" at bounding box center [662, 788] width 15 height 9
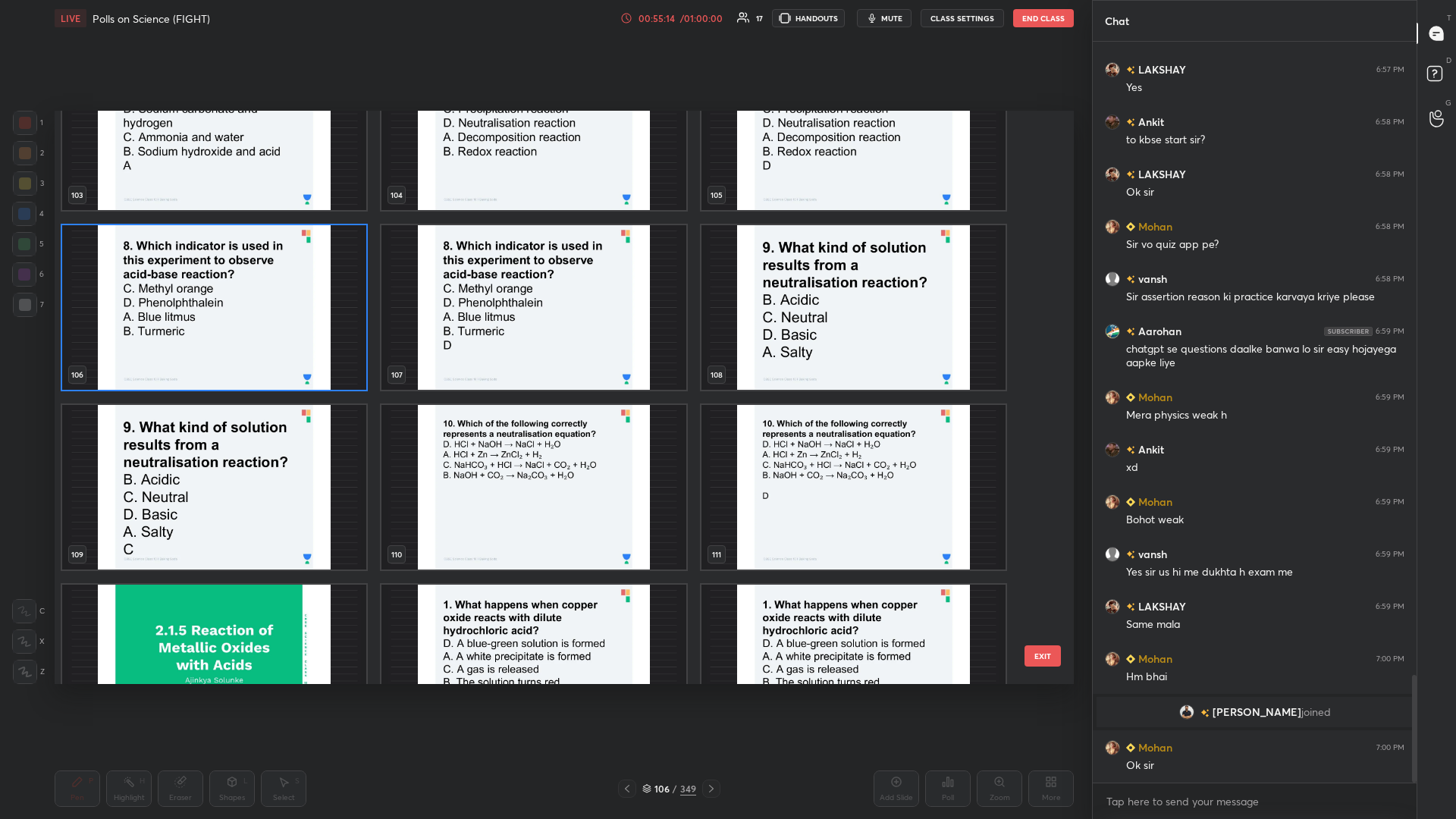
click at [544, 326] on img "grid" at bounding box center [853, 308] width 304 height 165
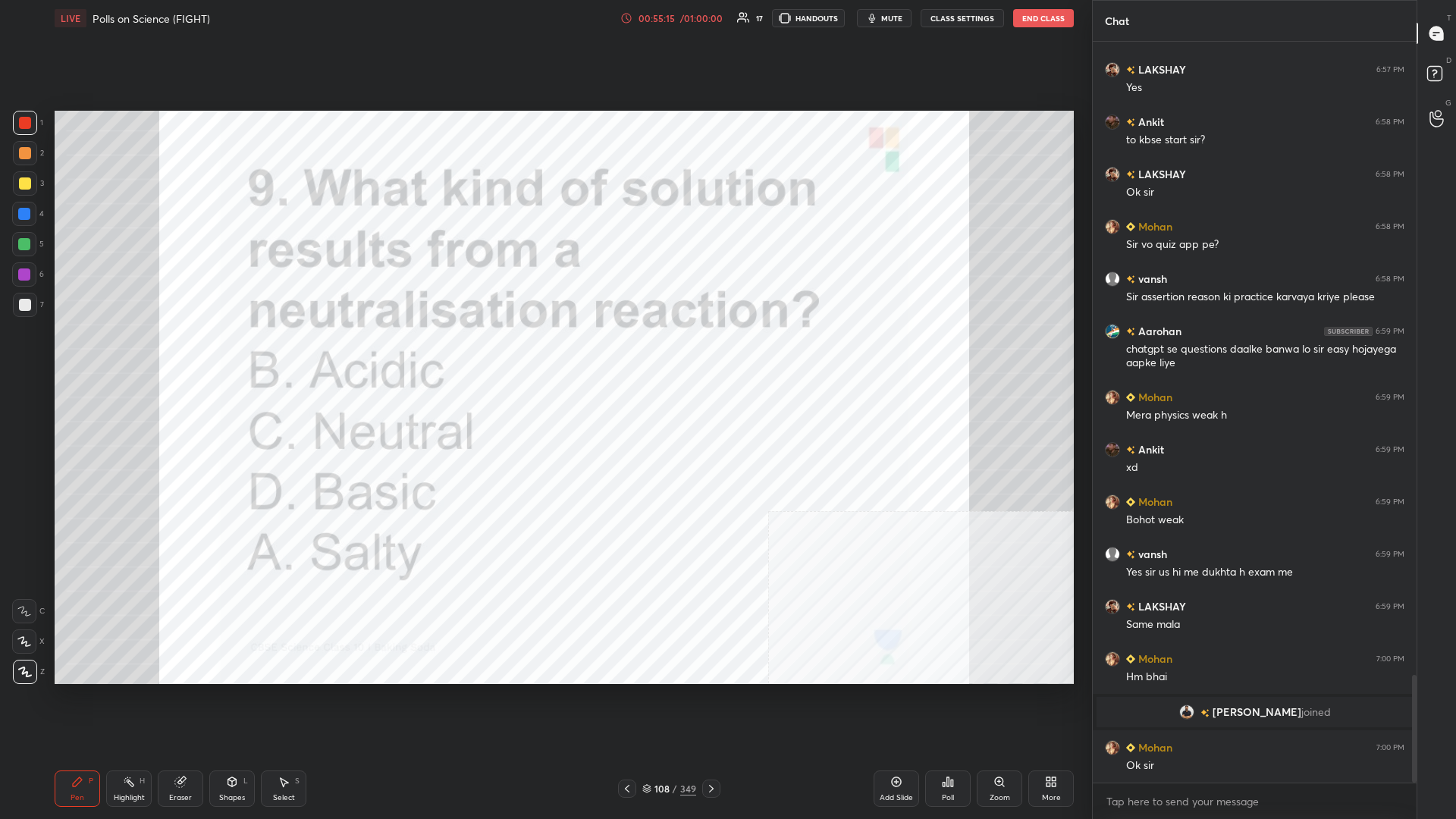
click at [544, 355] on icon at bounding box center [948, 782] width 12 height 12
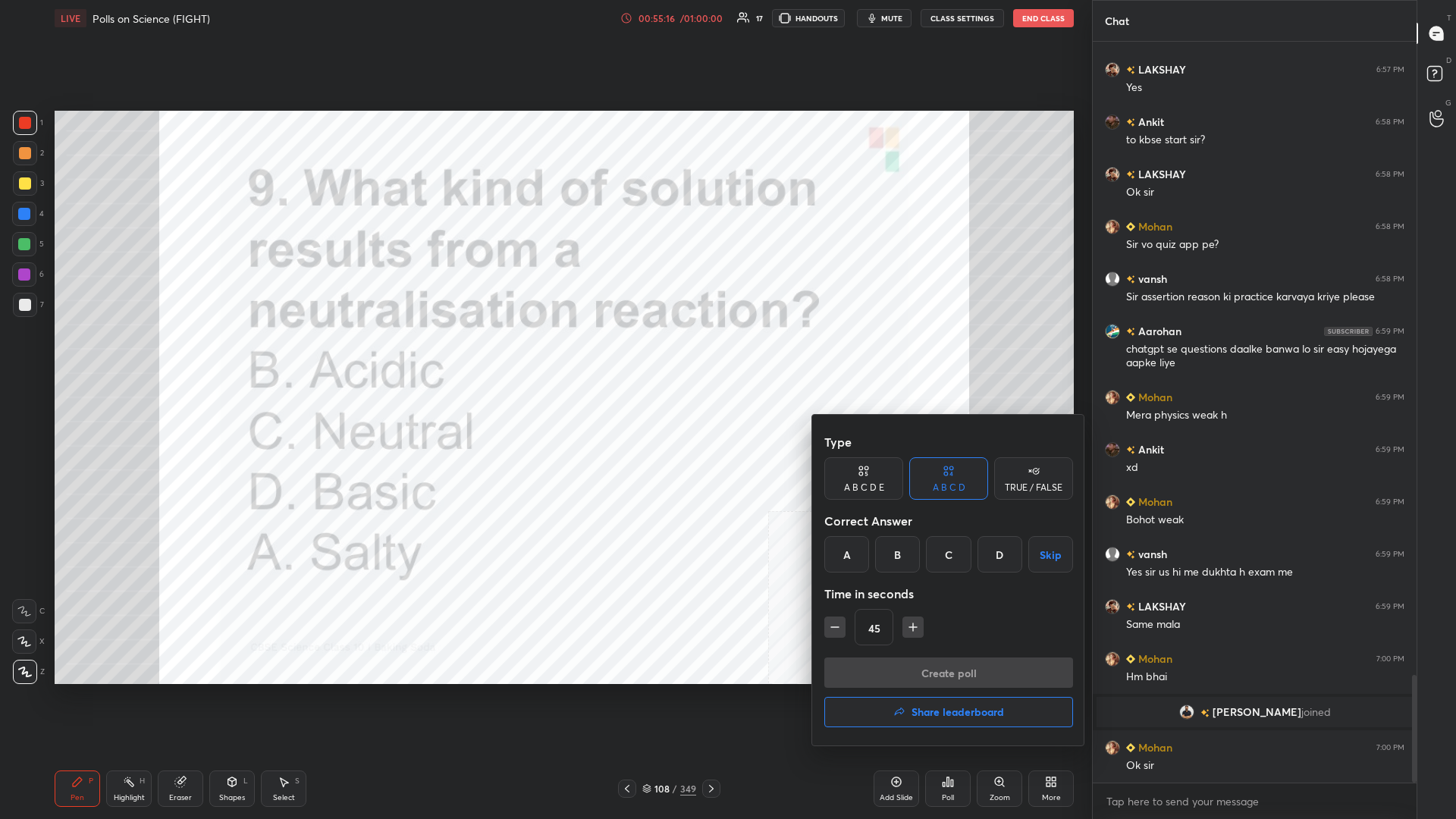
click at [544, 355] on div "C" at bounding box center [949, 554] width 45 height 37
drag, startPoint x: 964, startPoint y: 673, endPoint x: 1209, endPoint y: 635, distance: 247.9
click at [544, 355] on button "Create poll" at bounding box center [948, 673] width 249 height 30
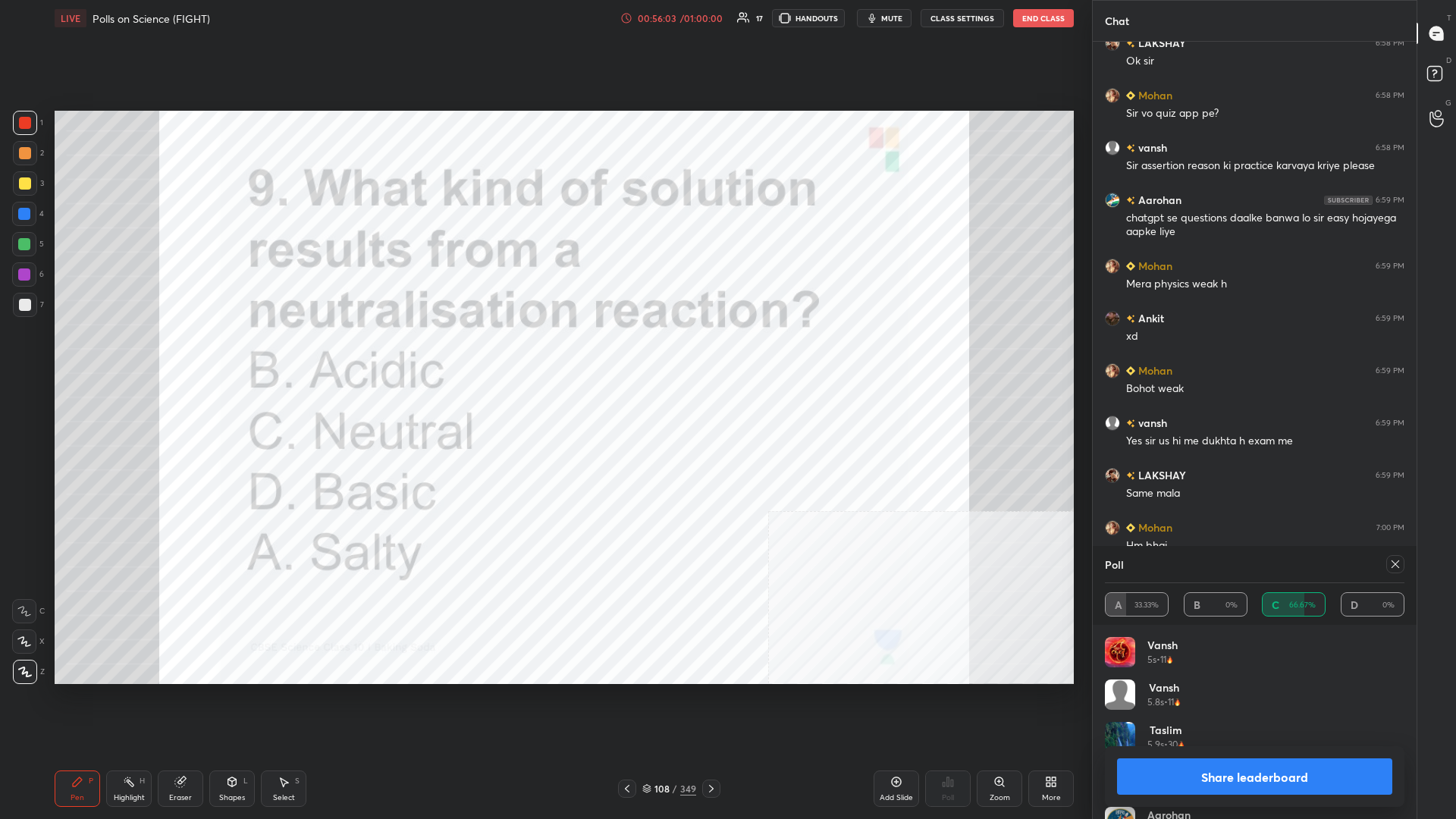
click at [544, 355] on button "Share leaderboard" at bounding box center [1255, 777] width 276 height 37
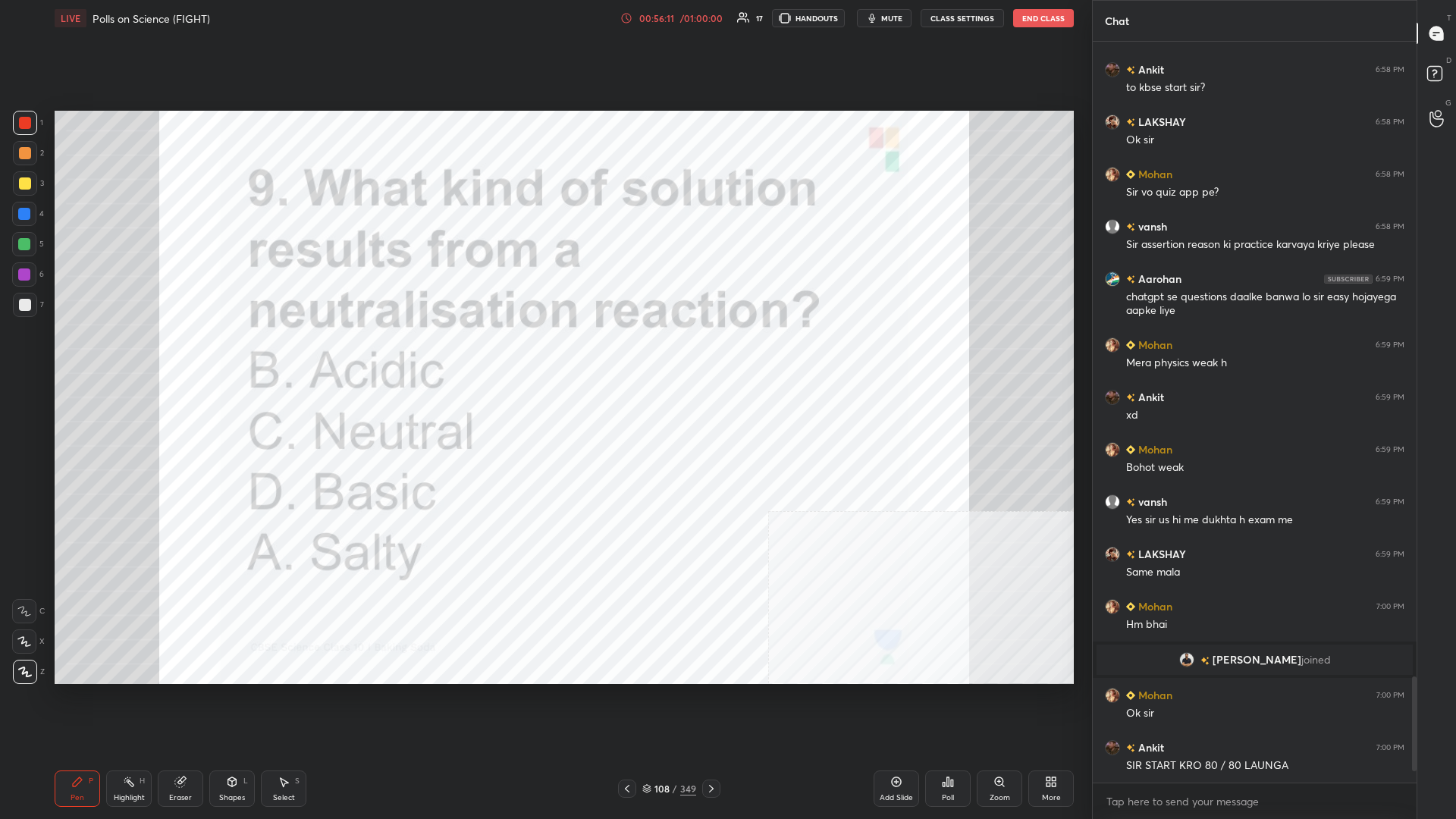
click at [544, 355] on div "349" at bounding box center [688, 788] width 16 height 13
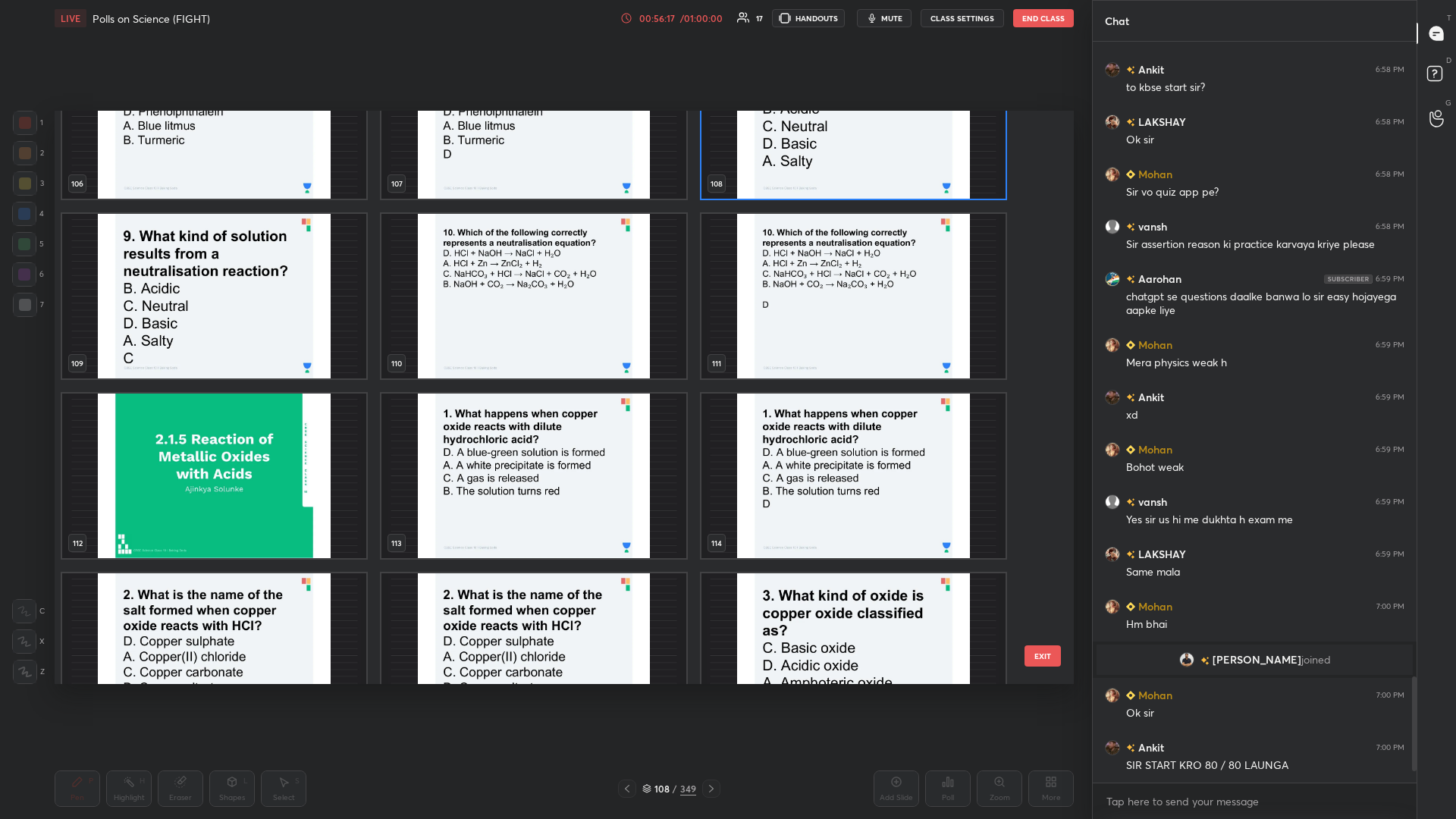
scroll to position [4467, 0]
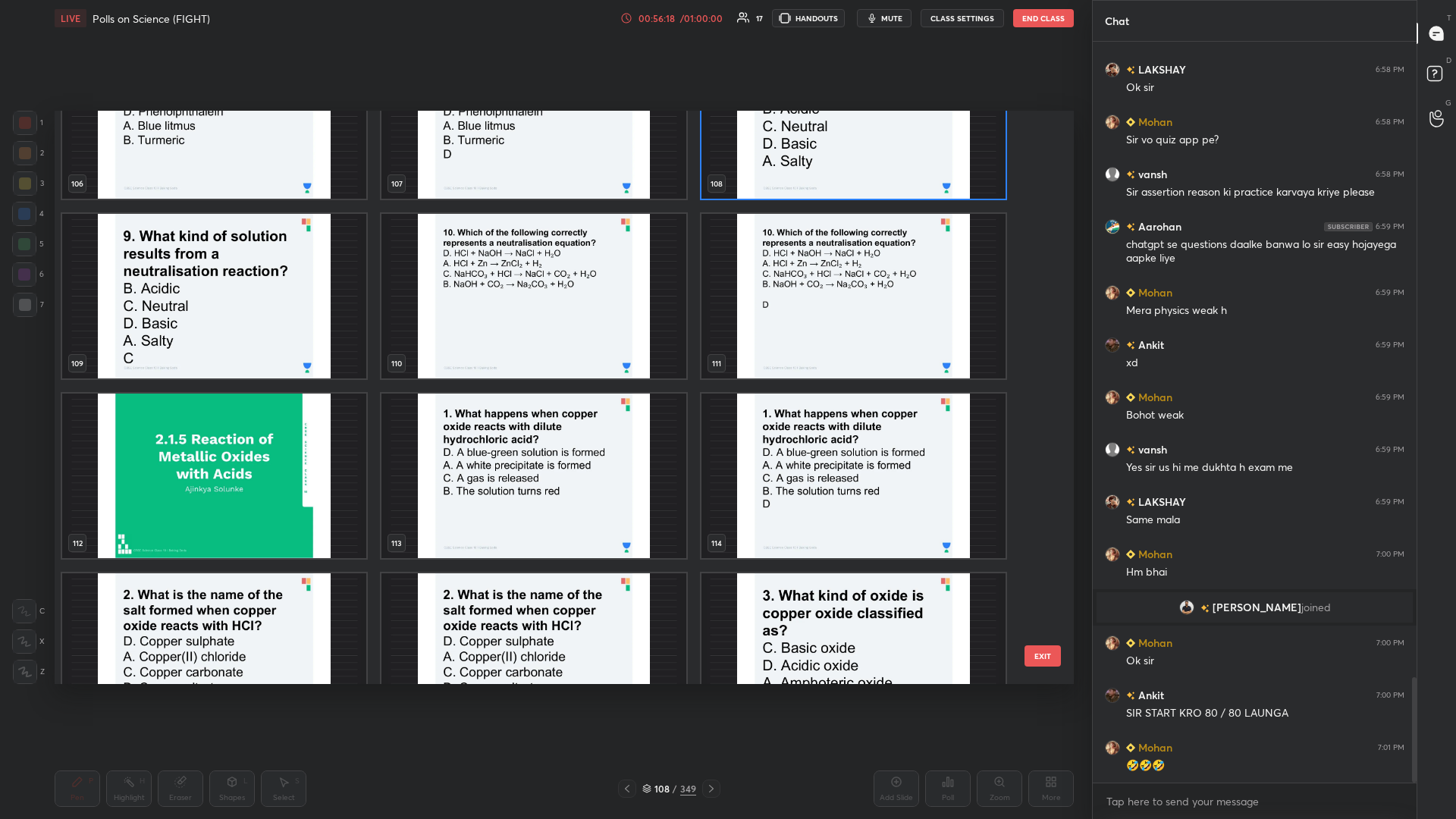
click at [544, 312] on img "grid" at bounding box center [533, 296] width 304 height 165
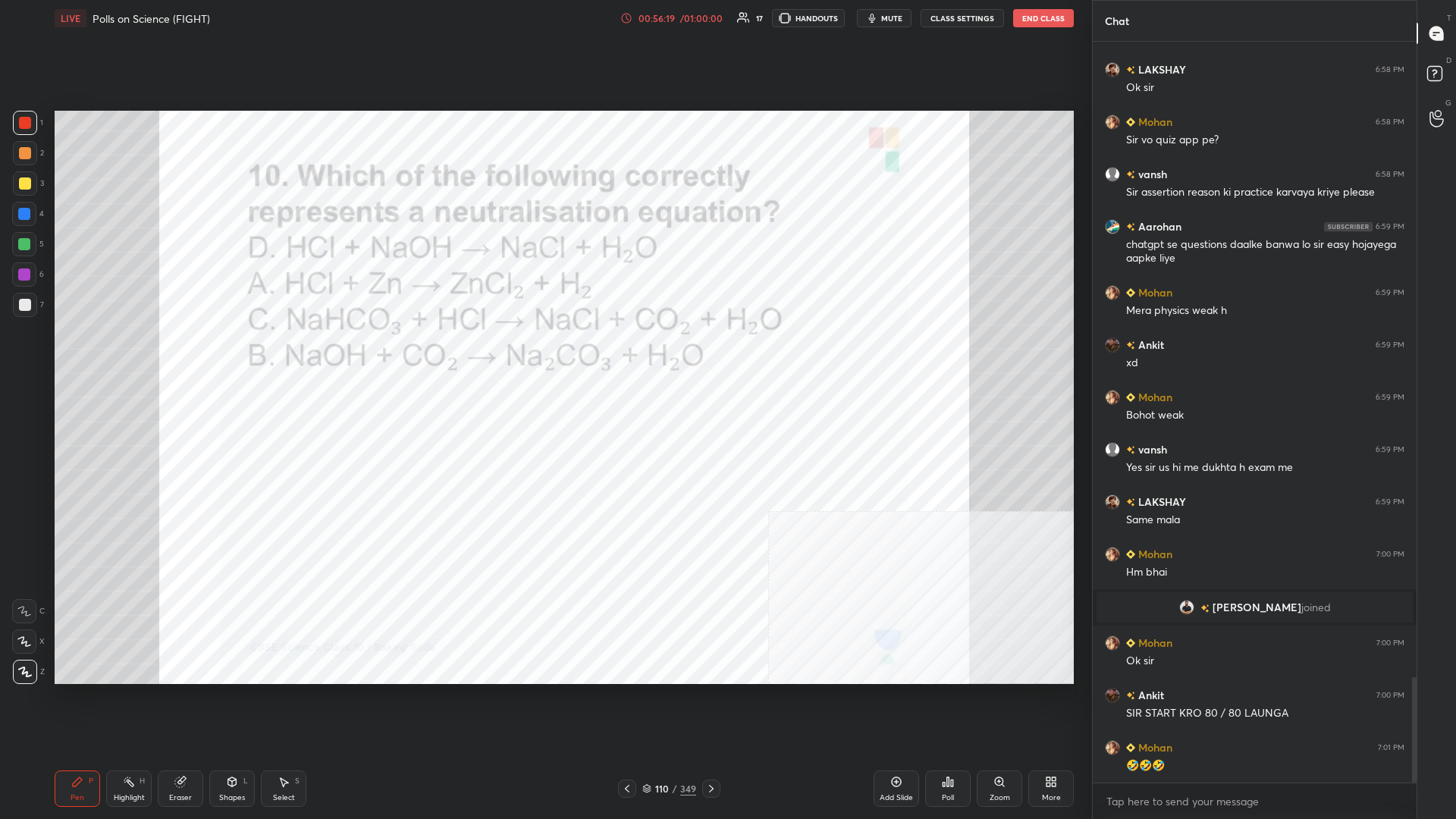
click at [544, 355] on icon at bounding box center [944, 784] width 2 height 4
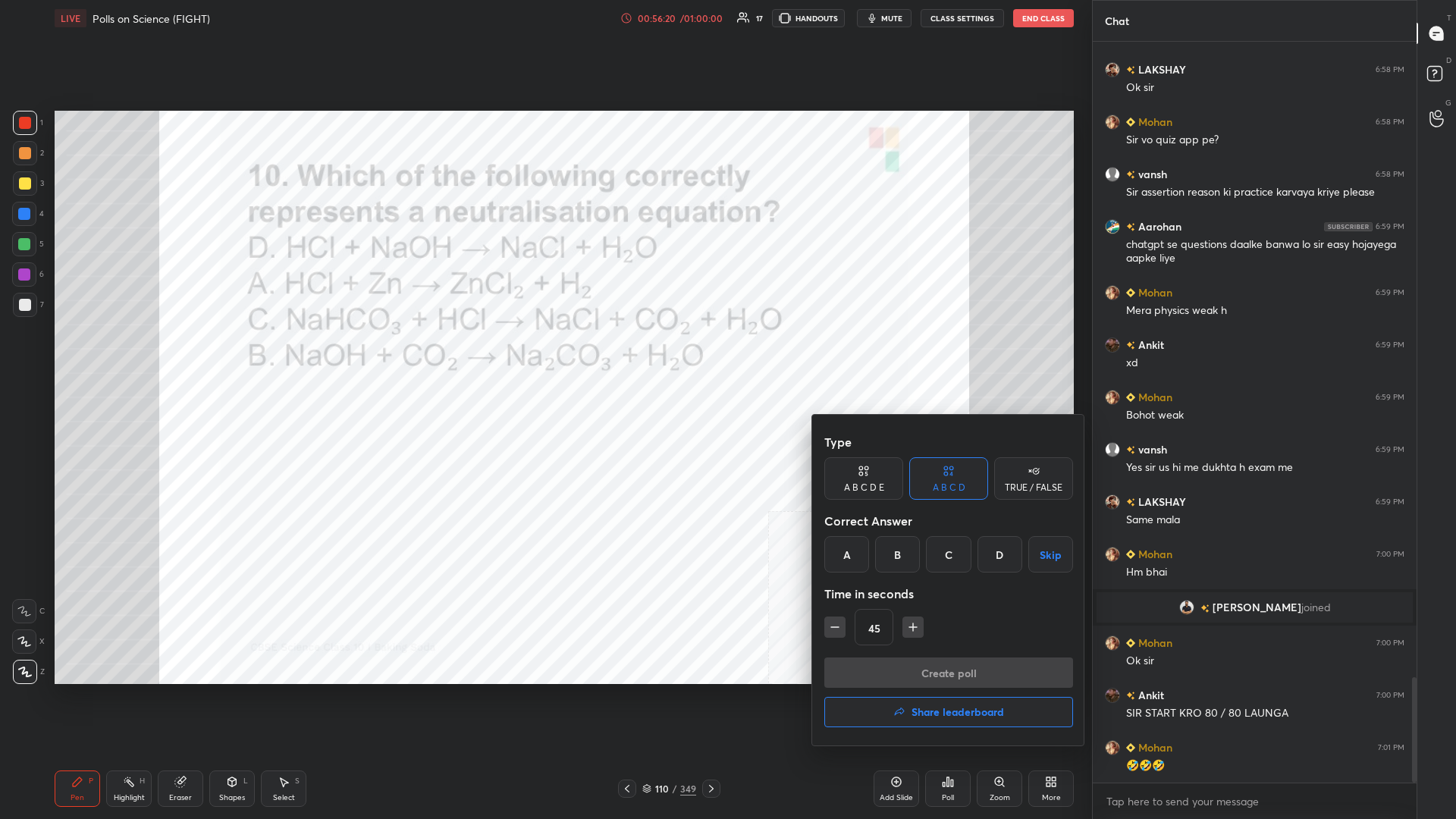
click at [544, 355] on div "D" at bounding box center [1001, 554] width 45 height 37
click at [544, 355] on button "Create poll" at bounding box center [948, 673] width 249 height 30
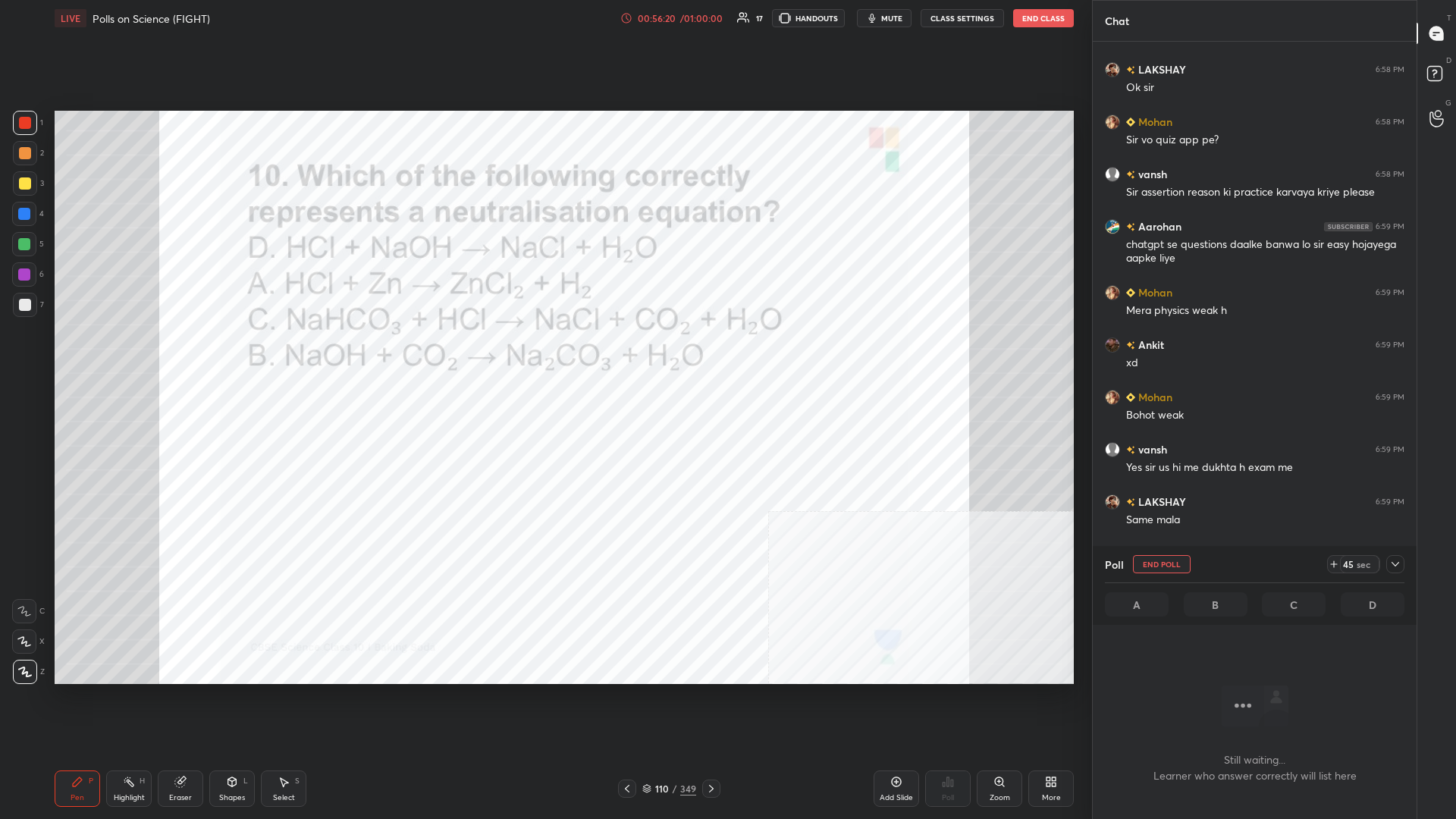
scroll to position [698, 324]
click at [544, 355] on icon at bounding box center [1395, 563] width 7 height 4
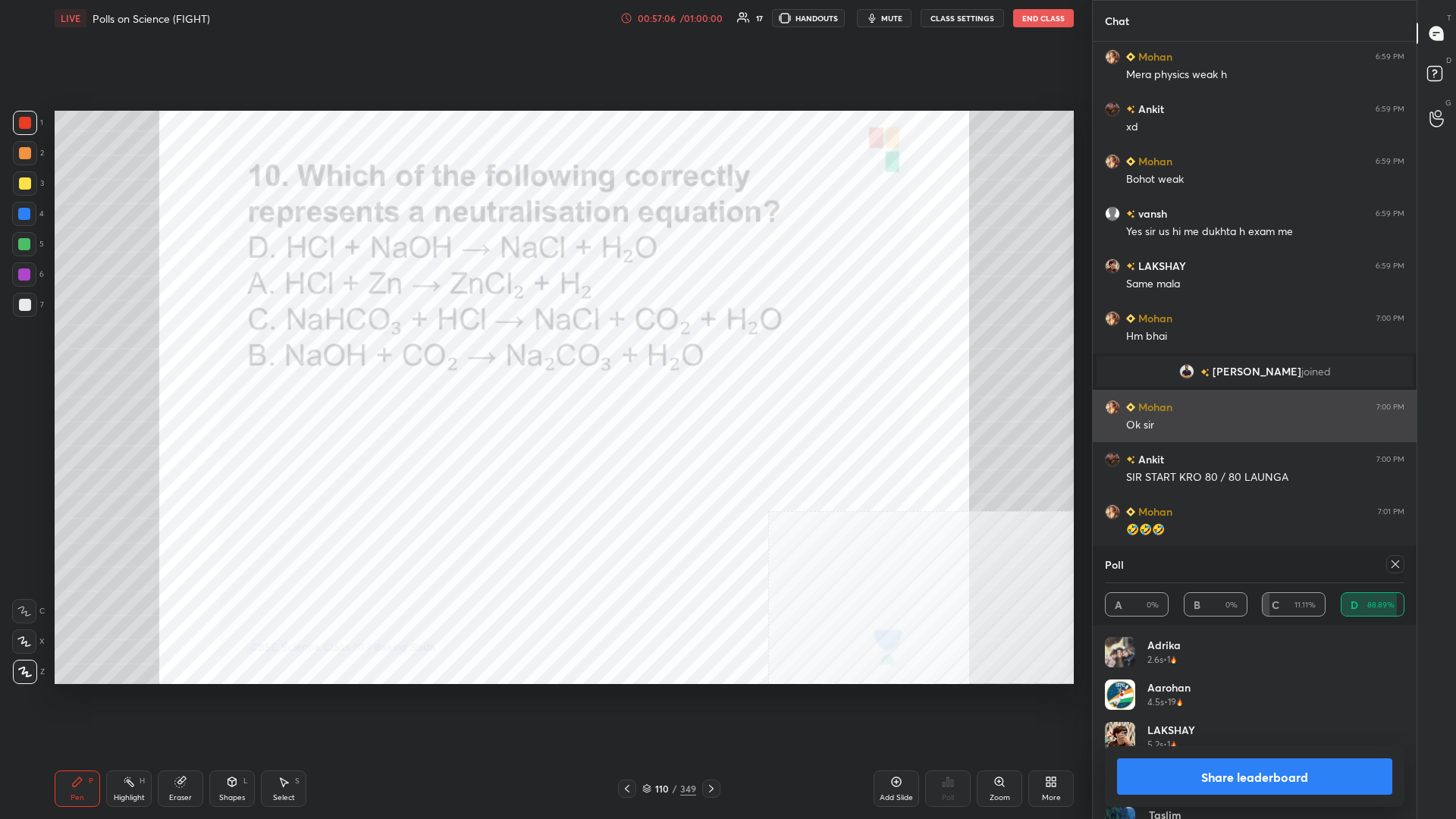
scroll to position [1, 1]
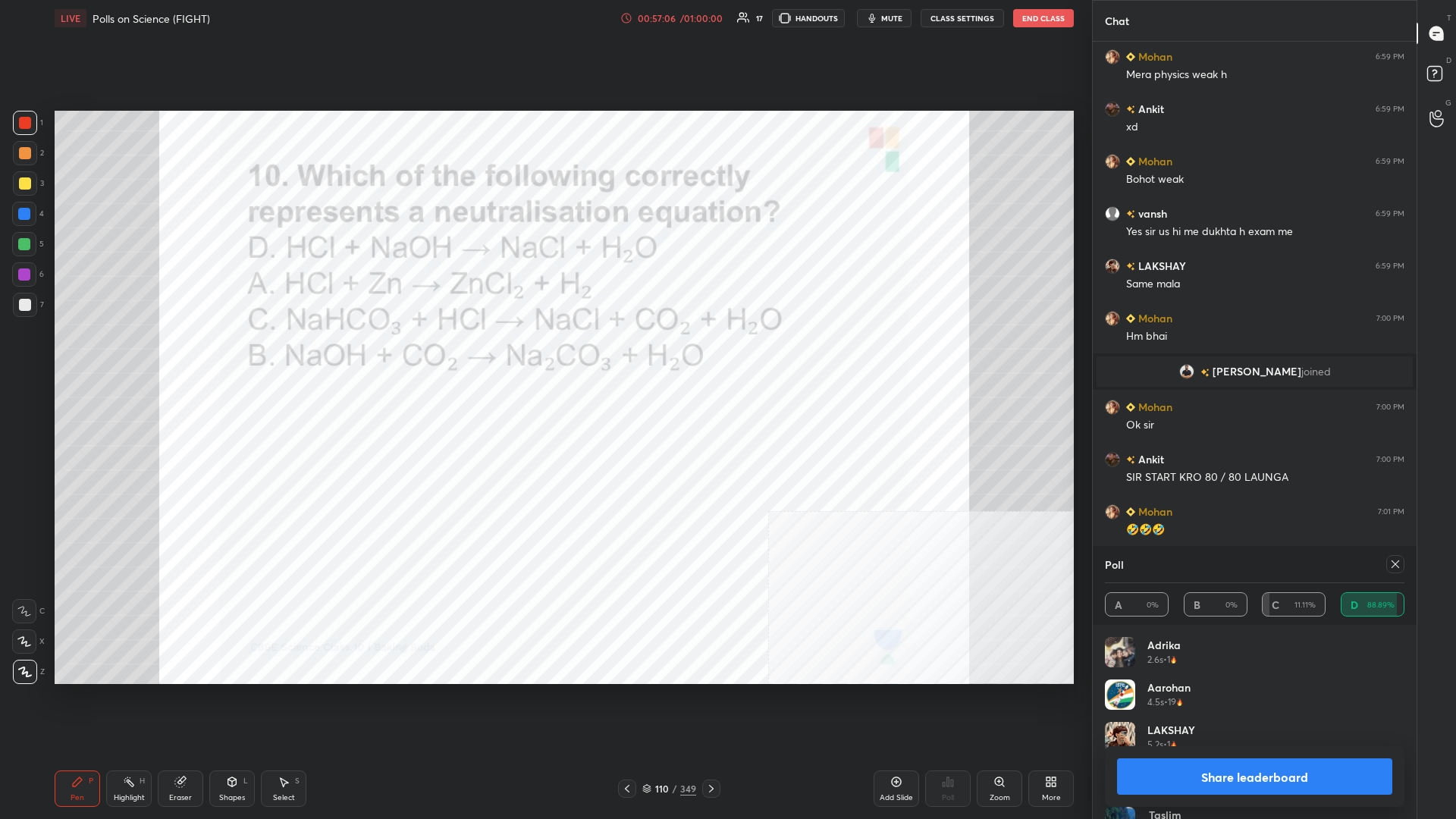
click at [544, 355] on button "Share leaderboard" at bounding box center [1255, 777] width 276 height 37
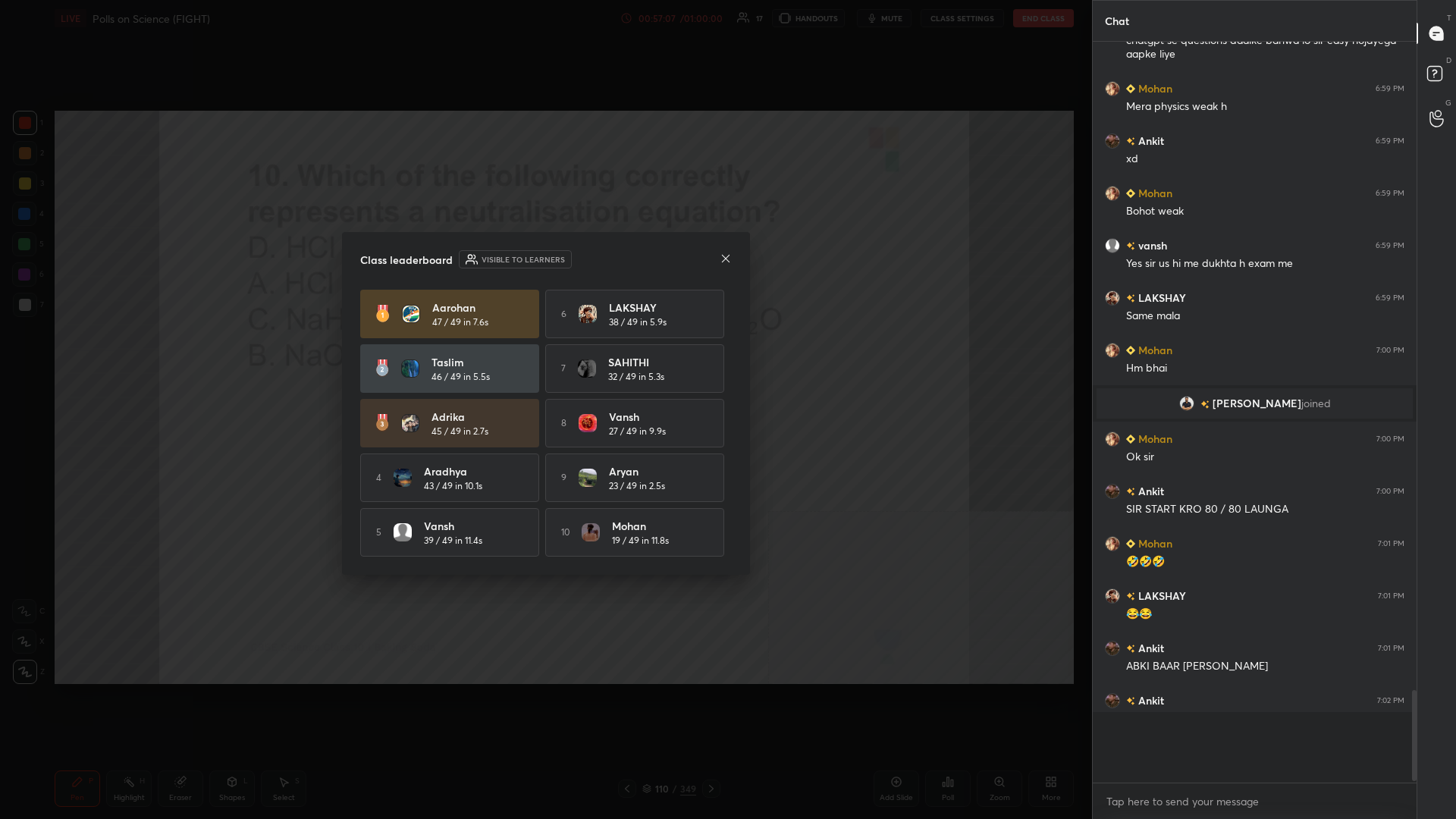
scroll to position [0, 1]
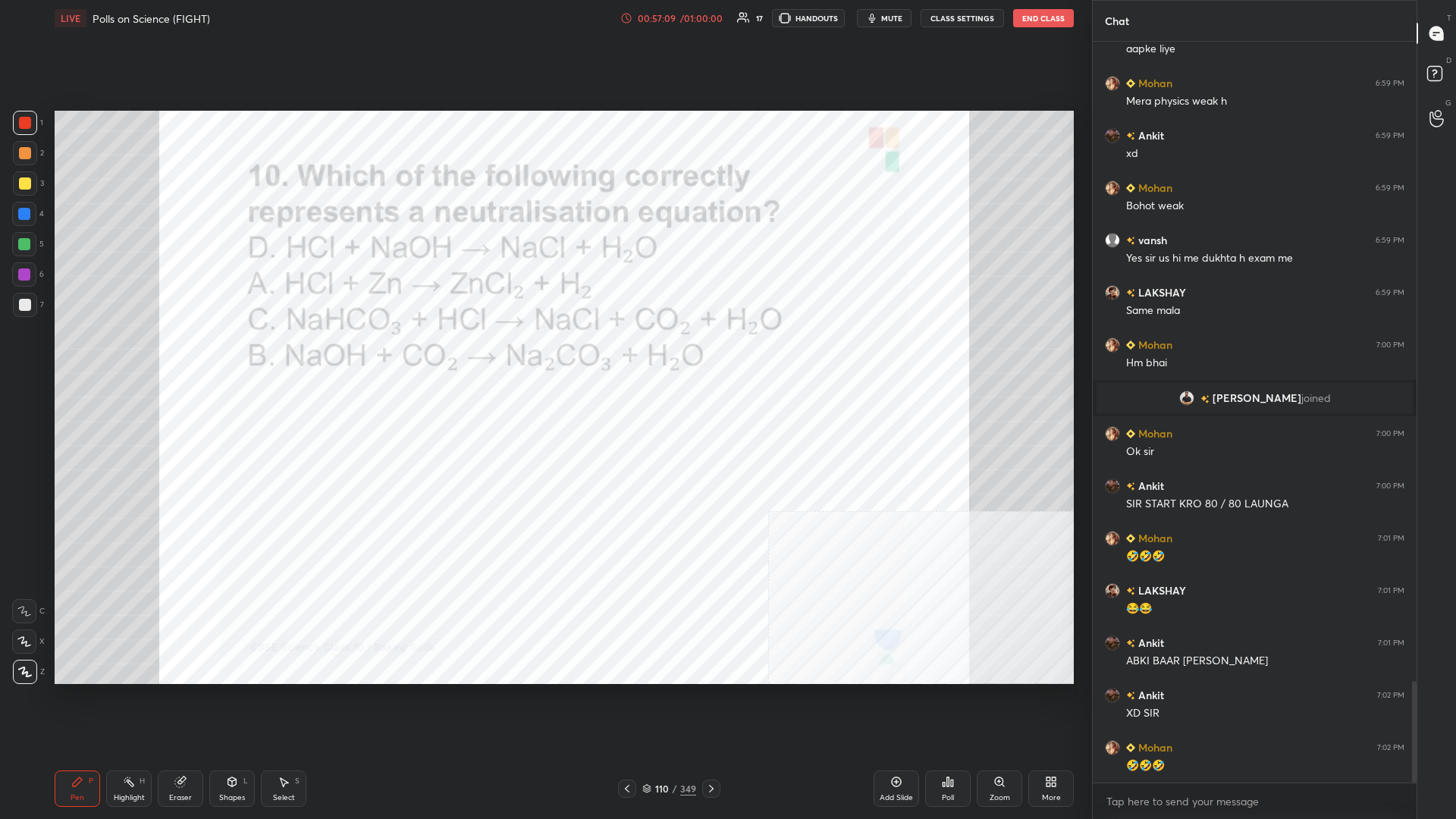
click at [544, 355] on div "Pen P Highlight H Eraser Shapes L Select S 110 / 349 Add Slide Poll Zoom More" at bounding box center [564, 788] width 1020 height 61
click at [544, 355] on div "110" at bounding box center [662, 788] width 15 height 9
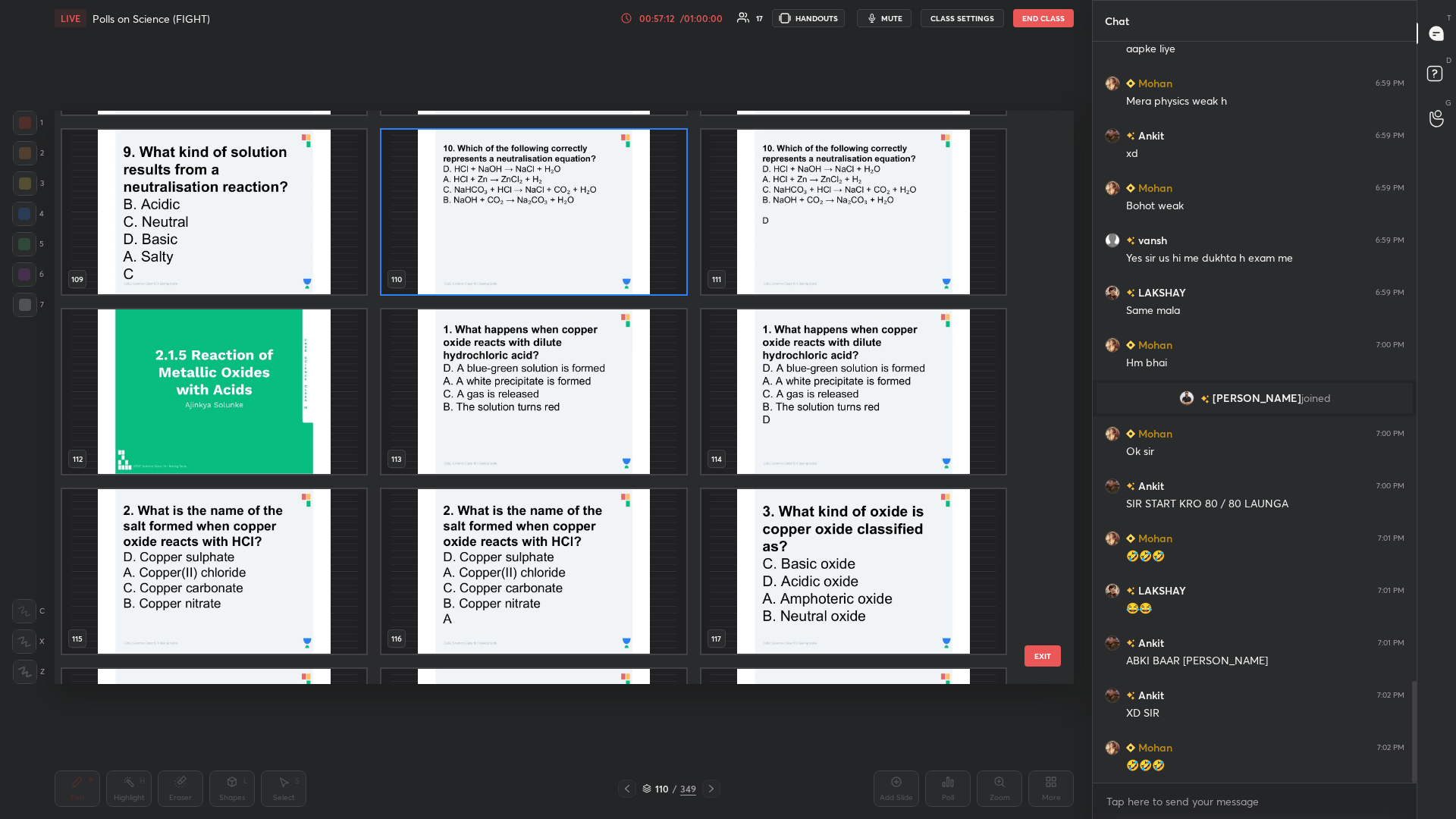
click at [544, 355] on img "grid" at bounding box center [533, 392] width 304 height 165
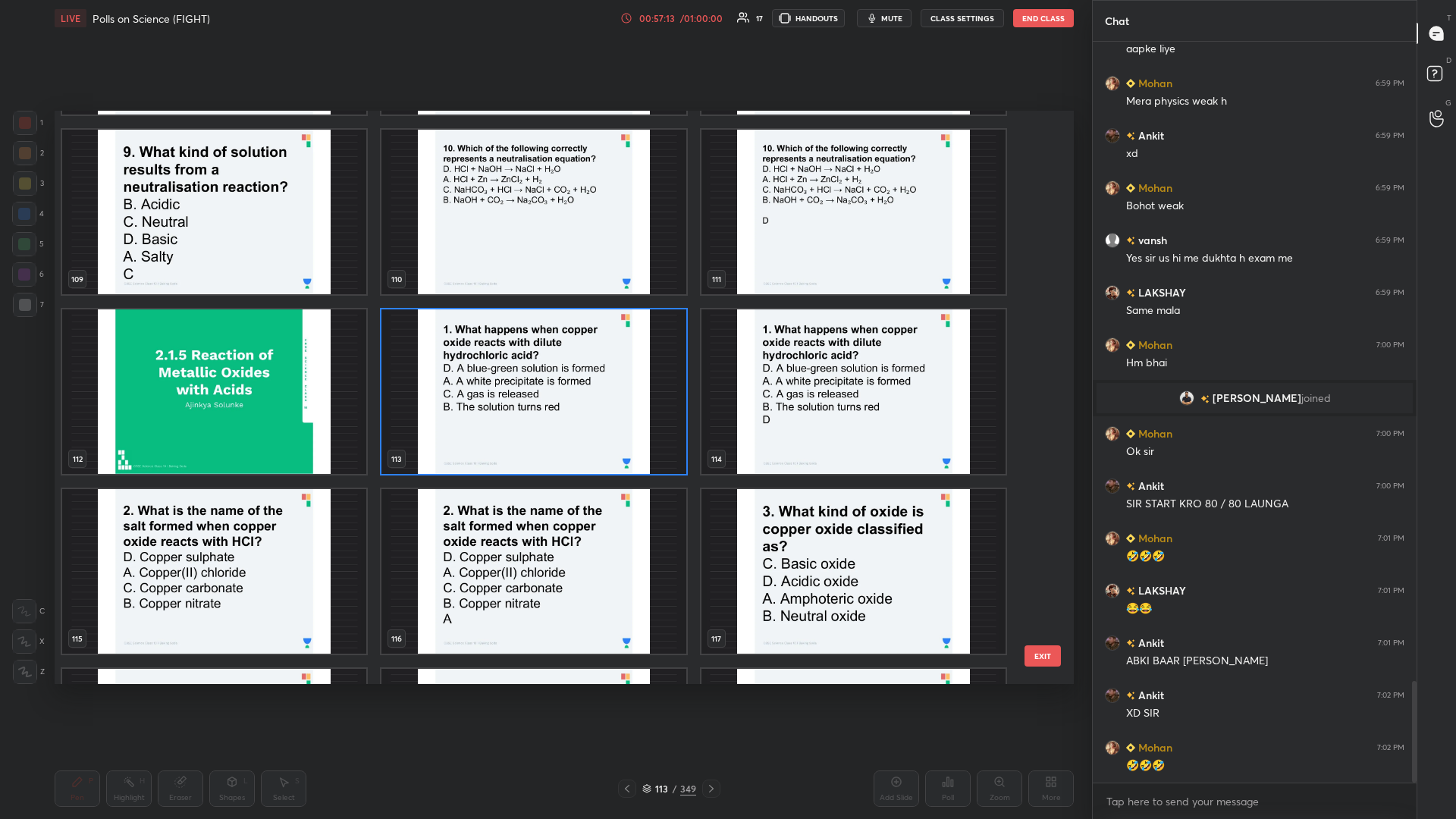
click at [544, 355] on img "grid" at bounding box center [533, 392] width 304 height 165
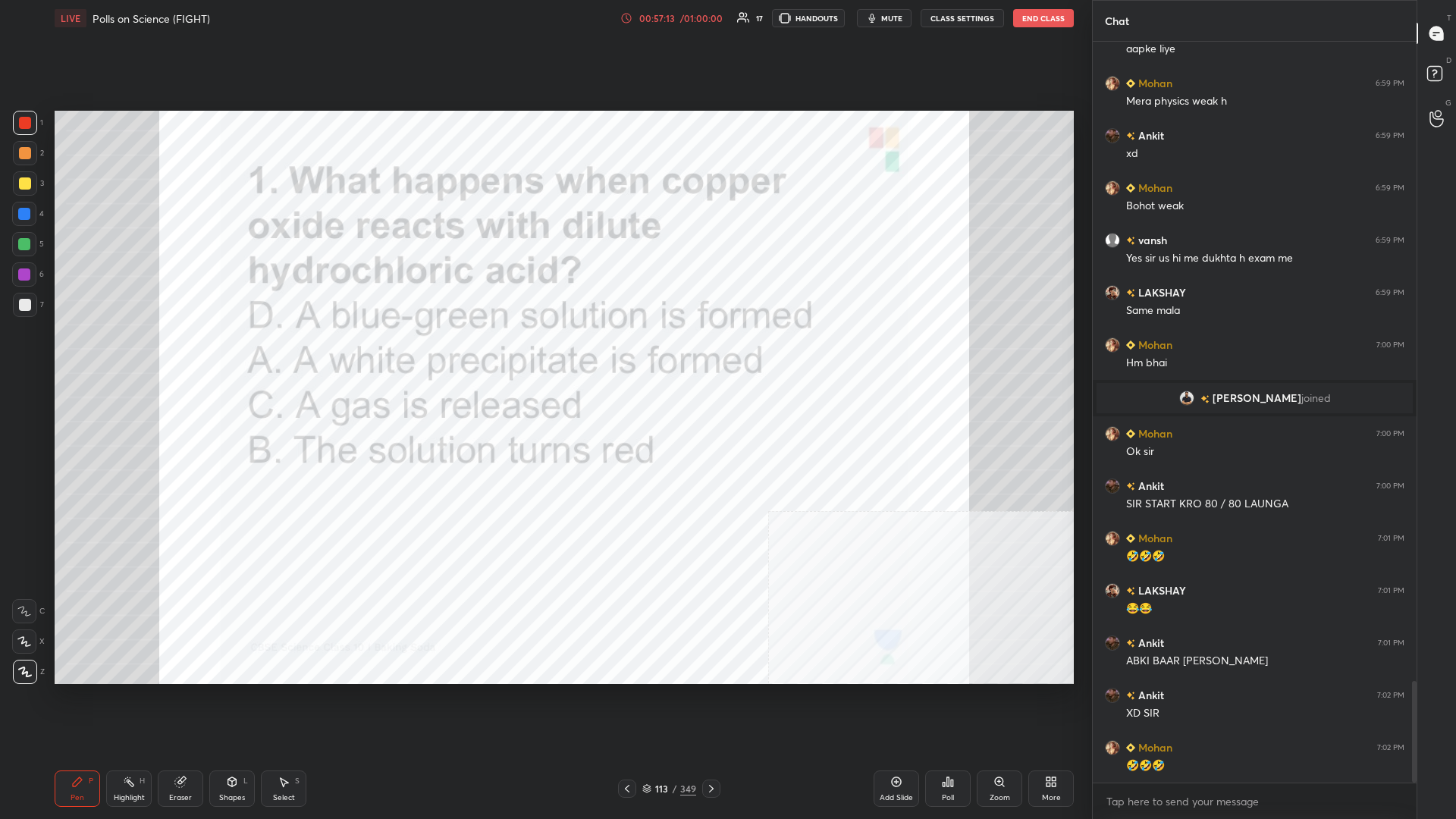
click at [544, 355] on img "grid" at bounding box center [533, 392] width 304 height 165
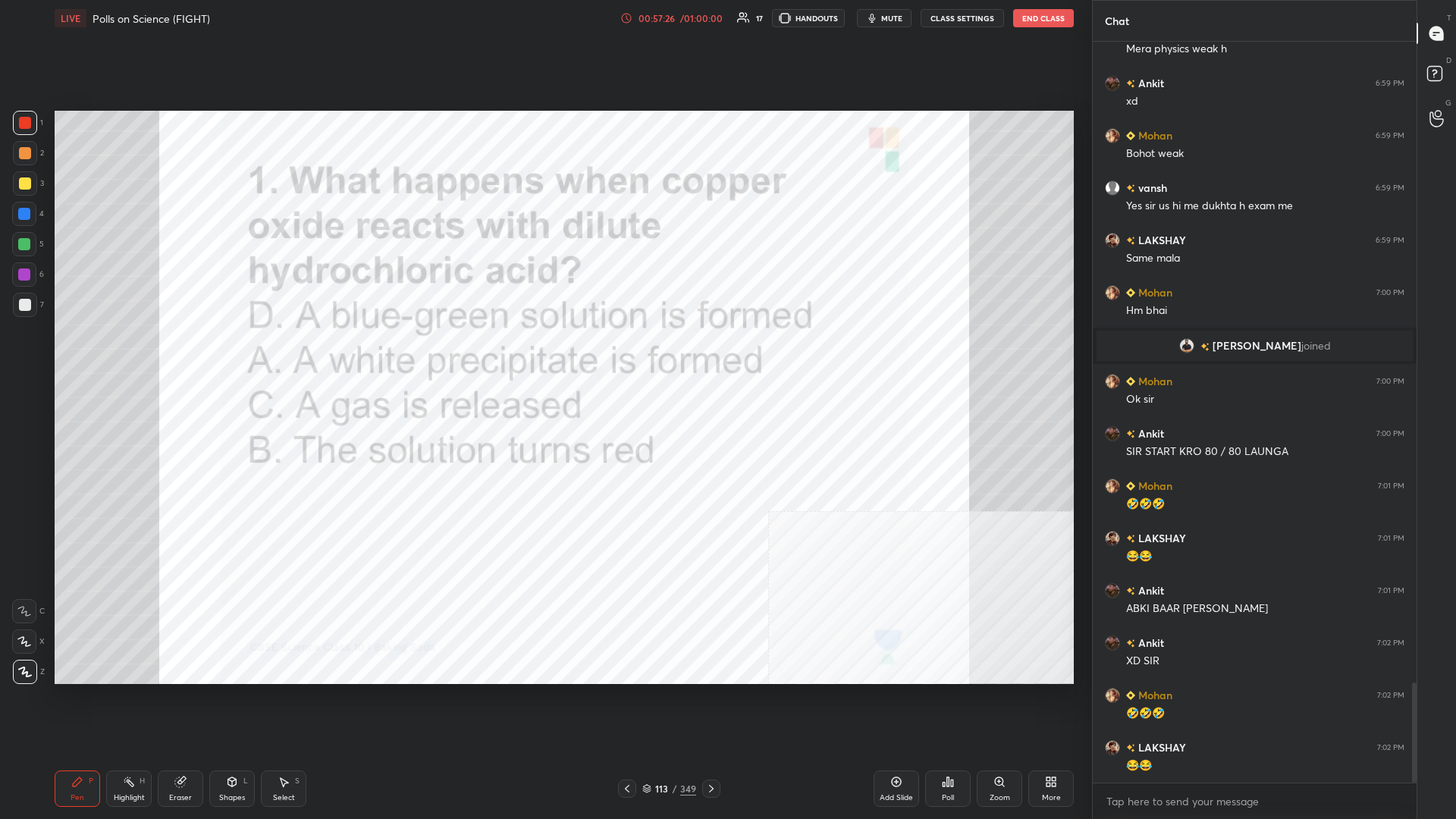
click at [544, 355] on div "349" at bounding box center [688, 788] width 16 height 13
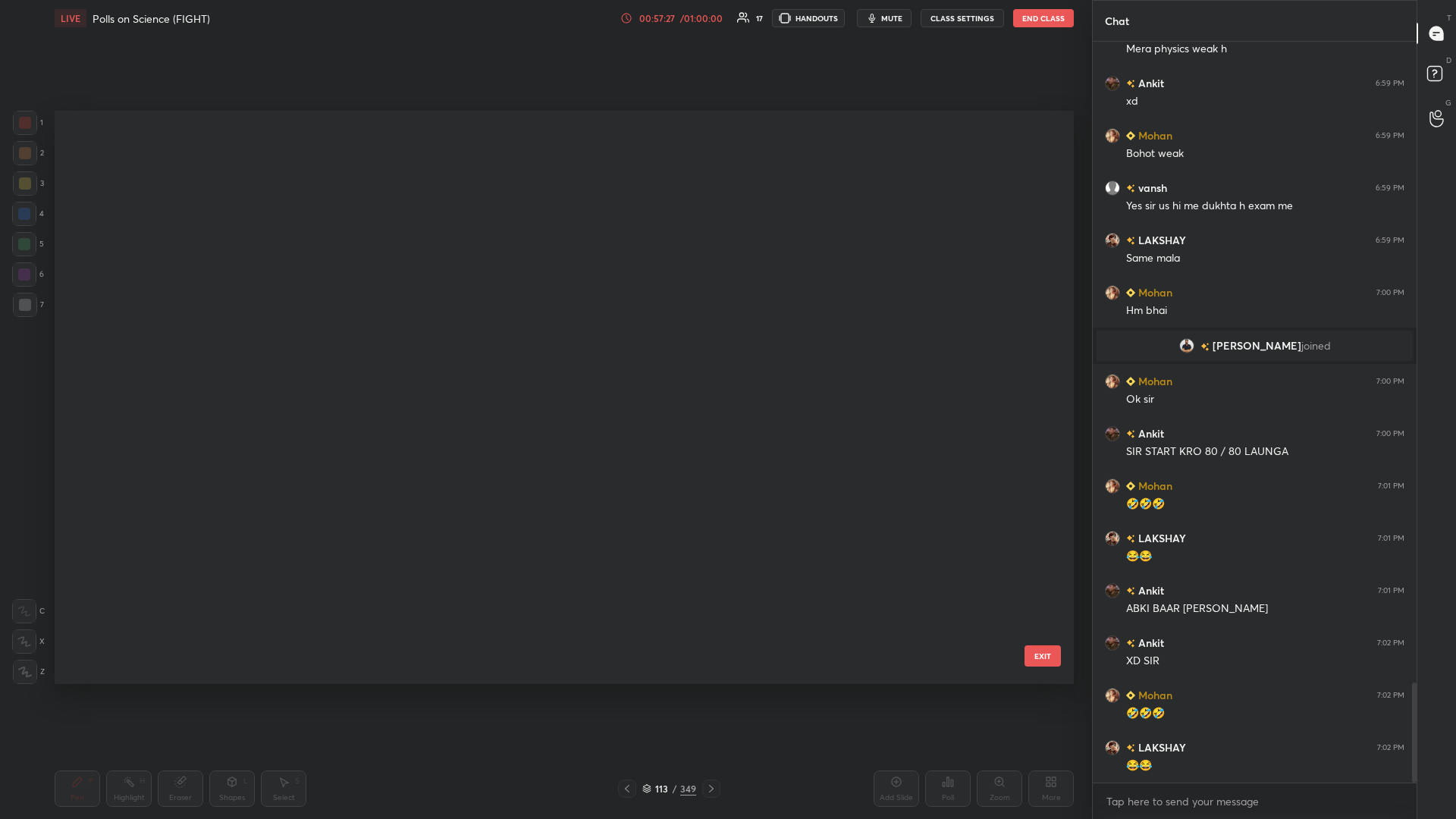
scroll to position [1, 1]
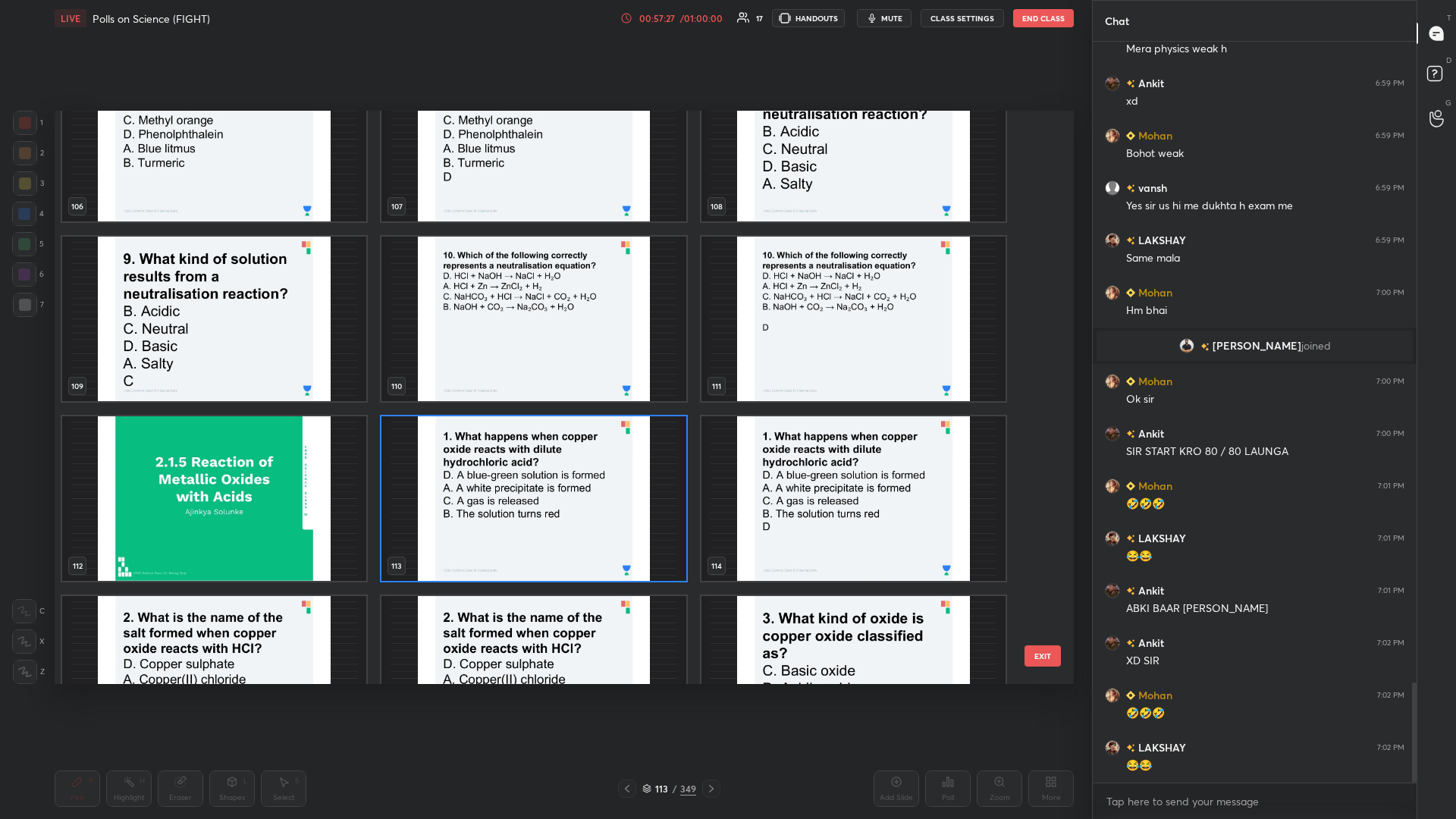
click at [544, 355] on img "grid" at bounding box center [533, 499] width 304 height 165
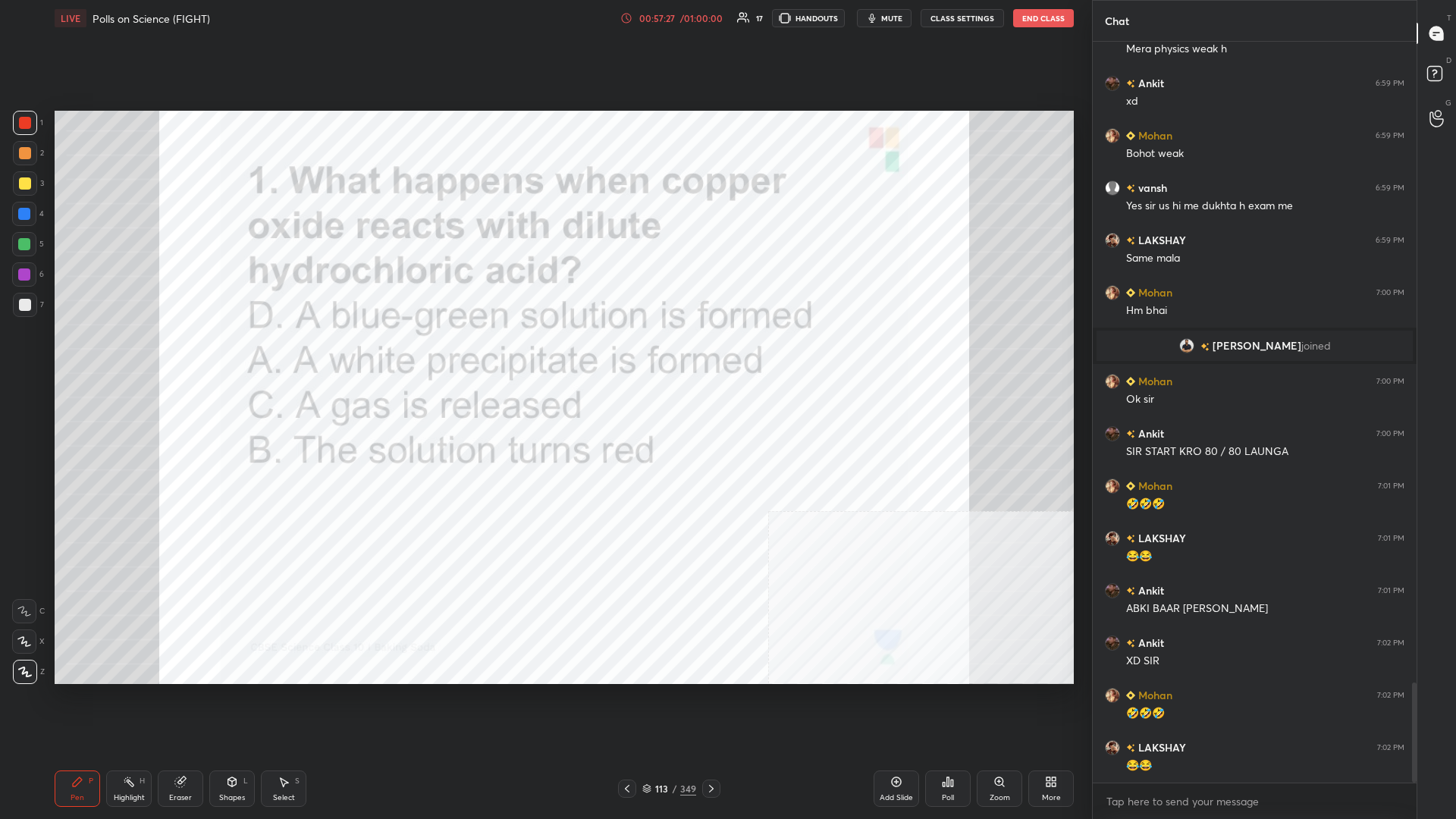
click at [544, 355] on img "grid" at bounding box center [533, 499] width 304 height 165
click at [544, 355] on div "Poll" at bounding box center [948, 789] width 46 height 37
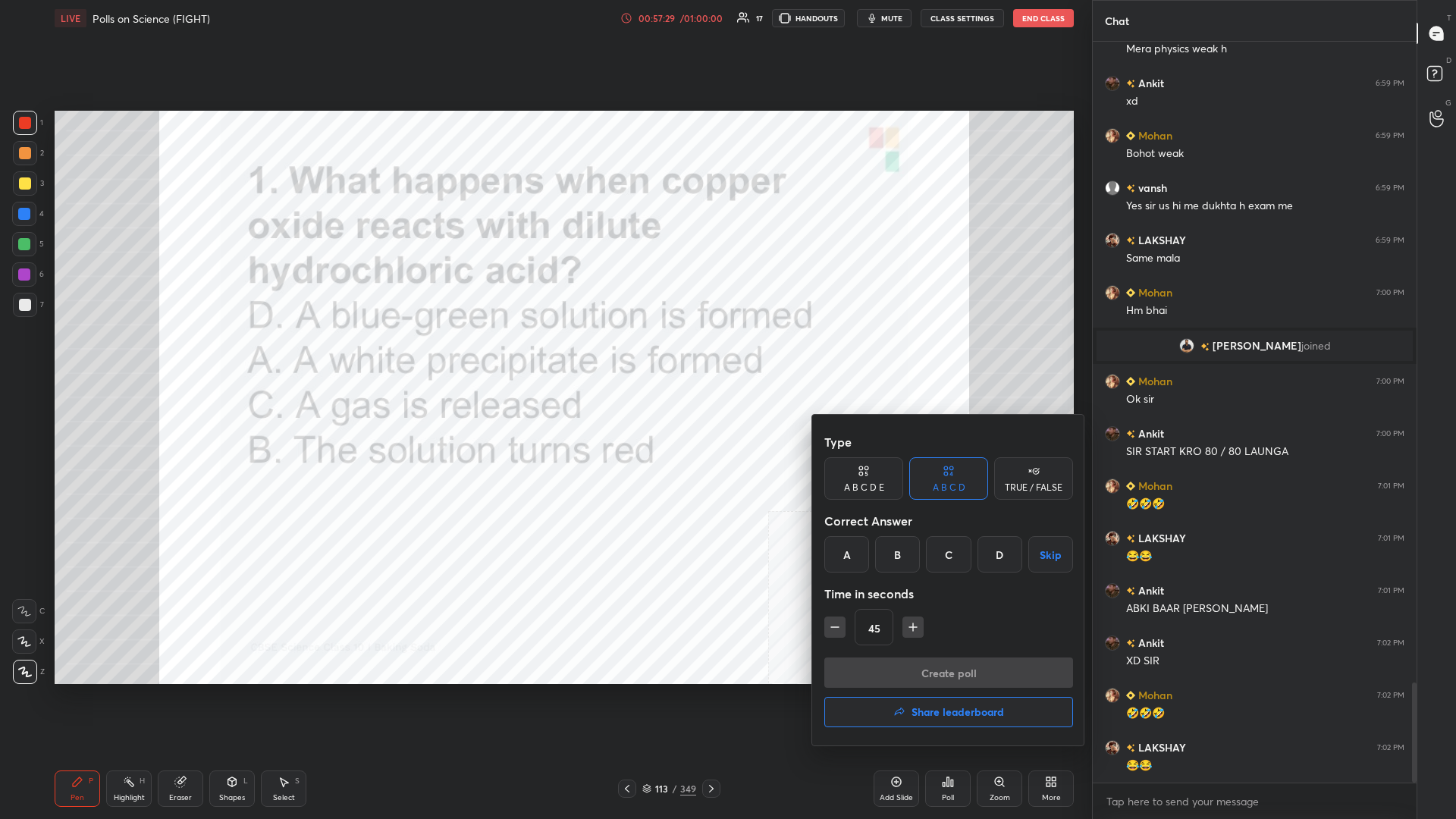
click at [544, 355] on div "D" at bounding box center [1001, 554] width 45 height 37
click at [544, 355] on button "Create poll" at bounding box center [948, 673] width 249 height 30
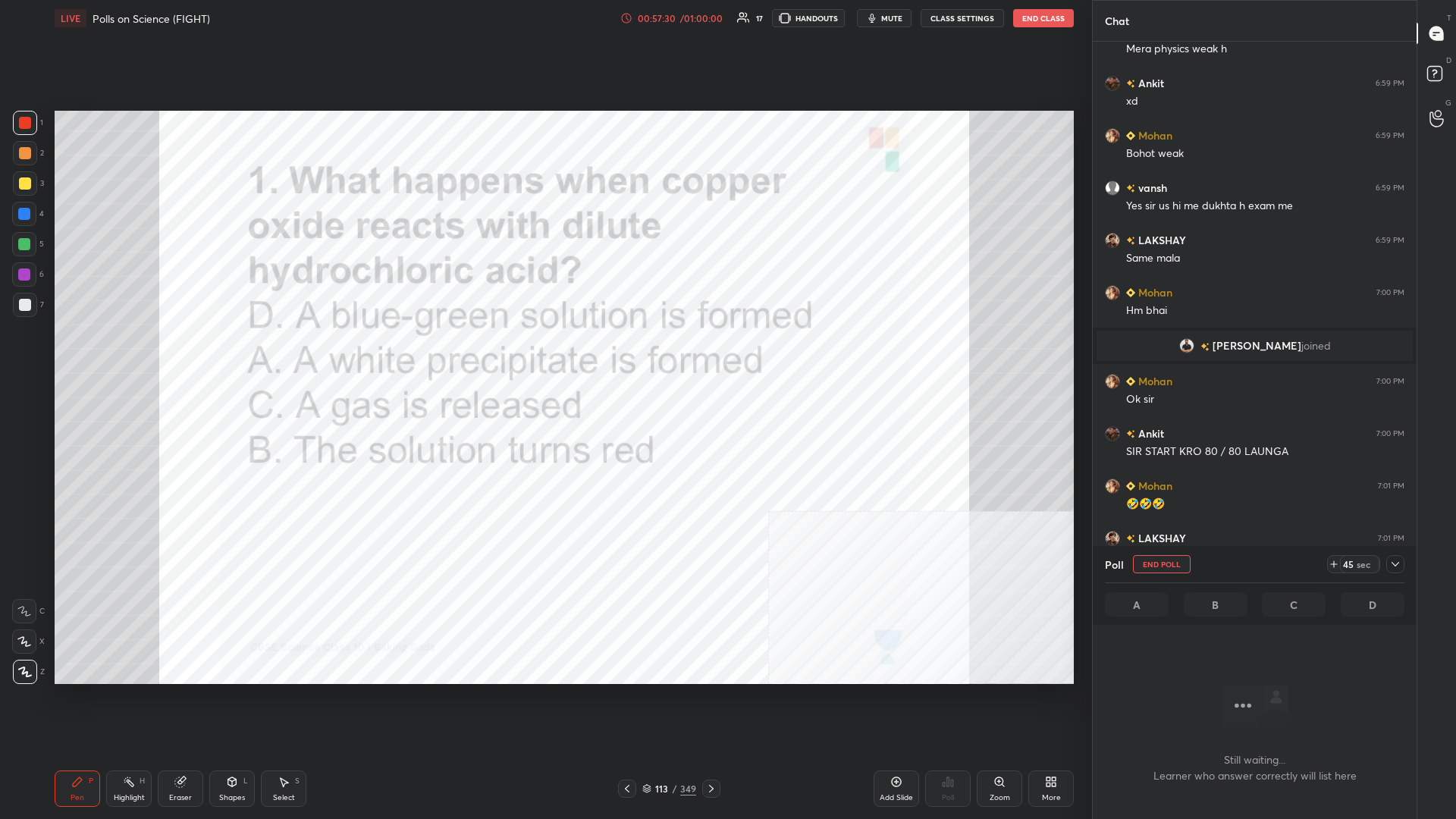
click at [544, 355] on icon at bounding box center [1395, 564] width 12 height 12
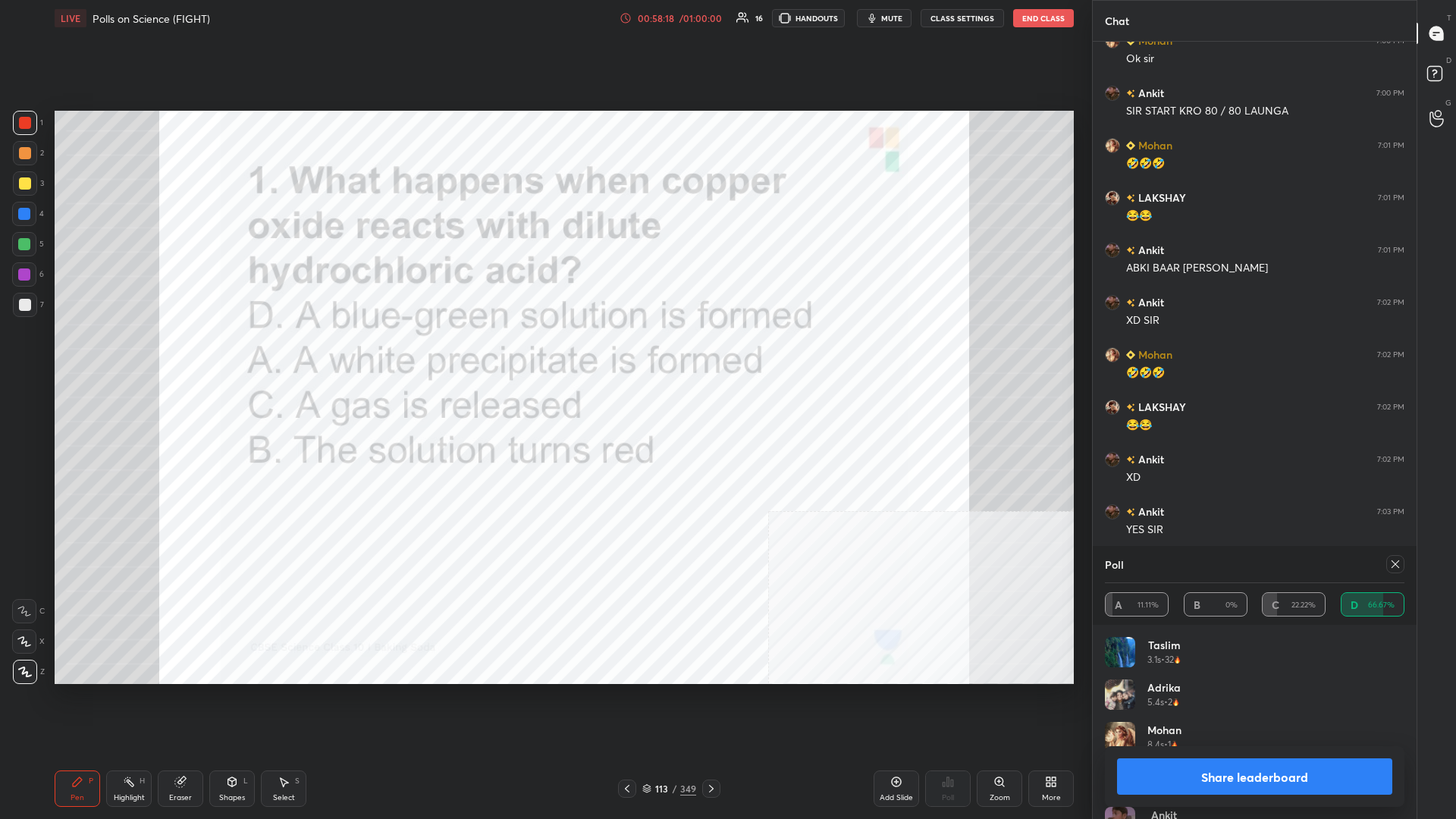
click at [544, 355] on button "Share leaderboard" at bounding box center [1255, 777] width 276 height 37
type textarea "x"
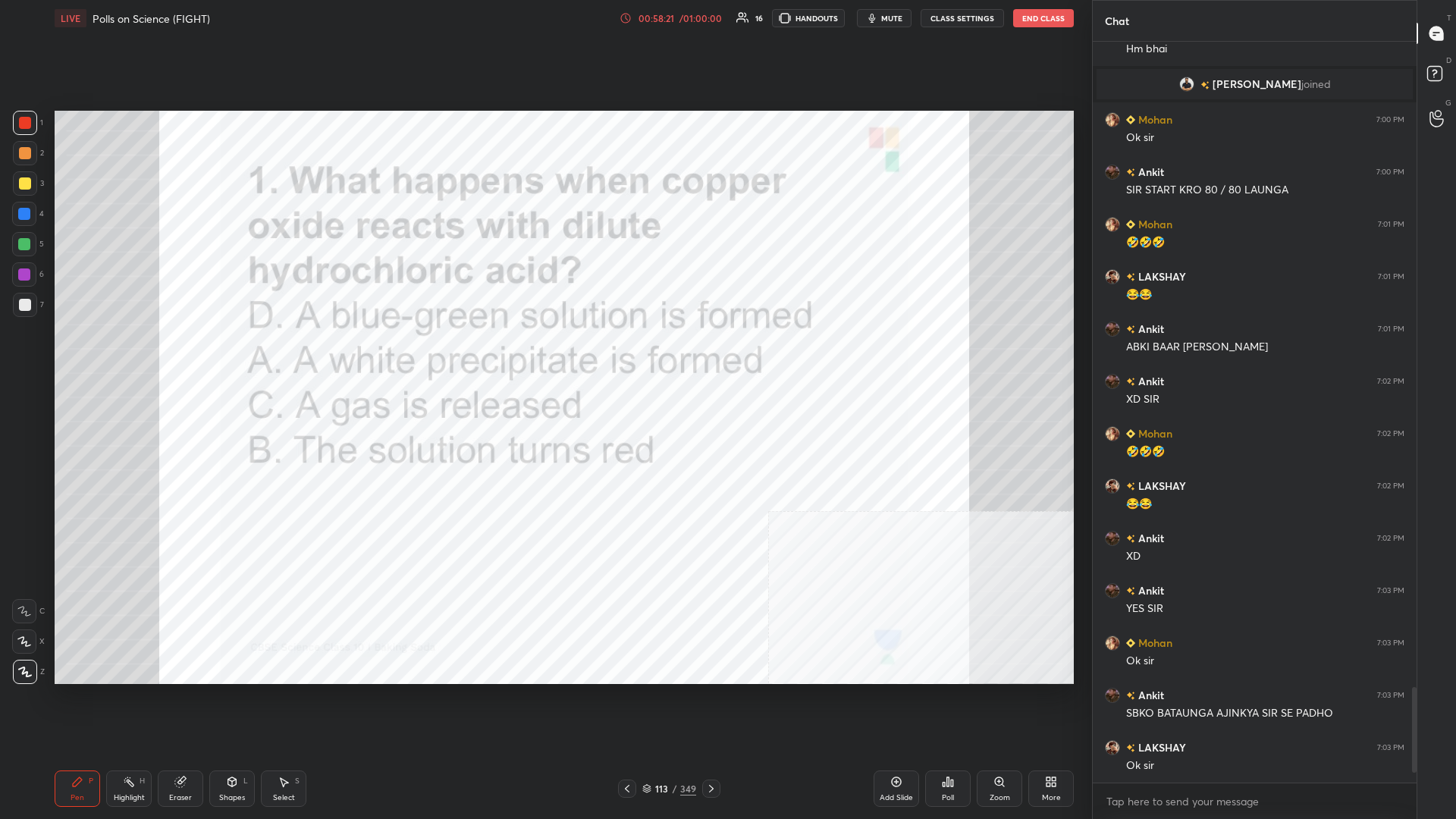
click at [544, 355] on div "113" at bounding box center [662, 788] width 15 height 9
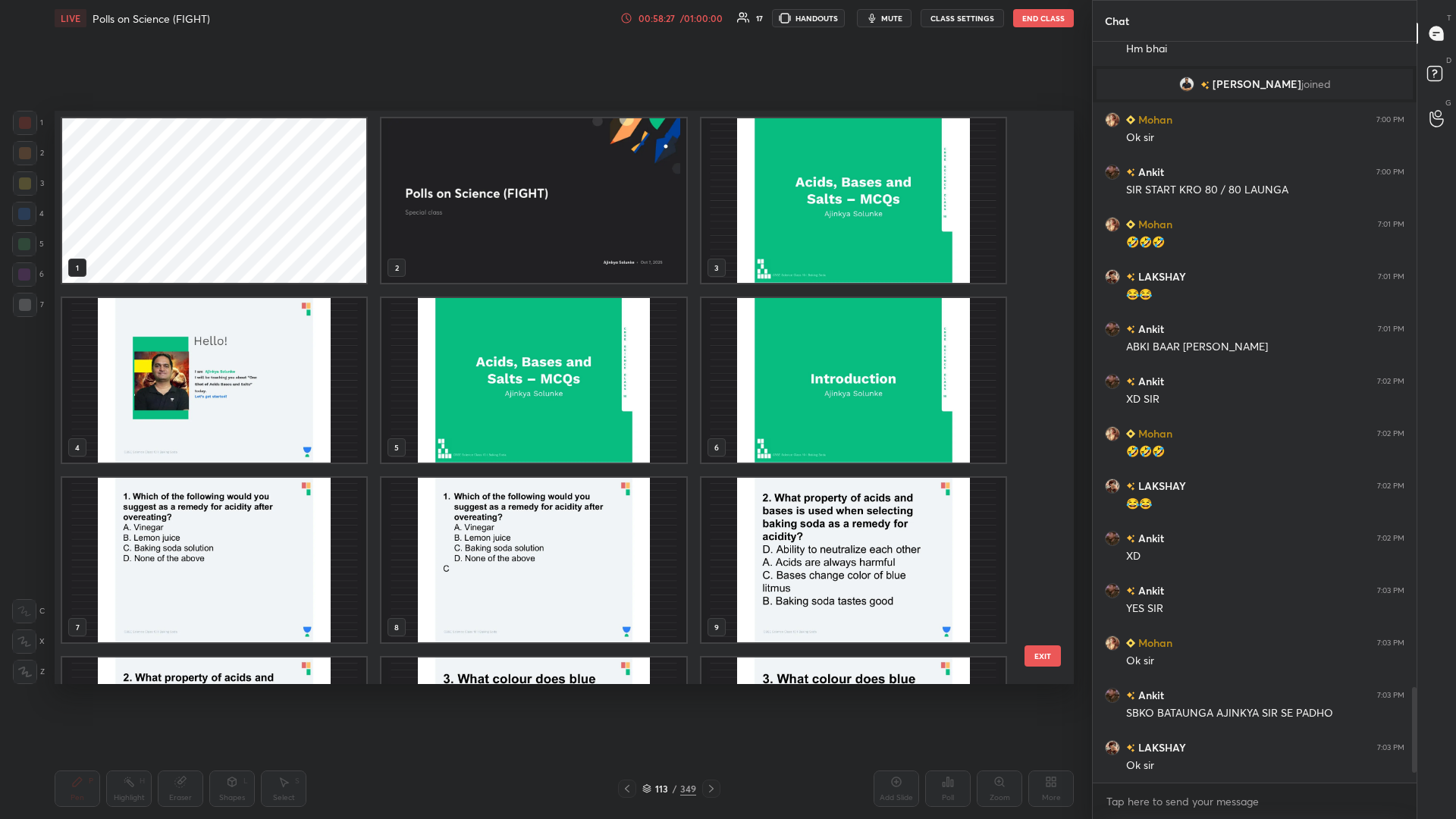
click at [544, 212] on img "grid" at bounding box center [853, 201] width 304 height 165
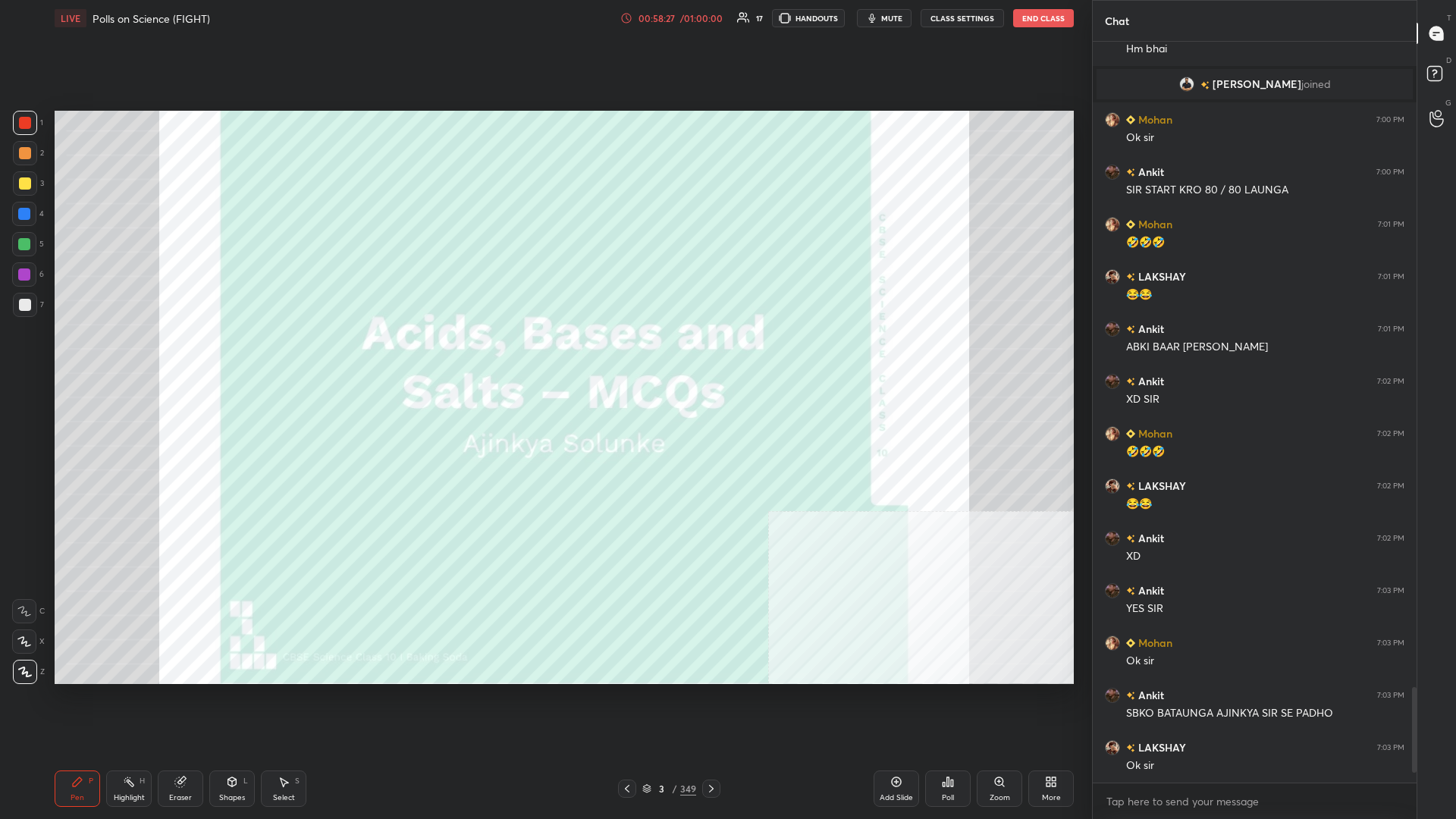
click at [544, 212] on img "grid" at bounding box center [853, 201] width 304 height 165
click at [544, 355] on icon at bounding box center [897, 782] width 12 height 12
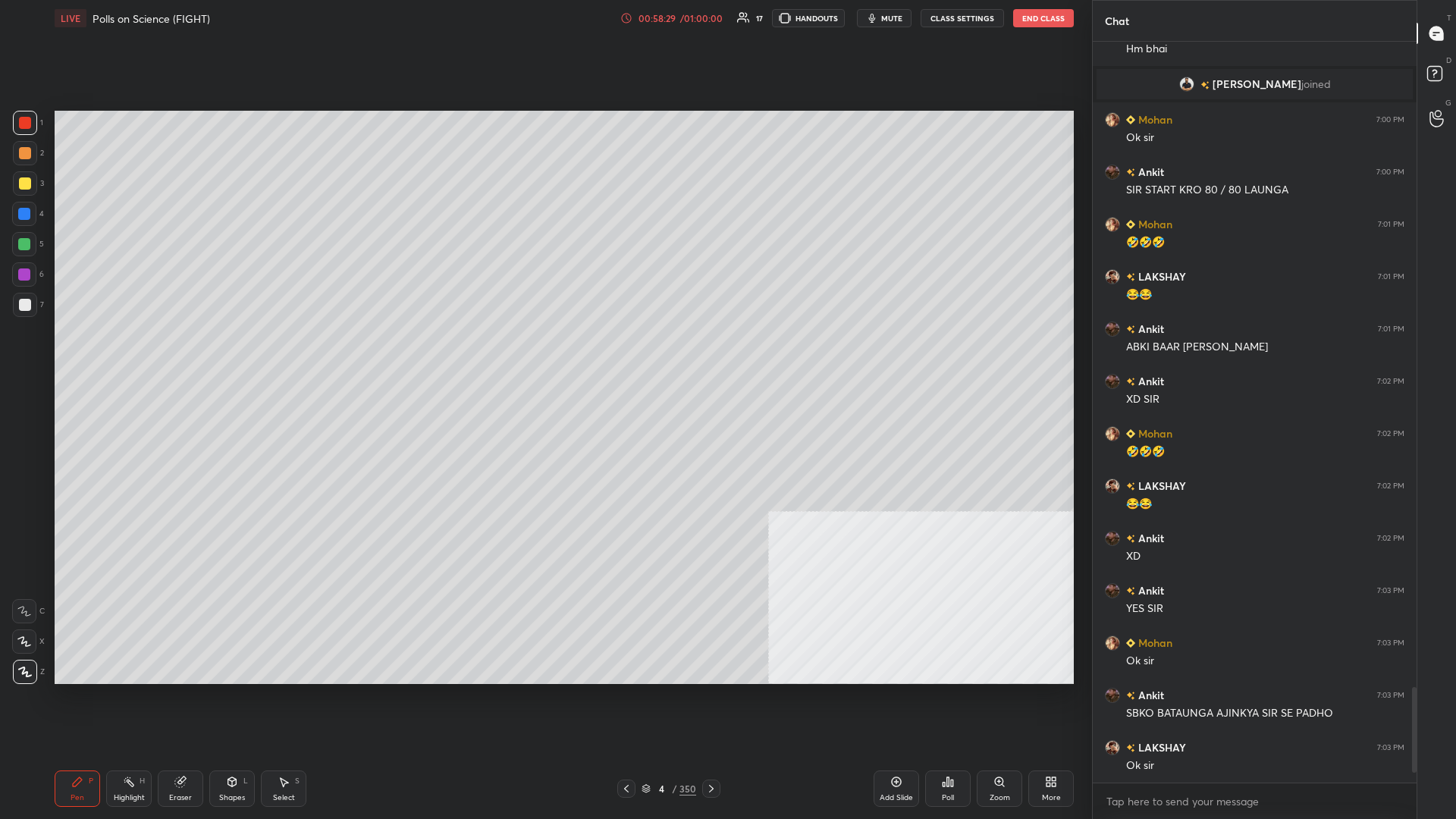
click at [544, 355] on div "More" at bounding box center [1051, 789] width 46 height 37
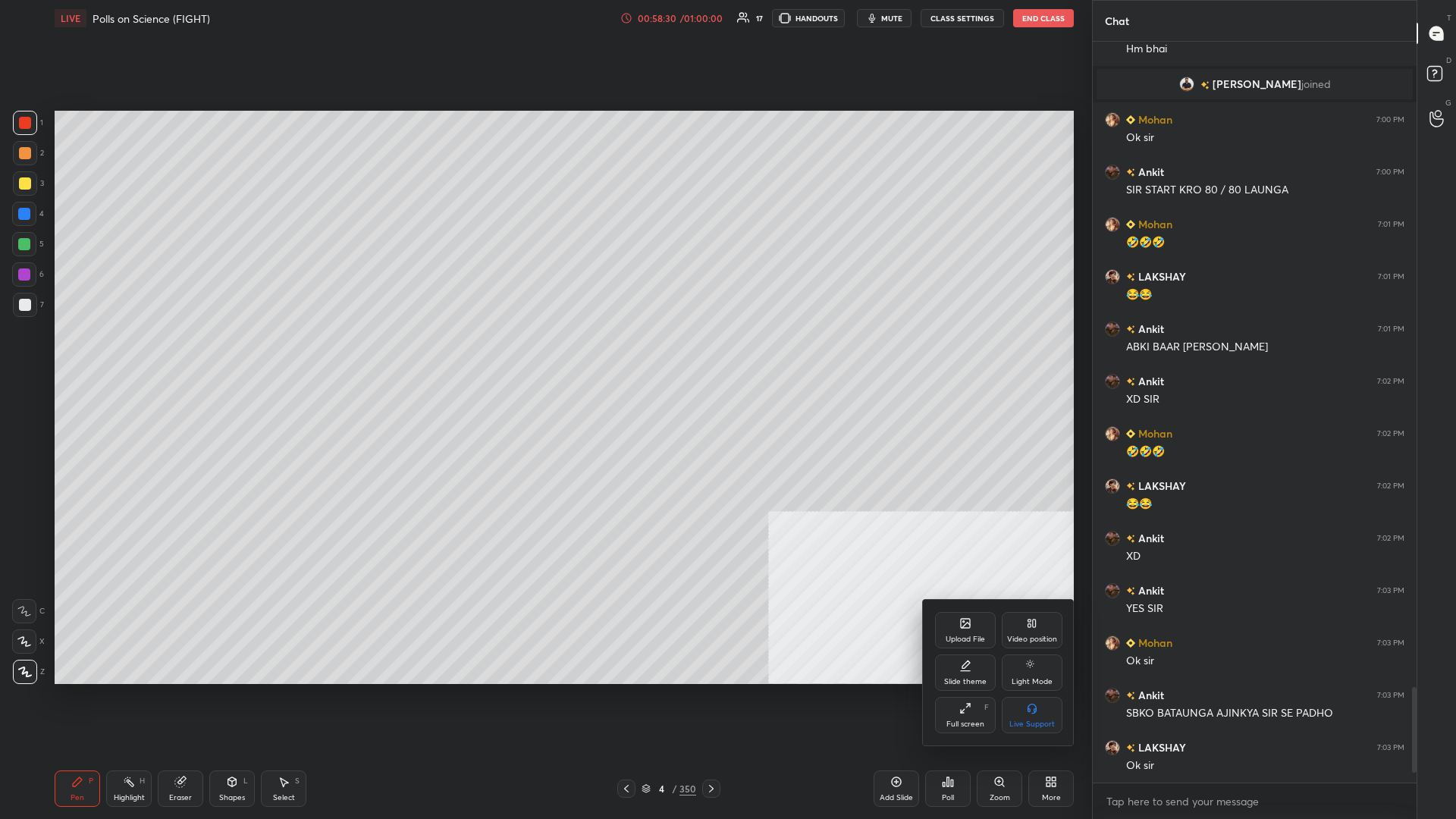
click at [544, 355] on div "Upload File" at bounding box center [965, 630] width 61 height 37
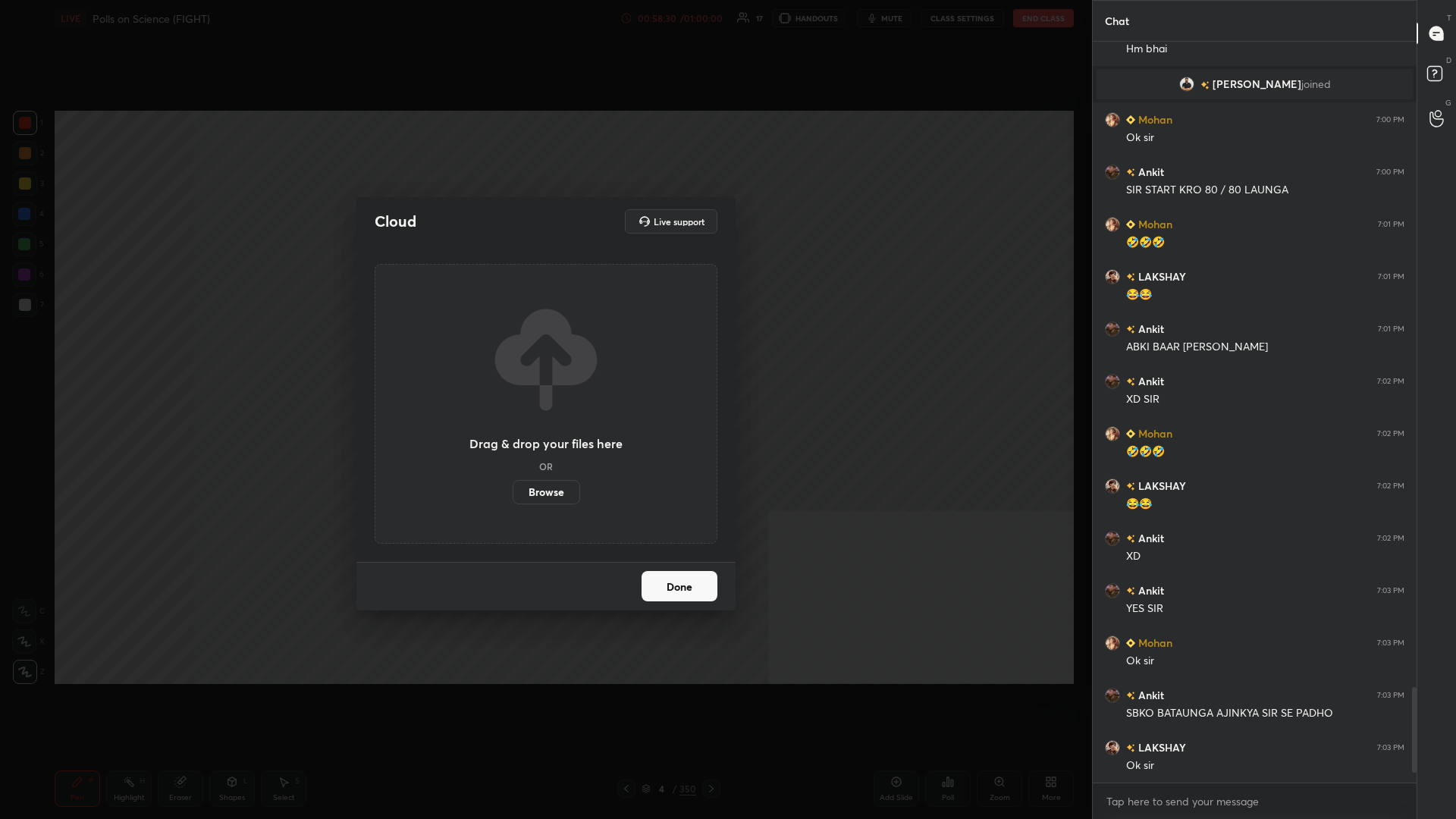
click at [544, 355] on label "Browse" at bounding box center [546, 492] width 67 height 24
click at [513, 355] on input "Browse" at bounding box center [513, 492] width 0 height 24
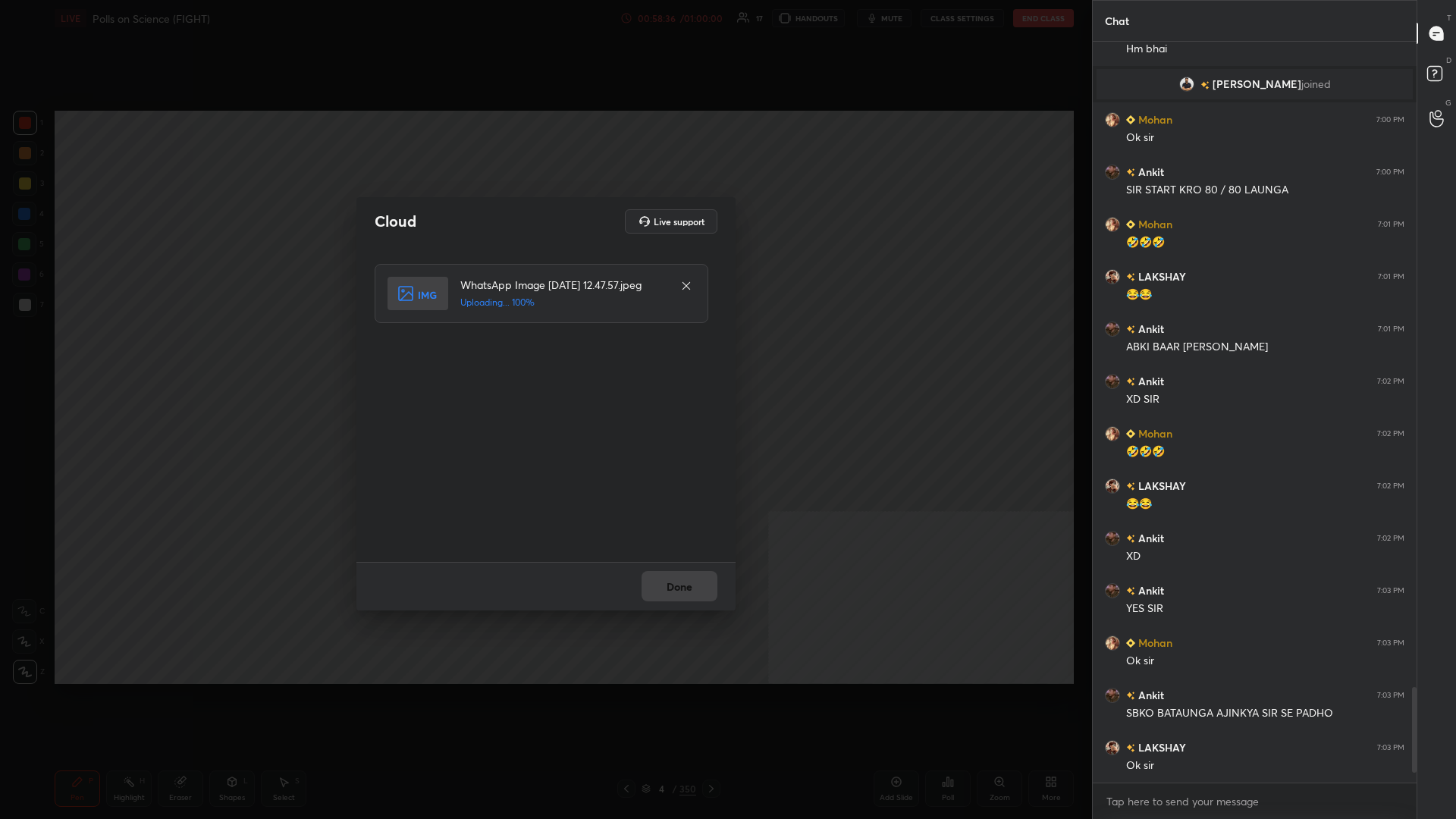
scroll to position [5056, 0]
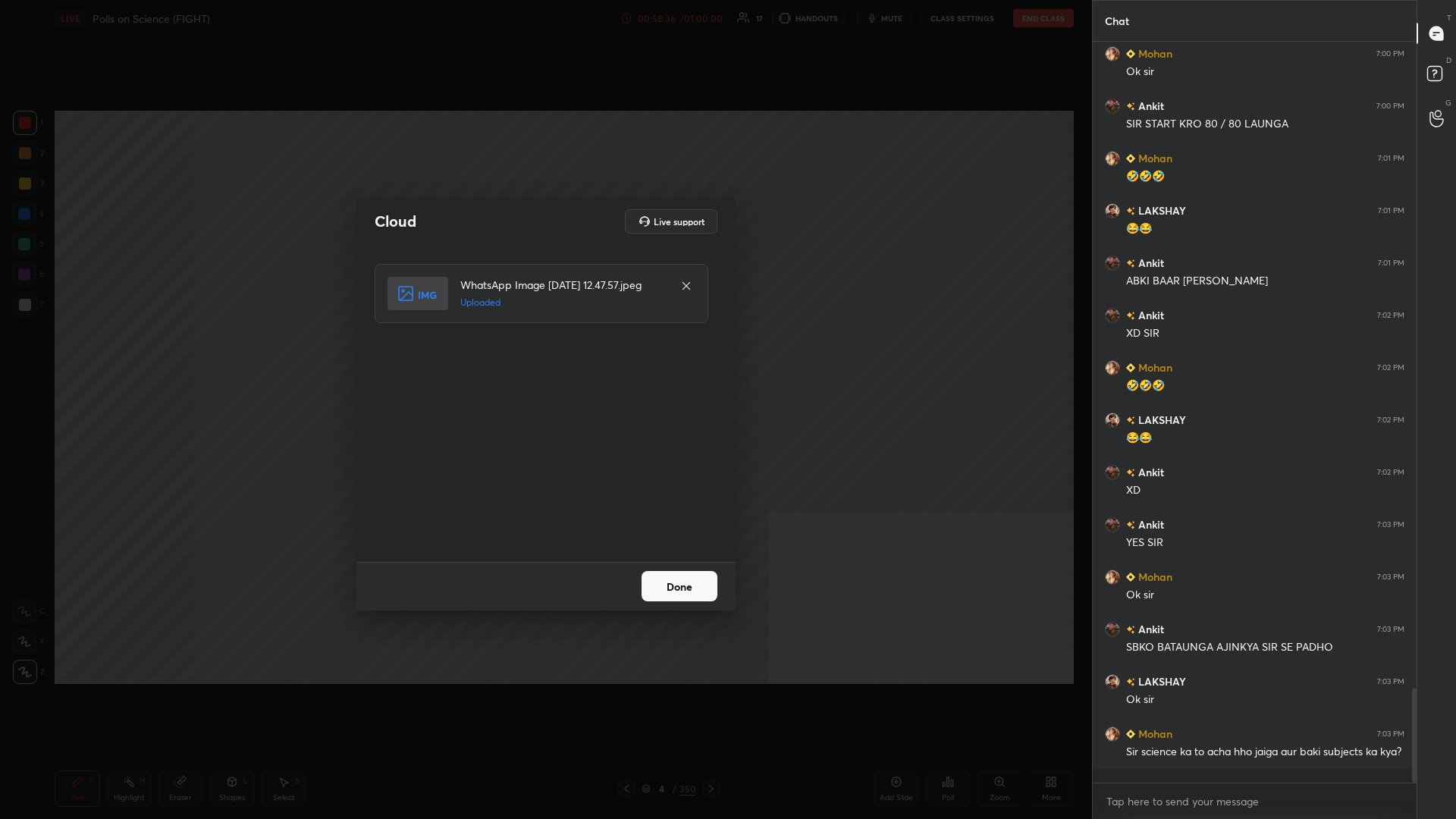
click at [544, 355] on button "Done" at bounding box center [679, 586] width 76 height 30
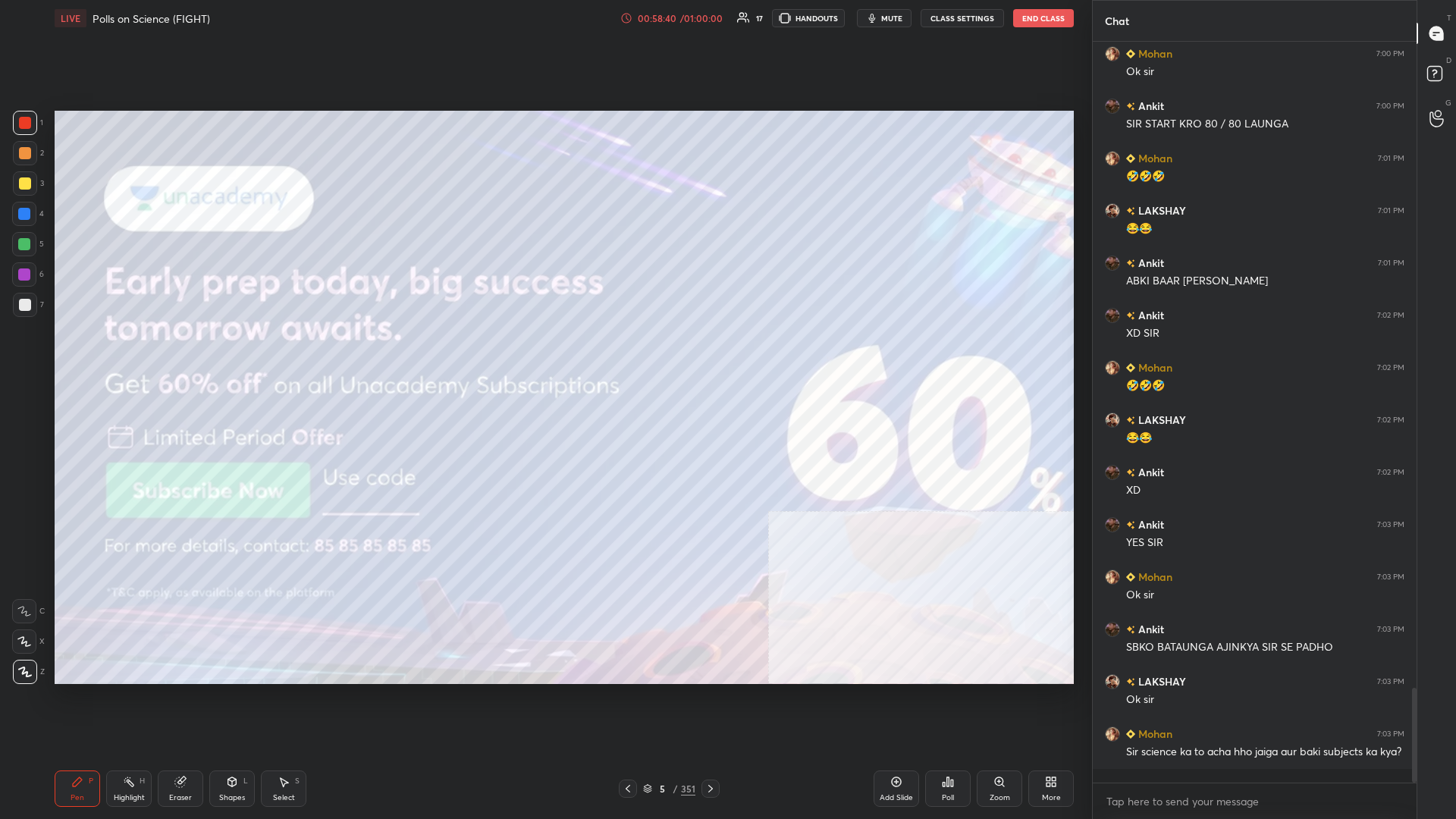
click at [22, 192] on div at bounding box center [24, 183] width 24 height 24
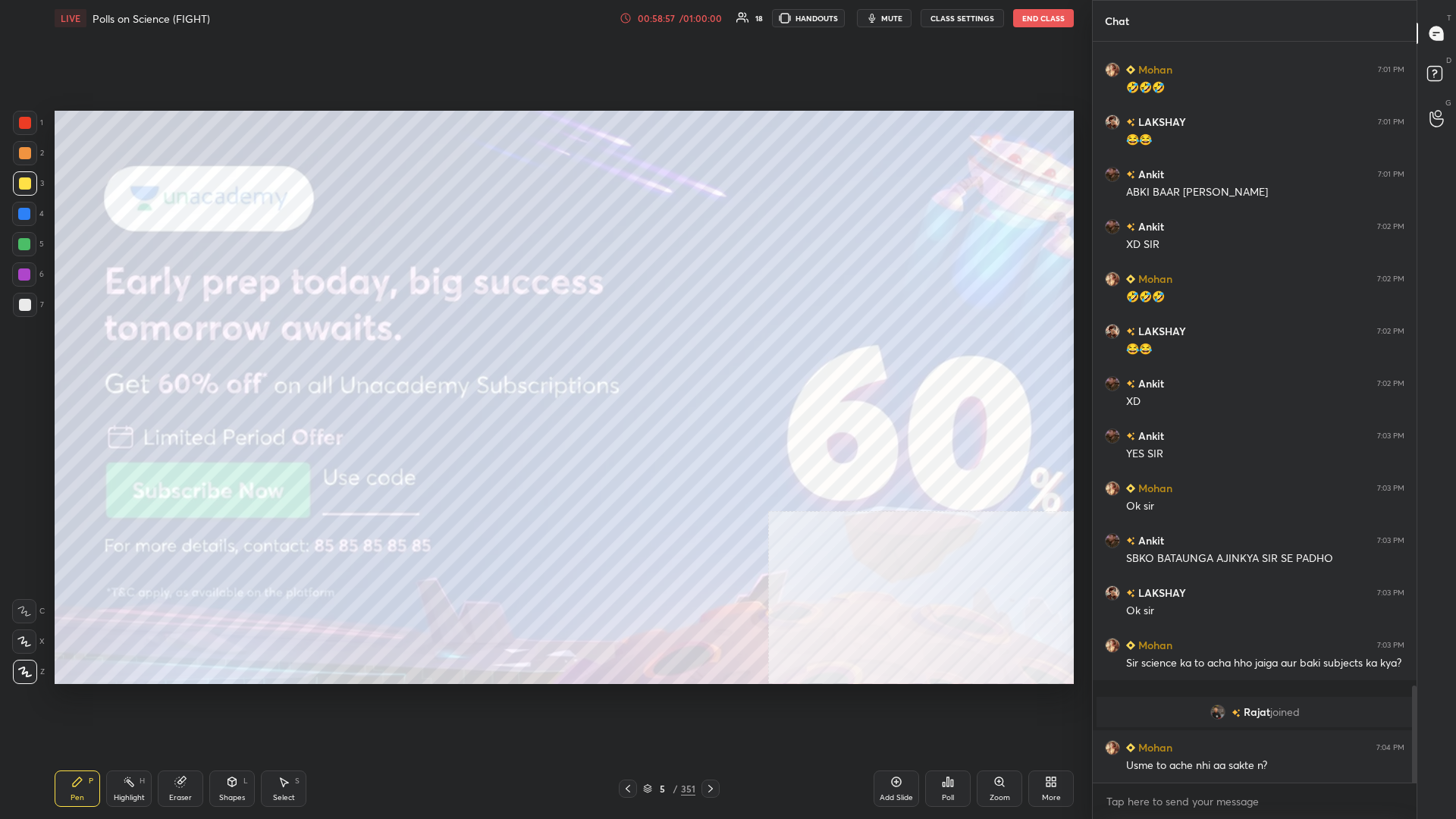
scroll to position [4929, 0]
click at [544, 355] on icon at bounding box center [944, 784] width 2 height 4
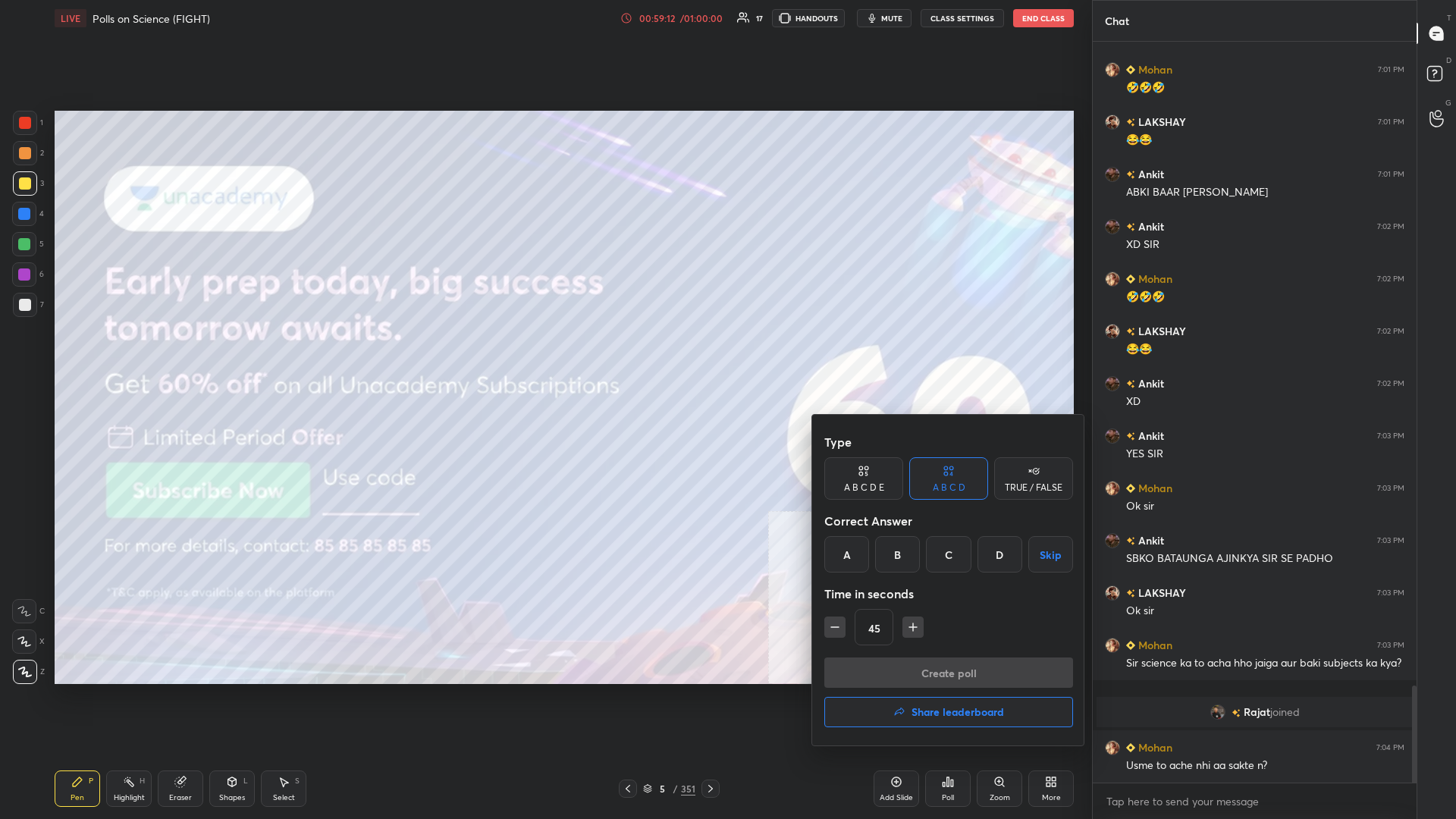
click at [544, 355] on h4 "Share leaderboard" at bounding box center [957, 712] width 92 height 11
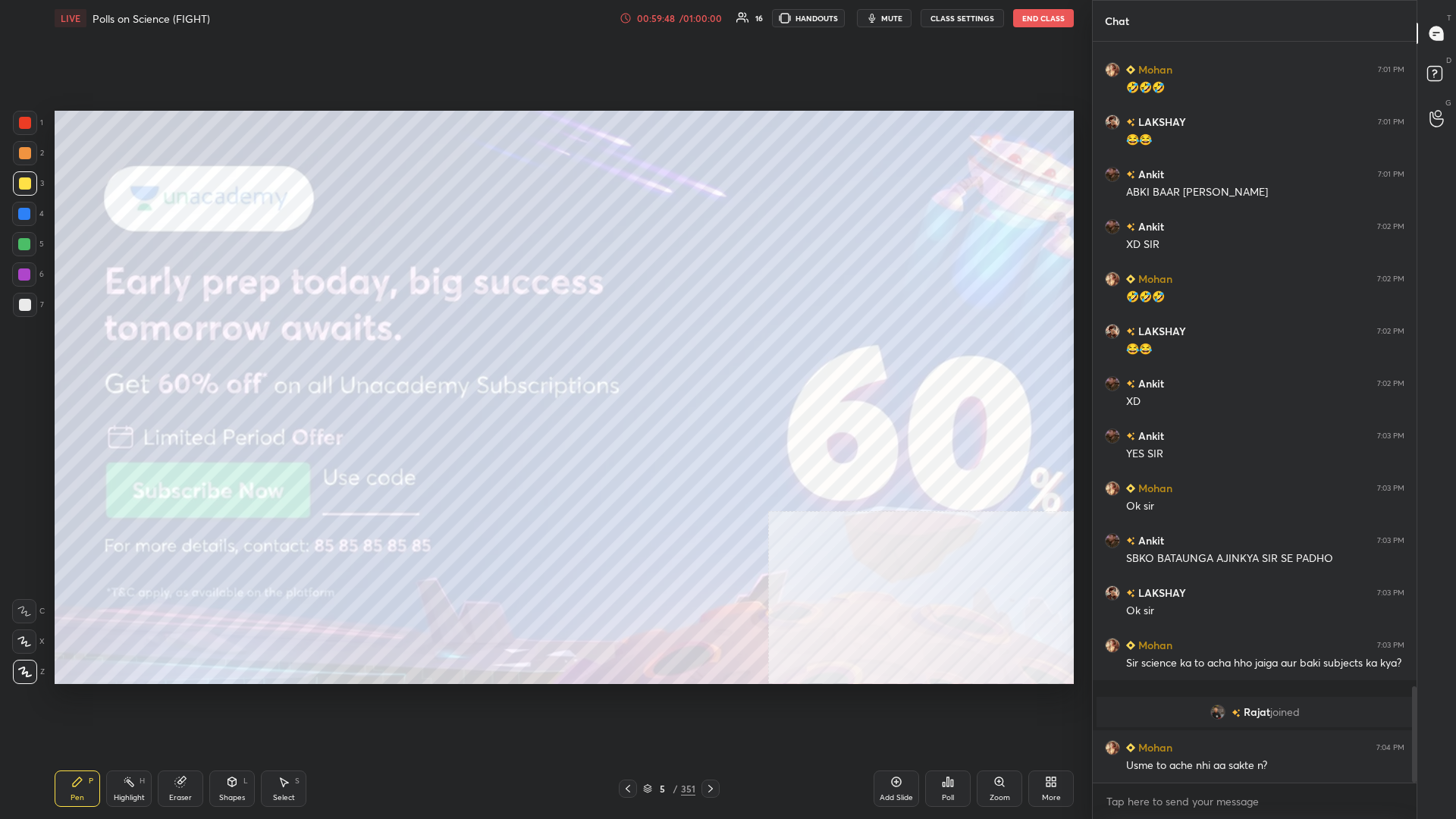
scroll to position [4981, 0]
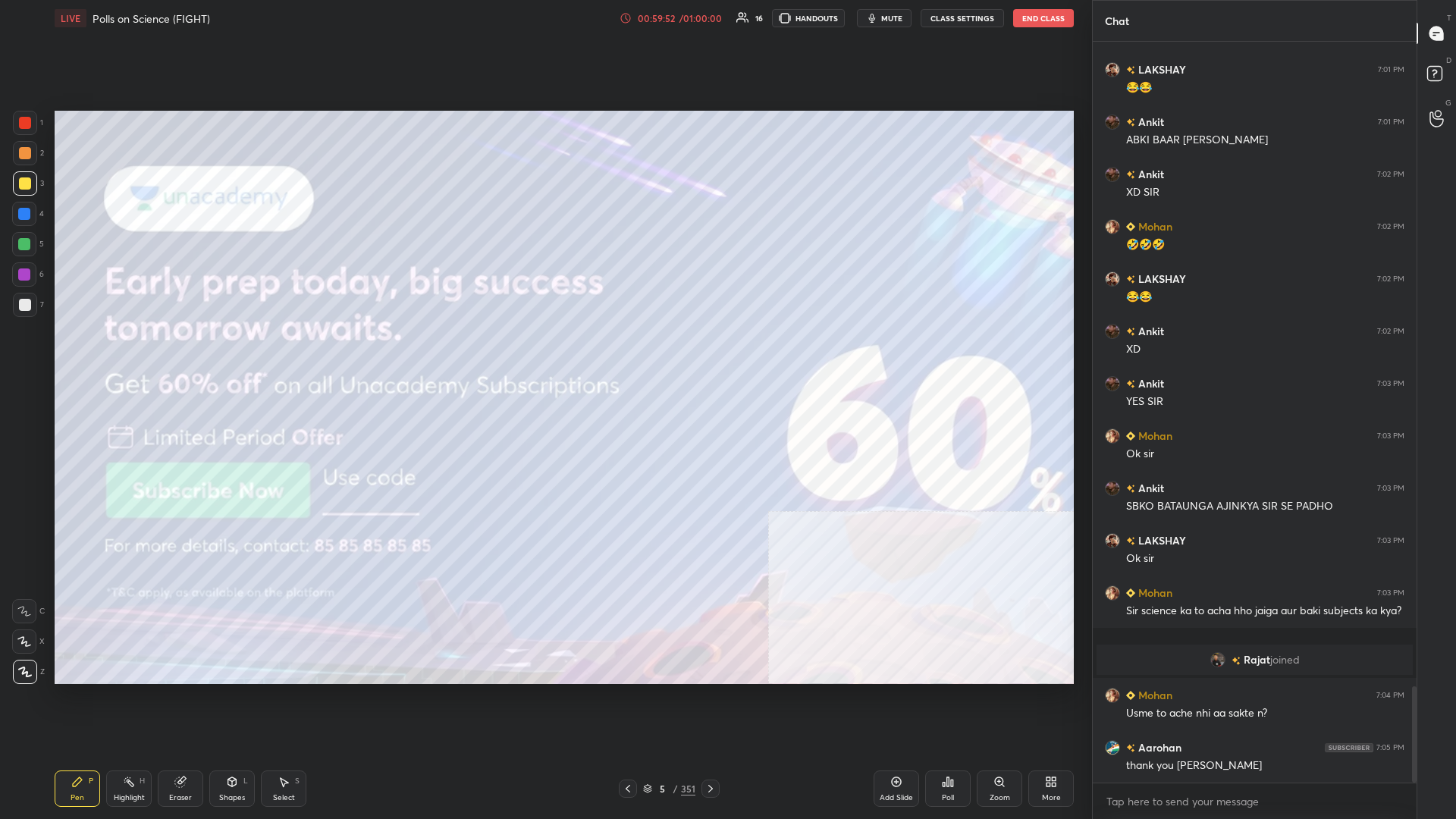
click at [544, 355] on icon at bounding box center [897, 782] width 12 height 12
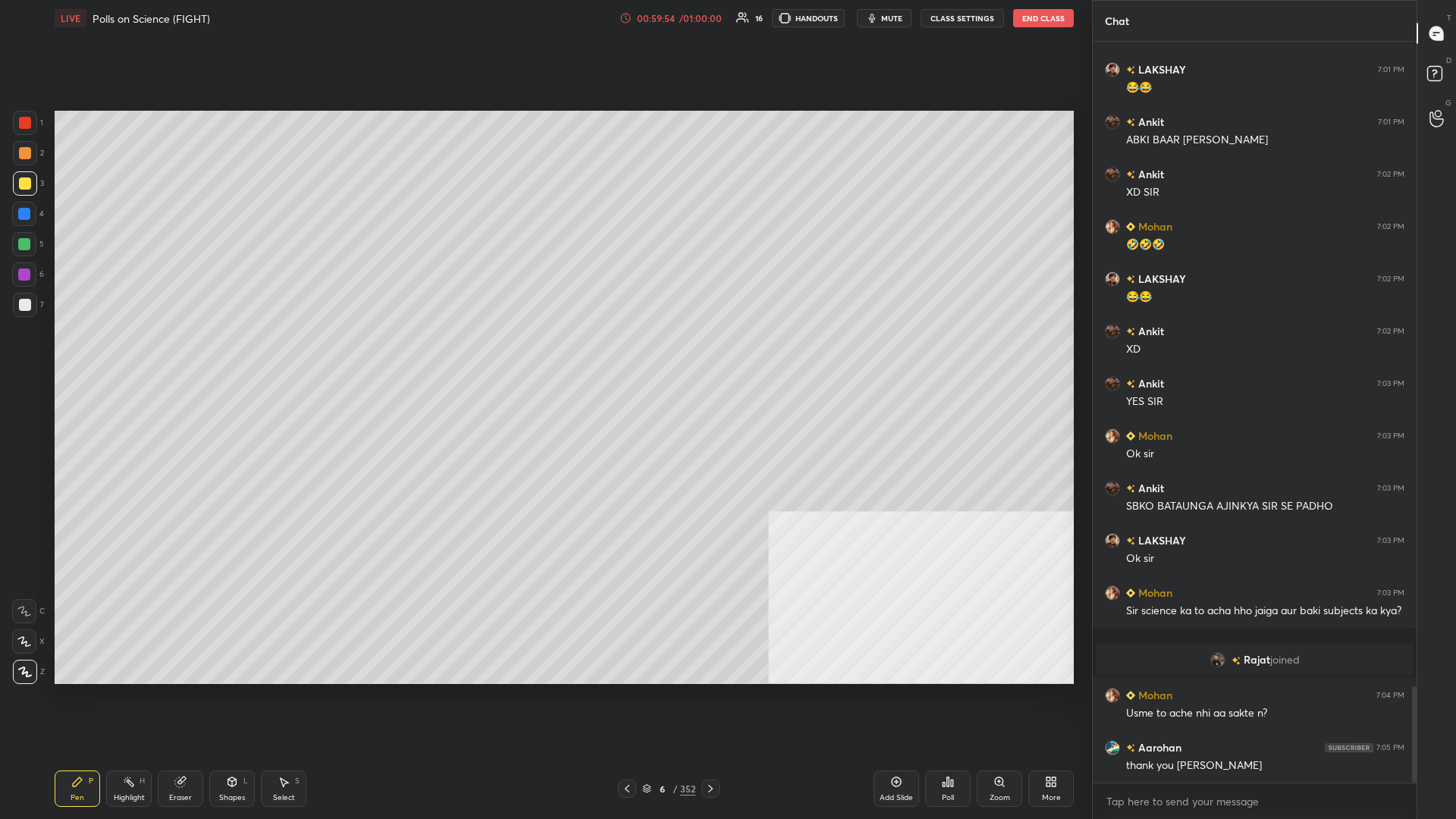
click at [24, 186] on div at bounding box center [25, 183] width 12 height 12
click at [544, 355] on div "1 2 3 4 5 6 7 C X Z C X Z E E Erase all H H LIVE Polls on Science (FIGHT) 01:00…" at bounding box center [546, 410] width 1092 height 819
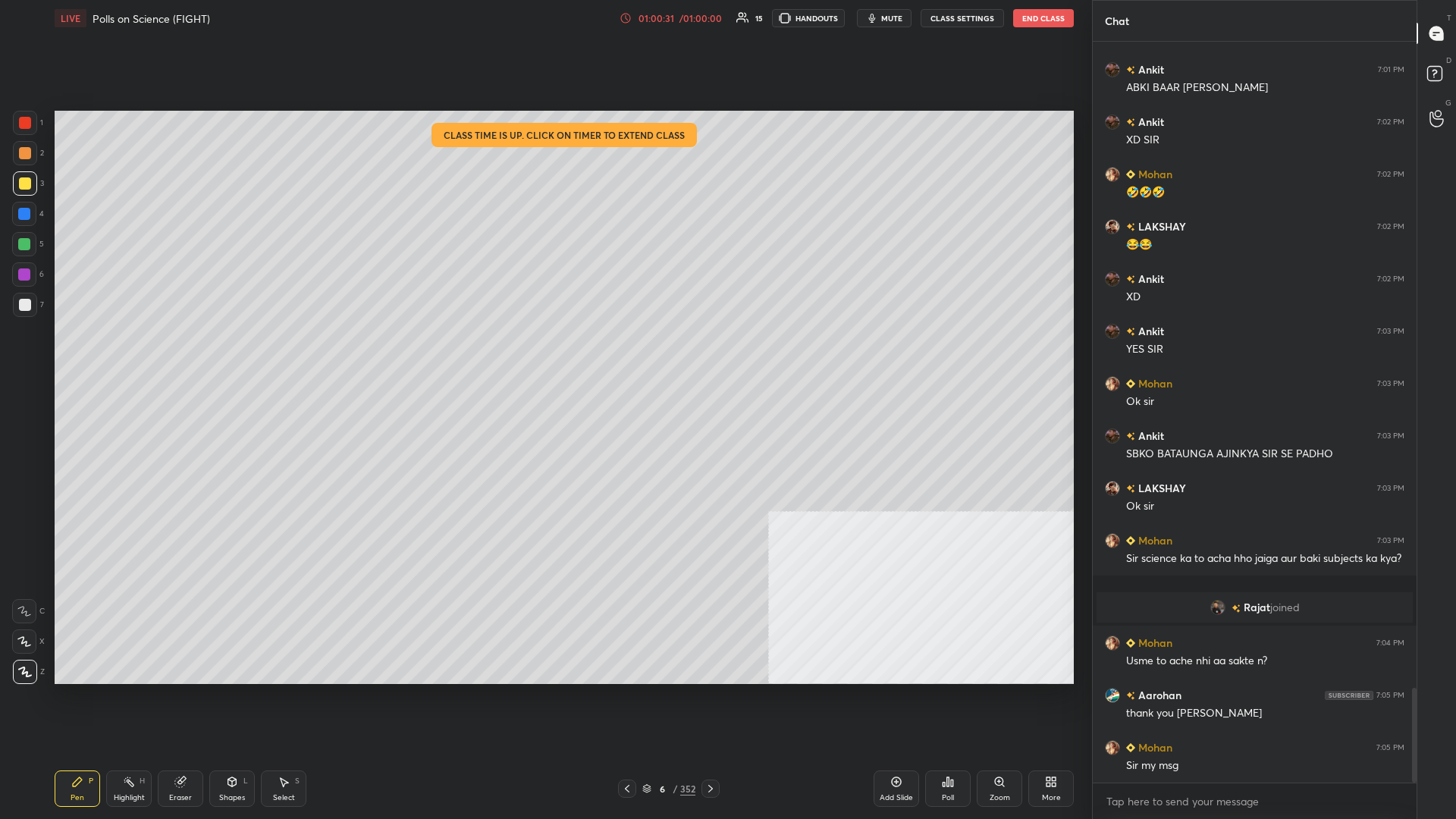
scroll to position [5085, 0]
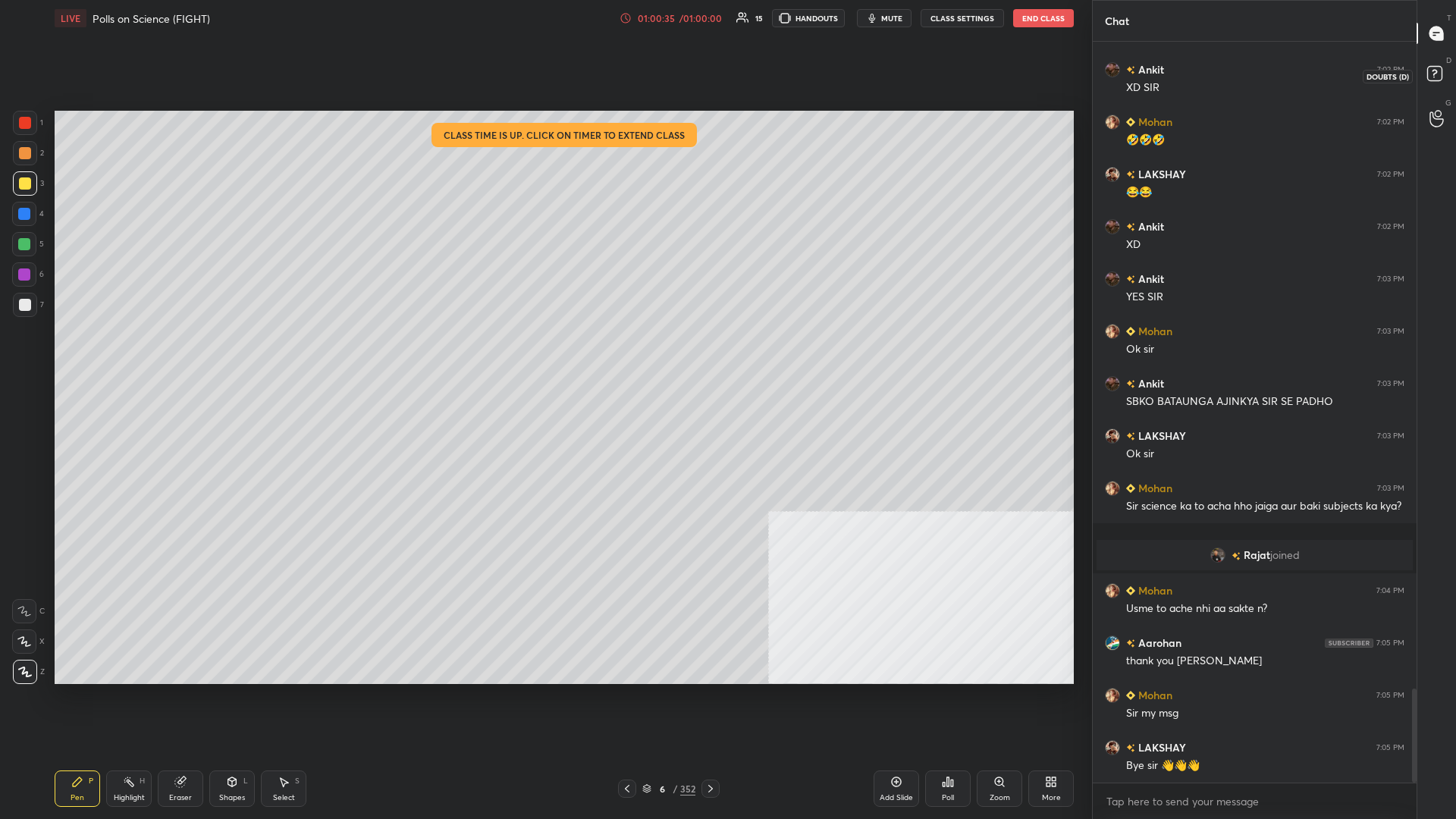
click at [544, 84] on icon at bounding box center [1437, 76] width 27 height 27
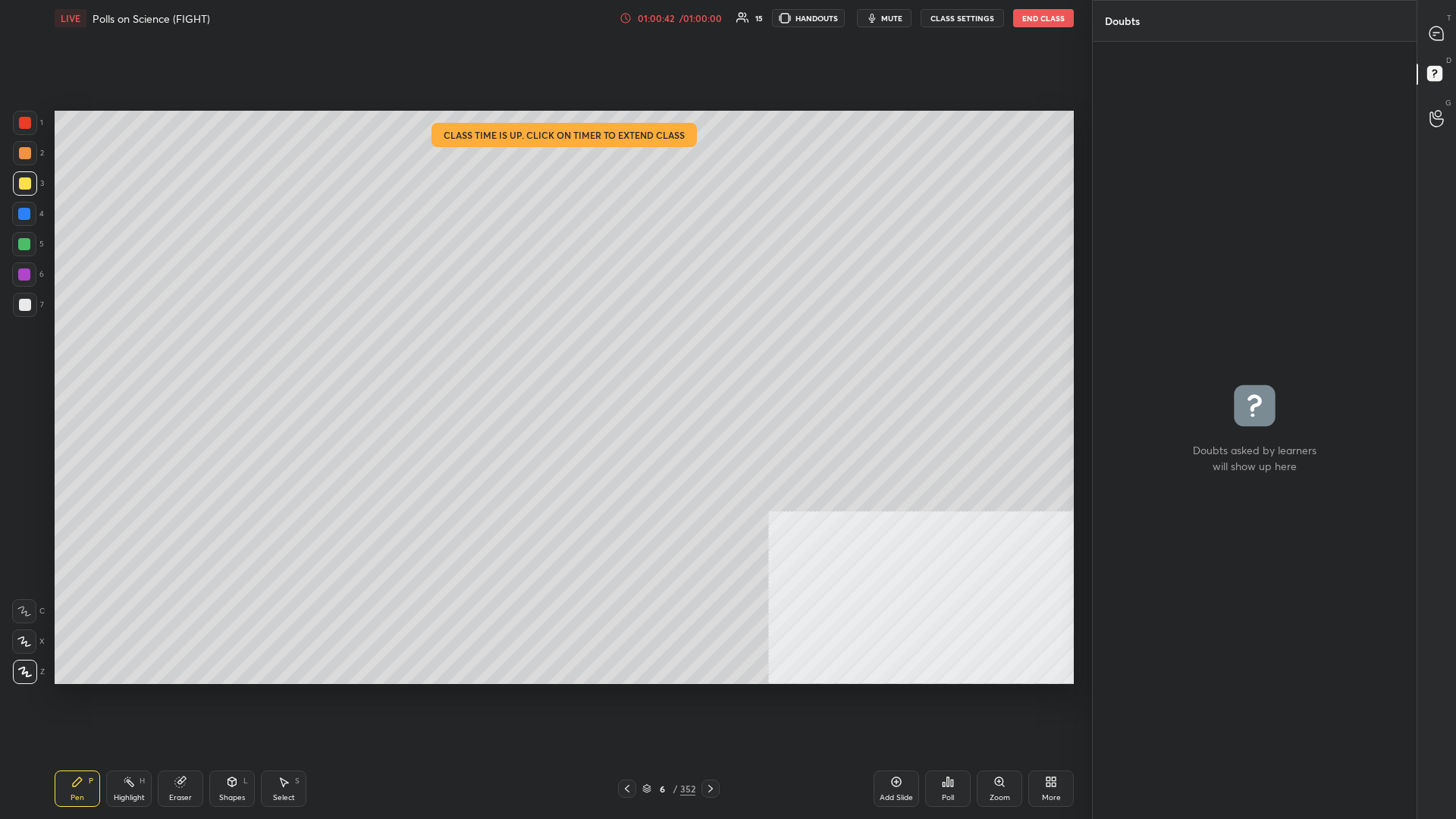
click at [544, 30] on div "LIVE Polls on Science (FIGHT) 01:00:42 / 01:00:00 15 HANDOUTS mute CLASS SETTIN…" at bounding box center [564, 18] width 1020 height 37
click at [544, 22] on button "End Class" at bounding box center [1043, 18] width 61 height 18
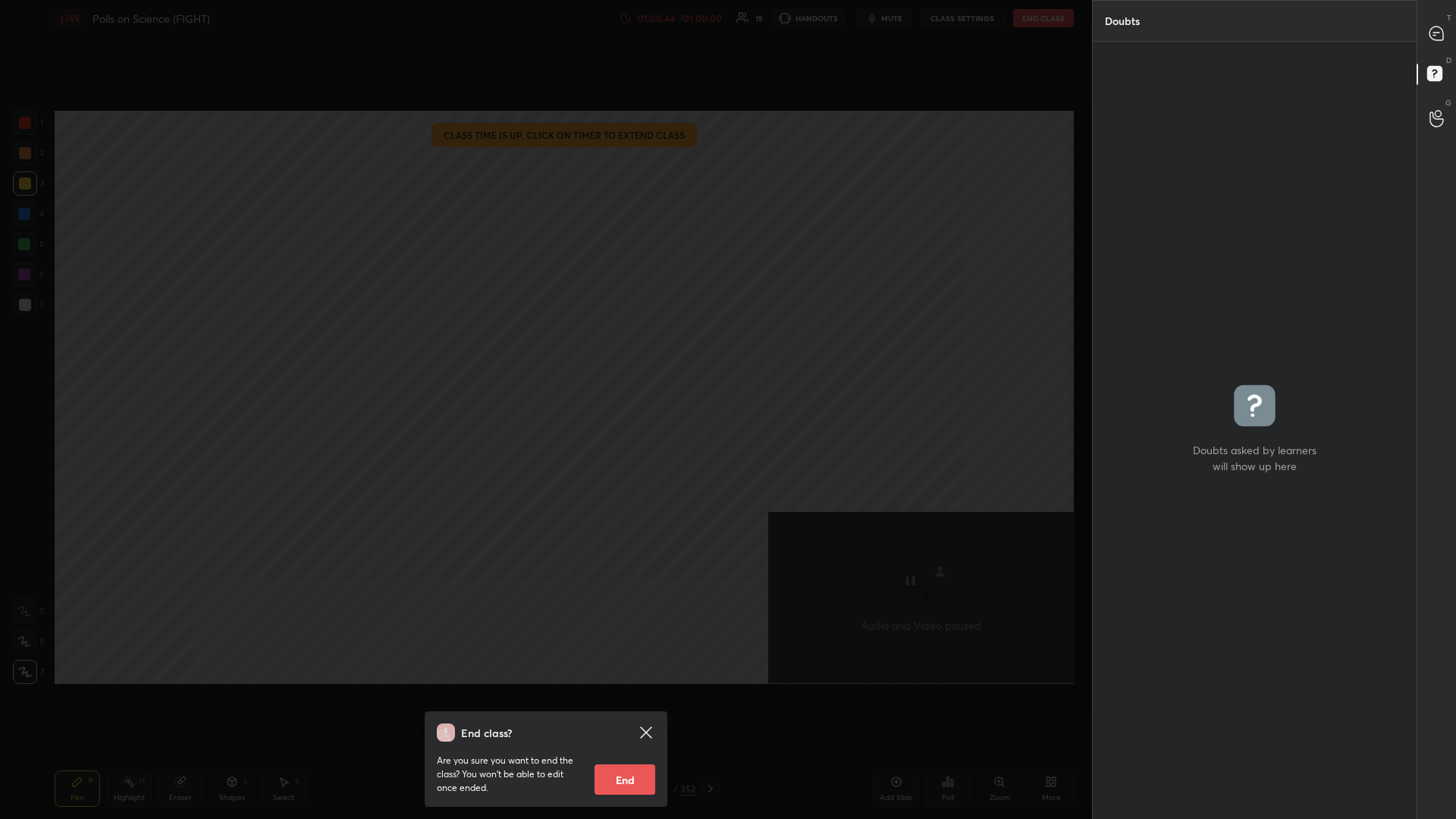
click at [544, 355] on button "End" at bounding box center [624, 779] width 61 height 30
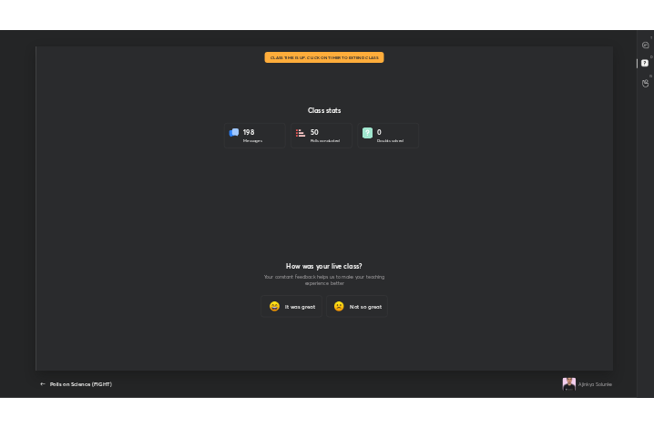
scroll to position [90251, 89384]
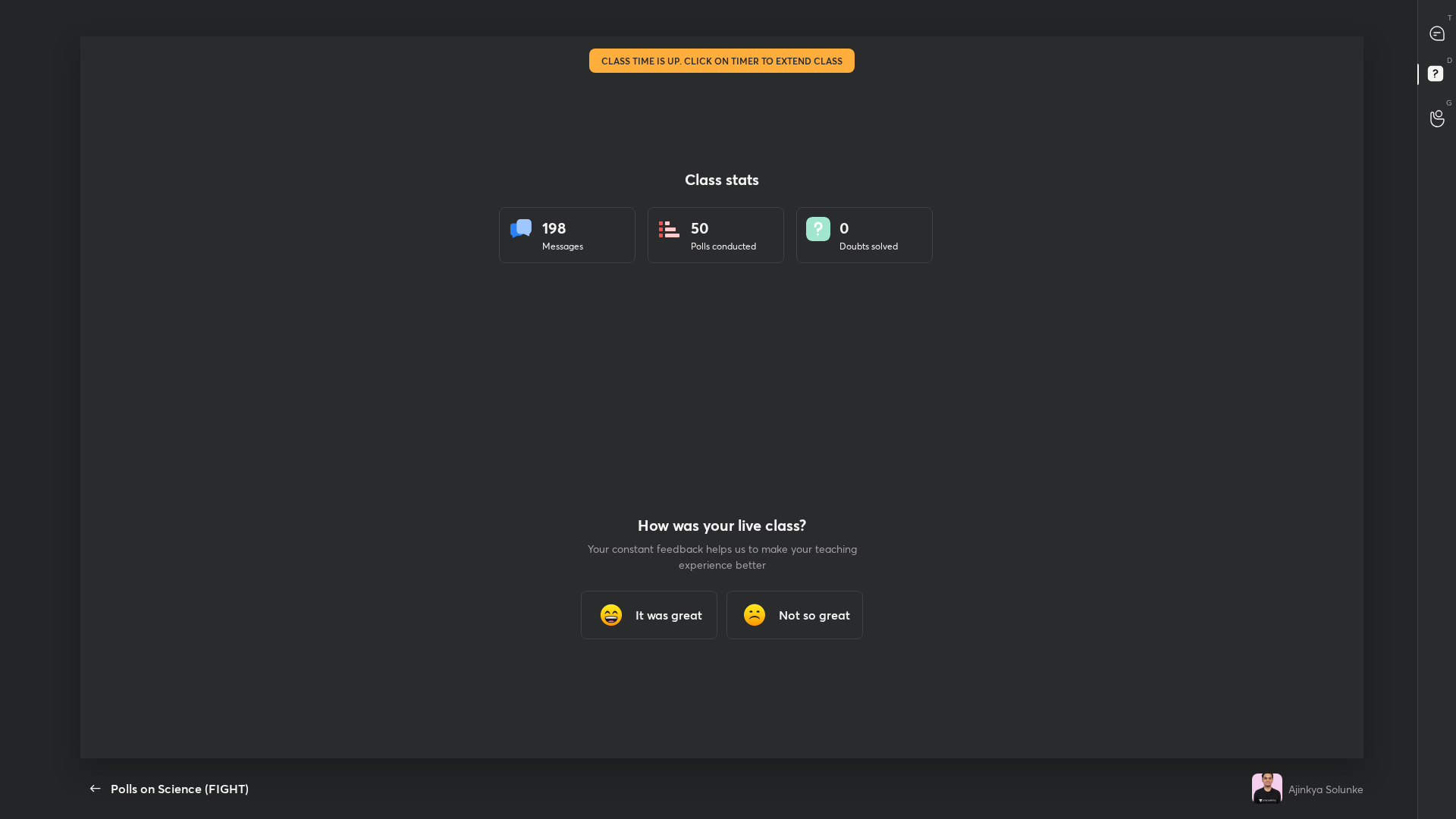
click at [544, 340] on div "Class stats 198 Messages 50 Polls conducted 0 Doubts solved How was your live c…" at bounding box center [723, 397] width 1284 height 722
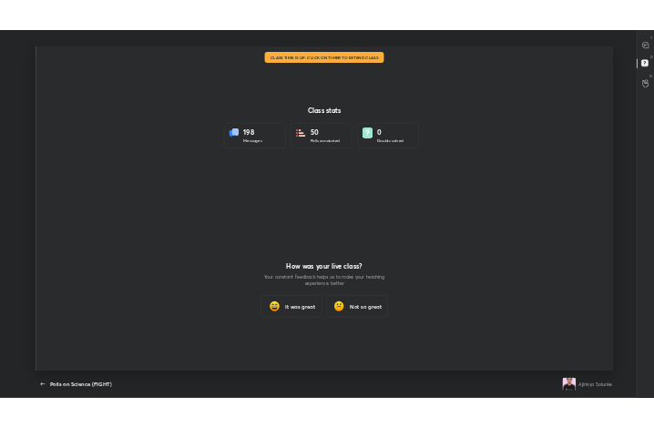
scroll to position [312, 640]
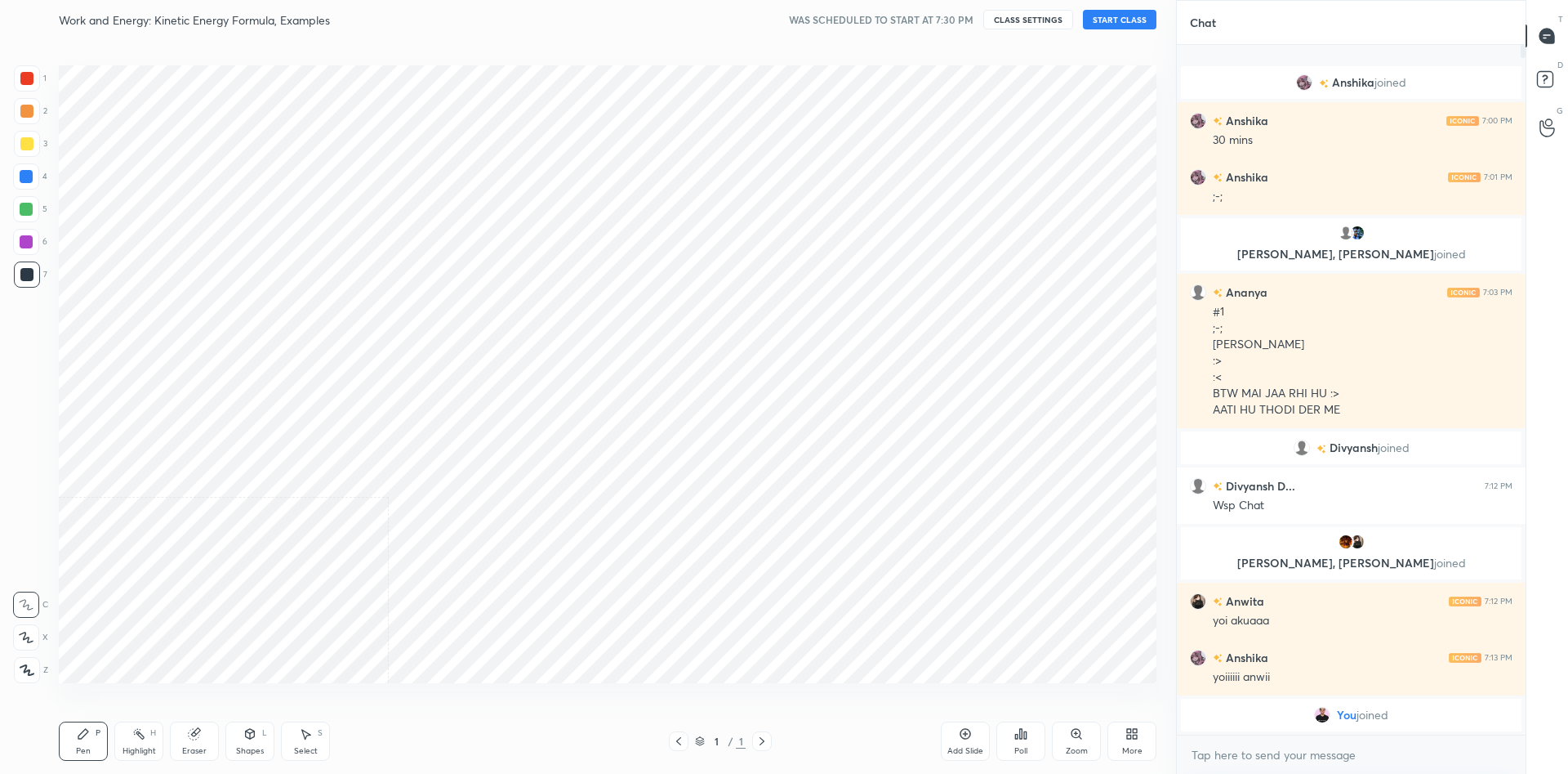
scroll to position [669, 1111]
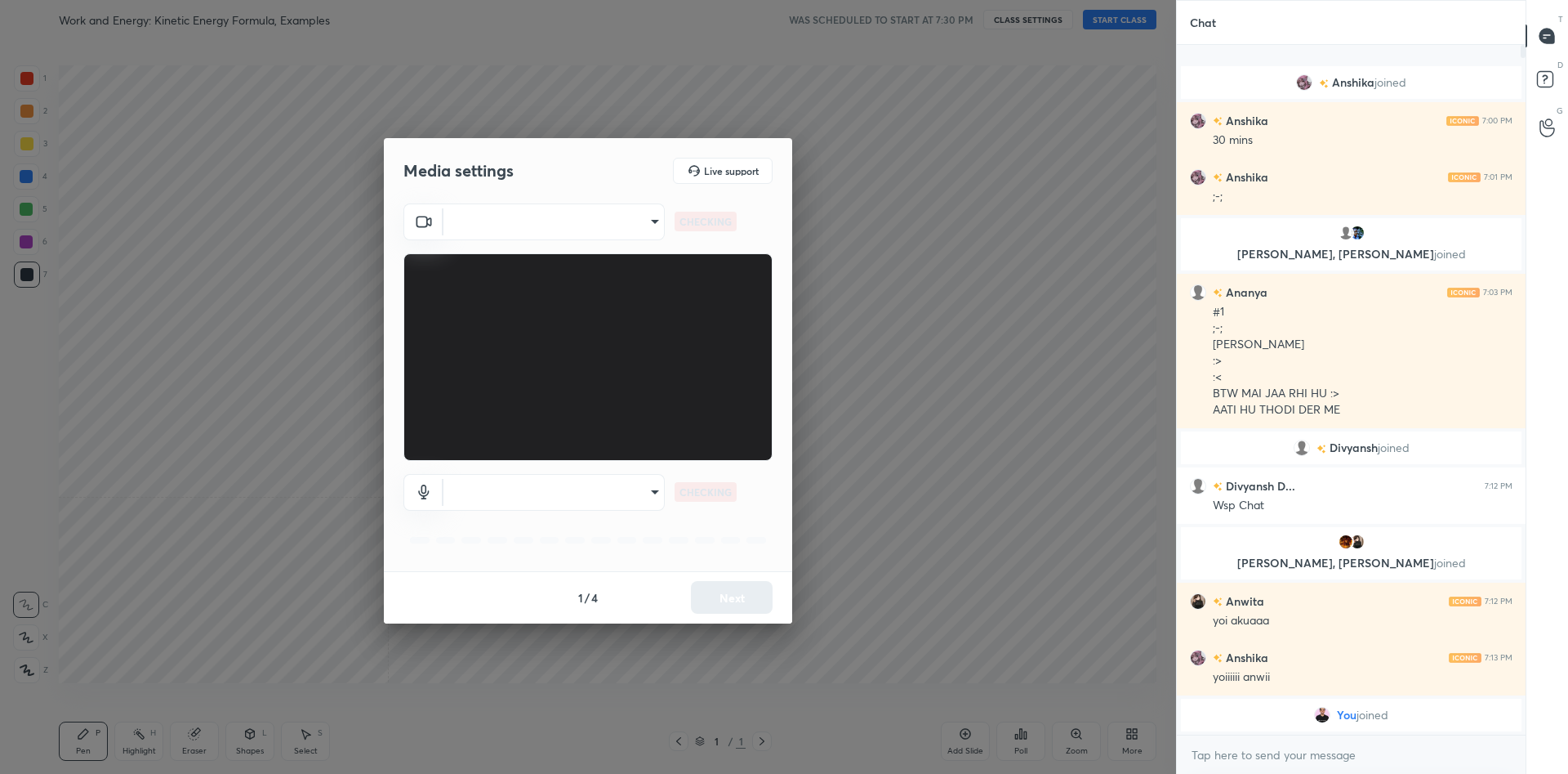
click at [536, 226] on body "1 2 3 4 5 6 7 C X Z C X Z E E Erase all H H Work and Energy: Kinetic Energy For…" at bounding box center [784, 387] width 1568 height 774
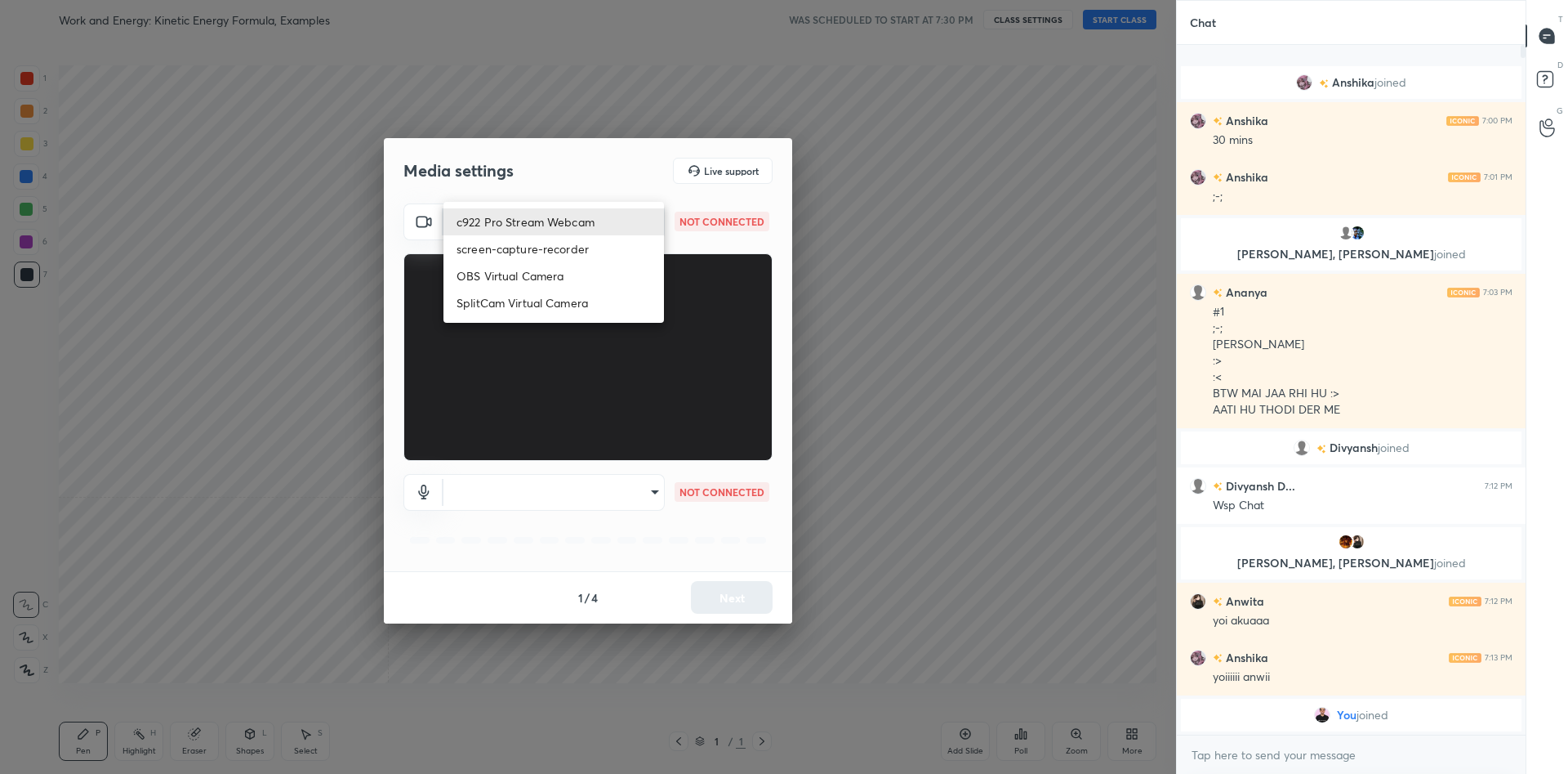
click at [536, 226] on li "c922 Pro Stream Webcam" at bounding box center [554, 222] width 221 height 27
type input "mz5XeYAkNWp2QV5IzfhKg2mI2T6XPNDecROMxnJfp9w="
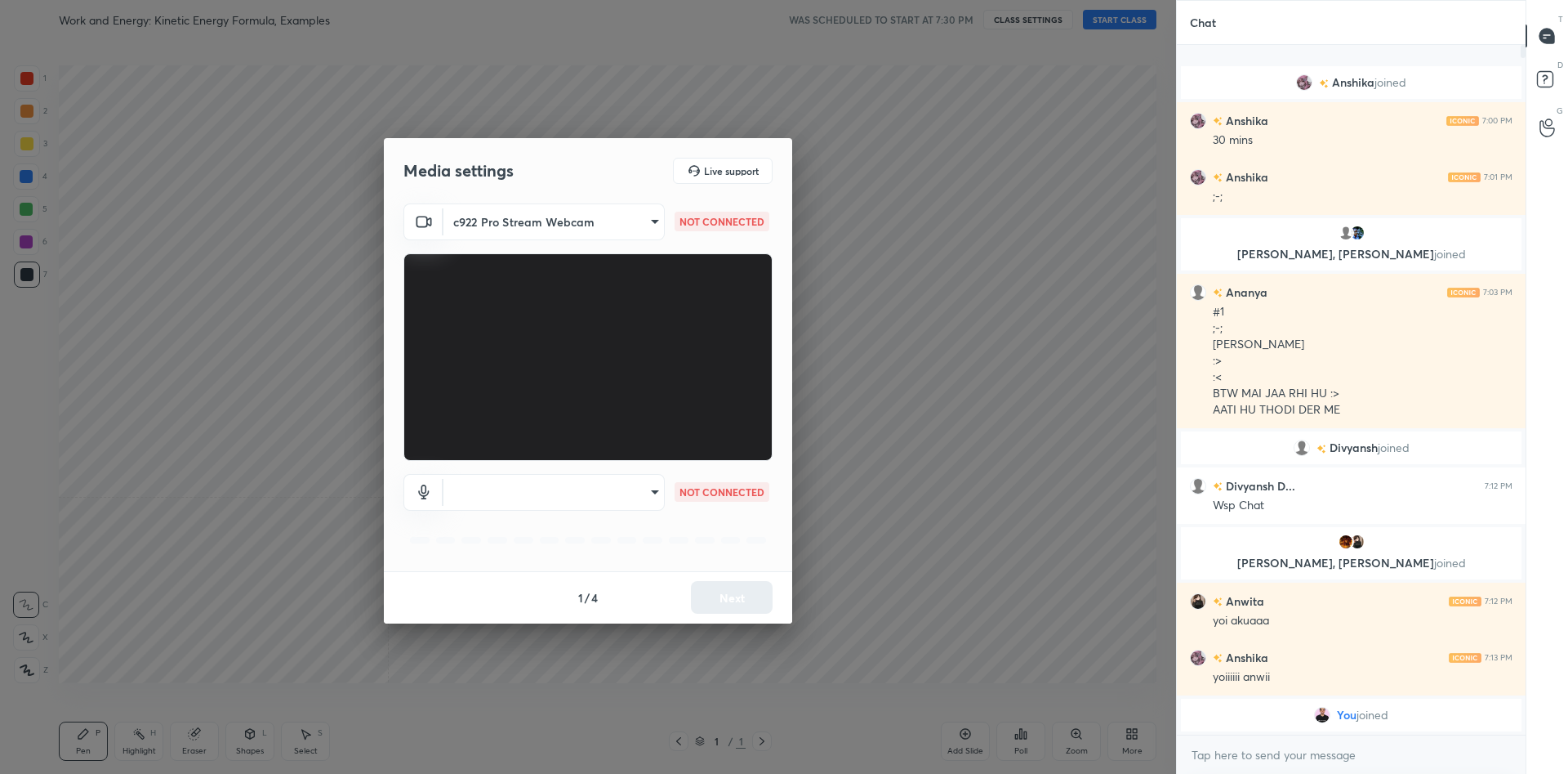
click at [660, 503] on body "1 2 3 4 5 6 7 C X Z C X Z E E Erase all H H Work and Energy: Kinetic Energy For…" at bounding box center [784, 387] width 1568 height 774
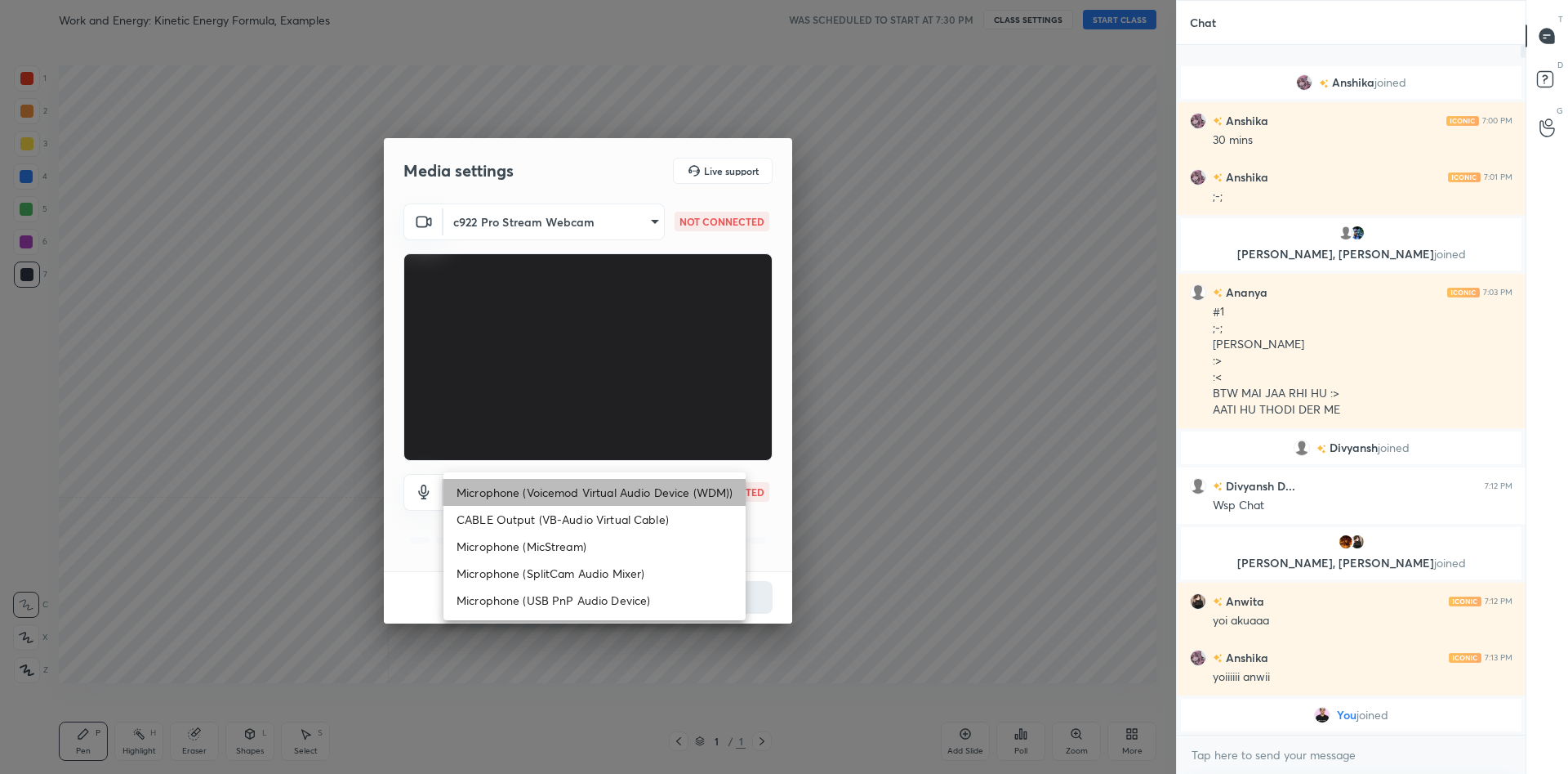
click at [628, 484] on li "Microphone (Voicemod Virtual Audio Device (WDM))" at bounding box center [594, 492] width 302 height 27
type input "VBCGzjgTZ+0gmPAsoHgp+LhUckAxO9S5WqeSPDF+pXU="
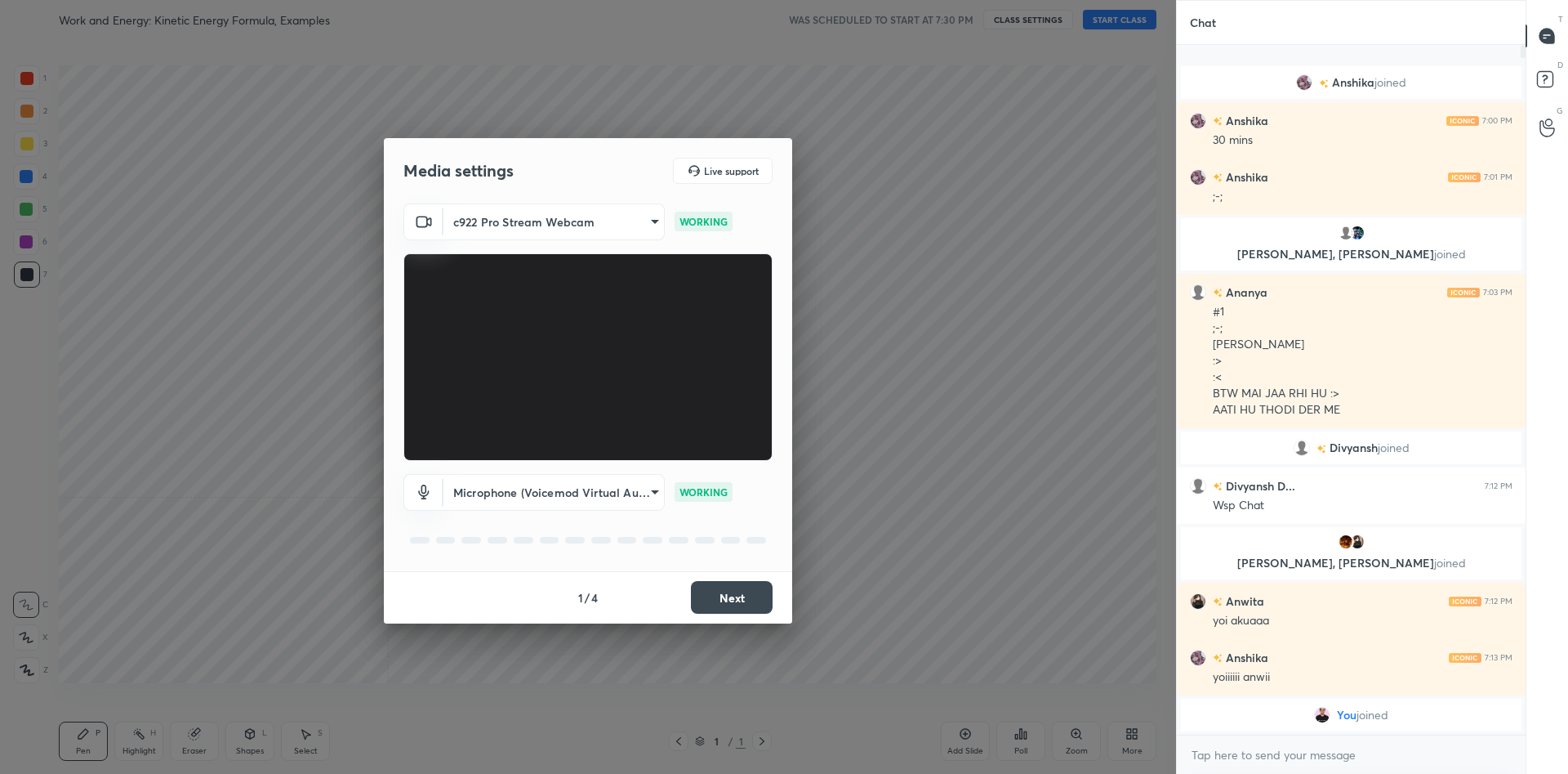
click at [720, 596] on button "Next" at bounding box center [732, 597] width 82 height 32
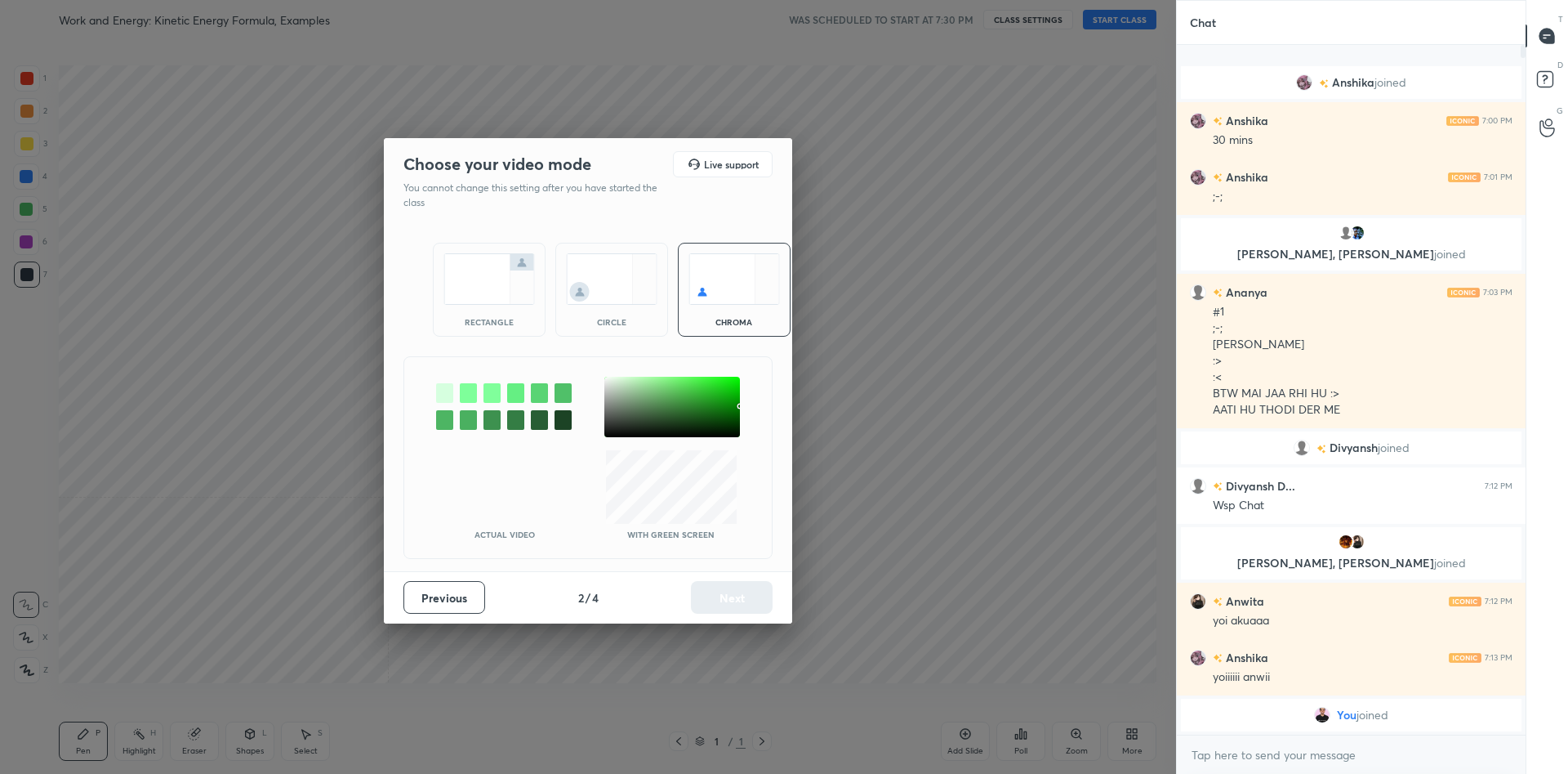
click at [610, 382] on div at bounding box center [671, 406] width 135 height 60
click at [706, 591] on button "Next" at bounding box center [732, 597] width 82 height 32
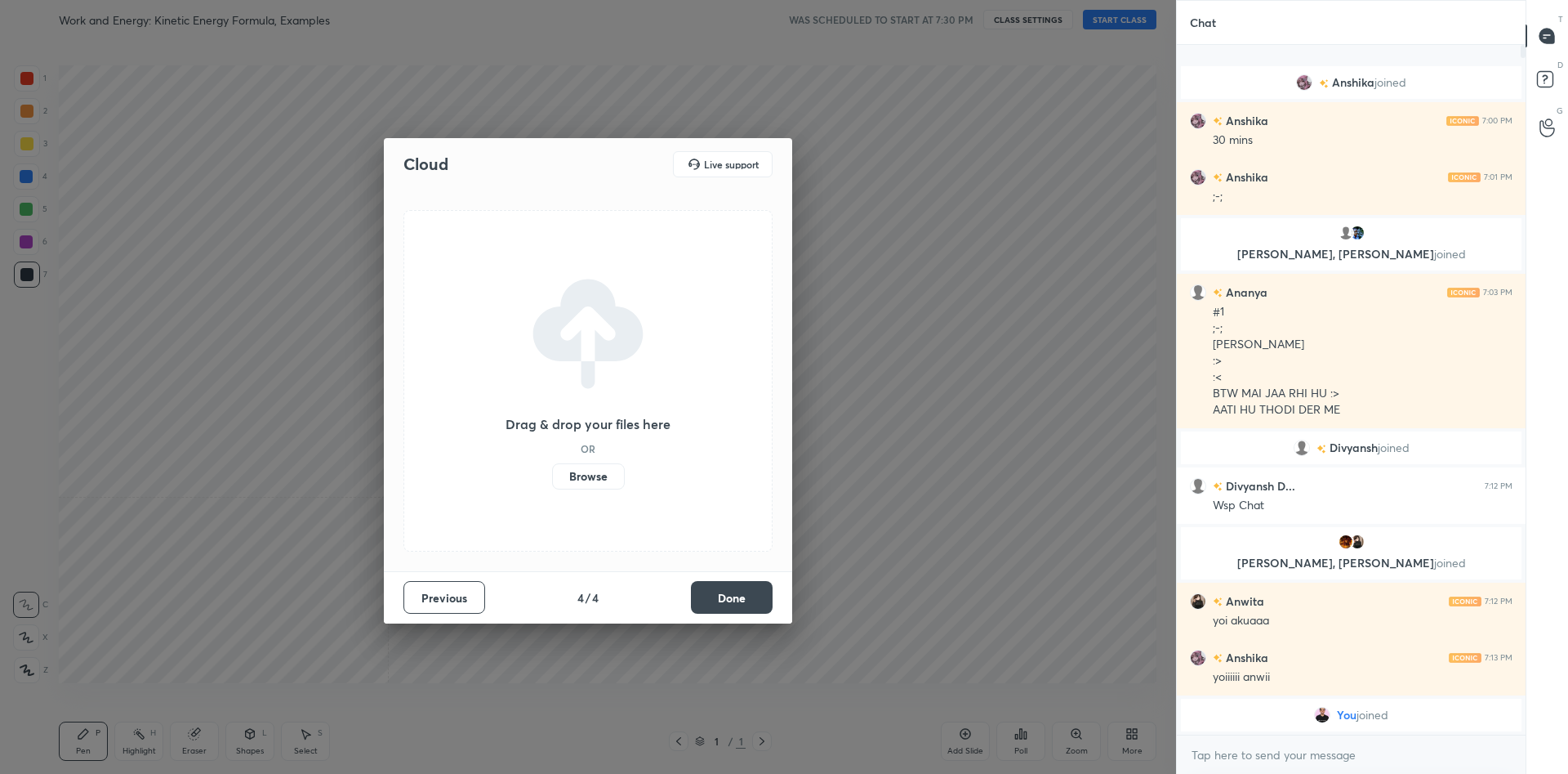
click at [707, 592] on button "Done" at bounding box center [732, 597] width 82 height 32
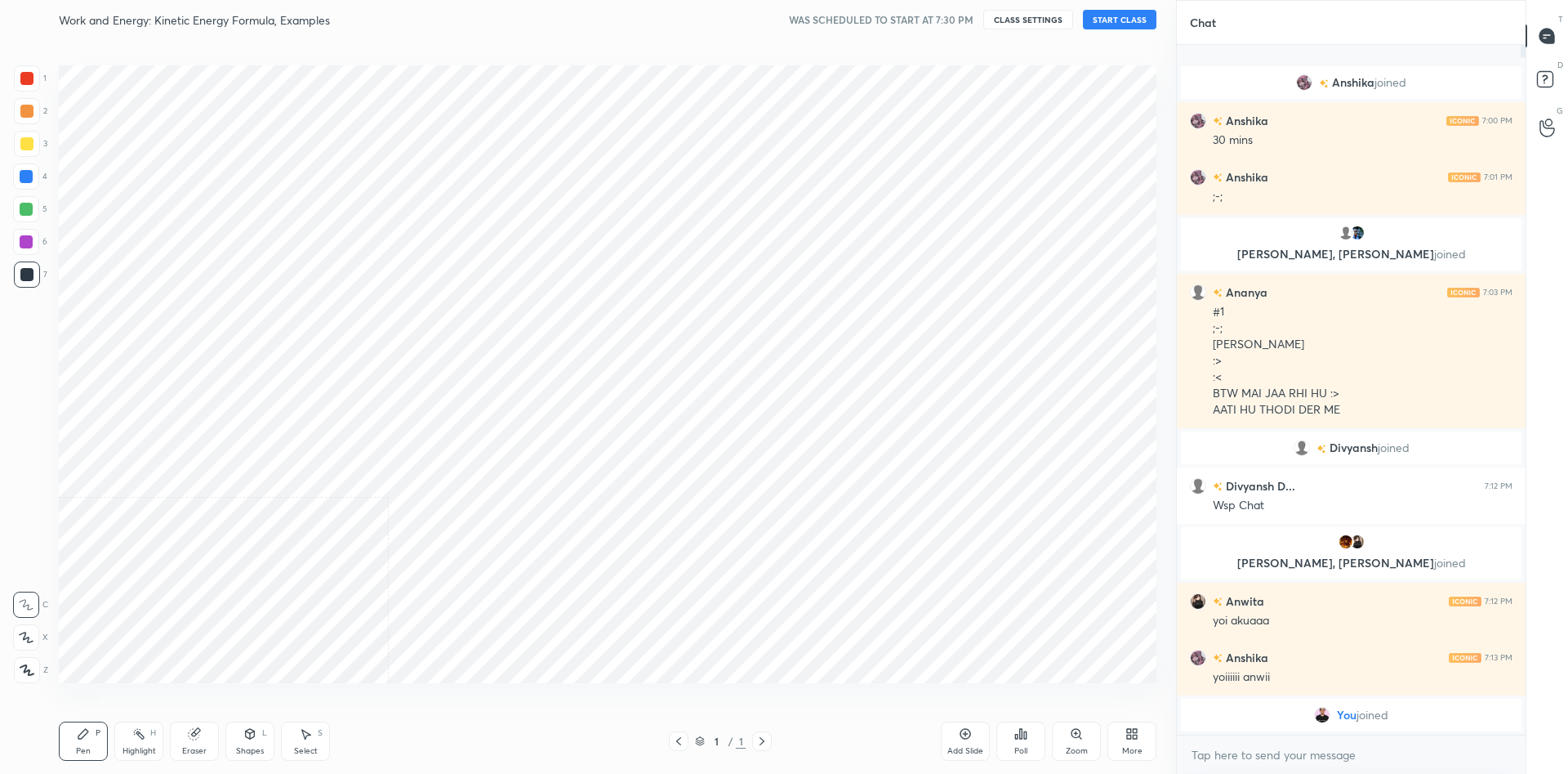
click at [708, 592] on div "Cloud Live support Drag & drop your files here OR Browse Previous 4 / 4 Done" at bounding box center [588, 387] width 1176 height 774
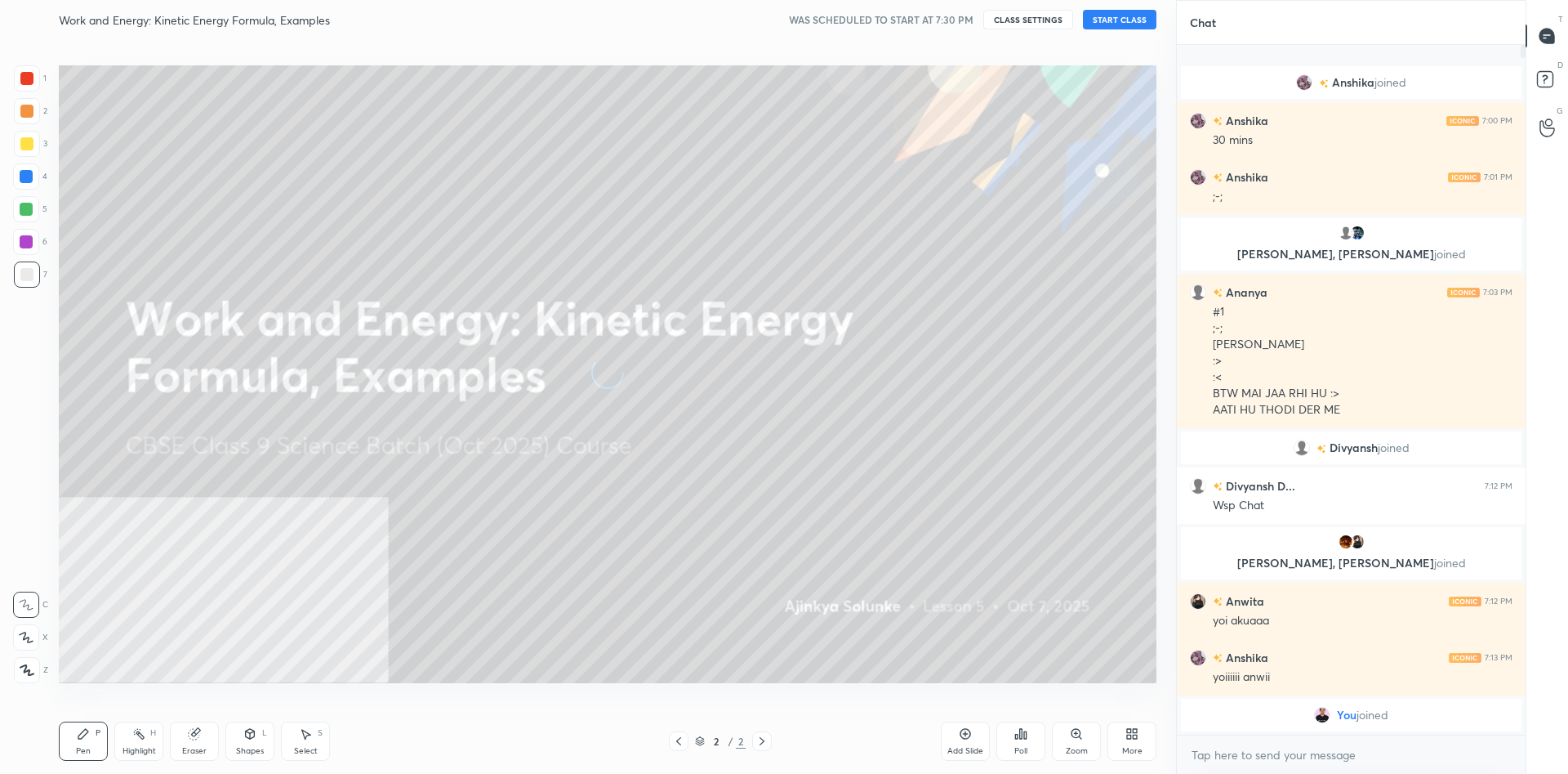
click at [1122, 740] on div "More" at bounding box center [1132, 742] width 49 height 39
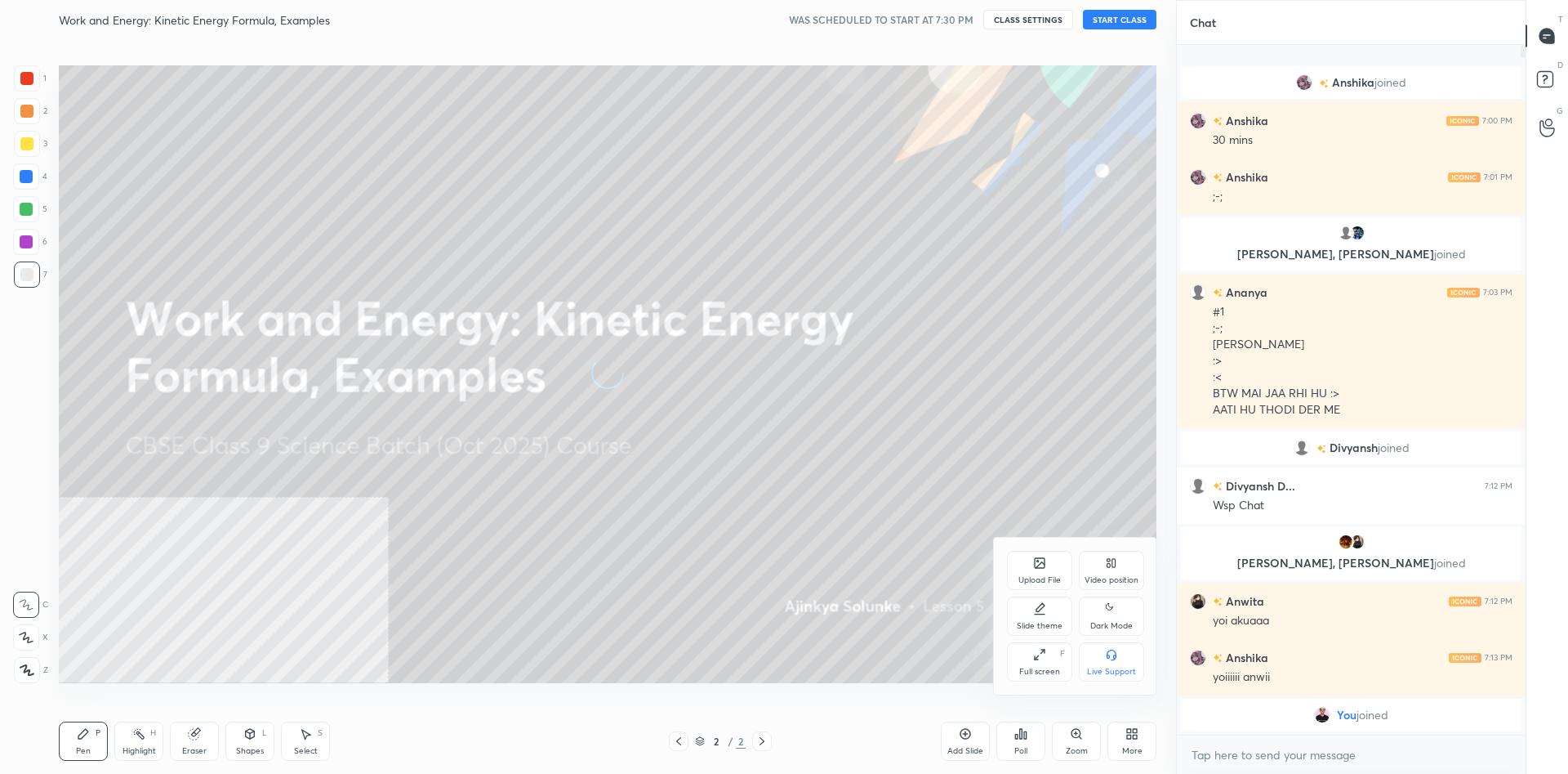
click at [1106, 571] on div "Video position" at bounding box center [1112, 570] width 65 height 39
click at [1108, 670] on div "Bottom right" at bounding box center [1112, 671] width 49 height 8
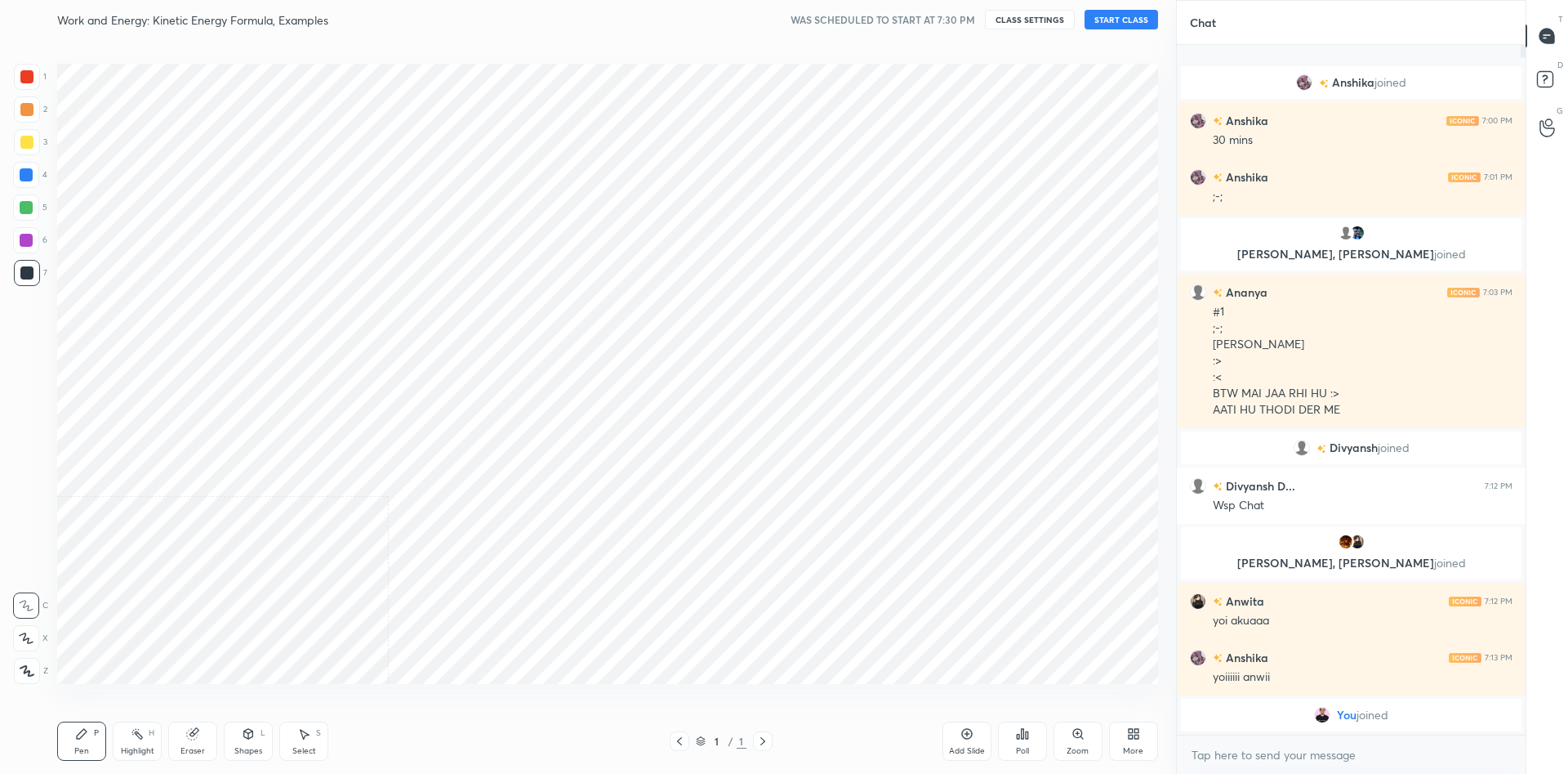
scroll to position [669, 1111]
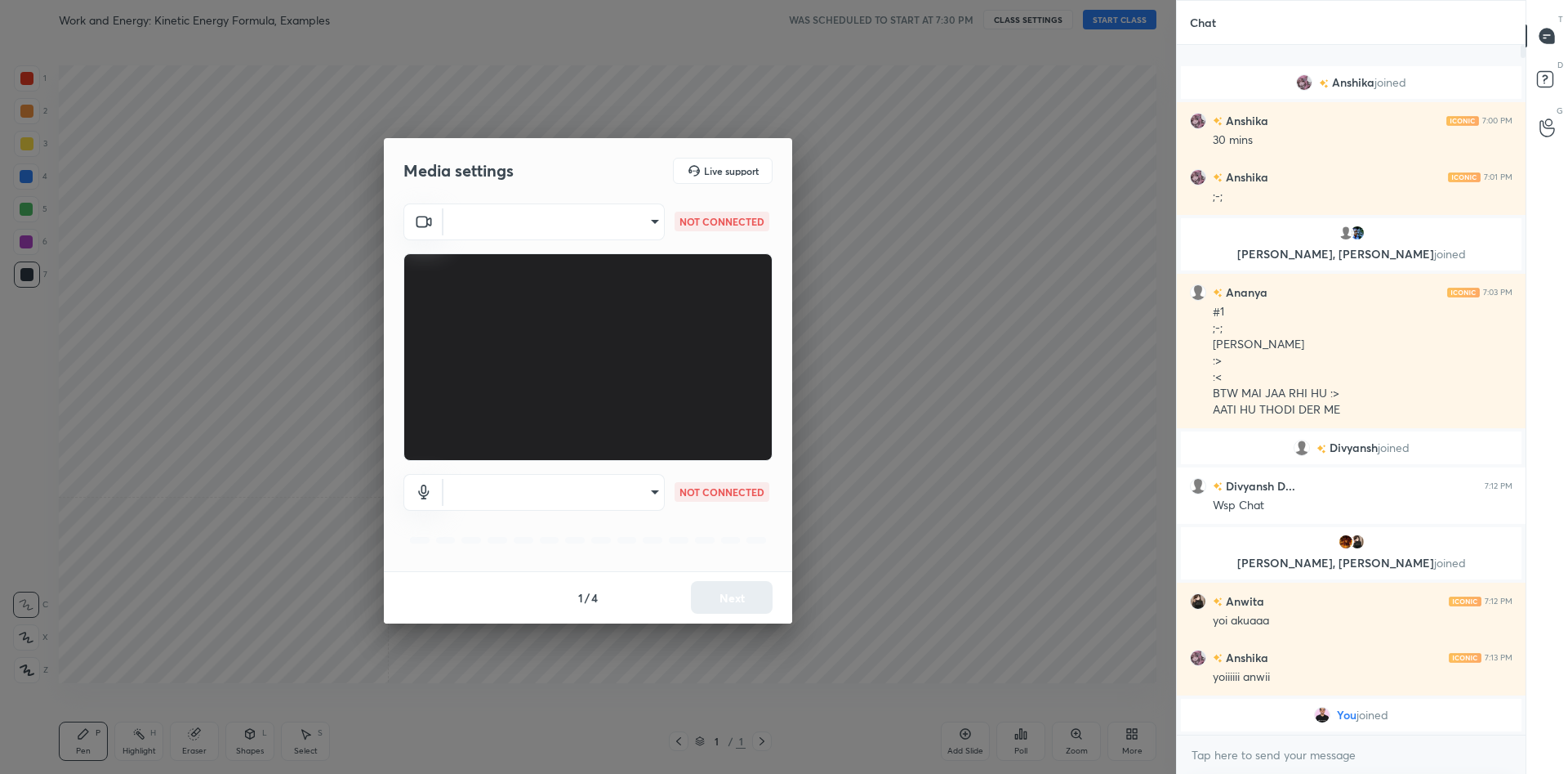
click at [611, 225] on body "1 2 3 4 5 6 7 C X Z C X Z E E Erase all H H Work and Energy: Kinetic Energy For…" at bounding box center [784, 387] width 1568 height 774
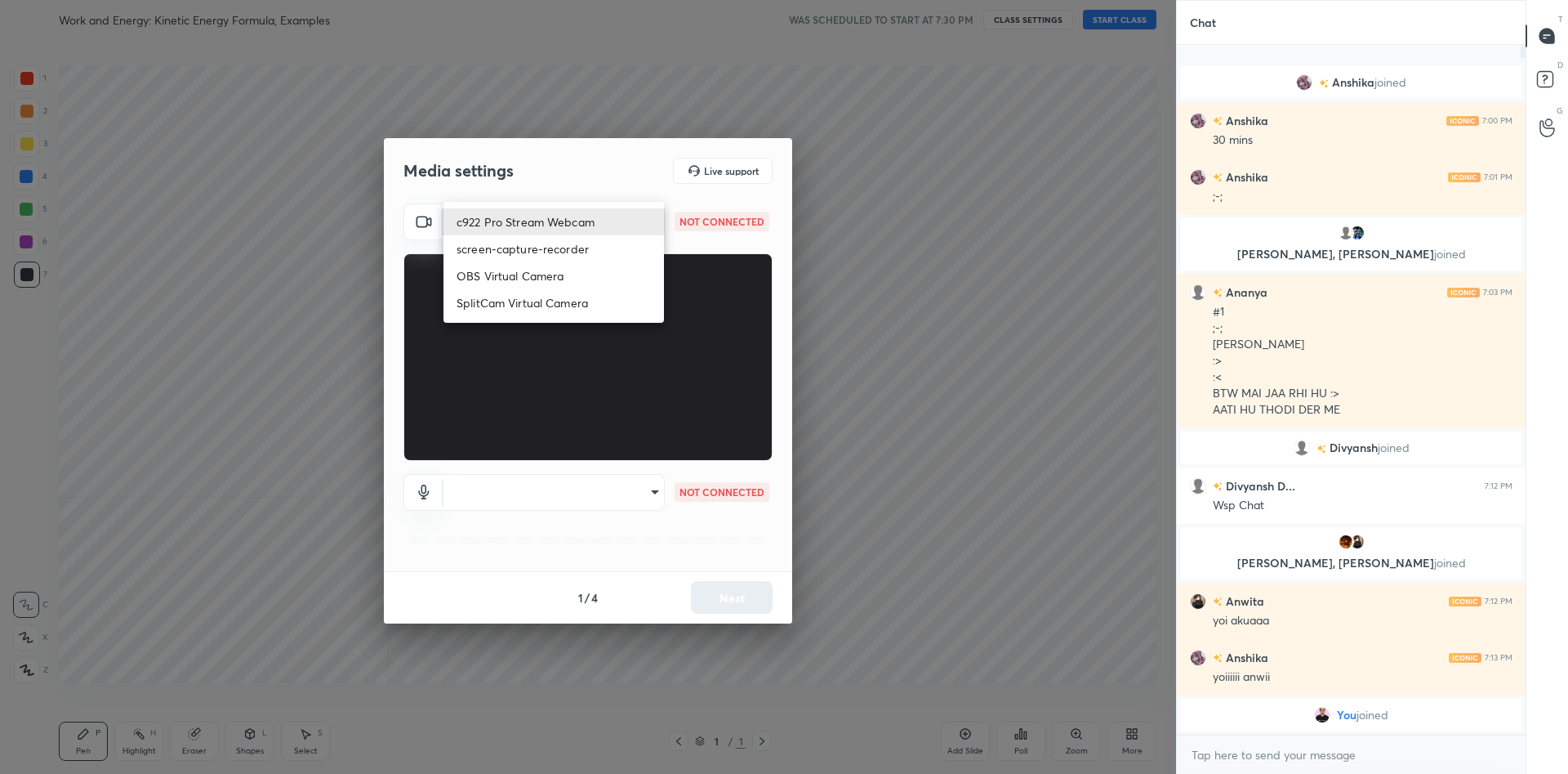
click at [611, 225] on li "c922 Pro Stream Webcam" at bounding box center [554, 222] width 221 height 27
type input "mz5XeYAkNWp2QV5IzfhKg2mI2T6XPNDecROMxnJfp9w="
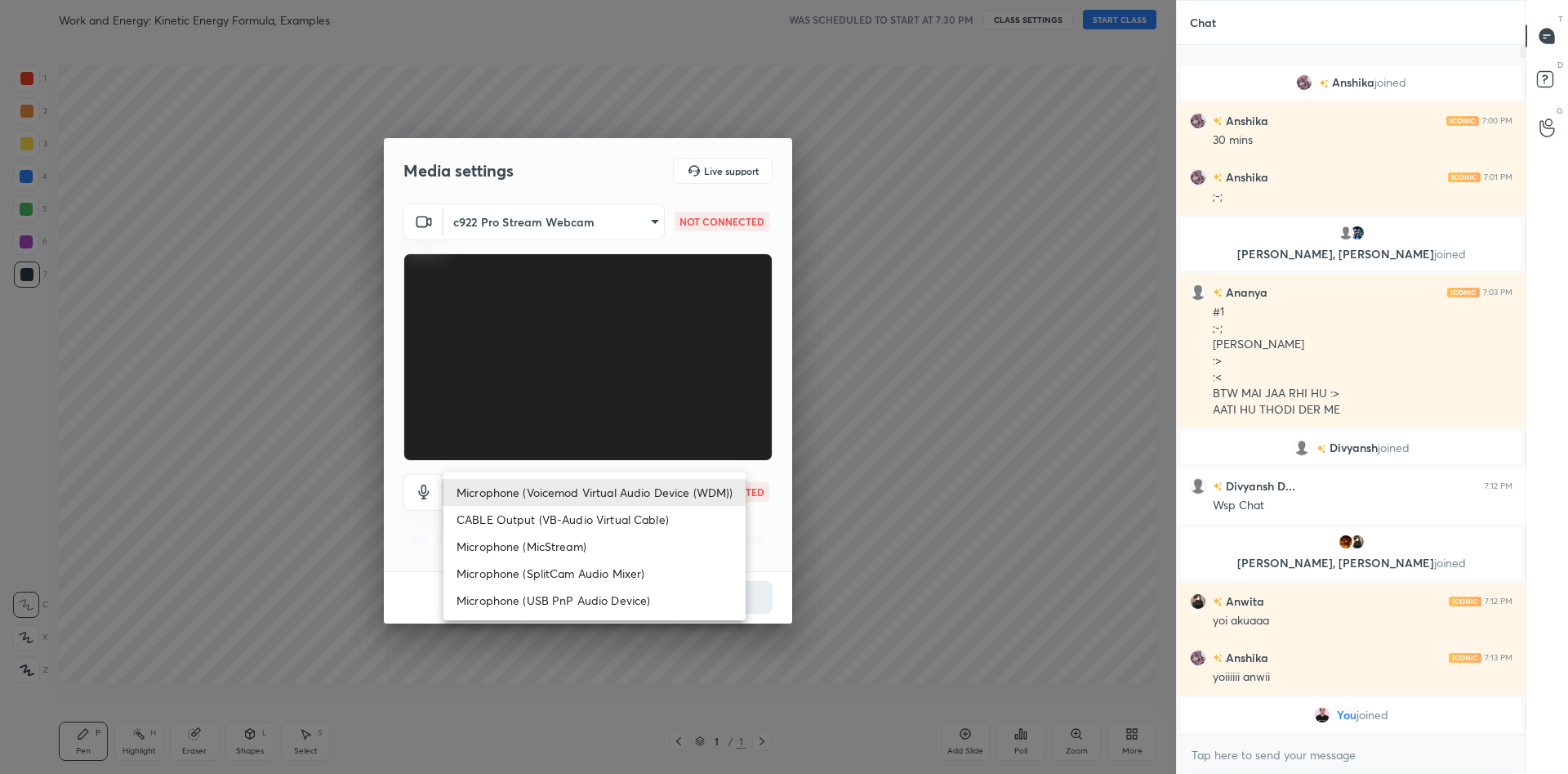
click at [634, 481] on body "1 2 3 4 5 6 7 C X Z C X Z E E Erase all H H Work and Energy: Kinetic Energy For…" at bounding box center [784, 387] width 1568 height 774
click at [628, 491] on li "Microphone (Voicemod Virtual Audio Device (WDM))" at bounding box center [594, 492] width 302 height 27
type input "VBCGzjgTZ+0gmPAsoHgp+LhUckAxO9S5WqeSPDF+pXU="
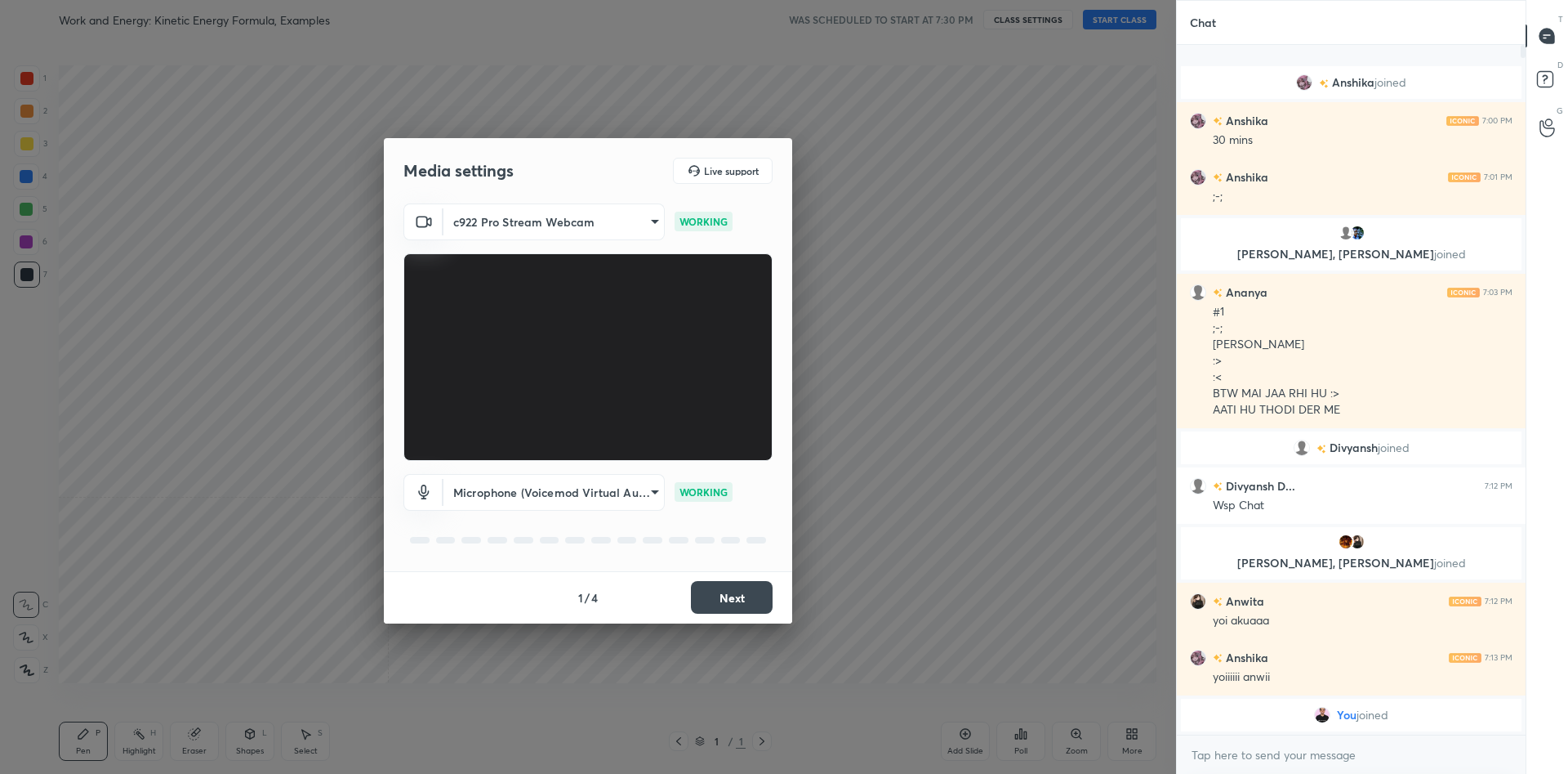
click at [721, 594] on button "Next" at bounding box center [732, 597] width 82 height 32
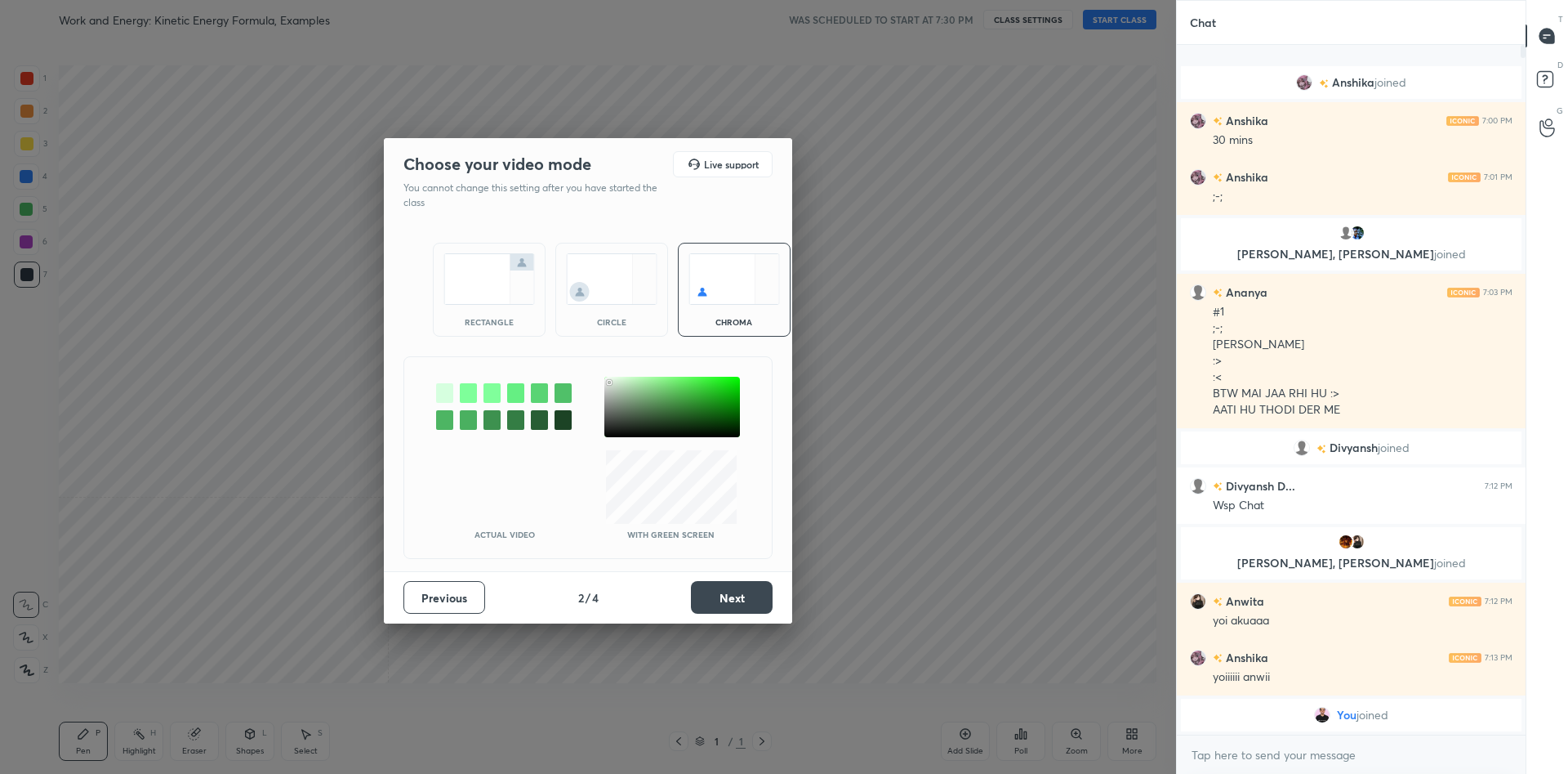
click at [739, 597] on button "Next" at bounding box center [732, 597] width 82 height 32
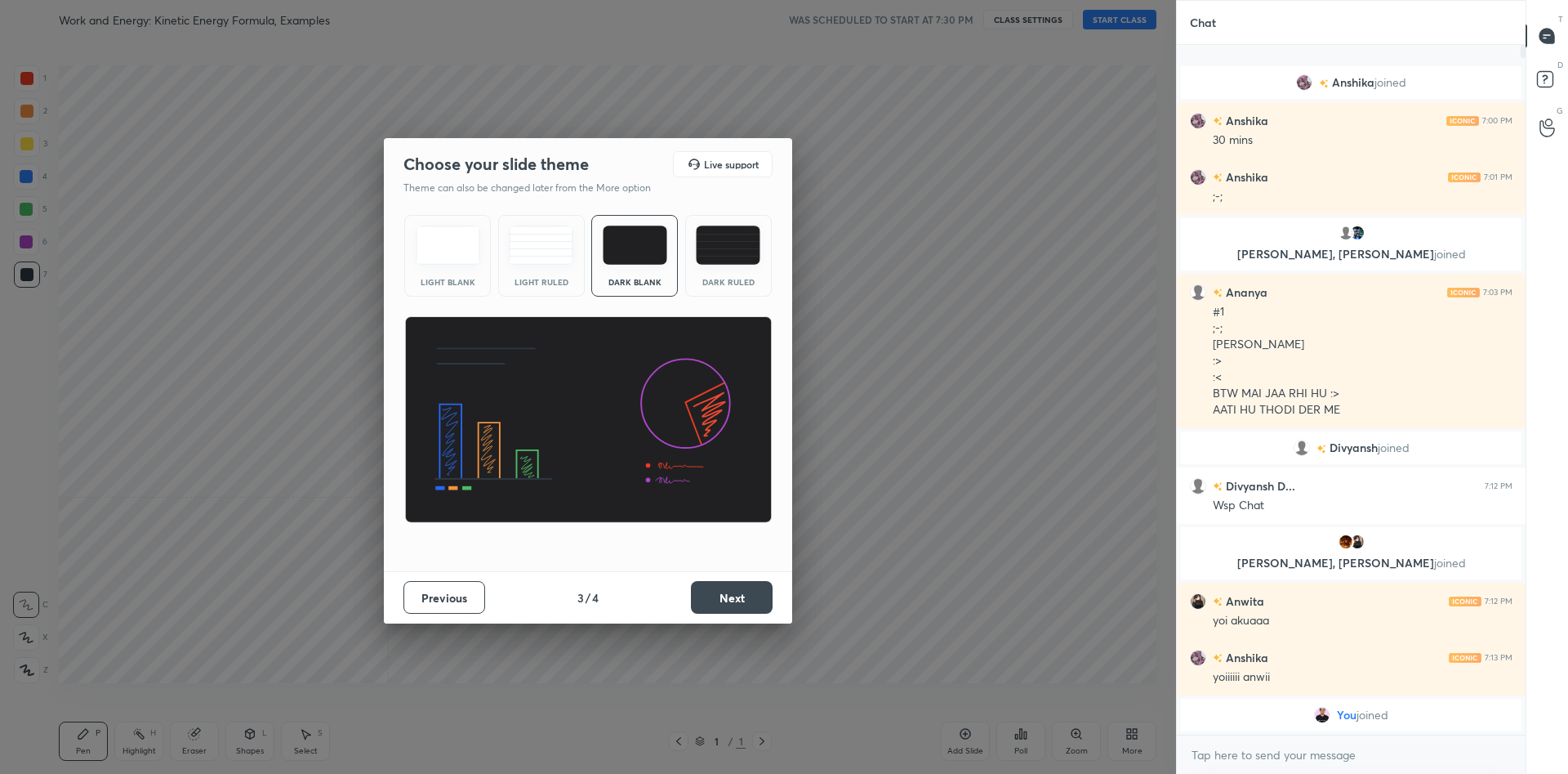
click at [739, 597] on button "Next" at bounding box center [732, 597] width 82 height 32
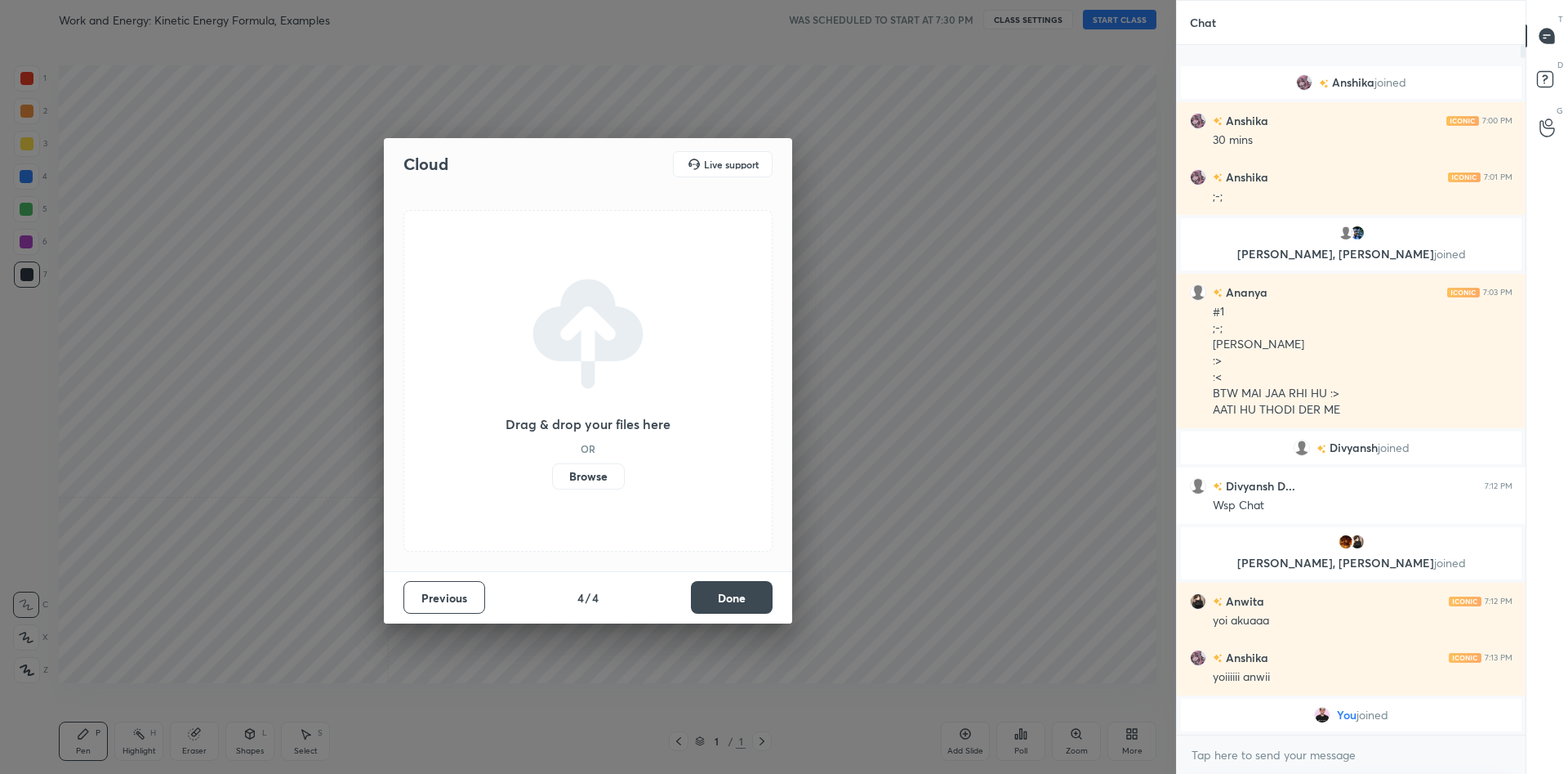
click at [739, 597] on button "Done" at bounding box center [732, 597] width 82 height 32
click at [739, 597] on div "Cloud Live support Drag & drop your files here OR Browse Previous 4 / 4 Done" at bounding box center [588, 387] width 1176 height 774
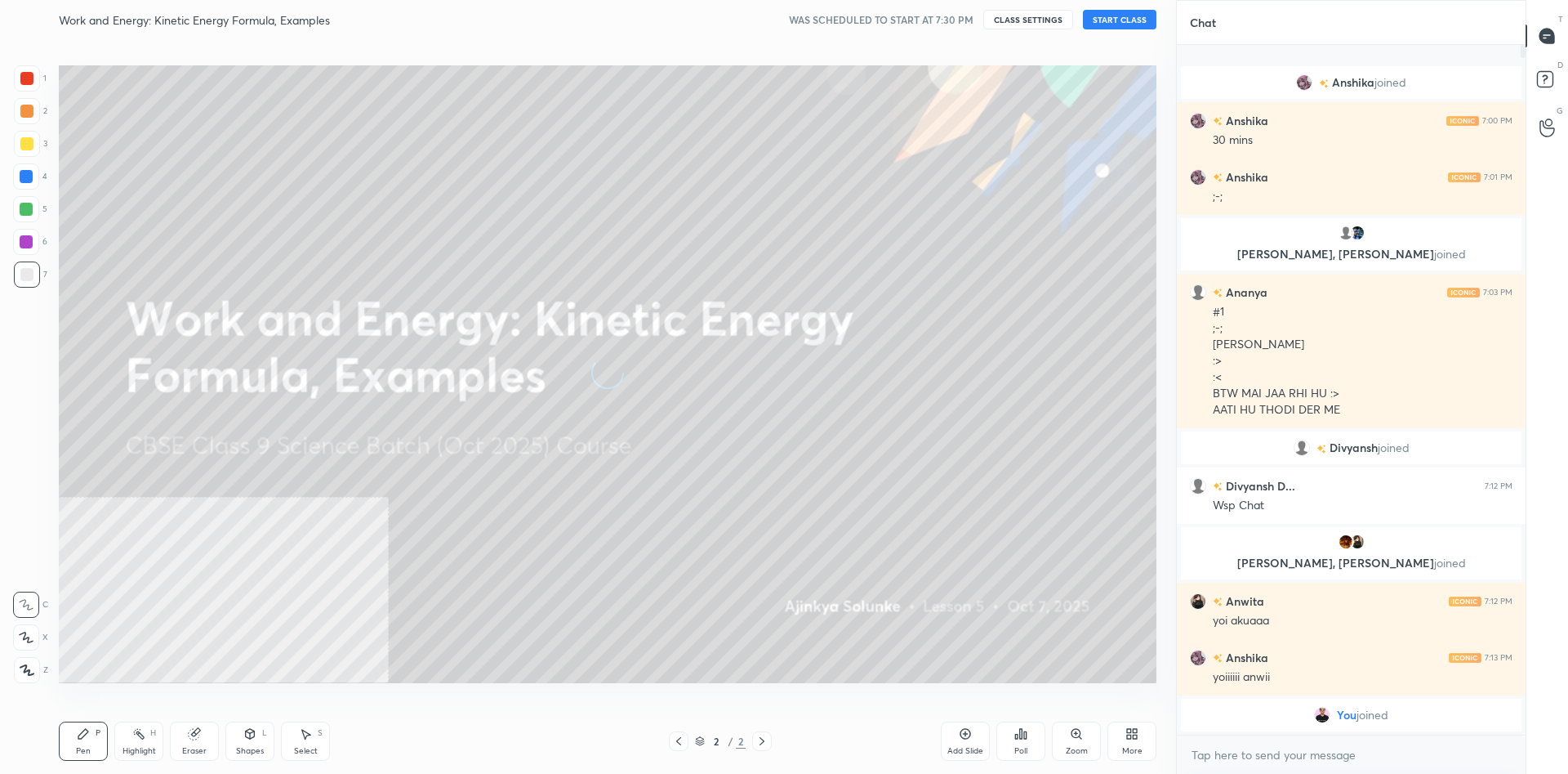
click at [1122, 750] on div "More" at bounding box center [1132, 742] width 49 height 39
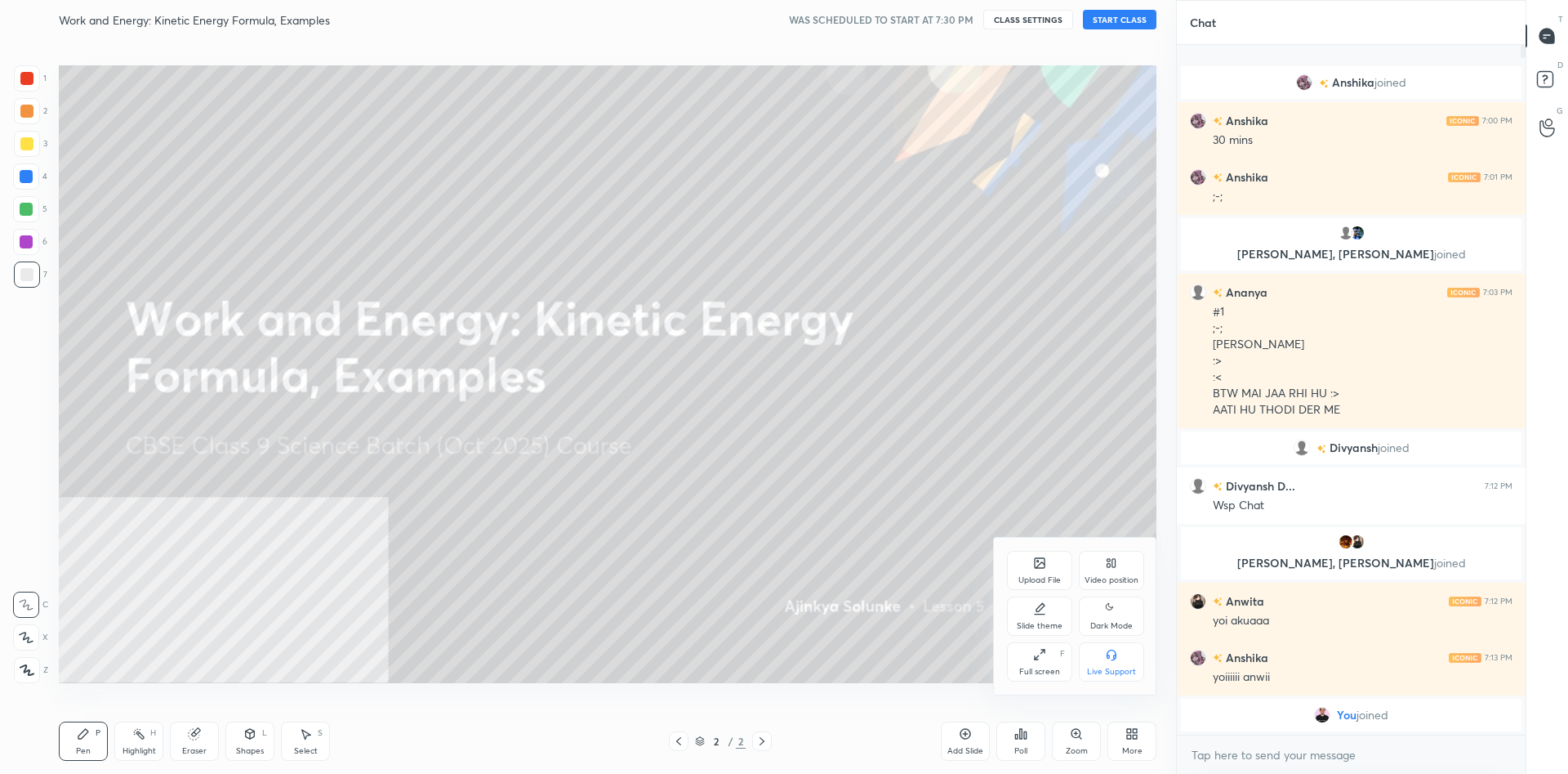
click at [1108, 578] on div "Video position" at bounding box center [1112, 579] width 54 height 8
click at [1127, 664] on div "Bottom right" at bounding box center [1112, 662] width 65 height 39
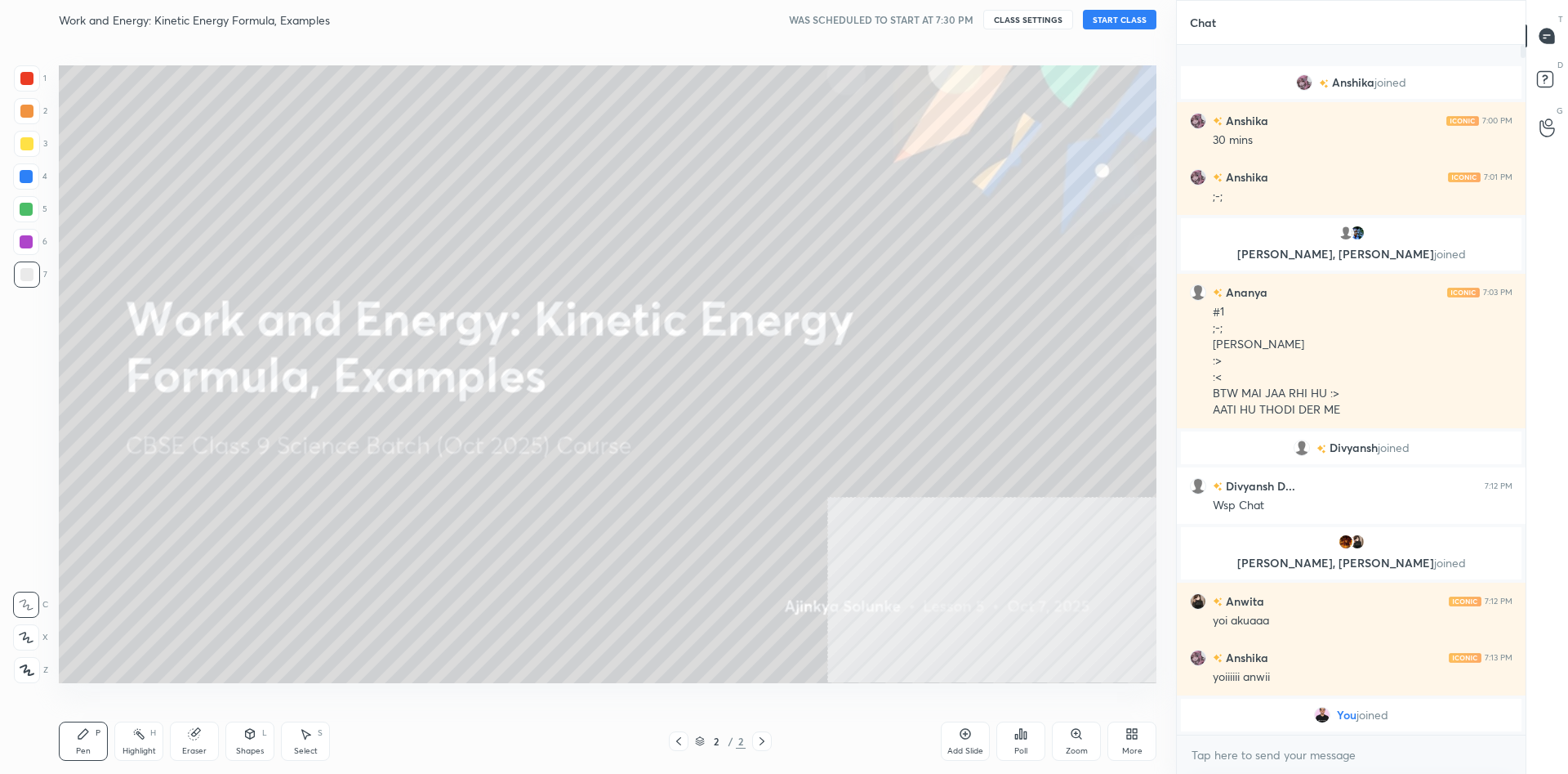
click at [1108, 13] on button "START CLASS" at bounding box center [1120, 20] width 74 height 20
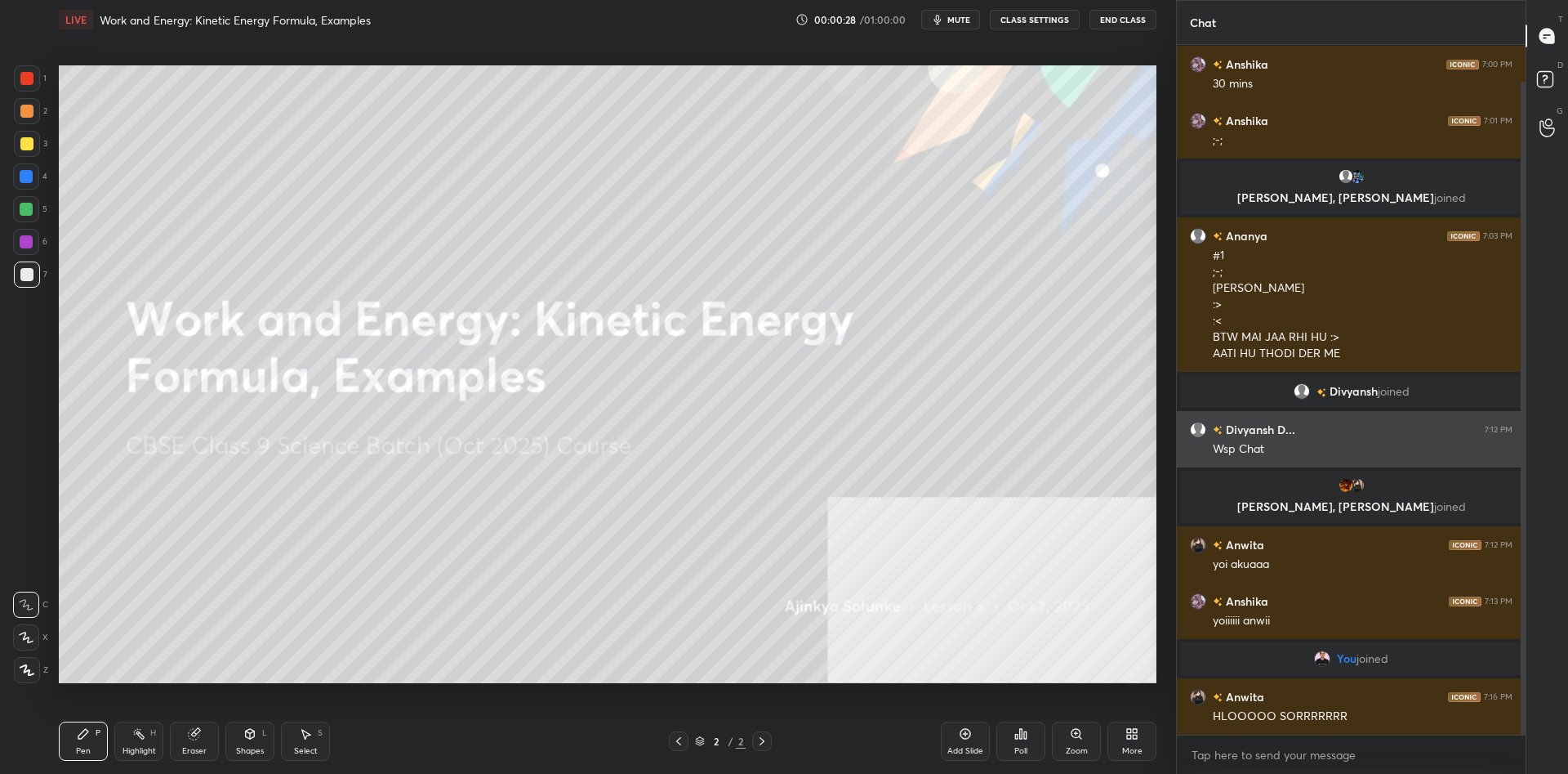
scroll to position [55, 0]
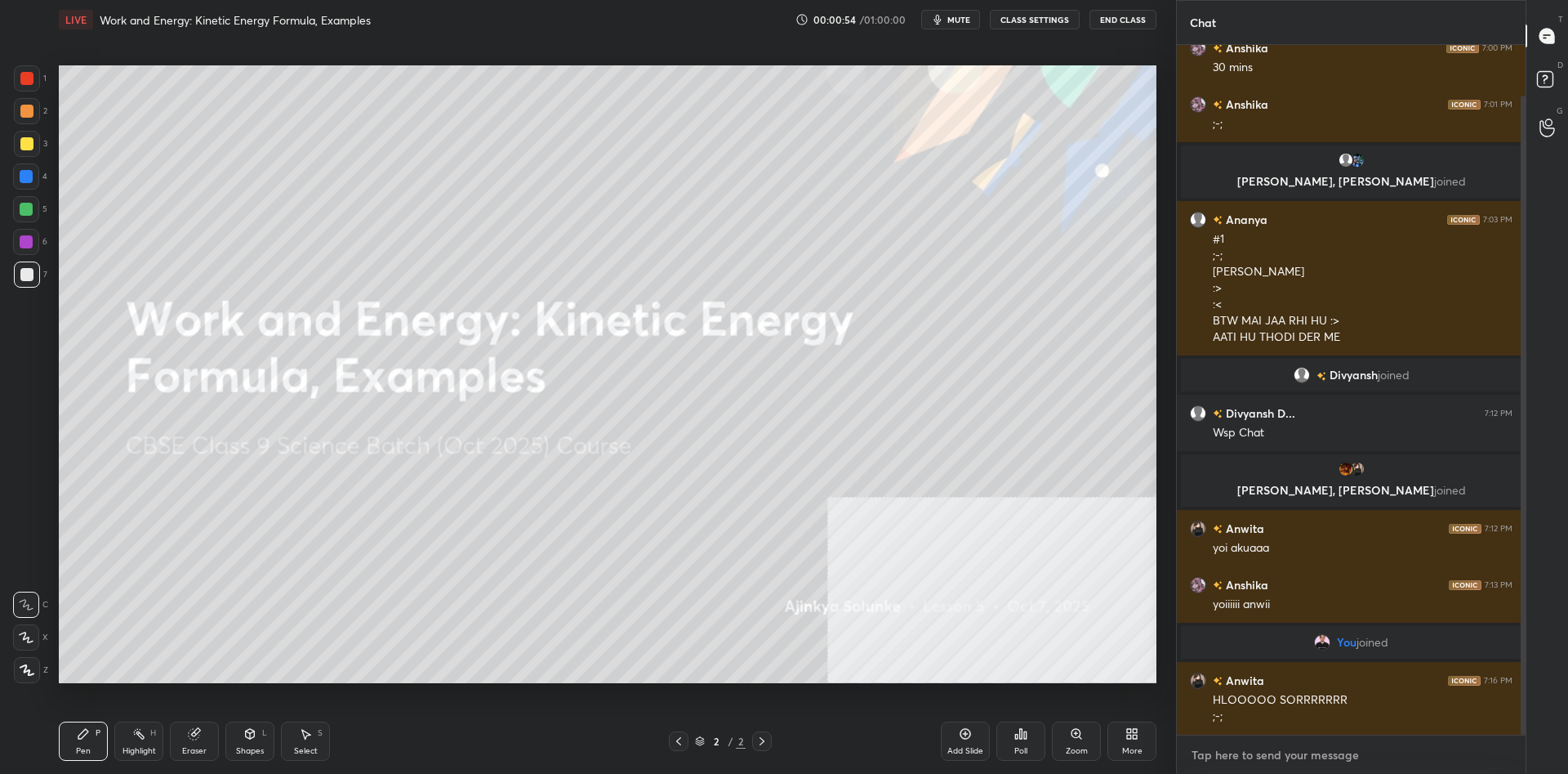
click at [1248, 759] on textarea at bounding box center [1352, 754] width 323 height 26
type textarea "x"
type textarea "C"
type textarea "x"
type textarea "Cl"
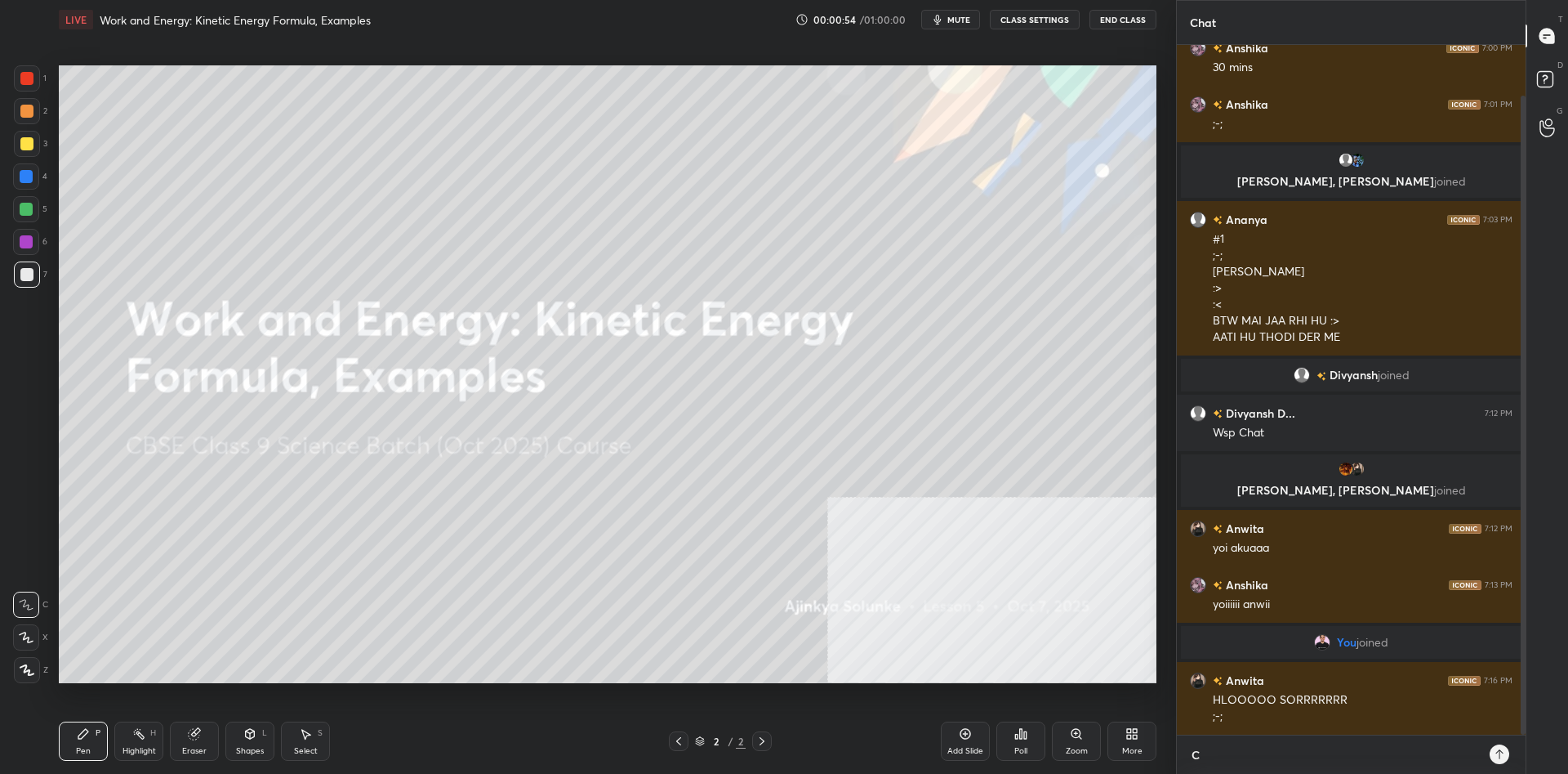
type textarea "x"
type textarea "Cla"
type textarea "x"
type textarea "Clas"
type textarea "x"
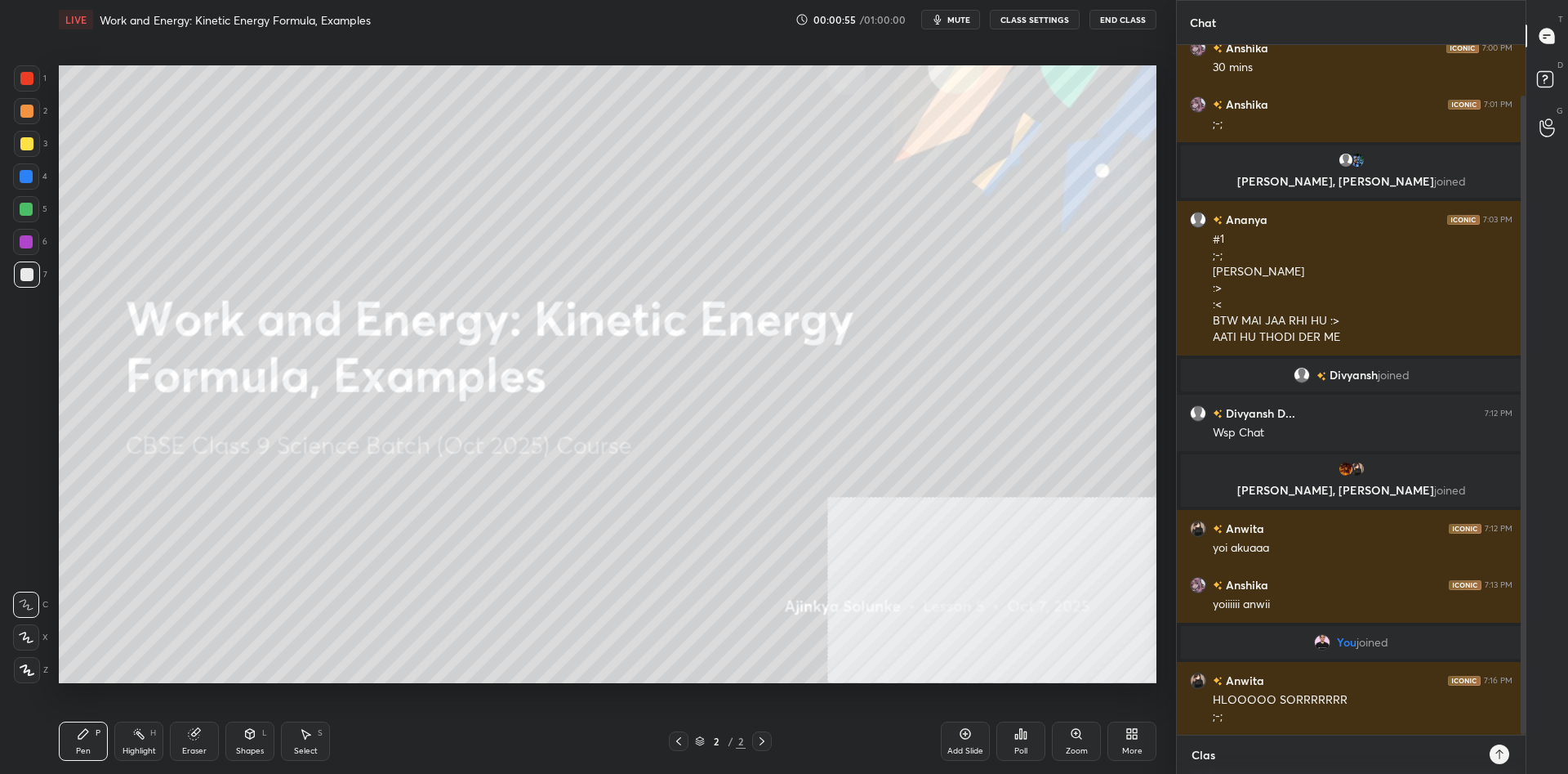
type textarea "Class"
type textarea "x"
type textarea "Class"
type textarea "x"
type textarea "Class w"
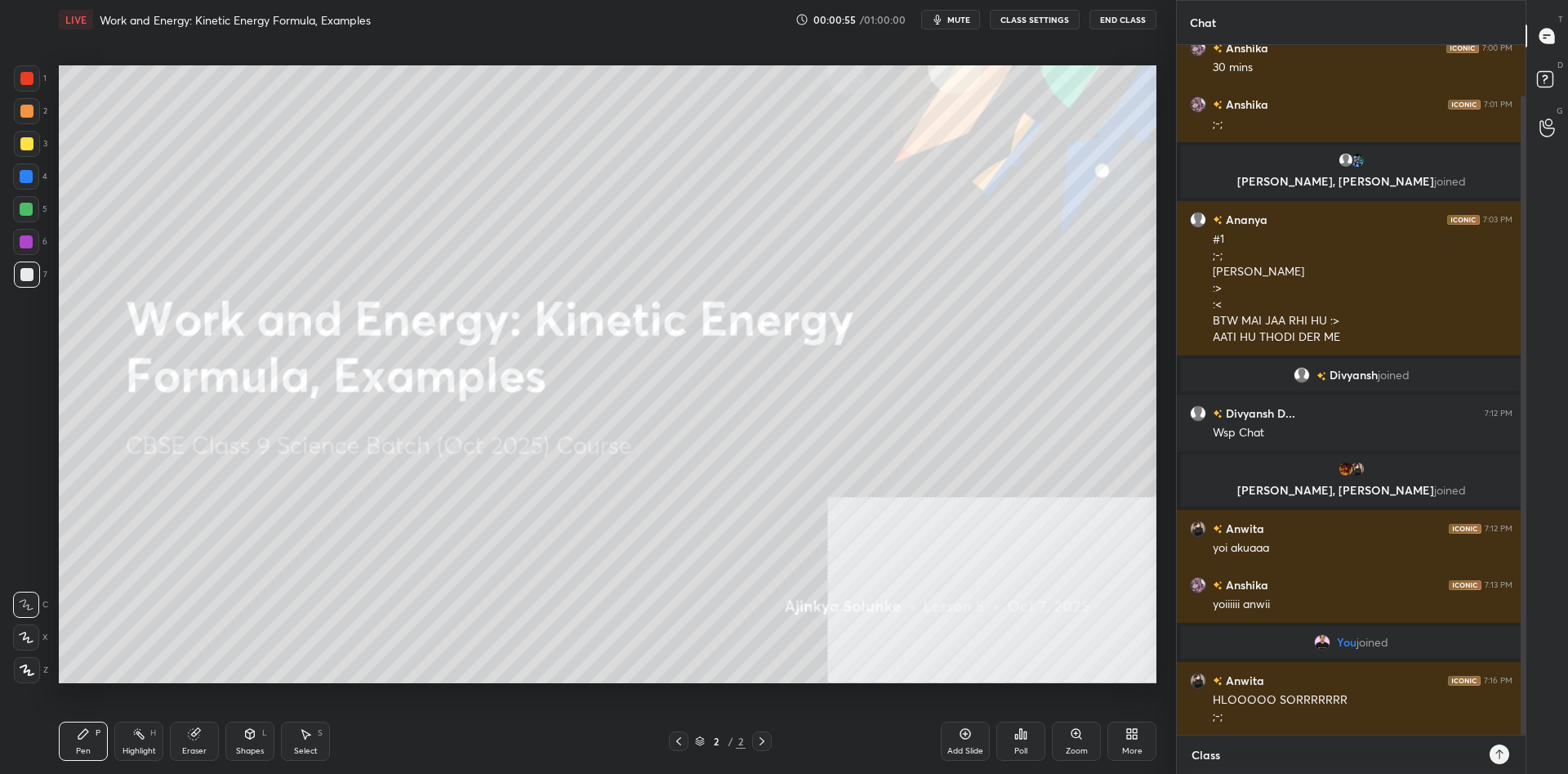
type textarea "x"
type textarea "Class wi"
type textarea "x"
type textarea "Class wil"
type textarea "x"
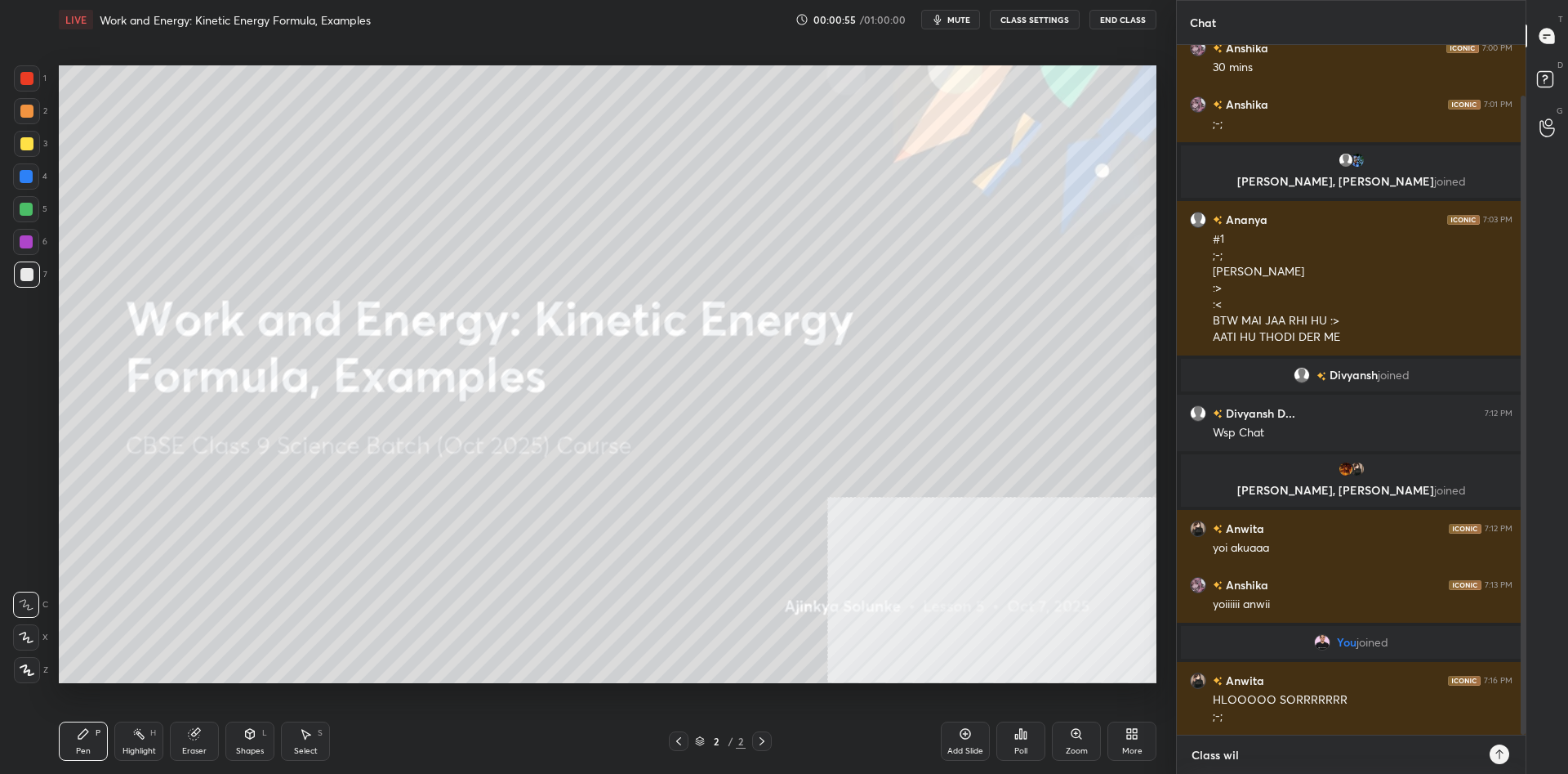
type textarea "Class will"
type textarea "x"
type textarea "Class will"
type textarea "x"
type textarea "Class will s"
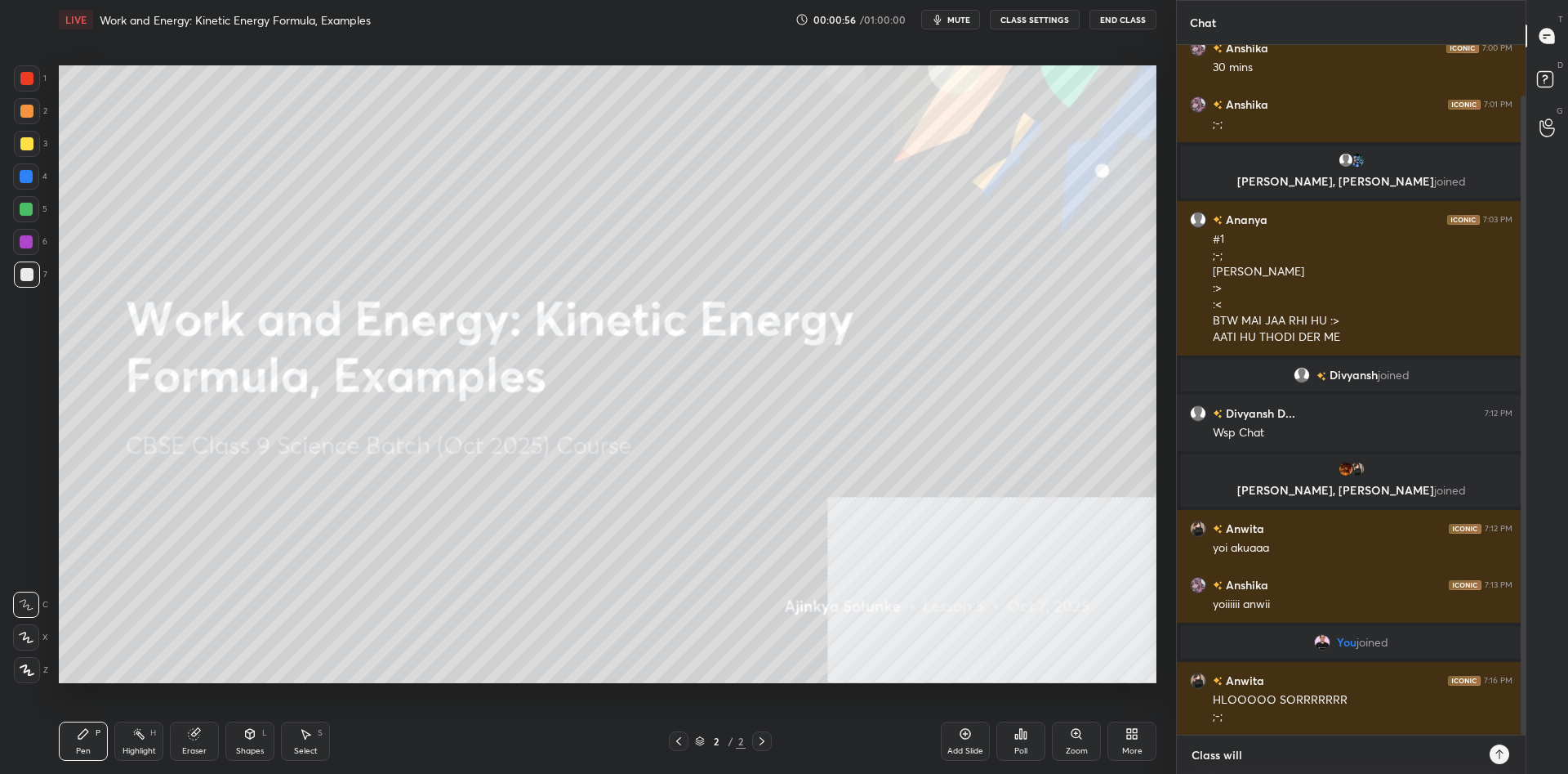
type textarea "x"
type textarea "Class will st"
type textarea "x"
type textarea "Class will sta"
type textarea "x"
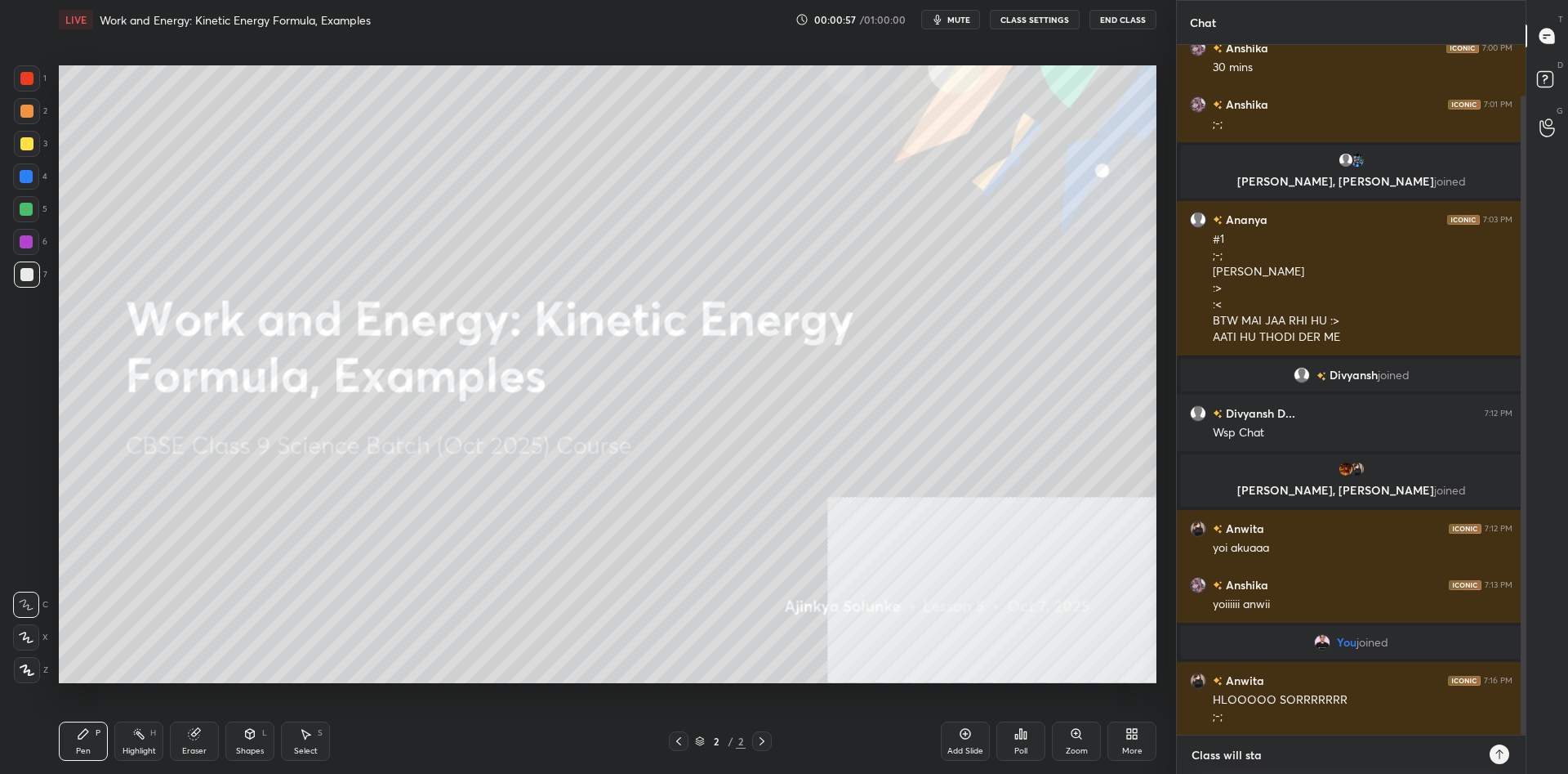
type textarea "Class will star"
type textarea "x"
type textarea "Class will start"
type textarea "x"
type textarea "Class will start"
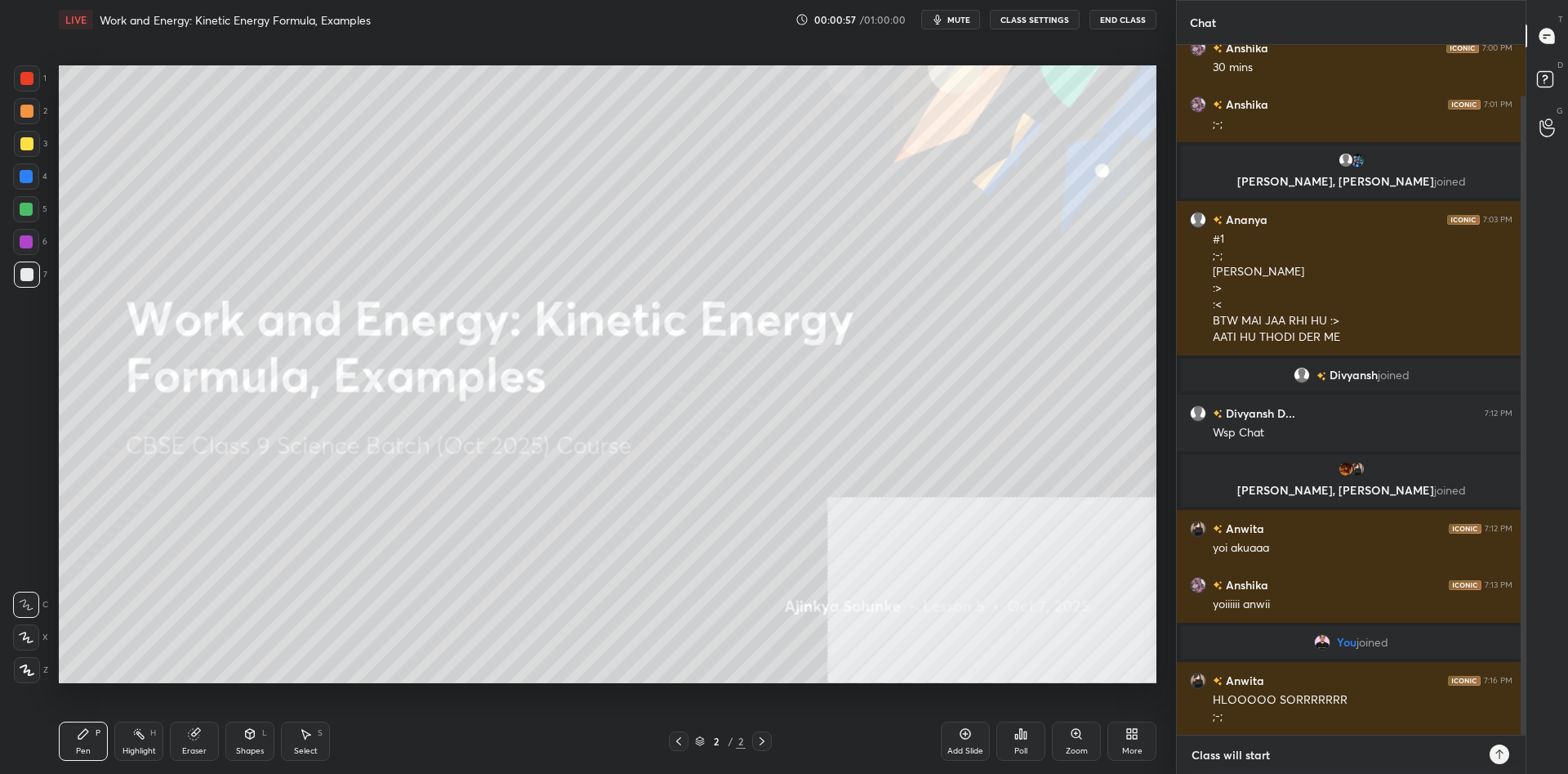
type textarea "x"
type textarea "Class will start a"
type textarea "x"
type textarea "Class will start at"
type textarea "x"
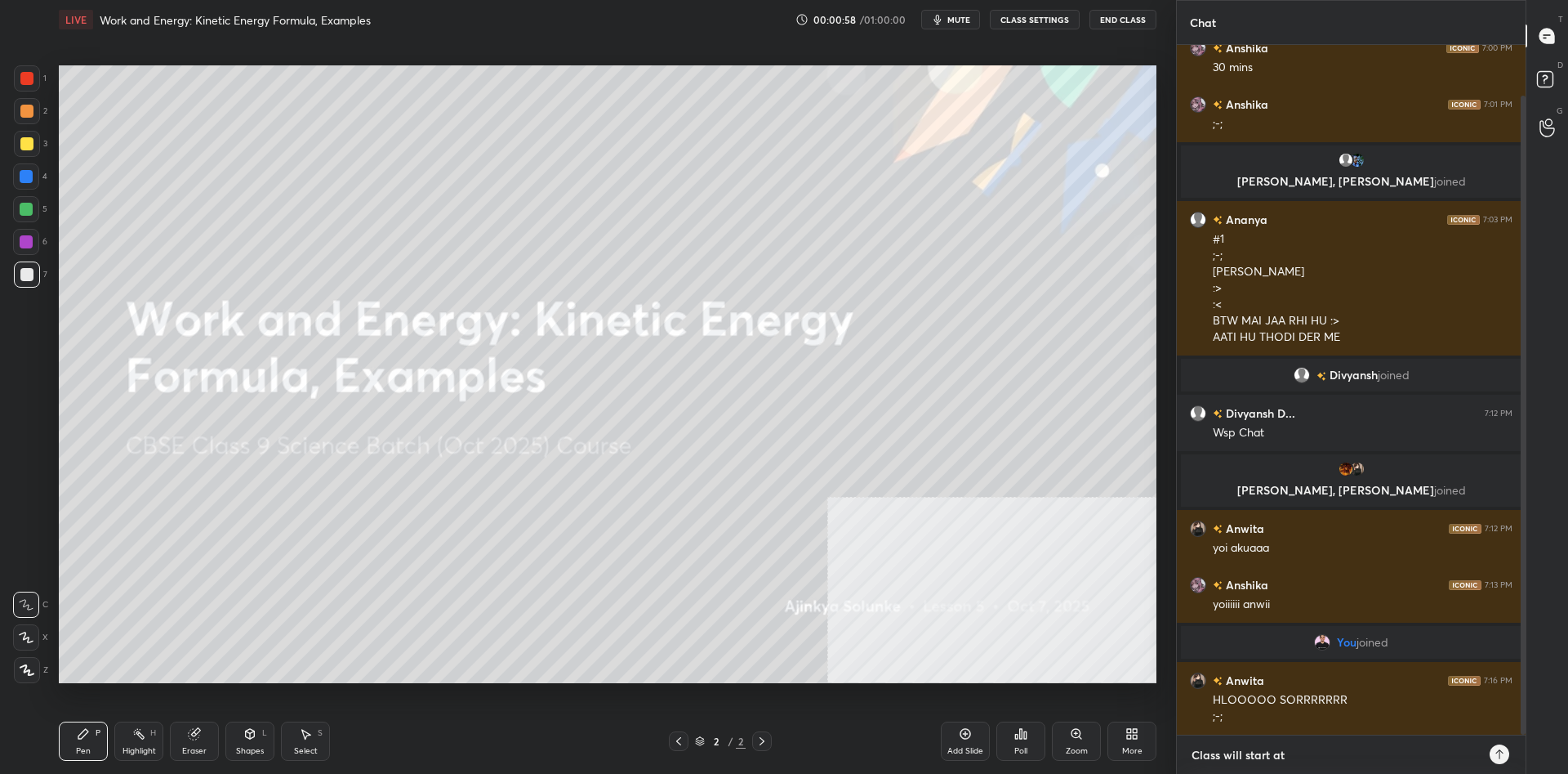
type textarea "Class will start at"
type textarea "x"
type textarea "Class will start at 7"
type textarea "x"
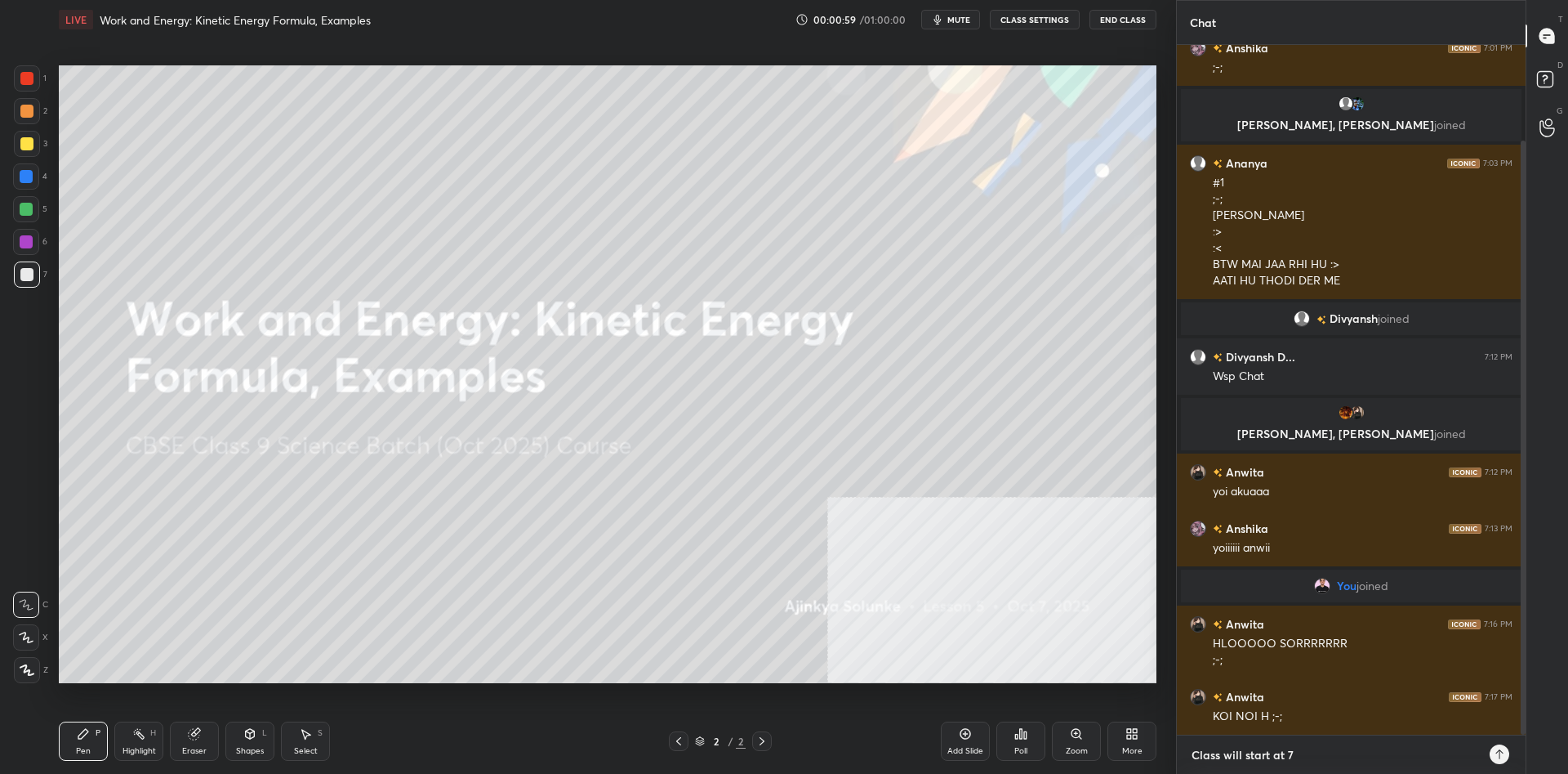
type textarea "Class will start at 7:"
type textarea "x"
type textarea "Class will start at 7:3"
type textarea "x"
type textarea "Class will start at 7:30"
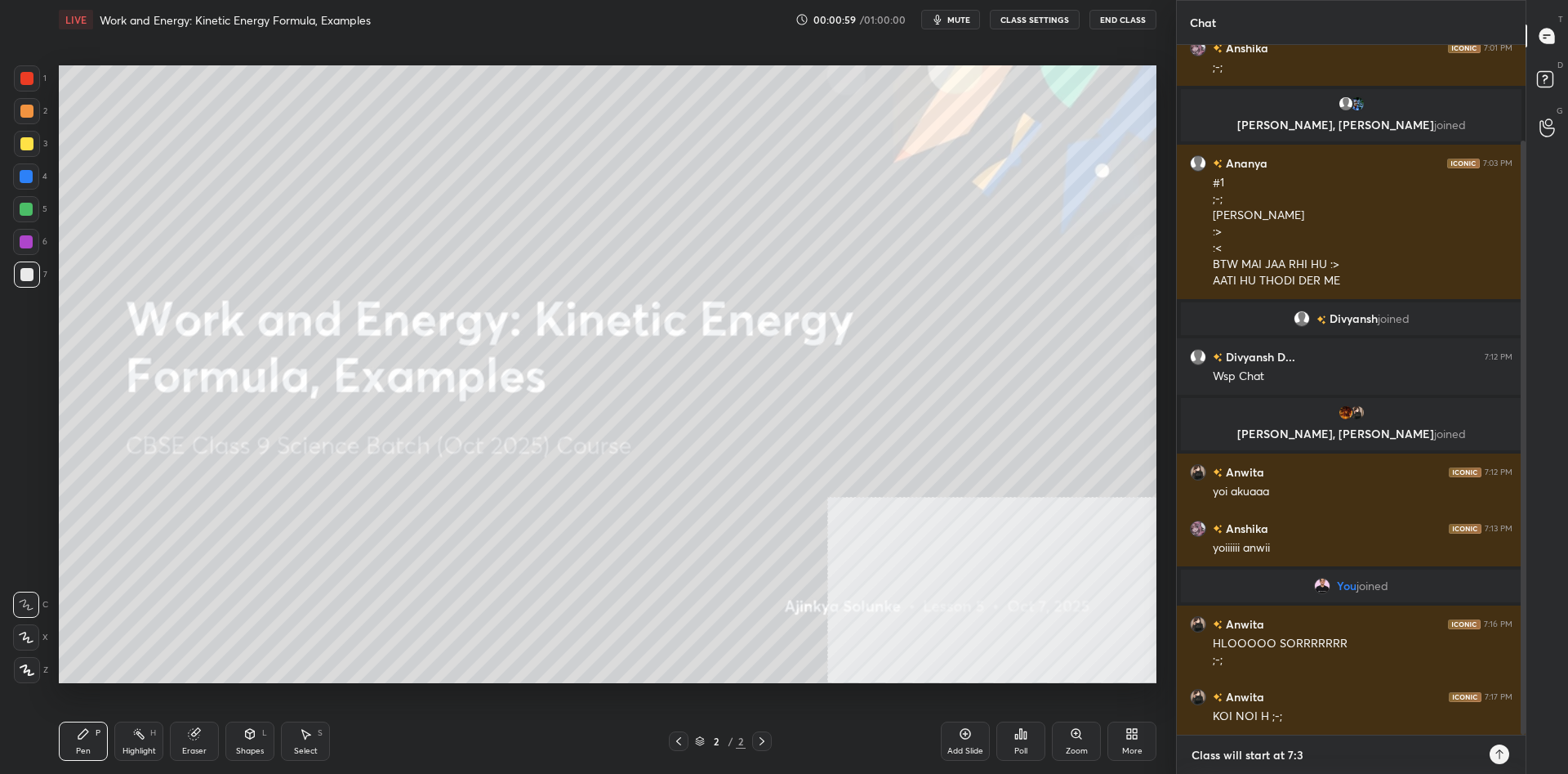
type textarea "x"
type textarea "Class will start at 7:30"
type textarea "x"
type textarea "Class will start at 7:30 P"
type textarea "x"
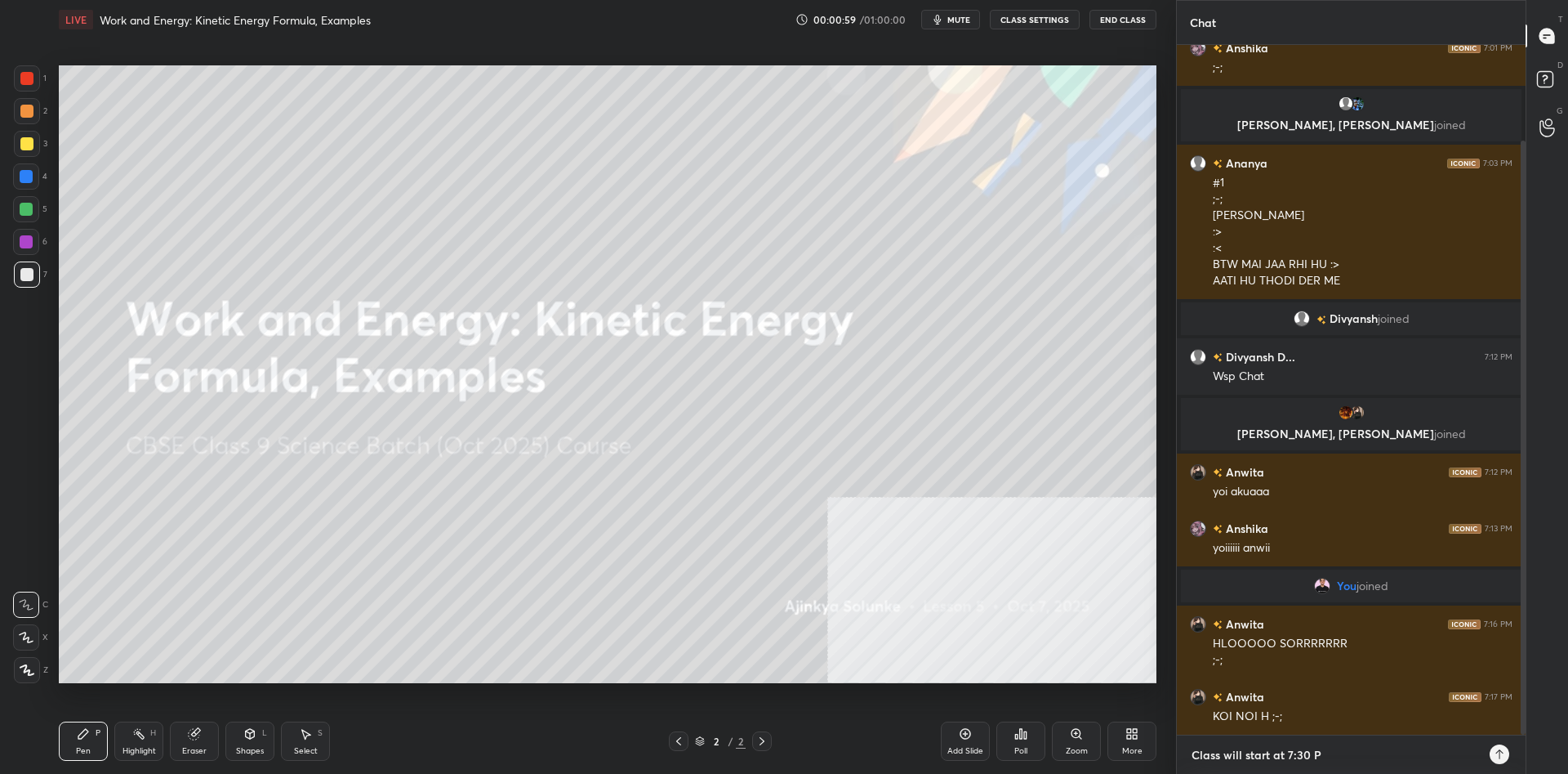
type textarea "Class will start at 7:30 PM"
type textarea "x"
type textarea "Class will start at 7:30 PM."
type textarea "x"
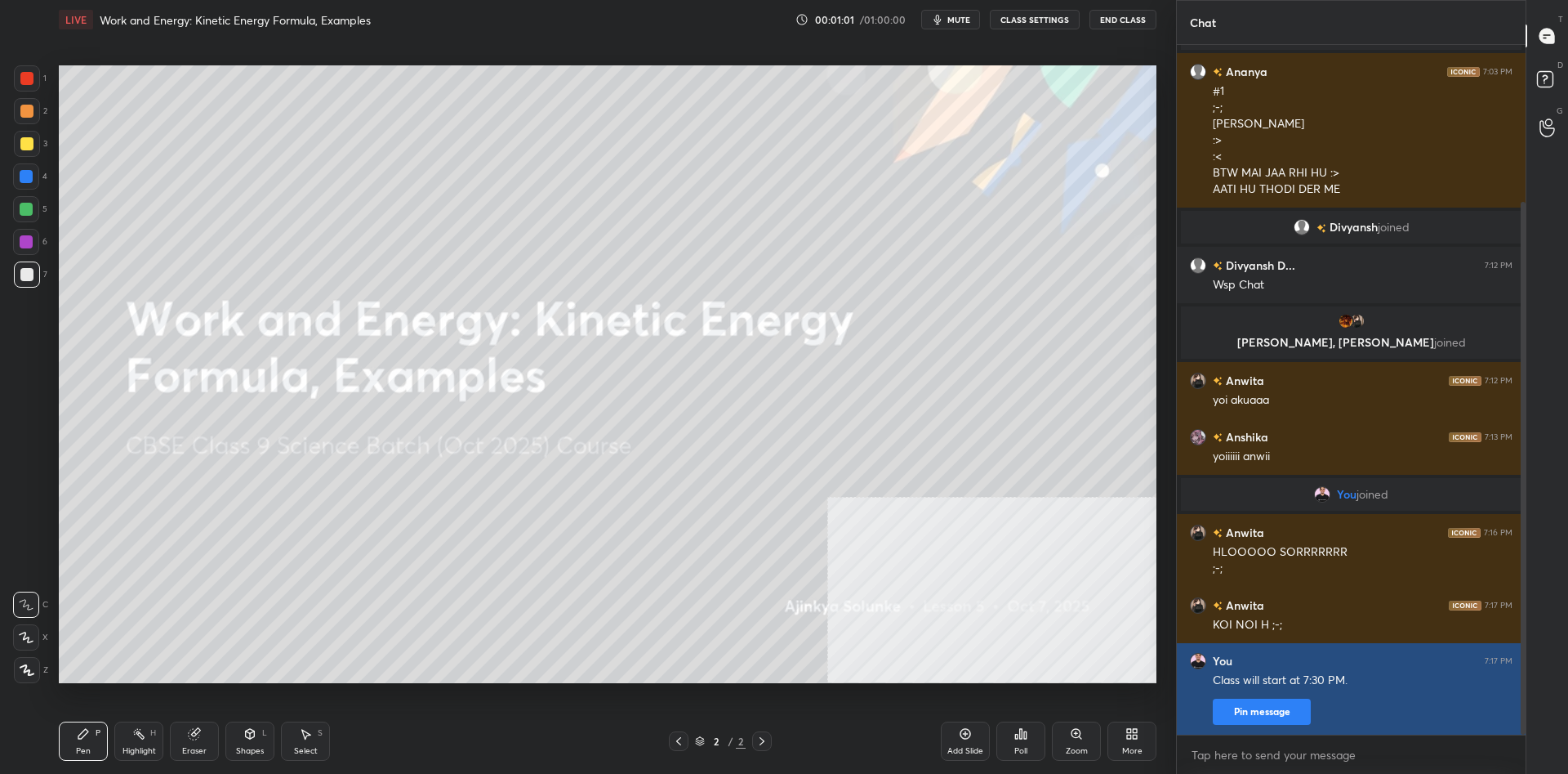
click at [1238, 713] on button "Pin message" at bounding box center [1261, 711] width 98 height 26
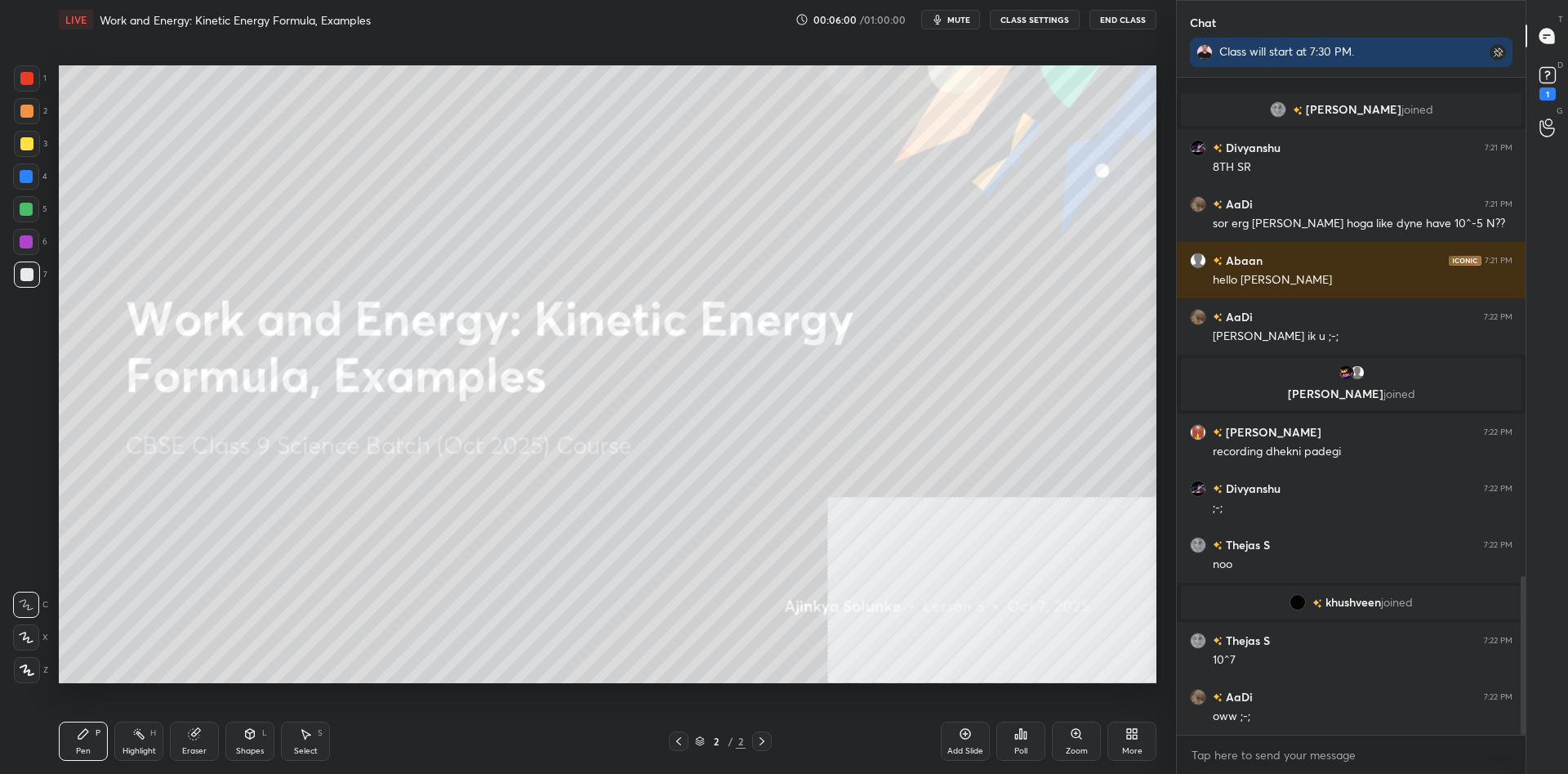
scroll to position [2065, 0]
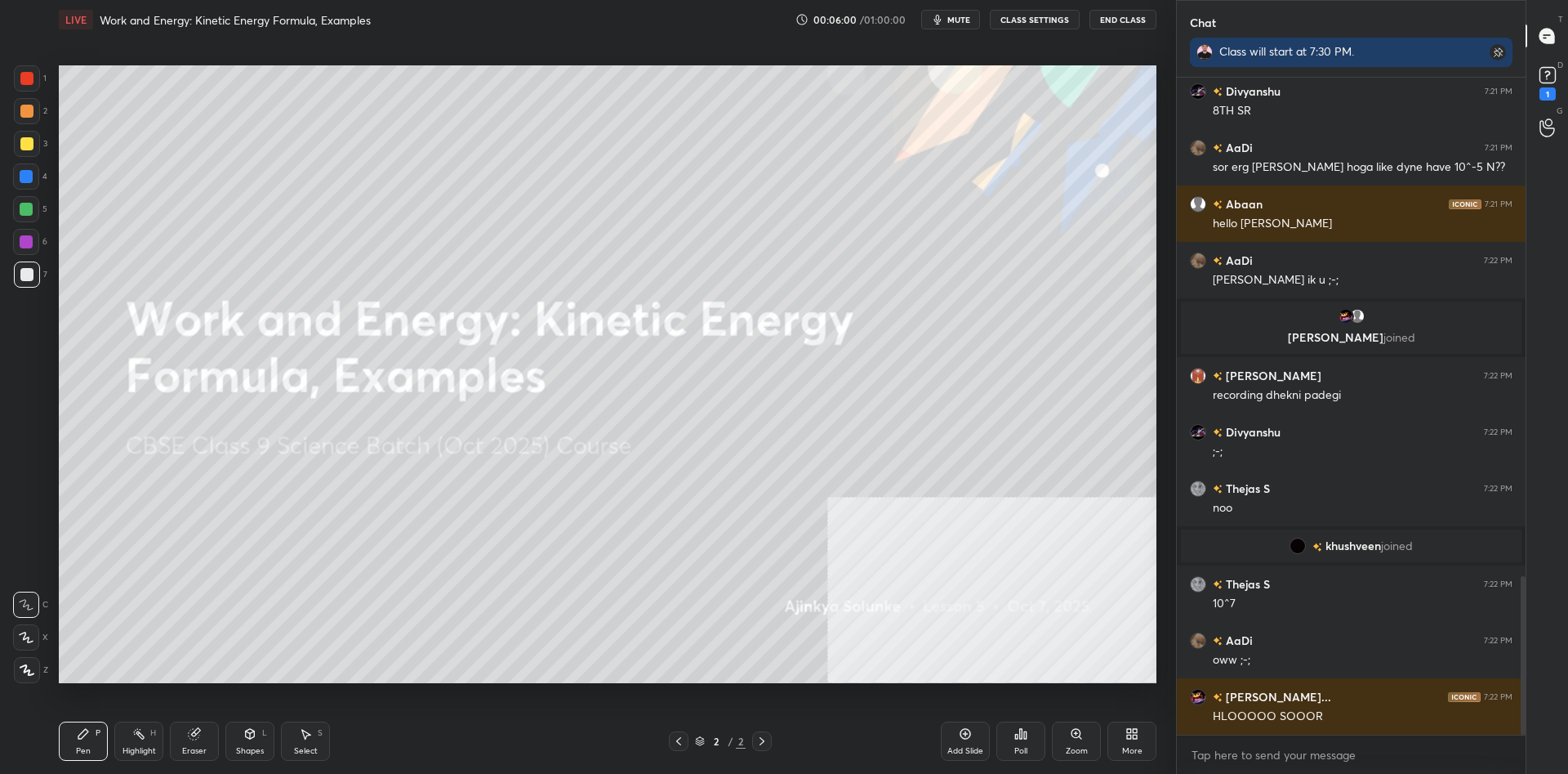
click at [41, 144] on div "3" at bounding box center [30, 143] width 33 height 26
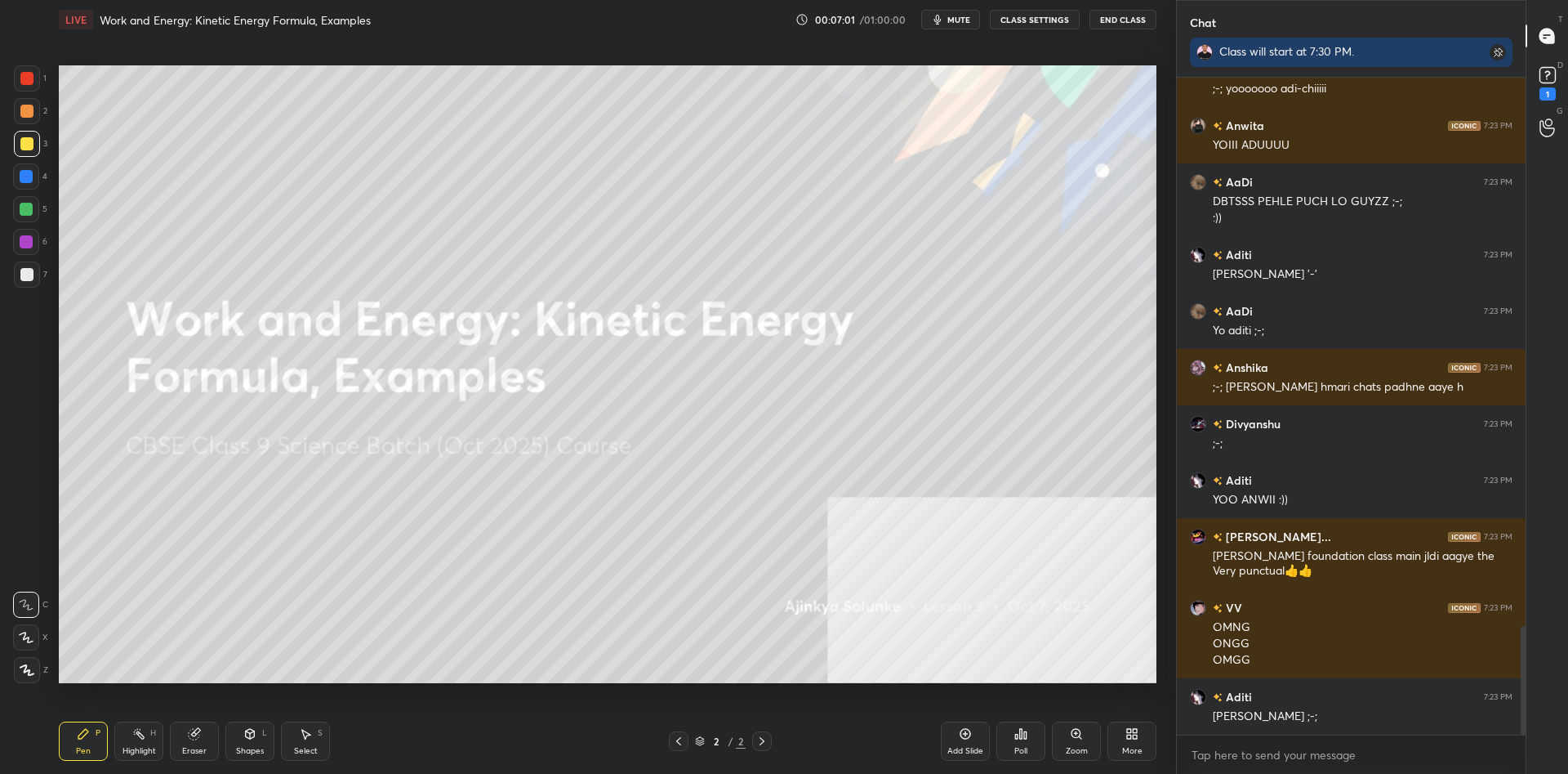
scroll to position [3364, 0]
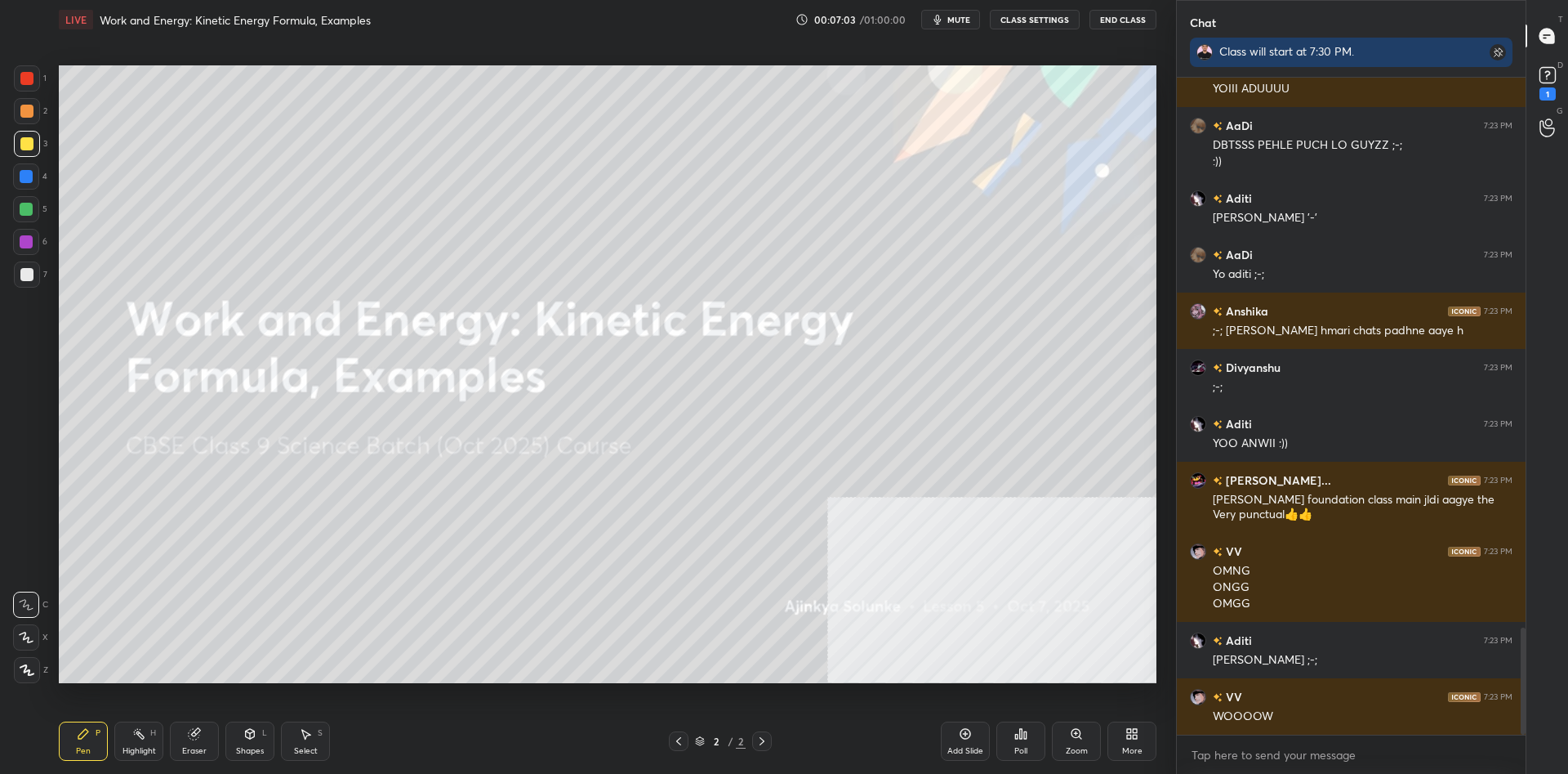
drag, startPoint x: 892, startPoint y: 721, endPoint x: 891, endPoint y: 709, distance: 12.0
click at [891, 721] on div "Pen P Highlight H Eraser Shapes L Select S 2 / 2 Add Slide Poll Zoom More" at bounding box center [608, 741] width 1098 height 65
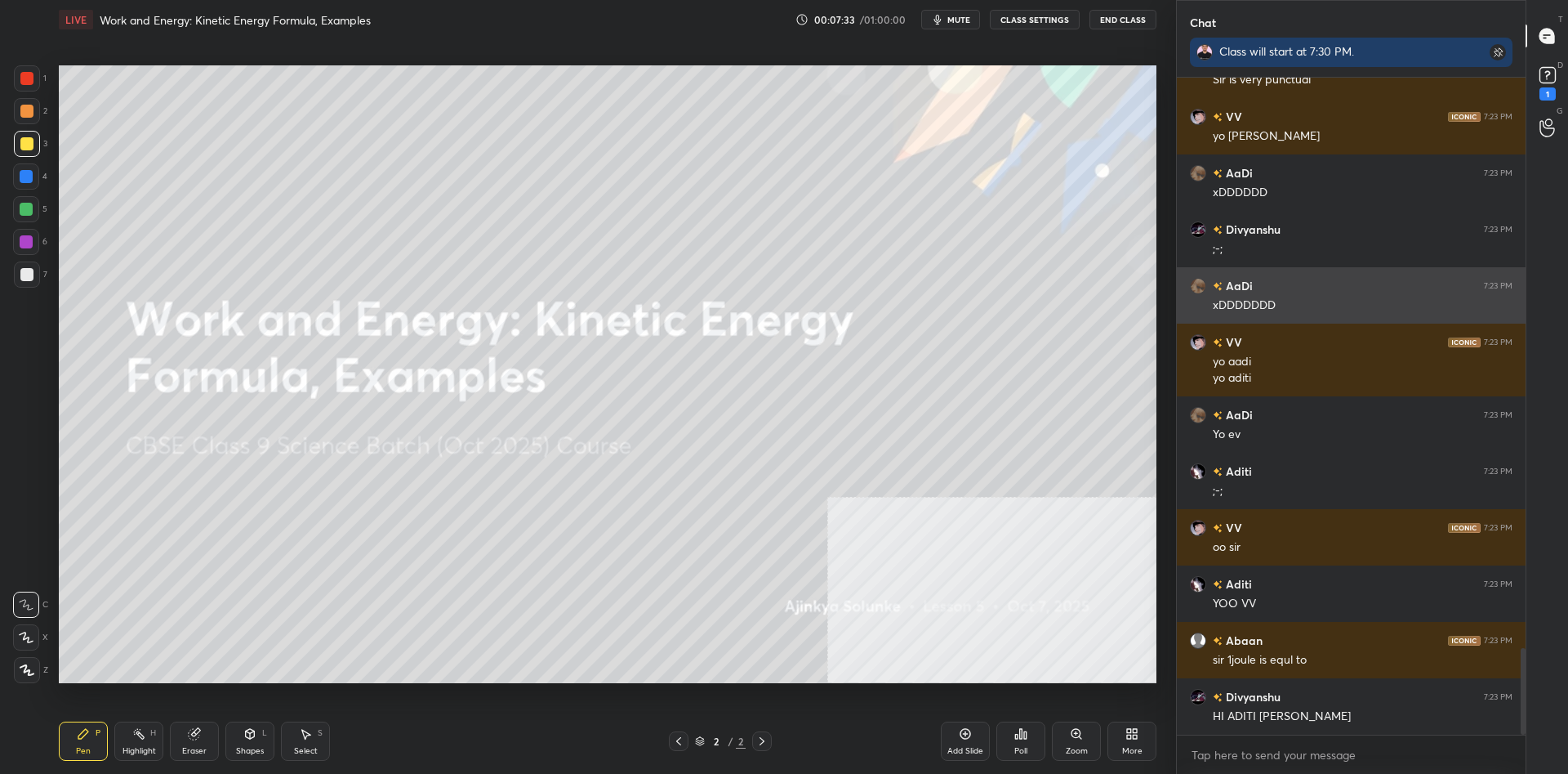
scroll to position [4405, 0]
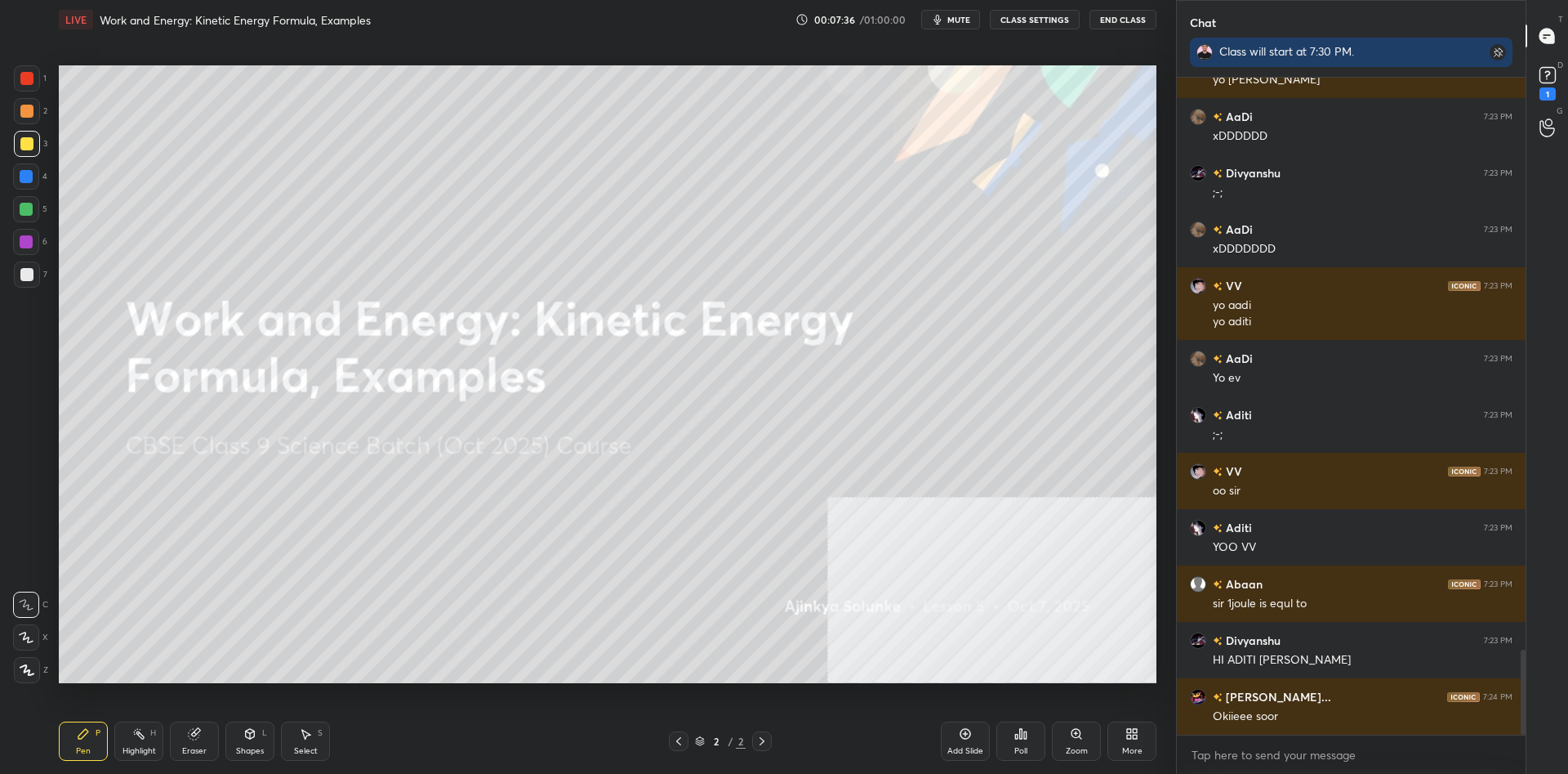
click at [23, 683] on div "1 2 3 4 5 6 7 C X Z C X Z E E Erase all H H LIVE Work and Energy: Kinetic Energ…" at bounding box center [582, 387] width 1164 height 774
click at [26, 675] on icon at bounding box center [27, 670] width 14 height 12
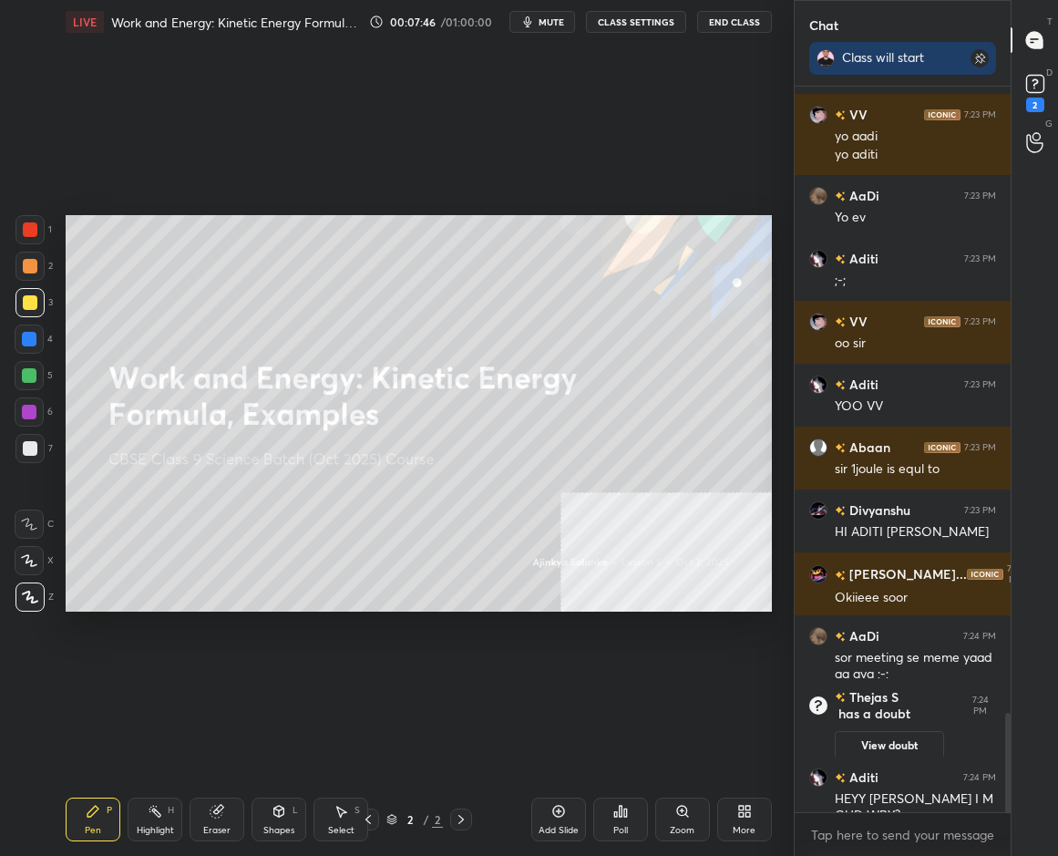
scroll to position [0, 0]
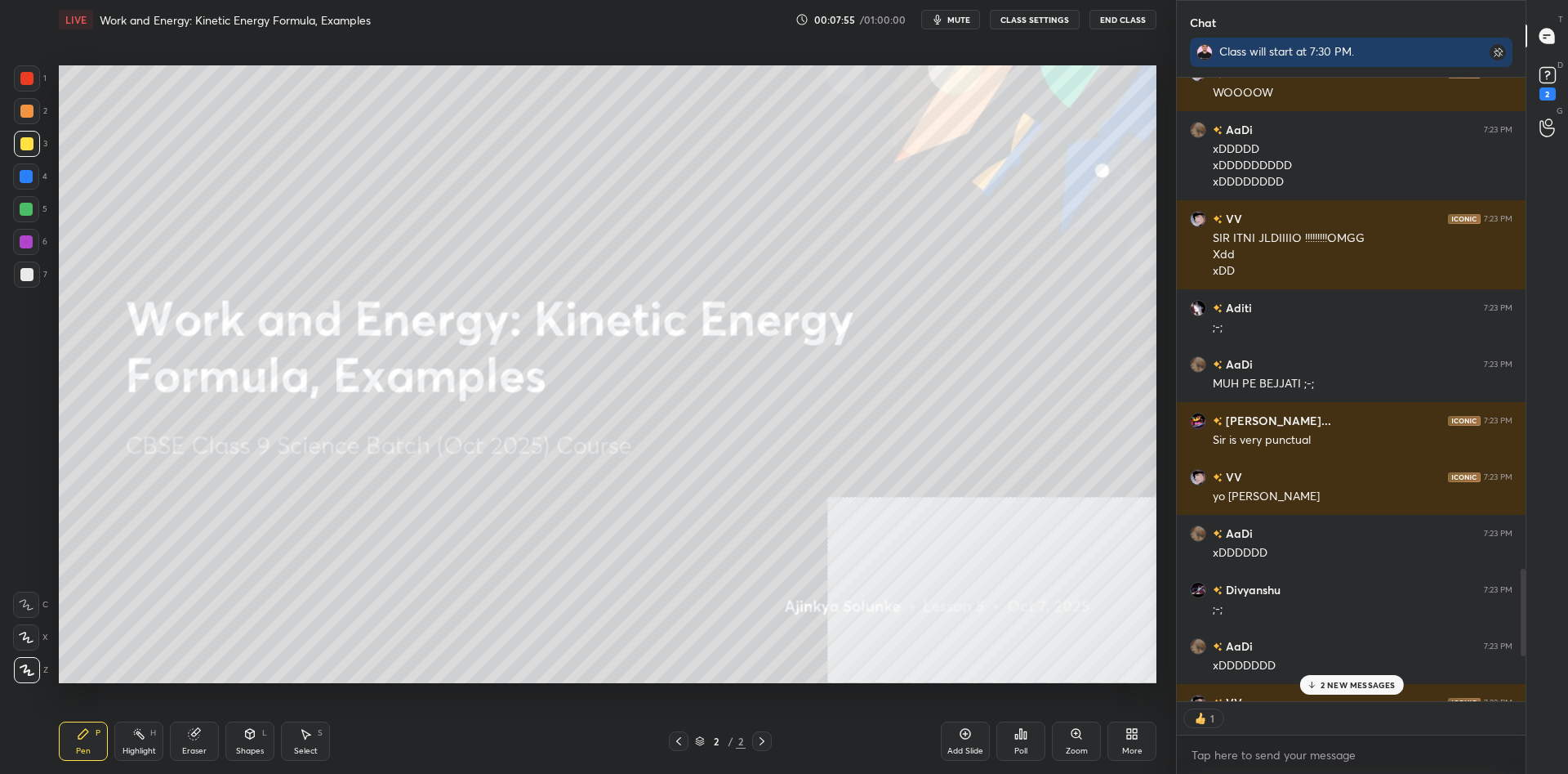
click at [1344, 684] on p "2 NEW MESSAGES" at bounding box center [1357, 684] width 75 height 10
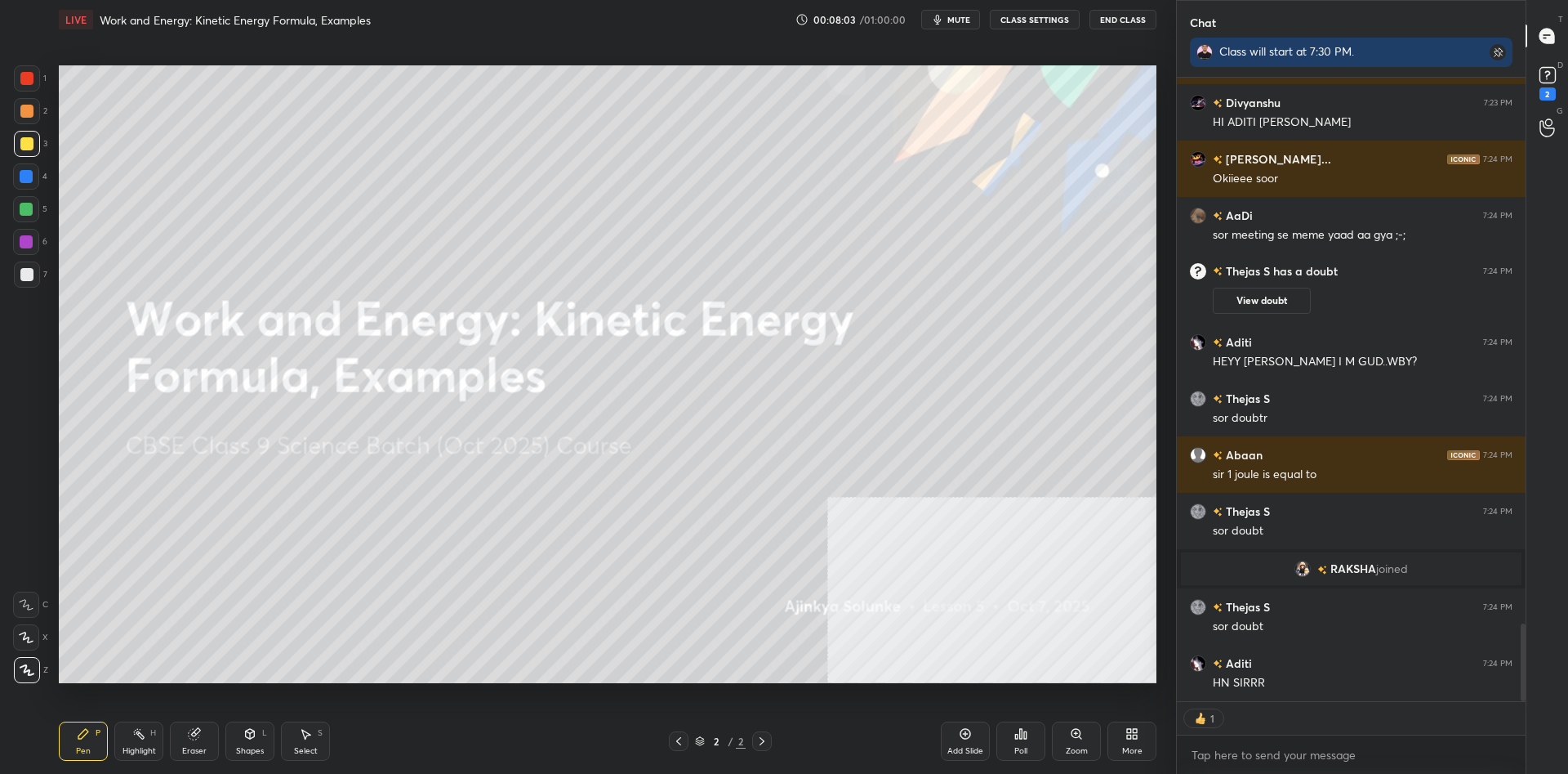
type textarea "x"
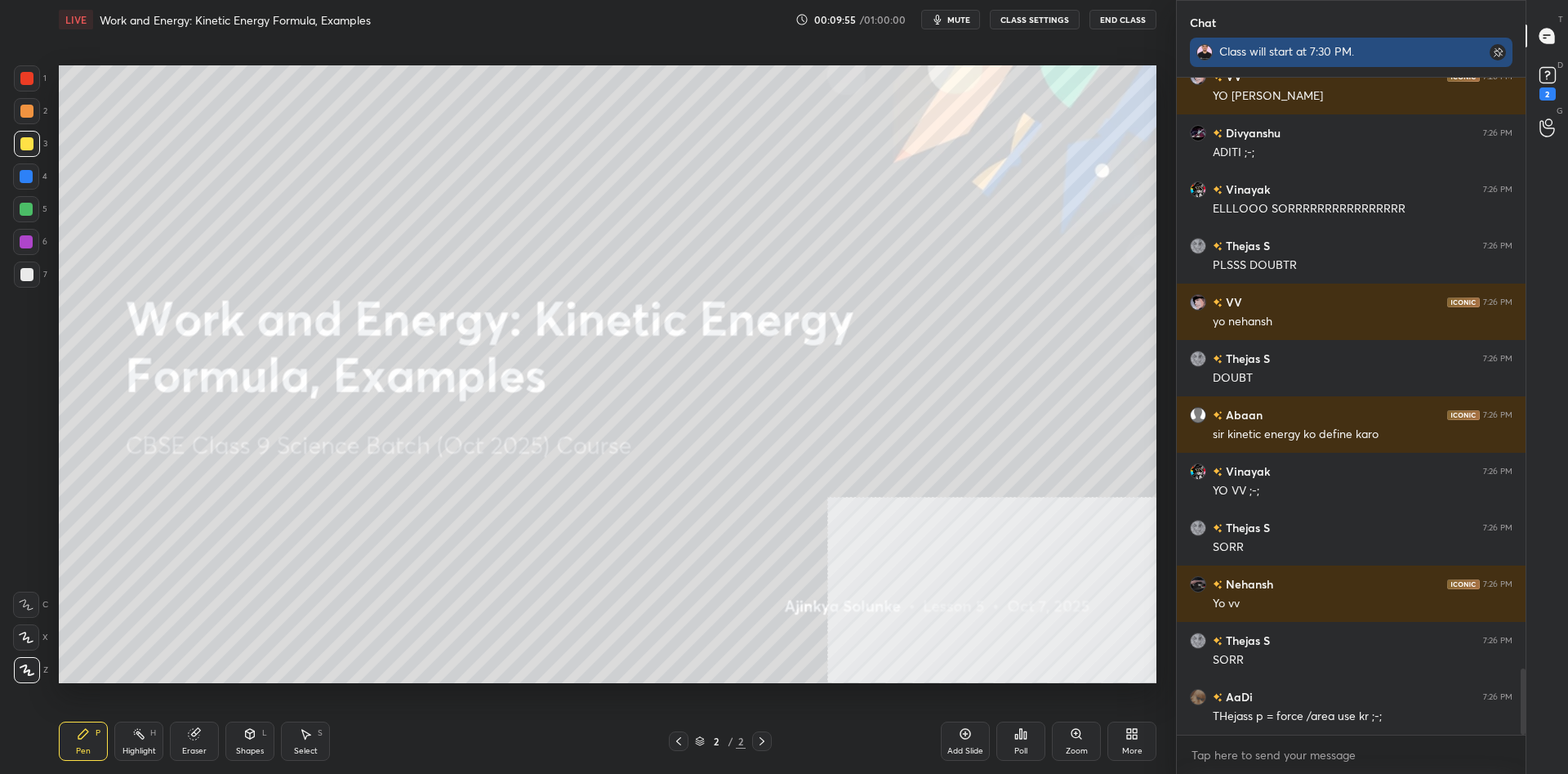
scroll to position [5934, 0]
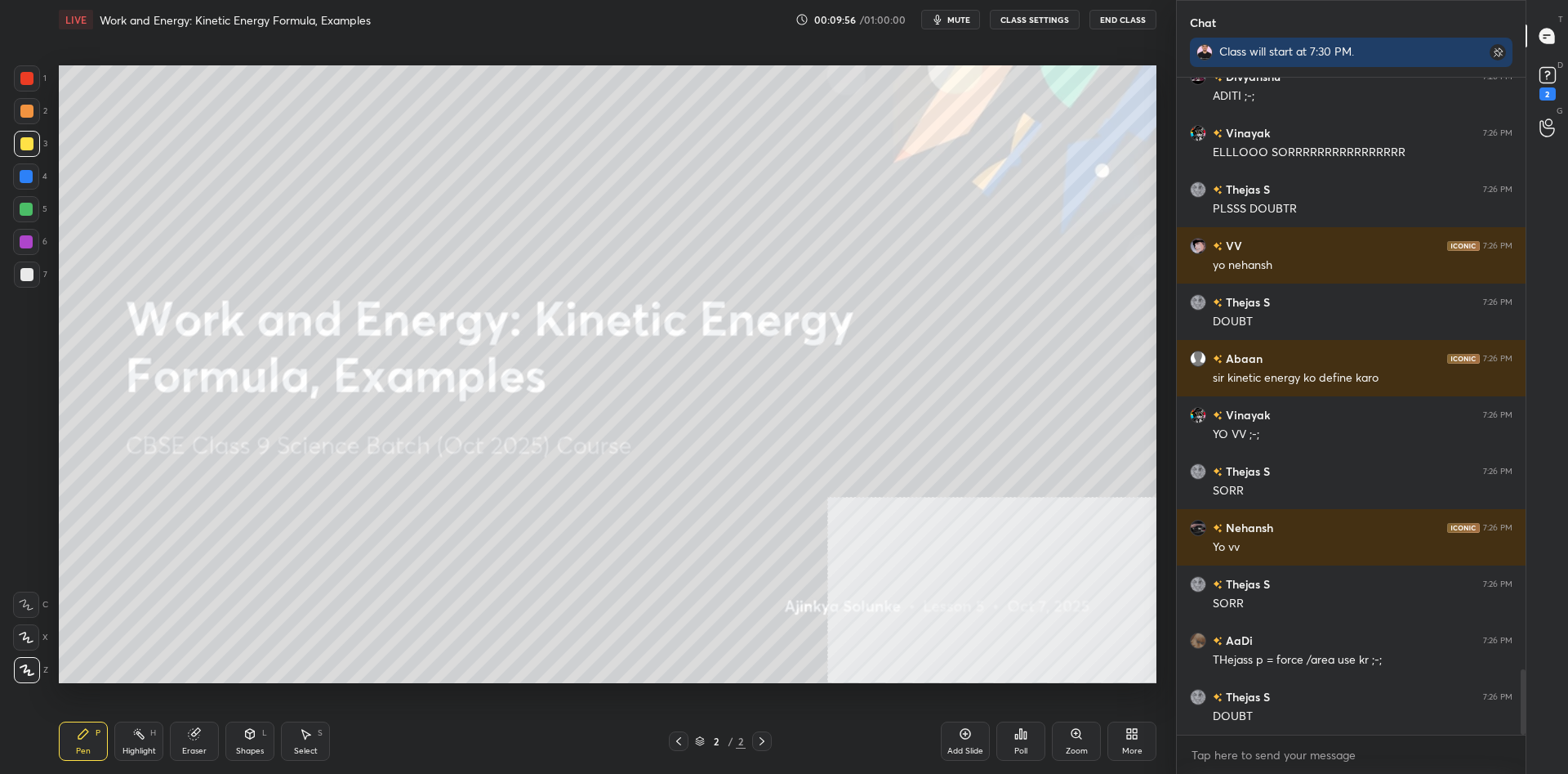
click at [19, 141] on div at bounding box center [26, 143] width 26 height 26
click at [1132, 740] on icon at bounding box center [1132, 734] width 13 height 13
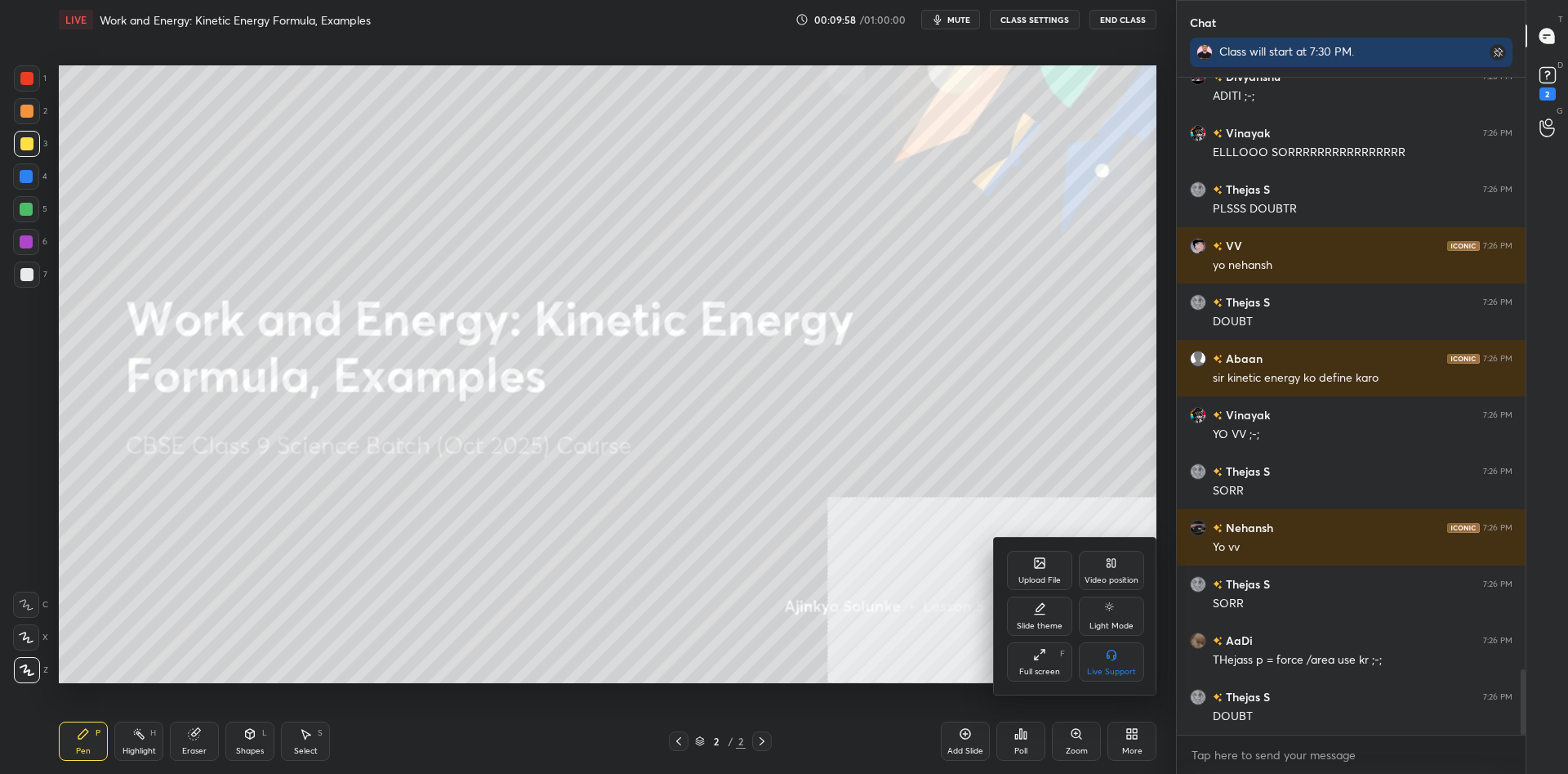
click at [1047, 614] on div "Slide theme" at bounding box center [1039, 616] width 65 height 39
click at [1122, 674] on div "Dark Ruled" at bounding box center [1112, 671] width 41 height 8
click at [918, 684] on div at bounding box center [784, 387] width 1568 height 774
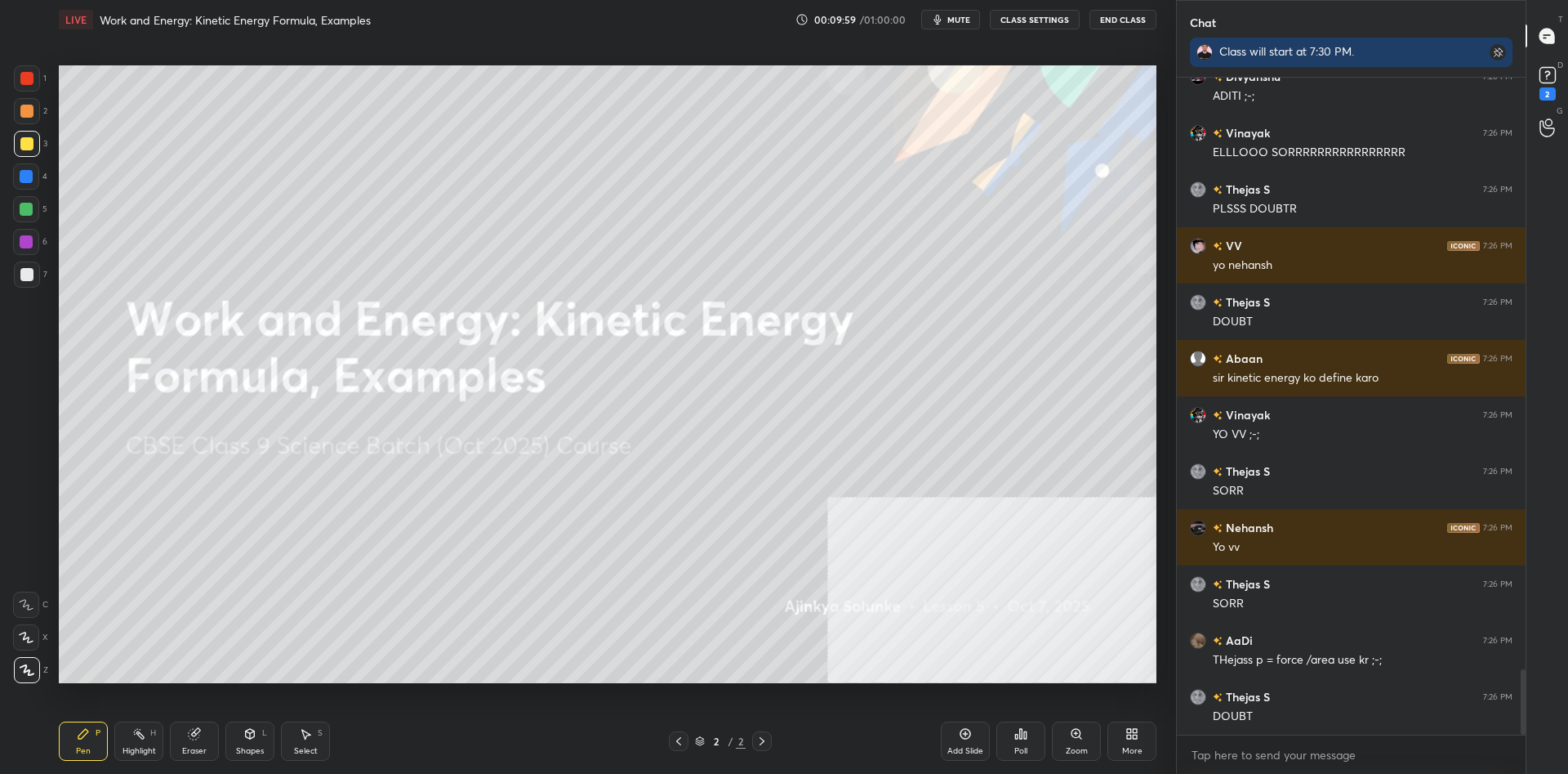
click at [952, 745] on div "Add Slide" at bounding box center [966, 742] width 49 height 39
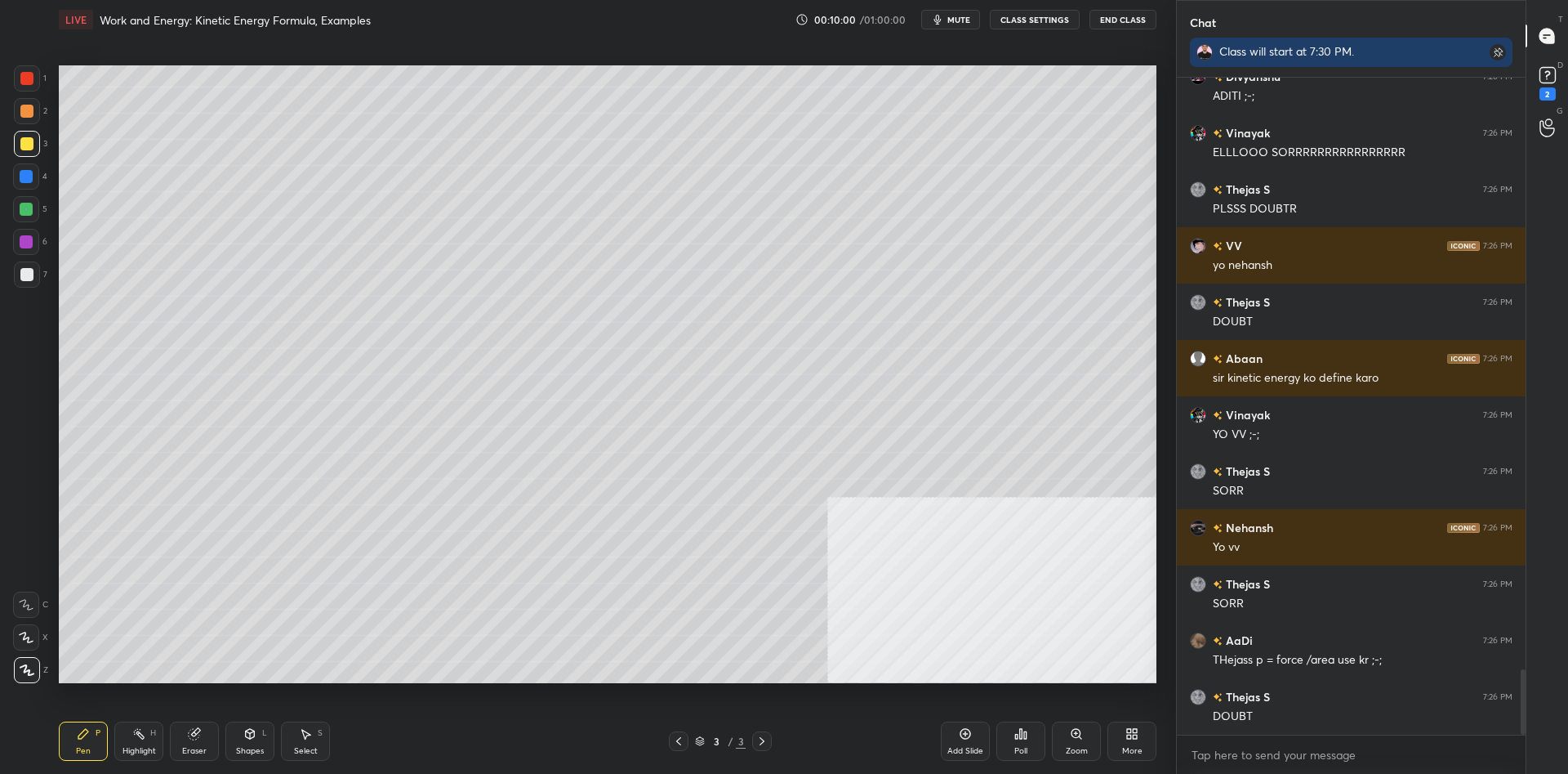
click at [20, 146] on div at bounding box center [26, 143] width 26 height 26
click at [23, 145] on div at bounding box center [27, 143] width 13 height 13
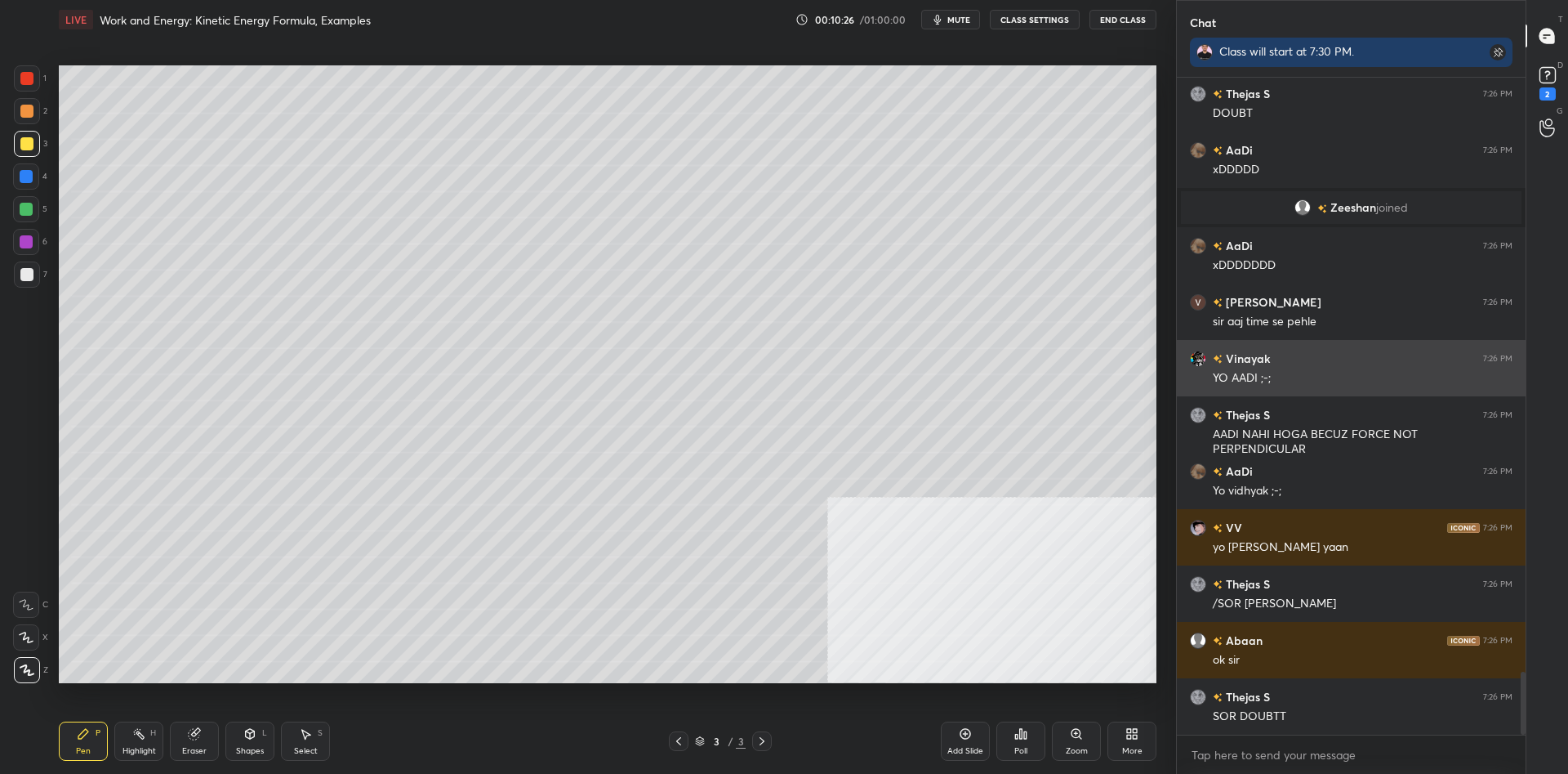
scroll to position [6233, 0]
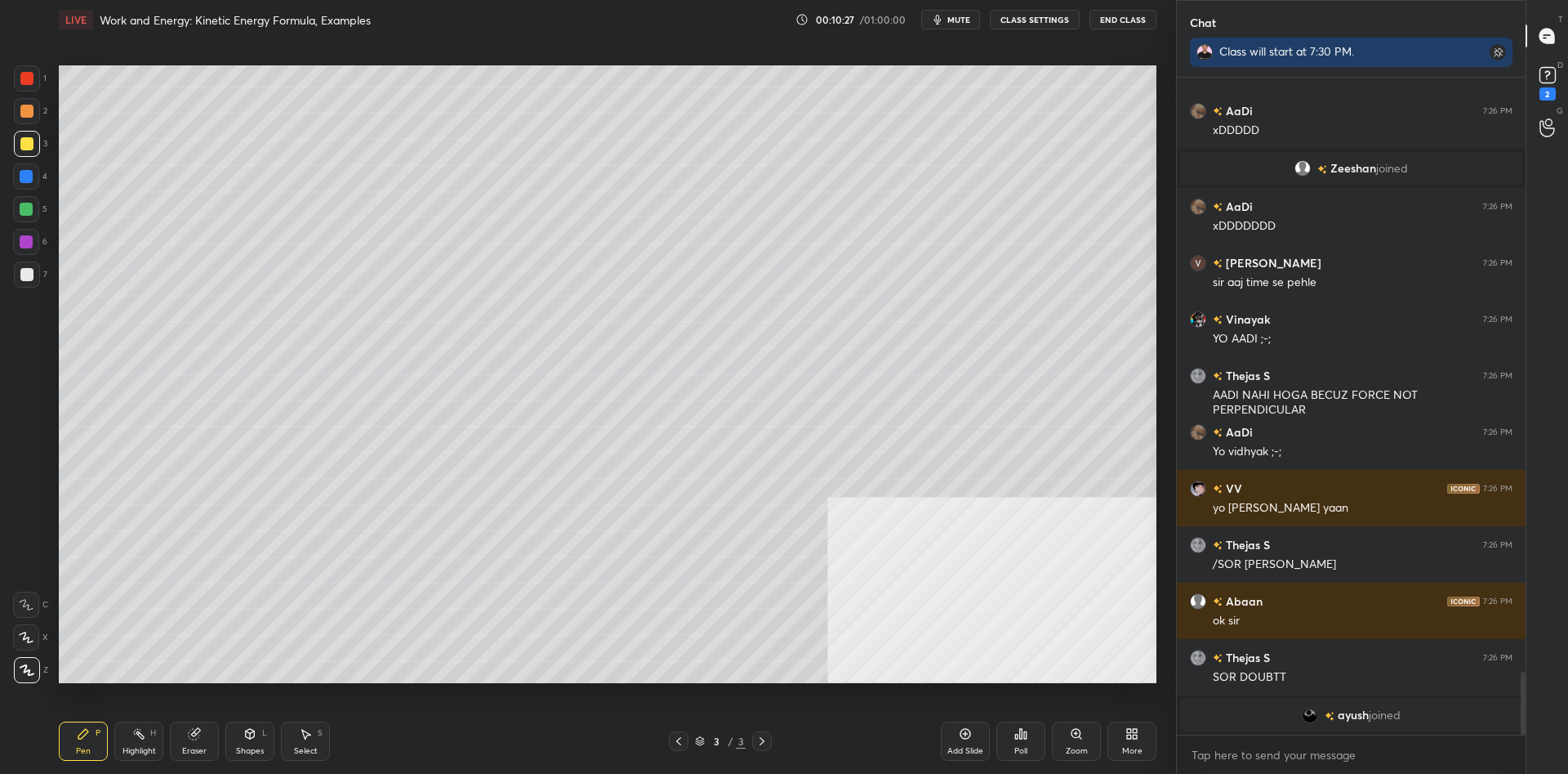
drag, startPoint x: 974, startPoint y: 726, endPoint x: 989, endPoint y: 725, distance: 15.0
click at [975, 726] on div "Add Slide" at bounding box center [966, 742] width 49 height 39
click at [1120, 732] on div "More" at bounding box center [1132, 742] width 49 height 39
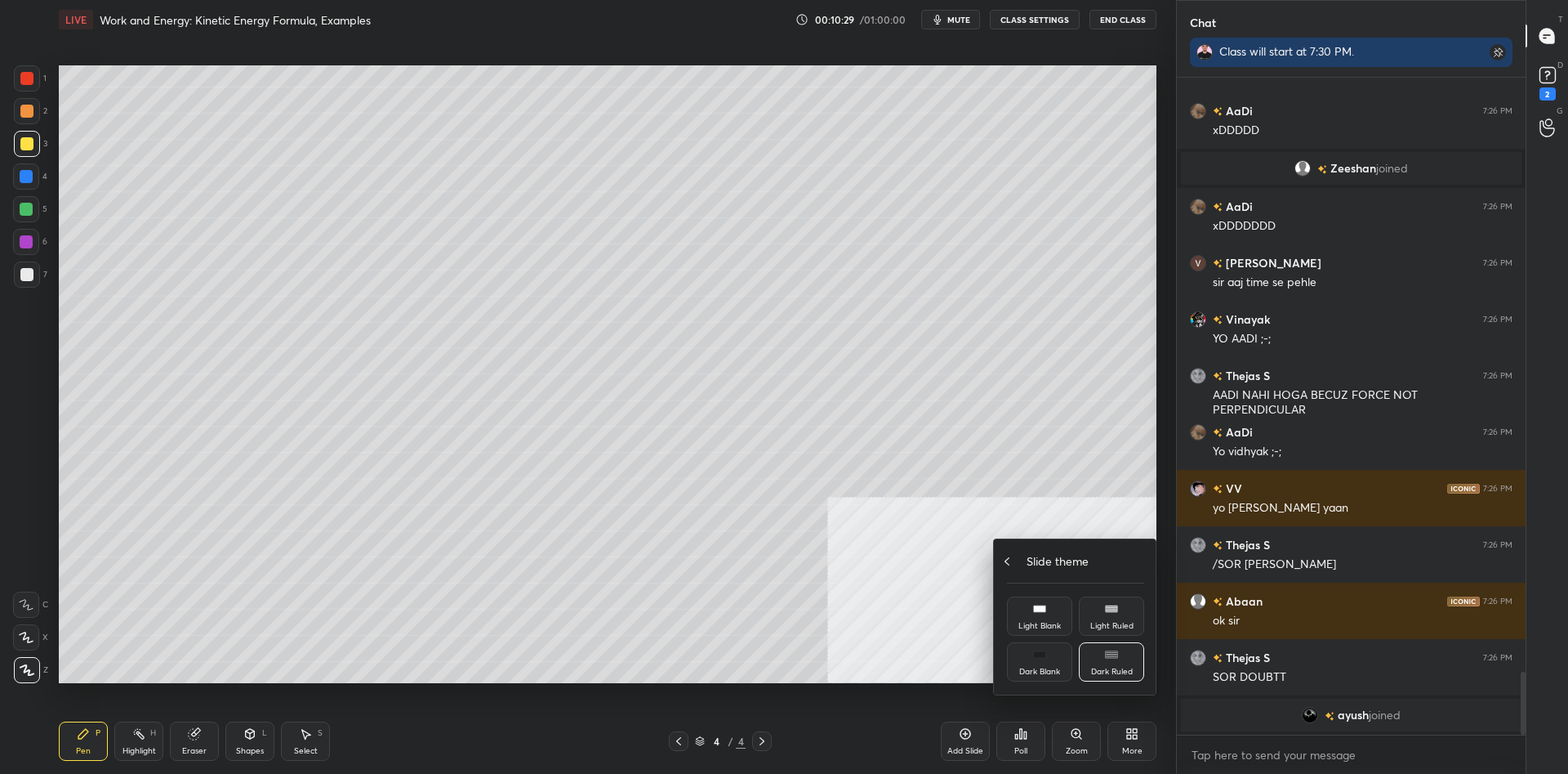
click at [1012, 562] on icon at bounding box center [1007, 561] width 13 height 13
click at [1045, 570] on div "Upload File" at bounding box center [1039, 570] width 65 height 39
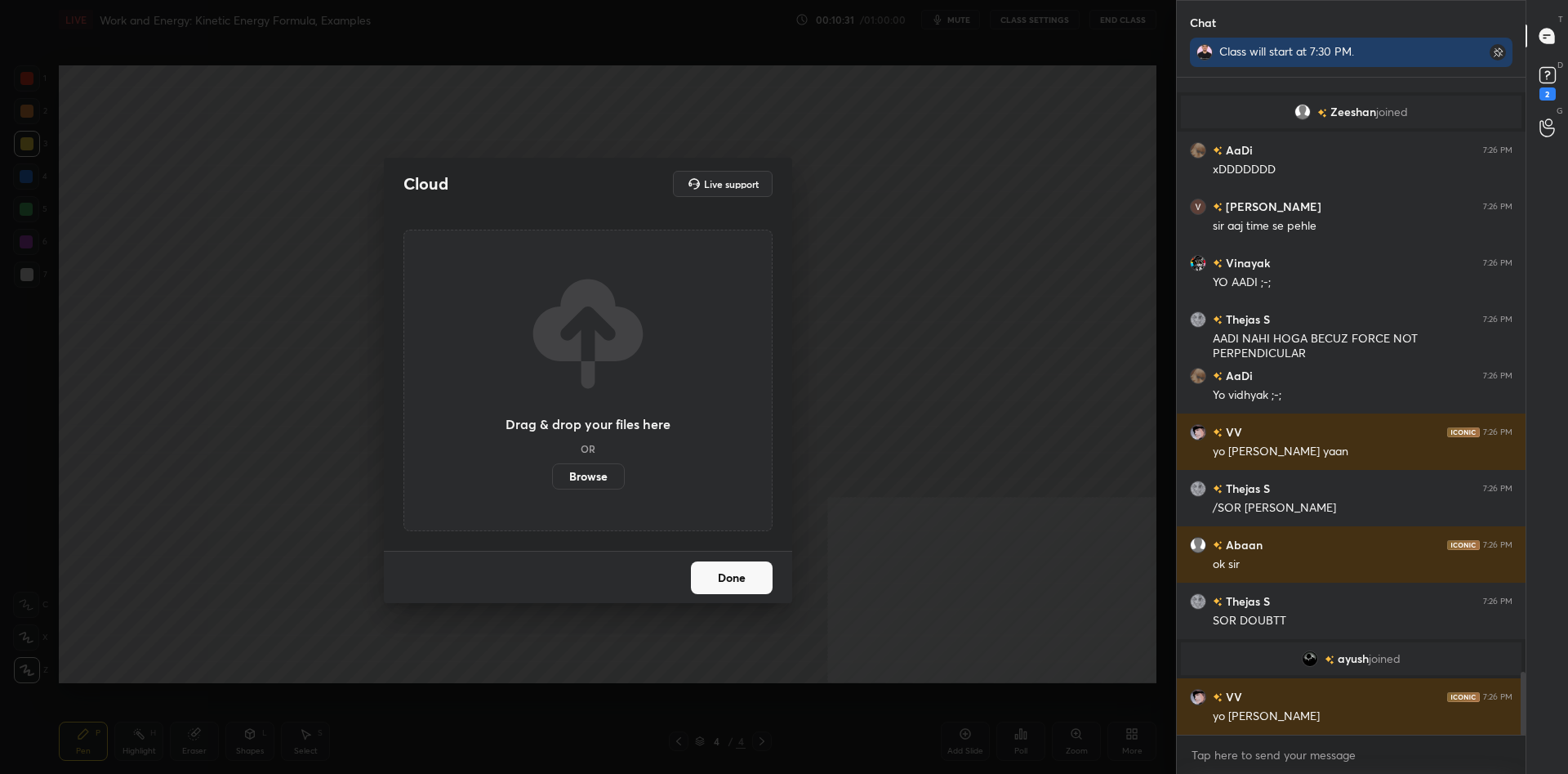
click at [602, 469] on label "Browse" at bounding box center [588, 476] width 73 height 26
click at [552, 469] on input "Browse" at bounding box center [552, 476] width 0 height 26
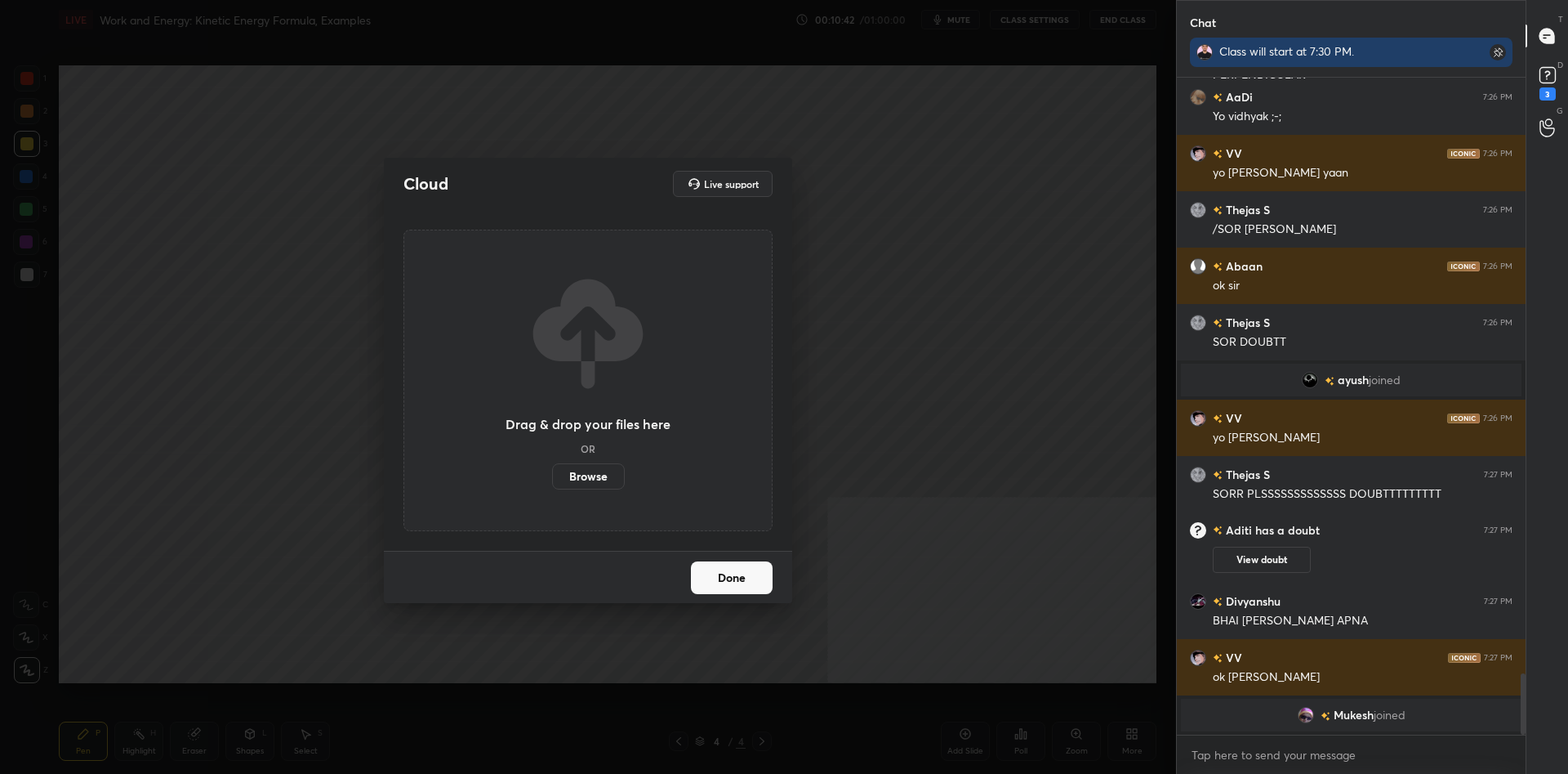
scroll to position [6395, 0]
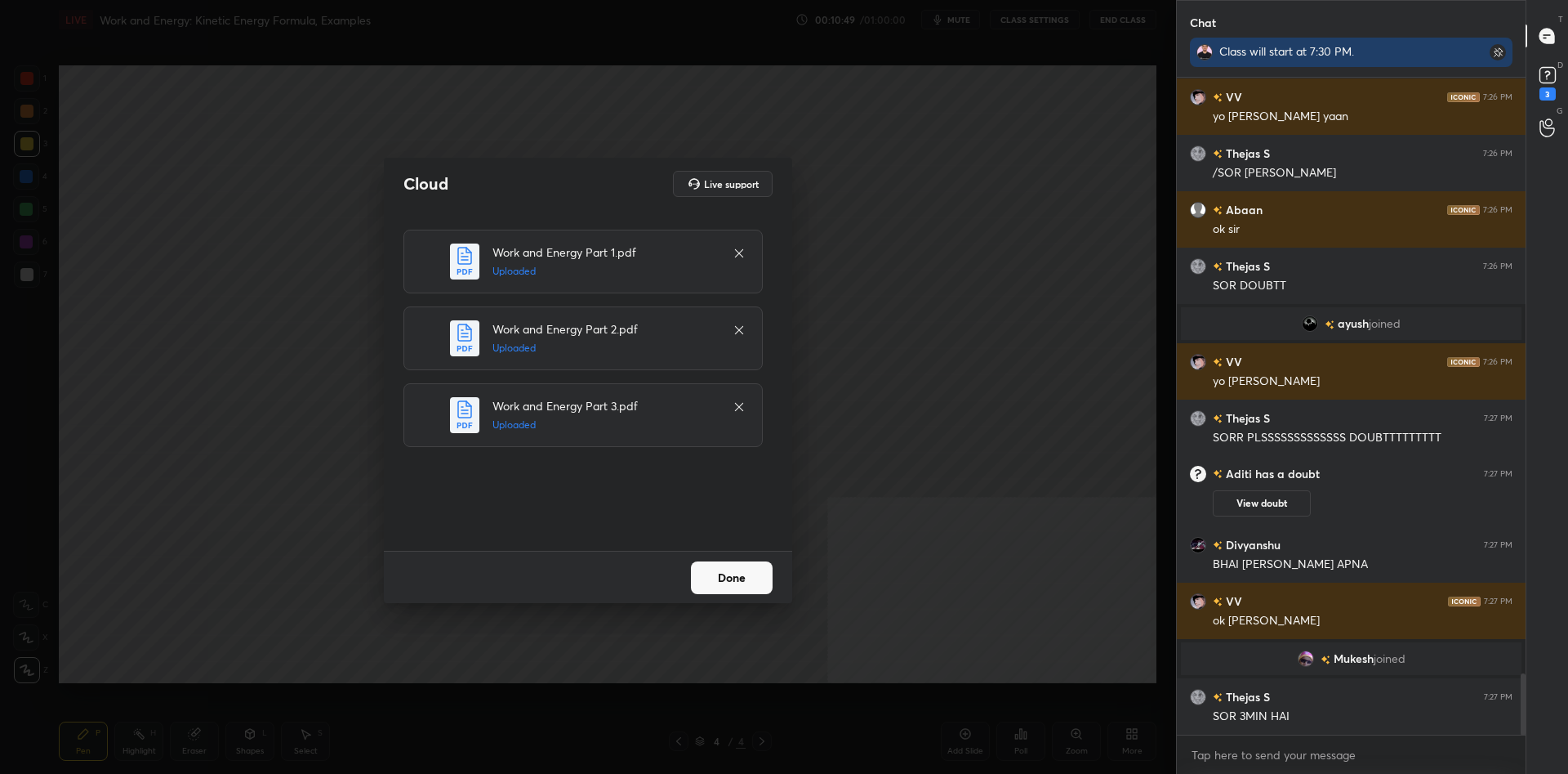
click at [713, 577] on button "Done" at bounding box center [732, 578] width 82 height 32
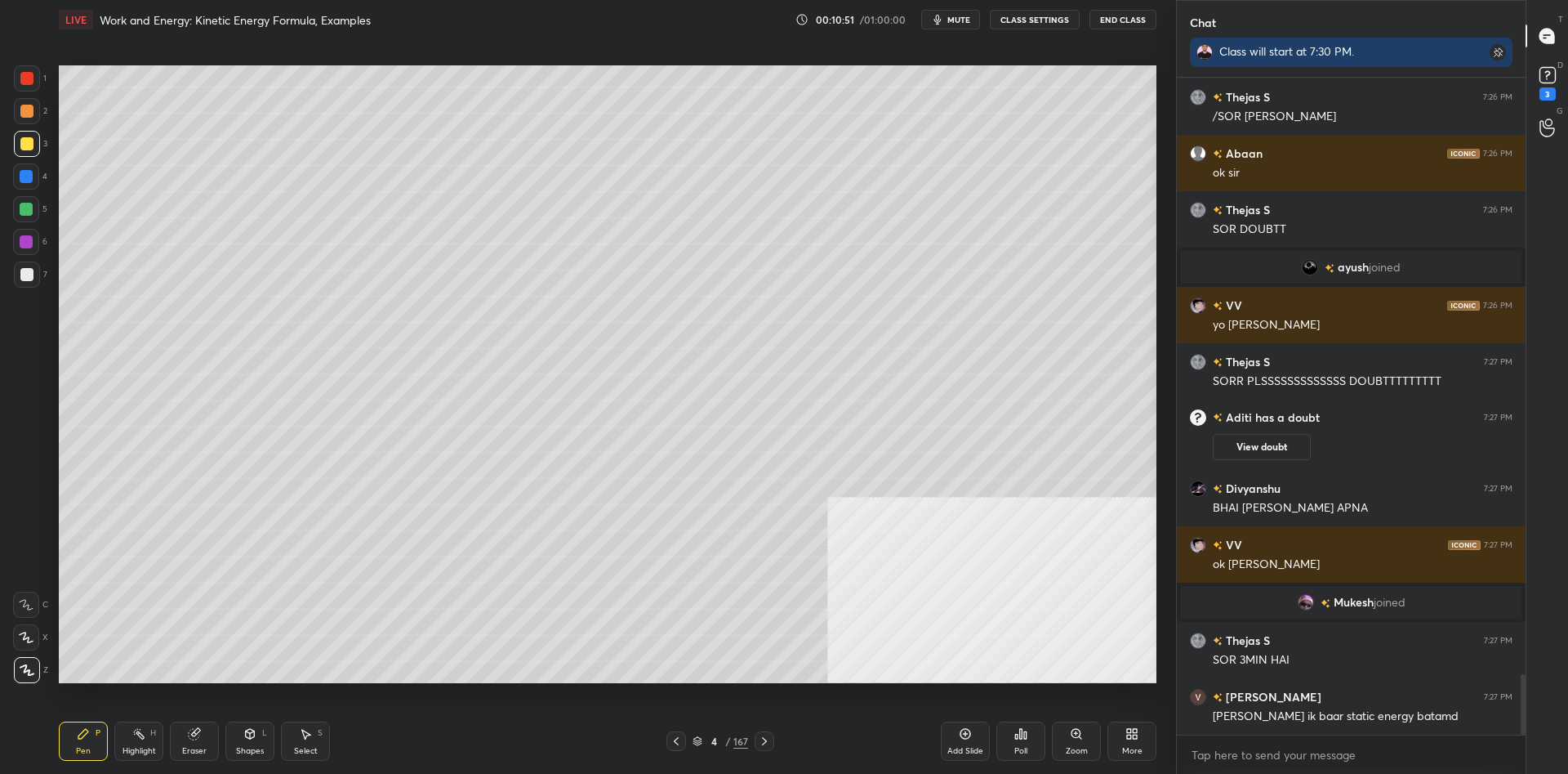
scroll to position [6491, 0]
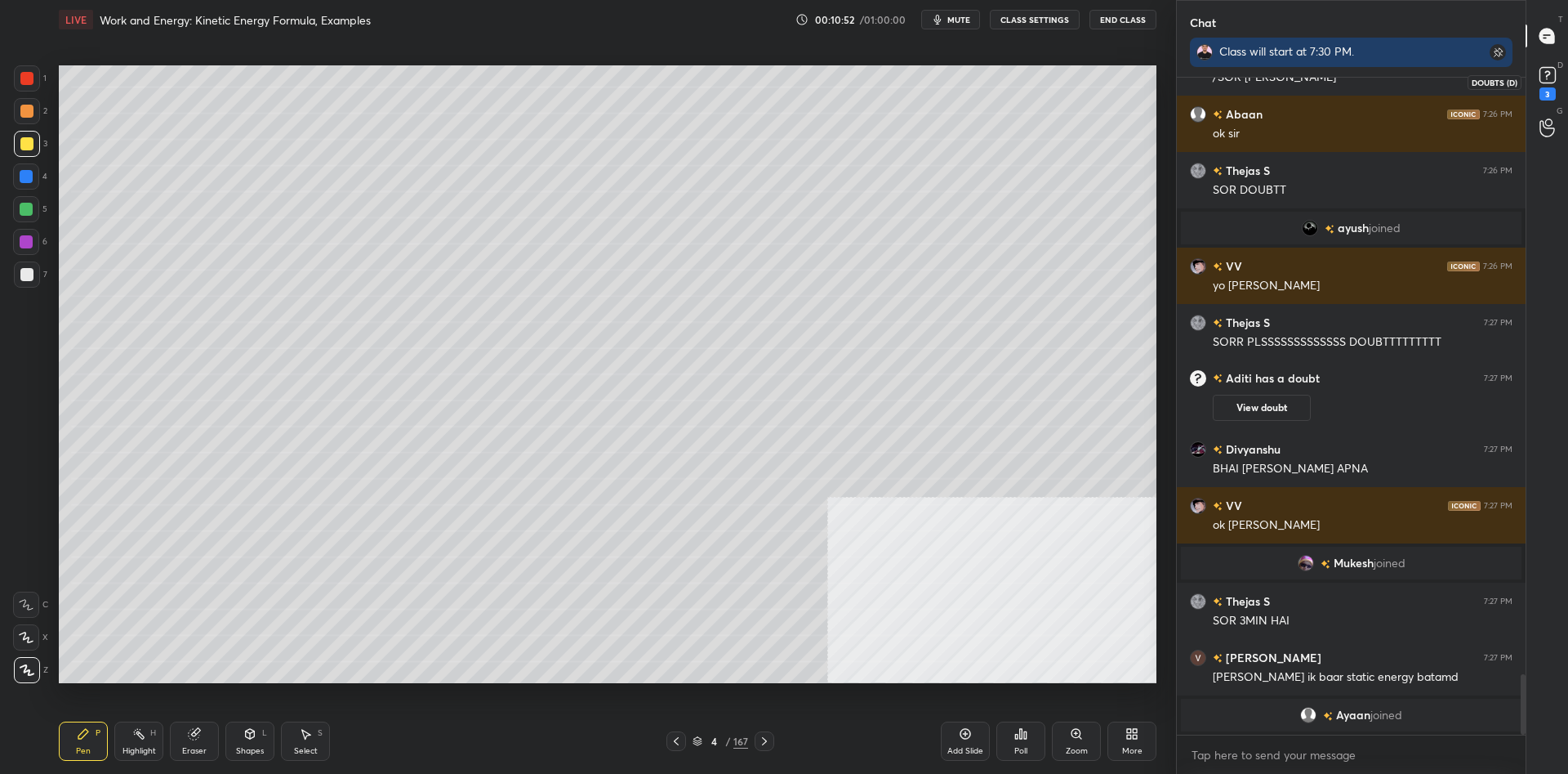
click at [1546, 91] on div "3" at bounding box center [1548, 93] width 16 height 13
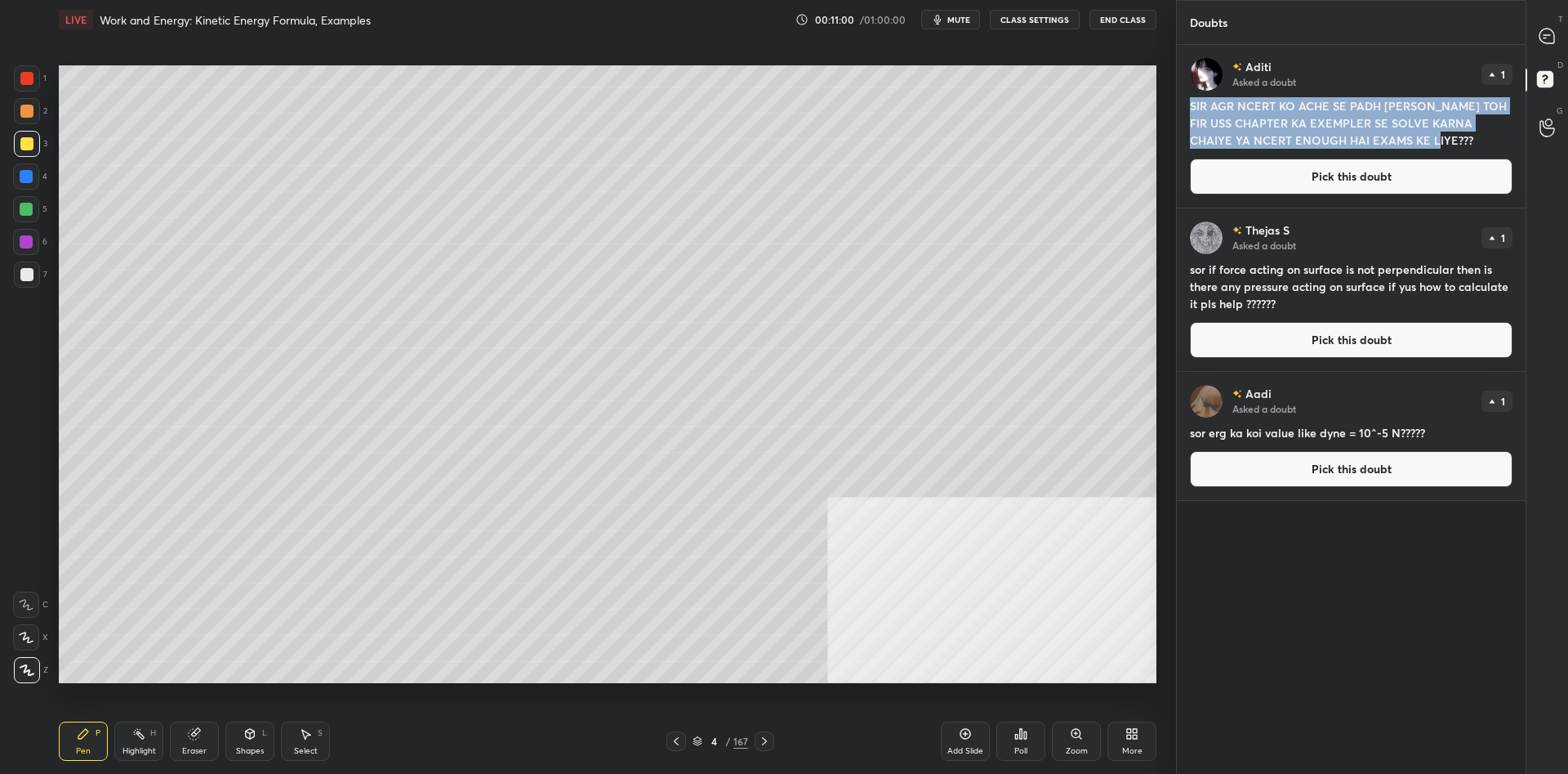
drag, startPoint x: 1467, startPoint y: 150, endPoint x: 1182, endPoint y: 104, distance: 288.7
click at [1182, 104] on div "Aditi Asked a doubt 1 SIR AGR NCERT KO ACHE SE PADH LIYA HO TOH FIR USS CHAPTER…" at bounding box center [1351, 126] width 349 height 162
copy h4 "SIR AGR NCERT KO ACHE SE PADH LIYA HO TOH FIR USS CHAPTER KA EXEMPLER SE SOLVE …"
click at [1378, 179] on button "Pick this doubt" at bounding box center [1352, 177] width 323 height 36
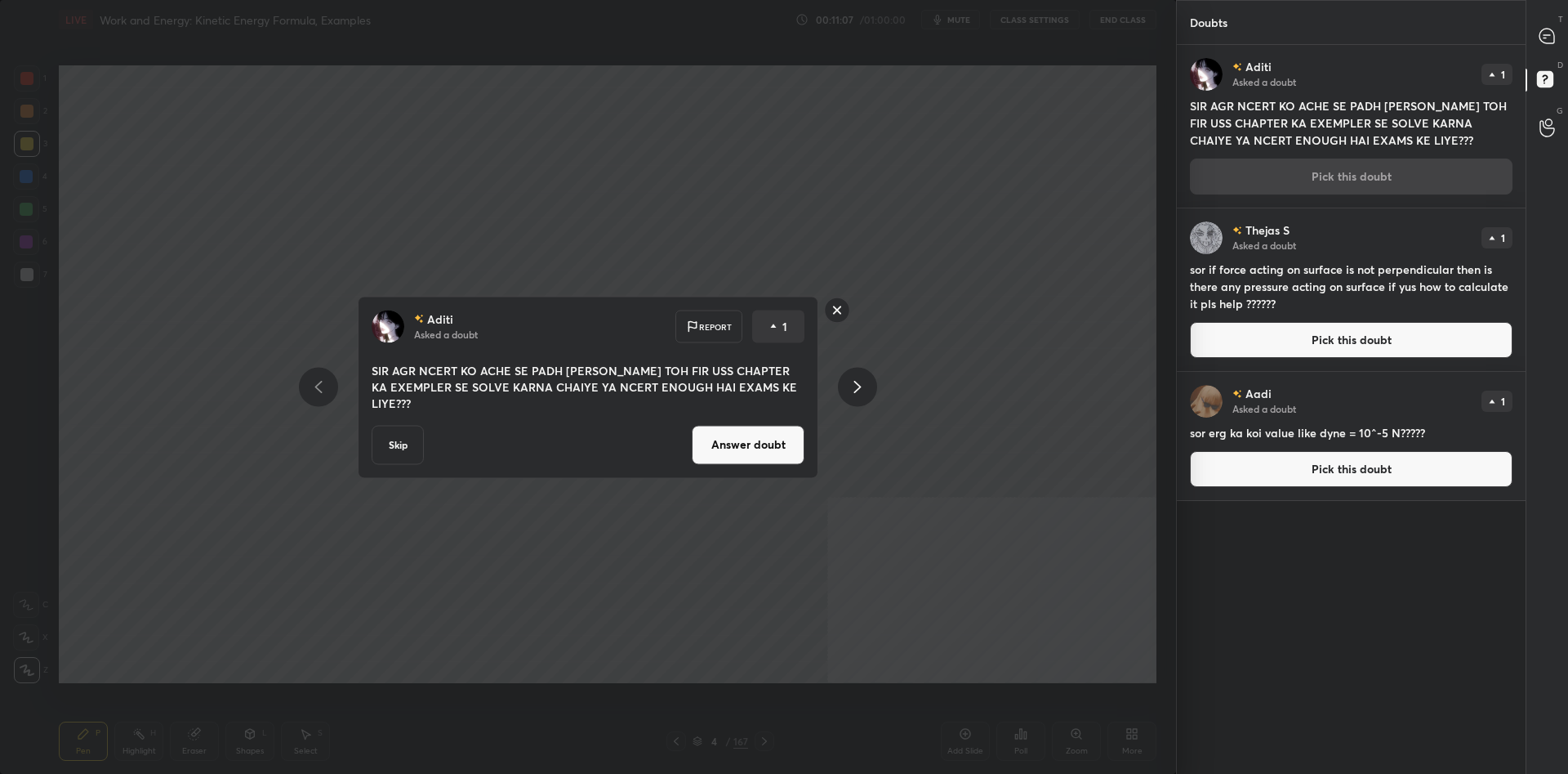
click at [726, 453] on button "Answer doubt" at bounding box center [749, 445] width 113 height 39
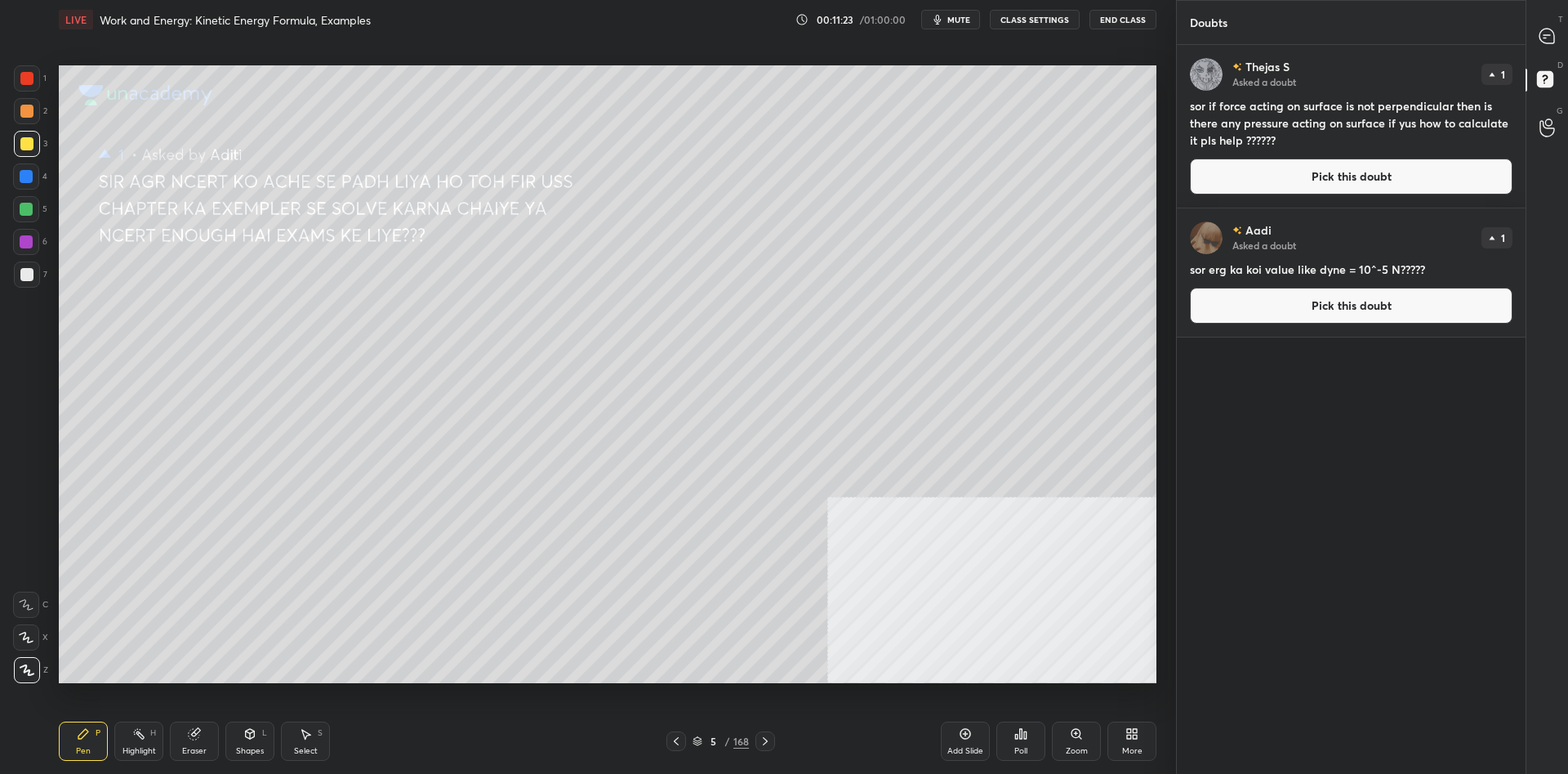
click at [22, 137] on div at bounding box center [26, 143] width 26 height 26
click at [20, 137] on div at bounding box center [26, 143] width 26 height 26
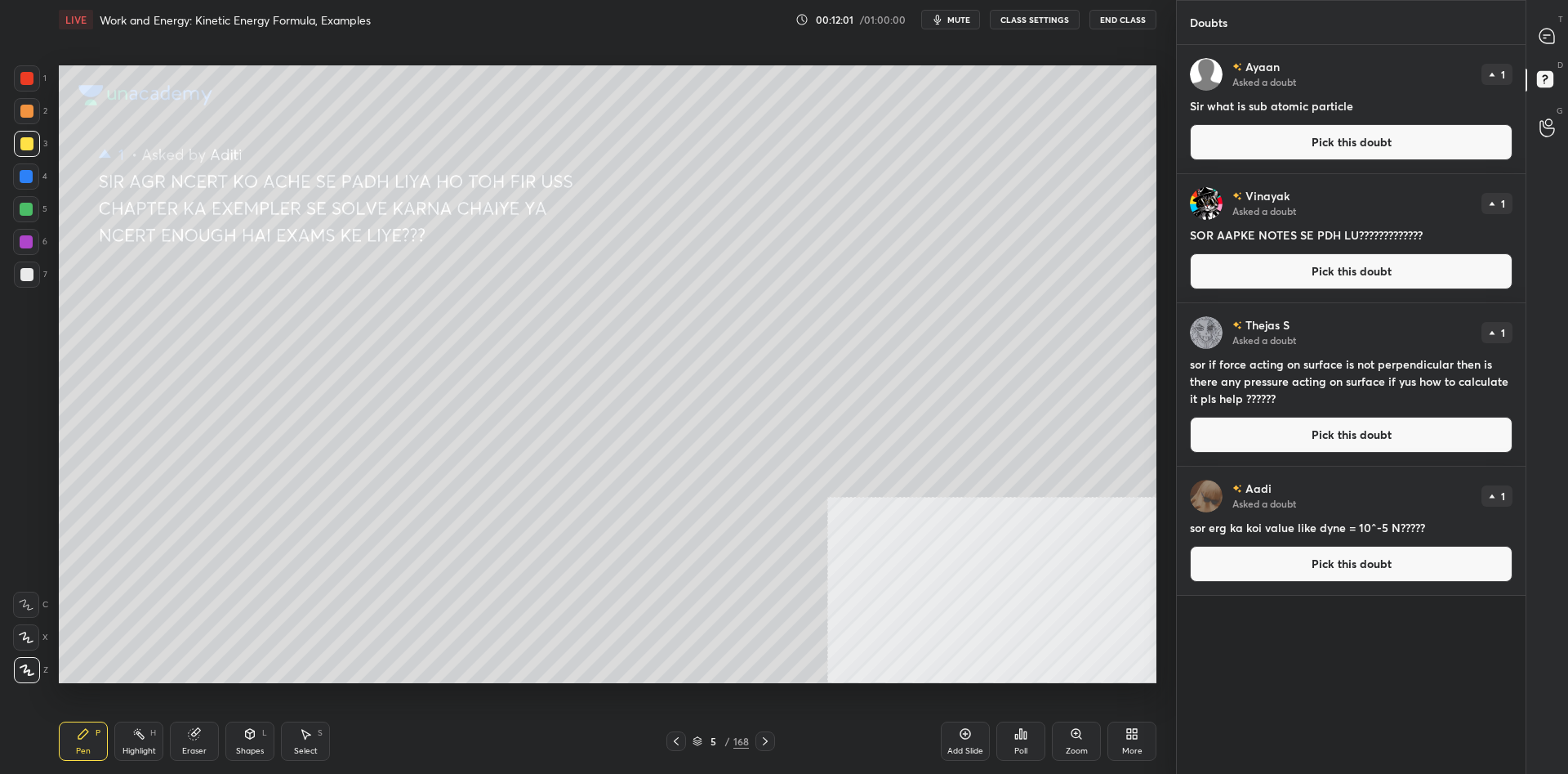
click at [1278, 135] on button "Pick this doubt" at bounding box center [1352, 143] width 323 height 36
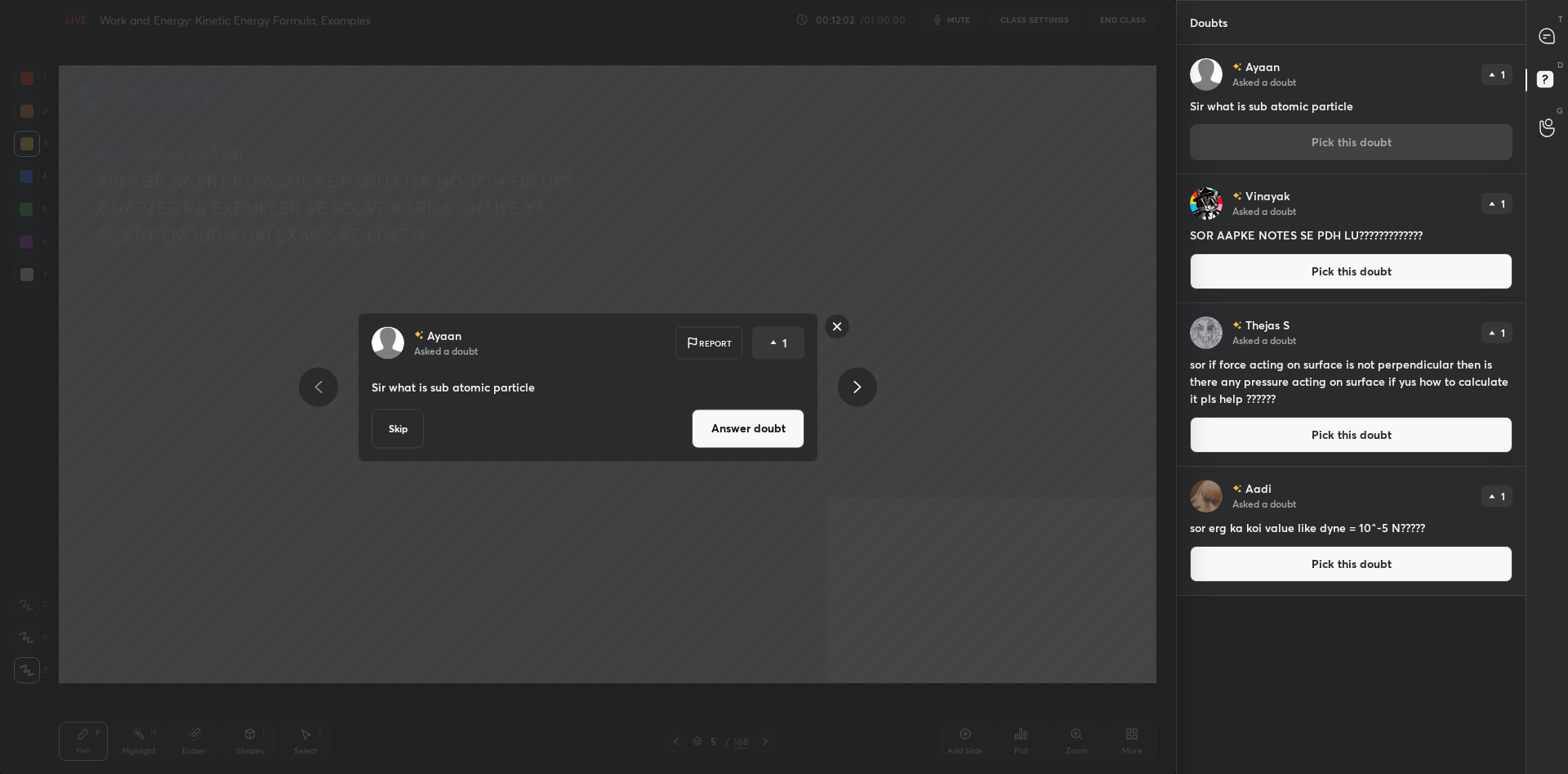
click at [929, 394] on div "Ayaan Asked a doubt Report 1 Sir what is sub atomic particle Skip Answer doubt" at bounding box center [588, 387] width 1176 height 774
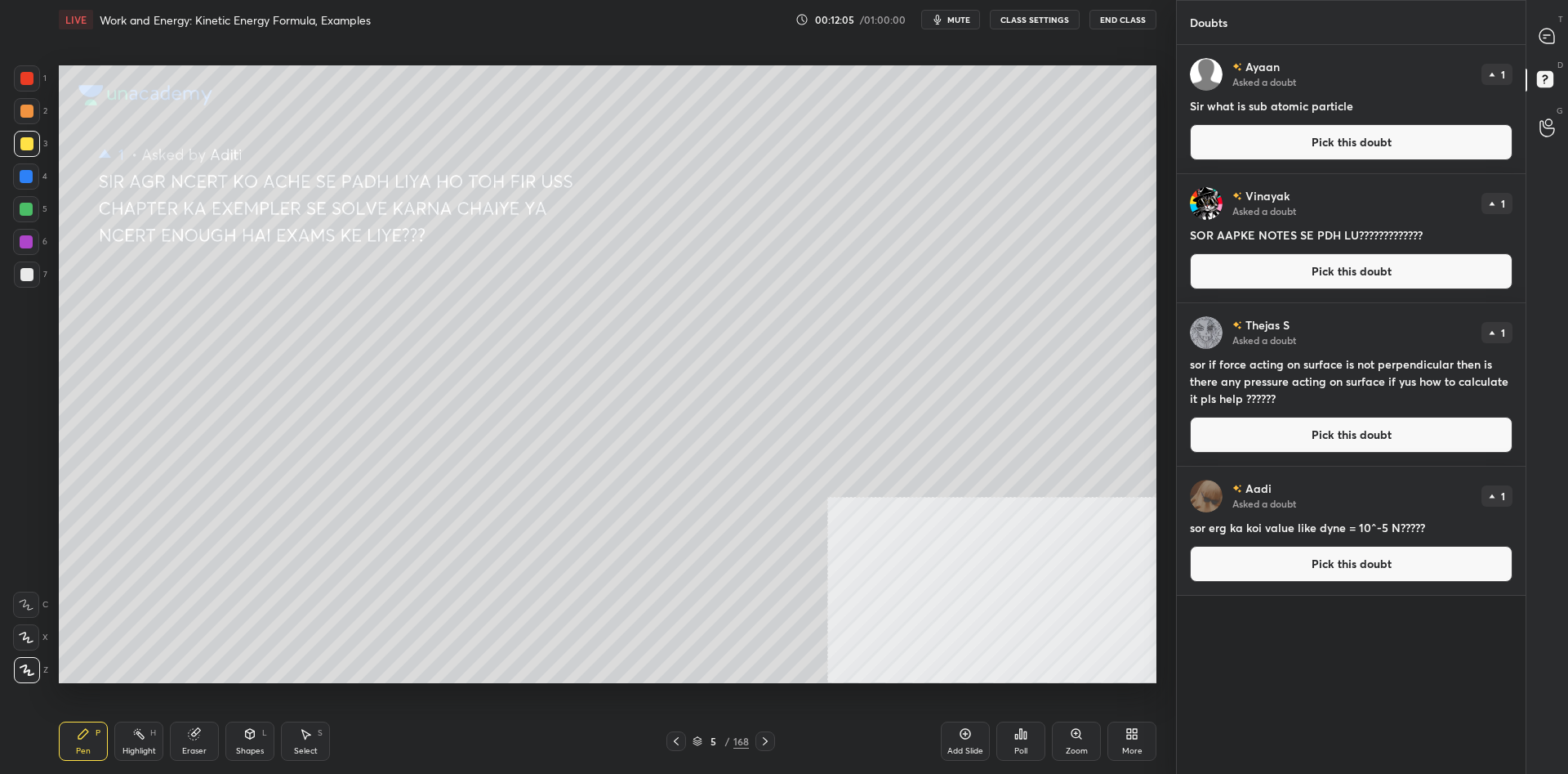
click at [1312, 272] on button "Pick this doubt" at bounding box center [1352, 271] width 323 height 36
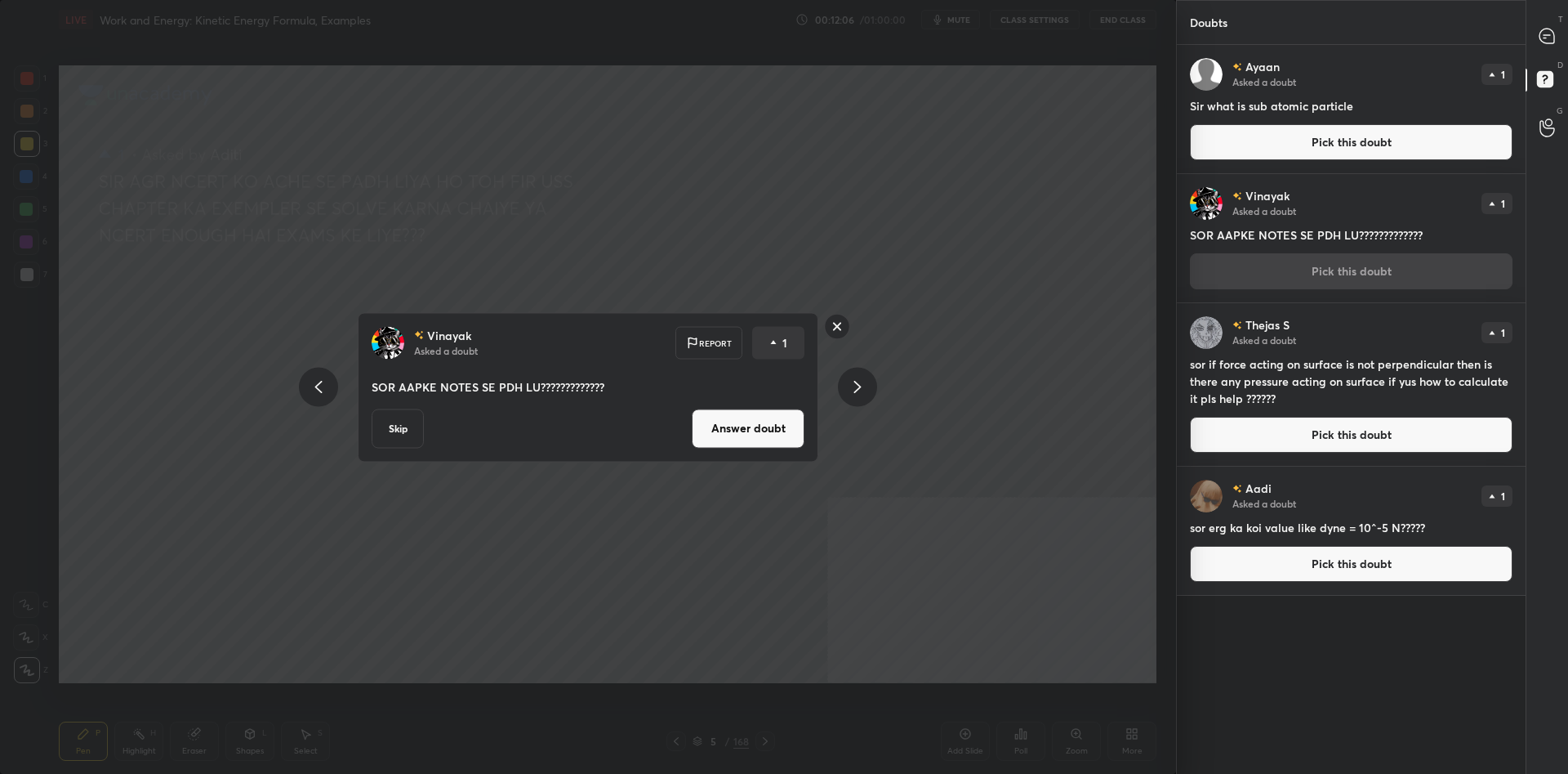
click at [767, 415] on button "Answer doubt" at bounding box center [749, 429] width 113 height 39
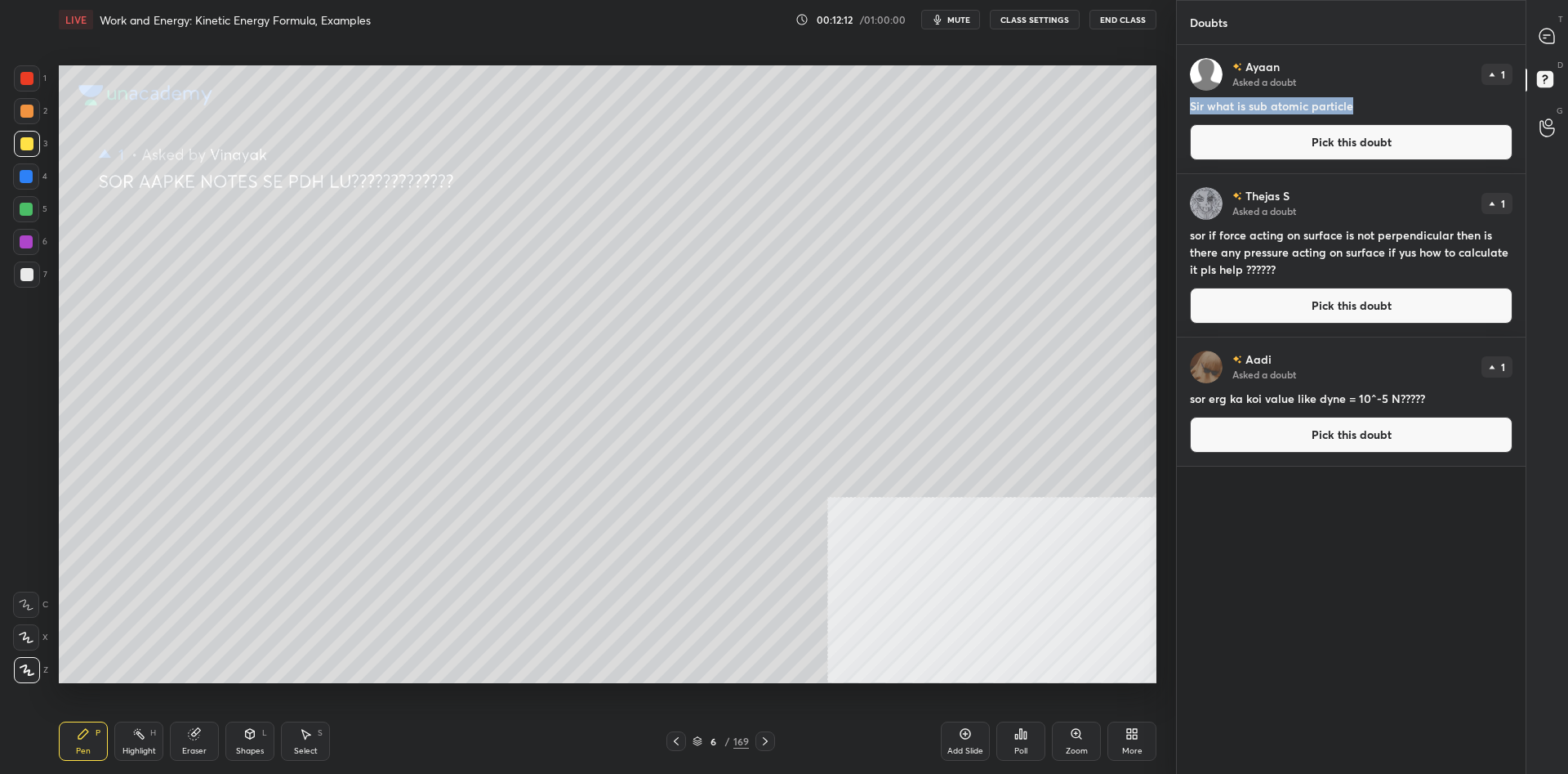
drag, startPoint x: 1187, startPoint y: 110, endPoint x: 1375, endPoint y: 106, distance: 188.0
click at [1375, 106] on div "Ayaan Asked a doubt 1 Sir what is sub atomic particle Pick this doubt" at bounding box center [1351, 109] width 349 height 128
copy h4 "Sir what is sub atomic particle"
click at [1381, 152] on button "Pick this doubt" at bounding box center [1352, 143] width 323 height 36
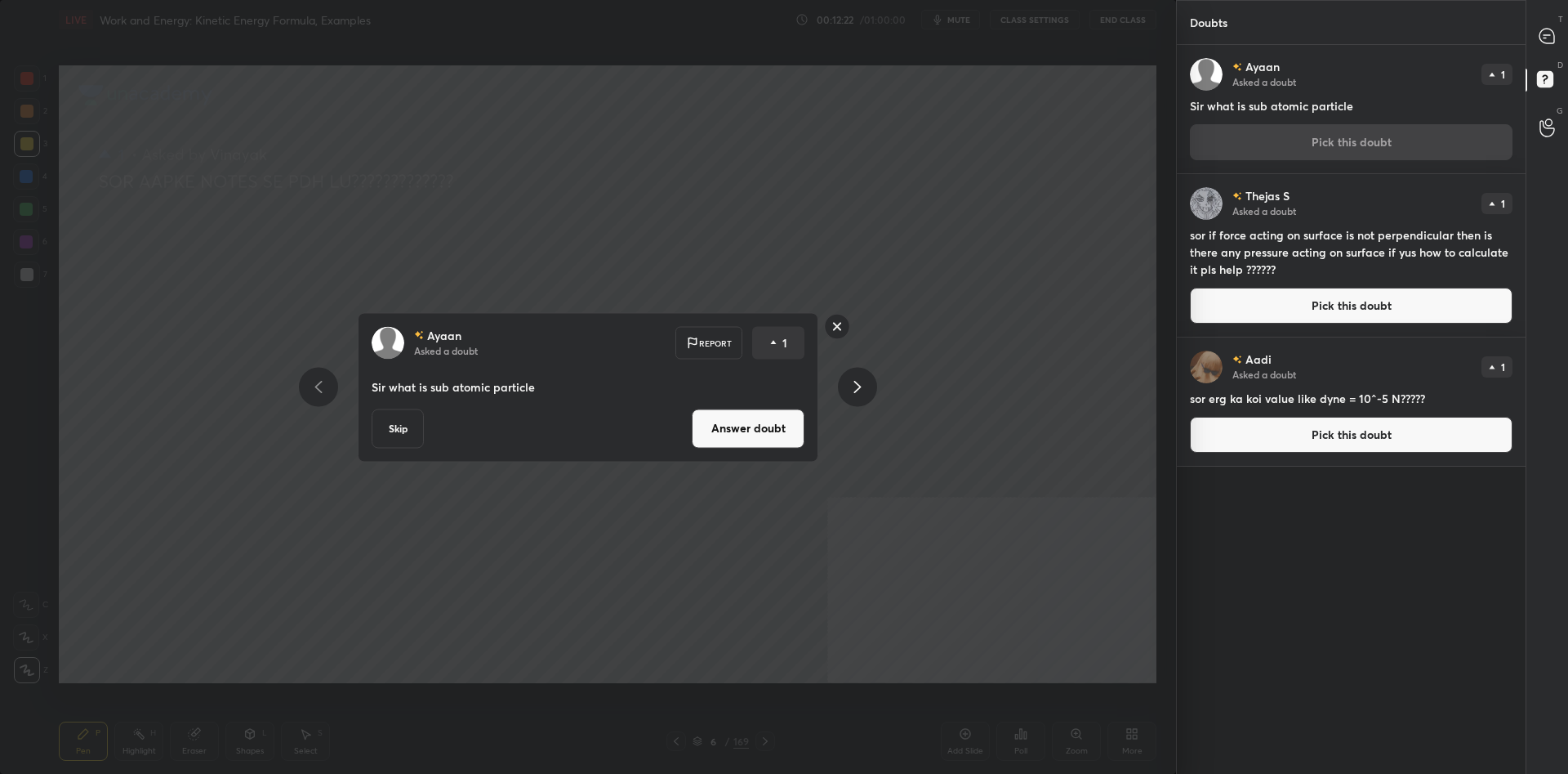
click at [740, 436] on button "Answer doubt" at bounding box center [749, 429] width 113 height 39
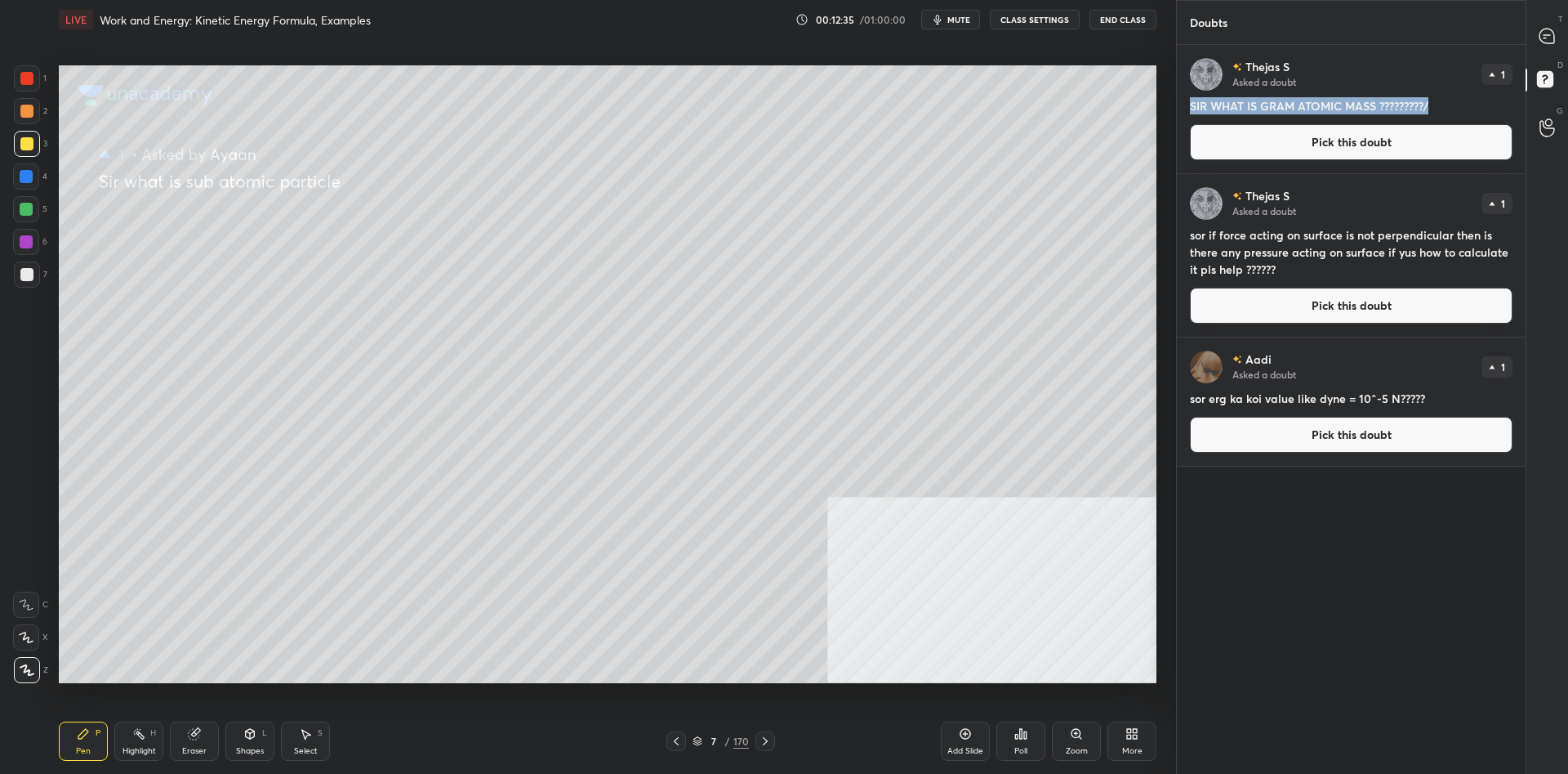
drag, startPoint x: 1438, startPoint y: 101, endPoint x: 1180, endPoint y: 100, distance: 258.0
click at [1180, 100] on div "Thejas S Asked a doubt 1 SIR WHAT IS GRAM ATOMIC MASS ?????????/ Pick this doubt" at bounding box center [1351, 109] width 349 height 128
copy h4 "SIR WHAT IS GRAM ATOMIC MASS ?????????/"
click at [1274, 140] on button "Pick this doubt" at bounding box center [1352, 143] width 323 height 36
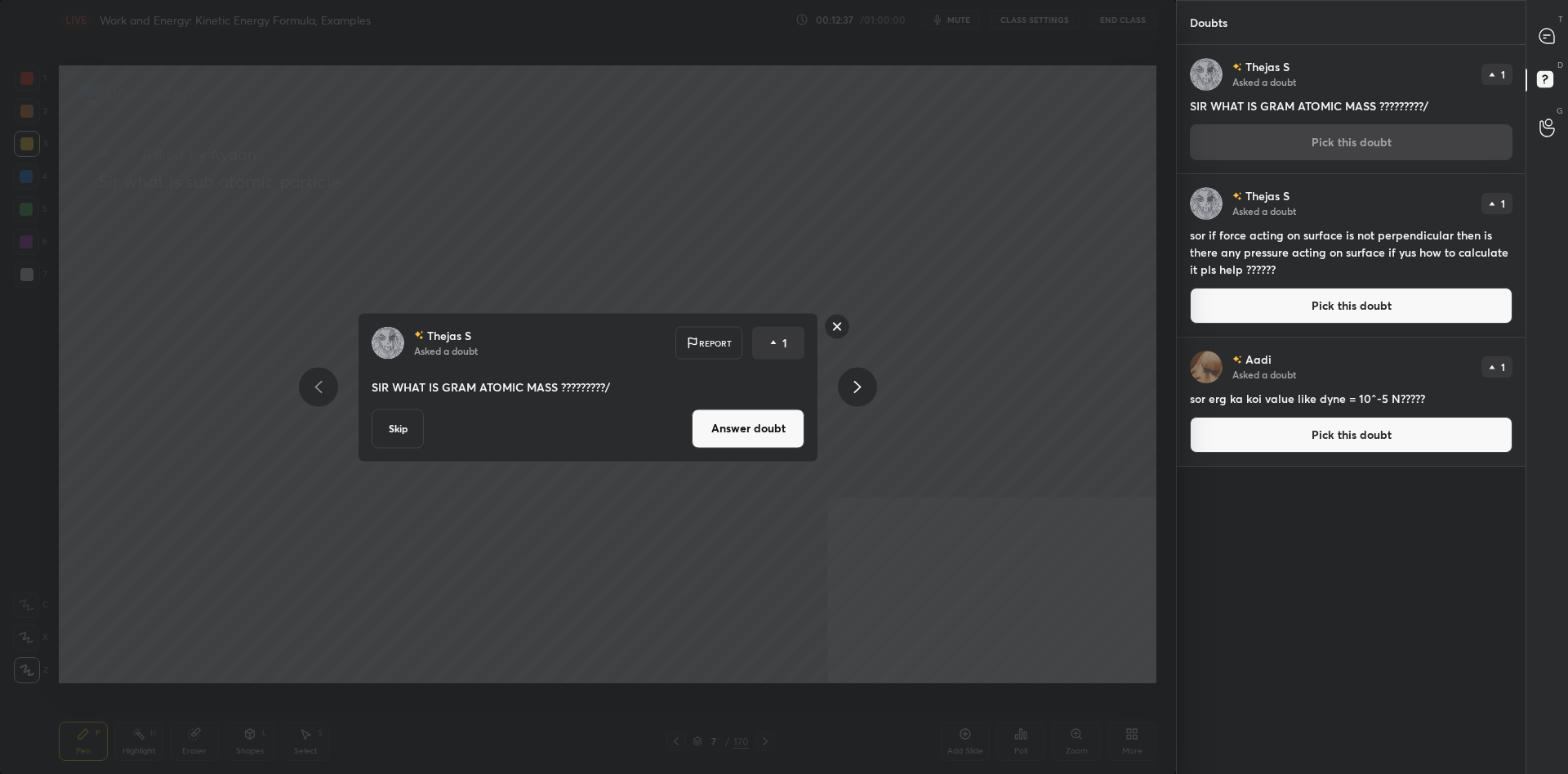
click at [776, 421] on button "Answer doubt" at bounding box center [749, 429] width 113 height 39
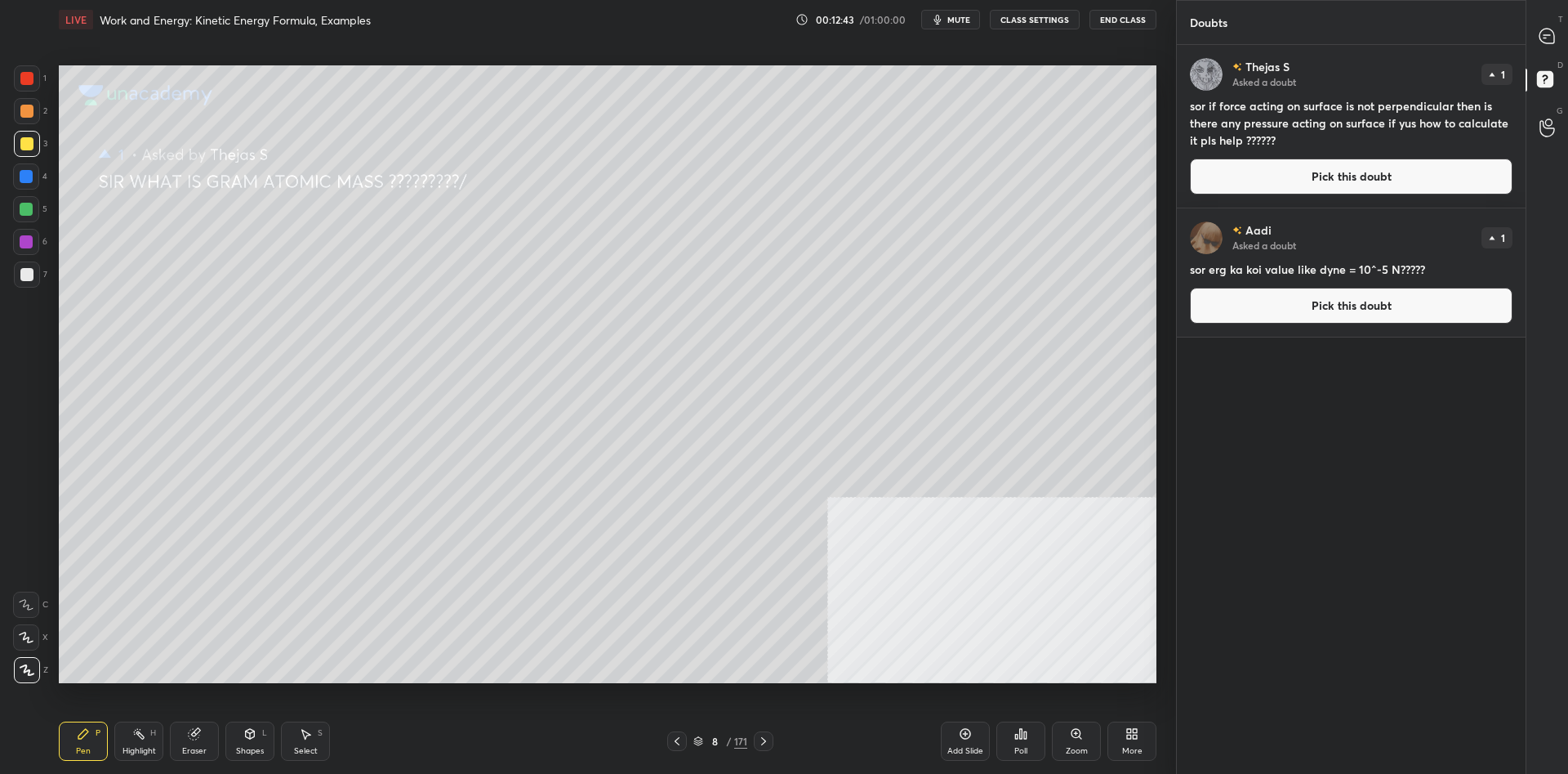
click at [47, 143] on div "3" at bounding box center [30, 143] width 33 height 26
click at [17, 175] on div at bounding box center [26, 176] width 26 height 26
click at [34, 209] on div at bounding box center [26, 209] width 26 height 26
click at [42, 161] on div "3" at bounding box center [30, 147] width 33 height 32
click at [39, 106] on div at bounding box center [26, 110] width 26 height 26
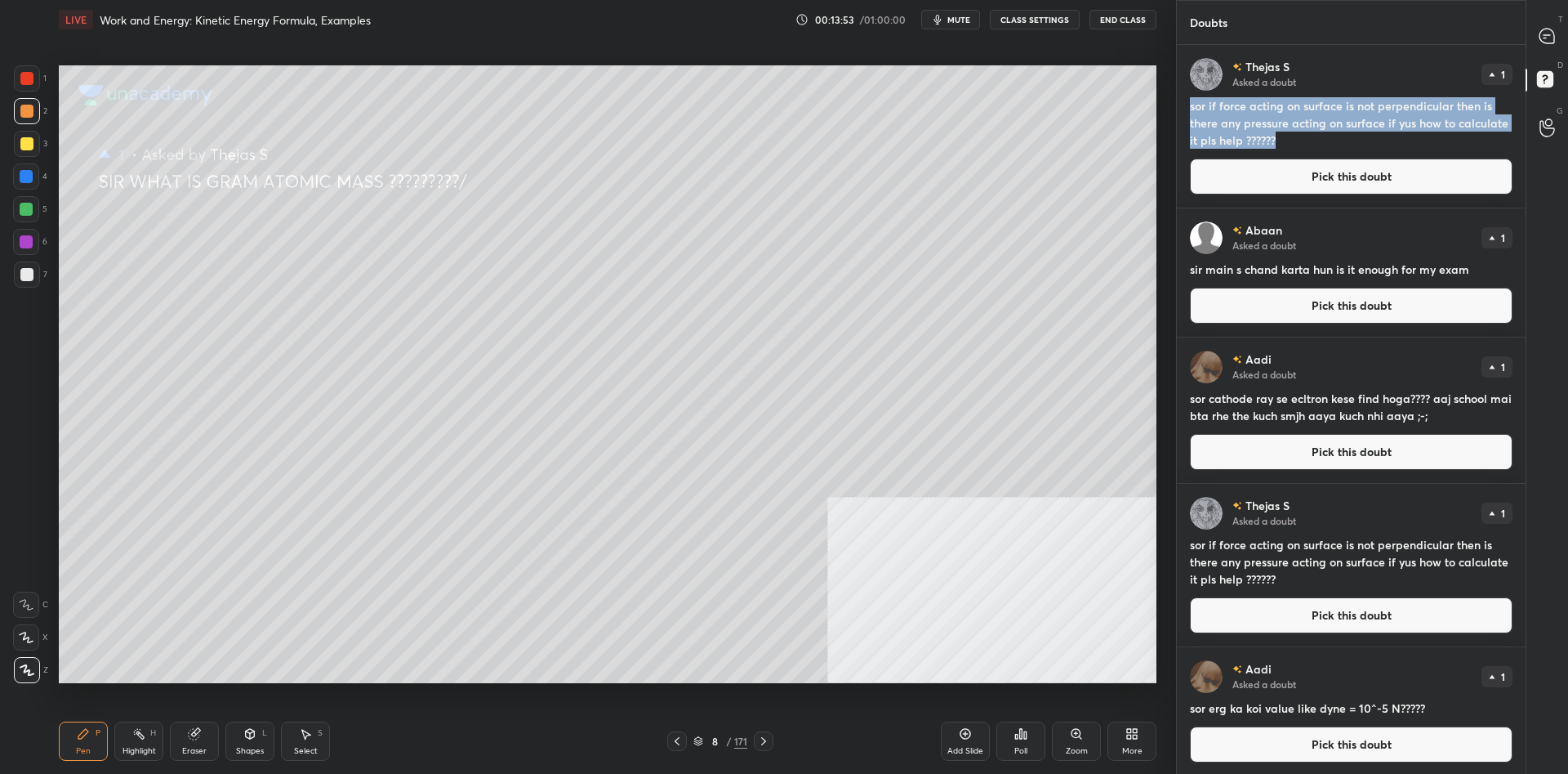
drag, startPoint x: 1295, startPoint y: 138, endPoint x: 1182, endPoint y: 109, distance: 116.7
click at [1182, 109] on div "Thejas S Asked a doubt 1 sor if force acting on surface is not perpendicular th…" at bounding box center [1351, 126] width 349 height 162
copy h4 "sor if force acting on surface is not perpendicular then is there any pressure …"
click at [1225, 178] on button "Pick this doubt" at bounding box center [1352, 177] width 323 height 36
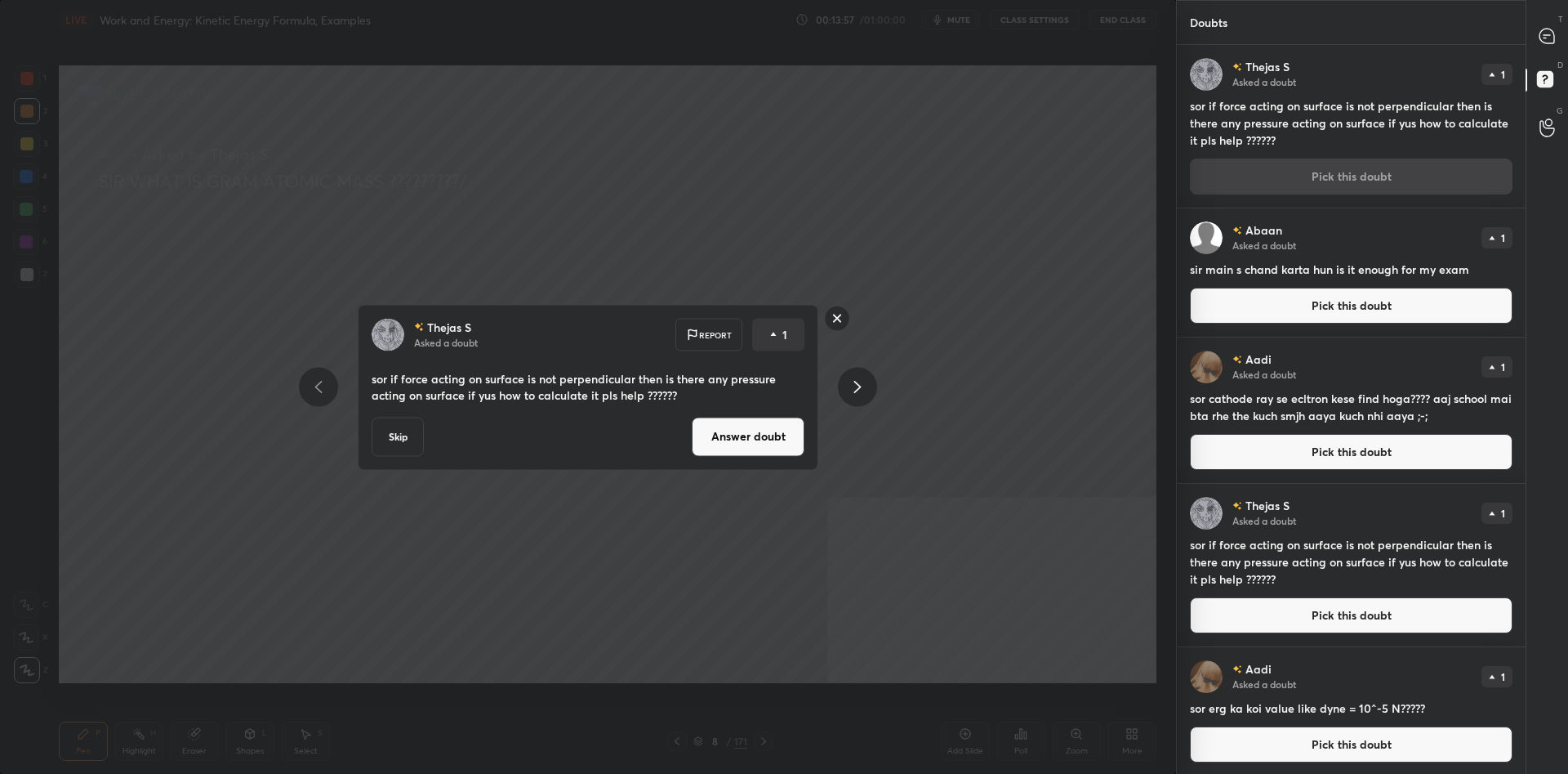
click at [780, 428] on button "Answer doubt" at bounding box center [749, 437] width 113 height 39
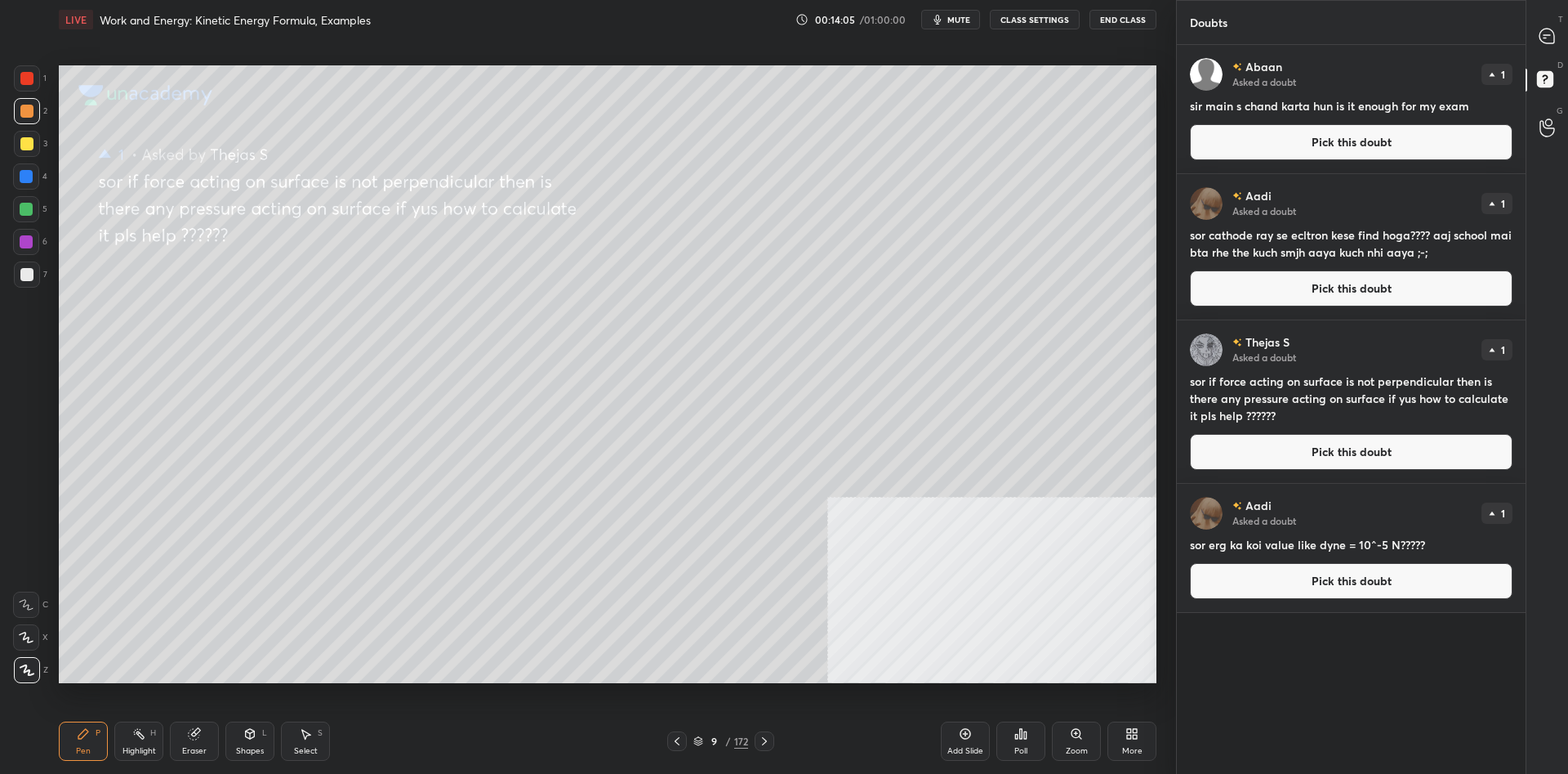
click at [1, 143] on div "1 2 3 4 5 6 7 C X Z C X Z E E Erase all H H" at bounding box center [26, 374] width 52 height 618
click at [13, 146] on div "1 2 3 4 5 6 7" at bounding box center [30, 179] width 34 height 229
click at [18, 147] on div at bounding box center [26, 143] width 26 height 26
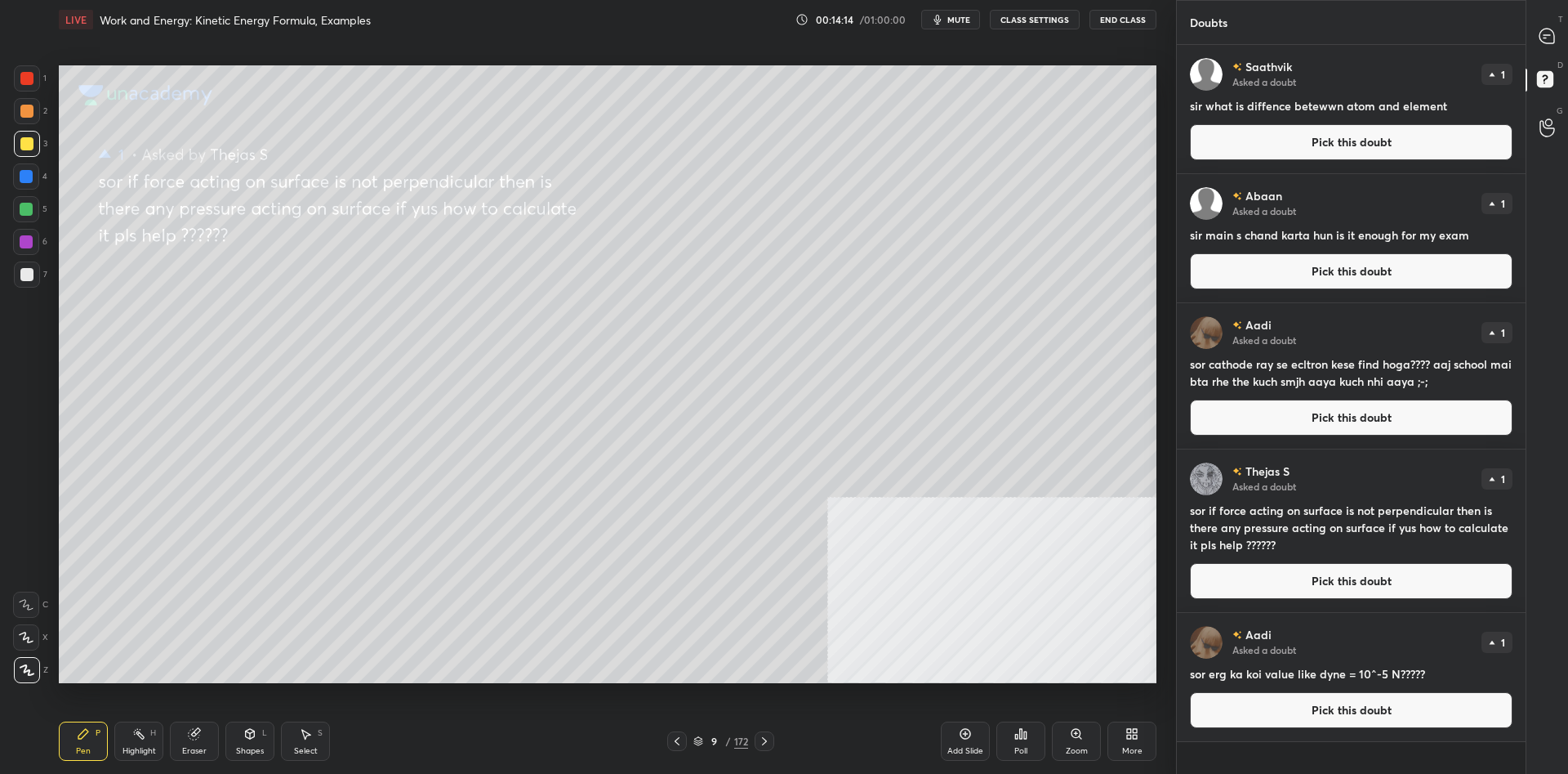
click at [1291, 144] on button "Pick this doubt" at bounding box center [1352, 143] width 323 height 36
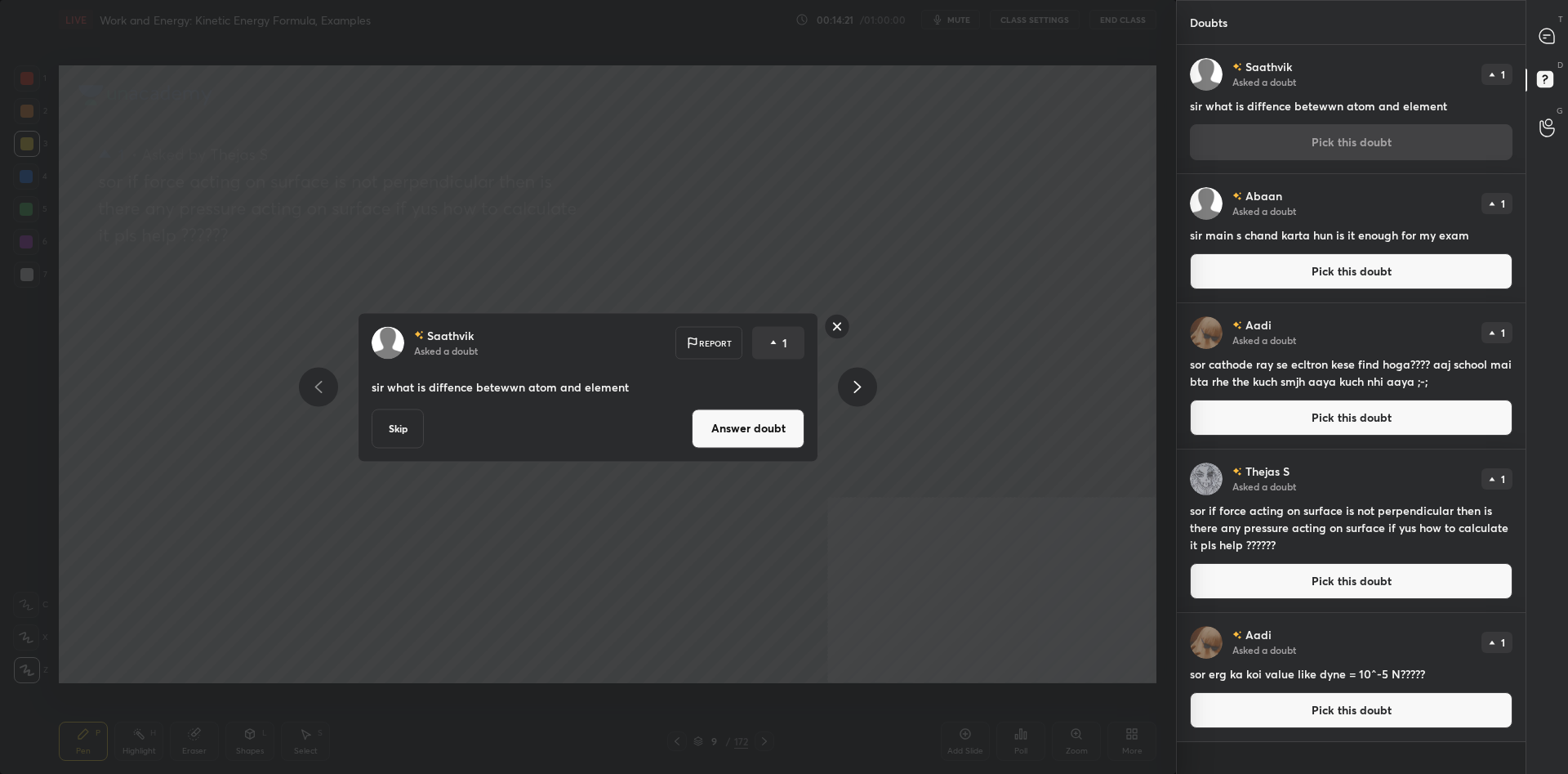
click at [755, 439] on button "Answer doubt" at bounding box center [749, 429] width 113 height 39
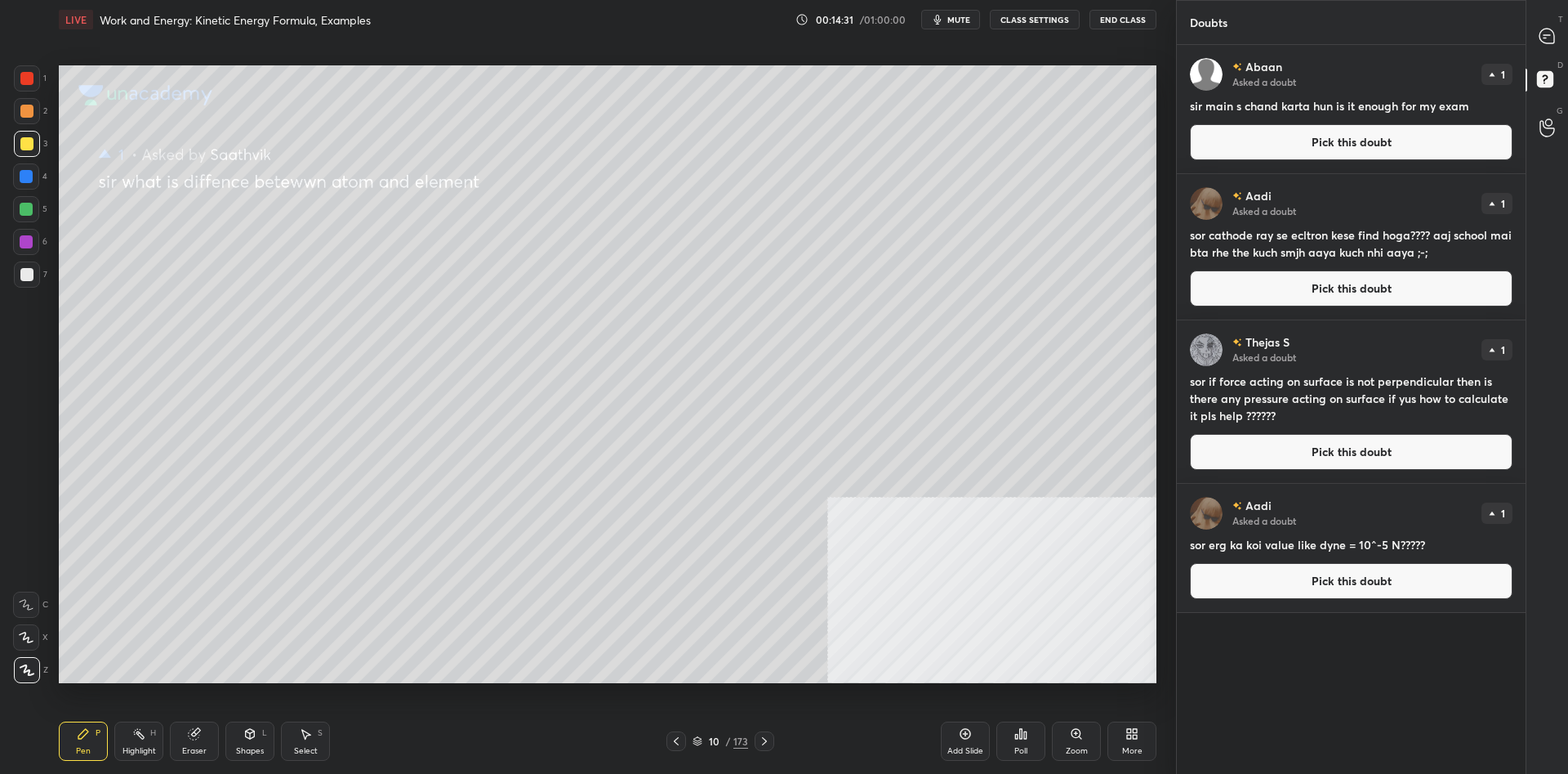
click at [1260, 149] on button "Pick this doubt" at bounding box center [1352, 143] width 323 height 36
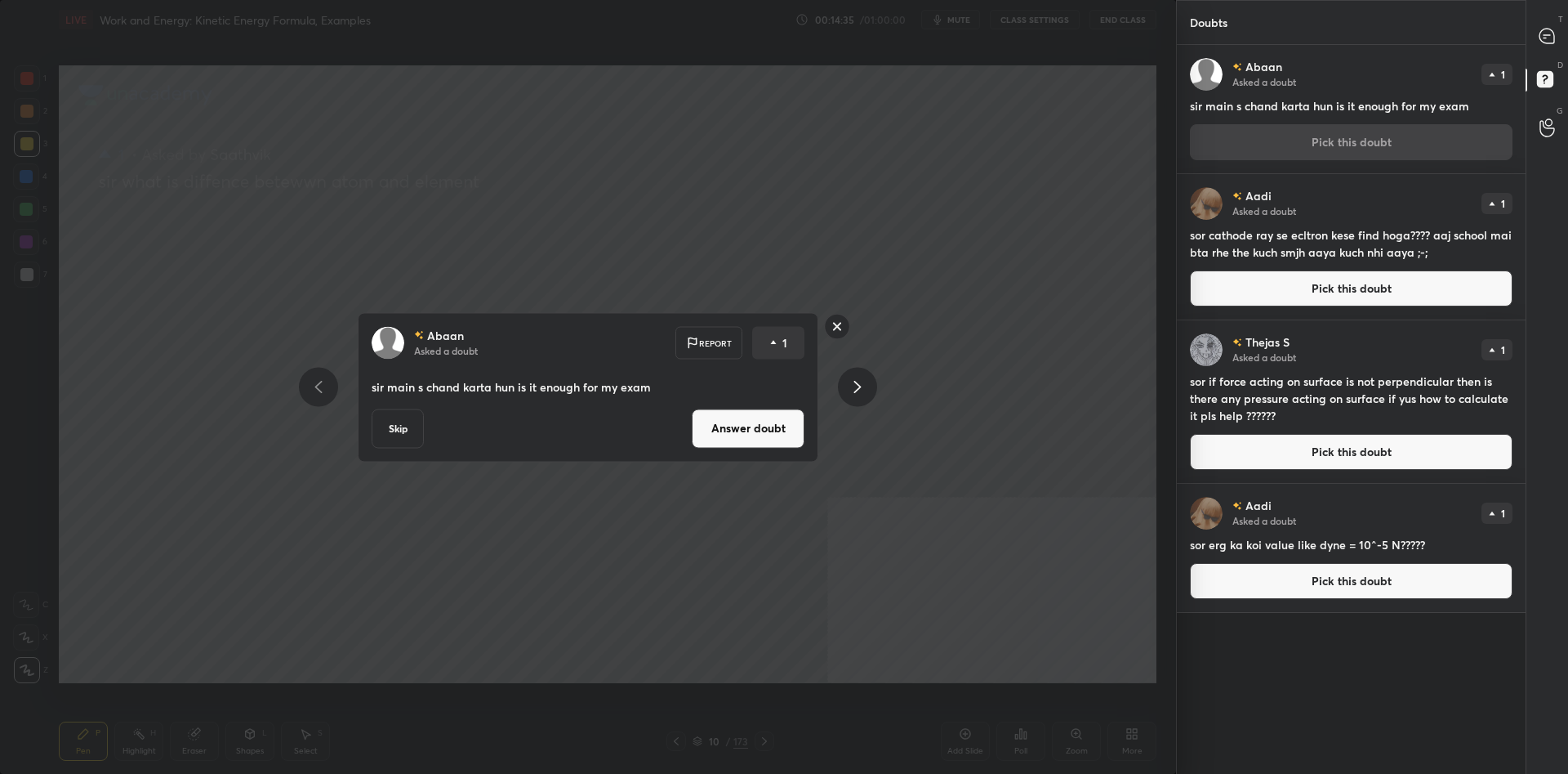
click at [763, 433] on button "Answer doubt" at bounding box center [749, 429] width 113 height 39
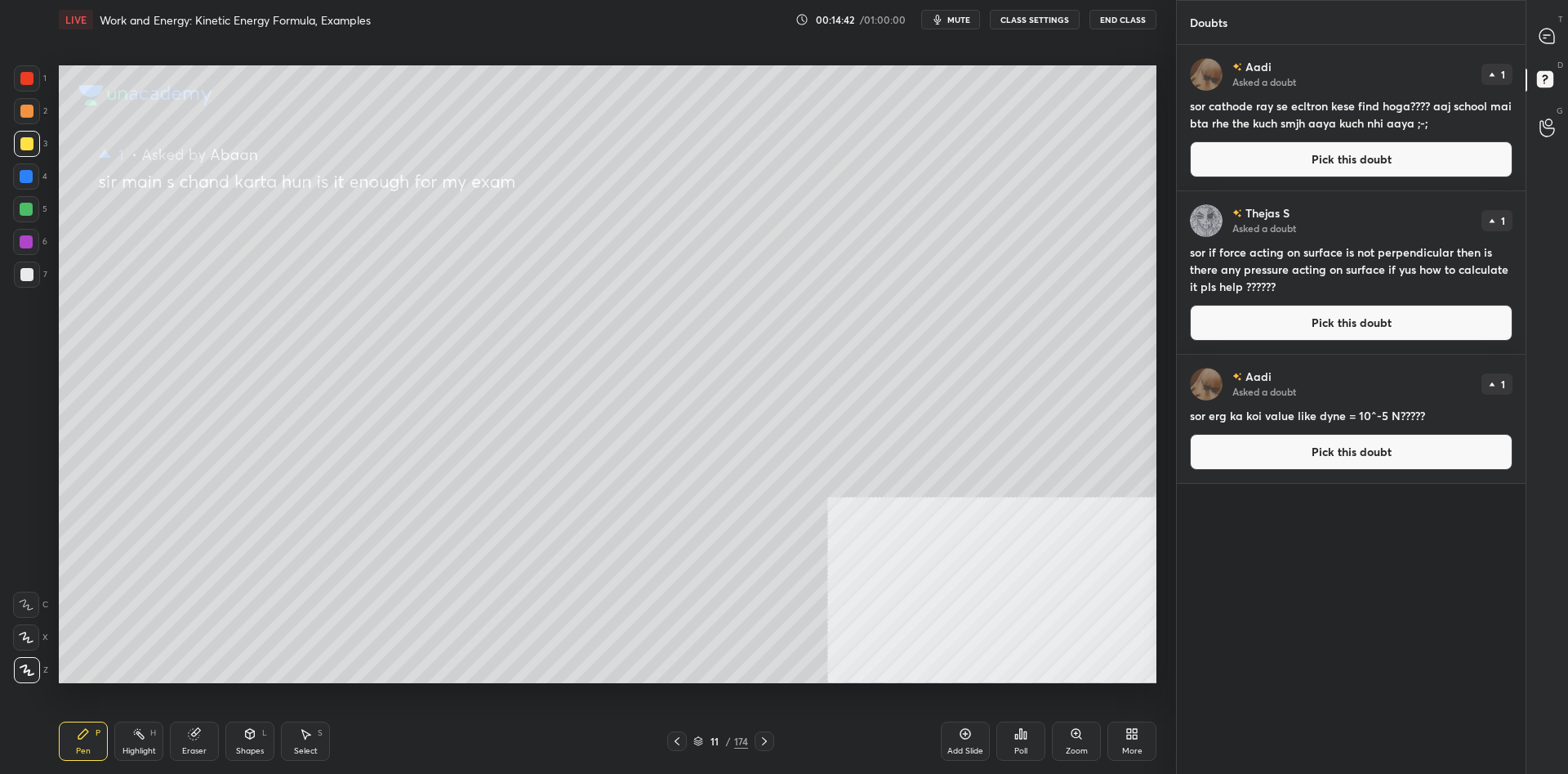
click at [1364, 123] on h4 "sor cathode ray se ecltron kese find hoga???? aaj school mai bta rhe the kuch s…" at bounding box center [1352, 114] width 323 height 34
click at [1321, 178] on div "Aadi Asked a doubt 1 sor cathode ray se ecltron kese find hoga???? aaj school m…" at bounding box center [1351, 117] width 349 height 145
click at [1321, 169] on button "Pick this doubt" at bounding box center [1352, 160] width 323 height 36
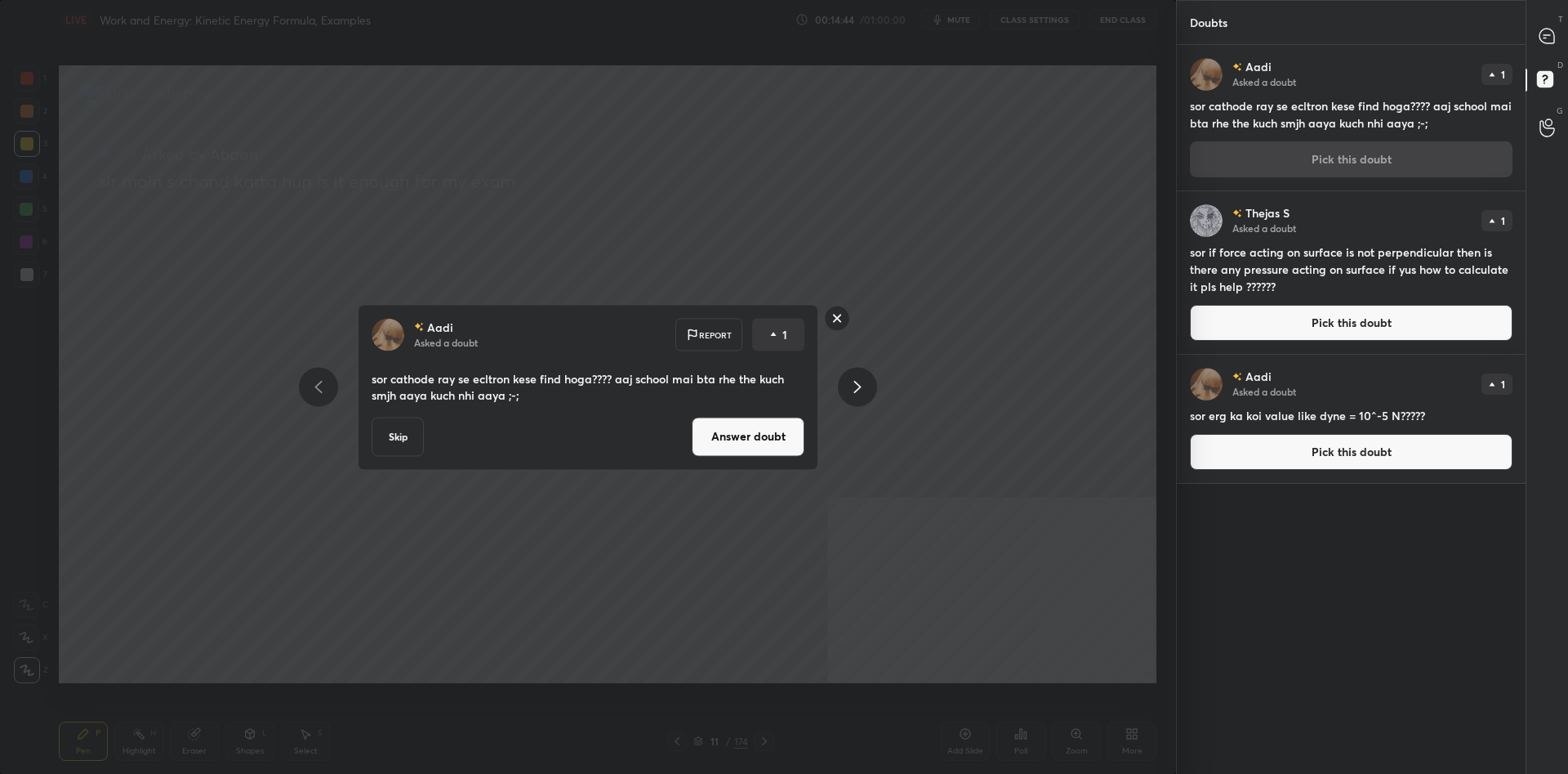
click at [792, 427] on button "Answer doubt" at bounding box center [749, 437] width 113 height 39
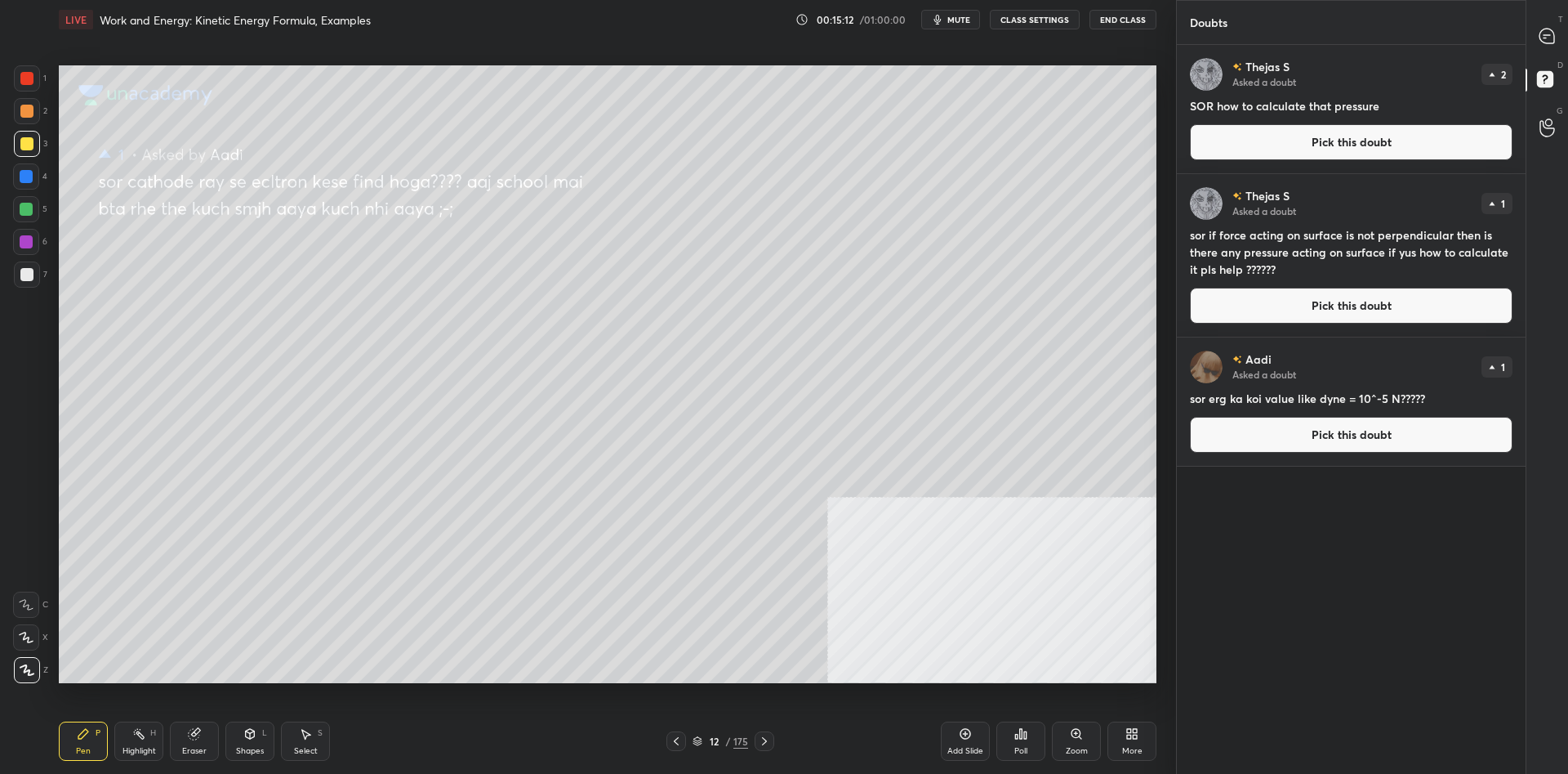
click at [16, 152] on div at bounding box center [26, 143] width 26 height 26
click at [22, 148] on div at bounding box center [27, 143] width 13 height 13
click at [39, 171] on div at bounding box center [26, 176] width 26 height 26
click at [36, 170] on div at bounding box center [26, 176] width 26 height 26
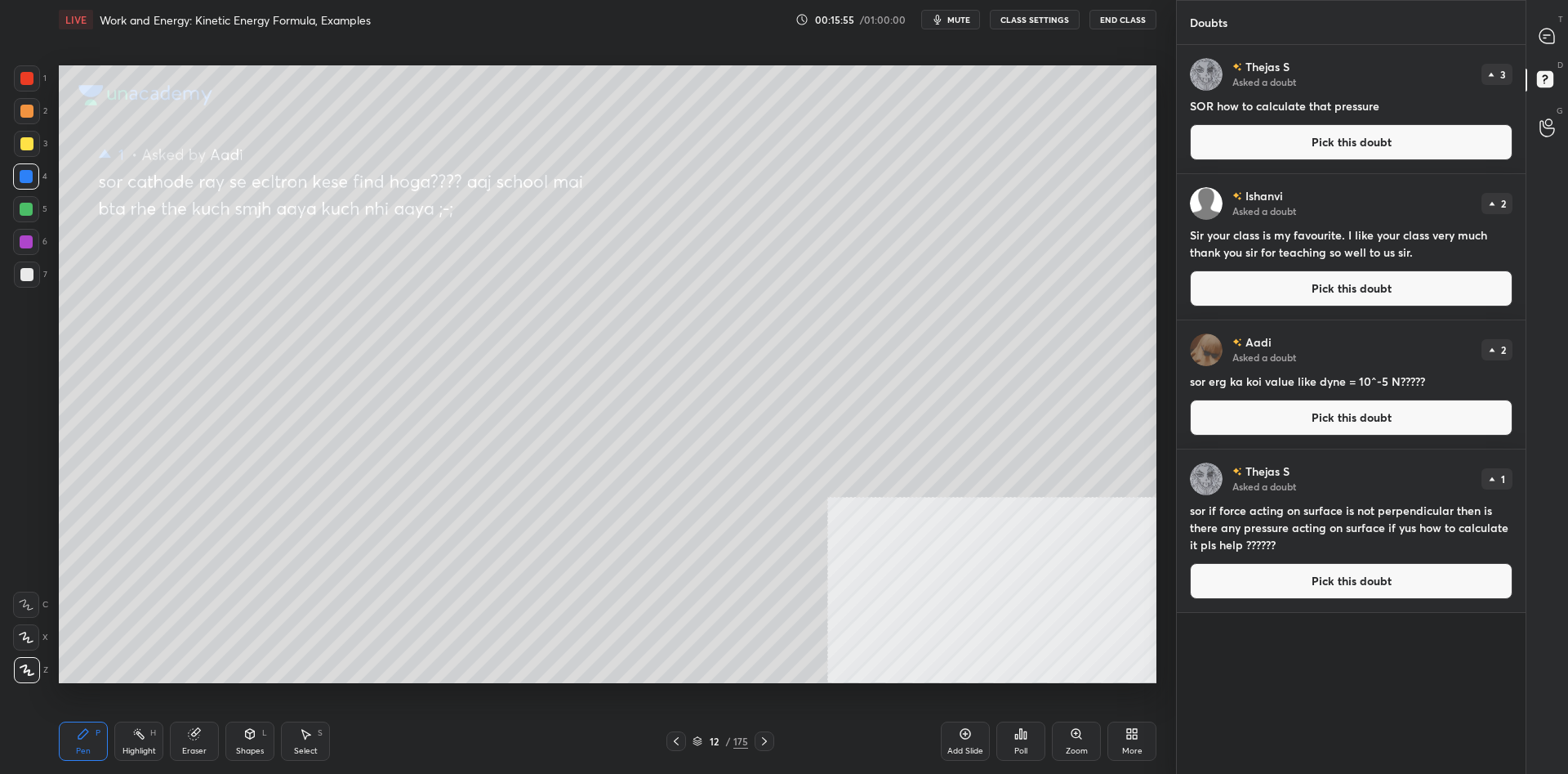
click at [1442, 127] on button "Pick this doubt" at bounding box center [1352, 143] width 323 height 36
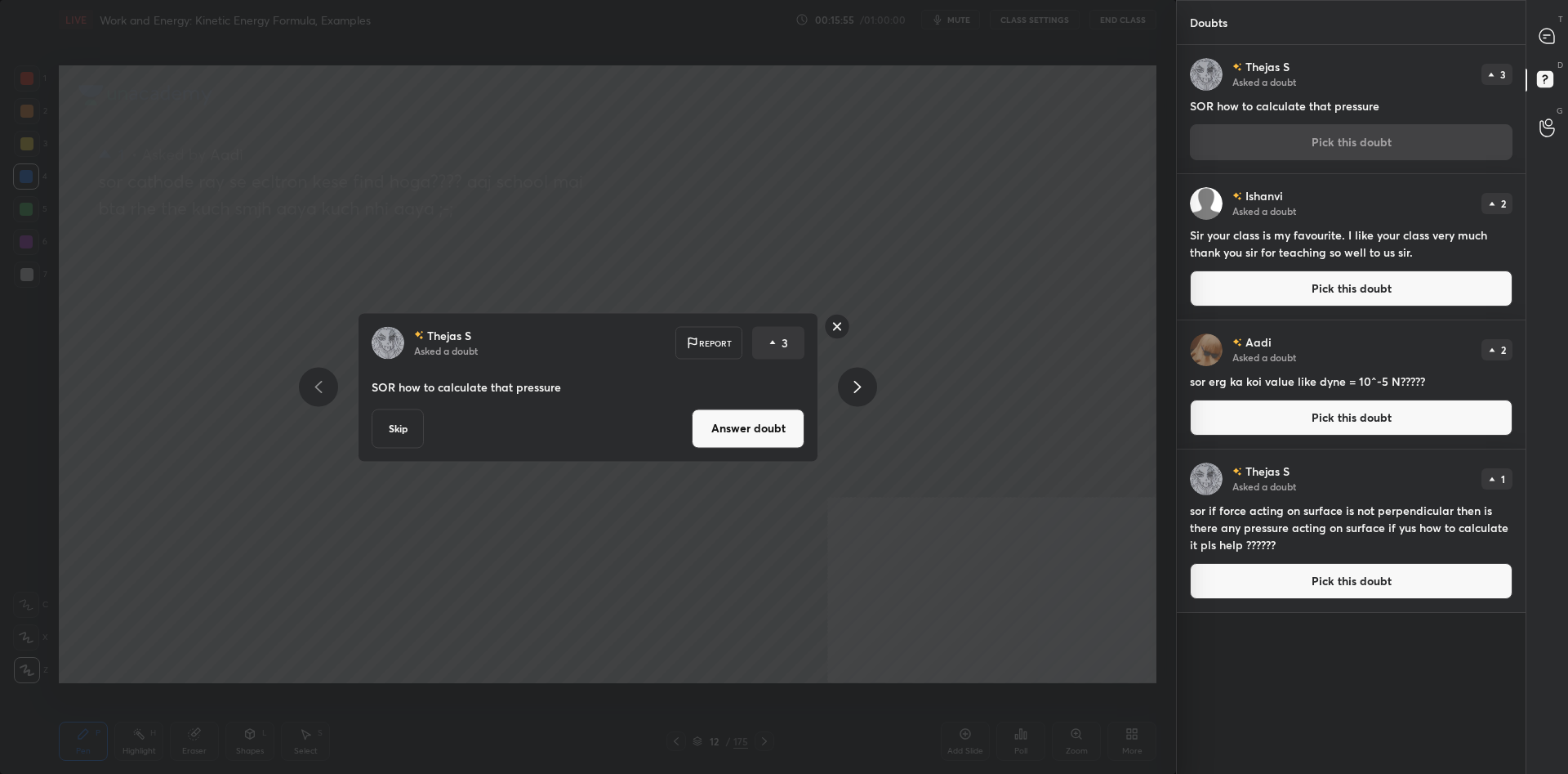
click at [739, 435] on button "Answer doubt" at bounding box center [749, 429] width 113 height 39
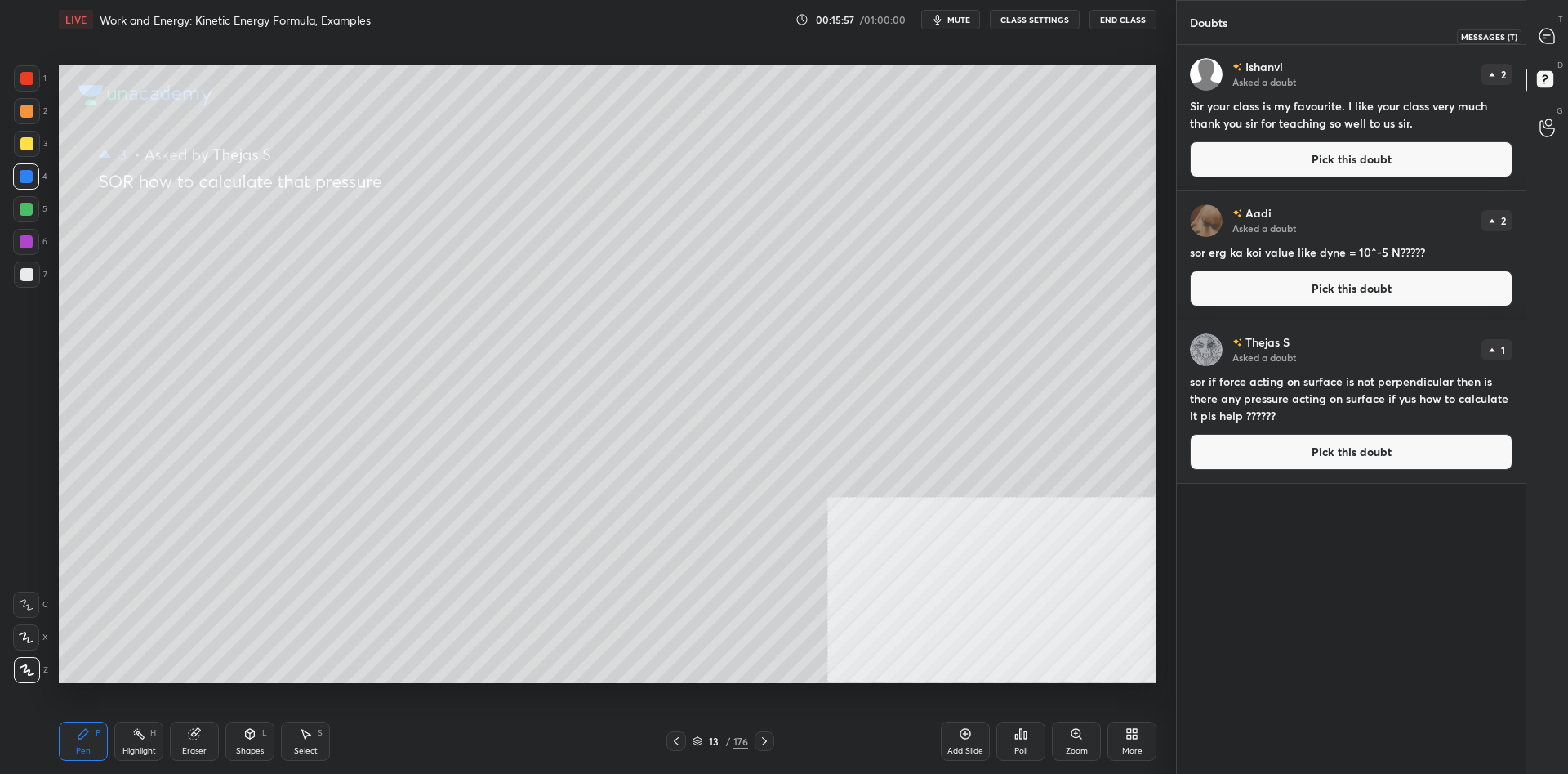
click at [1552, 36] on icon at bounding box center [1547, 36] width 14 height 14
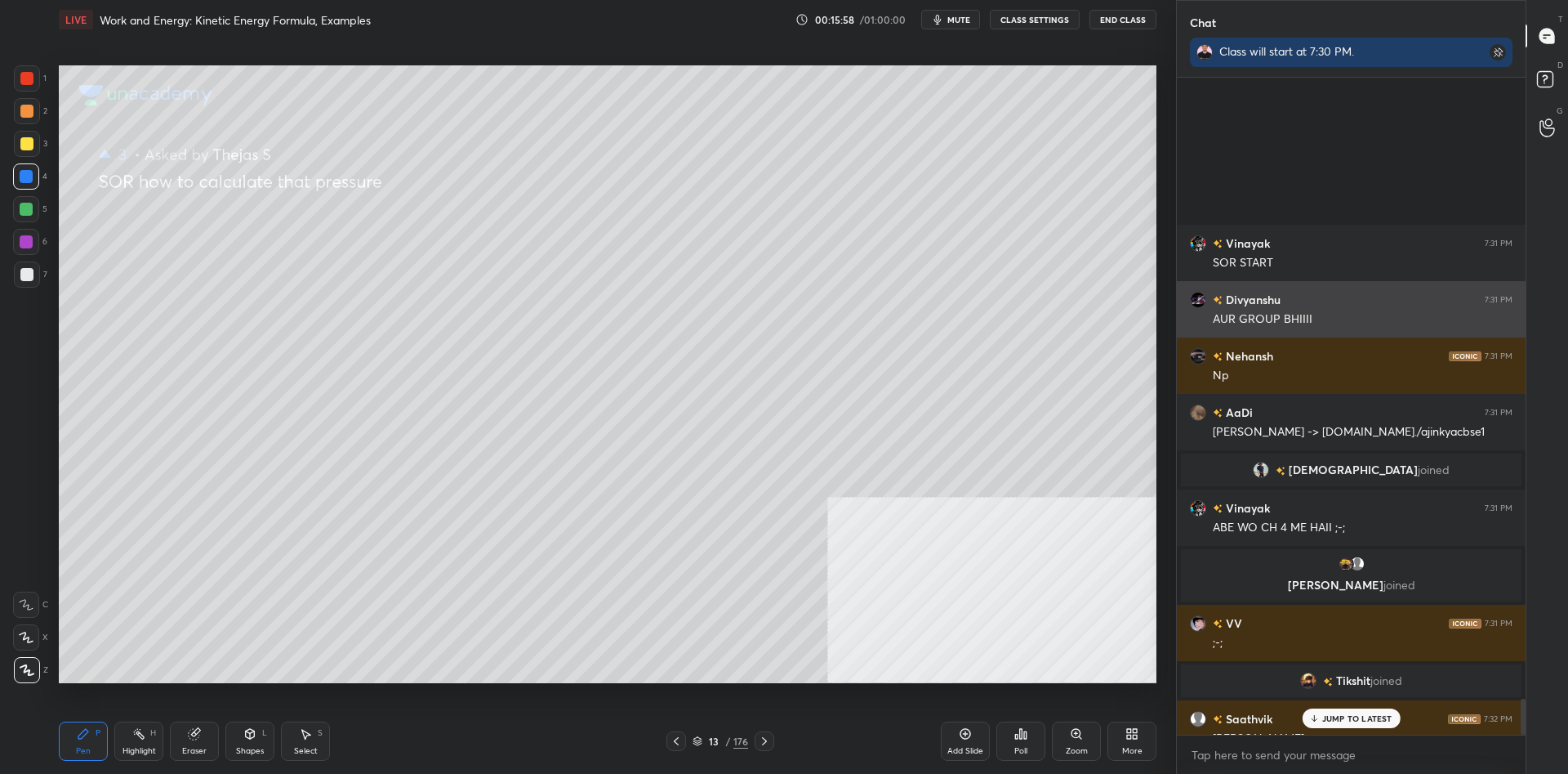
scroll to position [11484, 0]
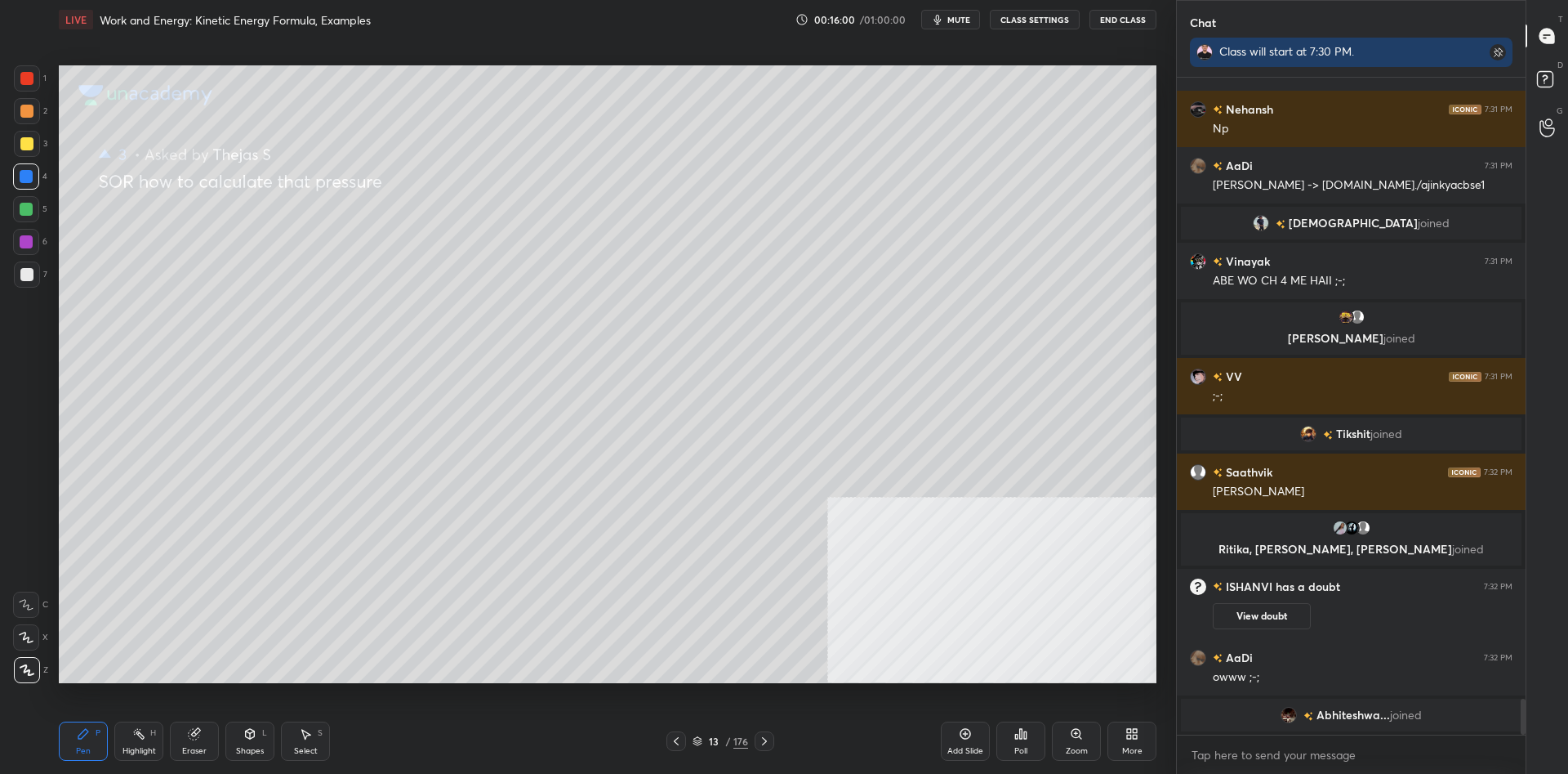
click at [21, 149] on div at bounding box center [26, 143] width 26 height 26
click at [24, 148] on div at bounding box center [27, 143] width 13 height 13
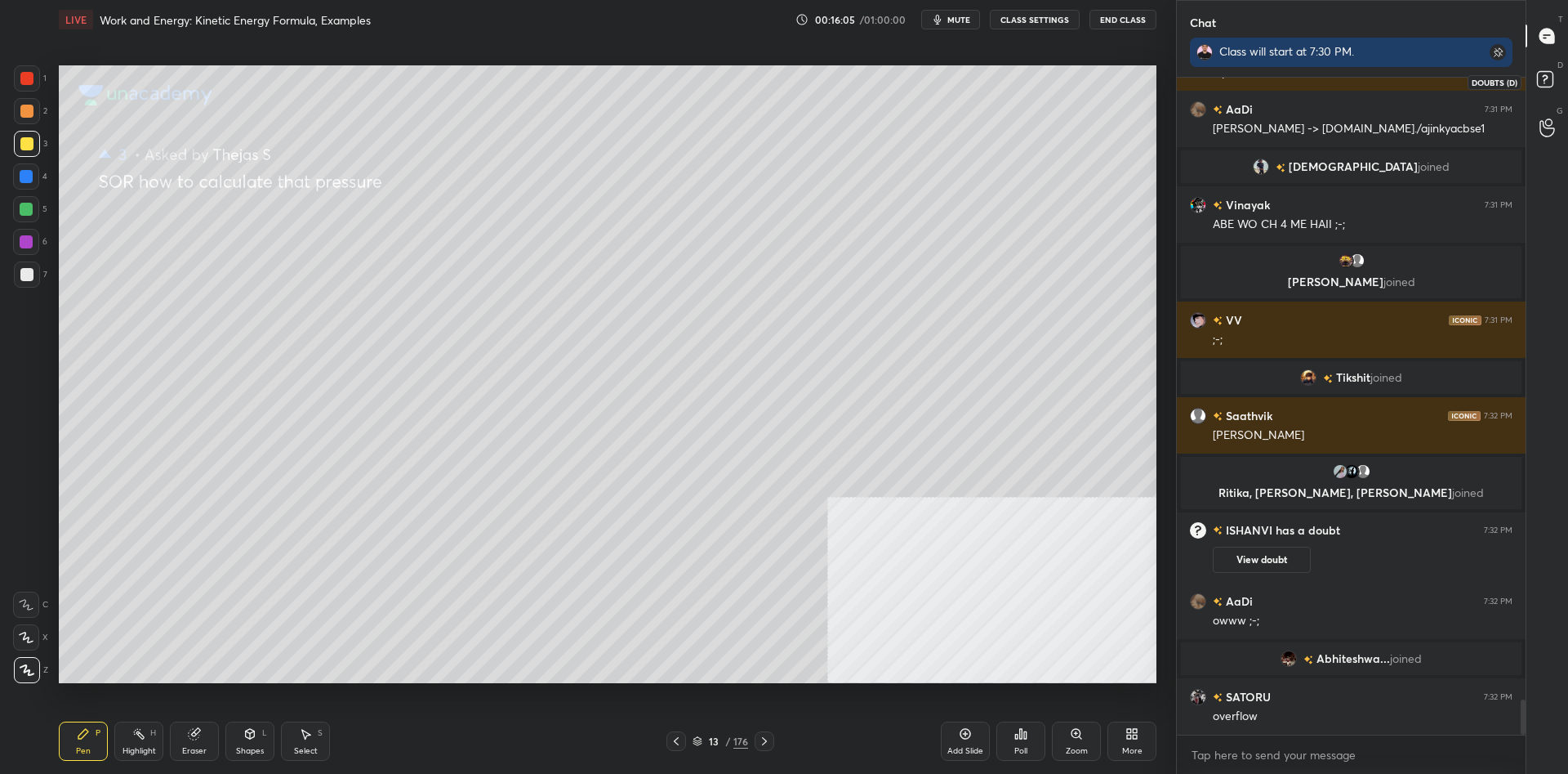
click at [1540, 78] on rect at bounding box center [1545, 79] width 15 height 15
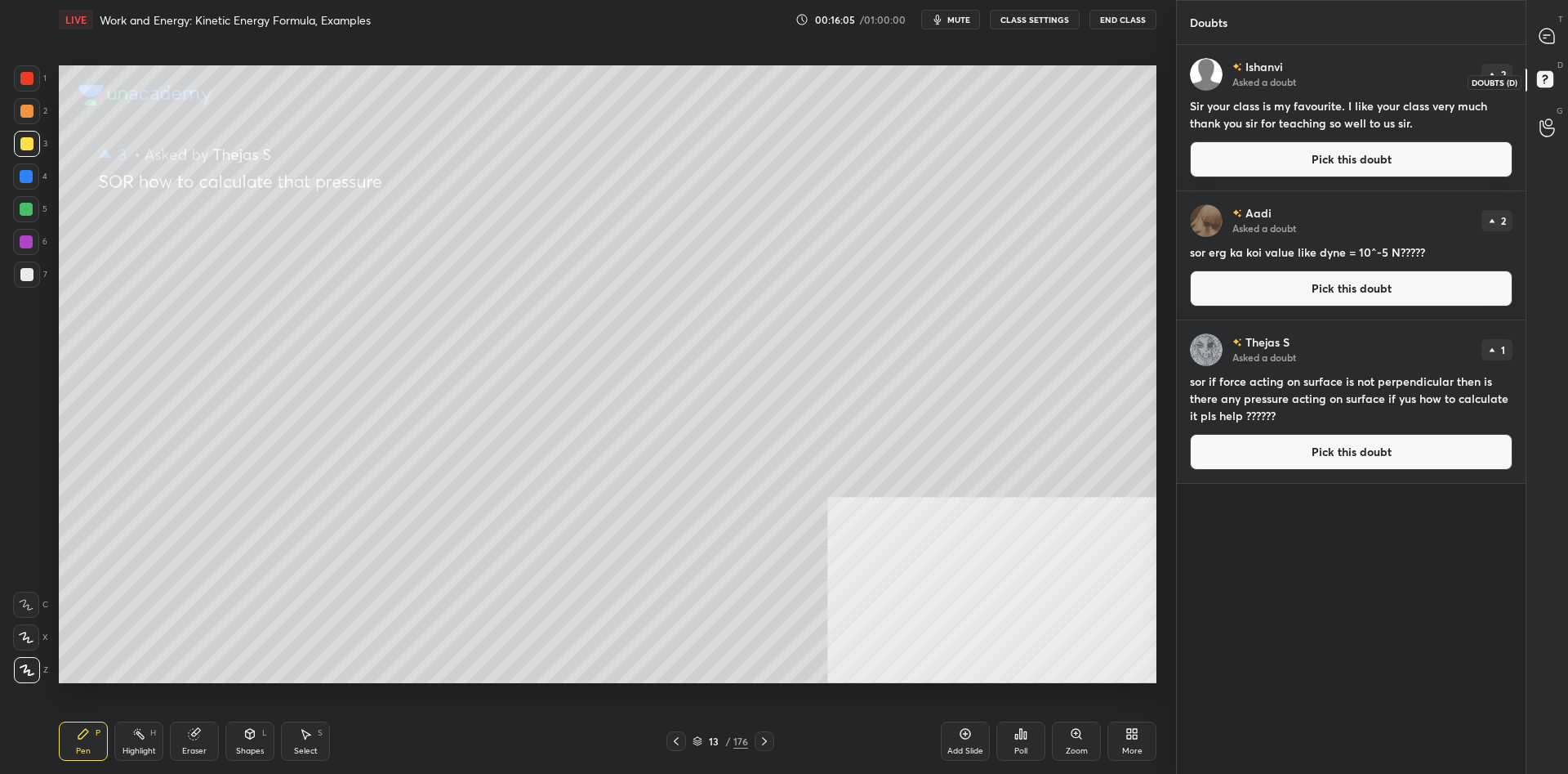
scroll to position [729, 349]
click at [1416, 154] on button "Pick this doubt" at bounding box center [1352, 160] width 323 height 36
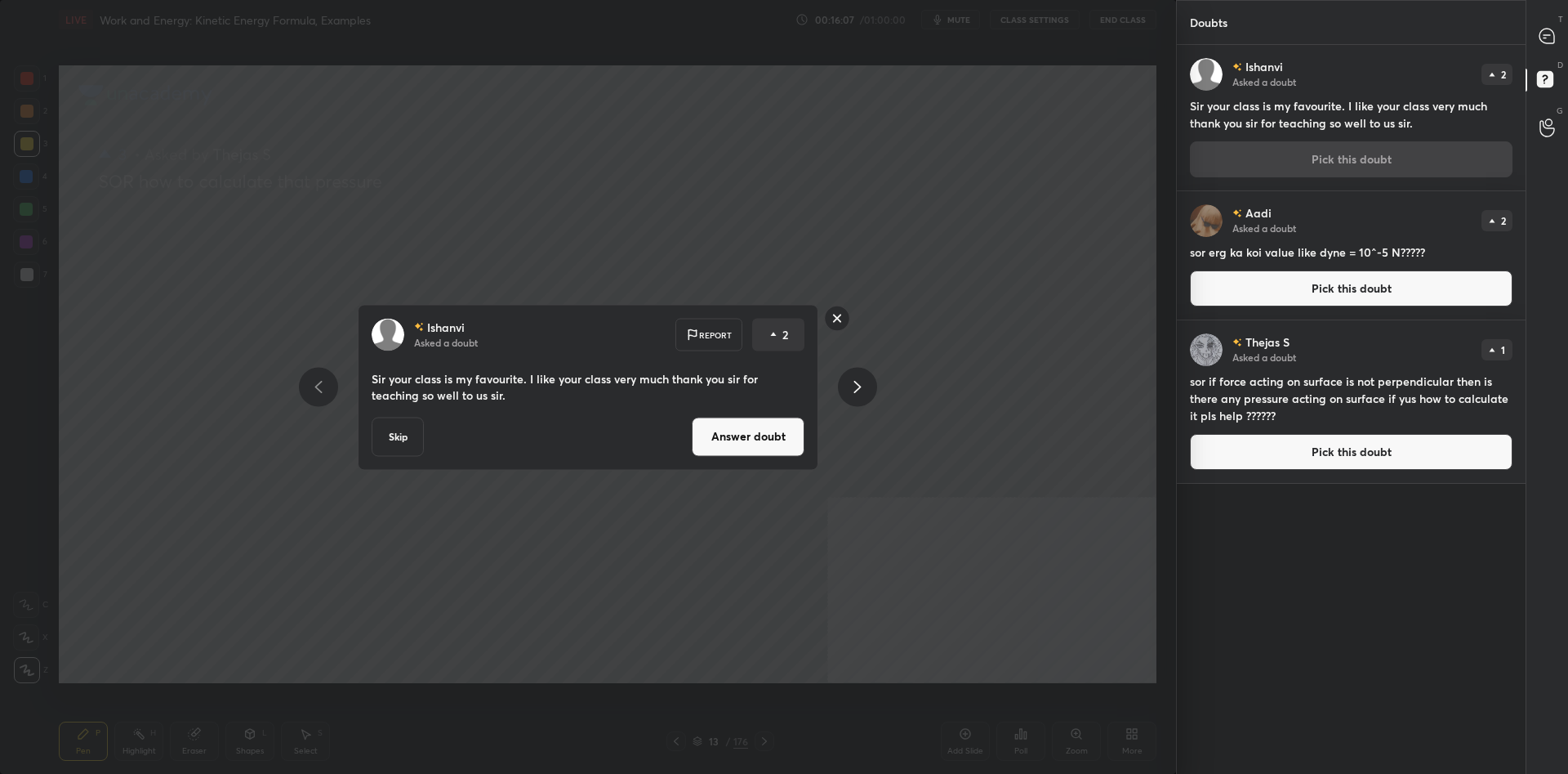
click at [785, 450] on button "Answer doubt" at bounding box center [749, 437] width 113 height 39
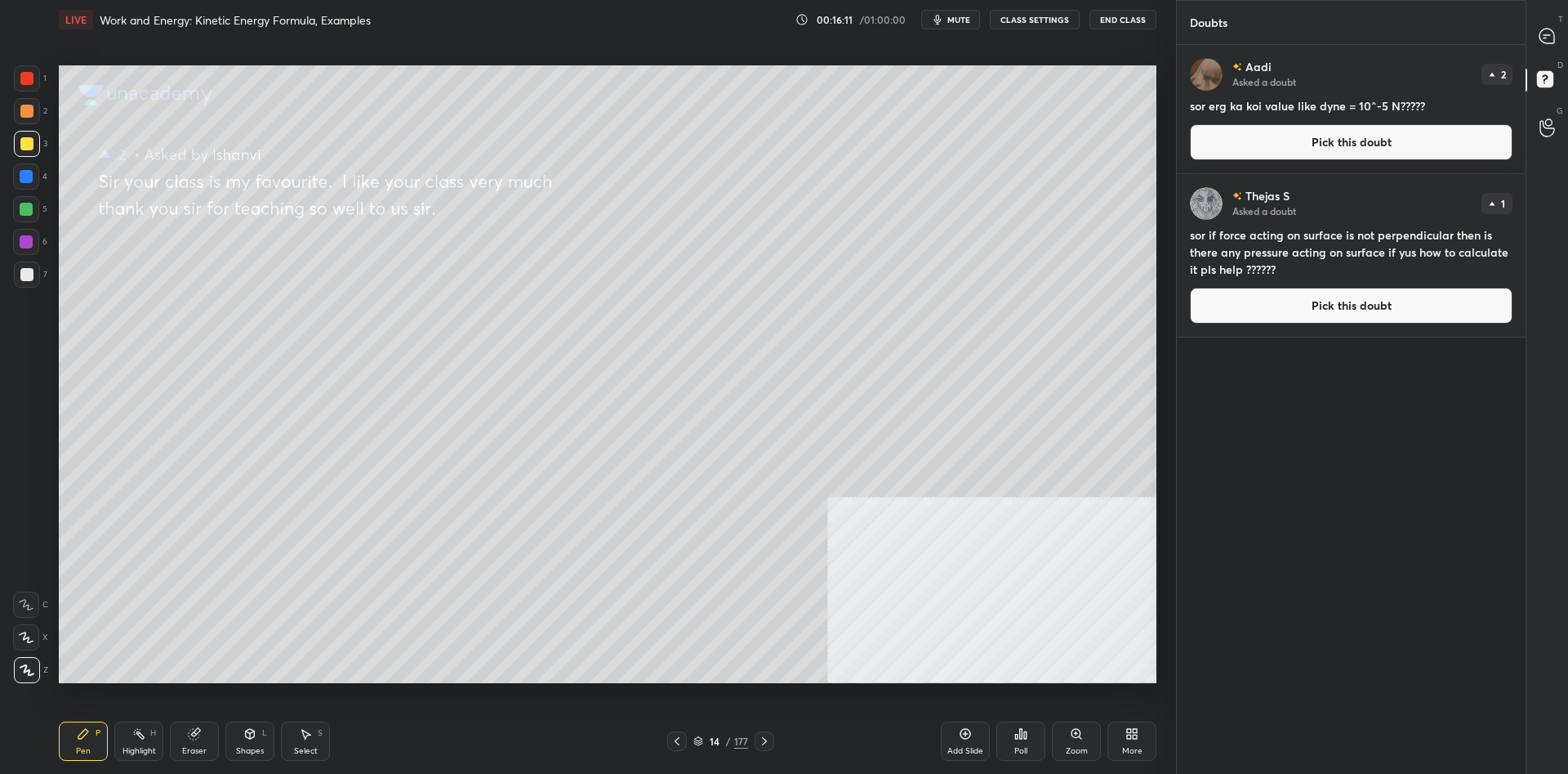
click at [1300, 144] on button "Pick this doubt" at bounding box center [1352, 143] width 323 height 36
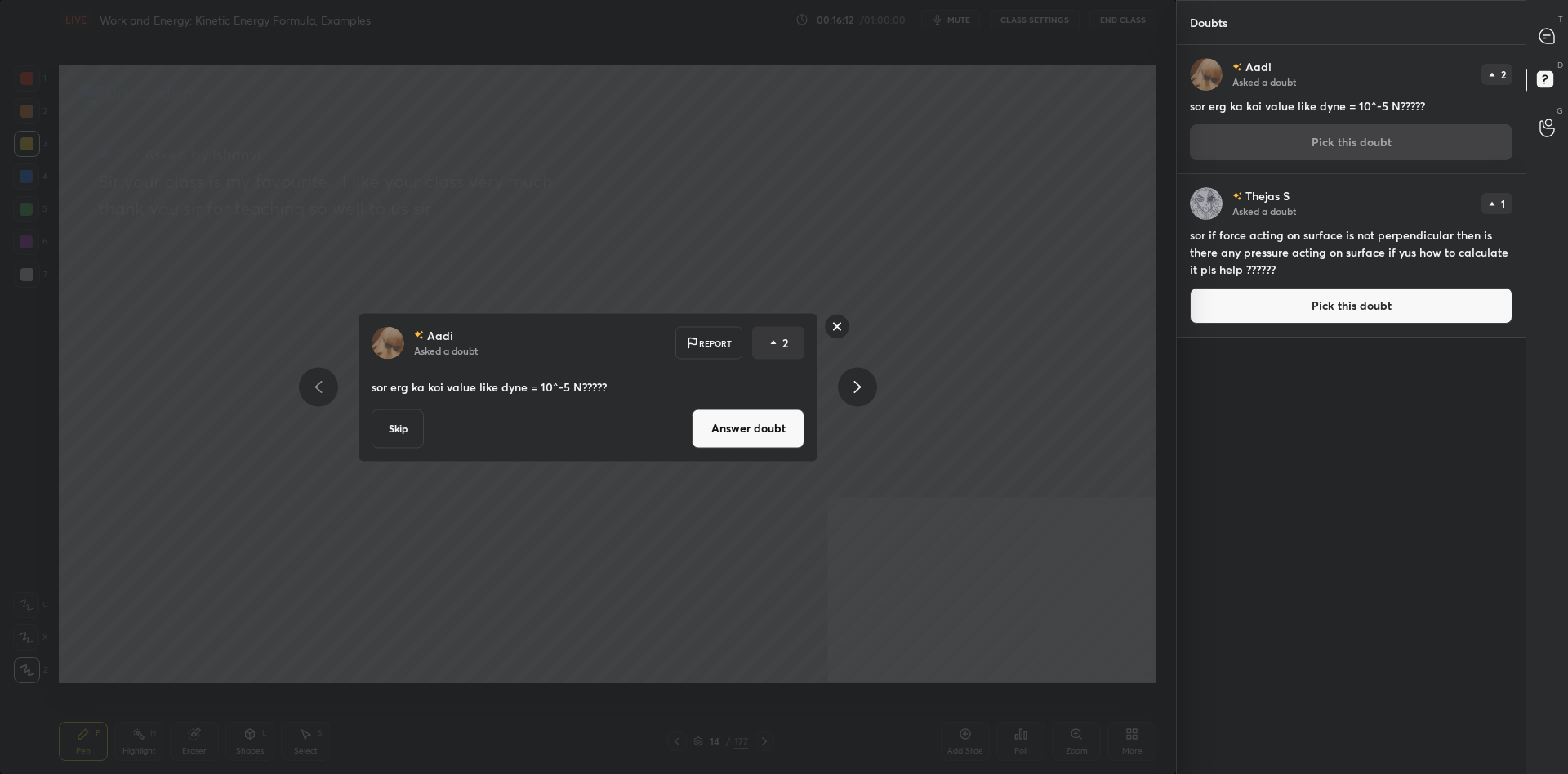
click at [762, 441] on button "Answer doubt" at bounding box center [749, 429] width 113 height 39
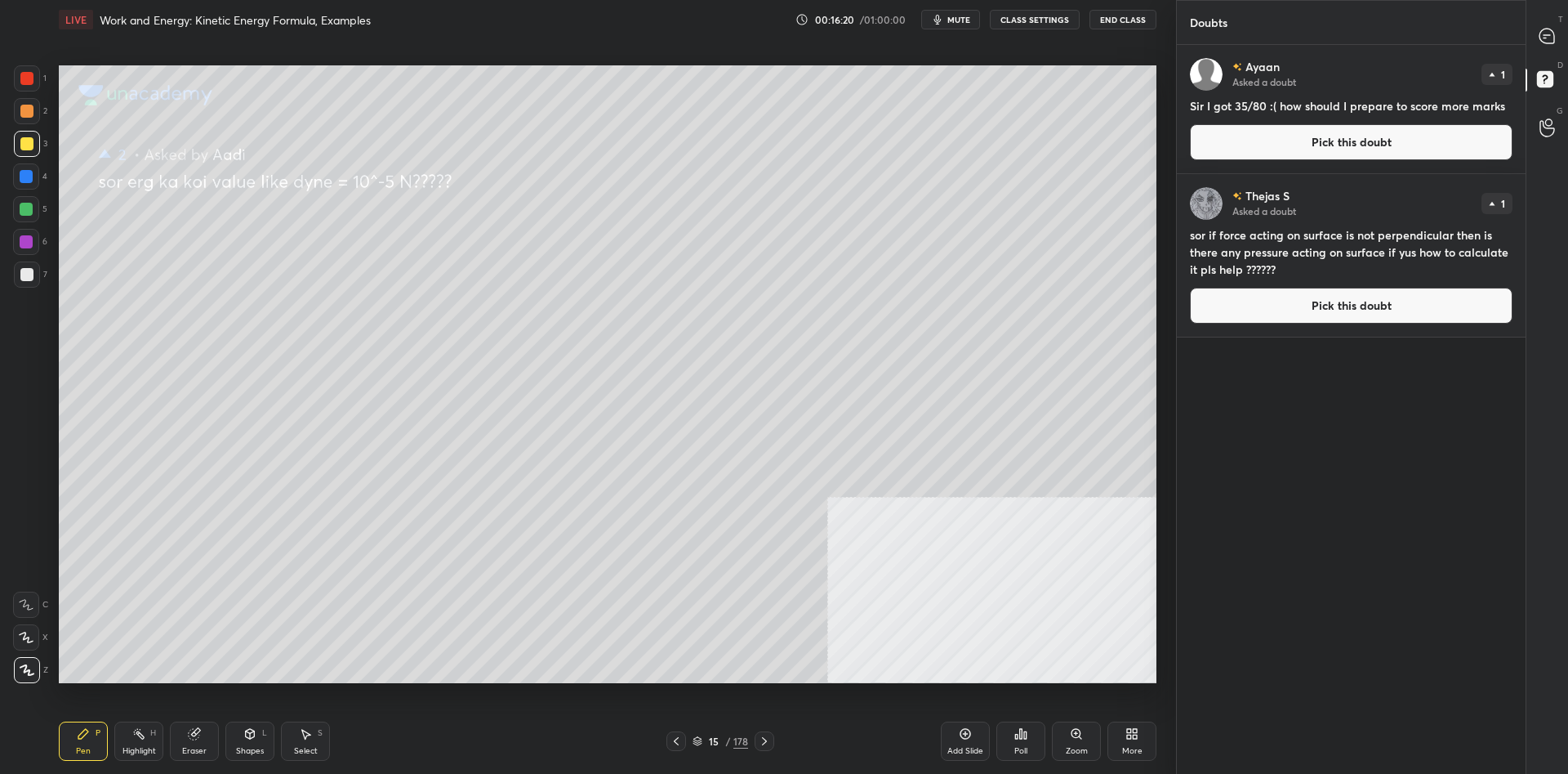
click at [1267, 160] on button "Pick this doubt" at bounding box center [1352, 143] width 323 height 36
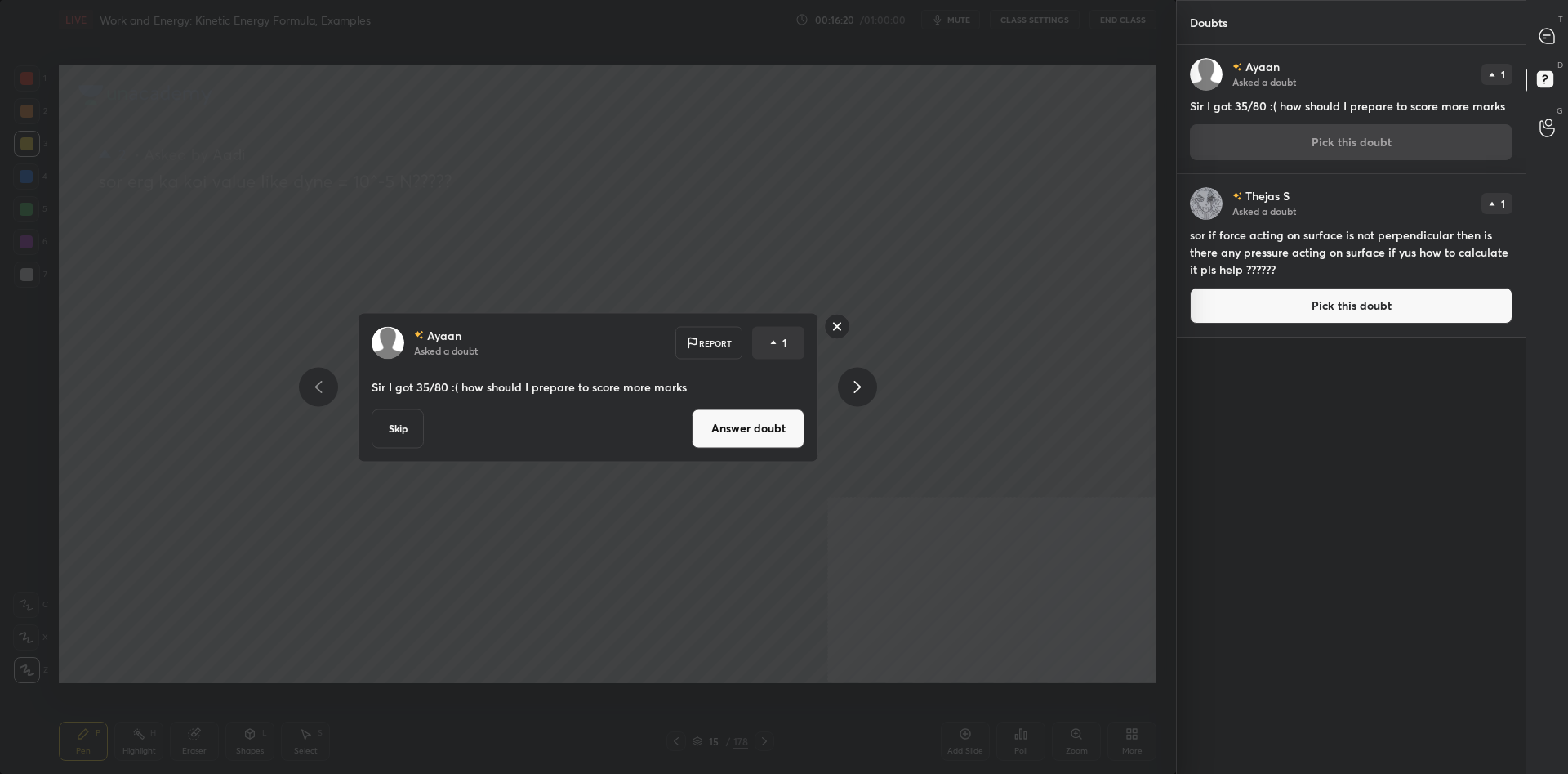
click at [752, 416] on button "Answer doubt" at bounding box center [749, 429] width 113 height 39
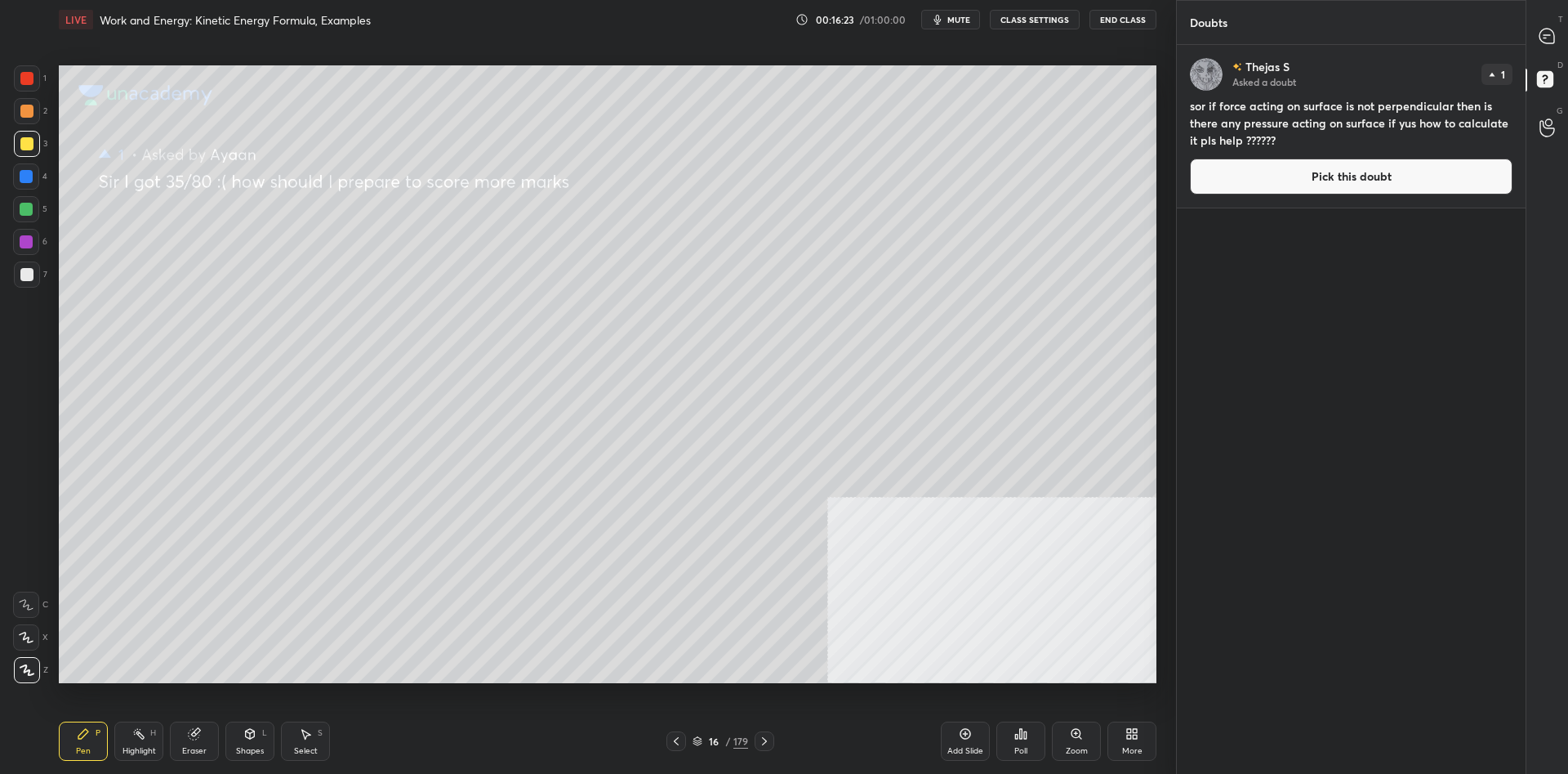
click at [1347, 187] on button "Pick this doubt" at bounding box center [1352, 177] width 323 height 36
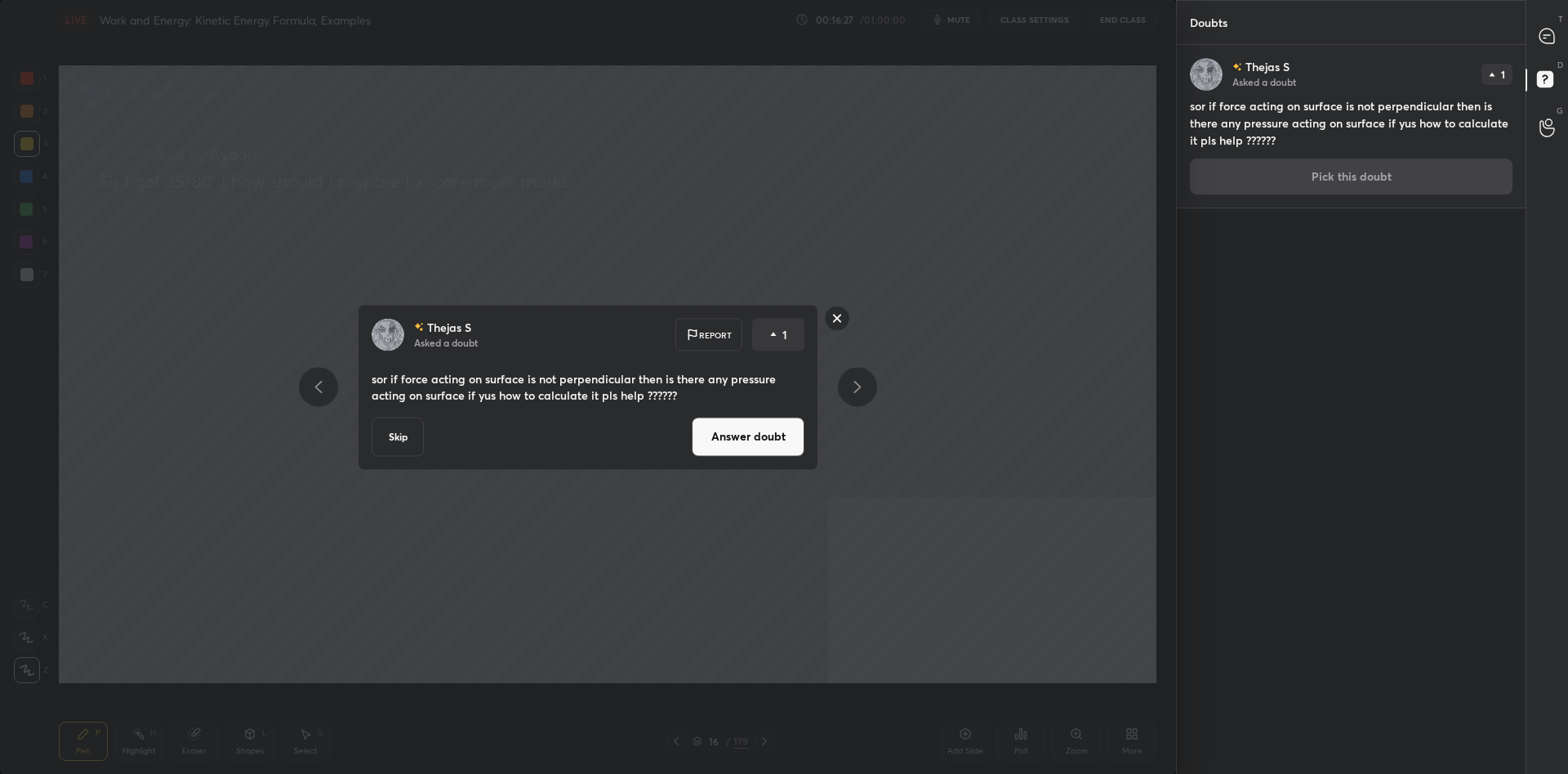
drag, startPoint x: 716, startPoint y: 437, endPoint x: 980, endPoint y: 491, distance: 269.5
click at [984, 498] on div "Thejas S Asked a doubt Report 1 sor if force acting on surface is not perpendic…" at bounding box center [588, 387] width 1176 height 774
click at [842, 333] on div at bounding box center [836, 319] width 26 height 30
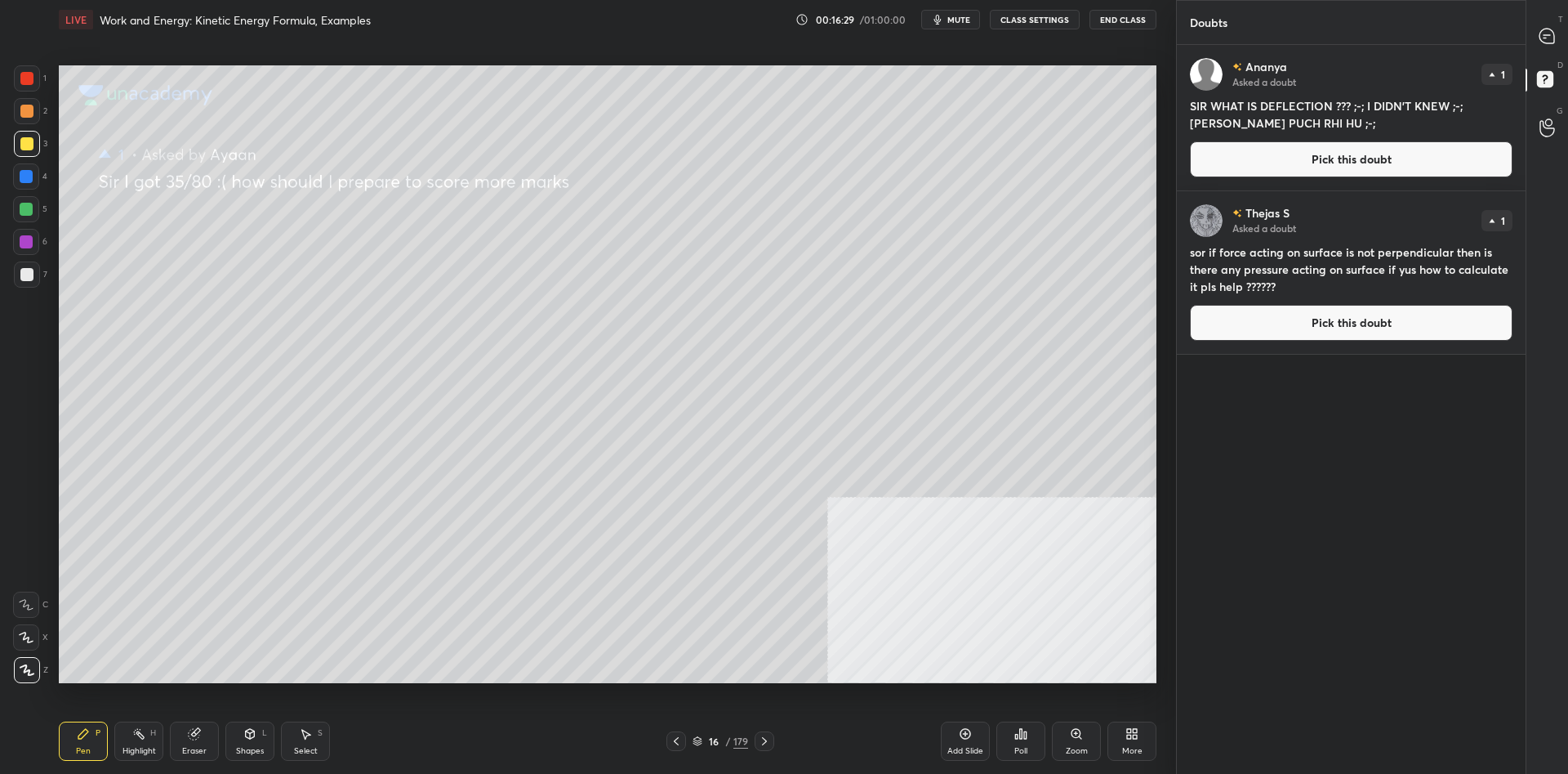
click at [1549, 39] on icon at bounding box center [1547, 36] width 14 height 14
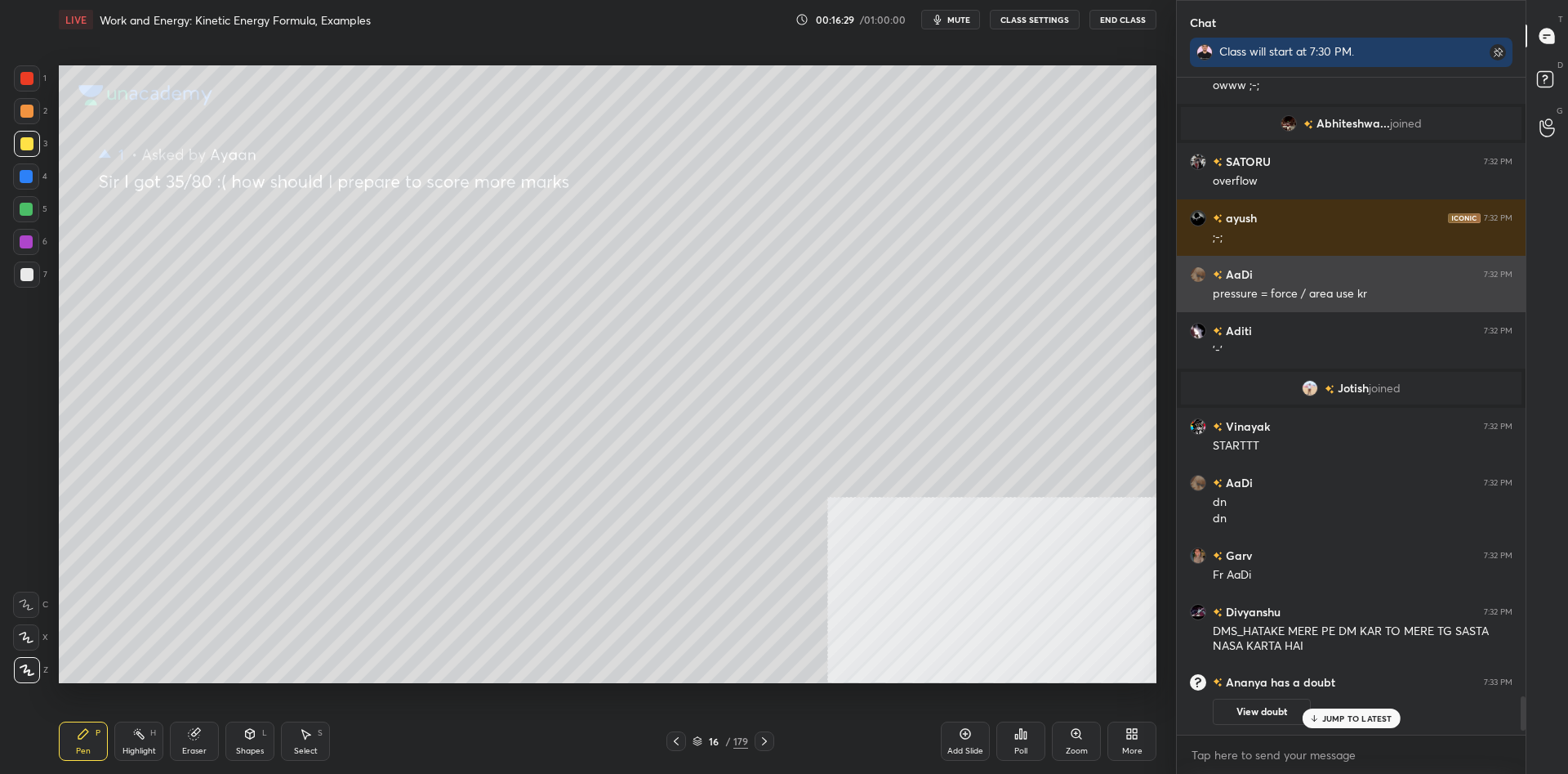
scroll to position [11977, 0]
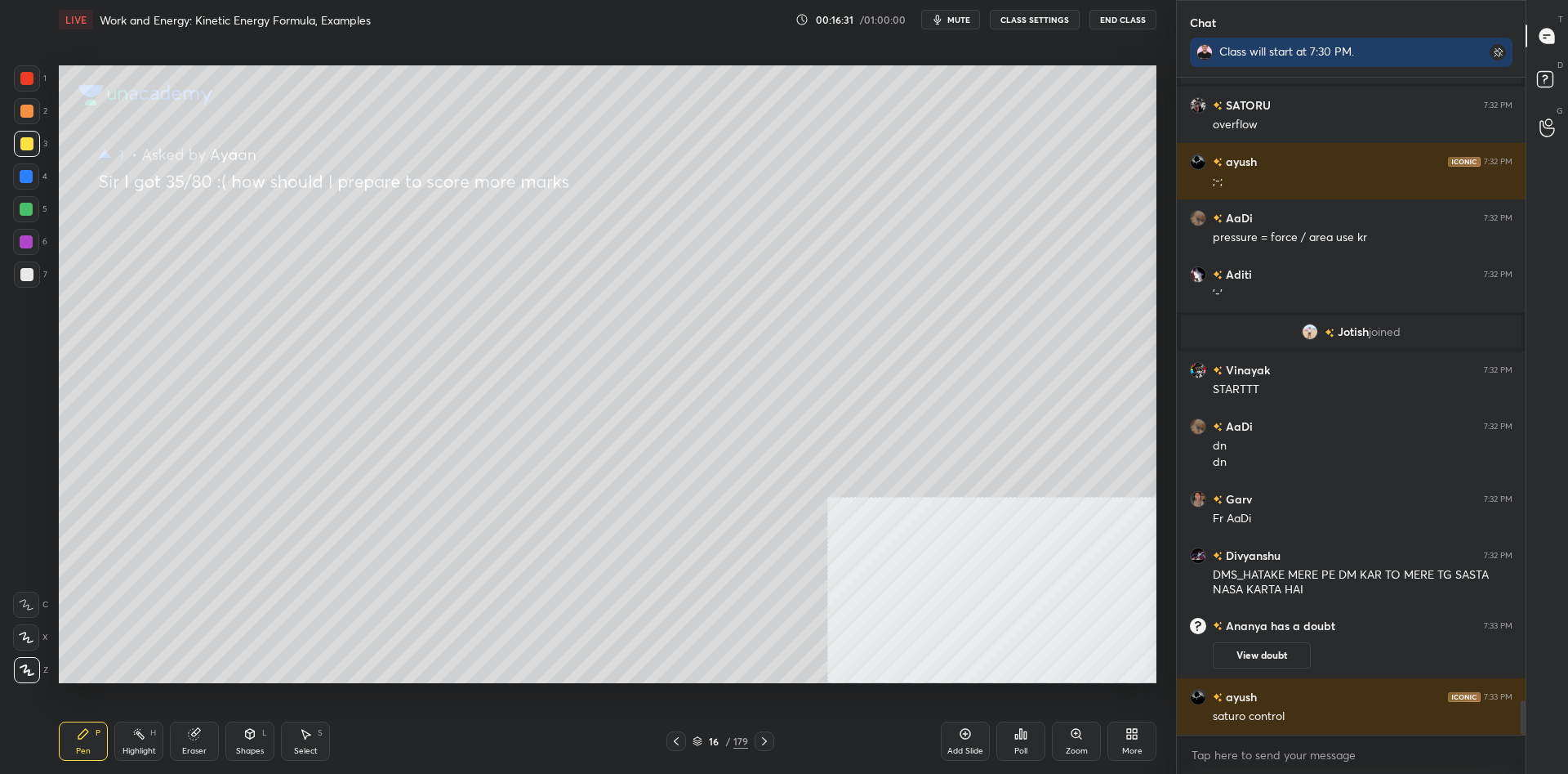
drag, startPoint x: 956, startPoint y: 739, endPoint x: 770, endPoint y: 725, distance: 186.5
click at [955, 739] on div "Add Slide" at bounding box center [966, 742] width 49 height 39
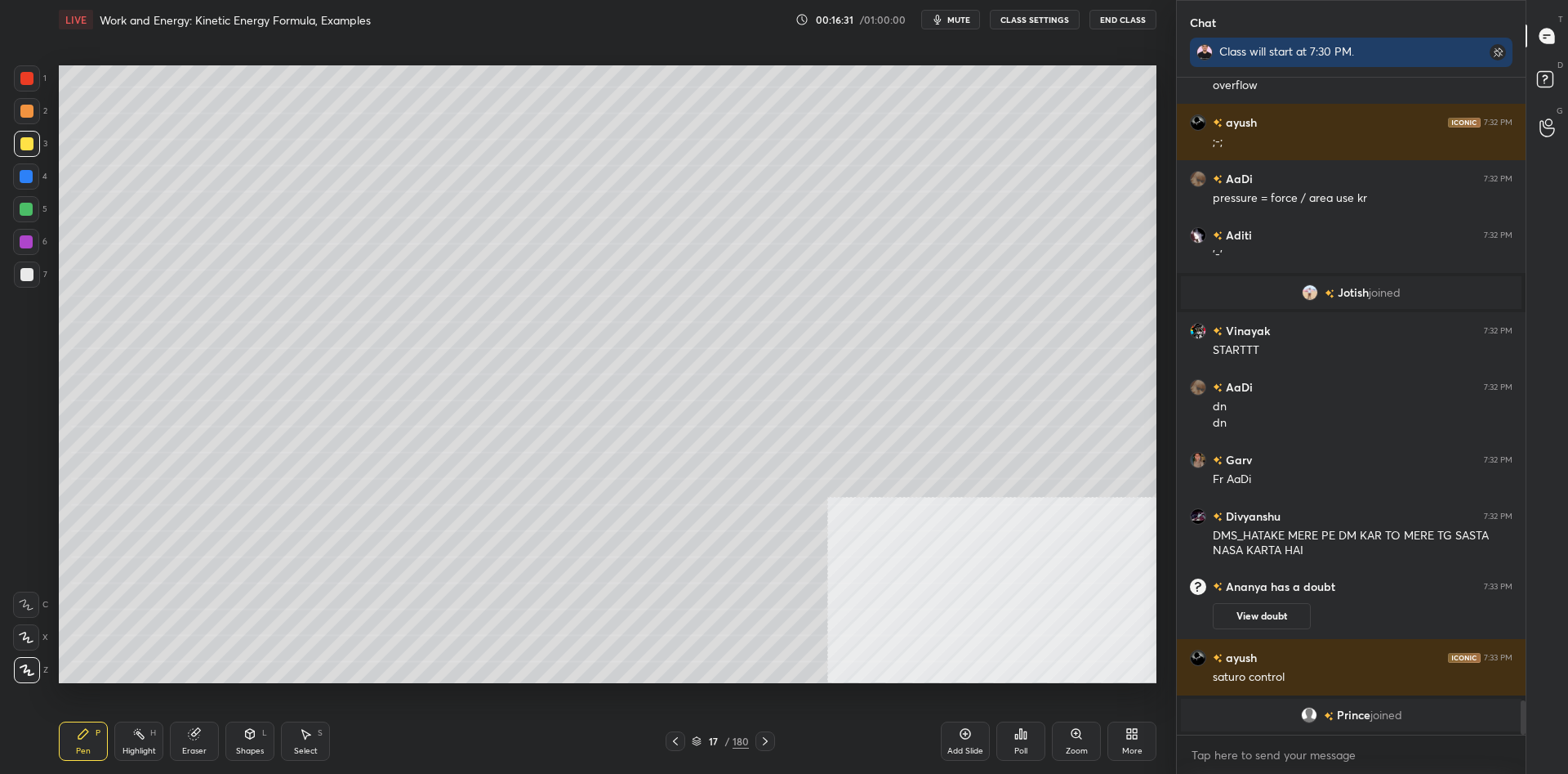
click at [725, 748] on div "17 / 180" at bounding box center [721, 741] width 57 height 14
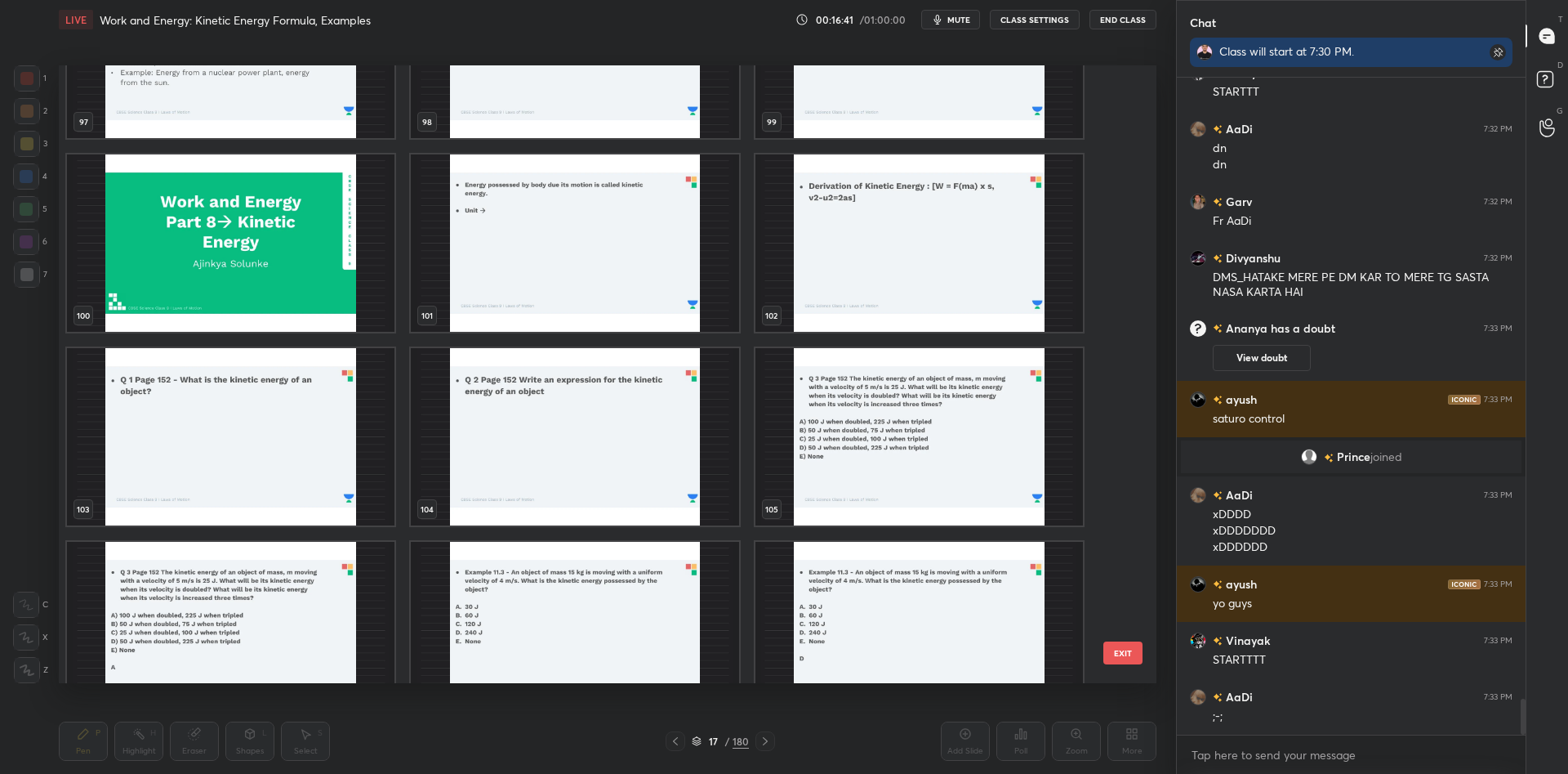
scroll to position [6620, 0]
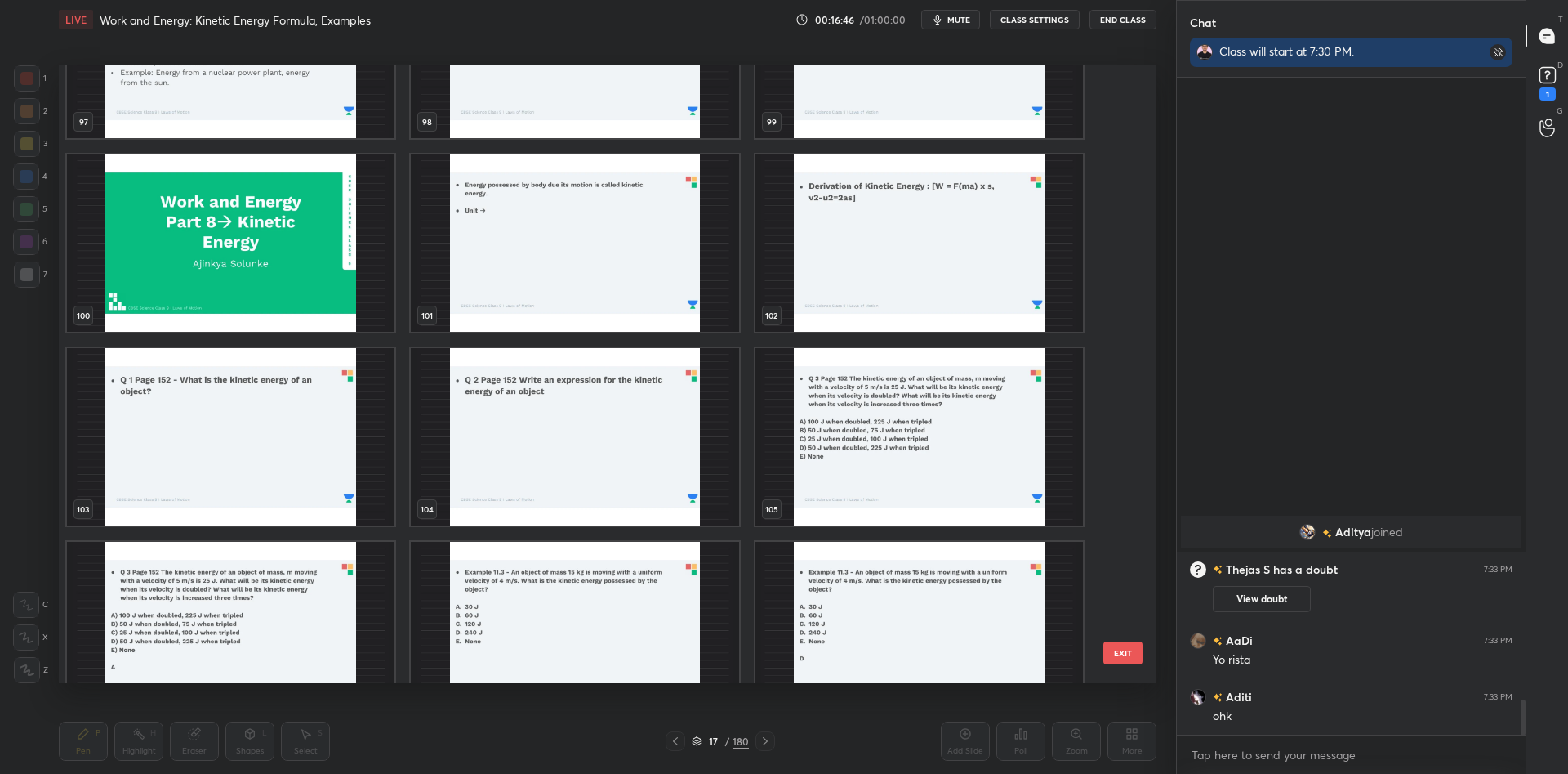
click at [415, 333] on div "101" at bounding box center [575, 242] width 331 height 180
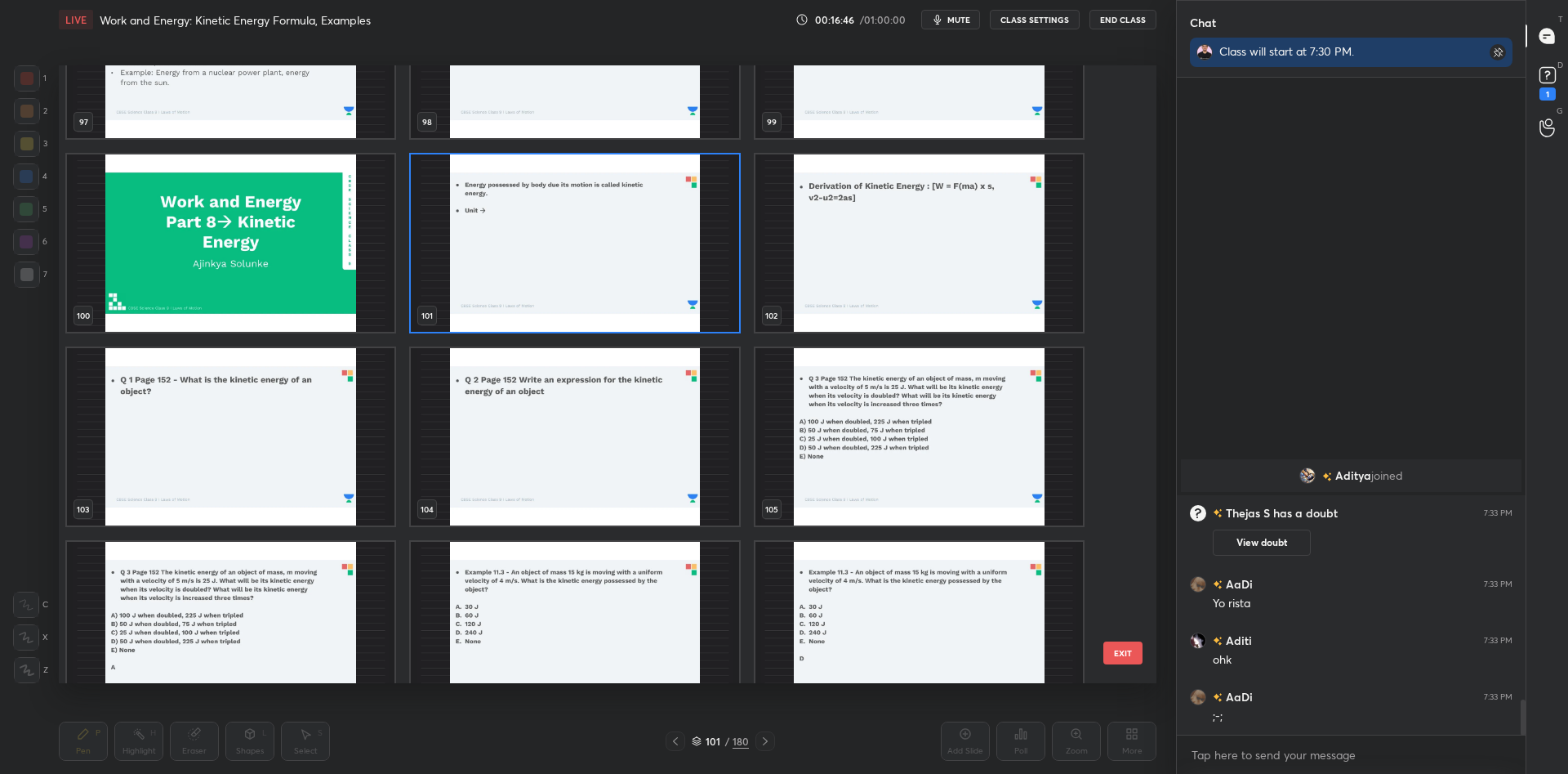
click at [179, 241] on img "grid" at bounding box center [230, 243] width 327 height 178
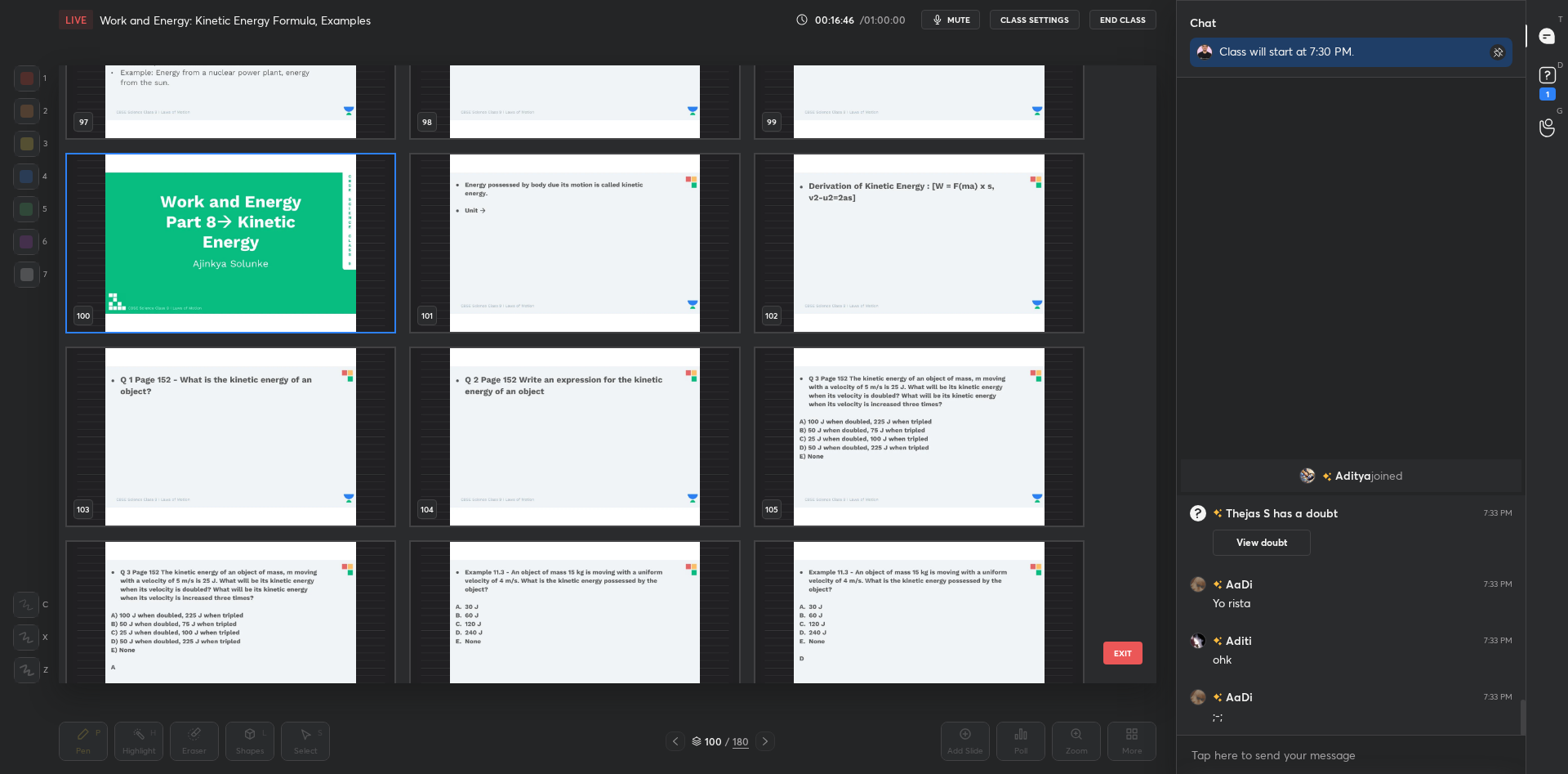
click at [179, 241] on img "grid" at bounding box center [230, 243] width 327 height 178
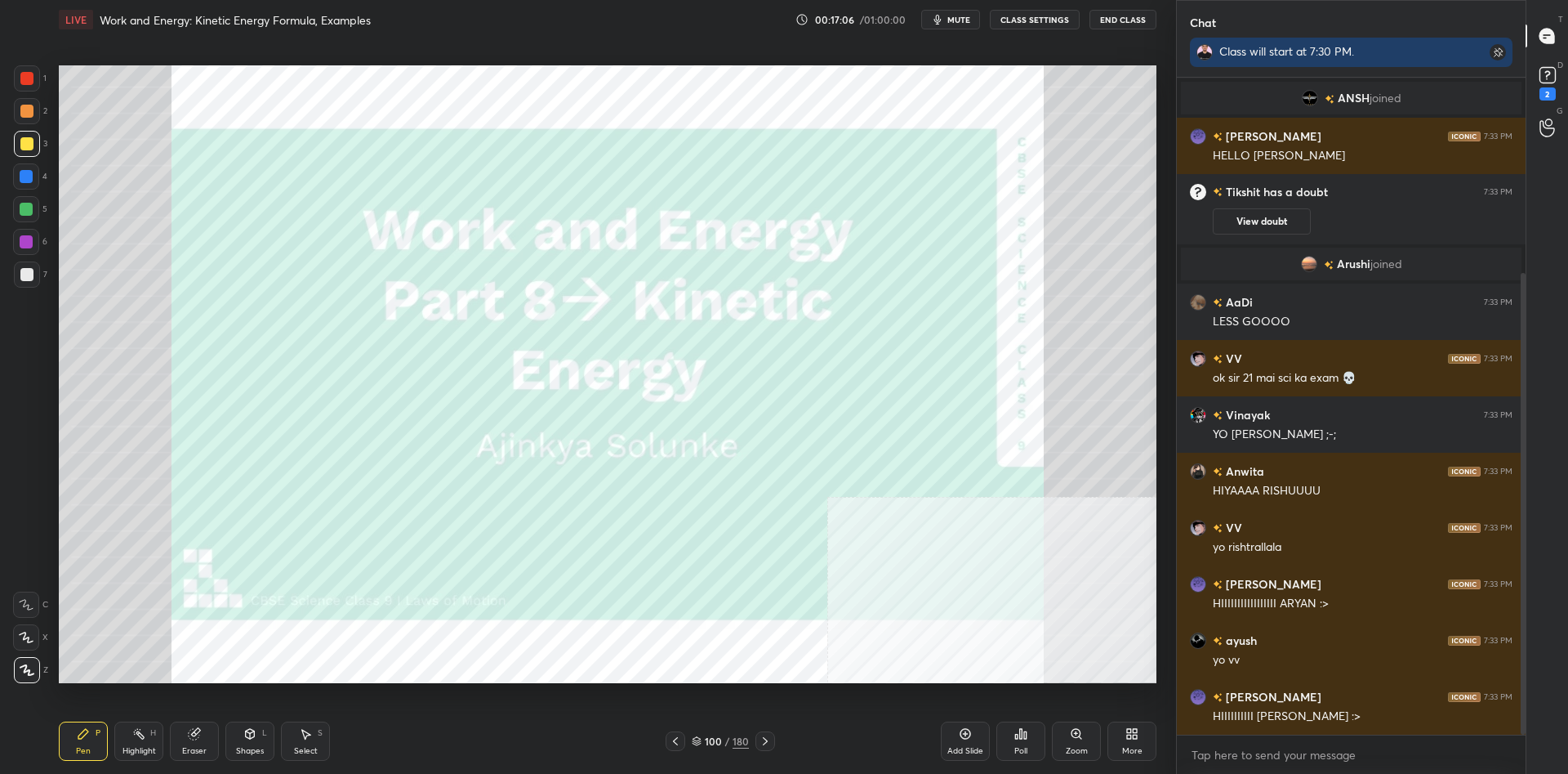
click at [37, 80] on div at bounding box center [26, 78] width 26 height 26
click at [34, 85] on div at bounding box center [26, 78] width 26 height 26
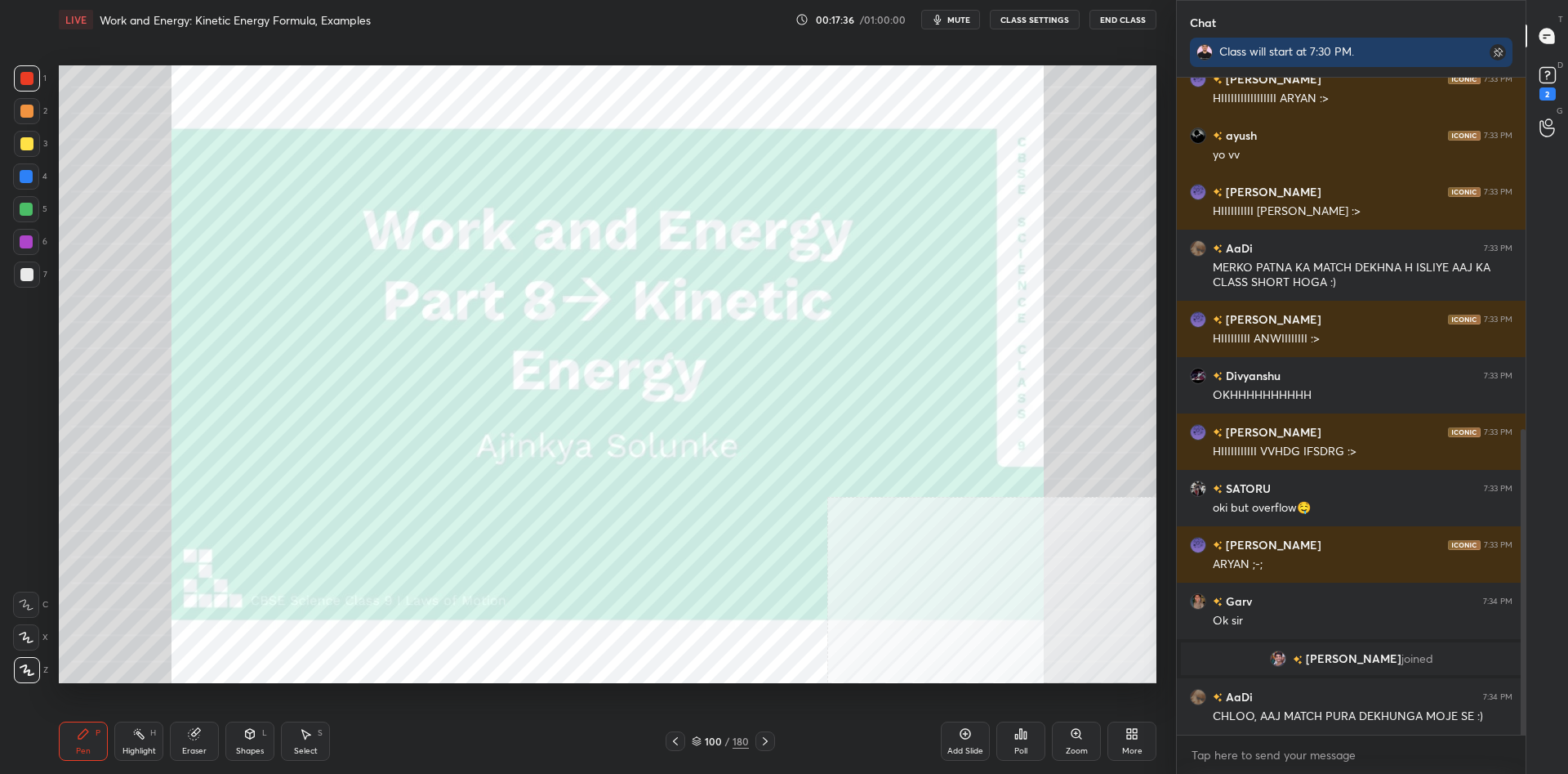
scroll to position [771, 0]
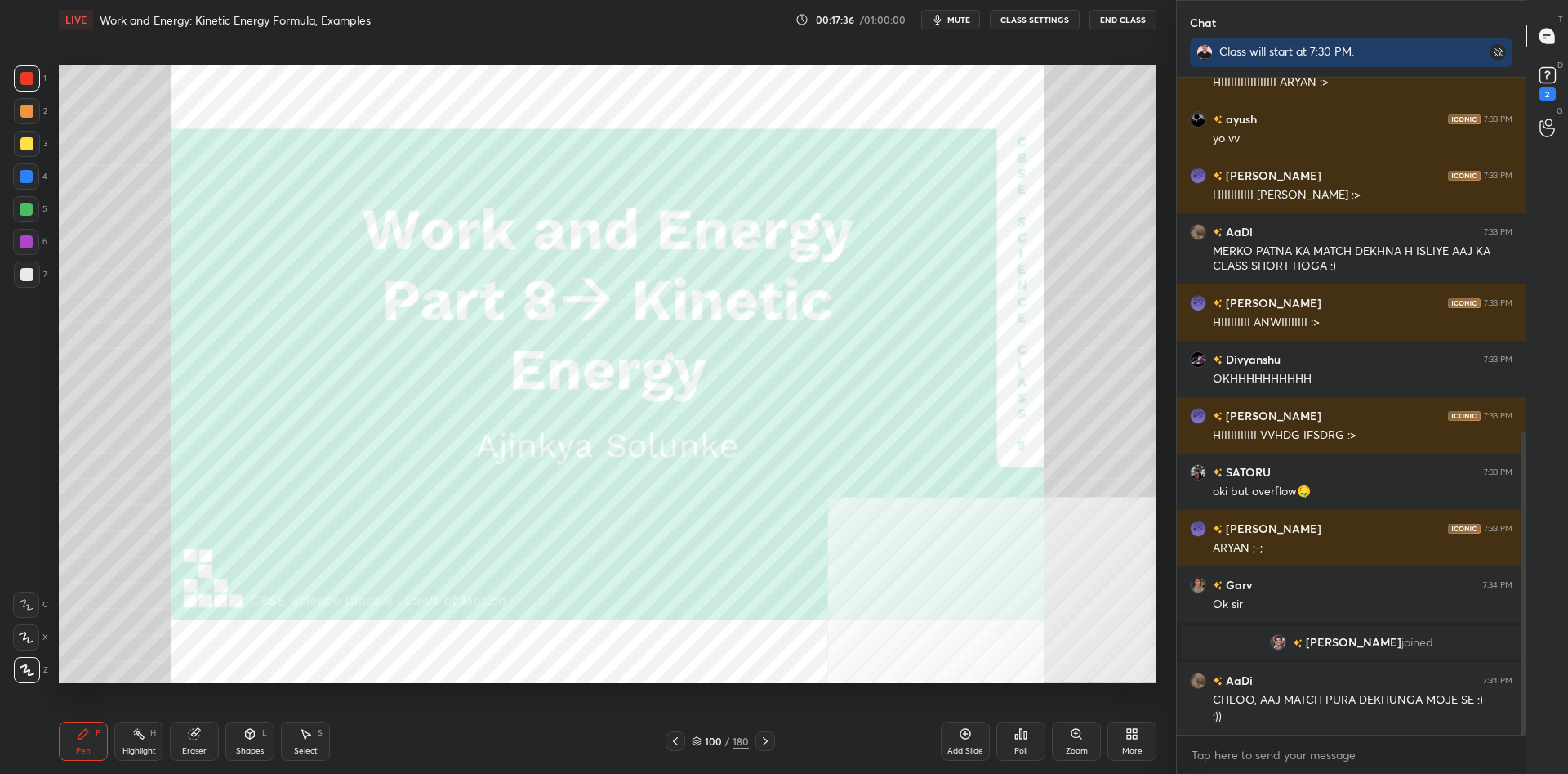
click at [731, 739] on div "100 / 180" at bounding box center [721, 741] width 57 height 14
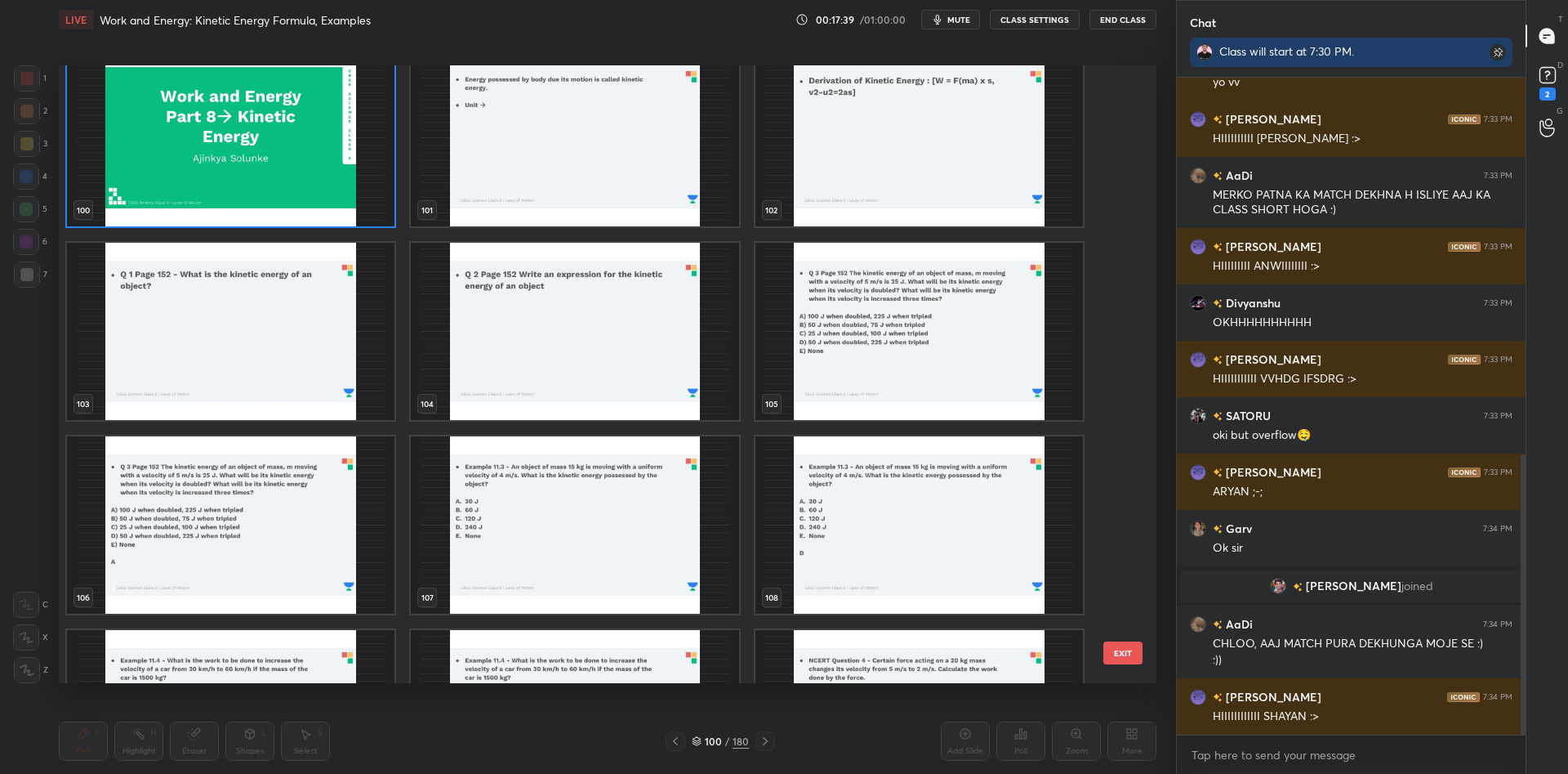
scroll to position [6379, 0]
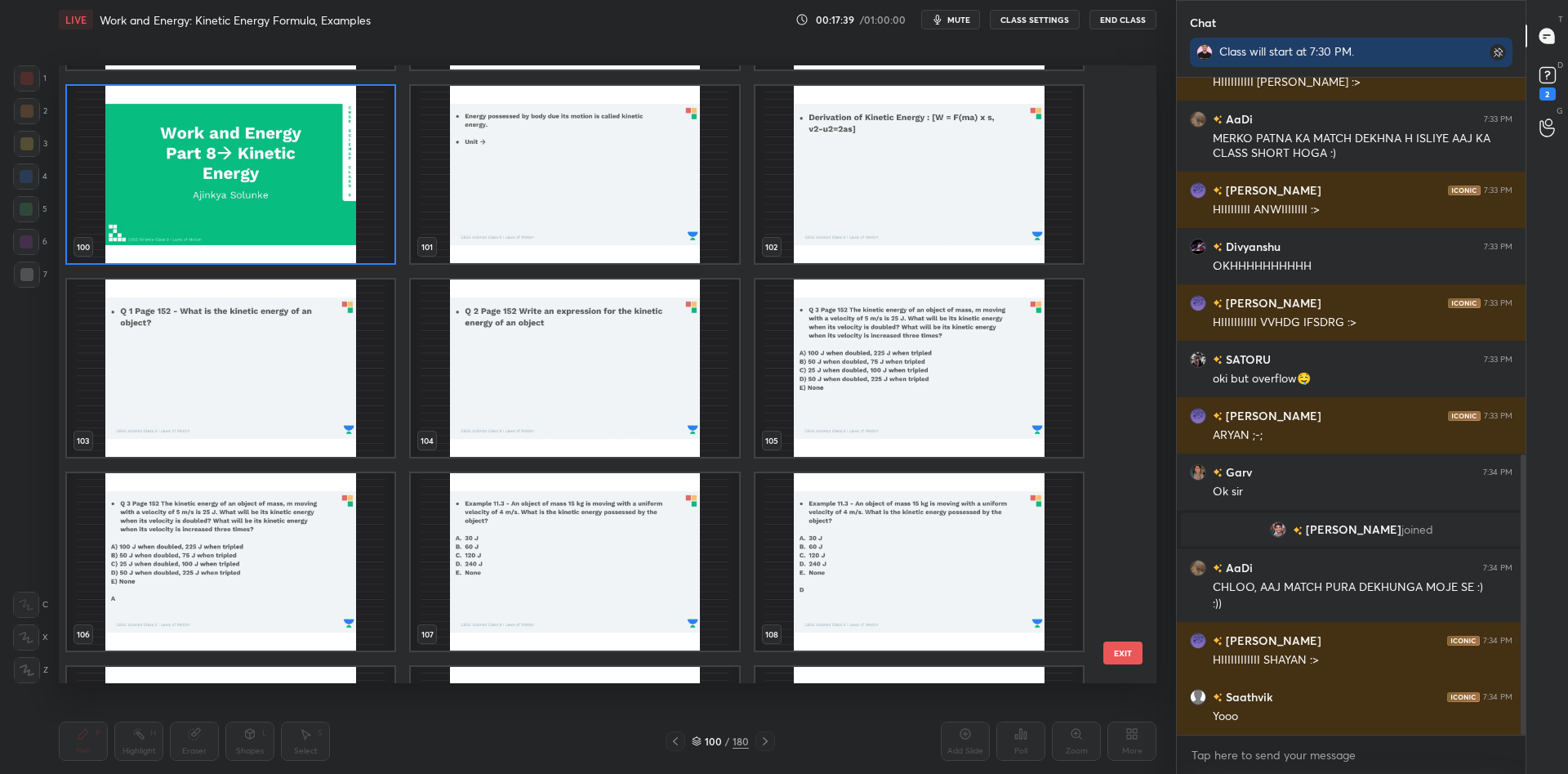
click at [650, 189] on div "94 95 96 97 98 99 100 101 102 103 104 105 106 107 108 109 110 111" at bounding box center [593, 374] width 1070 height 618
click at [650, 189] on img "grid" at bounding box center [574, 175] width 327 height 178
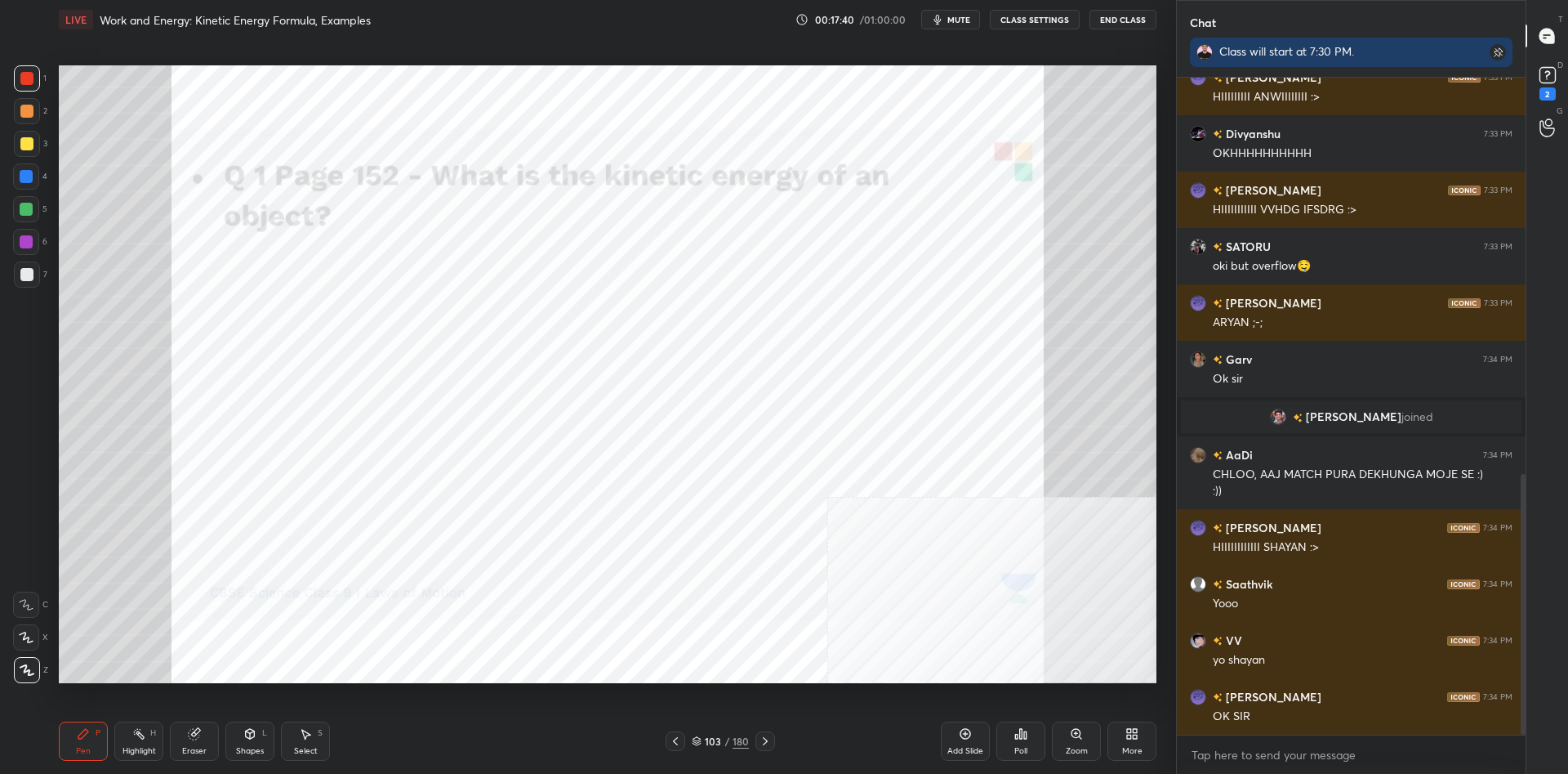
scroll to position [1036, 0]
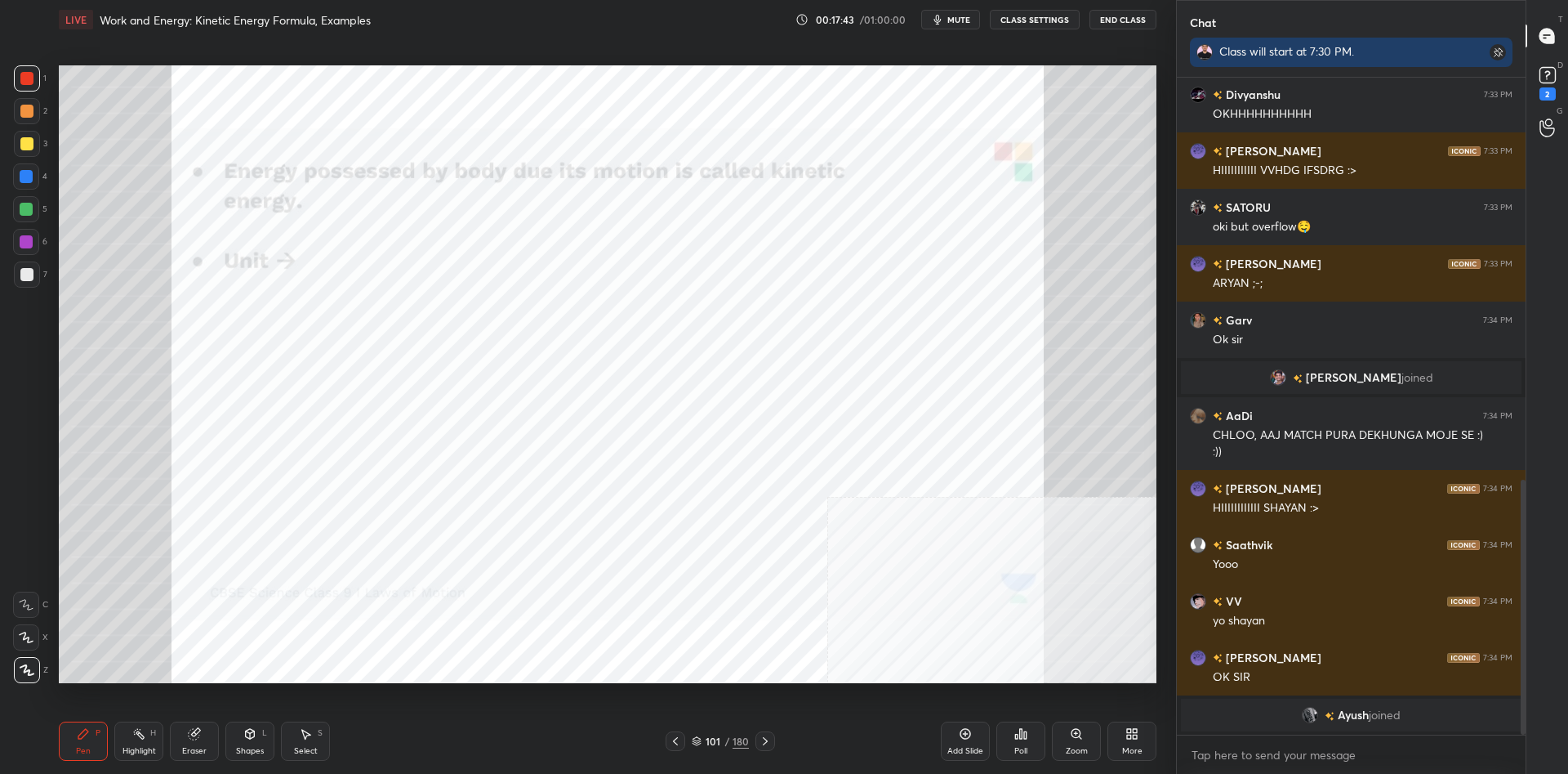
click at [962, 742] on div "Add Slide" at bounding box center [966, 742] width 49 height 39
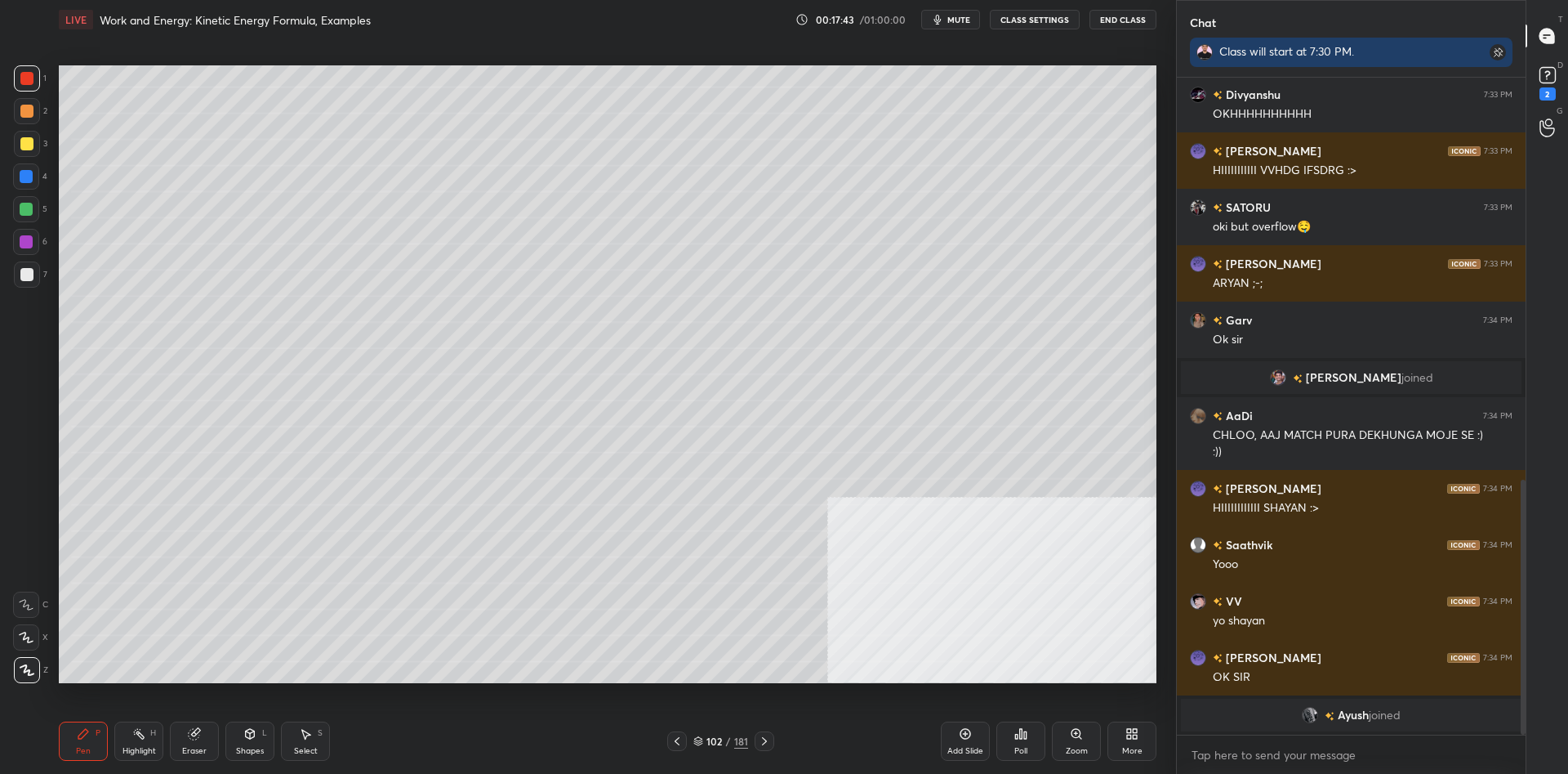
click at [28, 152] on div at bounding box center [26, 143] width 26 height 26
click at [25, 144] on div at bounding box center [27, 143] width 13 height 13
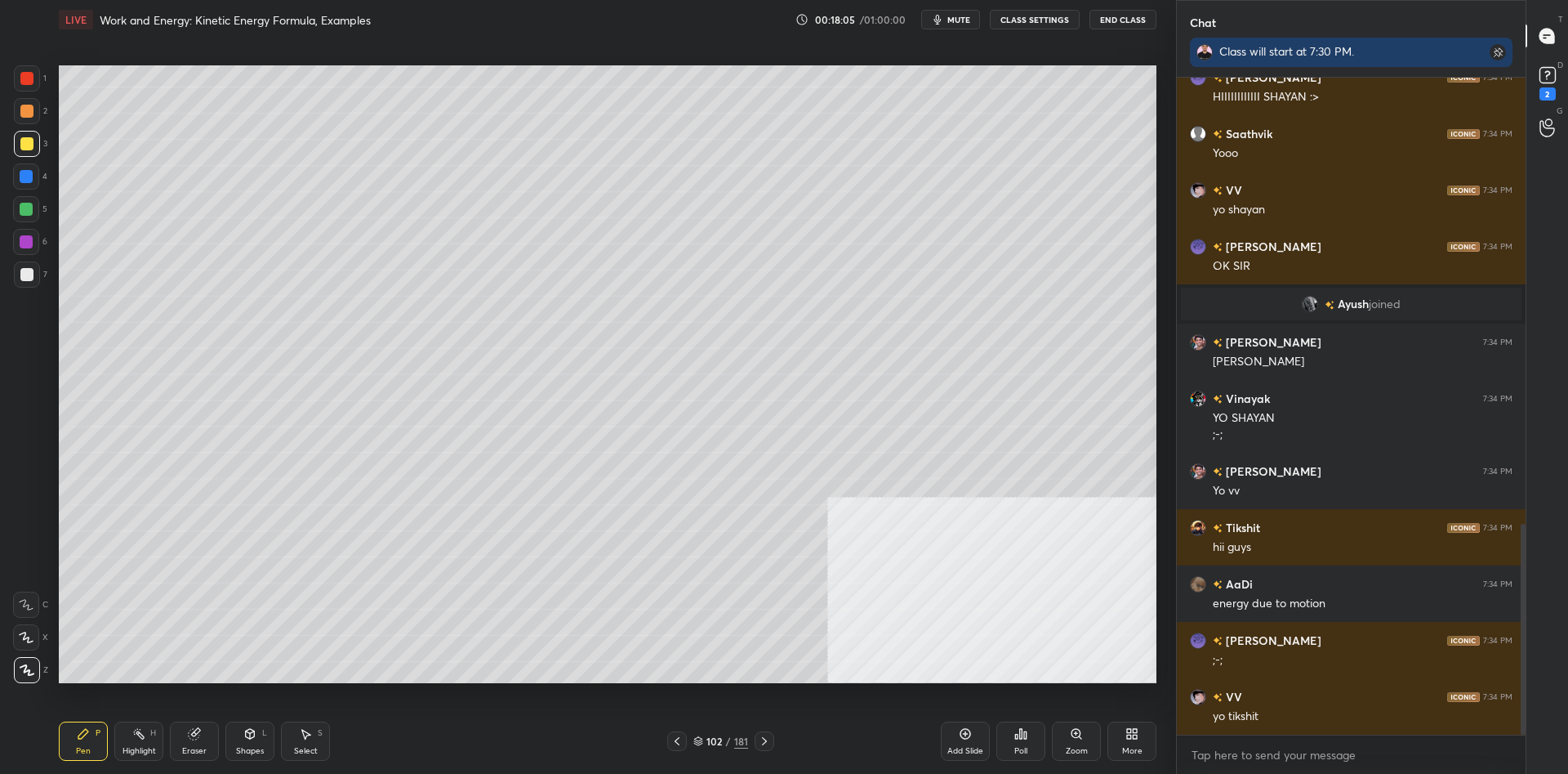
scroll to position [1443, 0]
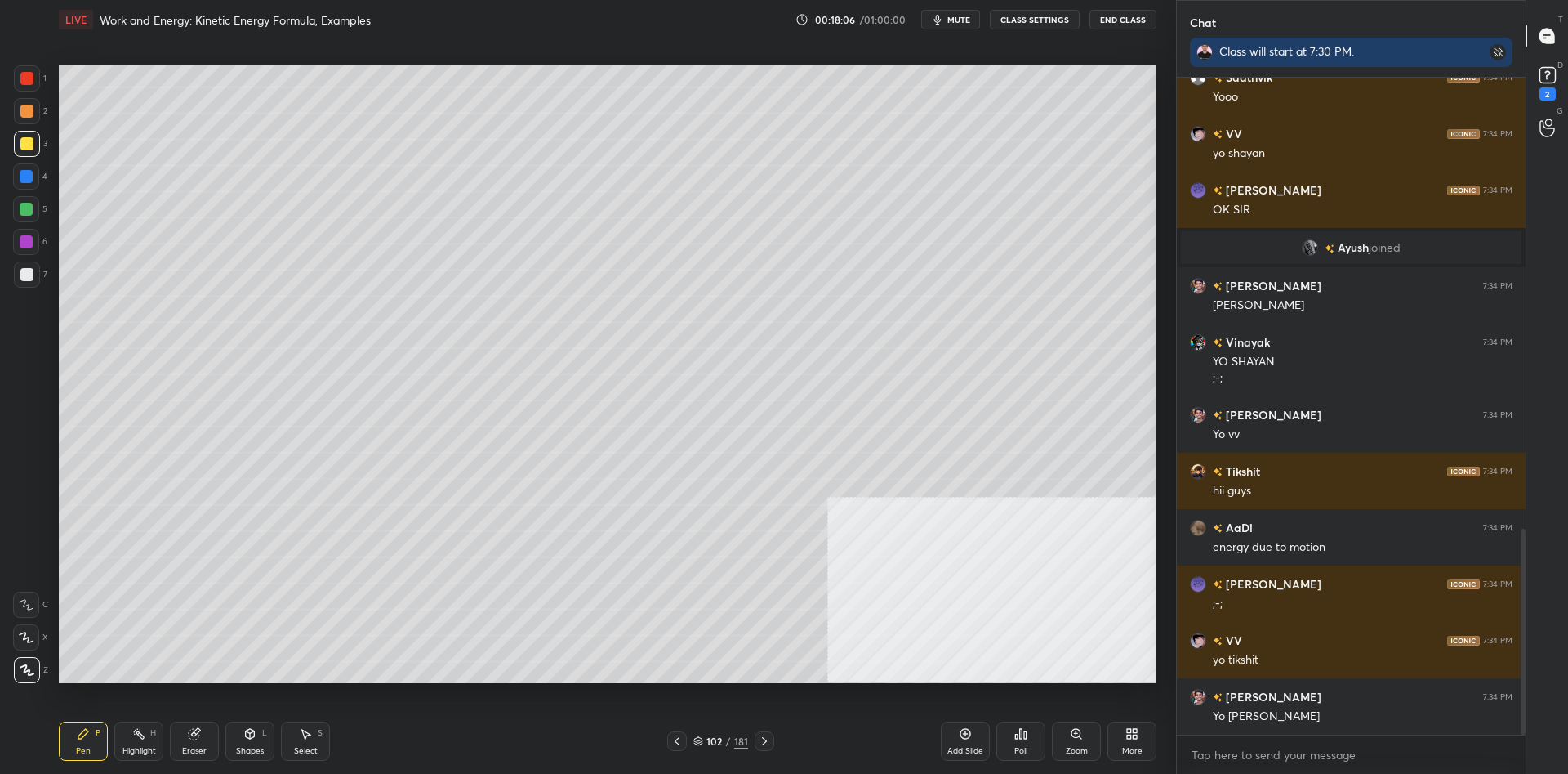
click at [24, 166] on div at bounding box center [26, 176] width 26 height 26
click at [23, 173] on div at bounding box center [26, 177] width 13 height 13
click at [4, 215] on div "1 2 3 4 5 6 7 C X Z C X Z E E Erase all H H" at bounding box center [26, 374] width 52 height 618
click at [13, 213] on div at bounding box center [26, 209] width 26 height 26
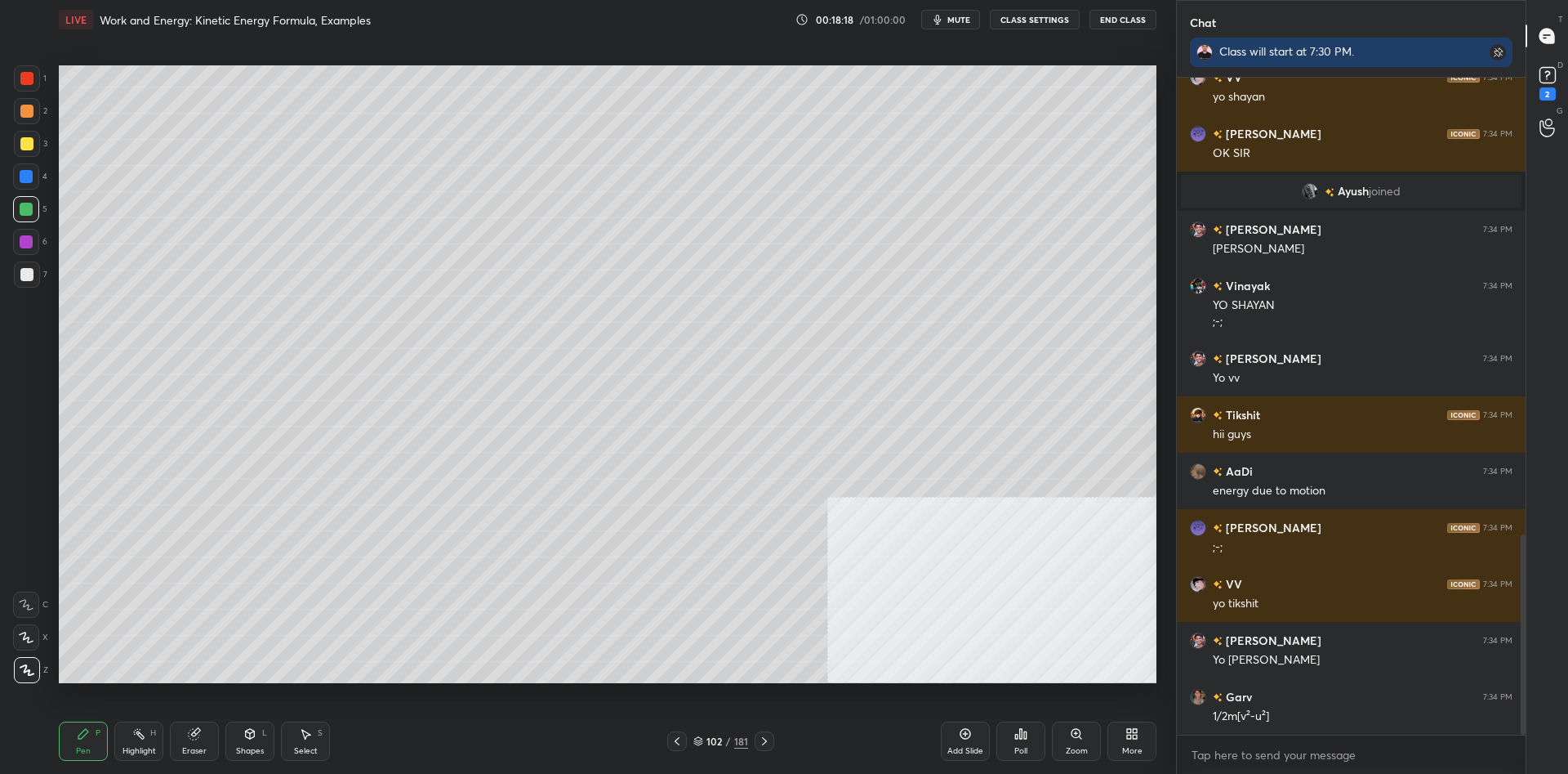
click at [15, 181] on div at bounding box center [26, 176] width 26 height 26
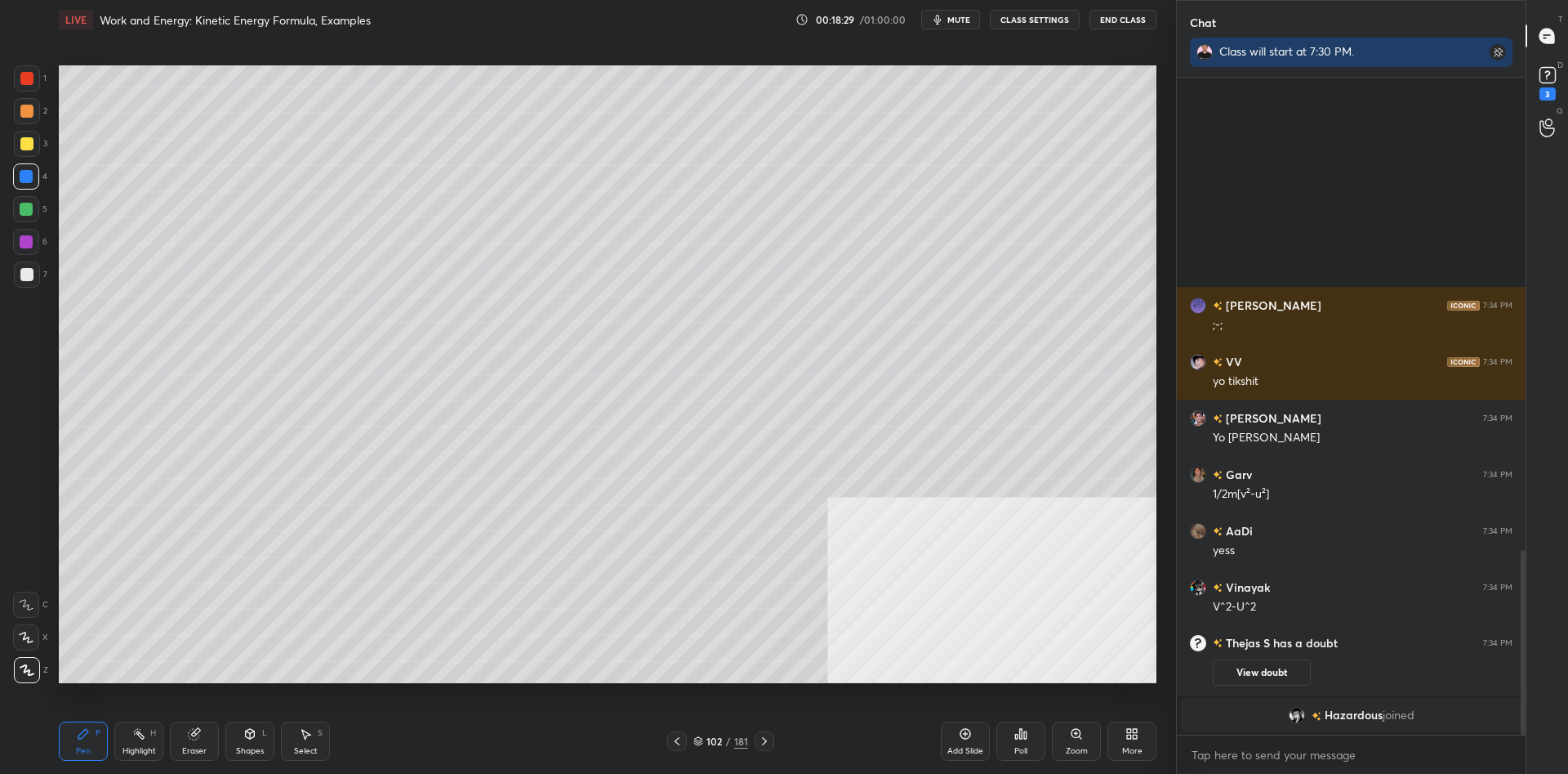
scroll to position [1524, 0]
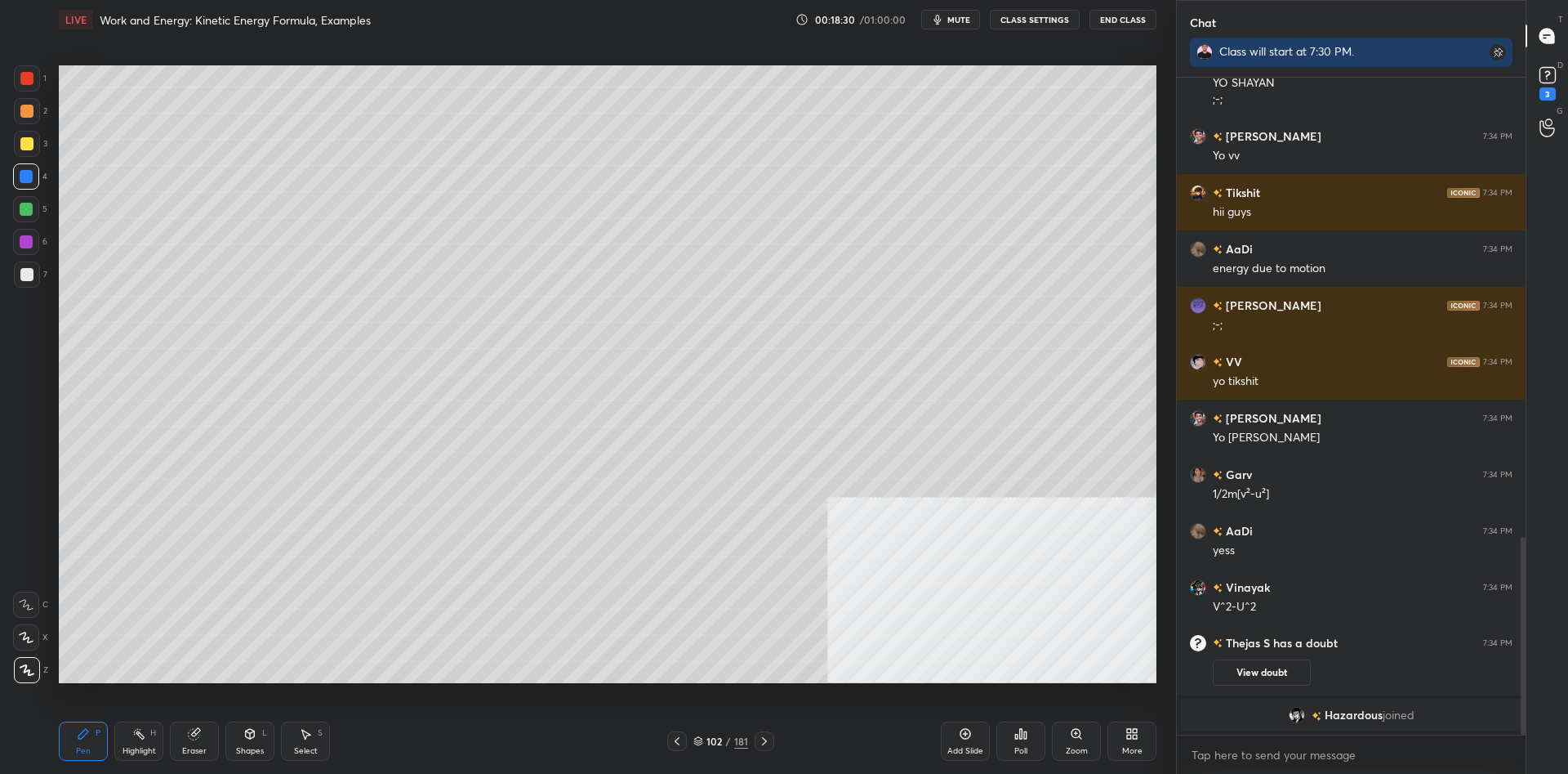
click at [35, 161] on div "3" at bounding box center [30, 147] width 33 height 32
click at [36, 144] on div at bounding box center [26, 143] width 26 height 26
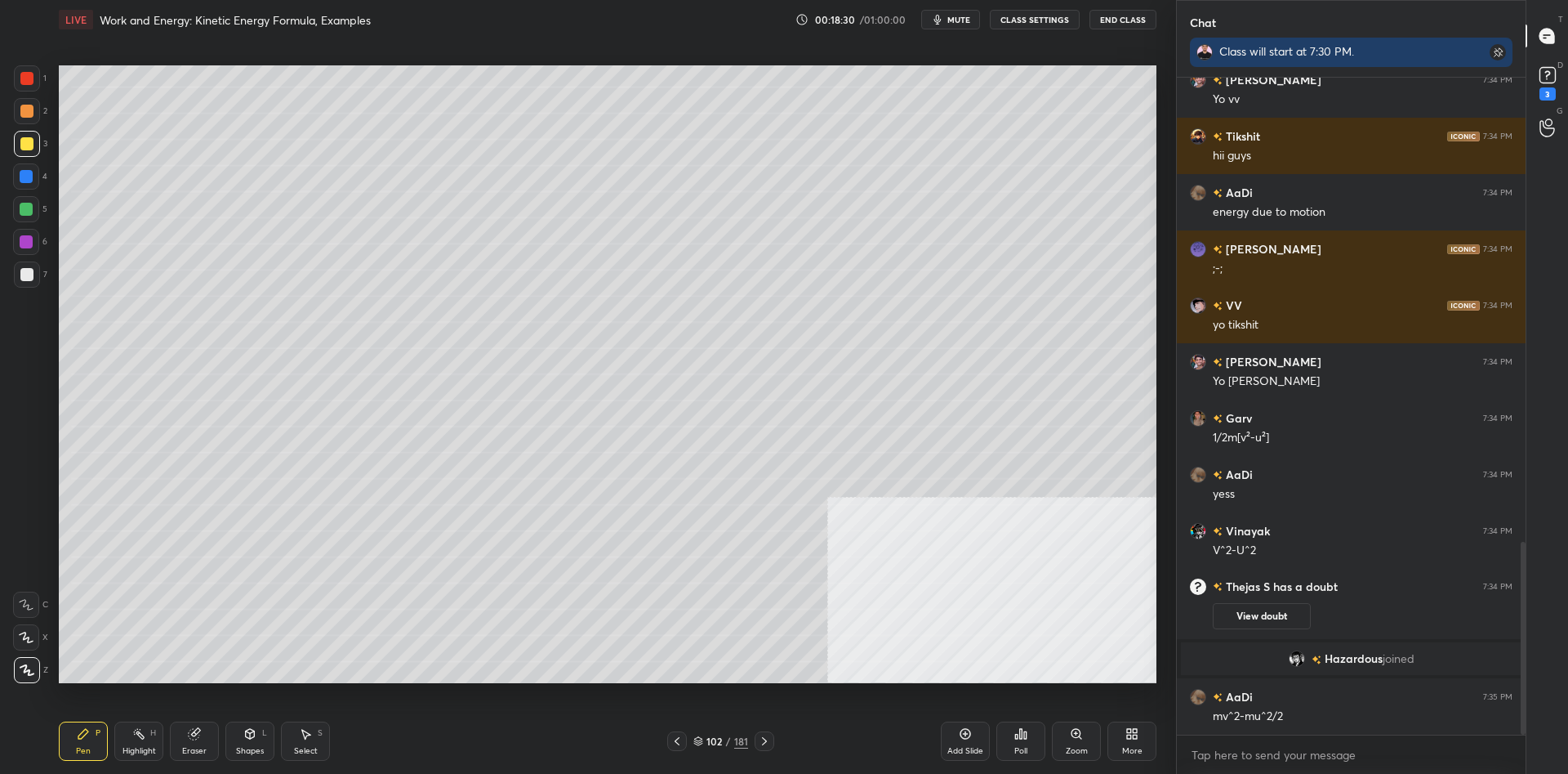
click at [30, 117] on div at bounding box center [27, 111] width 13 height 13
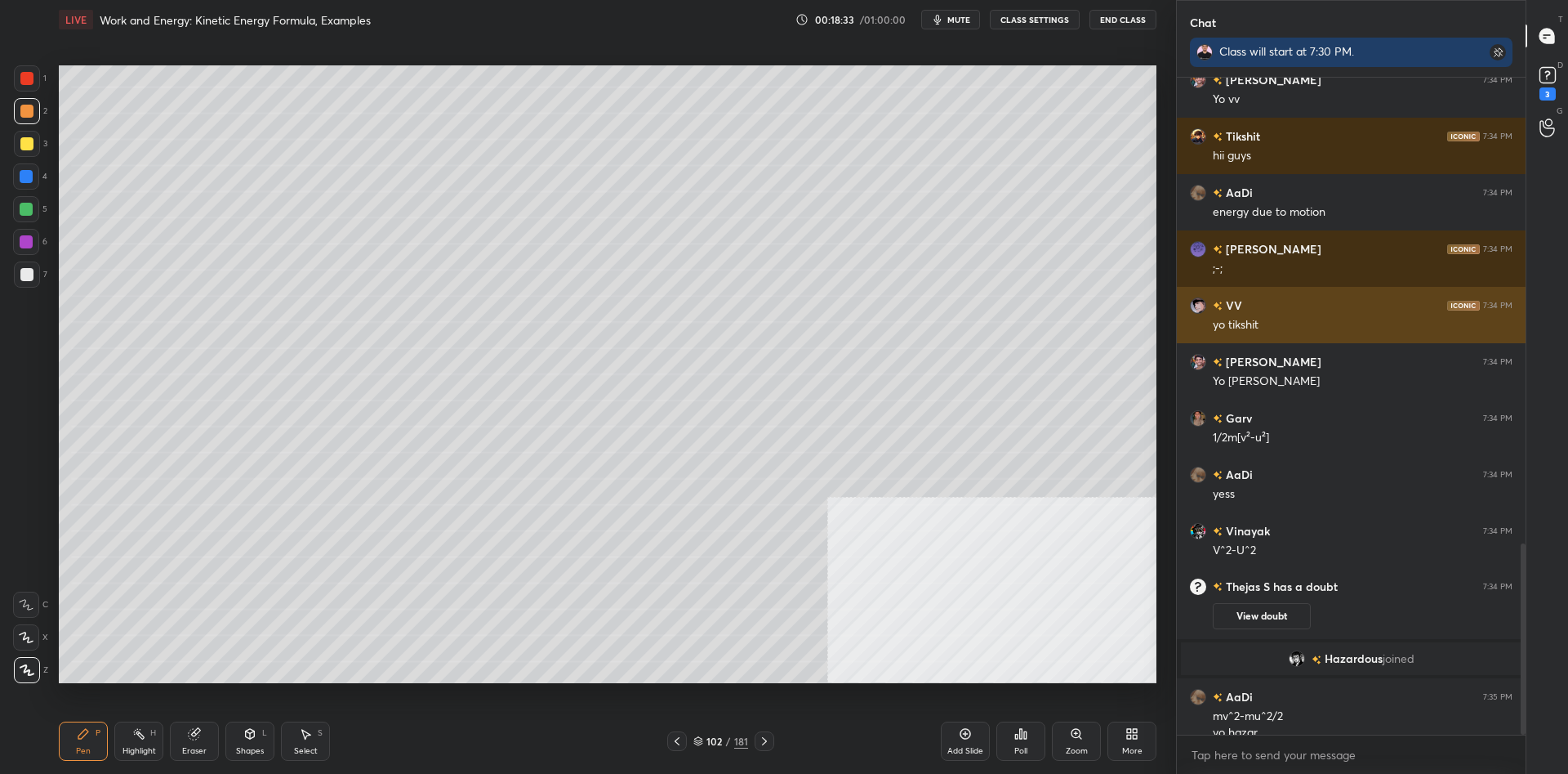
scroll to position [1596, 0]
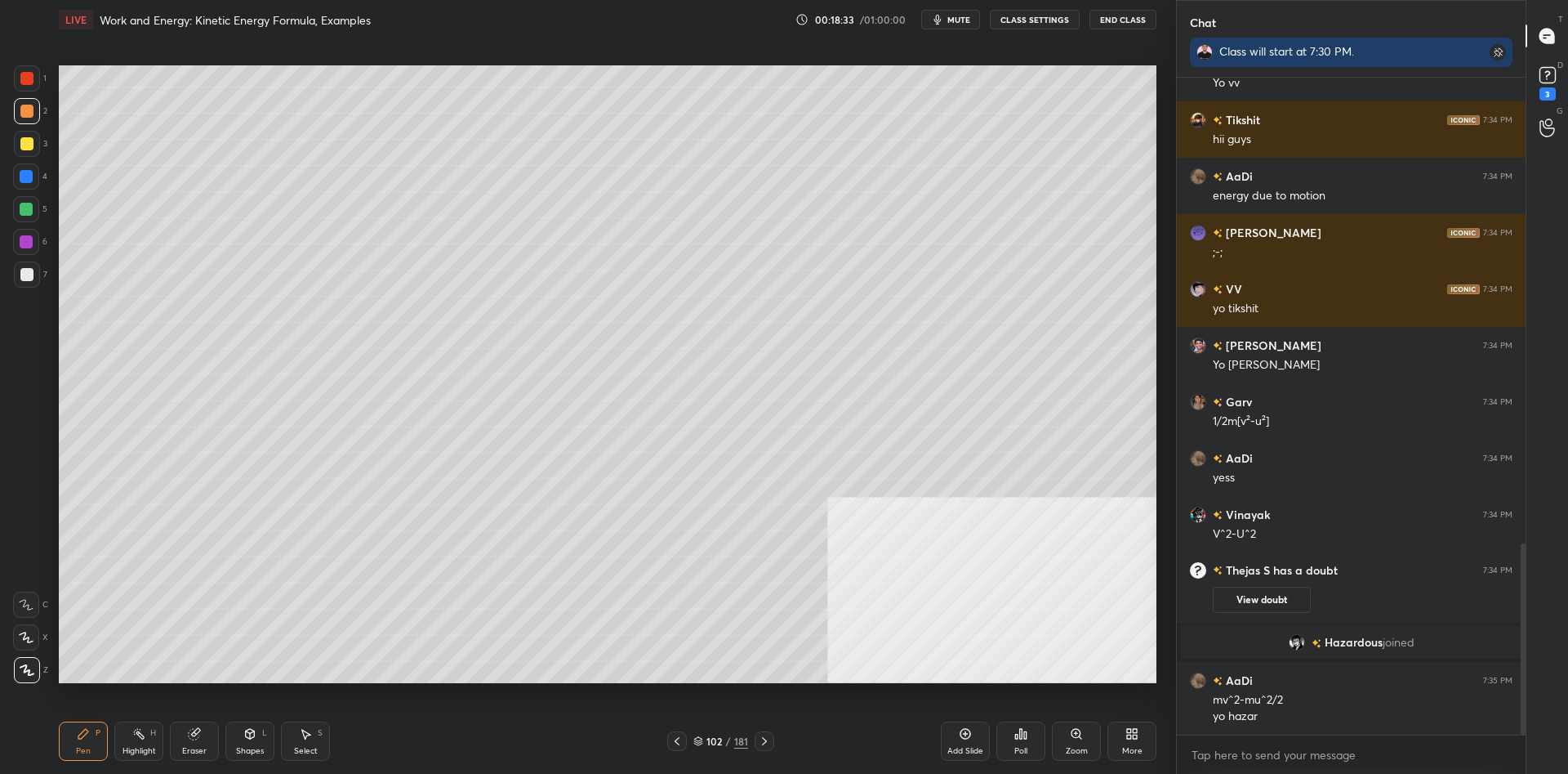
click at [724, 739] on div "102 / 181" at bounding box center [721, 741] width 55 height 14
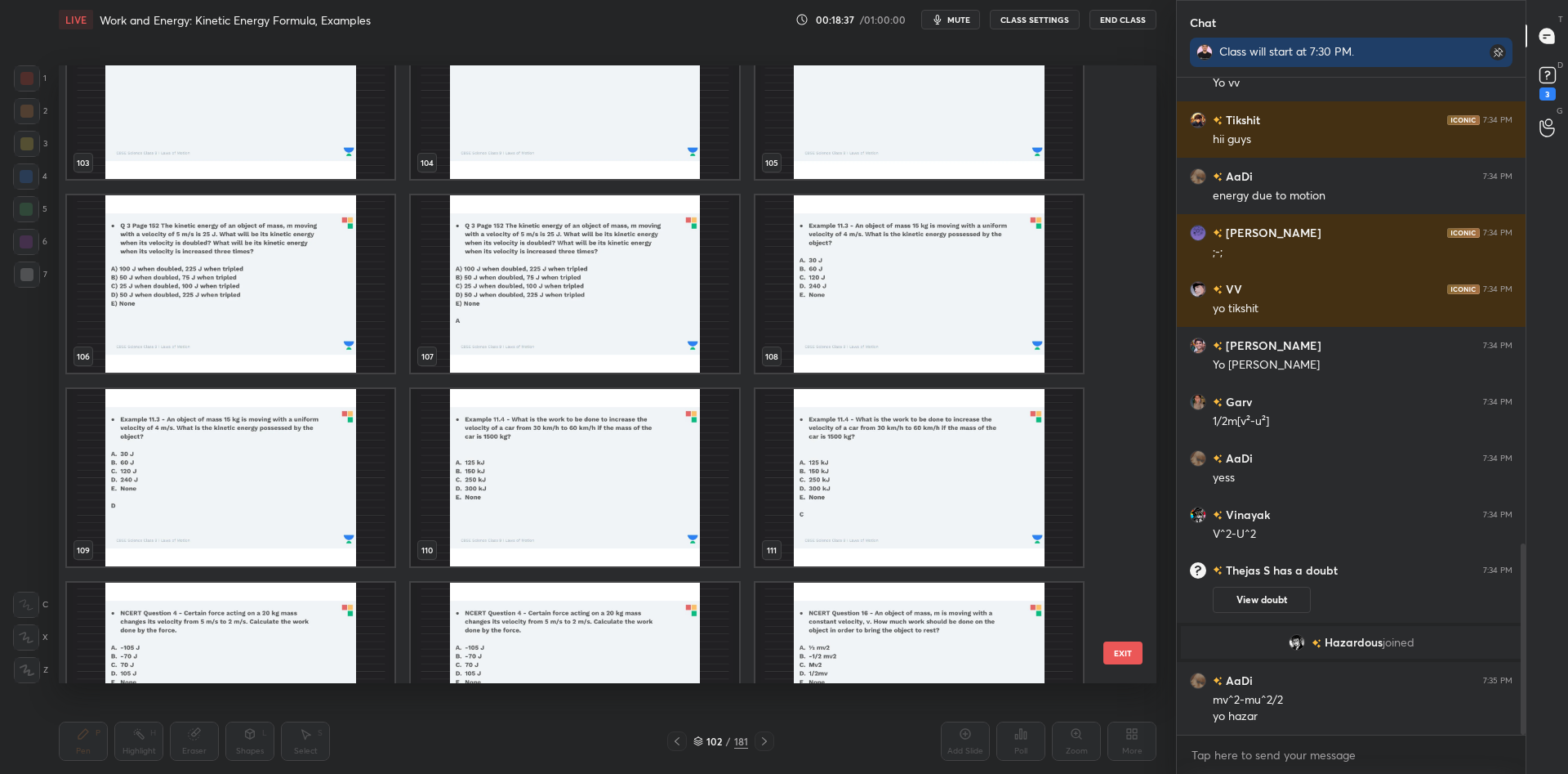
scroll to position [6688, 0]
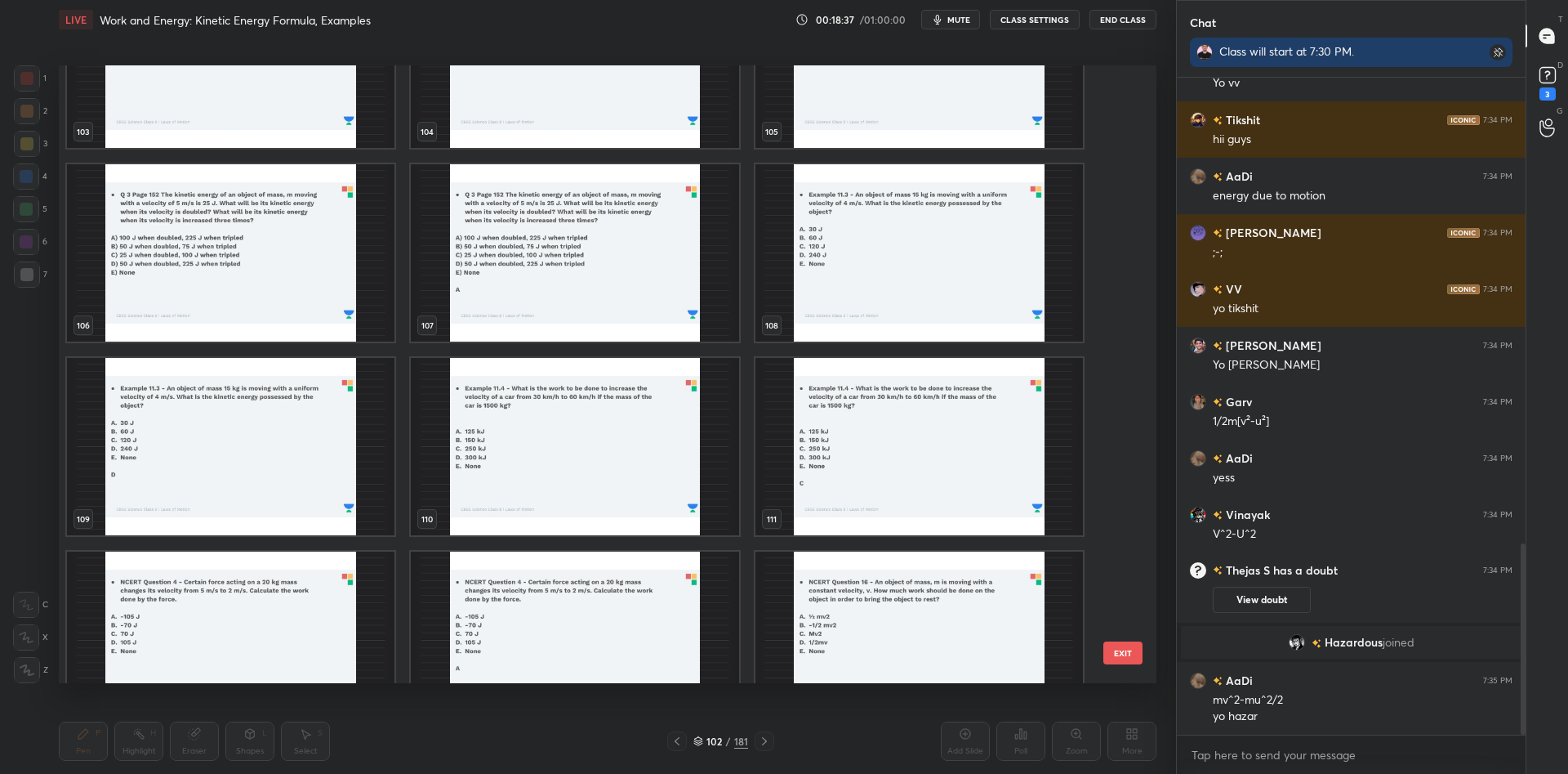
click at [284, 261] on img "grid" at bounding box center [230, 253] width 327 height 178
click at [638, 249] on img "grid" at bounding box center [574, 253] width 327 height 178
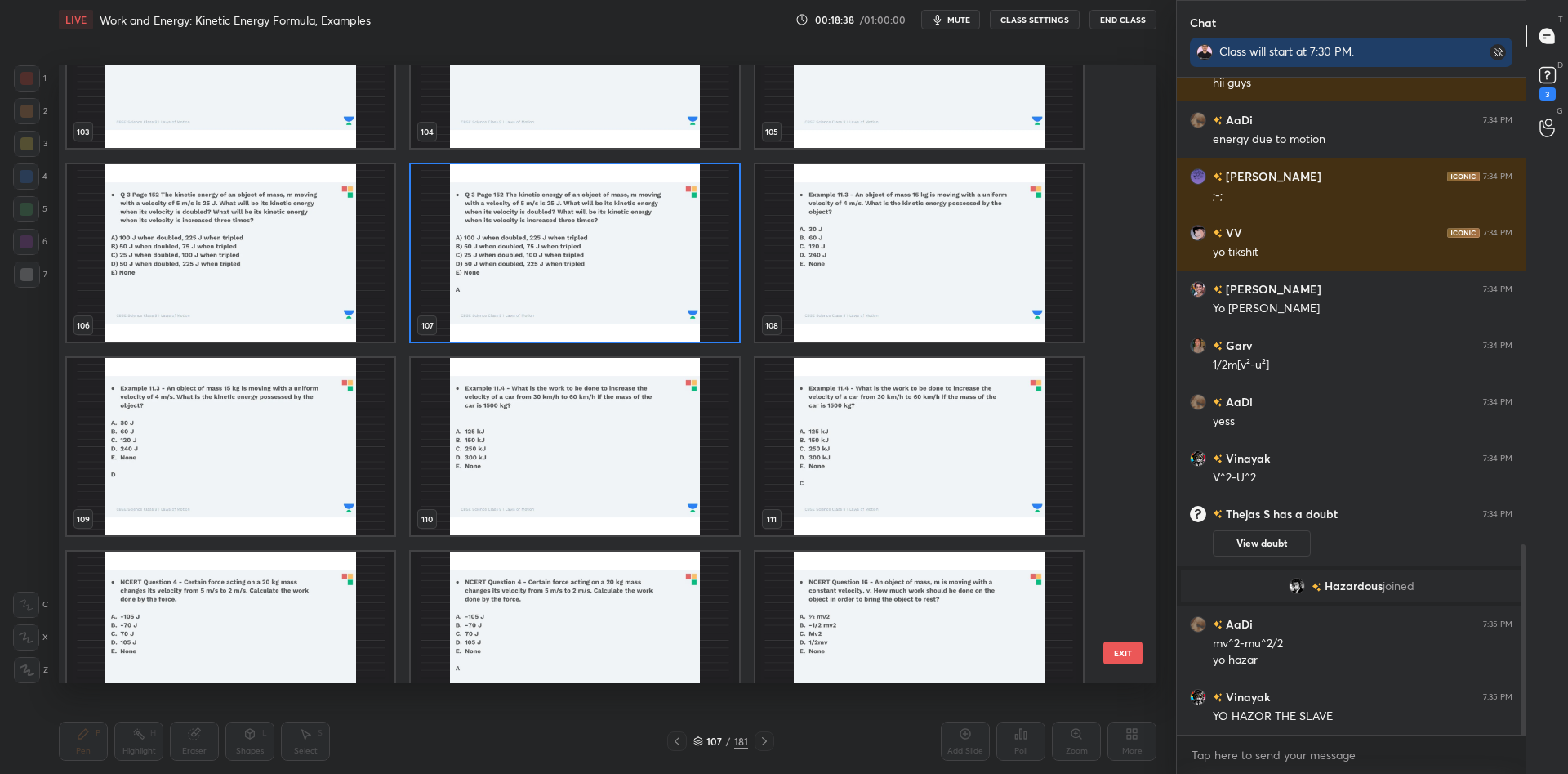
click at [311, 259] on img "grid" at bounding box center [230, 253] width 327 height 178
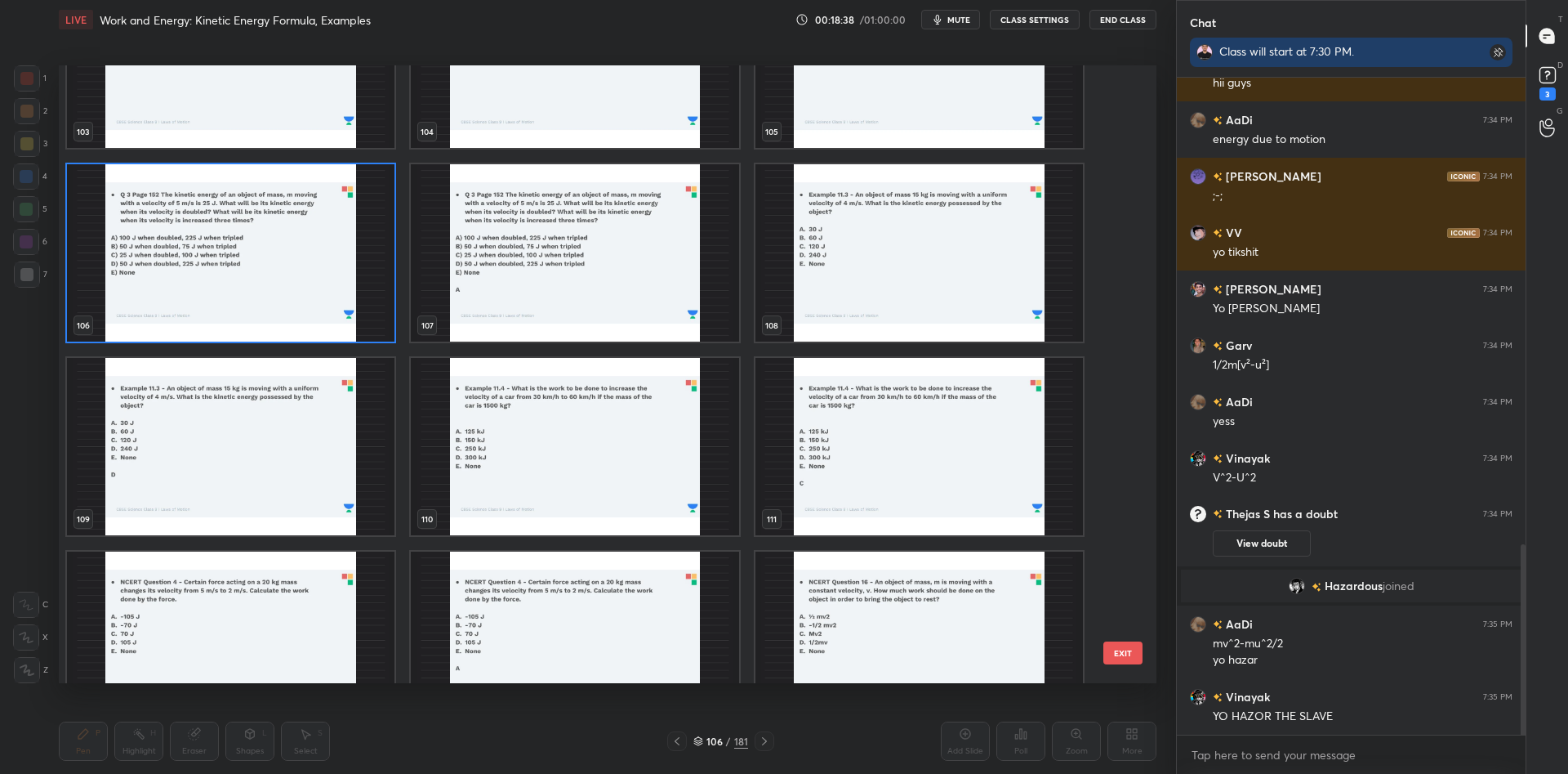
click at [311, 259] on img "grid" at bounding box center [230, 253] width 327 height 178
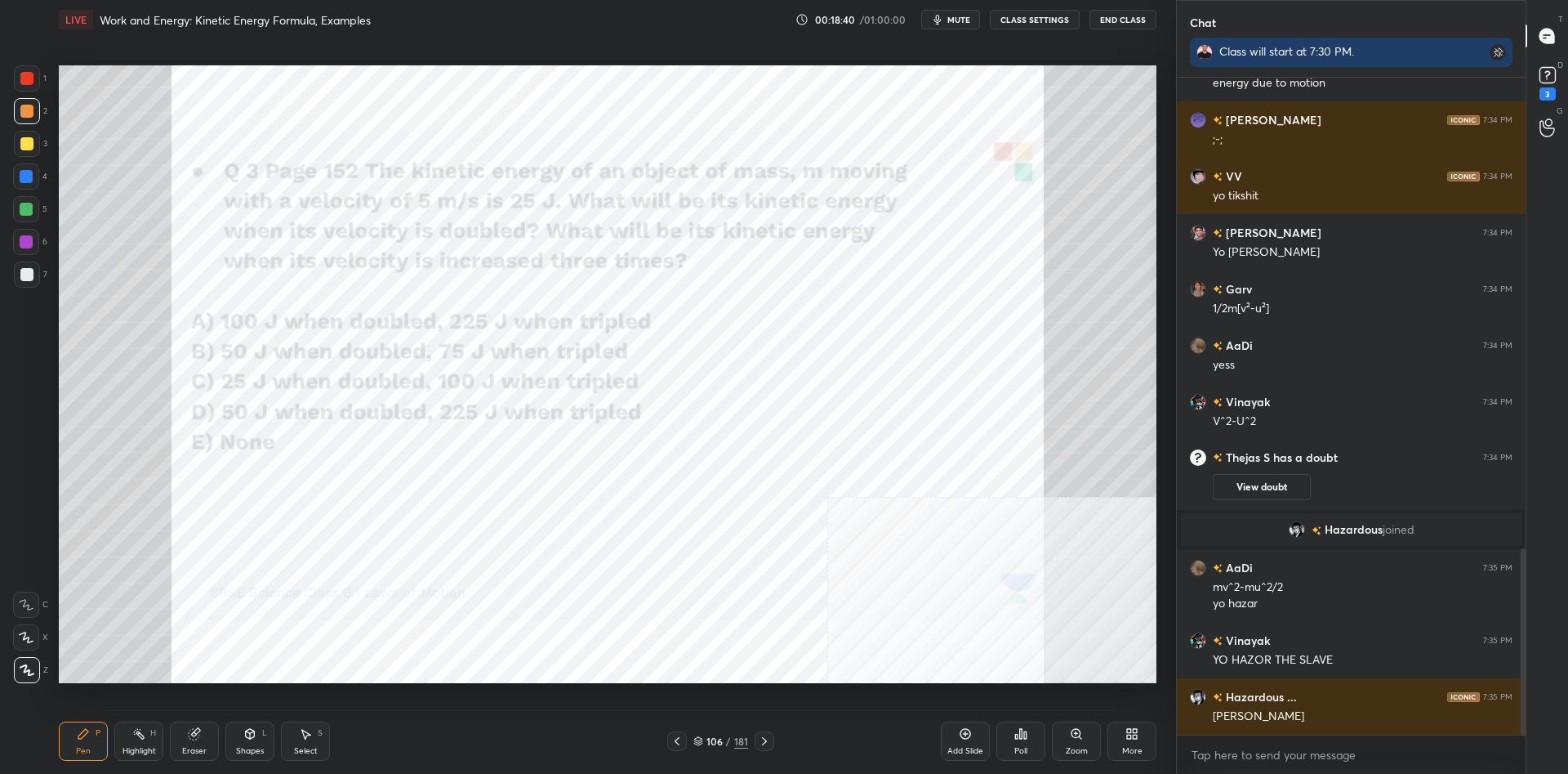
scroll to position [1719, 0]
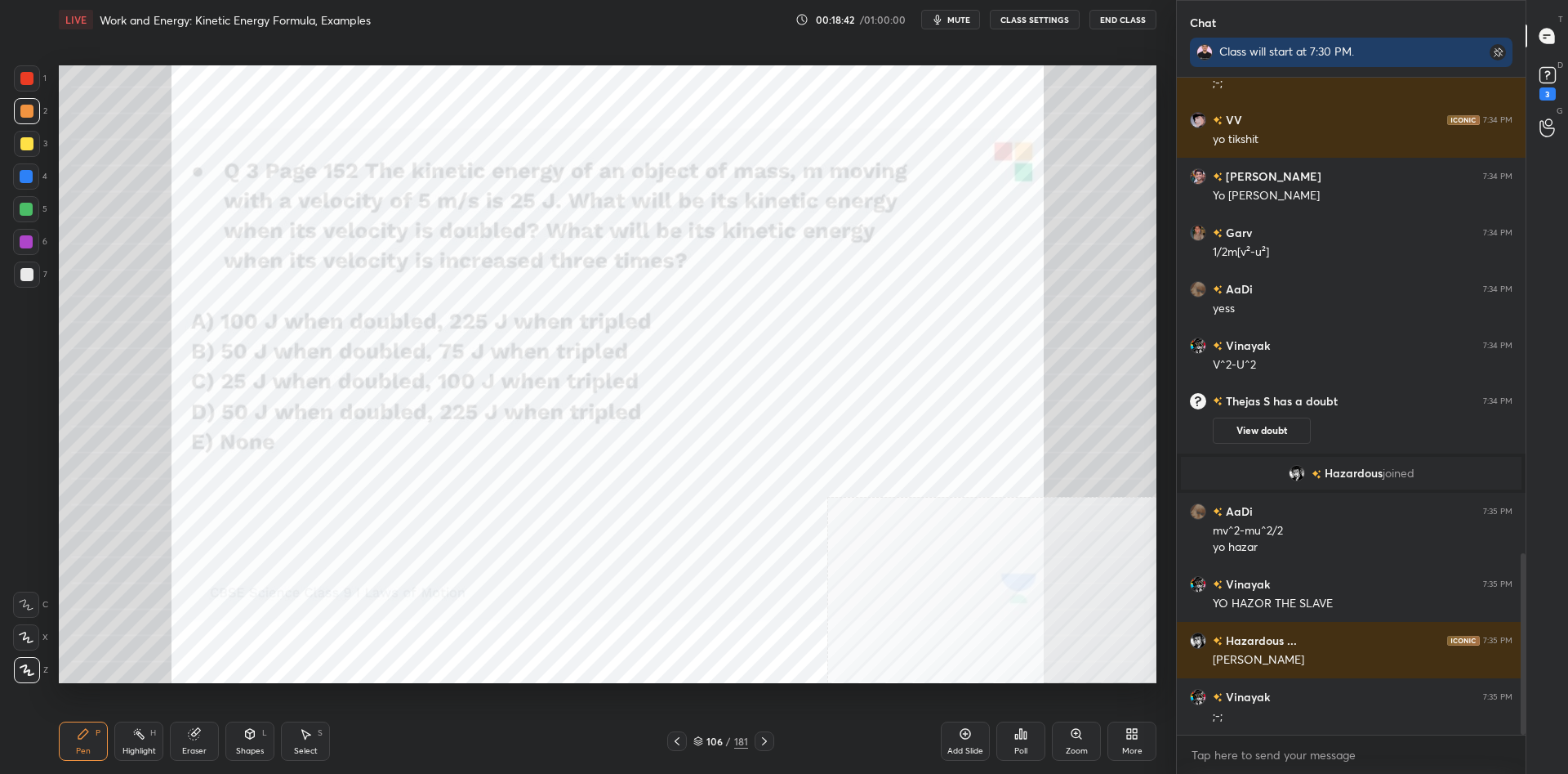
click at [51, 77] on div "1 2 3 4 5 6 7 C X Z C X Z E E Erase all H H" at bounding box center [26, 374] width 52 height 618
click at [34, 74] on div at bounding box center [26, 78] width 26 height 26
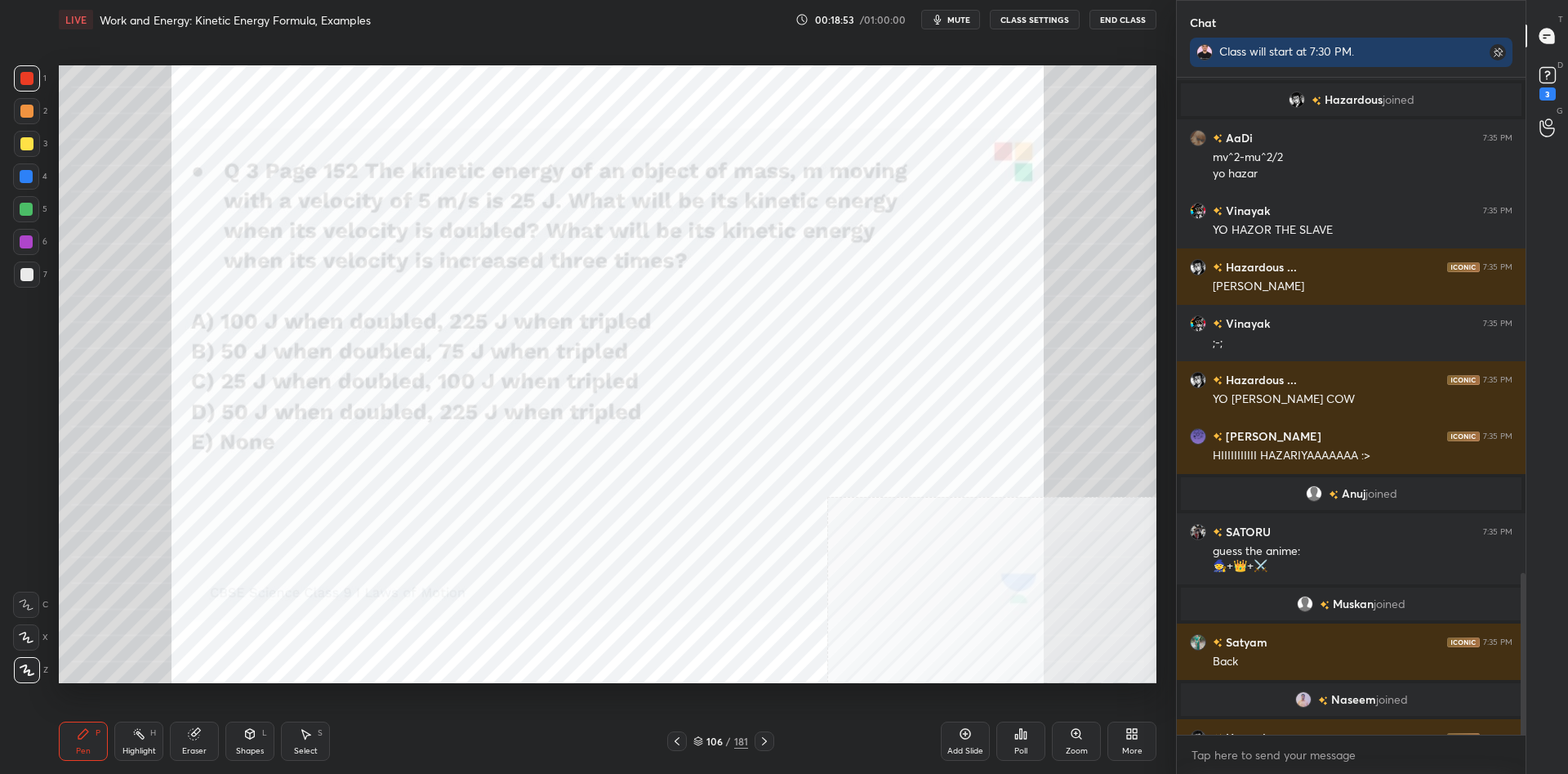
scroll to position [2011, 0]
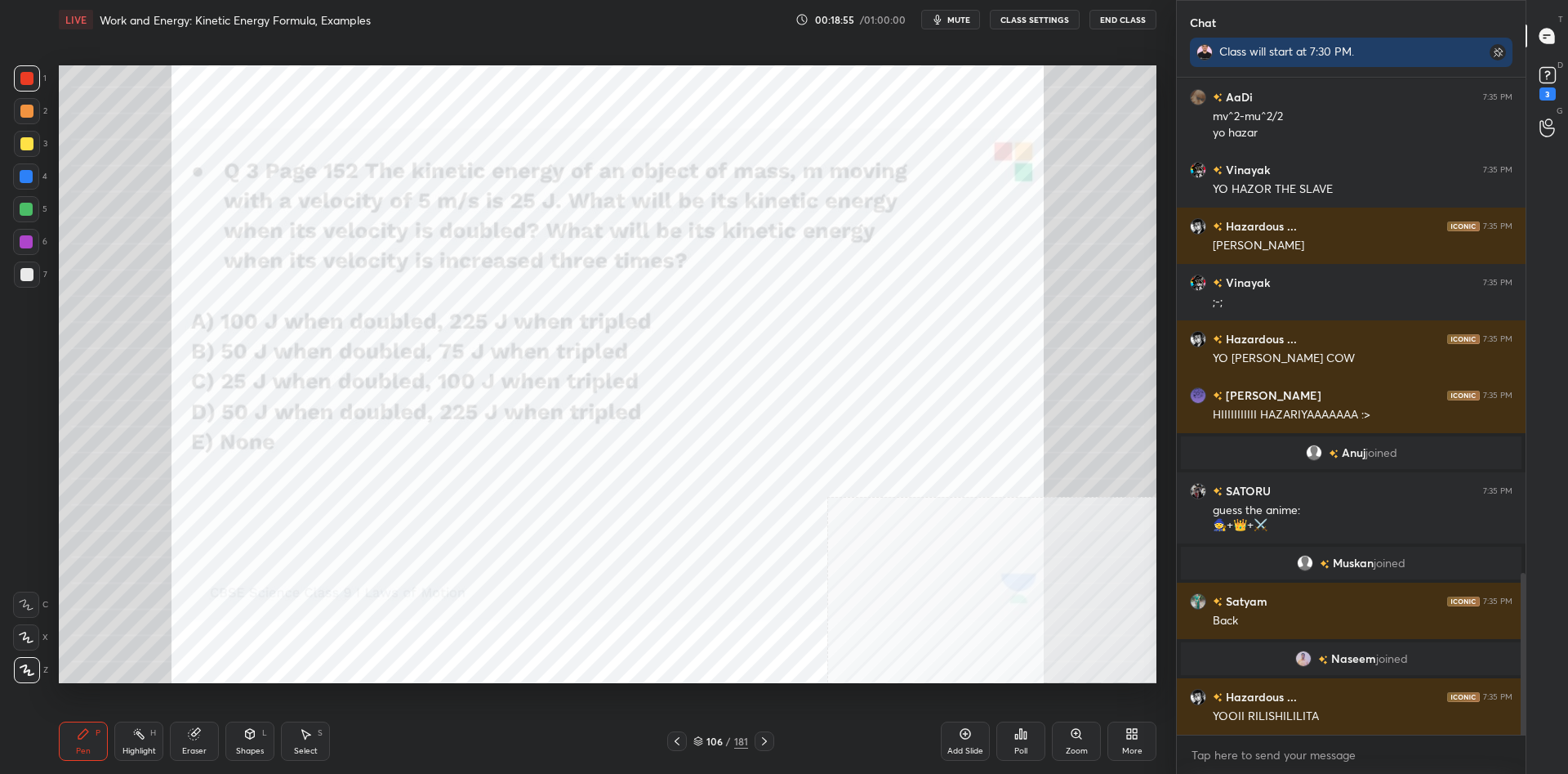
click at [18, 77] on div at bounding box center [26, 78] width 26 height 26
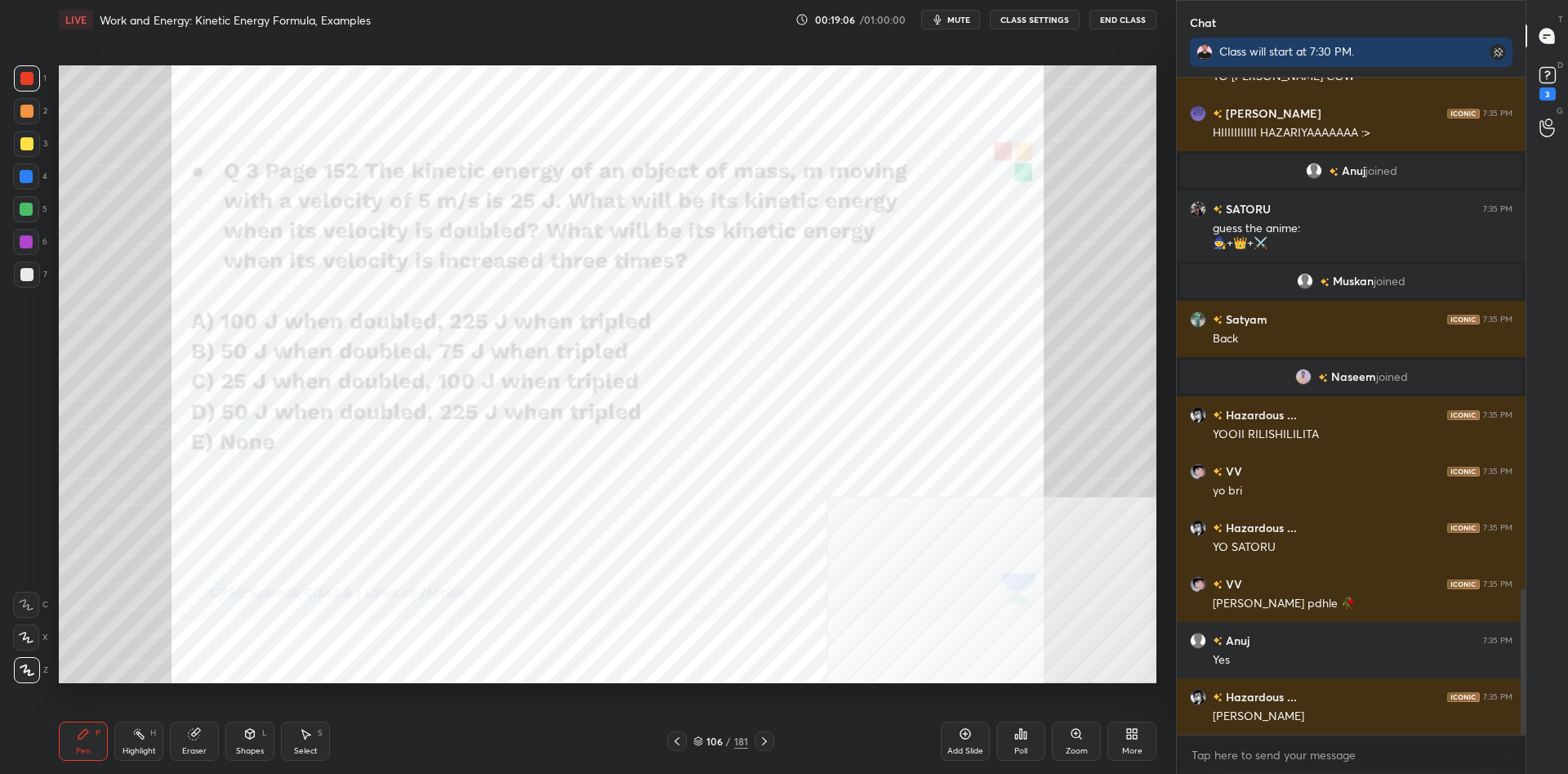
scroll to position [2349, 0]
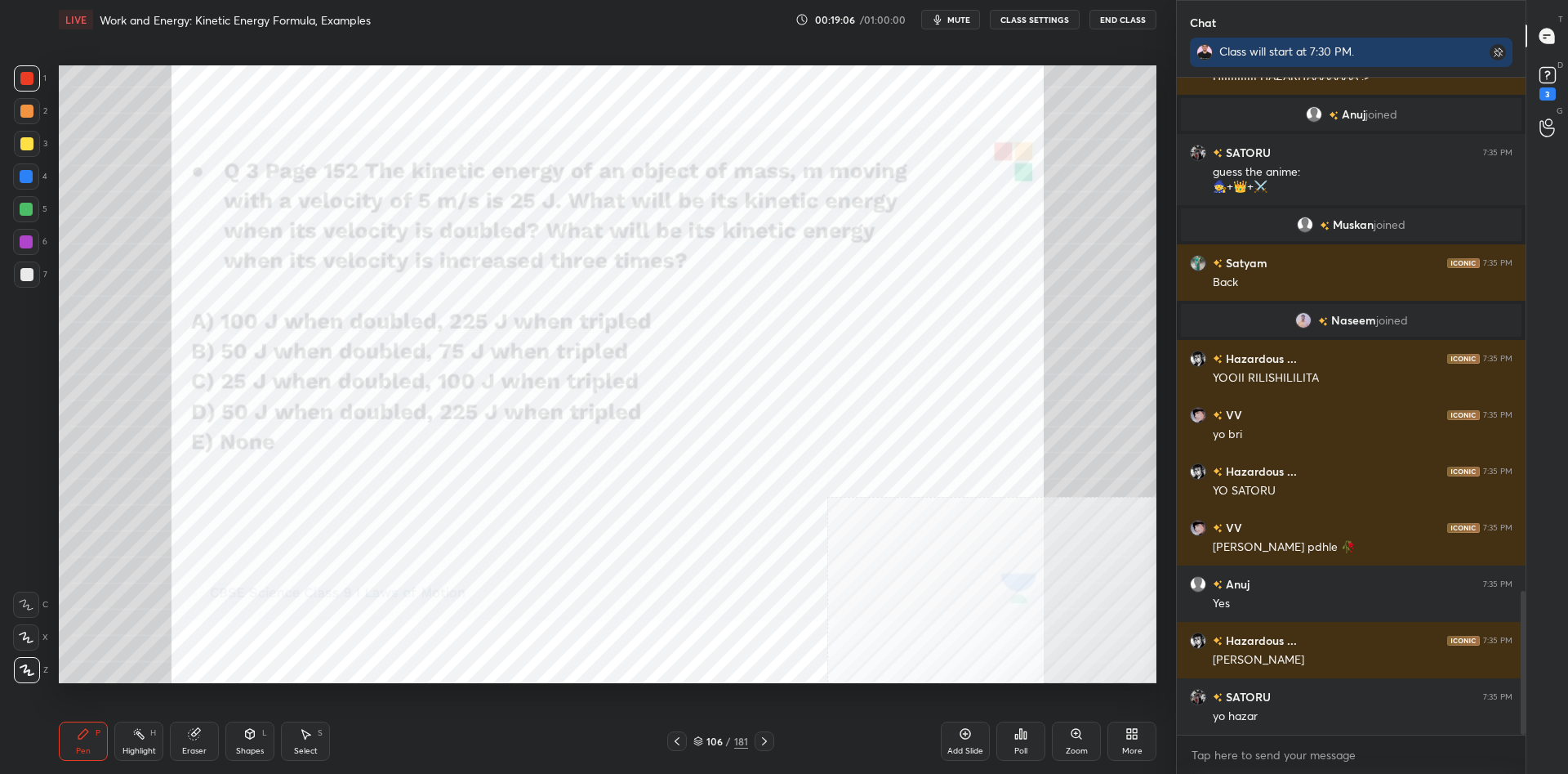
click at [28, 186] on div at bounding box center [26, 176] width 26 height 26
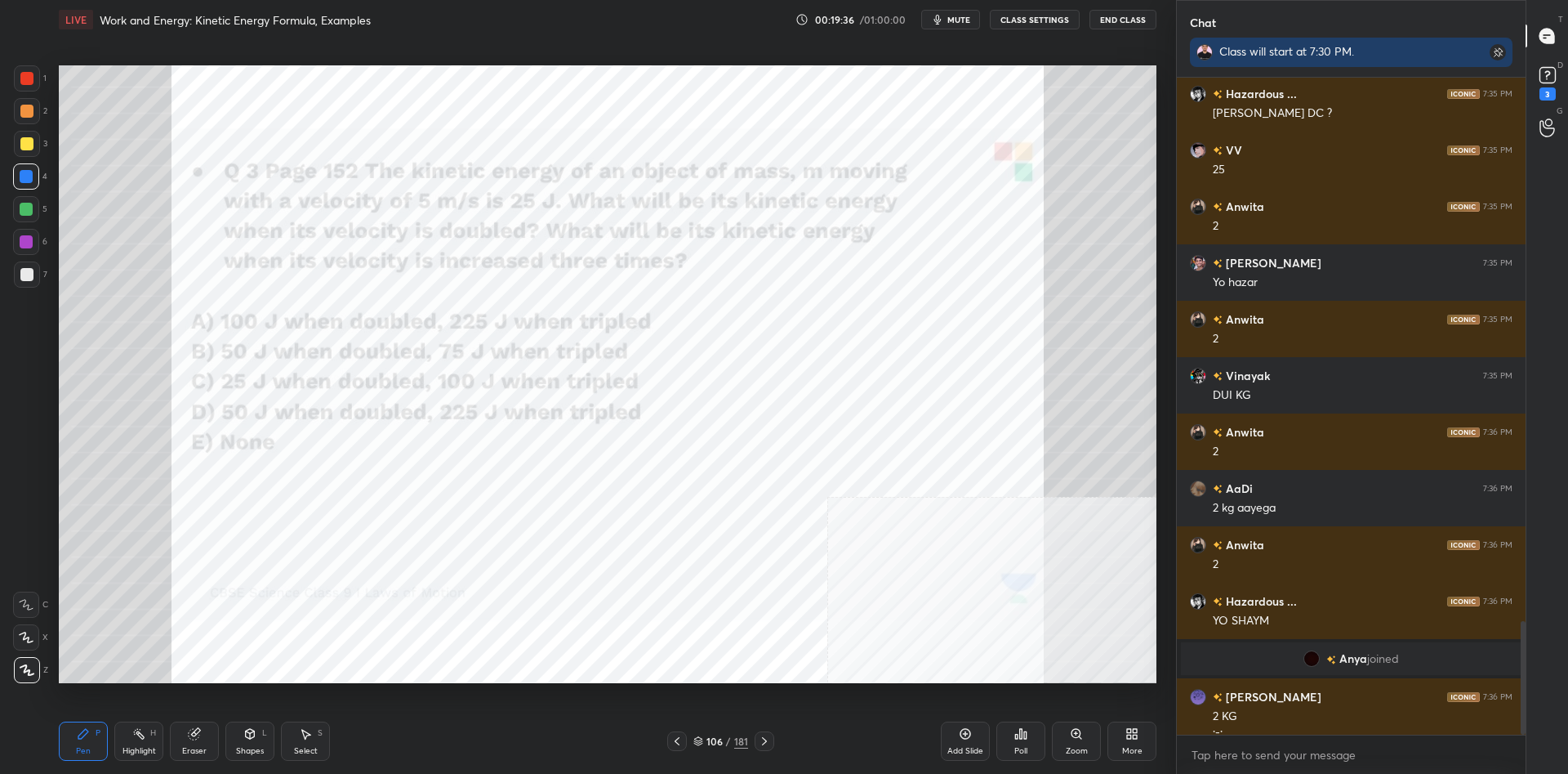
scroll to position [3137, 0]
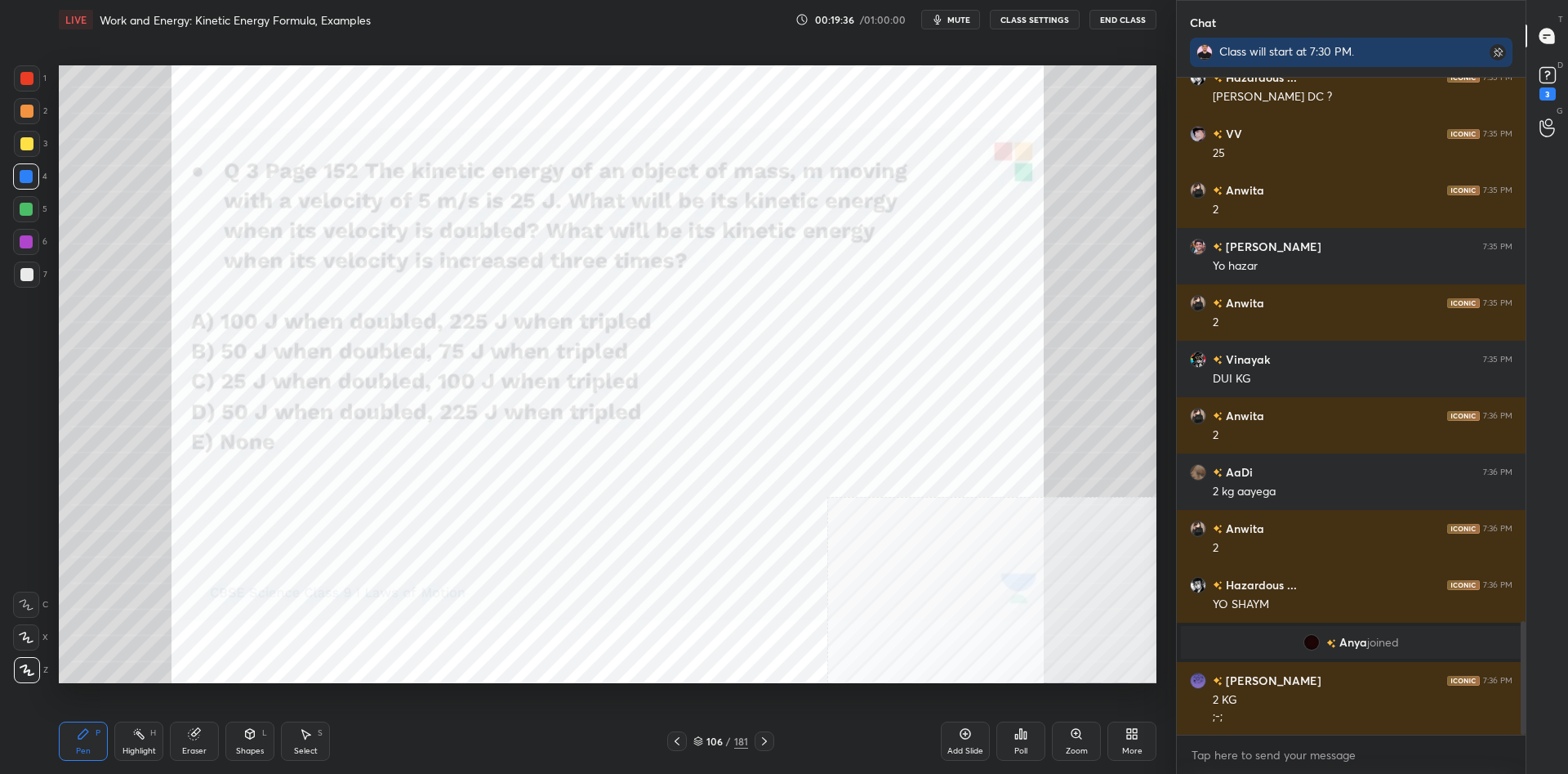
click at [32, 77] on div at bounding box center [27, 78] width 13 height 13
click at [29, 76] on div at bounding box center [27, 78] width 13 height 13
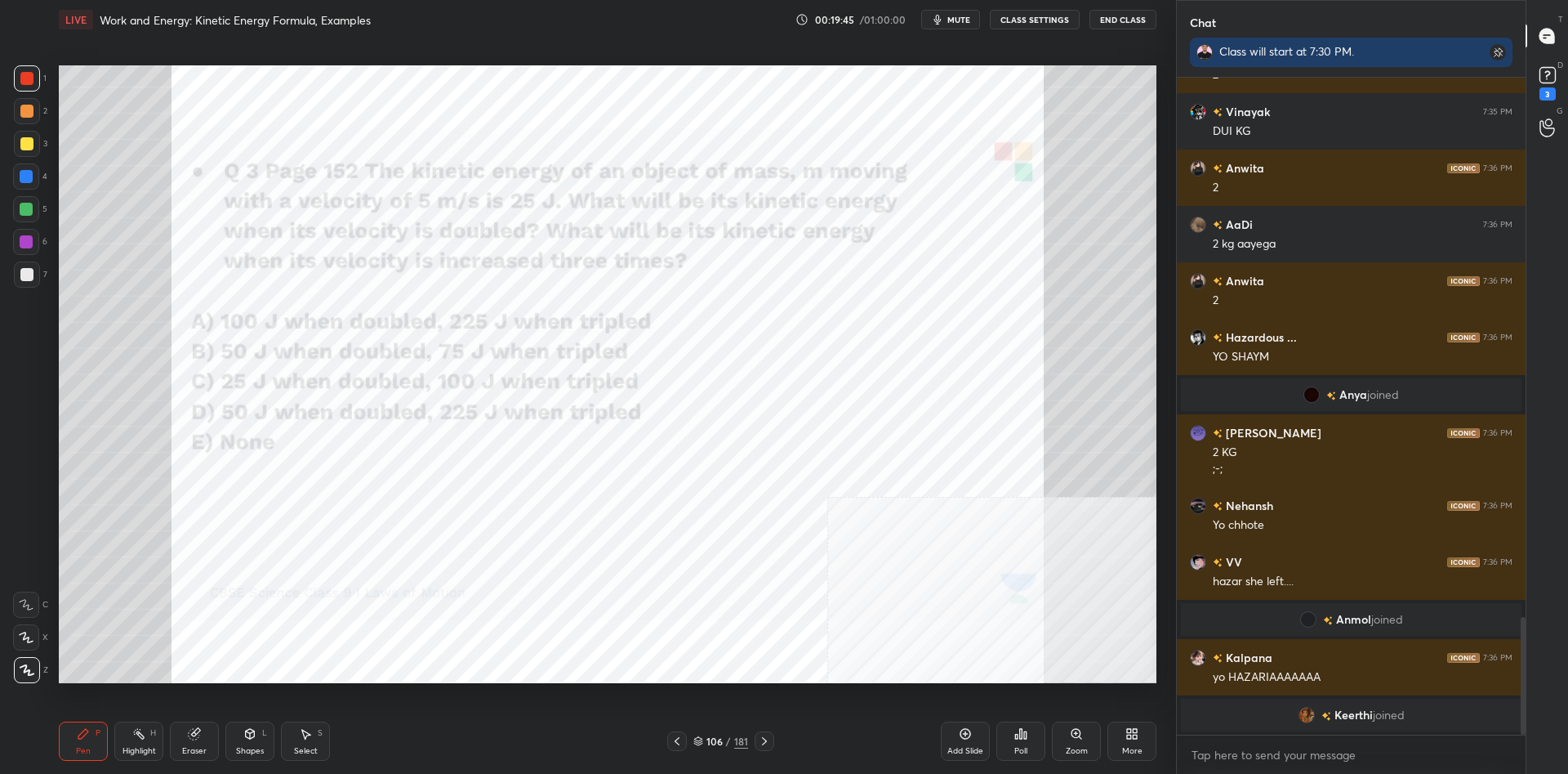
scroll to position [3062, 0]
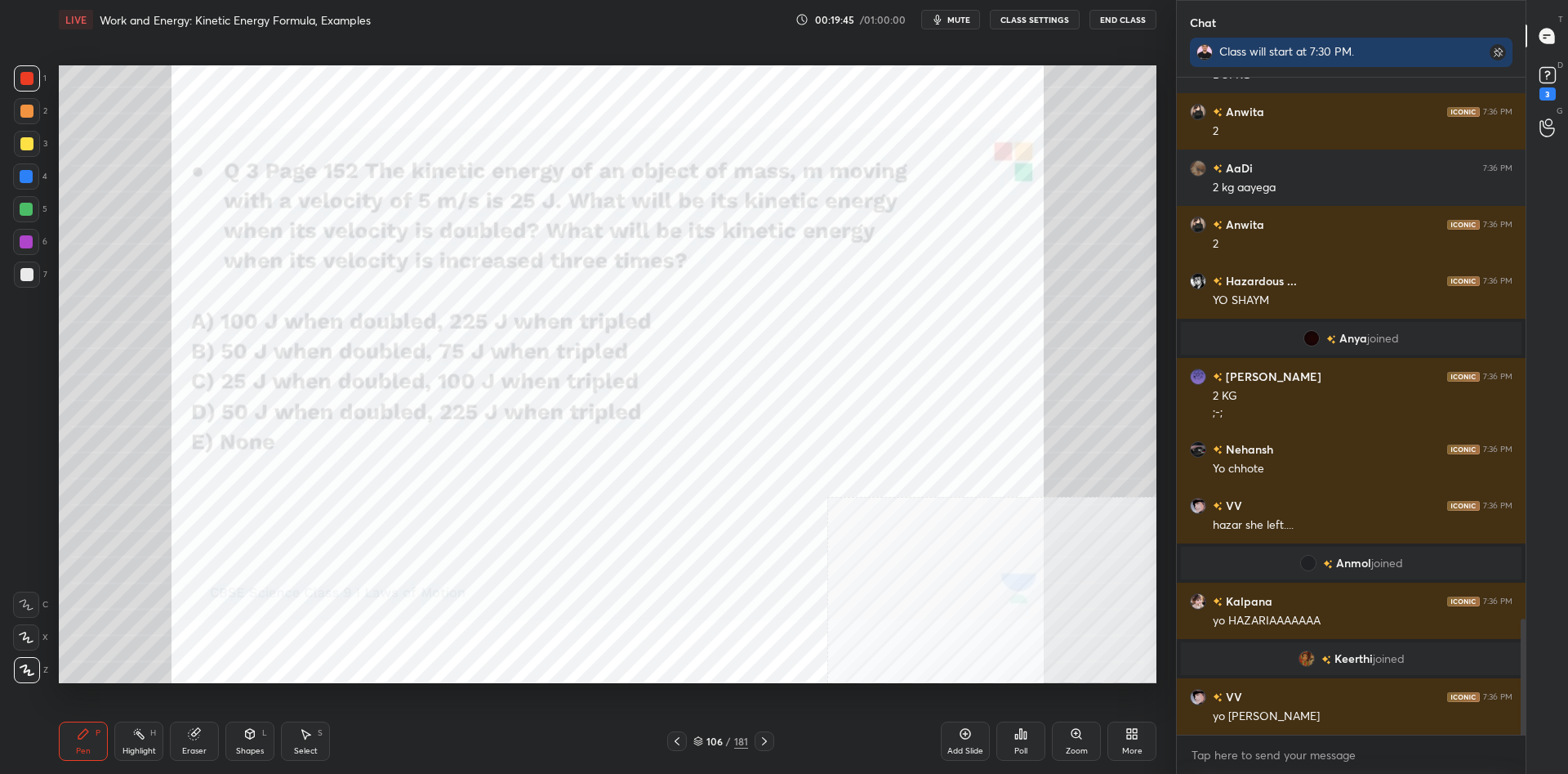
click at [256, 731] on div "Shapes L" at bounding box center [249, 742] width 49 height 39
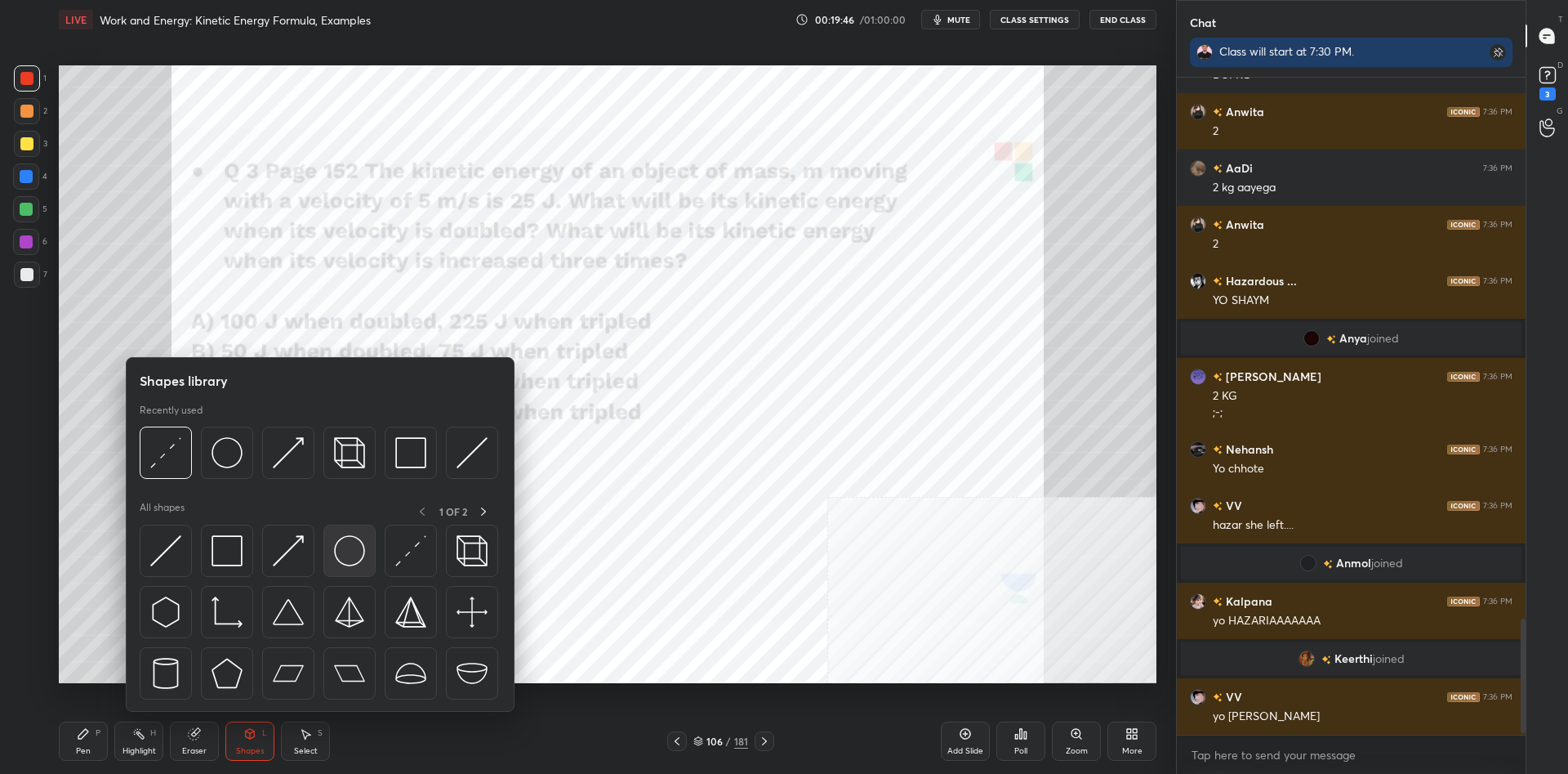
scroll to position [3118, 0]
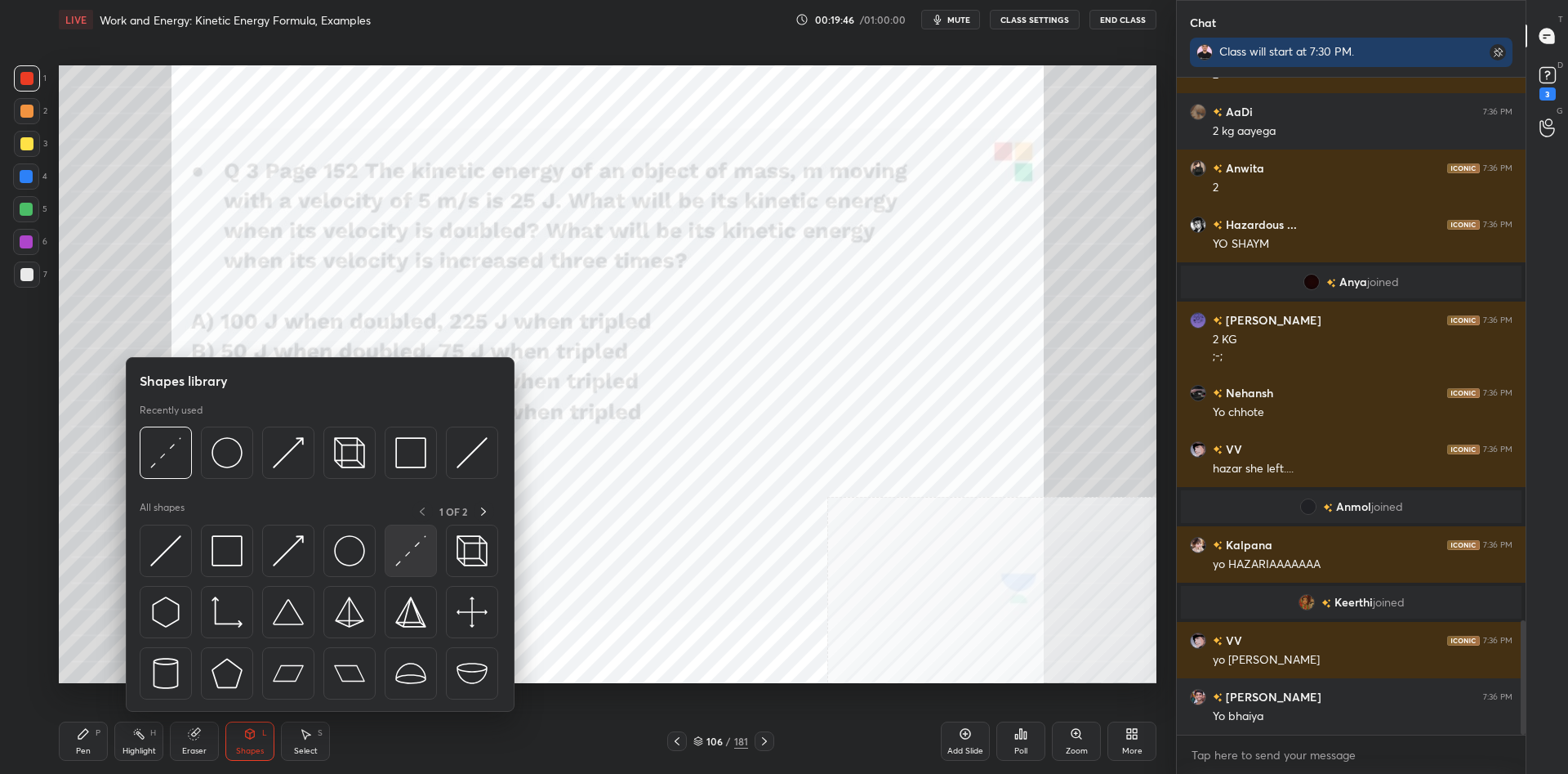
click at [406, 552] on img at bounding box center [411, 551] width 31 height 31
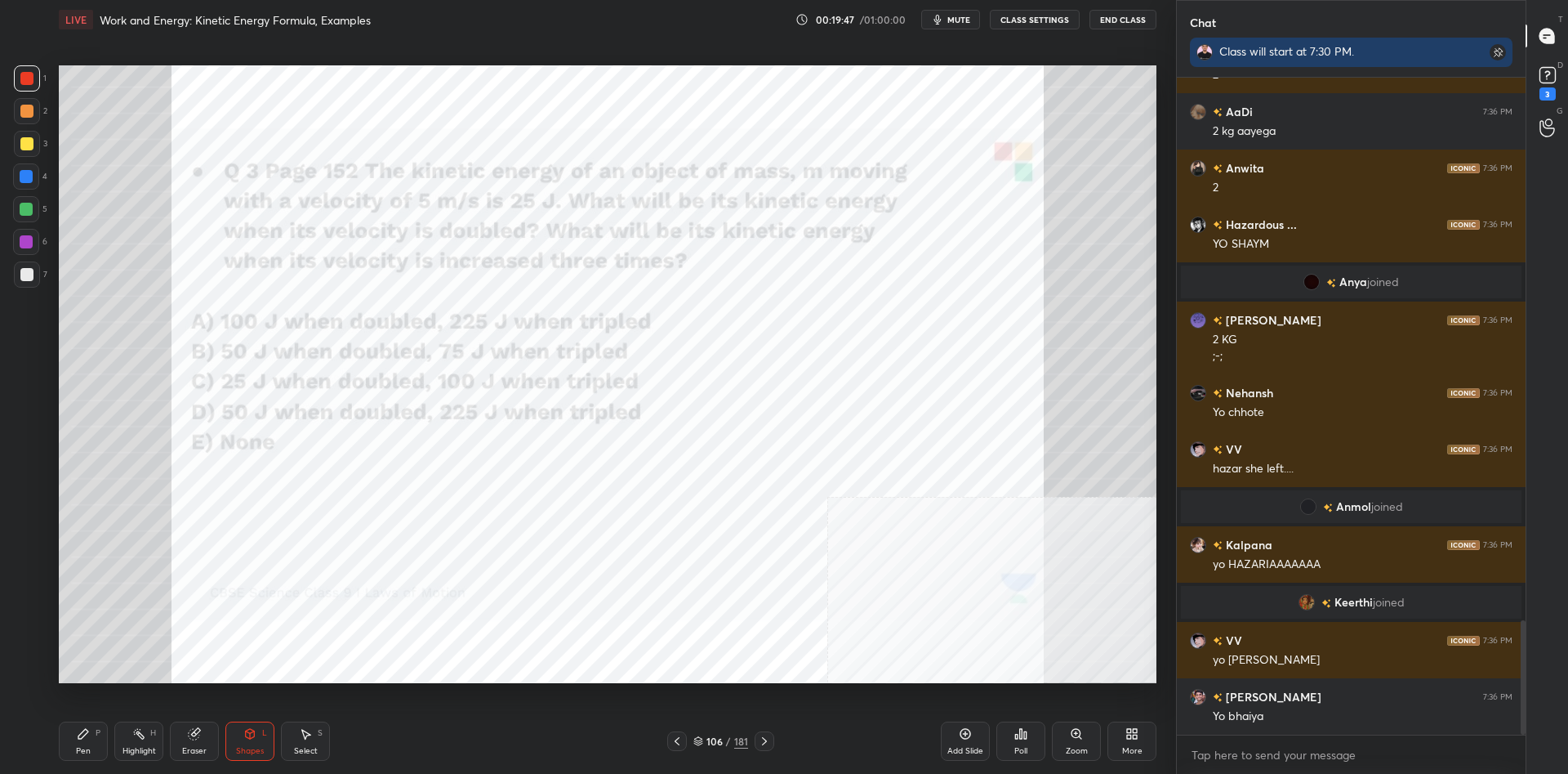
click at [42, 241] on div "6" at bounding box center [30, 241] width 34 height 26
click at [69, 740] on div "Pen P" at bounding box center [83, 742] width 49 height 39
click at [31, 82] on div at bounding box center [27, 78] width 13 height 13
click at [28, 79] on div at bounding box center [27, 78] width 13 height 13
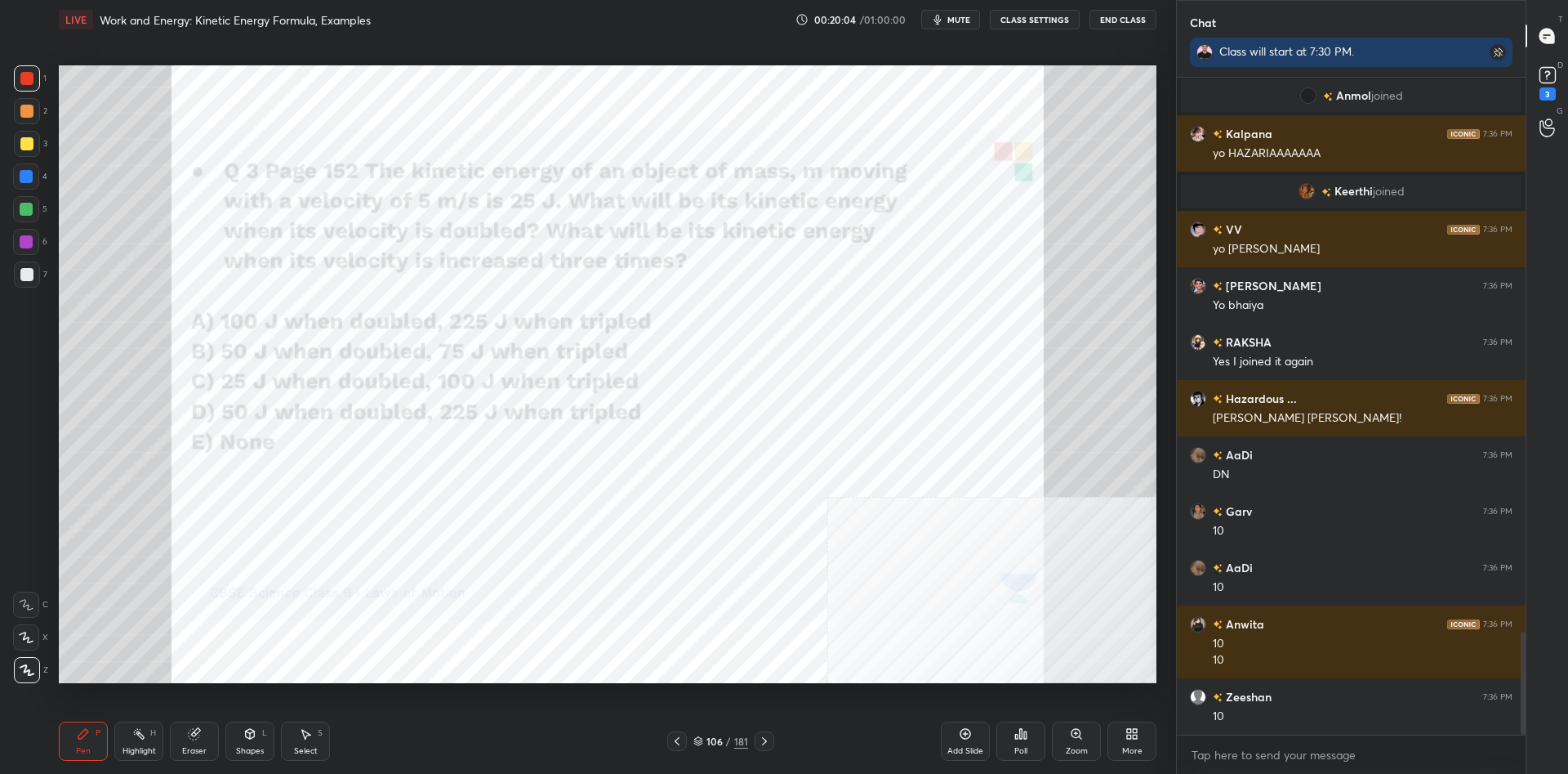
scroll to position [3586, 0]
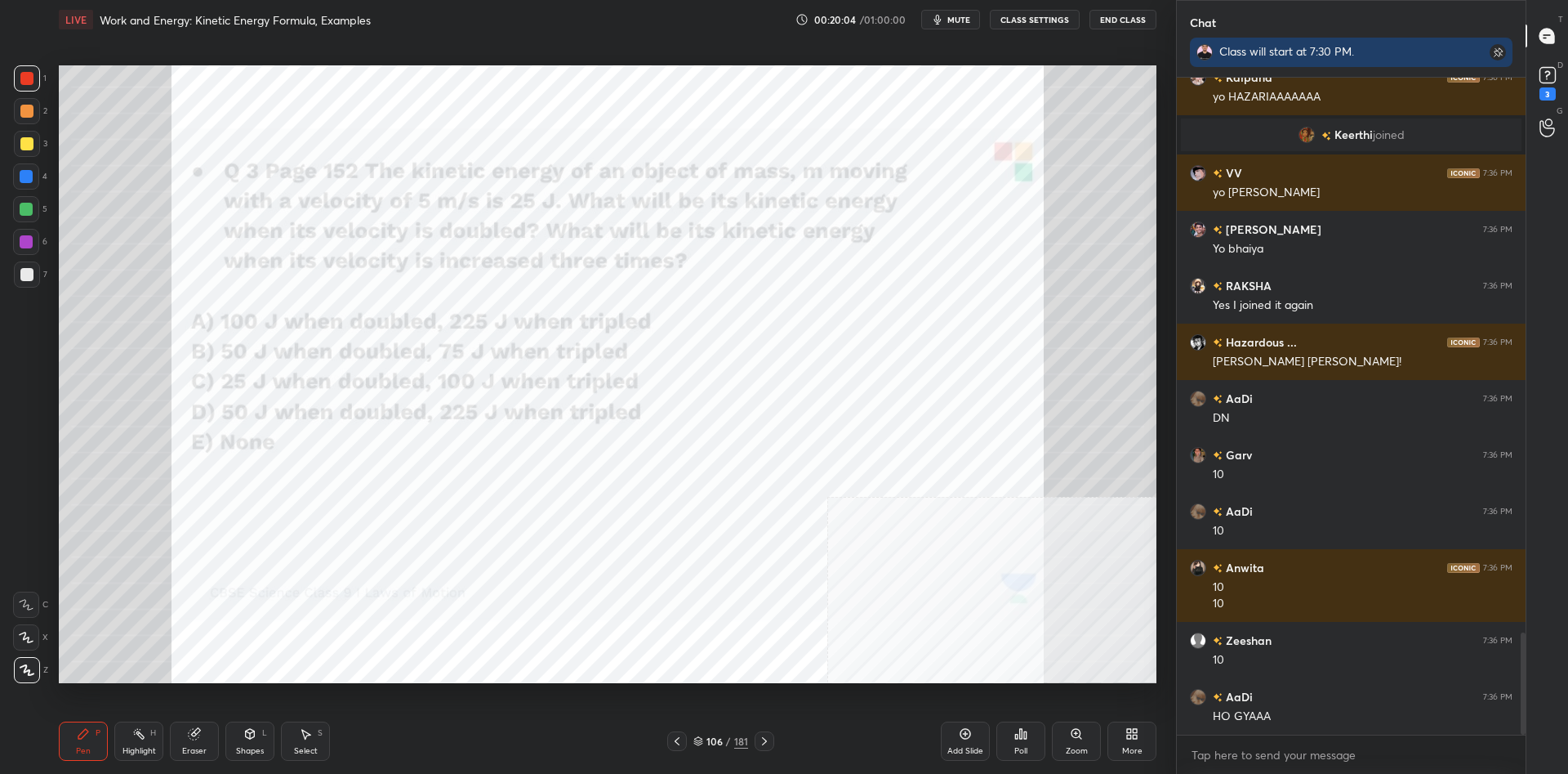
click at [29, 178] on div at bounding box center [26, 177] width 13 height 13
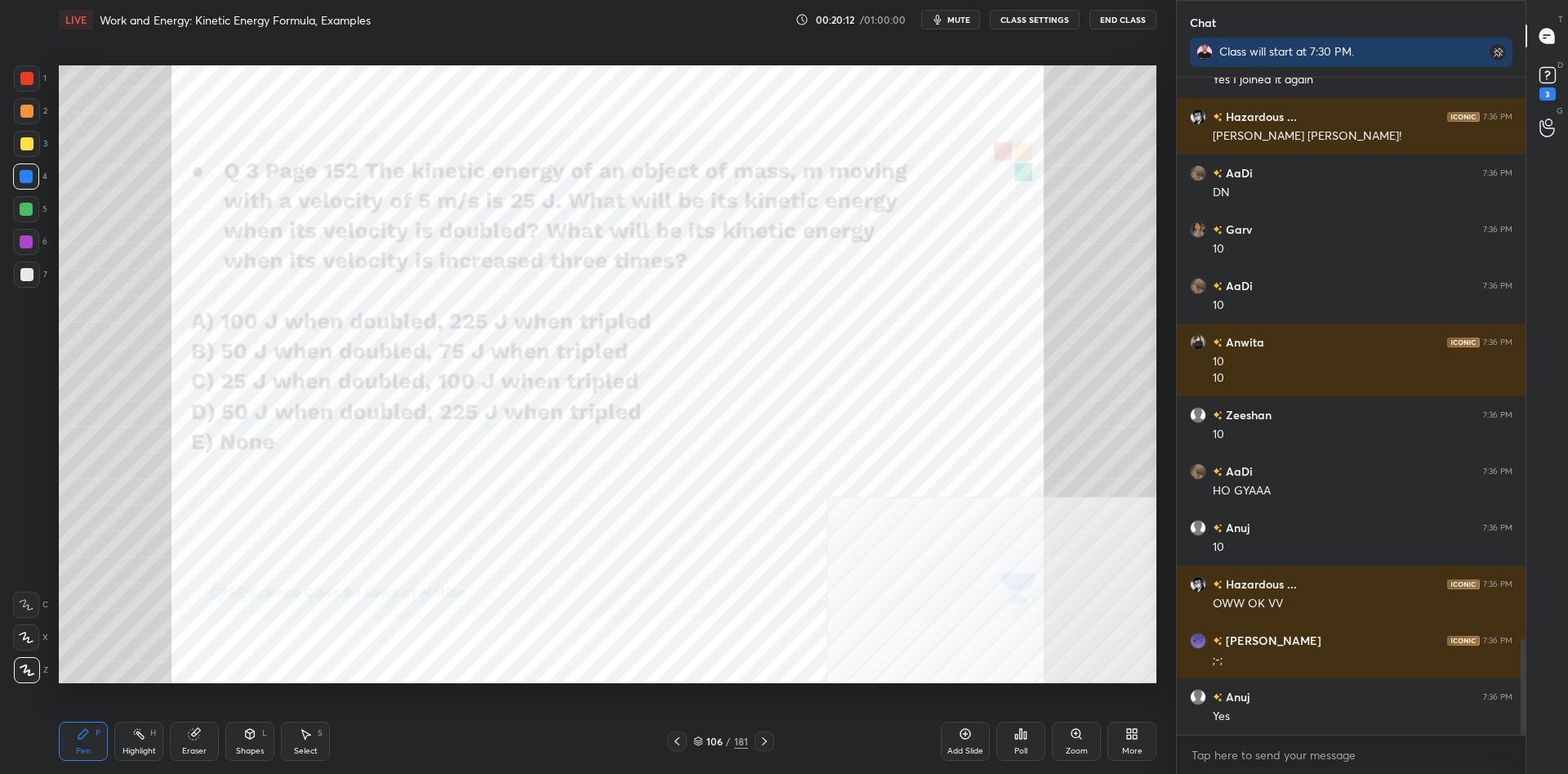
scroll to position [3868, 0]
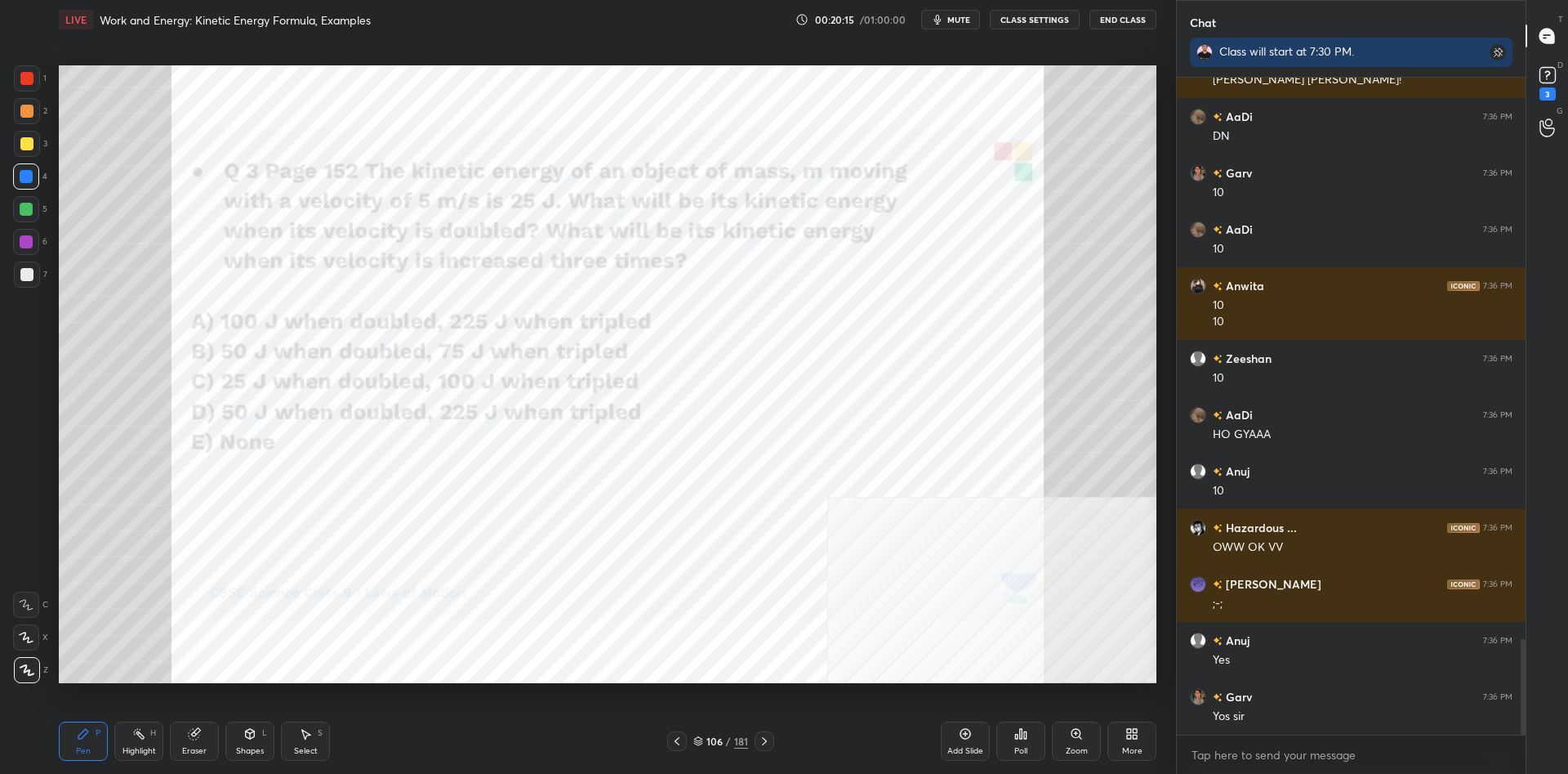
click at [153, 758] on div "Highlight H" at bounding box center [139, 742] width 49 height 39
click at [148, 742] on div "Highlight H" at bounding box center [139, 742] width 49 height 39
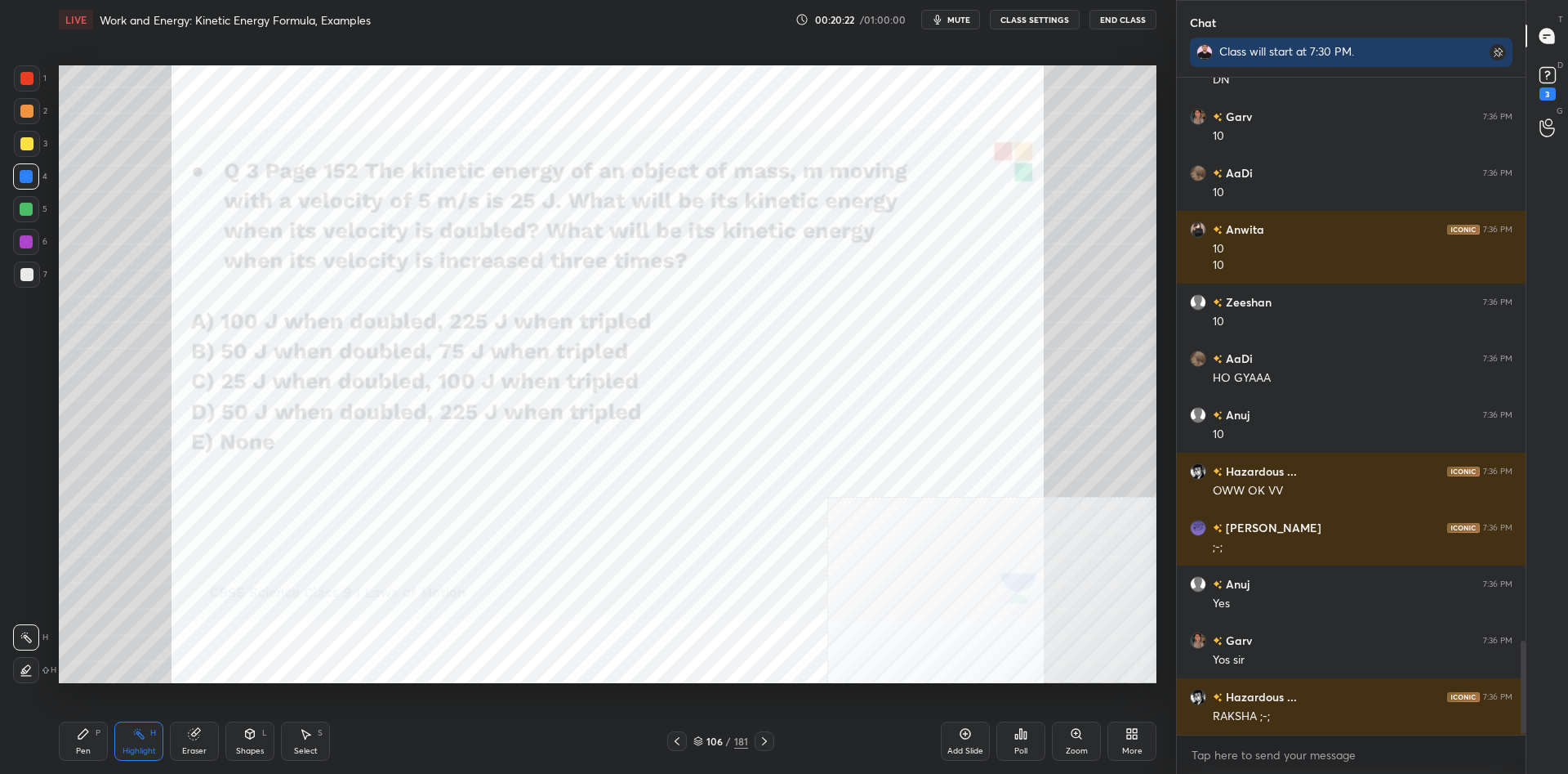
scroll to position [3980, 0]
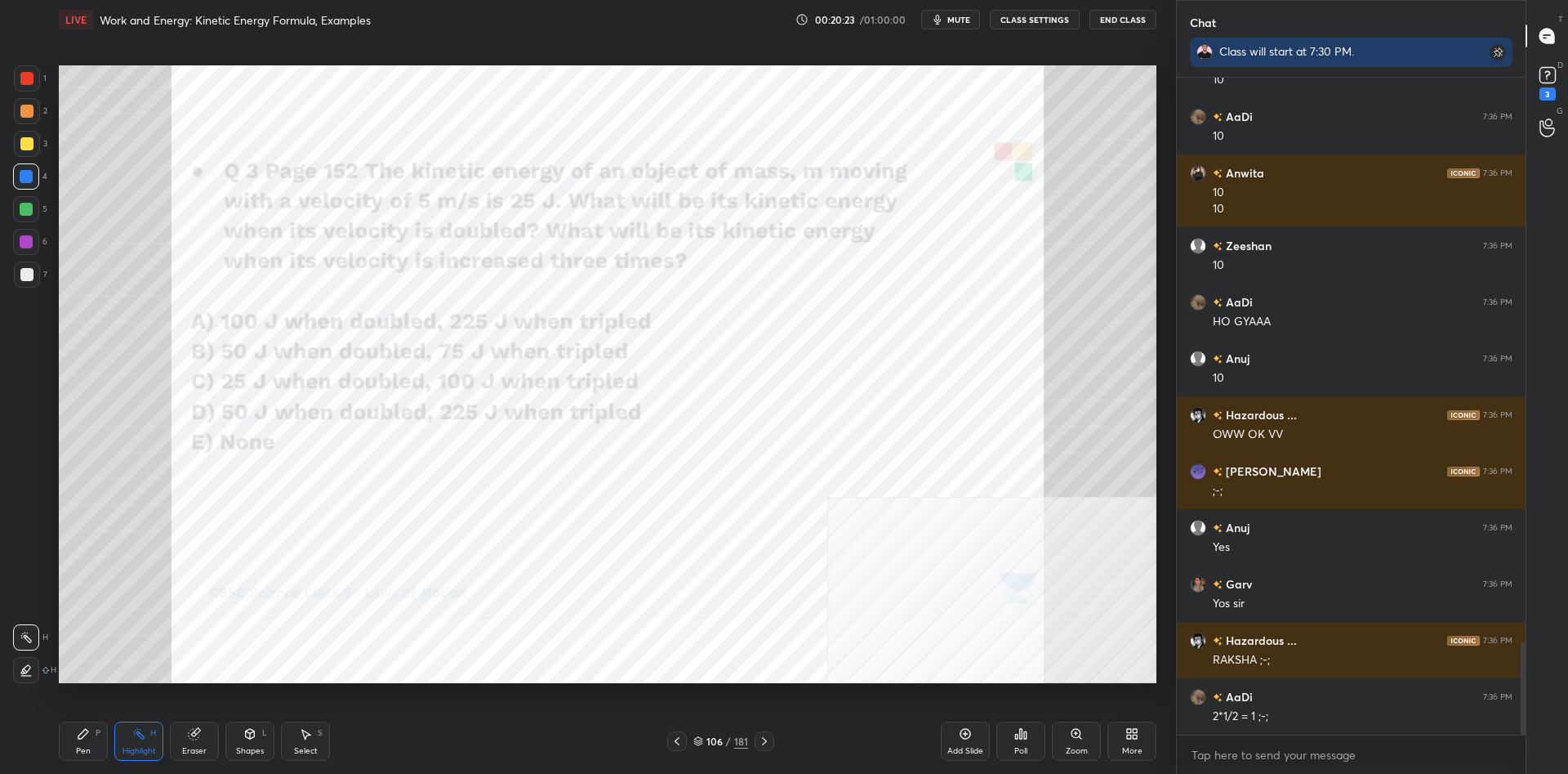
click at [100, 734] on div "P" at bounding box center [98, 733] width 4 height 8
click at [101, 732] on div "Pen P" at bounding box center [83, 742] width 49 height 39
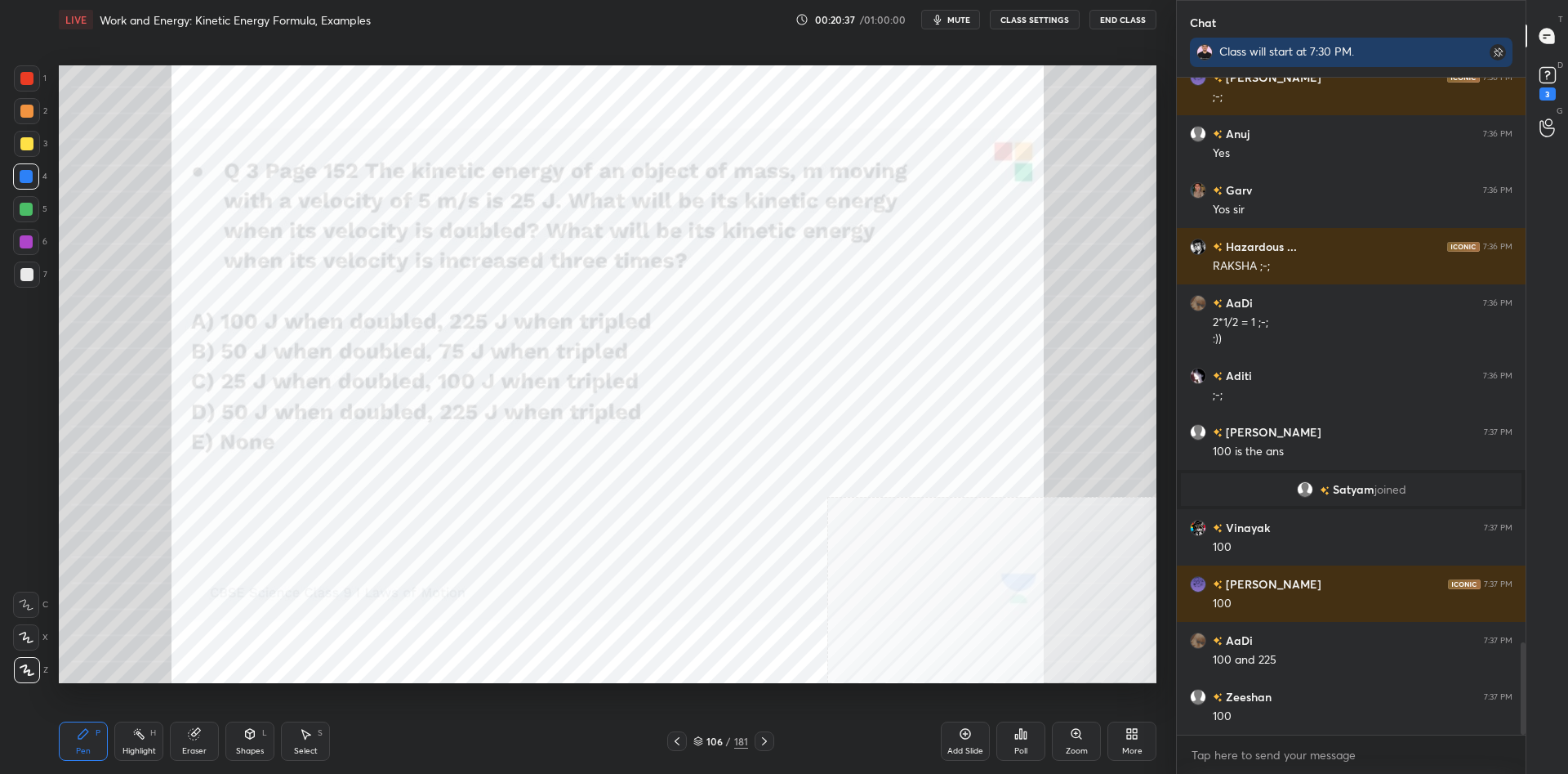
scroll to position [4090, 0]
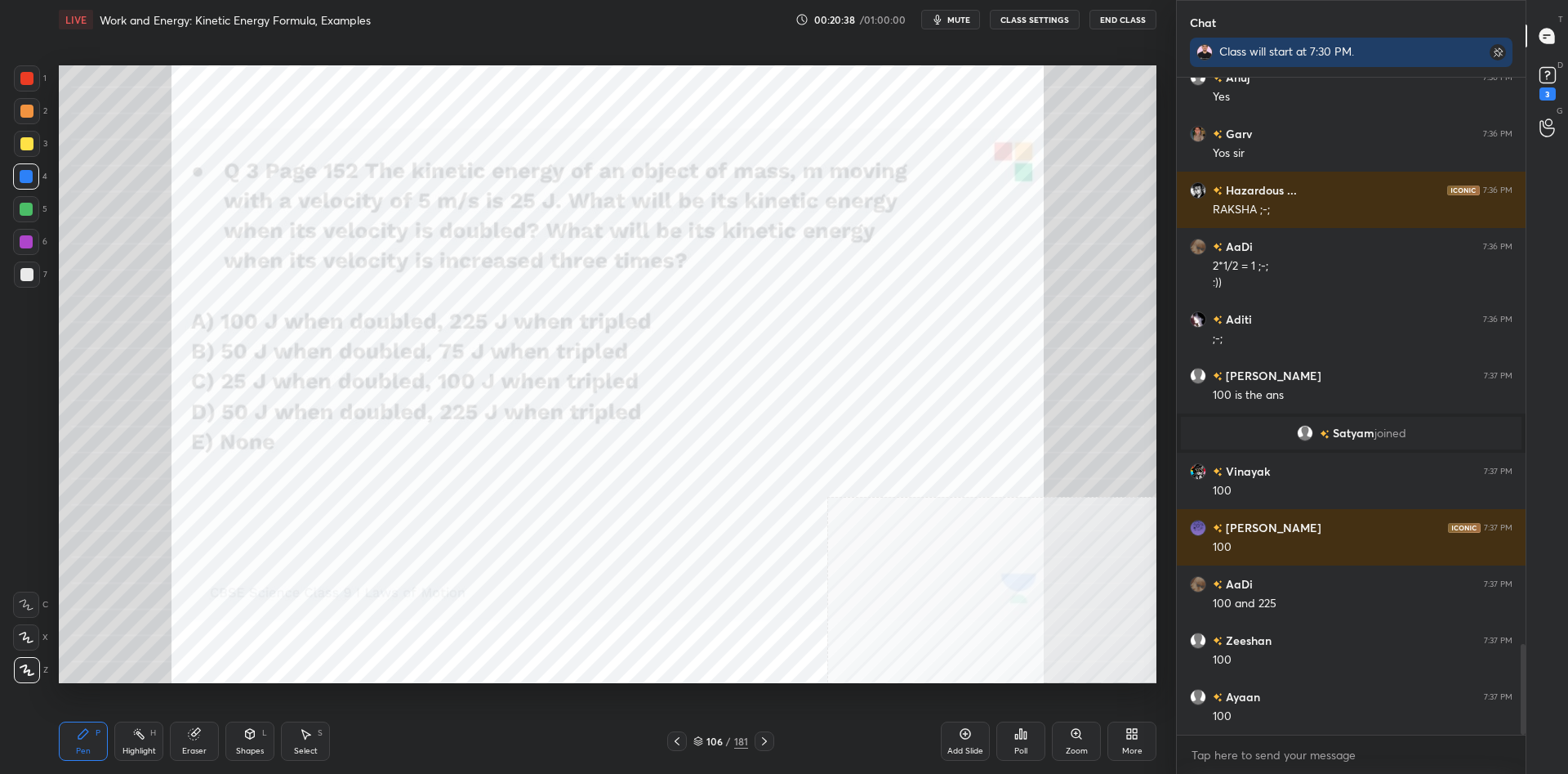
click at [28, 100] on div at bounding box center [26, 110] width 26 height 26
click at [24, 91] on div at bounding box center [26, 78] width 26 height 26
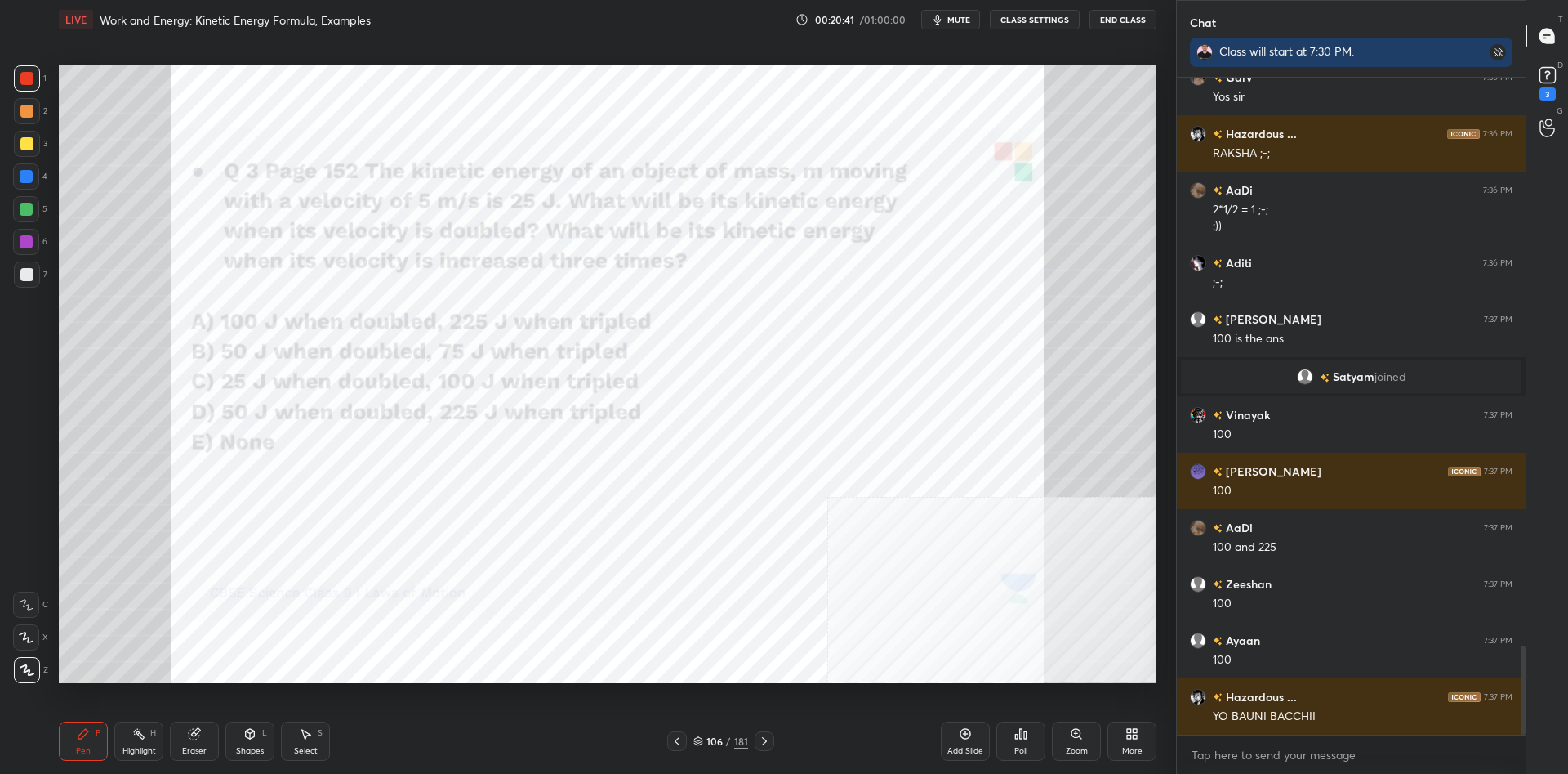
scroll to position [4203, 0]
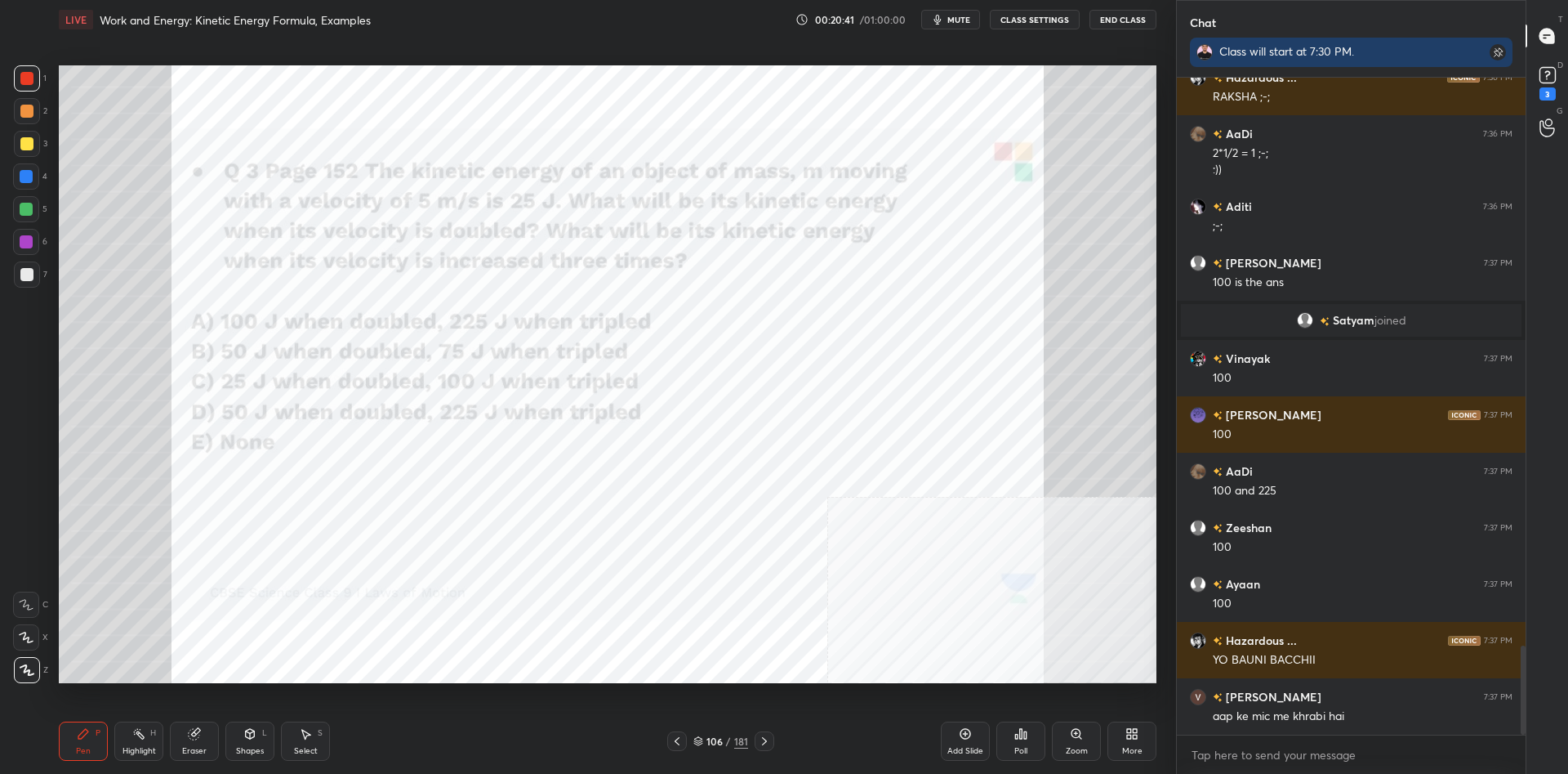
click at [161, 735] on div "Highlight H" at bounding box center [139, 742] width 49 height 39
click at [144, 729] on icon at bounding box center [139, 734] width 13 height 13
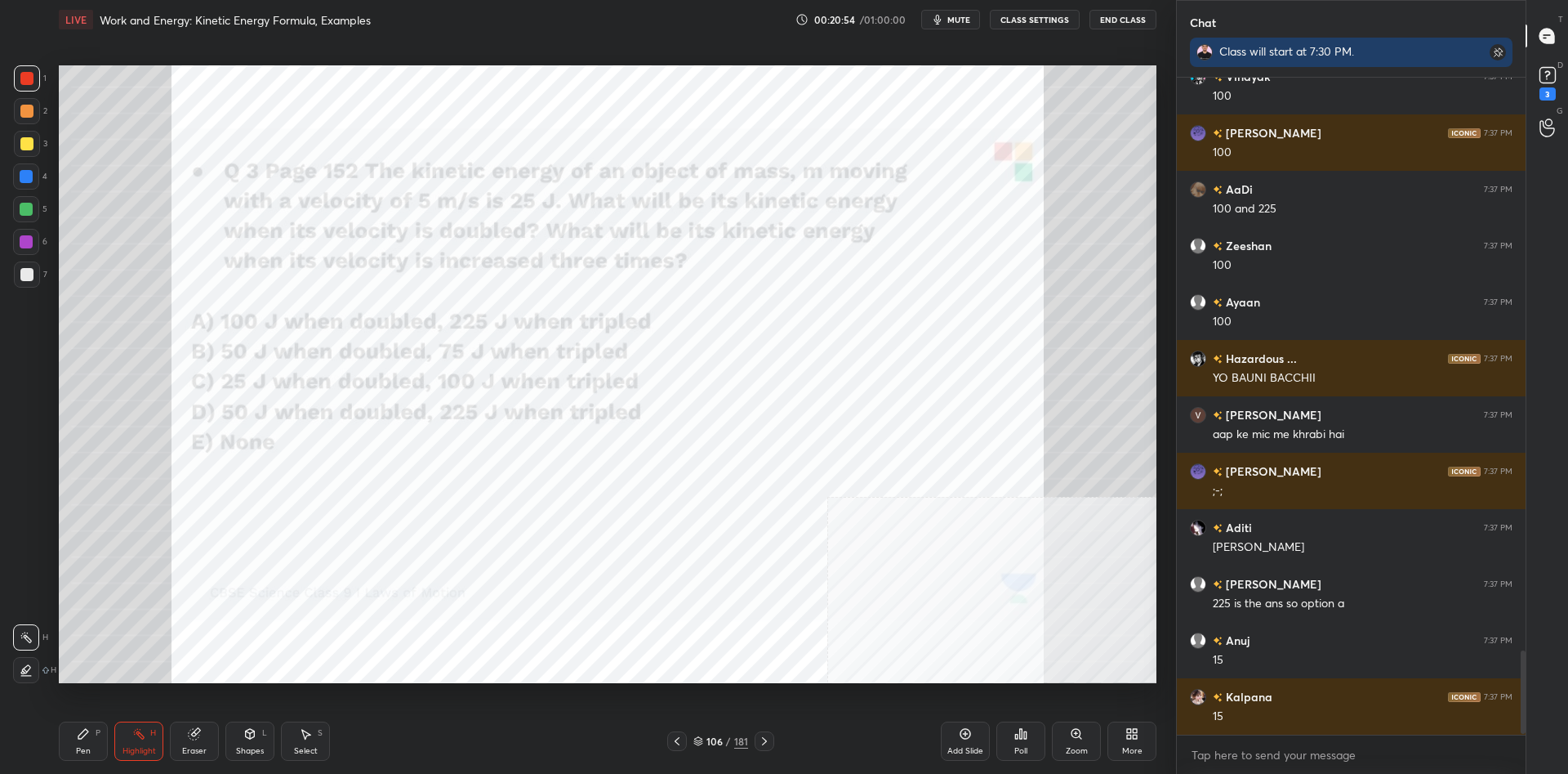
scroll to position [4541, 0]
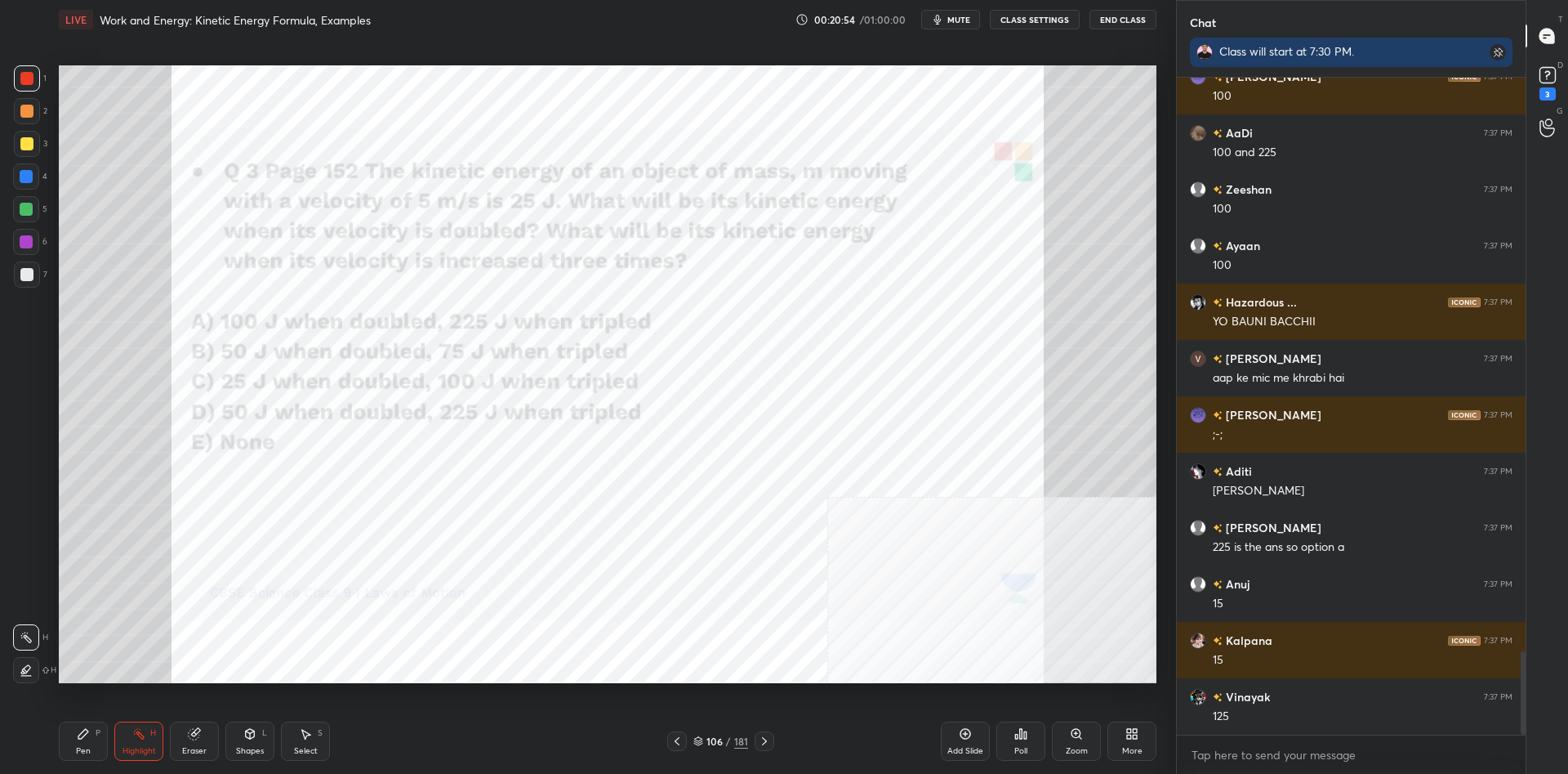
click at [107, 732] on div "Pen P" at bounding box center [83, 742] width 49 height 39
click at [99, 732] on div "P" at bounding box center [98, 733] width 4 height 8
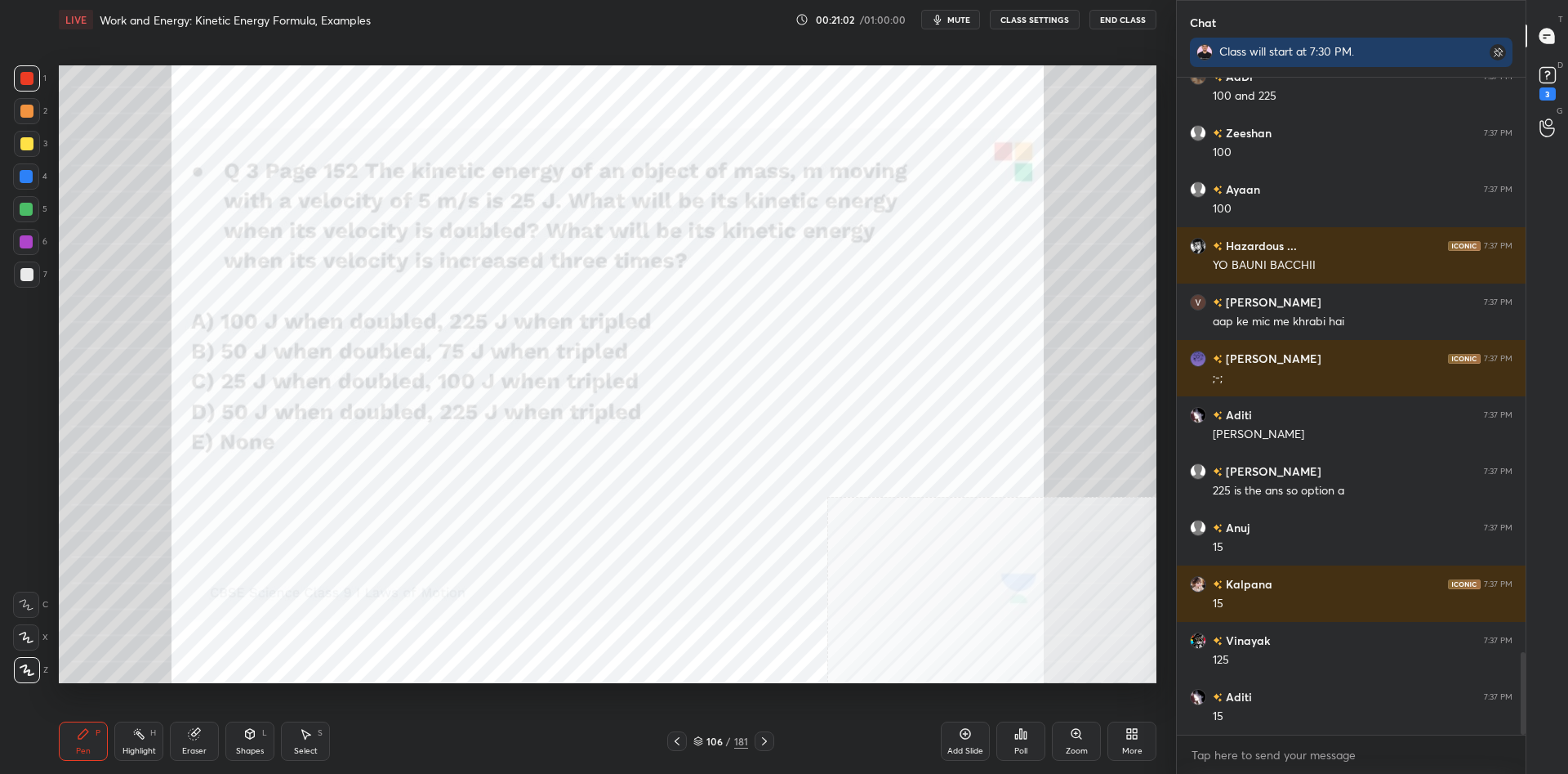
click at [29, 179] on div at bounding box center [26, 177] width 13 height 13
click at [22, 235] on div at bounding box center [26, 241] width 26 height 26
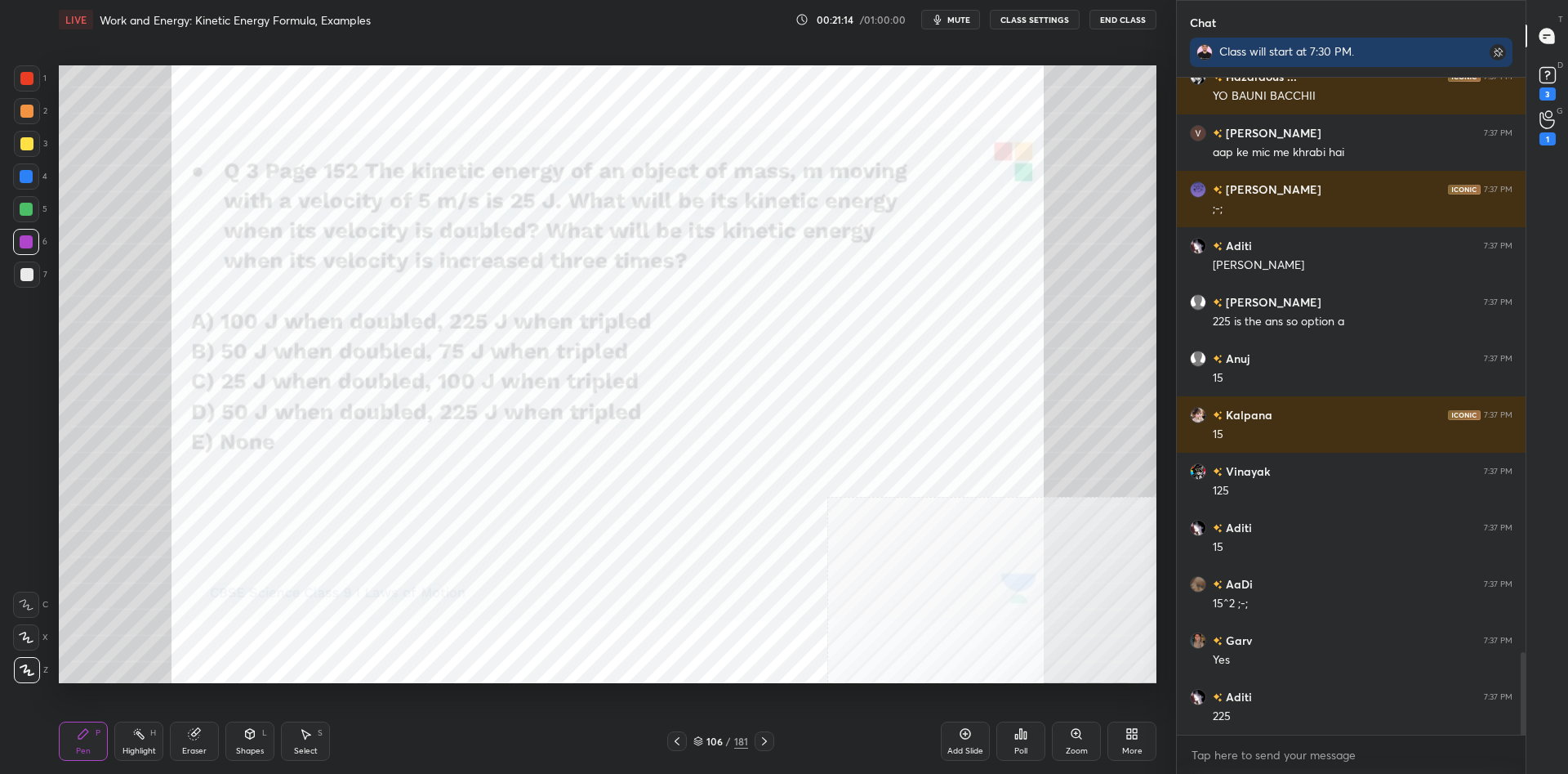
scroll to position [4552, 0]
click at [152, 726] on div "Highlight H" at bounding box center [139, 742] width 49 height 39
click at [159, 726] on div "Highlight H" at bounding box center [139, 742] width 49 height 39
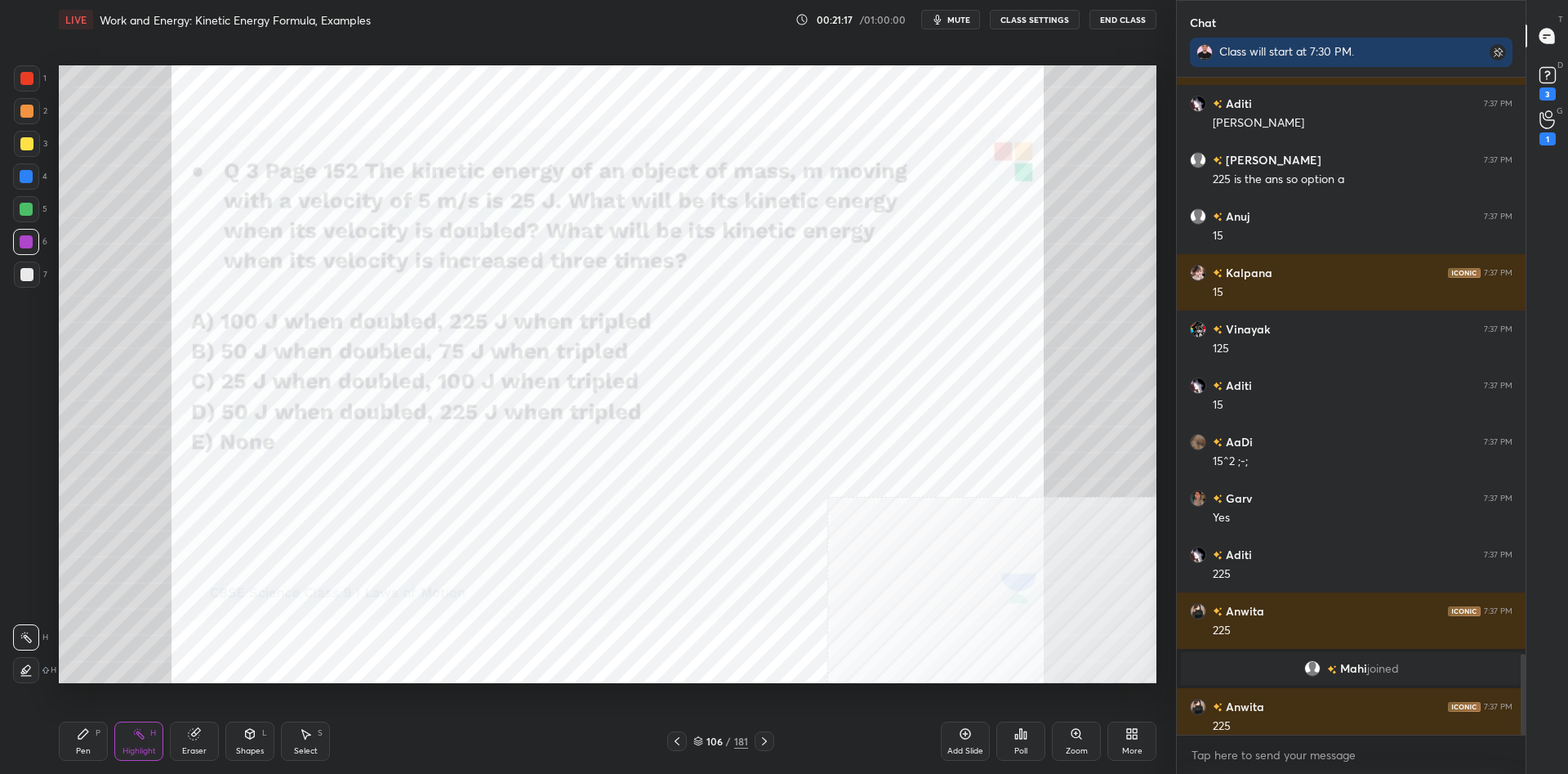
scroll to position [4657, 0]
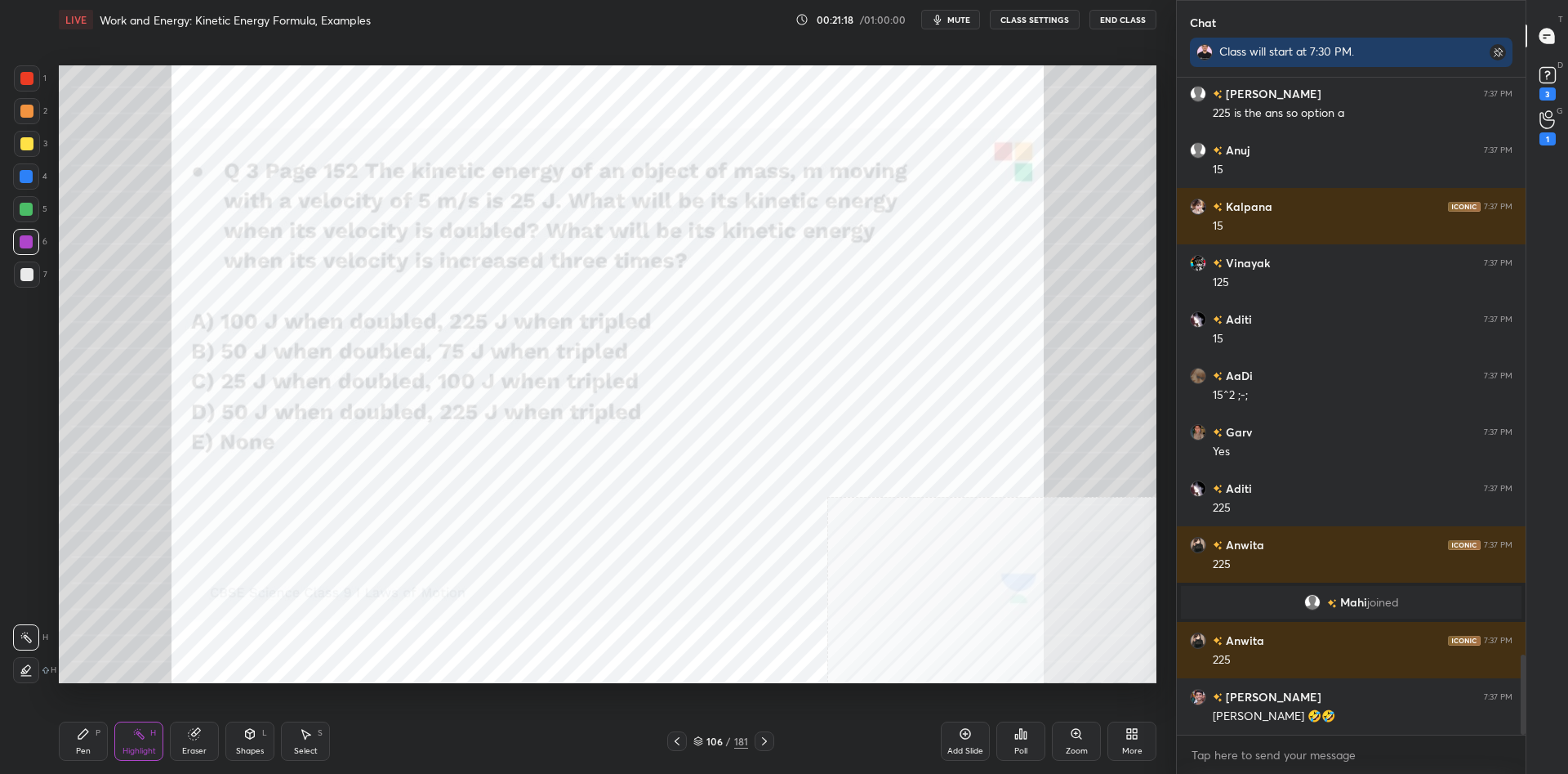
click at [56, 746] on div "LIVE Work and Energy: Kinetic Energy Formula, Examples 00:21:18 / 01:00:00 mute…" at bounding box center [607, 387] width 1111 height 774
click at [73, 735] on div "Pen P" at bounding box center [83, 742] width 49 height 39
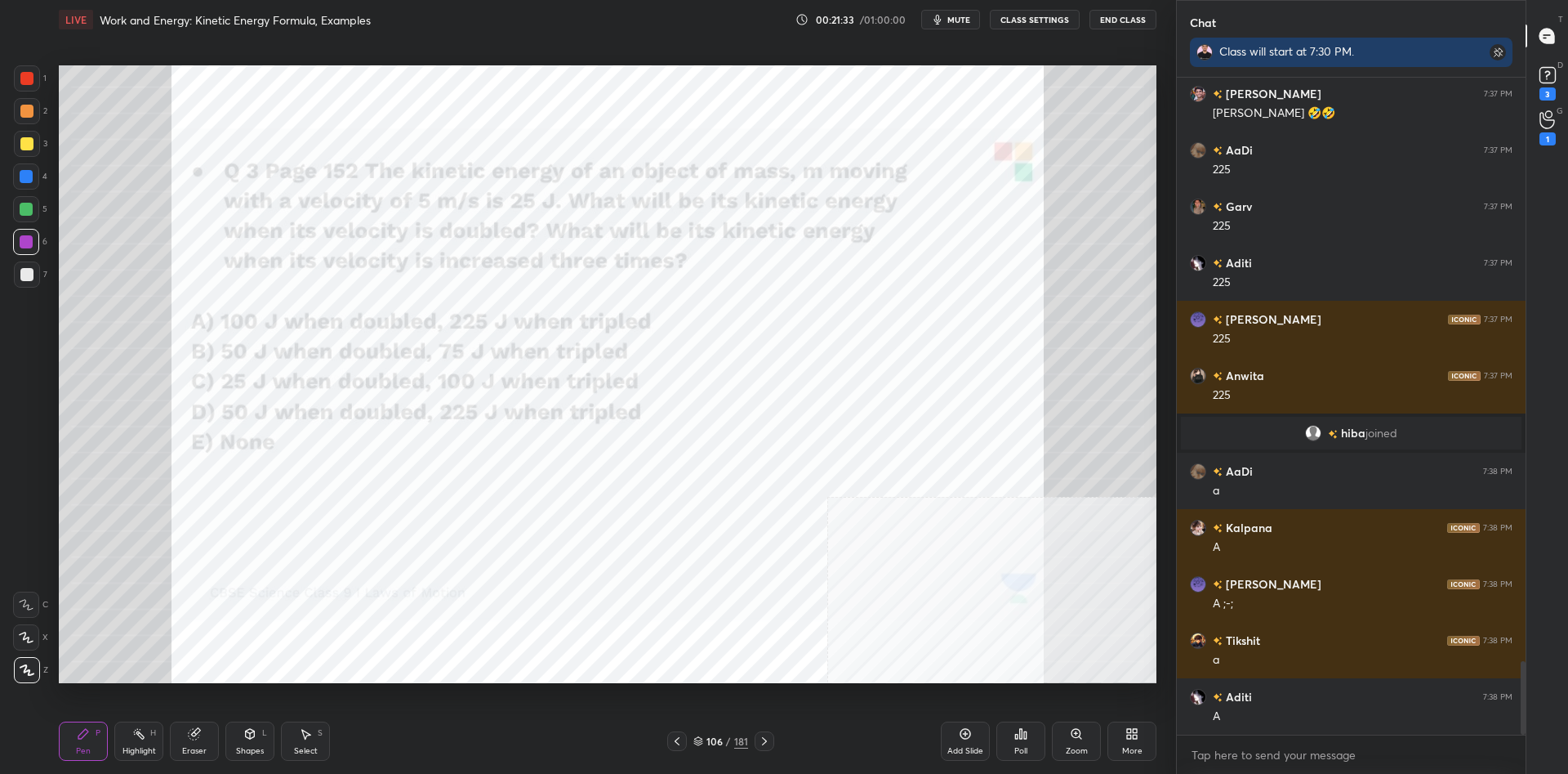
scroll to position [5322, 0]
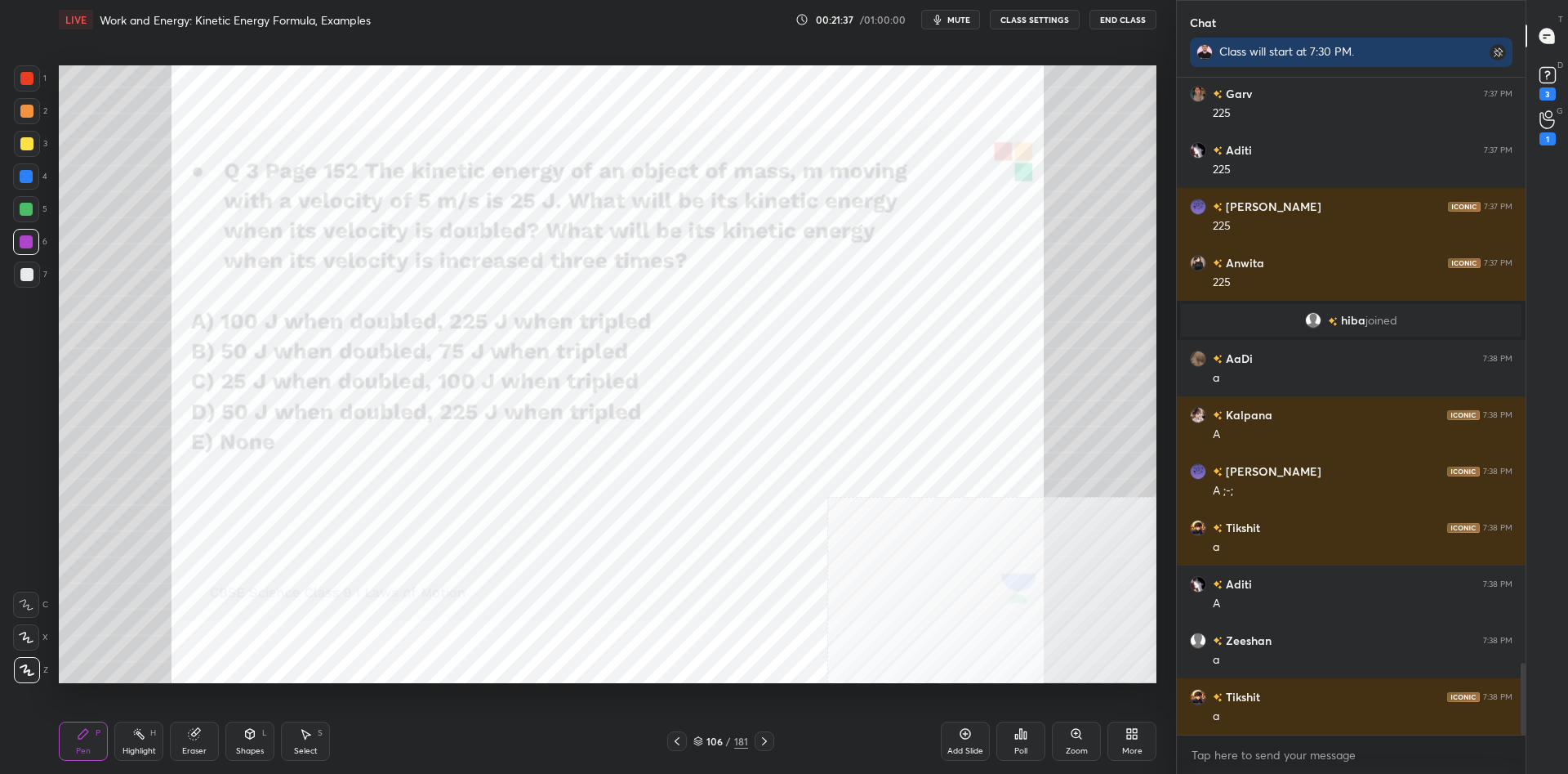
click at [27, 75] on div at bounding box center [27, 78] width 13 height 13
click at [30, 74] on div at bounding box center [27, 78] width 13 height 13
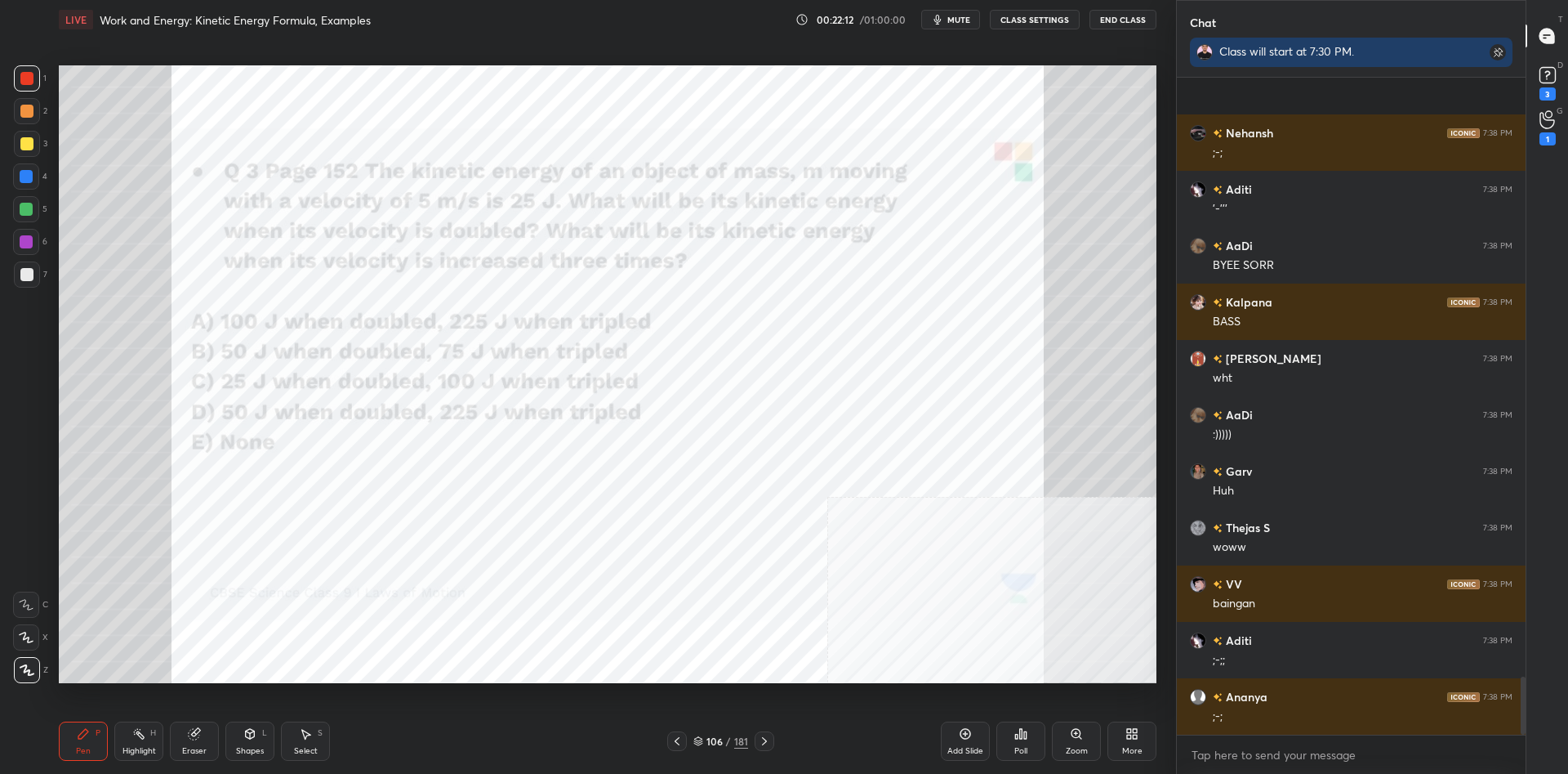
scroll to position [6788, 0]
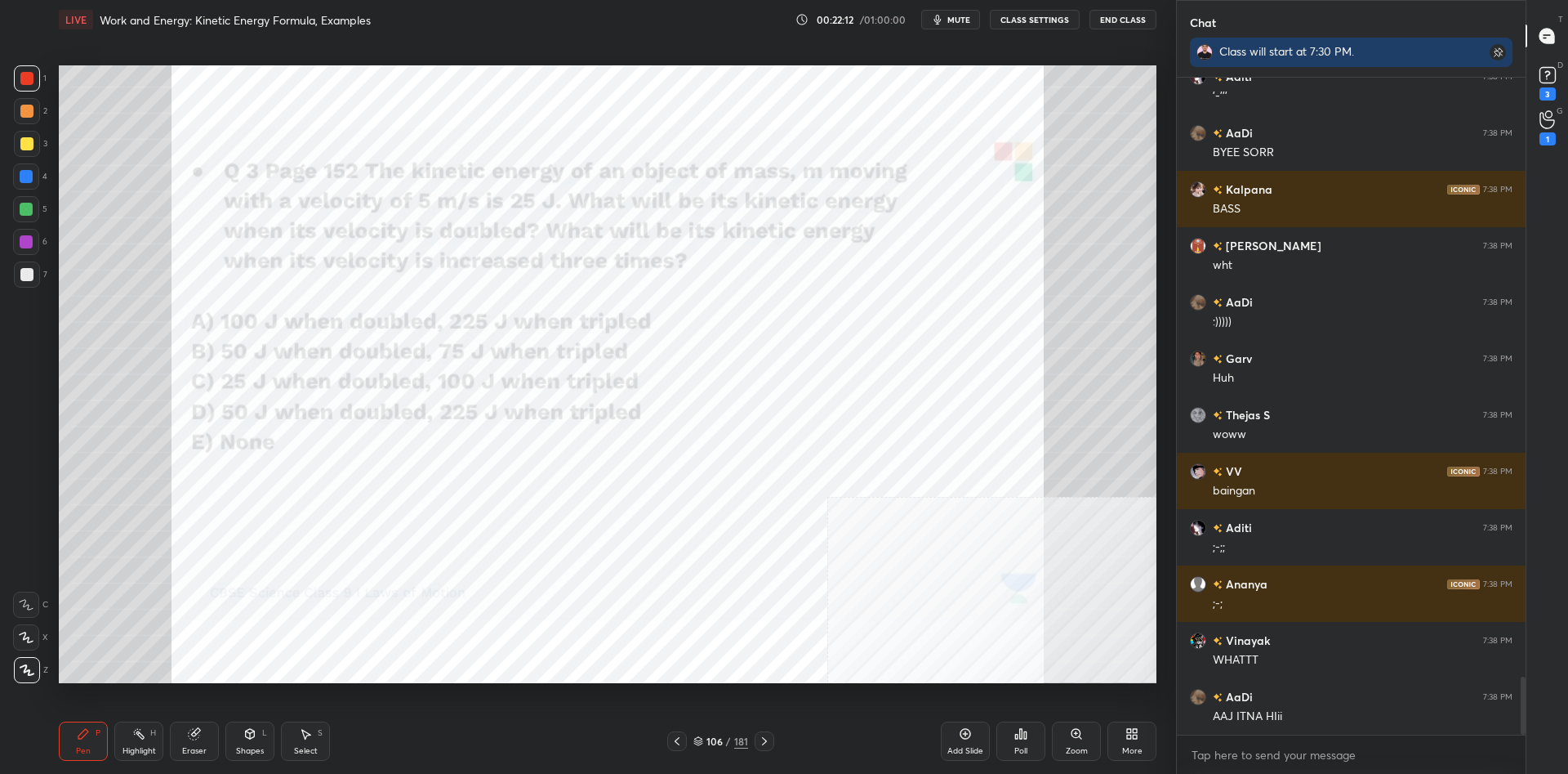
click at [944, 738] on div "Add Slide" at bounding box center [966, 742] width 49 height 39
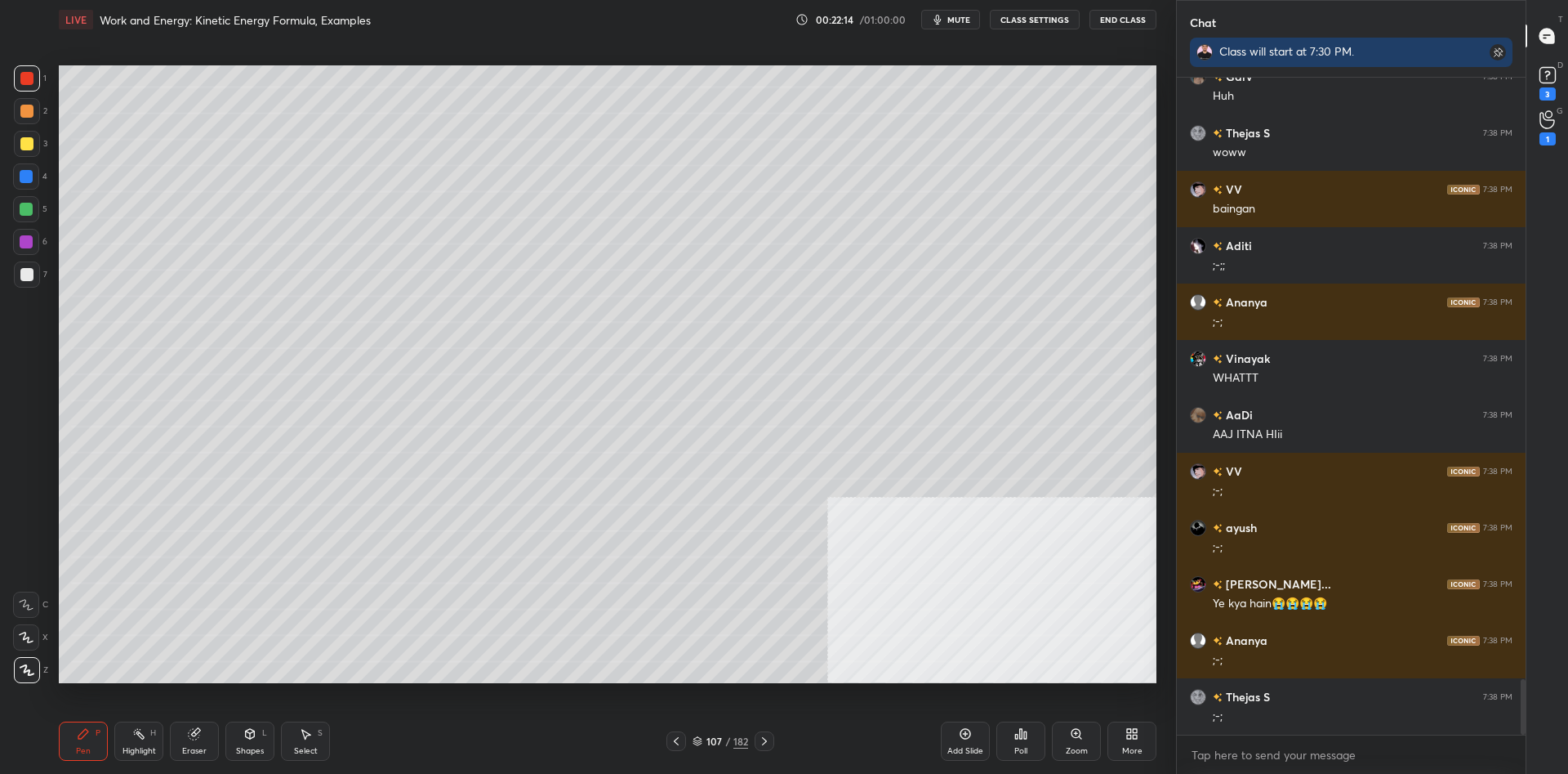
scroll to position [7295, 0]
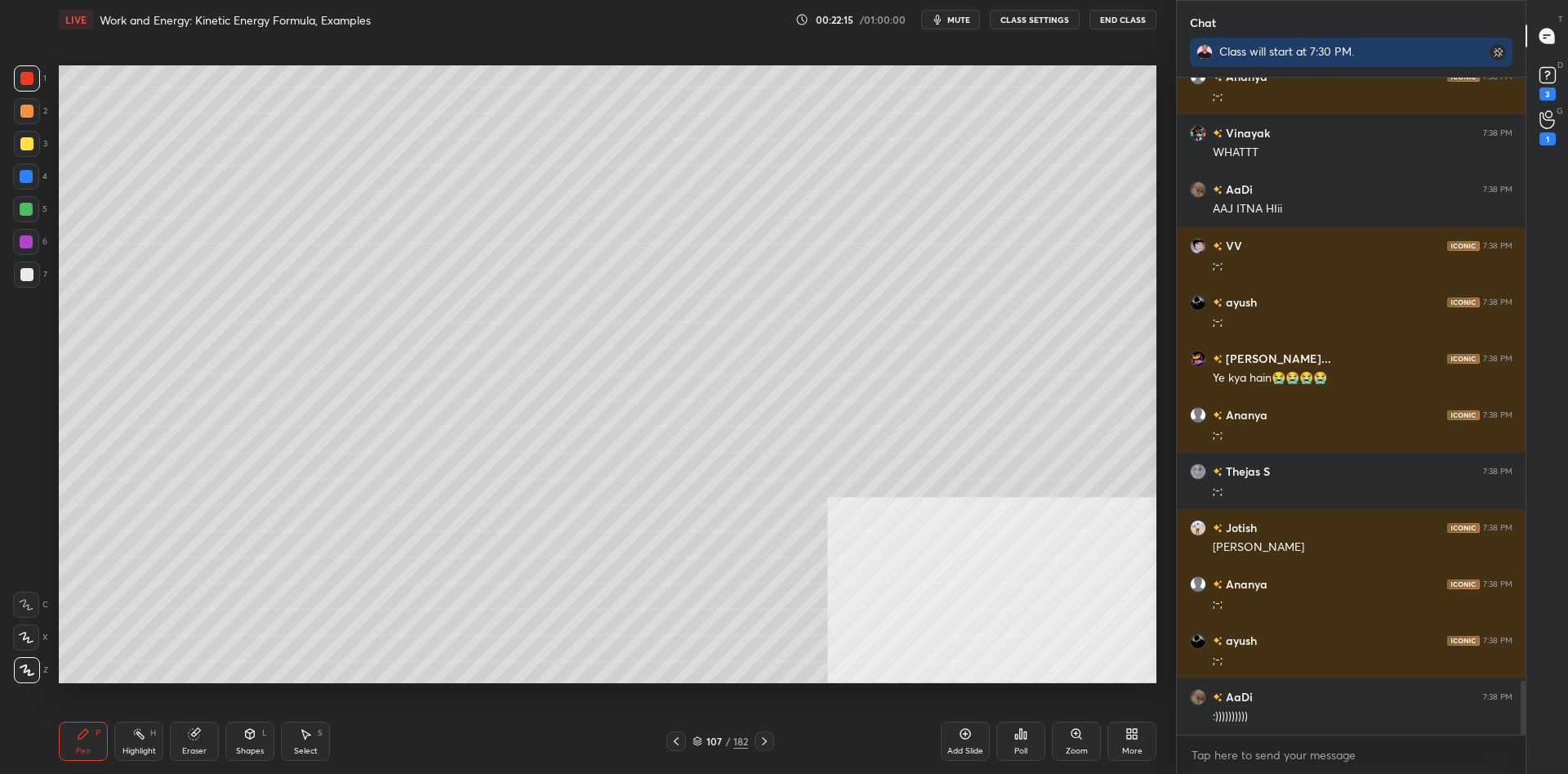
click at [30, 152] on div at bounding box center [26, 143] width 26 height 26
click at [25, 151] on div at bounding box center [26, 143] width 26 height 26
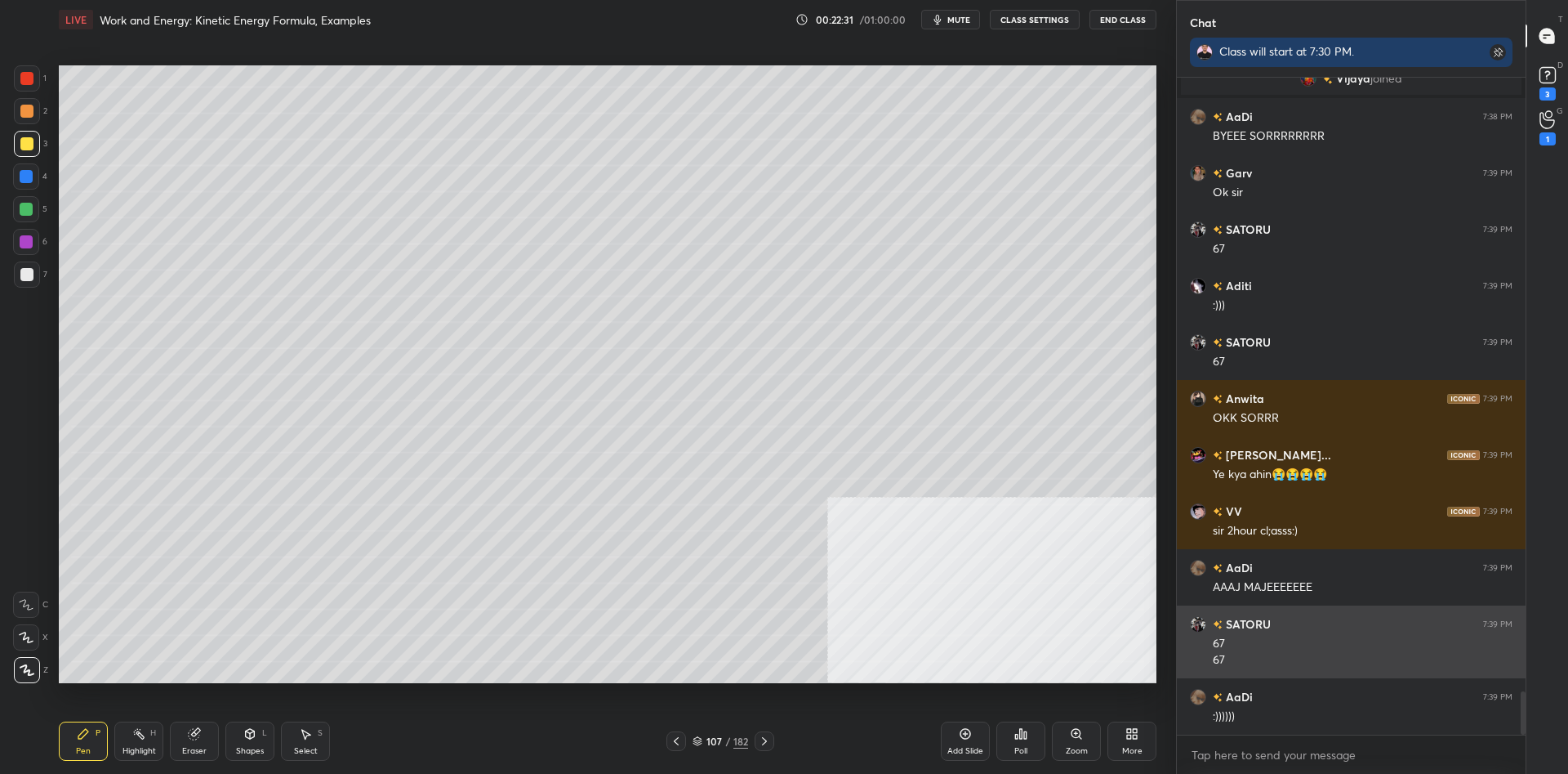
scroll to position [9341, 0]
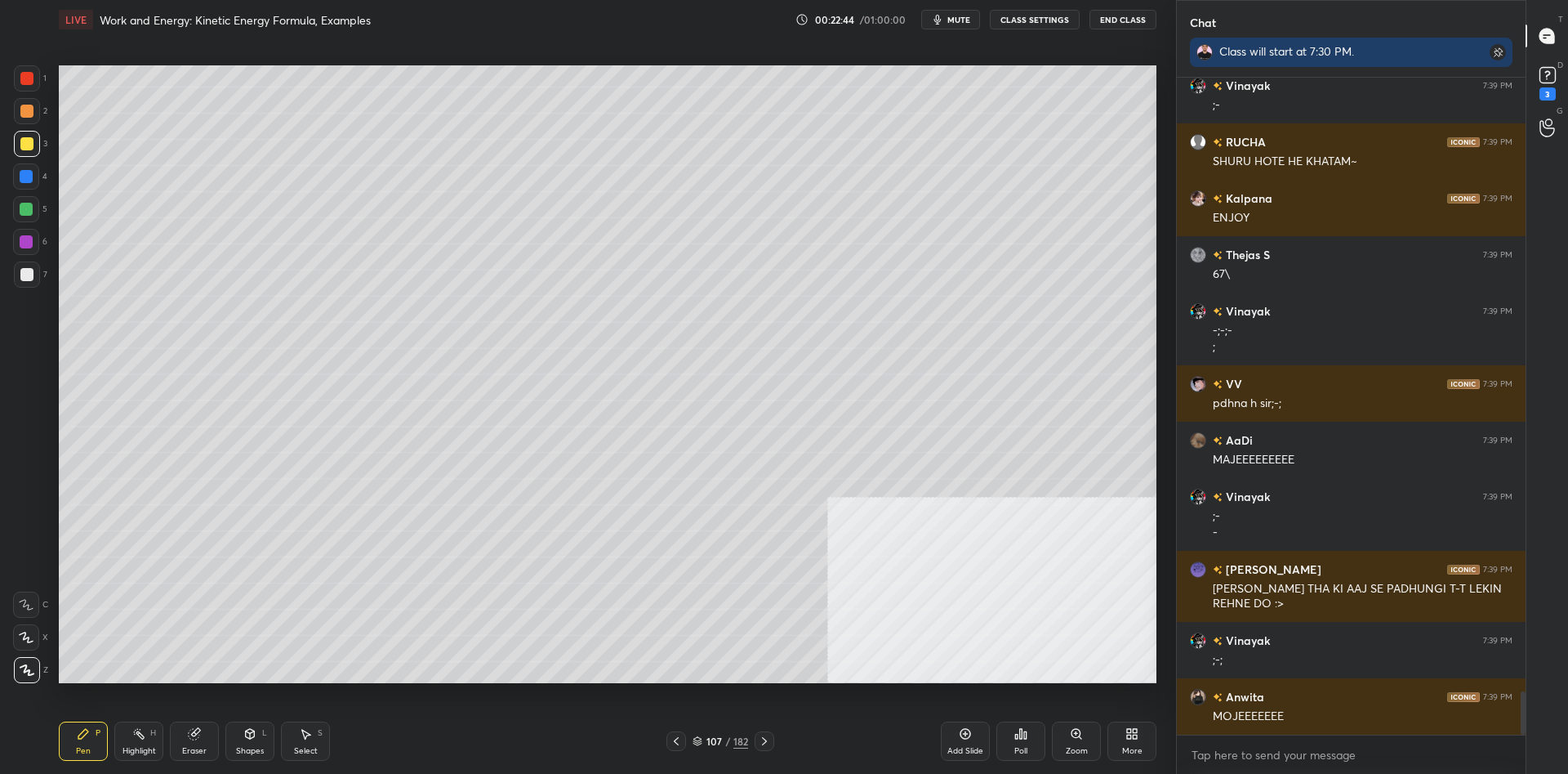
click at [1008, 739] on div "Poll" at bounding box center [1021, 742] width 49 height 39
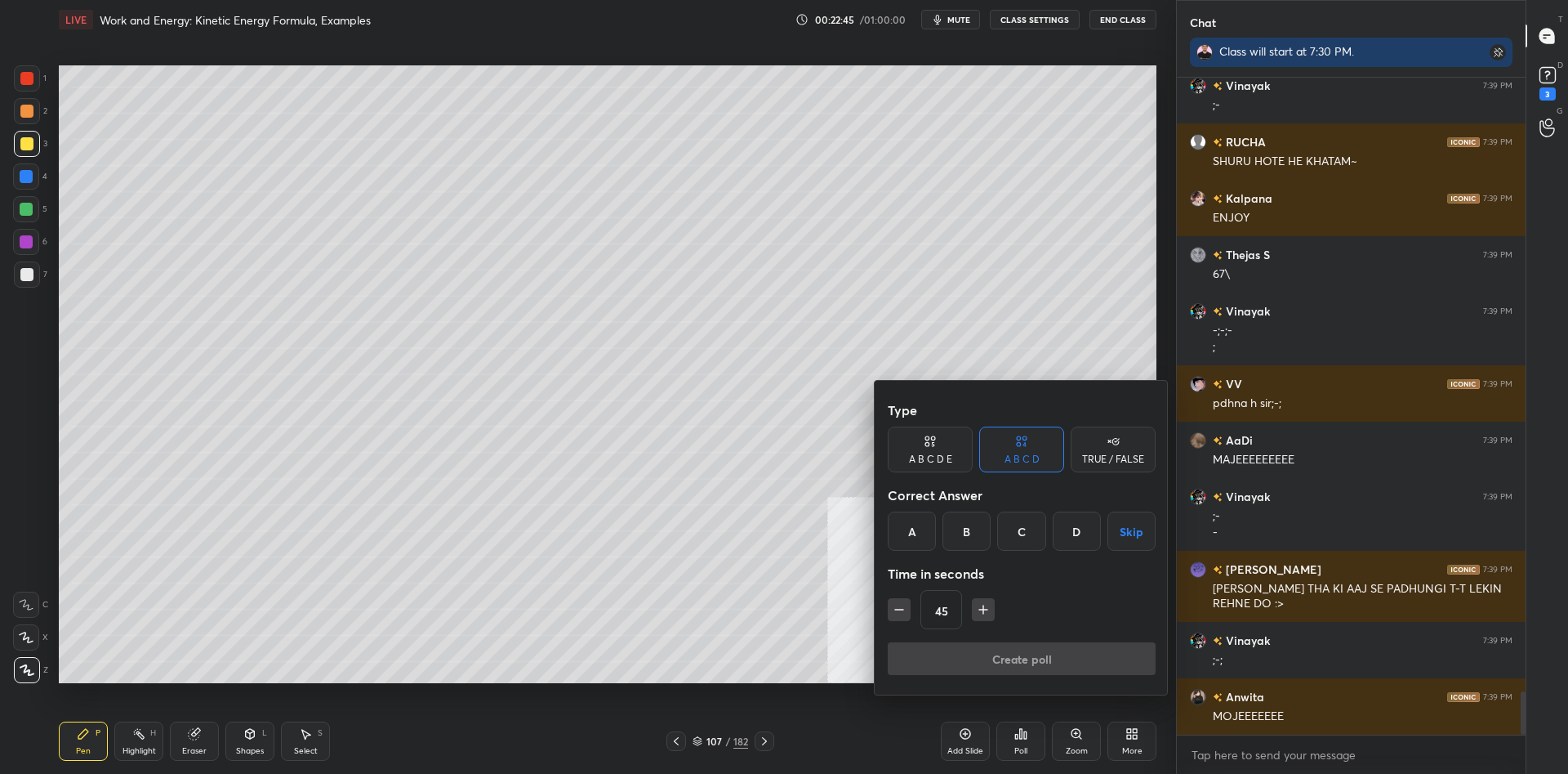
click at [688, 356] on div at bounding box center [784, 387] width 1568 height 774
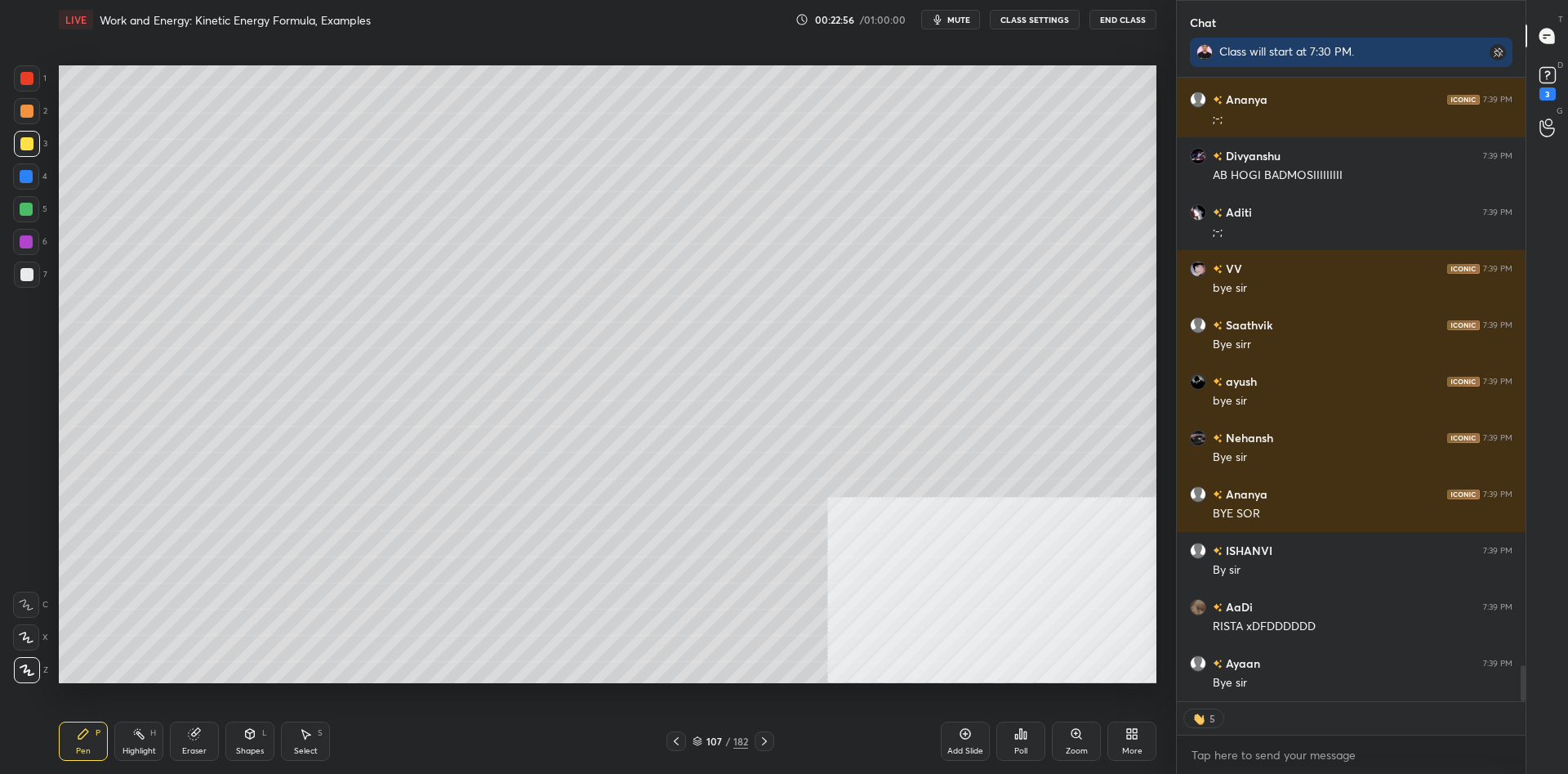
type textarea "x"
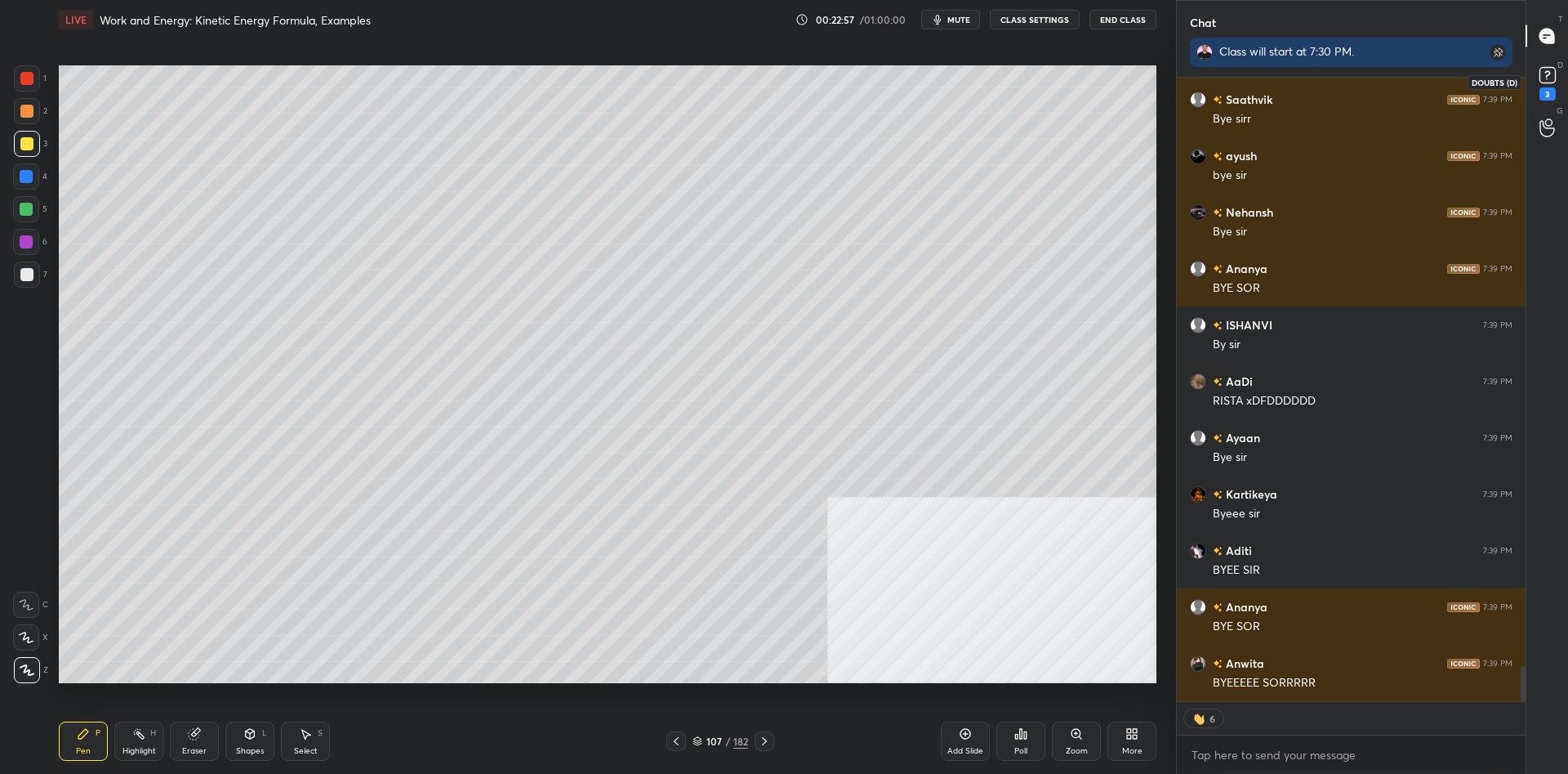
click at [1538, 87] on div "3" at bounding box center [1547, 82] width 24 height 38
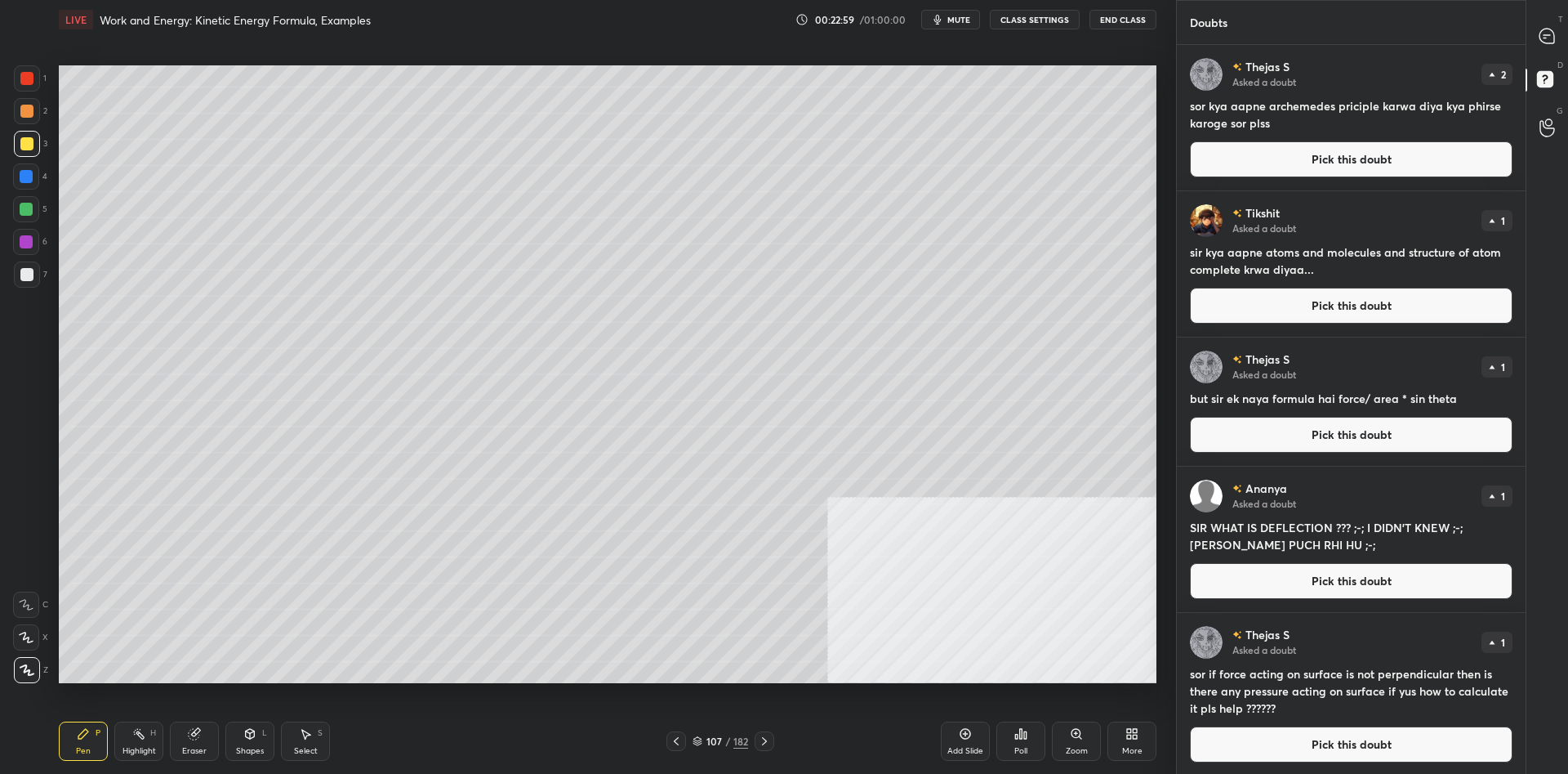
click at [1024, 18] on button "CLASS SETTINGS" at bounding box center [1035, 20] width 90 height 20
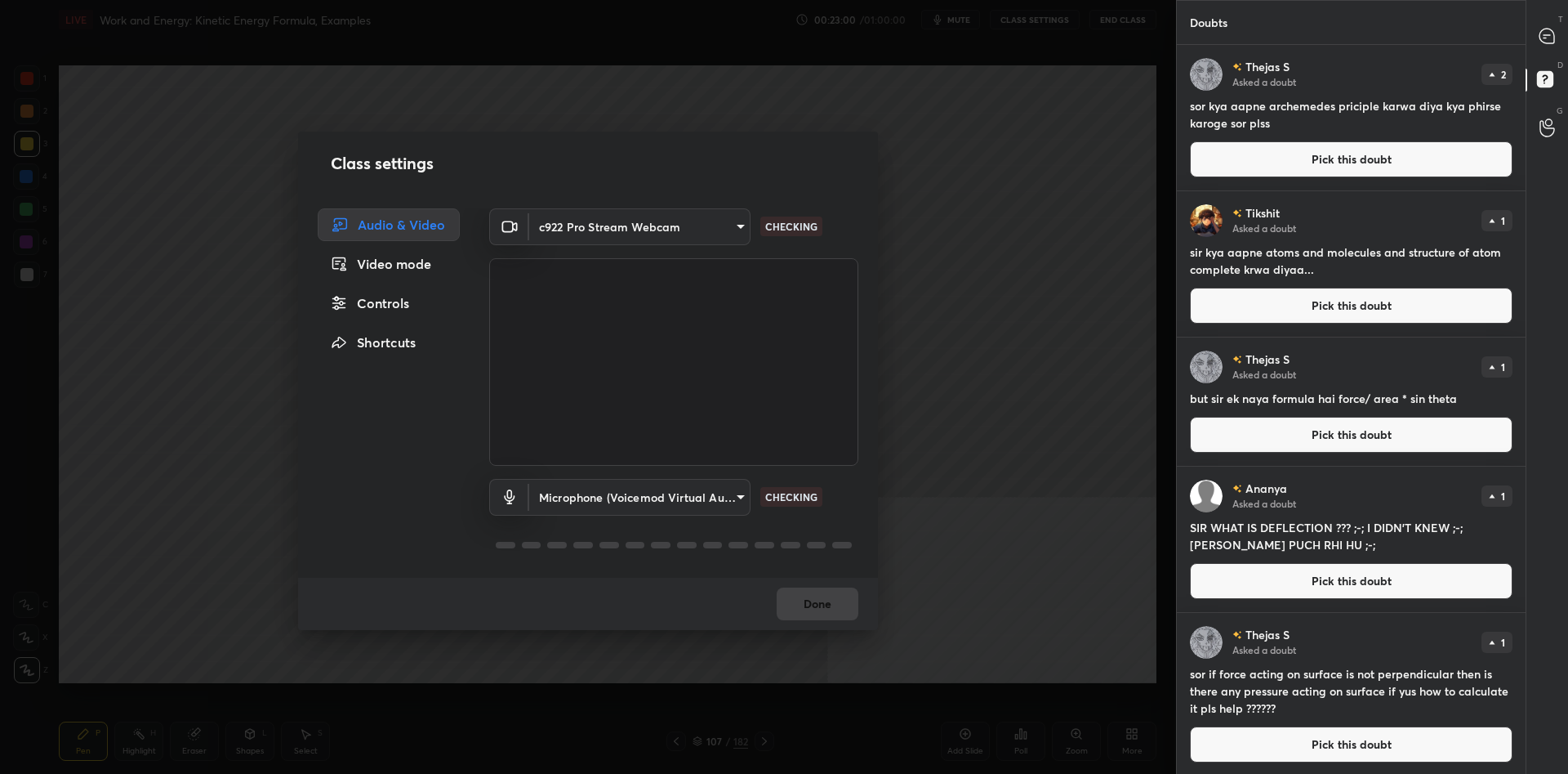
click at [393, 265] on div "Video mode" at bounding box center [388, 264] width 143 height 32
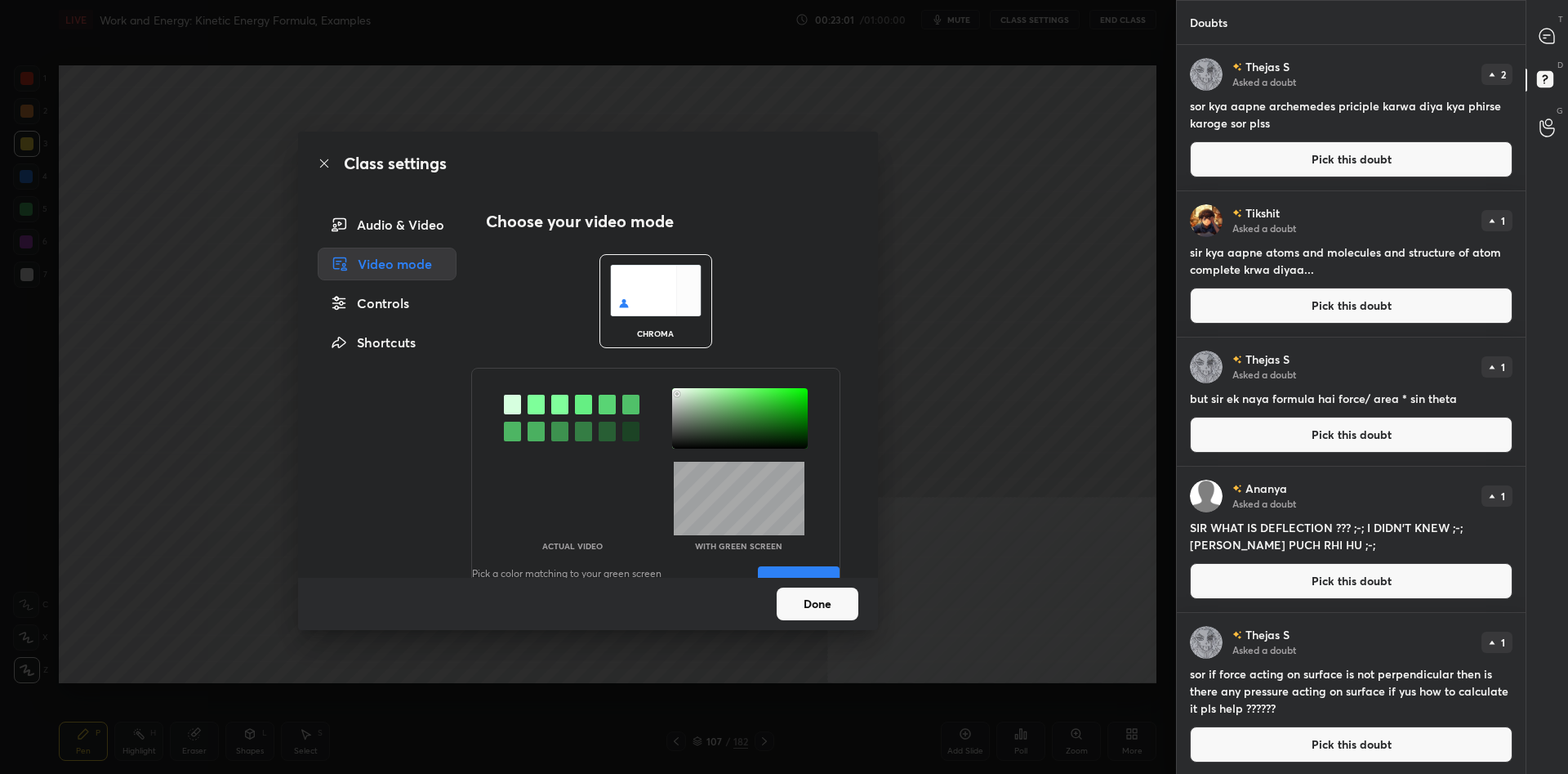
click at [415, 309] on div "Controls" at bounding box center [386, 303] width 139 height 32
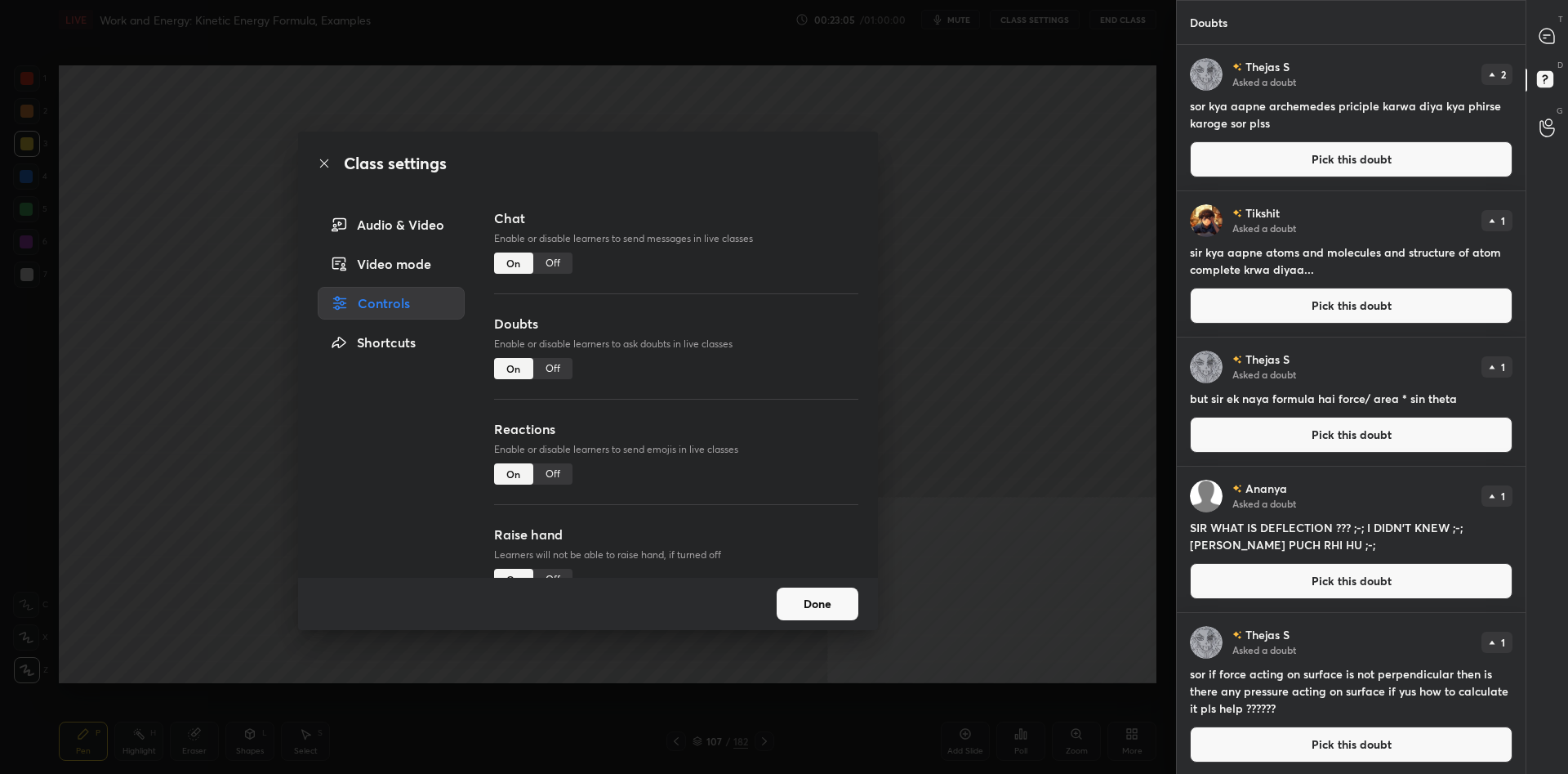
click at [549, 570] on div "Off" at bounding box center [553, 579] width 39 height 22
click at [539, 474] on div "Off" at bounding box center [553, 474] width 39 height 22
click at [533, 354] on div "Doubts Enable or disable learners to ask doubts in live classes On Off" at bounding box center [676, 367] width 364 height 106
click at [548, 363] on div "Off" at bounding box center [553, 369] width 39 height 22
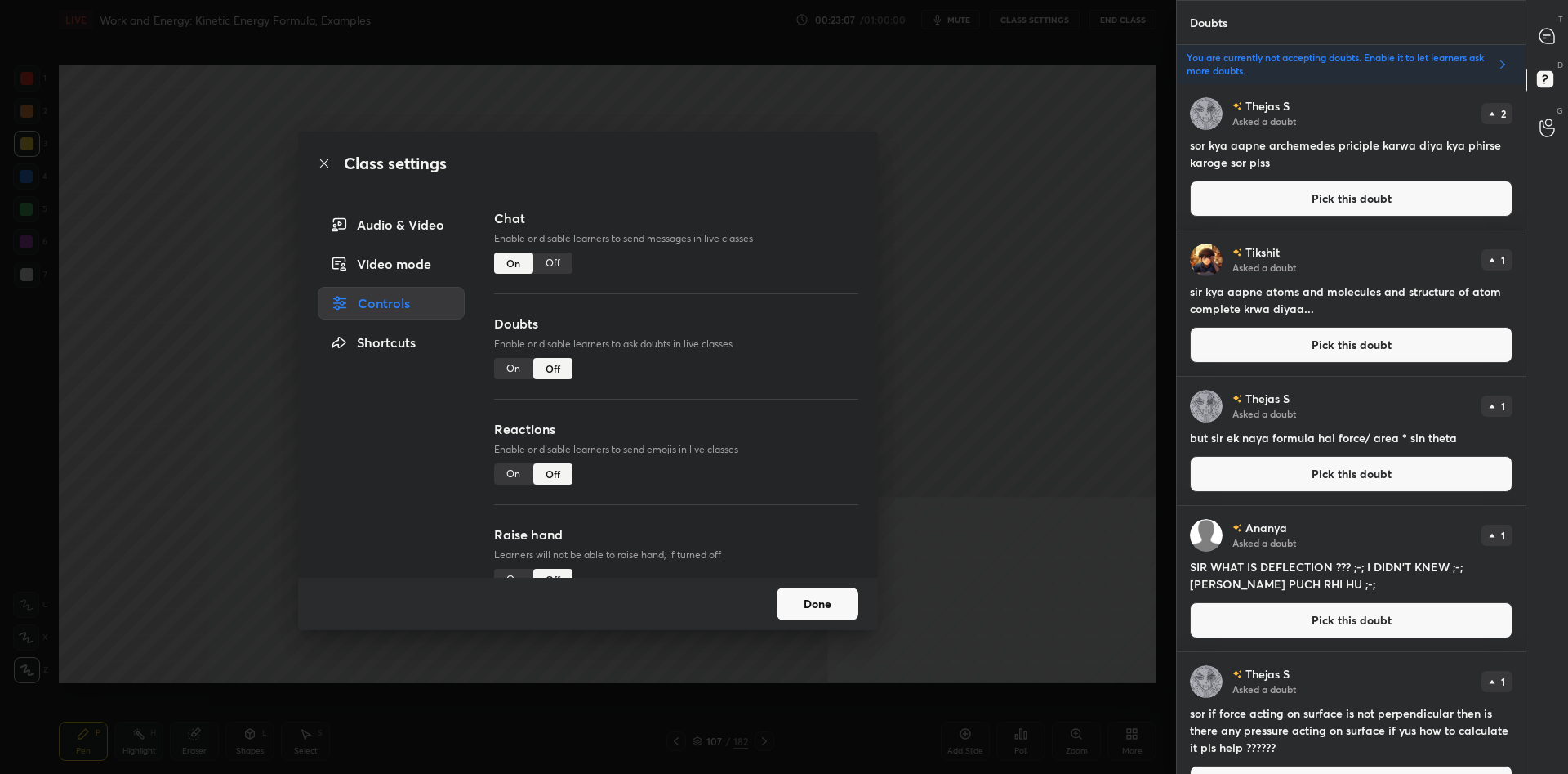
click at [537, 253] on div "Off" at bounding box center [553, 264] width 39 height 22
click at [840, 610] on button "Done" at bounding box center [818, 604] width 82 height 32
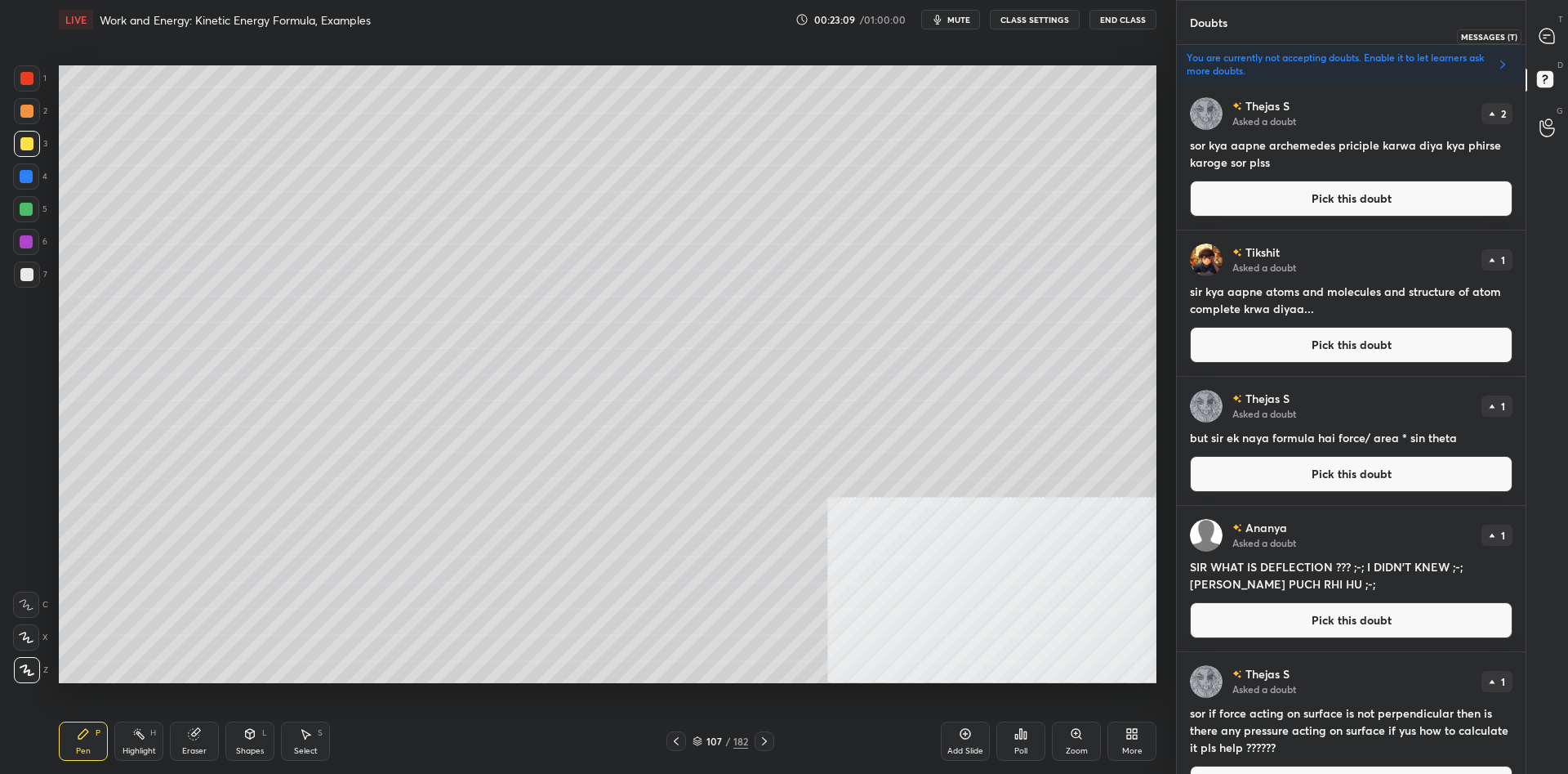
click at [1534, 35] on div at bounding box center [1547, 36] width 32 height 30
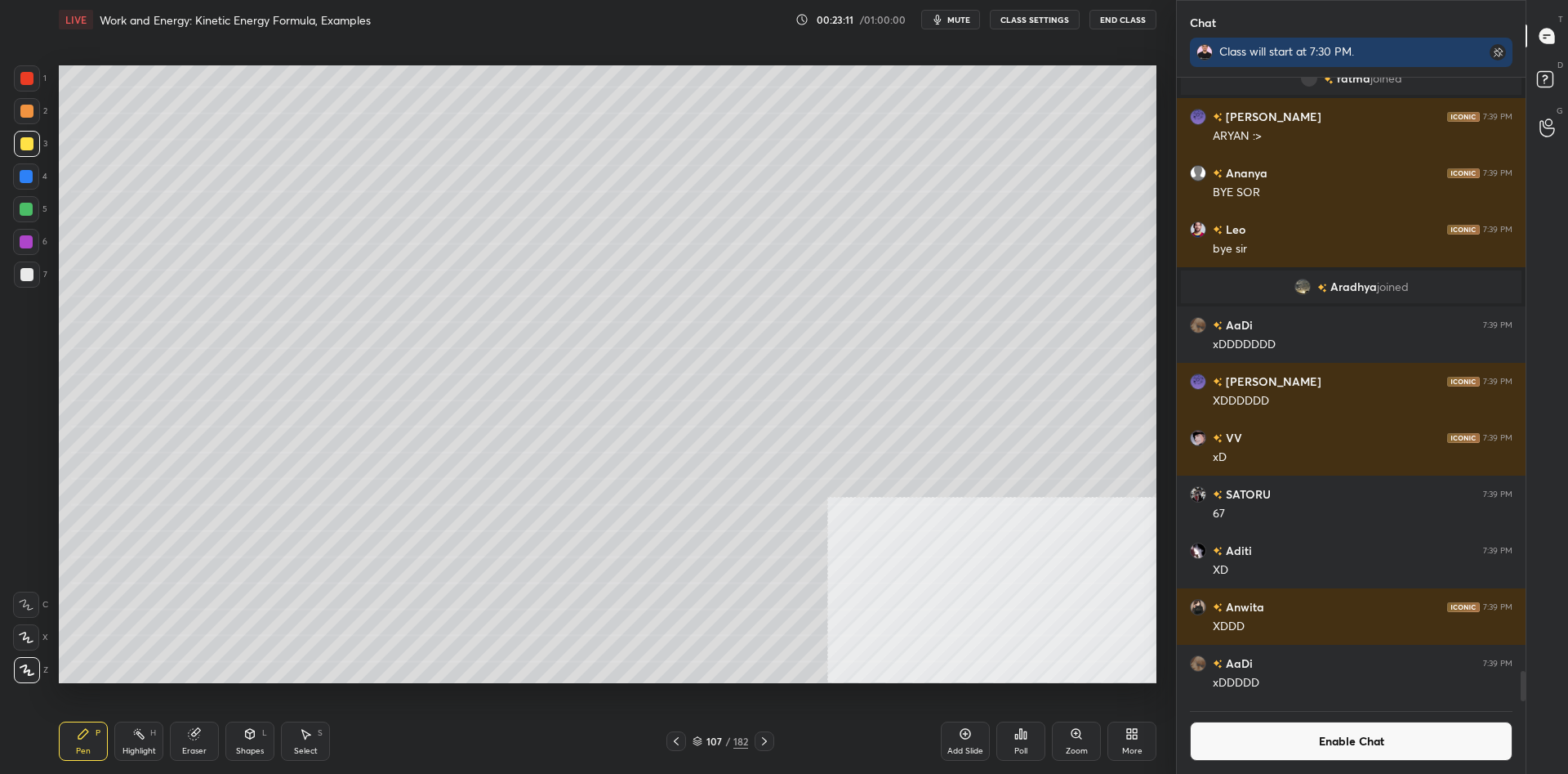
click at [1139, 14] on button "End Class" at bounding box center [1123, 20] width 67 height 20
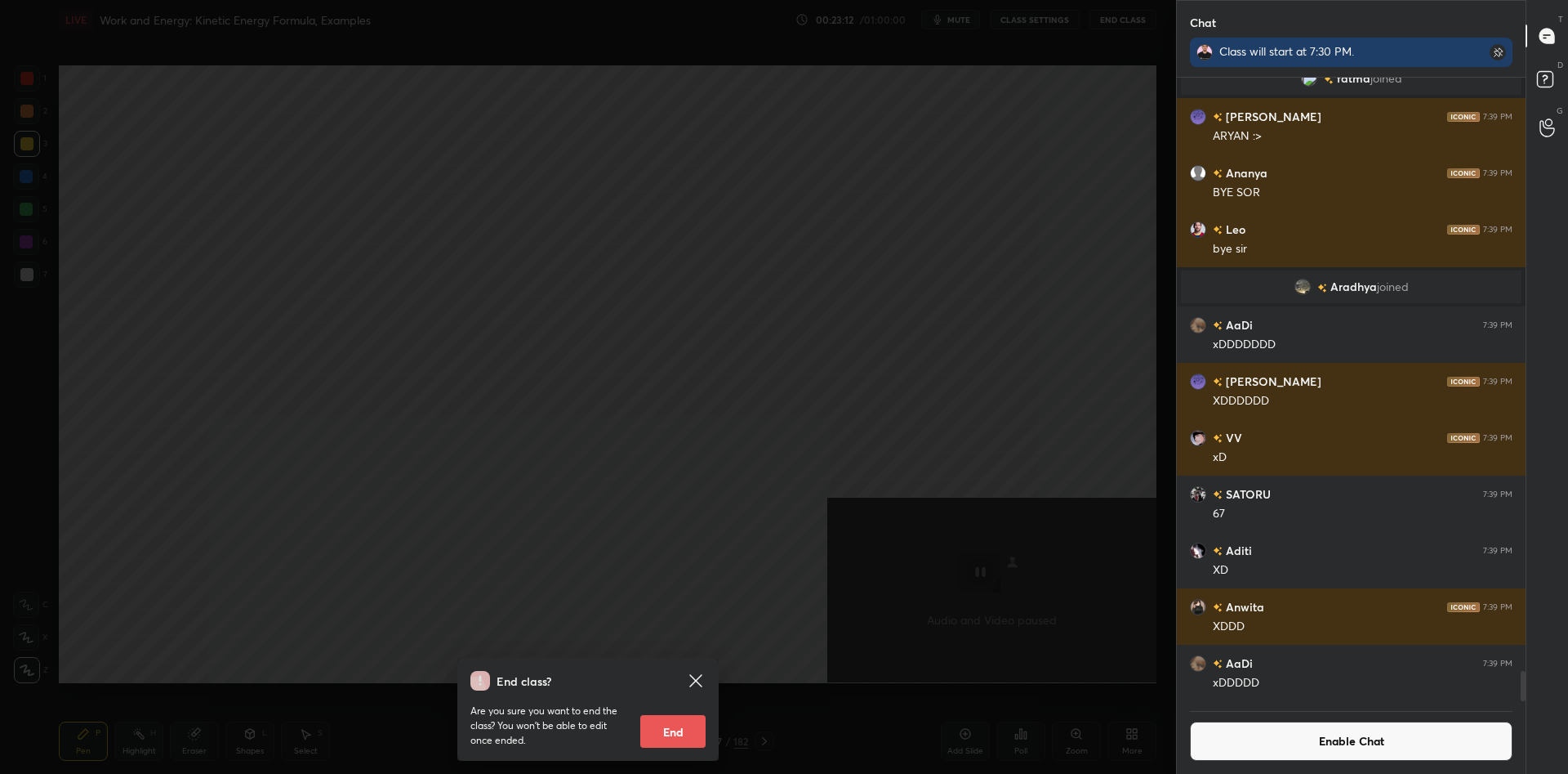
click at [669, 720] on button "End" at bounding box center [672, 731] width 65 height 32
